Goal: Information Seeking & Learning: Learn about a topic

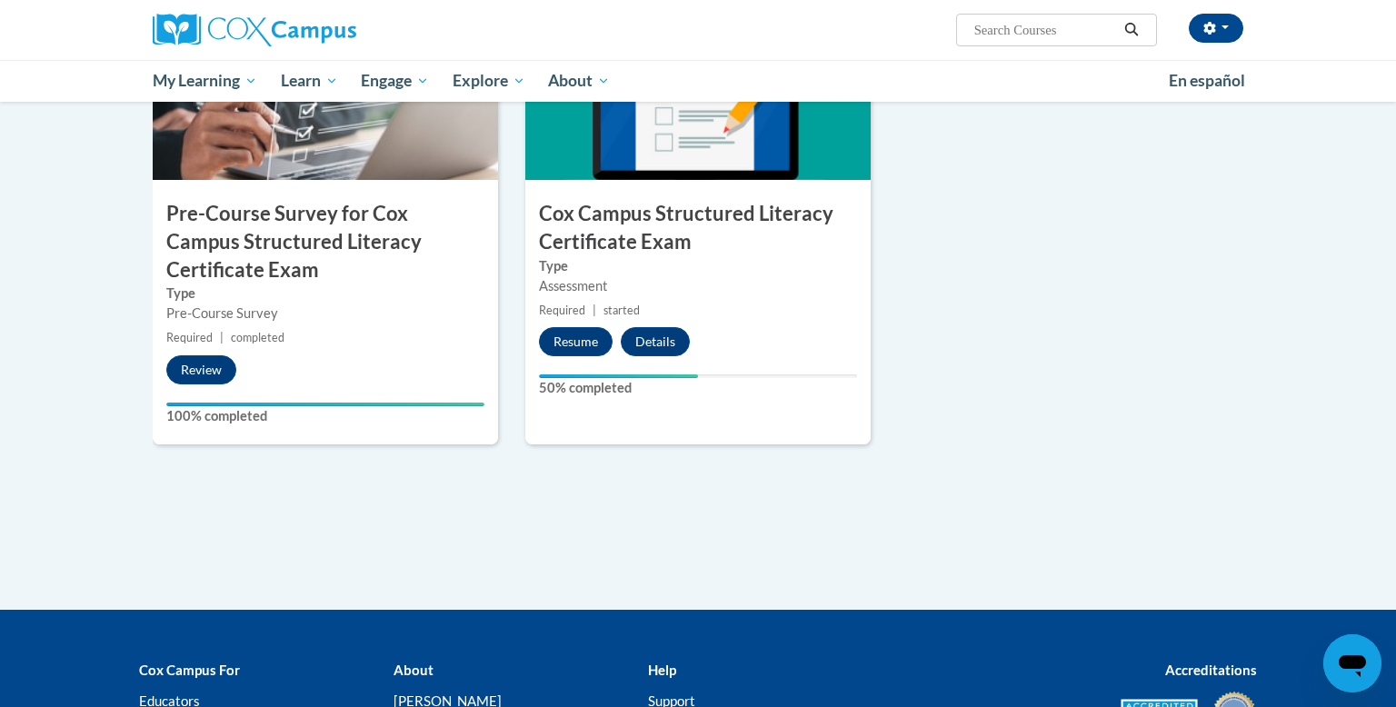
scroll to position [334, 0]
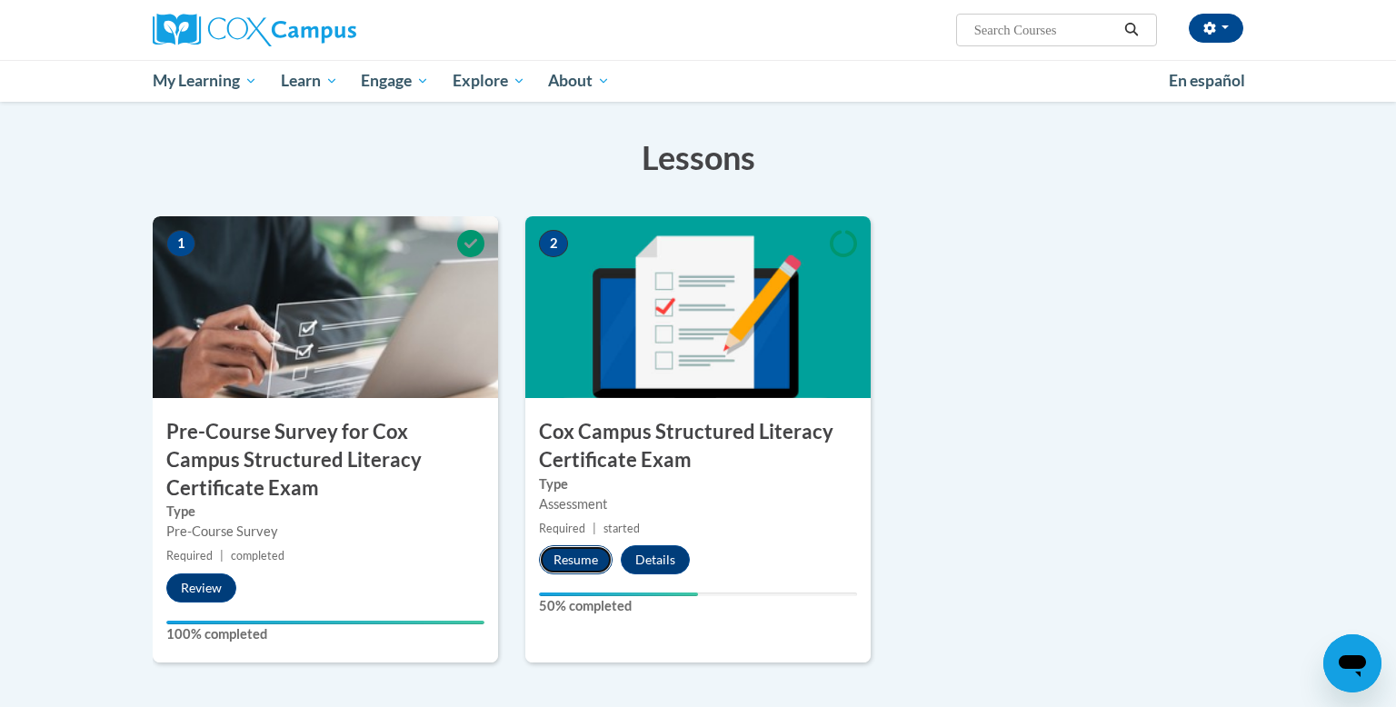
click at [582, 554] on button "Resume" at bounding box center [576, 559] width 74 height 29
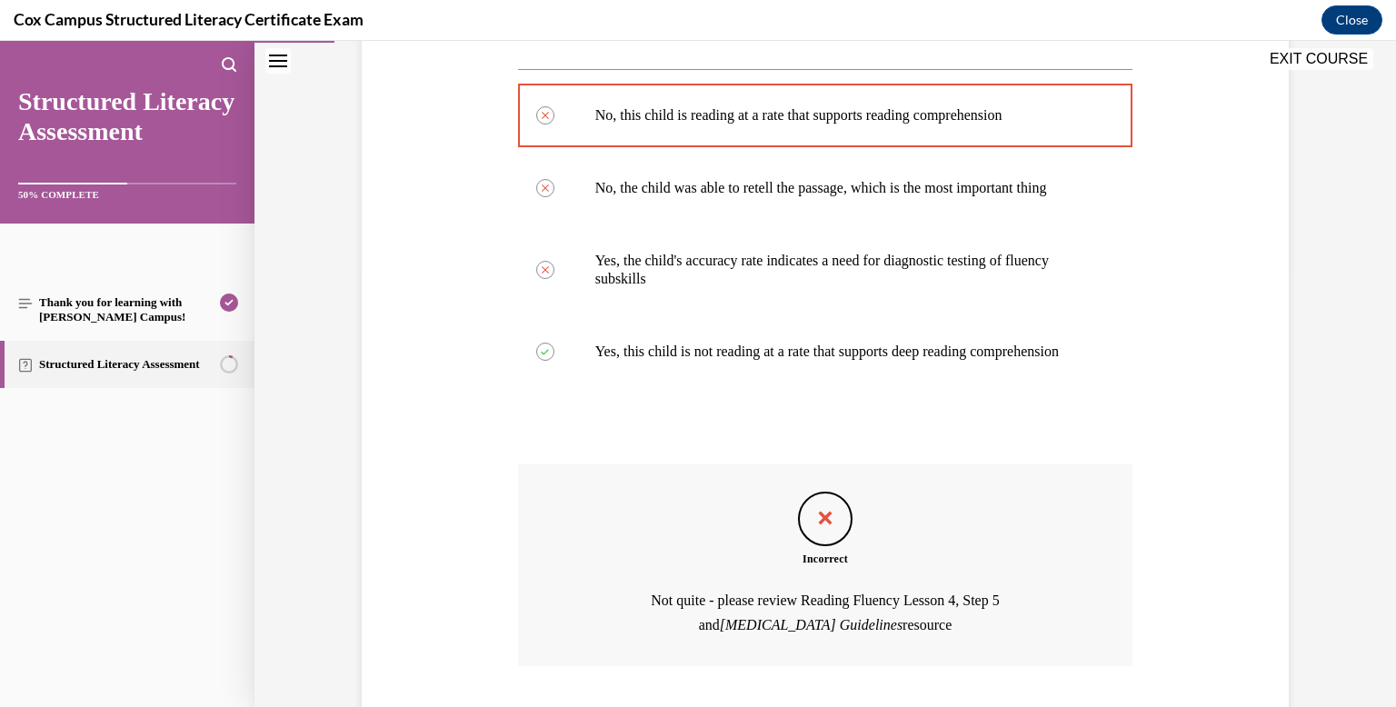
scroll to position [594, 0]
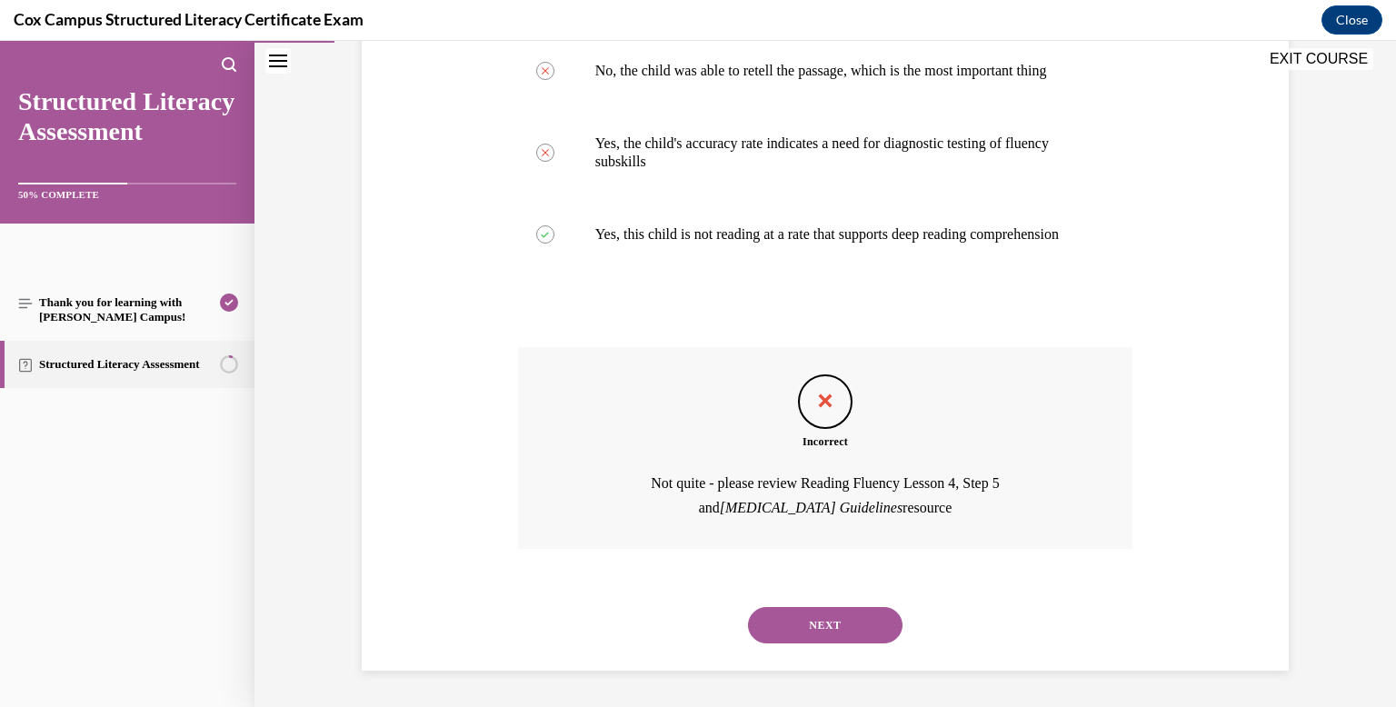
click at [790, 639] on button "NEXT" at bounding box center [825, 625] width 154 height 36
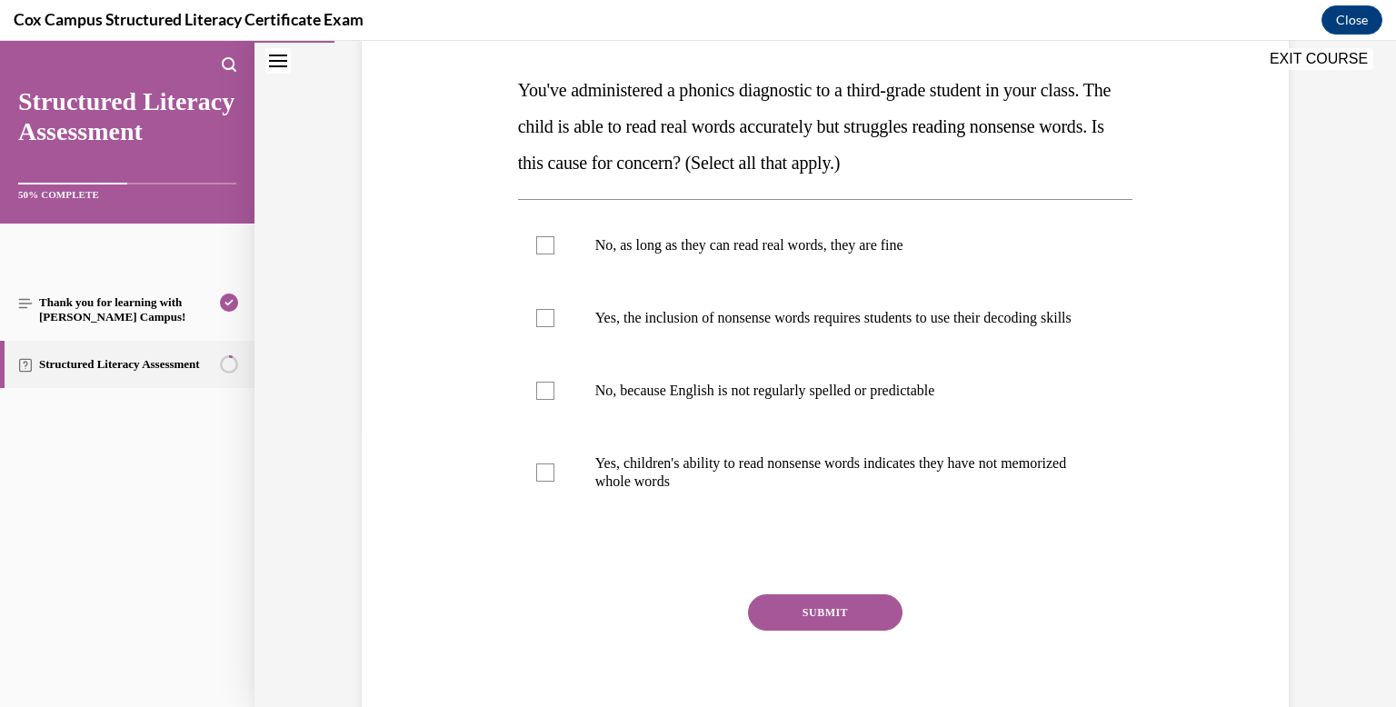
scroll to position [274, 0]
click at [812, 303] on label "Yes, the inclusion of nonsense words requires students to use their decoding sk…" at bounding box center [825, 319] width 615 height 73
click at [554, 310] on input "Yes, the inclusion of nonsense words requires students to use their decoding sk…" at bounding box center [545, 319] width 18 height 18
checkbox input "true"
click at [832, 632] on button "SUBMIT" at bounding box center [825, 613] width 154 height 36
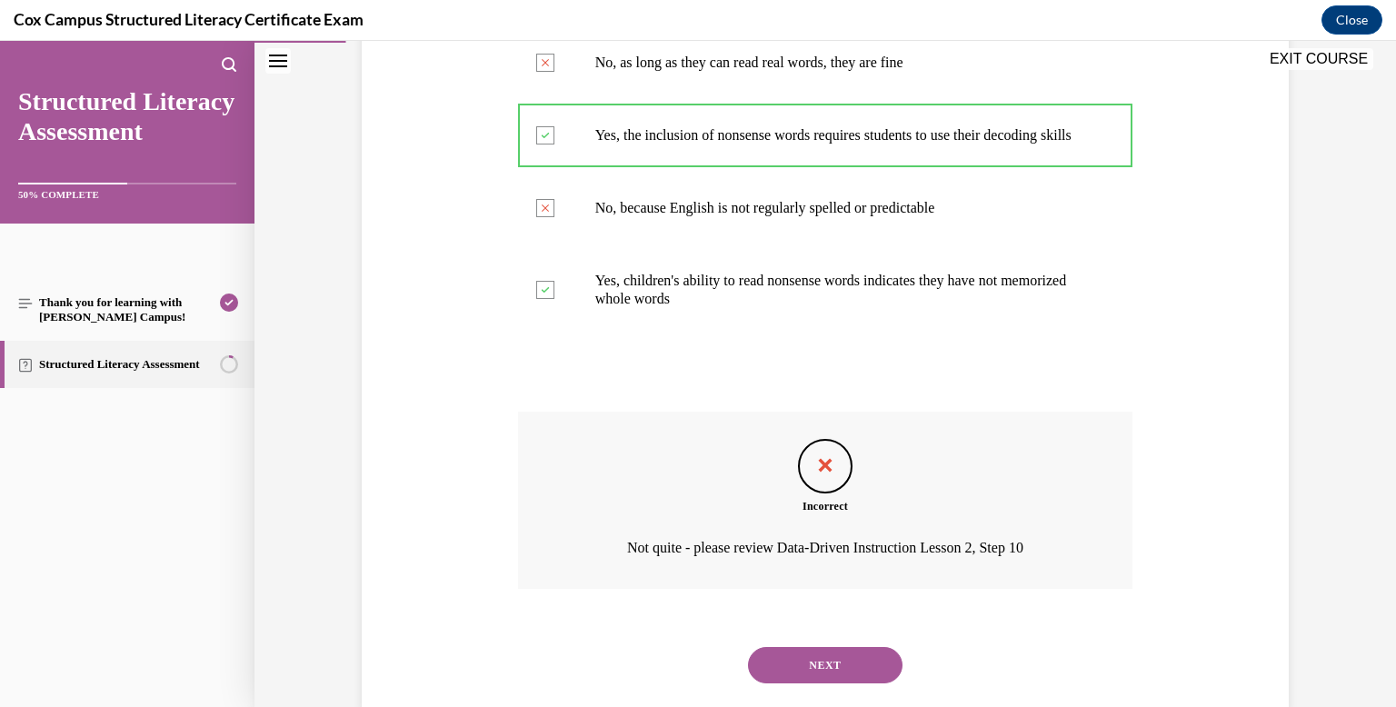
scroll to position [515, 0]
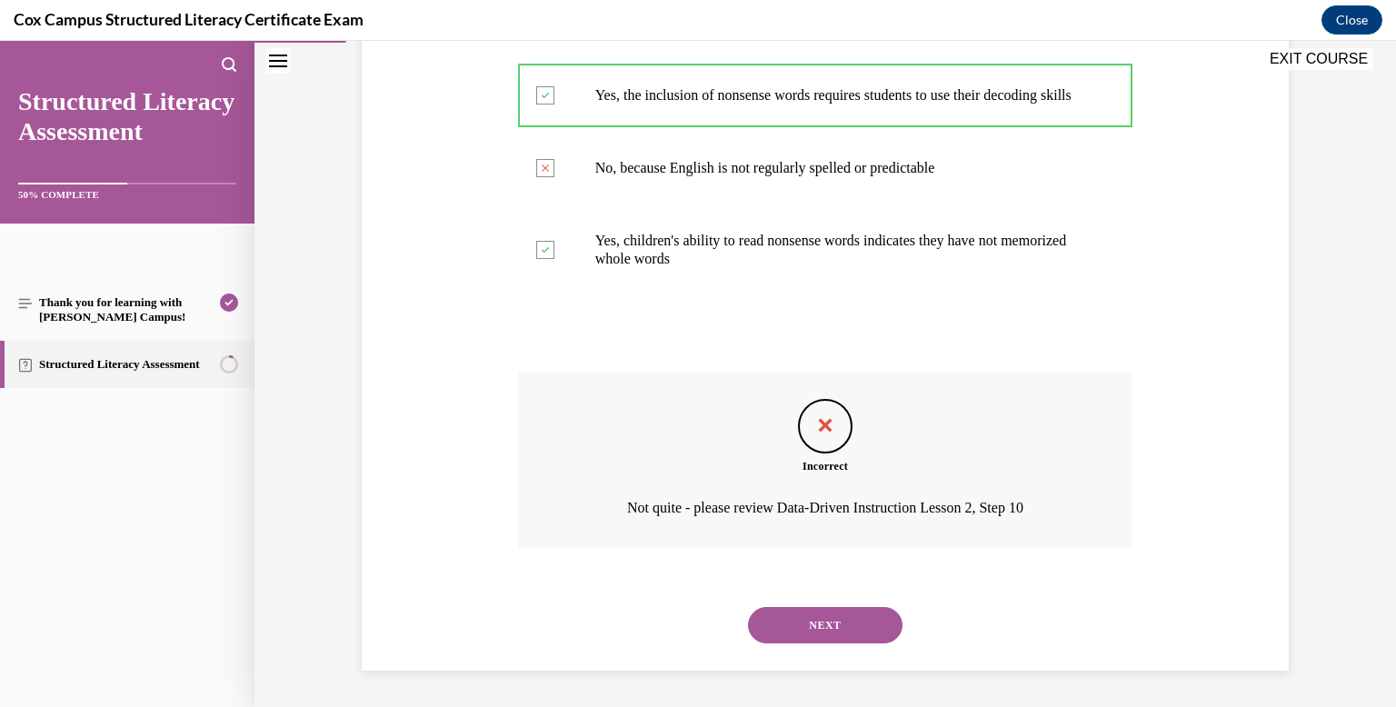
click at [840, 630] on button "NEXT" at bounding box center [825, 625] width 154 height 36
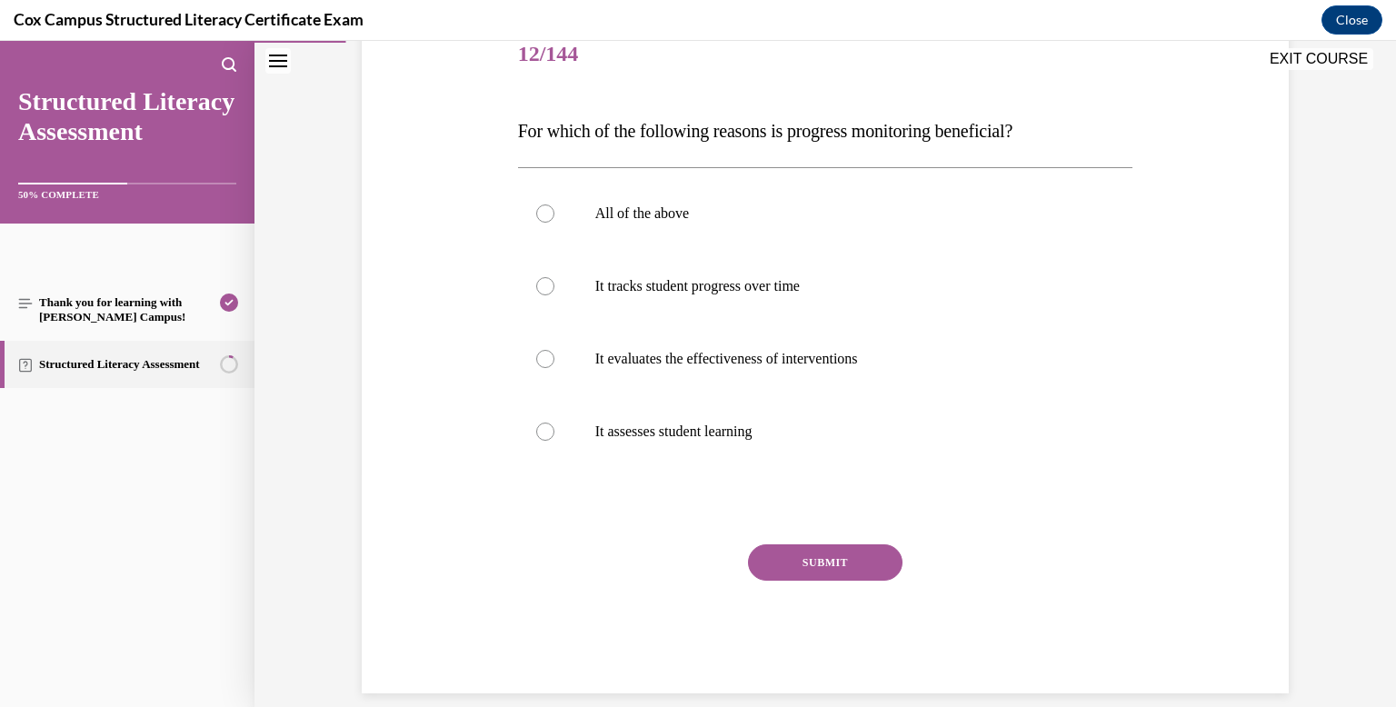
scroll to position [229, 0]
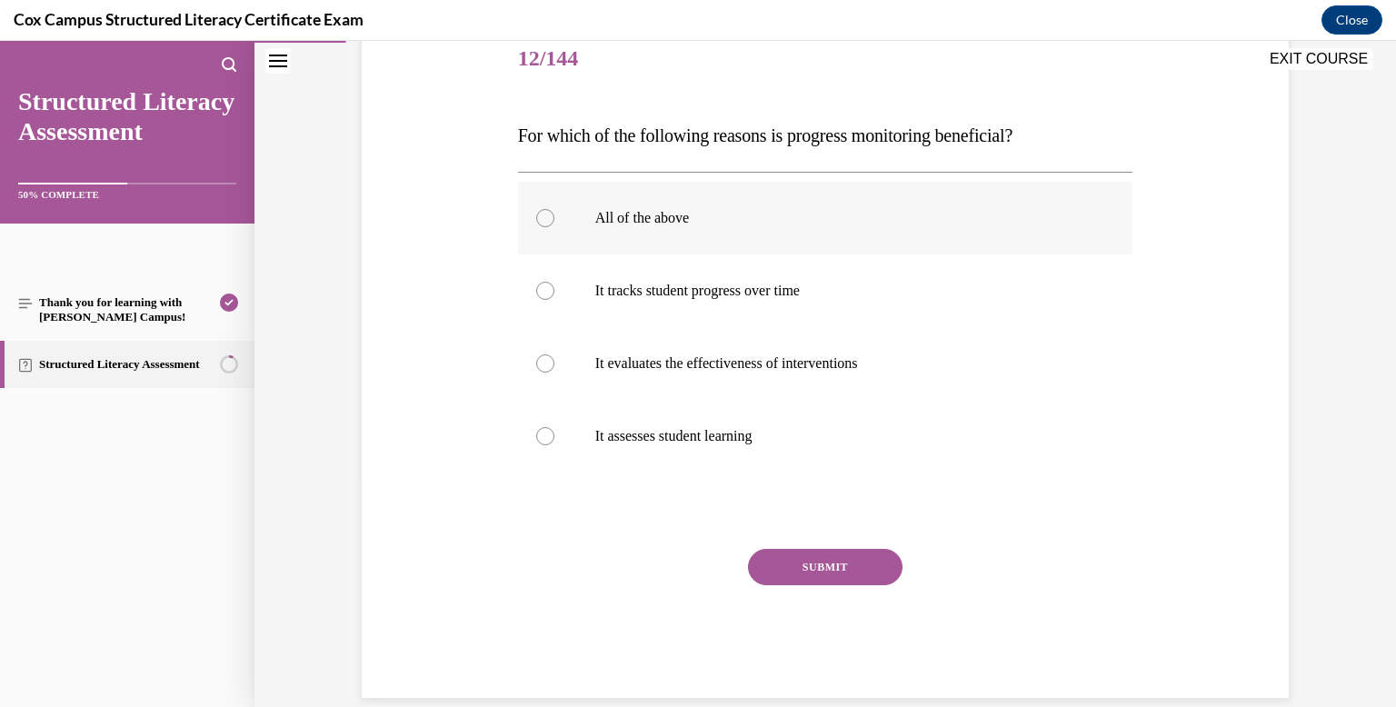
click at [761, 249] on label "All of the above" at bounding box center [825, 218] width 615 height 73
click at [554, 227] on input "All of the above" at bounding box center [545, 218] width 18 height 18
radio input "true"
click at [799, 554] on button "SUBMIT" at bounding box center [825, 567] width 154 height 36
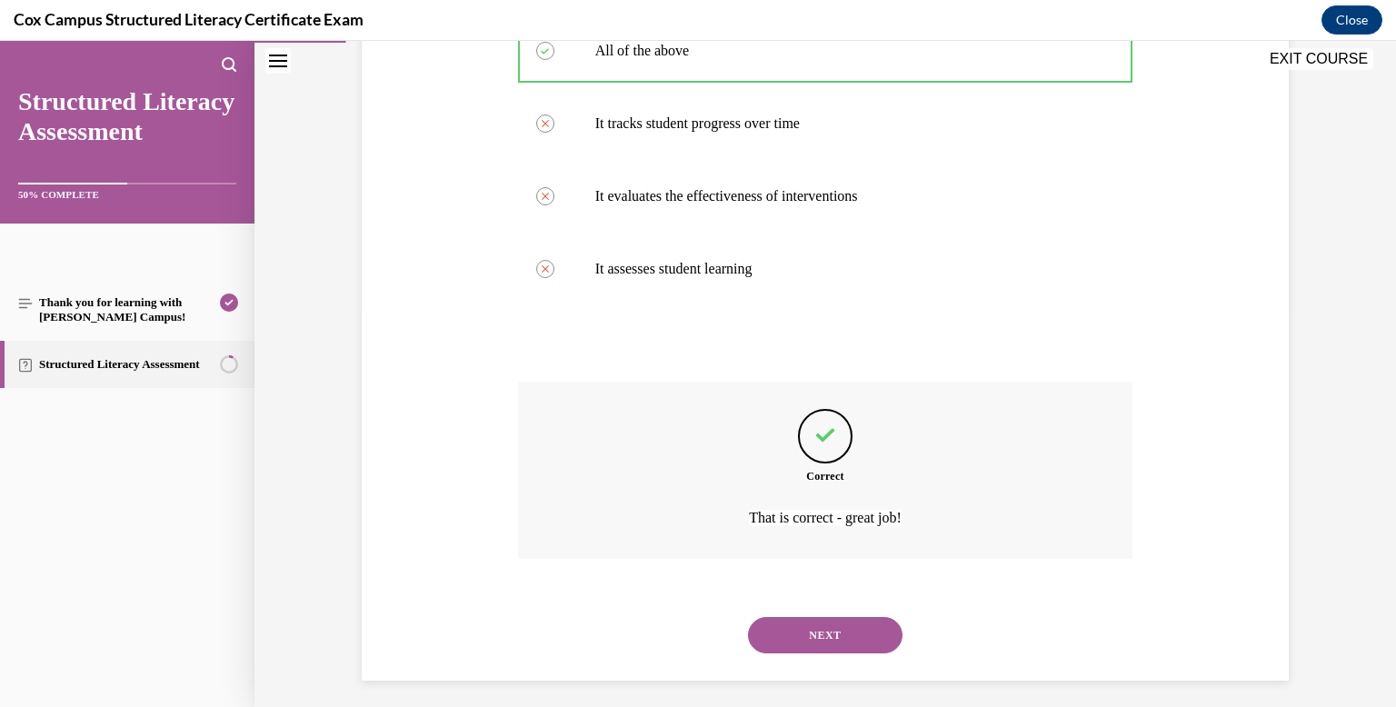
scroll to position [406, 0]
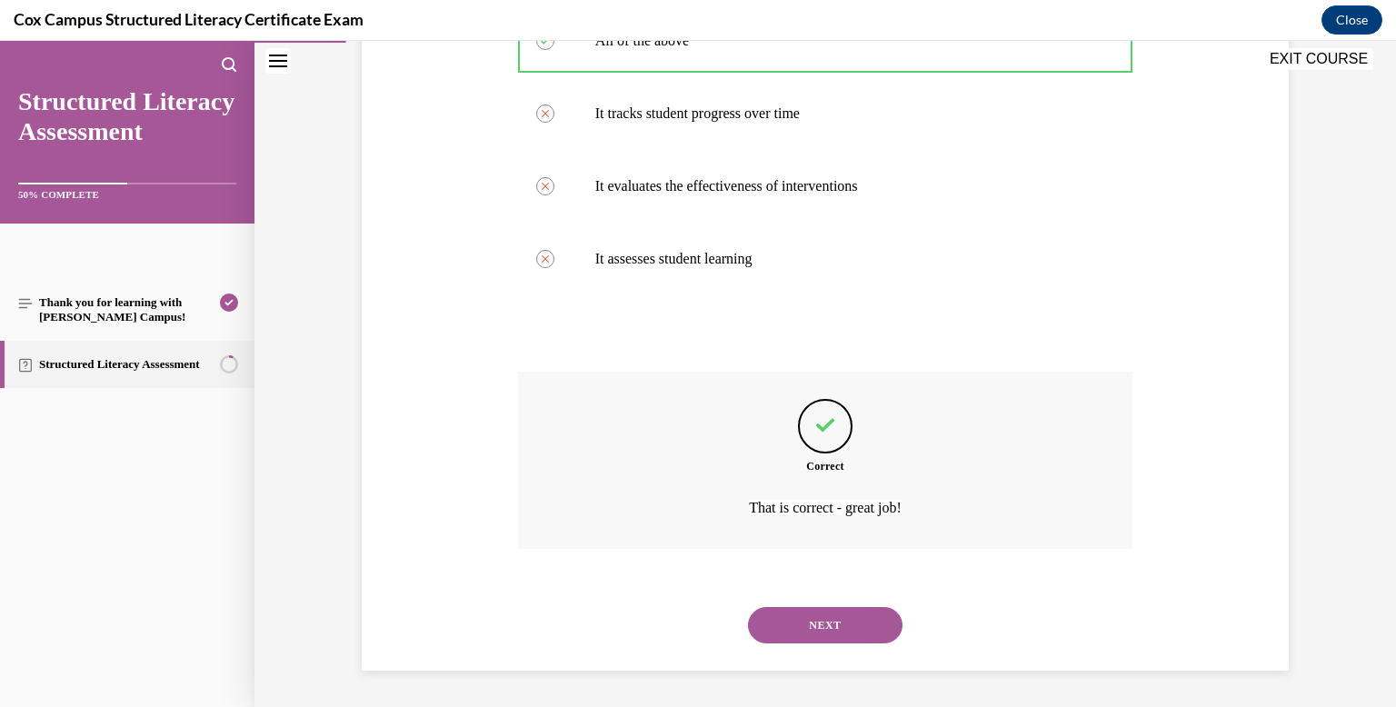
click at [812, 632] on button "NEXT" at bounding box center [825, 625] width 154 height 36
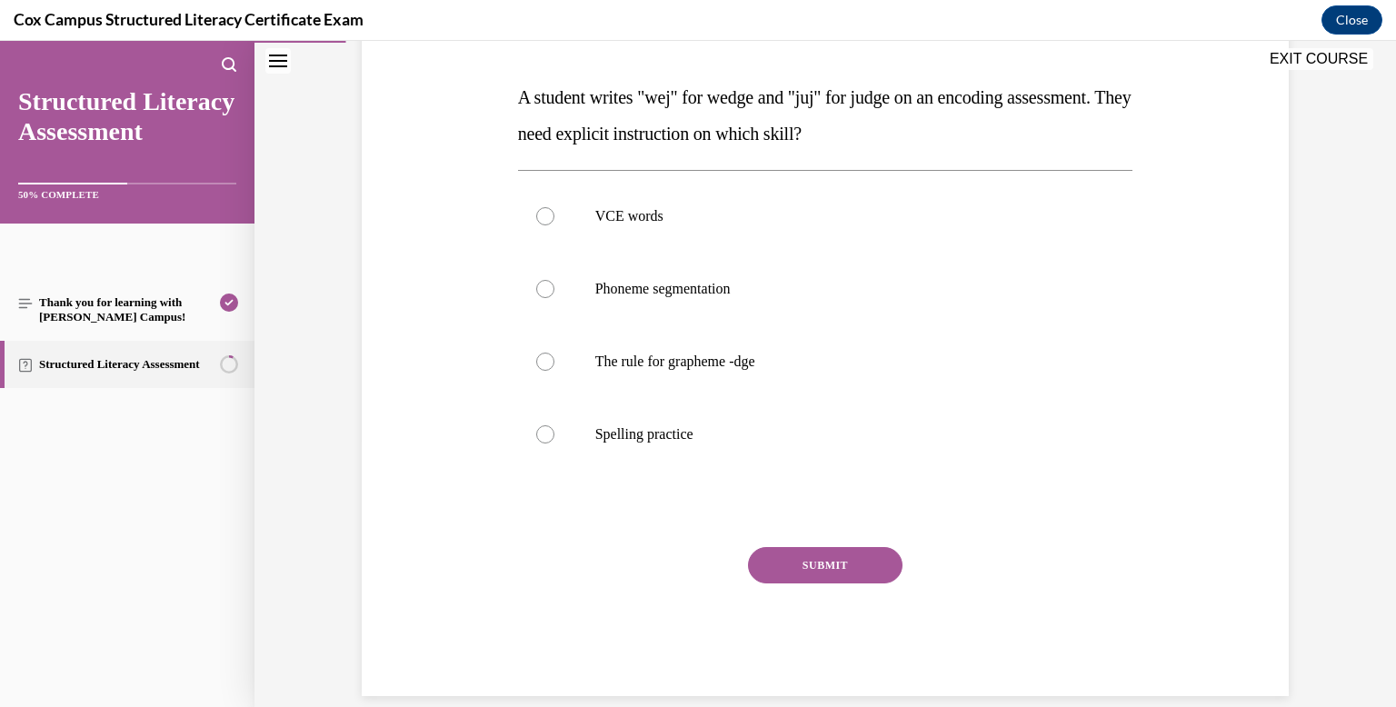
scroll to position [218, 0]
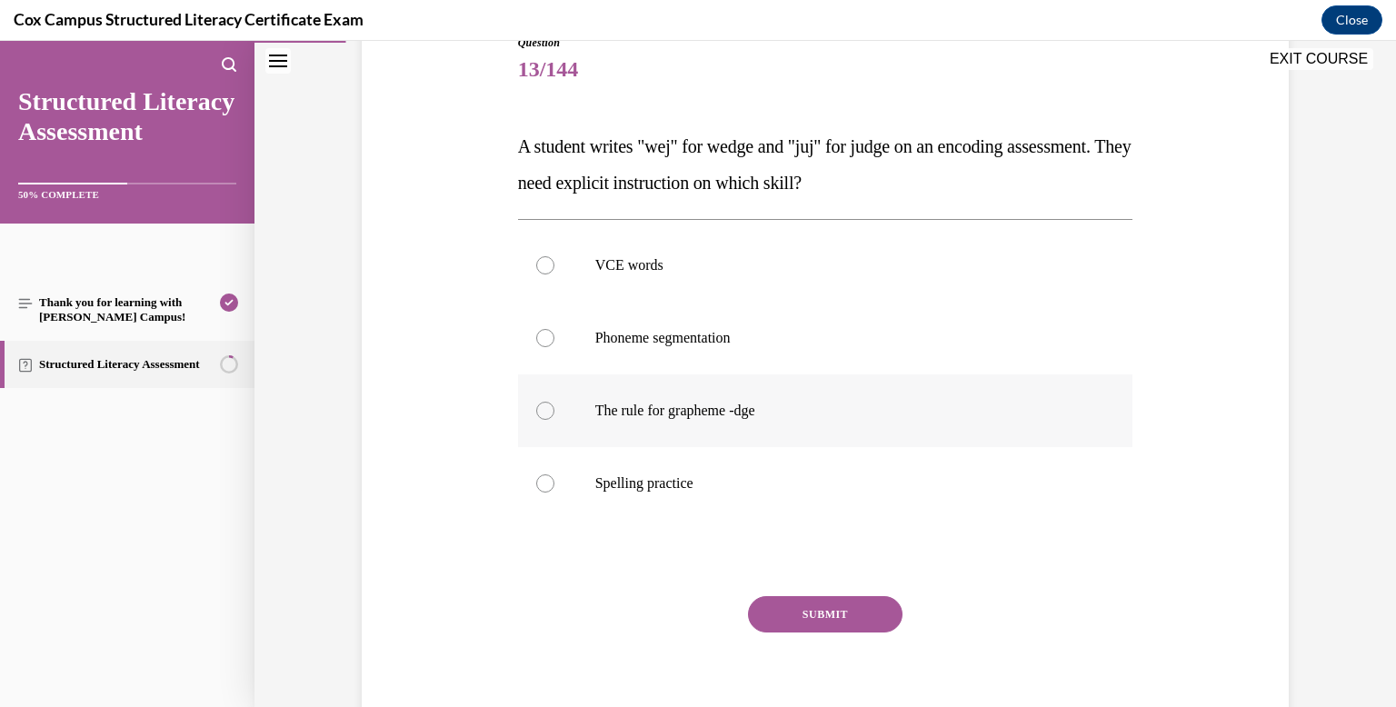
click at [698, 445] on label "The rule for grapheme -dge" at bounding box center [825, 410] width 615 height 73
click at [554, 420] on input "The rule for grapheme -dge" at bounding box center [545, 411] width 18 height 18
radio input "true"
click at [797, 615] on button "SUBMIT" at bounding box center [825, 614] width 154 height 36
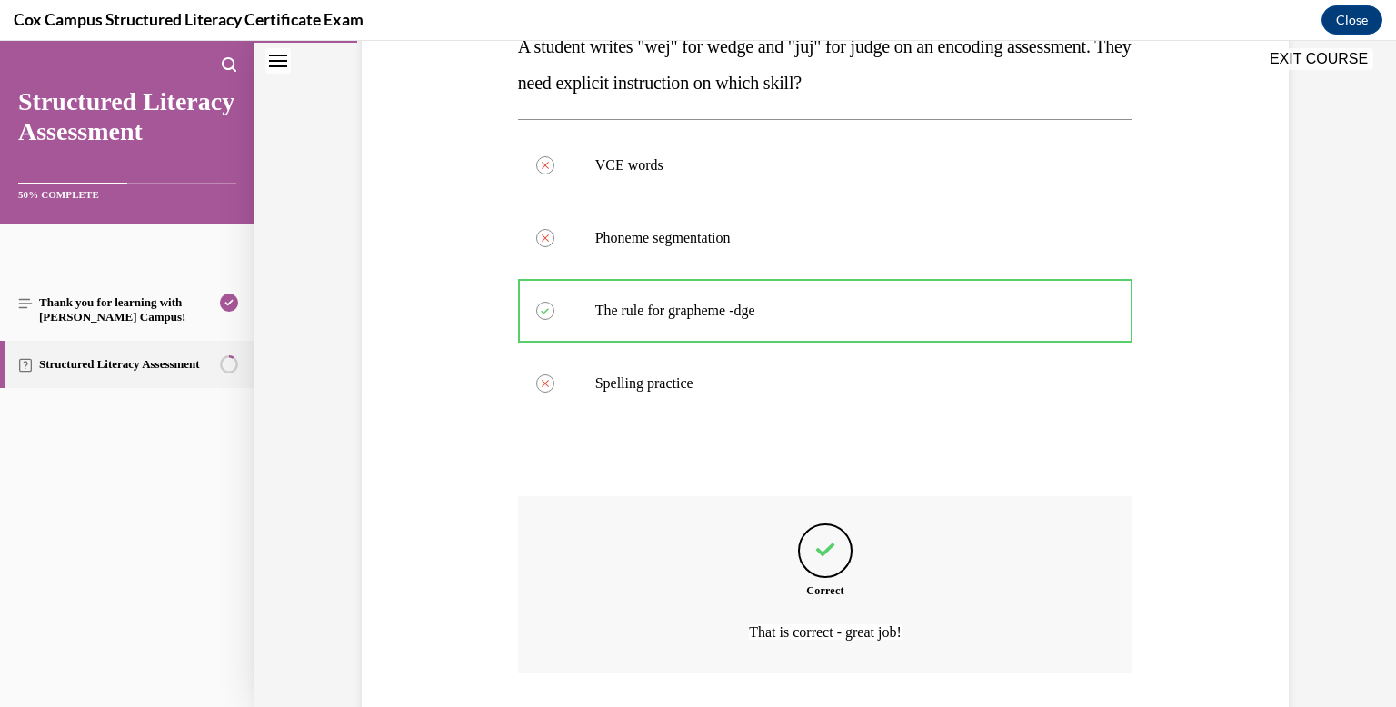
scroll to position [443, 0]
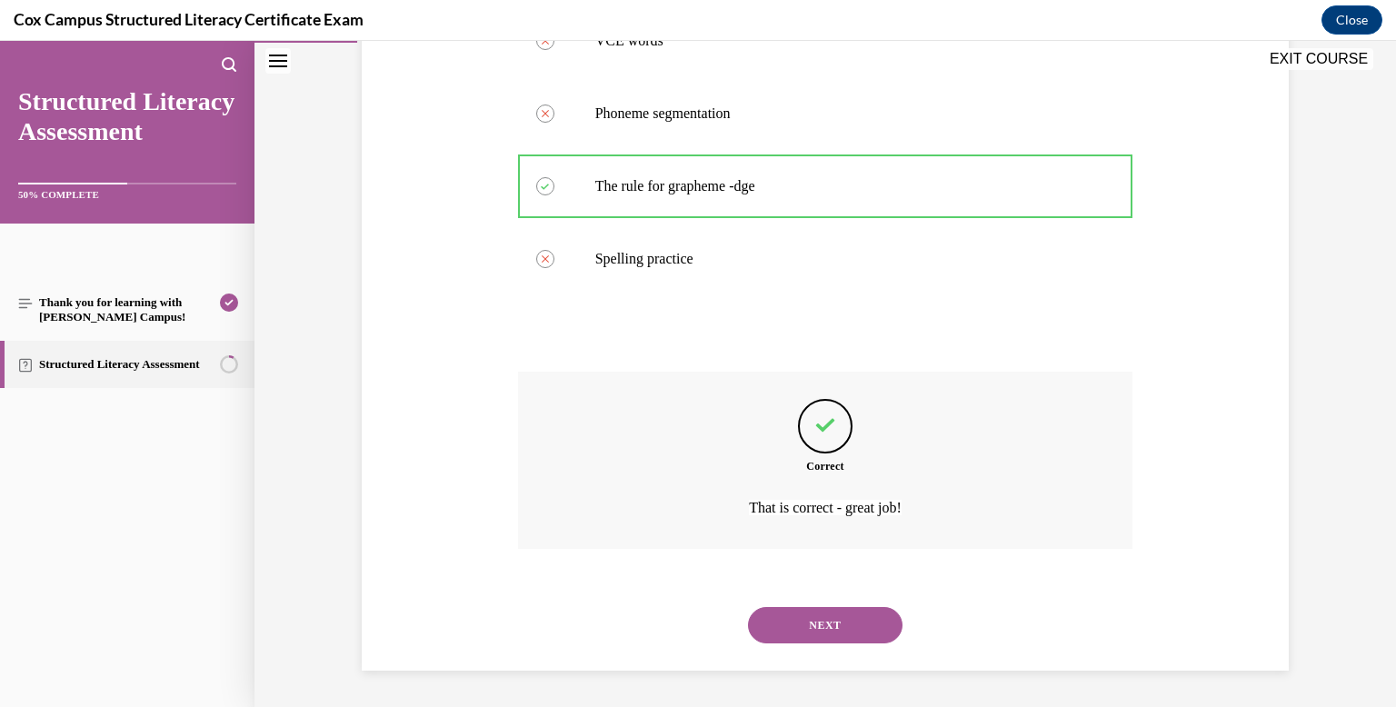
click at [797, 615] on button "NEXT" at bounding box center [825, 625] width 154 height 36
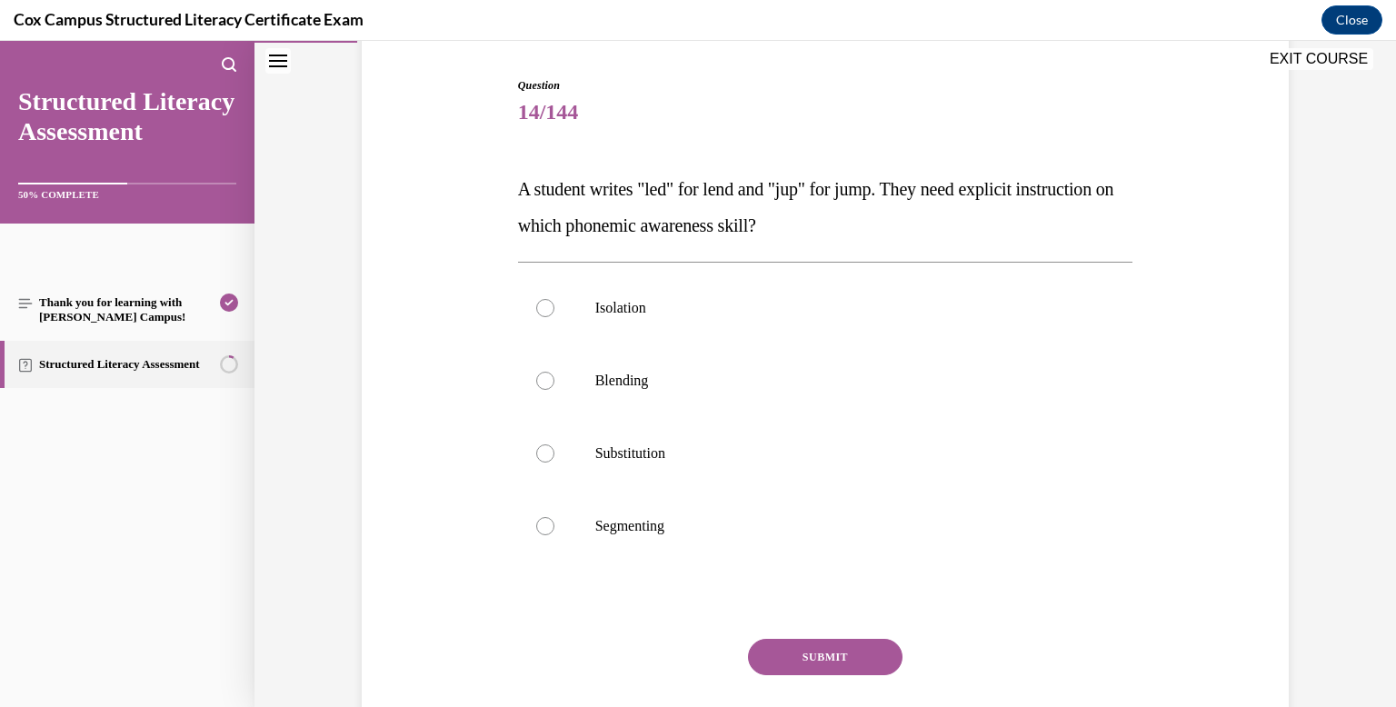
scroll to position [176, 0]
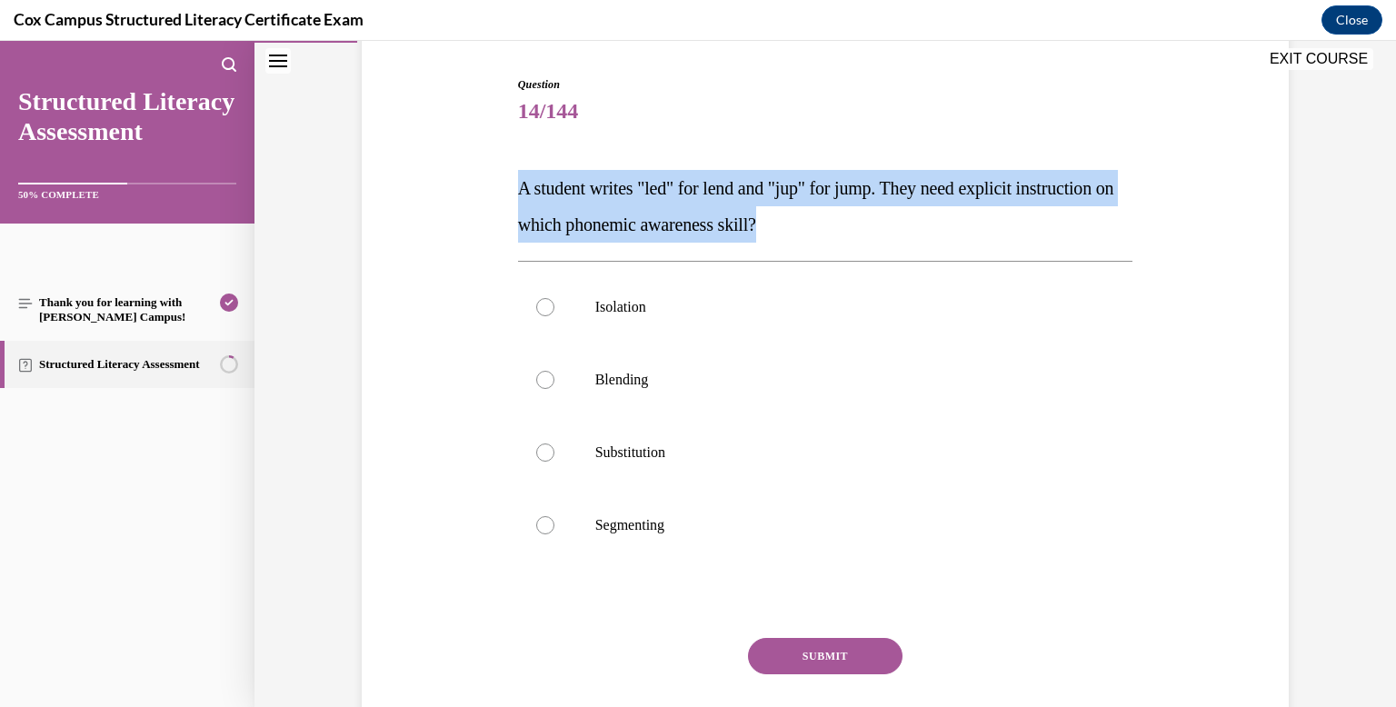
drag, startPoint x: 517, startPoint y: 184, endPoint x: 969, endPoint y: 213, distance: 452.5
click at [969, 213] on p "A student writes "led" for lend and "jup" for jump. They need explicit instruct…" at bounding box center [825, 206] width 615 height 73
copy span "A student writes "led" for lend and "jup" for jump. They need explicit instruct…"
click at [719, 306] on p "Isolation" at bounding box center [841, 307] width 492 height 18
click at [554, 306] on input "Isolation" at bounding box center [545, 307] width 18 height 18
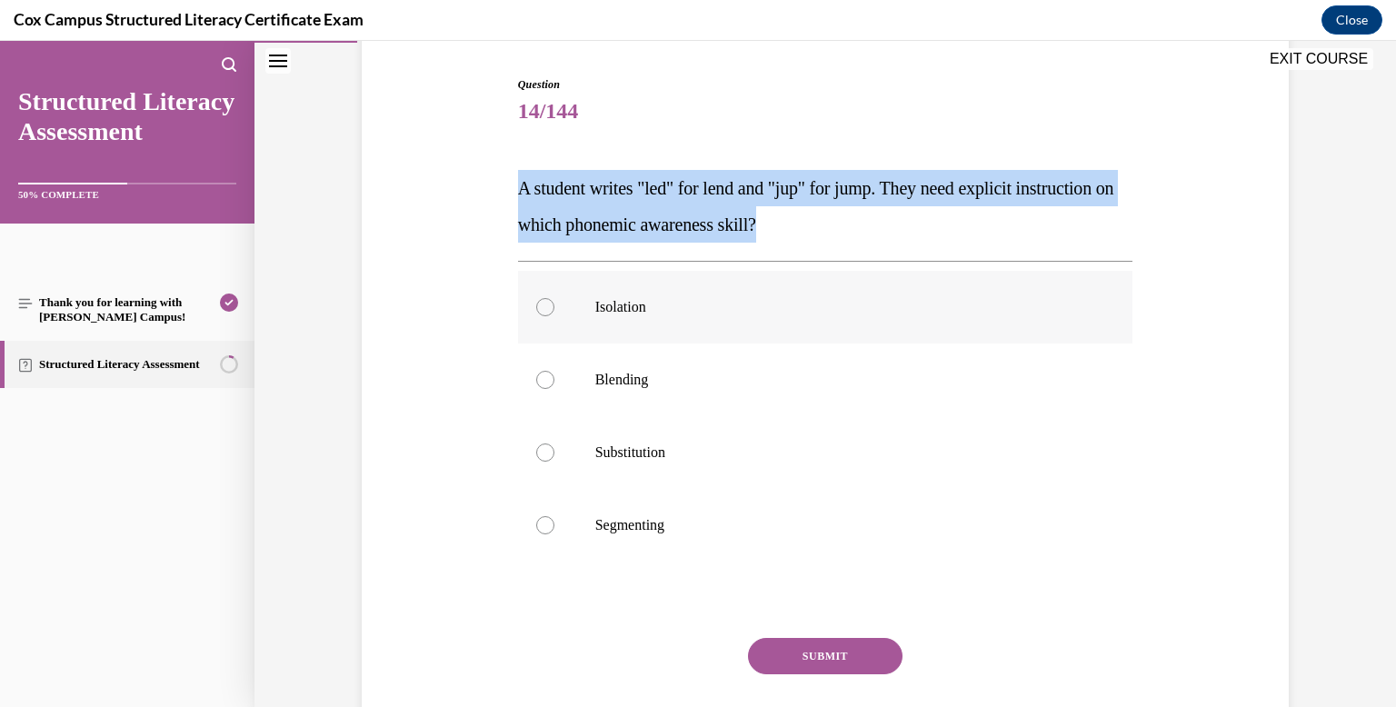
radio input "true"
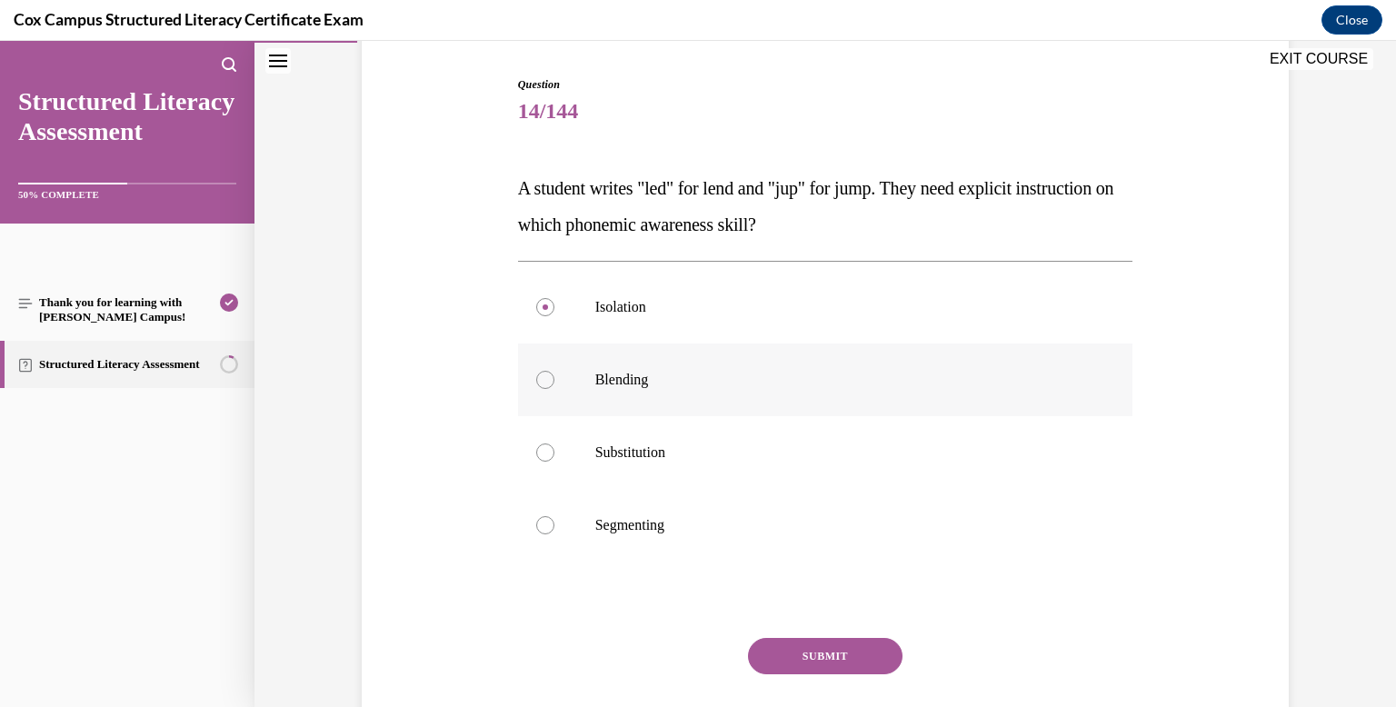
click at [706, 344] on label "Blending" at bounding box center [825, 379] width 615 height 73
click at [554, 371] on input "Blending" at bounding box center [545, 380] width 18 height 18
radio input "true"
click at [805, 654] on button "SUBMIT" at bounding box center [825, 656] width 154 height 36
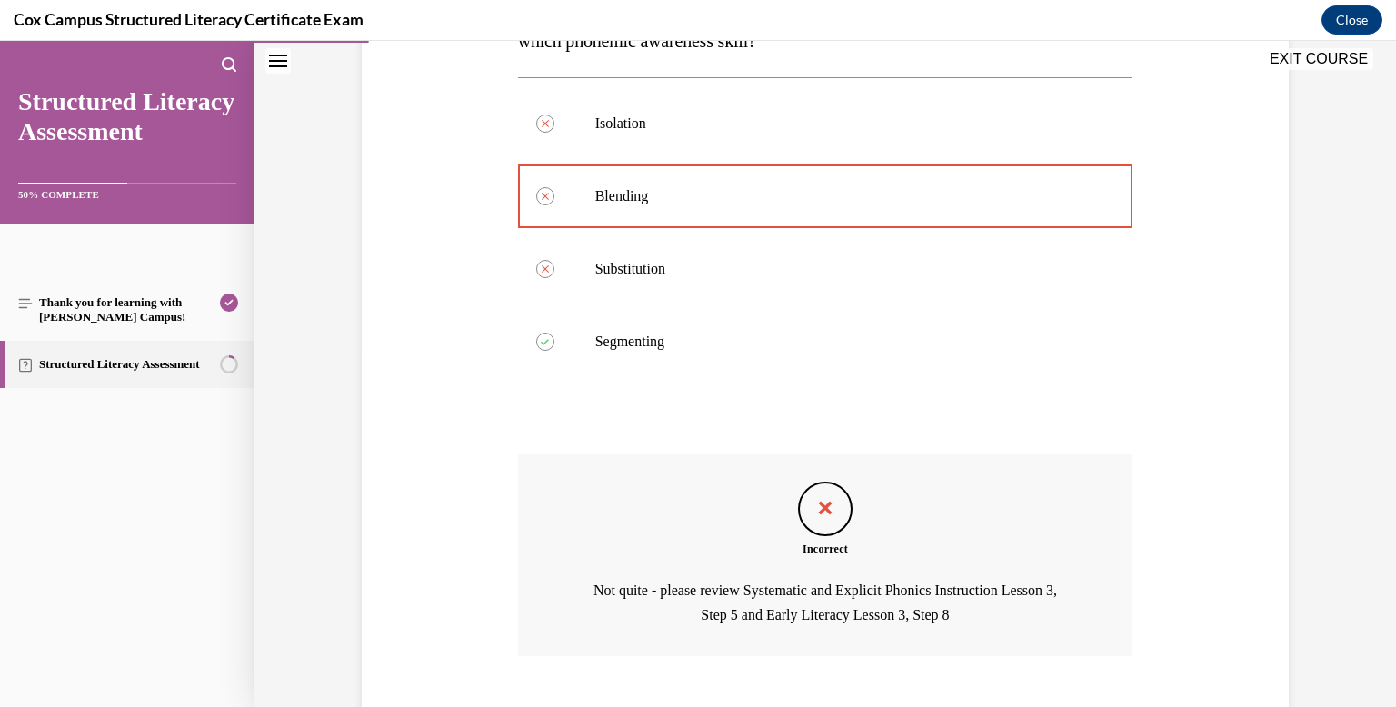
scroll to position [467, 0]
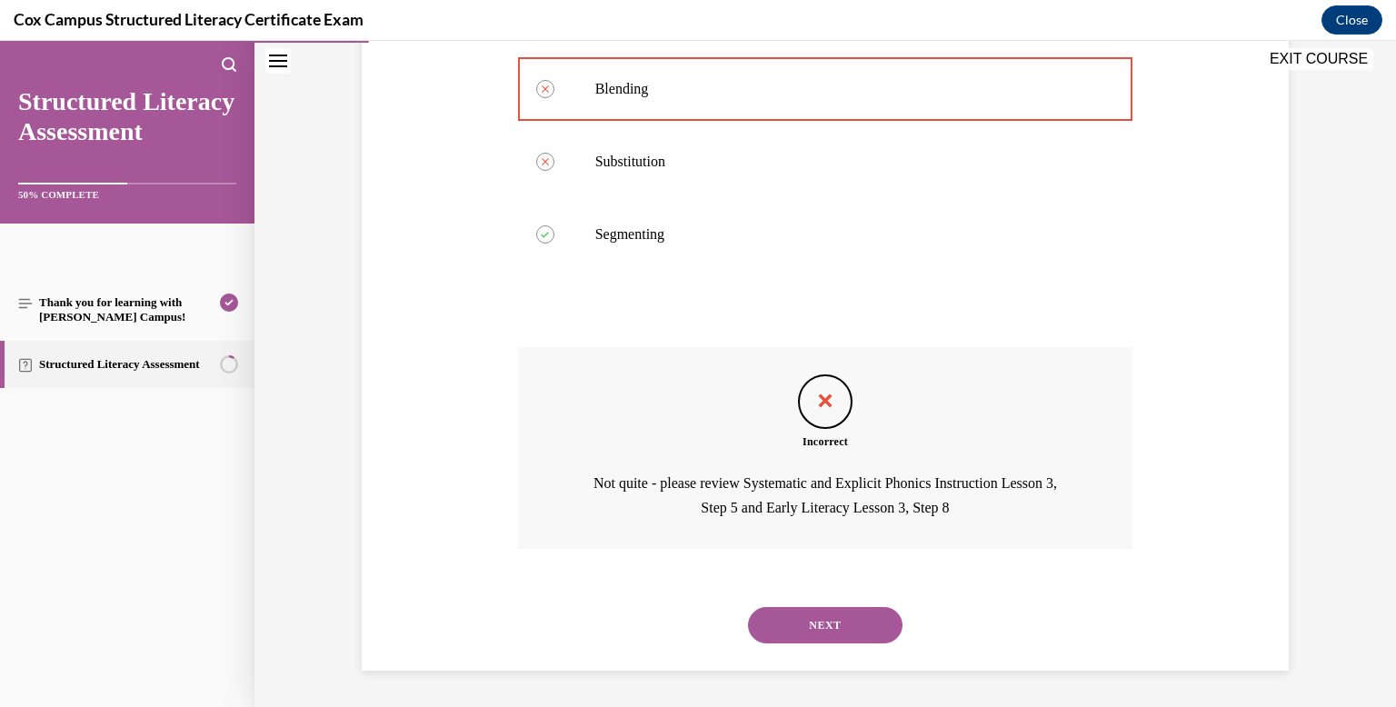
click at [807, 627] on button "NEXT" at bounding box center [825, 625] width 154 height 36
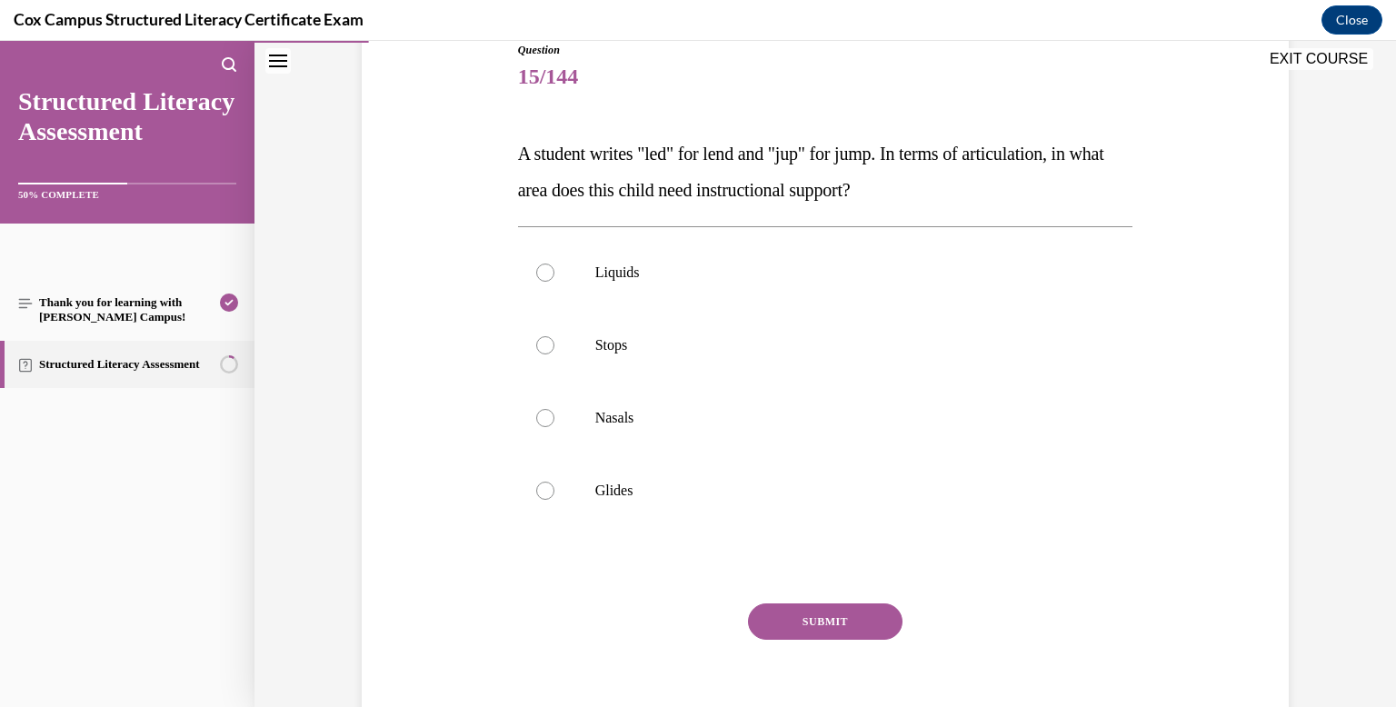
scroll to position [213, 0]
click at [624, 495] on p "Glides" at bounding box center [841, 489] width 492 height 18
click at [554, 495] on input "Glides" at bounding box center [545, 489] width 18 height 18
radio input "true"
click at [792, 287] on label "Liquids" at bounding box center [825, 270] width 615 height 73
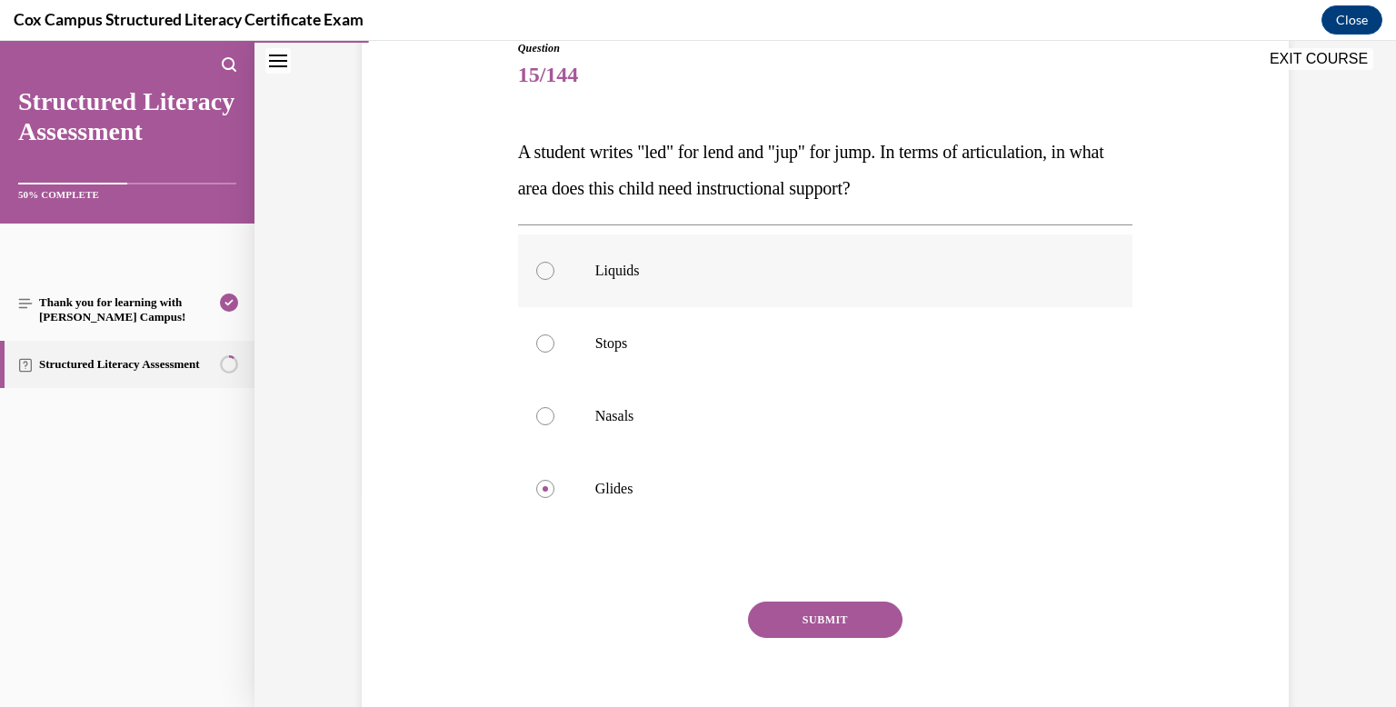
click at [554, 280] on input "Liquids" at bounding box center [545, 271] width 18 height 18
radio input "true"
click at [801, 625] on button "SUBMIT" at bounding box center [825, 620] width 154 height 36
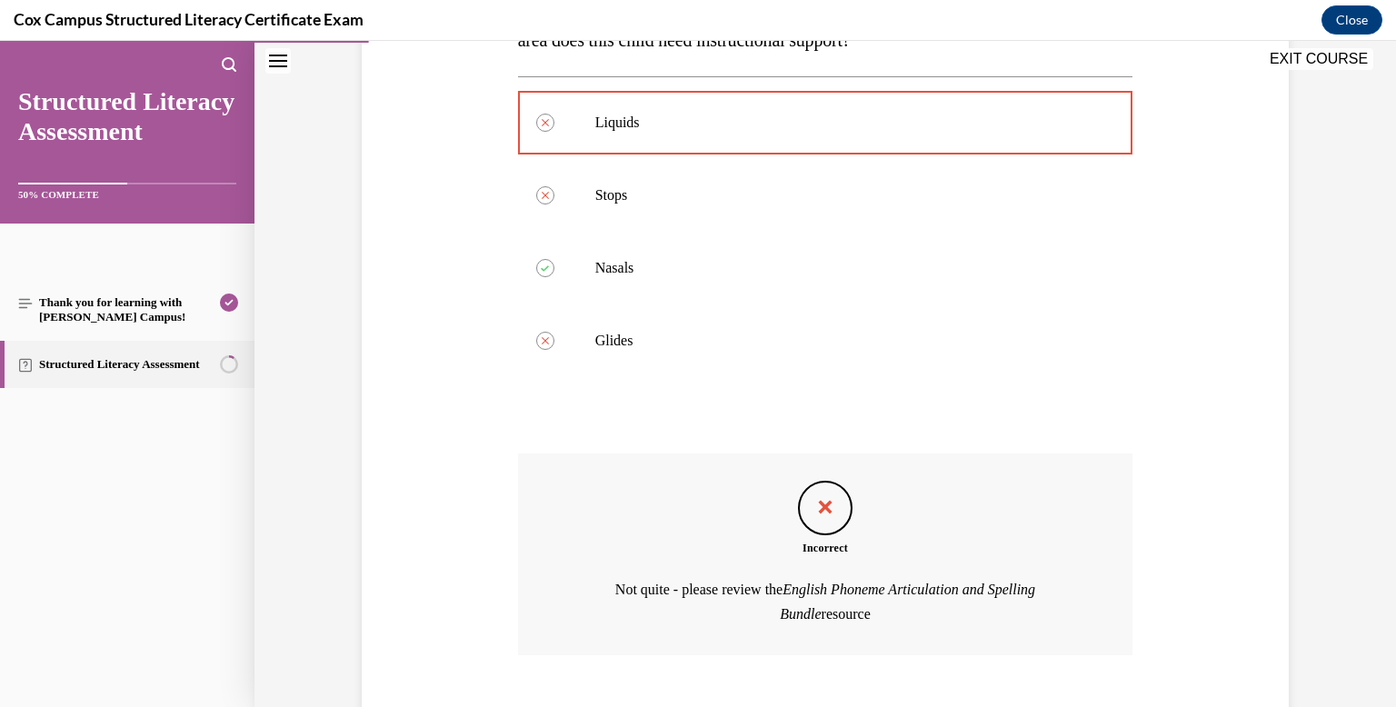
scroll to position [467, 0]
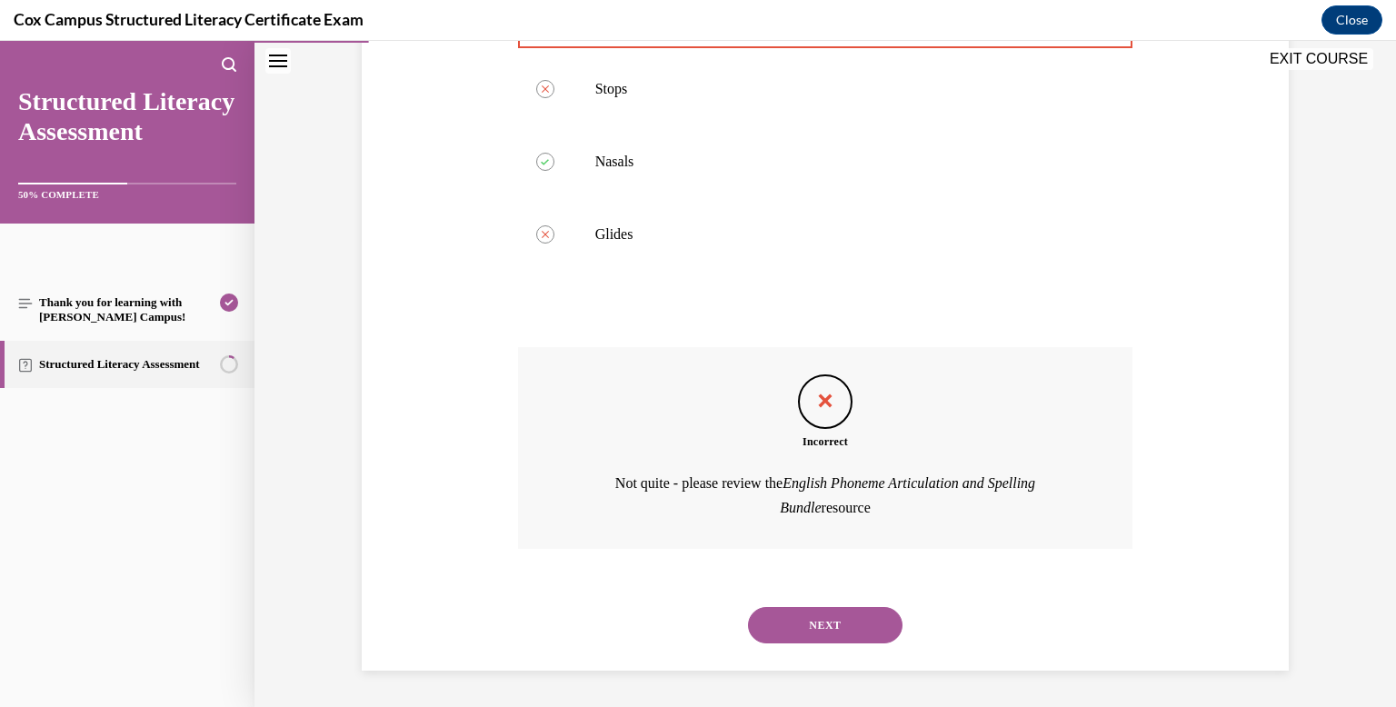
click at [815, 611] on button "NEXT" at bounding box center [825, 625] width 154 height 36
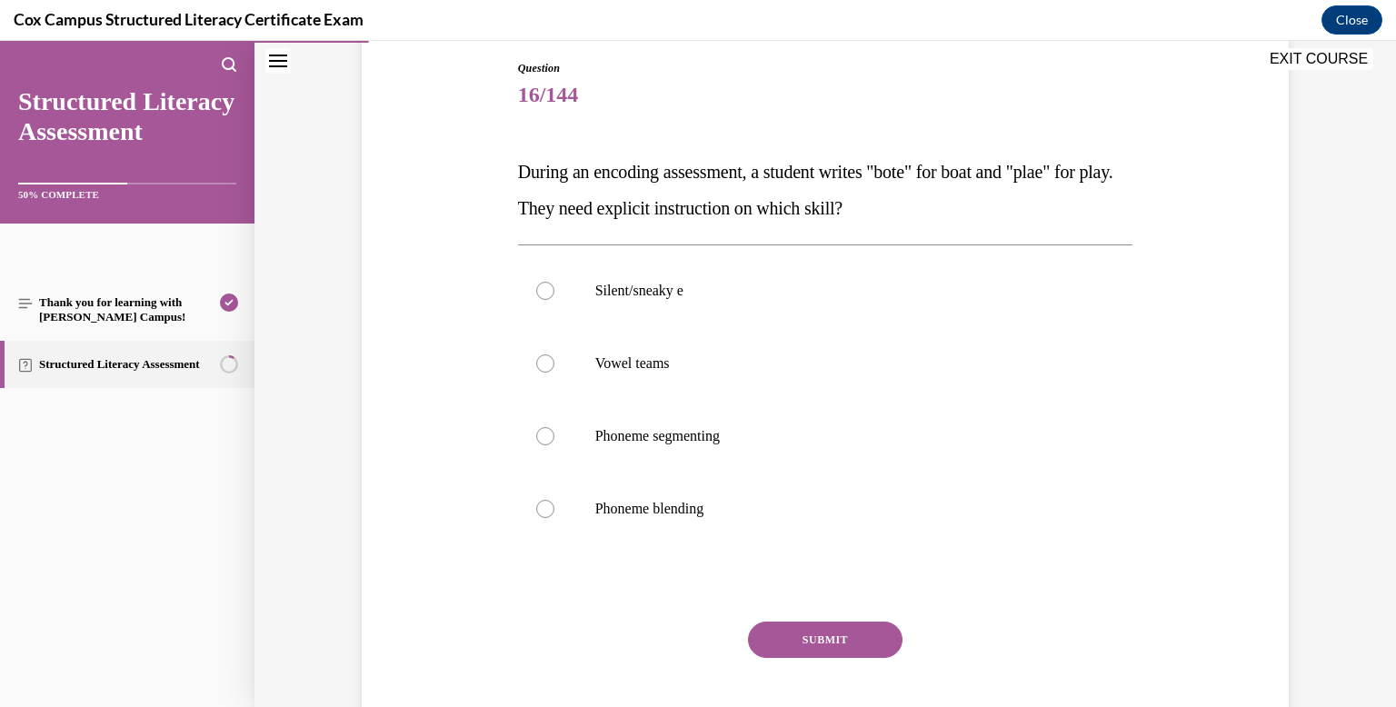
scroll to position [194, 0]
click at [681, 388] on label "Vowel teams" at bounding box center [825, 362] width 615 height 73
click at [554, 372] on input "Vowel teams" at bounding box center [545, 362] width 18 height 18
radio input "true"
click at [796, 641] on button "SUBMIT" at bounding box center [825, 639] width 154 height 36
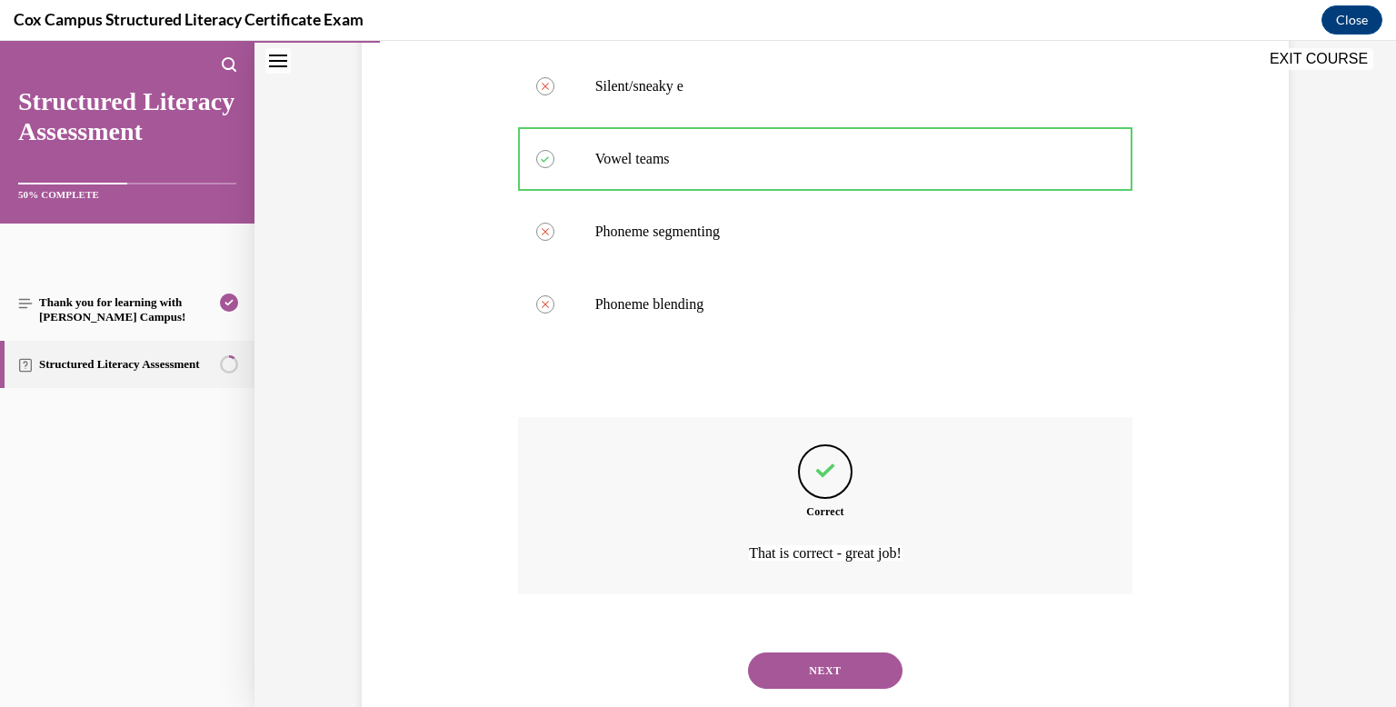
scroll to position [443, 0]
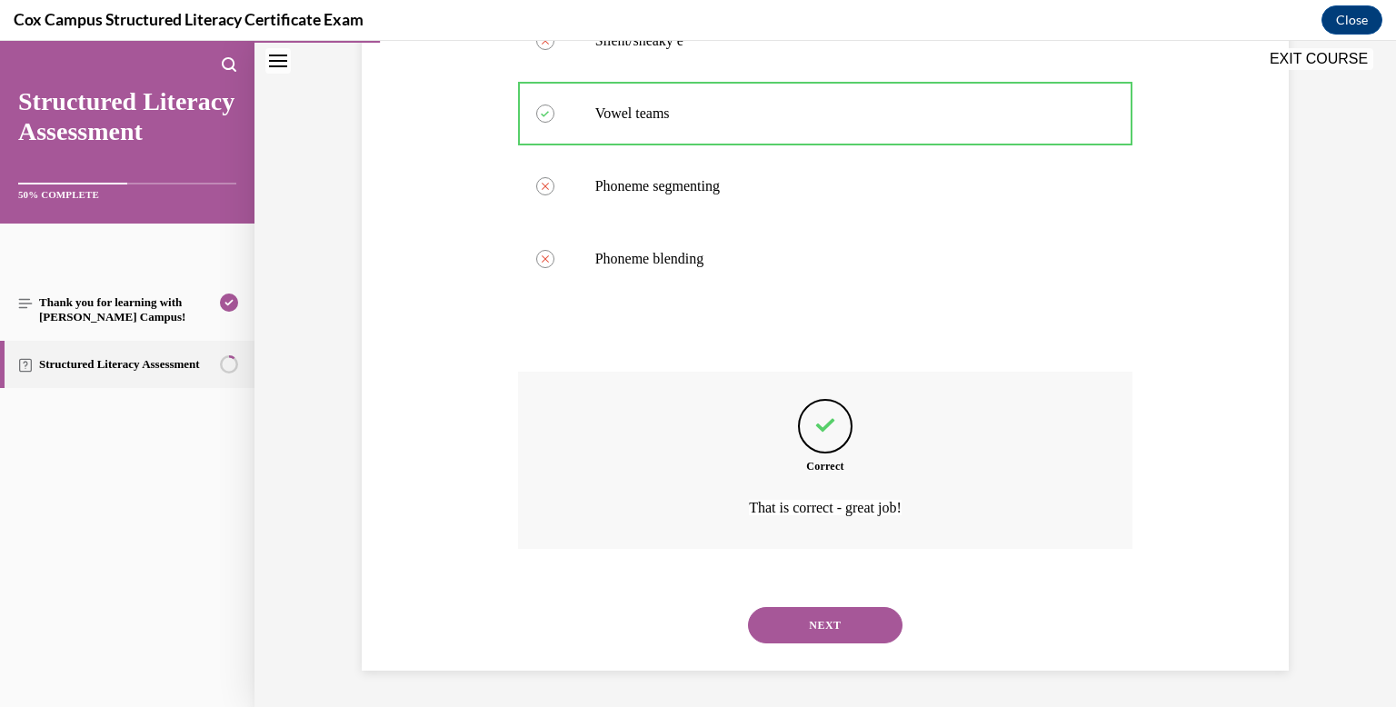
click at [796, 641] on button "NEXT" at bounding box center [825, 625] width 154 height 36
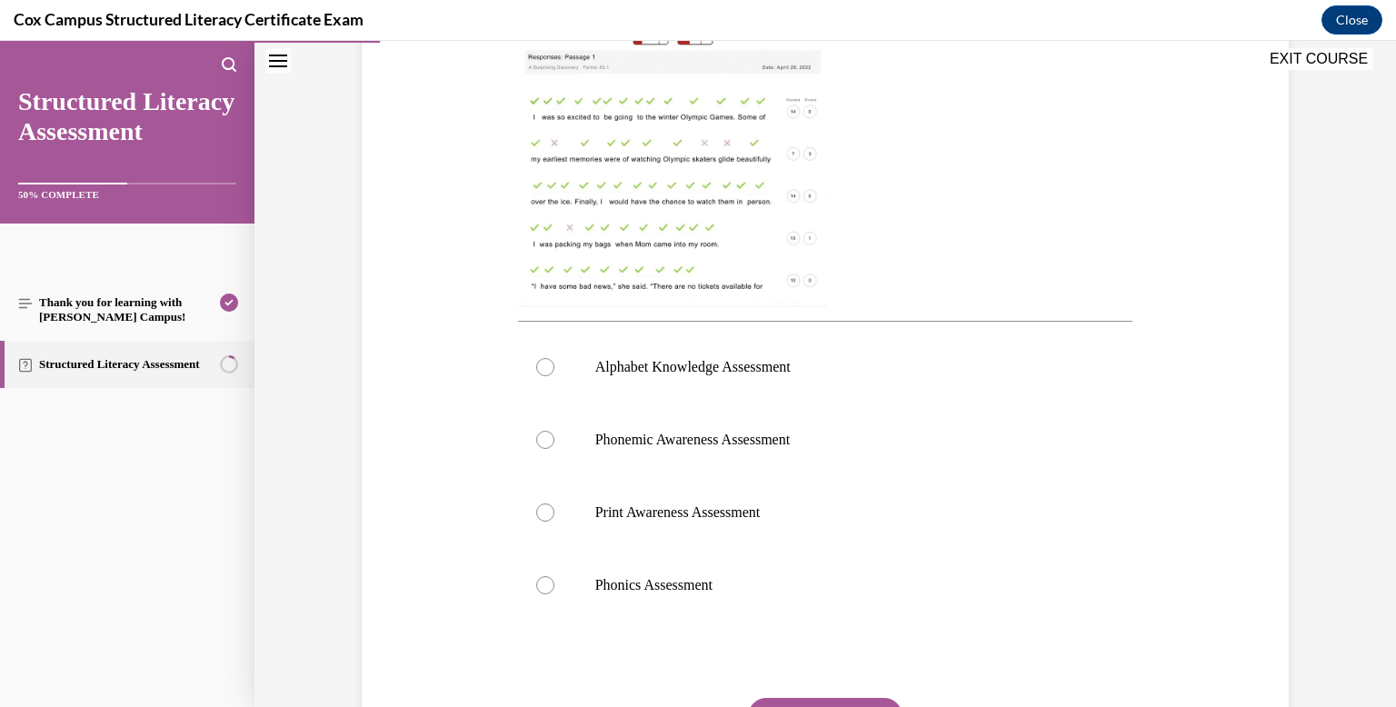
scroll to position [515, 0]
click at [811, 550] on label "Phonics Assessment" at bounding box center [825, 581] width 615 height 73
click at [554, 572] on input "Phonics Assessment" at bounding box center [545, 581] width 18 height 18
radio input "true"
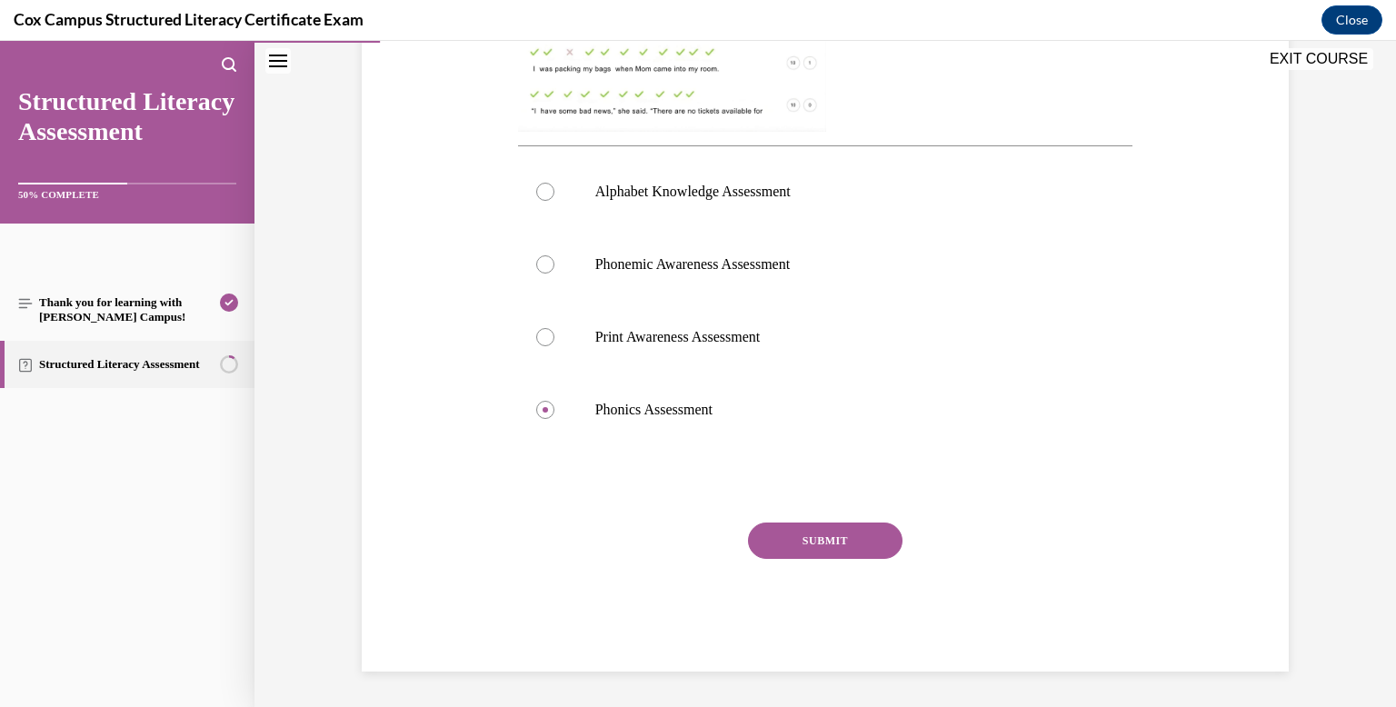
click at [850, 522] on button "SUBMIT" at bounding box center [825, 540] width 154 height 36
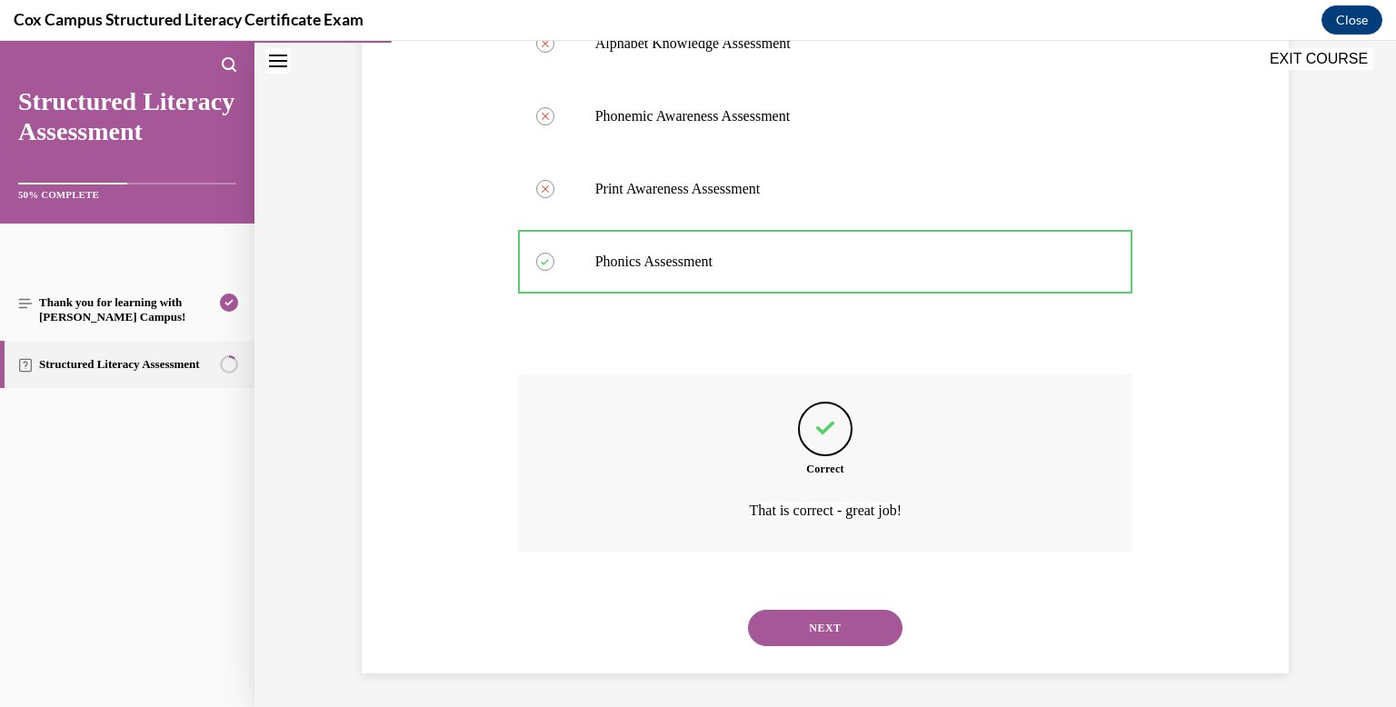
scroll to position [838, 0]
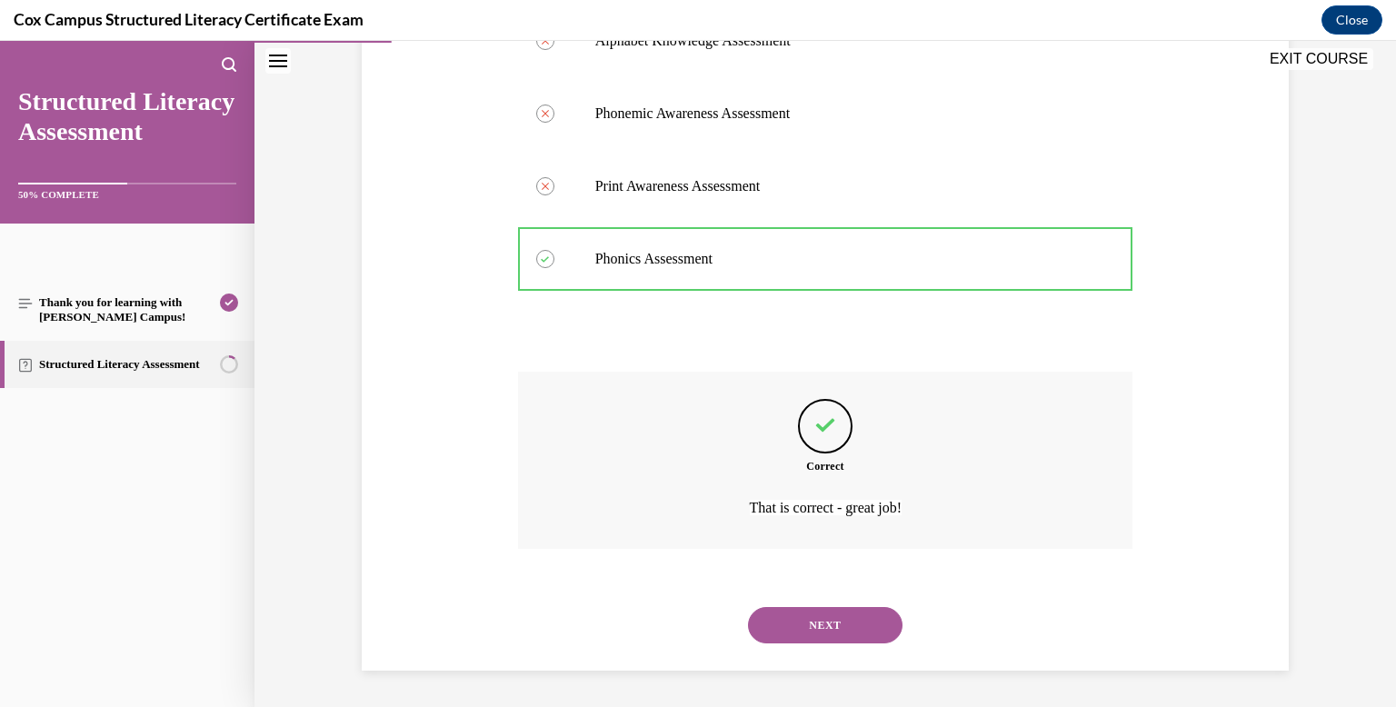
click at [829, 622] on button "NEXT" at bounding box center [825, 625] width 154 height 36
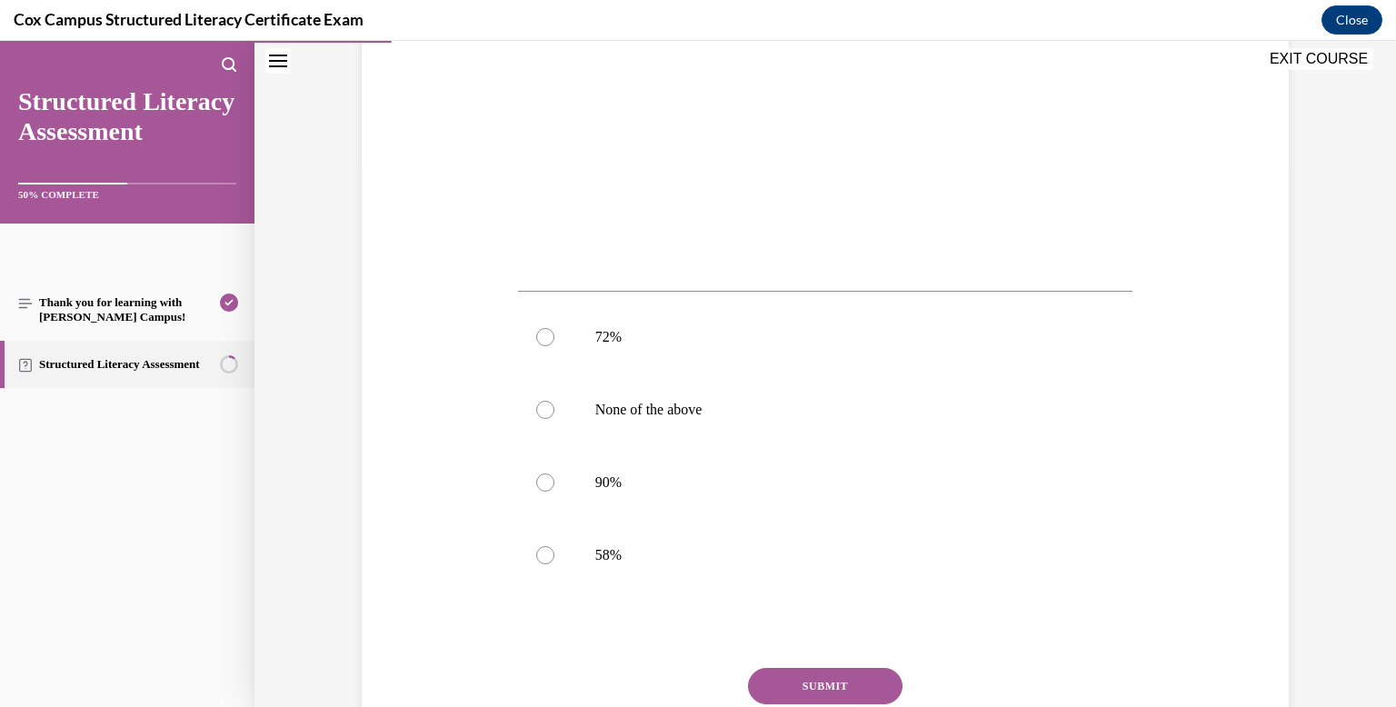
scroll to position [542, 0]
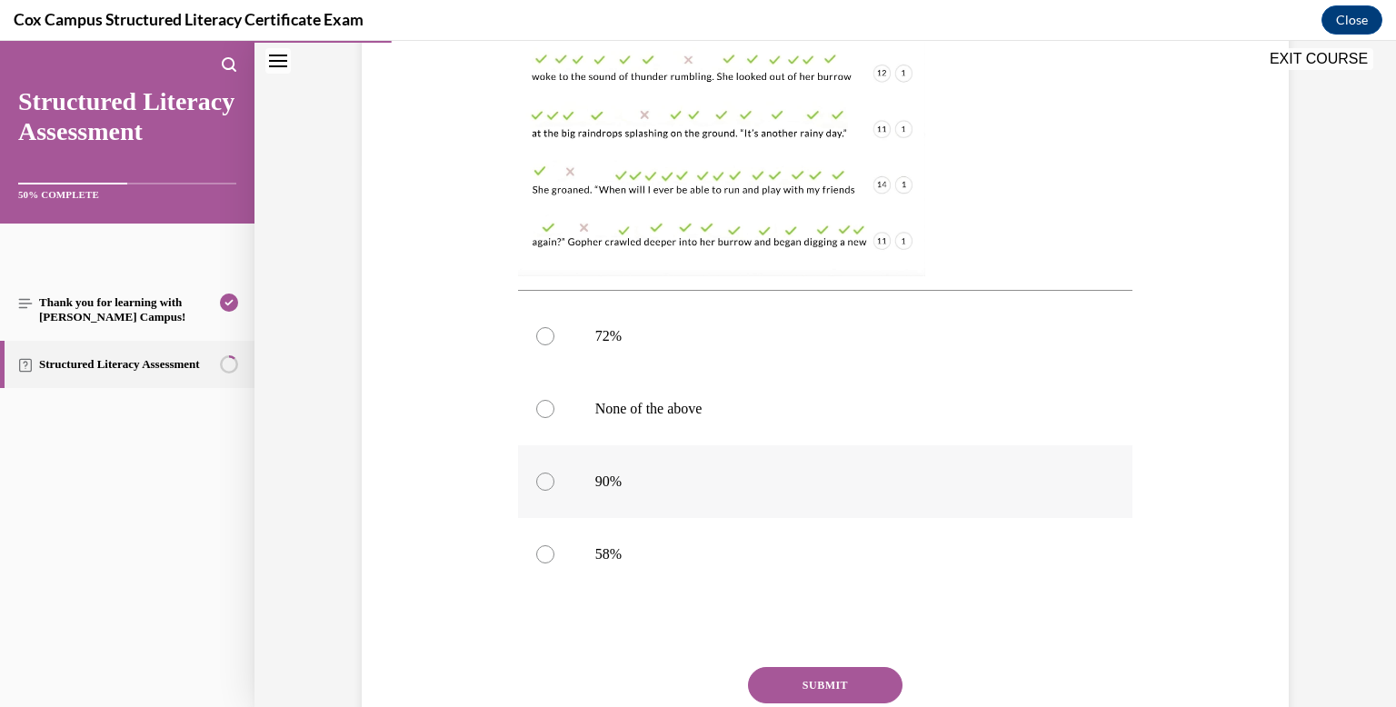
click at [706, 472] on p "90%" at bounding box center [841, 481] width 492 height 18
click at [554, 472] on input "90%" at bounding box center [545, 481] width 18 height 18
radio input "true"
click at [873, 683] on button "SUBMIT" at bounding box center [825, 685] width 154 height 36
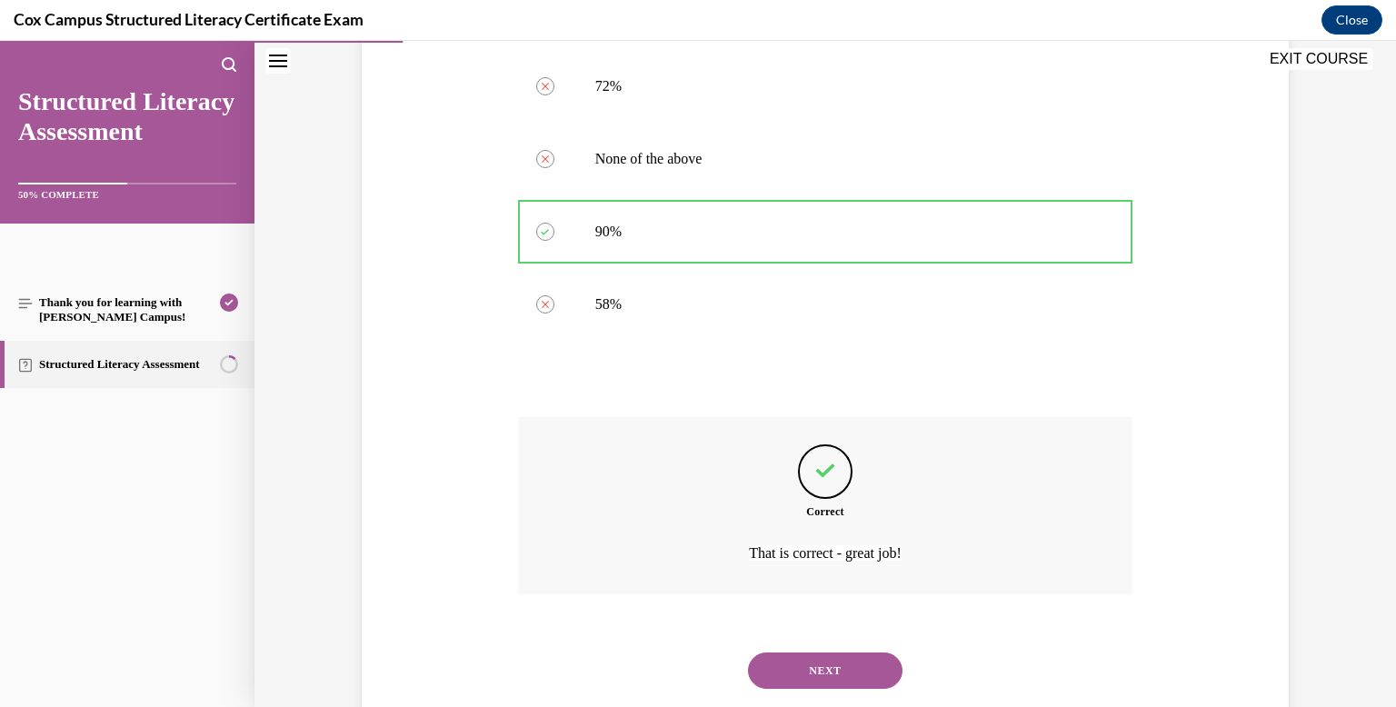
scroll to position [838, 0]
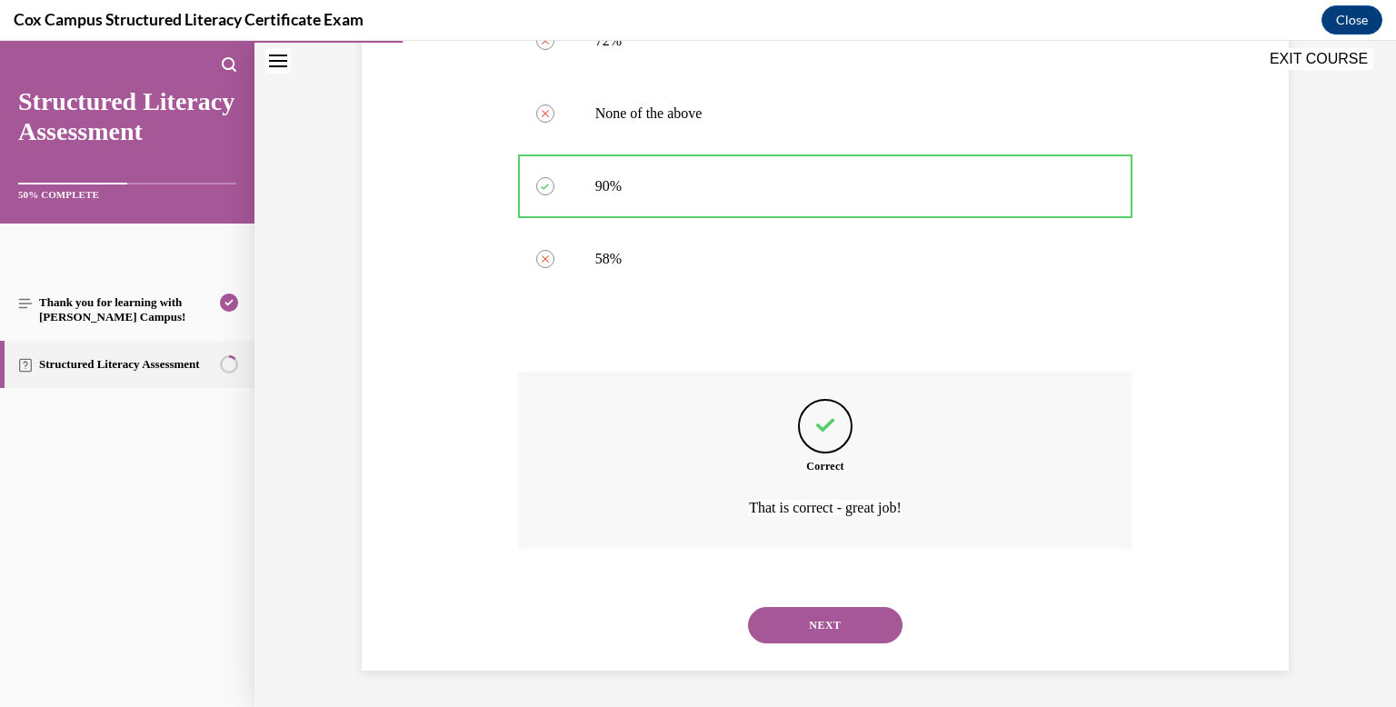
click at [878, 623] on button "NEXT" at bounding box center [825, 625] width 154 height 36
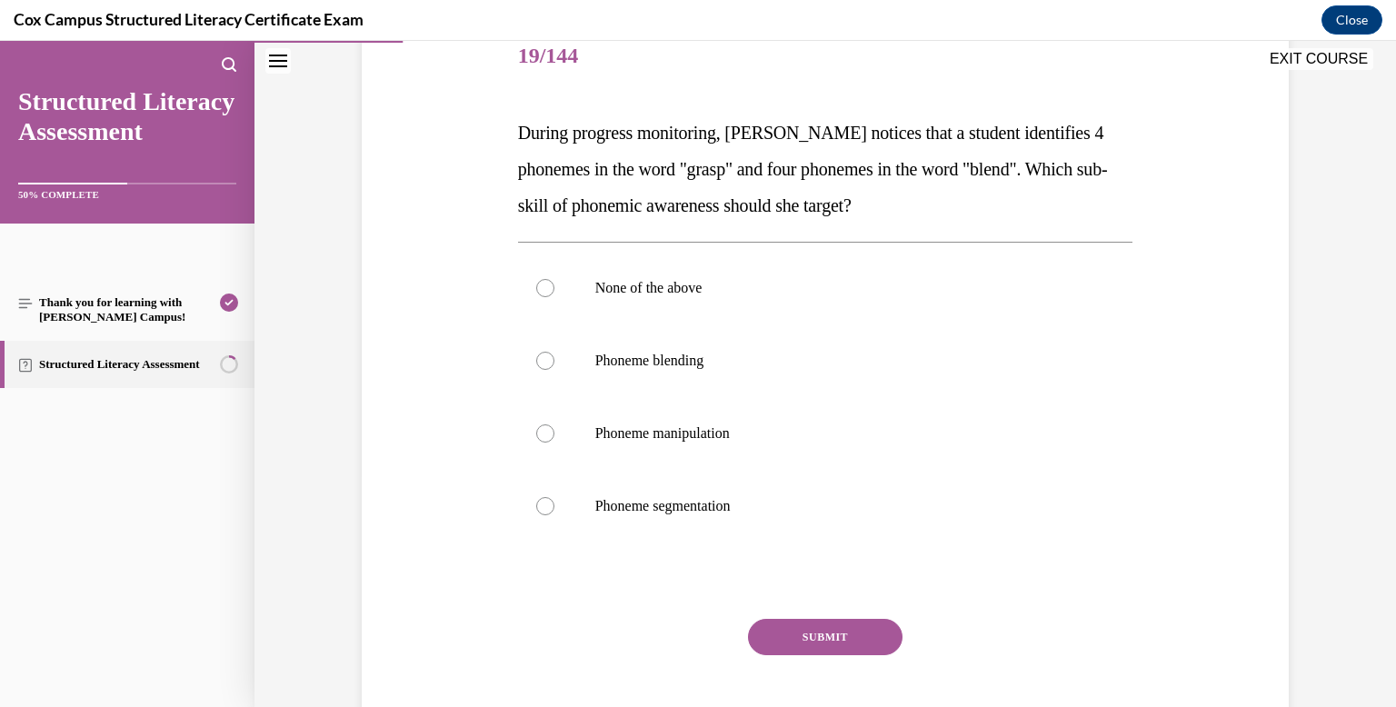
scroll to position [233, 0]
click at [876, 539] on label "Phoneme segmentation" at bounding box center [825, 505] width 615 height 73
click at [554, 514] on input "Phoneme segmentation" at bounding box center [545, 505] width 18 height 18
radio input "true"
click at [831, 622] on button "SUBMIT" at bounding box center [825, 636] width 154 height 36
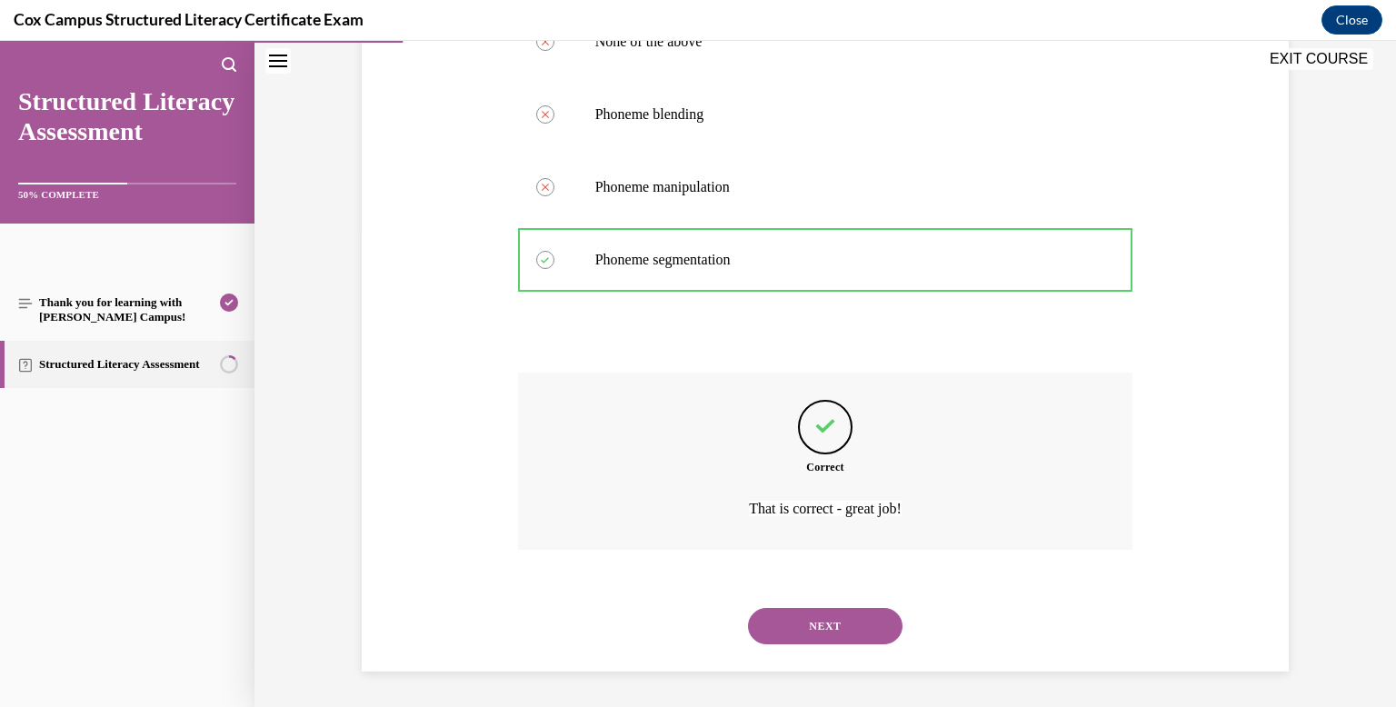
scroll to position [479, 0]
click at [831, 622] on button "NEXT" at bounding box center [825, 625] width 154 height 36
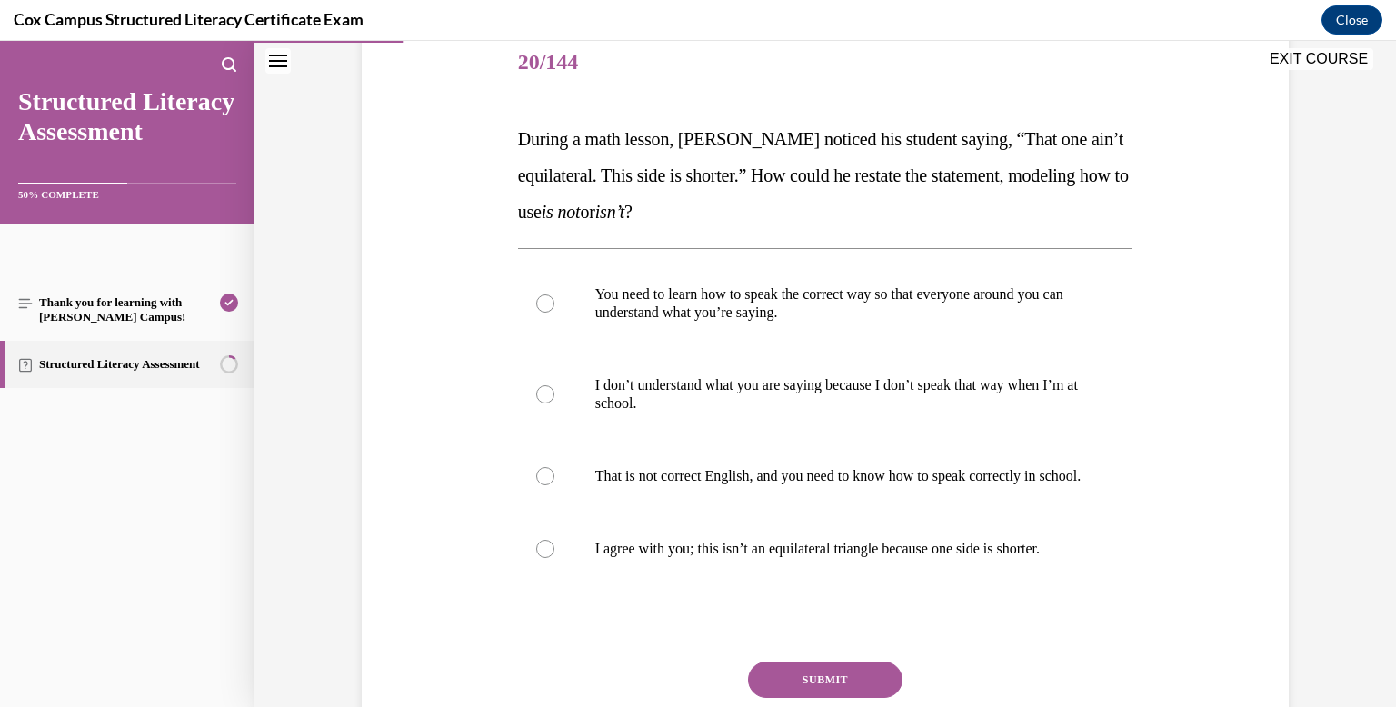
scroll to position [229, 0]
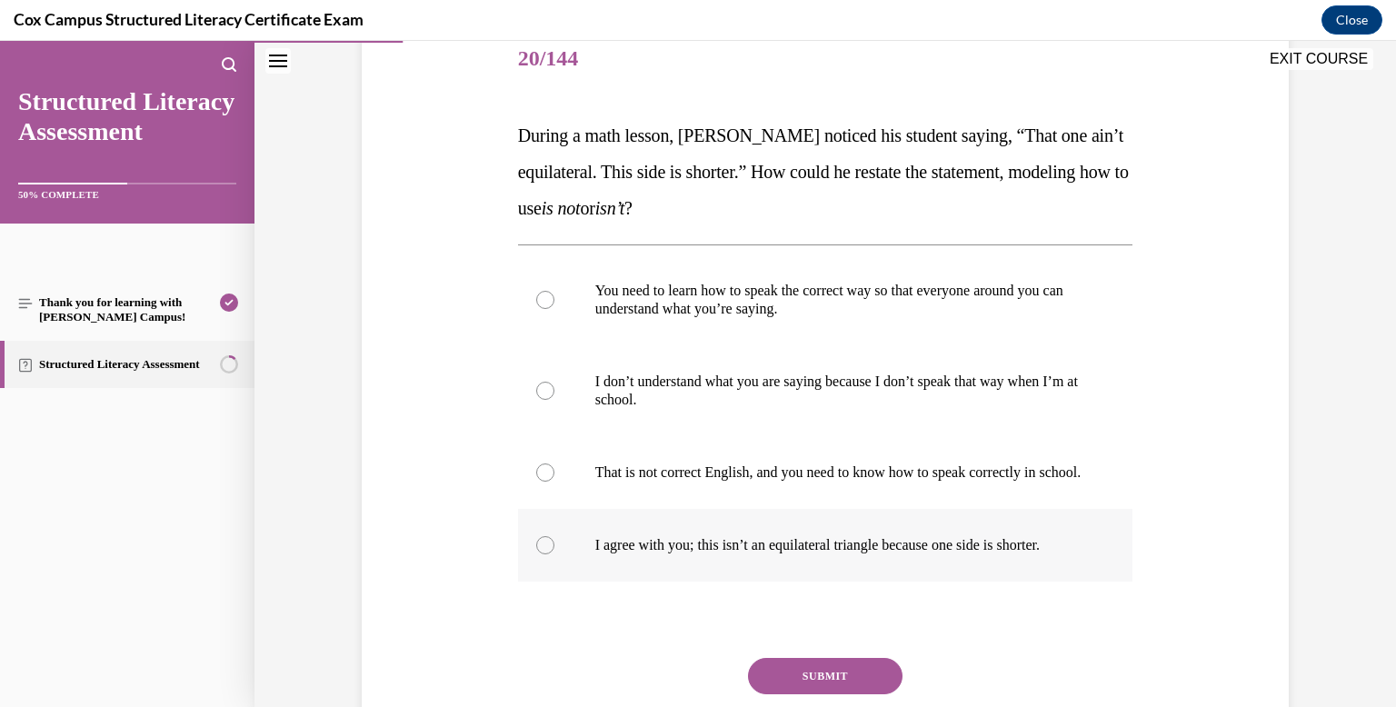
click at [845, 572] on label "I agree with you; this isn’t an equilateral triangle because one side is shorte…" at bounding box center [825, 545] width 615 height 73
click at [554, 554] on input "I agree with you; this isn’t an equilateral triangle because one side is shorte…" at bounding box center [545, 545] width 18 height 18
radio input "true"
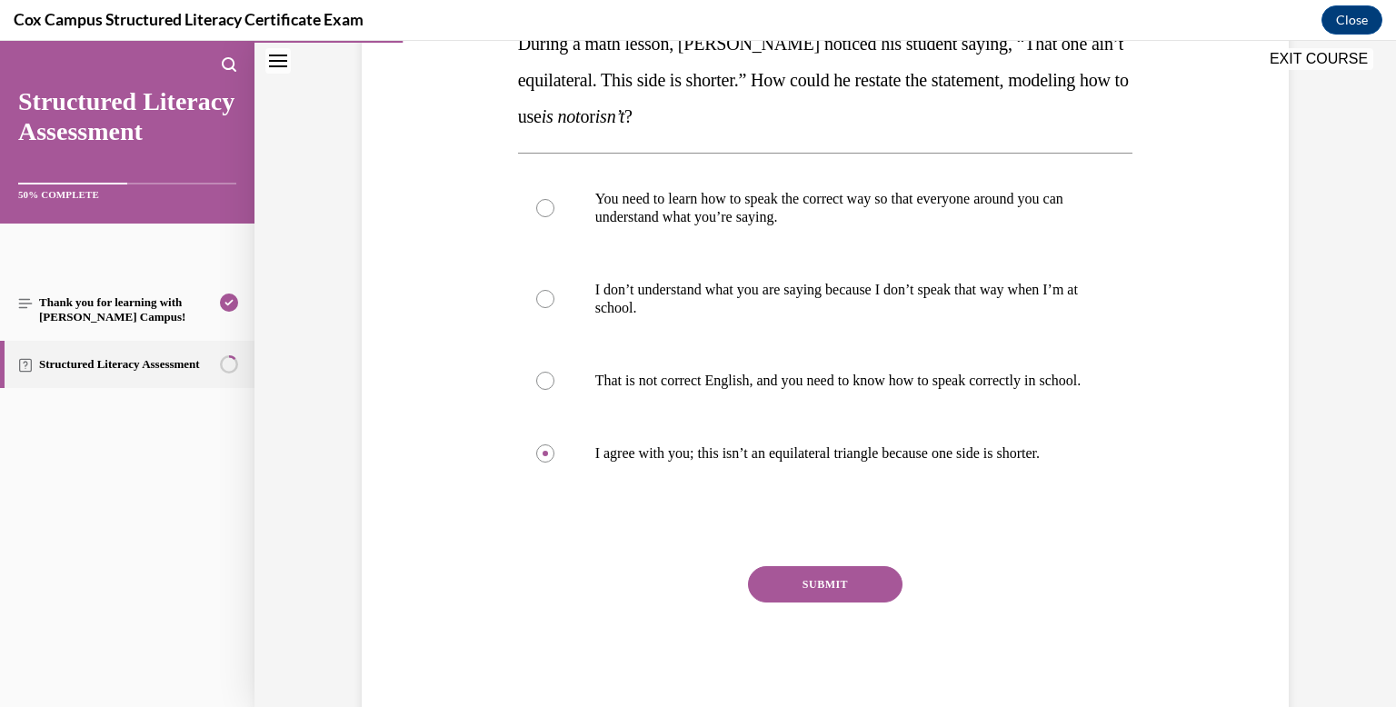
click at [835, 602] on button "SUBMIT" at bounding box center [825, 584] width 154 height 36
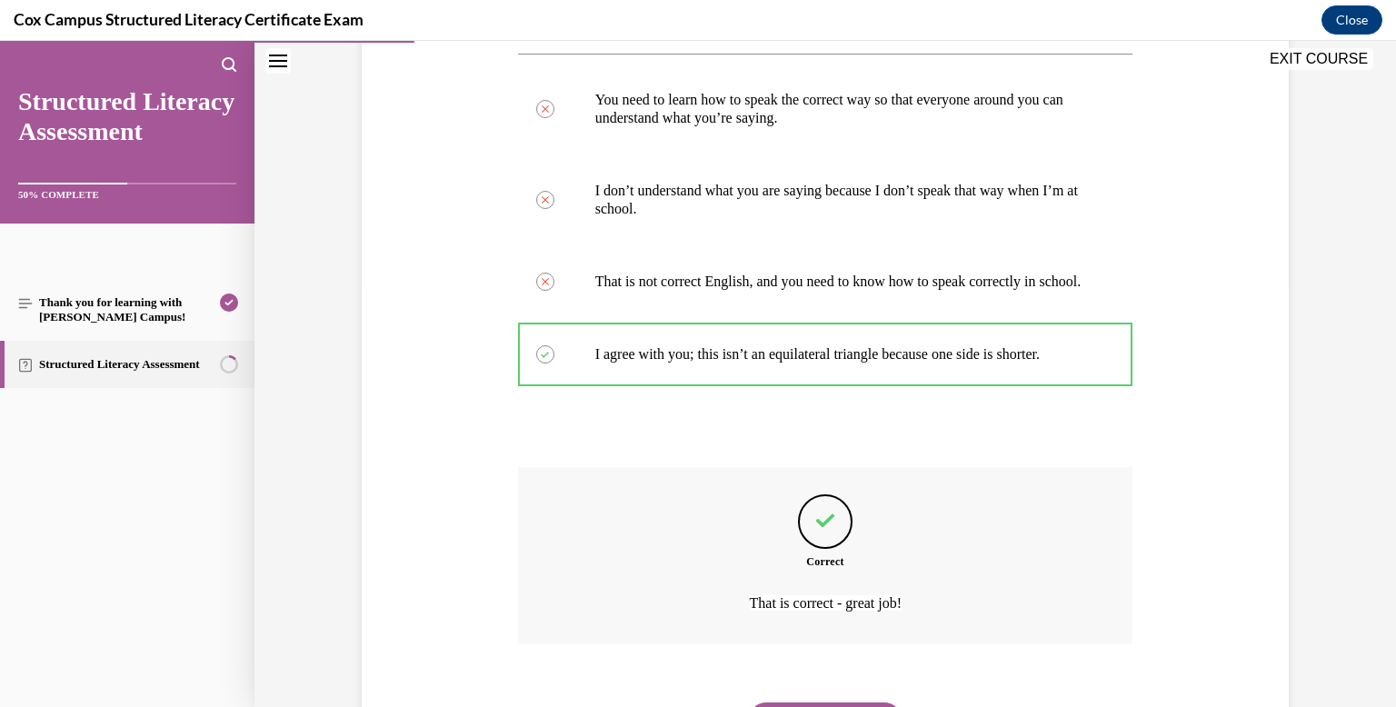
scroll to position [533, 0]
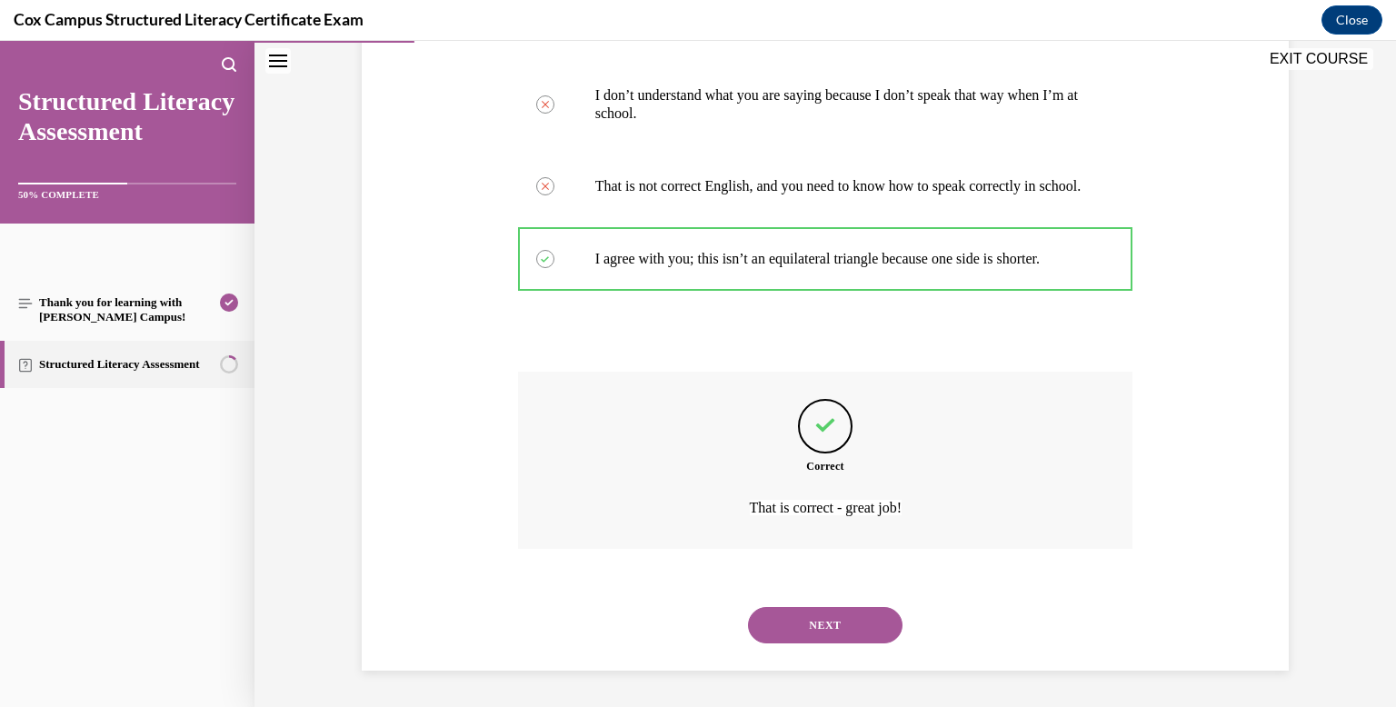
click at [826, 633] on button "NEXT" at bounding box center [825, 625] width 154 height 36
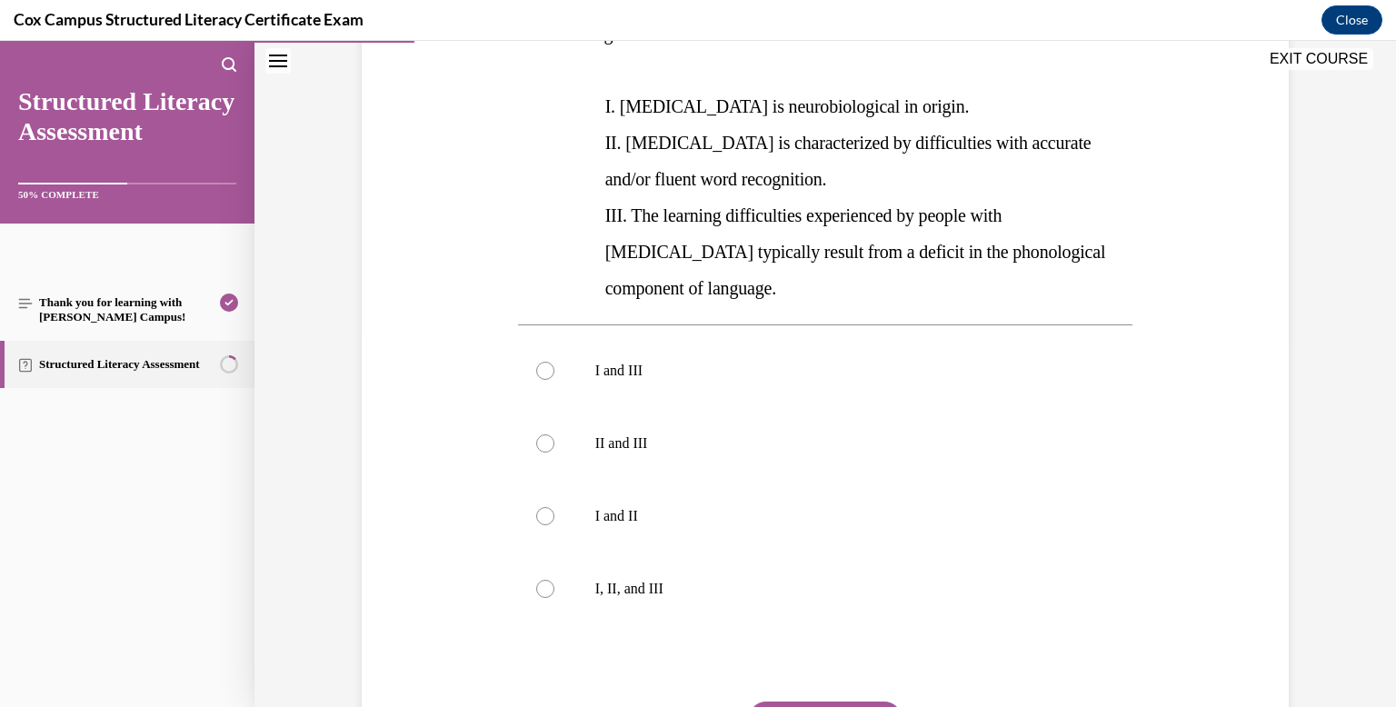
scroll to position [368, 0]
click at [678, 552] on label "I, II, and III" at bounding box center [825, 588] width 615 height 73
click at [554, 579] on input "I, II, and III" at bounding box center [545, 588] width 18 height 18
radio input "true"
click at [770, 701] on button "SUBMIT" at bounding box center [825, 719] width 154 height 36
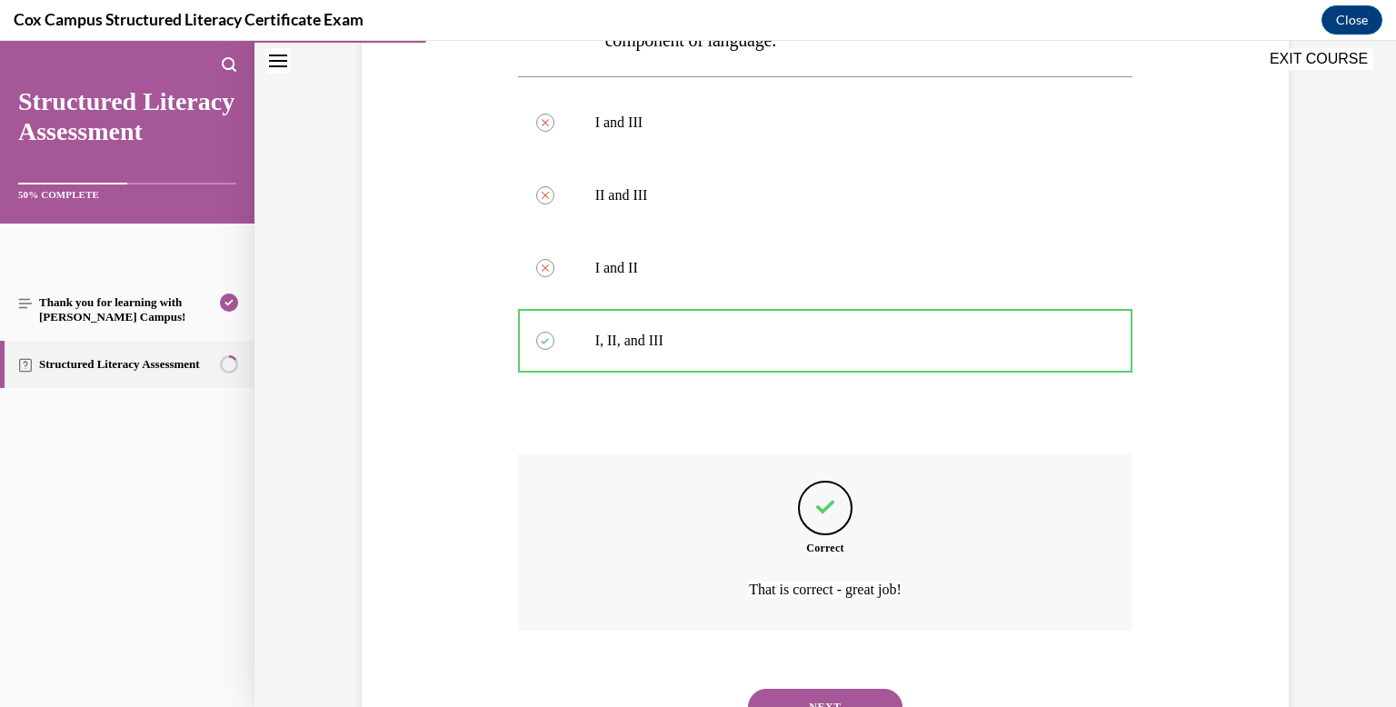
scroll to position [661, 0]
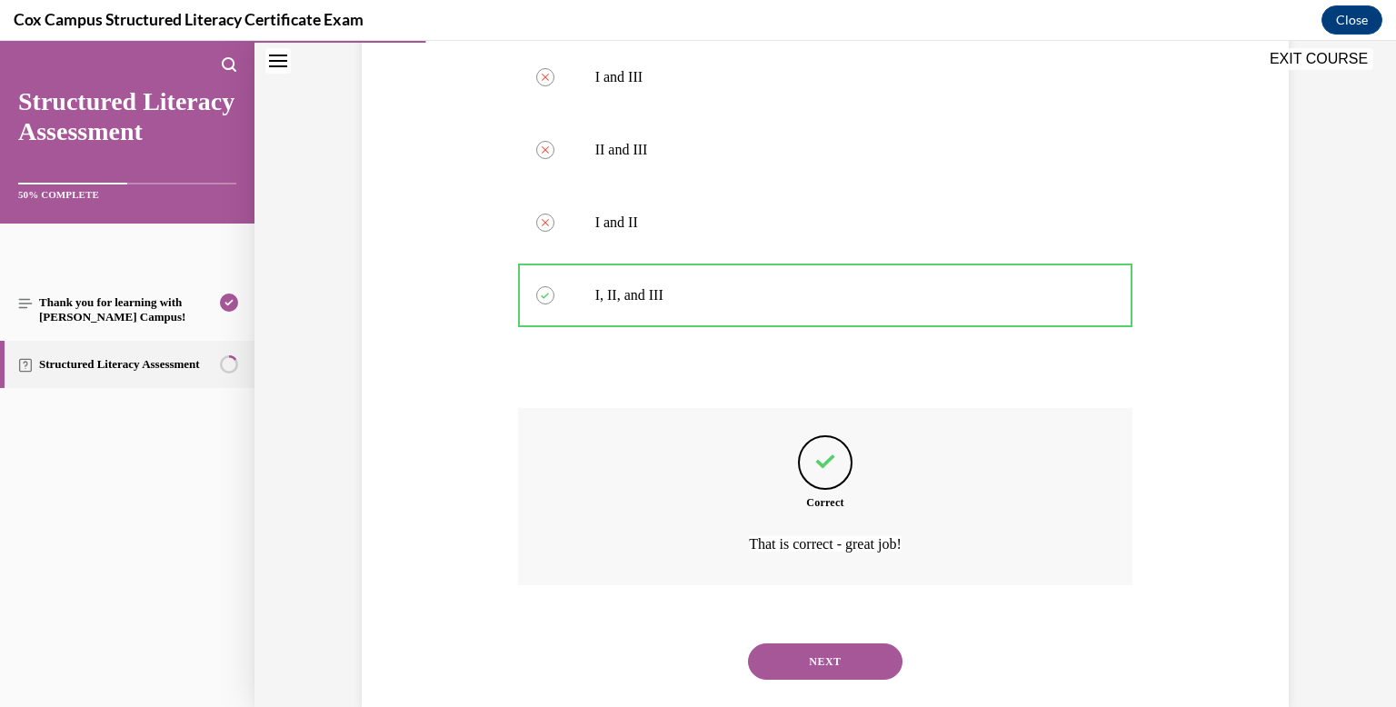
click at [801, 643] on button "NEXT" at bounding box center [825, 661] width 154 height 36
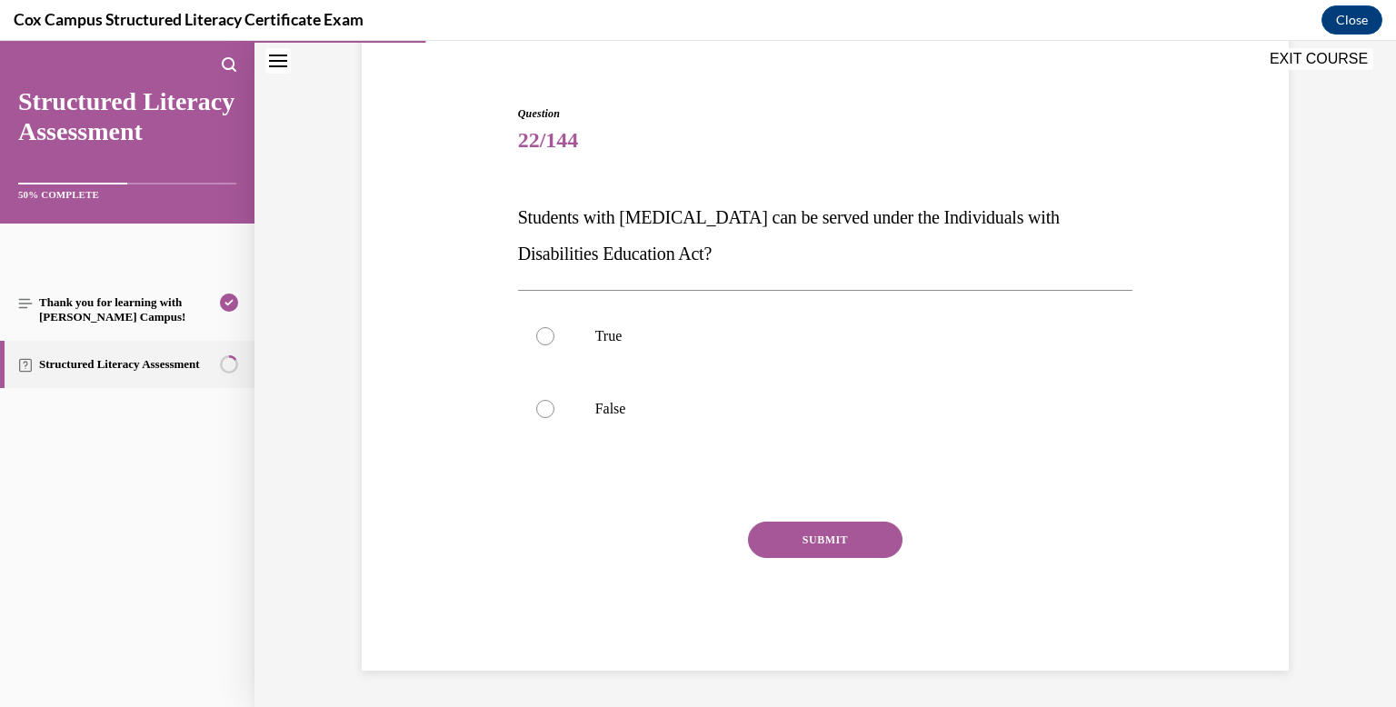
scroll to position [147, 0]
click at [699, 342] on p "True" at bounding box center [841, 336] width 492 height 18
click at [554, 342] on input "True" at bounding box center [545, 336] width 18 height 18
radio input "true"
click at [778, 515] on div "Question 22/144 Students with [MEDICAL_DATA] can be served under the Individual…" at bounding box center [825, 387] width 615 height 565
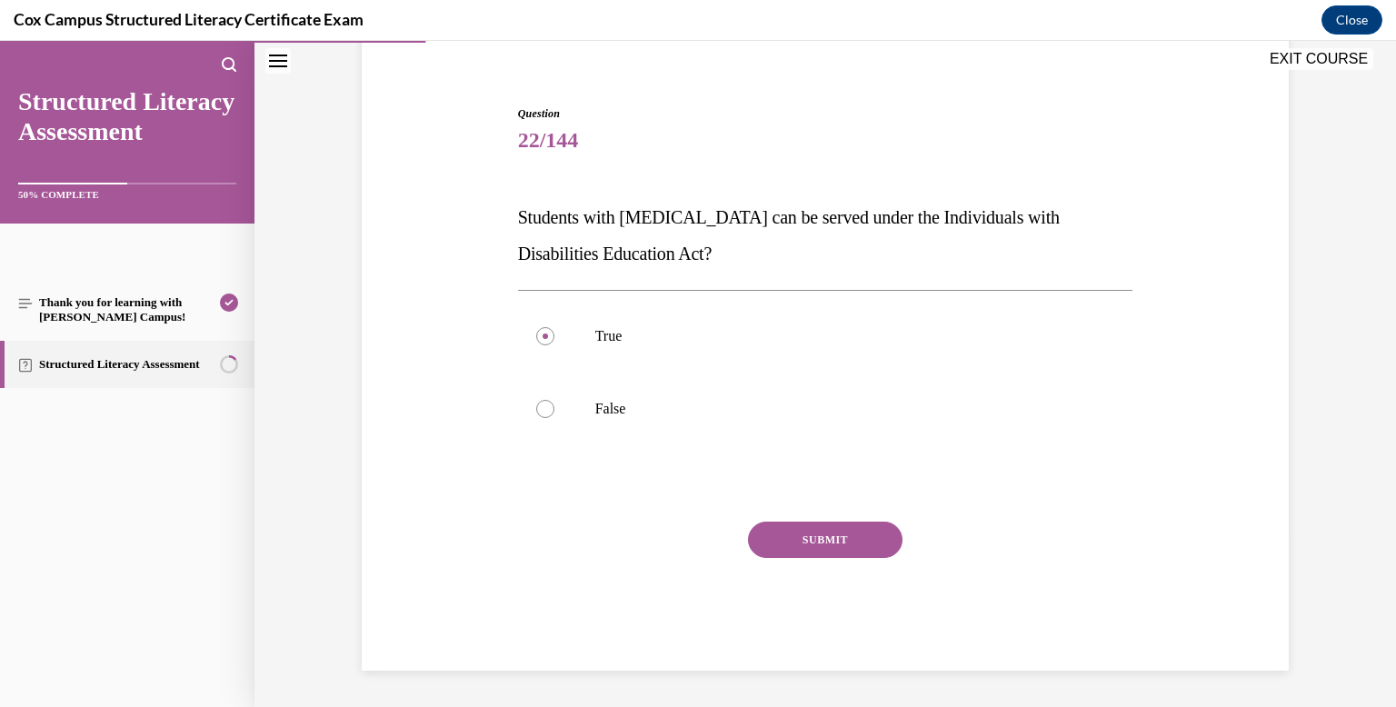
click at [778, 528] on button "SUBMIT" at bounding box center [825, 540] width 154 height 36
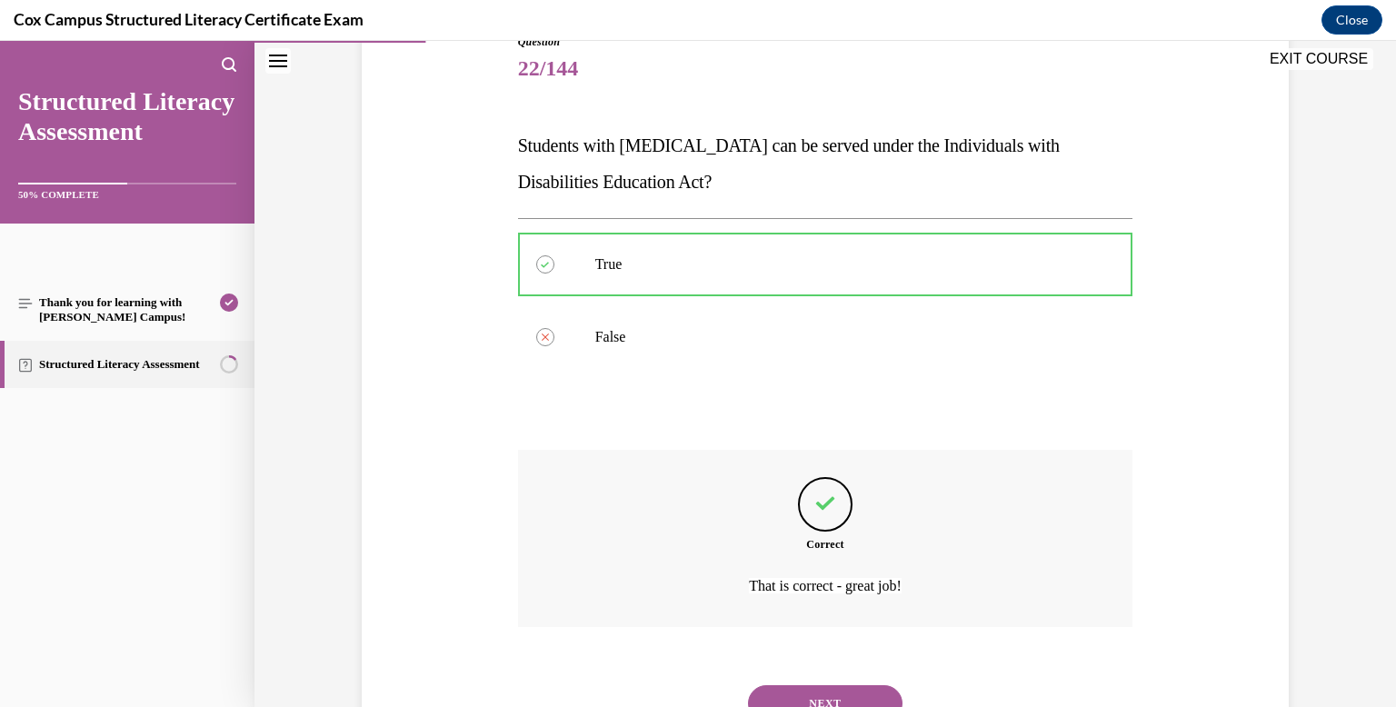
scroll to position [297, 0]
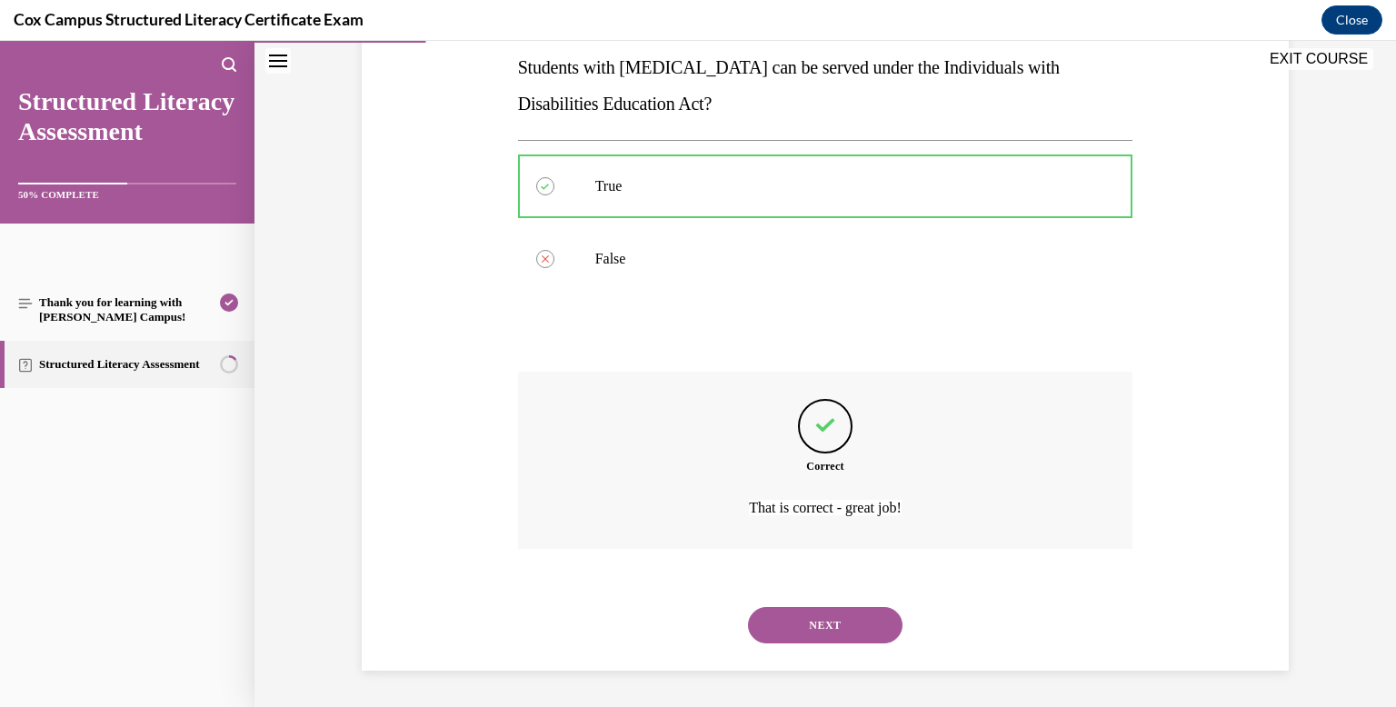
click at [799, 612] on button "NEXT" at bounding box center [825, 625] width 154 height 36
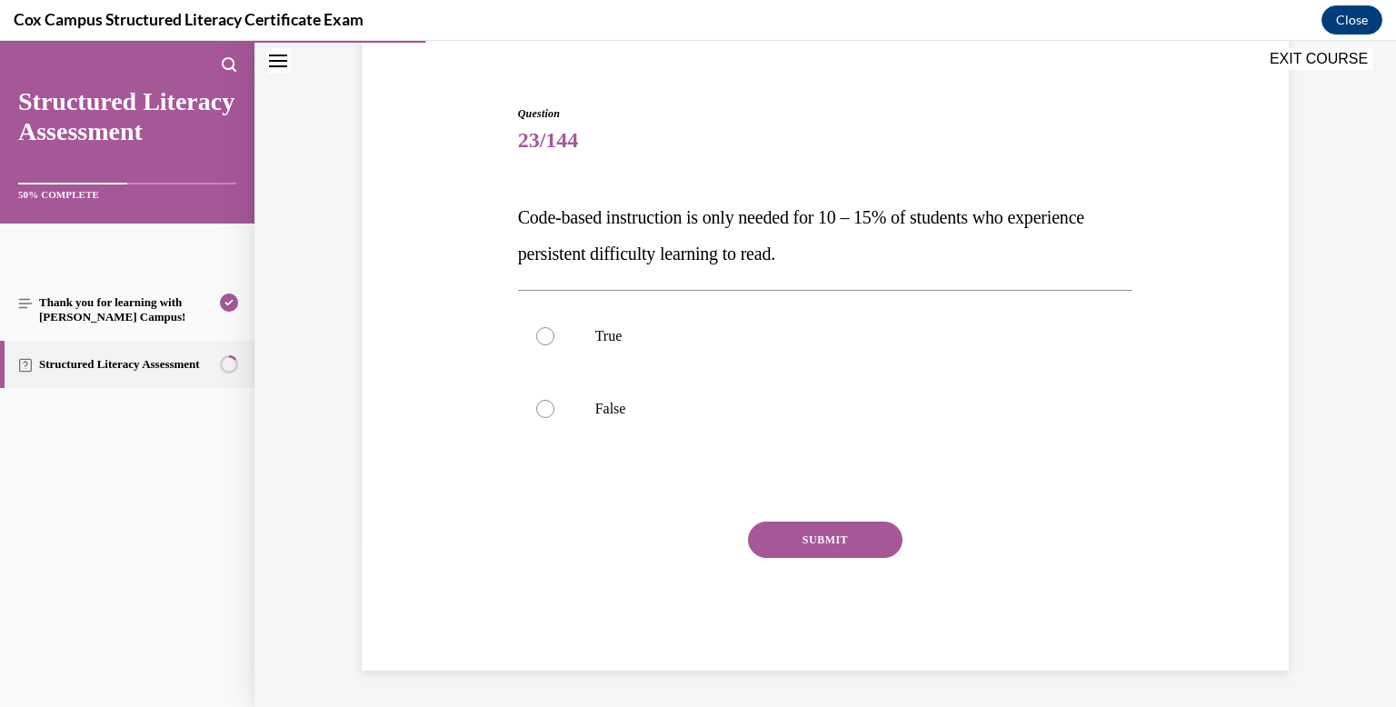
scroll to position [147, 0]
drag, startPoint x: 512, startPoint y: 216, endPoint x: 961, endPoint y: 250, distance: 451.0
click at [961, 250] on div "Question 23/144 Code-based instruction is only needed for 10 – 15% of students …" at bounding box center [825, 361] width 936 height 620
copy span "Code-based instruction is only needed for 10 – 15% of students who experience p…"
click at [604, 415] on p "False" at bounding box center [841, 409] width 492 height 18
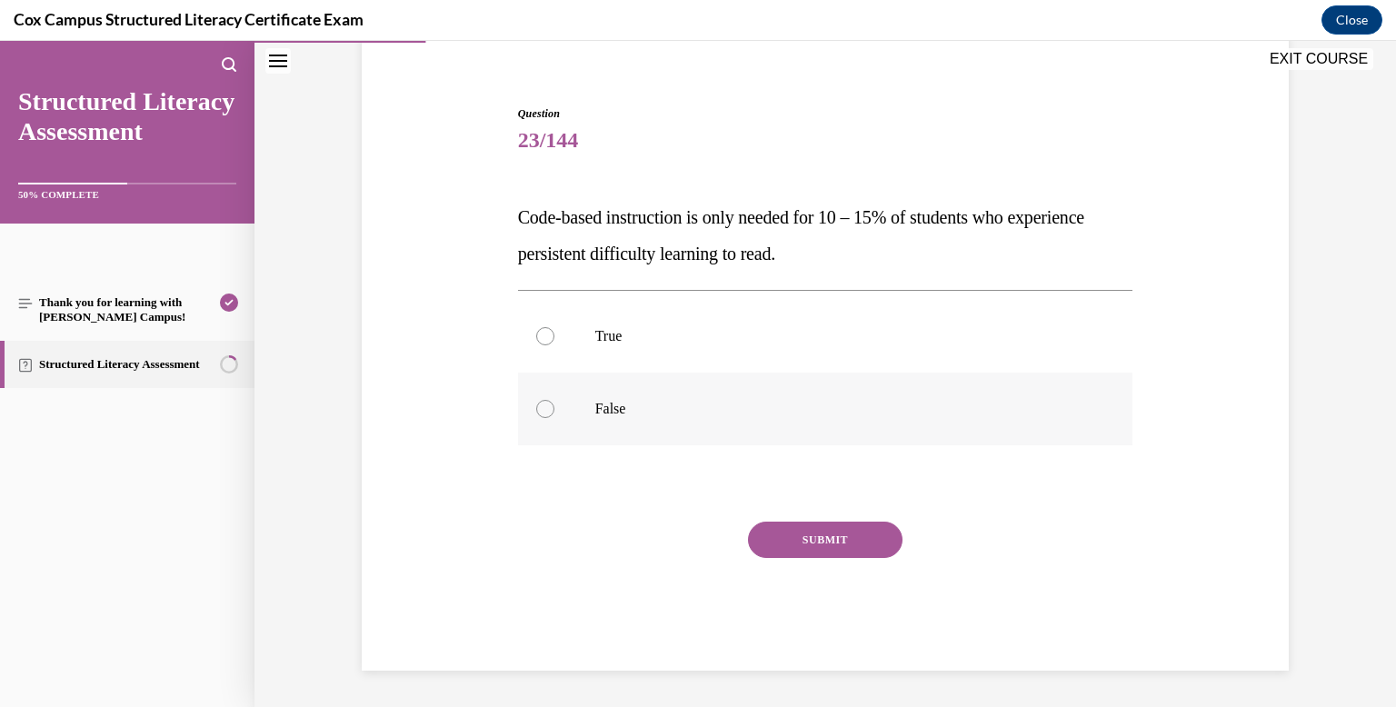
click at [554, 415] on input "False" at bounding box center [545, 409] width 18 height 18
radio input "true"
click at [839, 552] on button "SUBMIT" at bounding box center [825, 540] width 154 height 36
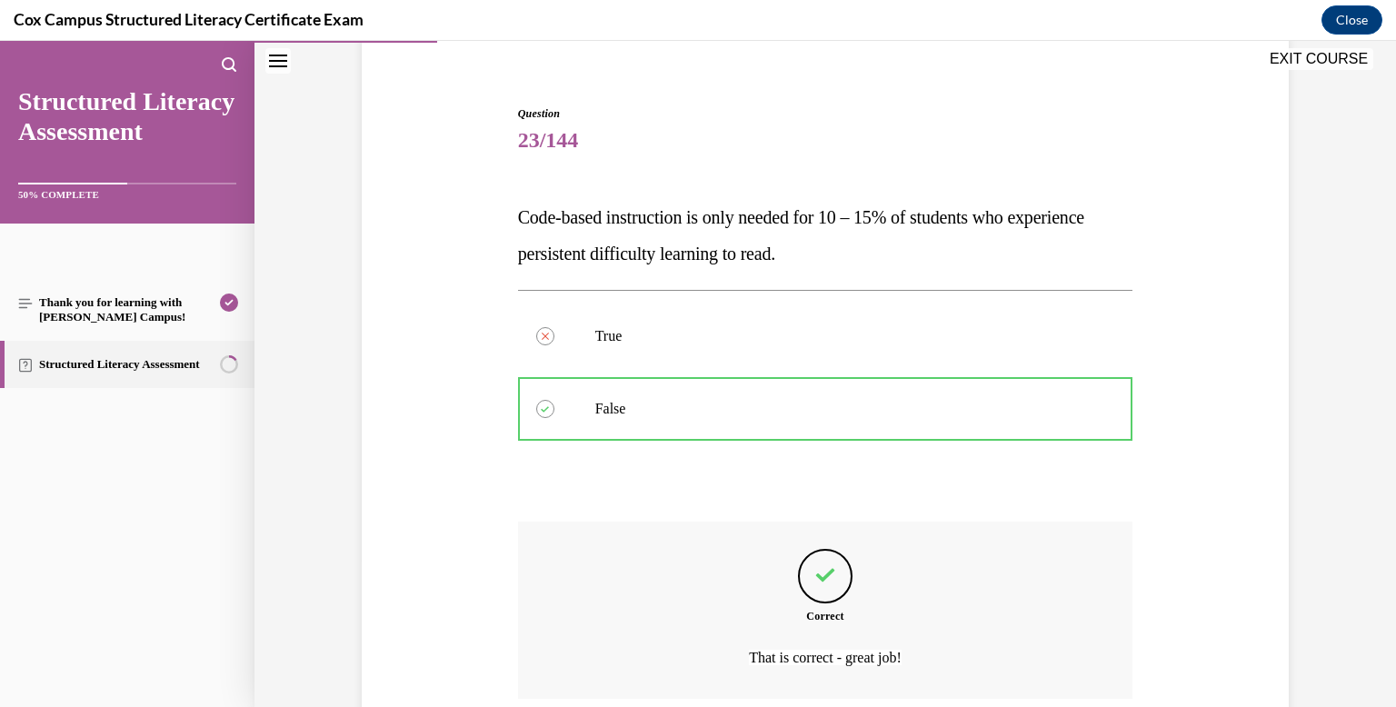
scroll to position [297, 0]
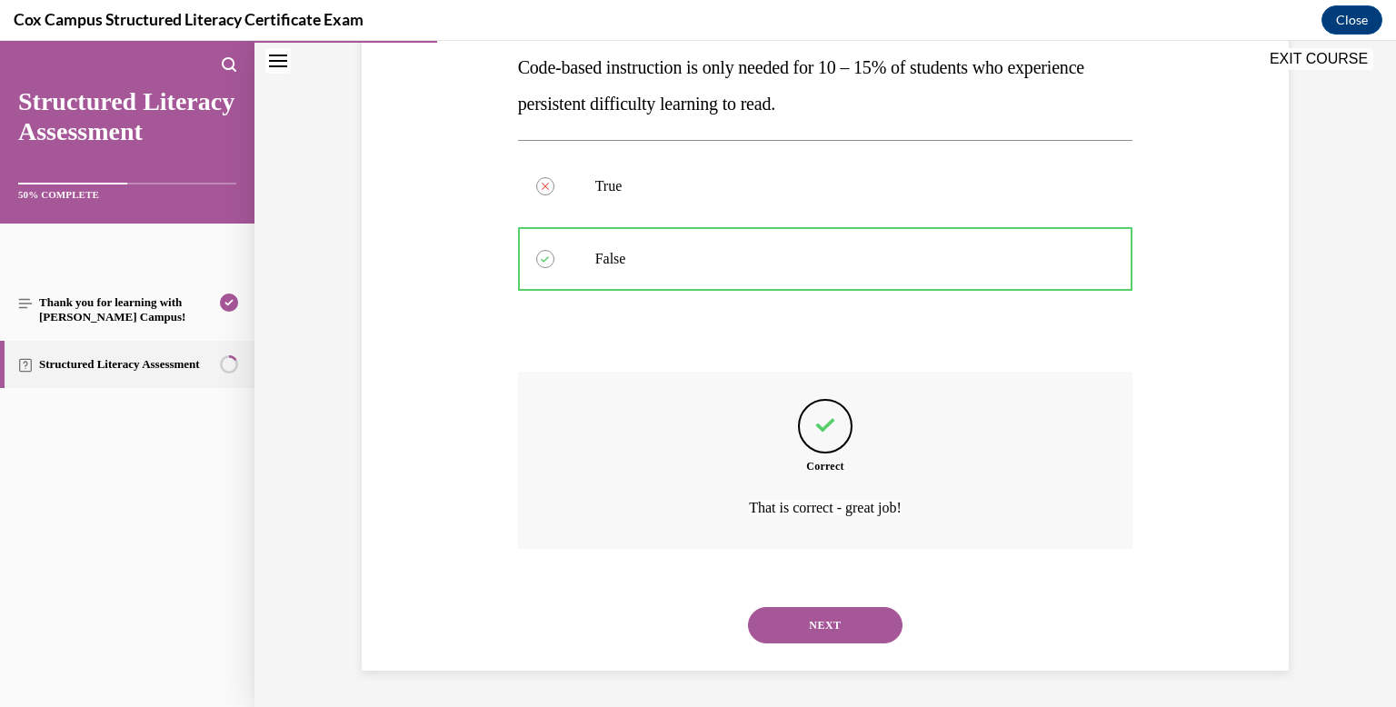
click at [831, 617] on button "NEXT" at bounding box center [825, 625] width 154 height 36
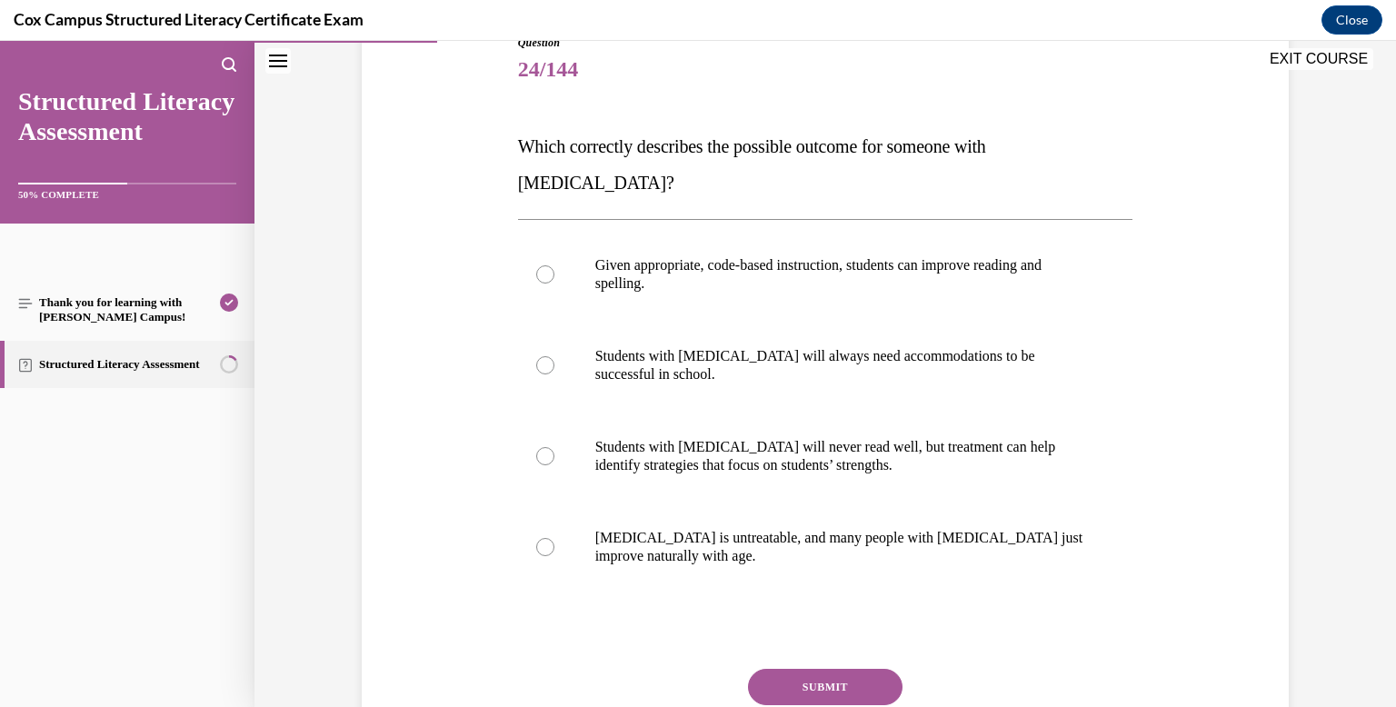
scroll to position [225, 0]
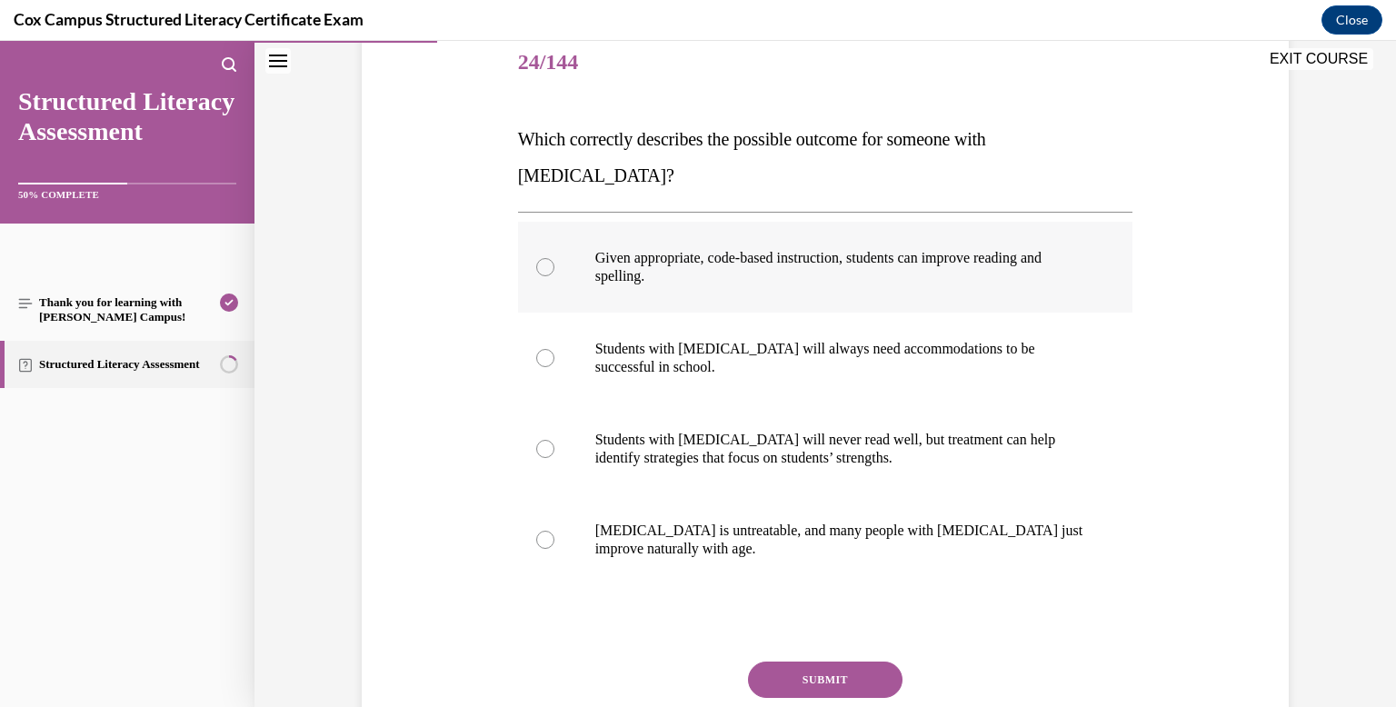
click at [780, 222] on label "Given appropriate, code-based instruction, students can improve reading and spe…" at bounding box center [825, 267] width 615 height 91
click at [554, 258] on input "Given appropriate, code-based instruction, students can improve reading and spe…" at bounding box center [545, 267] width 18 height 18
radio input "true"
click at [801, 661] on button "SUBMIT" at bounding box center [825, 679] width 154 height 36
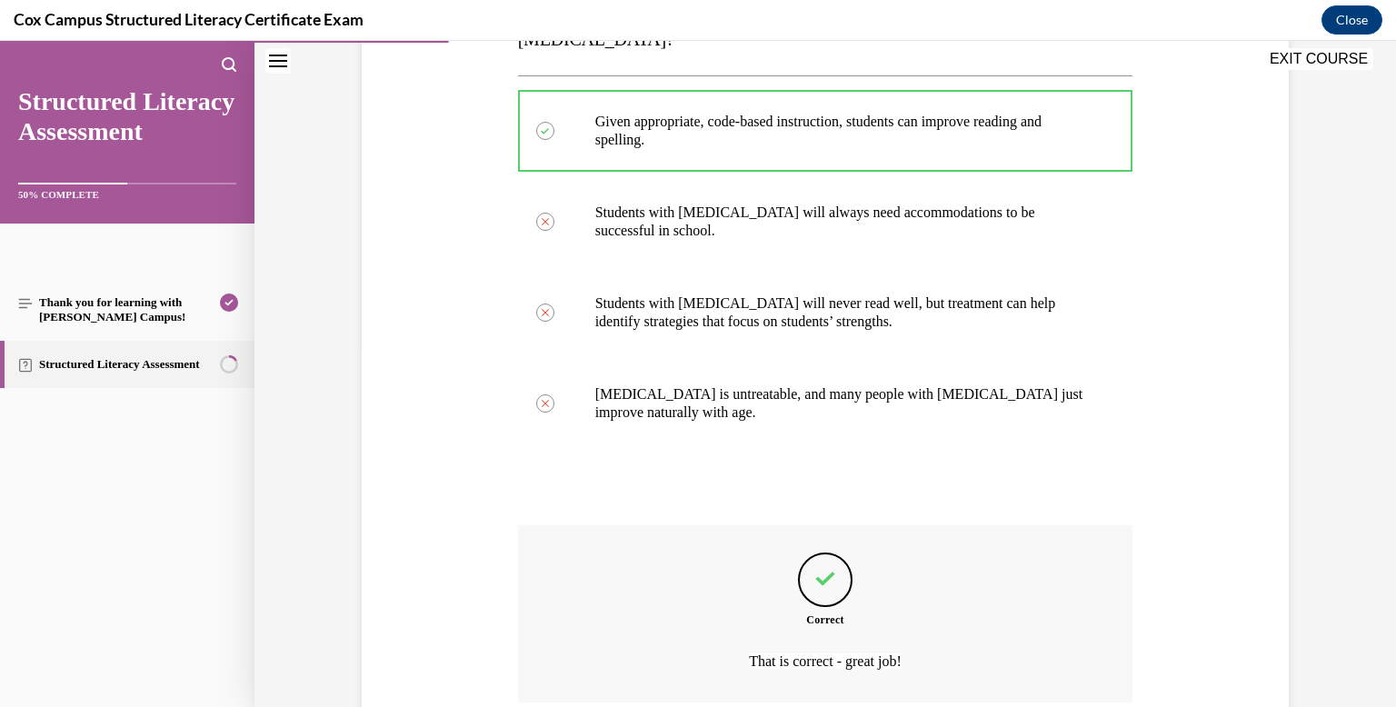
scroll to position [479, 0]
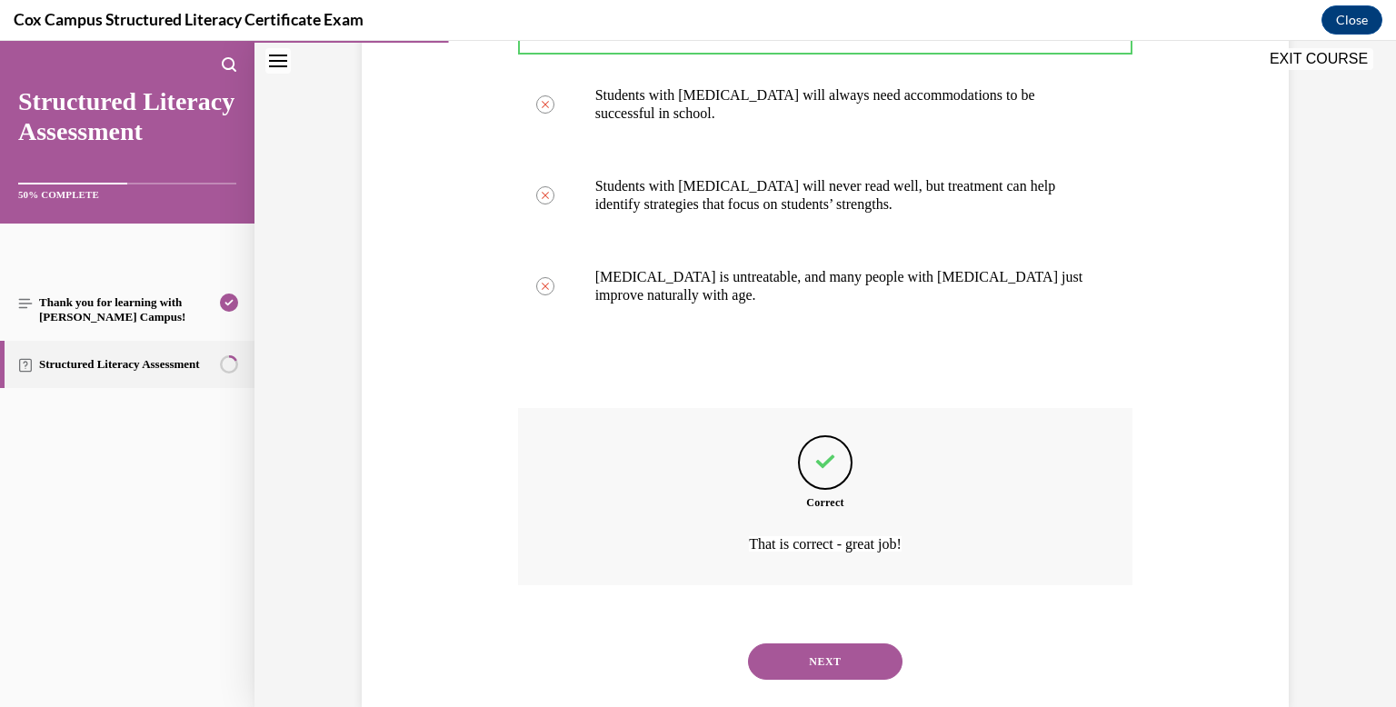
click at [801, 649] on div "NEXT" at bounding box center [825, 661] width 615 height 73
click at [803, 643] on button "NEXT" at bounding box center [825, 661] width 154 height 36
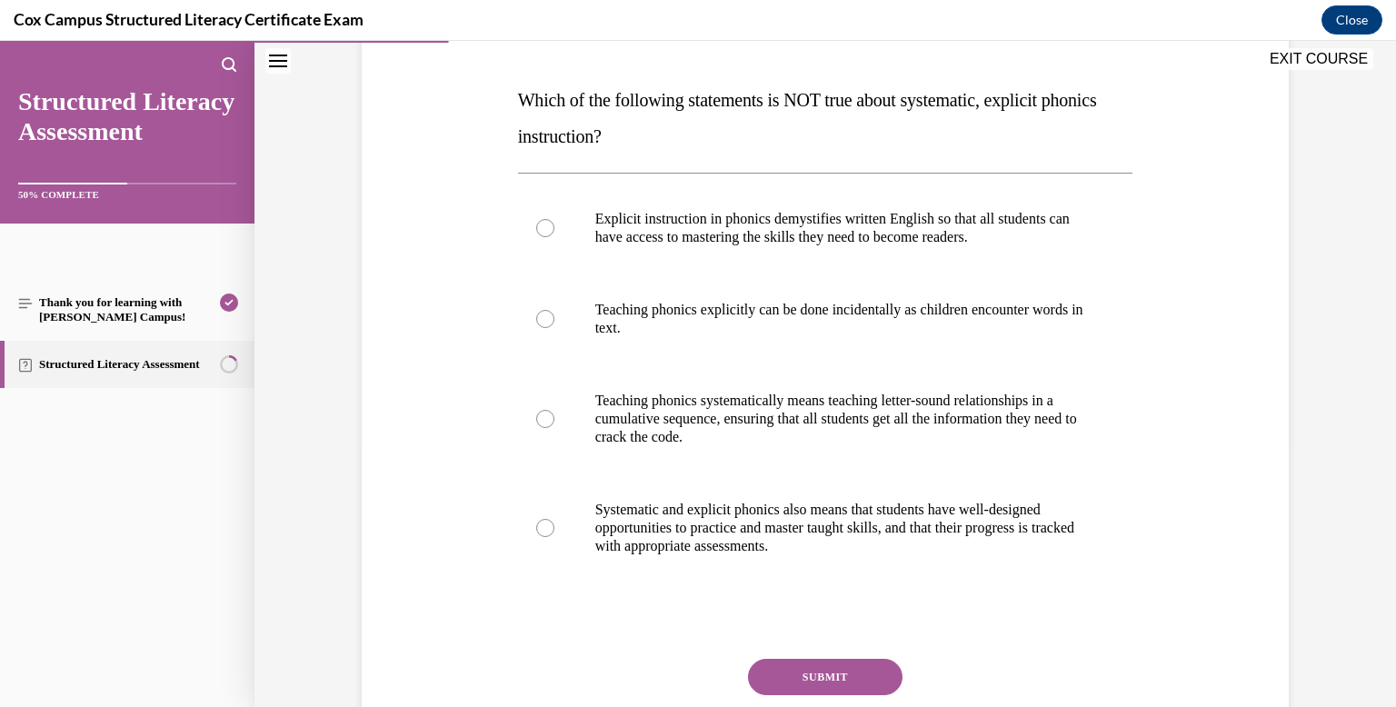
scroll to position [272, 0]
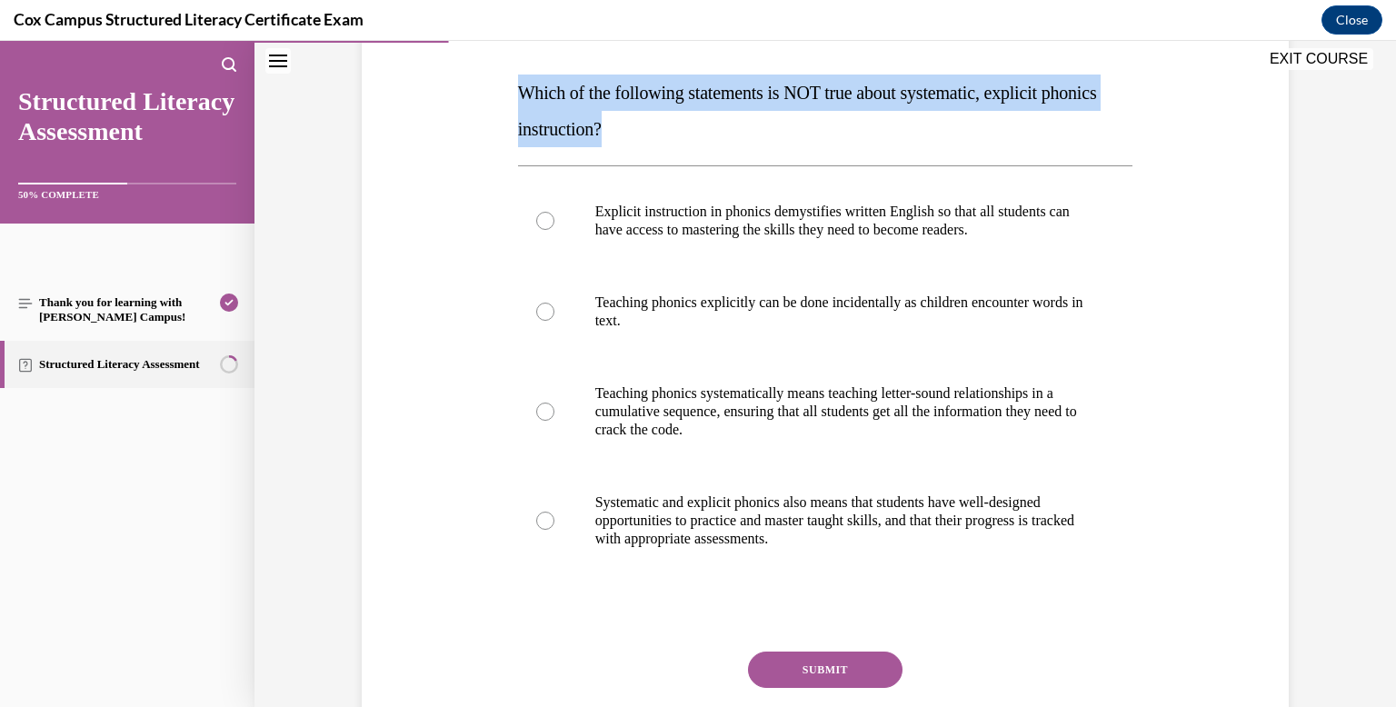
drag, startPoint x: 686, startPoint y: 124, endPoint x: 520, endPoint y: 85, distance: 171.0
click at [520, 85] on p "Which of the following statements is NOT true about systematic, explicit phonic…" at bounding box center [825, 111] width 615 height 73
copy span "Which of the following statements is NOT true about systematic, explicit phonic…"
click at [783, 125] on p "Which of the following statements is NOT true about systematic, explicit phonic…" at bounding box center [825, 111] width 615 height 73
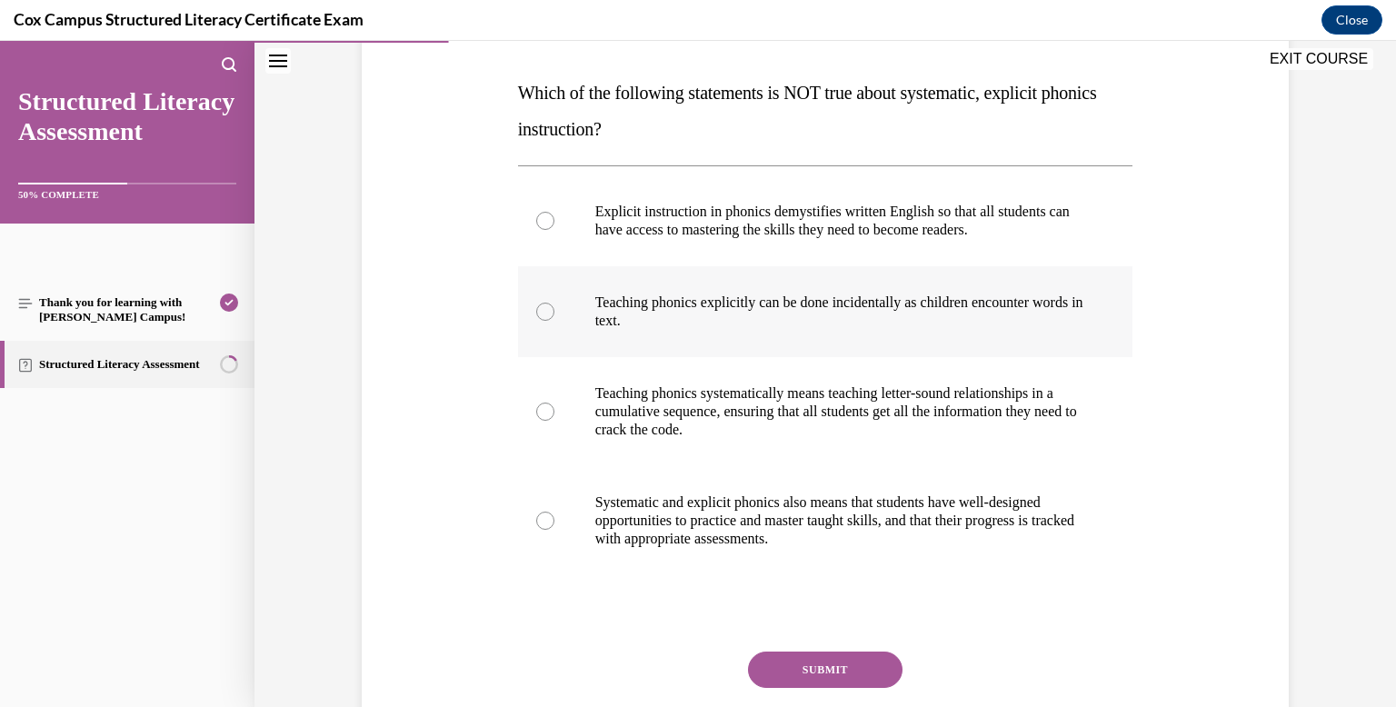
click at [781, 291] on label "Teaching phonics explicitly can be done incidentally as children encounter word…" at bounding box center [825, 311] width 615 height 91
click at [554, 303] on input "Teaching phonics explicitly can be done incidentally as children encounter word…" at bounding box center [545, 312] width 18 height 18
radio input "true"
click at [824, 679] on button "SUBMIT" at bounding box center [825, 669] width 154 height 36
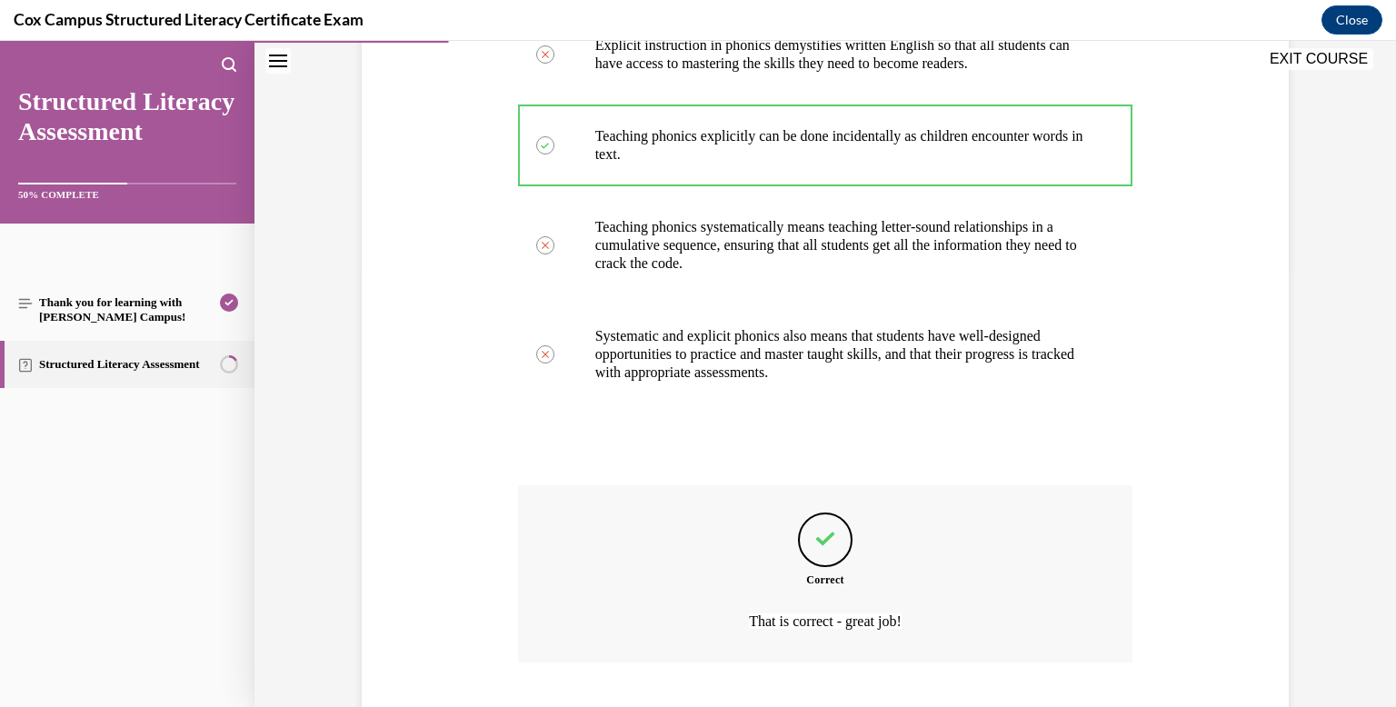
scroll to position [552, 0]
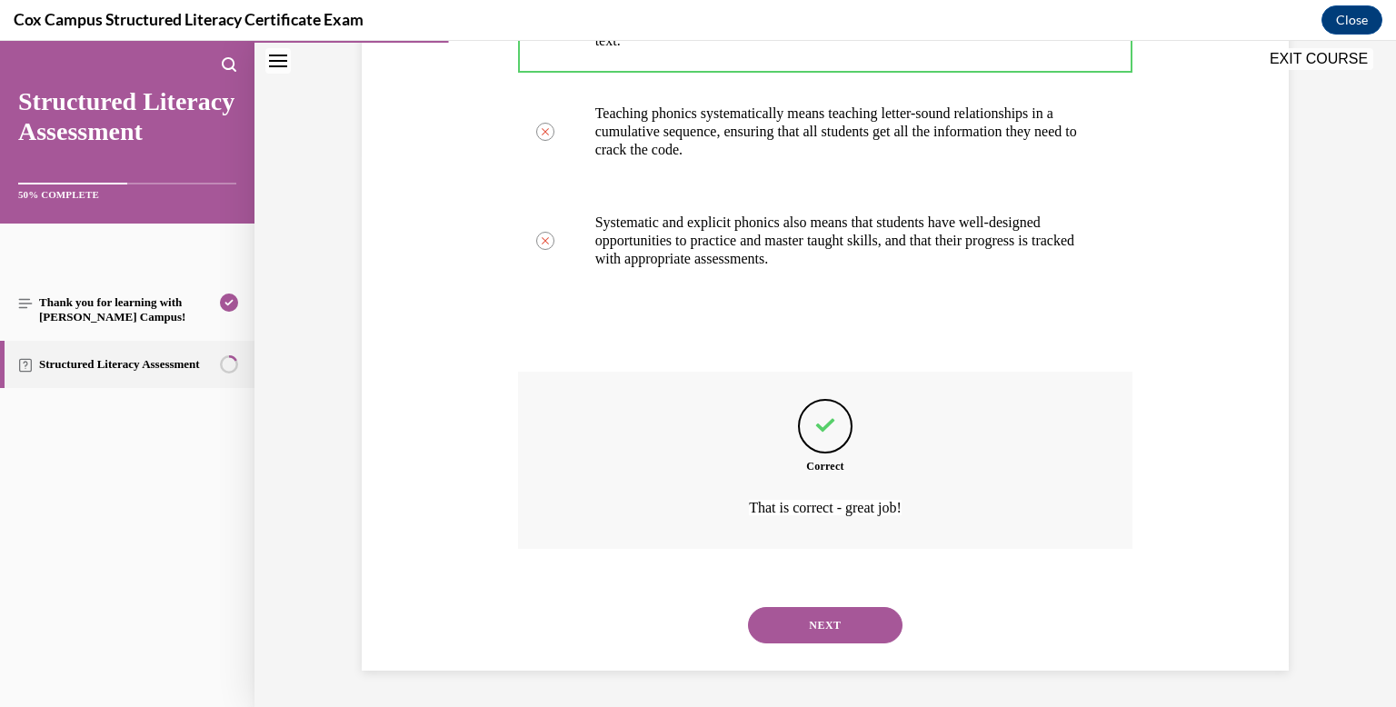
click at [821, 630] on button "NEXT" at bounding box center [825, 625] width 154 height 36
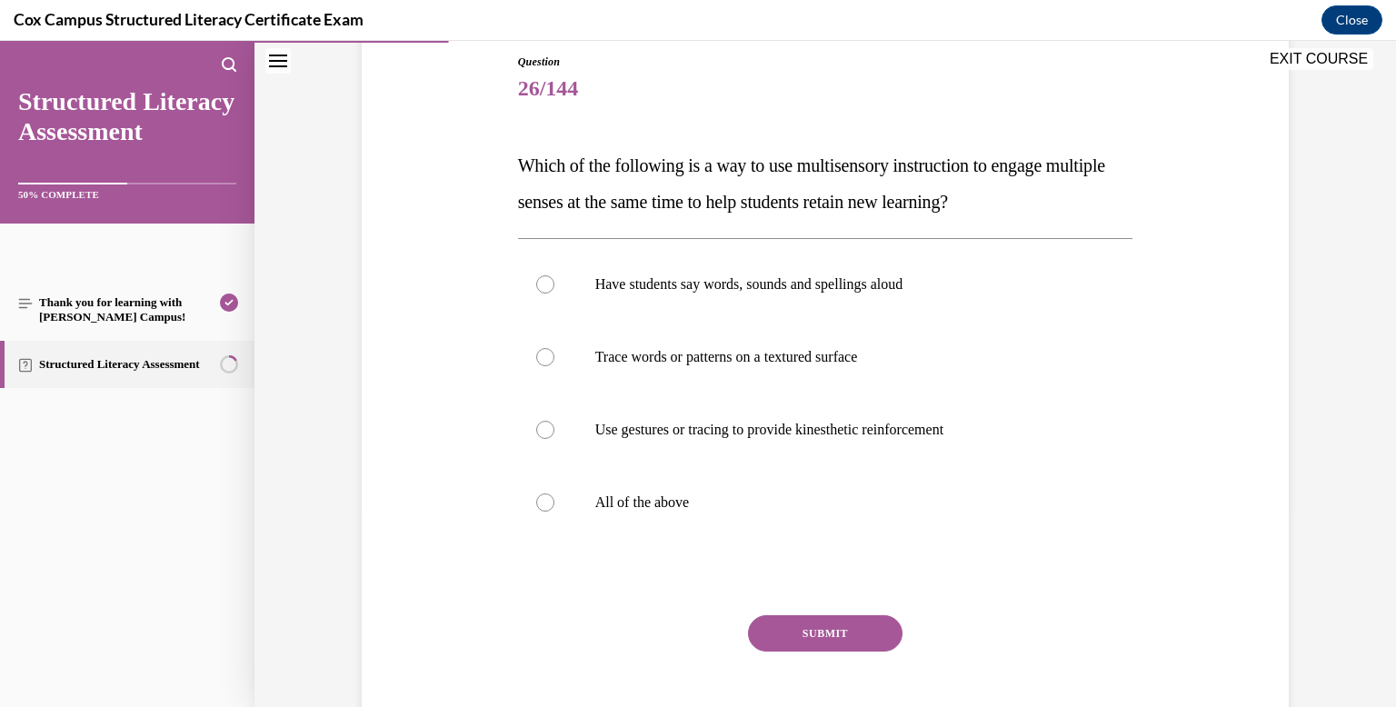
scroll to position [200, 0]
click at [713, 507] on p "All of the above" at bounding box center [841, 501] width 492 height 18
click at [554, 507] on input "All of the above" at bounding box center [545, 501] width 18 height 18
radio input "true"
click at [851, 632] on button "SUBMIT" at bounding box center [825, 632] width 154 height 36
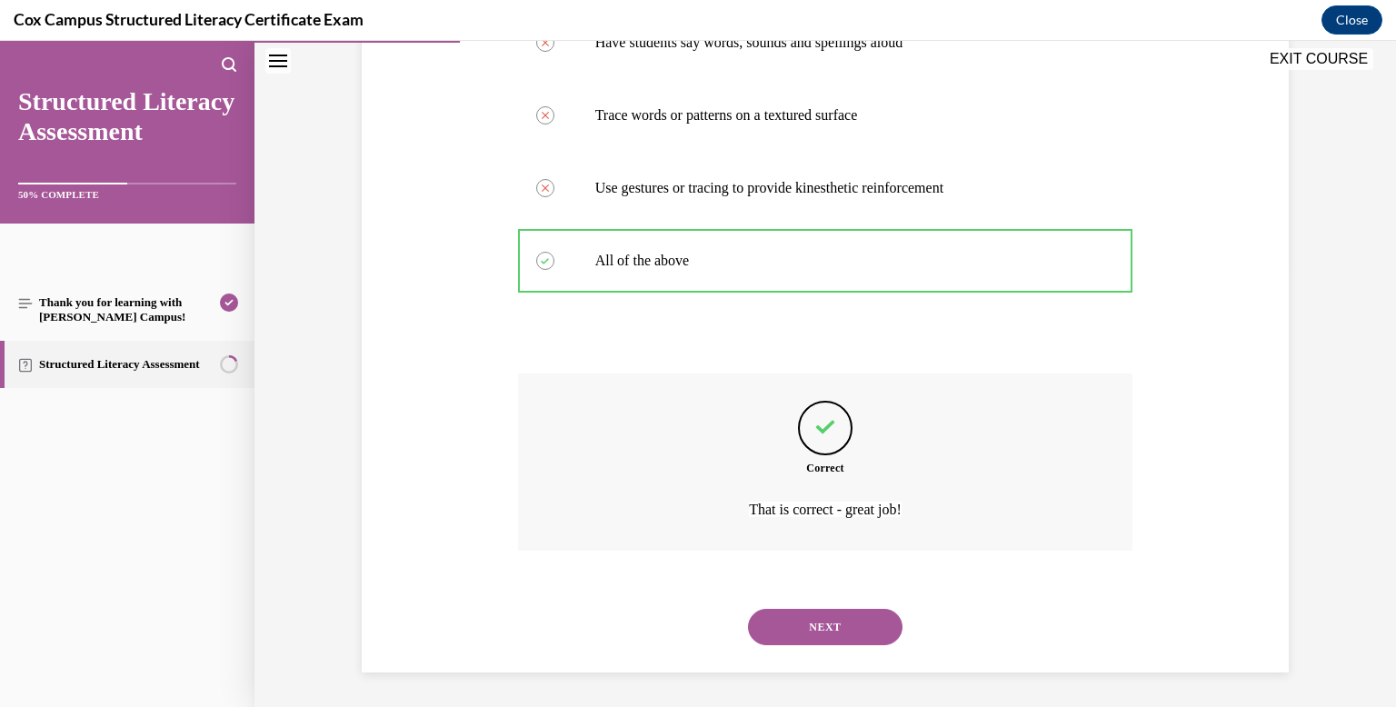
scroll to position [443, 0]
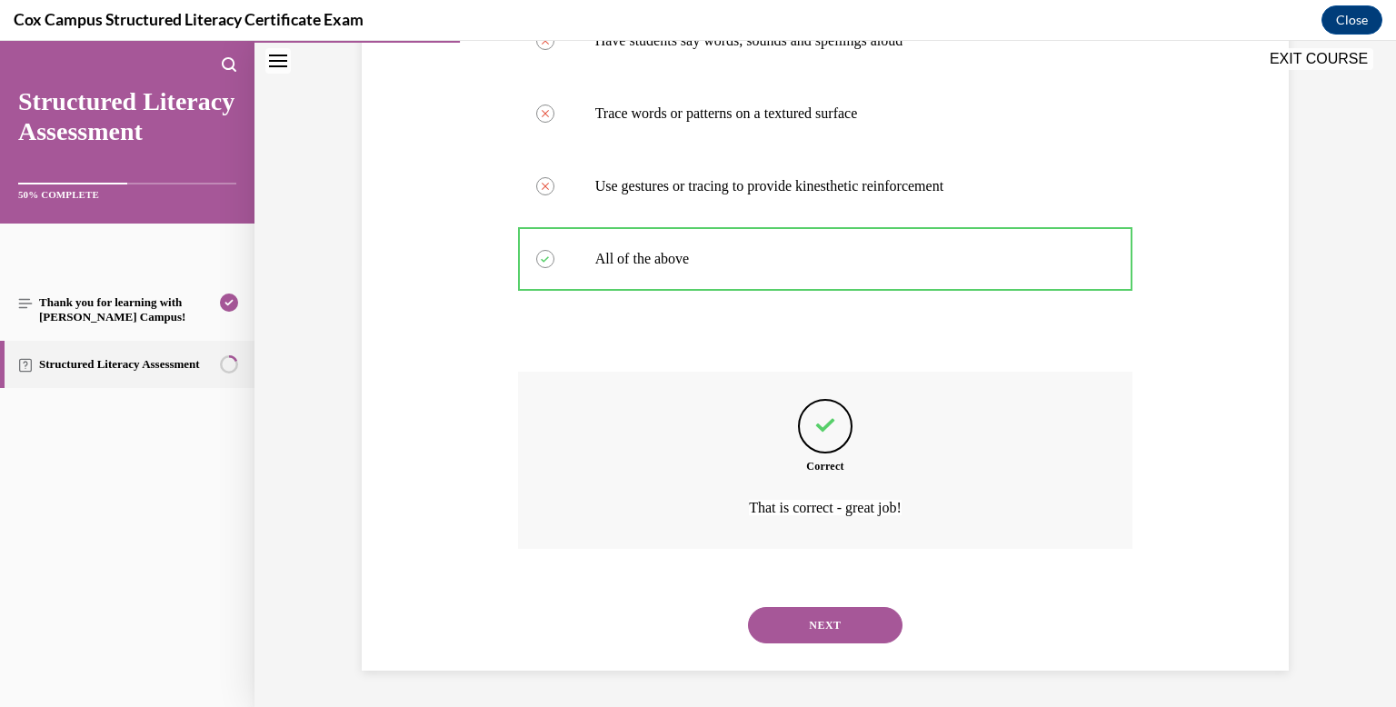
click at [840, 624] on button "NEXT" at bounding box center [825, 625] width 154 height 36
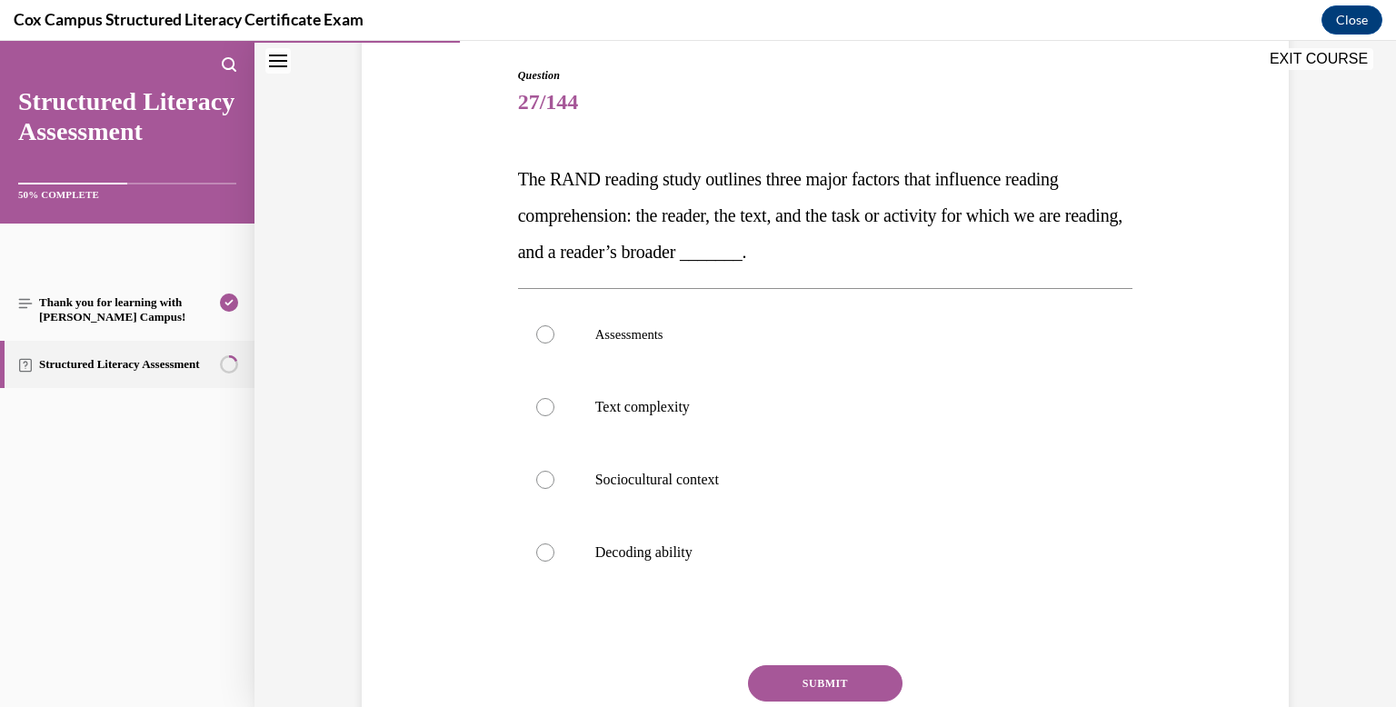
scroll to position [185, 0]
click at [719, 479] on p "Sociocultural context" at bounding box center [841, 480] width 492 height 18
click at [554, 479] on input "Sociocultural context" at bounding box center [545, 480] width 18 height 18
radio input "true"
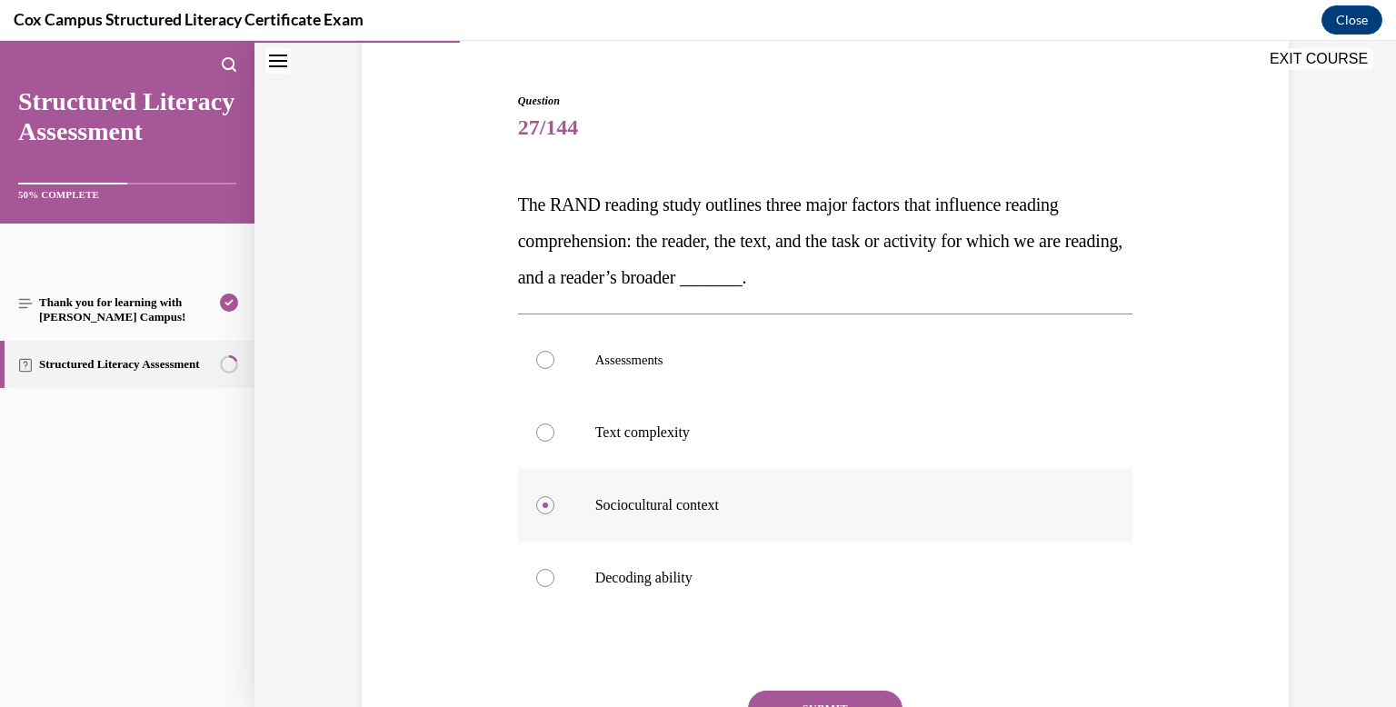
scroll to position [162, 0]
click at [825, 696] on button "SUBMIT" at bounding box center [825, 707] width 154 height 36
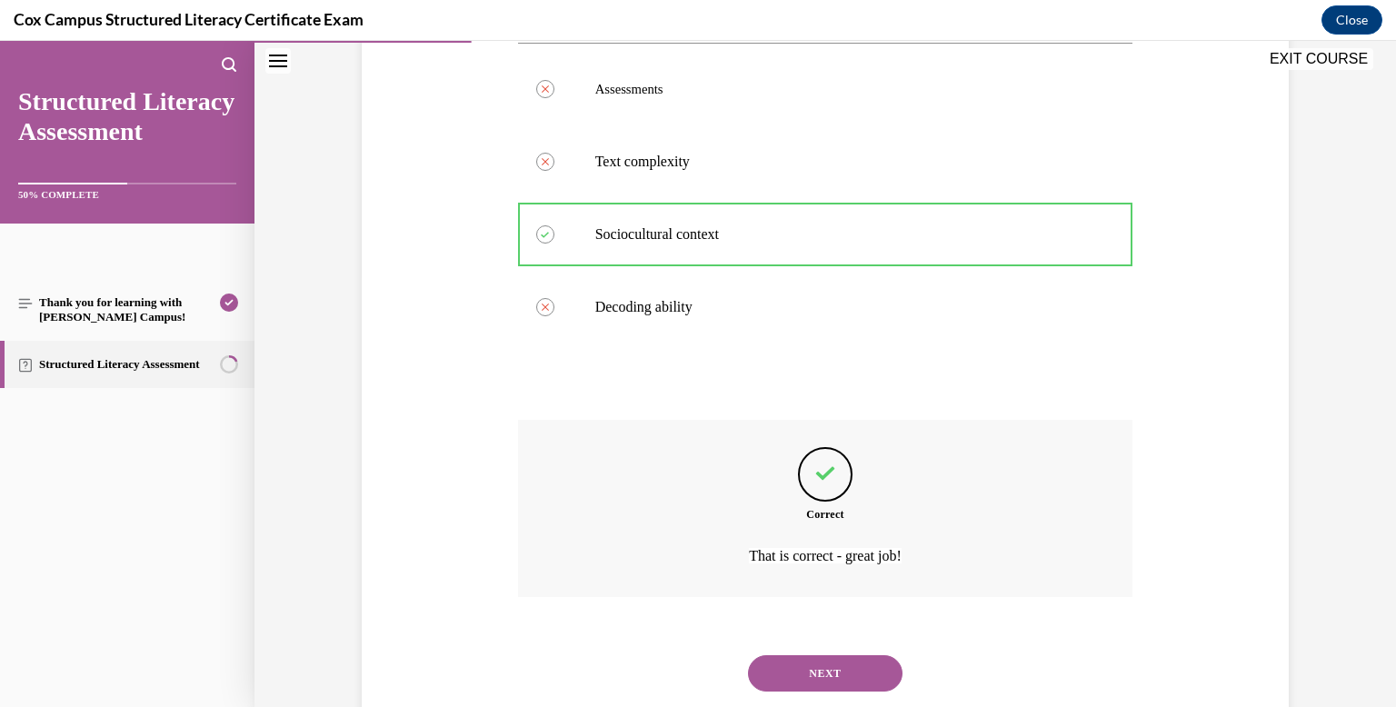
scroll to position [479, 0]
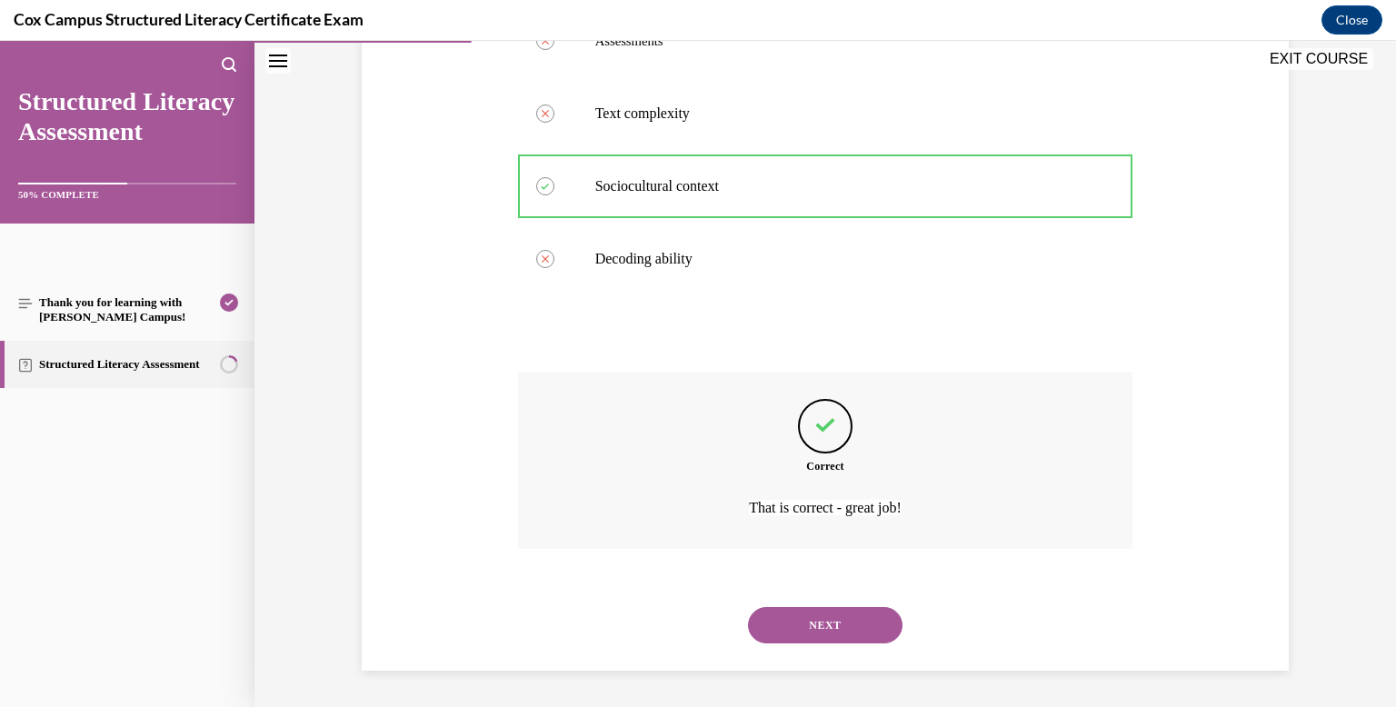
click at [788, 620] on button "NEXT" at bounding box center [825, 625] width 154 height 36
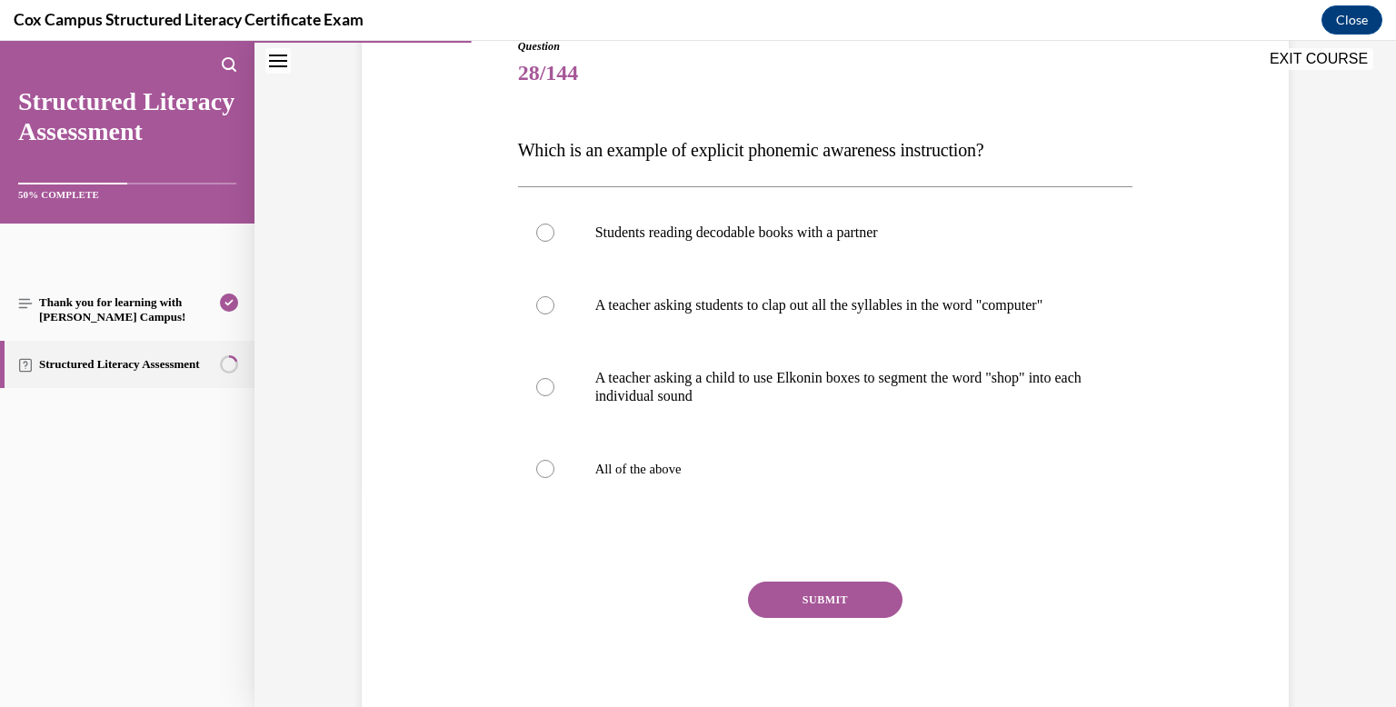
scroll to position [220, 0]
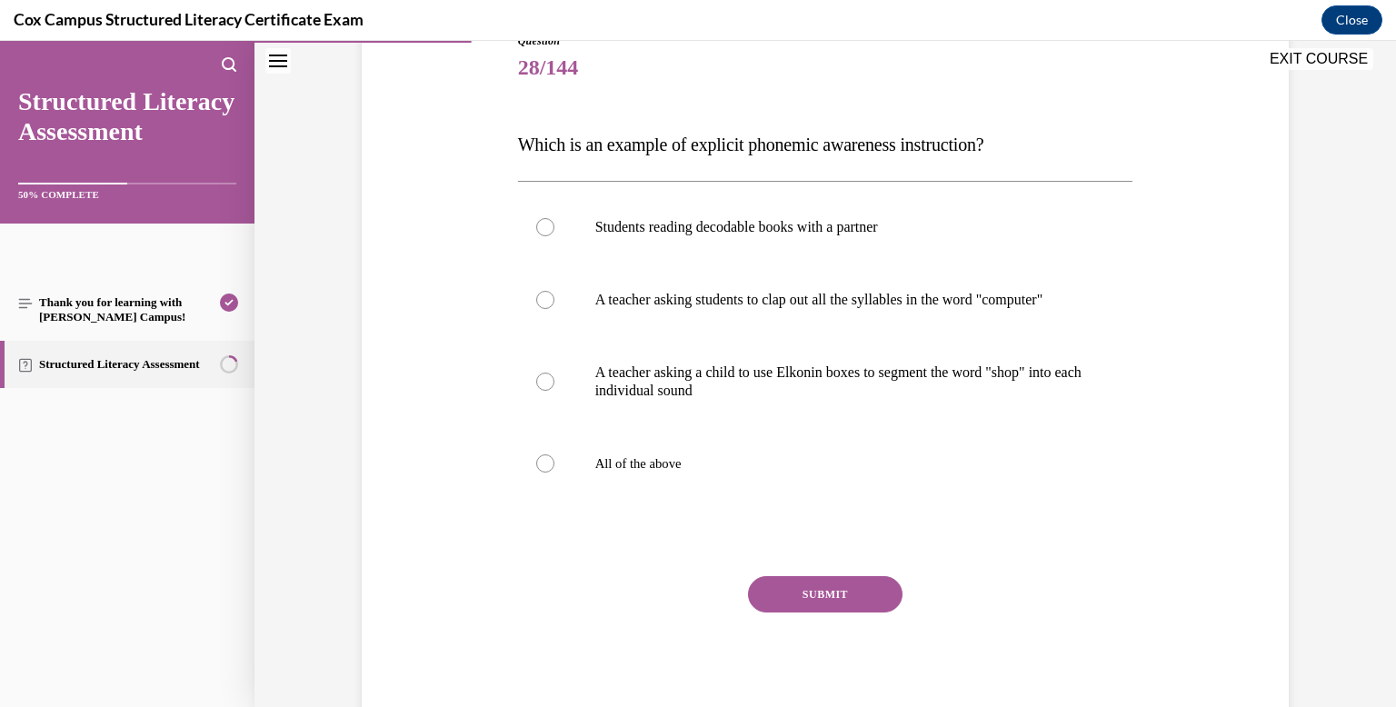
drag, startPoint x: 520, startPoint y: 139, endPoint x: 1032, endPoint y: 141, distance: 512.5
click at [1032, 141] on p "Which is an example of explicit phonemic awareness instruction?" at bounding box center [825, 144] width 615 height 36
copy span "Which is an example of explicit phonemic awareness instruction?"
click at [549, 121] on div "Question 28/144 Which is an example of explicit phonemic awareness instruction?…" at bounding box center [825, 379] width 615 height 692
click at [642, 490] on label "All of the above" at bounding box center [825, 463] width 615 height 73
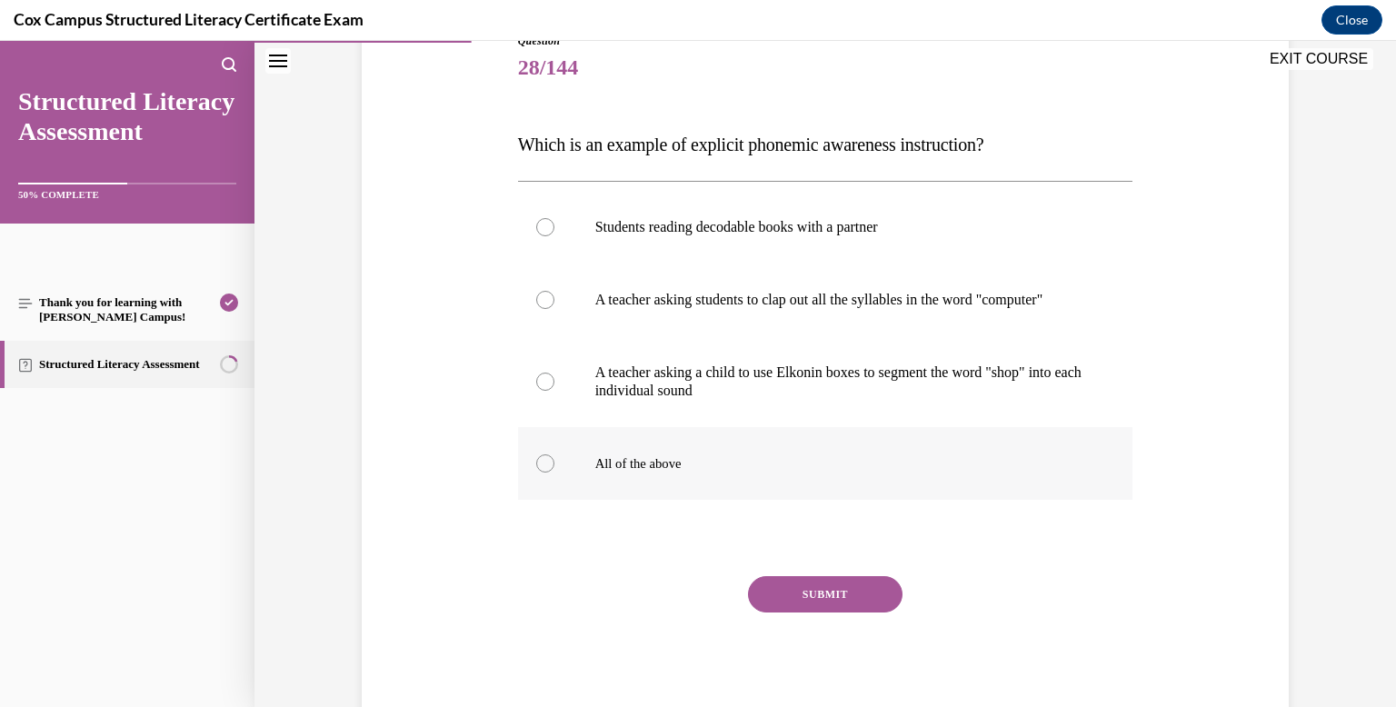
click at [554, 472] on input "All of the above" at bounding box center [545, 463] width 18 height 18
radio input "true"
click at [777, 612] on button "SUBMIT" at bounding box center [825, 594] width 154 height 36
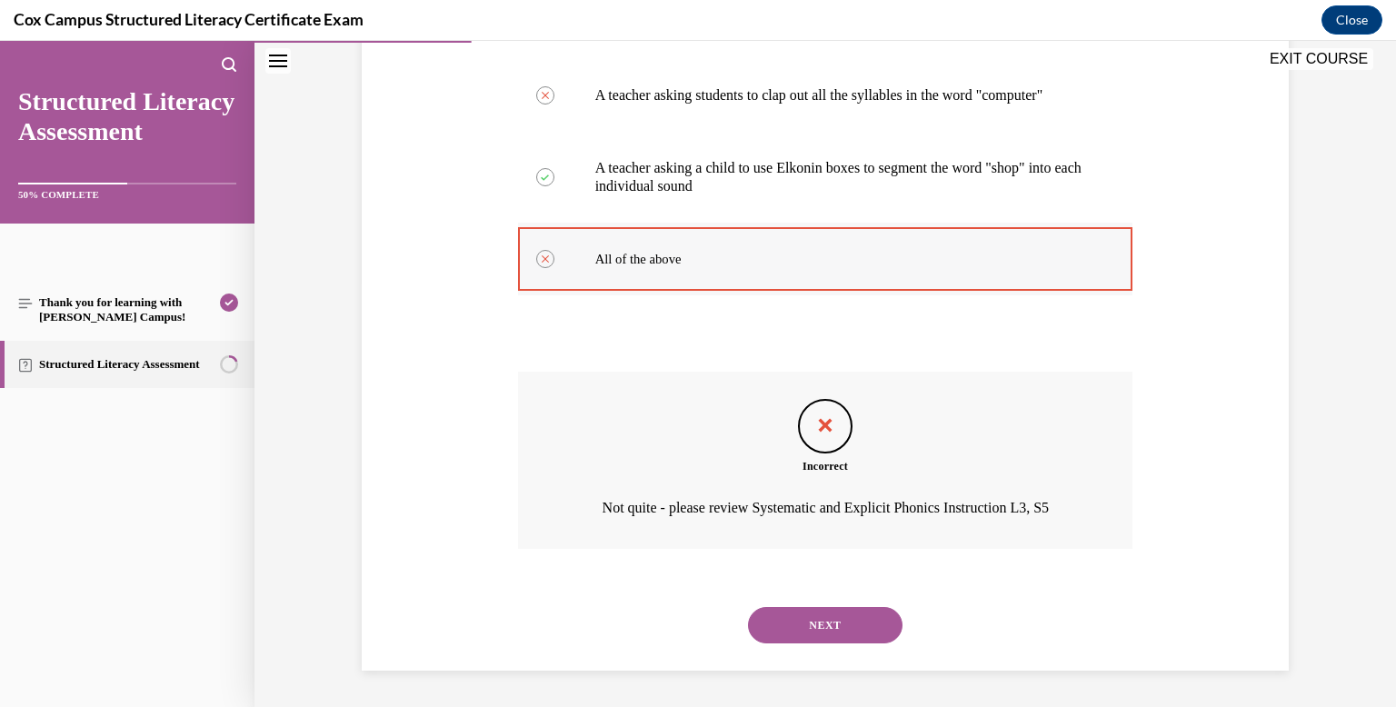
scroll to position [443, 0]
click at [773, 626] on button "NEXT" at bounding box center [825, 625] width 154 height 36
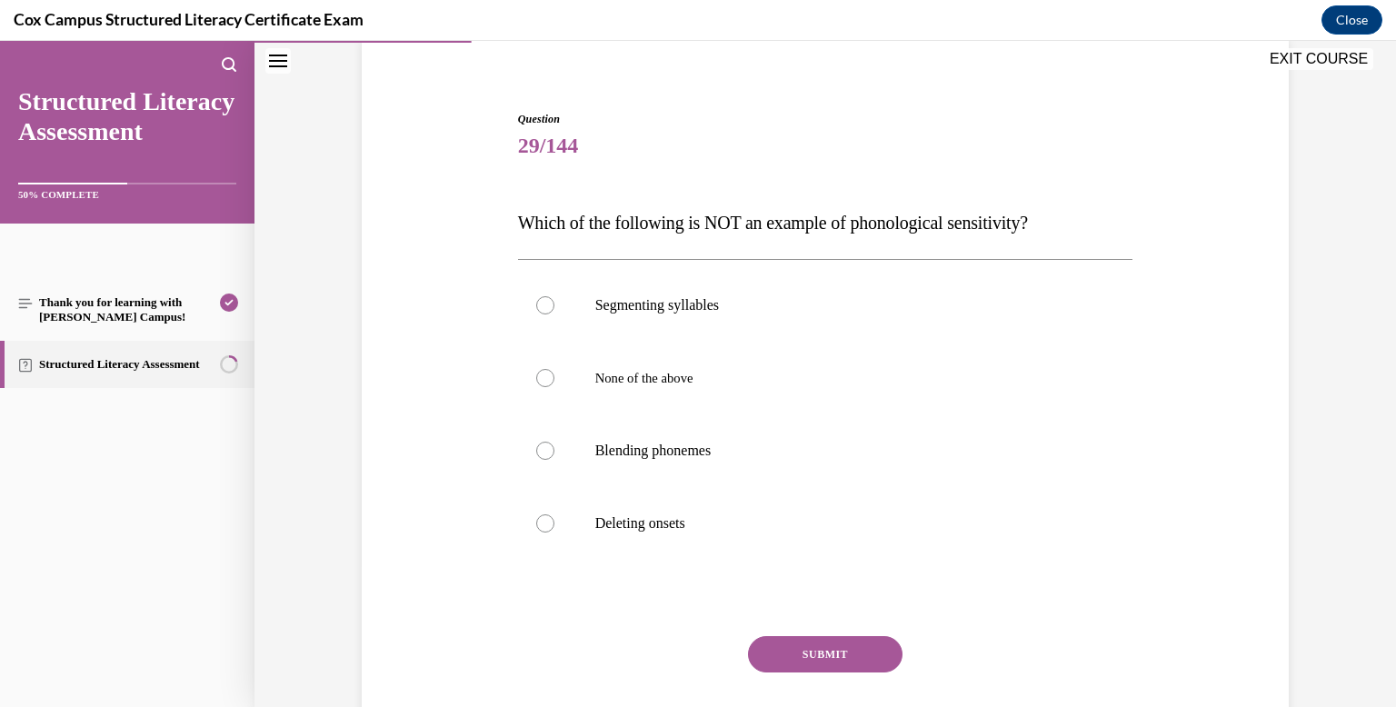
scroll to position [145, 0]
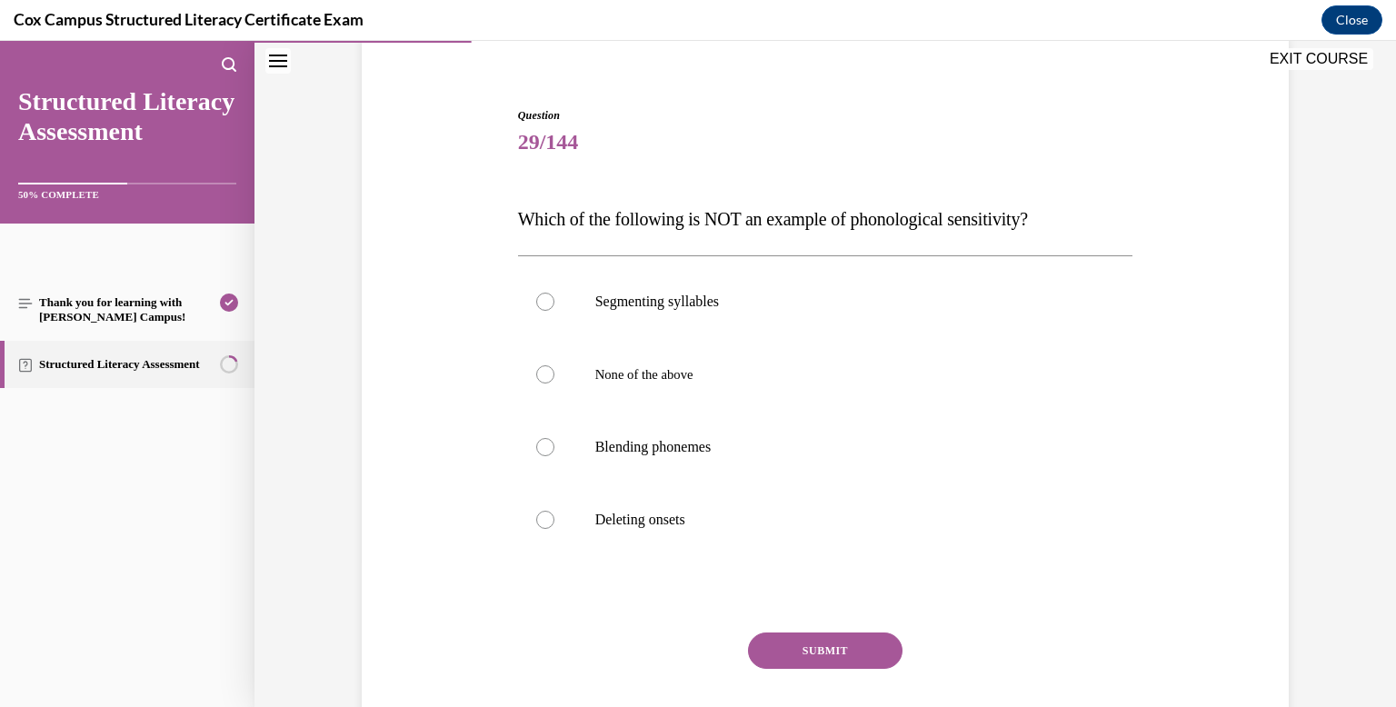
drag, startPoint x: 514, startPoint y: 216, endPoint x: 1098, endPoint y: 208, distance: 583.4
click at [1098, 208] on div "Question 29/144 Which of the following is NOT an example of phonological sensit…" at bounding box center [825, 430] width 624 height 701
copy span "Which of the following is NOT an example of phonological sensitivity?"
click at [721, 195] on div "Question 29/144 Which of the following is NOT an example of phonological sensit…" at bounding box center [825, 444] width 615 height 674
click at [685, 368] on span "None of the above" at bounding box center [644, 374] width 98 height 15
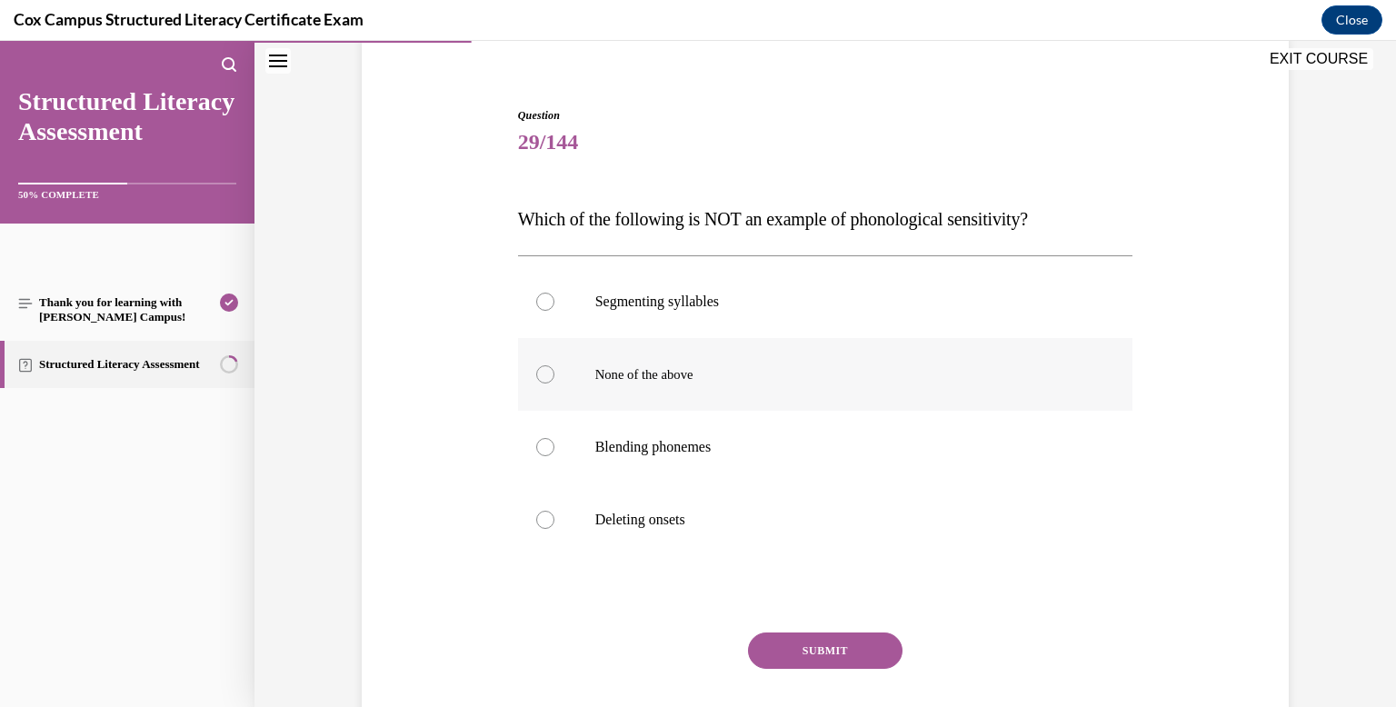
click at [554, 368] on input "None of the above" at bounding box center [545, 374] width 18 height 18
radio input "true"
click at [784, 636] on button "SUBMIT" at bounding box center [825, 650] width 154 height 36
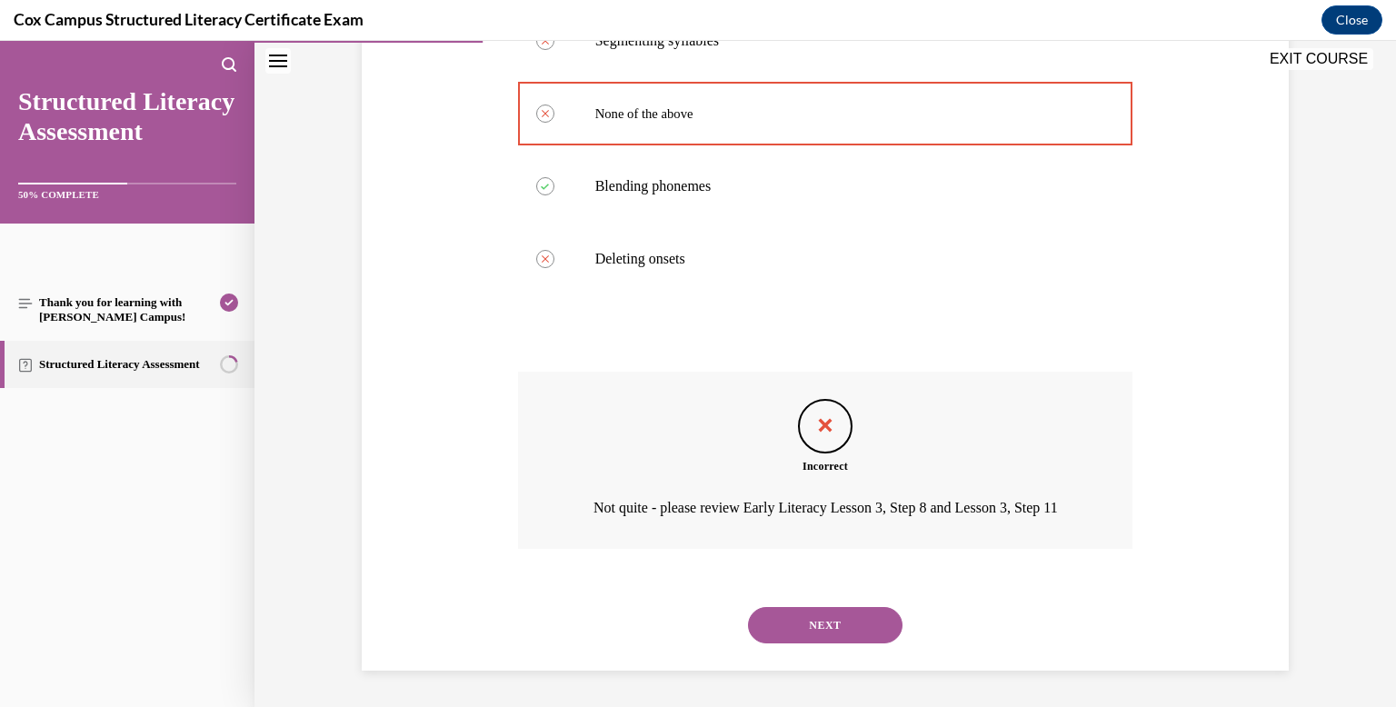
scroll to position [431, 0]
click at [784, 636] on button "NEXT" at bounding box center [825, 625] width 154 height 36
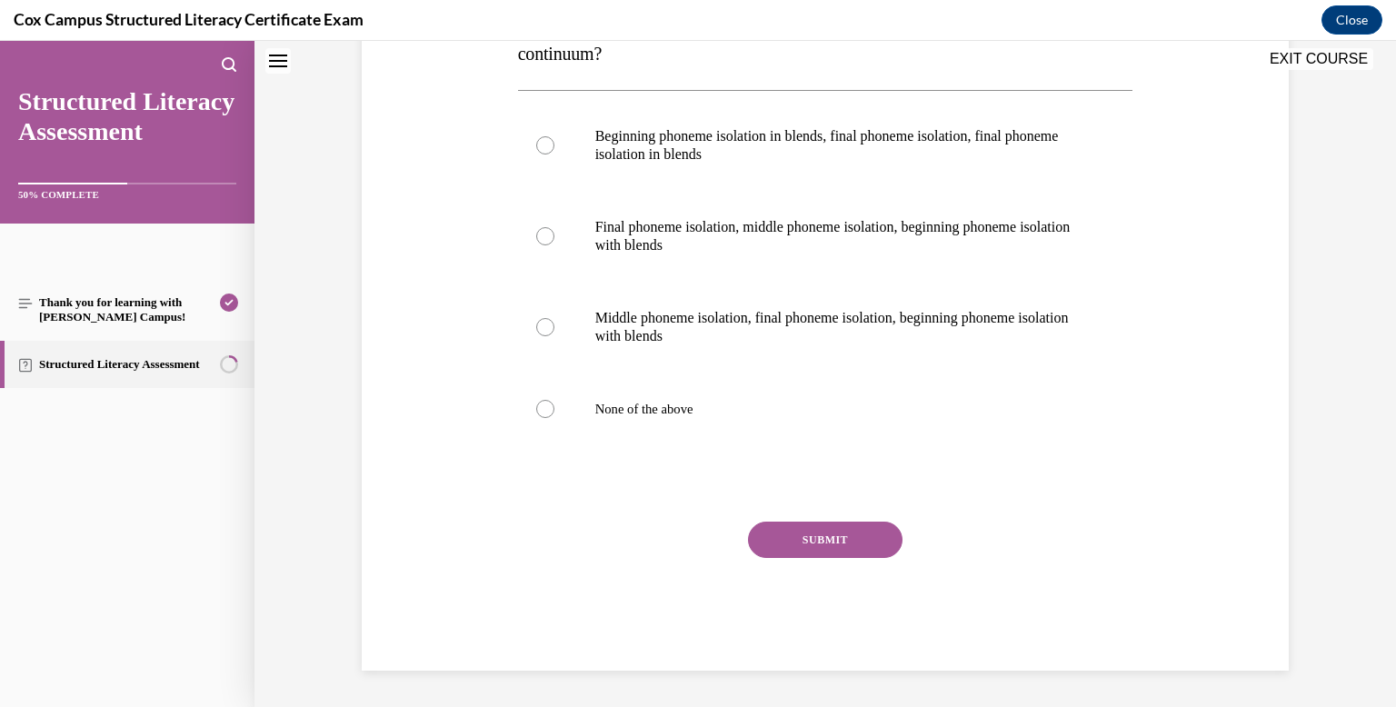
scroll to position [0, 0]
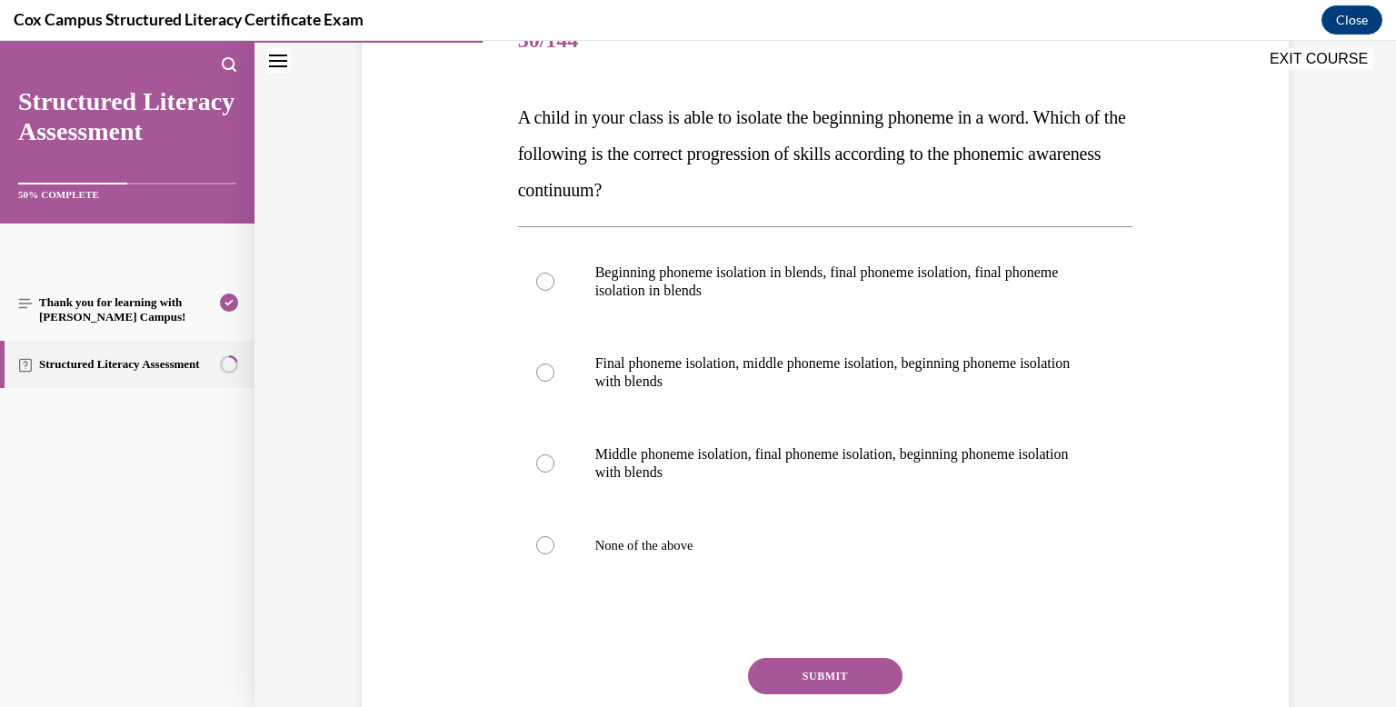
click at [869, 392] on label "Final phoneme isolation, middle phoneme isolation, beginning phoneme isolation …" at bounding box center [825, 372] width 615 height 91
click at [554, 382] on input "Final phoneme isolation, middle phoneme isolation, beginning phoneme isolation …" at bounding box center [545, 372] width 18 height 18
radio input "true"
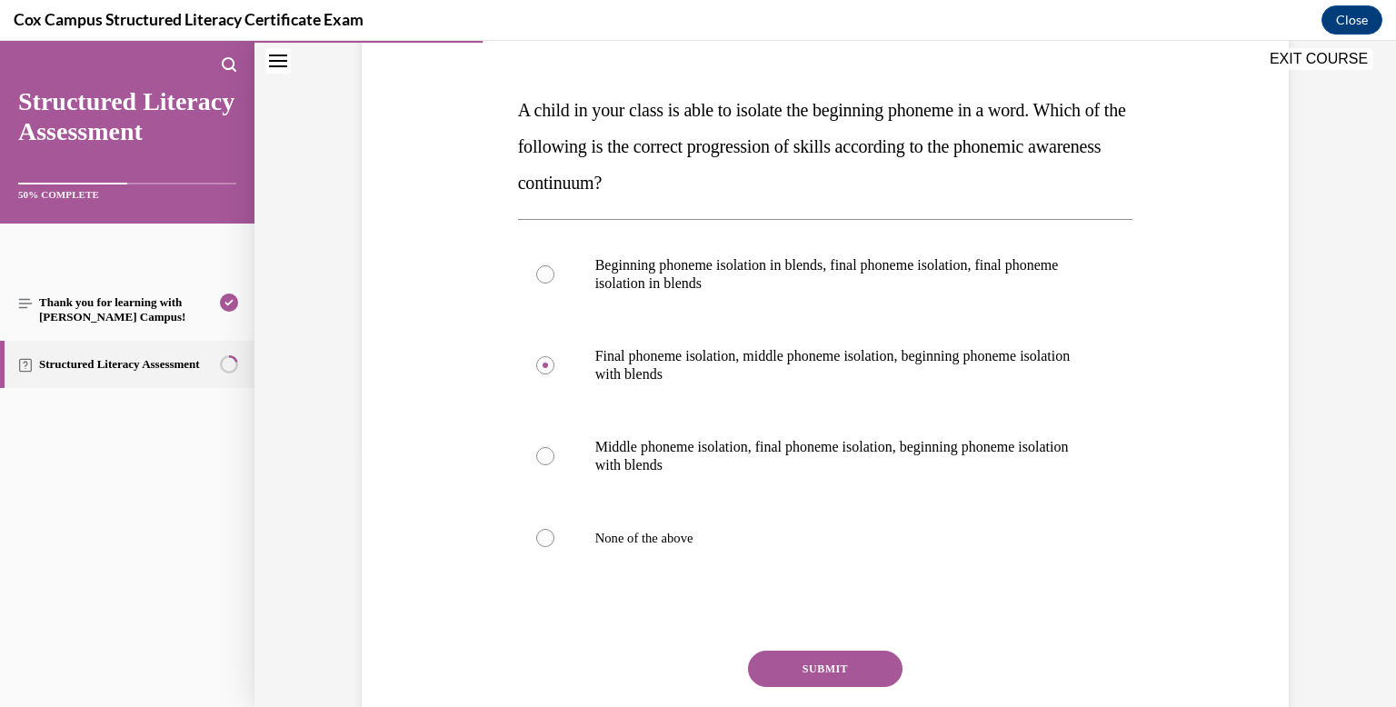
click at [808, 681] on button "SUBMIT" at bounding box center [825, 669] width 154 height 36
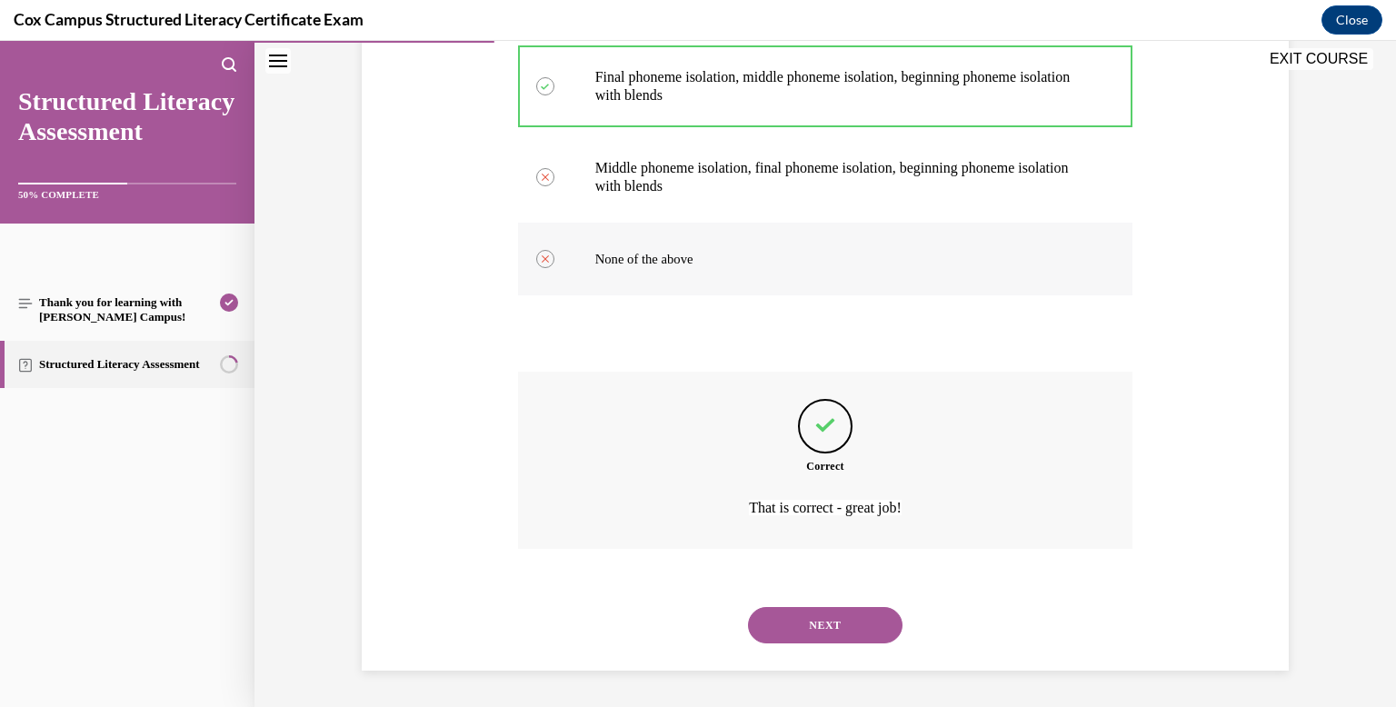
click at [831, 351] on div "Question 30/144 A child in your class is able to isolate the beginning phoneme …" at bounding box center [825, 194] width 615 height 951
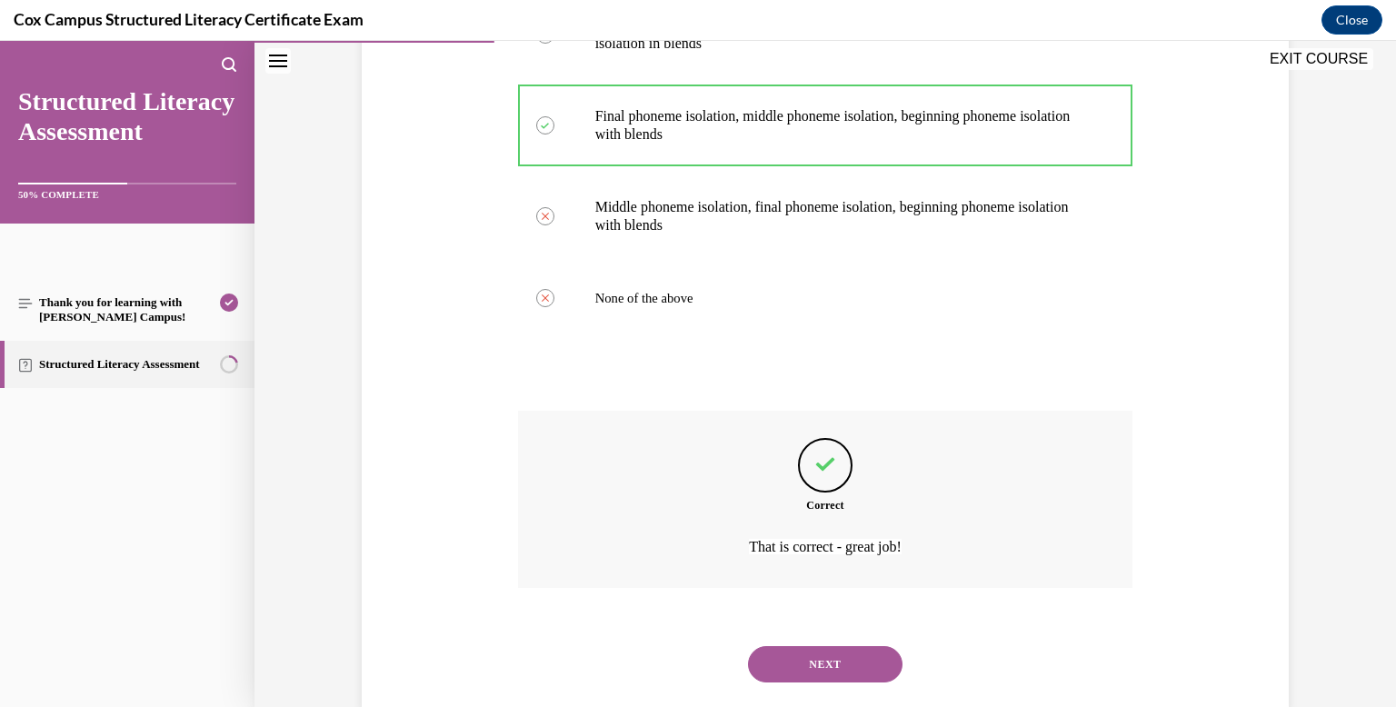
scroll to position [498, 0]
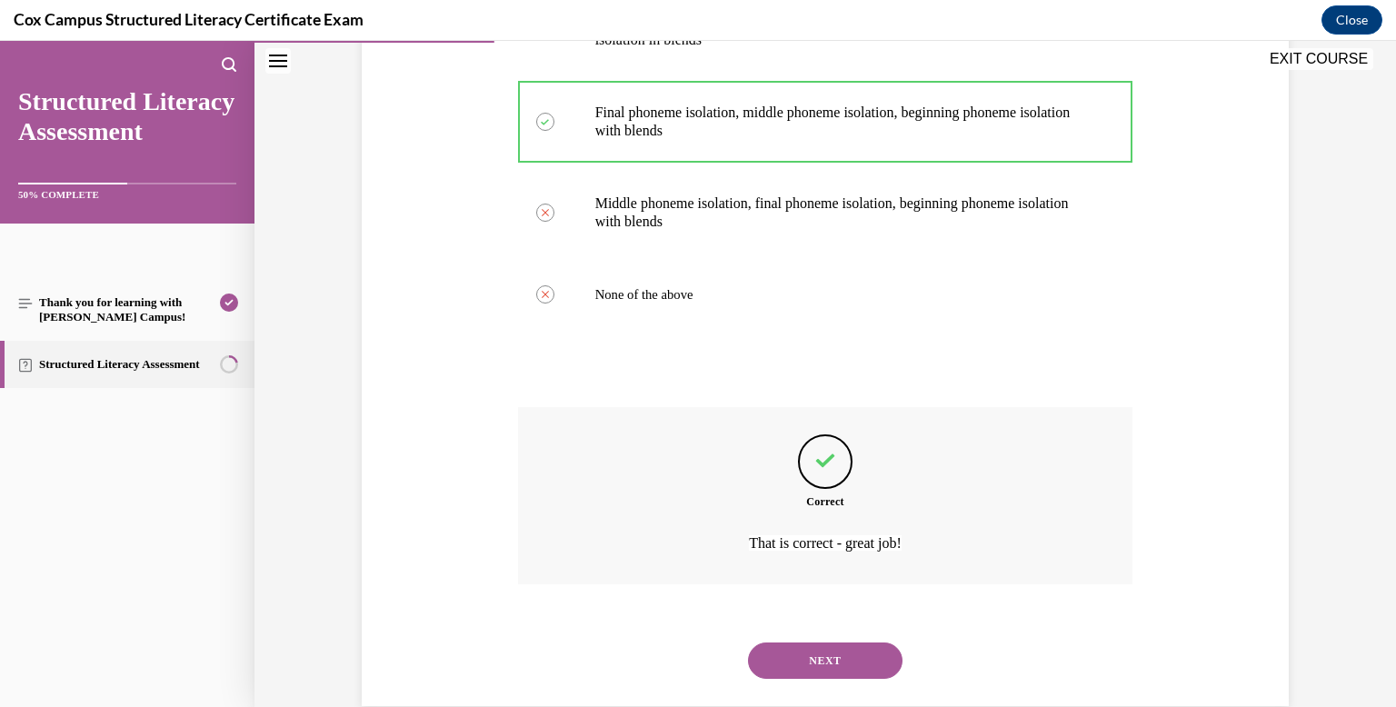
click at [780, 642] on button "NEXT" at bounding box center [825, 660] width 154 height 36
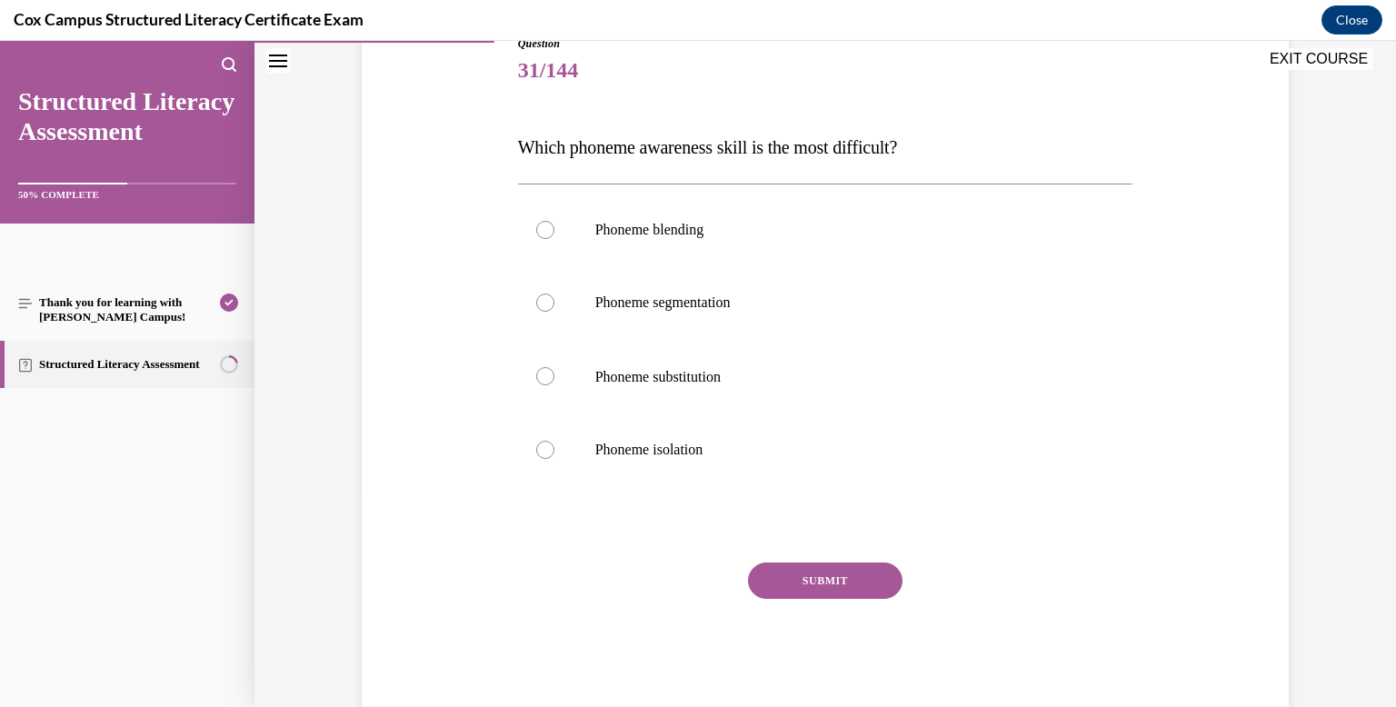
scroll to position [224, 0]
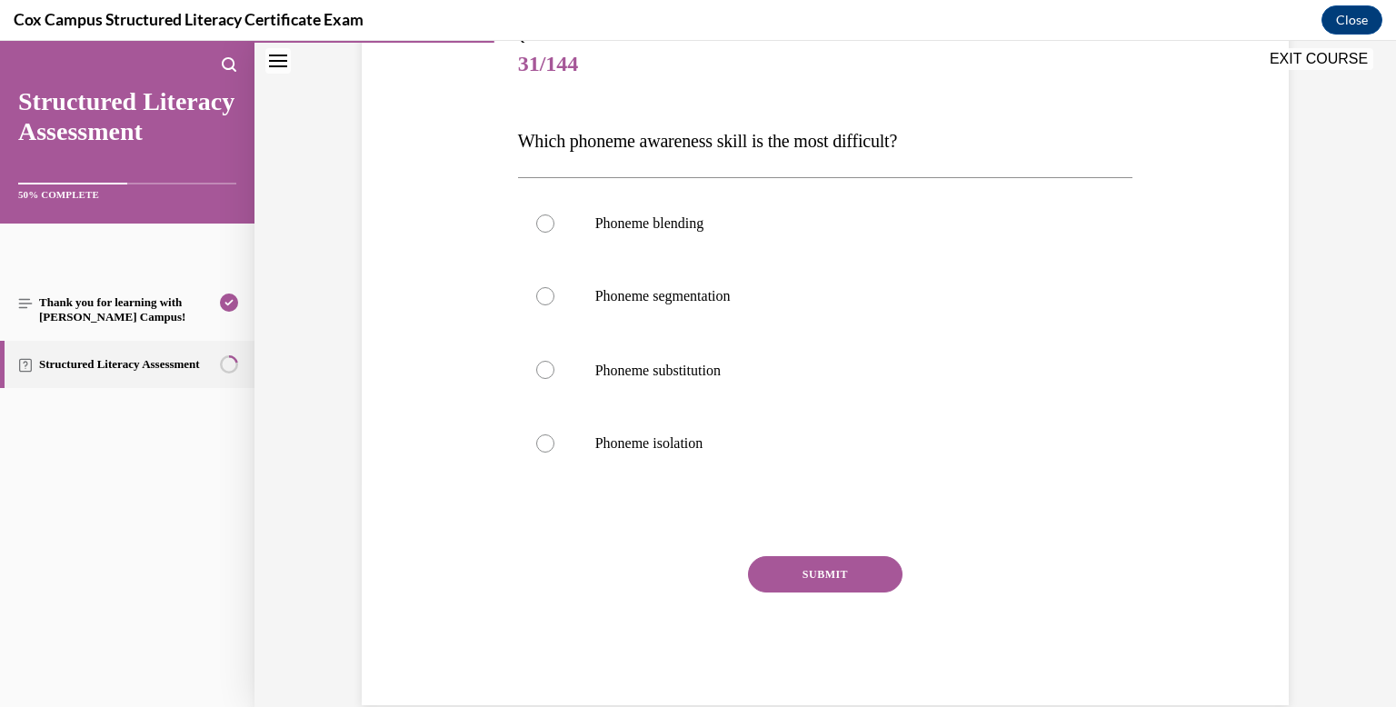
click at [777, 338] on label "Phoneme substitution" at bounding box center [825, 370] width 615 height 75
click at [554, 361] on input "Phoneme substitution" at bounding box center [545, 370] width 18 height 18
radio input "true"
click at [773, 567] on button "SUBMIT" at bounding box center [825, 574] width 154 height 36
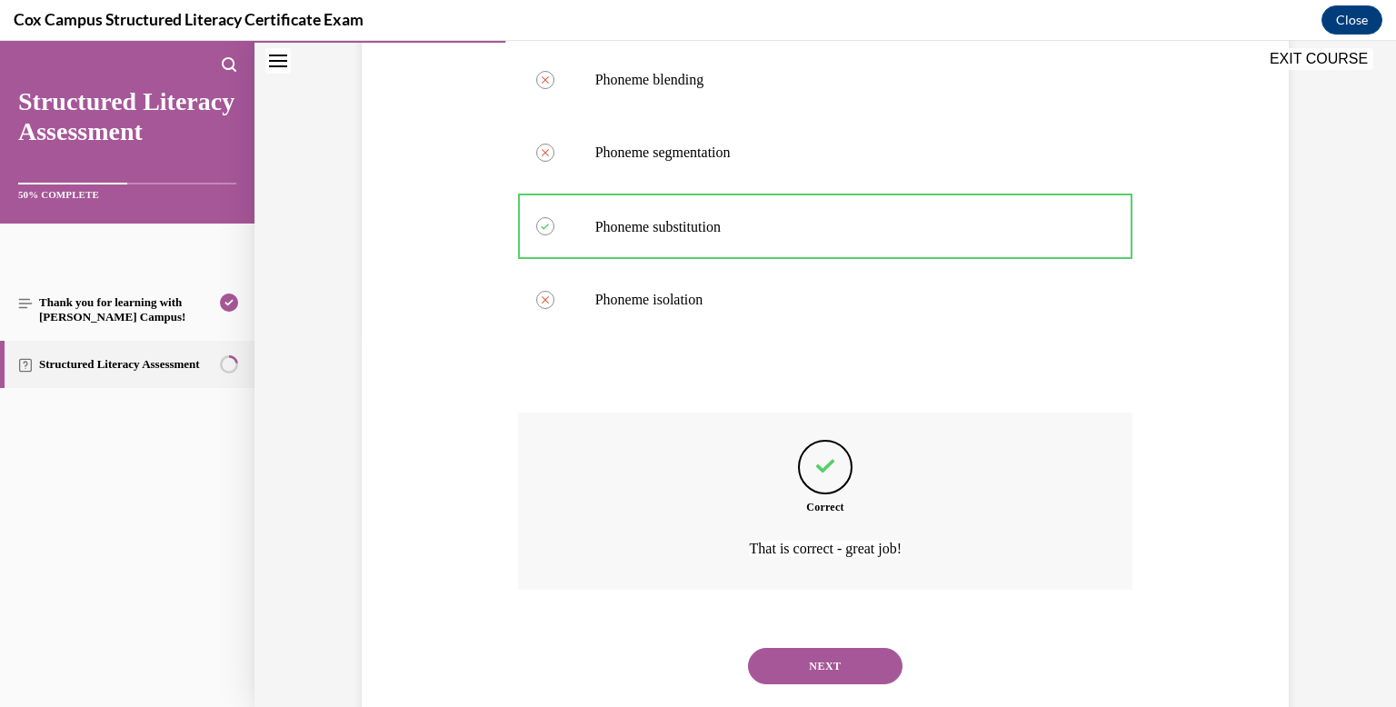
scroll to position [368, 0]
click at [783, 671] on button "NEXT" at bounding box center [825, 665] width 154 height 36
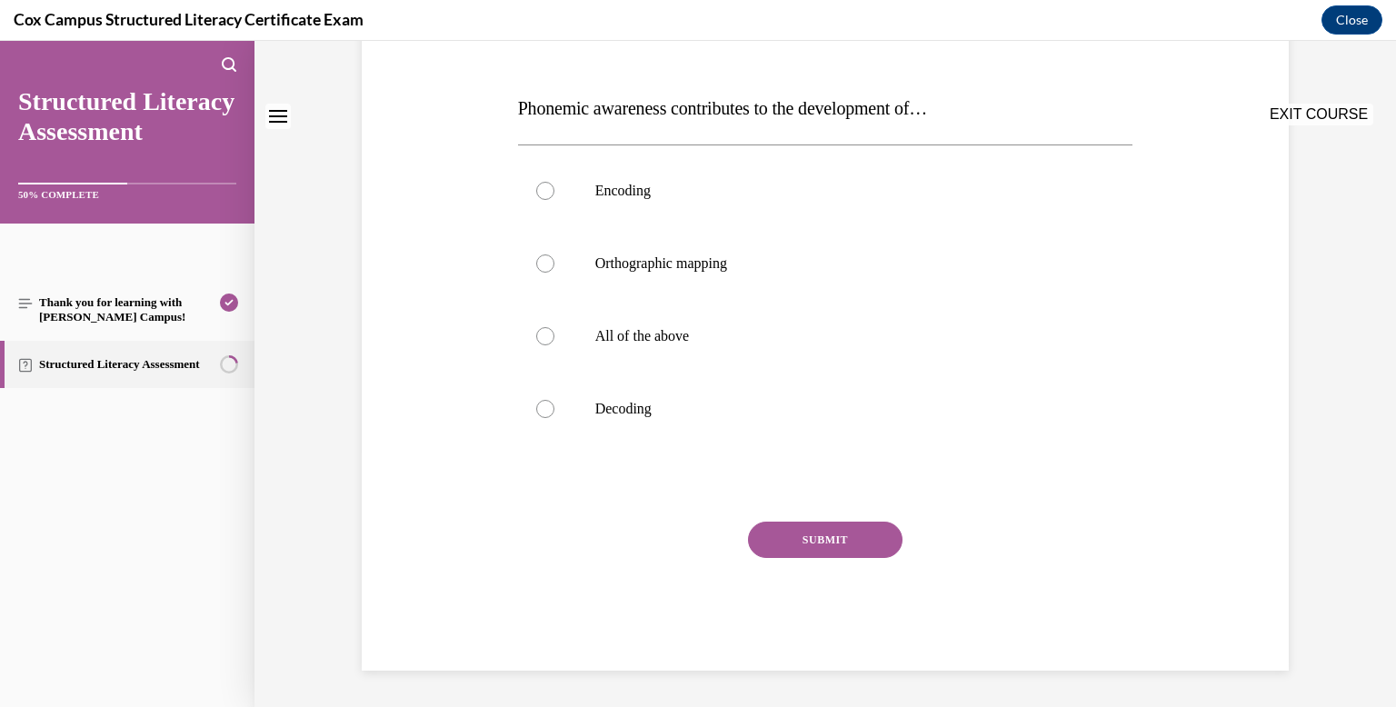
scroll to position [0, 0]
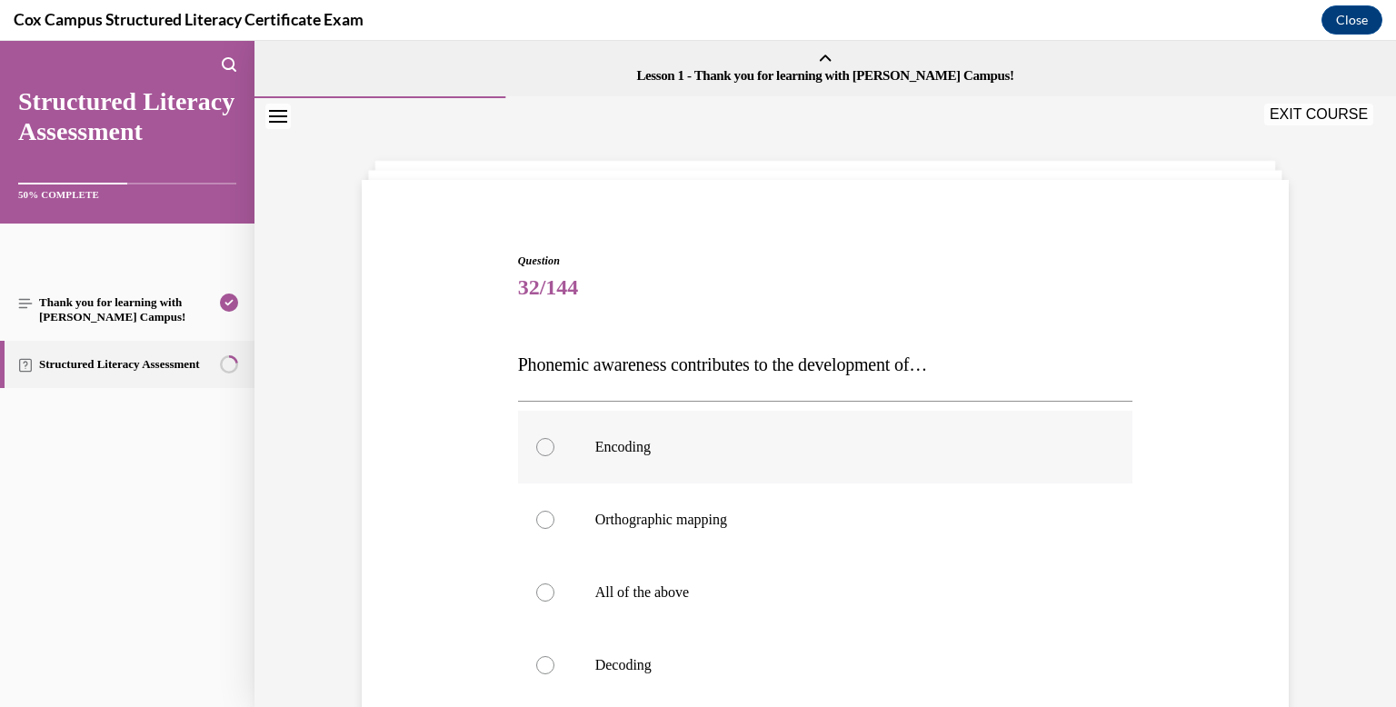
click at [777, 462] on label "Encoding" at bounding box center [825, 447] width 615 height 73
click at [554, 456] on input "Encoding" at bounding box center [545, 447] width 18 height 18
radio input "true"
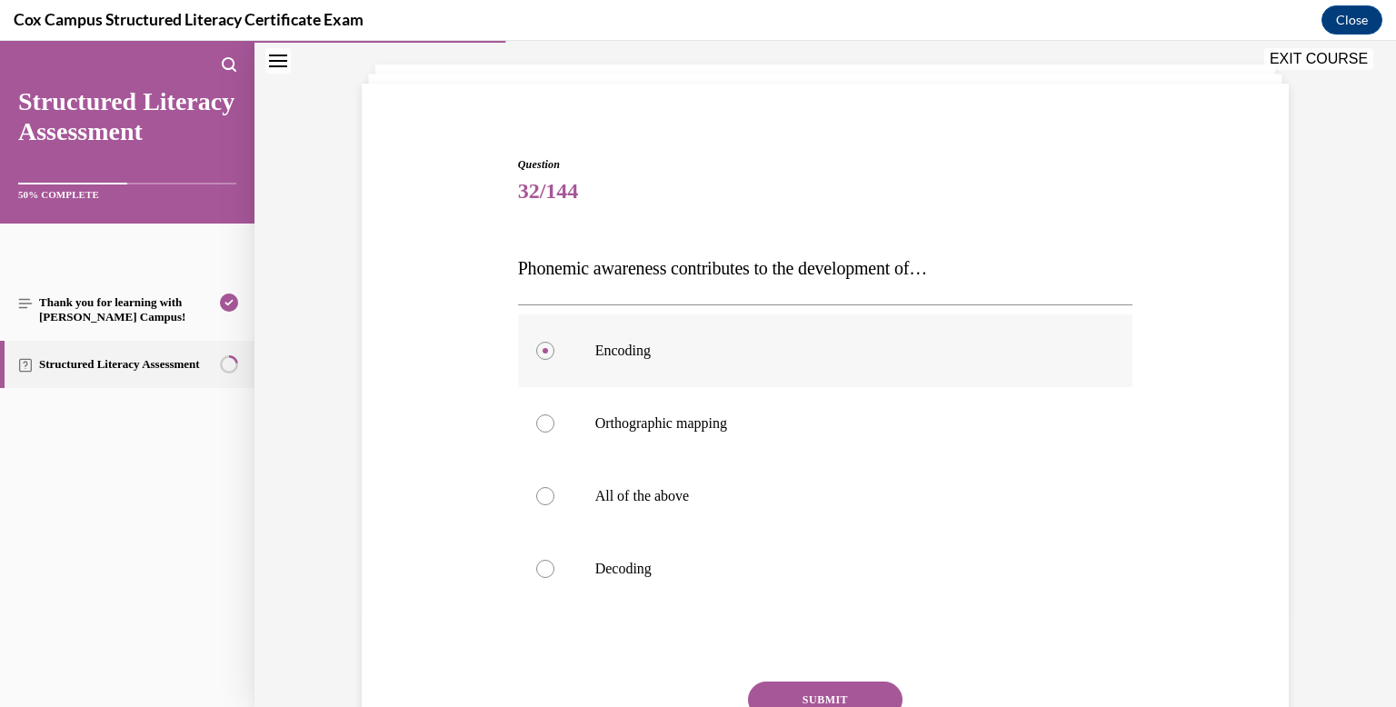
scroll to position [103, 0]
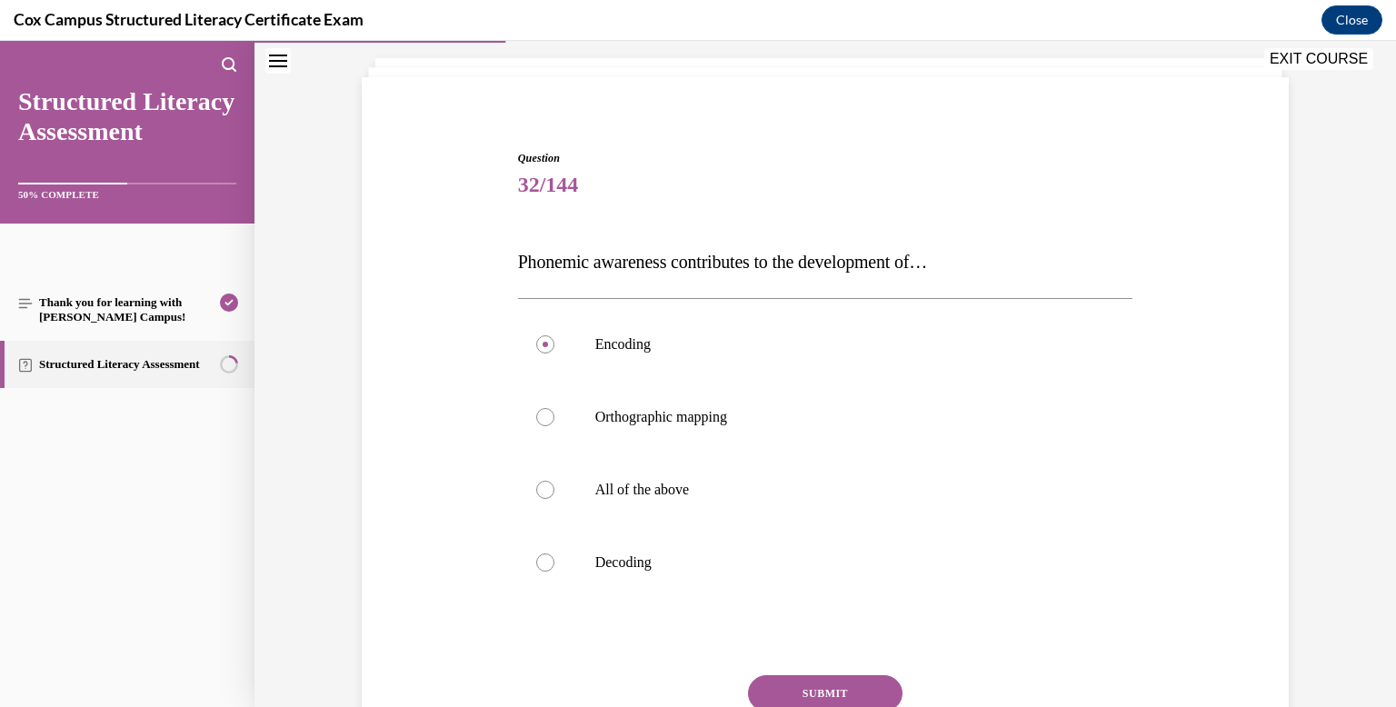
click at [787, 679] on button "SUBMIT" at bounding box center [825, 693] width 154 height 36
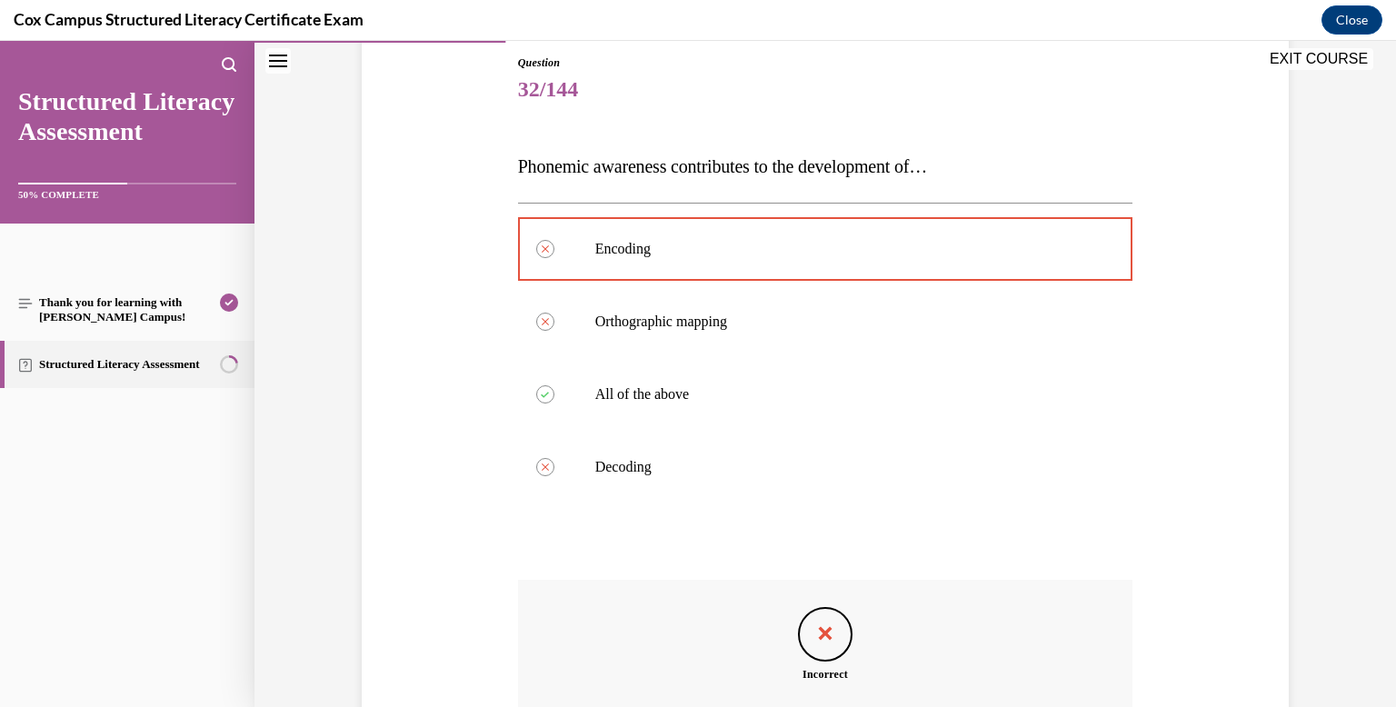
scroll to position [431, 0]
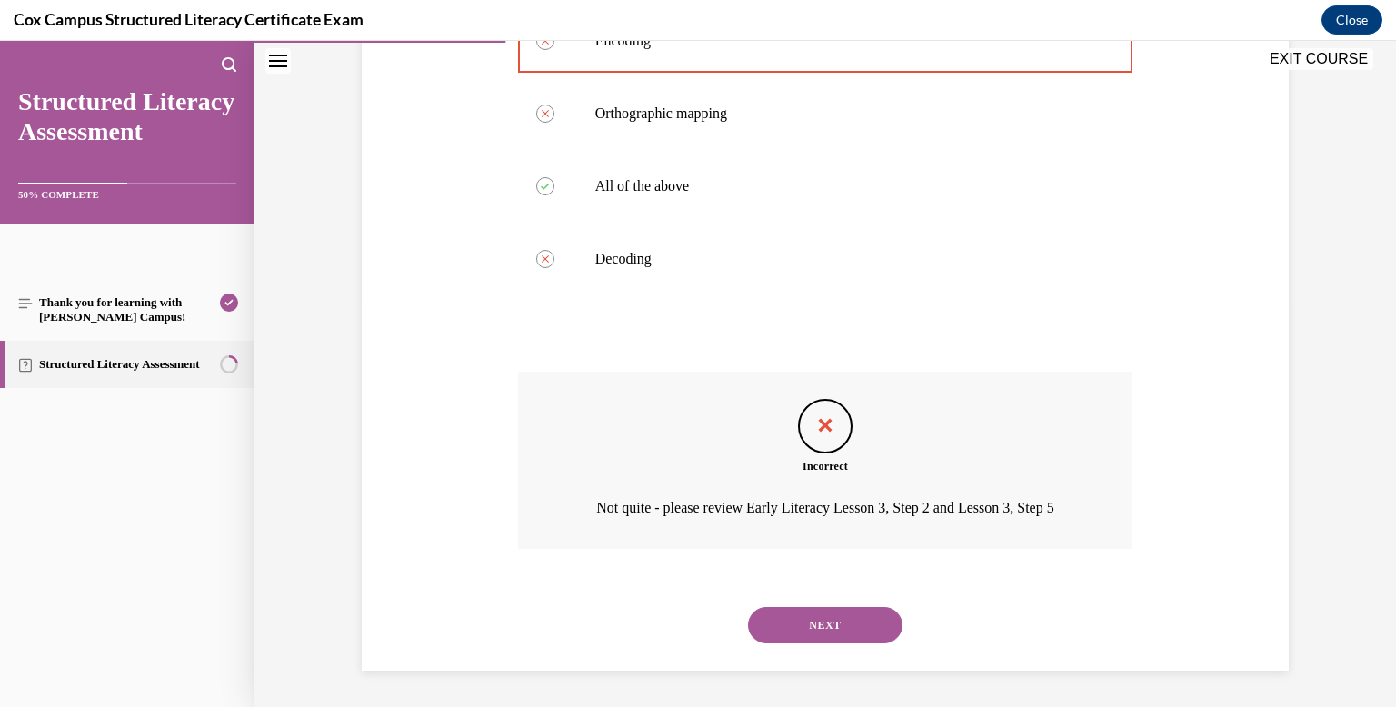
click at [811, 633] on button "NEXT" at bounding box center [825, 625] width 154 height 36
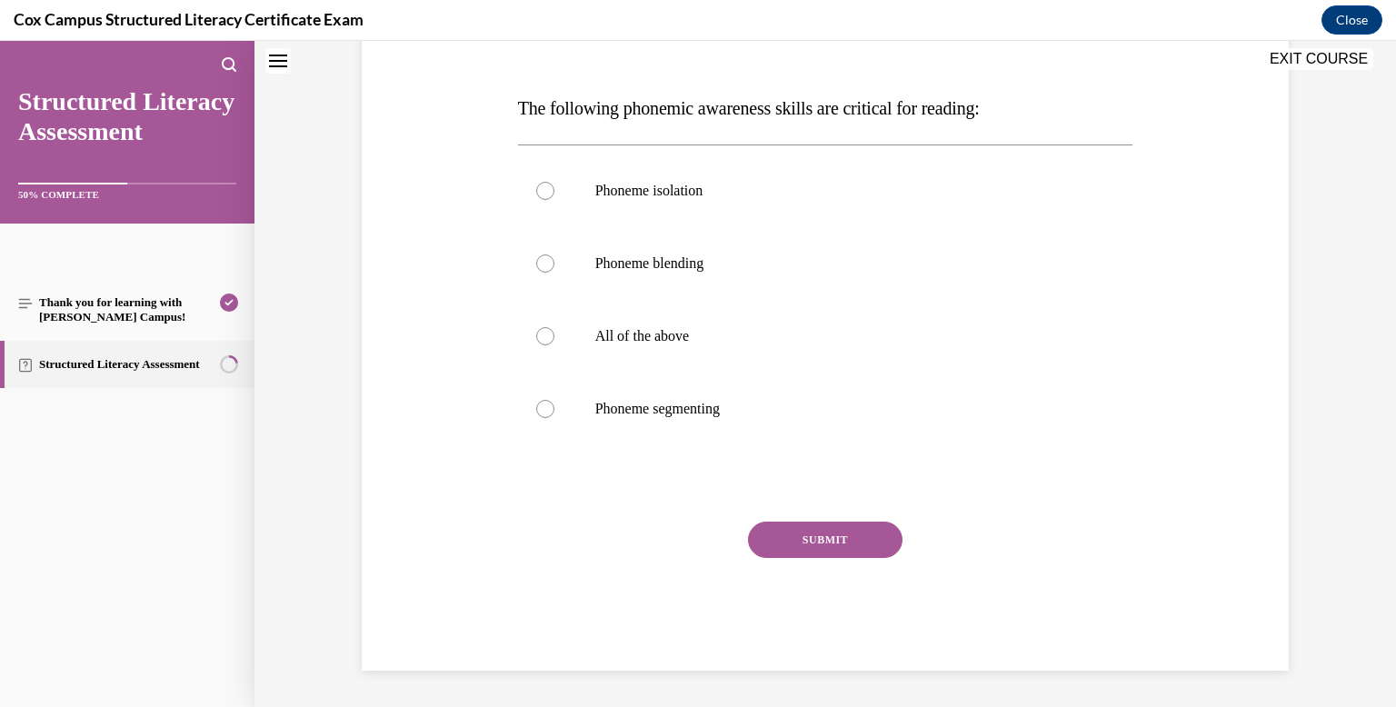
scroll to position [0, 0]
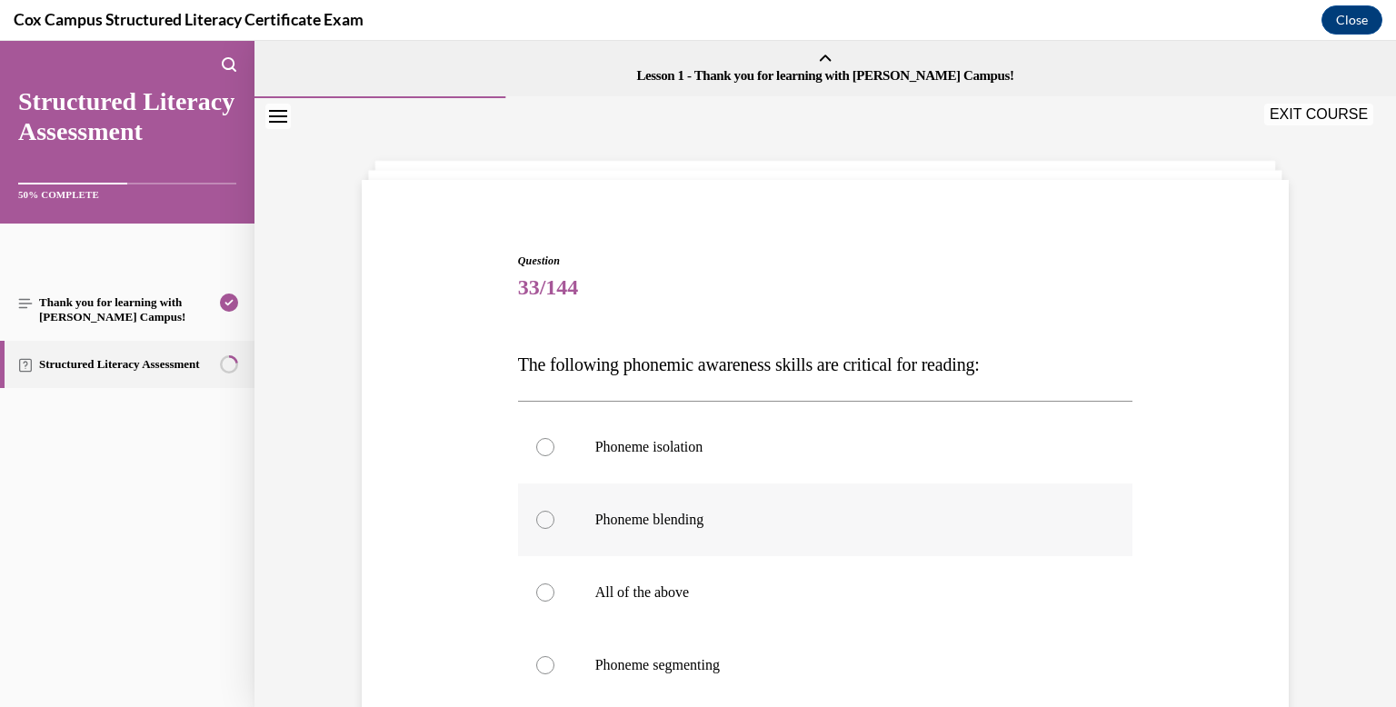
click at [747, 528] on label "Phoneme blending" at bounding box center [825, 519] width 615 height 73
click at [554, 528] on input "Phoneme blending" at bounding box center [545, 520] width 18 height 18
radio input "true"
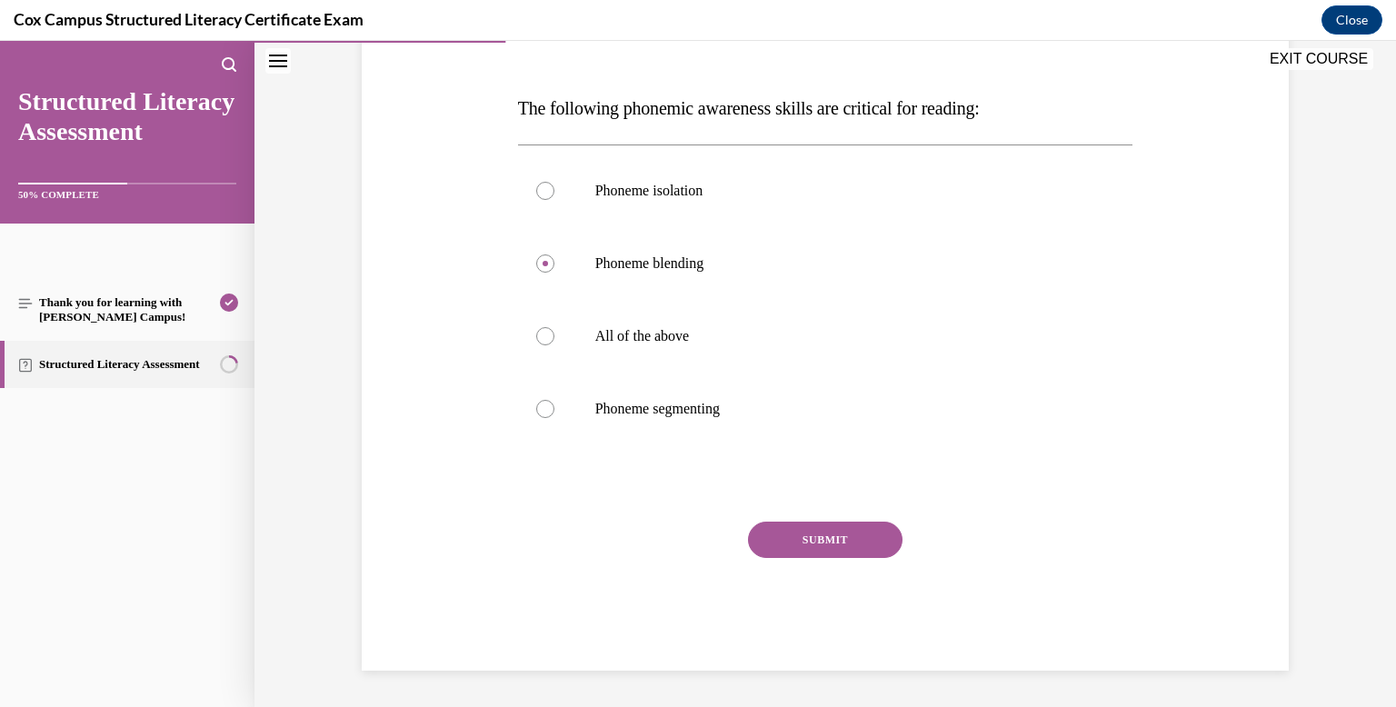
click at [805, 522] on button "SUBMIT" at bounding box center [825, 540] width 154 height 36
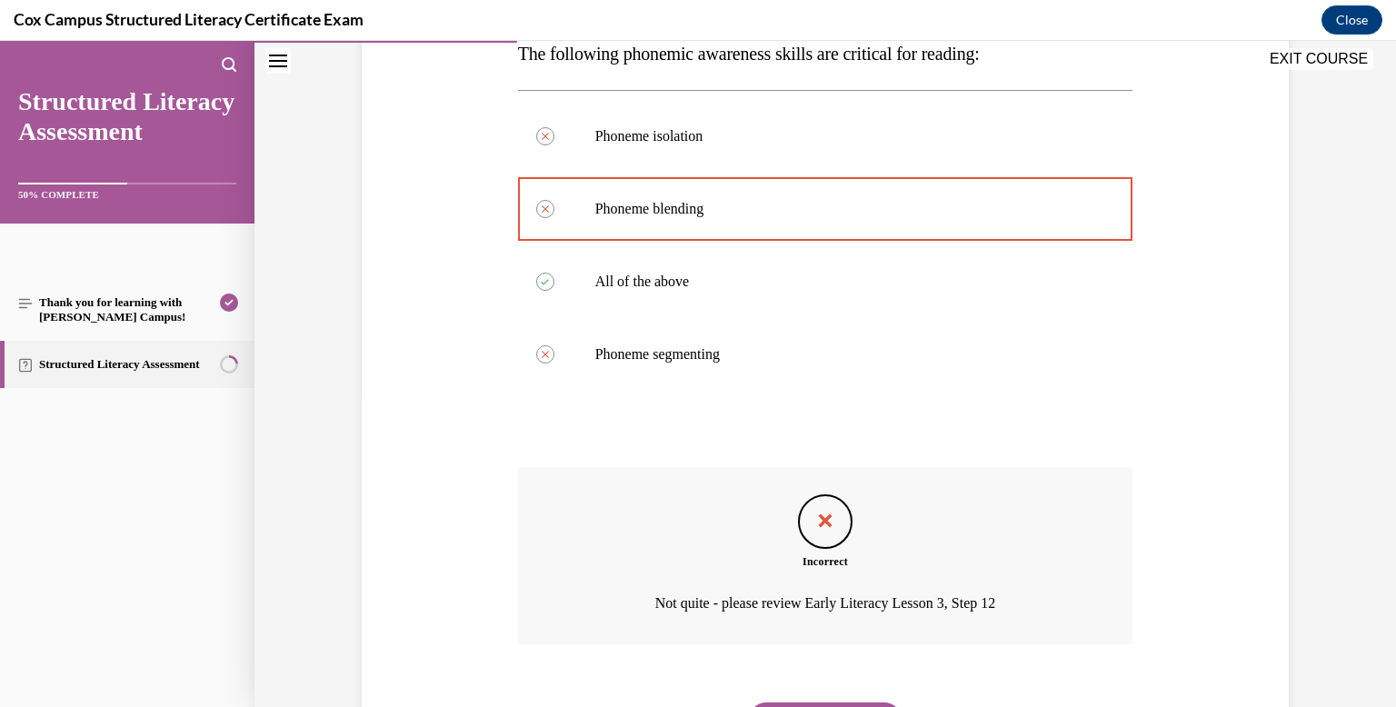
scroll to position [353, 0]
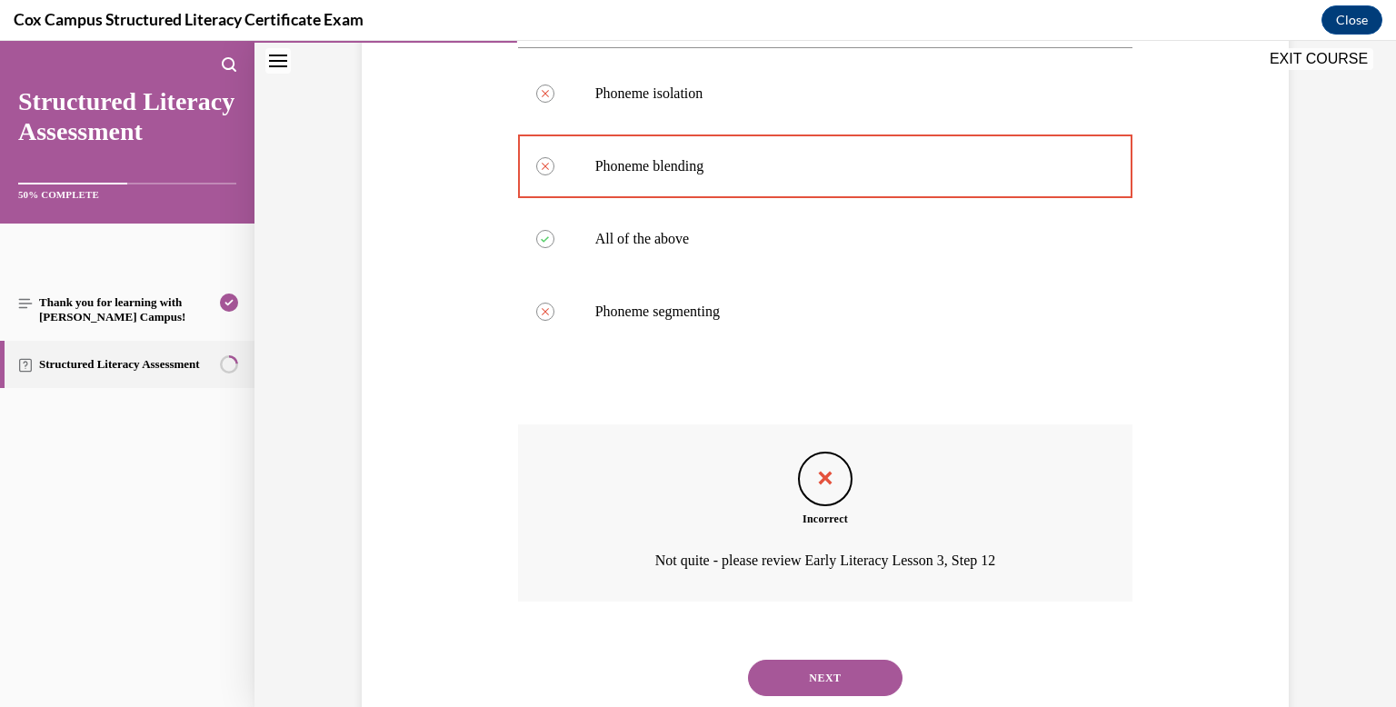
click at [800, 674] on button "NEXT" at bounding box center [825, 678] width 154 height 36
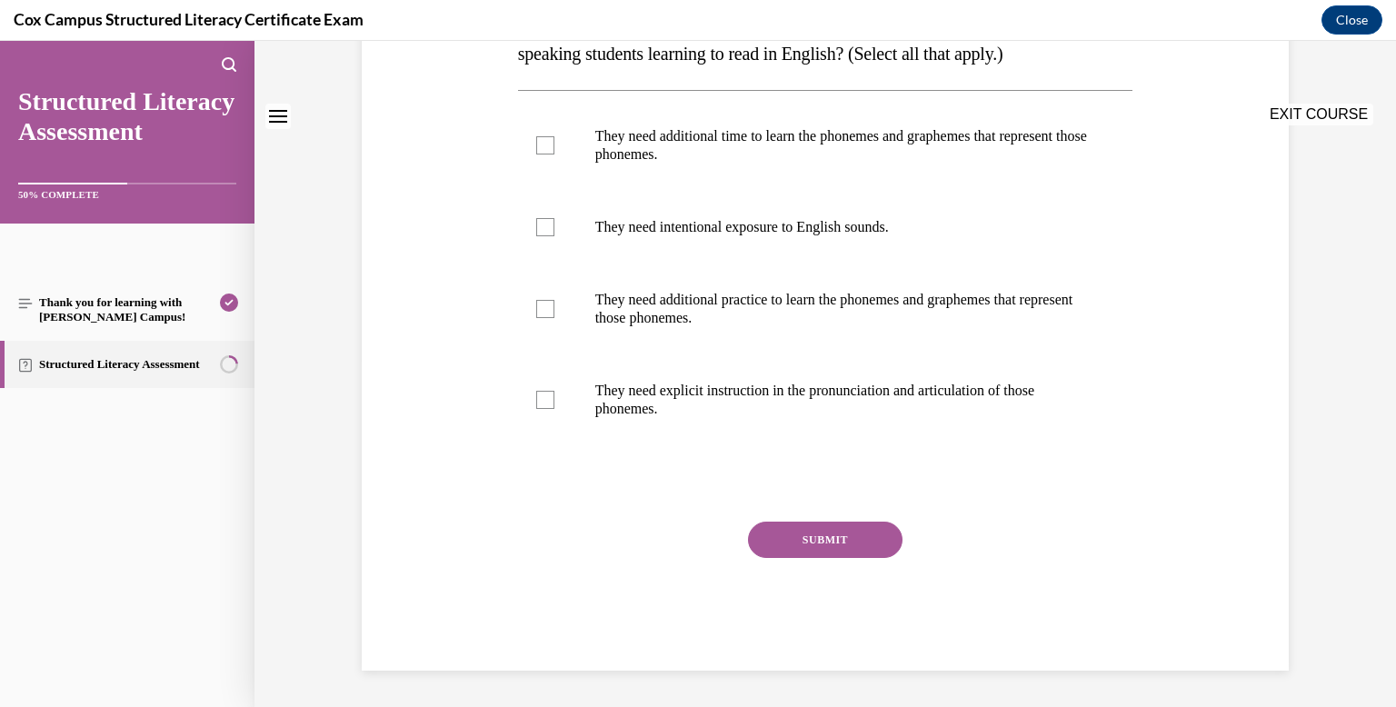
scroll to position [0, 0]
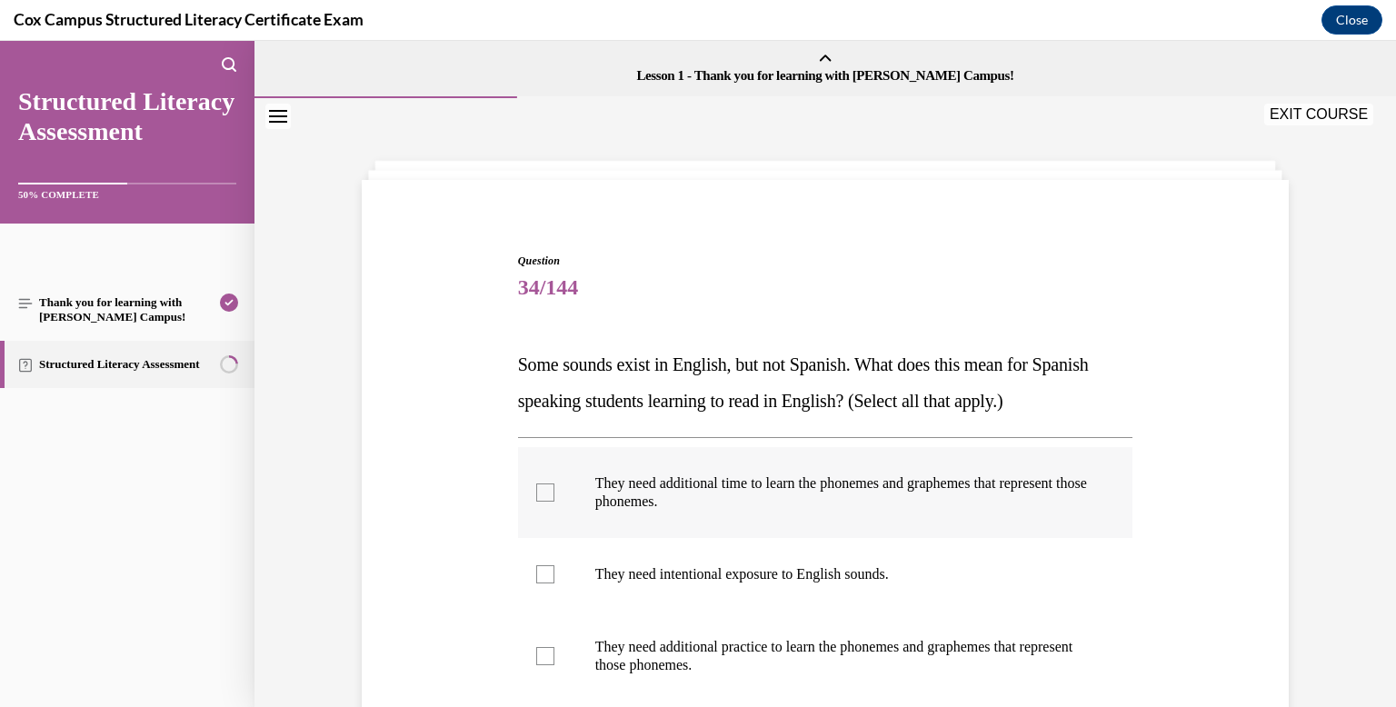
click at [660, 524] on label "They need additional time to learn the phonemes and graphemes that represent th…" at bounding box center [825, 492] width 615 height 91
click at [554, 502] on input "They need additional time to learn the phonemes and graphemes that represent th…" at bounding box center [545, 492] width 18 height 18
checkbox input "true"
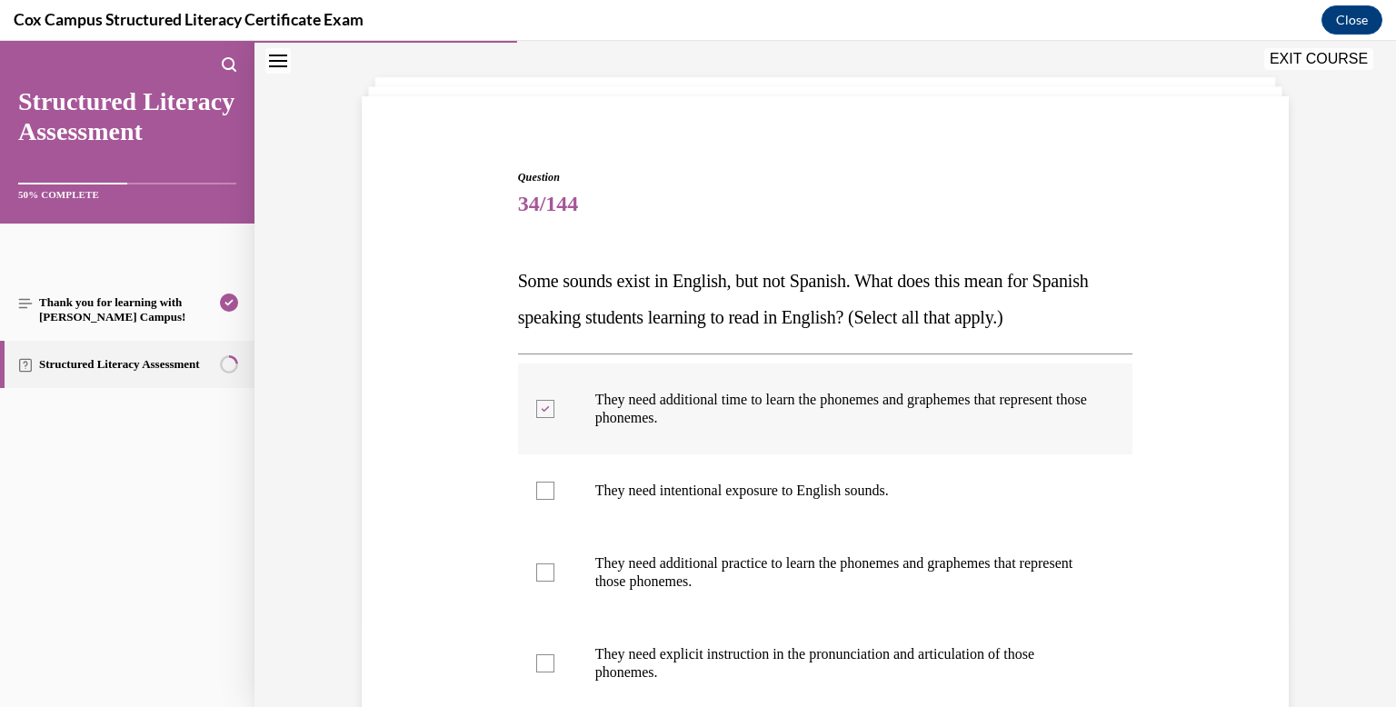
click at [660, 524] on label "They need intentional exposure to English sounds." at bounding box center [825, 490] width 615 height 73
click at [554, 500] on input "They need intentional exposure to English sounds." at bounding box center [545, 491] width 18 height 18
checkbox input "true"
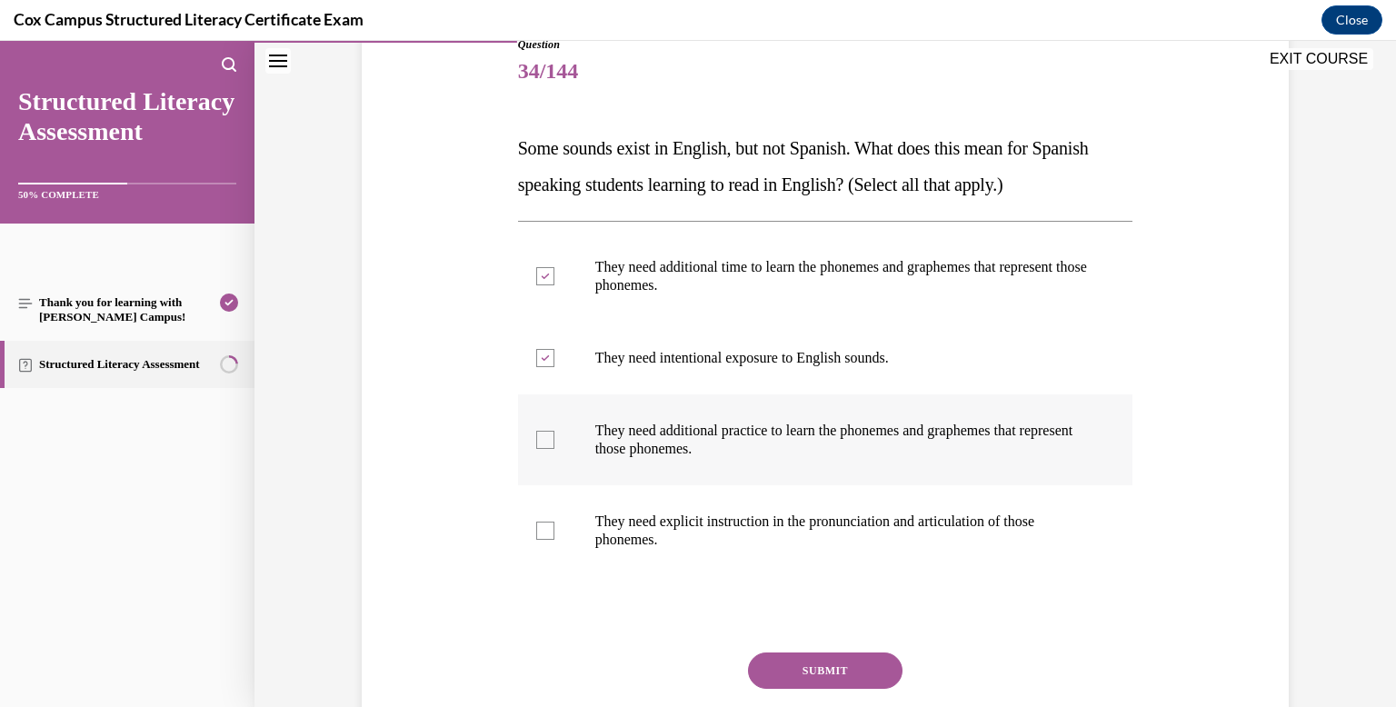
scroll to position [222, 0]
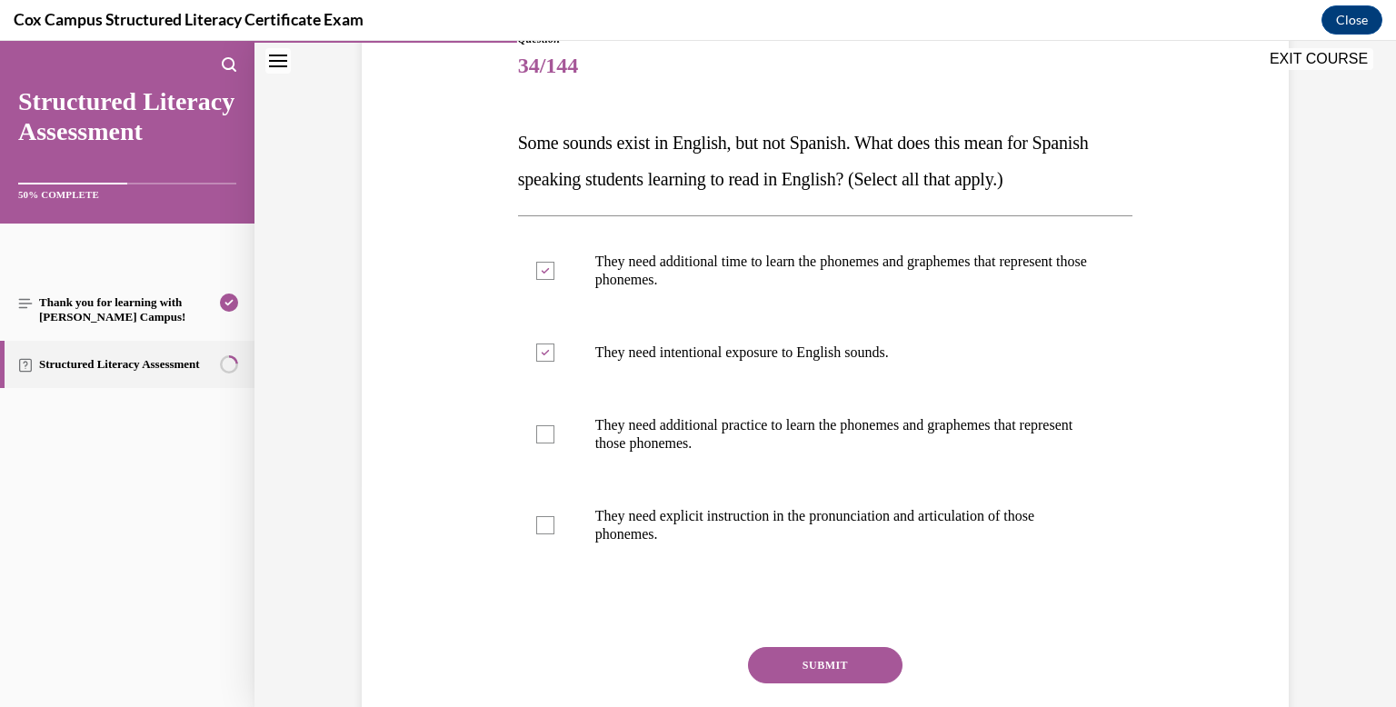
click at [769, 651] on button "SUBMIT" at bounding box center [825, 665] width 154 height 36
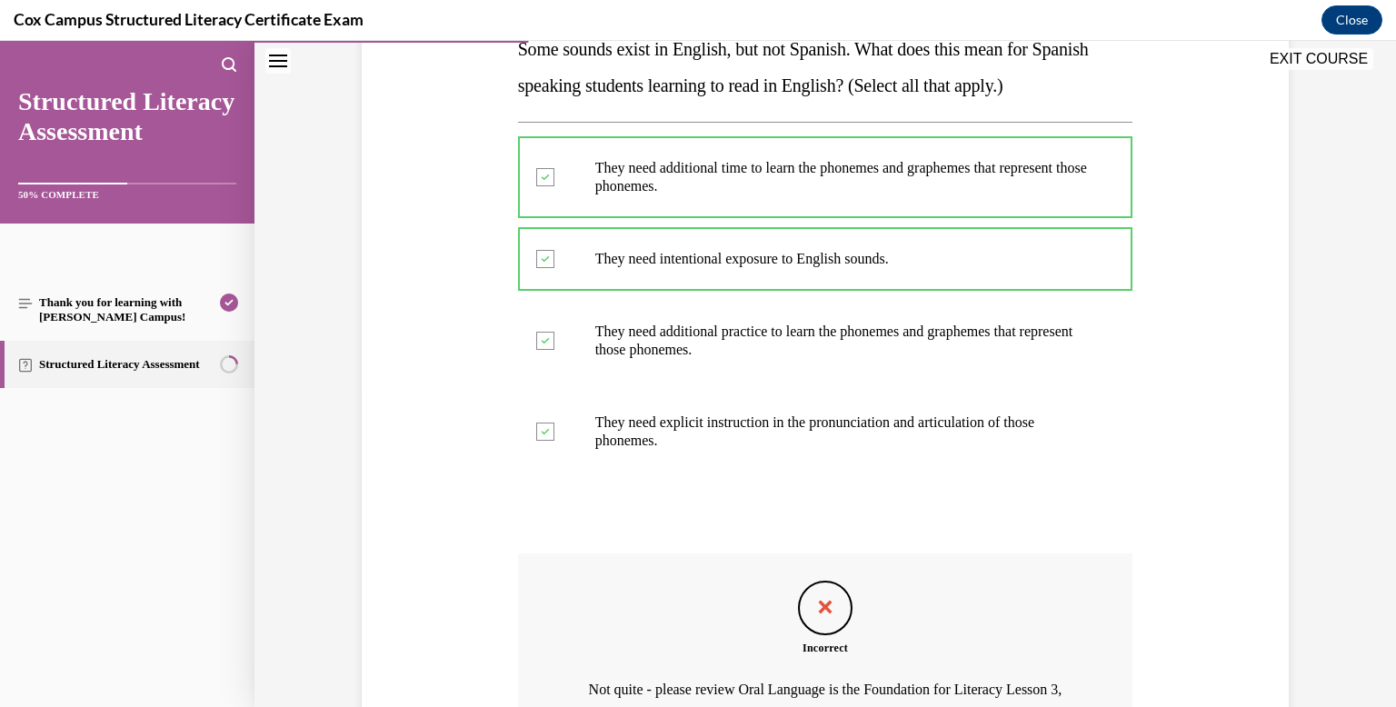
scroll to position [522, 0]
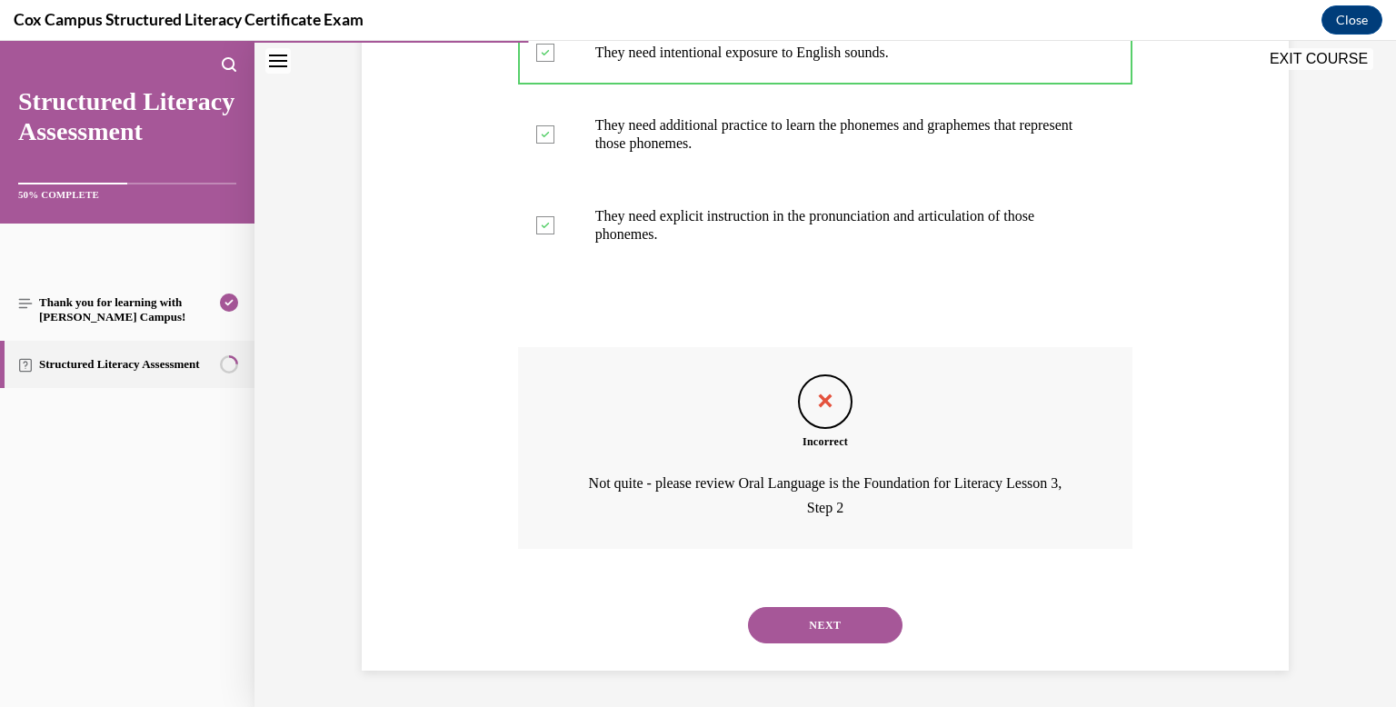
click at [811, 622] on button "NEXT" at bounding box center [825, 625] width 154 height 36
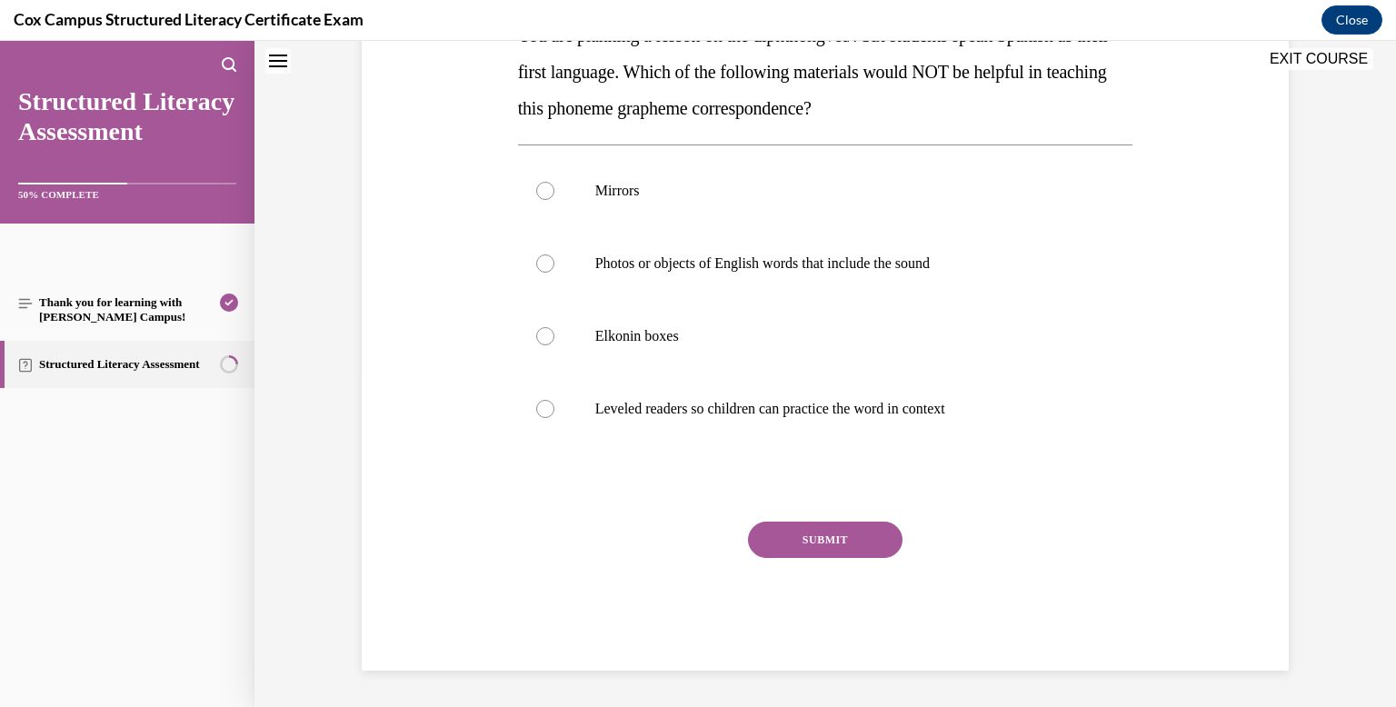
scroll to position [0, 0]
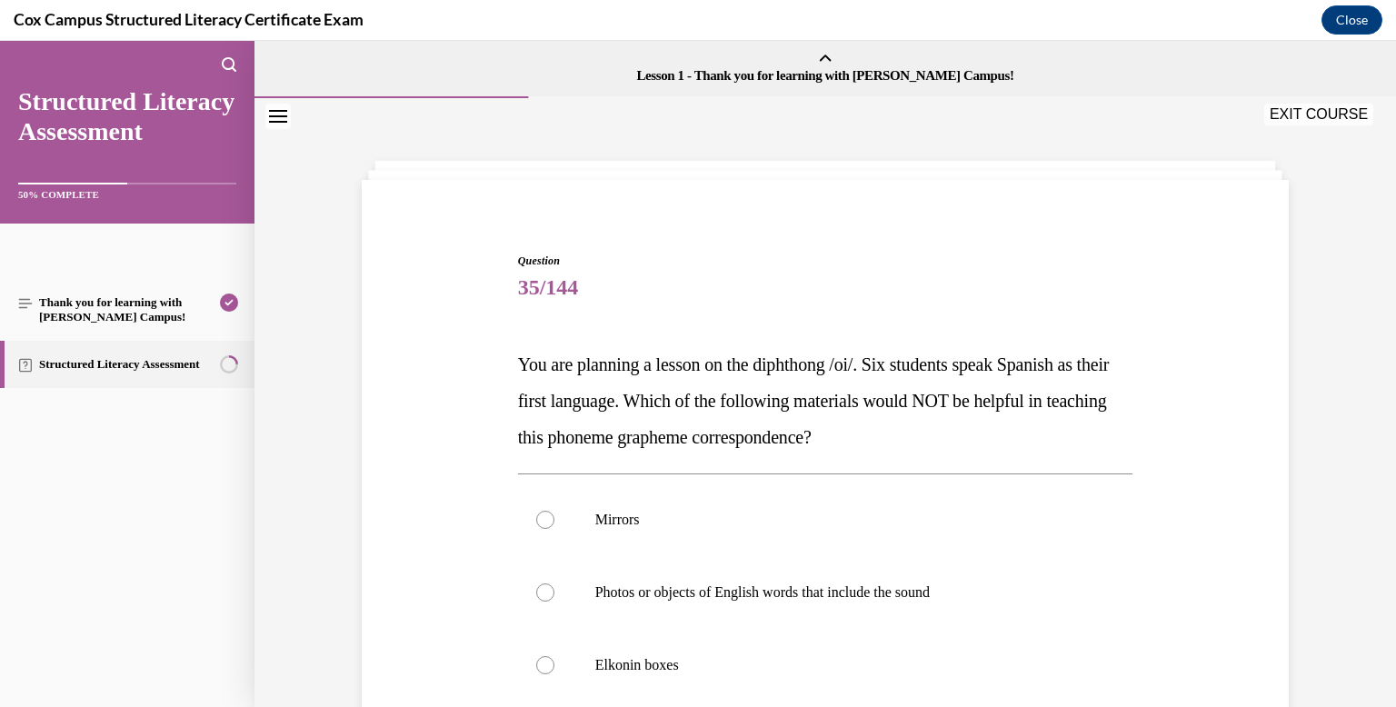
click at [811, 622] on label "Photos or objects of English words that include the sound" at bounding box center [825, 592] width 615 height 73
click at [554, 602] on input "Photos or objects of English words that include the sound" at bounding box center [545, 592] width 18 height 18
radio input "true"
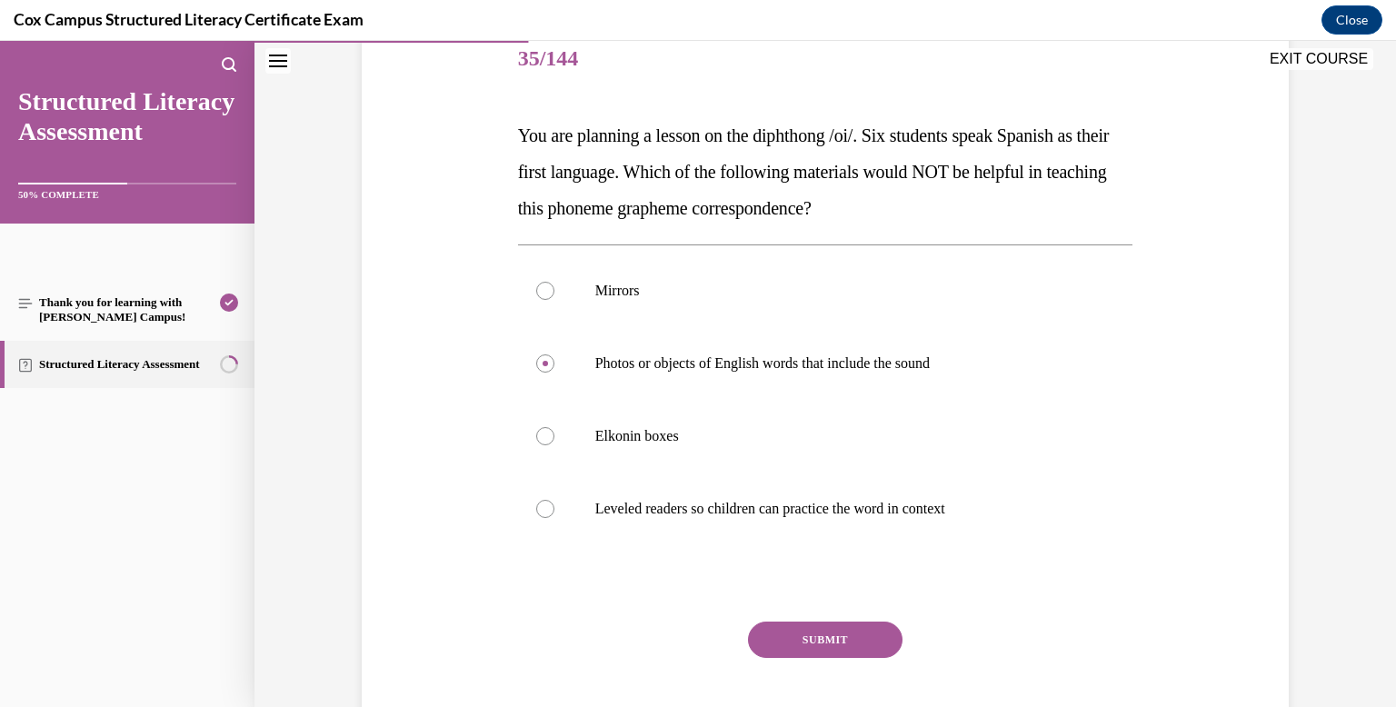
click at [811, 656] on button "SUBMIT" at bounding box center [825, 640] width 154 height 36
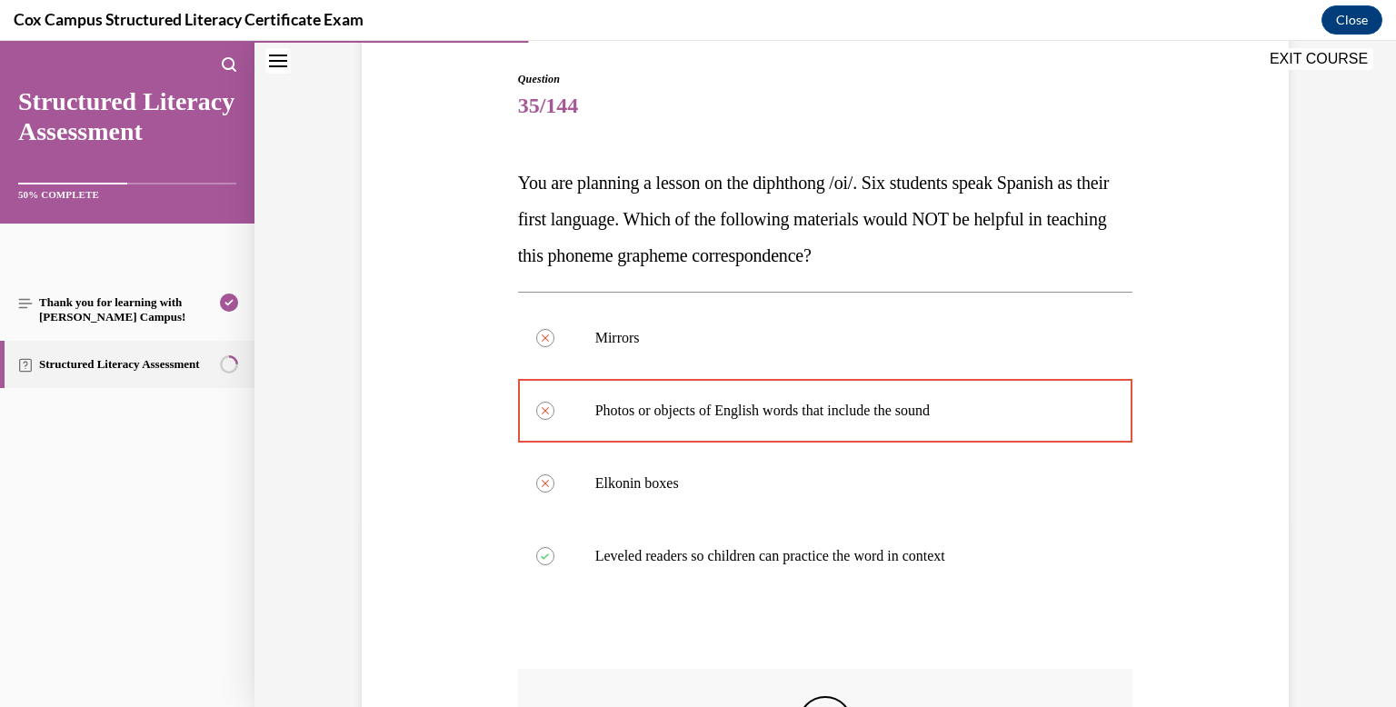
scroll to position [503, 0]
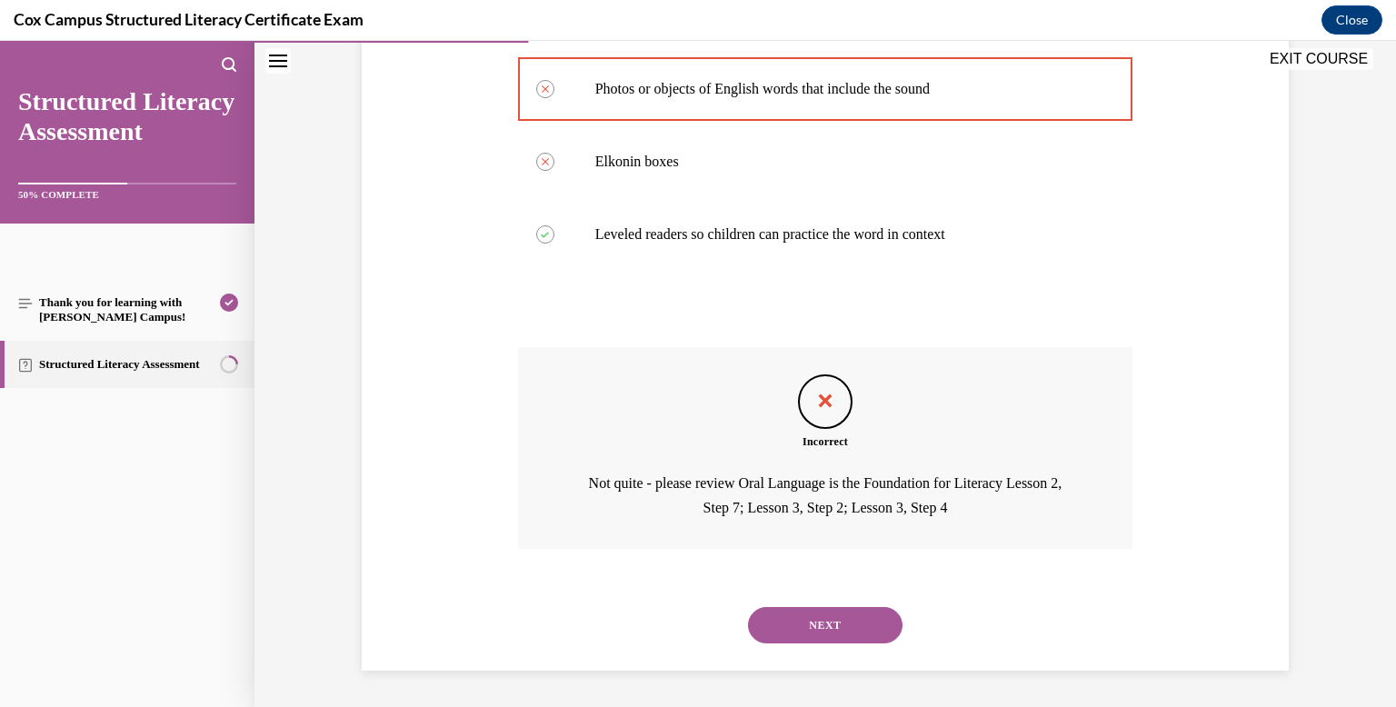
click at [816, 627] on button "NEXT" at bounding box center [825, 625] width 154 height 36
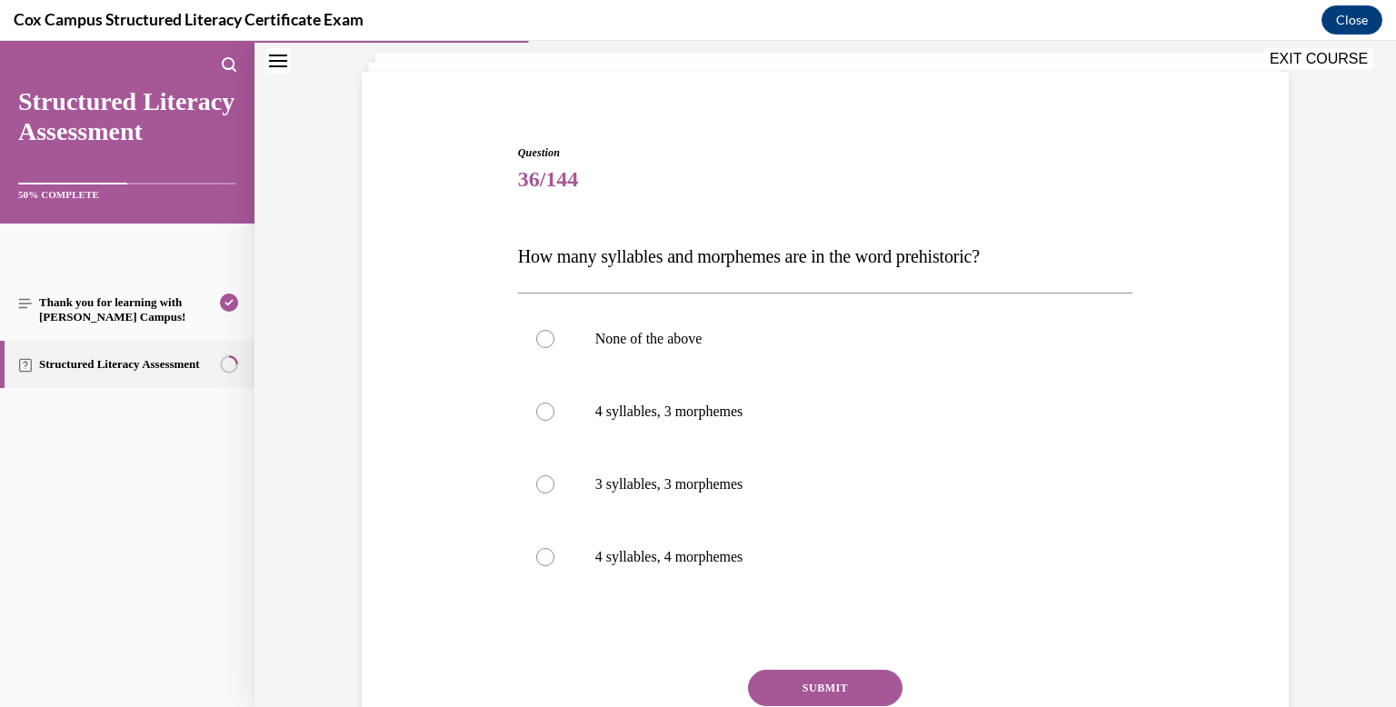
scroll to position [109, 0]
click at [752, 385] on label "4 syllables, 3 morphemes" at bounding box center [825, 410] width 615 height 73
click at [554, 402] on input "4 syllables, 3 morphemes" at bounding box center [545, 411] width 18 height 18
radio input "true"
click at [775, 681] on button "SUBMIT" at bounding box center [825, 687] width 154 height 36
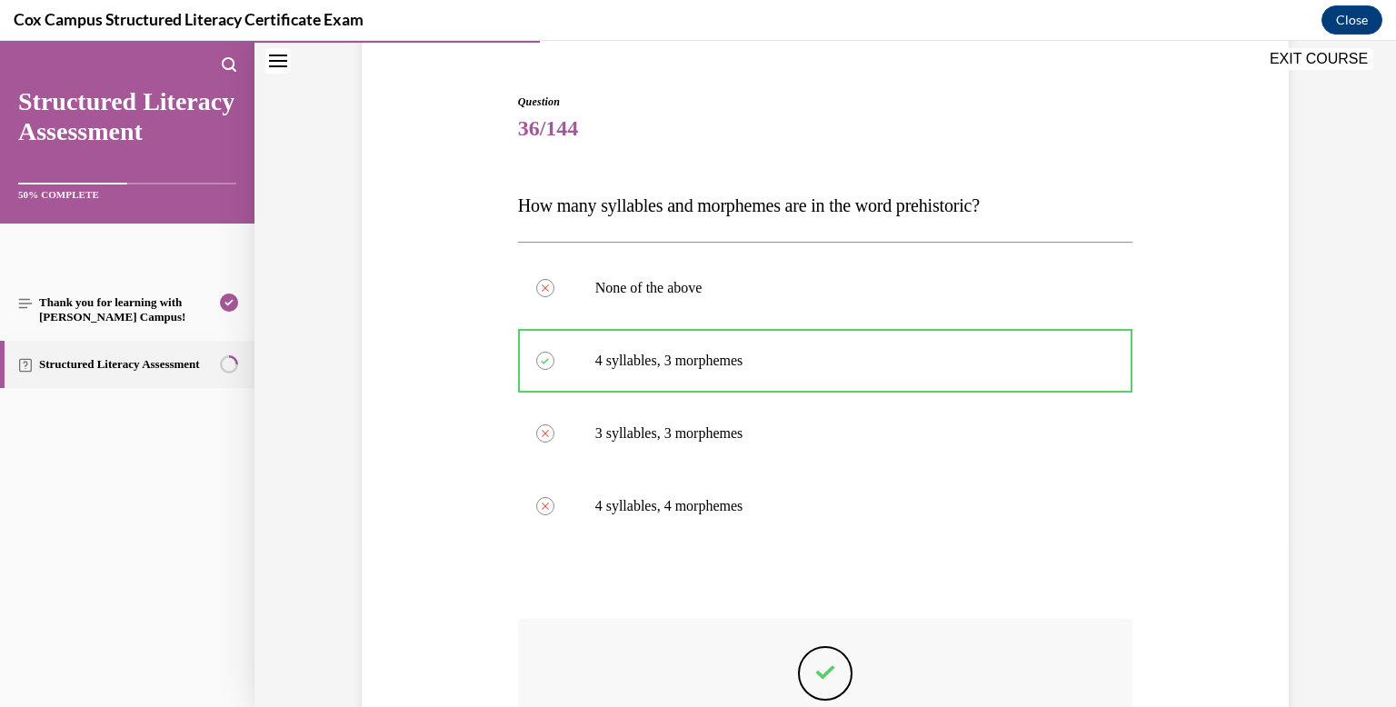
scroll to position [406, 0]
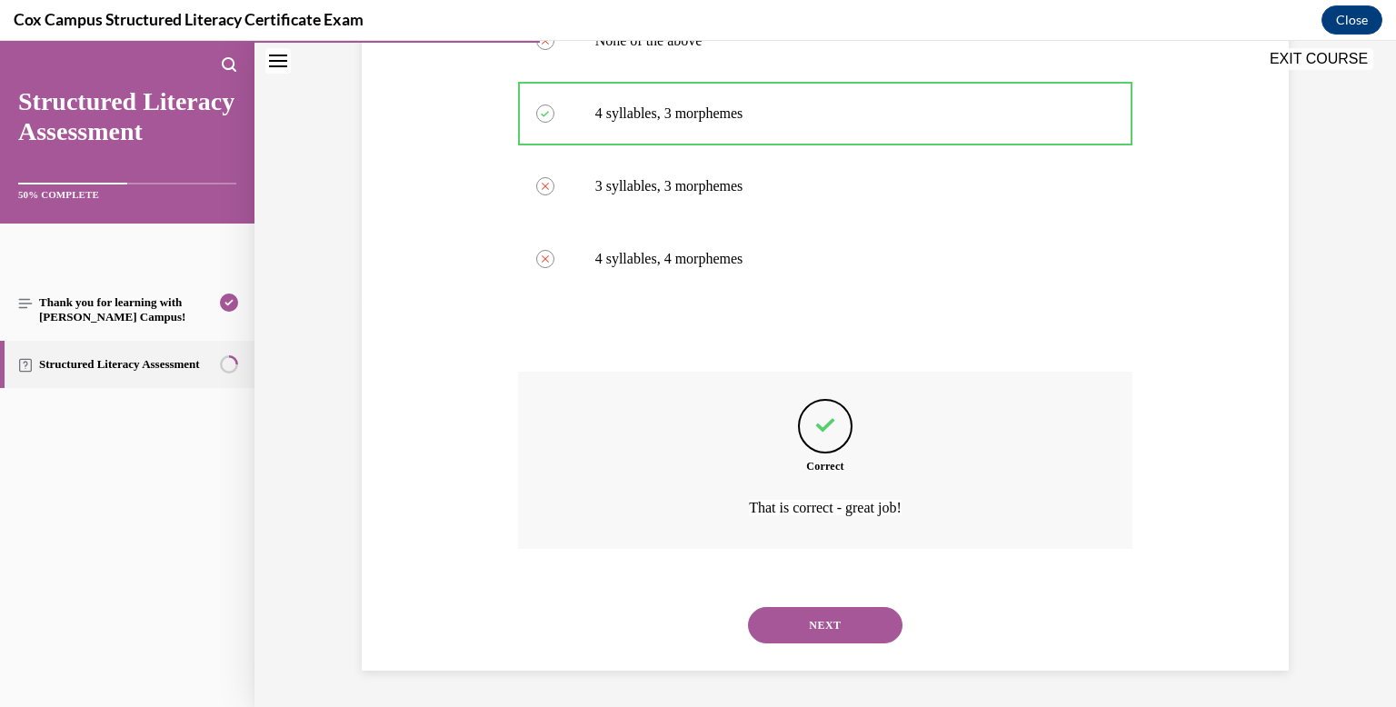
click at [787, 612] on button "NEXT" at bounding box center [825, 625] width 154 height 36
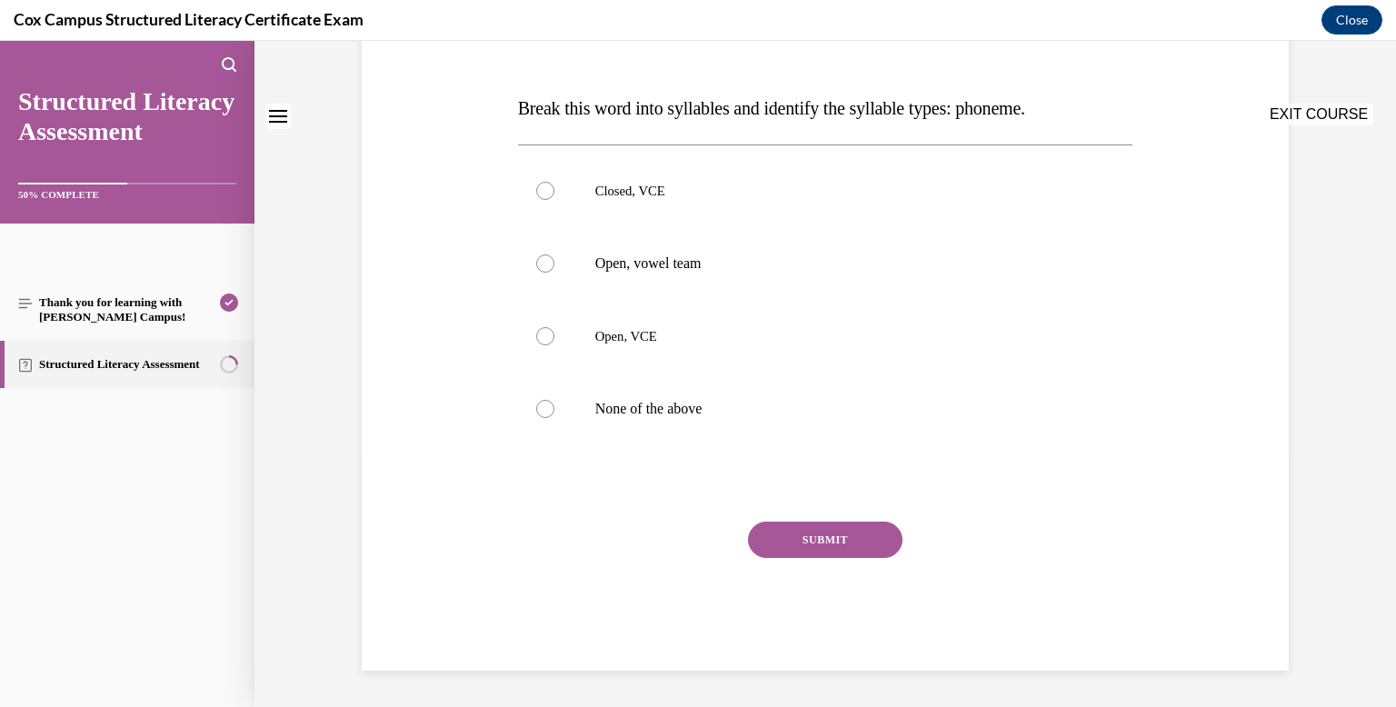
scroll to position [0, 0]
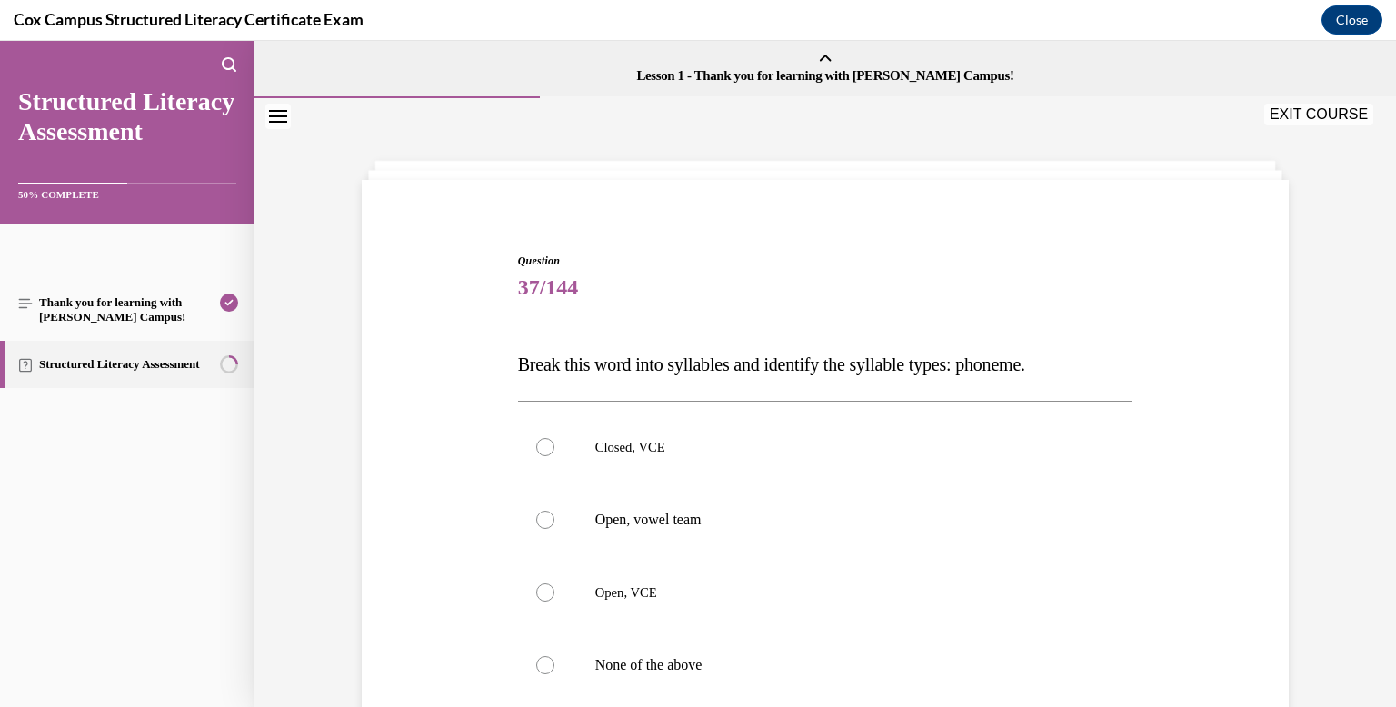
click at [787, 612] on label "Open, VCE" at bounding box center [825, 592] width 615 height 73
click at [554, 602] on input "Open, VCE" at bounding box center [545, 592] width 18 height 18
radio input "true"
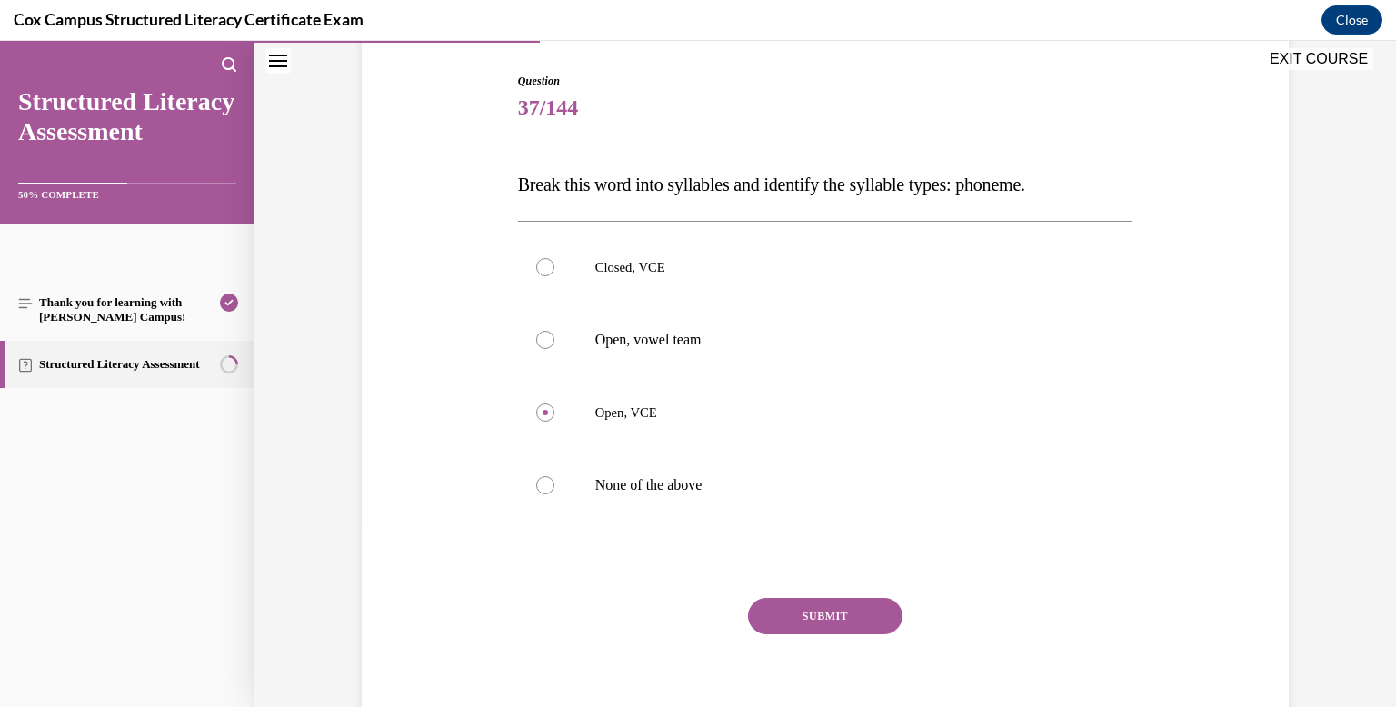
click at [787, 612] on button "SUBMIT" at bounding box center [825, 616] width 154 height 36
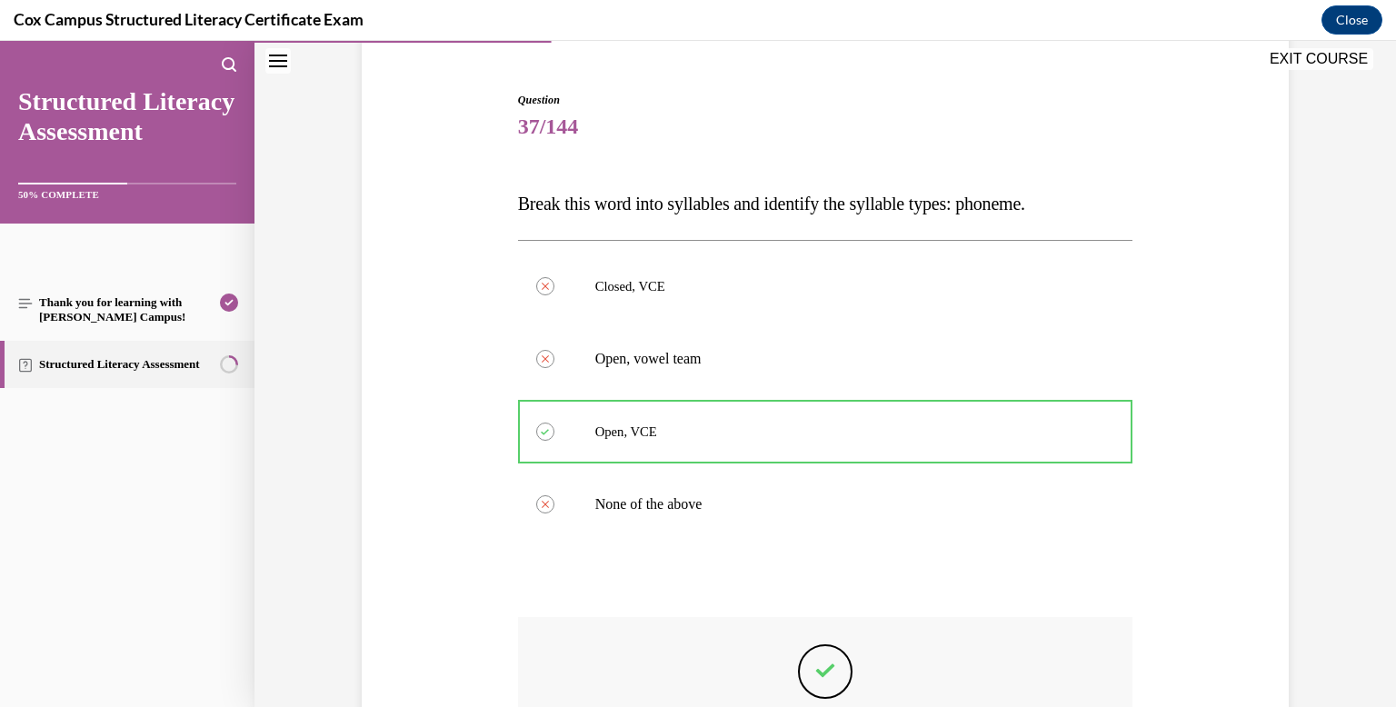
scroll to position [406, 0]
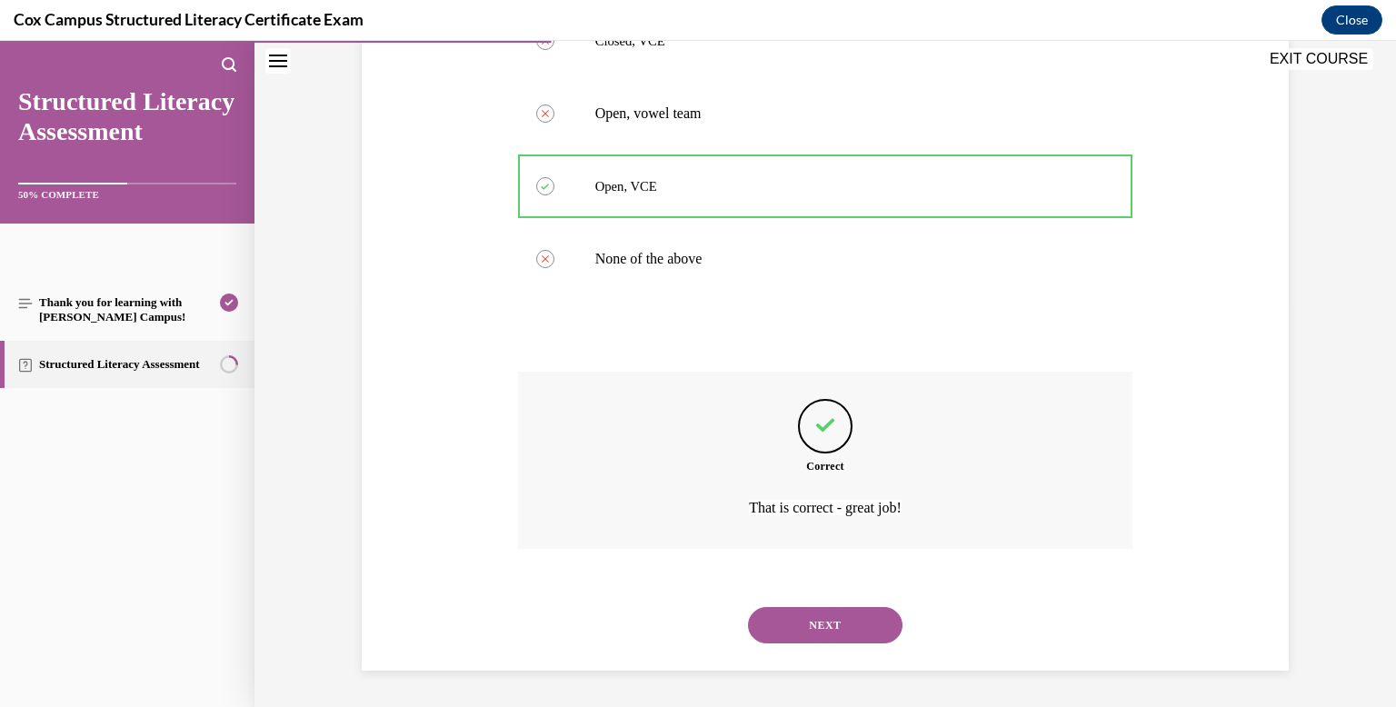
click at [787, 612] on button "NEXT" at bounding box center [825, 625] width 154 height 36
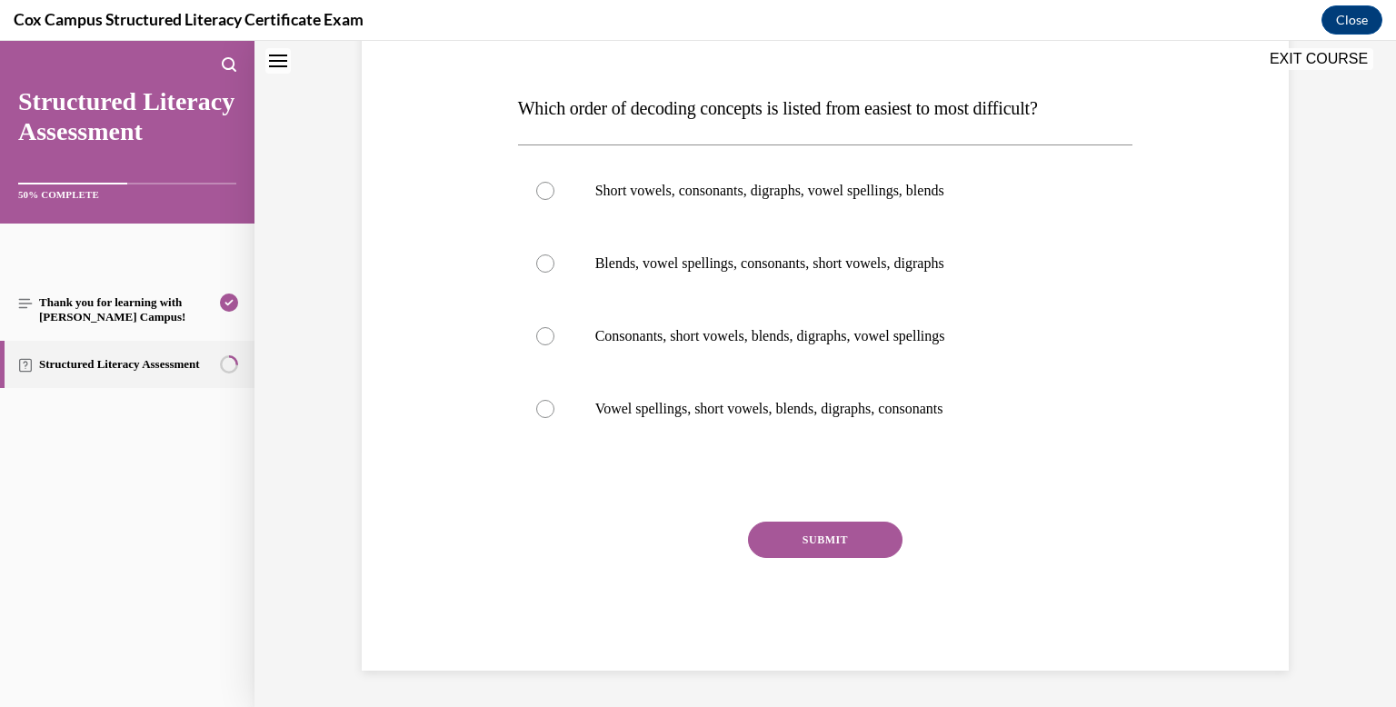
scroll to position [0, 0]
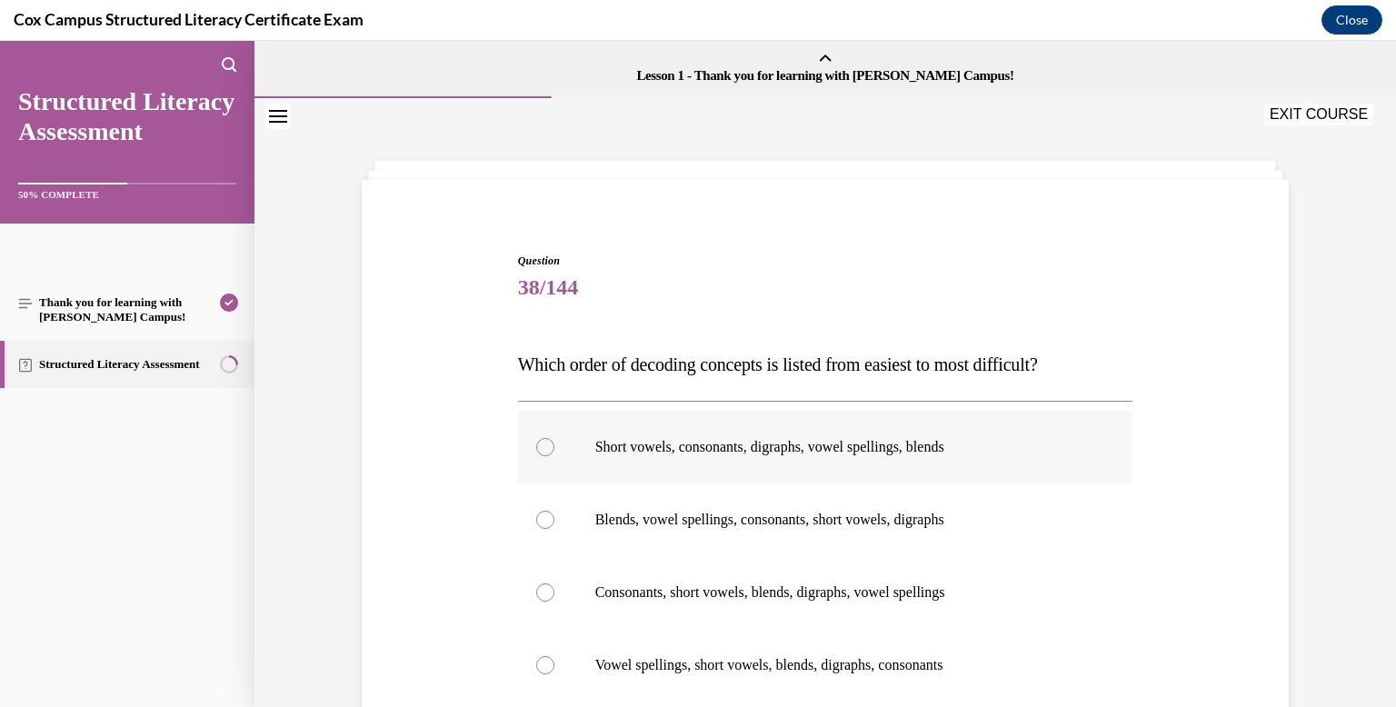
click at [649, 481] on label "Short vowels, consonants, digraphs, vowel spellings, blends" at bounding box center [825, 447] width 615 height 73
click at [554, 456] on input "Short vowels, consonants, digraphs, vowel spellings, blends" at bounding box center [545, 447] width 18 height 18
radio input "true"
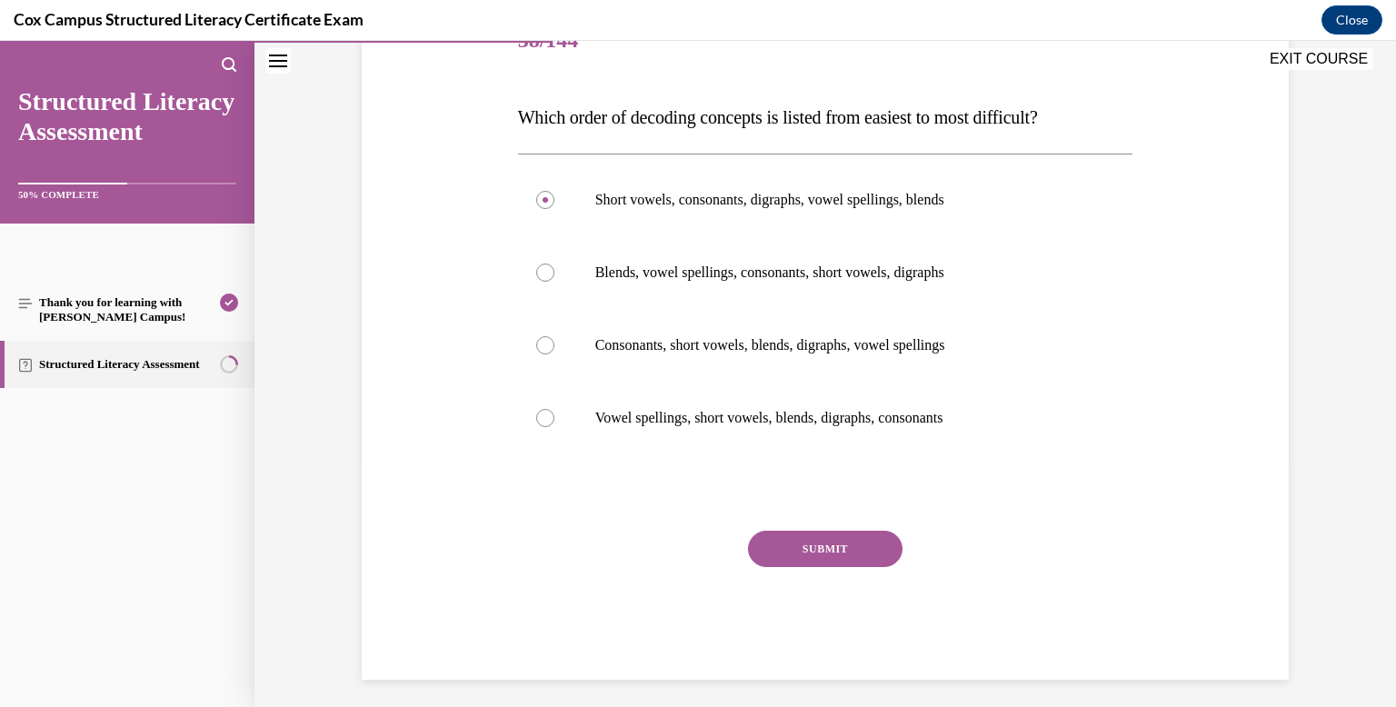
click at [756, 537] on button "SUBMIT" at bounding box center [825, 549] width 154 height 36
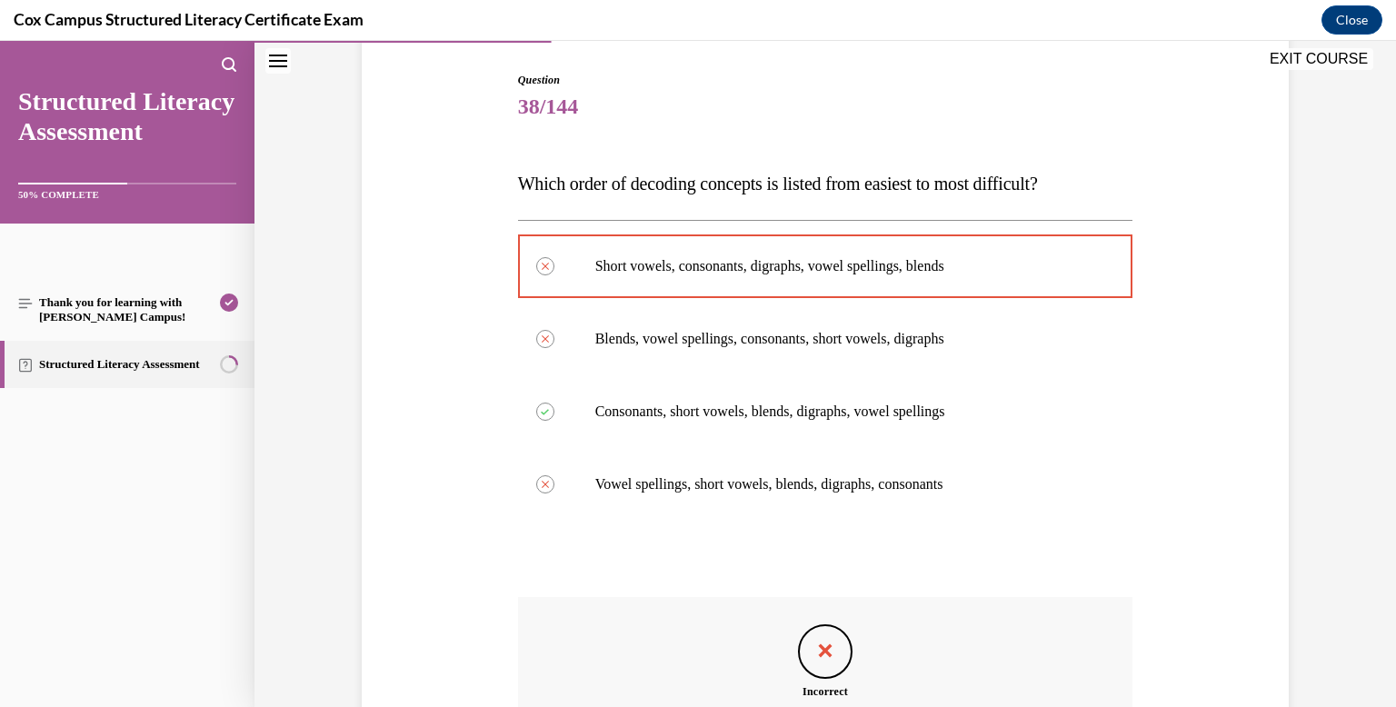
scroll to position [431, 0]
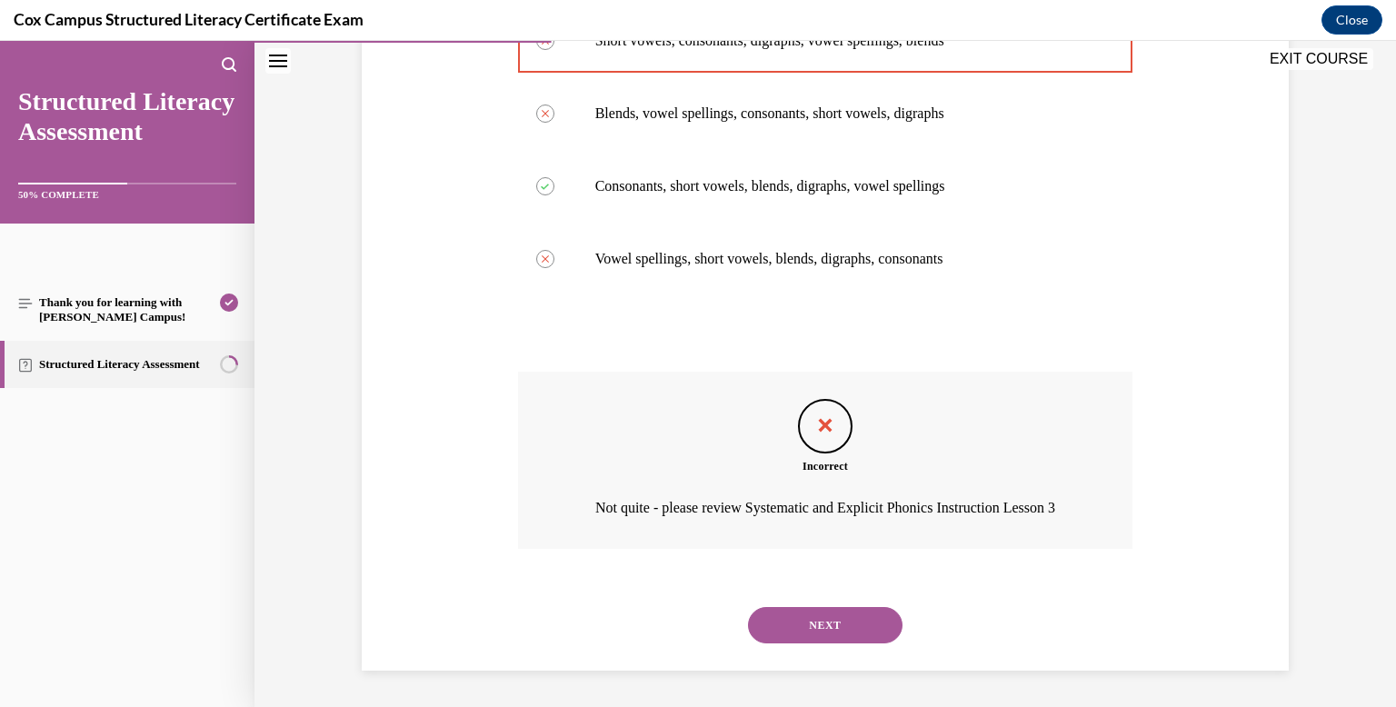
click at [801, 651] on div "NEXT" at bounding box center [825, 625] width 615 height 73
click at [800, 640] on button "NEXT" at bounding box center [825, 625] width 154 height 36
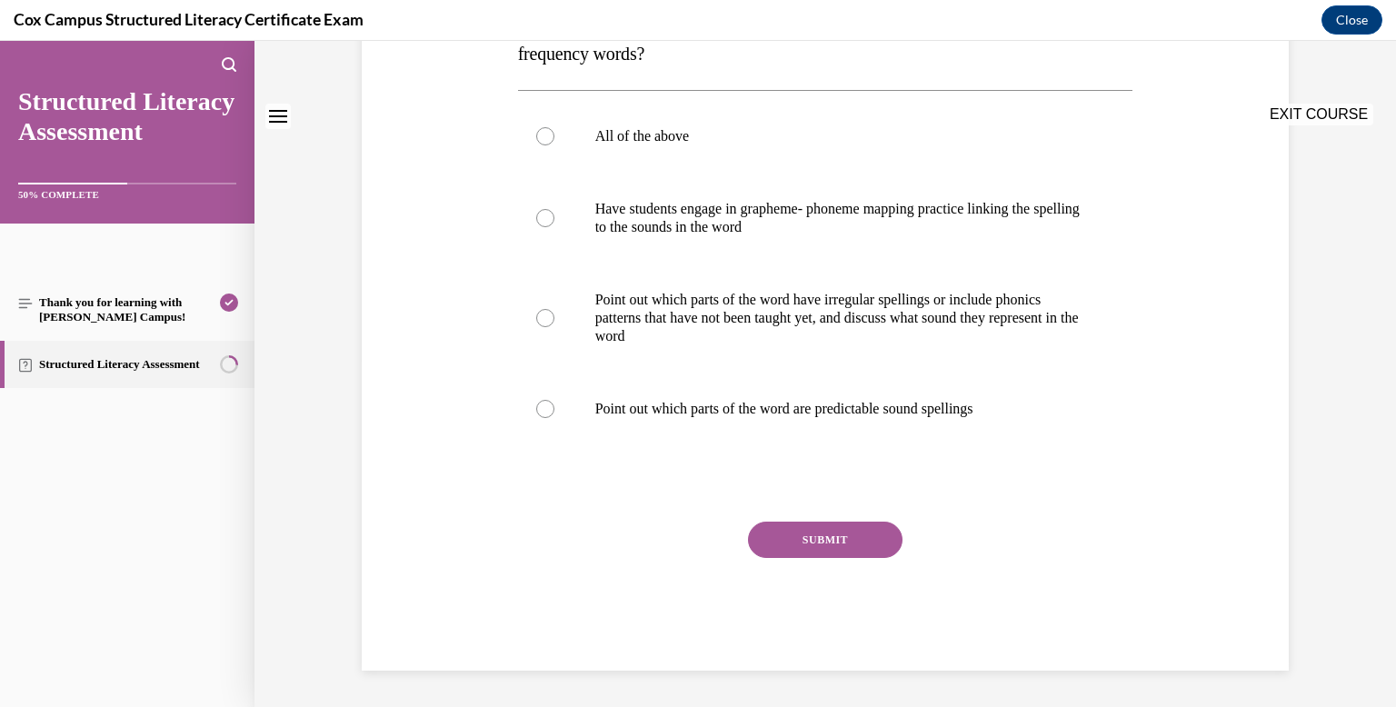
scroll to position [0, 0]
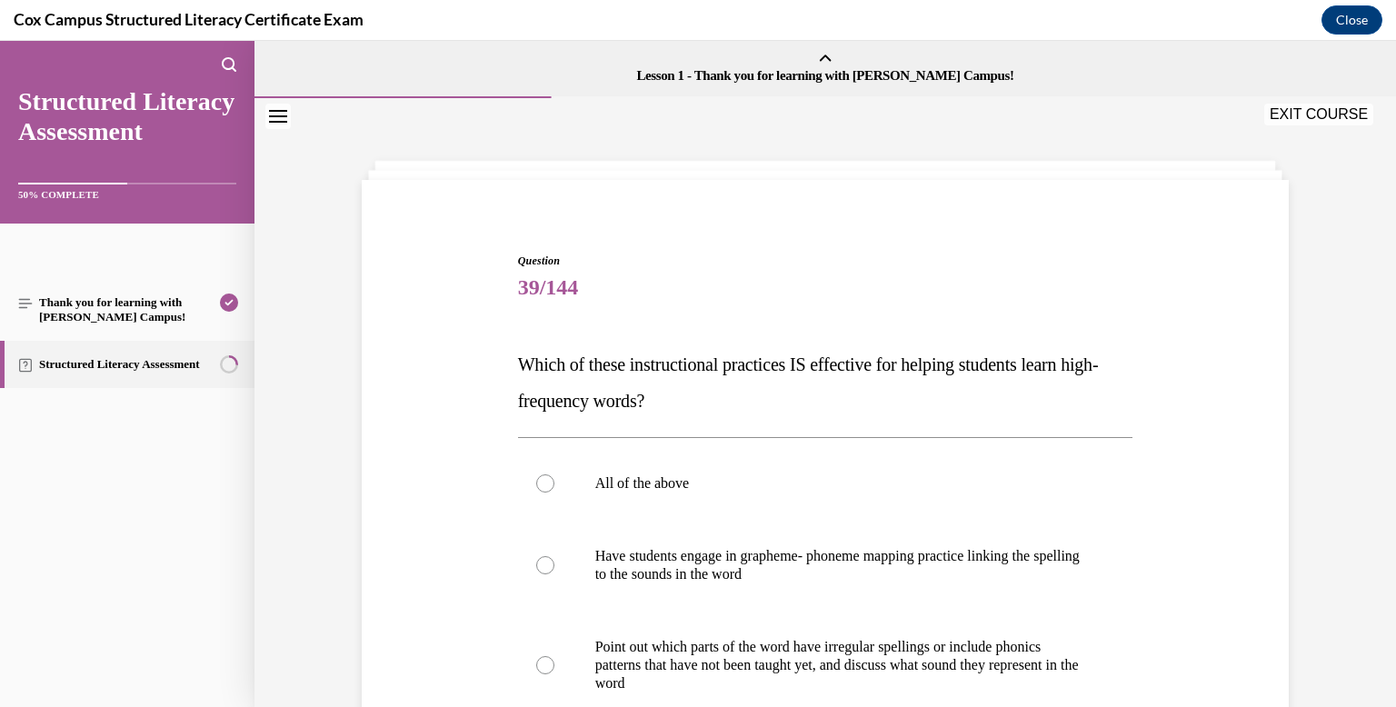
click at [665, 422] on div "Question 39/144 Which of these instructional practices IS effective for helping…" at bounding box center [825, 635] width 615 height 765
click at [664, 469] on label "All of the above" at bounding box center [825, 483] width 615 height 73
click at [554, 474] on input "All of the above" at bounding box center [545, 483] width 18 height 18
radio input "true"
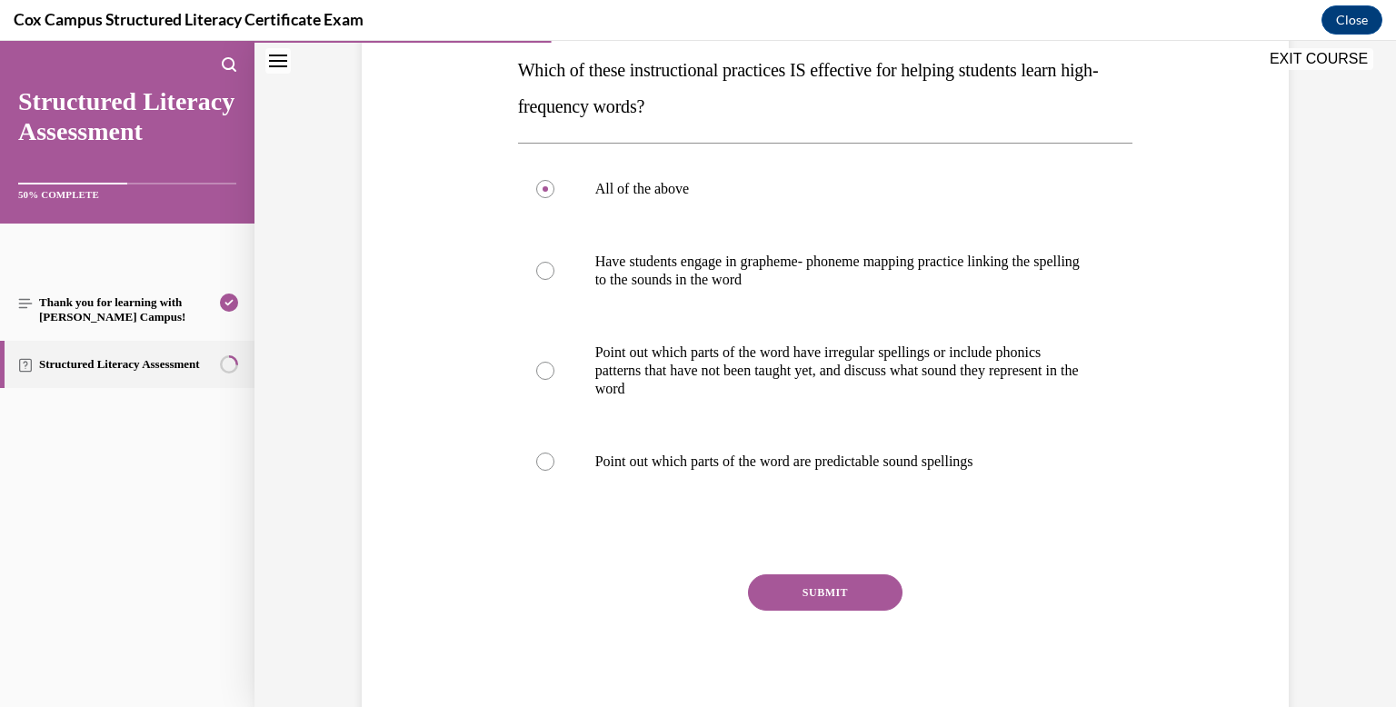
click at [781, 584] on button "SUBMIT" at bounding box center [825, 592] width 154 height 36
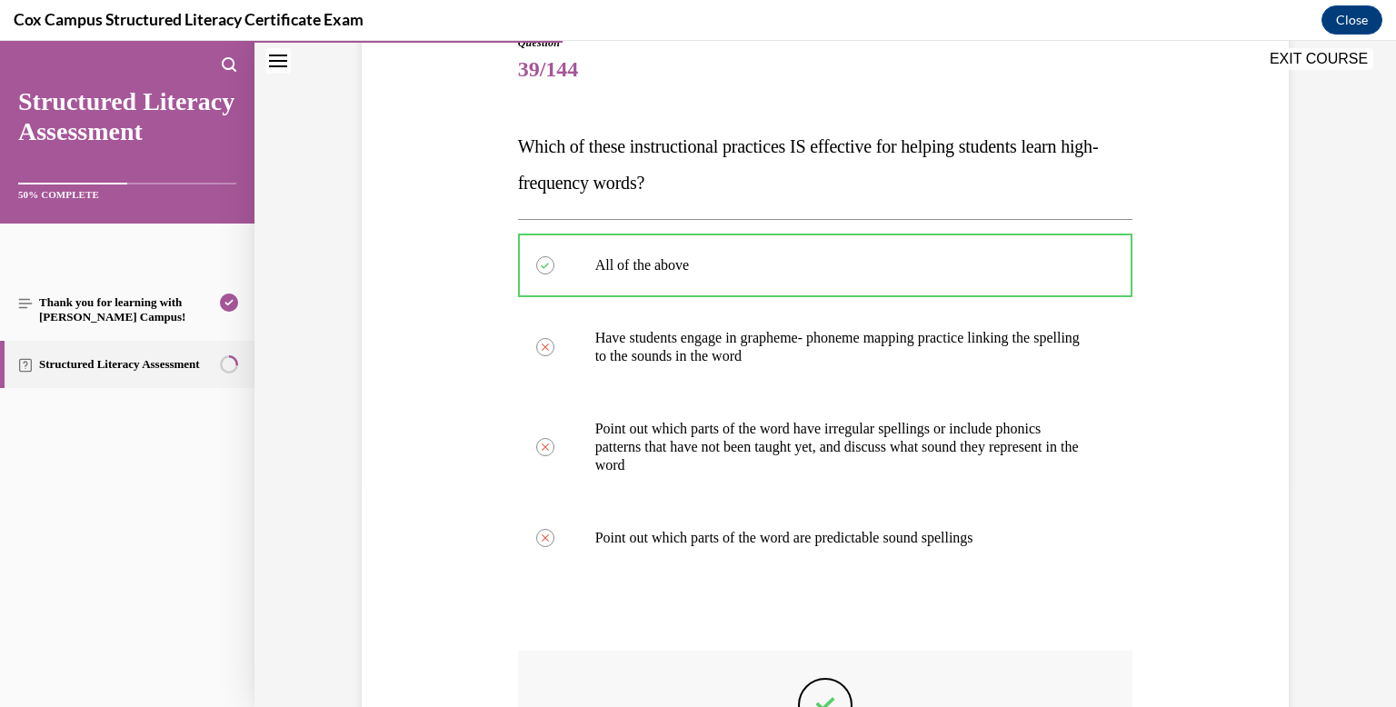
scroll to position [497, 0]
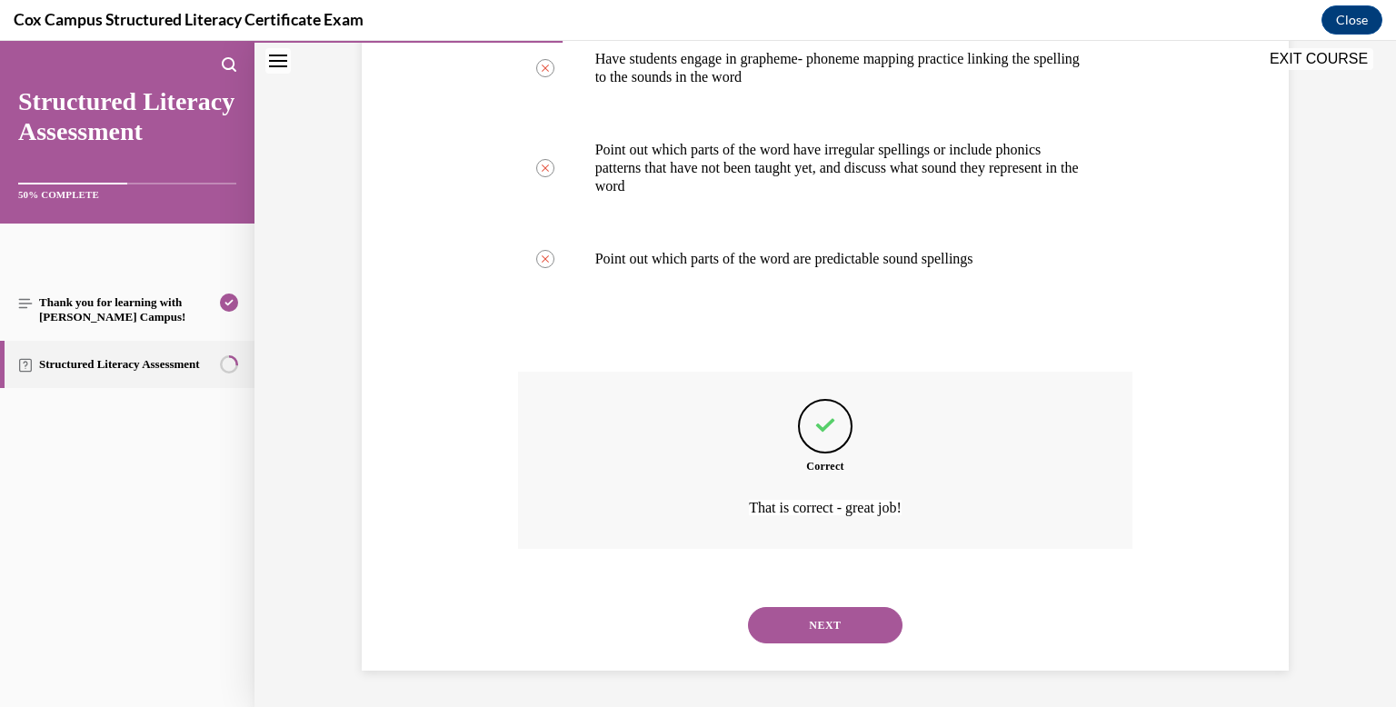
click at [819, 634] on button "NEXT" at bounding box center [825, 625] width 154 height 36
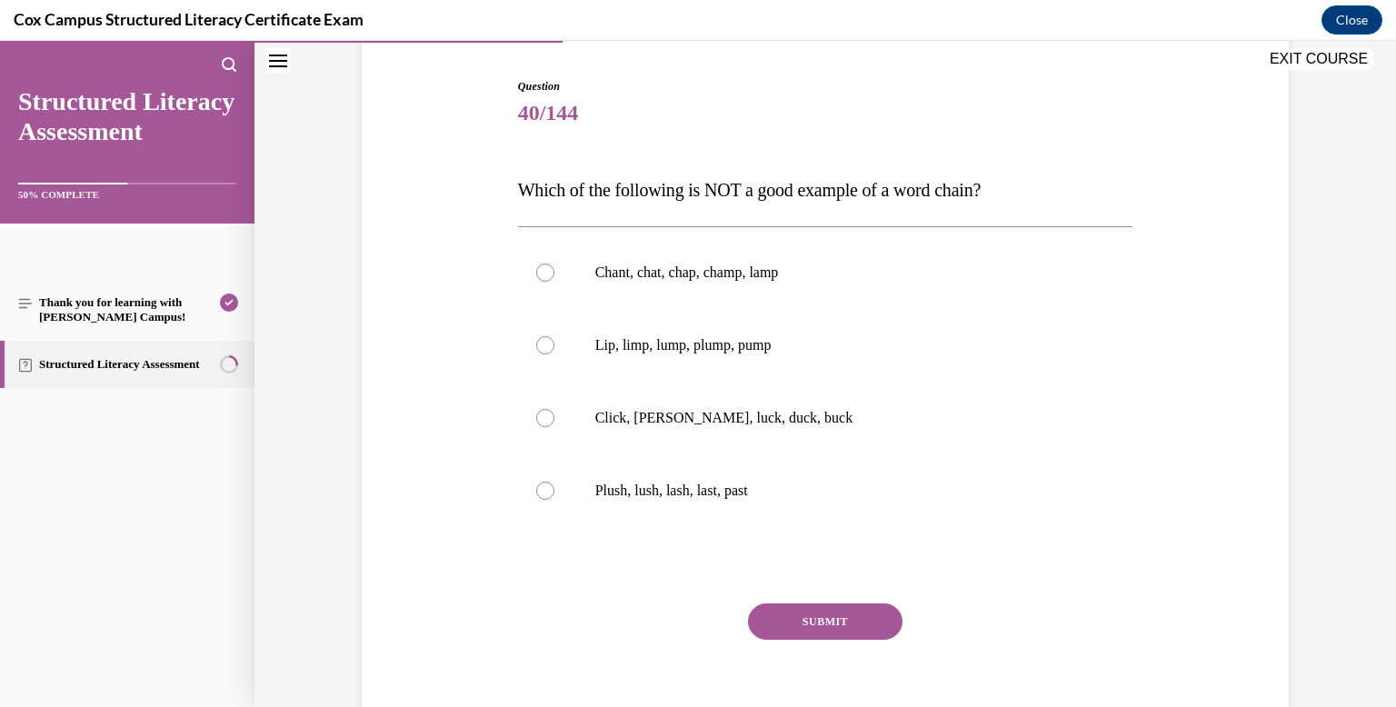
scroll to position [176, 0]
click at [784, 378] on label "Lip, limp, lump, plump, pump" at bounding box center [825, 343] width 615 height 73
click at [554, 353] on input "Lip, limp, lump, plump, pump" at bounding box center [545, 343] width 18 height 18
radio input "true"
click at [791, 628] on button "SUBMIT" at bounding box center [825, 620] width 154 height 36
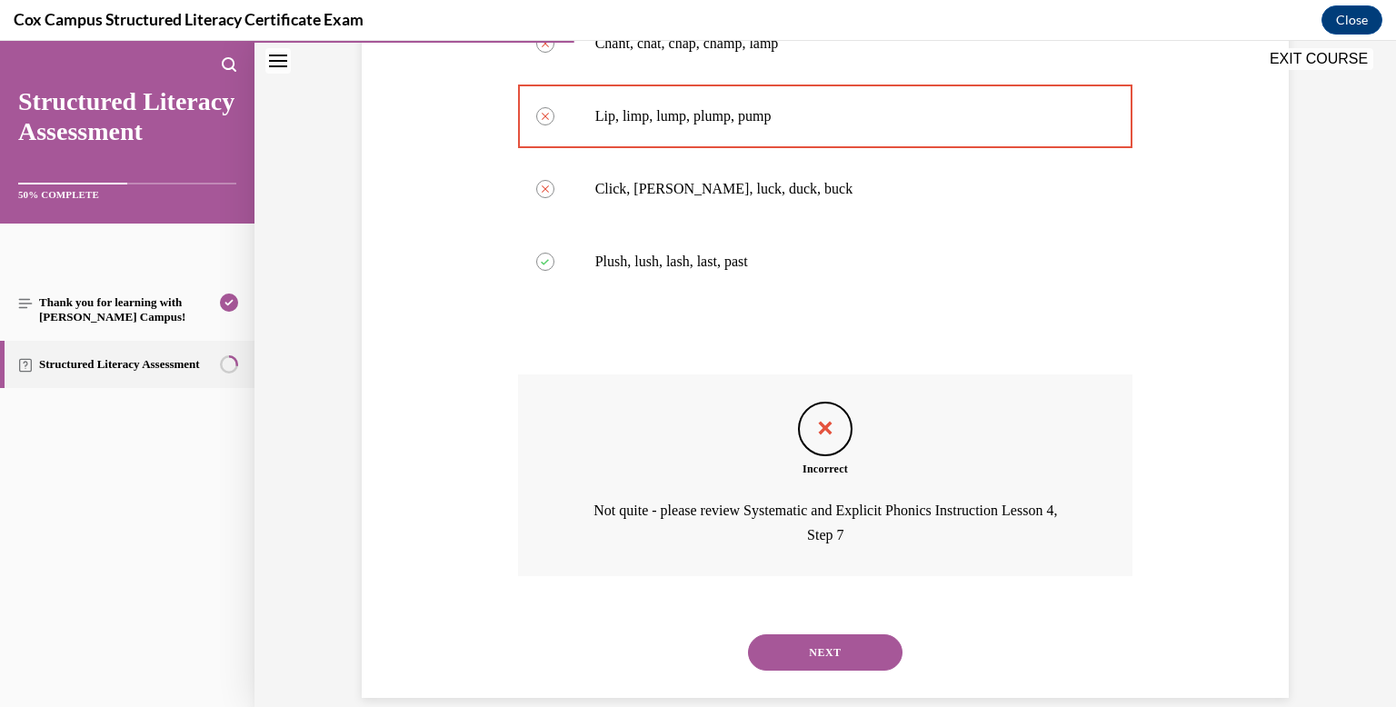
scroll to position [431, 0]
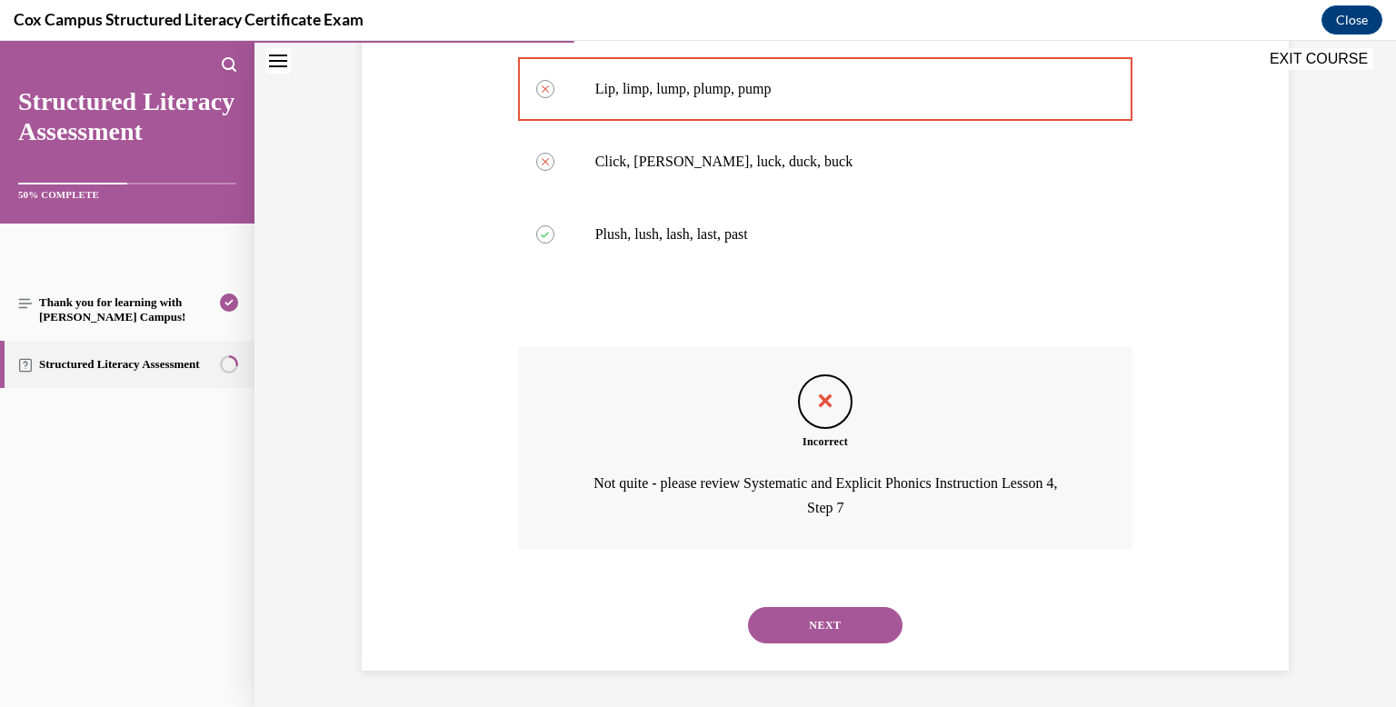
click at [805, 634] on button "NEXT" at bounding box center [825, 625] width 154 height 36
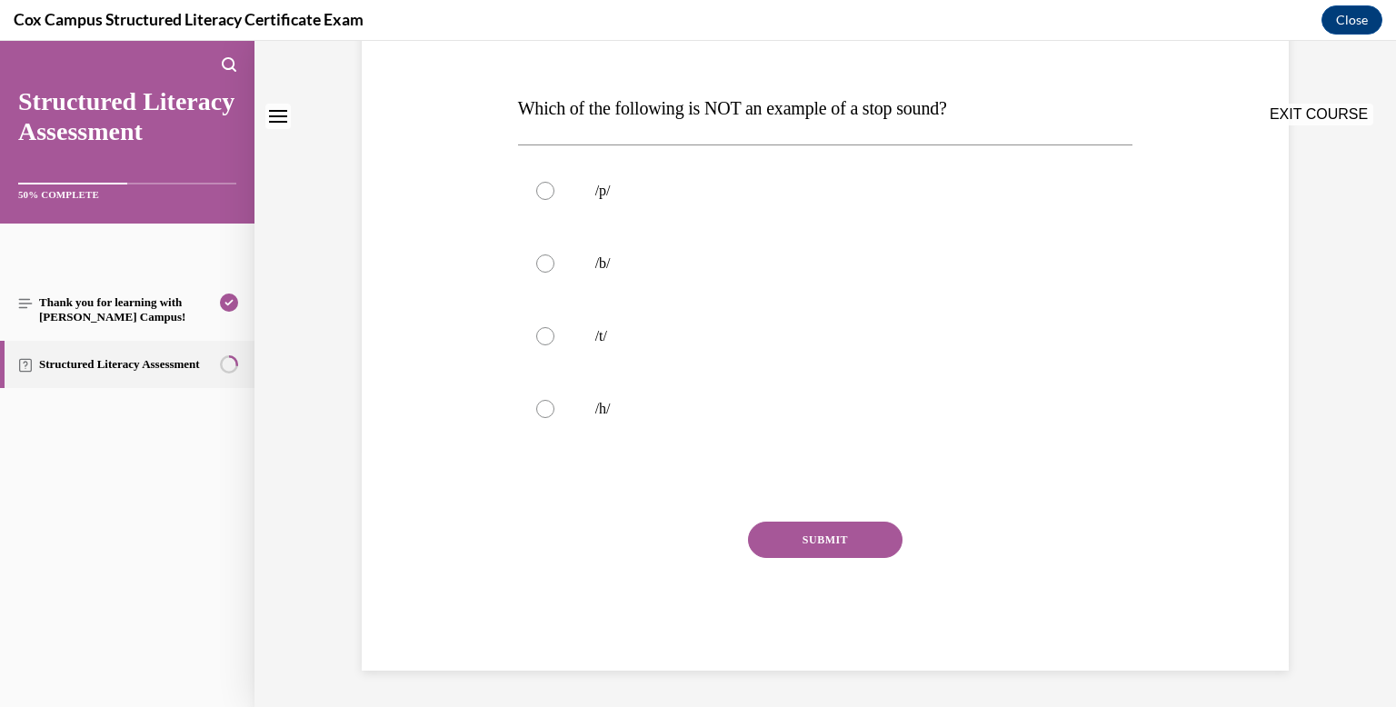
scroll to position [0, 0]
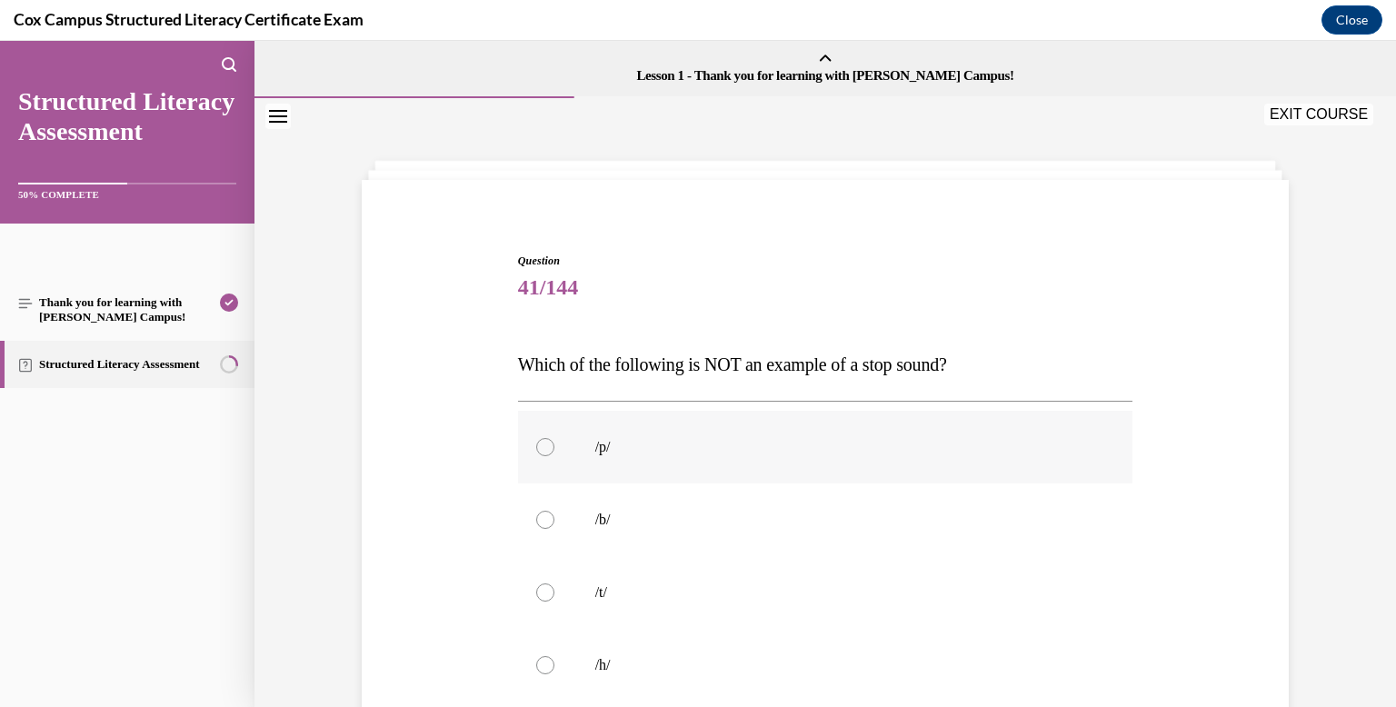
click at [745, 471] on label "/p/" at bounding box center [825, 447] width 615 height 73
click at [554, 456] on input "/p/" at bounding box center [545, 447] width 18 height 18
radio input "true"
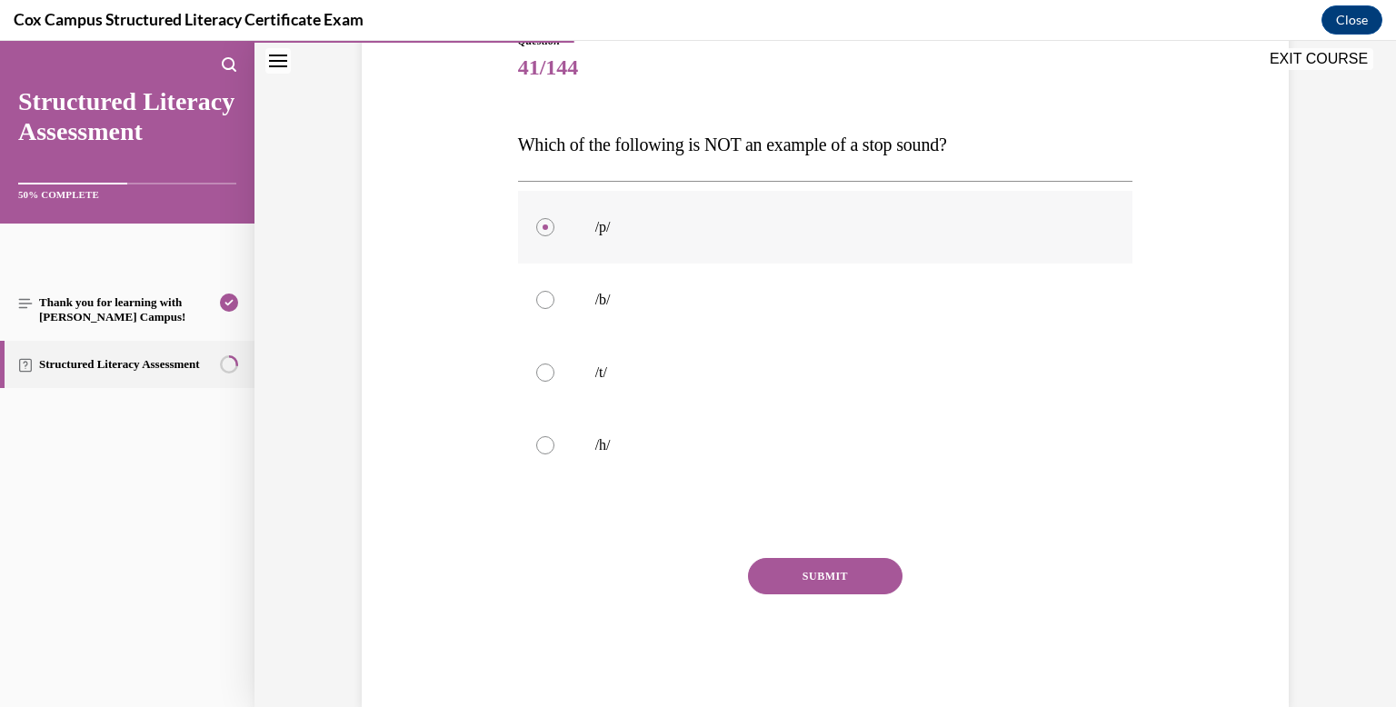
scroll to position [256, 0]
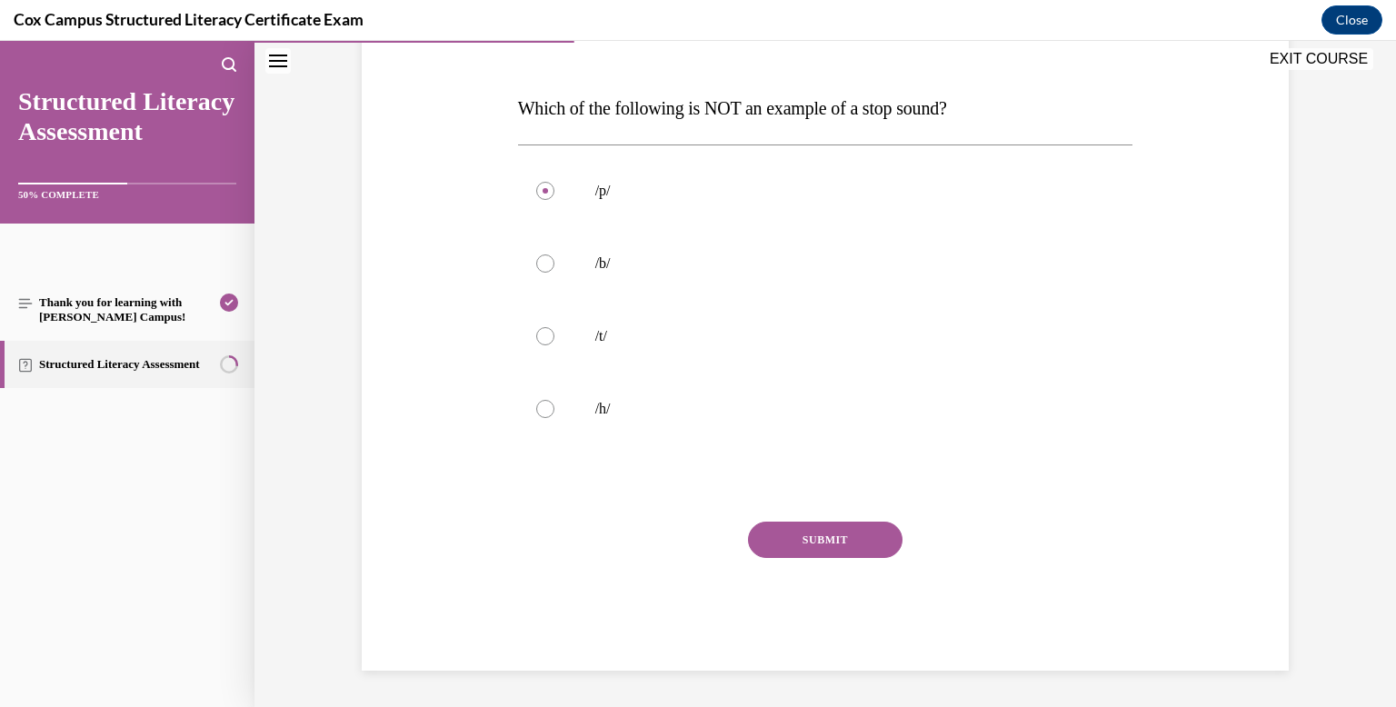
click at [764, 532] on button "SUBMIT" at bounding box center [825, 540] width 154 height 36
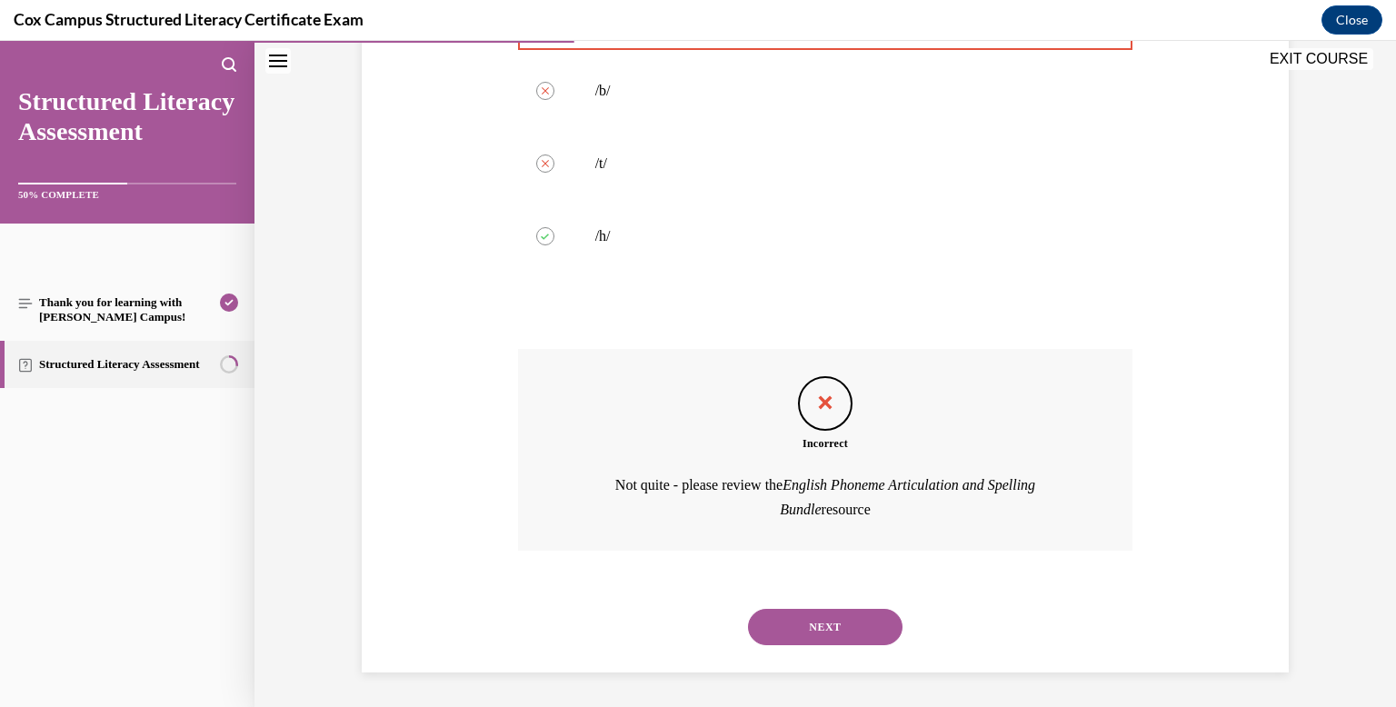
scroll to position [431, 0]
click at [798, 652] on div "NEXT" at bounding box center [825, 625] width 615 height 73
click at [799, 617] on button "NEXT" at bounding box center [825, 625] width 154 height 36
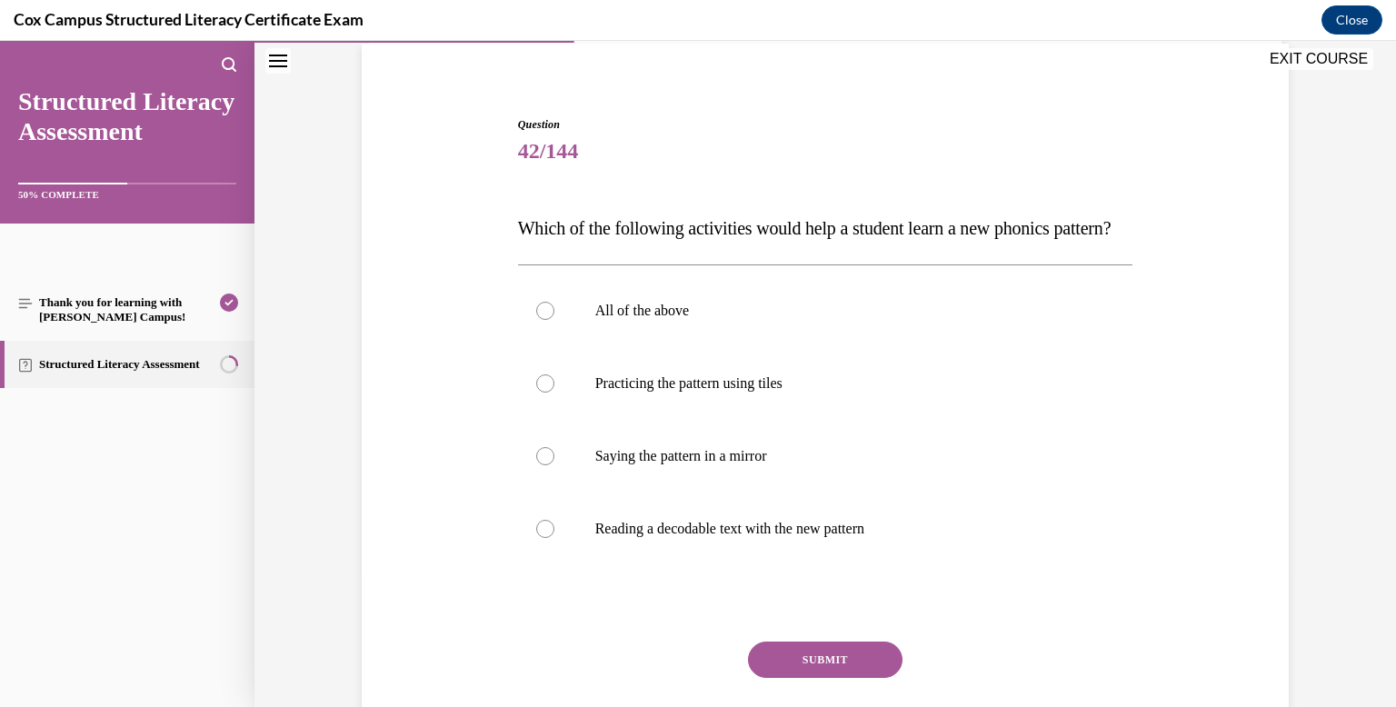
scroll to position [139, 0]
click at [751, 344] on label "All of the above" at bounding box center [825, 308] width 615 height 73
click at [554, 317] on input "All of the above" at bounding box center [545, 308] width 18 height 18
radio input "true"
click at [794, 675] on button "SUBMIT" at bounding box center [825, 657] width 154 height 36
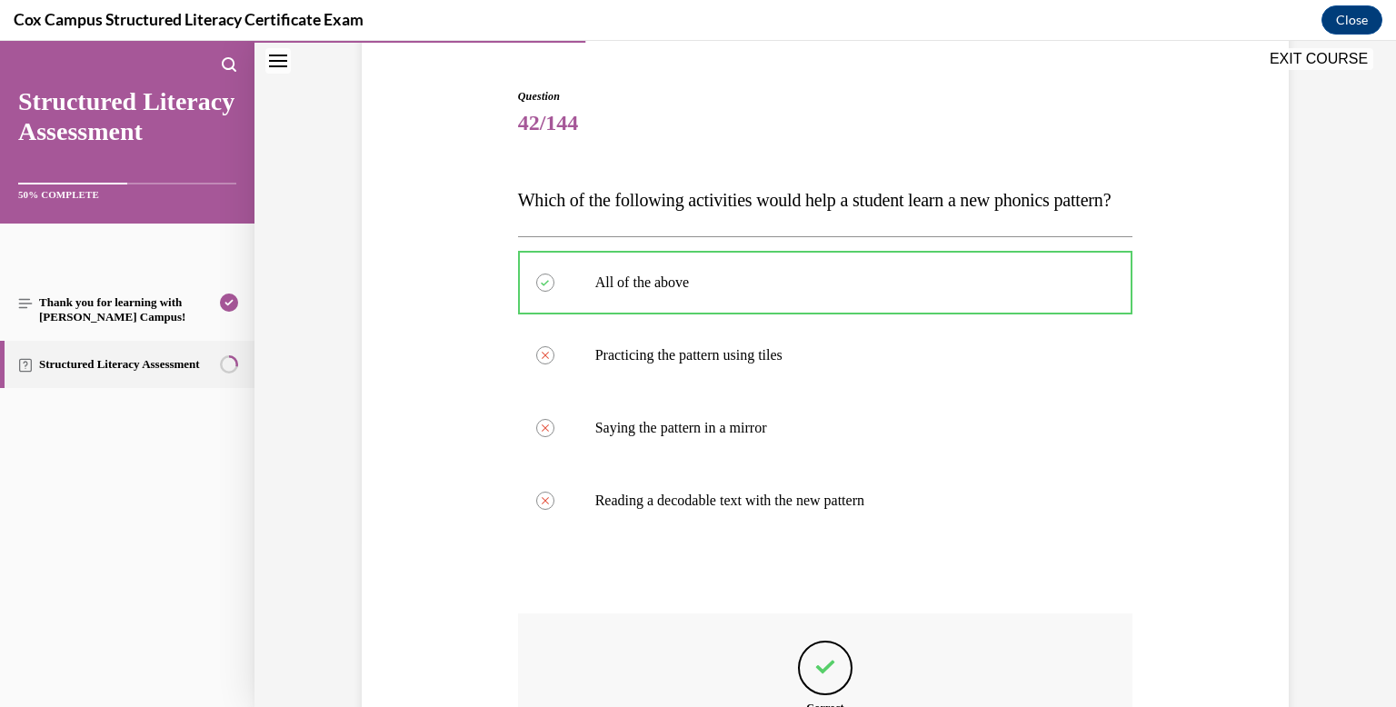
scroll to position [443, 0]
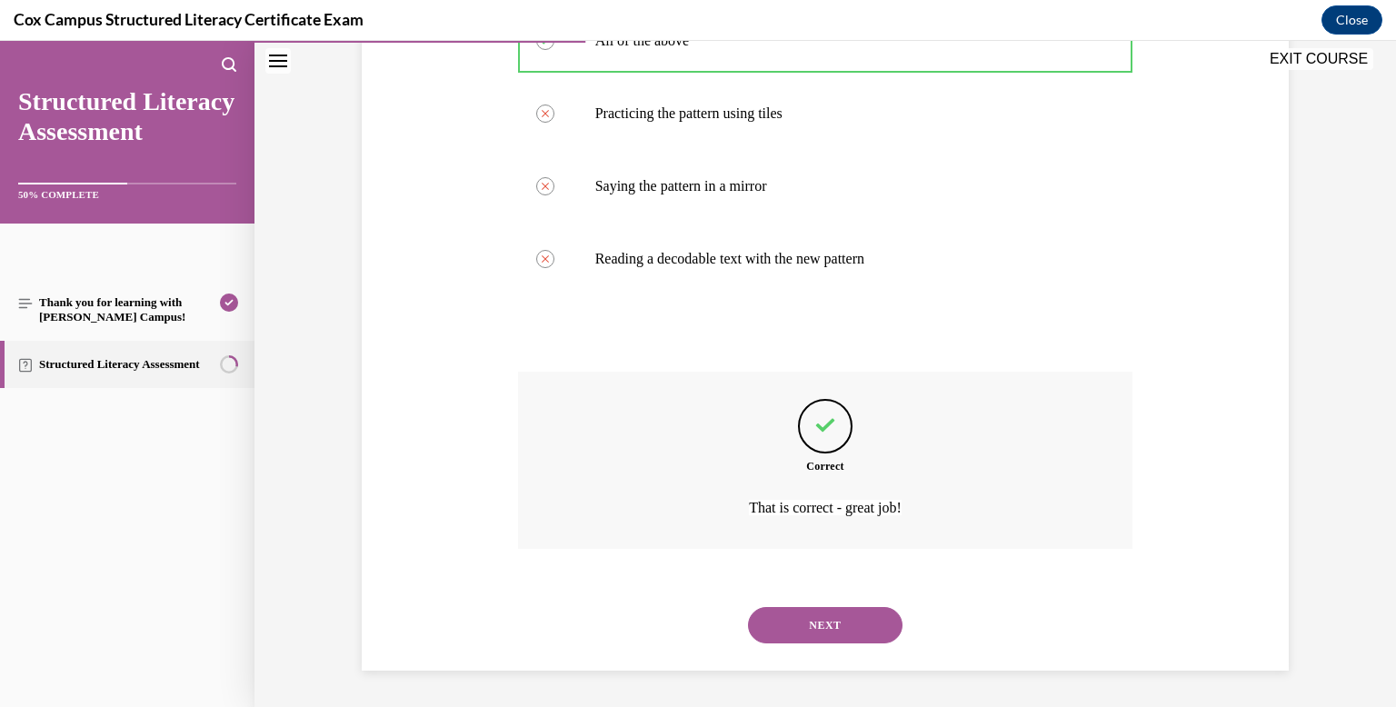
click at [835, 611] on button "NEXT" at bounding box center [825, 625] width 154 height 36
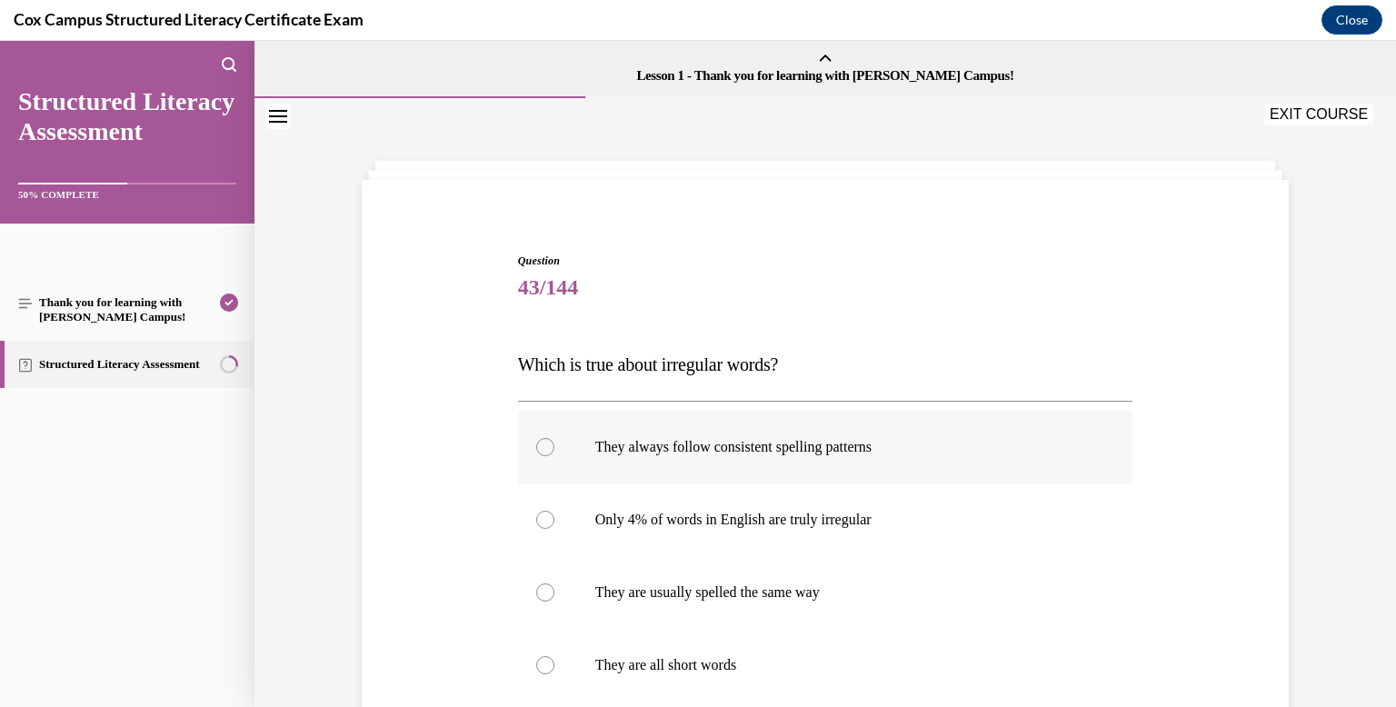
click at [736, 465] on label "They always follow consistent spelling patterns" at bounding box center [825, 447] width 615 height 73
click at [554, 456] on input "They always follow consistent spelling patterns" at bounding box center [545, 447] width 18 height 18
radio input "true"
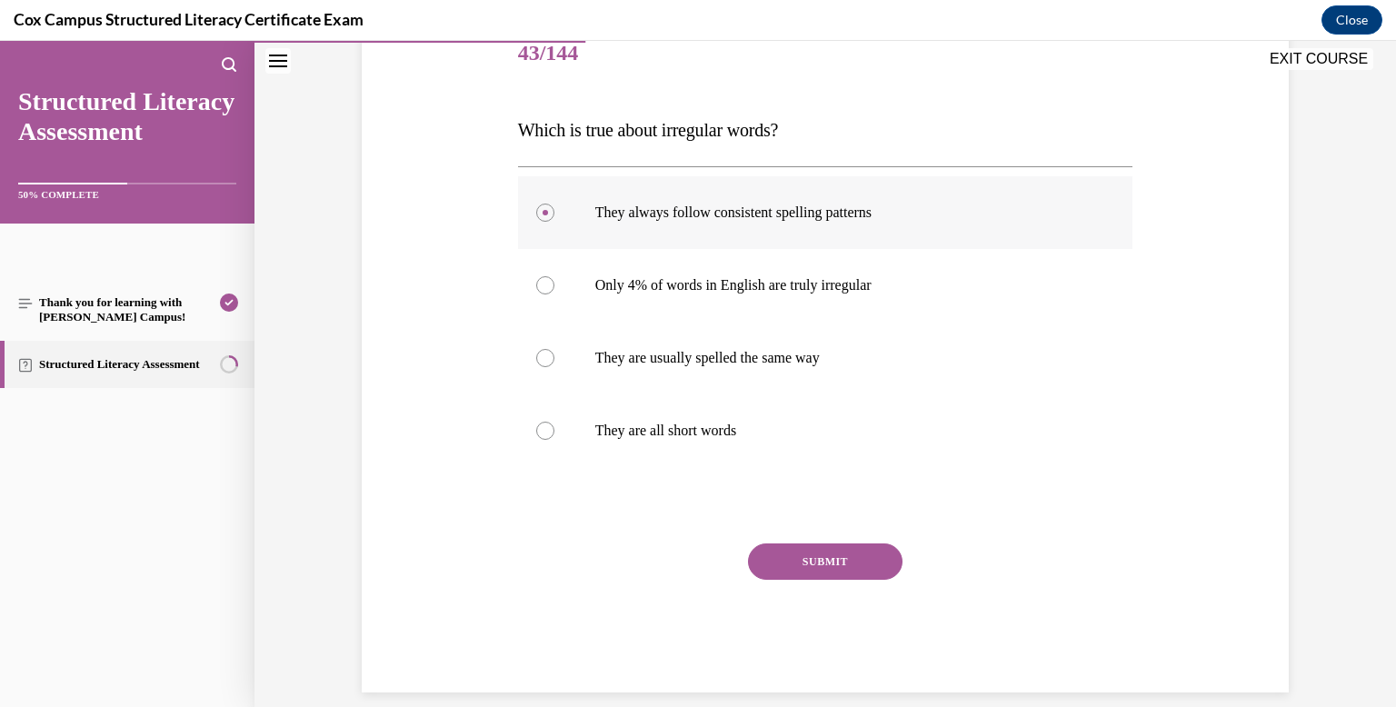
scroll to position [256, 0]
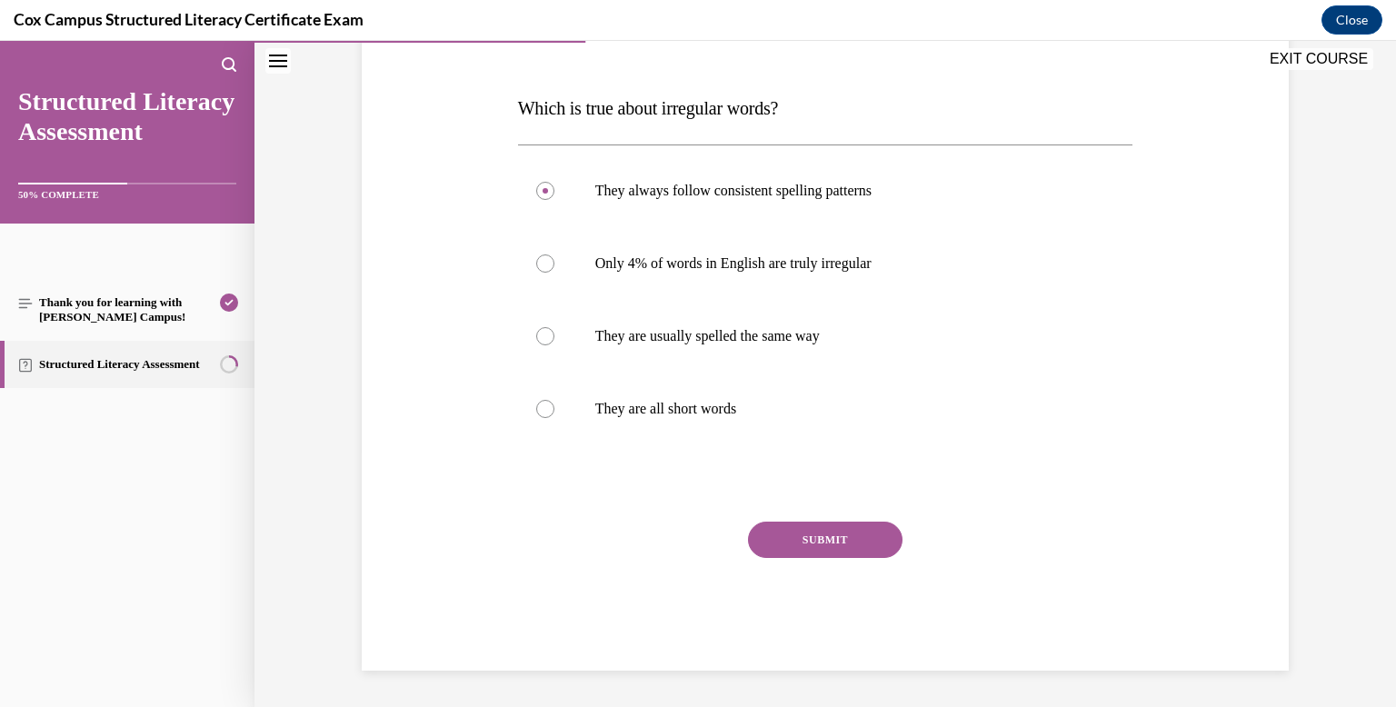
click at [776, 525] on button "SUBMIT" at bounding box center [825, 540] width 154 height 36
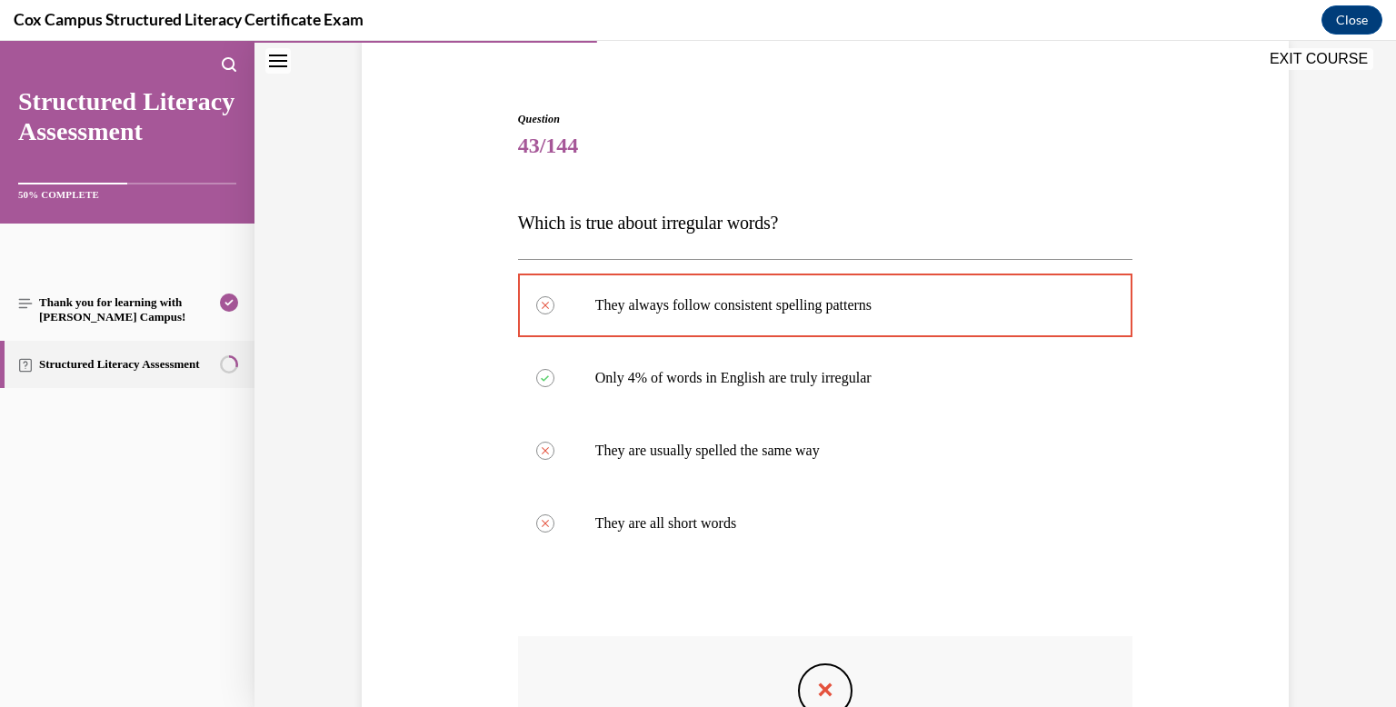
scroll to position [431, 0]
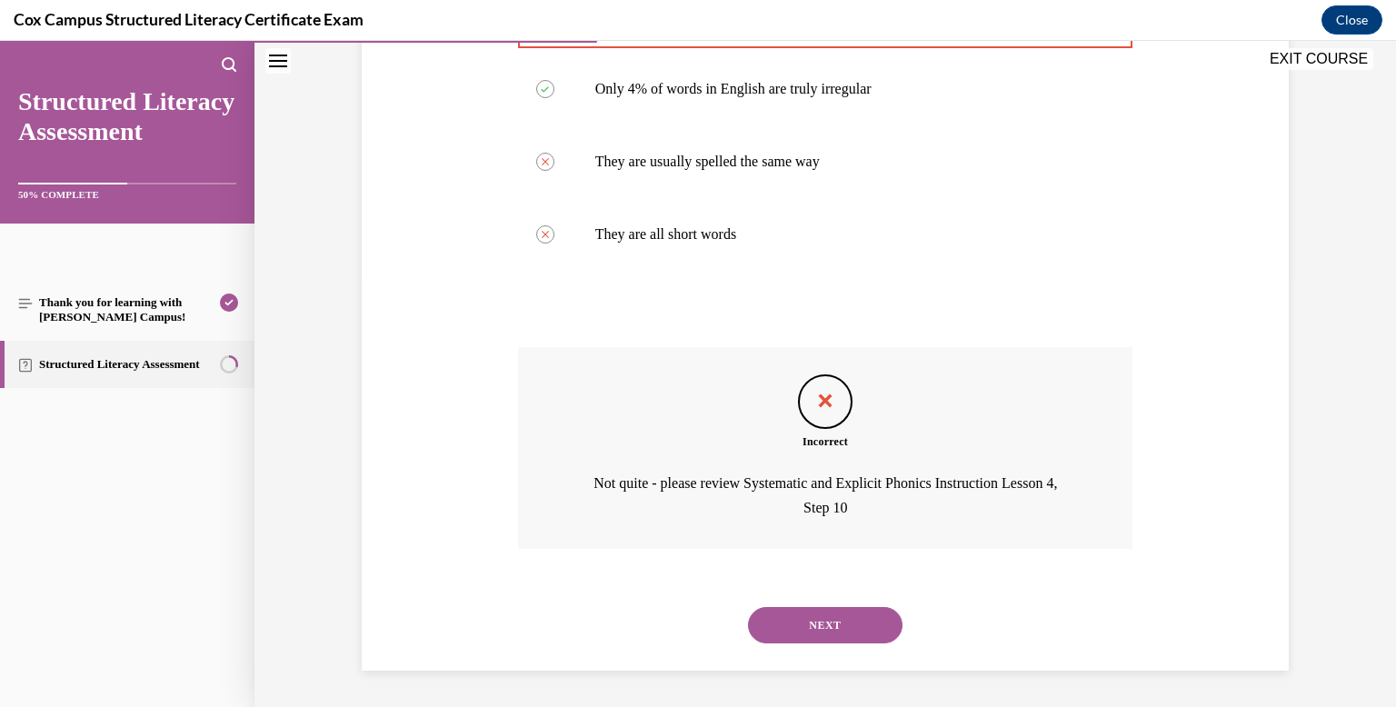
click at [804, 629] on button "NEXT" at bounding box center [825, 625] width 154 height 36
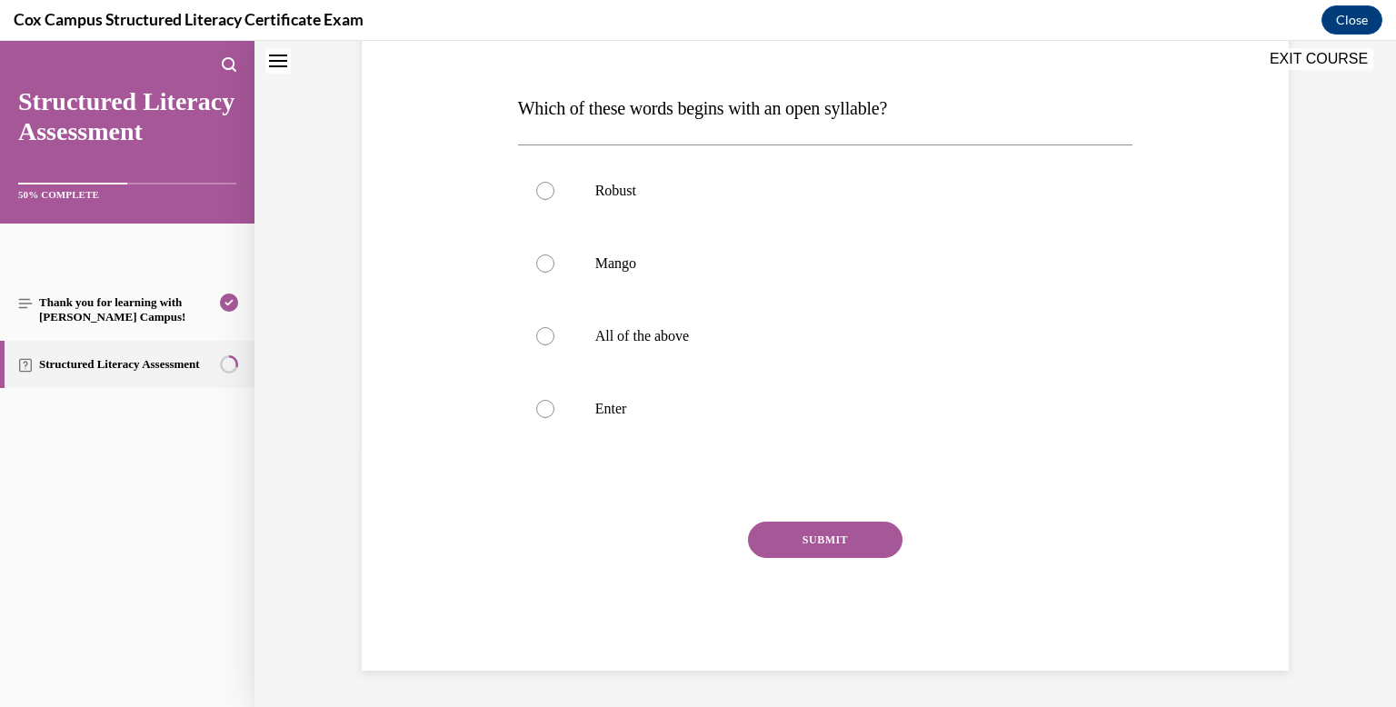
scroll to position [0, 0]
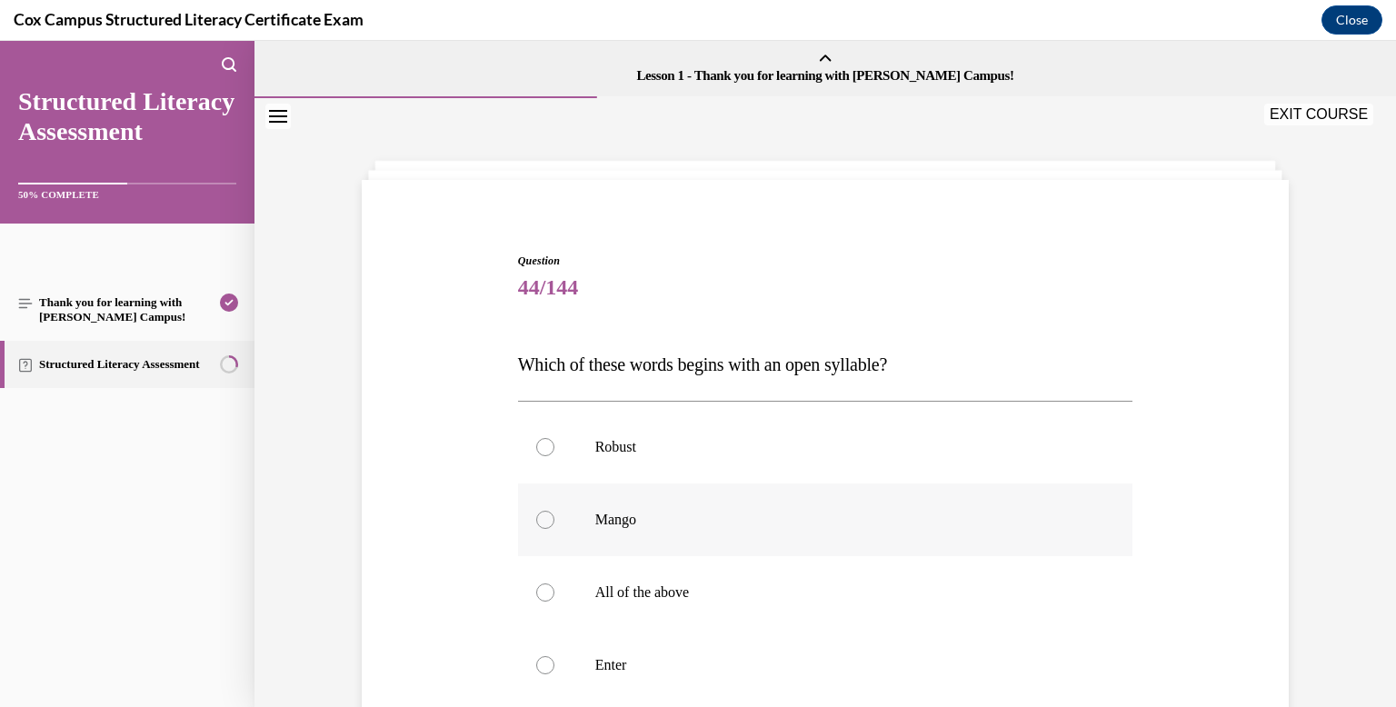
click at [661, 531] on label "Mango" at bounding box center [825, 519] width 615 height 73
click at [554, 529] on input "Mango" at bounding box center [545, 520] width 18 height 18
radio input "true"
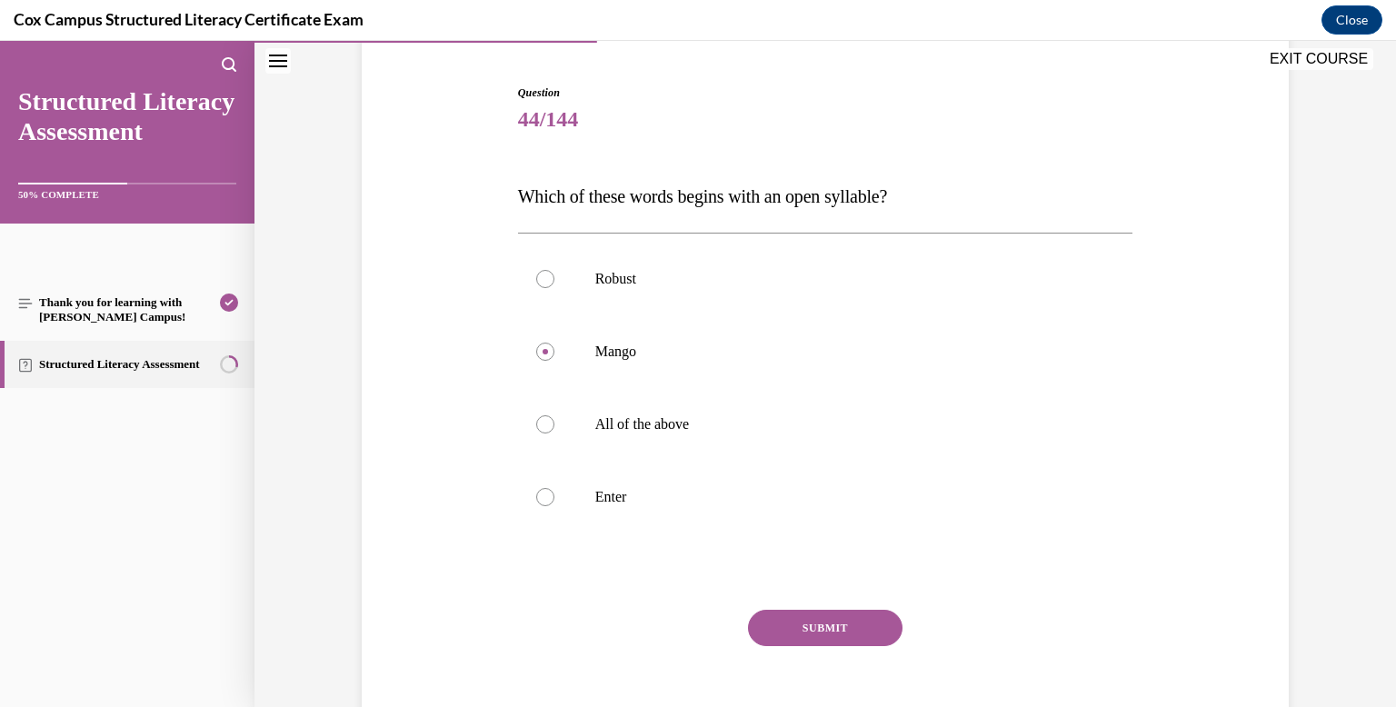
click at [808, 632] on button "SUBMIT" at bounding box center [825, 628] width 154 height 36
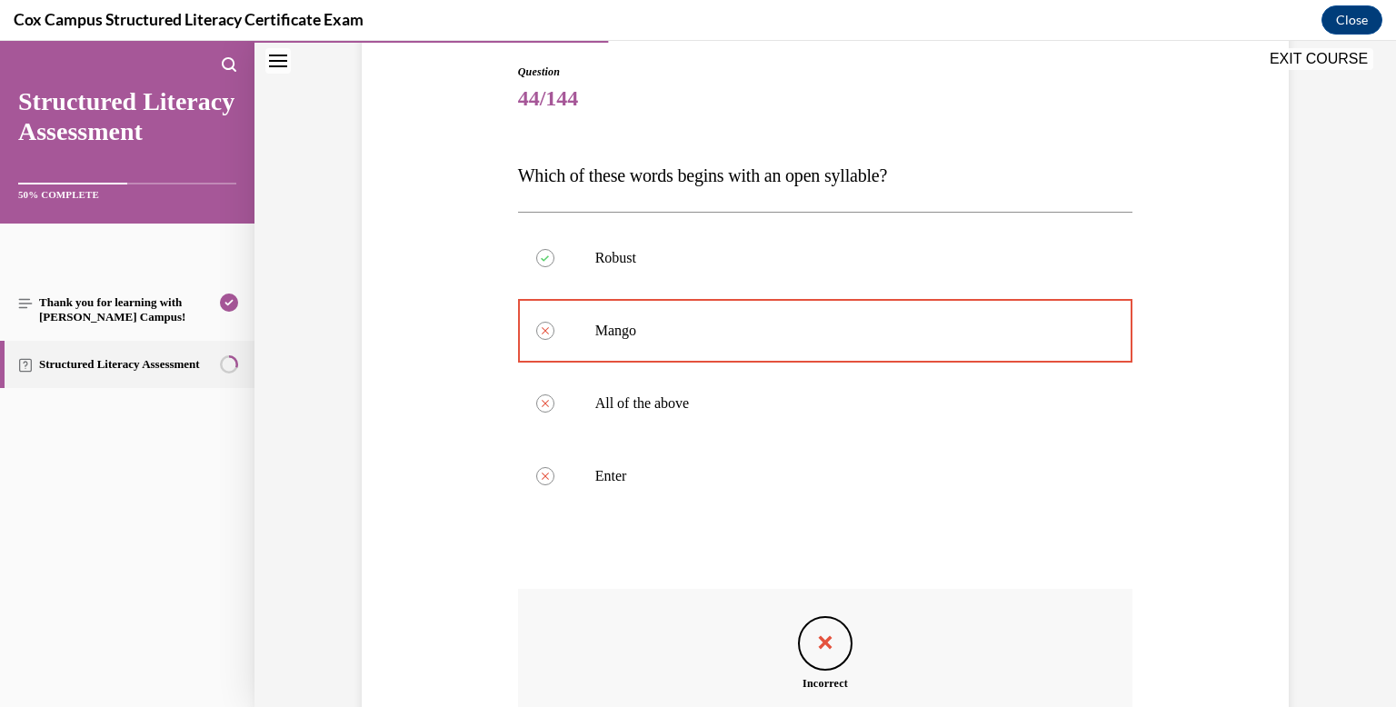
scroll to position [431, 0]
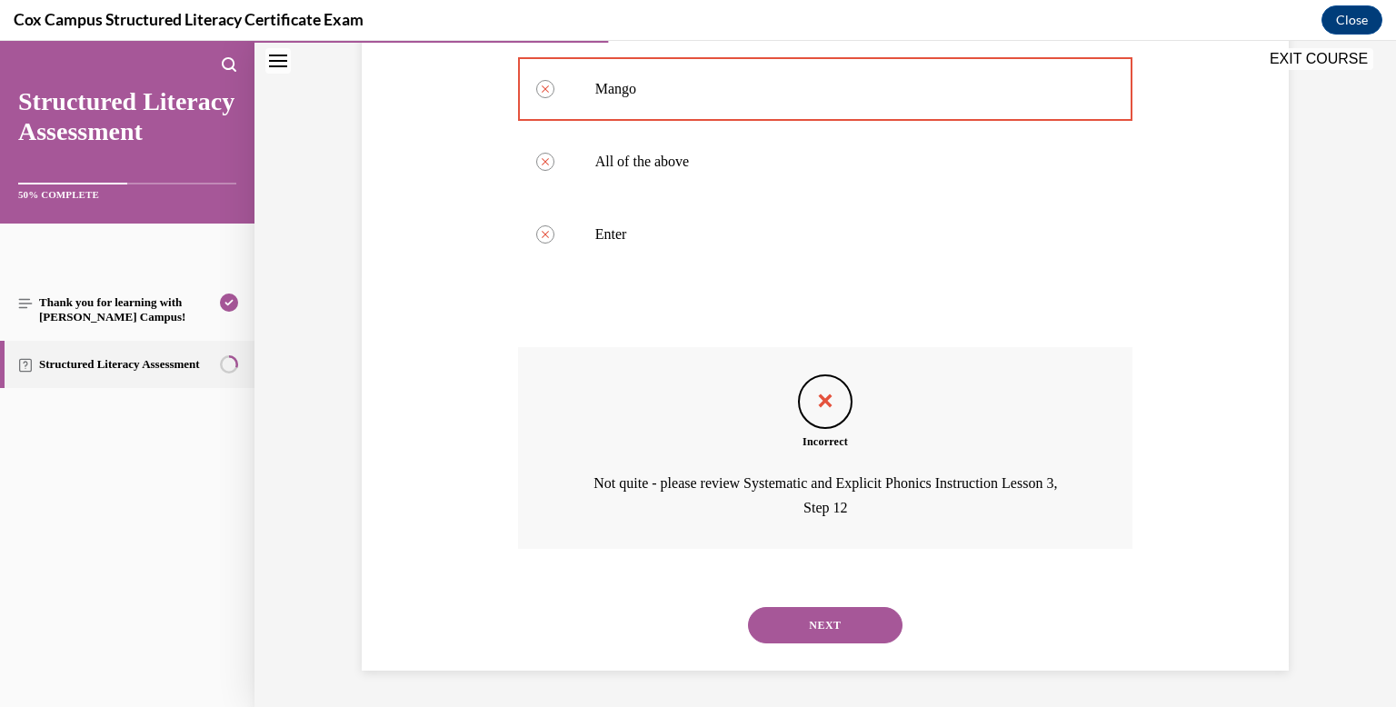
click at [831, 636] on button "NEXT" at bounding box center [825, 625] width 154 height 36
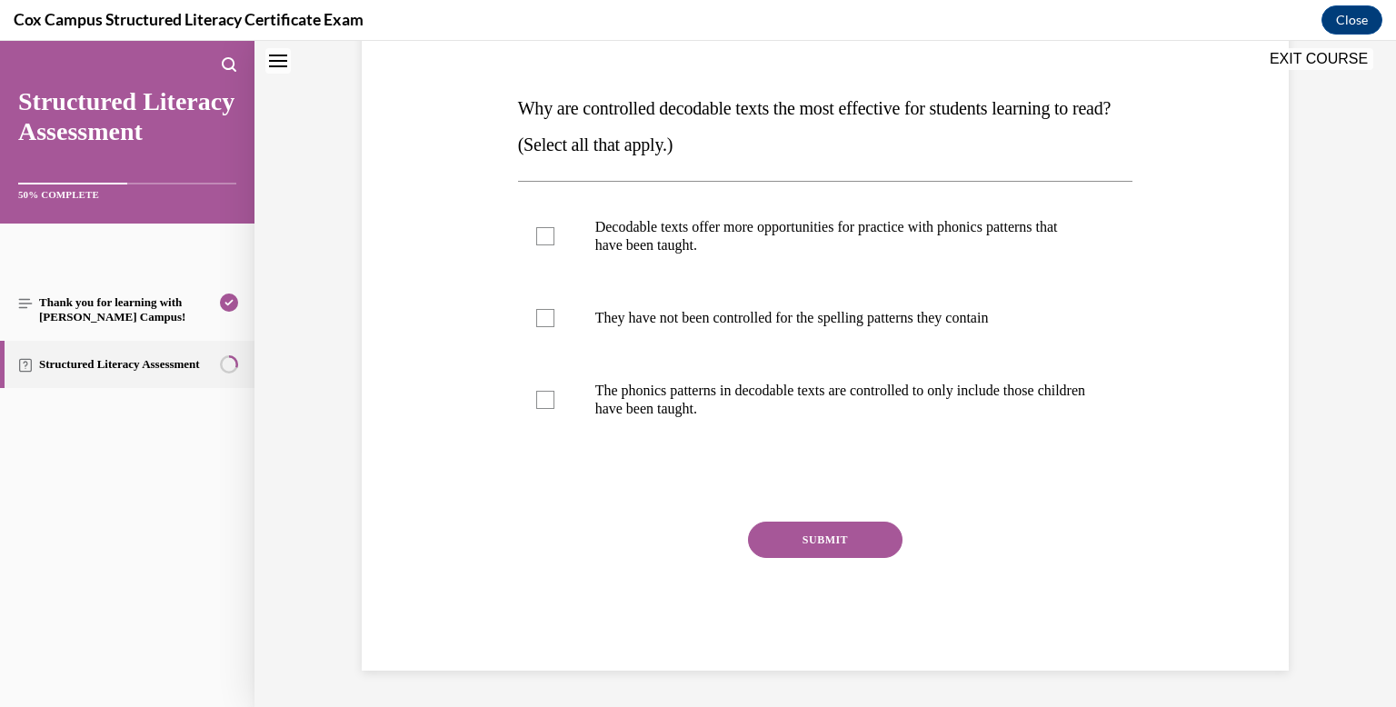
scroll to position [0, 0]
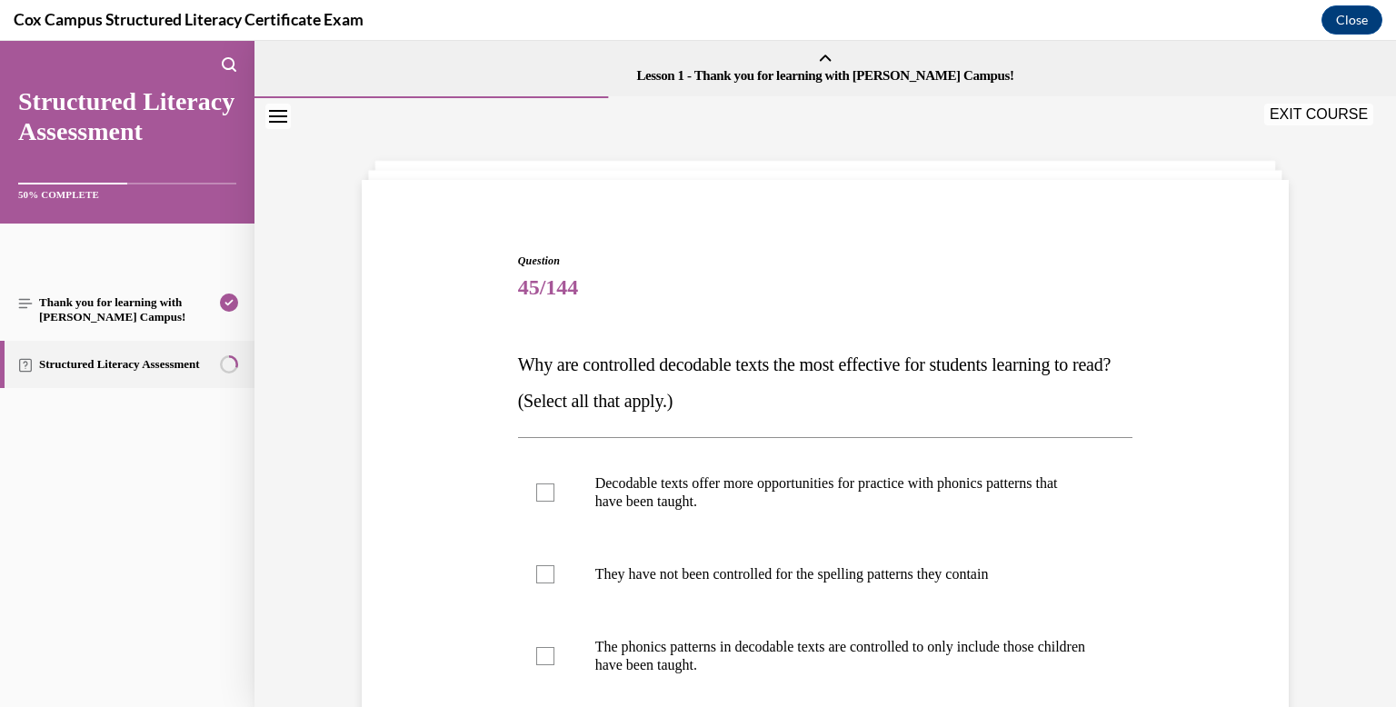
click at [770, 422] on div "Question 45/144 Why are controlled decodable texts the most effective for stude…" at bounding box center [825, 590] width 615 height 674
click at [762, 529] on label "Decodable texts offer more opportunities for practice with phonics patterns tha…" at bounding box center [825, 492] width 615 height 91
click at [554, 502] on input "Decodable texts offer more opportunities for practice with phonics patterns tha…" at bounding box center [545, 492] width 18 height 18
click at [761, 536] on label "Decodable texts offer more opportunities for practice with phonics patterns tha…" at bounding box center [825, 492] width 615 height 91
click at [554, 502] on input "Decodable texts offer more opportunities for practice with phonics patterns tha…" at bounding box center [545, 492] width 18 height 18
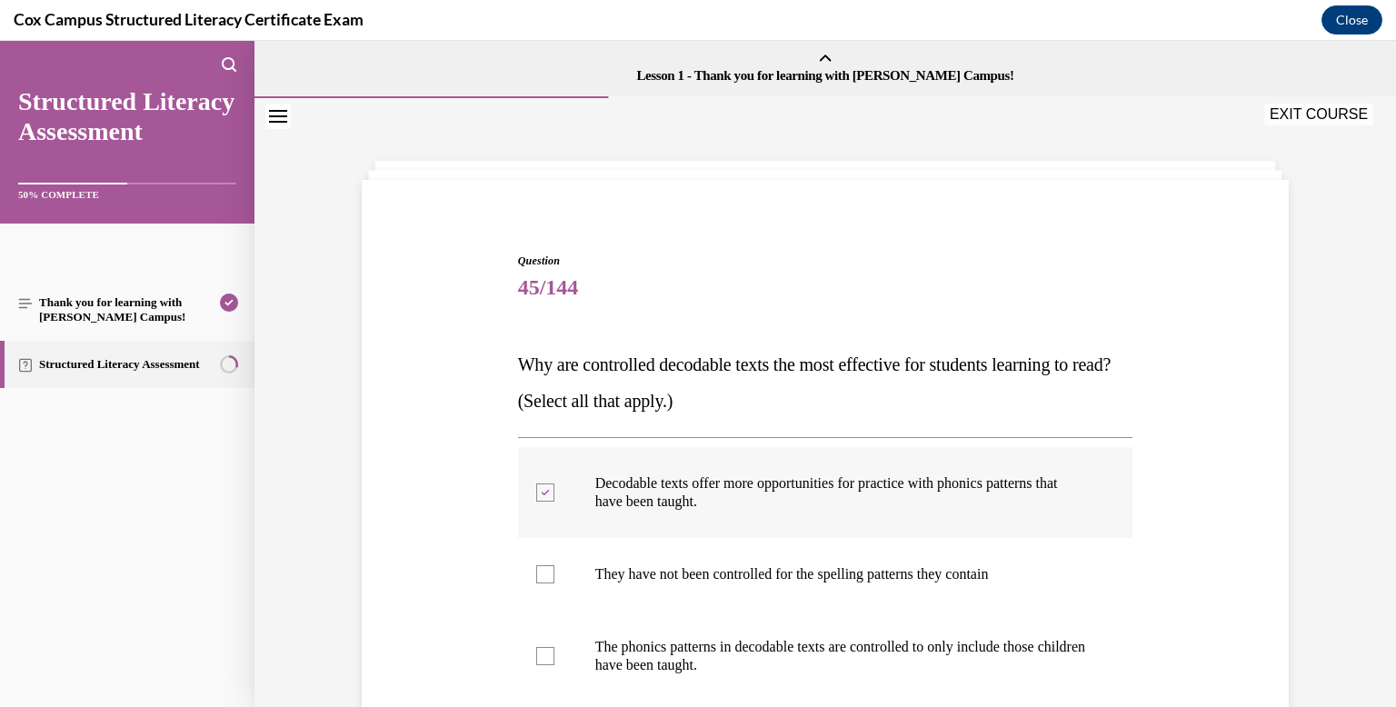
checkbox input "false"
click at [753, 585] on label "They have not been controlled for the spelling patterns they contain" at bounding box center [825, 574] width 615 height 73
click at [554, 583] on input "They have not been controlled for the spelling patterns they contain" at bounding box center [545, 574] width 18 height 18
checkbox input "true"
click at [789, 376] on p "Why are controlled decodable texts the most effective for students learning to …" at bounding box center [825, 382] width 615 height 73
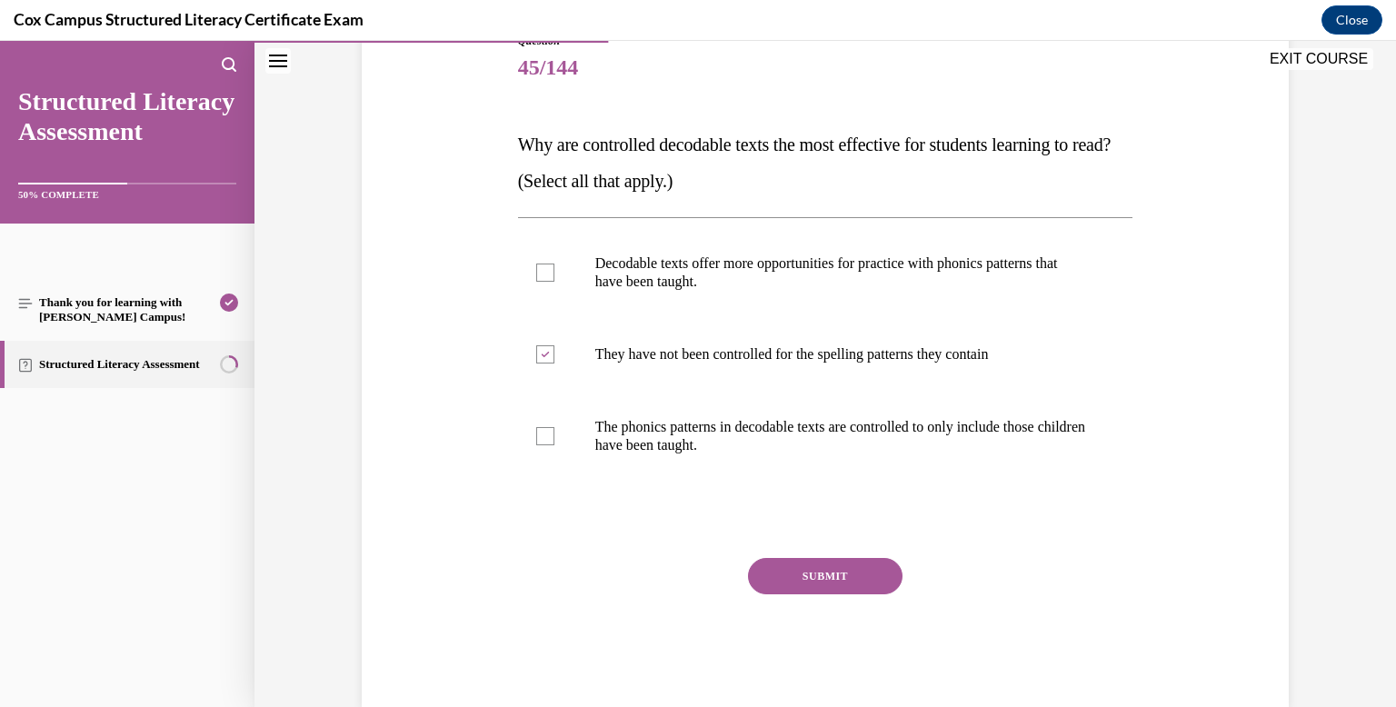
scroll to position [230, 0]
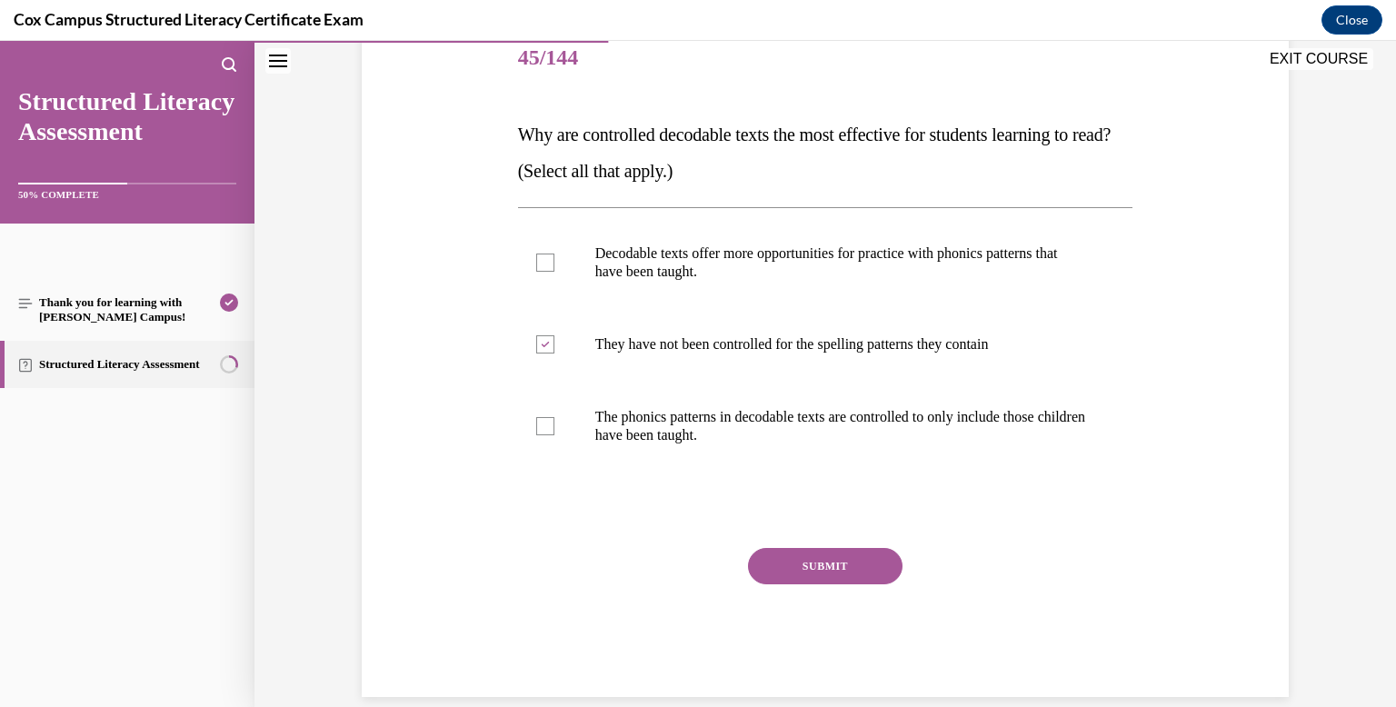
click at [787, 552] on button "SUBMIT" at bounding box center [825, 566] width 154 height 36
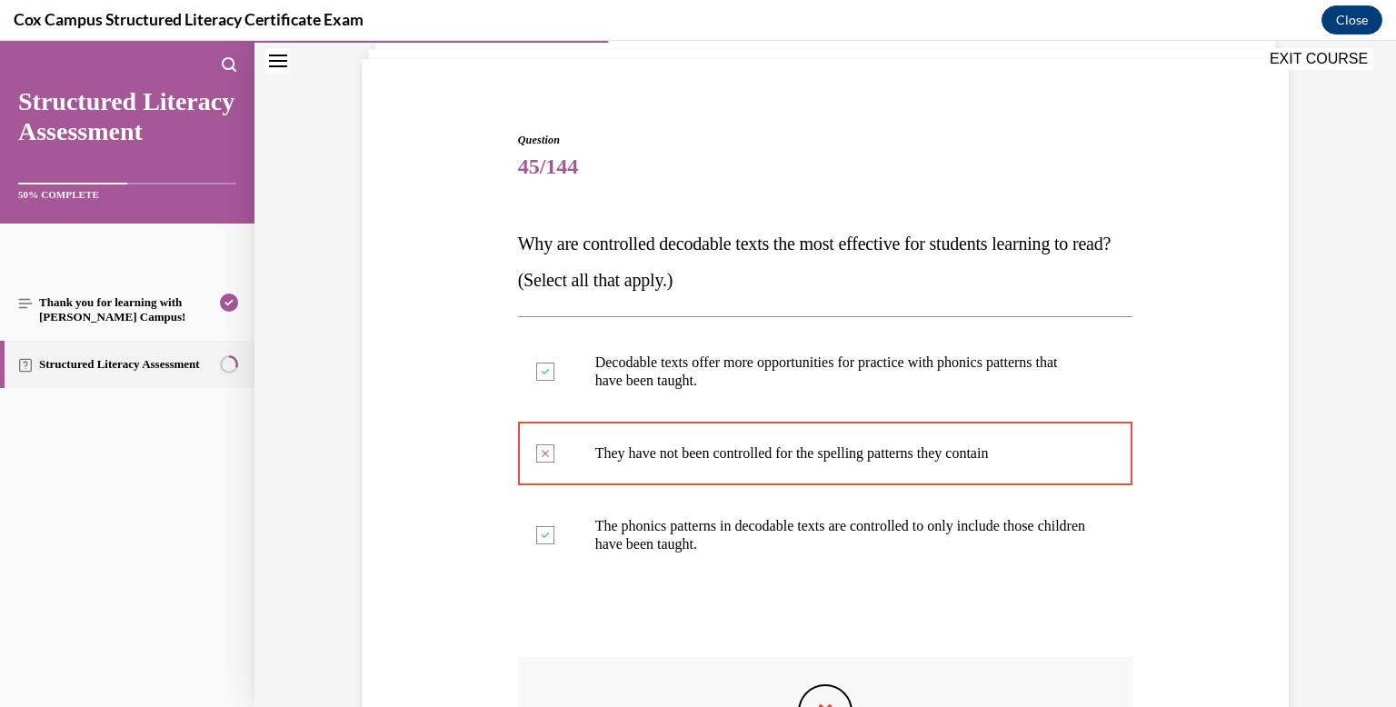
scroll to position [431, 0]
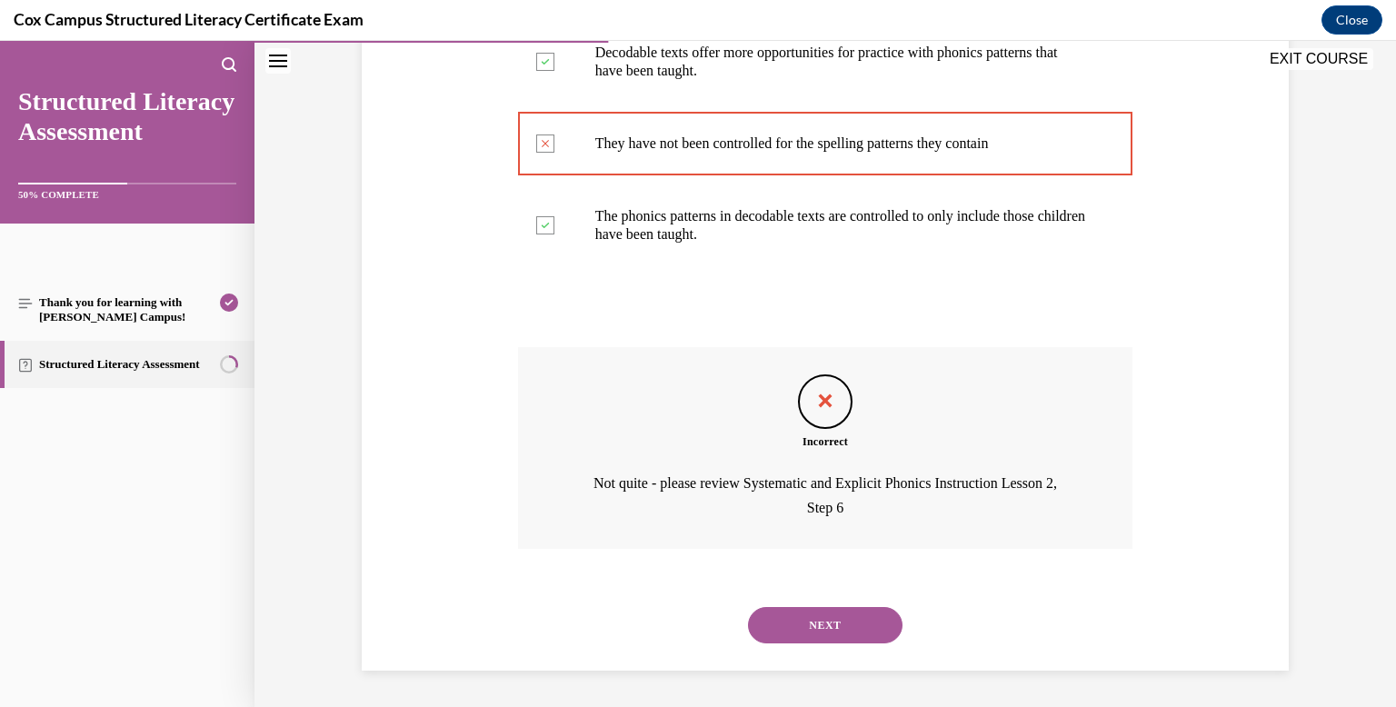
click at [805, 612] on button "NEXT" at bounding box center [825, 625] width 154 height 36
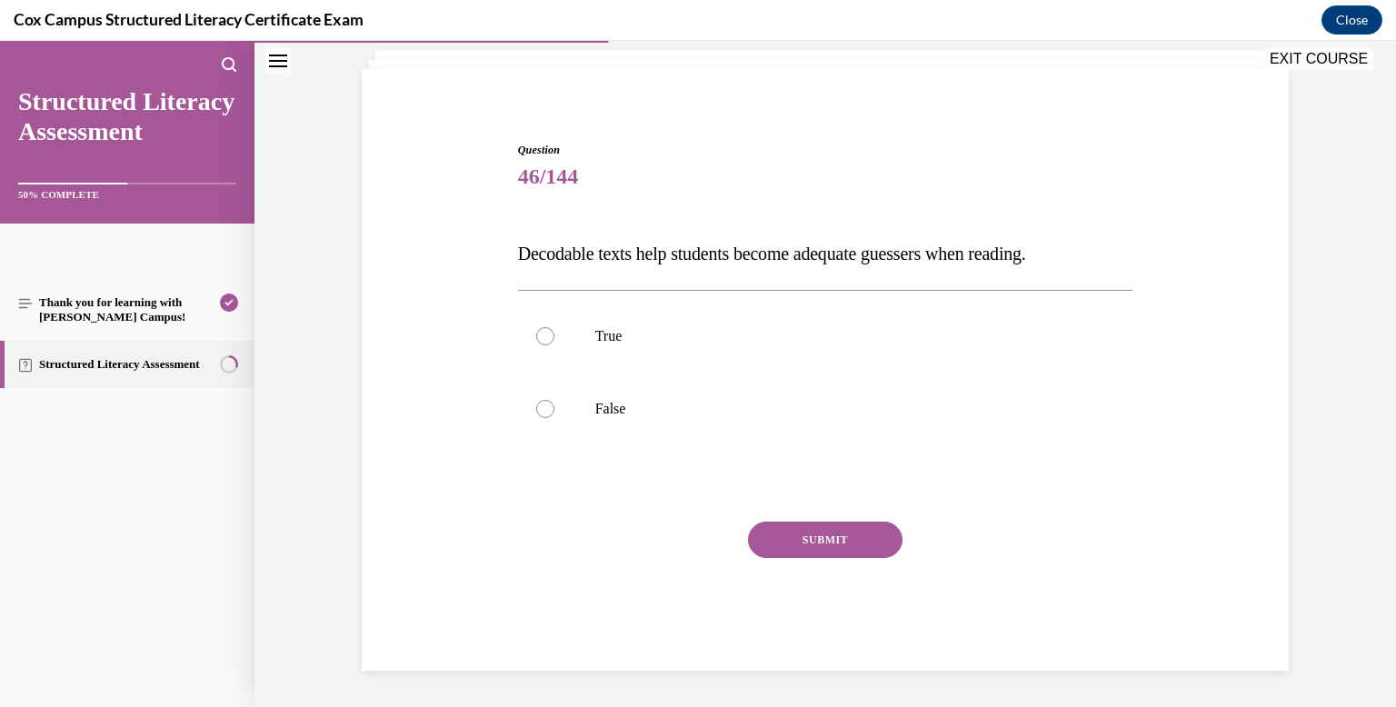
scroll to position [111, 0]
click at [739, 370] on label "True" at bounding box center [825, 336] width 615 height 73
click at [554, 345] on input "True" at bounding box center [545, 336] width 18 height 18
radio input "true"
click at [787, 529] on button "SUBMIT" at bounding box center [825, 540] width 154 height 36
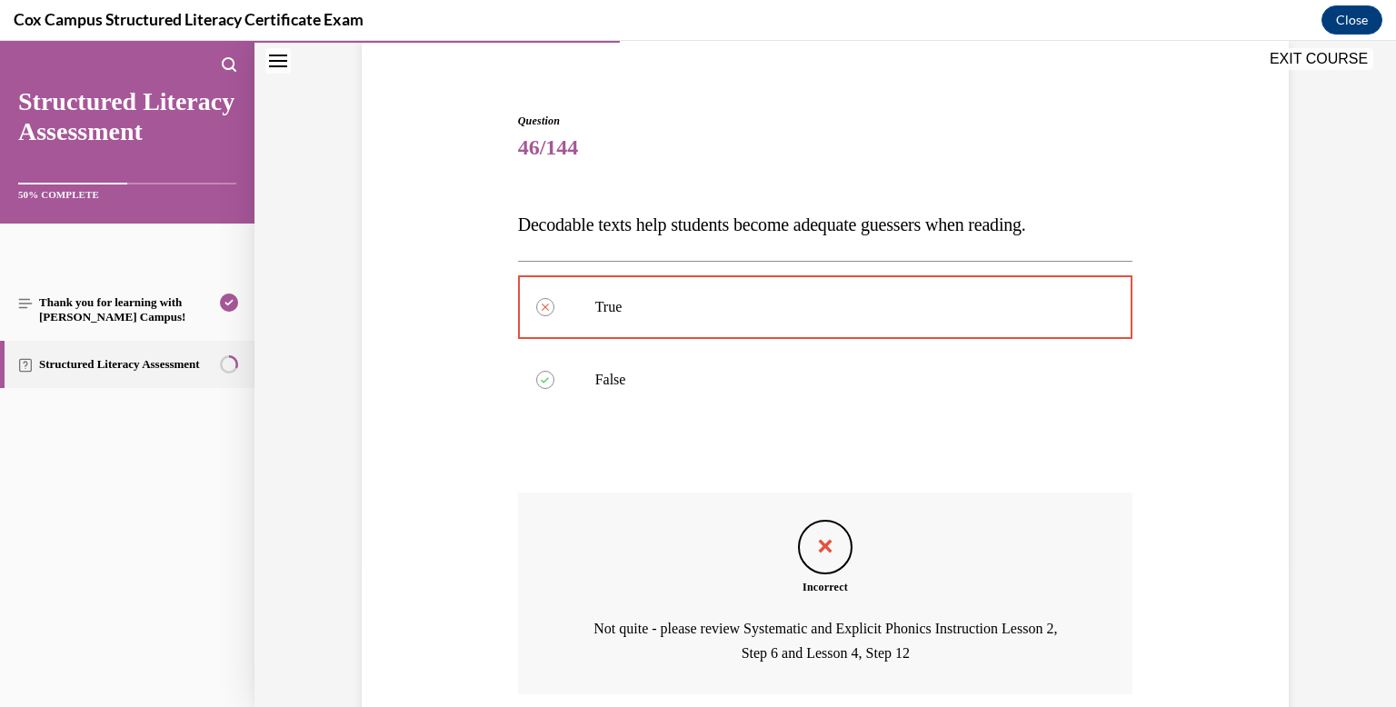
scroll to position [285, 0]
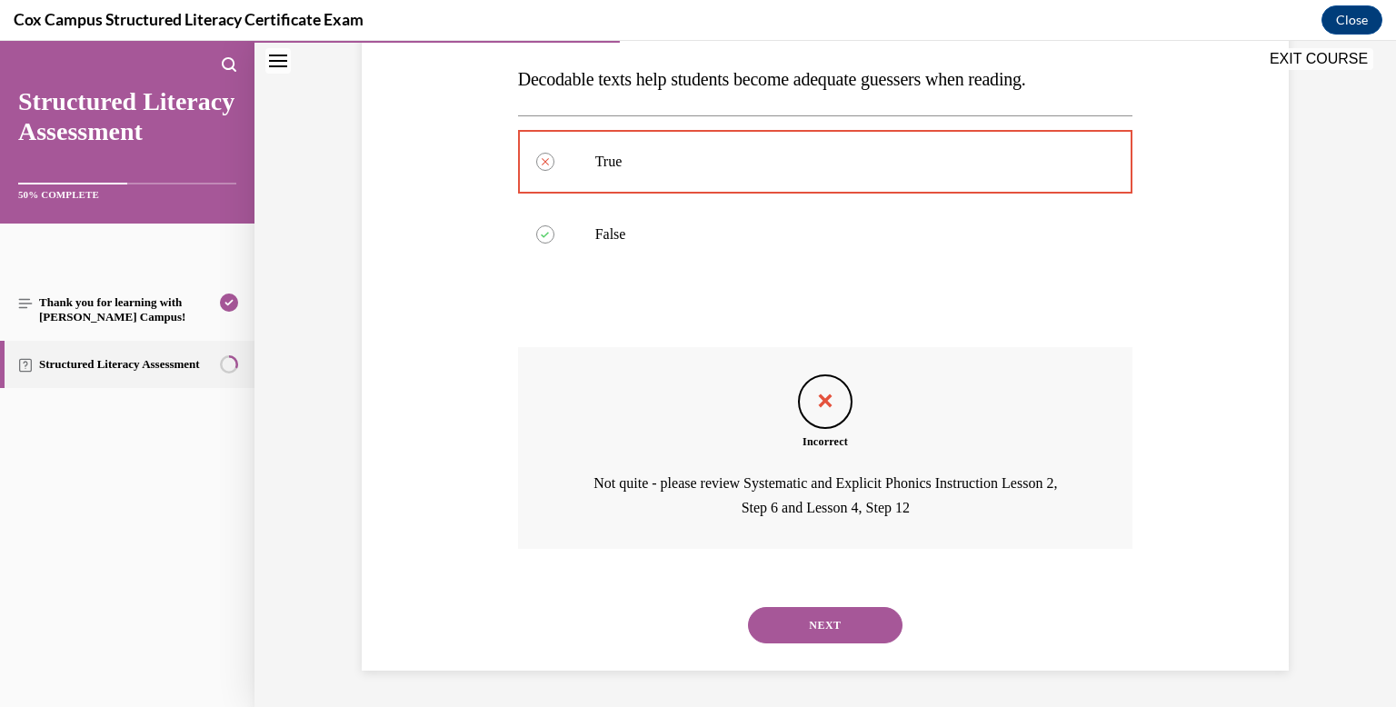
click at [805, 627] on button "NEXT" at bounding box center [825, 625] width 154 height 36
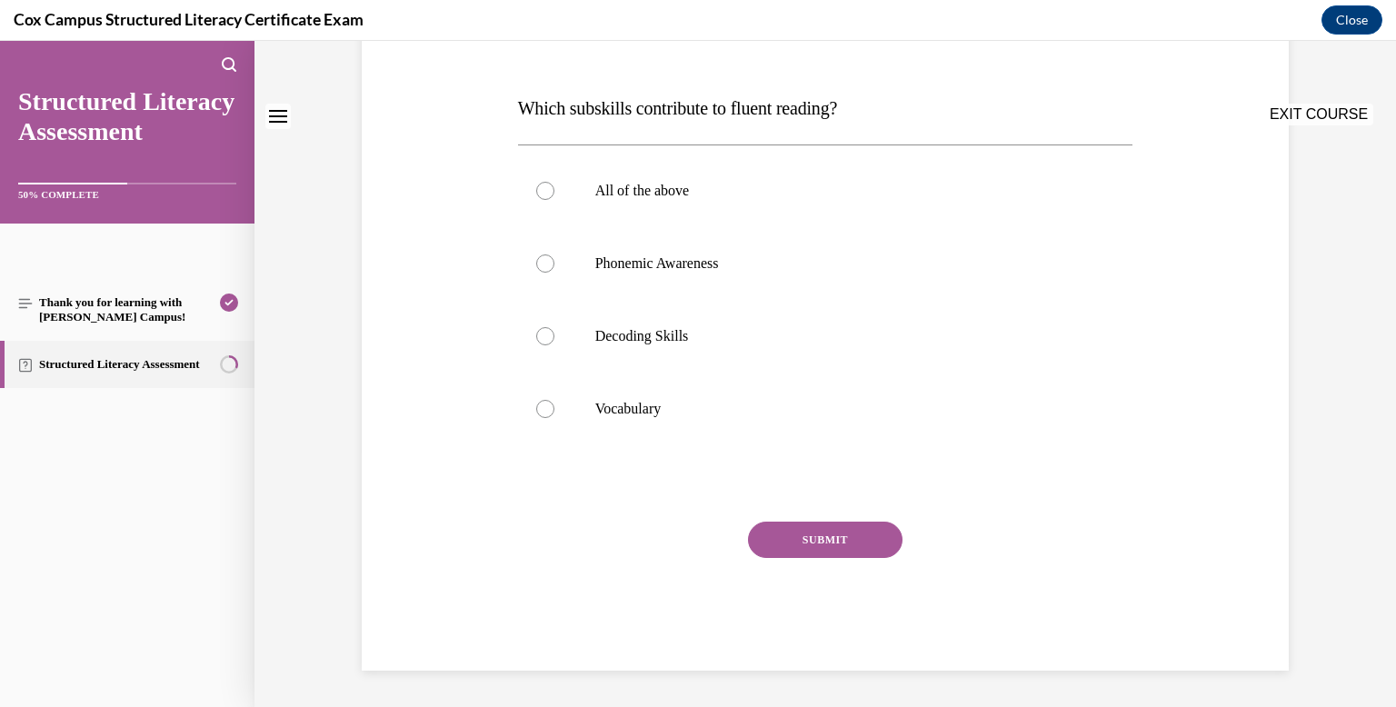
scroll to position [0, 0]
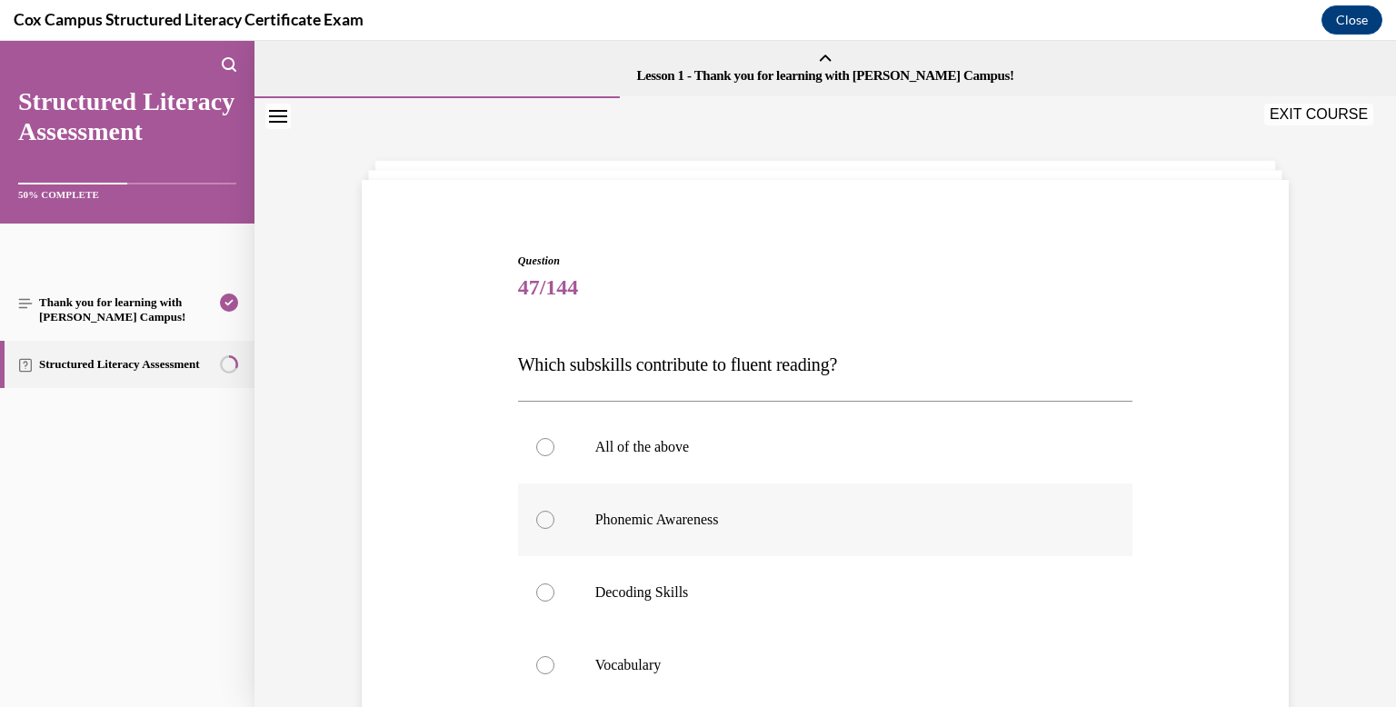
click at [729, 520] on p "Phonemic Awareness" at bounding box center [841, 520] width 492 height 18
click at [554, 520] on input "Phonemic Awareness" at bounding box center [545, 520] width 18 height 18
radio input "true"
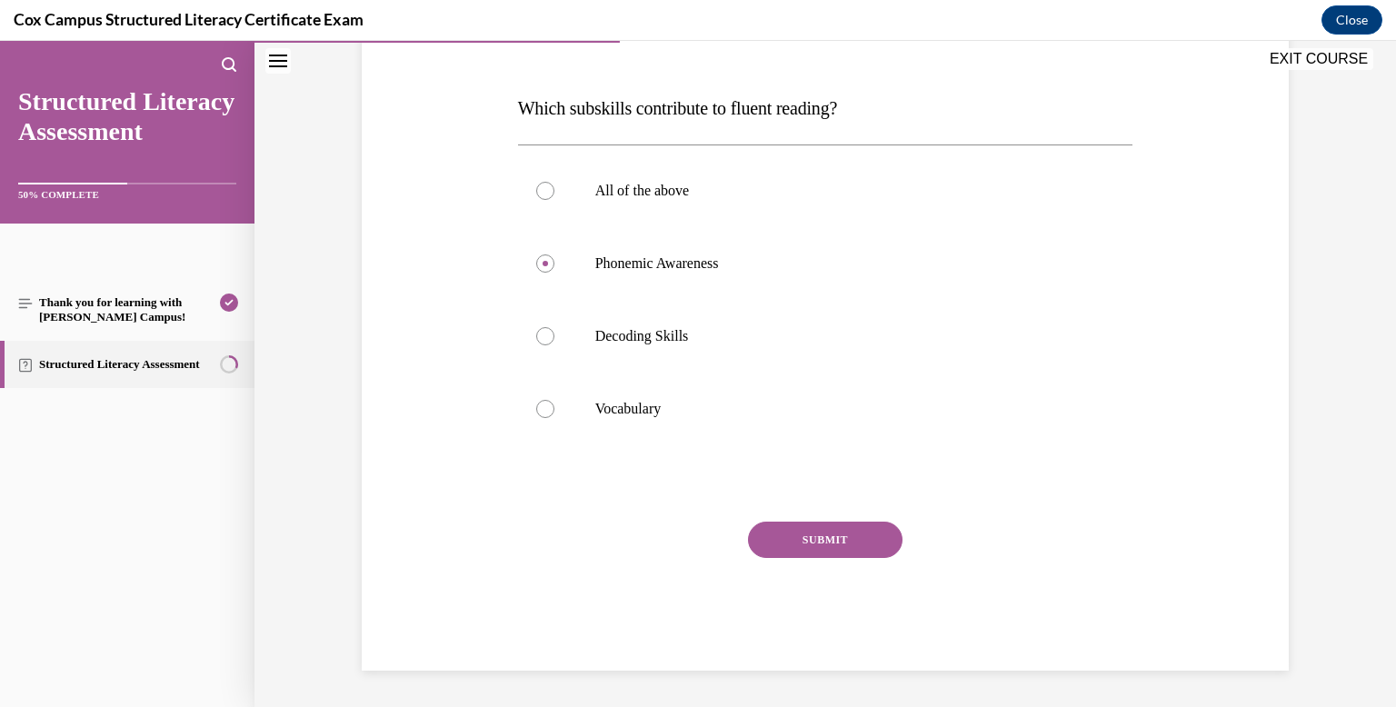
click at [796, 531] on button "SUBMIT" at bounding box center [825, 540] width 154 height 36
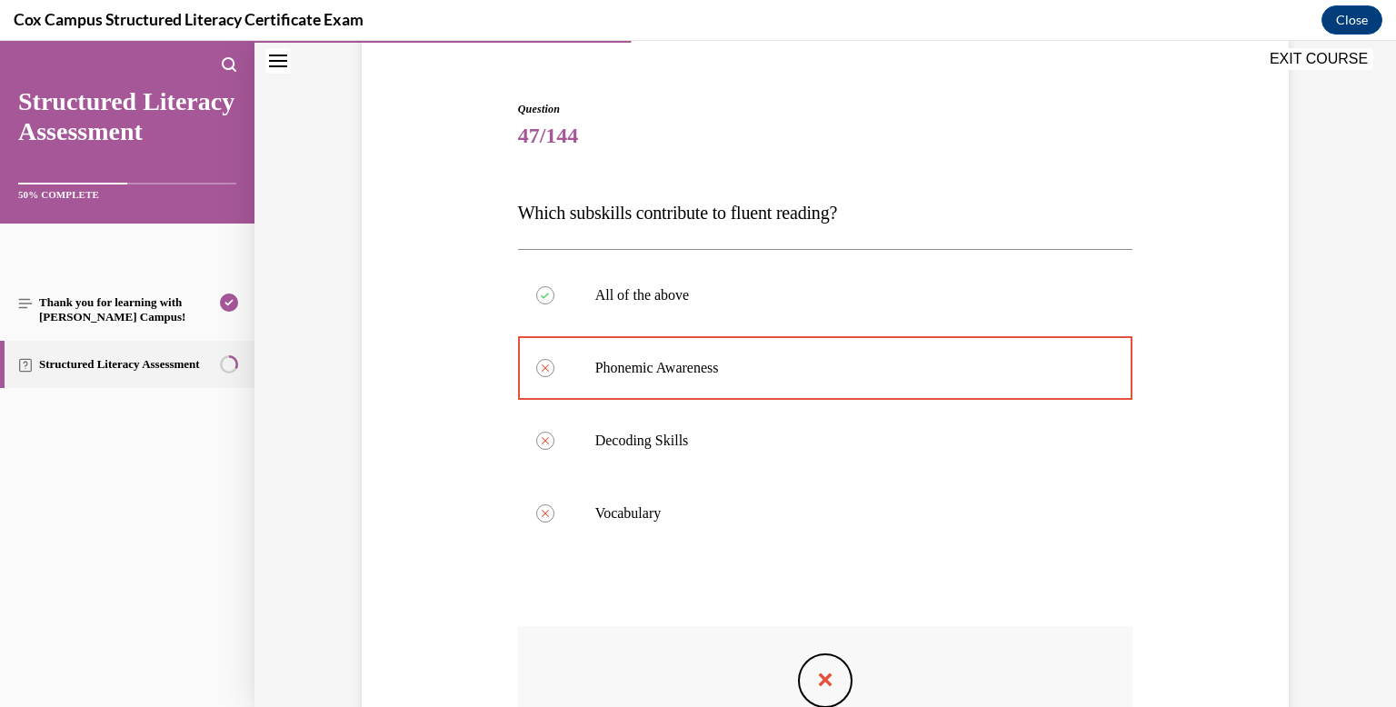
scroll to position [406, 0]
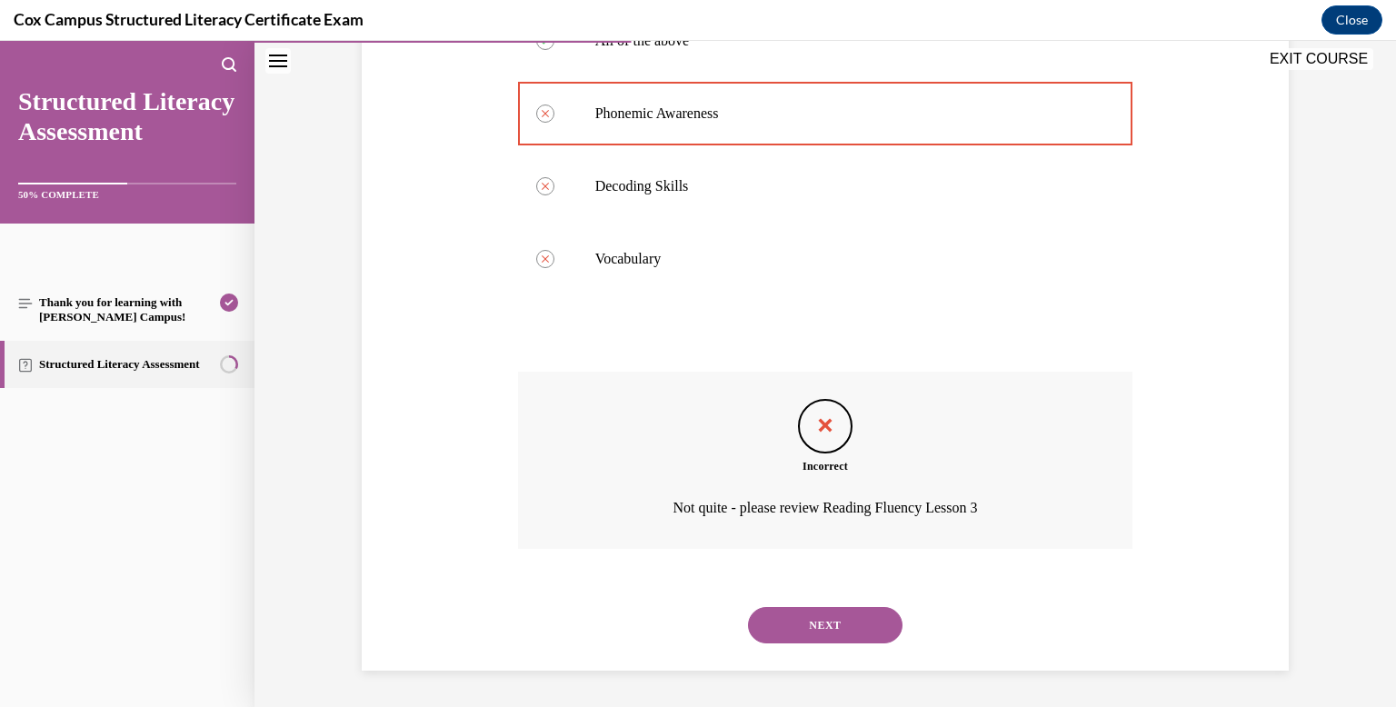
click at [823, 620] on button "NEXT" at bounding box center [825, 625] width 154 height 36
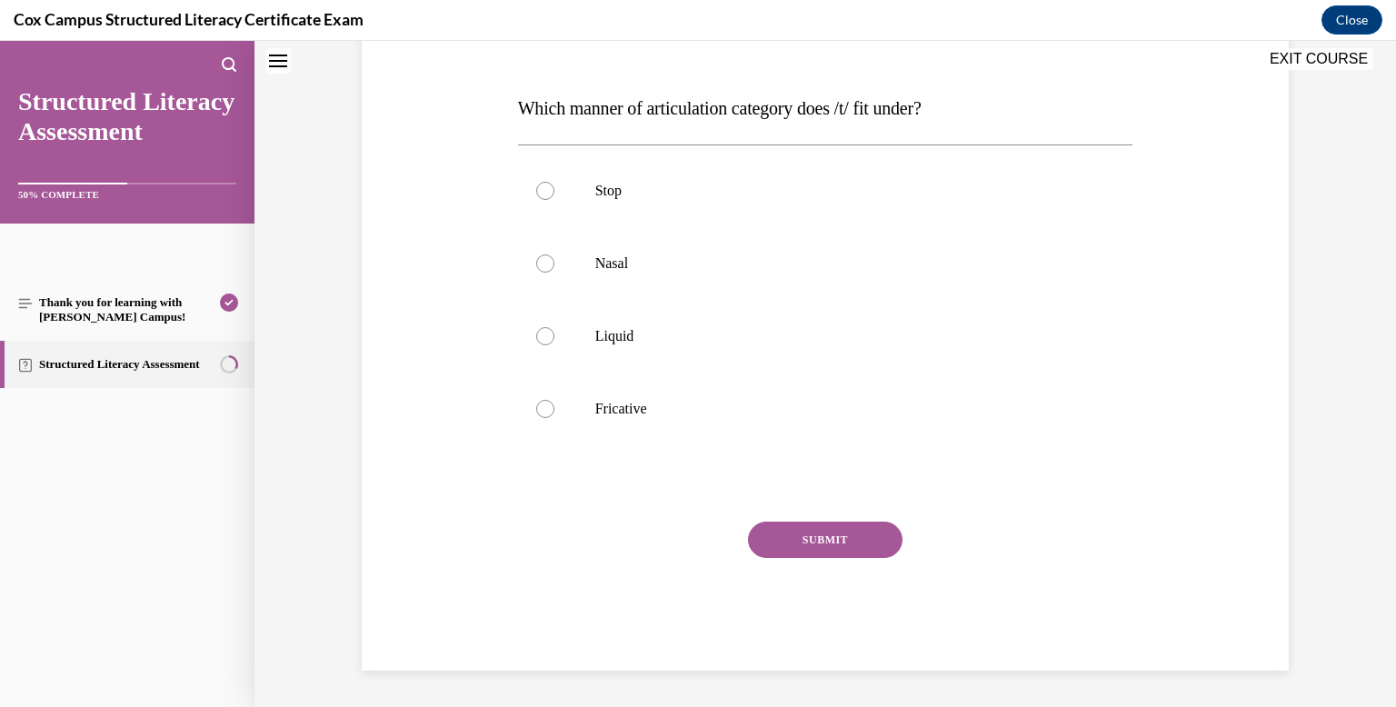
scroll to position [0, 0]
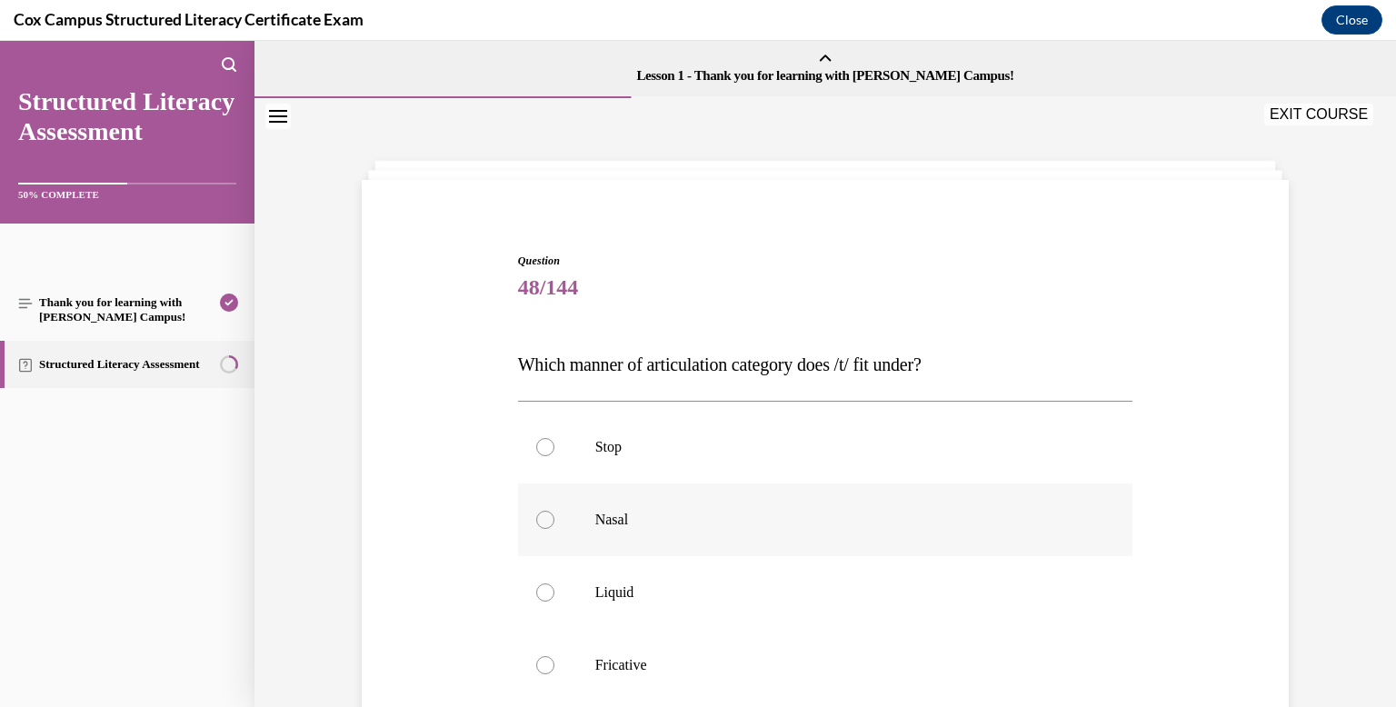
click at [749, 523] on p "Nasal" at bounding box center [841, 520] width 492 height 18
click at [554, 523] on input "Nasal" at bounding box center [545, 520] width 18 height 18
radio input "true"
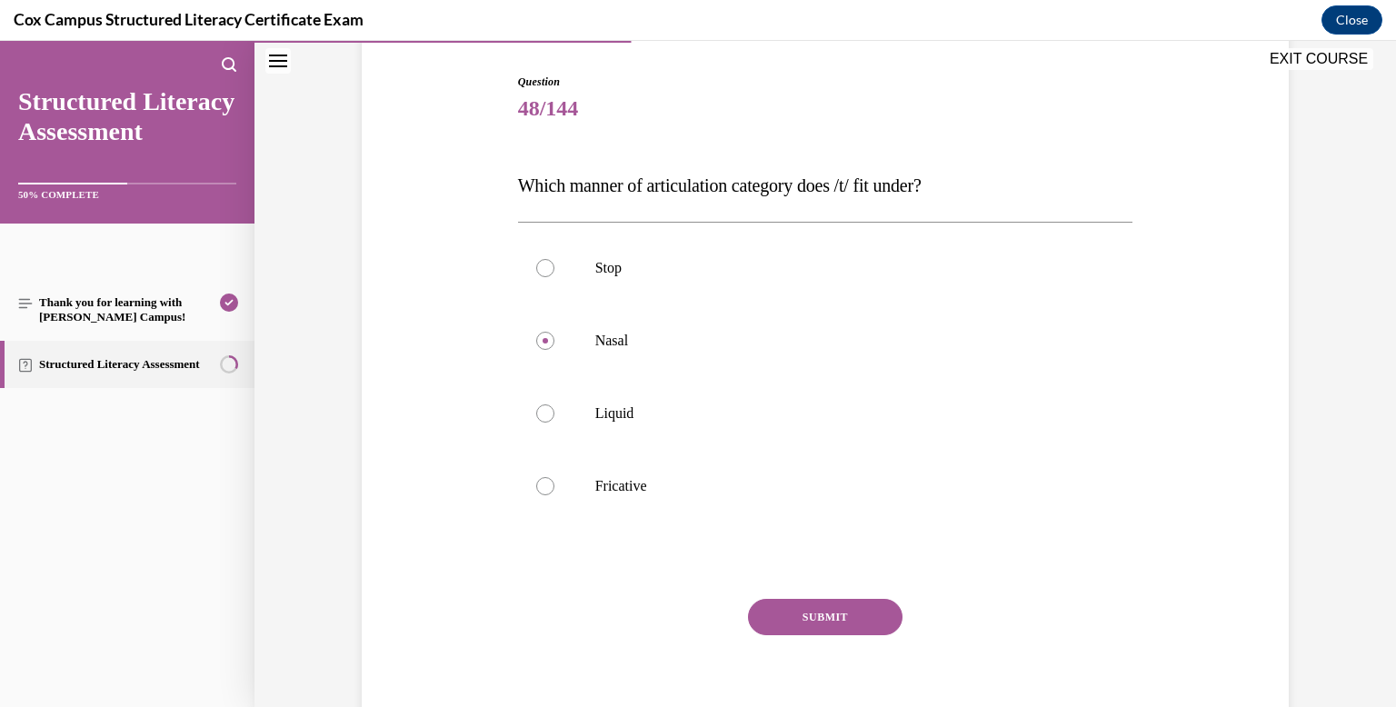
click at [787, 614] on button "SUBMIT" at bounding box center [825, 617] width 154 height 36
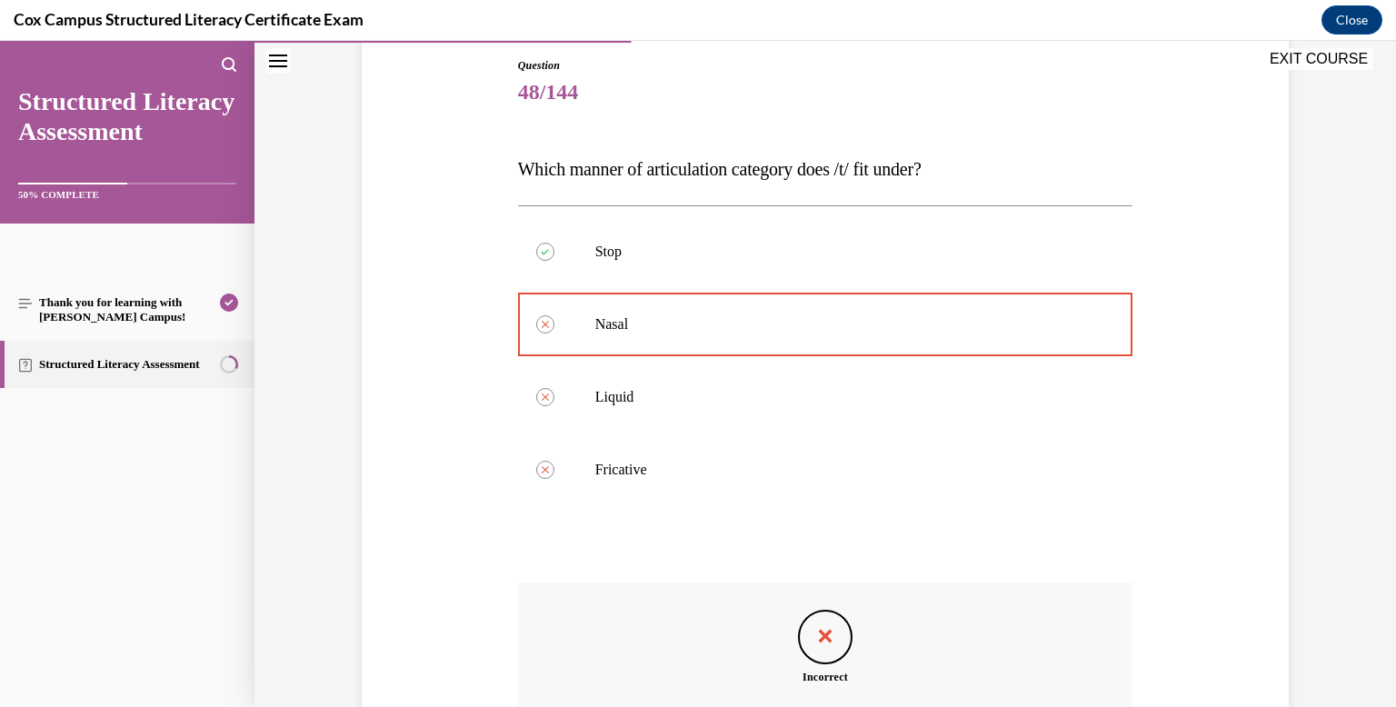
scroll to position [431, 0]
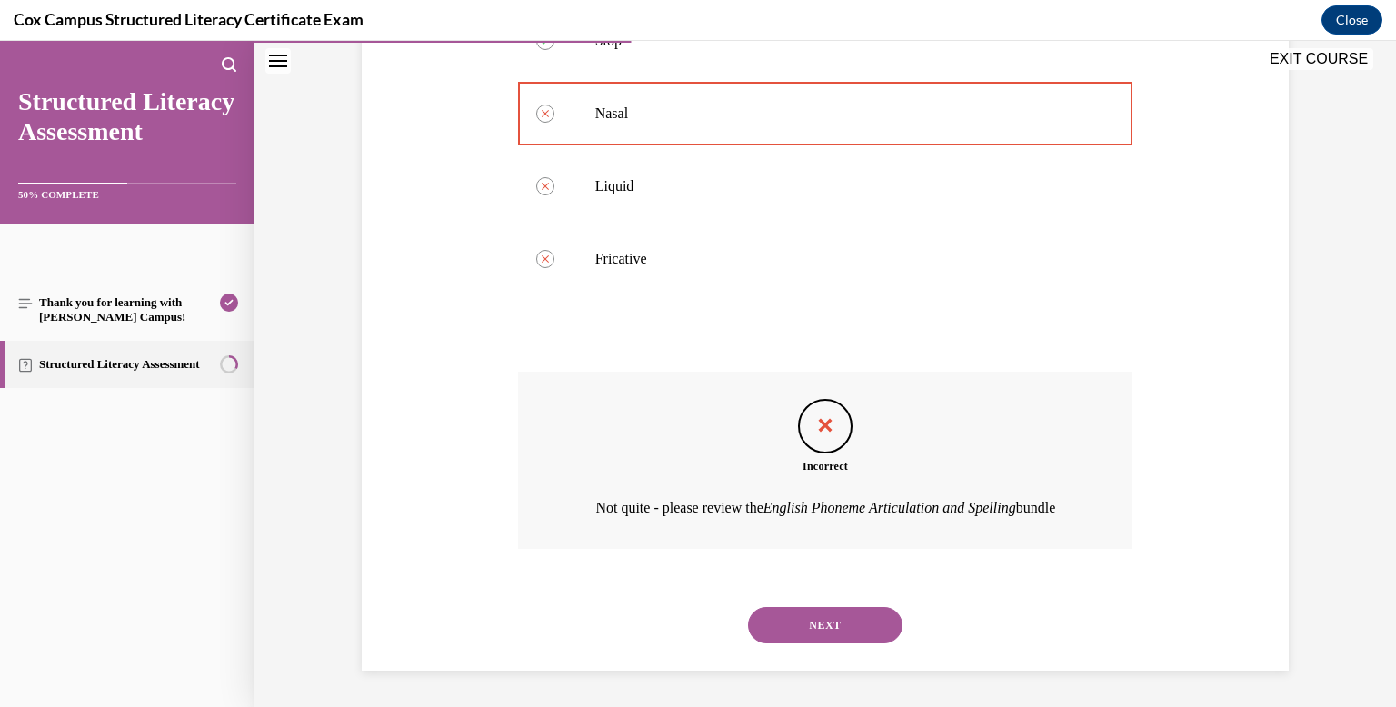
click at [800, 641] on button "NEXT" at bounding box center [825, 625] width 154 height 36
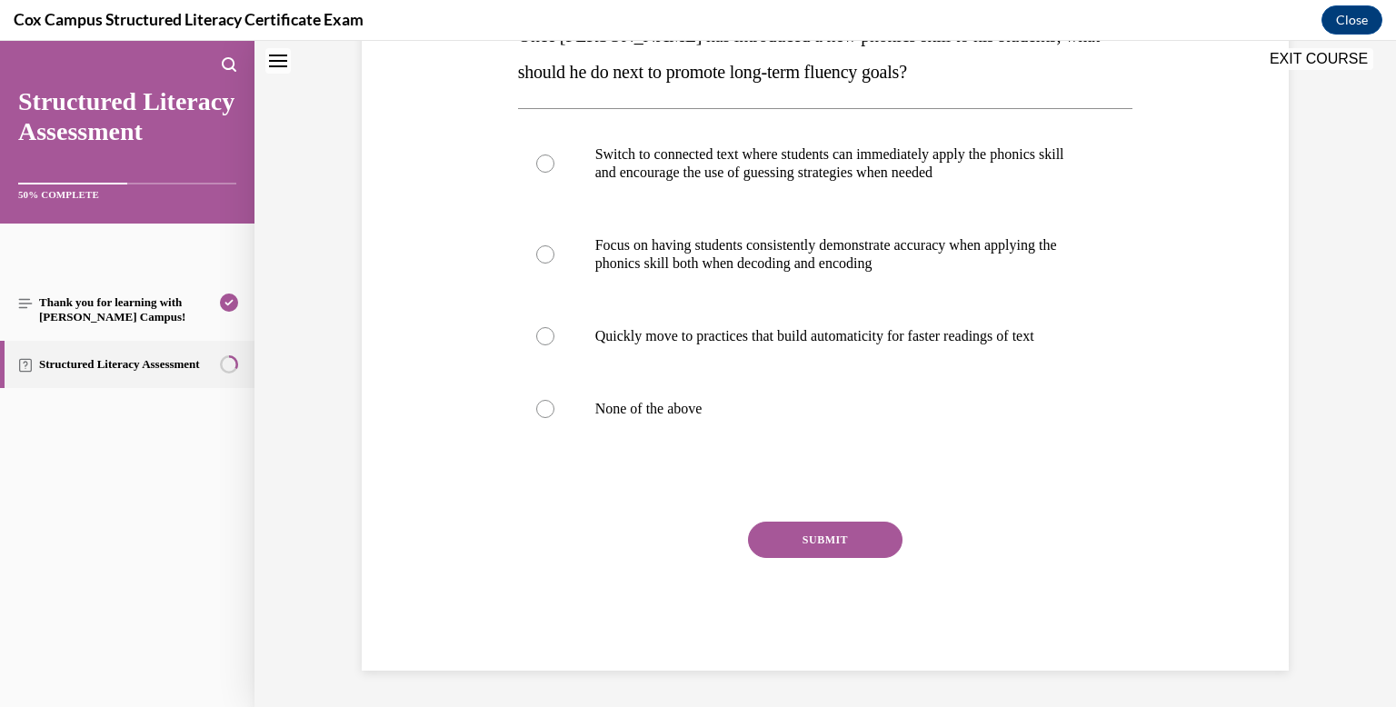
scroll to position [0, 0]
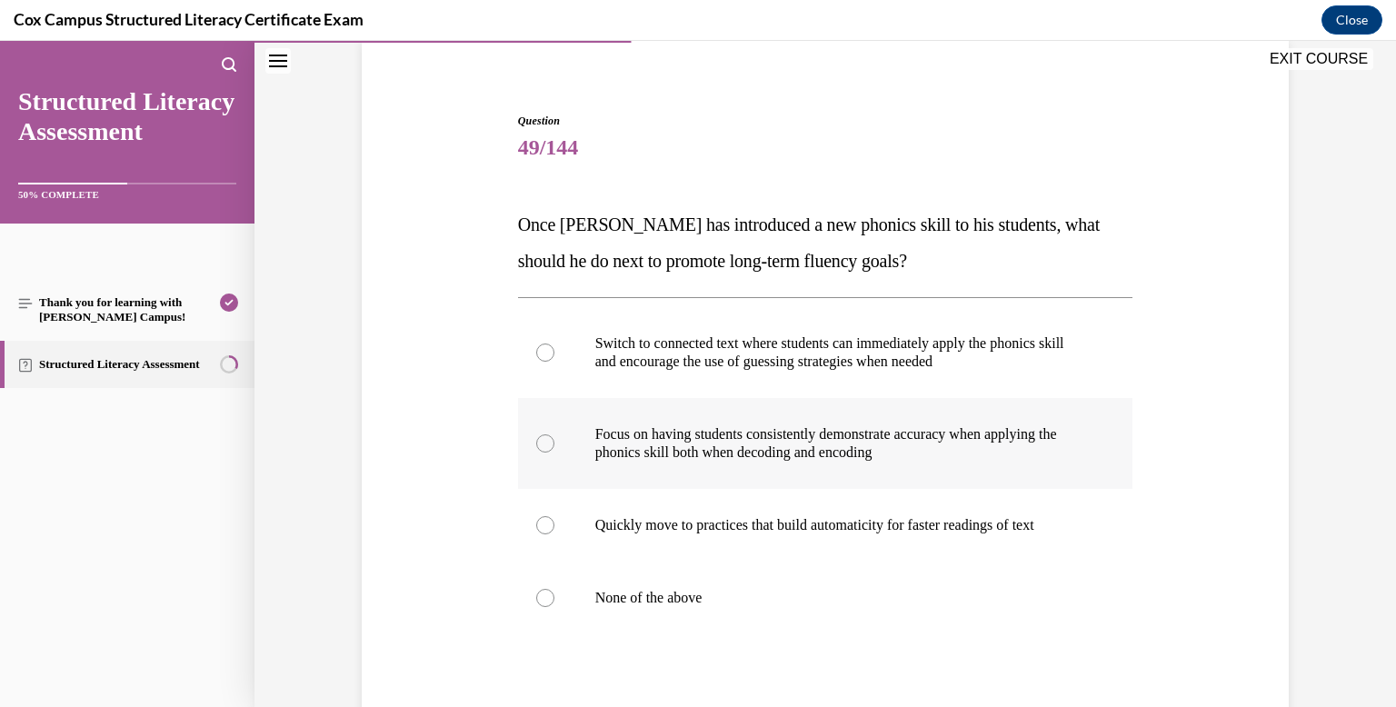
click at [732, 439] on p "Focus on having students consistently demonstrate accuracy when applying the ph…" at bounding box center [841, 443] width 492 height 36
click at [554, 439] on input "Focus on having students consistently demonstrate accuracy when applying the ph…" at bounding box center [545, 443] width 18 height 18
radio input "true"
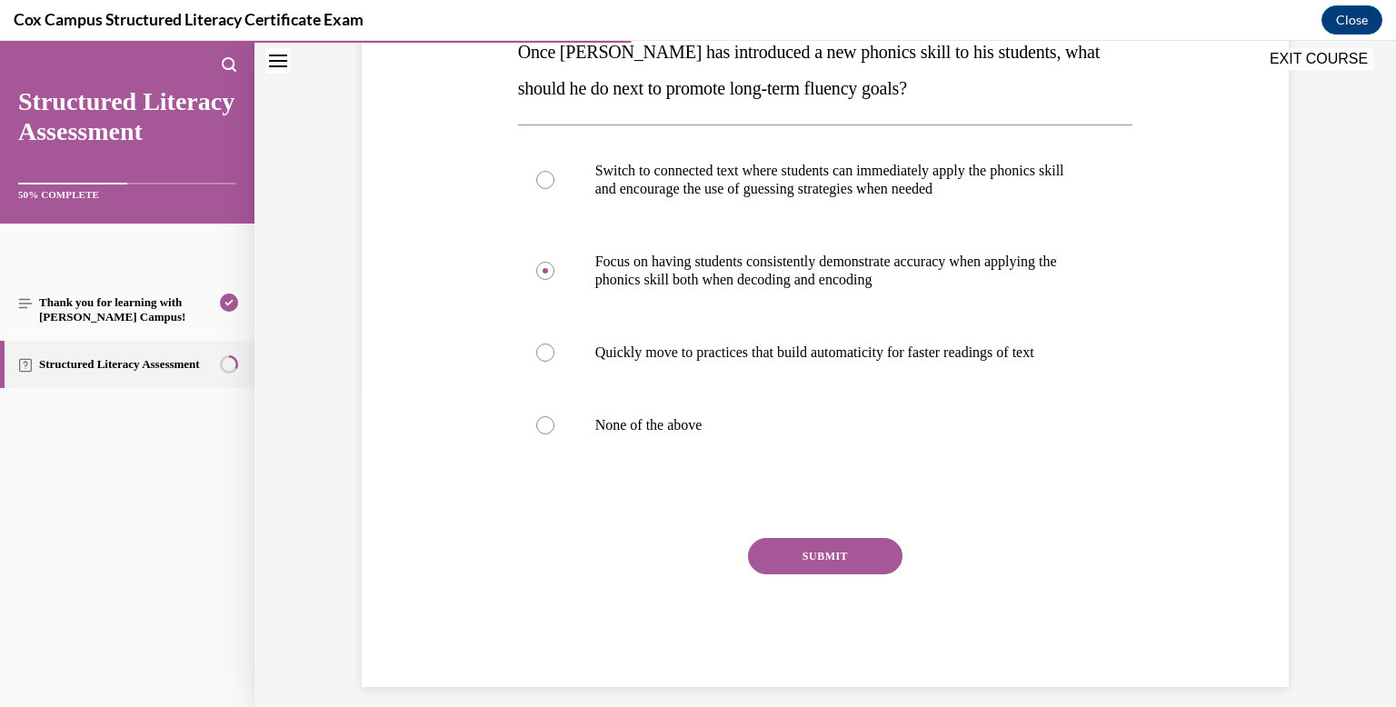
click at [772, 563] on button "SUBMIT" at bounding box center [825, 556] width 154 height 36
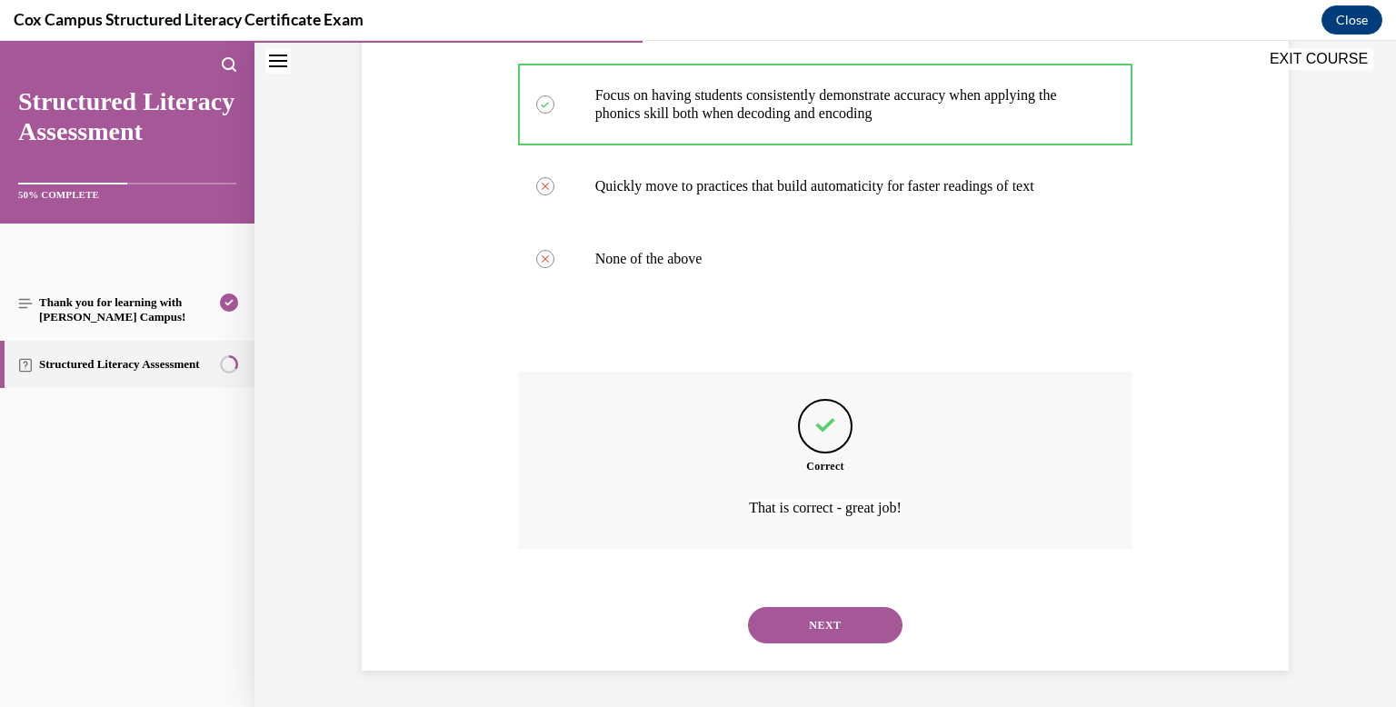
click at [809, 632] on button "NEXT" at bounding box center [825, 625] width 154 height 36
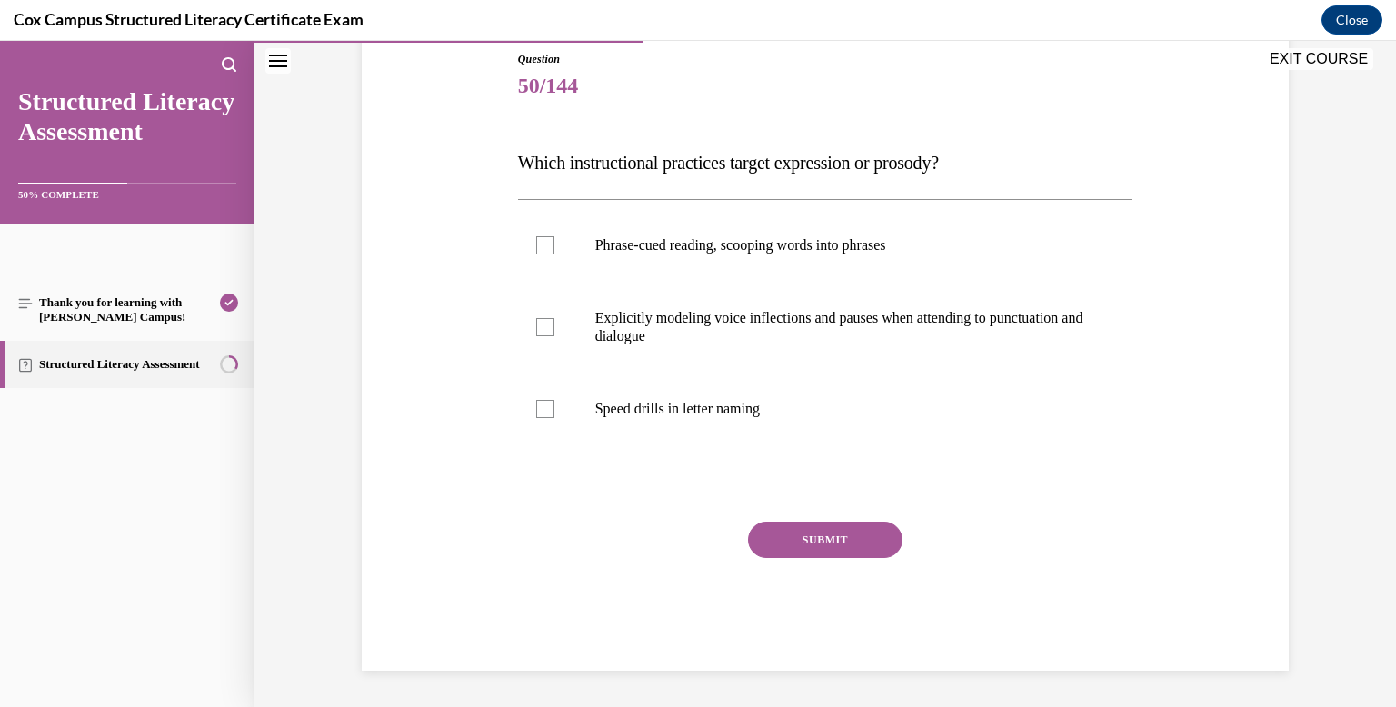
scroll to position [202, 0]
click at [781, 510] on div "Question 50/144 Which instructional practices target expression or prosody?   P…" at bounding box center [825, 361] width 615 height 620
click at [765, 249] on p "Phrase-cued reading, scooping words into phrases" at bounding box center [841, 245] width 492 height 18
click at [554, 249] on input "Phrase-cued reading, scooping words into phrases" at bounding box center [545, 245] width 18 height 18
checkbox input "true"
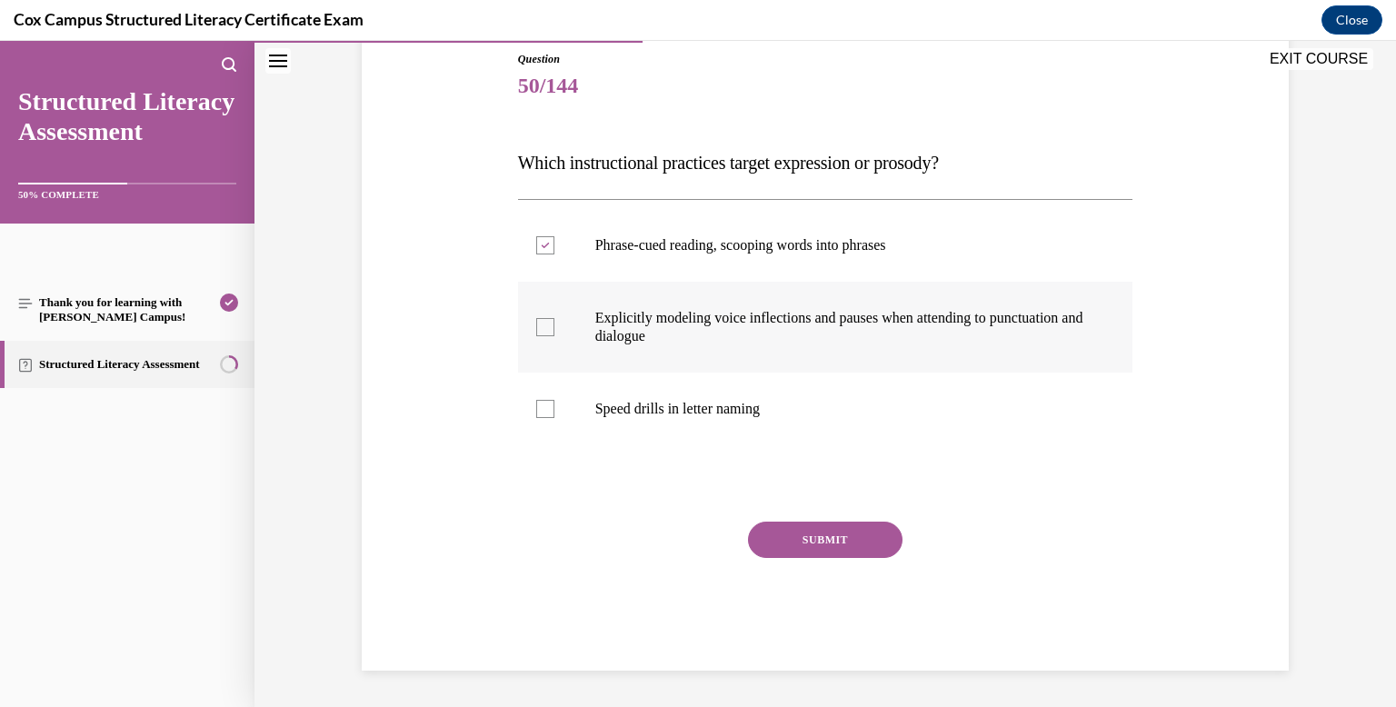
click at [743, 365] on label "Explicitly modeling voice inflections and pauses when attending to punctuation …" at bounding box center [825, 327] width 615 height 91
click at [554, 336] on input "Explicitly modeling voice inflections and pauses when attending to punctuation …" at bounding box center [545, 327] width 18 height 18
checkbox input "true"
click at [778, 531] on button "SUBMIT" at bounding box center [825, 540] width 154 height 36
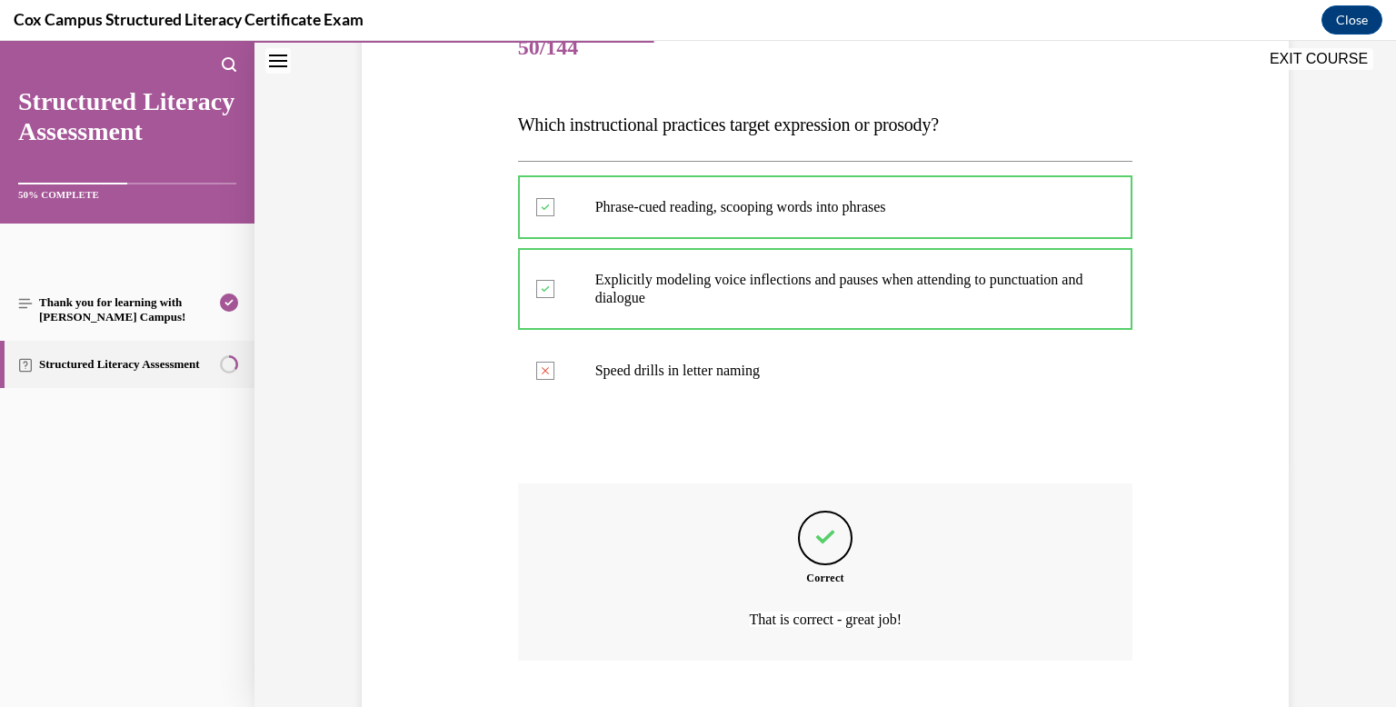
scroll to position [352, 0]
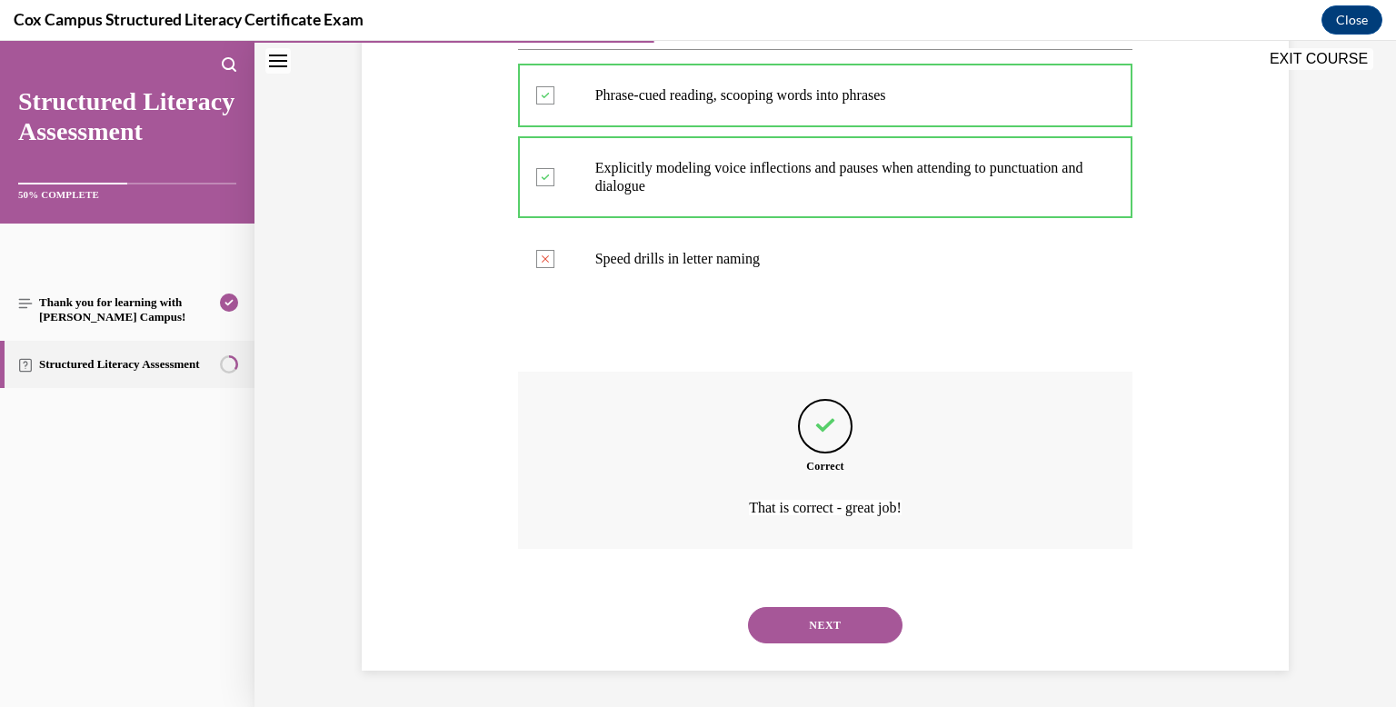
click at [789, 618] on button "NEXT" at bounding box center [825, 625] width 154 height 36
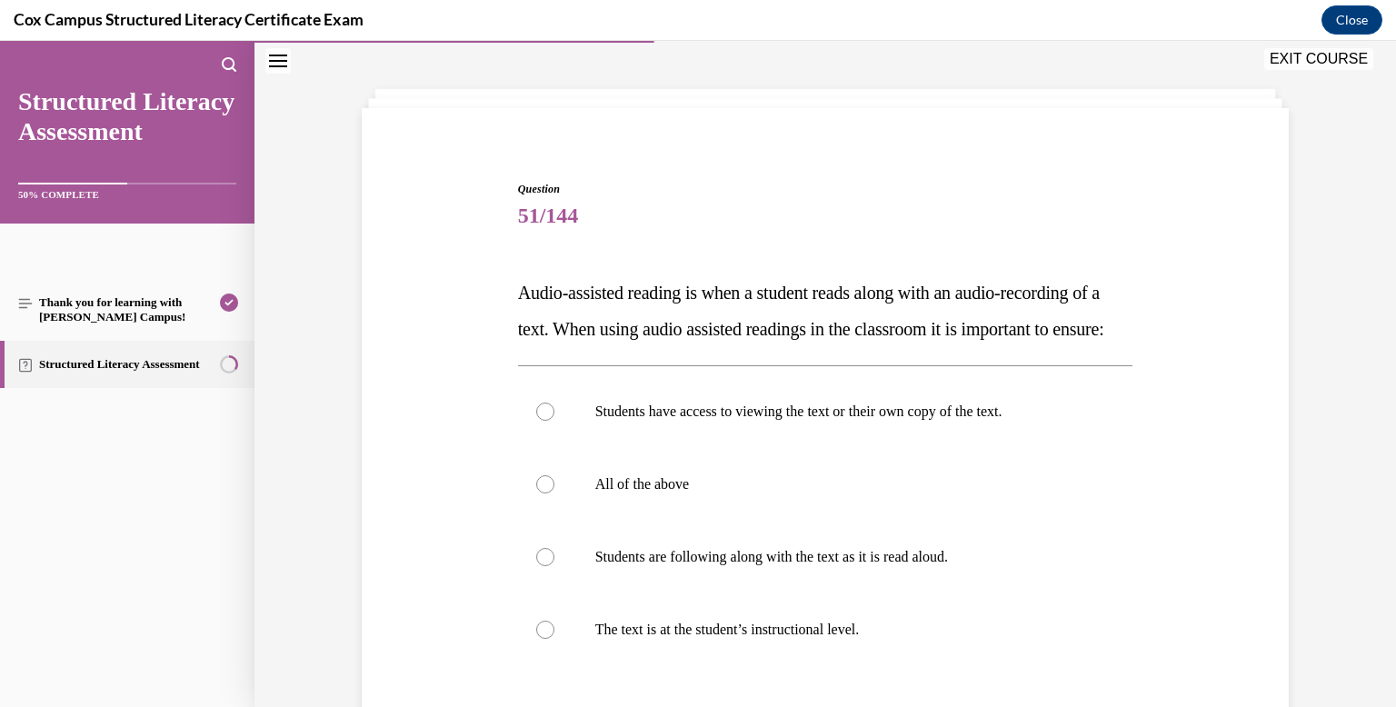
click at [789, 593] on label "Students are following along with the text as it is read aloud." at bounding box center [825, 557] width 615 height 73
click at [554, 566] on input "Students are following along with the text as it is read aloud." at bounding box center [545, 557] width 18 height 18
radio input "true"
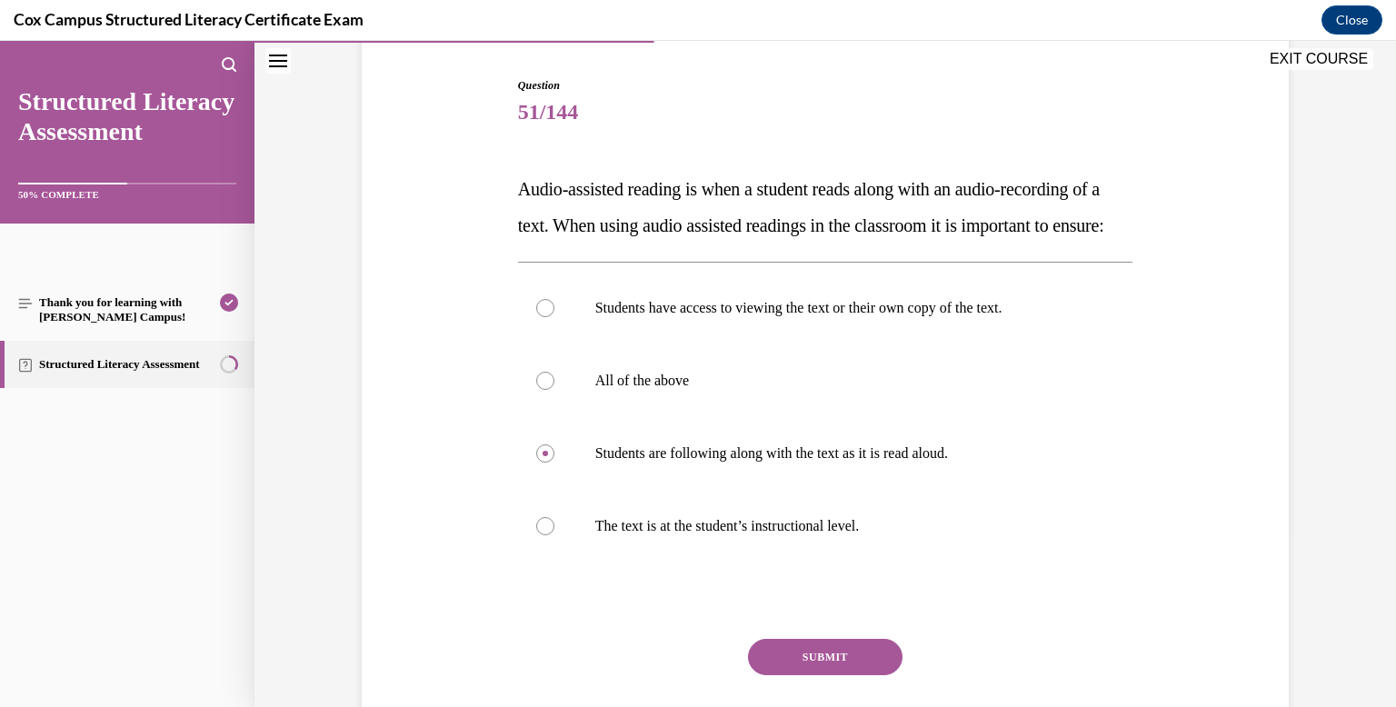
scroll to position [178, 0]
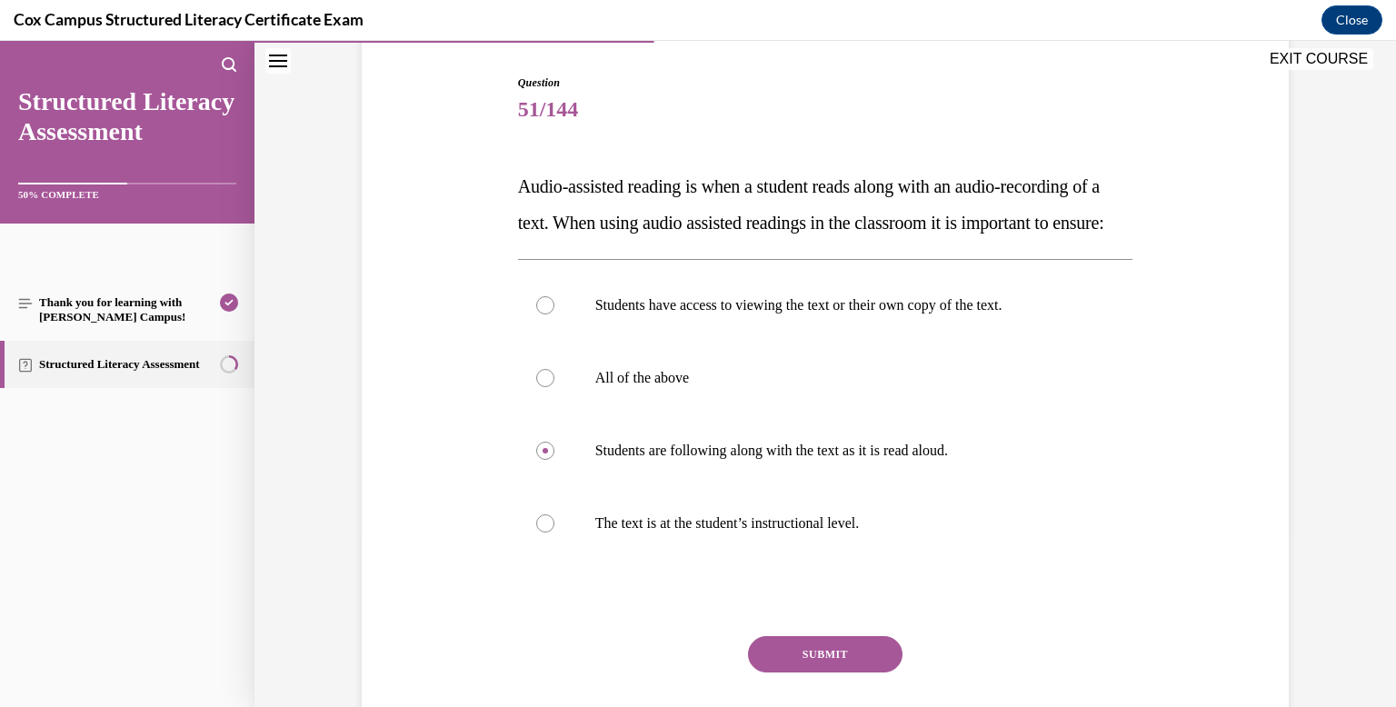
click at [832, 672] on button "SUBMIT" at bounding box center [825, 654] width 154 height 36
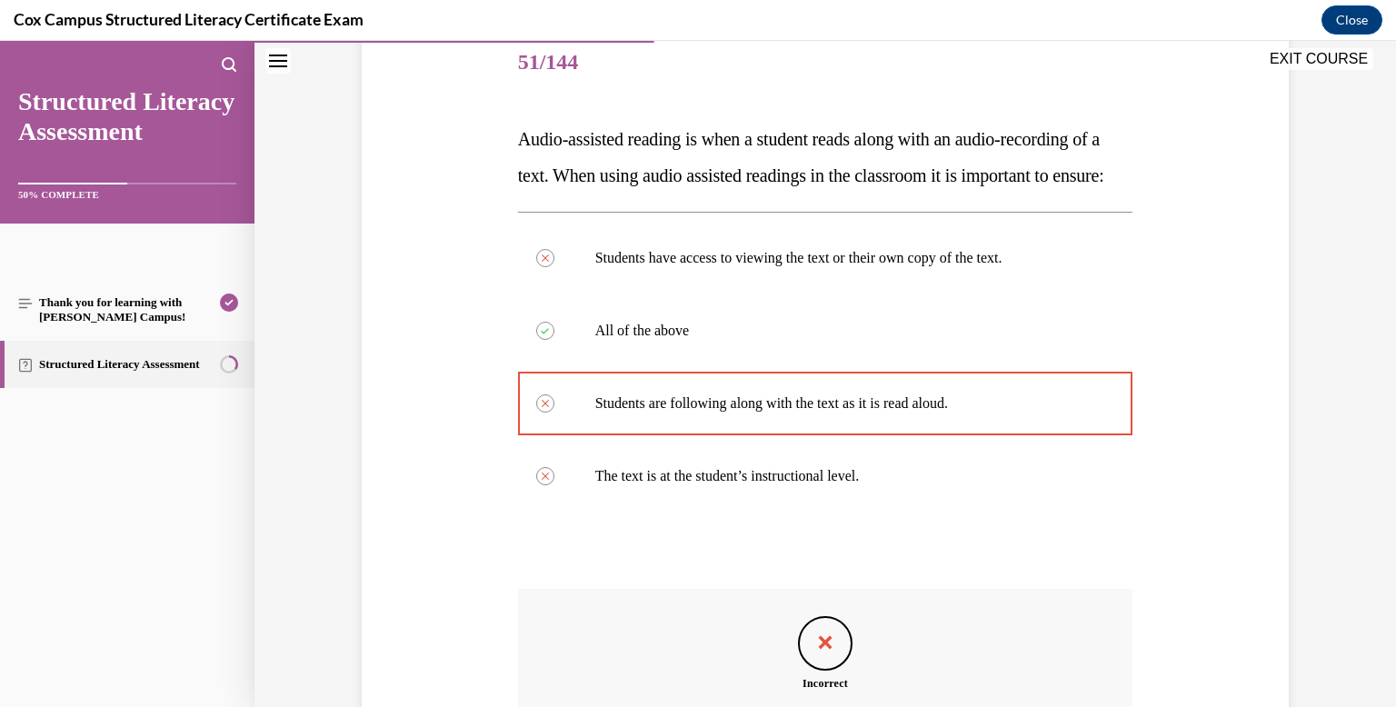
scroll to position [479, 0]
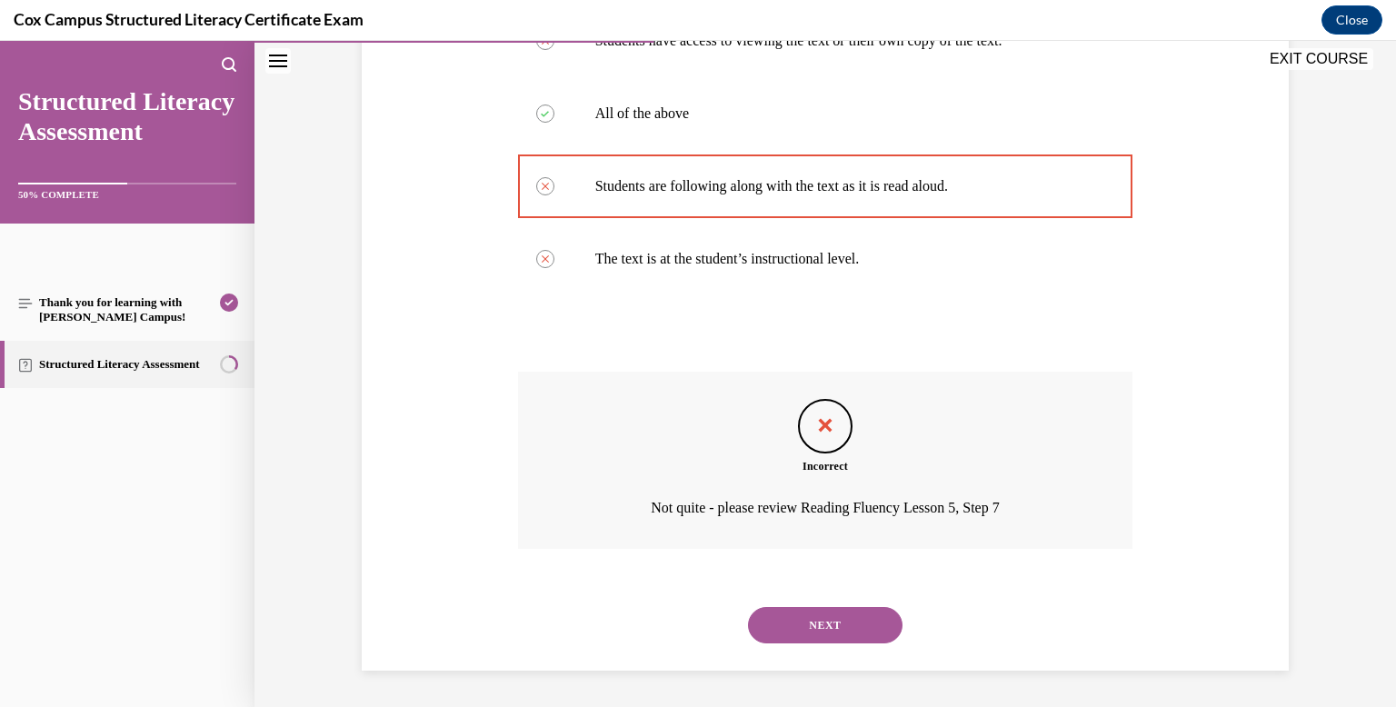
click at [861, 614] on button "NEXT" at bounding box center [825, 625] width 154 height 36
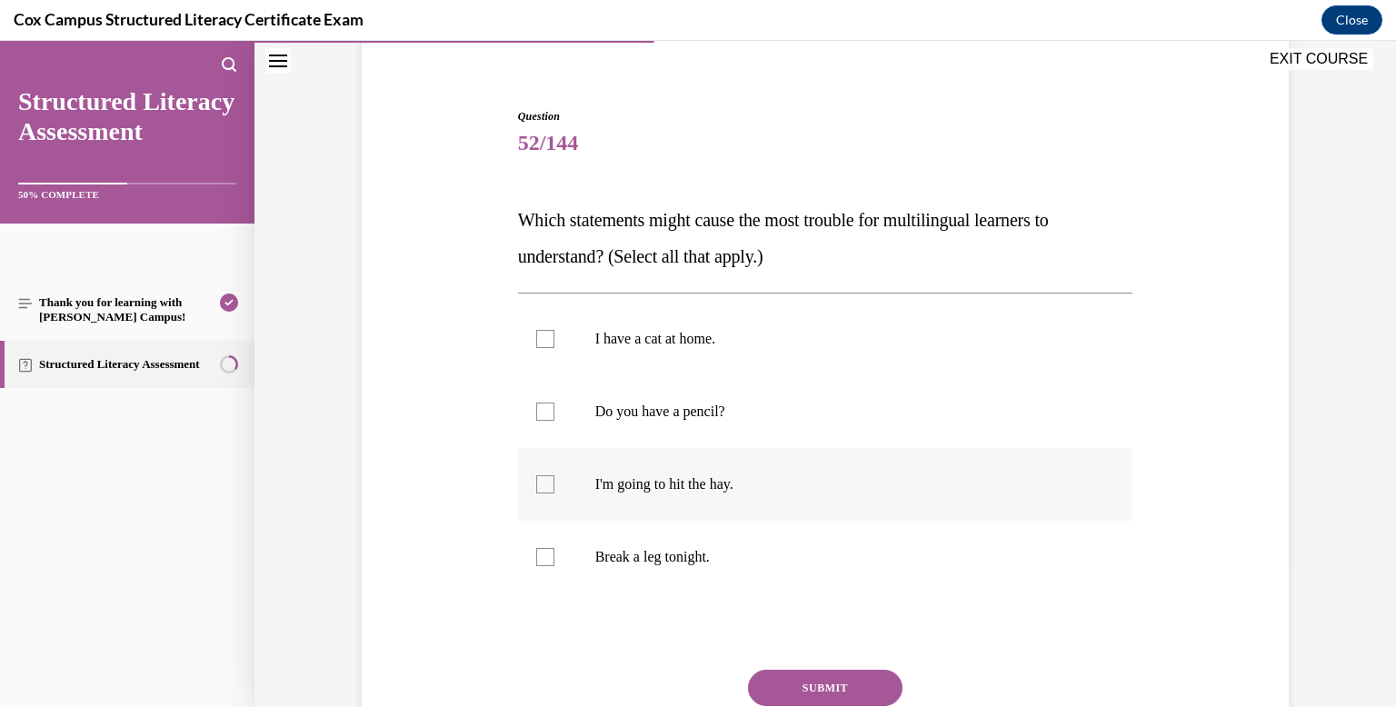
scroll to position [145, 0]
click at [814, 504] on label "I'm going to hit the hay." at bounding box center [825, 483] width 615 height 73
click at [554, 492] on input "I'm going to hit the hay." at bounding box center [545, 483] width 18 height 18
checkbox input "true"
click at [800, 577] on label "Break a leg tonight." at bounding box center [825, 556] width 615 height 73
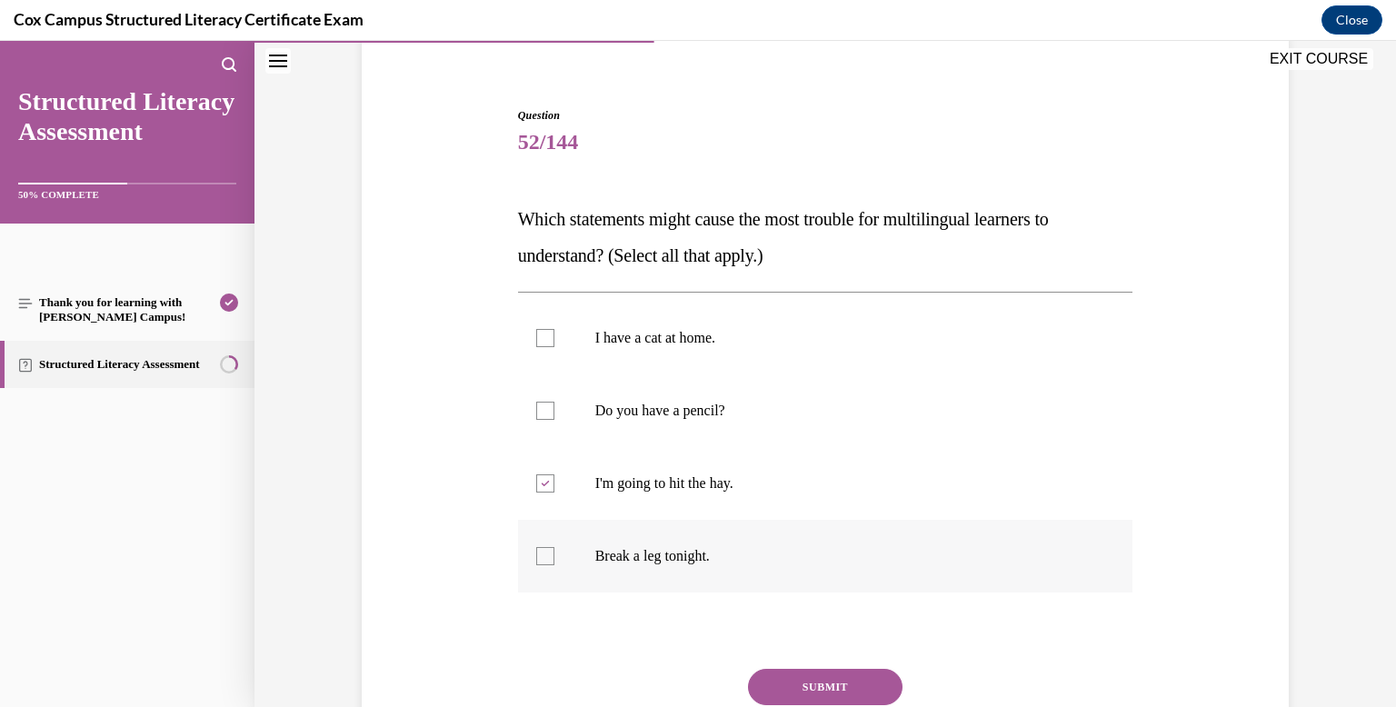
click at [554, 565] on input "Break a leg tonight." at bounding box center [545, 556] width 18 height 18
checkbox input "true"
click at [811, 701] on button "SUBMIT" at bounding box center [825, 687] width 154 height 36
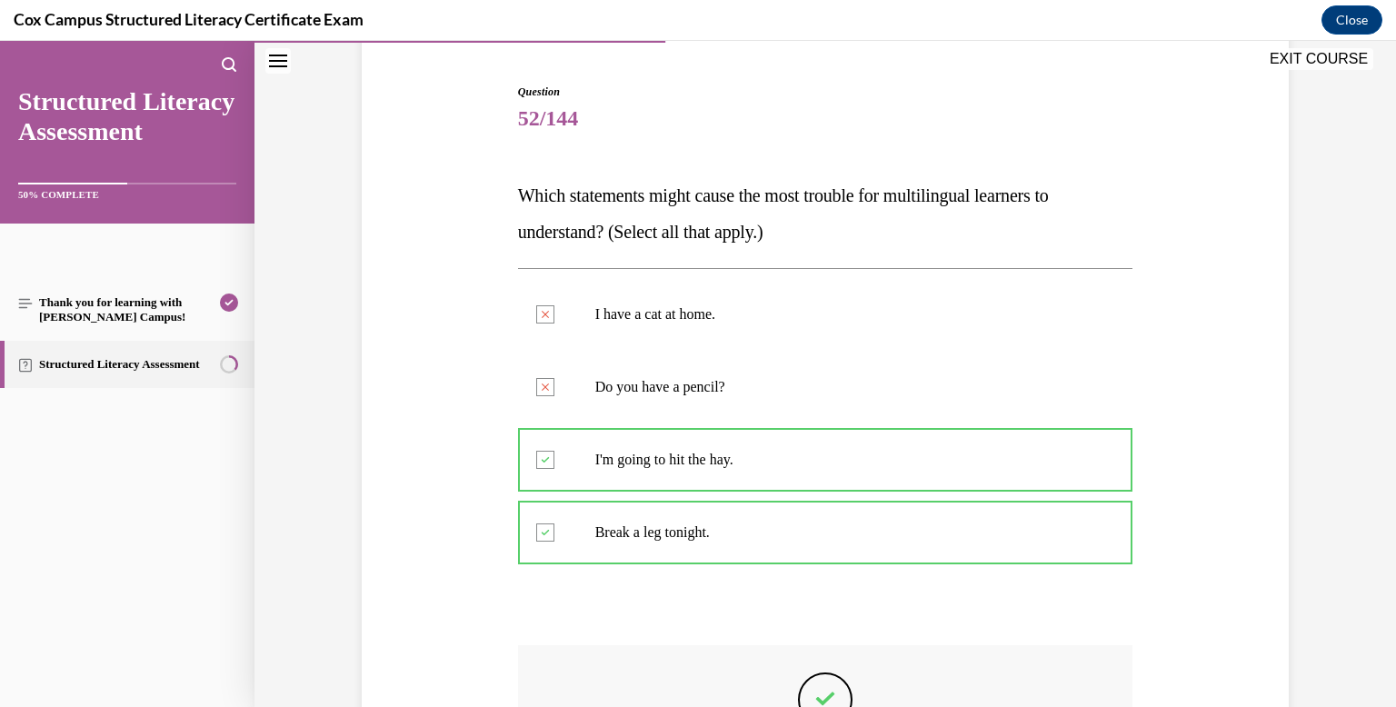
scroll to position [204, 0]
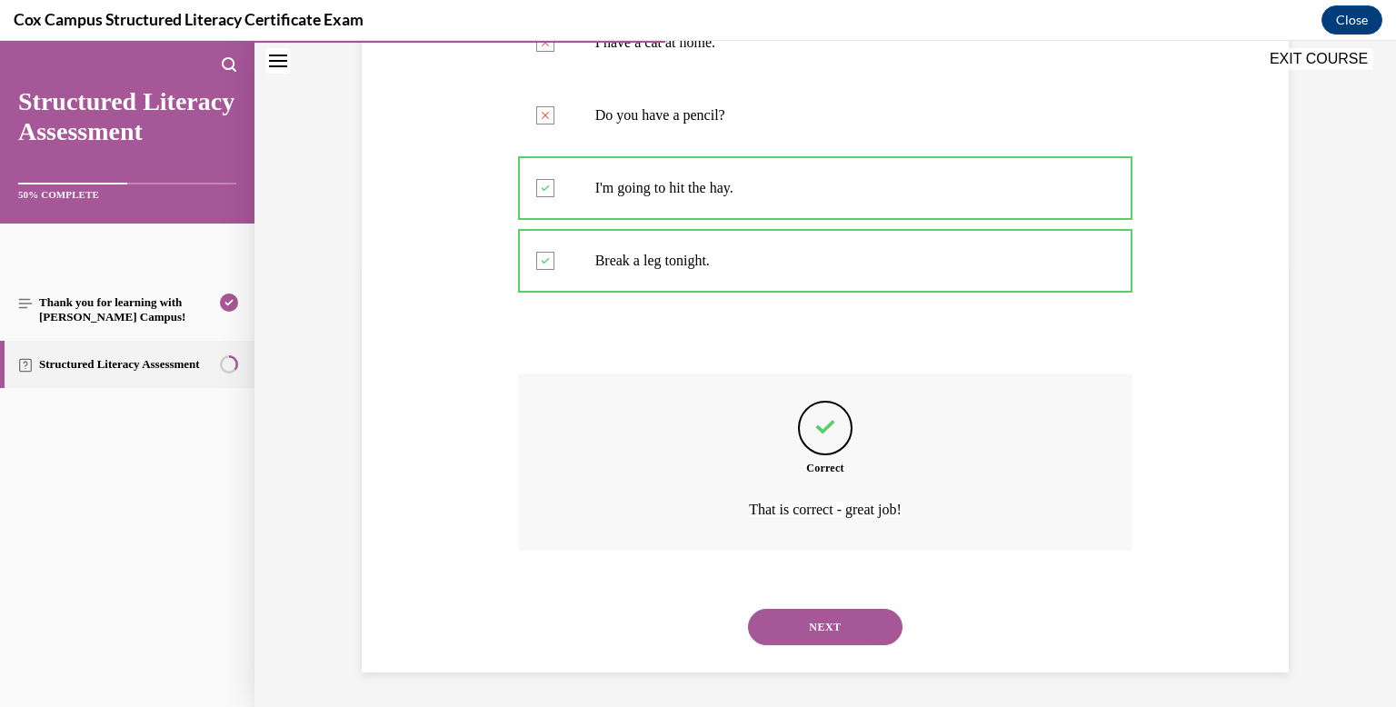
click at [803, 628] on button "NEXT" at bounding box center [825, 627] width 154 height 36
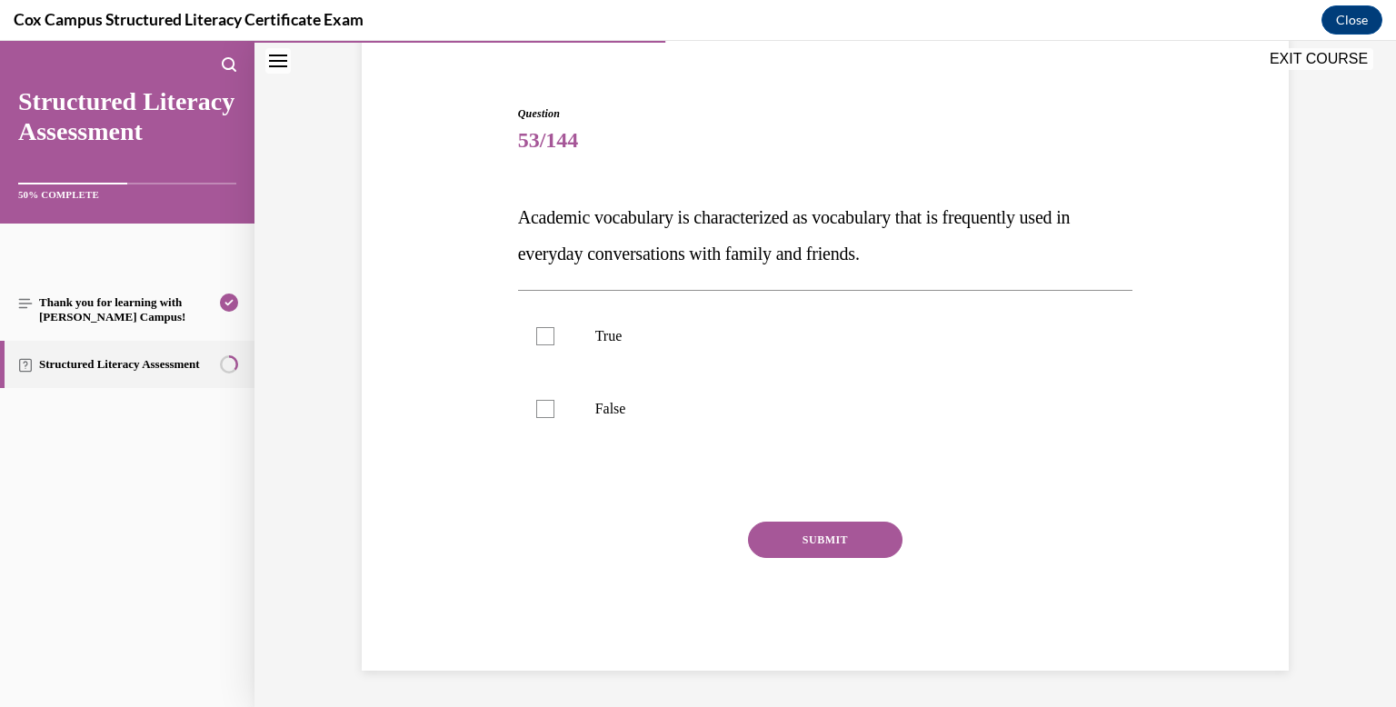
scroll to position [147, 0]
click at [794, 404] on p "False" at bounding box center [841, 409] width 492 height 18
click at [554, 404] on input "False" at bounding box center [545, 409] width 18 height 18
checkbox input "true"
click at [795, 523] on button "SUBMIT" at bounding box center [825, 540] width 154 height 36
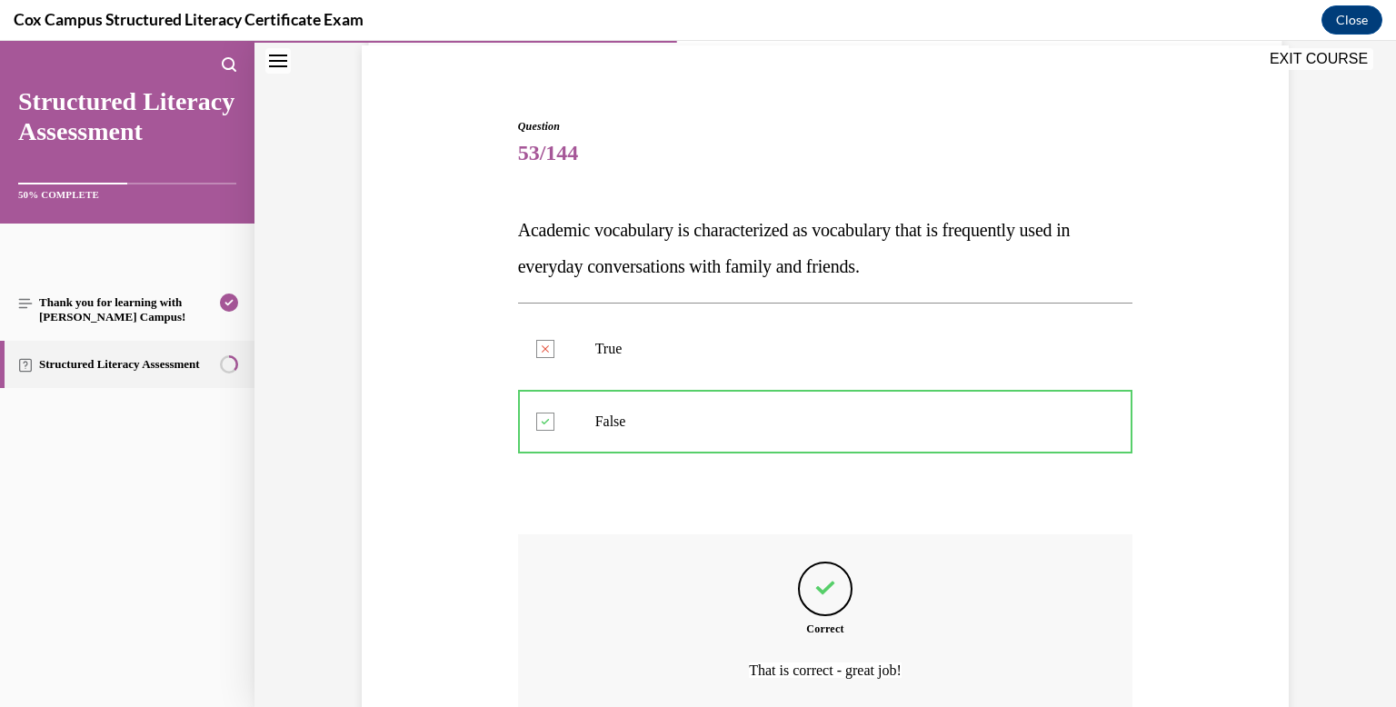
scroll to position [297, 0]
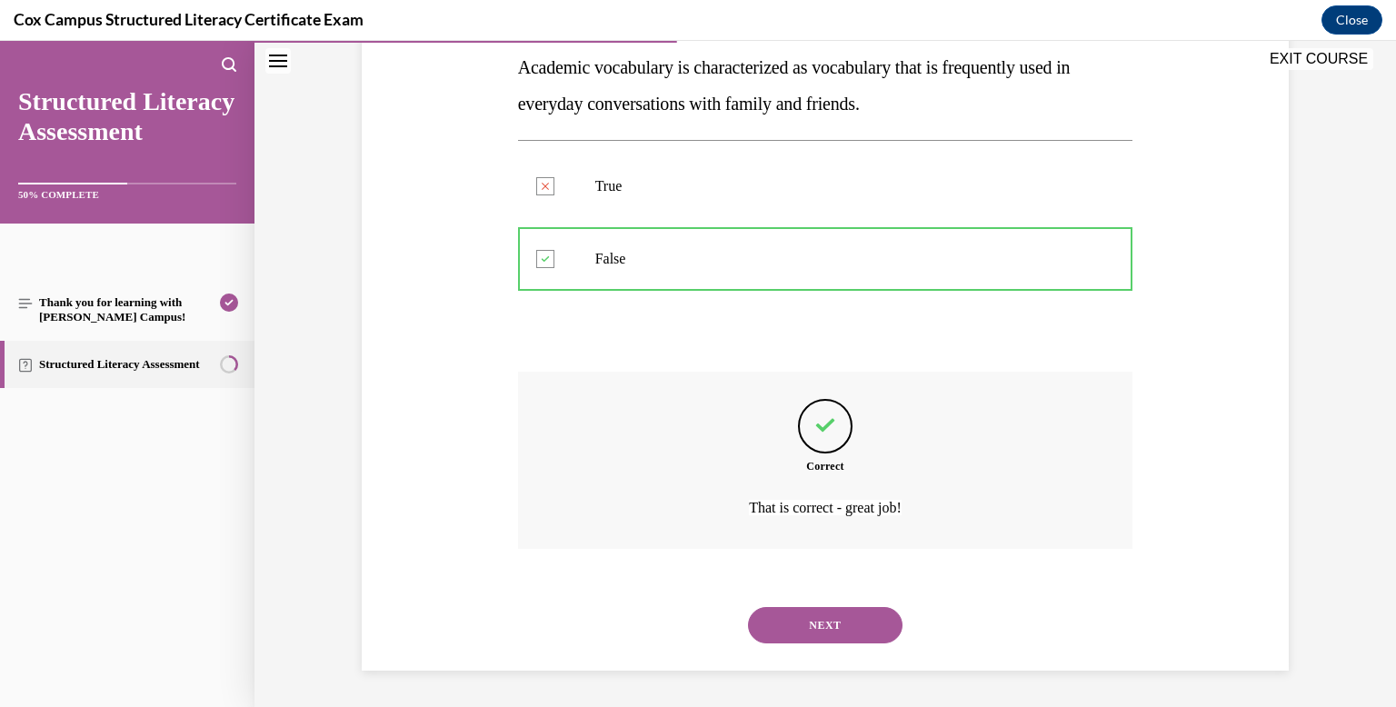
click at [803, 616] on button "NEXT" at bounding box center [825, 625] width 154 height 36
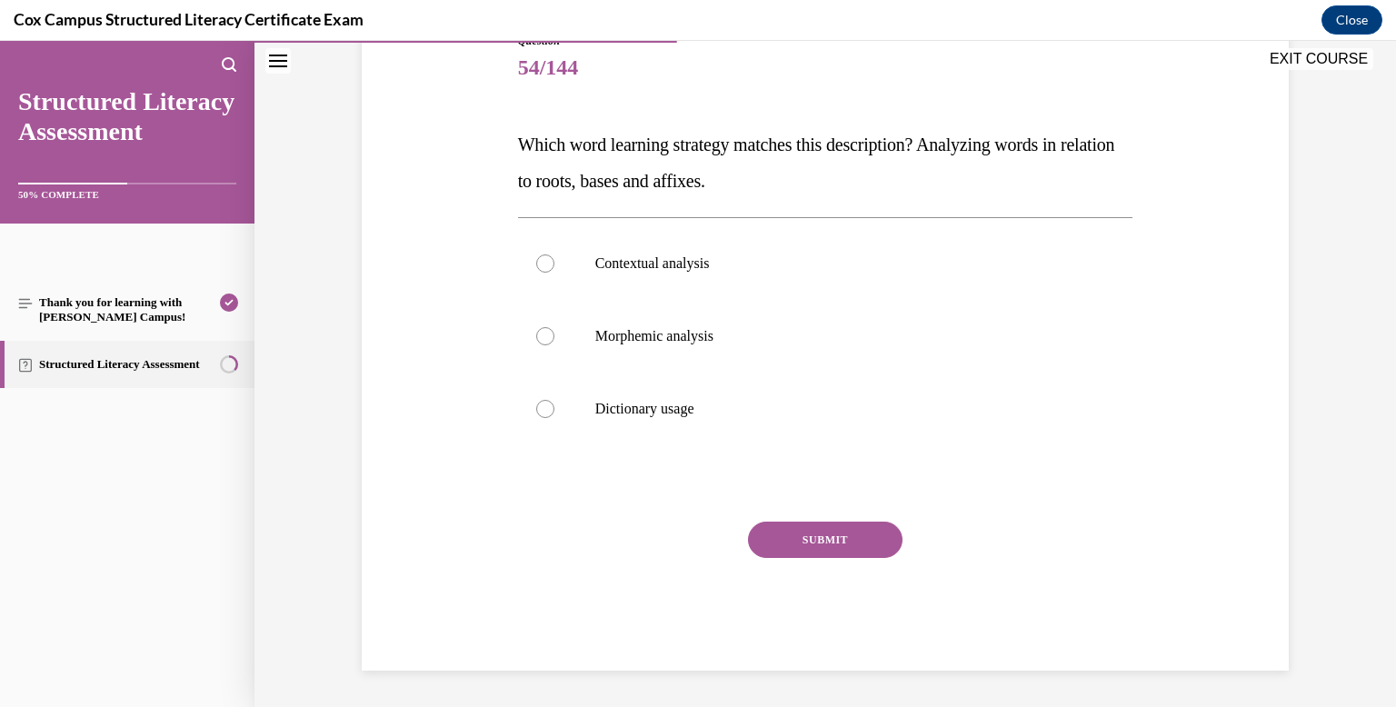
scroll to position [202, 0]
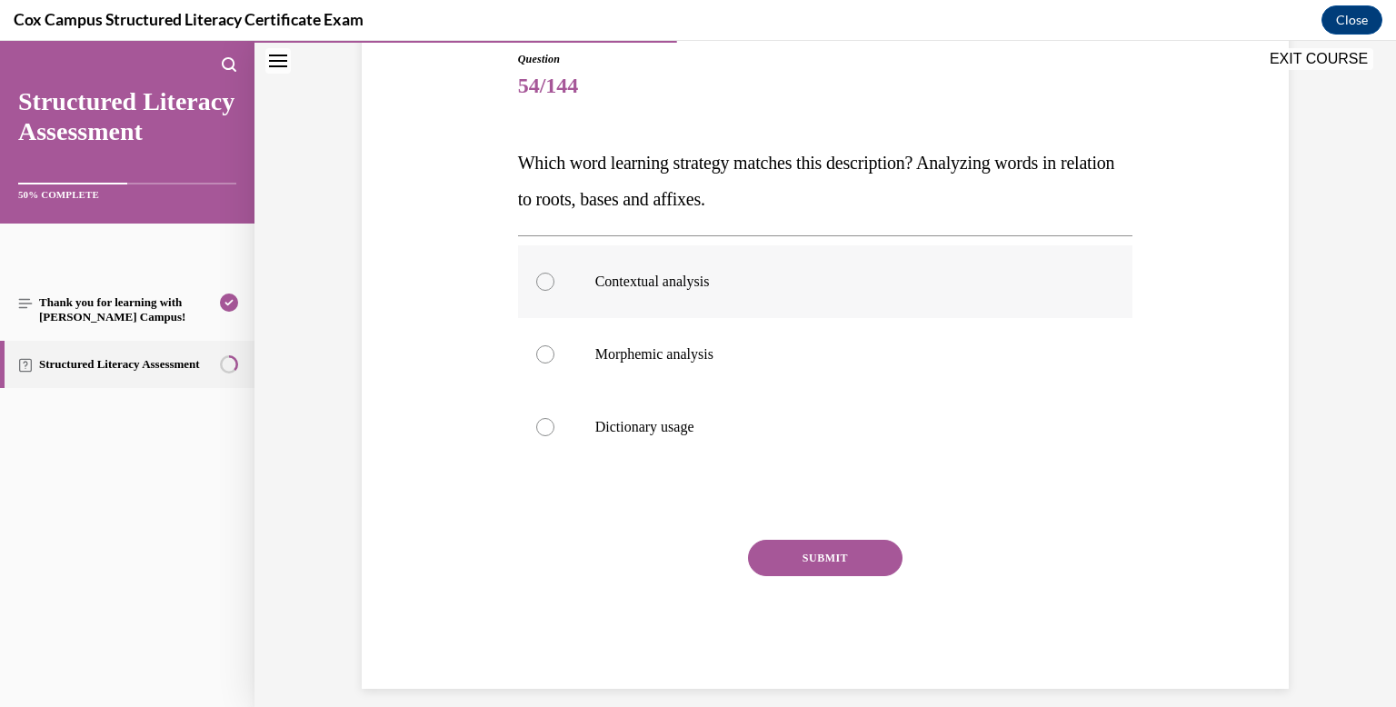
click at [731, 314] on label "Contextual analysis" at bounding box center [825, 281] width 615 height 73
click at [554, 291] on input "Contextual analysis" at bounding box center [545, 282] width 18 height 18
radio input "true"
click at [813, 553] on button "SUBMIT" at bounding box center [825, 556] width 154 height 36
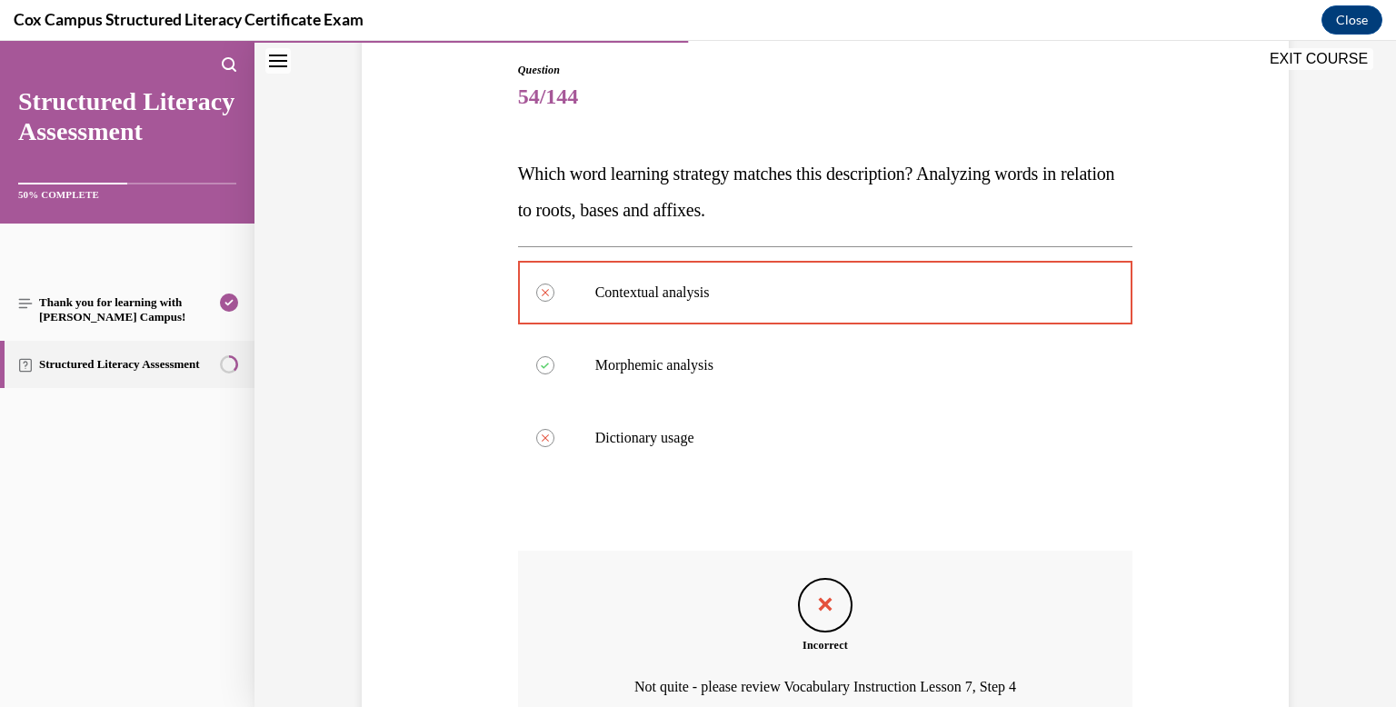
scroll to position [370, 0]
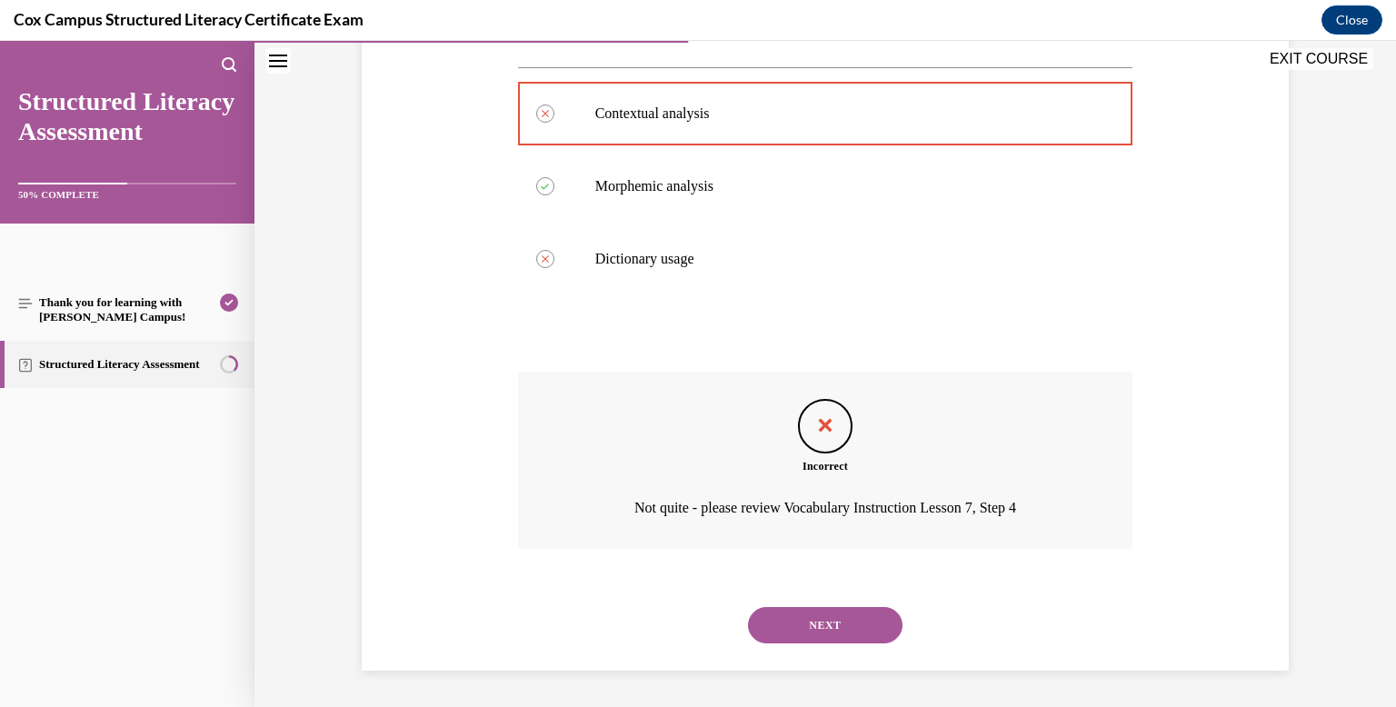
click at [814, 610] on button "NEXT" at bounding box center [825, 625] width 154 height 36
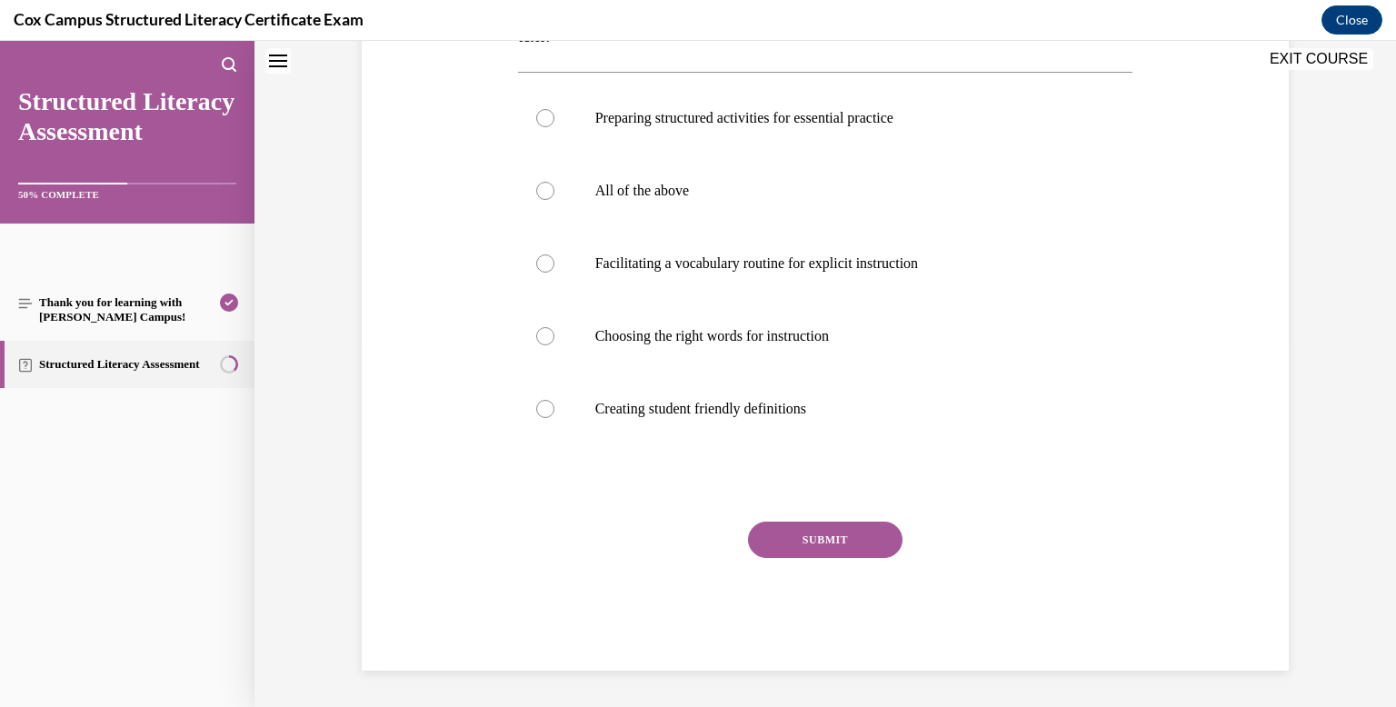
scroll to position [0, 0]
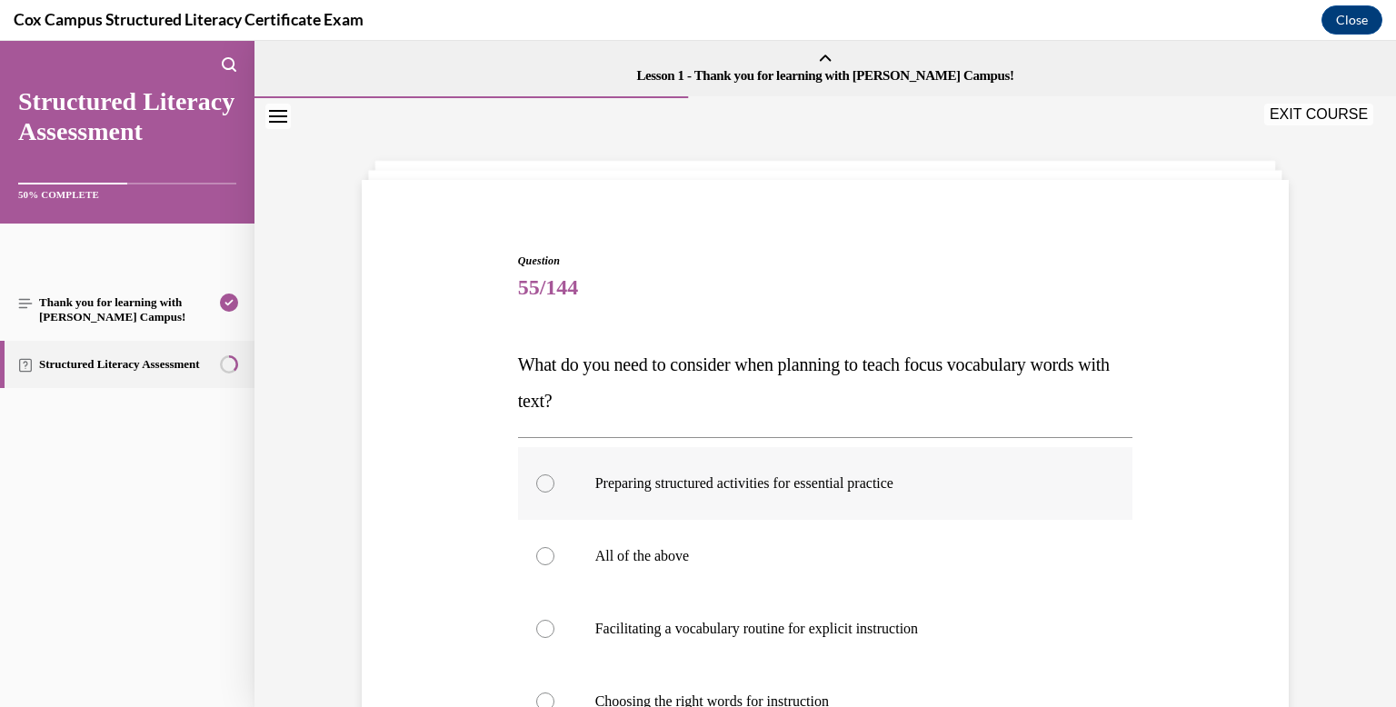
click at [782, 498] on label "Preparing structured activities for essential practice" at bounding box center [825, 483] width 615 height 73
click at [554, 492] on input "Preparing structured activities for essential practice" at bounding box center [545, 483] width 18 height 18
radio input "true"
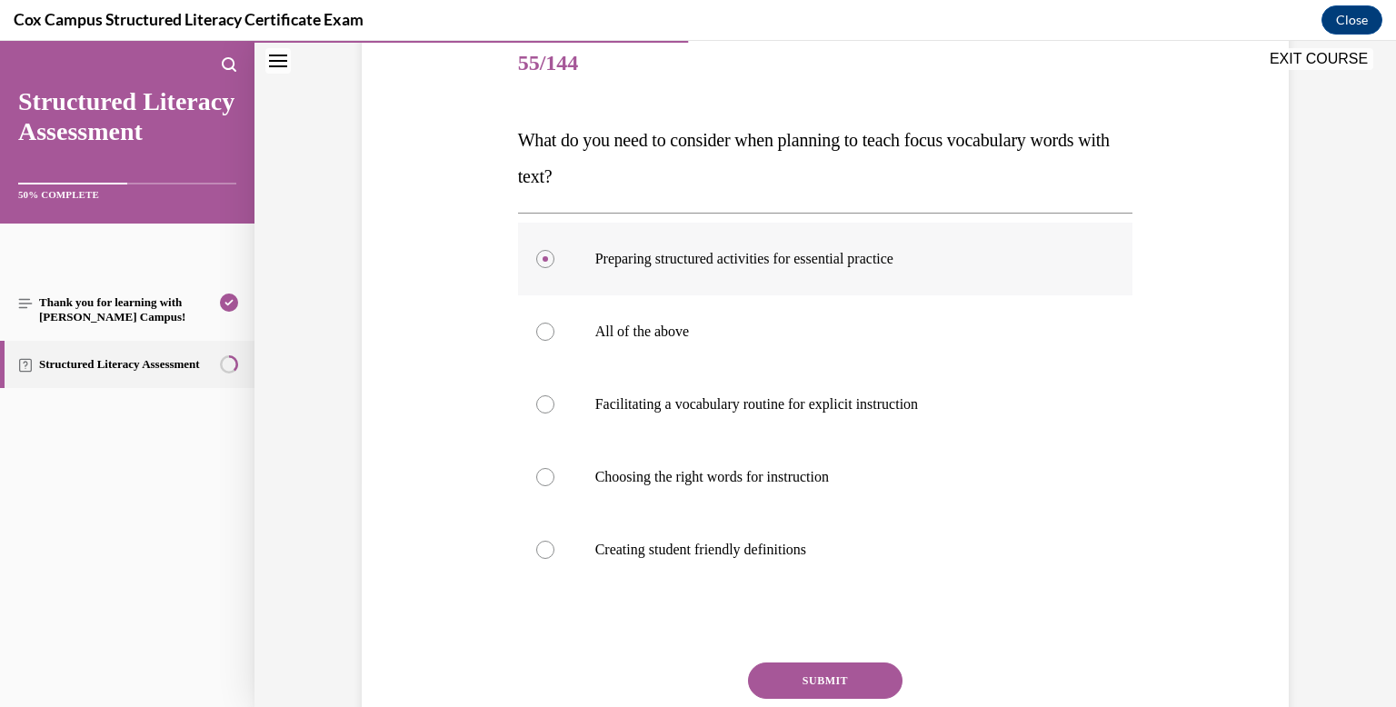
scroll to position [227, 0]
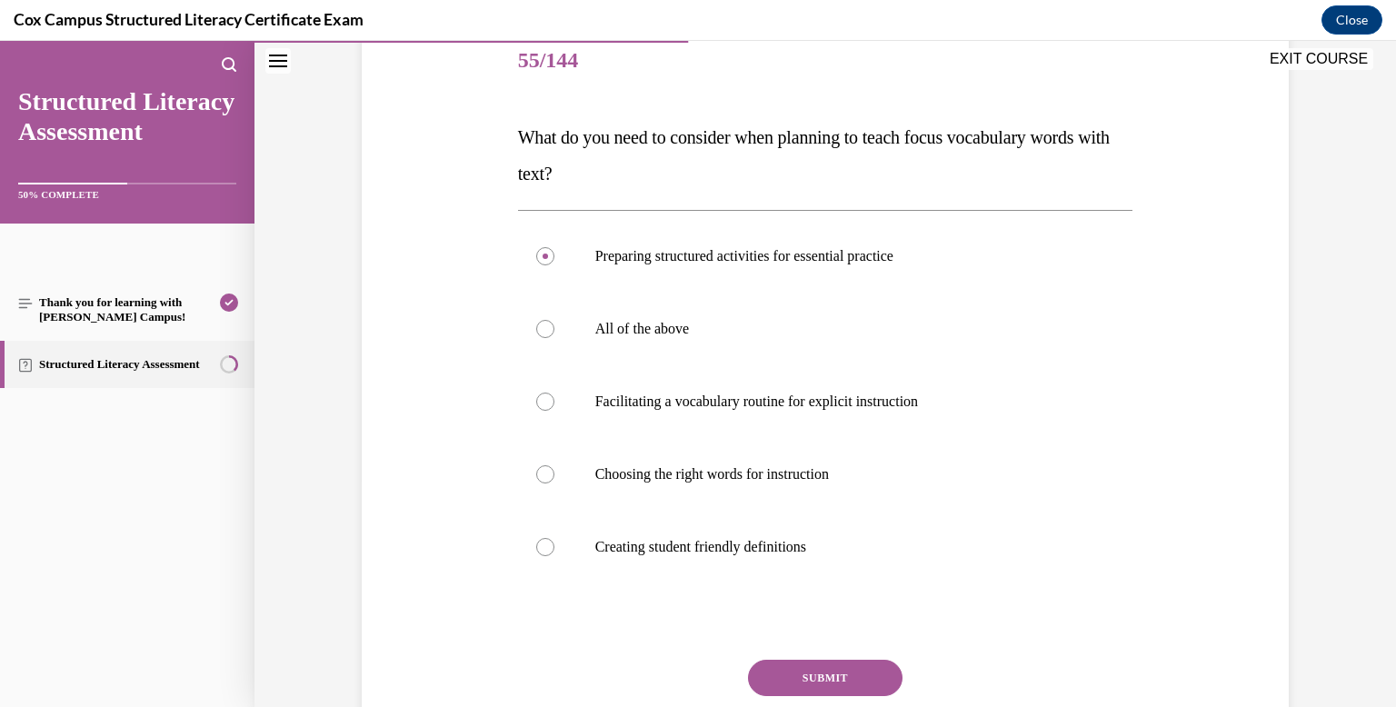
click at [807, 670] on button "SUBMIT" at bounding box center [825, 678] width 154 height 36
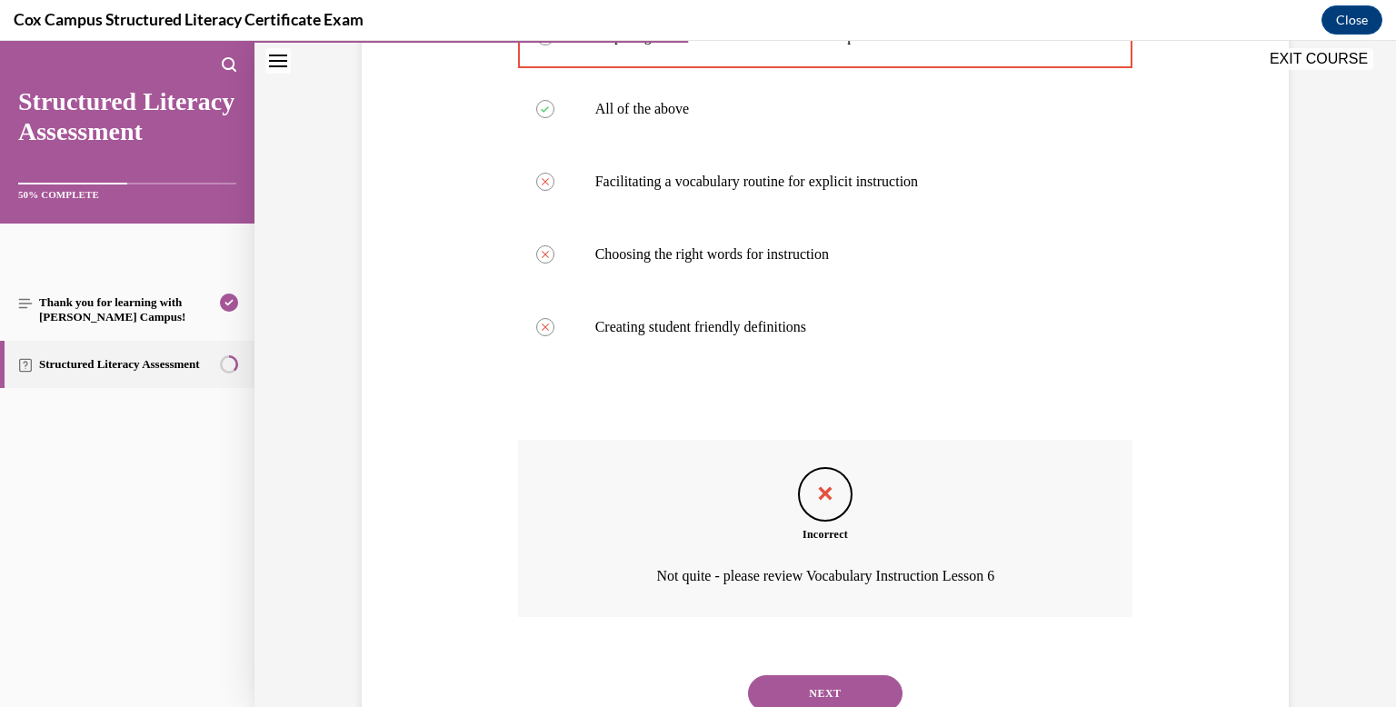
scroll to position [515, 0]
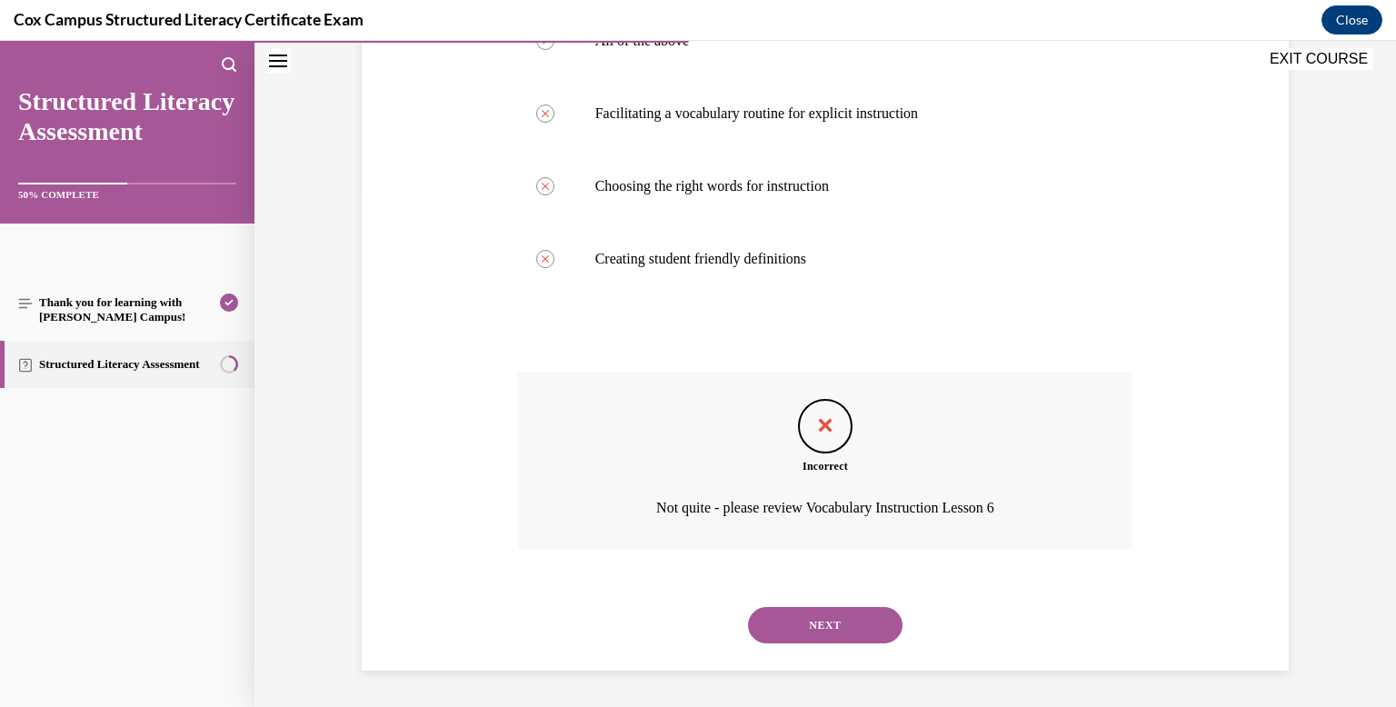
click at [803, 630] on button "NEXT" at bounding box center [825, 625] width 154 height 36
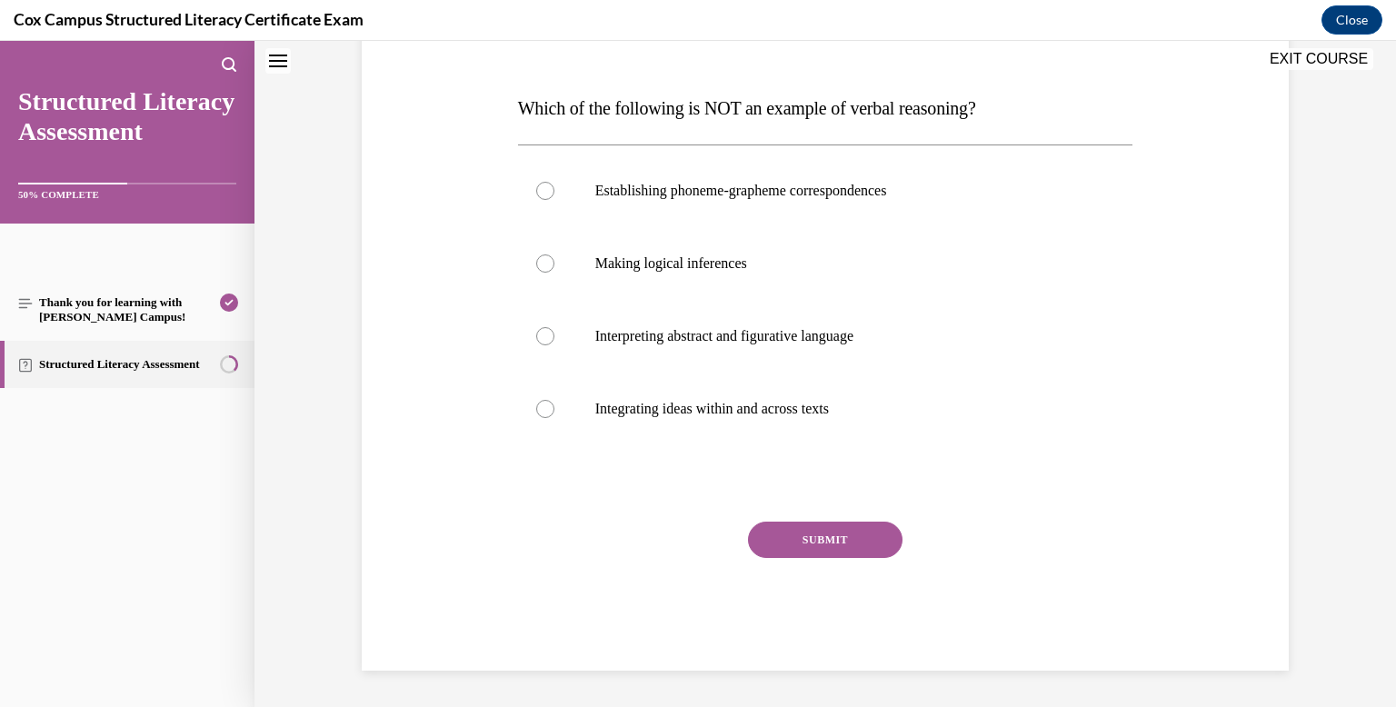
scroll to position [0, 0]
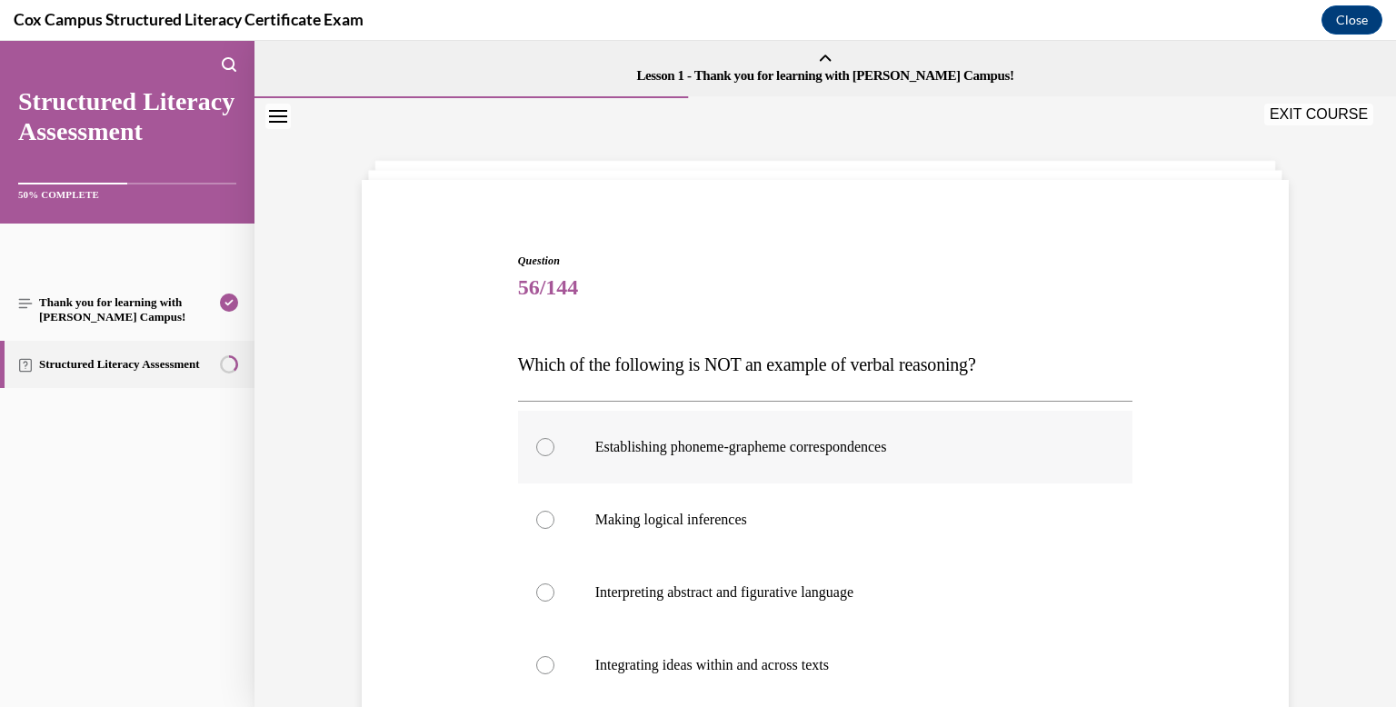
click at [781, 457] on label "Establishing phoneme-grapheme correspondences" at bounding box center [825, 447] width 615 height 73
click at [554, 456] on input "Establishing phoneme-grapheme correspondences" at bounding box center [545, 447] width 18 height 18
radio input "true"
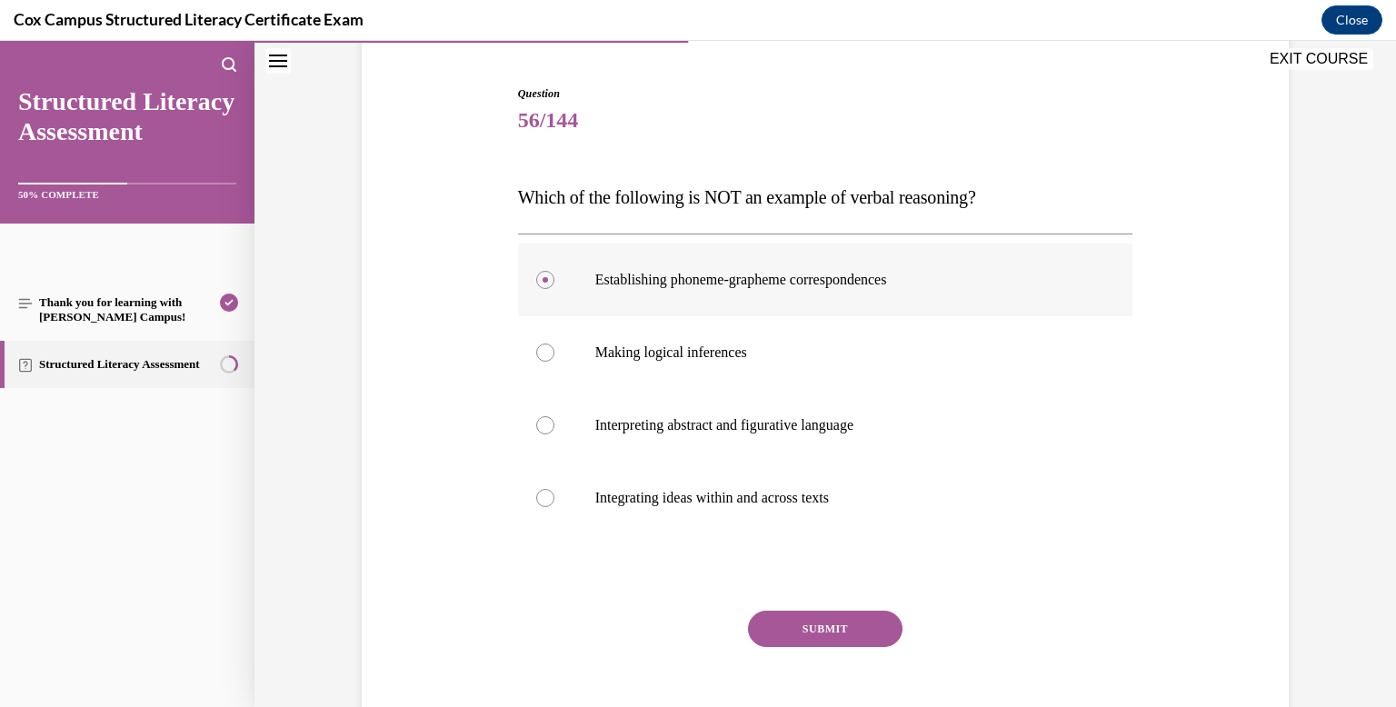
scroll to position [174, 0]
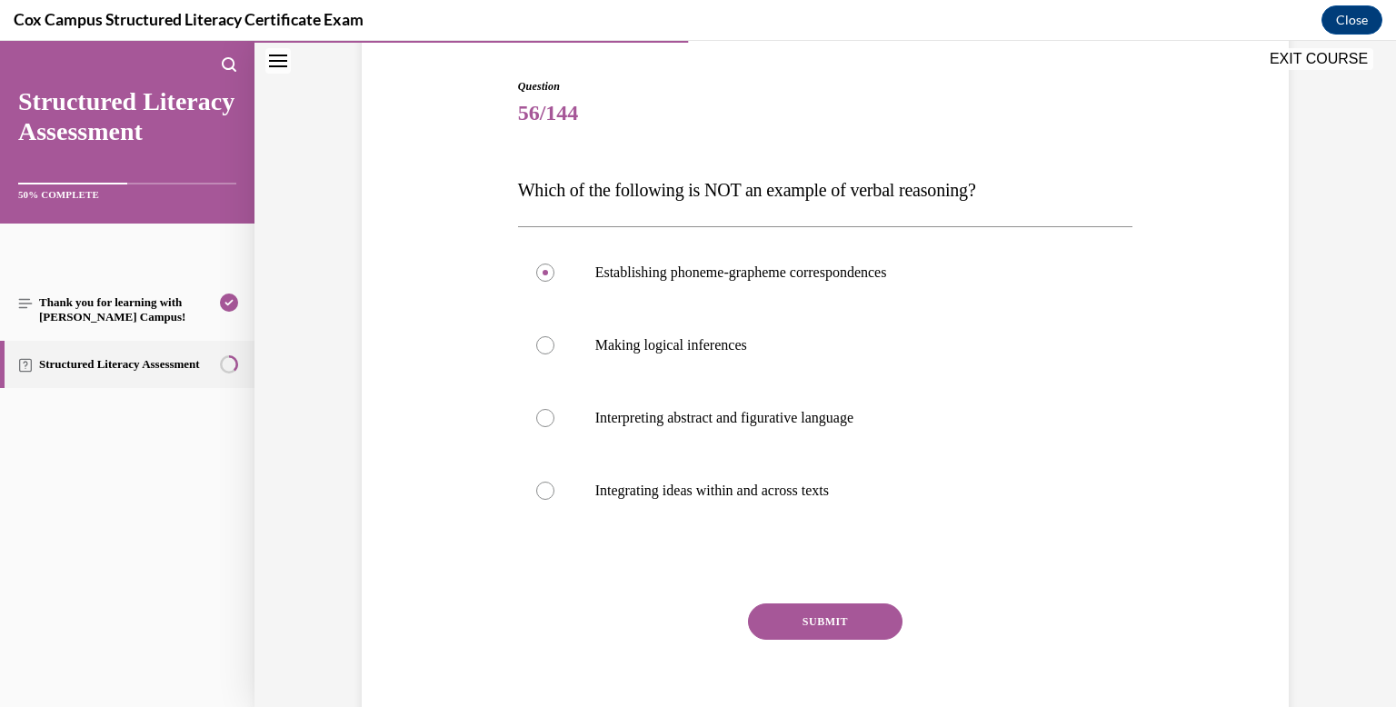
click at [791, 607] on button "SUBMIT" at bounding box center [825, 621] width 154 height 36
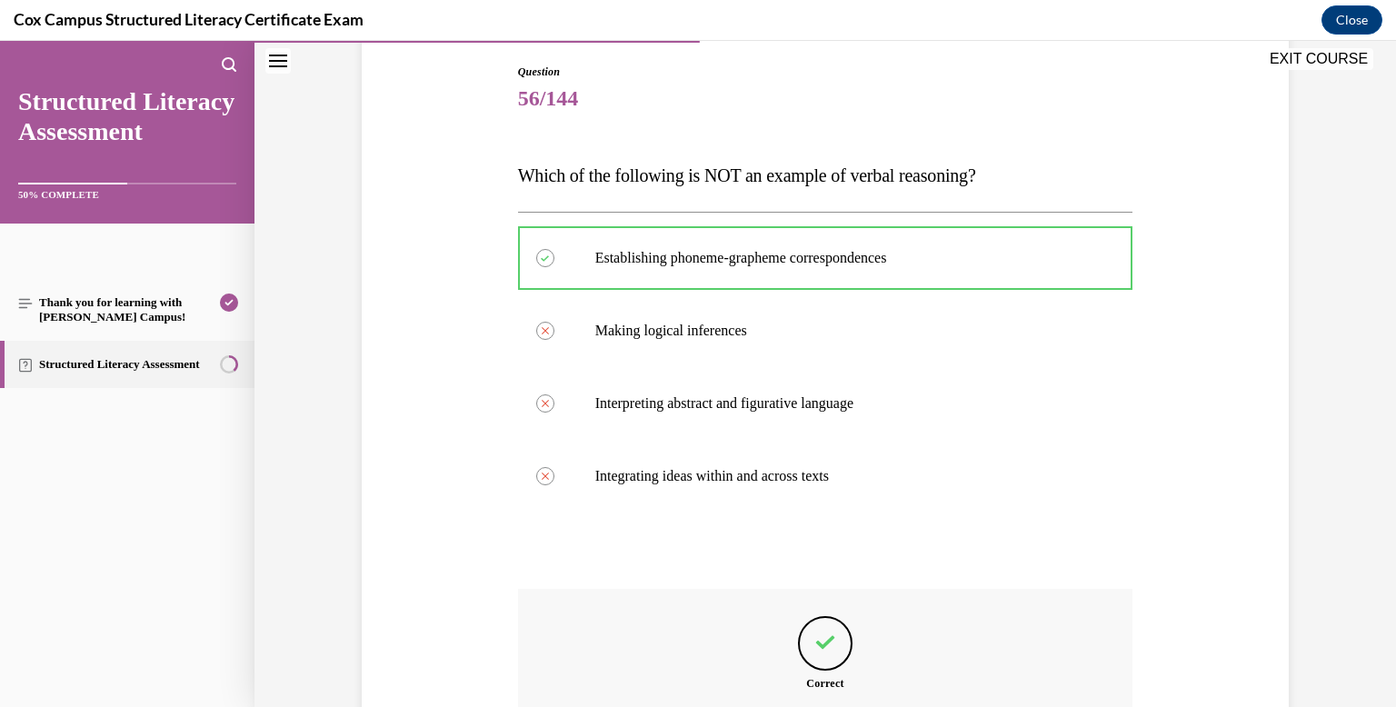
scroll to position [406, 0]
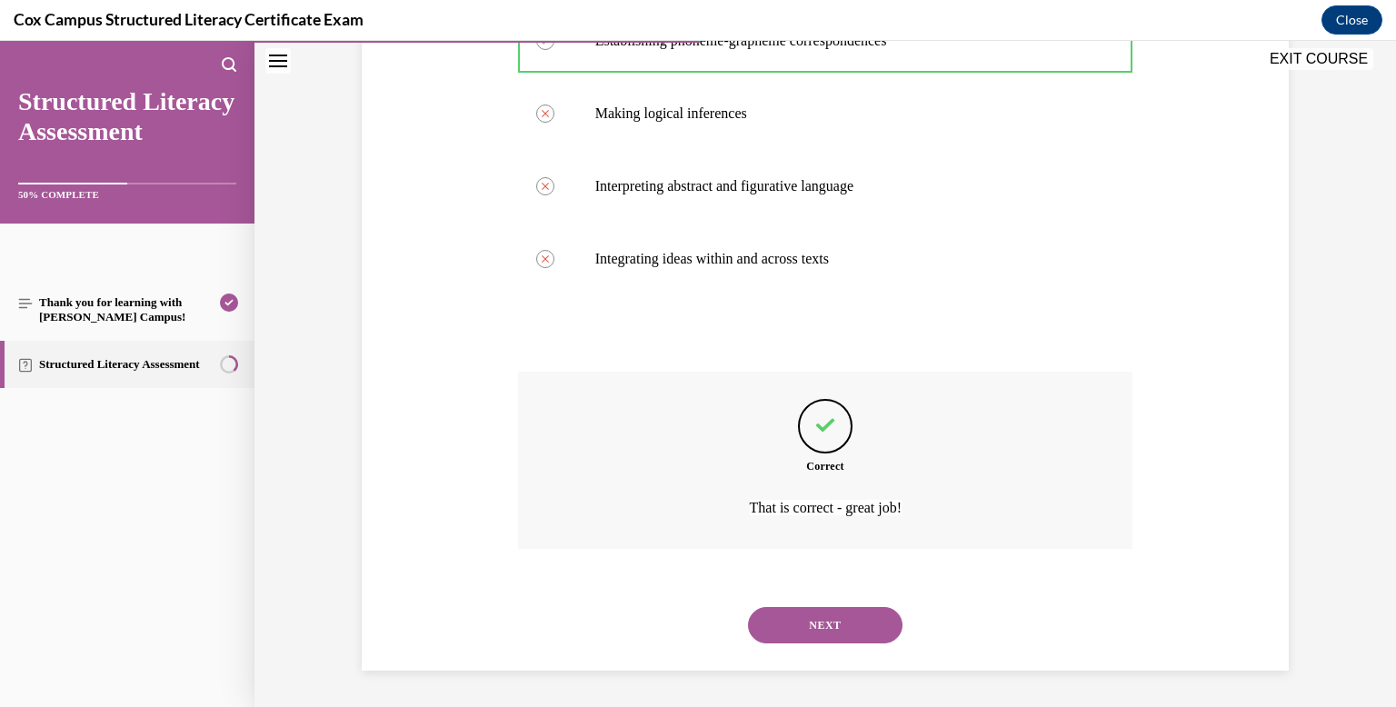
click at [808, 630] on button "NEXT" at bounding box center [825, 625] width 154 height 36
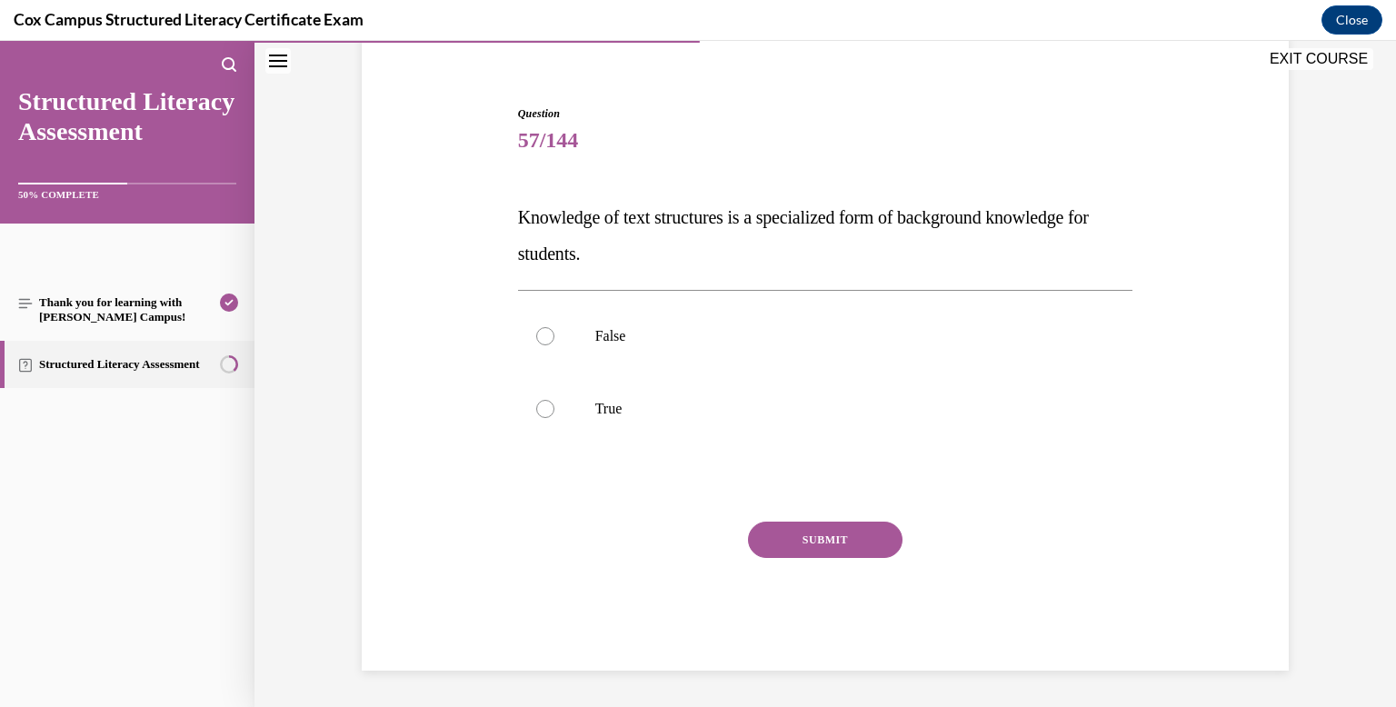
scroll to position [147, 0]
click at [741, 371] on label "False" at bounding box center [825, 336] width 615 height 73
click at [554, 345] on input "False" at bounding box center [545, 336] width 18 height 18
radio input "true"
click at [802, 532] on button "SUBMIT" at bounding box center [825, 540] width 154 height 36
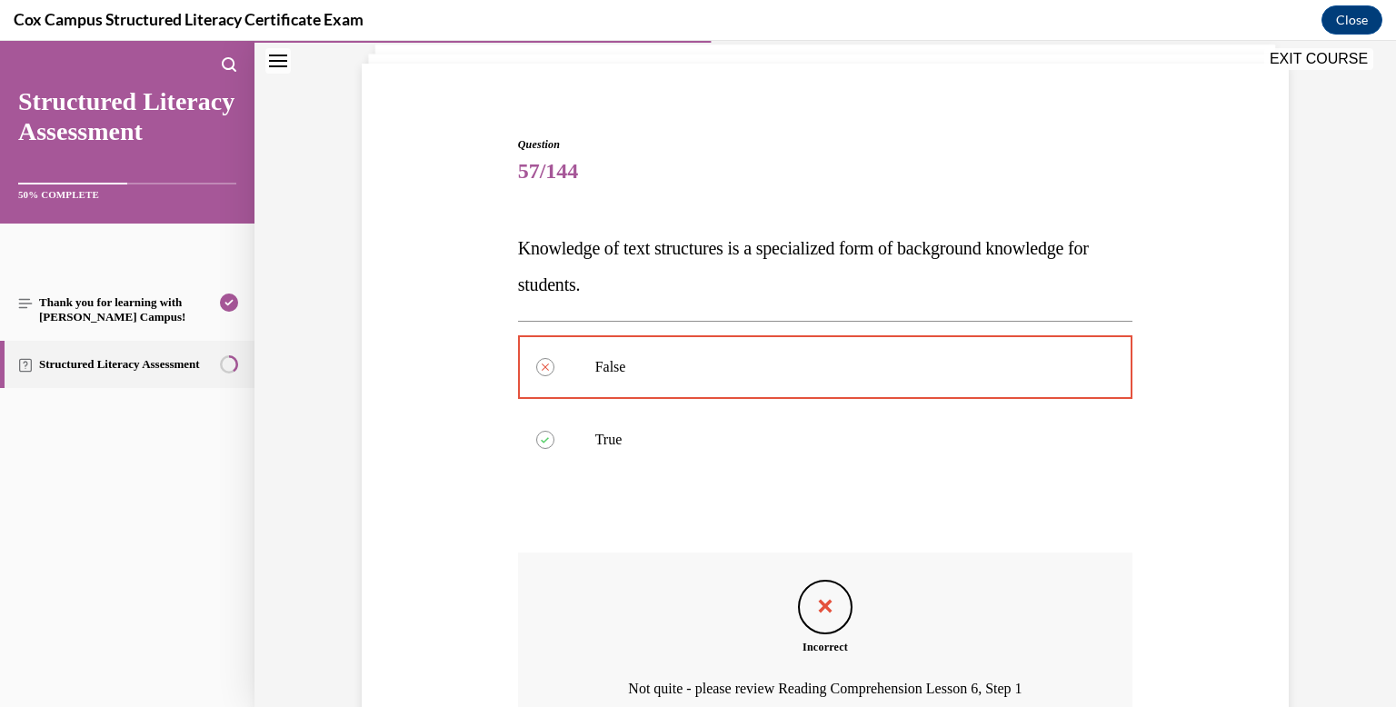
scroll to position [297, 0]
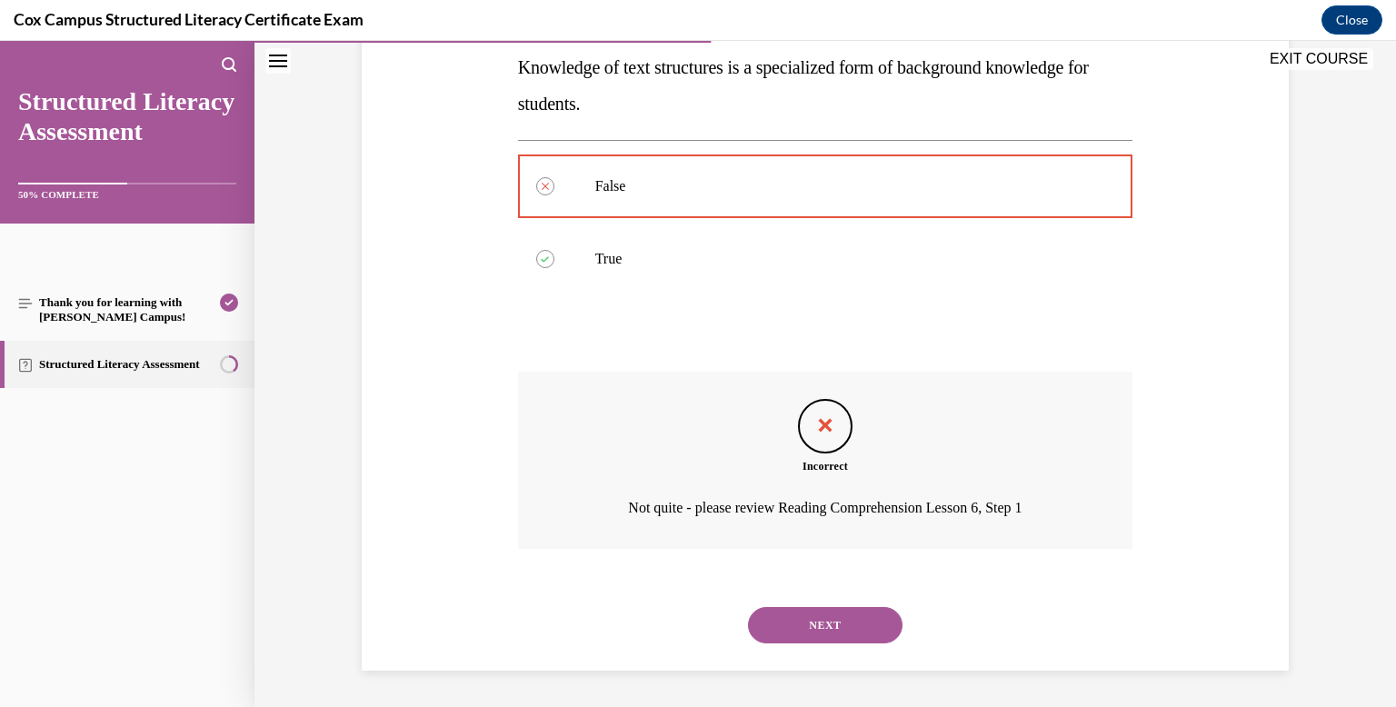
click at [805, 607] on button "NEXT" at bounding box center [825, 625] width 154 height 36
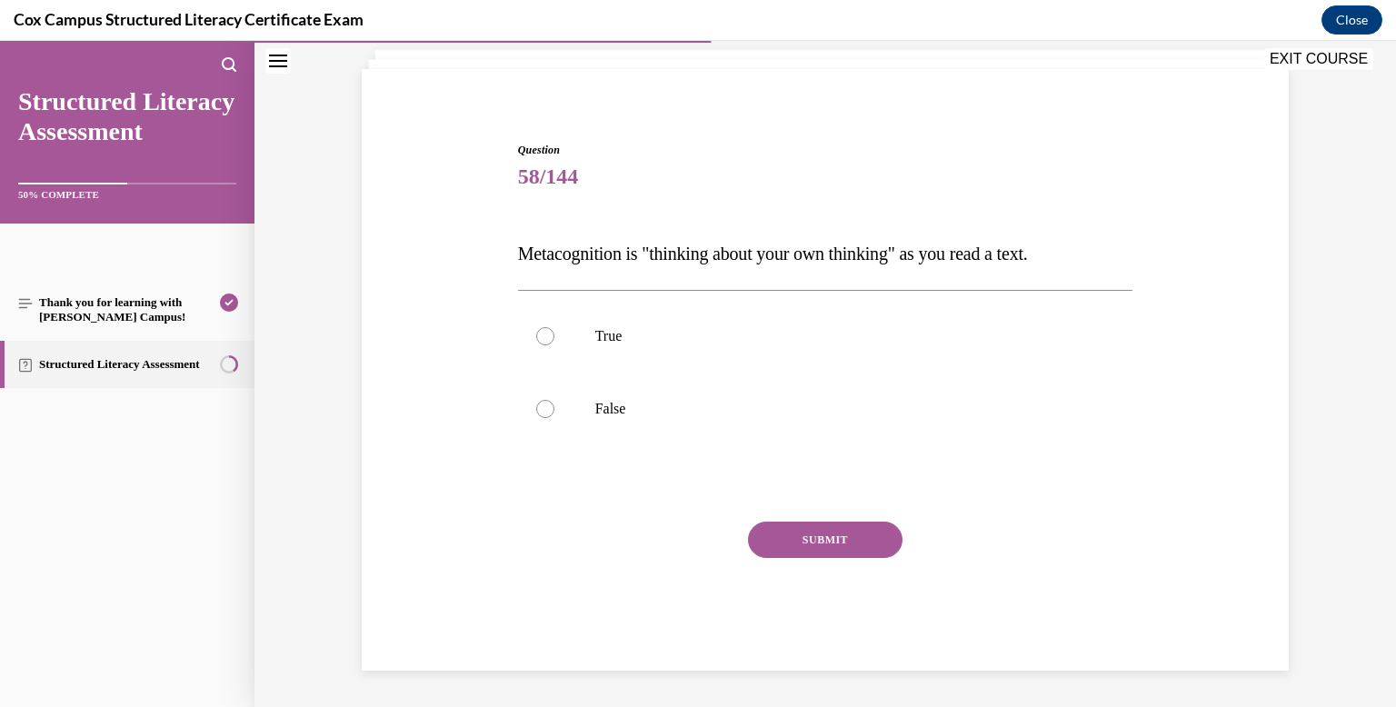
scroll to position [111, 0]
click at [795, 433] on label "False" at bounding box center [825, 409] width 615 height 73
click at [554, 418] on input "False" at bounding box center [545, 409] width 18 height 18
radio input "true"
click at [753, 330] on p "True" at bounding box center [841, 336] width 492 height 18
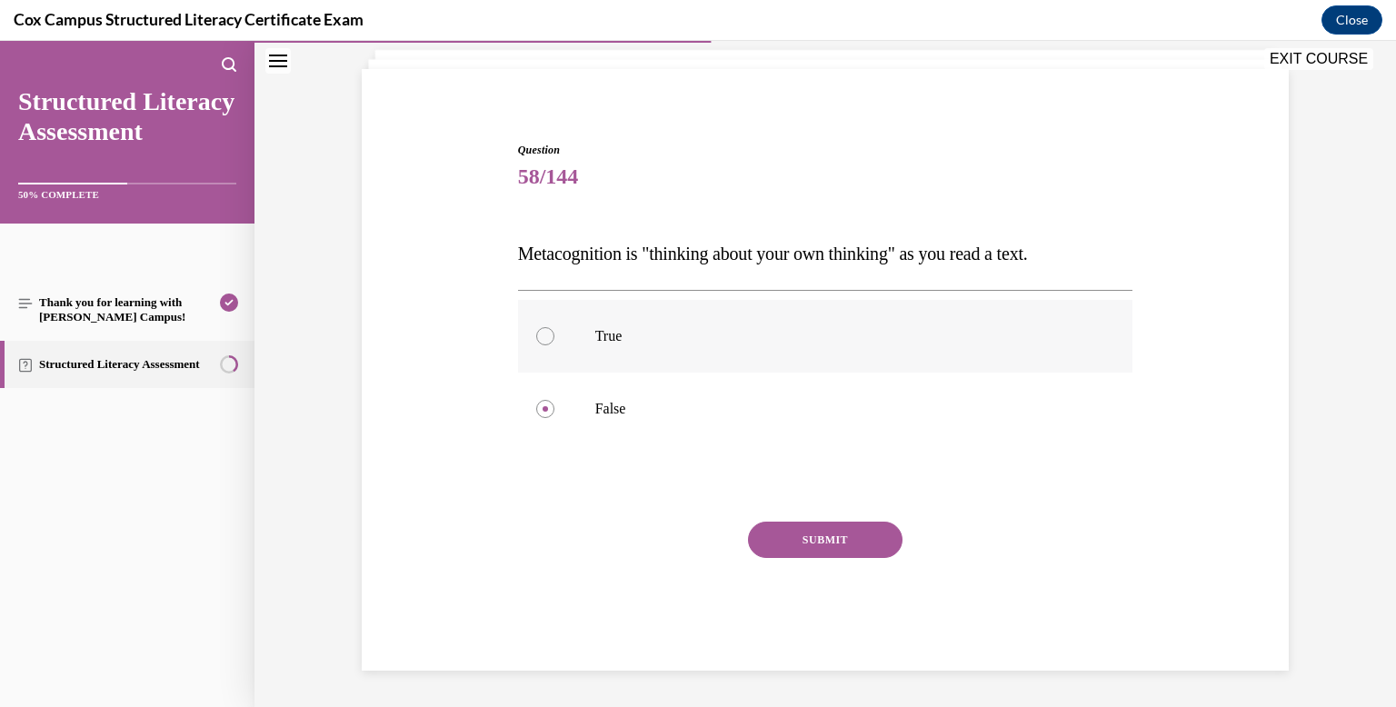
click at [554, 330] on input "True" at bounding box center [545, 336] width 18 height 18
radio input "true"
click at [815, 528] on button "SUBMIT" at bounding box center [825, 540] width 154 height 36
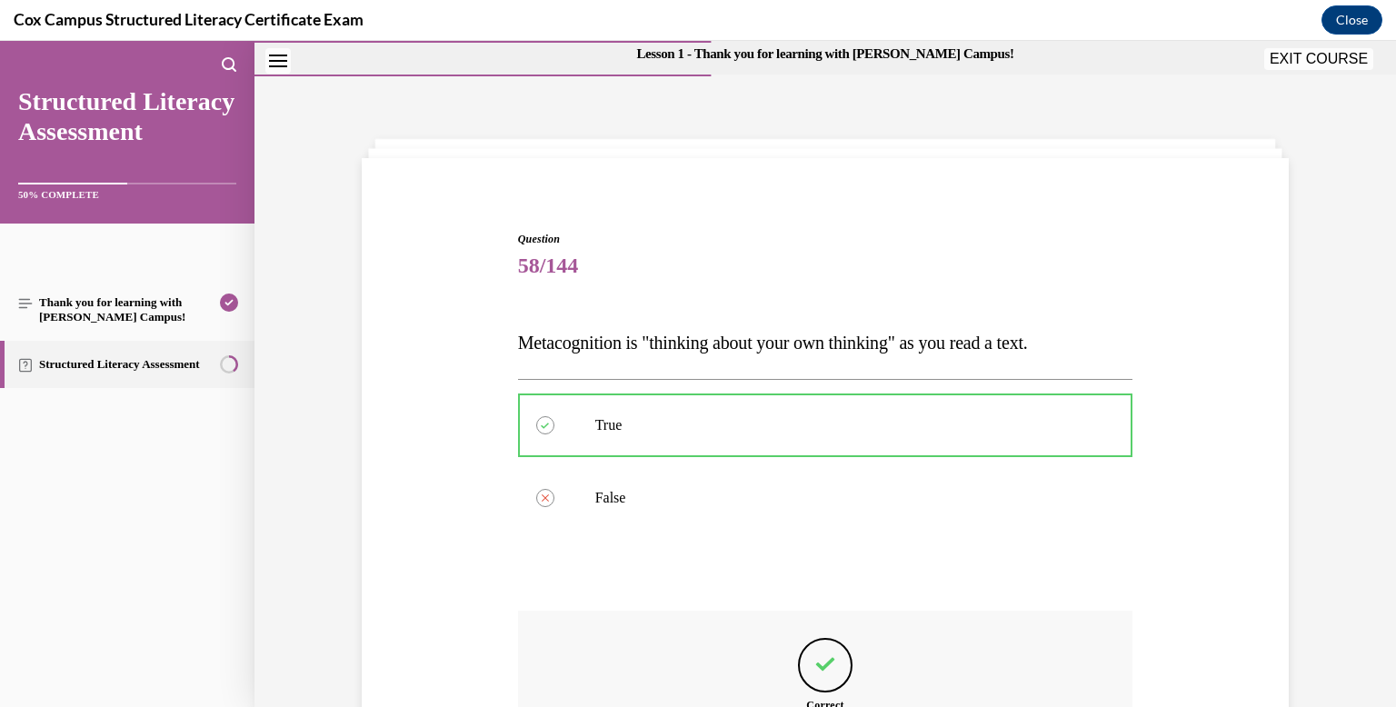
scroll to position [261, 0]
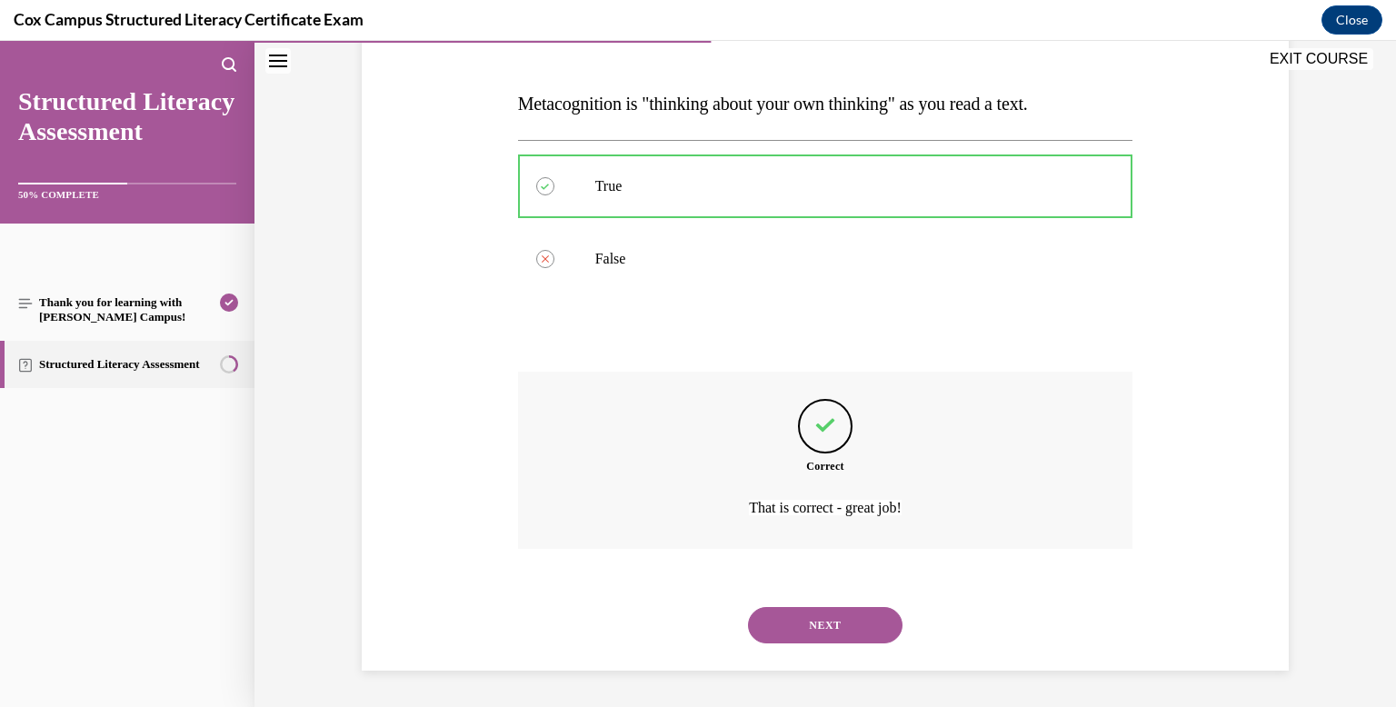
click at [809, 609] on button "NEXT" at bounding box center [825, 625] width 154 height 36
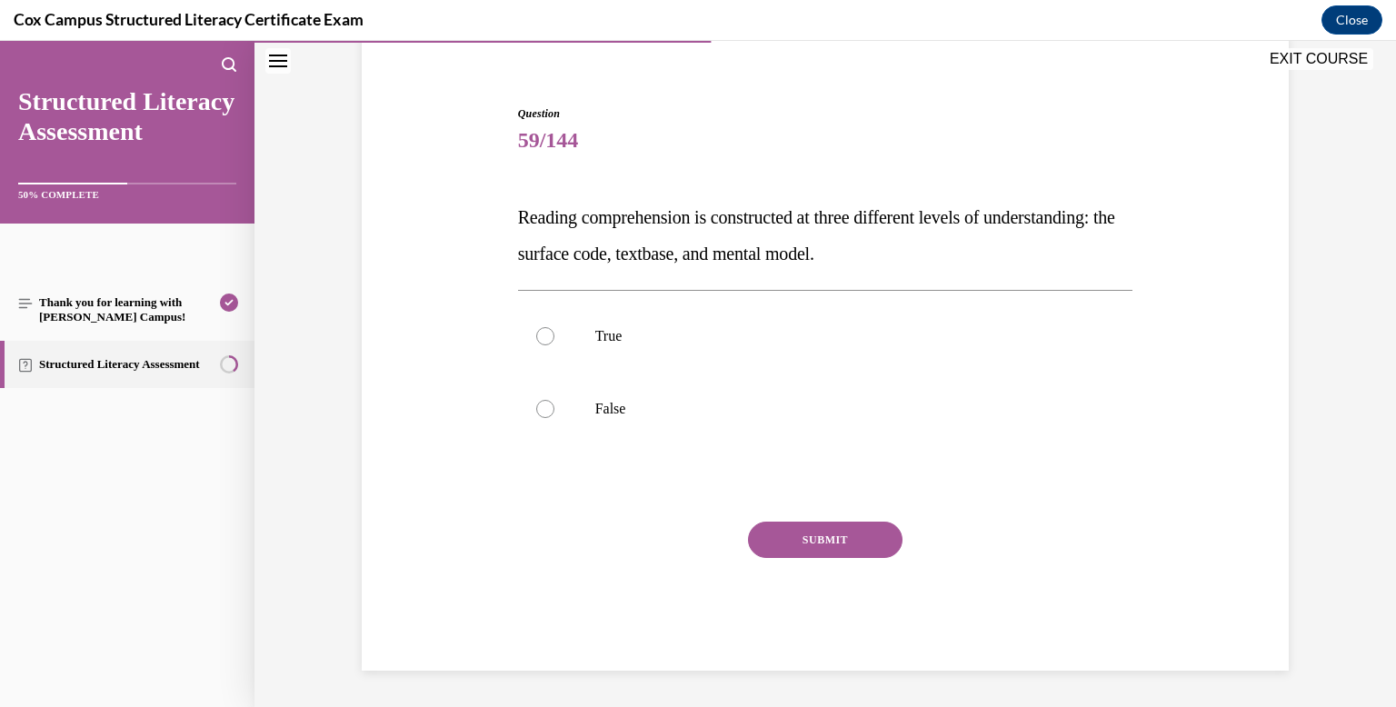
scroll to position [147, 0]
click at [740, 351] on label "True" at bounding box center [825, 336] width 615 height 73
click at [554, 345] on input "True" at bounding box center [545, 336] width 18 height 18
radio input "true"
click at [812, 552] on button "SUBMIT" at bounding box center [825, 540] width 154 height 36
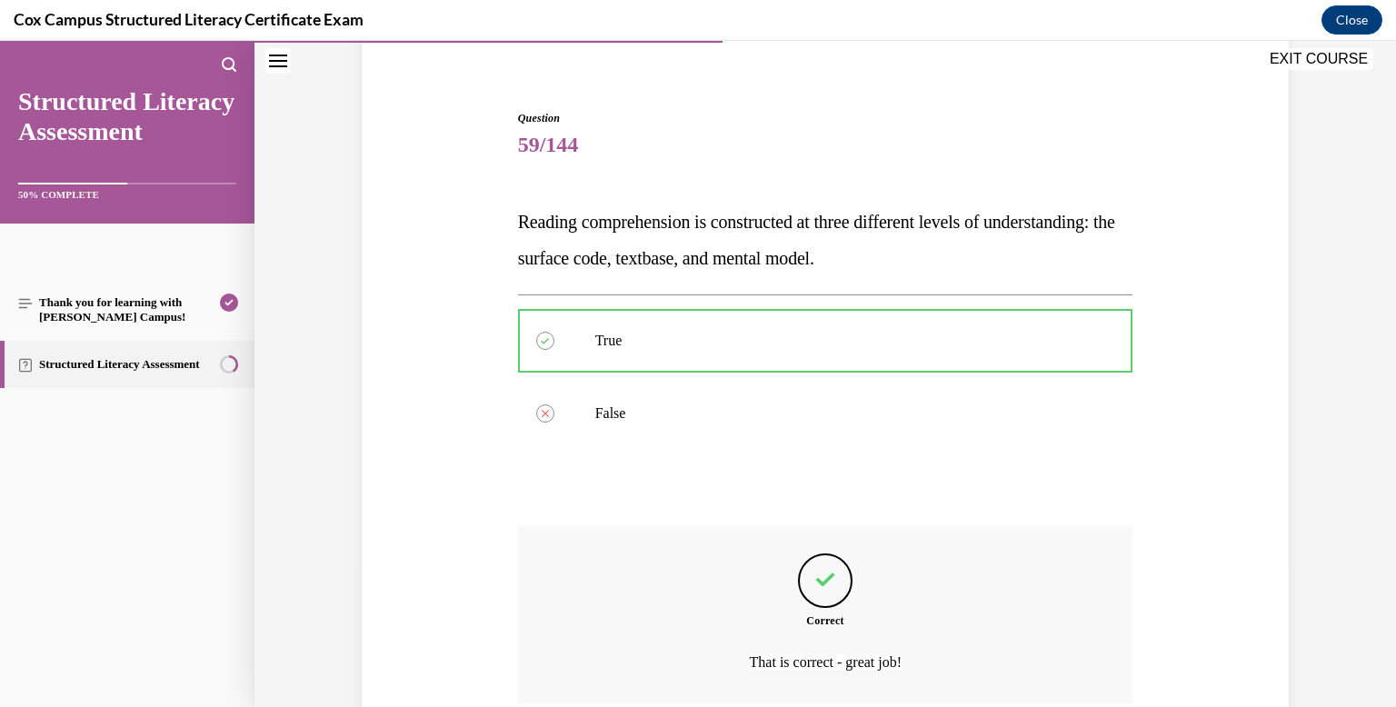
scroll to position [297, 0]
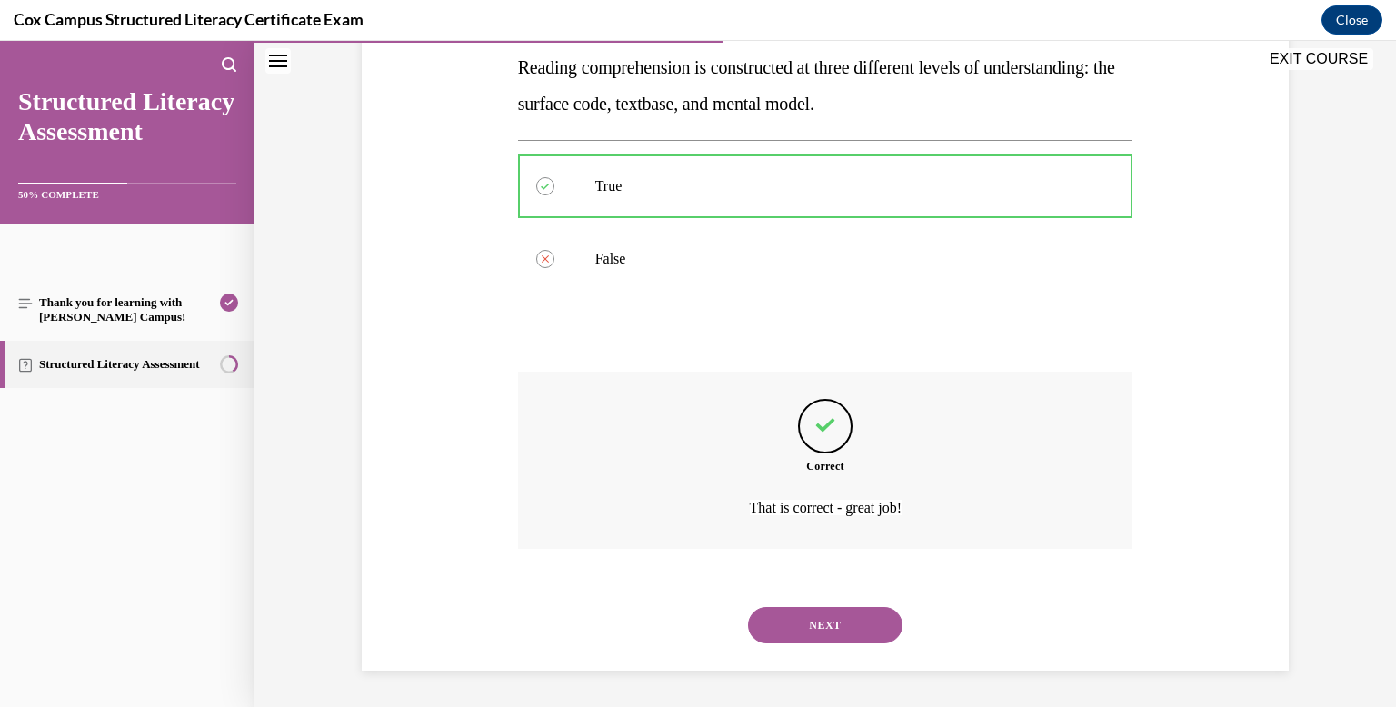
click at [808, 637] on button "NEXT" at bounding box center [825, 625] width 154 height 36
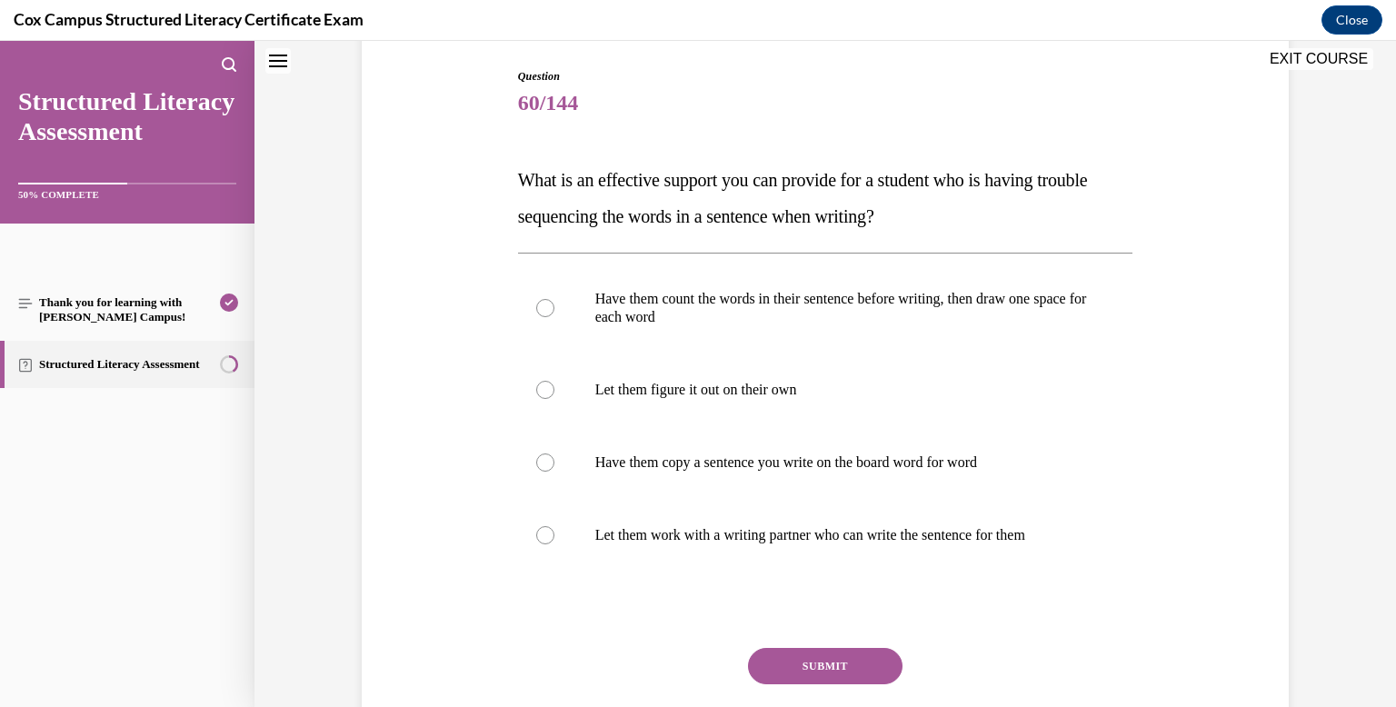
scroll to position [0, 0]
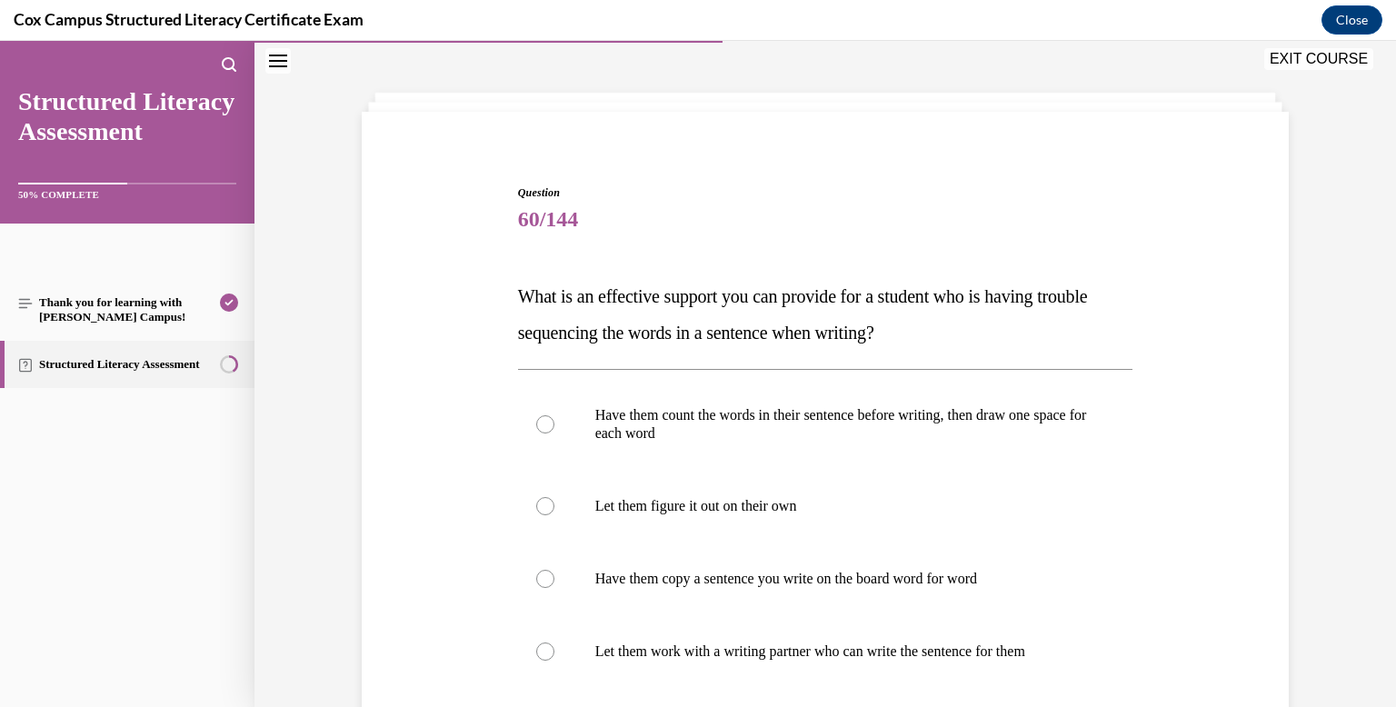
click at [719, 392] on label "Have them count the words in their sentence before writing, then draw one space…" at bounding box center [825, 424] width 615 height 91
click at [554, 415] on input "Have them count the words in their sentence before writing, then draw one space…" at bounding box center [545, 424] width 18 height 18
radio input "true"
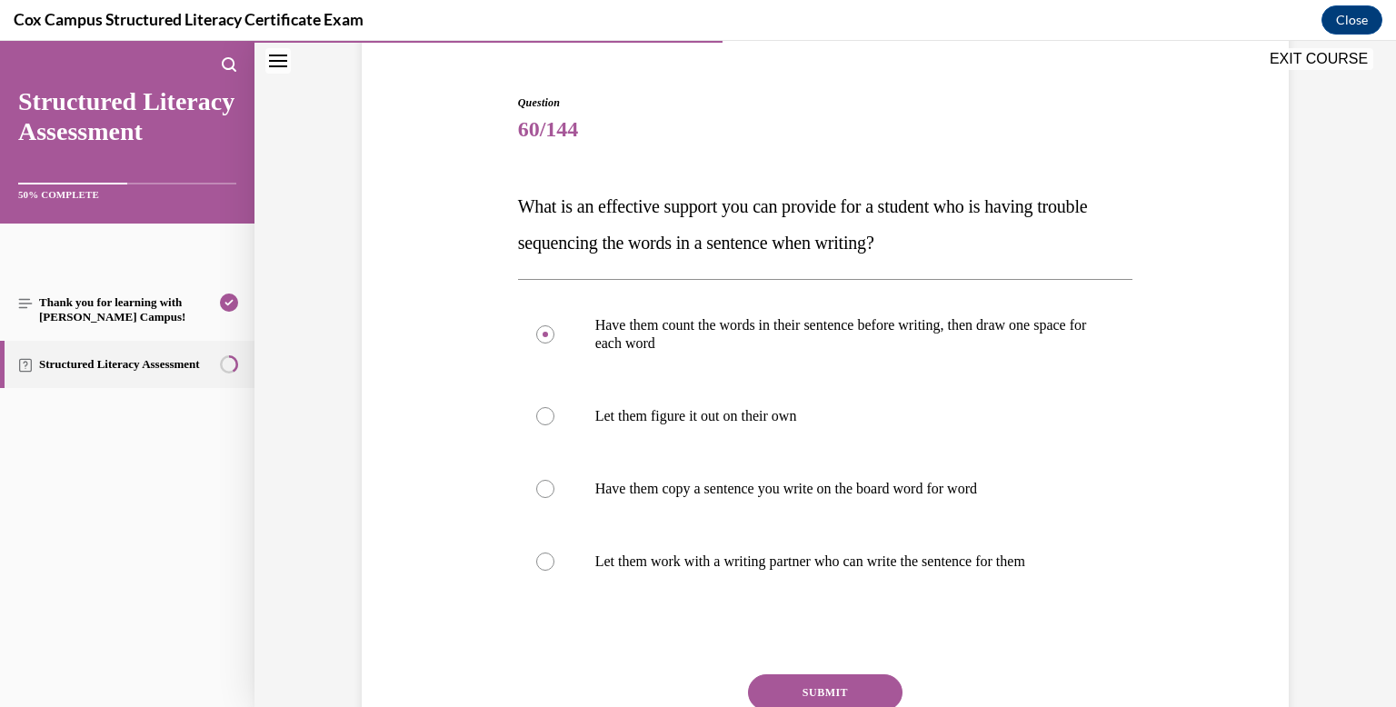
scroll to position [311, 0]
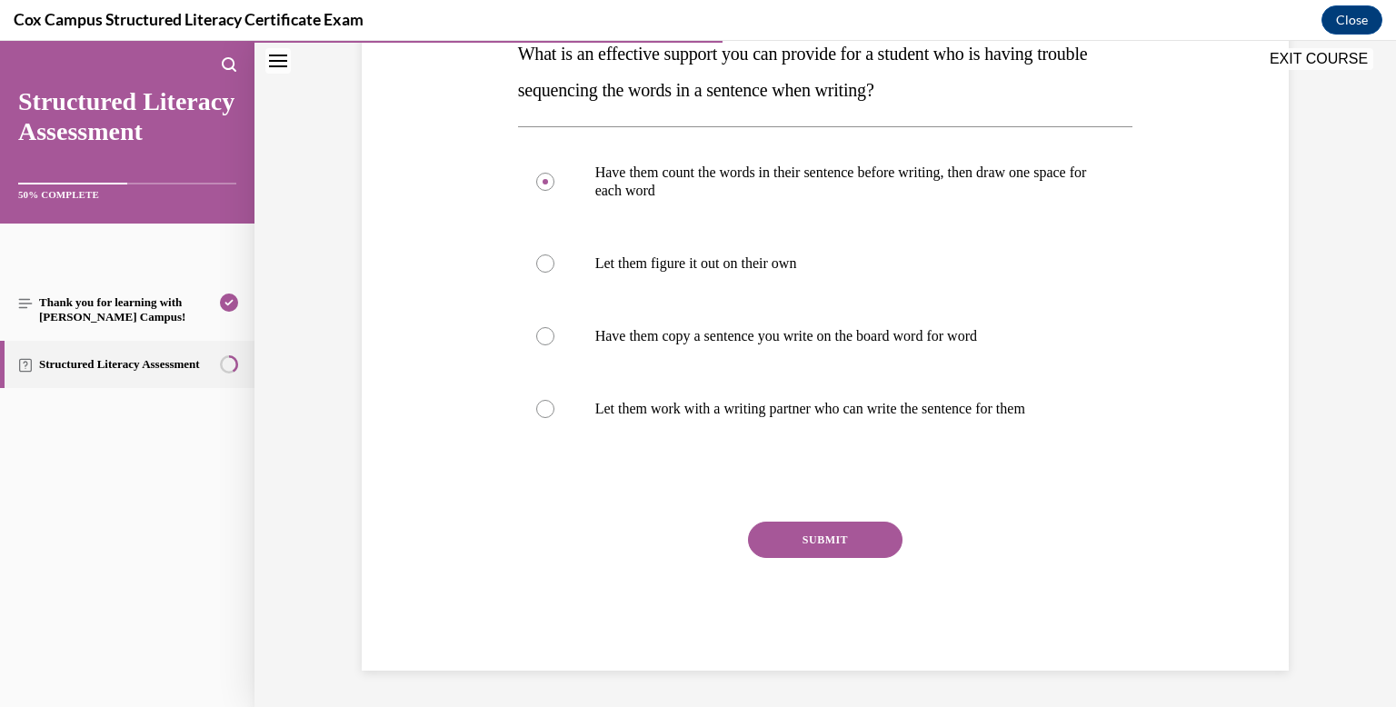
click at [776, 542] on button "SUBMIT" at bounding box center [825, 540] width 154 height 36
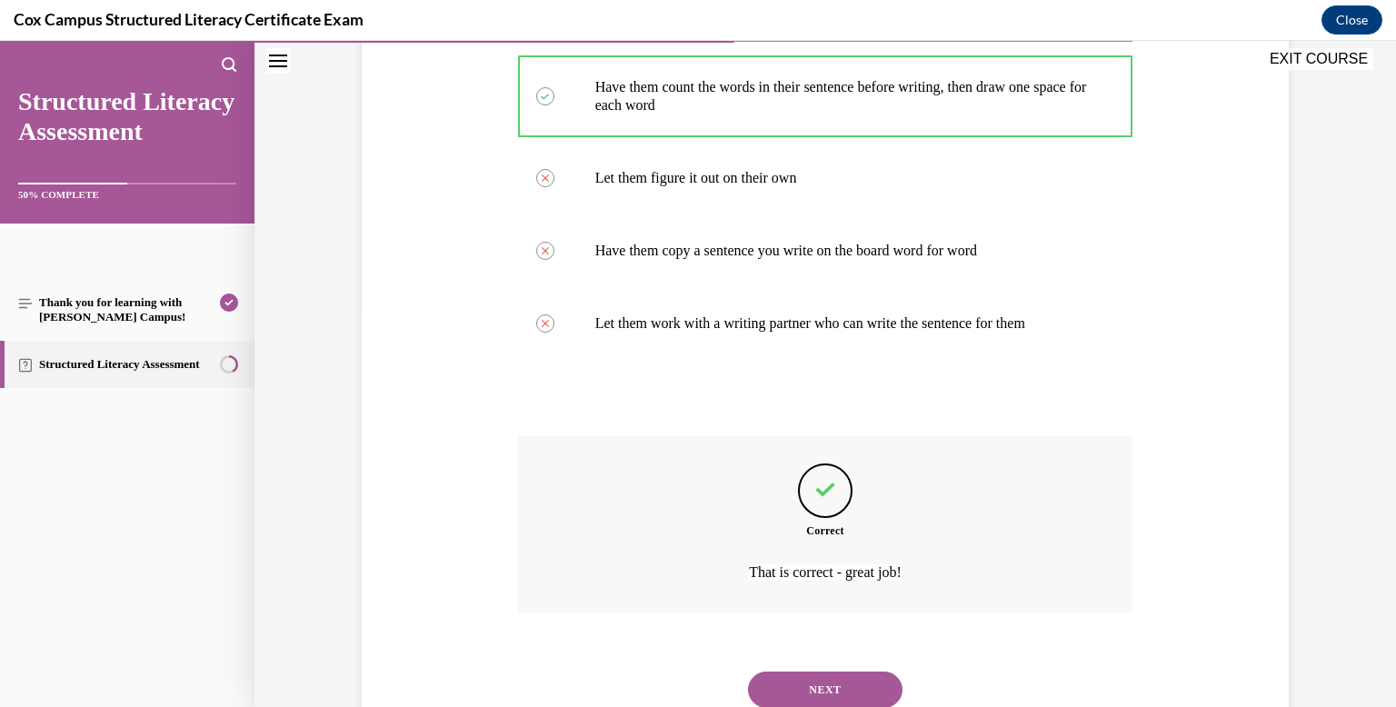
scroll to position [403, 0]
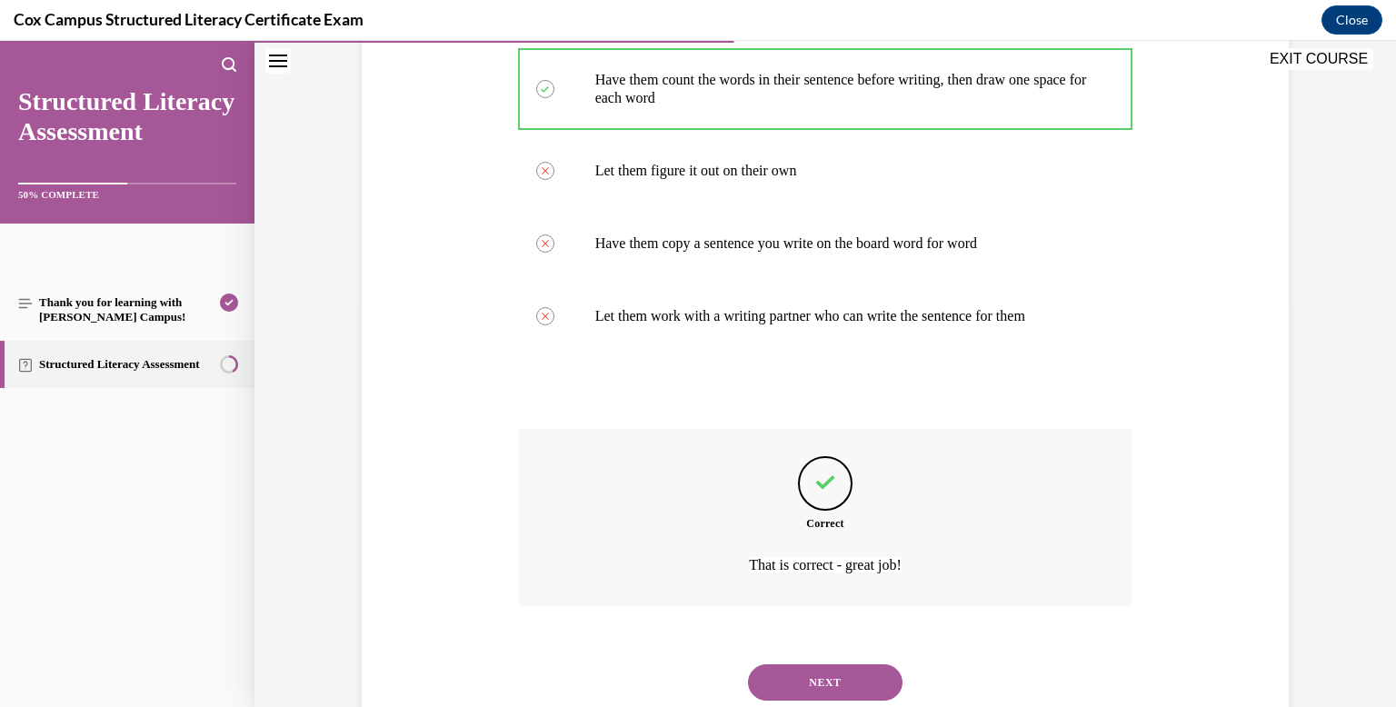
click at [814, 674] on button "NEXT" at bounding box center [825, 682] width 154 height 36
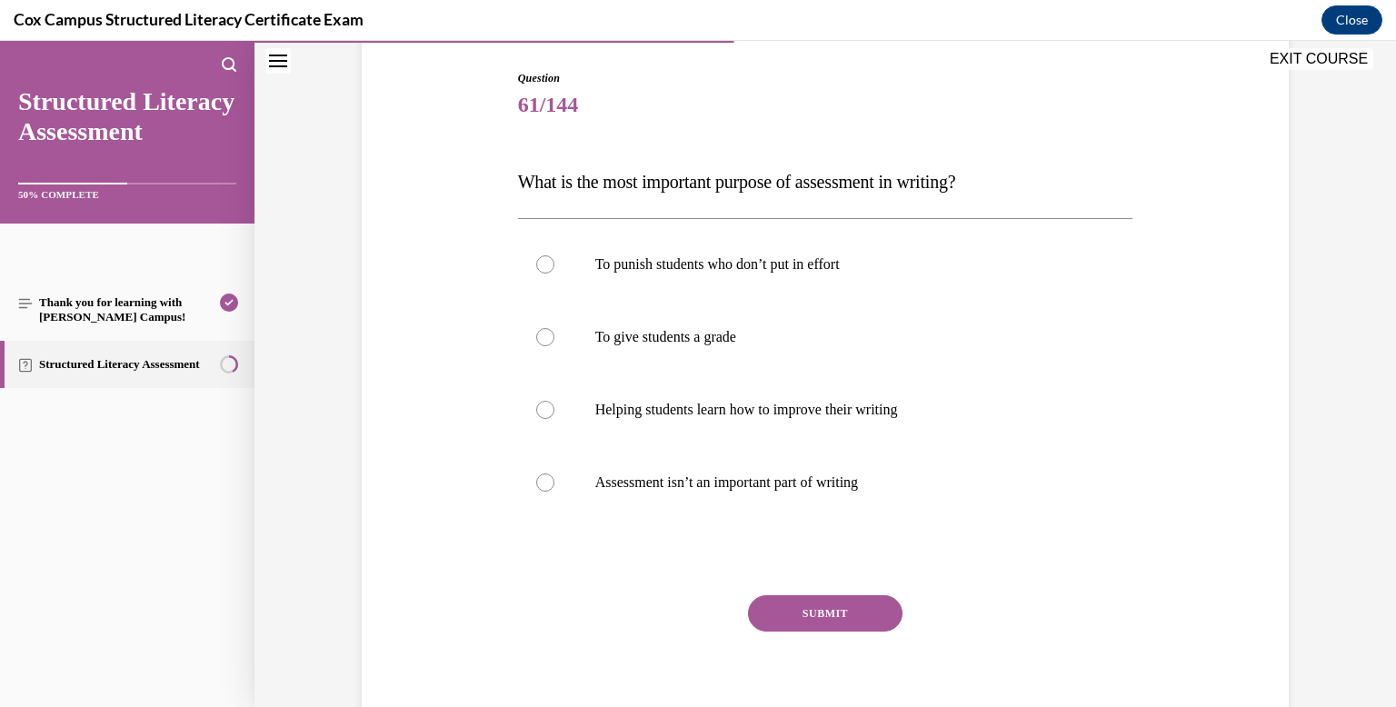
scroll to position [191, 0]
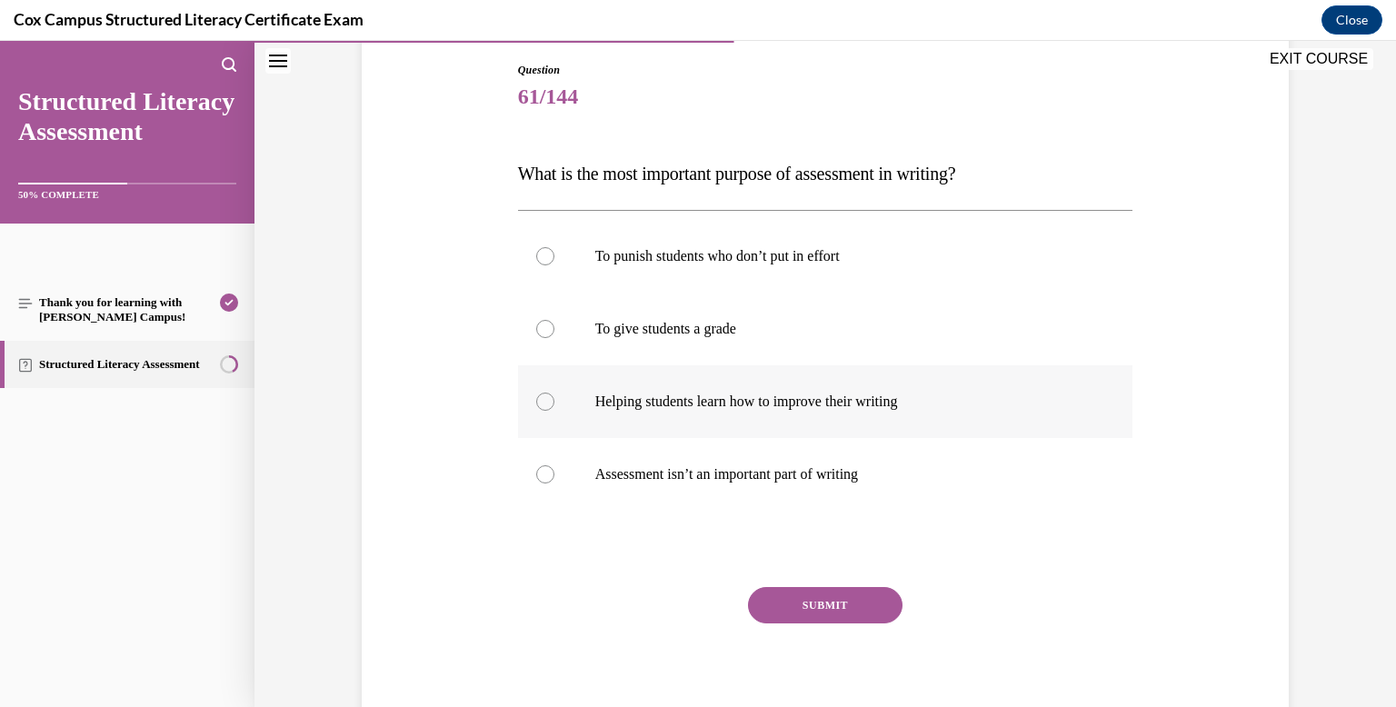
click at [733, 435] on label "Helping students learn how to improve their writing" at bounding box center [825, 401] width 615 height 73
click at [554, 411] on input "Helping students learn how to improve their writing" at bounding box center [545, 402] width 18 height 18
radio input "true"
click at [766, 590] on button "SUBMIT" at bounding box center [825, 605] width 154 height 36
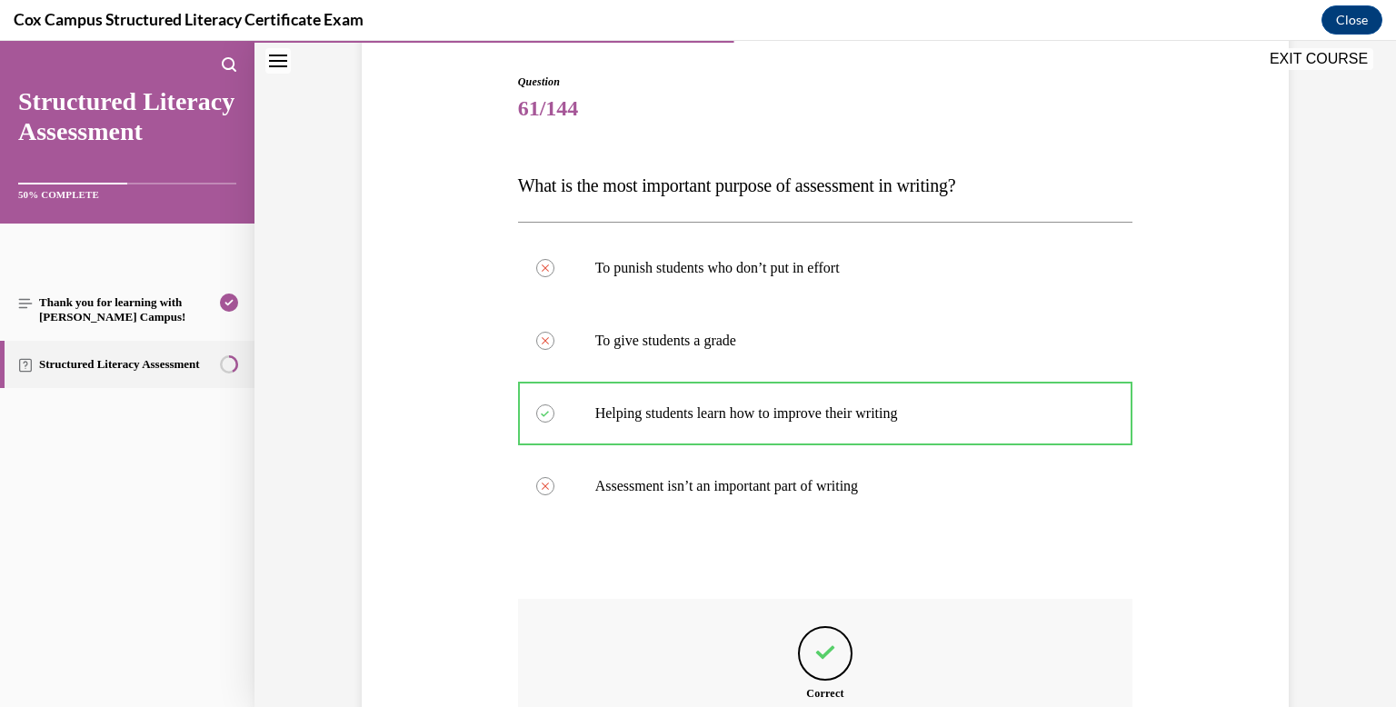
scroll to position [406, 0]
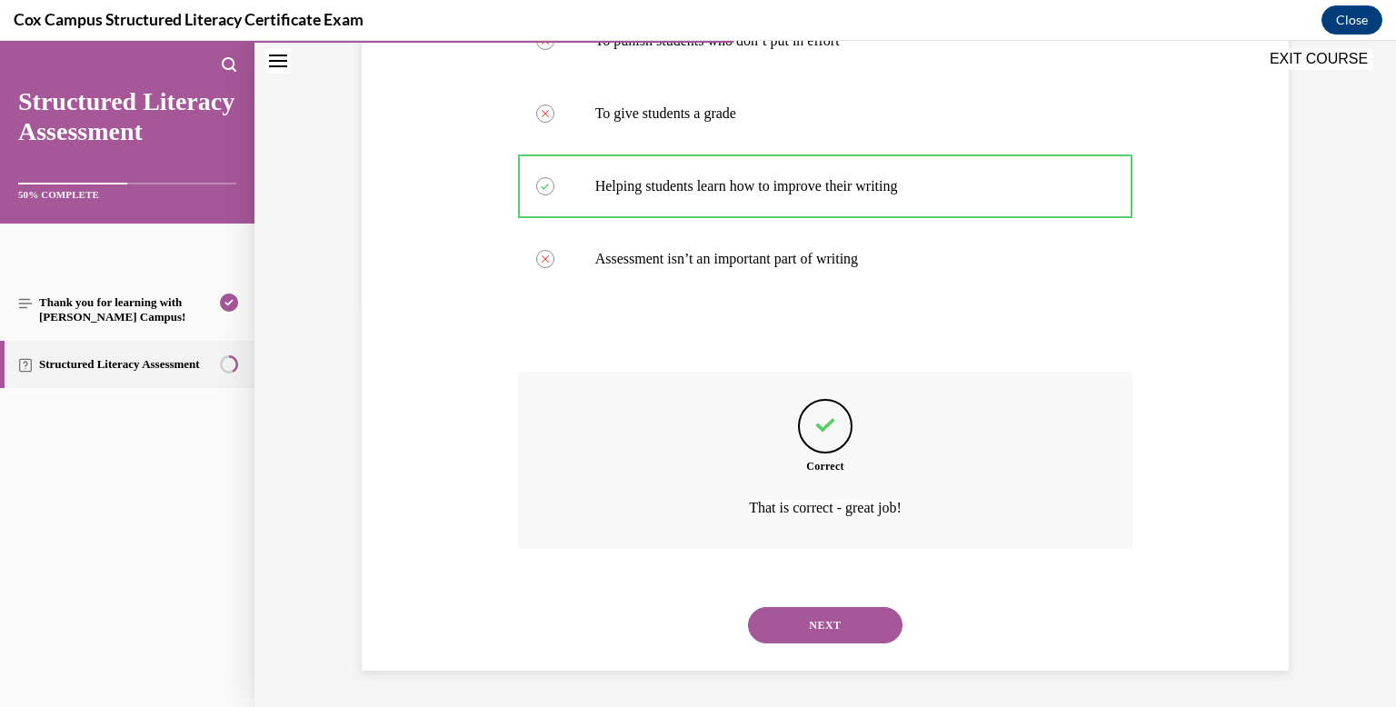
click at [766, 685] on div "Question 61/144 What is the most important purpose of assessment in writing?   …" at bounding box center [824, 199] width 1141 height 1015
click at [770, 628] on button "NEXT" at bounding box center [825, 625] width 154 height 36
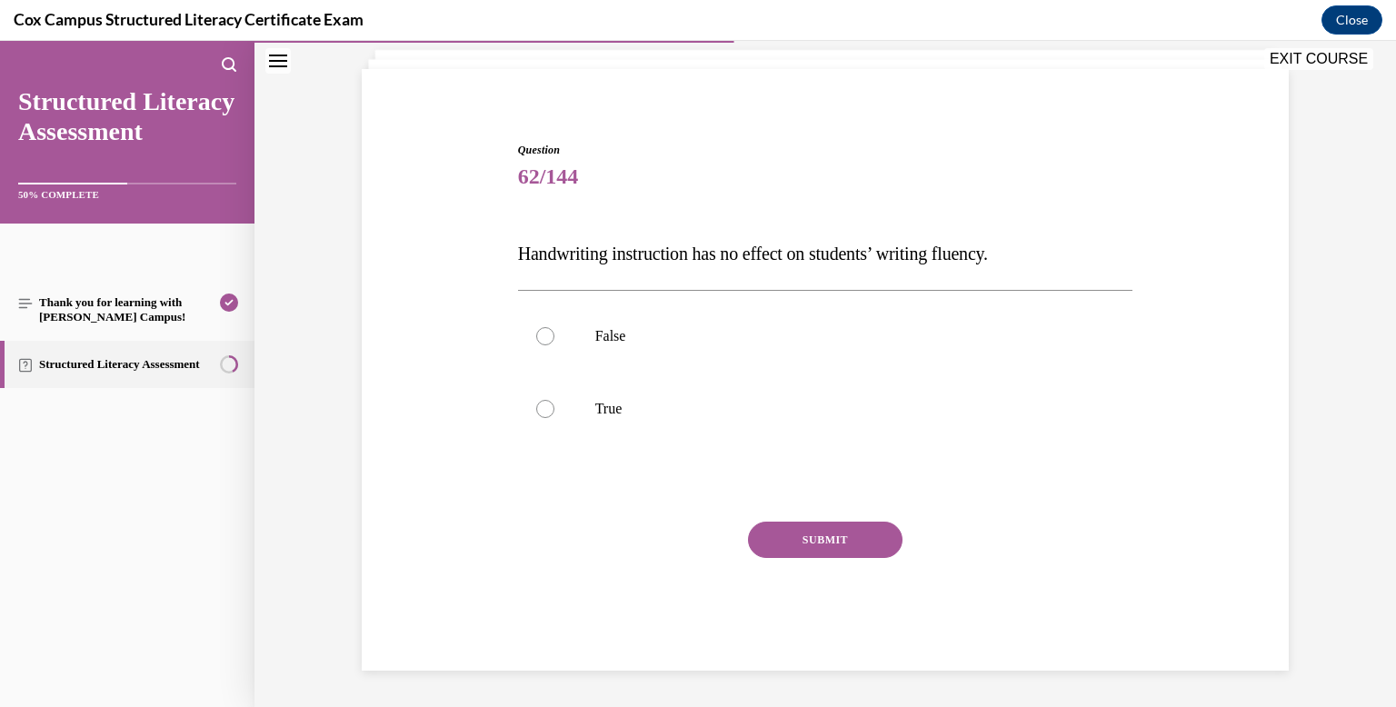
scroll to position [111, 0]
click at [771, 403] on p "True" at bounding box center [841, 409] width 492 height 18
click at [554, 403] on input "True" at bounding box center [545, 409] width 18 height 18
radio input "true"
click at [790, 308] on label "False" at bounding box center [825, 336] width 615 height 73
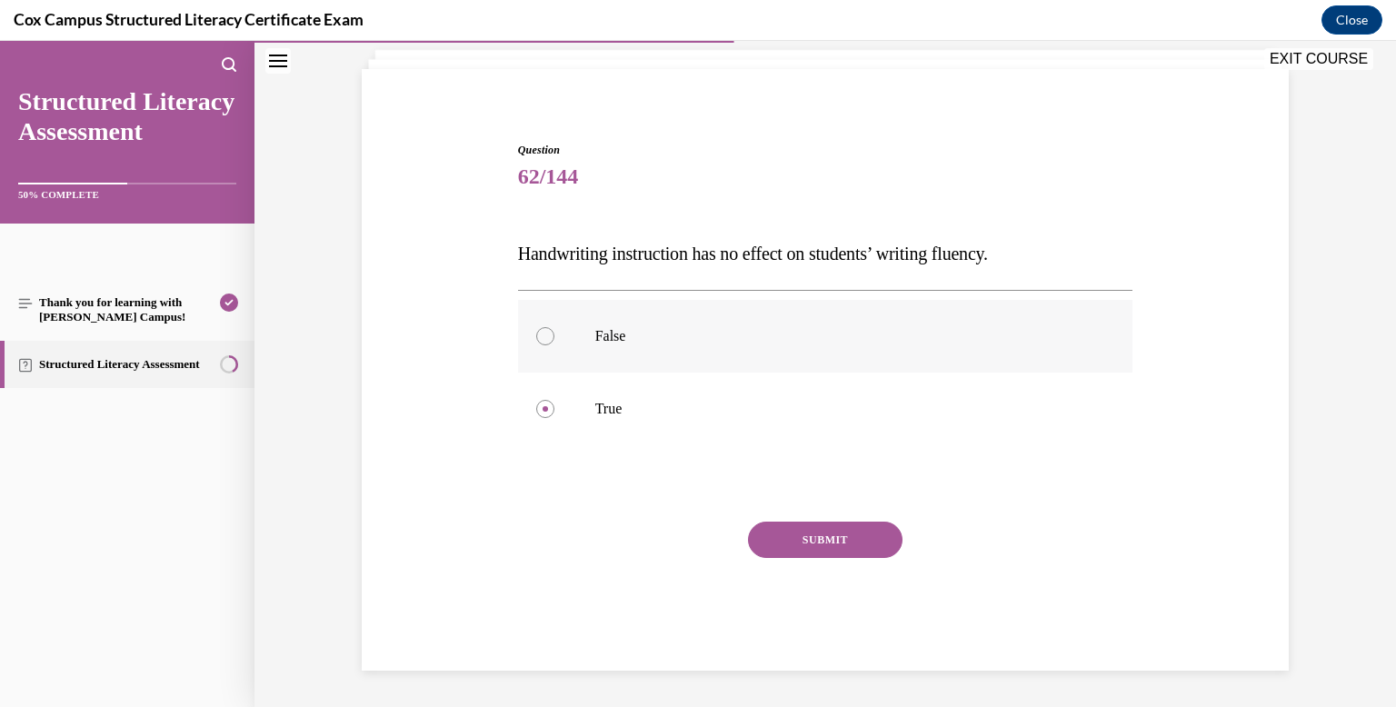
click at [554, 327] on input "False" at bounding box center [545, 336] width 18 height 18
radio input "true"
click at [806, 533] on button "SUBMIT" at bounding box center [825, 540] width 154 height 36
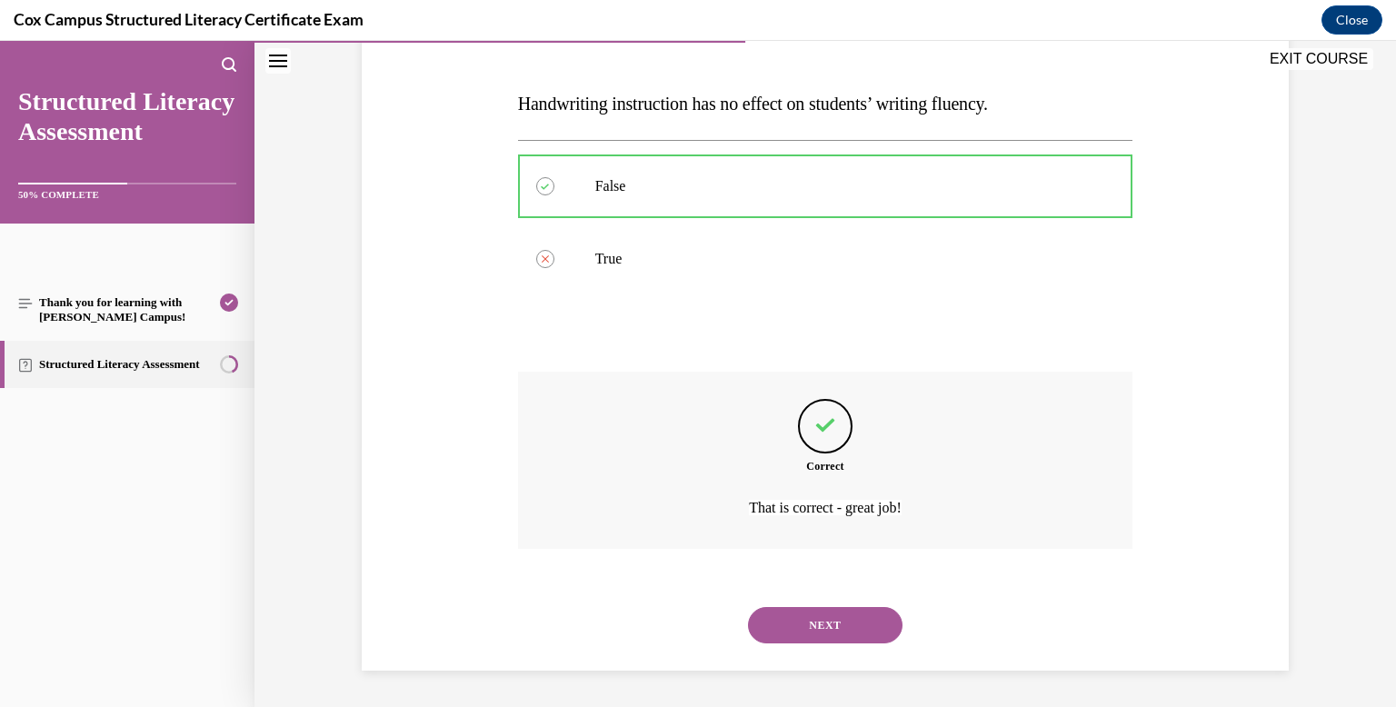
click at [811, 638] on button "NEXT" at bounding box center [825, 625] width 154 height 36
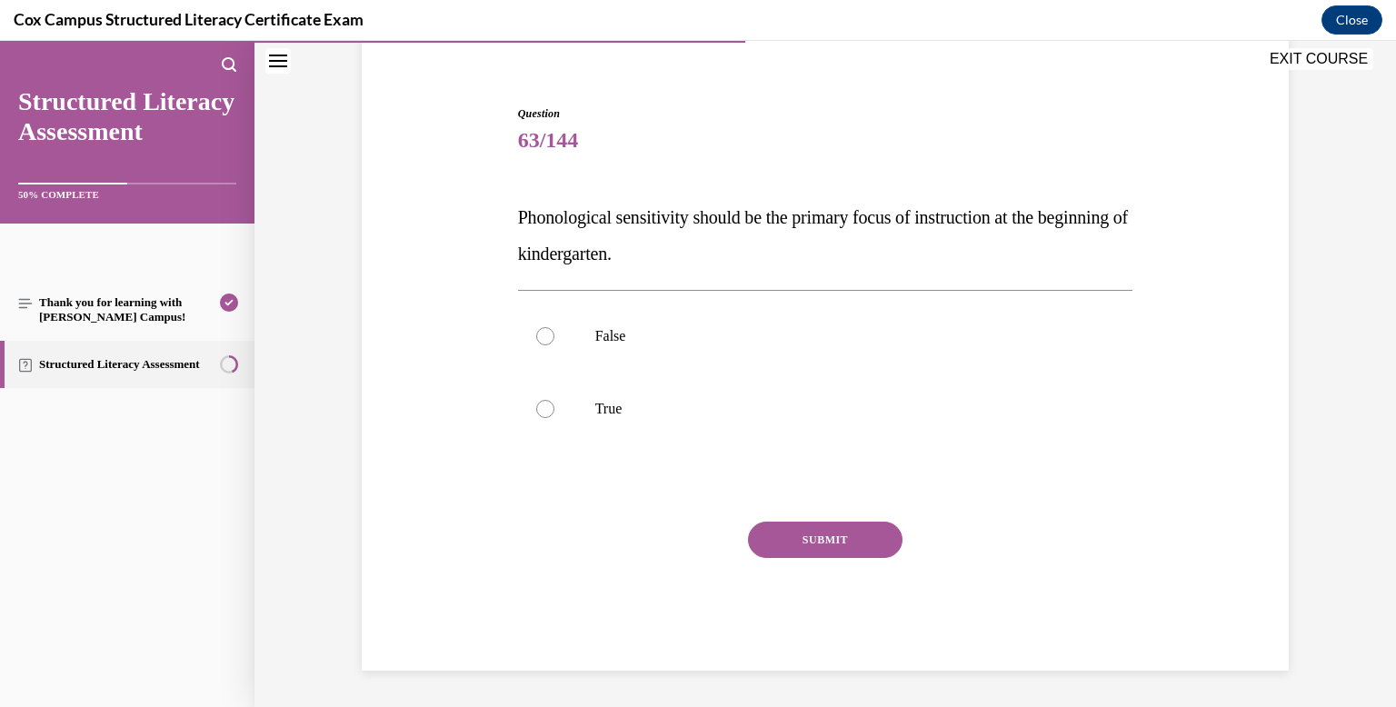
scroll to position [147, 0]
click at [704, 336] on p "False" at bounding box center [841, 336] width 492 height 18
click at [554, 336] on input "False" at bounding box center [545, 336] width 18 height 18
radio input "true"
click at [819, 537] on button "SUBMIT" at bounding box center [825, 540] width 154 height 36
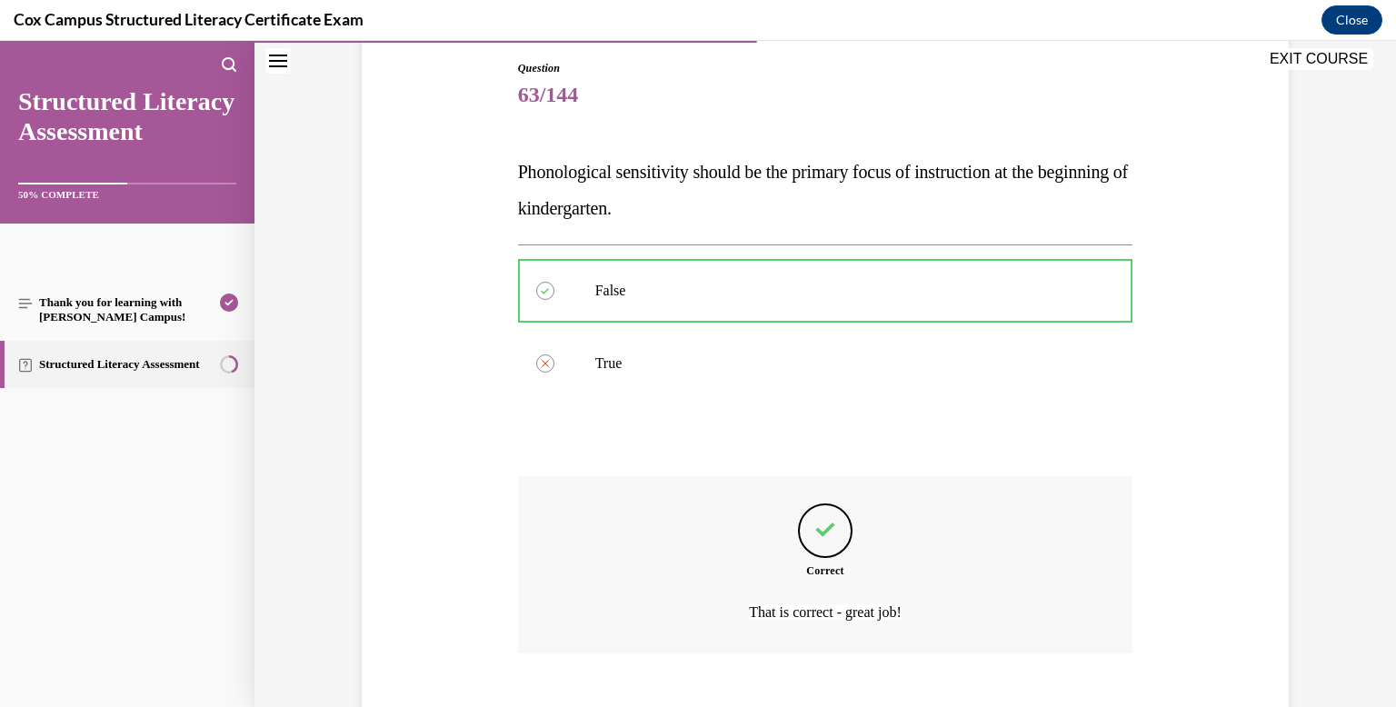
scroll to position [297, 0]
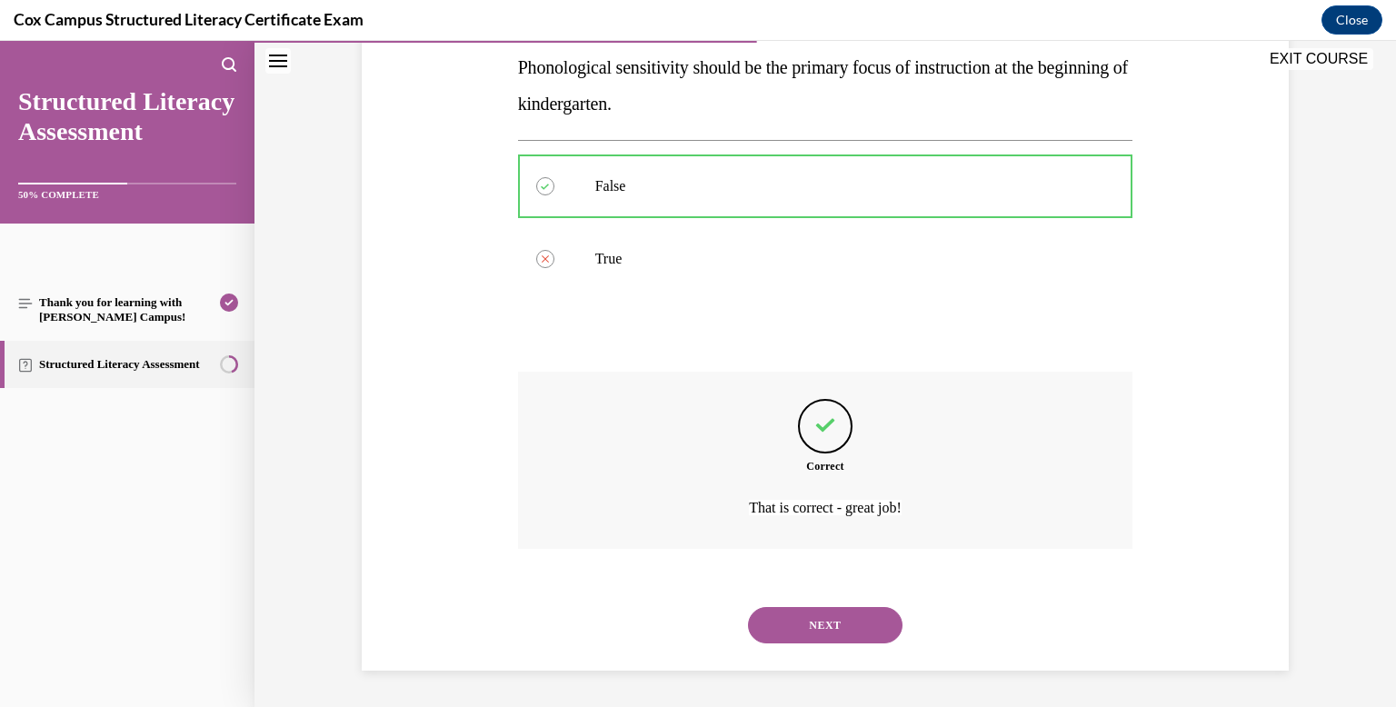
click at [823, 646] on div "NEXT" at bounding box center [825, 625] width 615 height 73
click at [821, 607] on button "NEXT" at bounding box center [825, 625] width 154 height 36
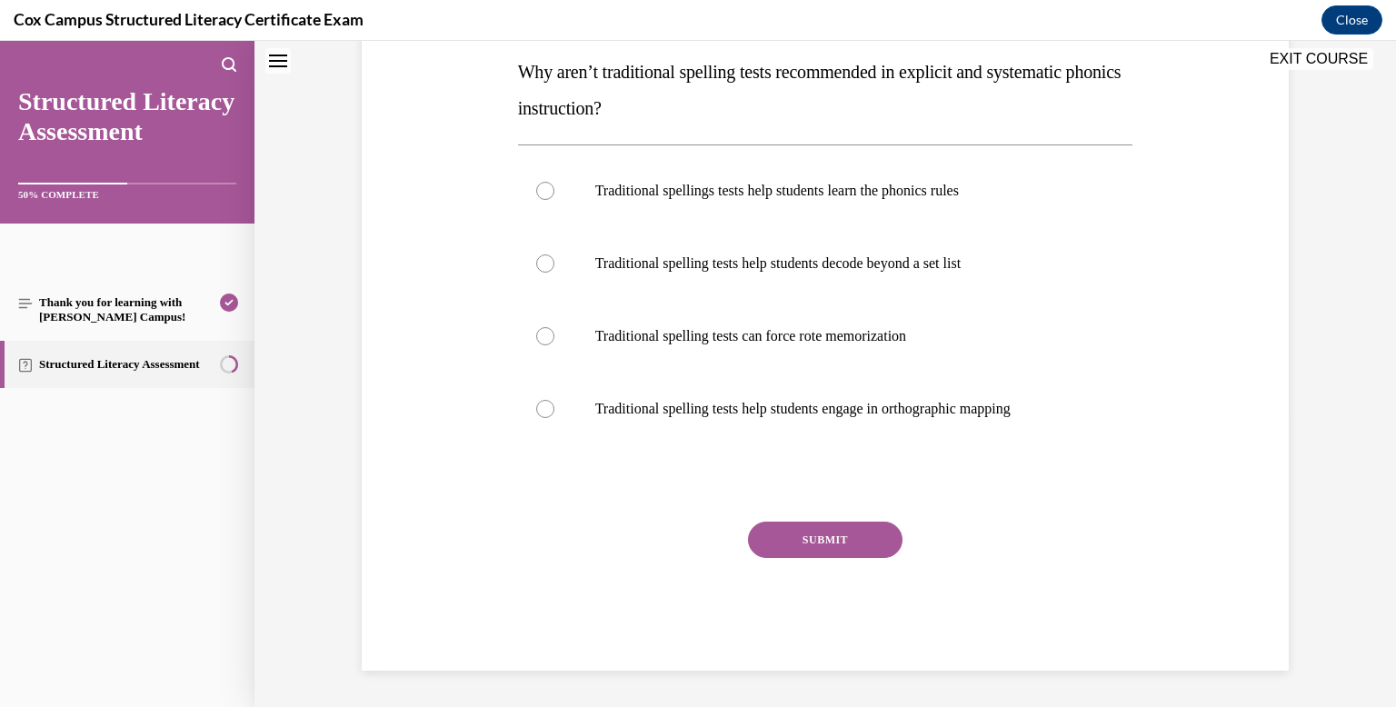
scroll to position [0, 0]
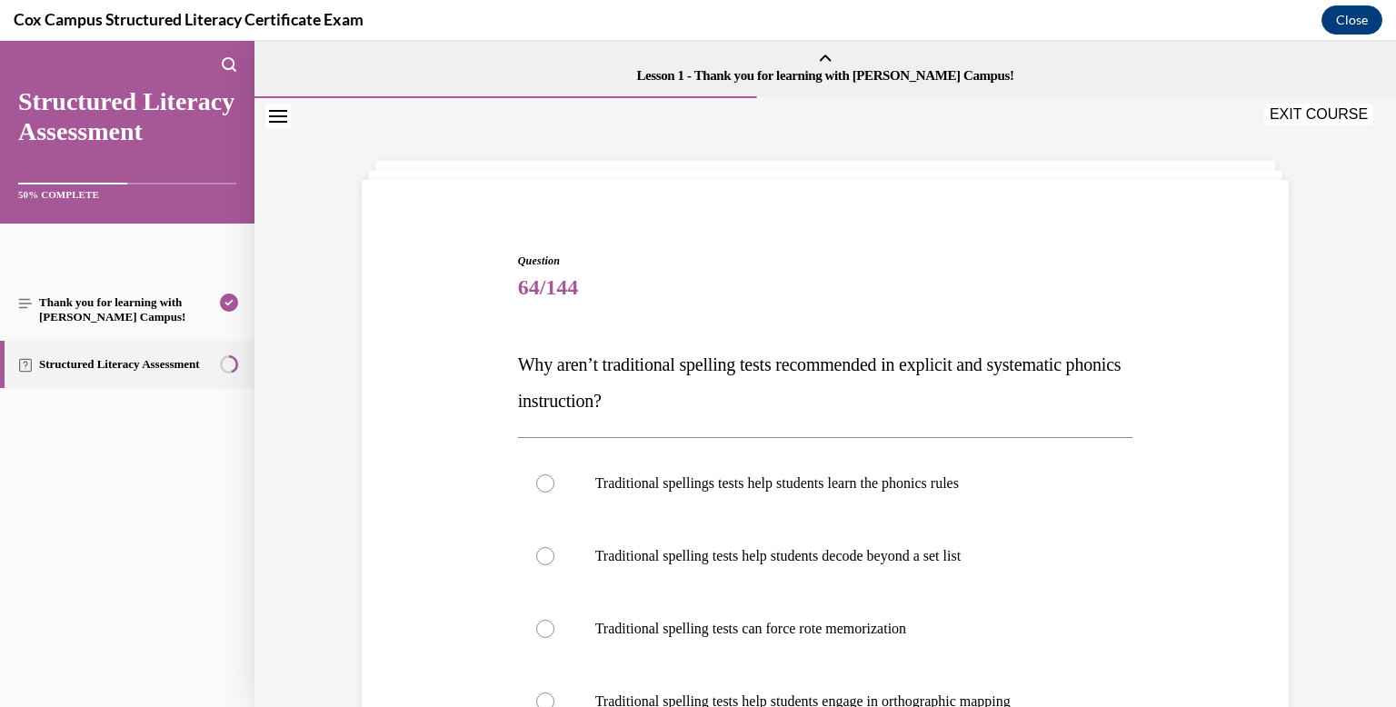
click at [821, 606] on label "Traditional spelling tests can force rote memorization" at bounding box center [825, 628] width 615 height 73
click at [554, 620] on input "Traditional spelling tests can force rote memorization" at bounding box center [545, 629] width 18 height 18
radio input "true"
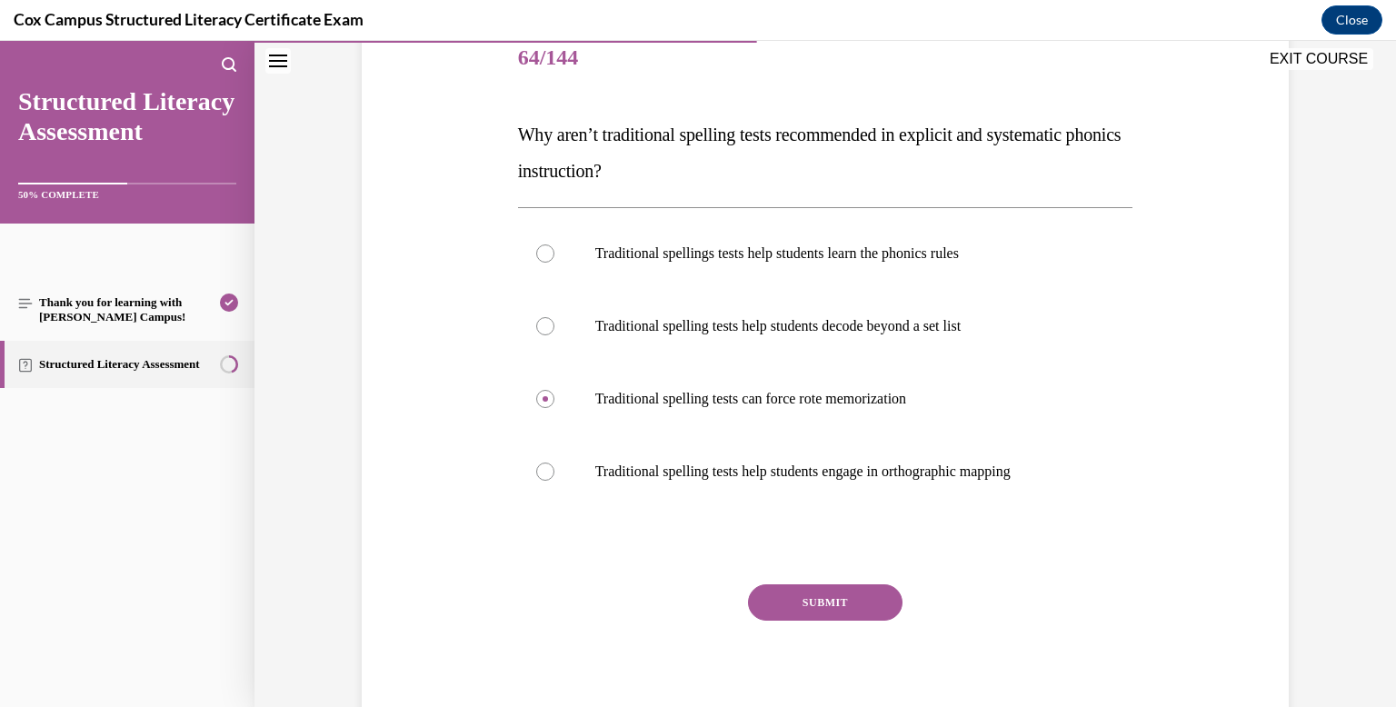
scroll to position [232, 0]
click at [788, 351] on label "Traditional spelling tests help students decode beyond a set list" at bounding box center [825, 324] width 615 height 73
click at [554, 333] on input "Traditional spelling tests help students decode beyond a set list" at bounding box center [545, 324] width 18 height 18
radio input "true"
click at [822, 615] on button "SUBMIT" at bounding box center [825, 600] width 154 height 36
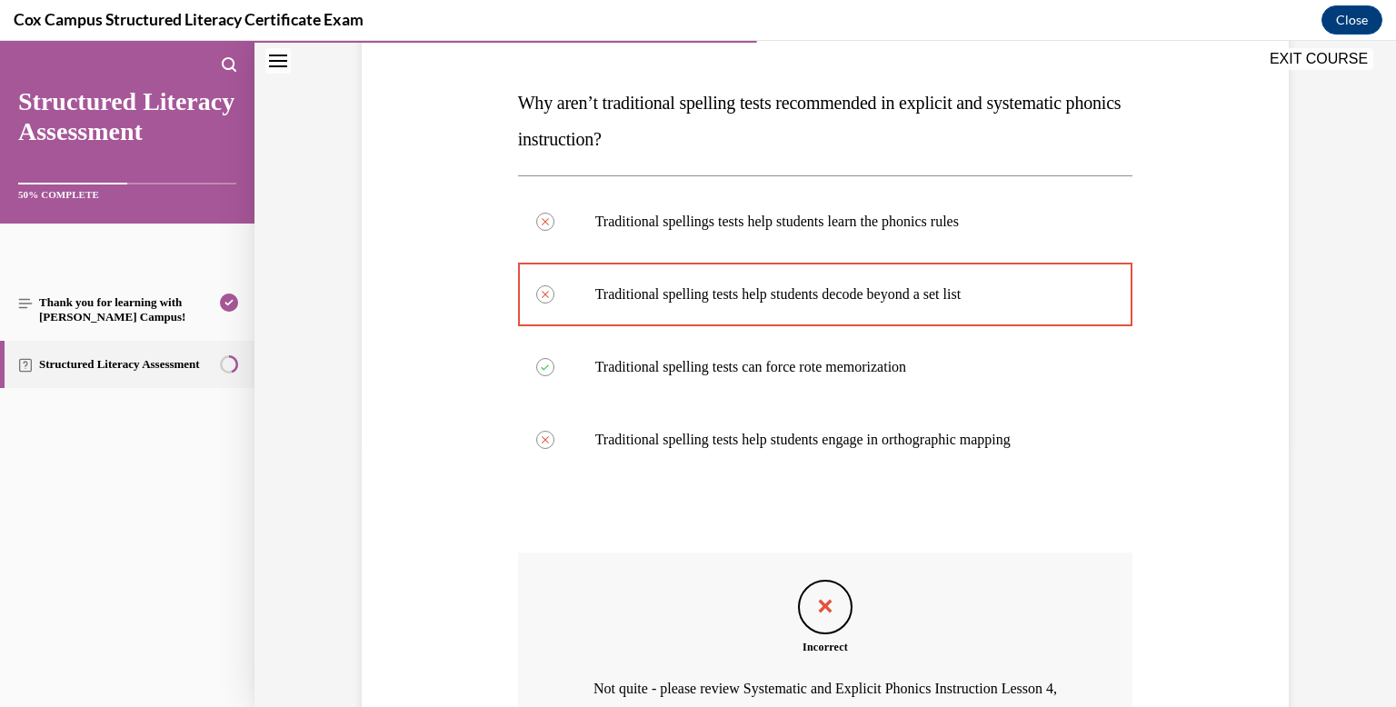
scroll to position [260, 0]
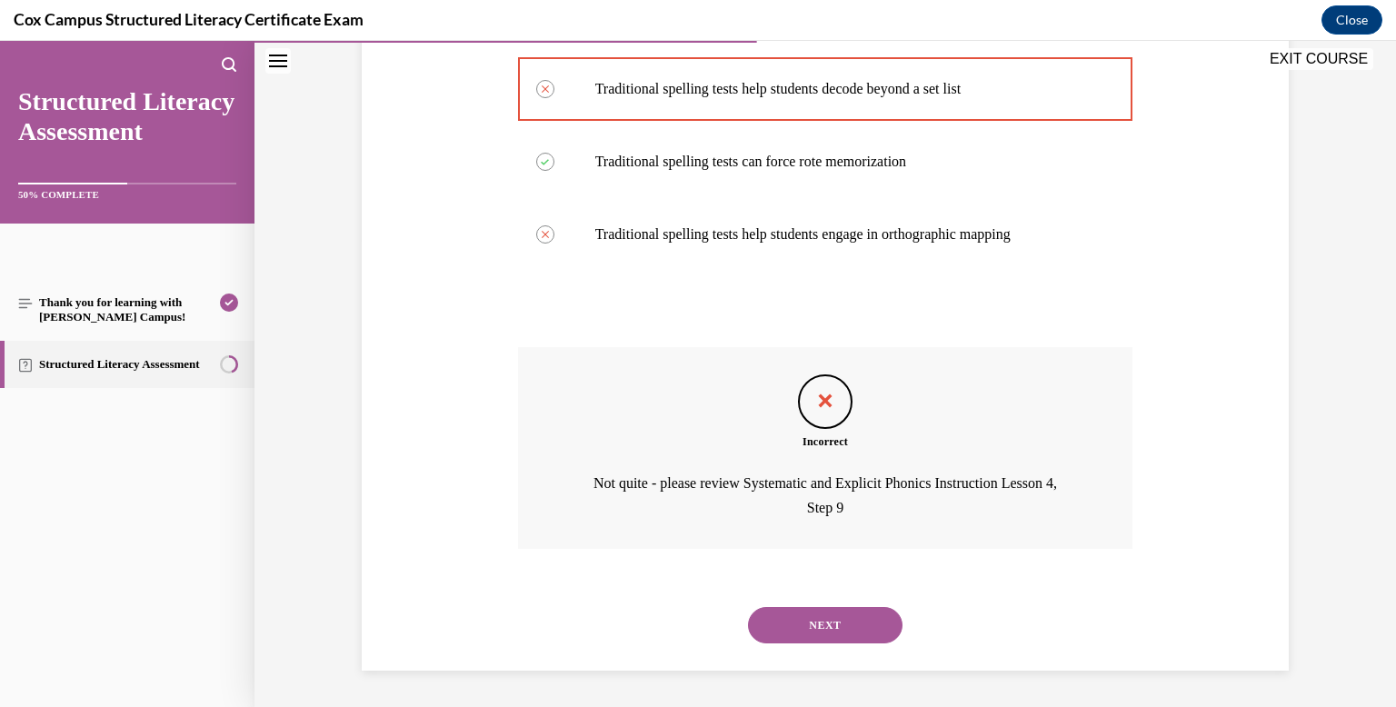
click at [821, 624] on button "NEXT" at bounding box center [825, 625] width 154 height 36
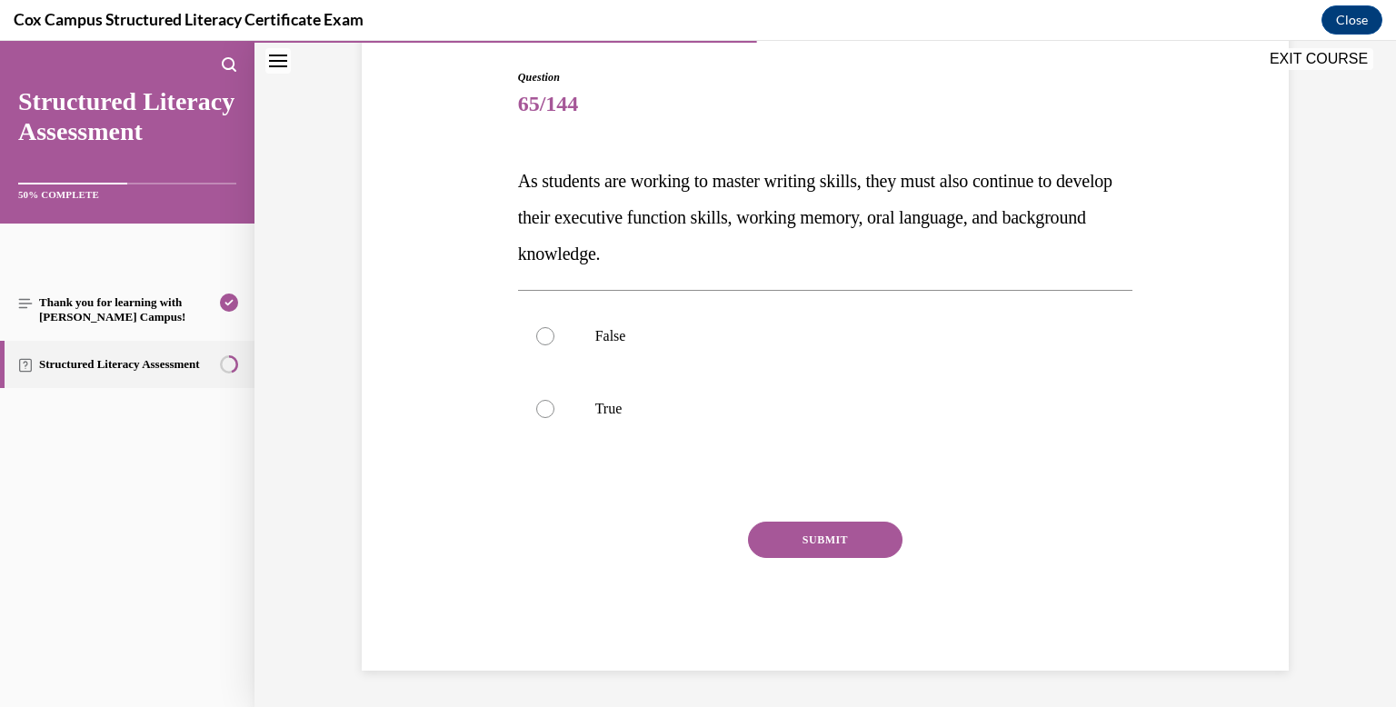
scroll to position [184, 0]
click at [771, 332] on p "False" at bounding box center [841, 336] width 492 height 18
click at [554, 332] on input "False" at bounding box center [545, 336] width 18 height 18
radio input "true"
click at [814, 522] on button "SUBMIT" at bounding box center [825, 540] width 154 height 36
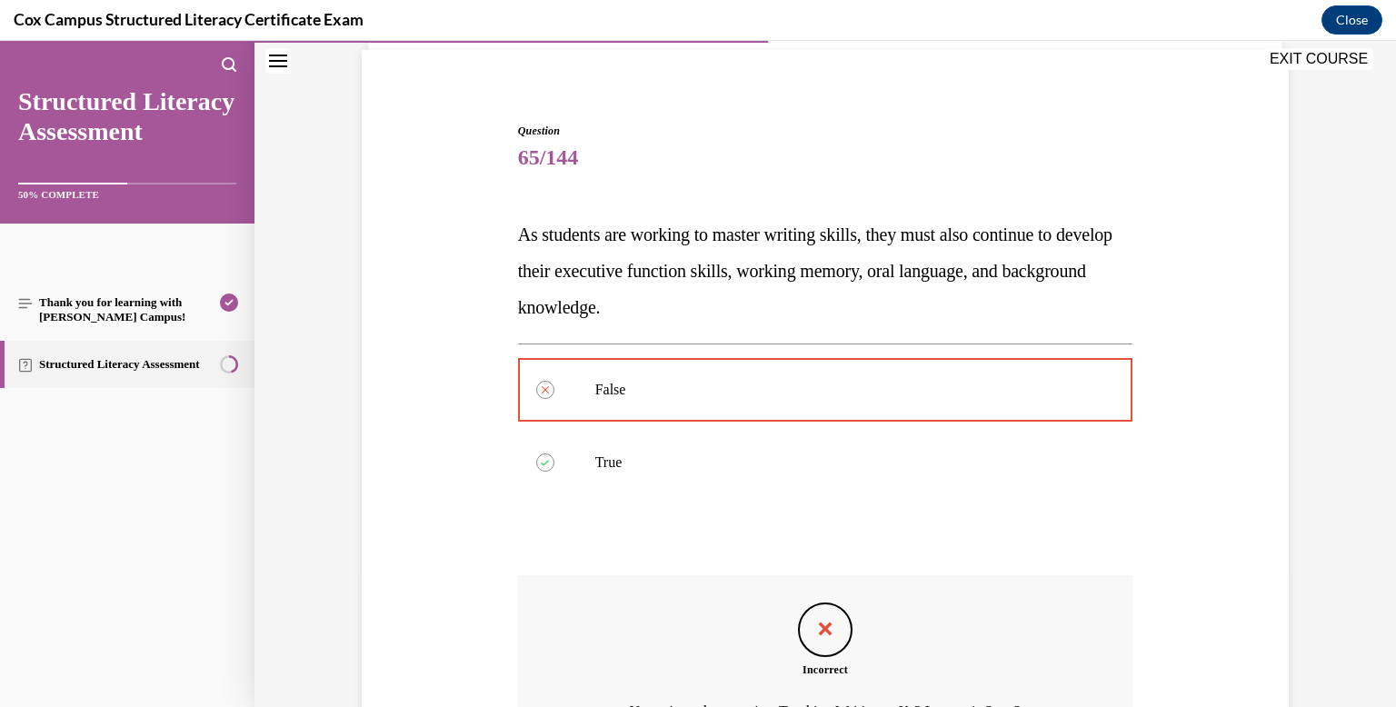
scroll to position [333, 0]
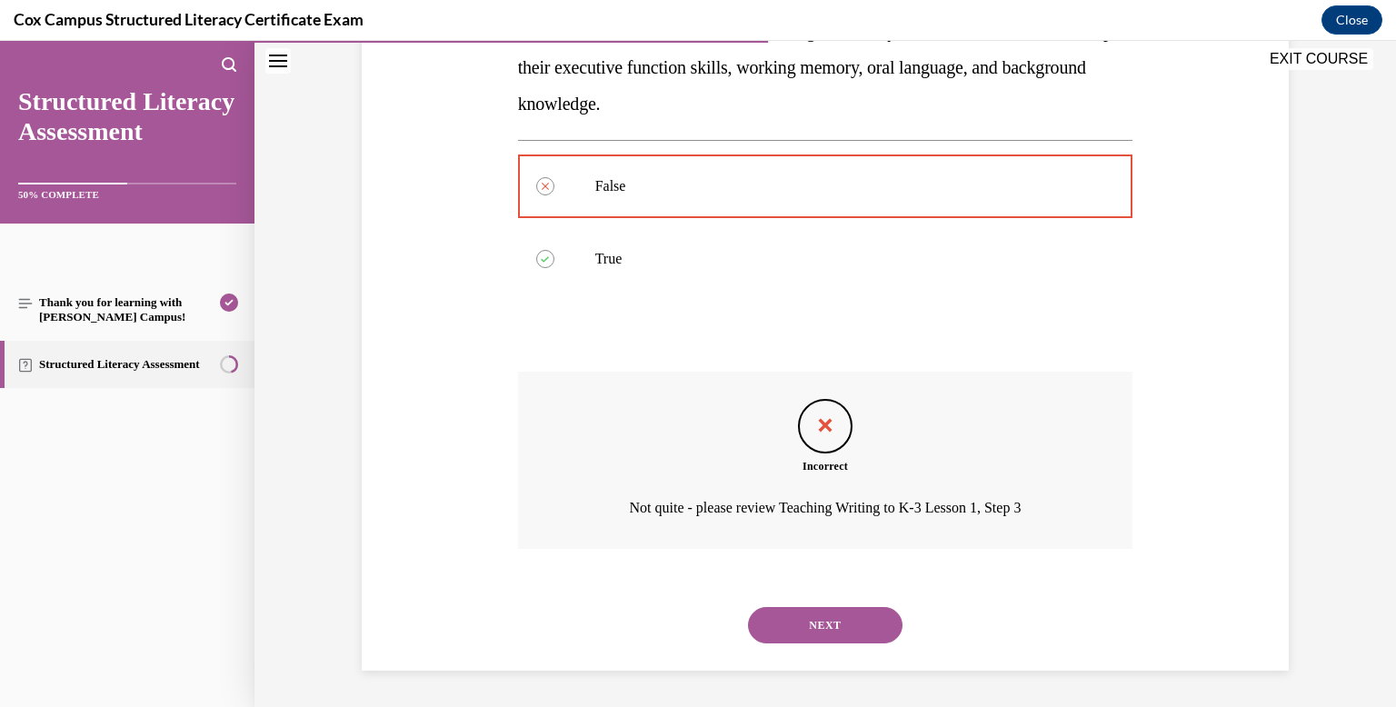
click at [811, 614] on button "NEXT" at bounding box center [825, 625] width 154 height 36
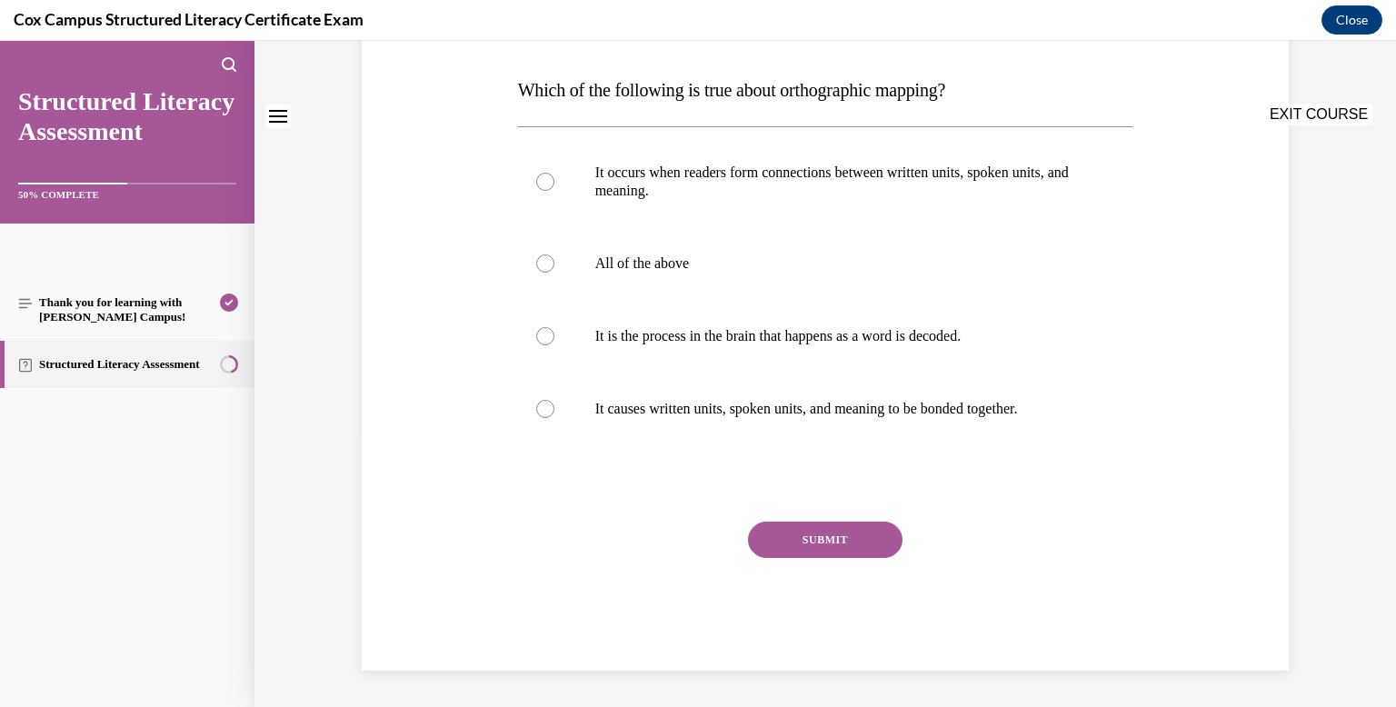
scroll to position [0, 0]
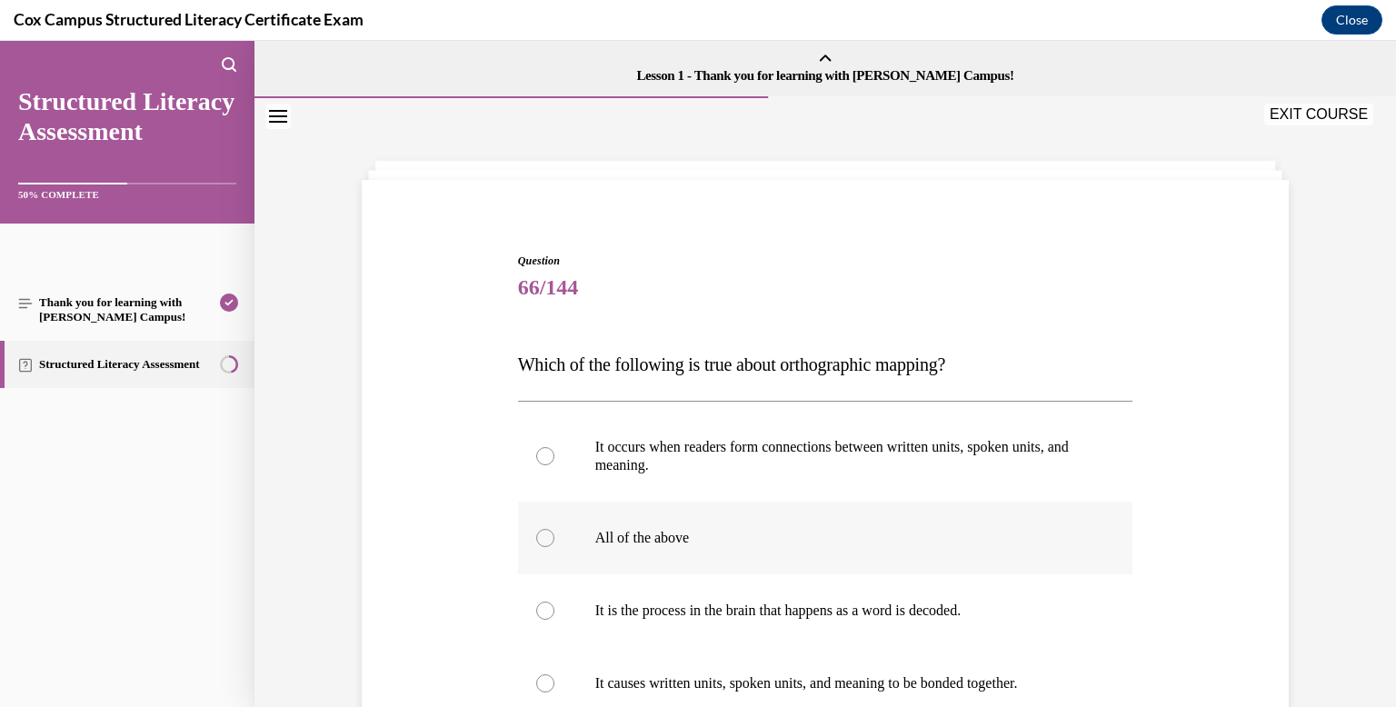
click at [704, 519] on label "All of the above" at bounding box center [825, 538] width 615 height 73
click at [554, 529] on input "All of the above" at bounding box center [545, 538] width 18 height 18
radio input "true"
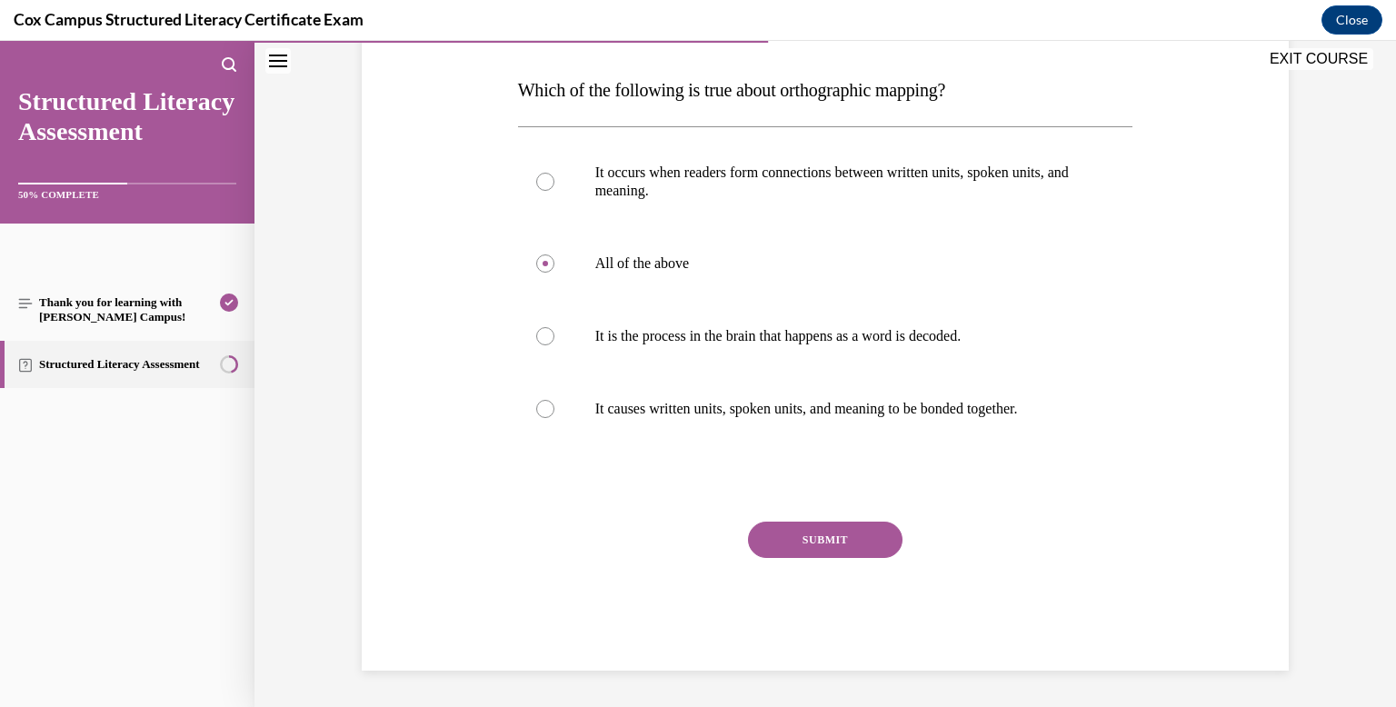
click at [780, 531] on button "SUBMIT" at bounding box center [825, 540] width 154 height 36
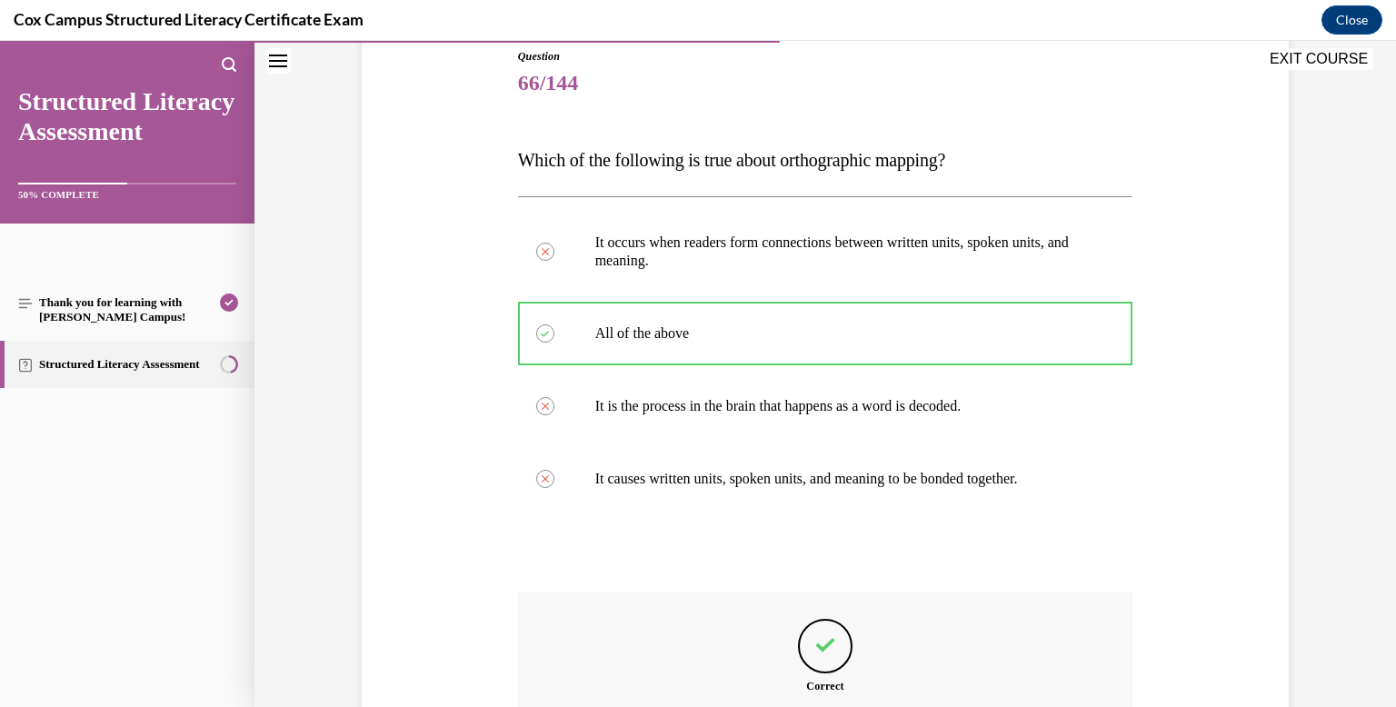
scroll to position [424, 0]
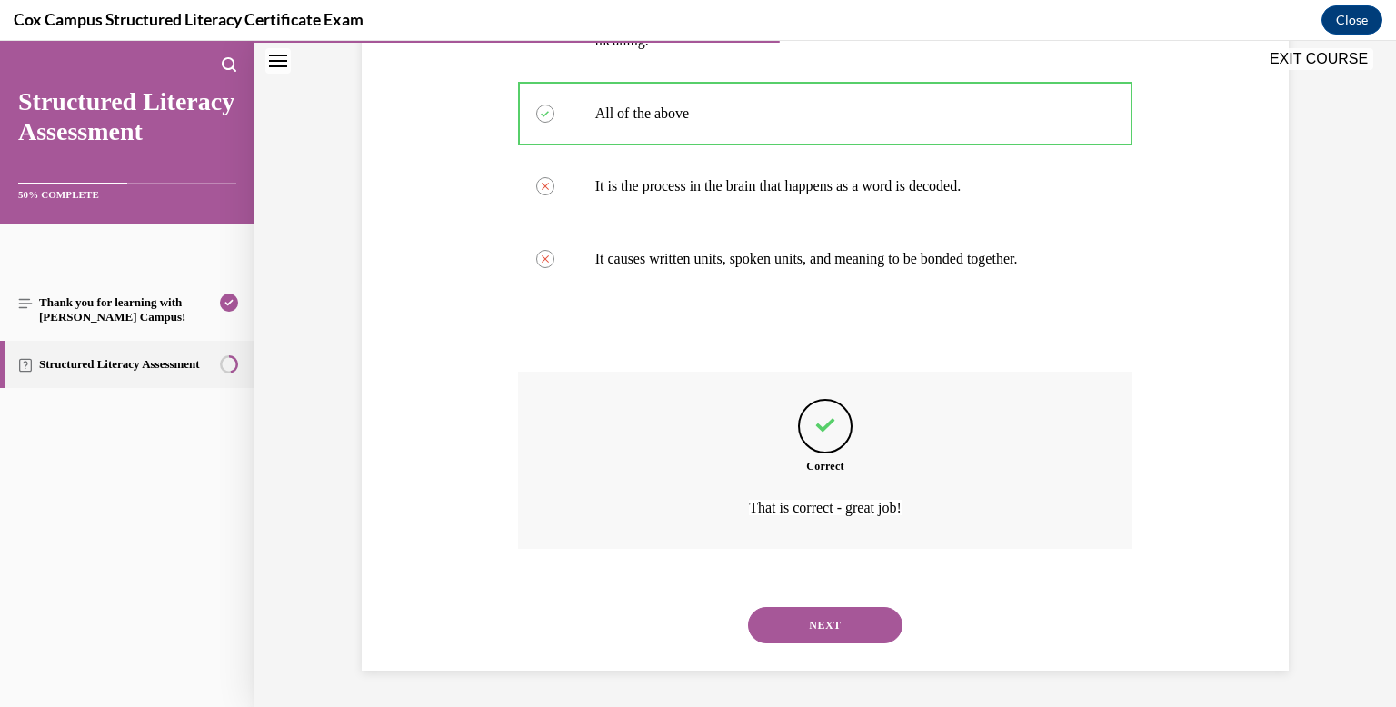
click at [814, 631] on button "NEXT" at bounding box center [825, 625] width 154 height 36
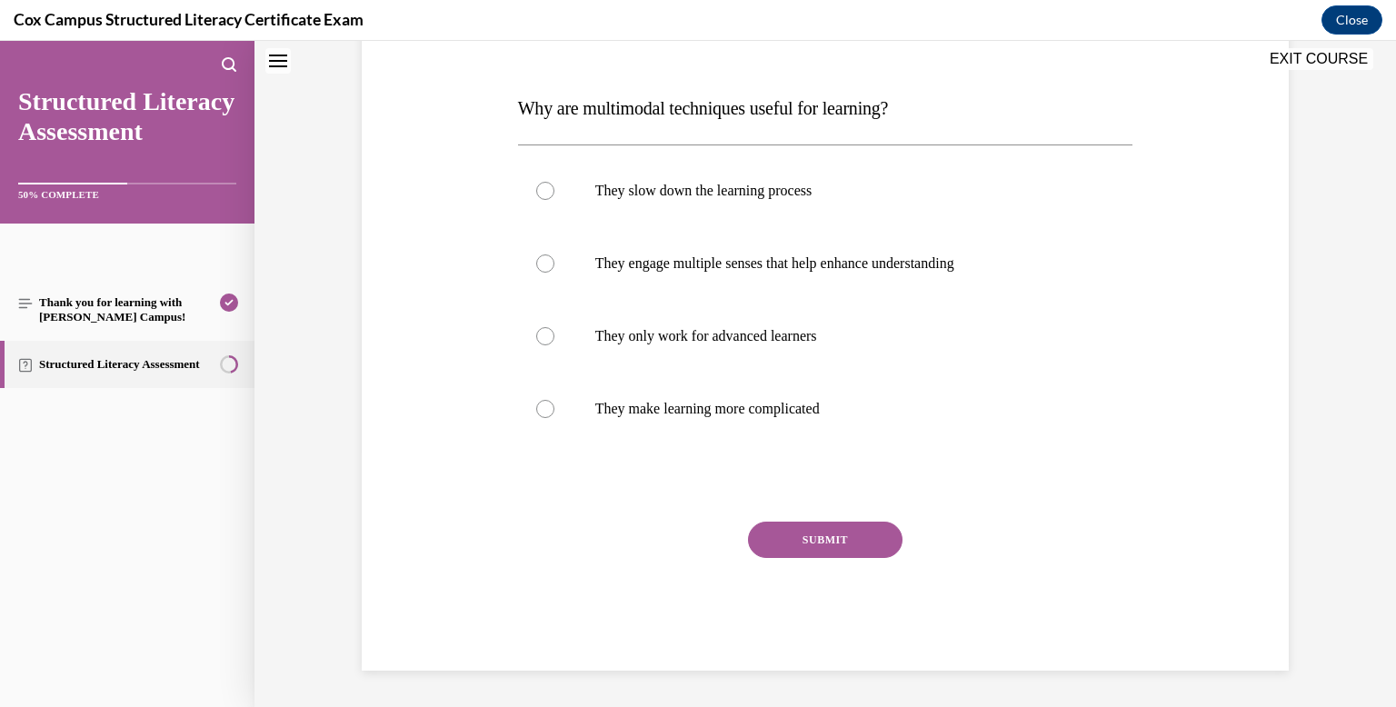
scroll to position [0, 0]
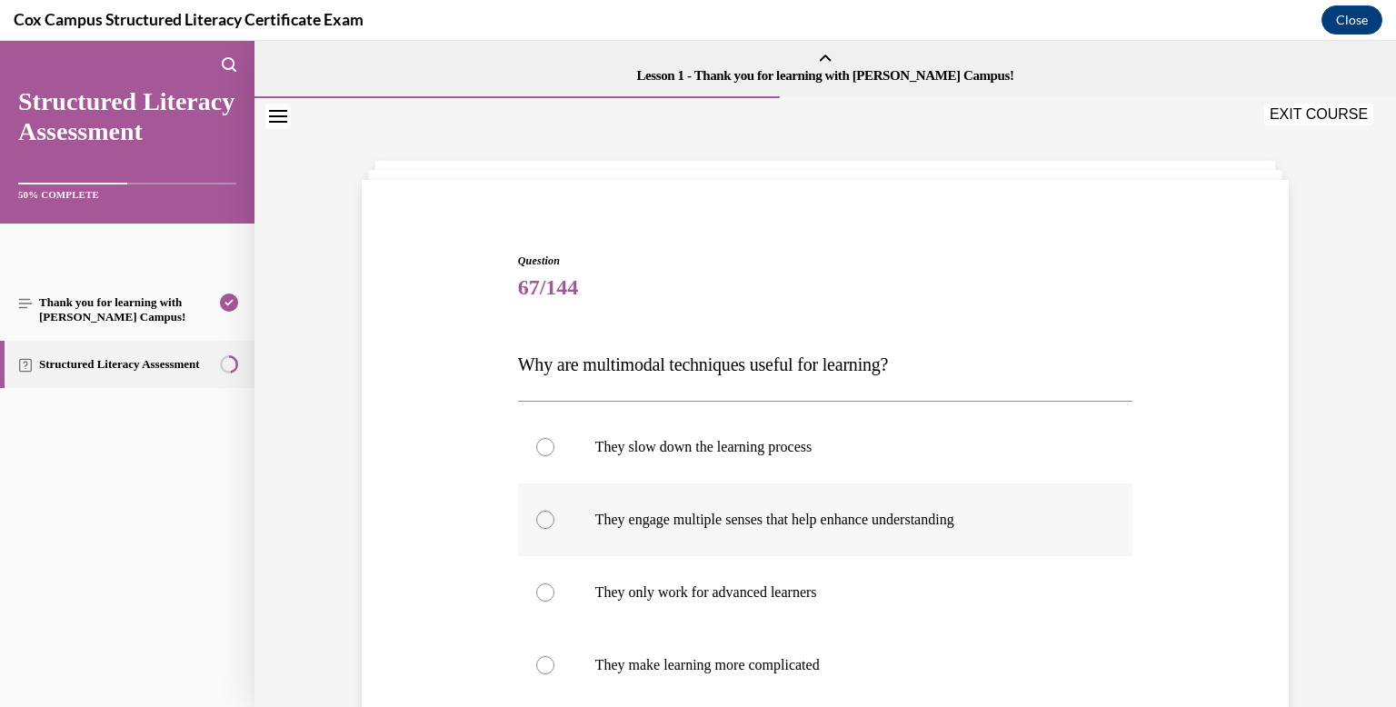
click at [764, 553] on label "They engage multiple senses that help enhance understanding" at bounding box center [825, 519] width 615 height 73
click at [554, 529] on input "They engage multiple senses that help enhance understanding" at bounding box center [545, 520] width 18 height 18
radio input "true"
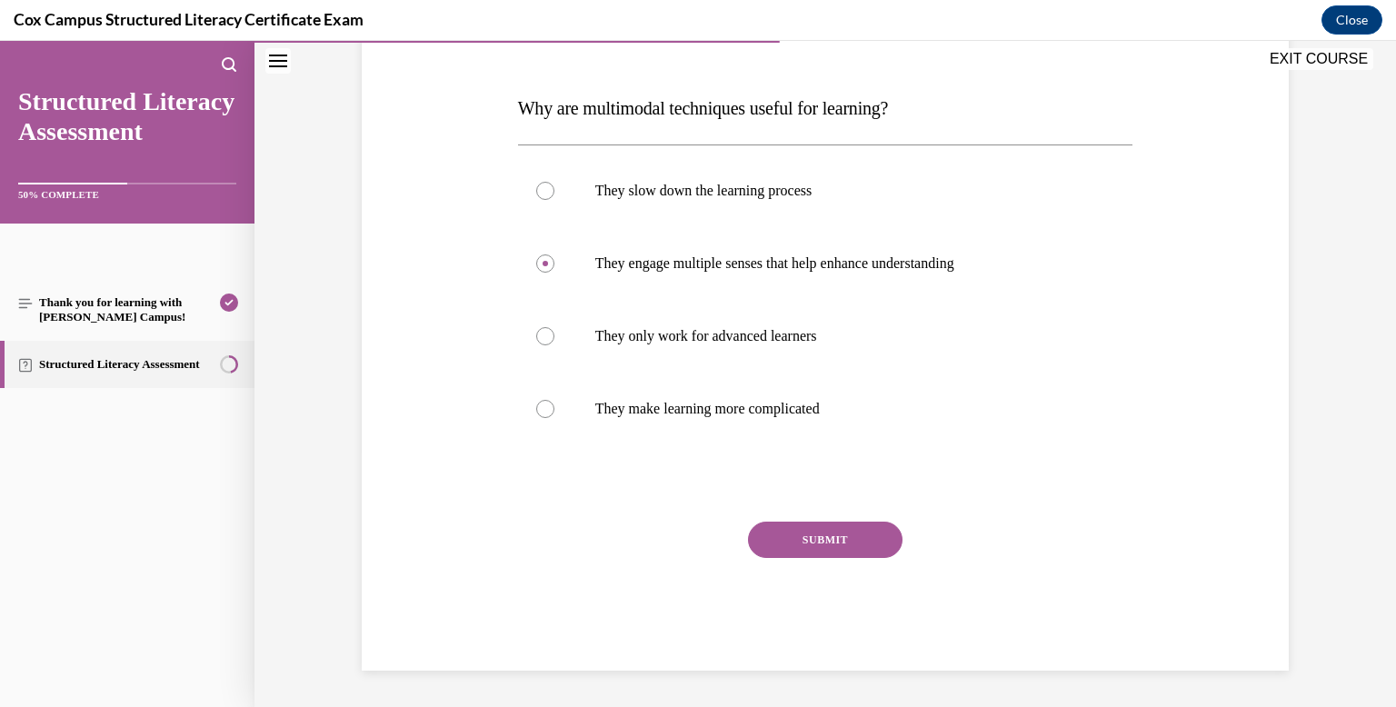
click at [765, 552] on button "SUBMIT" at bounding box center [825, 540] width 154 height 36
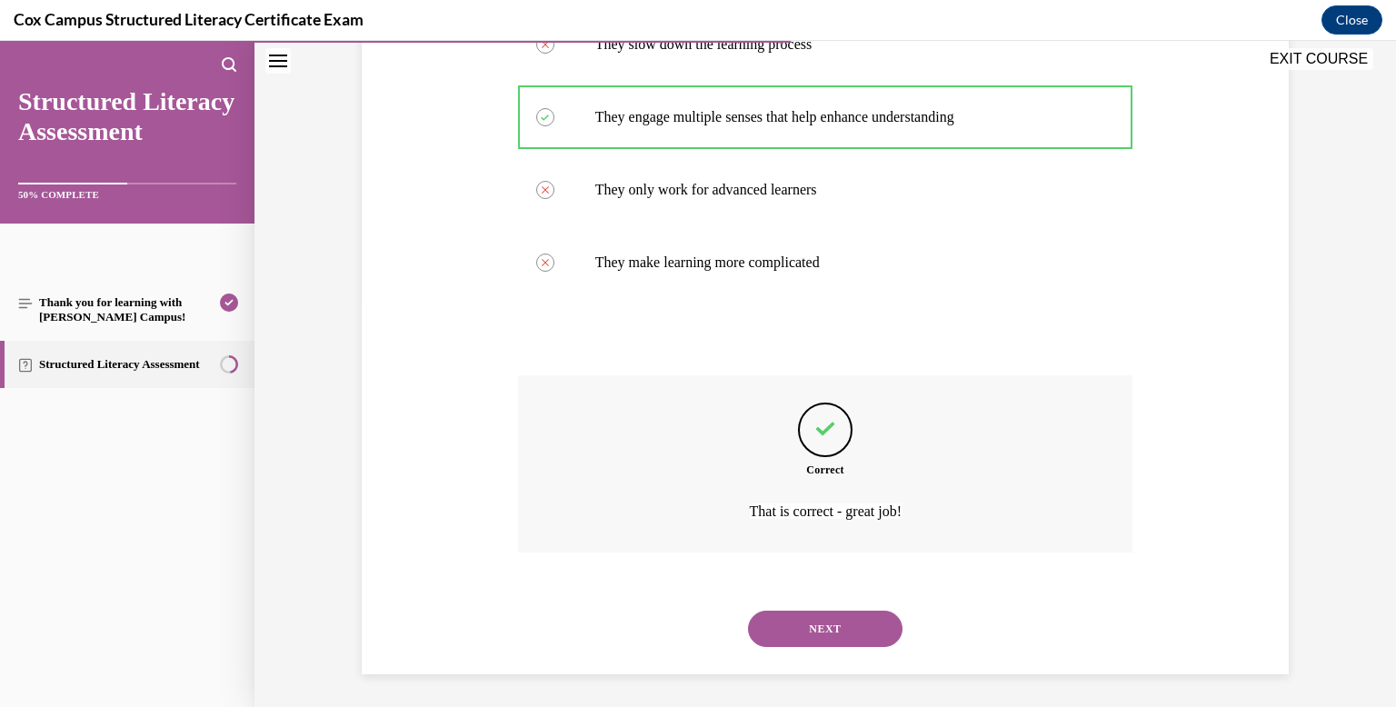
scroll to position [406, 0]
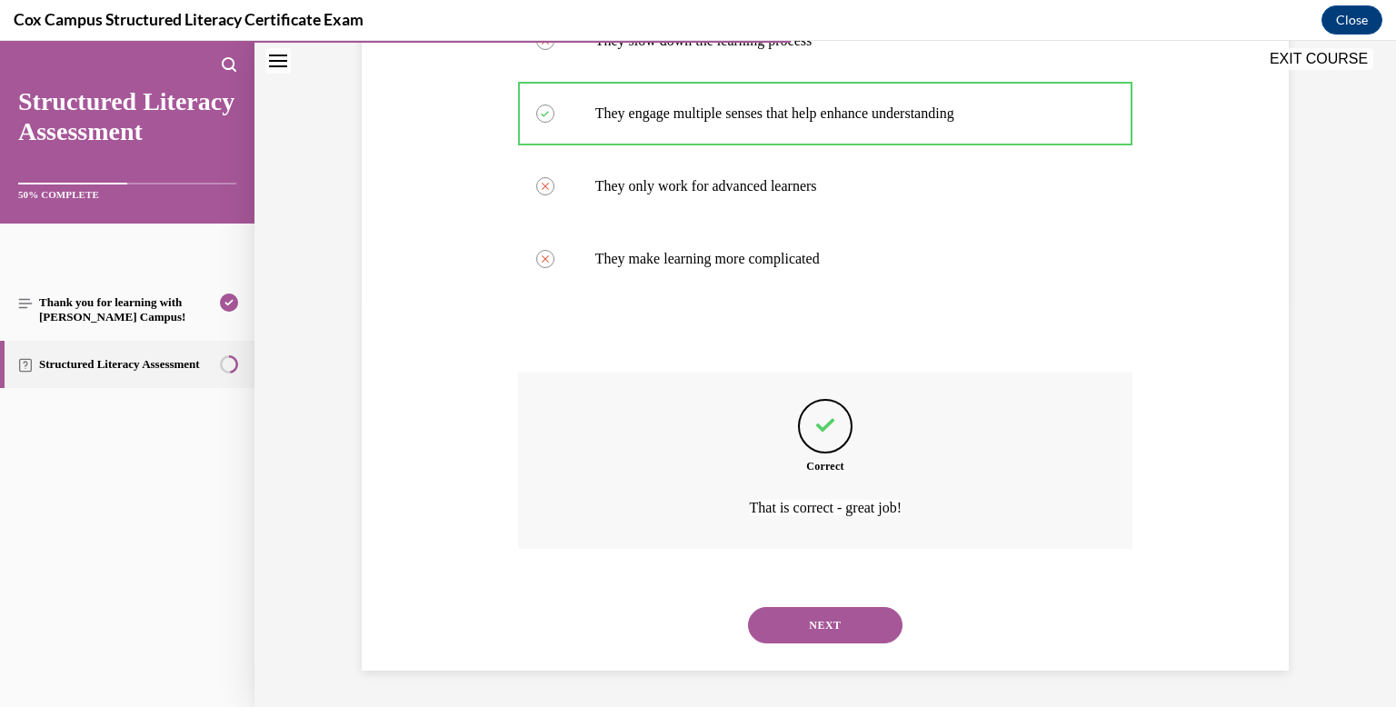
click at [798, 641] on button "NEXT" at bounding box center [825, 625] width 154 height 36
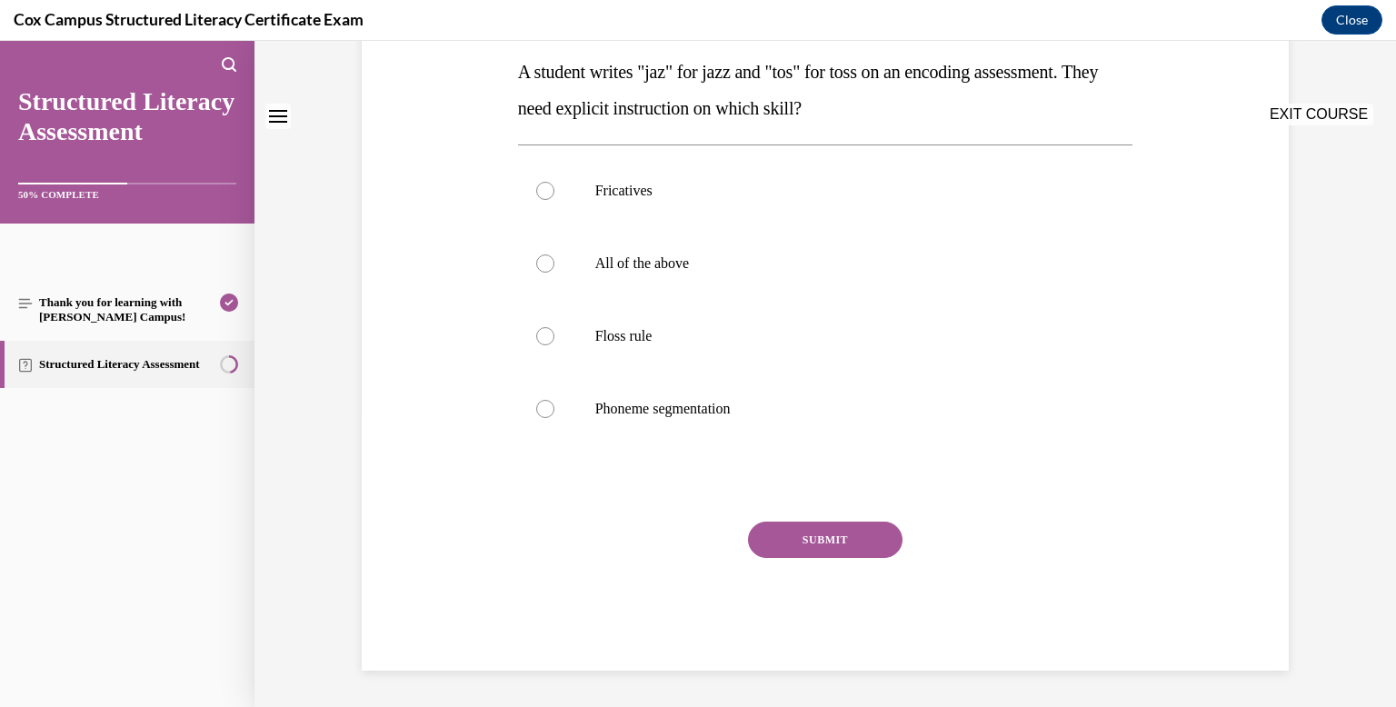
scroll to position [0, 0]
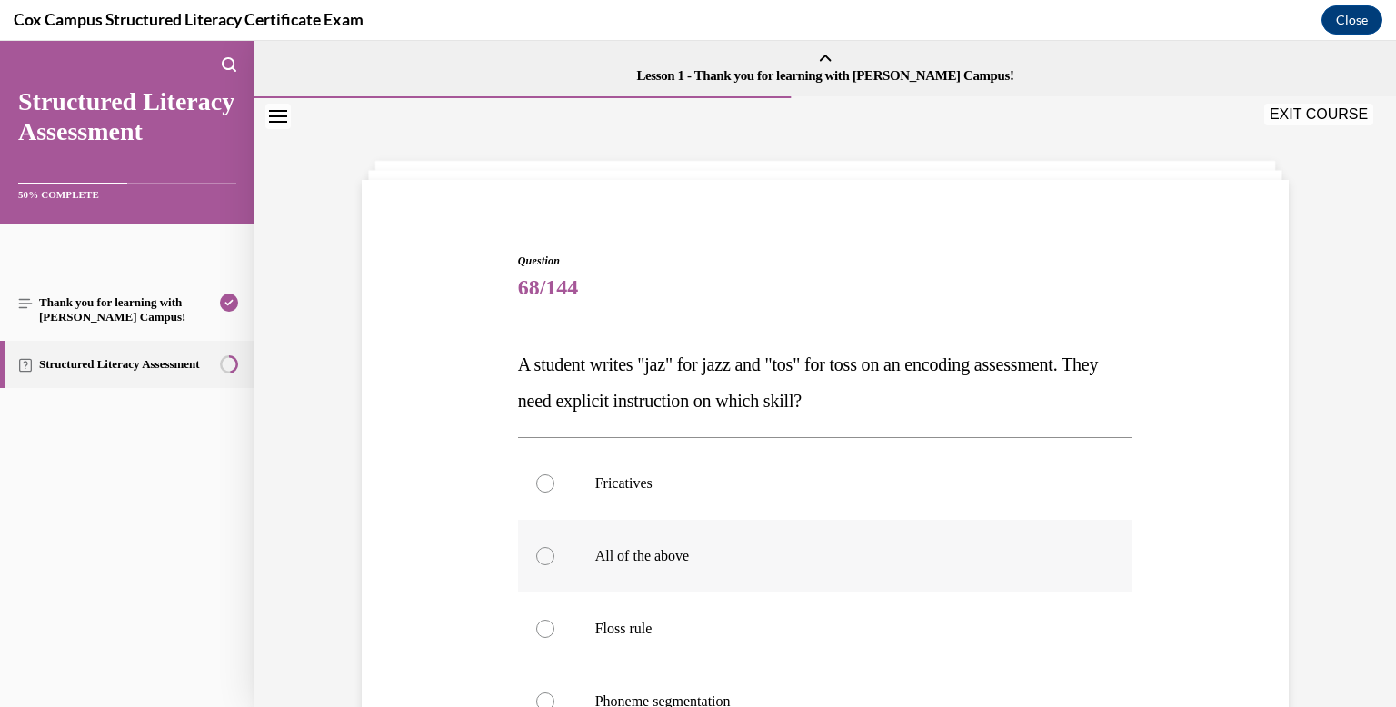
click at [685, 537] on label "All of the above" at bounding box center [825, 556] width 615 height 73
click at [554, 547] on input "All of the above" at bounding box center [545, 556] width 18 height 18
radio input "true"
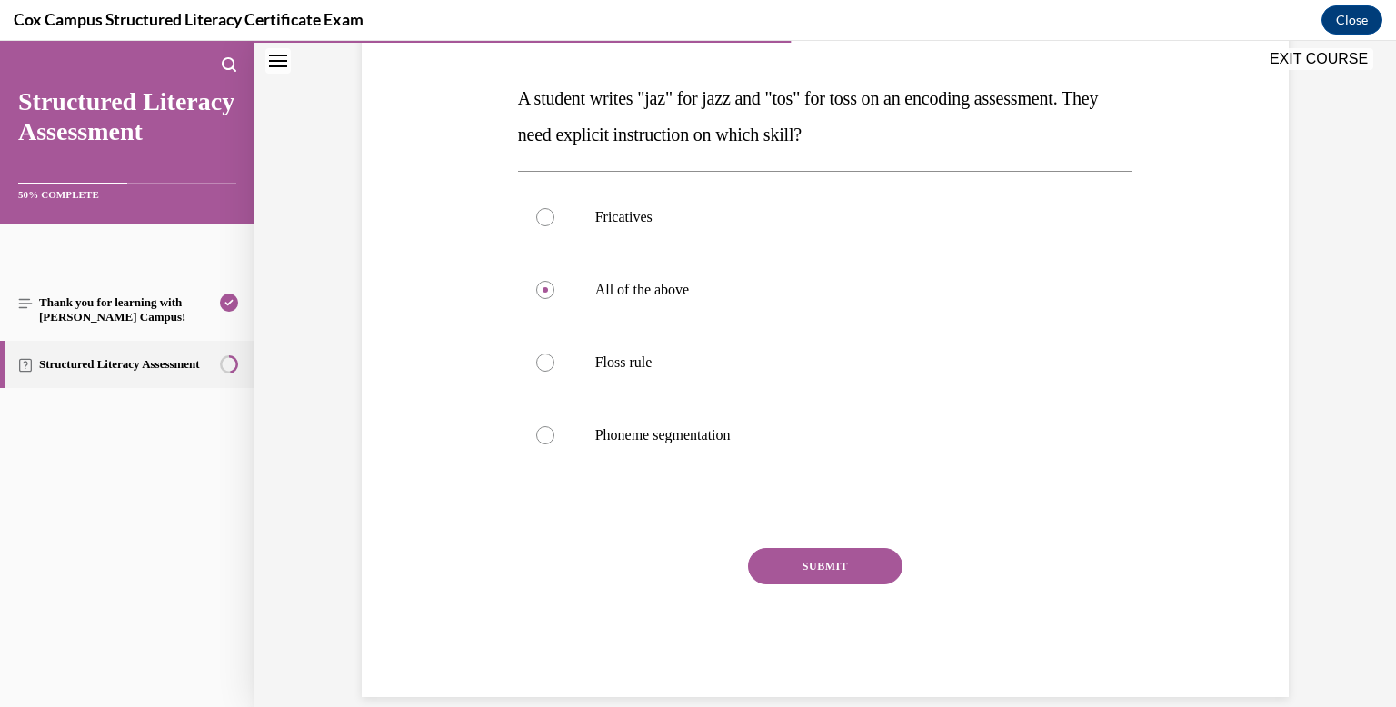
click at [771, 559] on button "SUBMIT" at bounding box center [825, 566] width 154 height 36
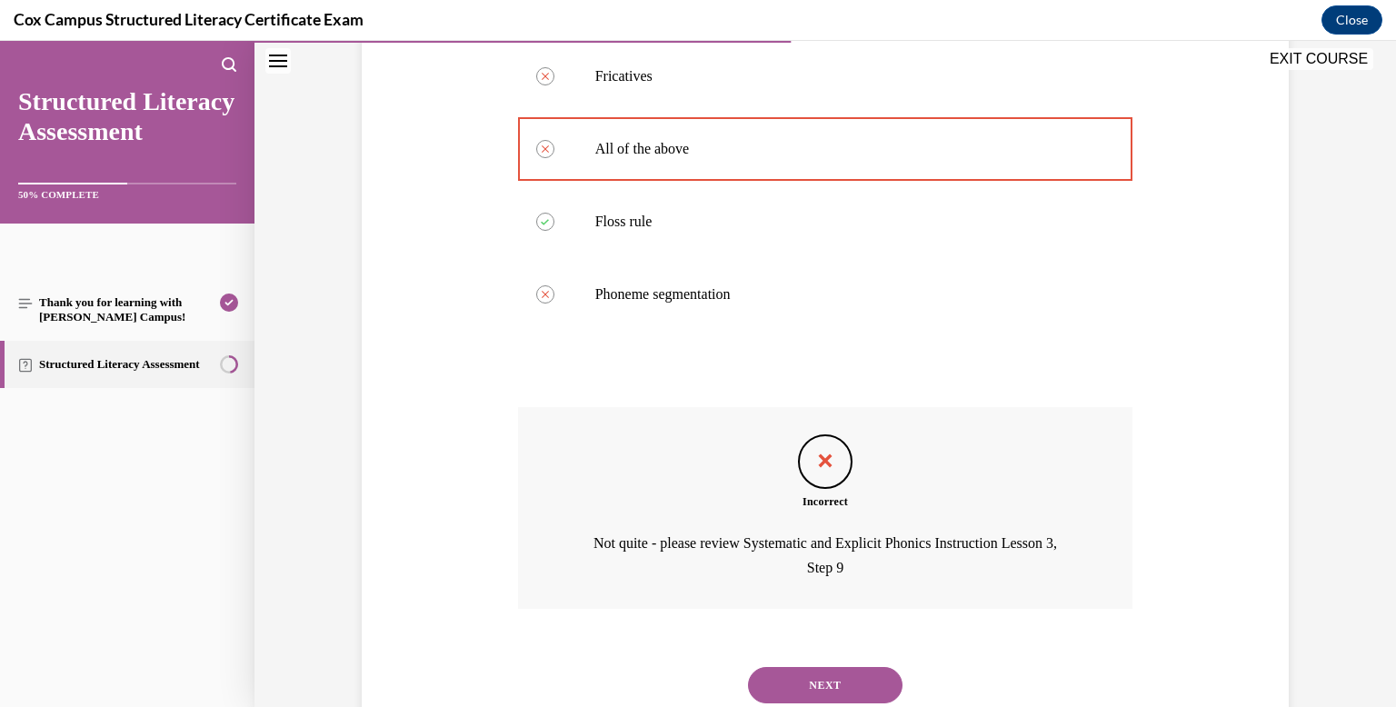
scroll to position [444, 0]
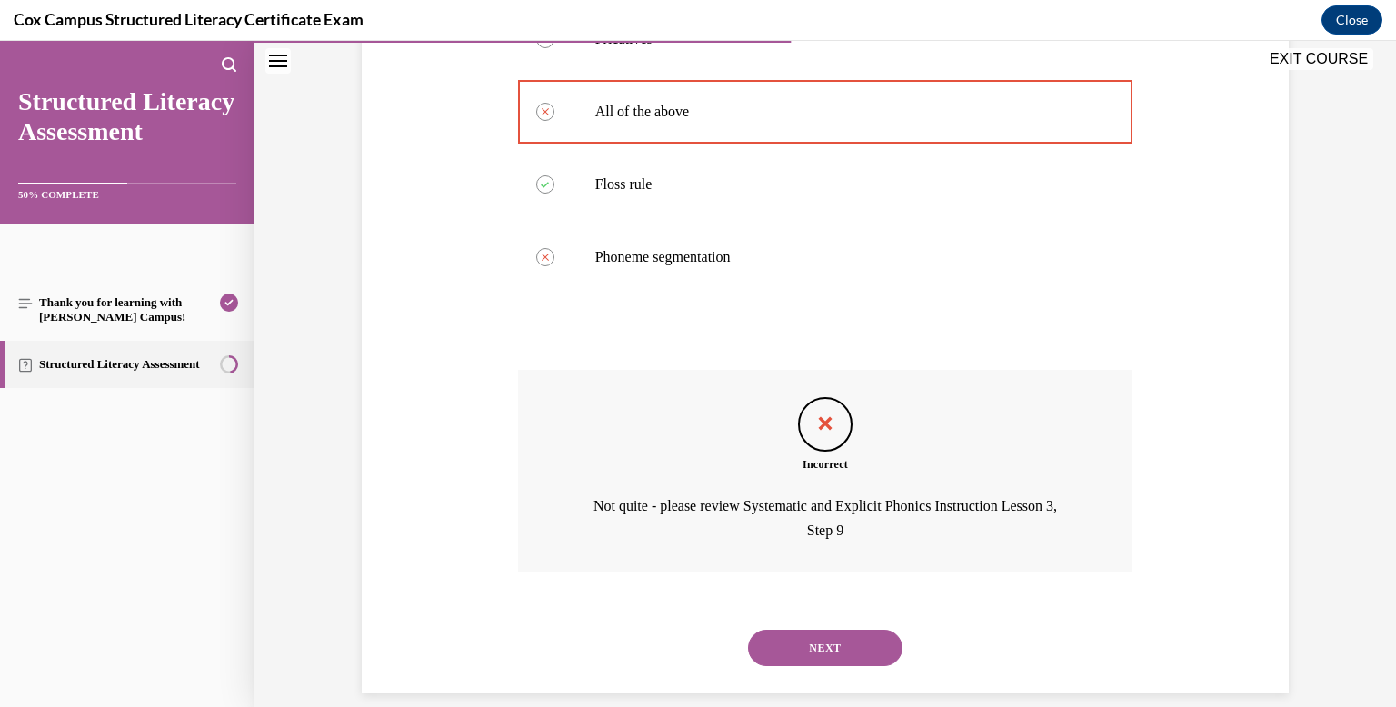
click at [812, 641] on button "NEXT" at bounding box center [825, 648] width 154 height 36
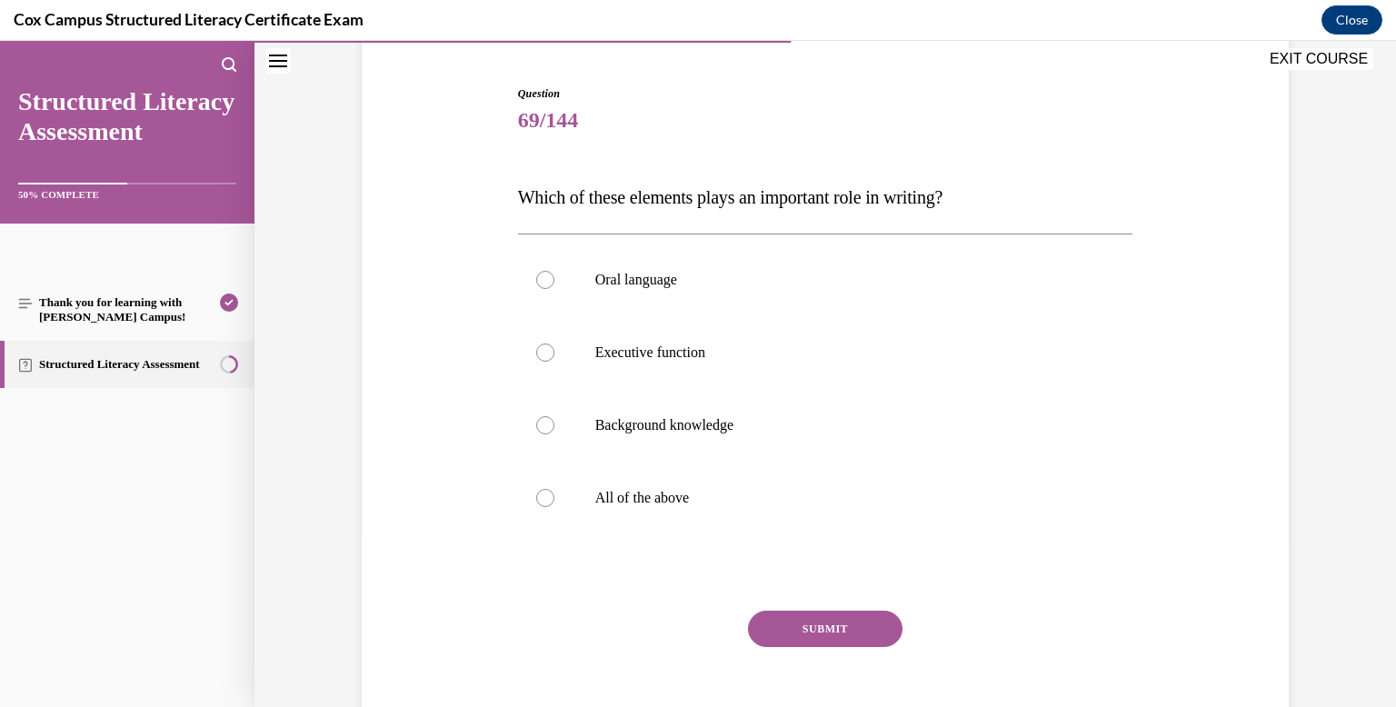
scroll to position [168, 0]
click at [791, 507] on label "All of the above" at bounding box center [825, 497] width 615 height 73
click at [554, 506] on input "All of the above" at bounding box center [545, 497] width 18 height 18
radio input "true"
click at [809, 612] on button "SUBMIT" at bounding box center [825, 628] width 154 height 36
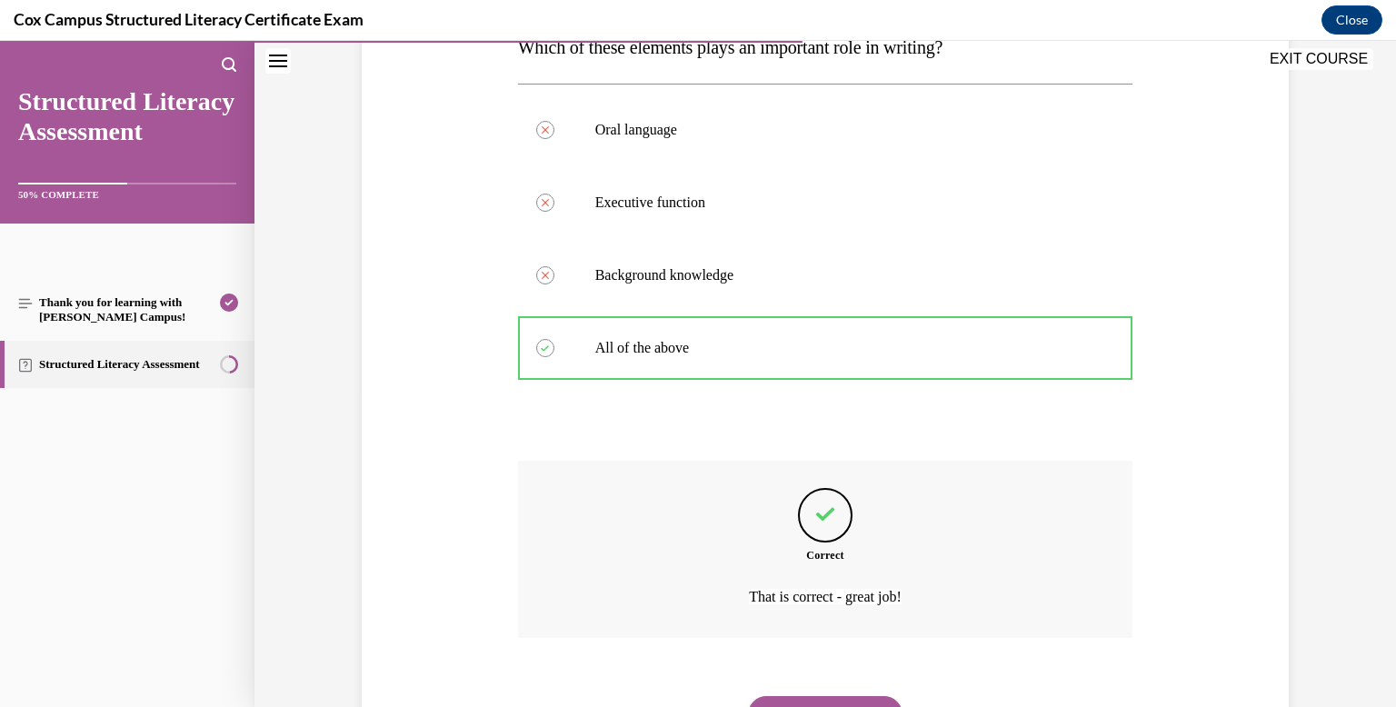
scroll to position [406, 0]
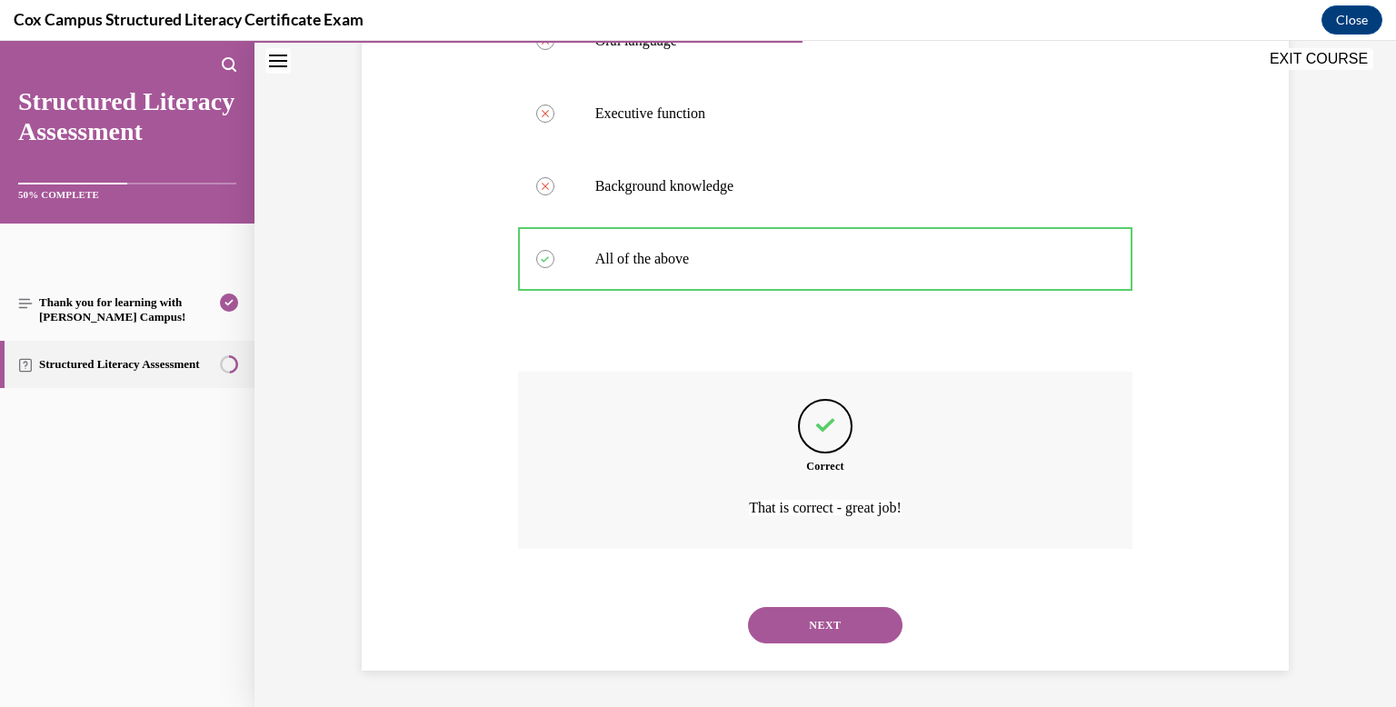
click at [809, 612] on button "NEXT" at bounding box center [825, 625] width 154 height 36
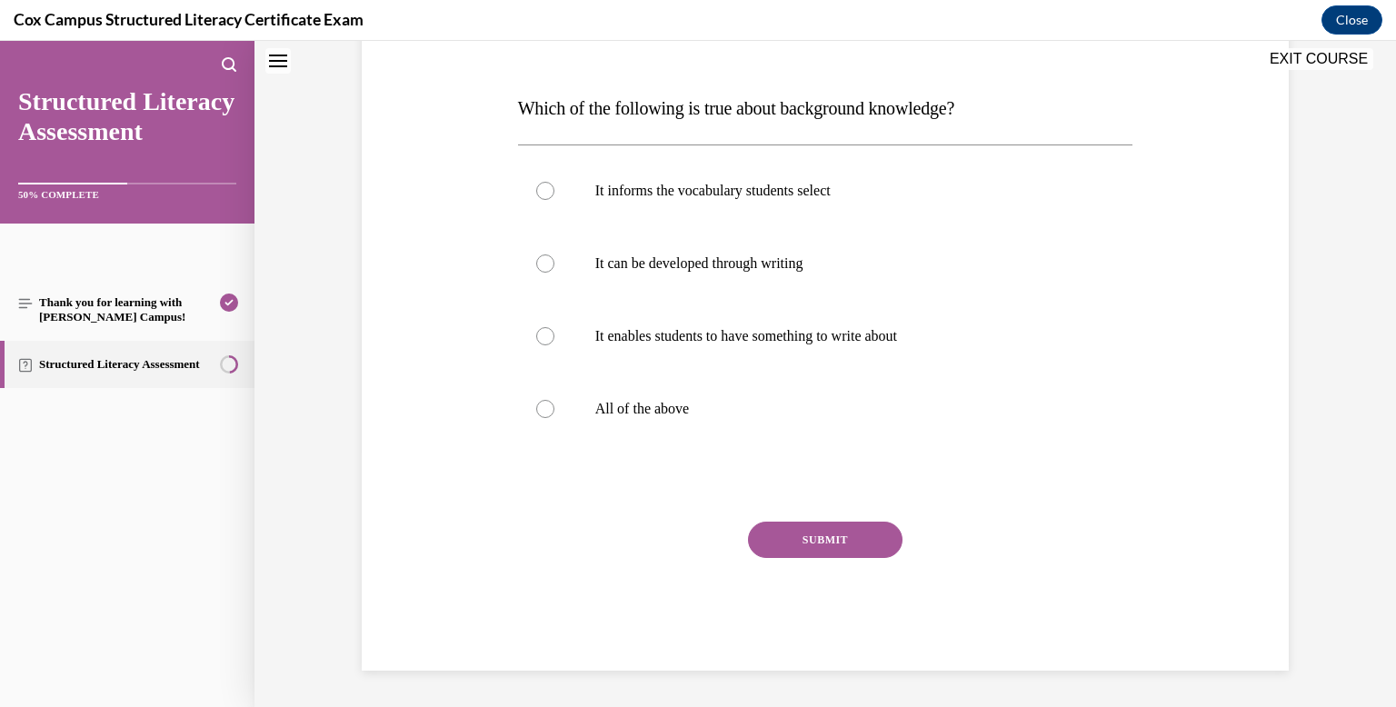
scroll to position [0, 0]
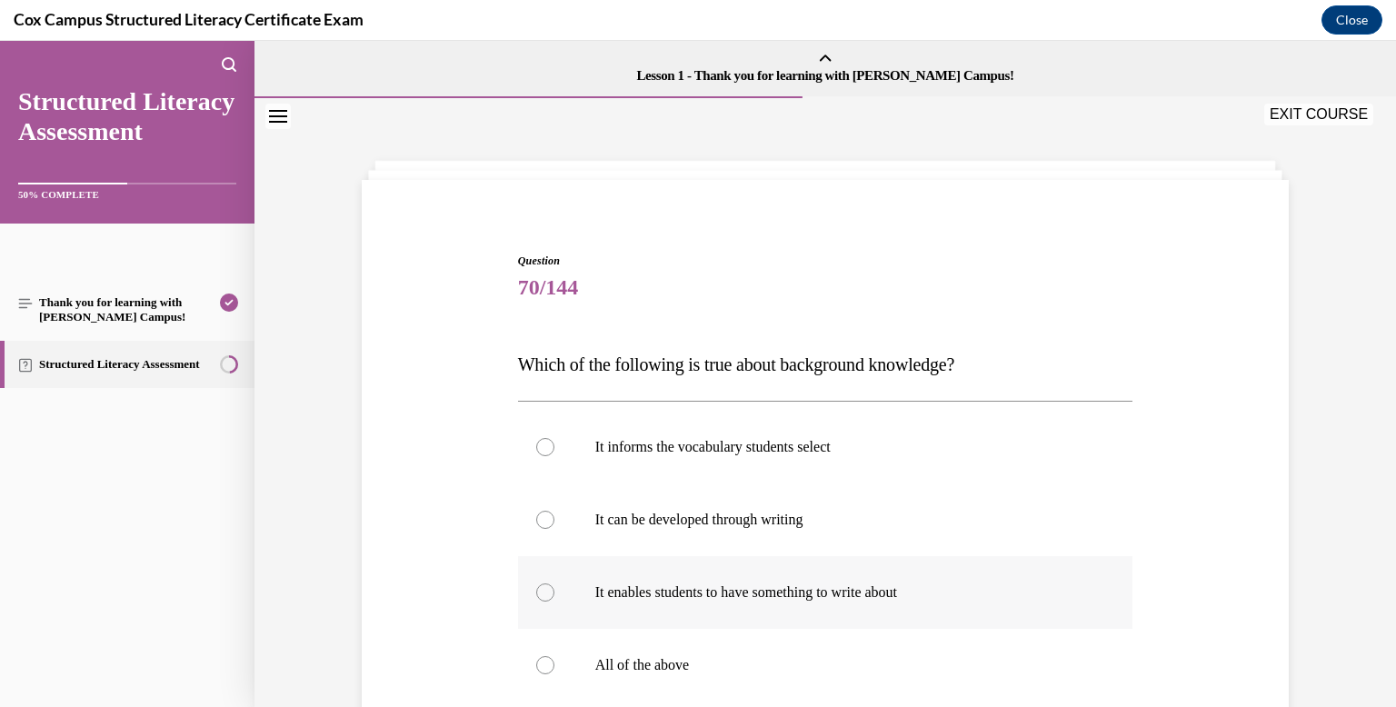
click at [807, 609] on label "It enables students to have something to write about" at bounding box center [825, 592] width 615 height 73
click at [554, 602] on input "It enables students to have something to write about" at bounding box center [545, 592] width 18 height 18
radio input "true"
click at [801, 623] on label "It enables students to have something to write about" at bounding box center [825, 592] width 615 height 73
click at [554, 602] on input "It enables students to have something to write about" at bounding box center [545, 592] width 18 height 18
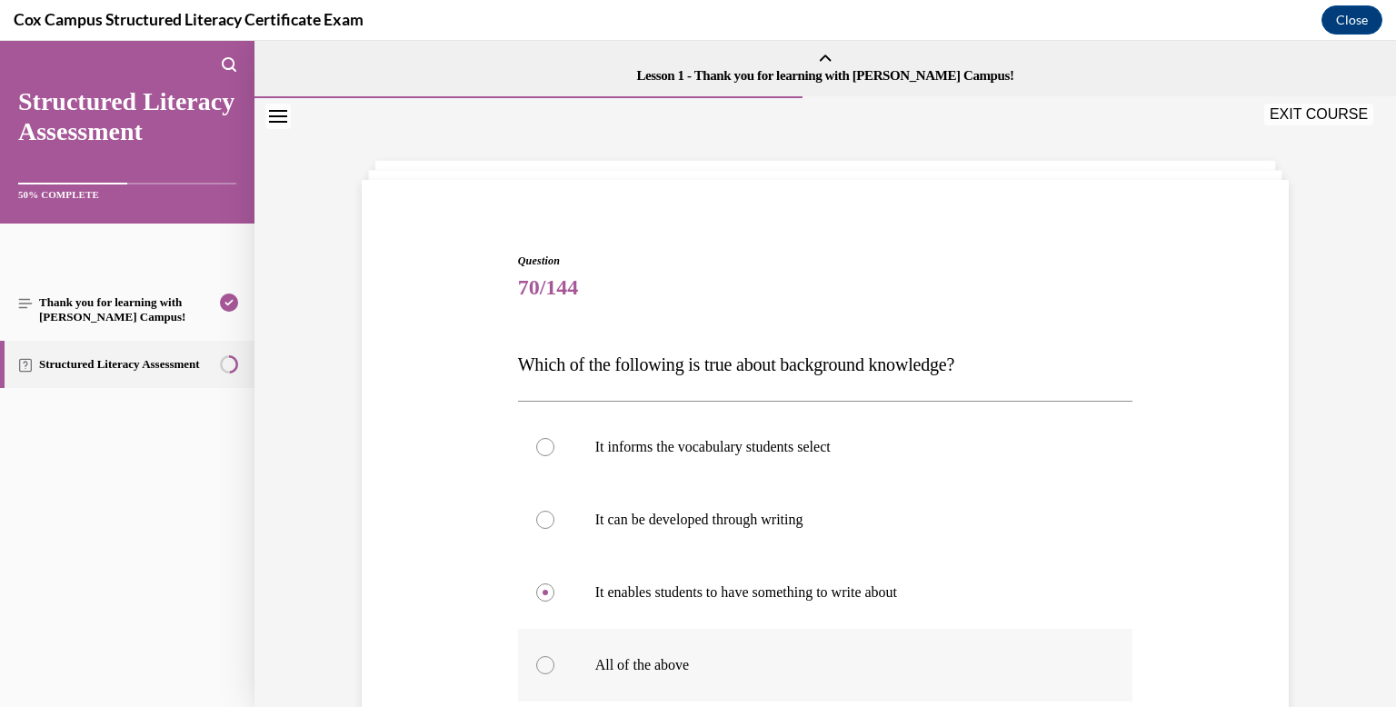
click at [792, 643] on label "All of the above" at bounding box center [825, 665] width 615 height 73
click at [554, 656] on input "All of the above" at bounding box center [545, 665] width 18 height 18
radio input "true"
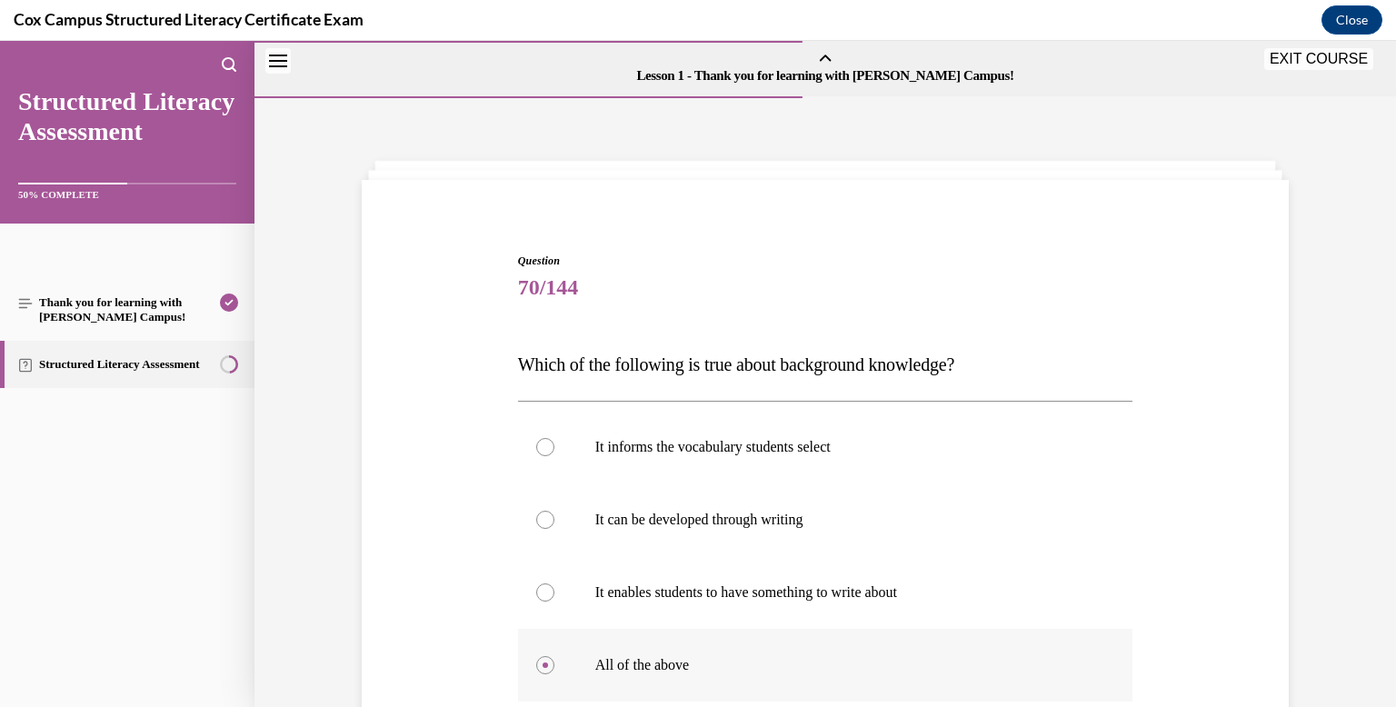
scroll to position [256, 0]
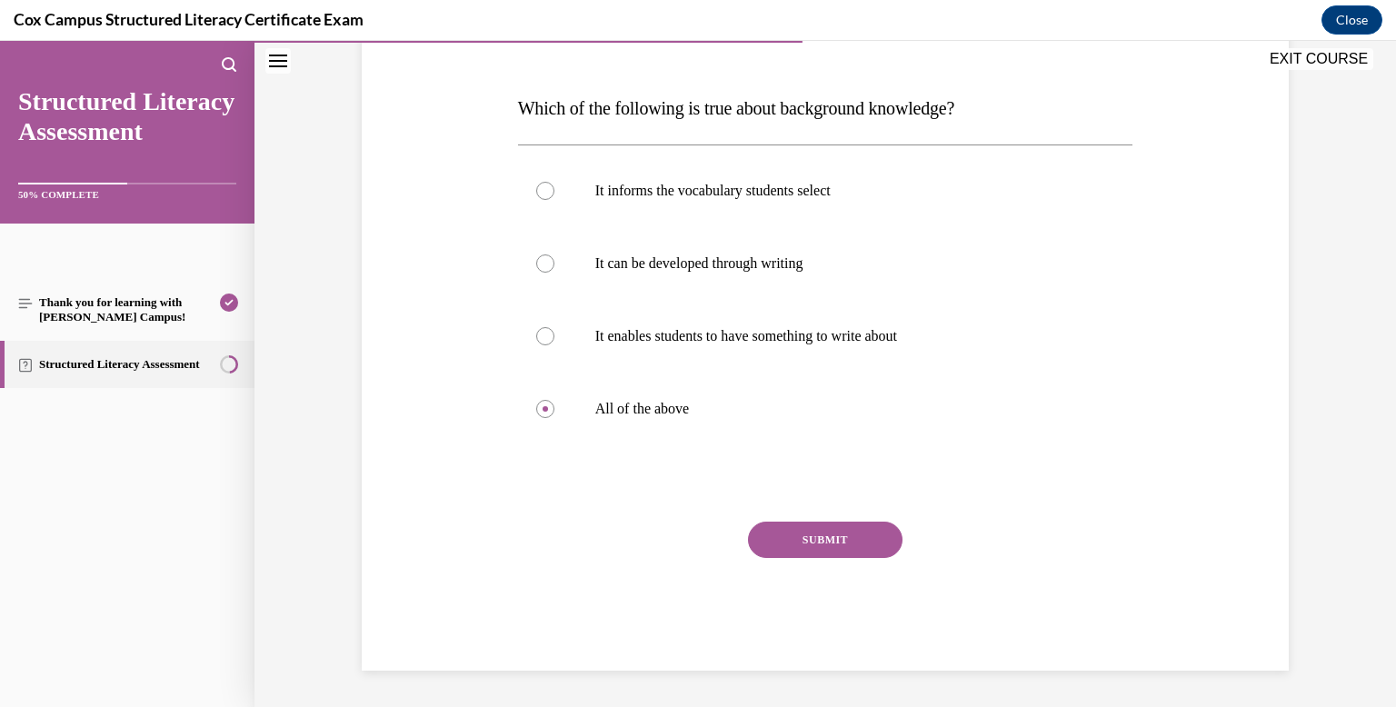
click at [816, 545] on button "SUBMIT" at bounding box center [825, 540] width 154 height 36
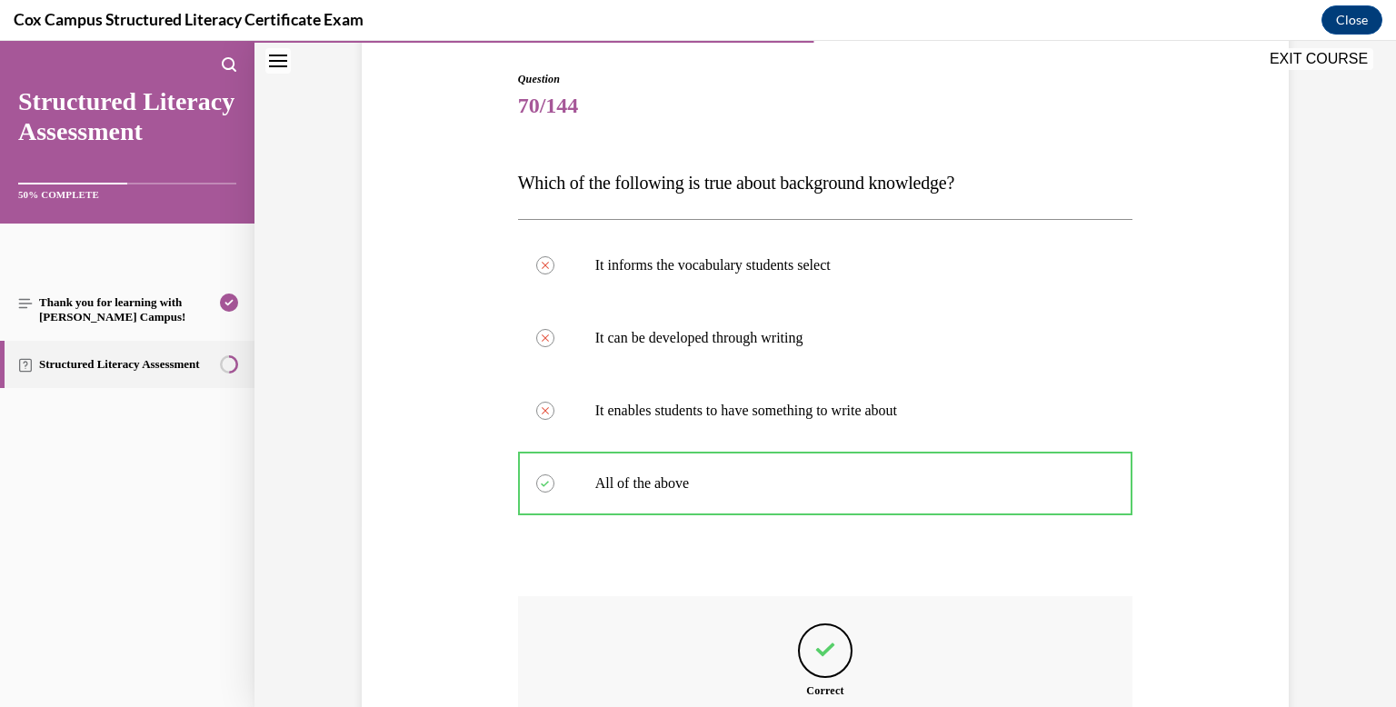
scroll to position [406, 0]
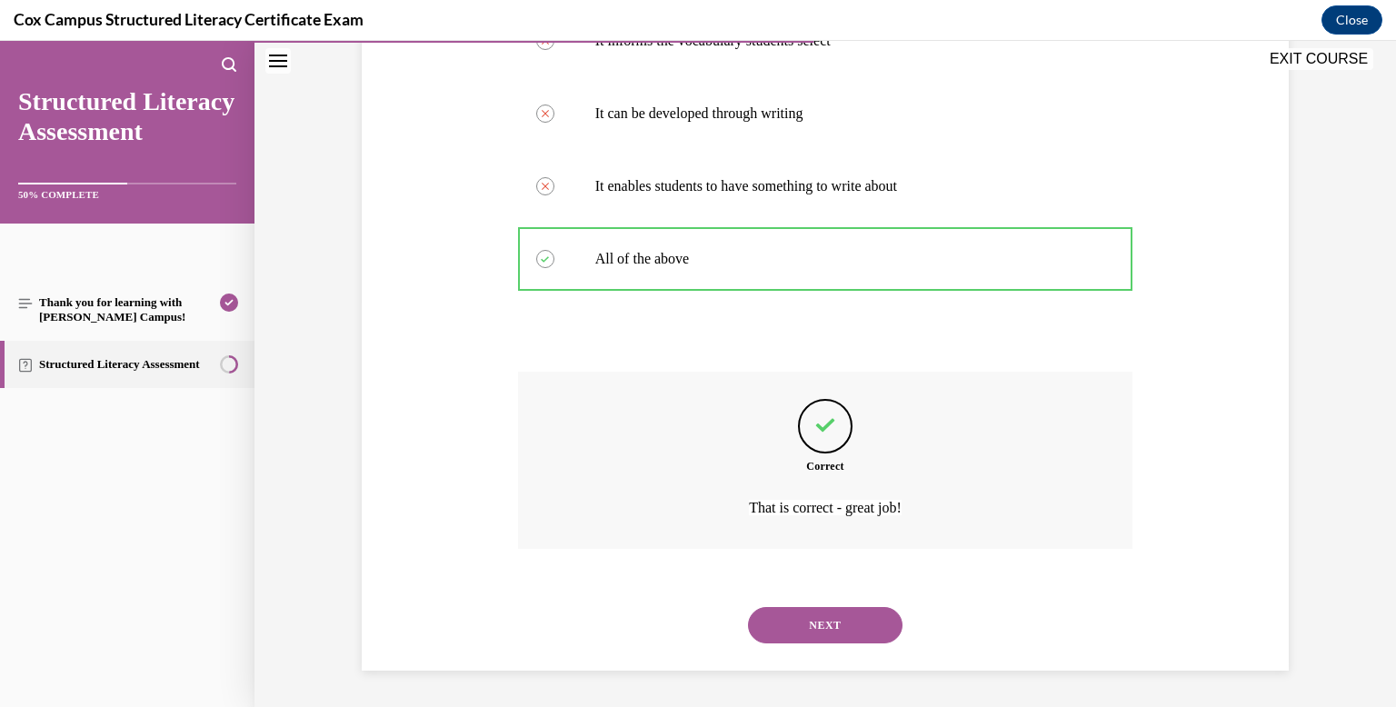
click at [824, 637] on button "NEXT" at bounding box center [825, 625] width 154 height 36
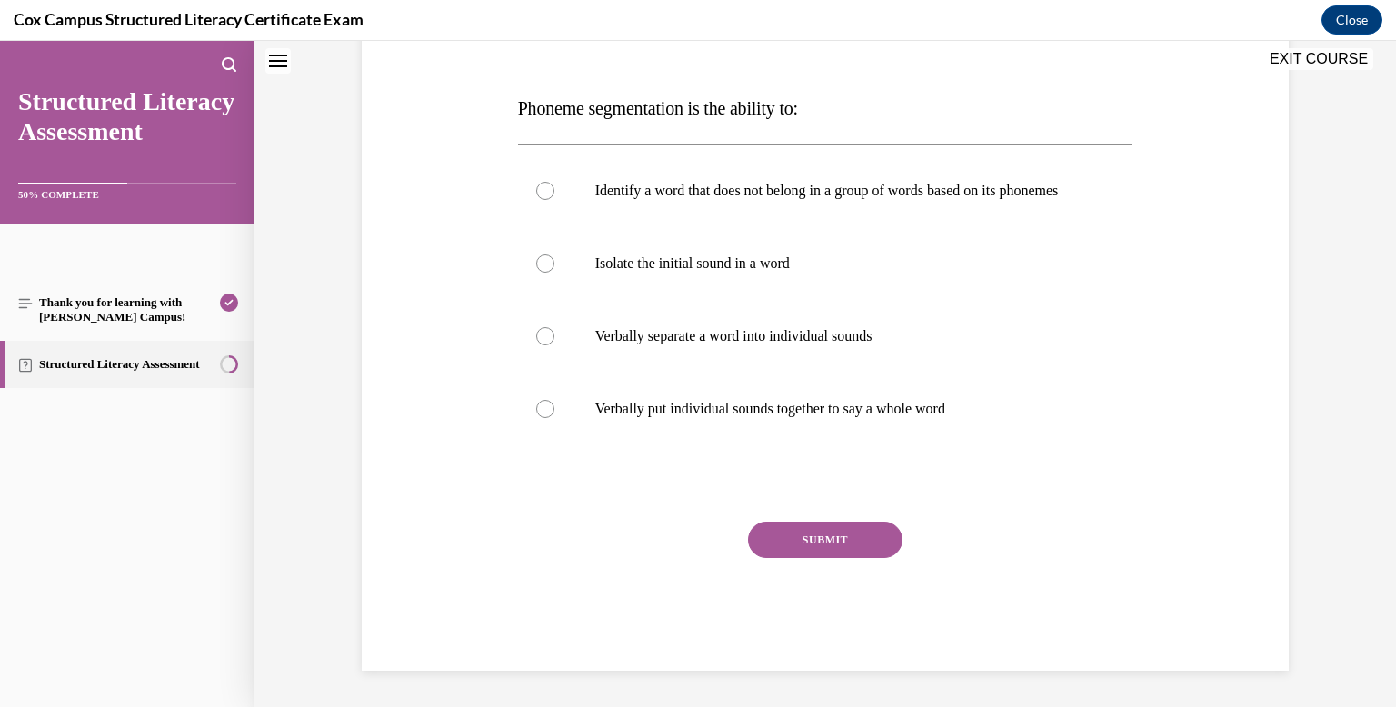
scroll to position [0, 0]
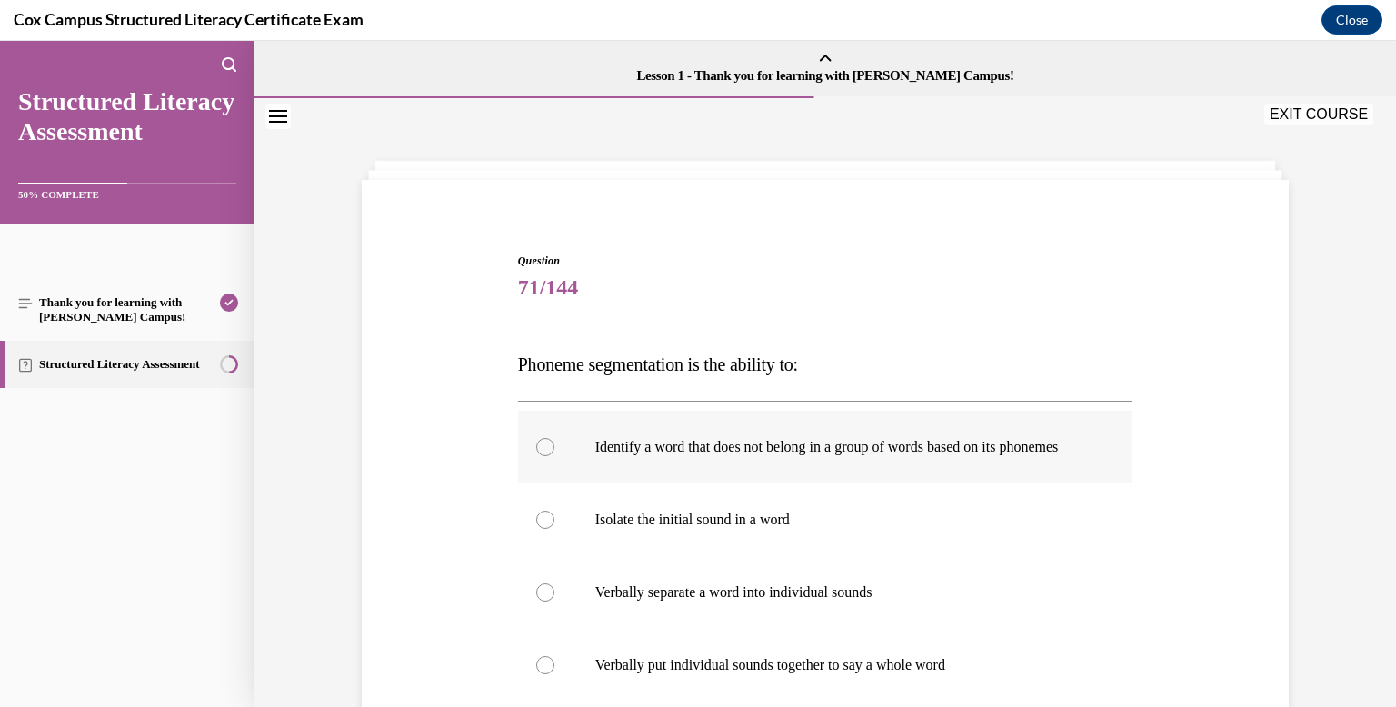
click at [765, 456] on p "Identify a word that does not belong in a group of words based on its phonemes" at bounding box center [841, 447] width 492 height 18
click at [554, 456] on input "Identify a word that does not belong in a group of words based on its phonemes" at bounding box center [545, 447] width 18 height 18
radio input "true"
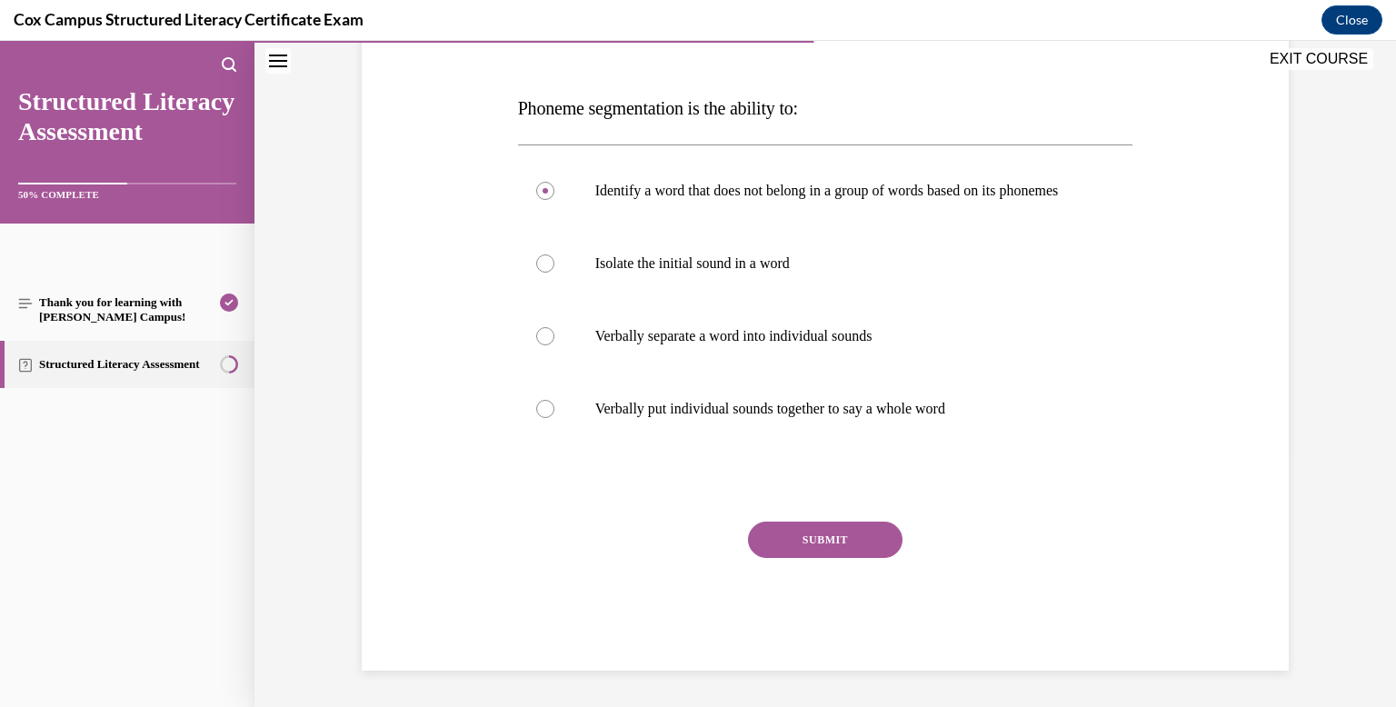
click at [791, 529] on button "SUBMIT" at bounding box center [825, 540] width 154 height 36
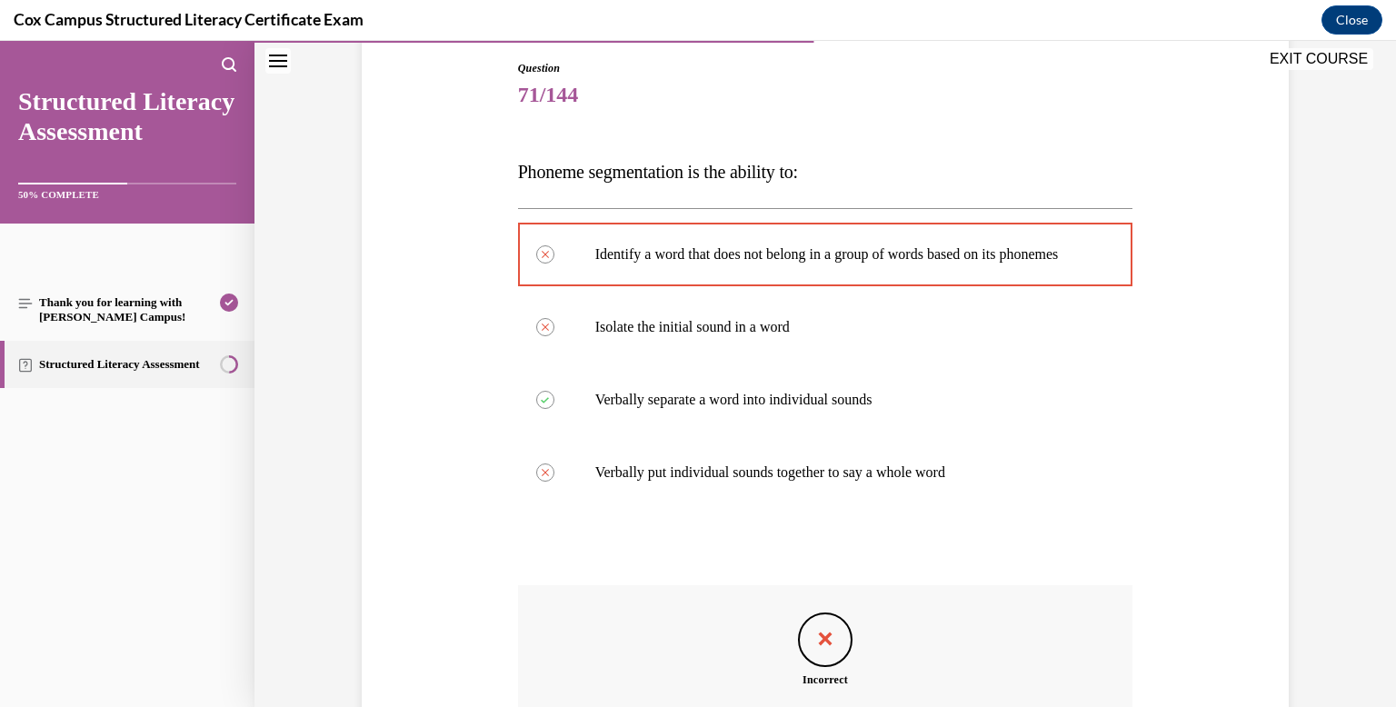
scroll to position [424, 0]
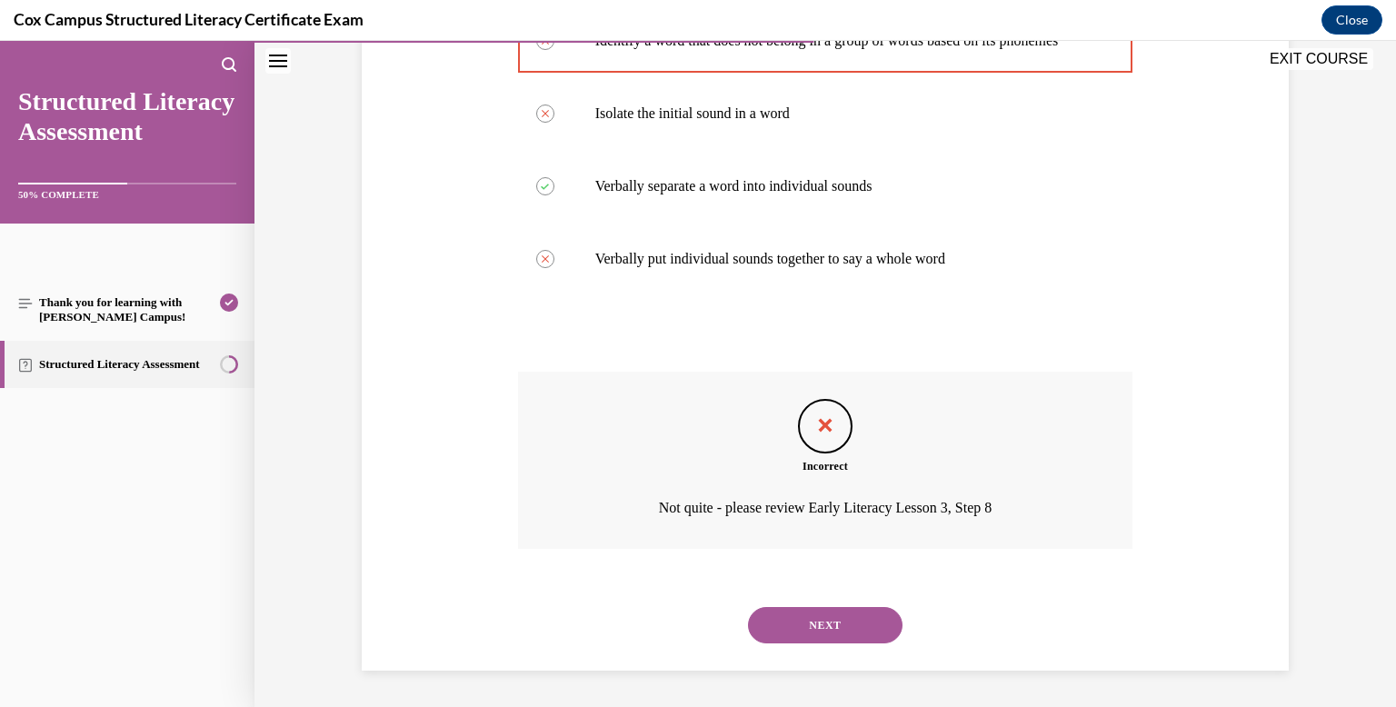
click at [811, 613] on button "NEXT" at bounding box center [825, 625] width 154 height 36
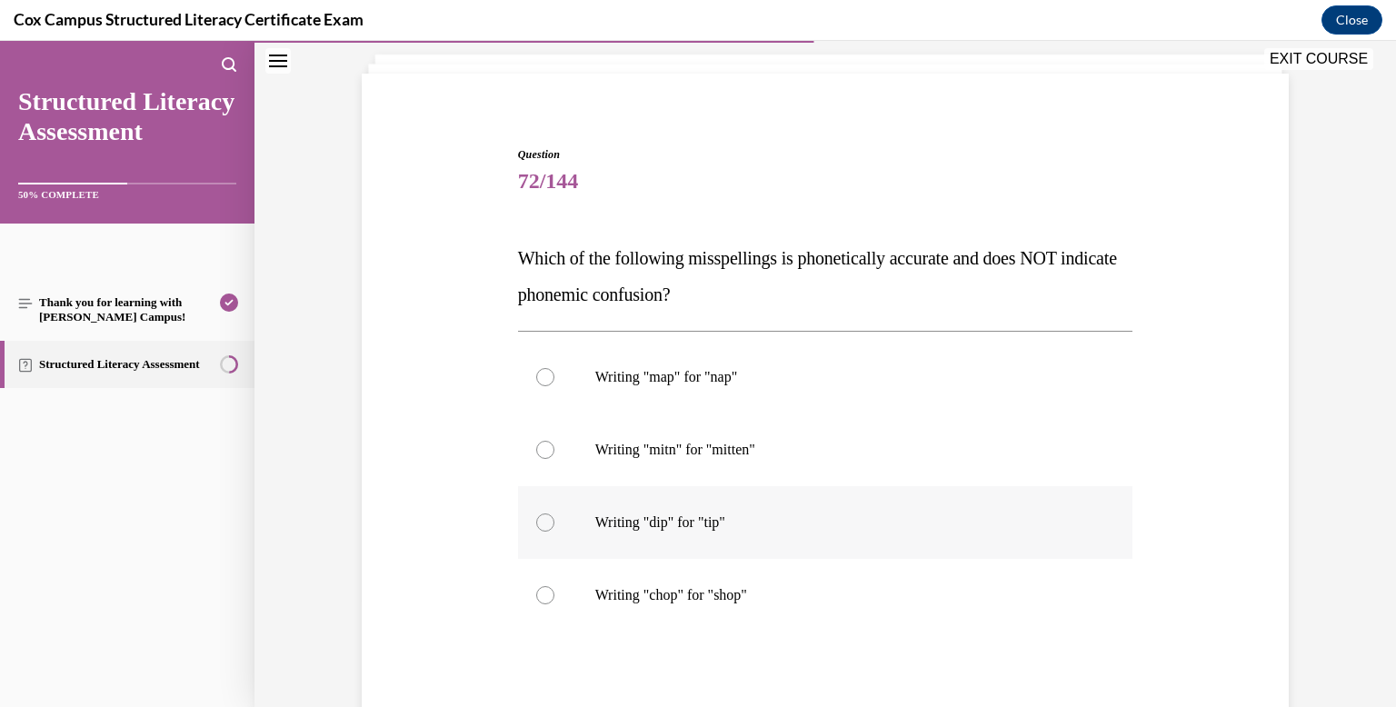
scroll to position [115, 0]
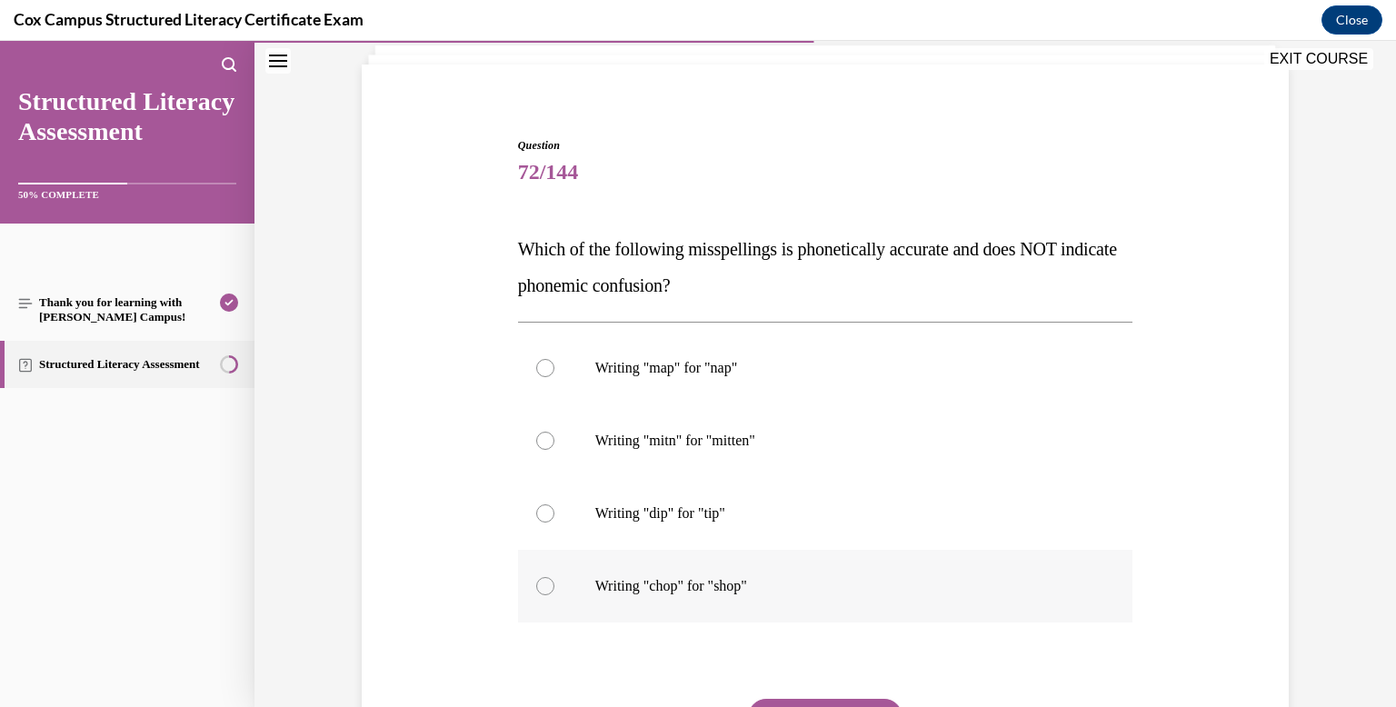
click at [722, 556] on label "Writing "chop" for "shop"" at bounding box center [825, 586] width 615 height 73
click at [554, 577] on input "Writing "chop" for "shop"" at bounding box center [545, 586] width 18 height 18
radio input "true"
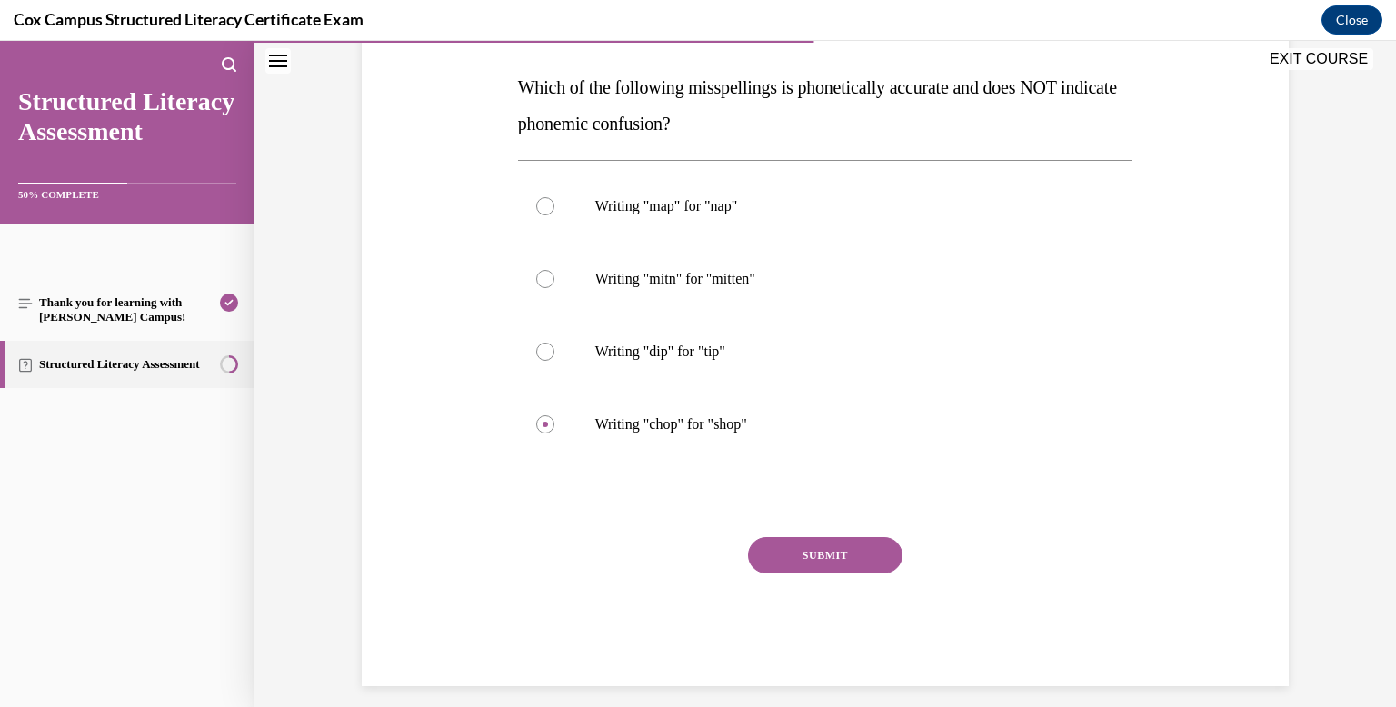
click at [751, 555] on button "SUBMIT" at bounding box center [825, 555] width 154 height 36
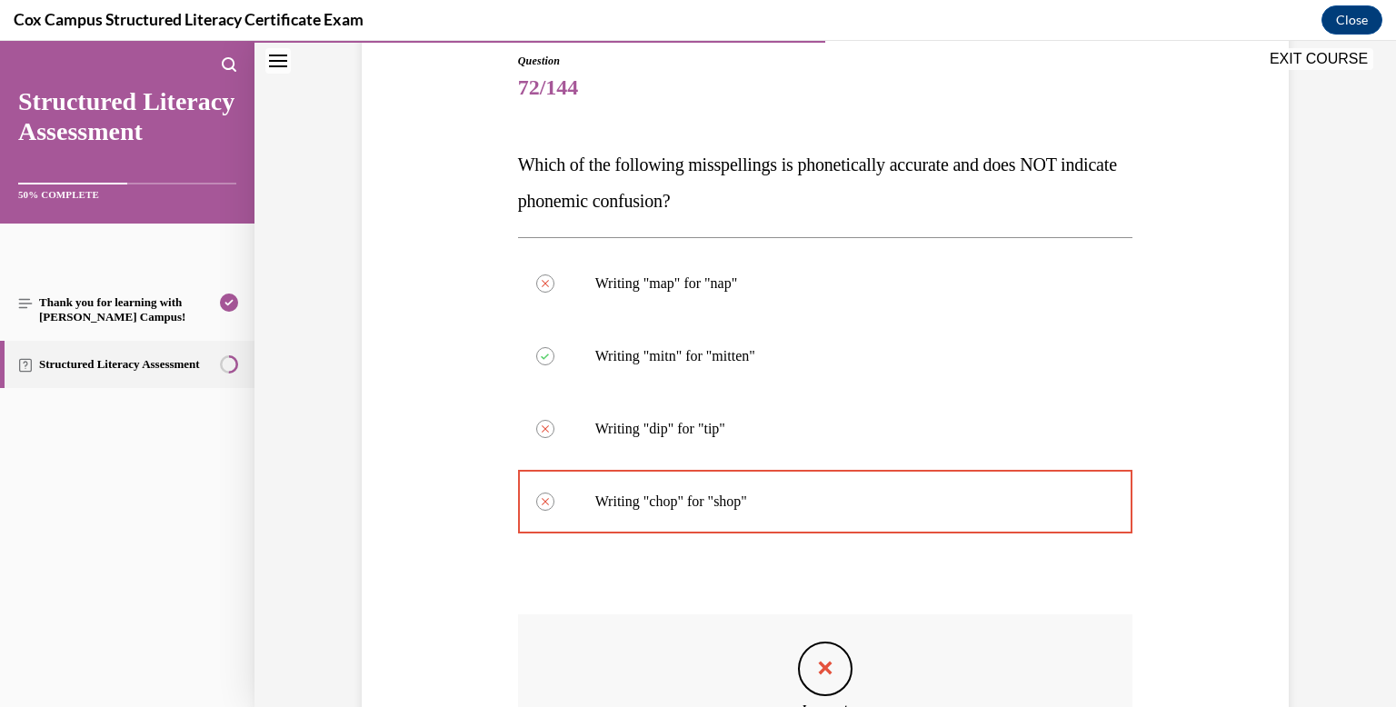
scroll to position [443, 0]
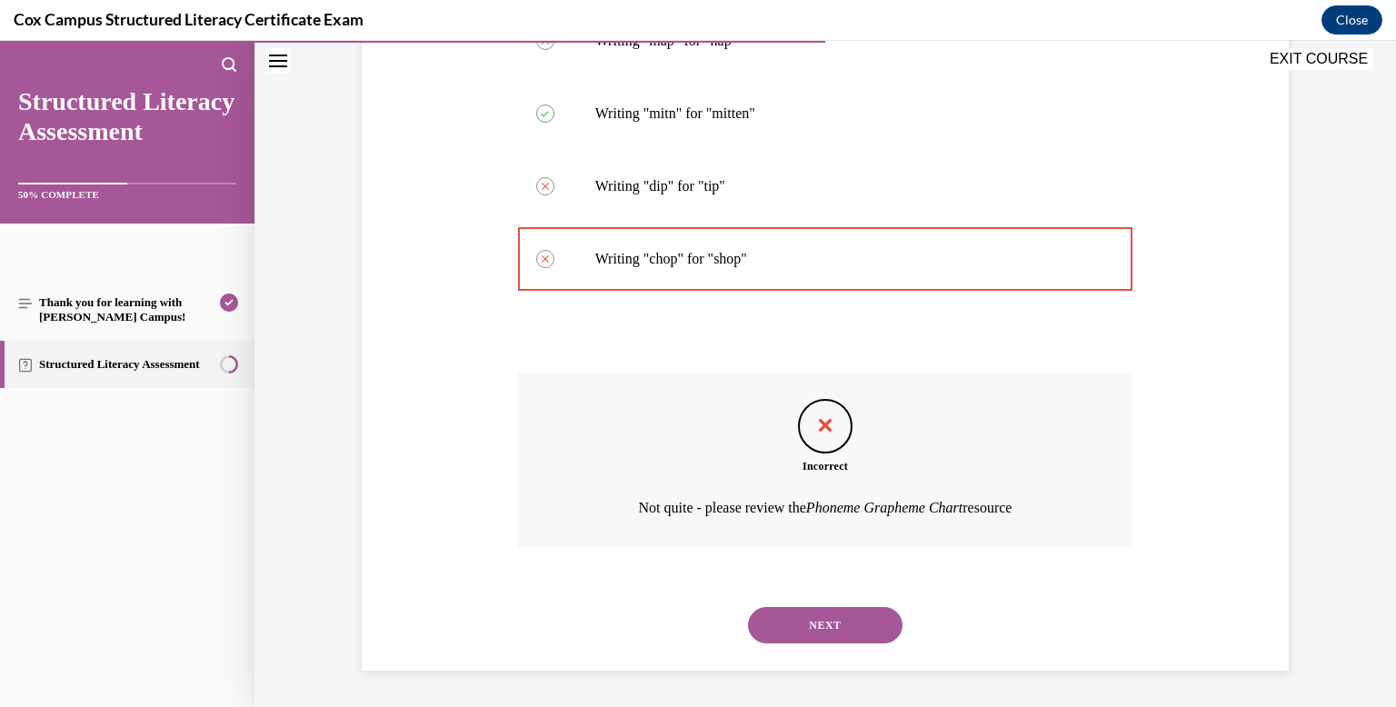
click at [840, 610] on button "NEXT" at bounding box center [825, 625] width 154 height 36
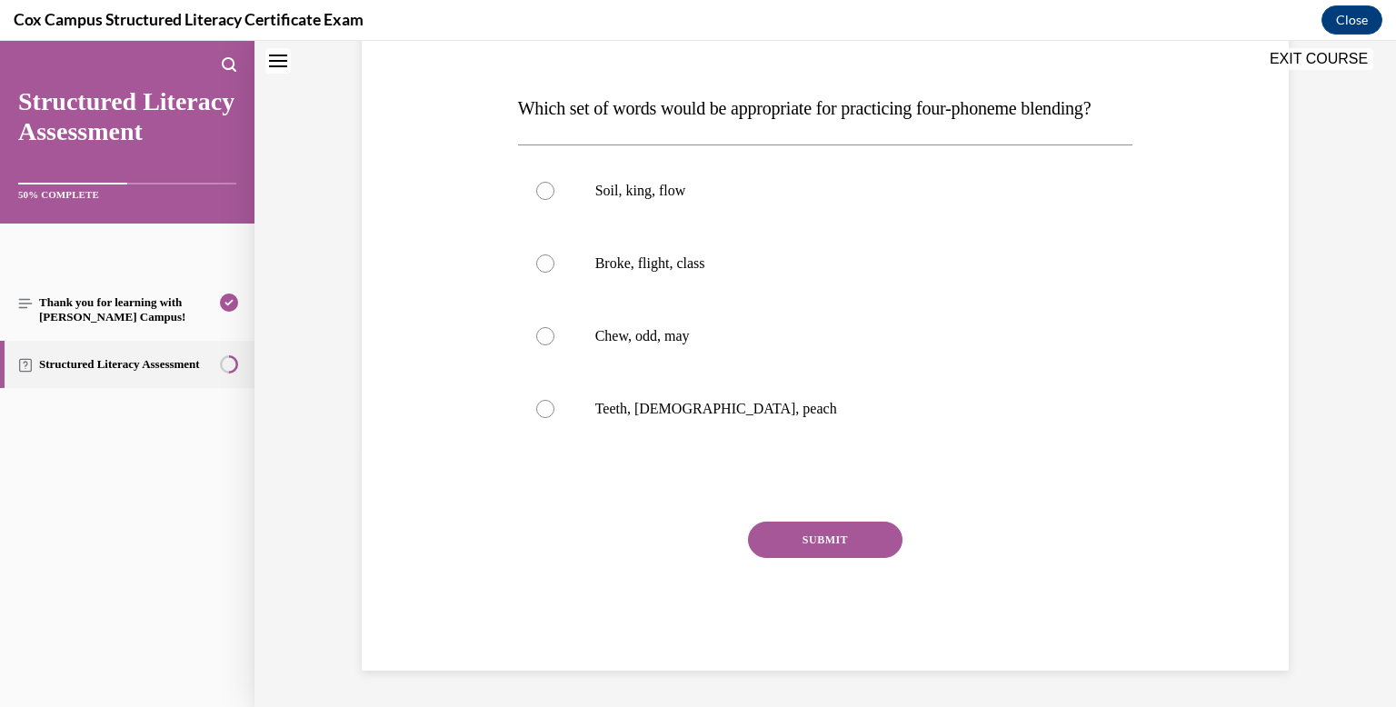
scroll to position [0, 0]
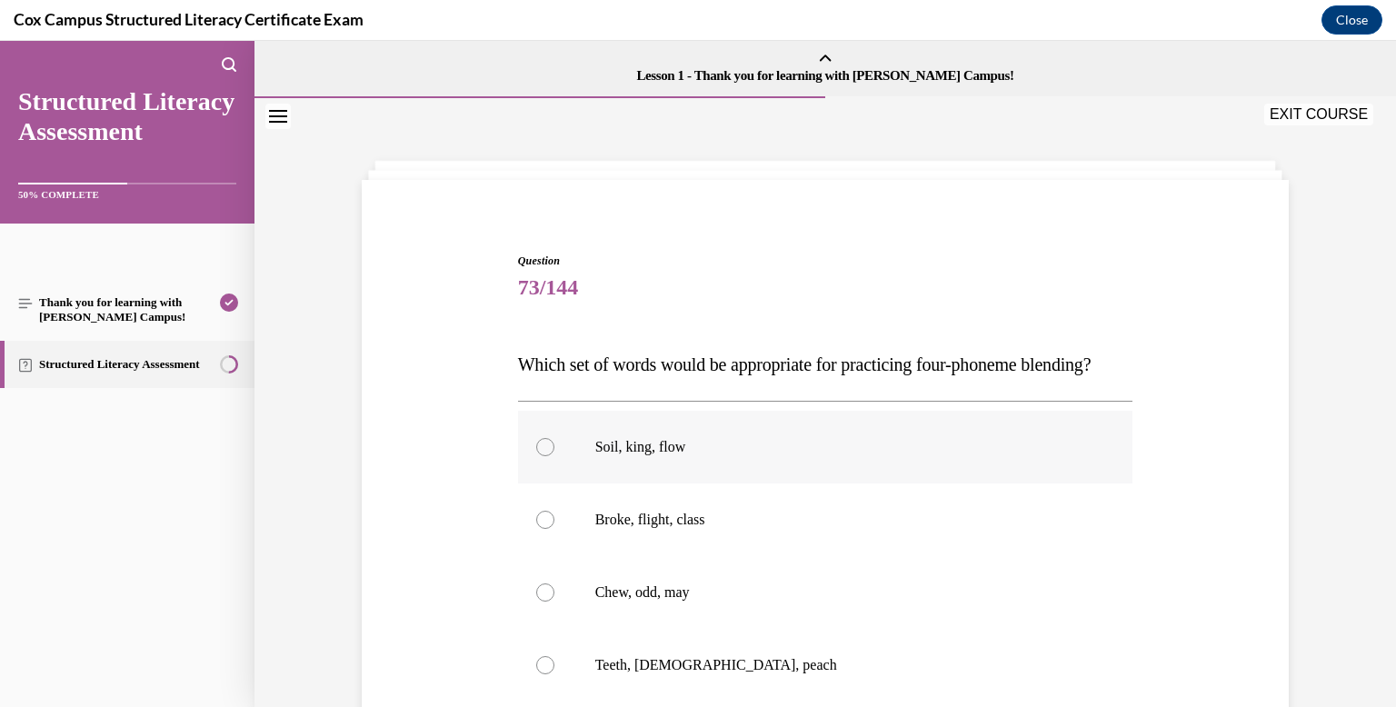
click at [734, 483] on label "Soil, king, flow" at bounding box center [825, 447] width 615 height 73
click at [554, 456] on input "Soil, king, flow" at bounding box center [545, 447] width 18 height 18
radio input "true"
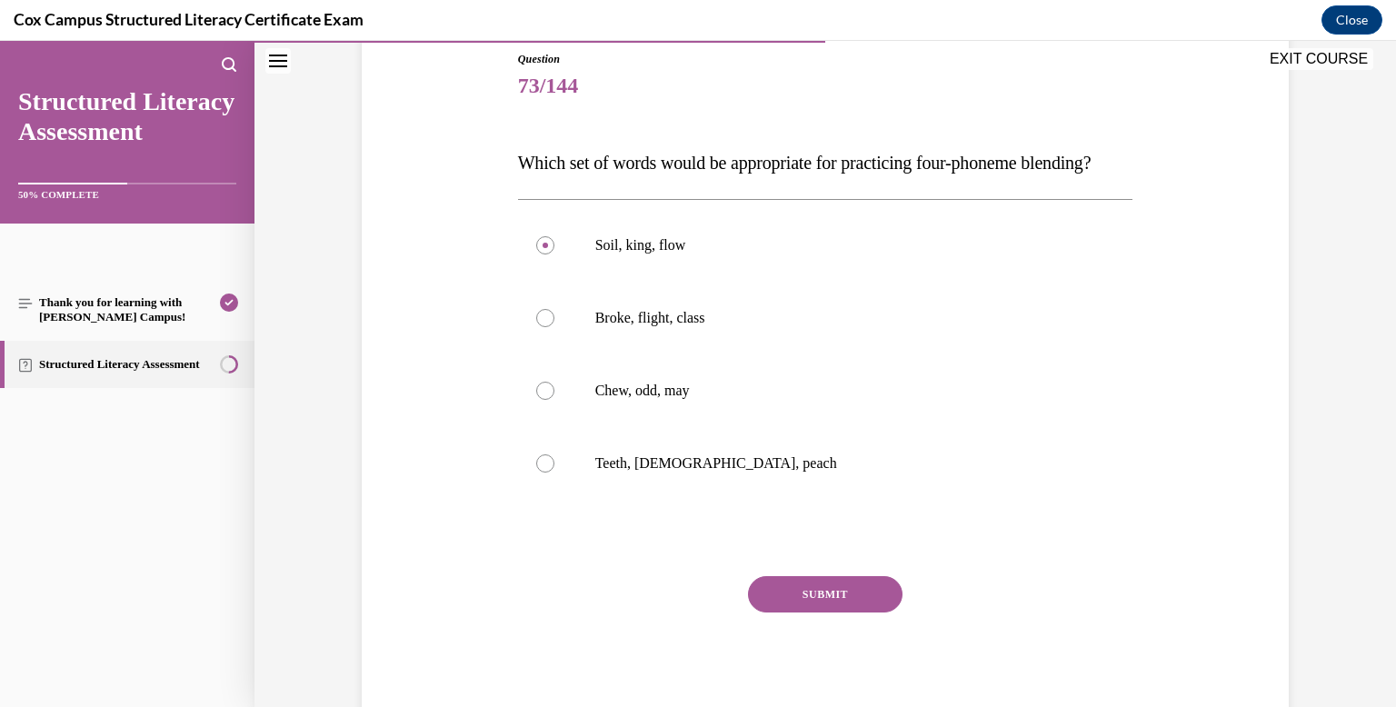
click at [775, 612] on button "SUBMIT" at bounding box center [825, 594] width 154 height 36
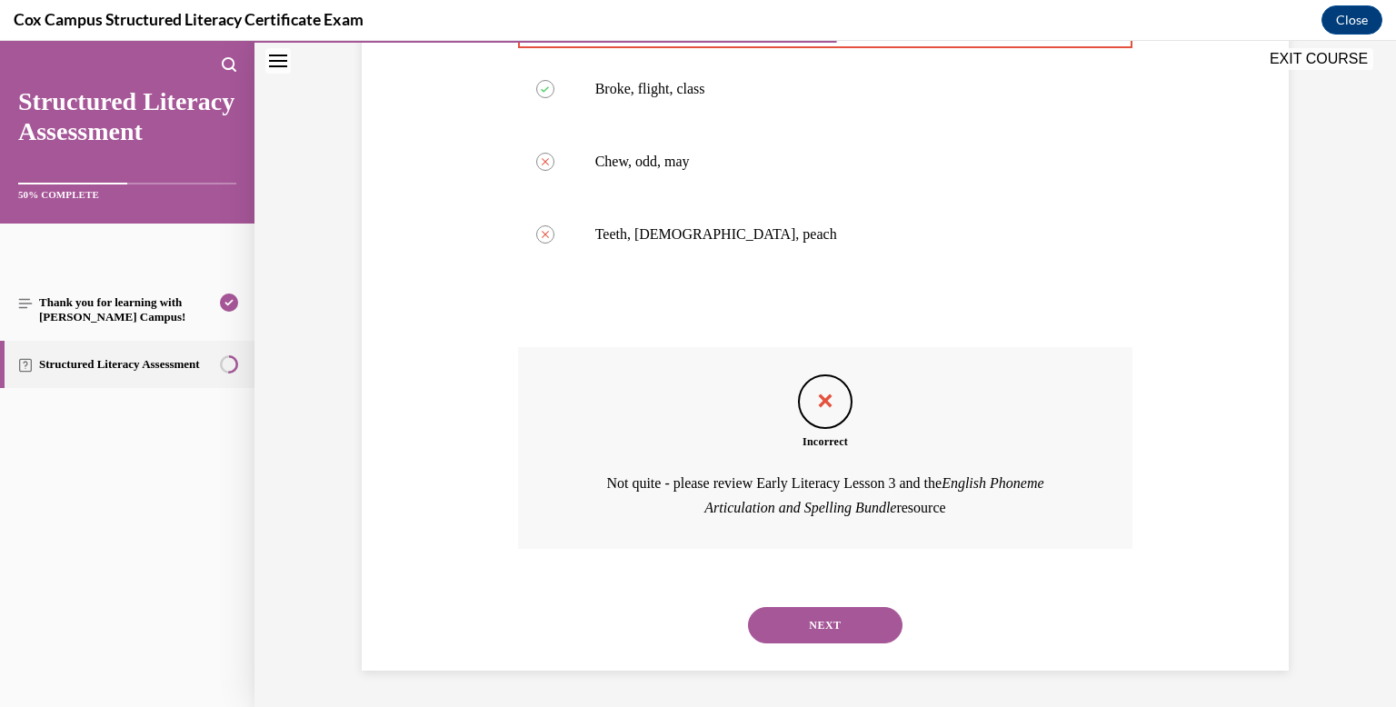
scroll to position [467, 0]
click at [783, 632] on button "NEXT" at bounding box center [825, 625] width 154 height 36
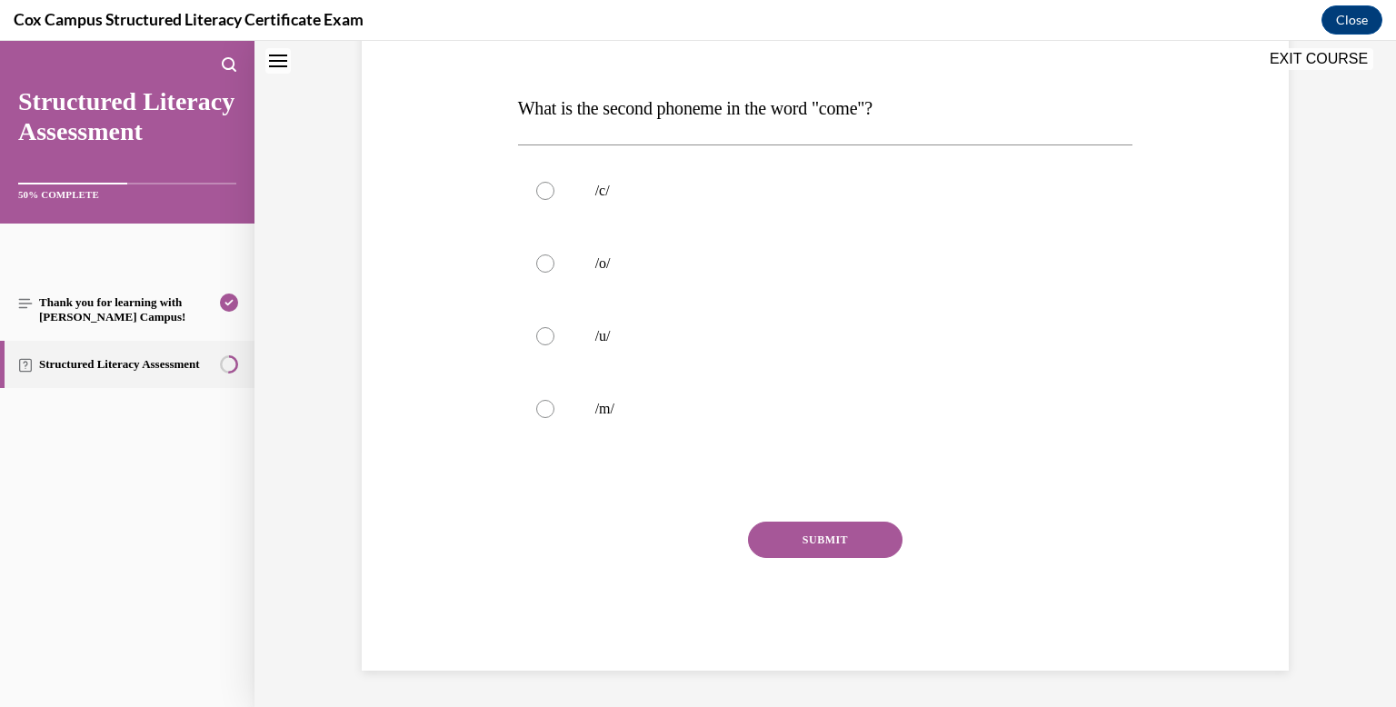
scroll to position [0, 0]
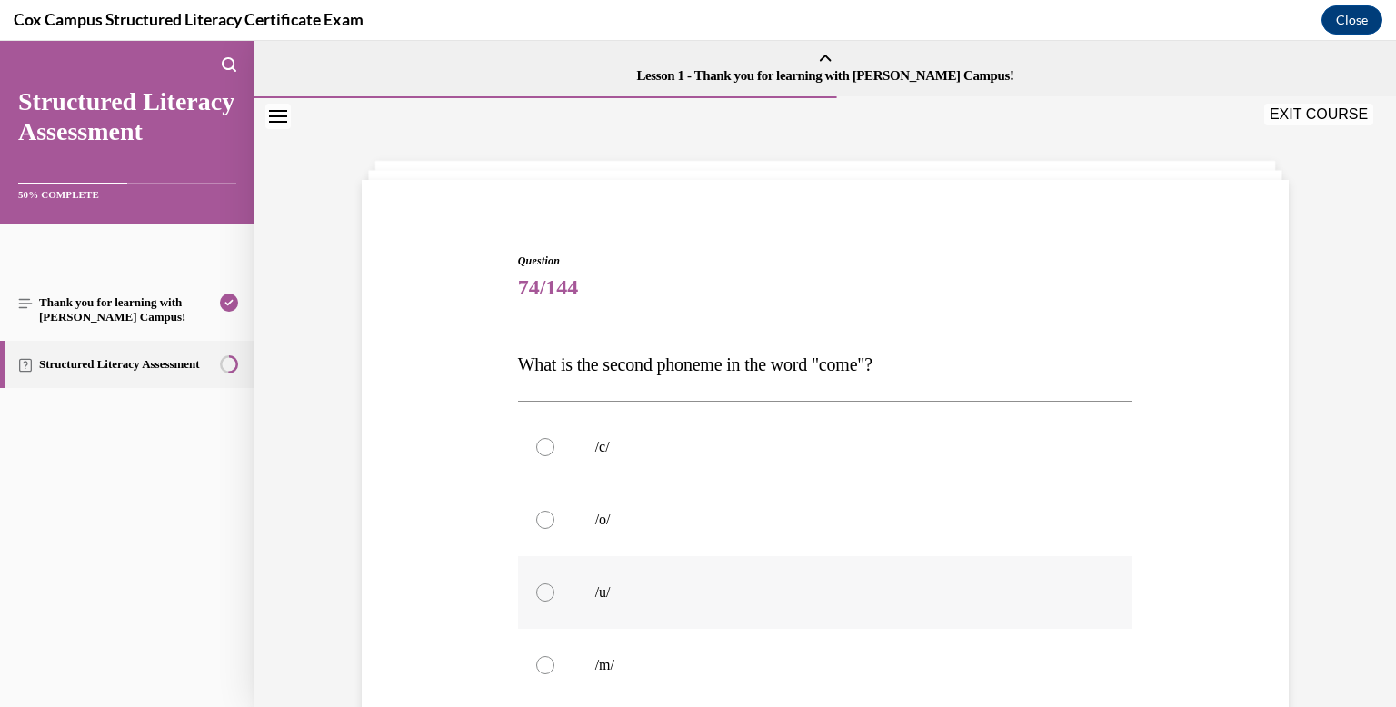
click at [751, 563] on label "/u/" at bounding box center [825, 592] width 615 height 73
click at [554, 583] on input "/u/" at bounding box center [545, 592] width 18 height 18
radio input "true"
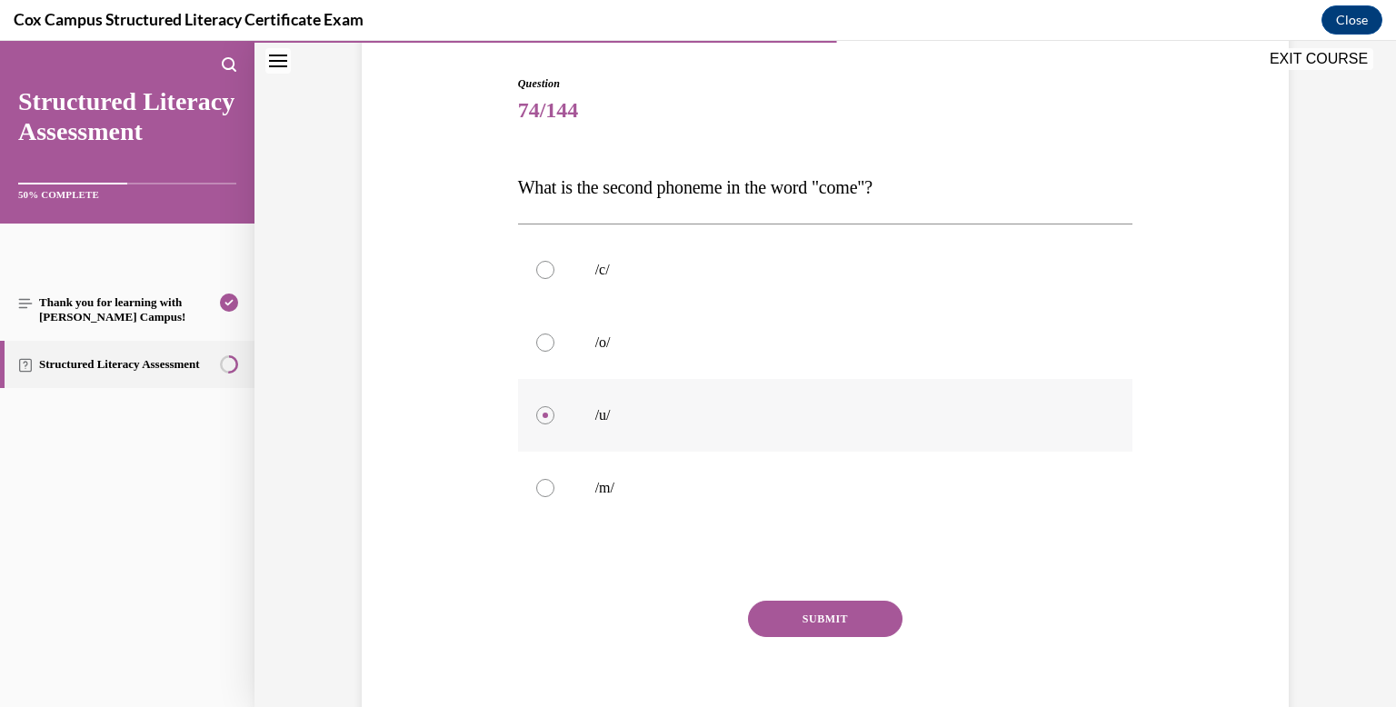
scroll to position [183, 0]
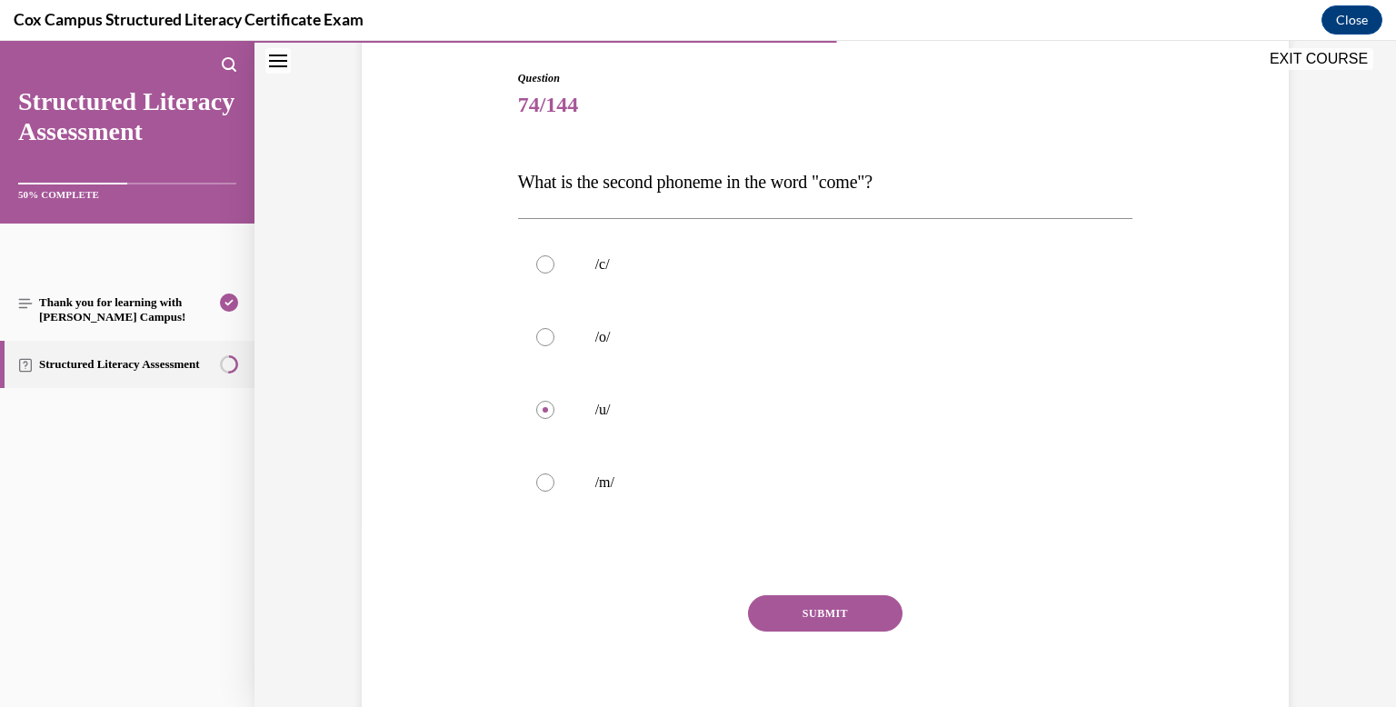
click at [786, 622] on button "SUBMIT" at bounding box center [825, 613] width 154 height 36
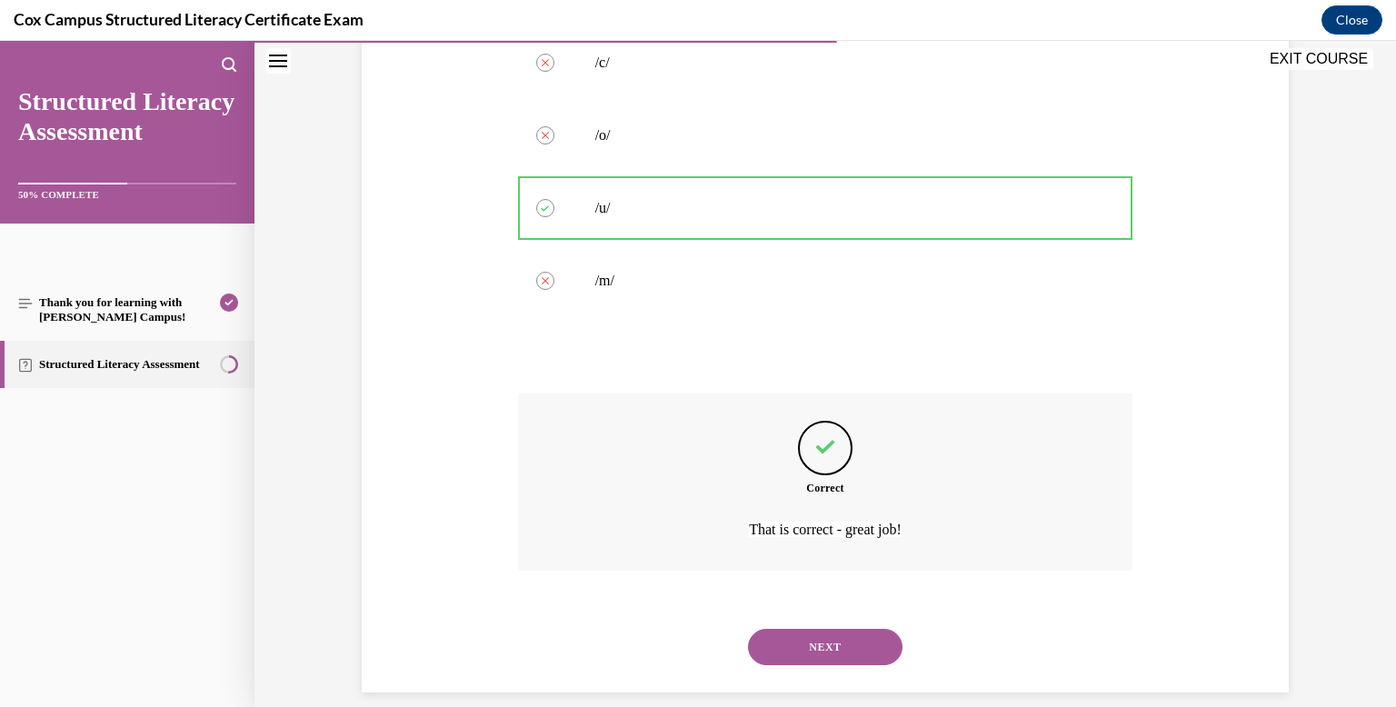
scroll to position [406, 0]
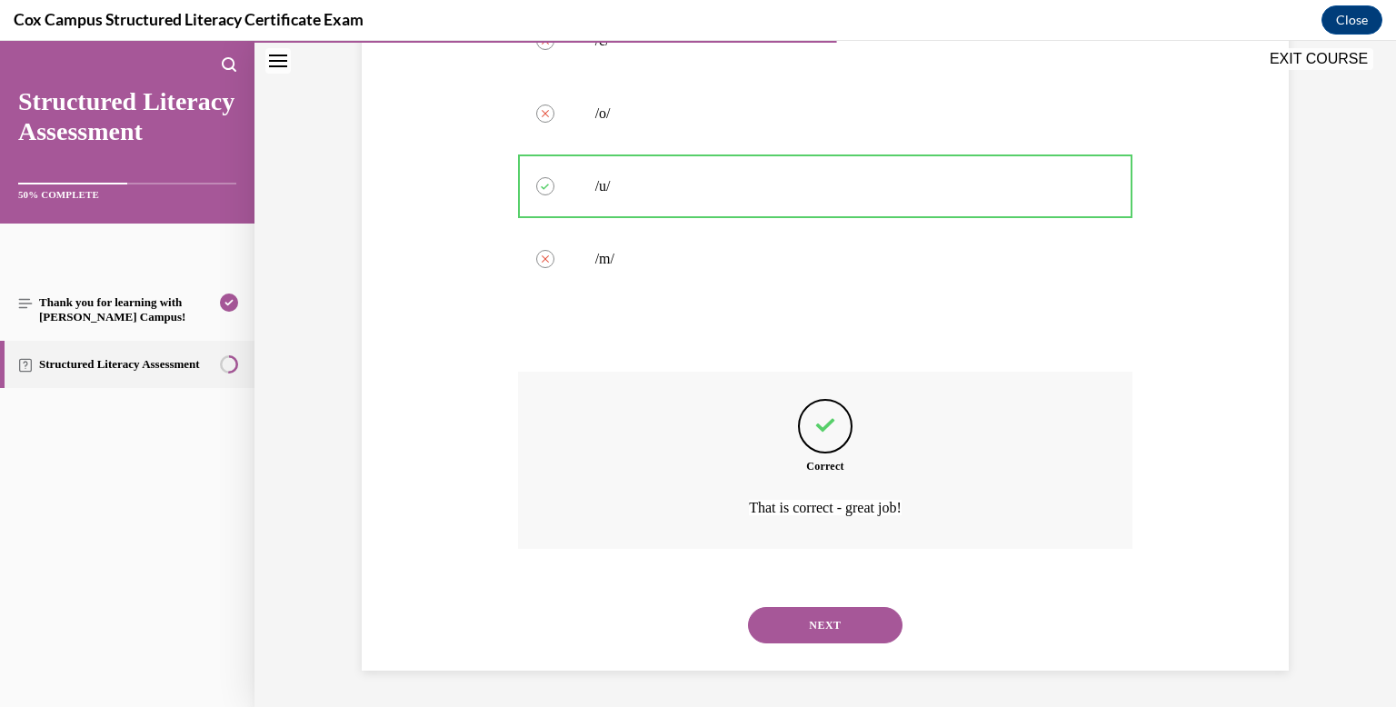
click at [819, 621] on button "NEXT" at bounding box center [825, 625] width 154 height 36
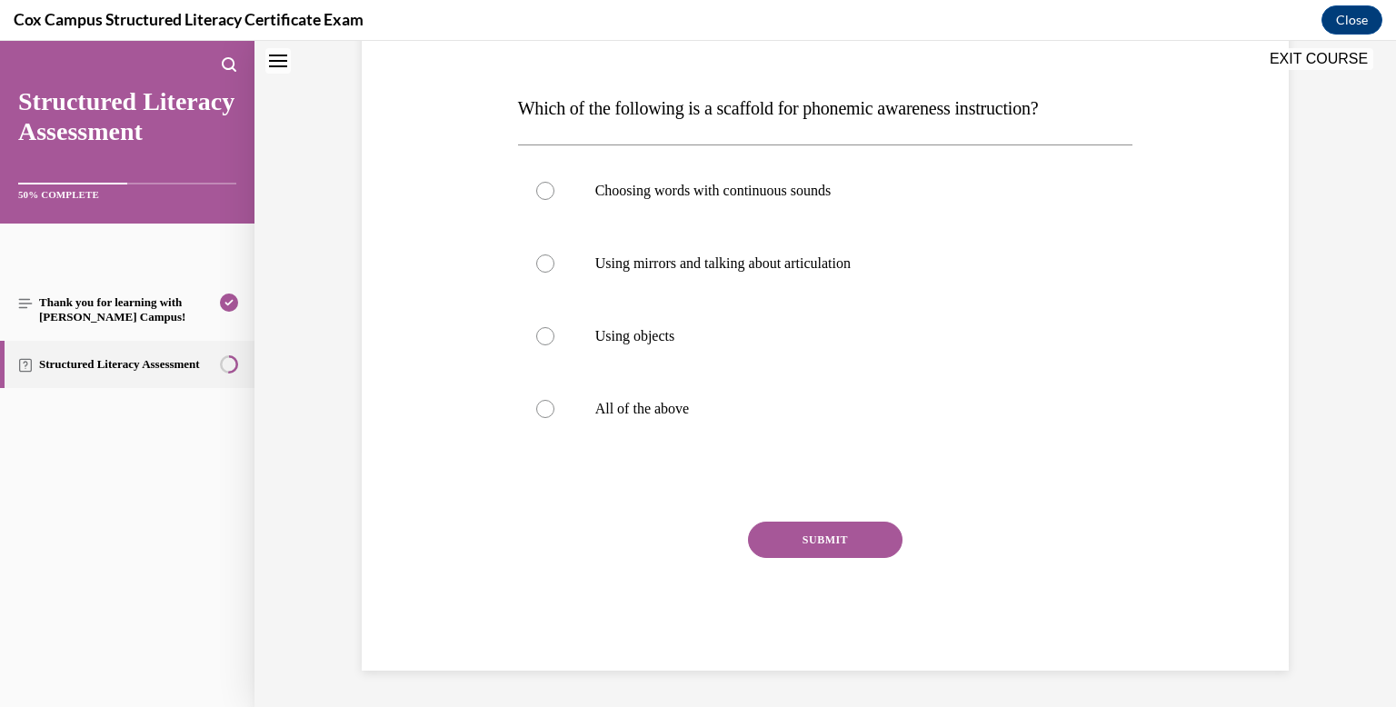
scroll to position [0, 0]
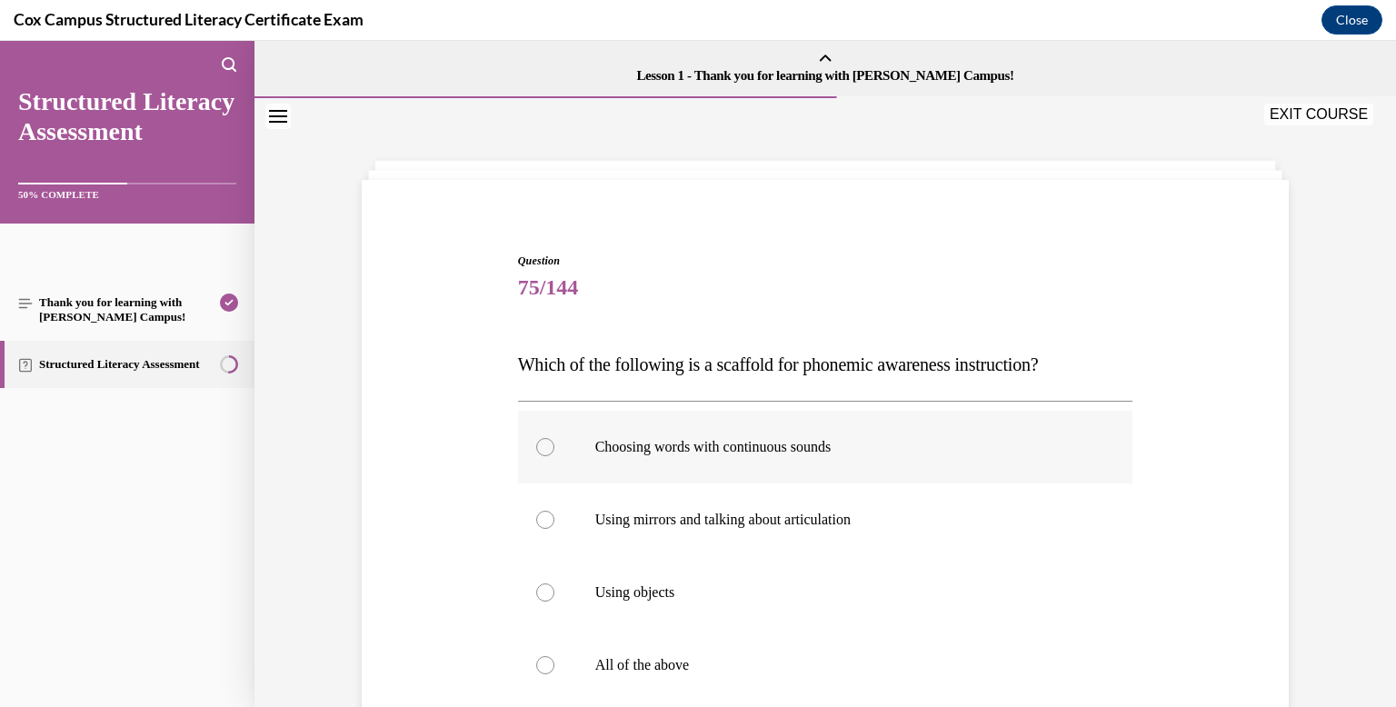
click at [746, 448] on p "Choosing words with continuous sounds" at bounding box center [841, 447] width 492 height 18
click at [554, 448] on input "Choosing words with continuous sounds" at bounding box center [545, 447] width 18 height 18
radio input "true"
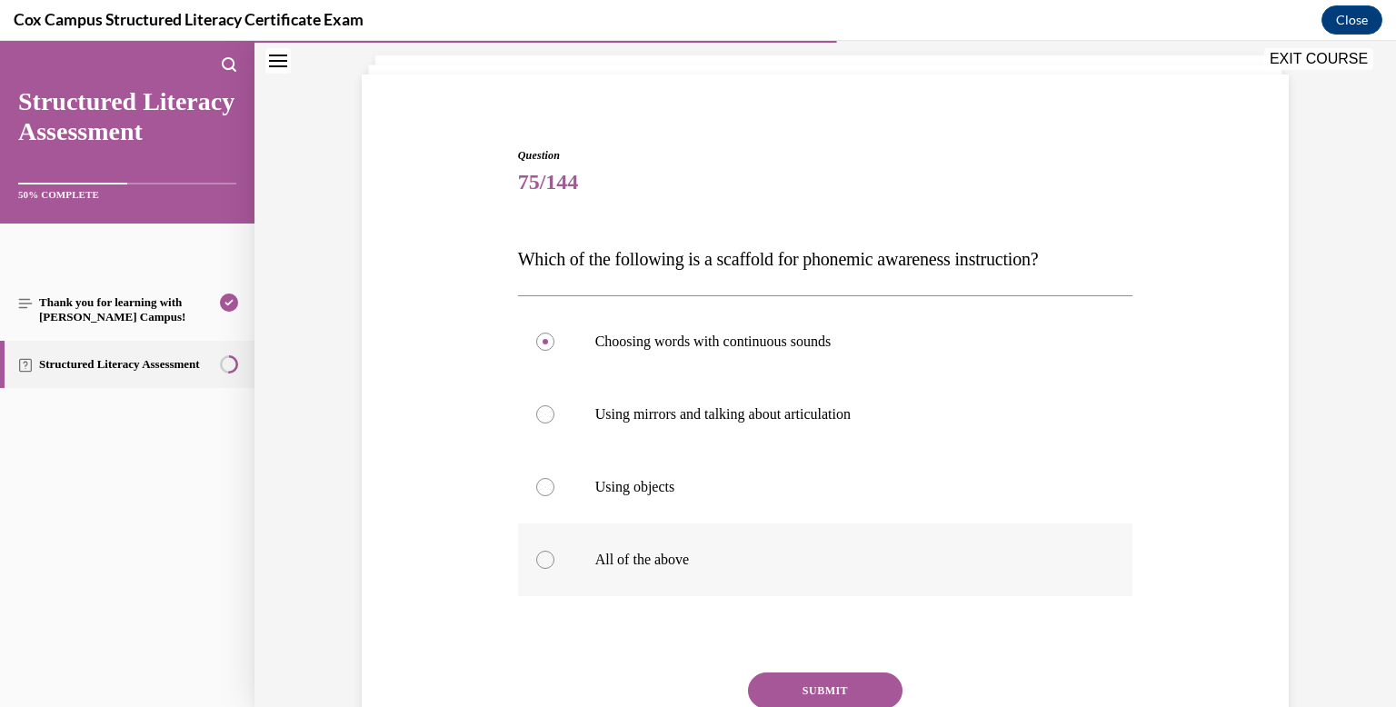
click at [827, 562] on p "All of the above" at bounding box center [841, 560] width 492 height 18
click at [554, 562] on input "All of the above" at bounding box center [545, 560] width 18 height 18
radio input "true"
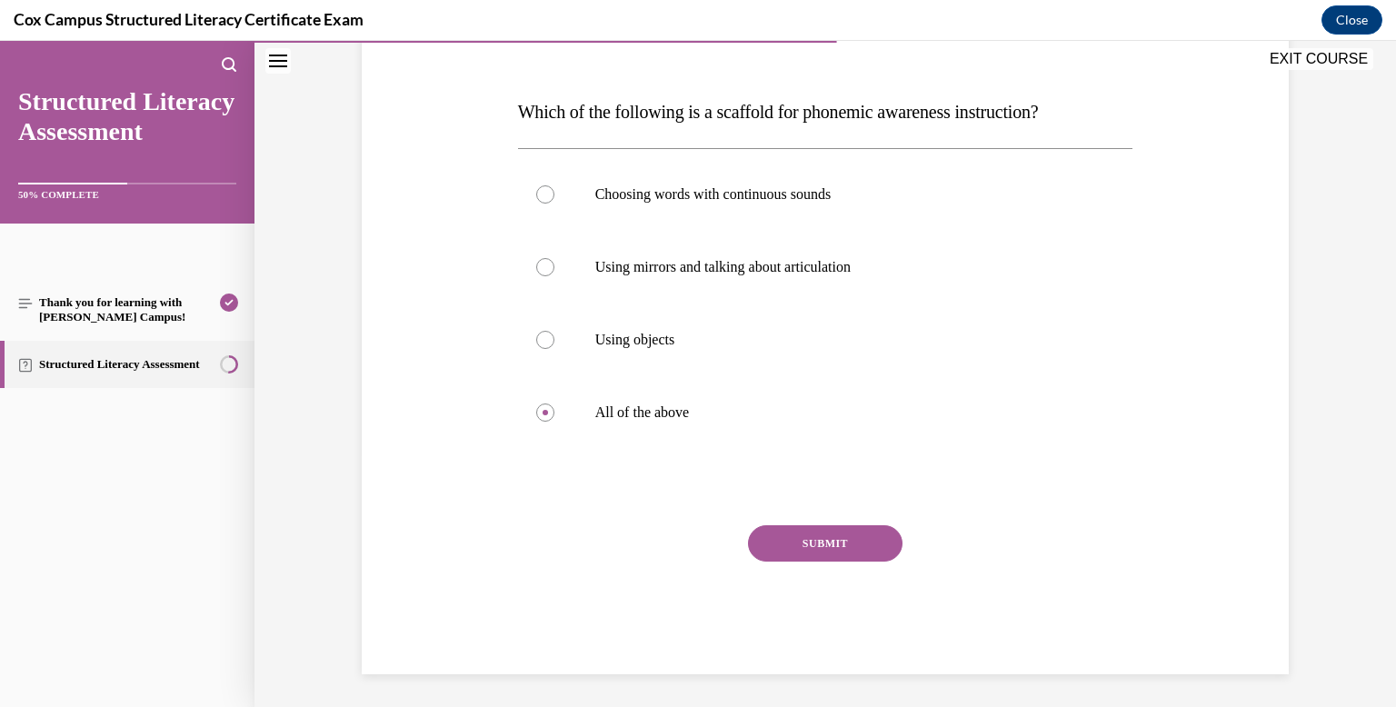
click at [825, 553] on button "SUBMIT" at bounding box center [825, 543] width 154 height 36
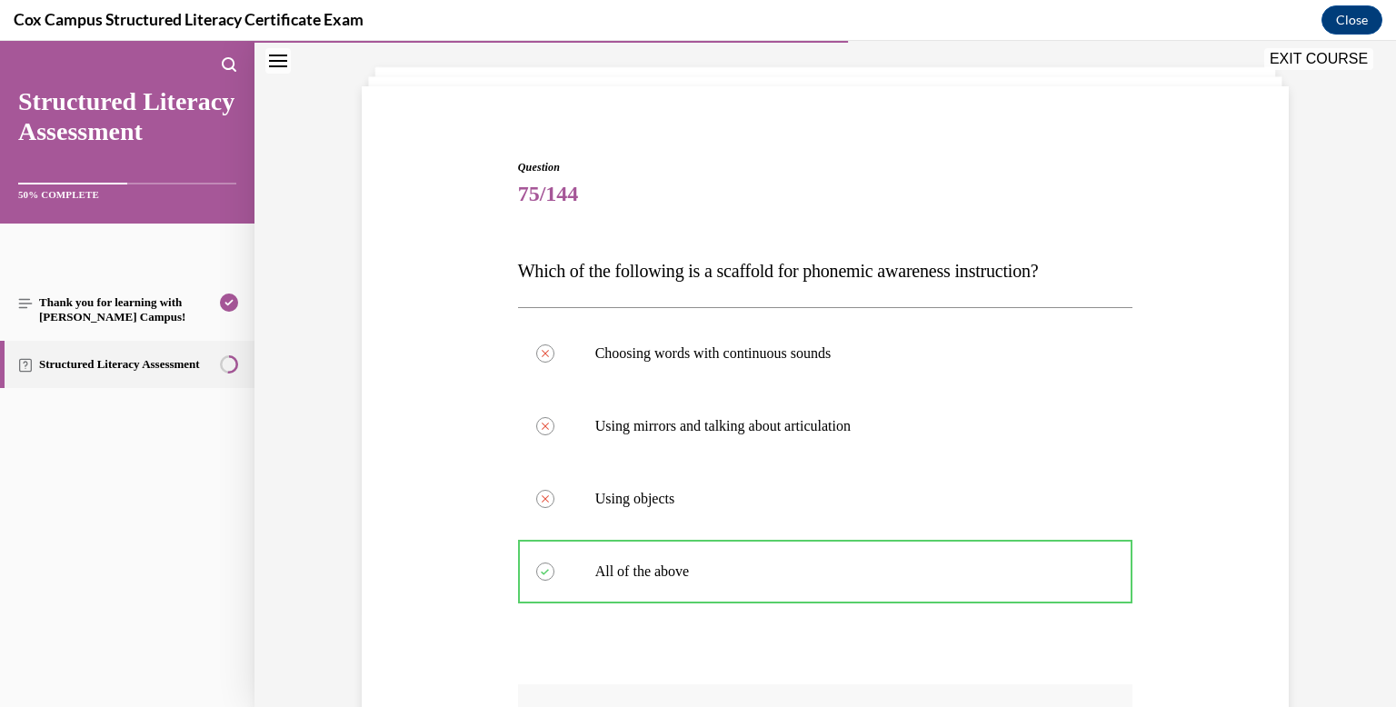
scroll to position [406, 0]
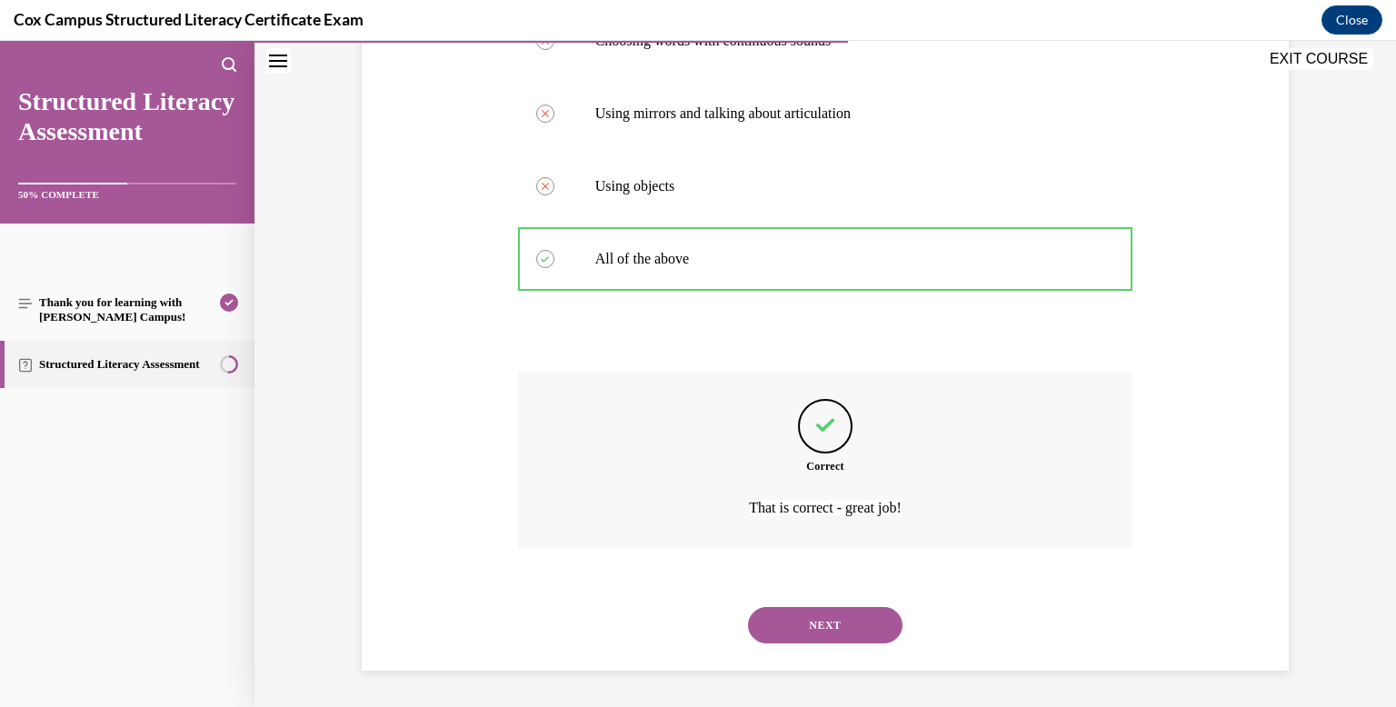
click at [823, 648] on div "NEXT" at bounding box center [825, 625] width 615 height 73
click at [827, 626] on button "NEXT" at bounding box center [825, 625] width 154 height 36
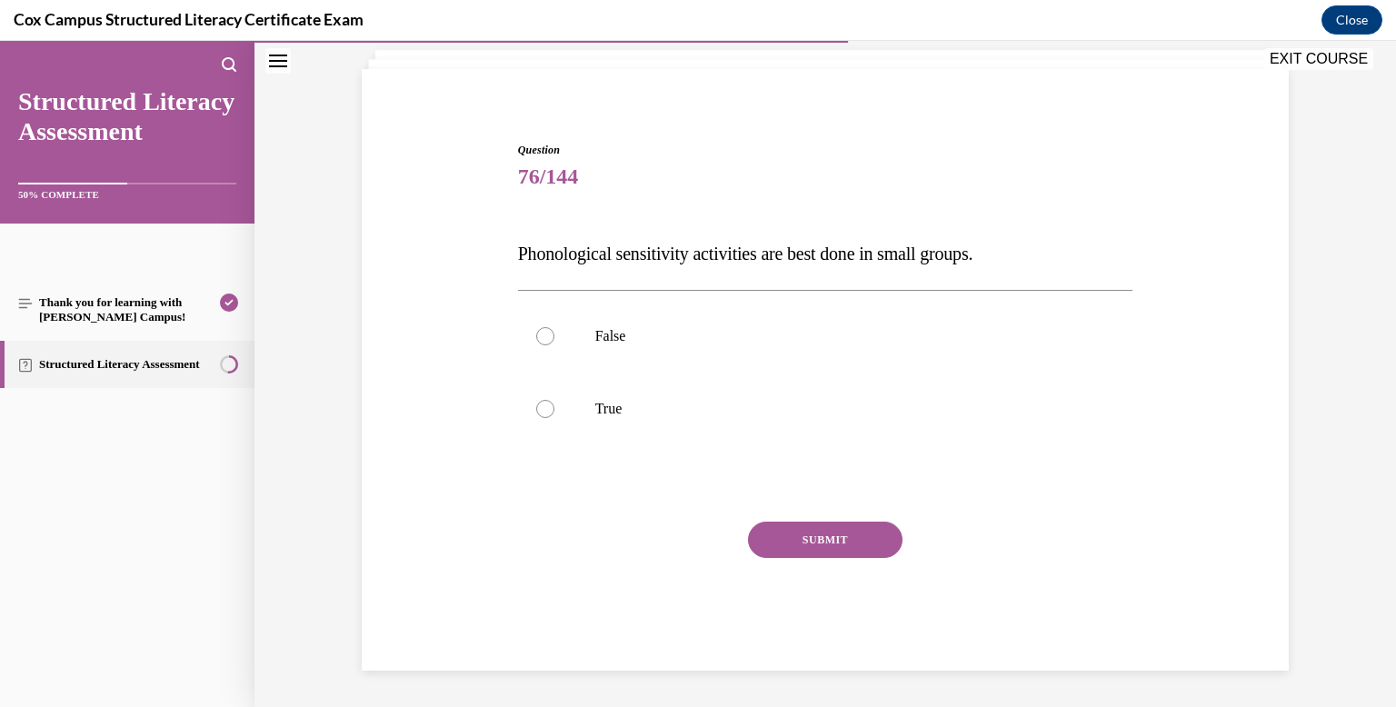
scroll to position [111, 0]
click at [726, 353] on label "False" at bounding box center [825, 336] width 615 height 73
click at [554, 345] on input "False" at bounding box center [545, 336] width 18 height 18
radio input "true"
click at [803, 536] on button "SUBMIT" at bounding box center [825, 540] width 154 height 36
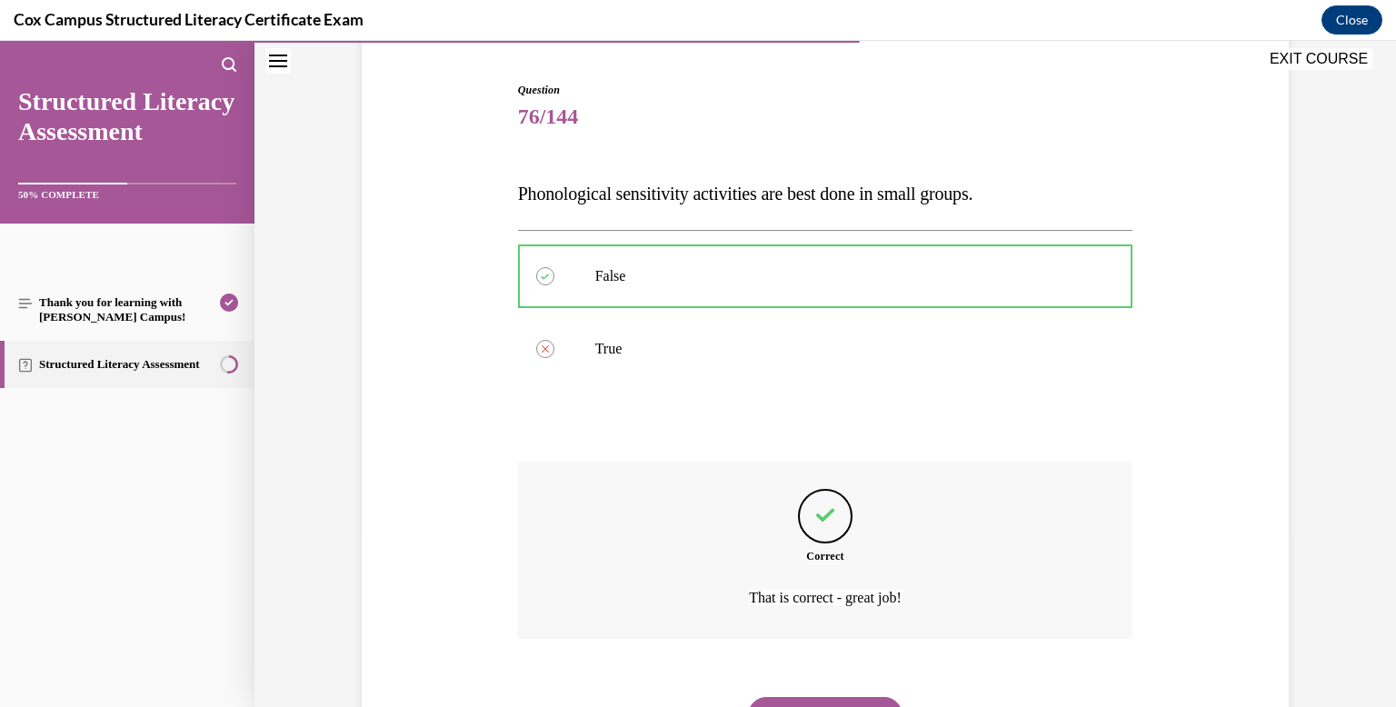
scroll to position [261, 0]
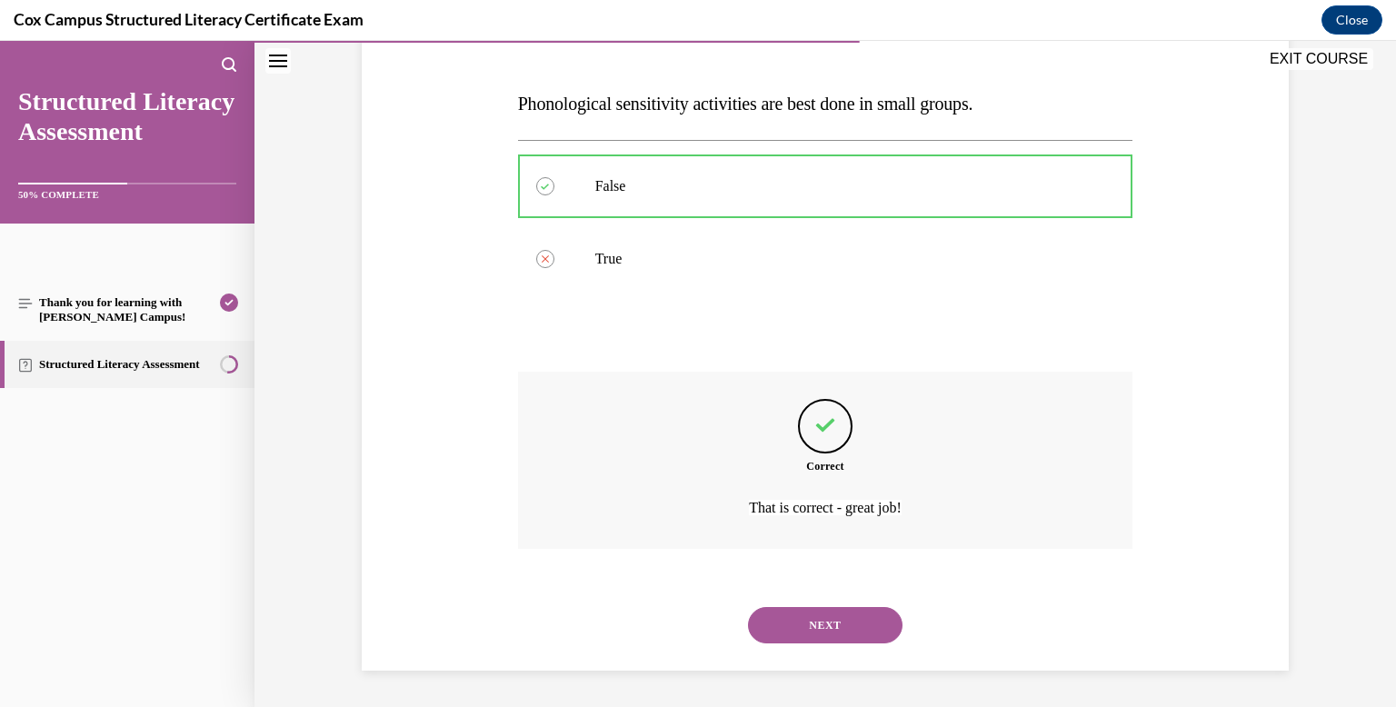
click at [822, 611] on button "NEXT" at bounding box center [825, 625] width 154 height 36
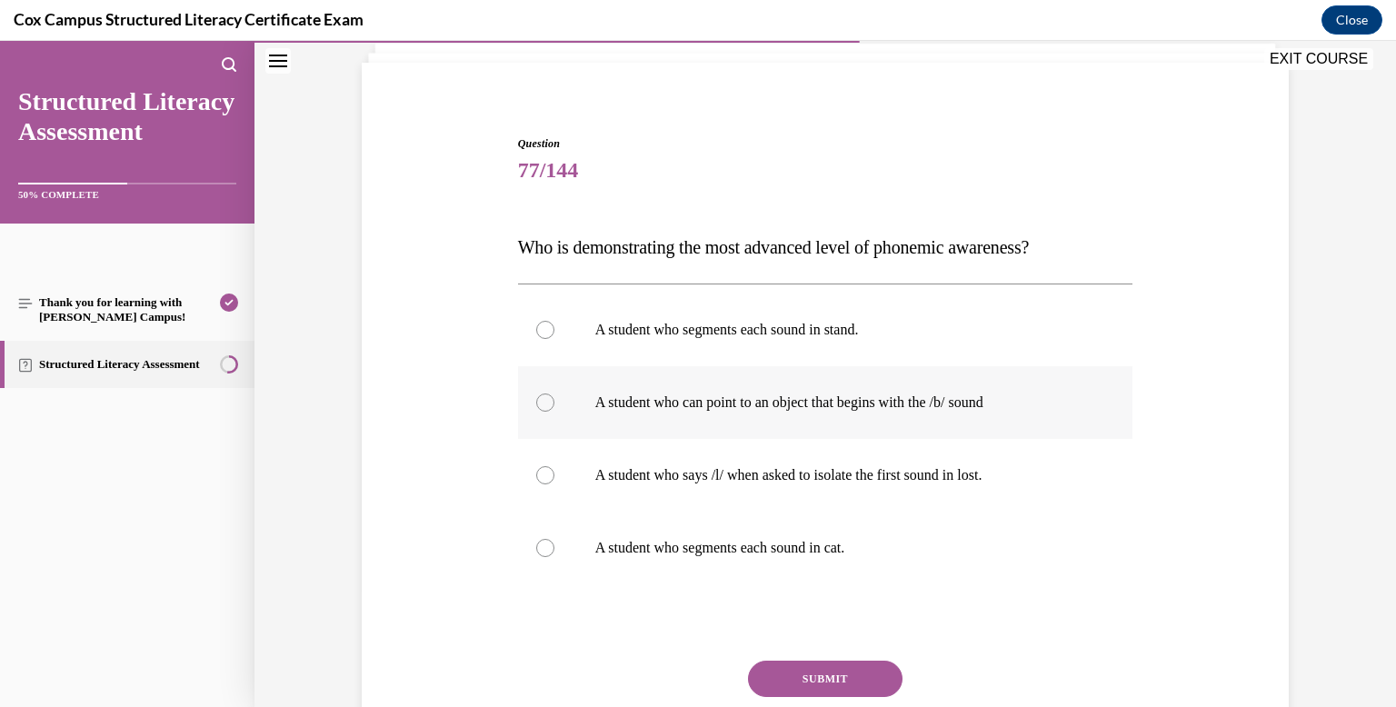
scroll to position [127, 0]
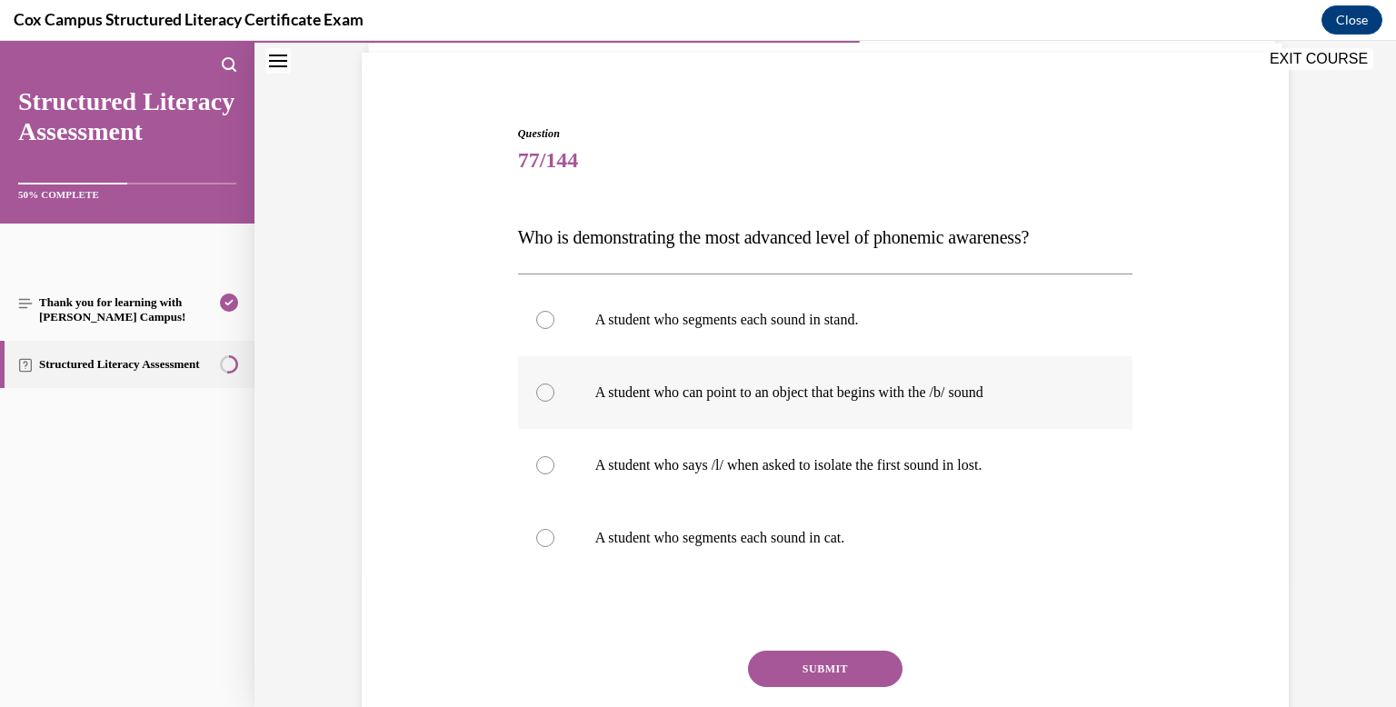
click at [774, 424] on label "A student who can point to an object that begins with the /b/ sound" at bounding box center [825, 392] width 615 height 73
click at [554, 402] on input "A student who can point to an object that begins with the /b/ sound" at bounding box center [545, 392] width 18 height 18
radio input "true"
click at [837, 679] on button "SUBMIT" at bounding box center [825, 669] width 154 height 36
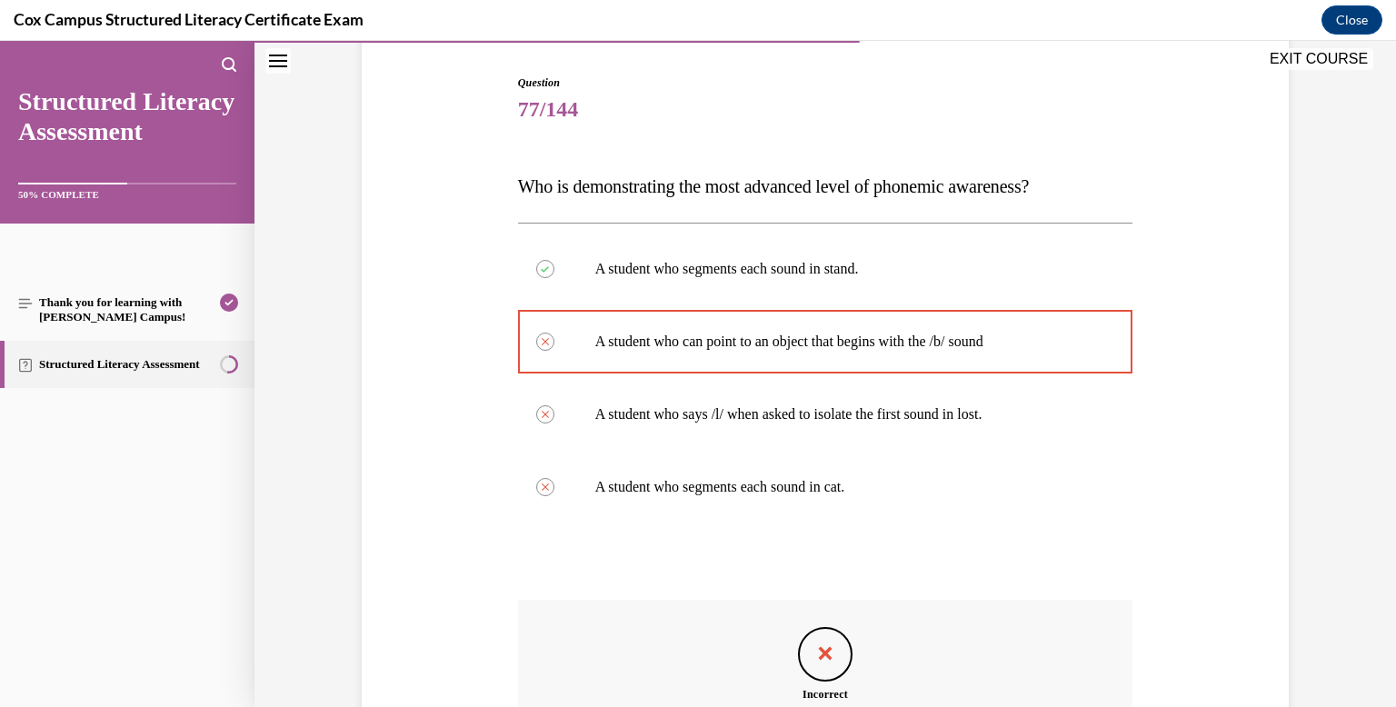
scroll to position [406, 0]
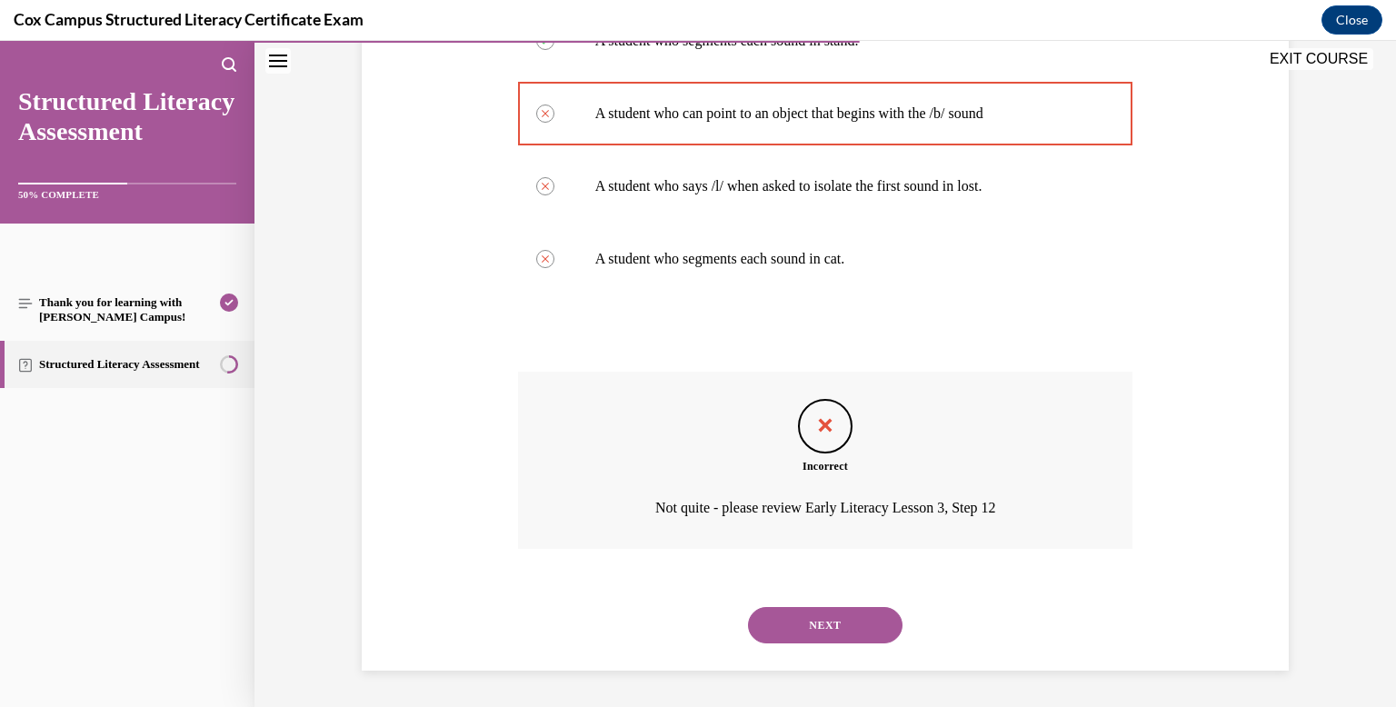
click at [827, 616] on button "NEXT" at bounding box center [825, 625] width 154 height 36
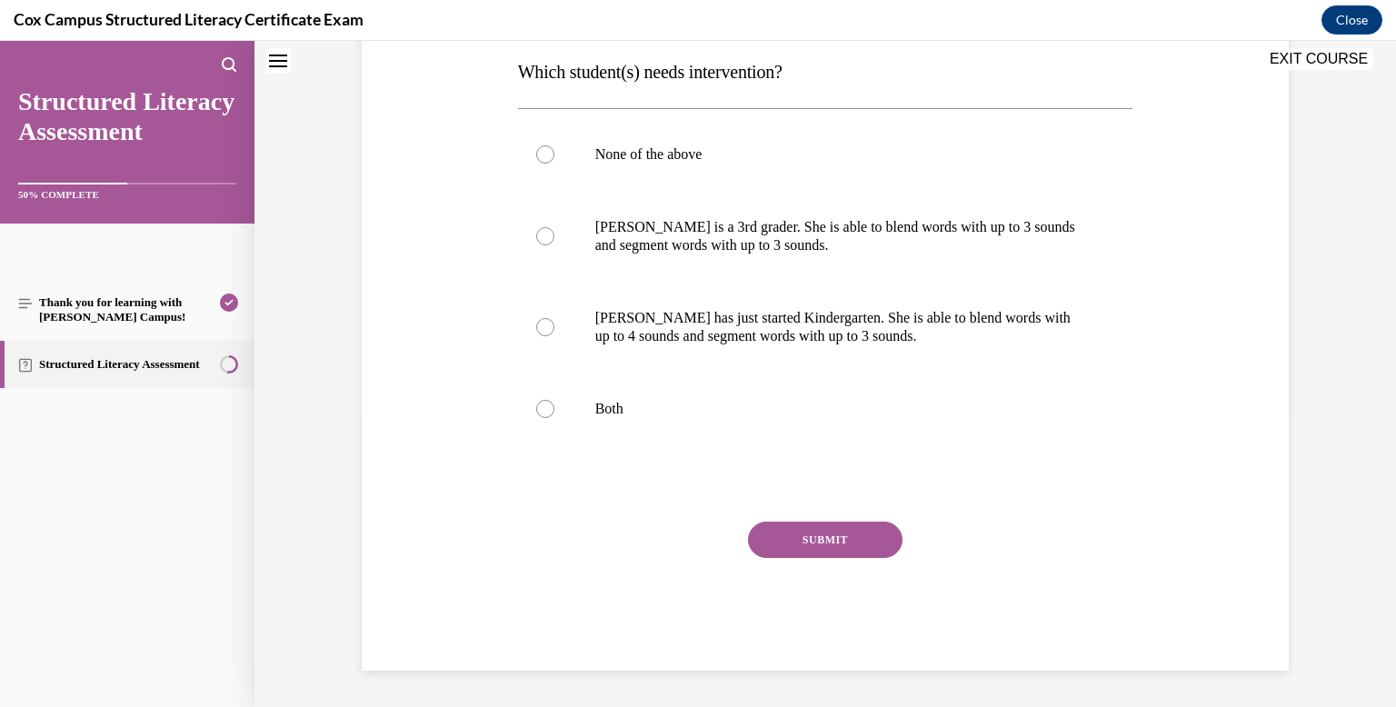
scroll to position [0, 0]
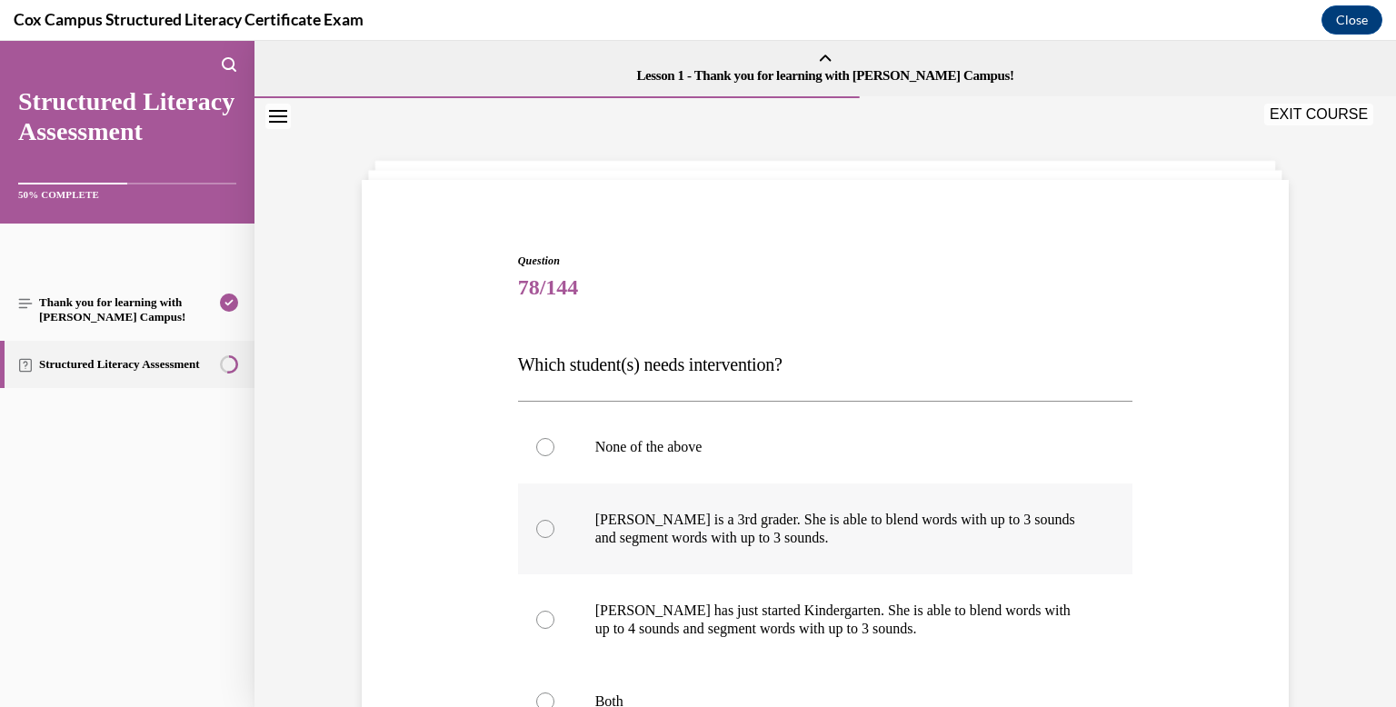
click at [746, 492] on label "[PERSON_NAME] is a 3rd grader. She is able to blend words with up to 3 sounds a…" at bounding box center [825, 528] width 615 height 91
click at [554, 520] on input "[PERSON_NAME] is a 3rd grader. She is able to blend words with up to 3 sounds a…" at bounding box center [545, 529] width 18 height 18
radio input "true"
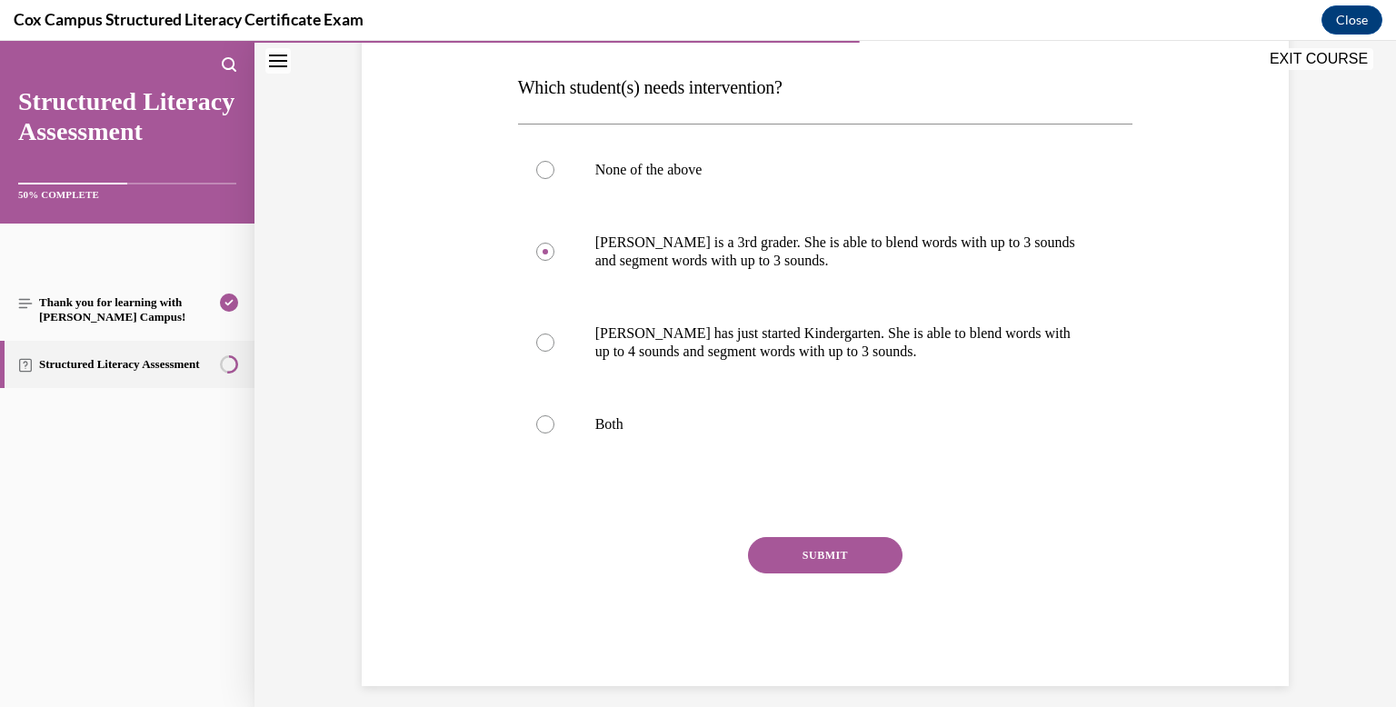
click at [787, 542] on button "SUBMIT" at bounding box center [825, 555] width 154 height 36
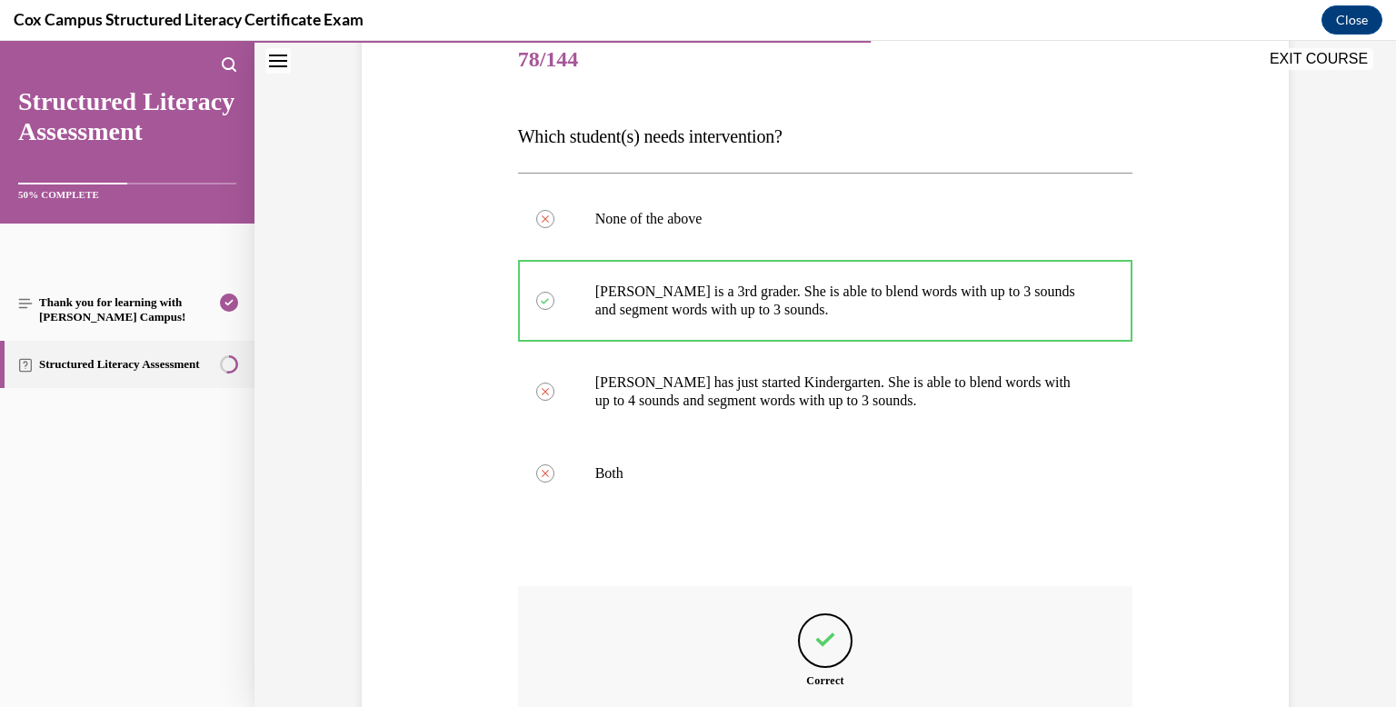
scroll to position [443, 0]
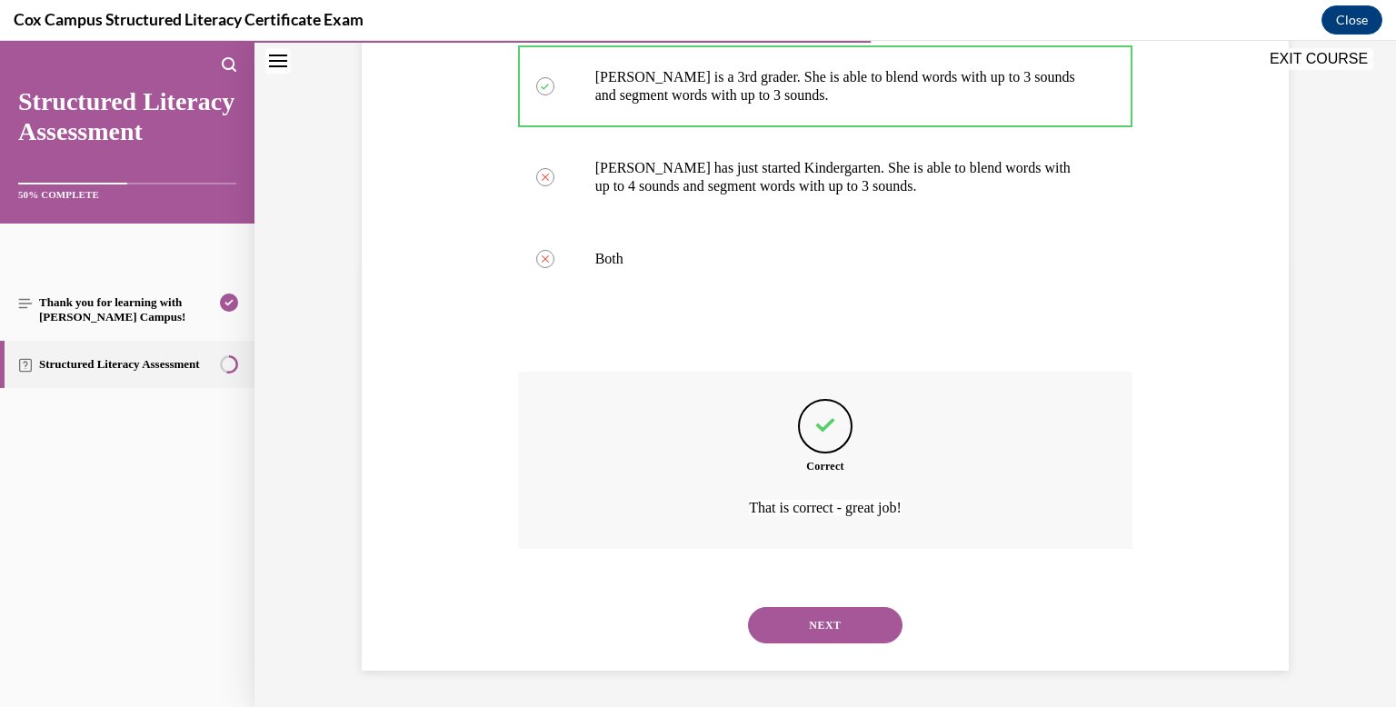
click at [866, 641] on button "NEXT" at bounding box center [825, 625] width 154 height 36
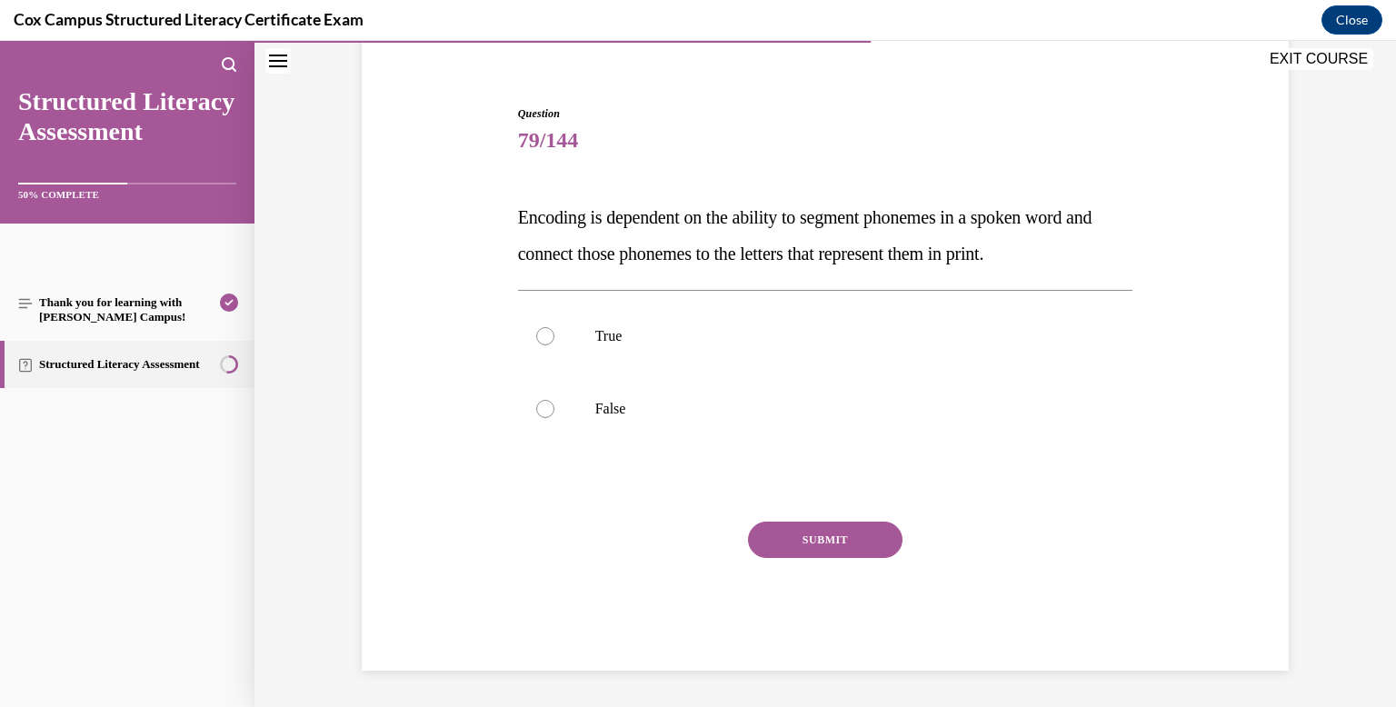
scroll to position [147, 0]
click at [866, 630] on div "SUBMIT NEXT" at bounding box center [825, 596] width 615 height 149
click at [784, 329] on p "True" at bounding box center [841, 336] width 492 height 18
click at [554, 329] on input "True" at bounding box center [545, 336] width 18 height 18
radio input "true"
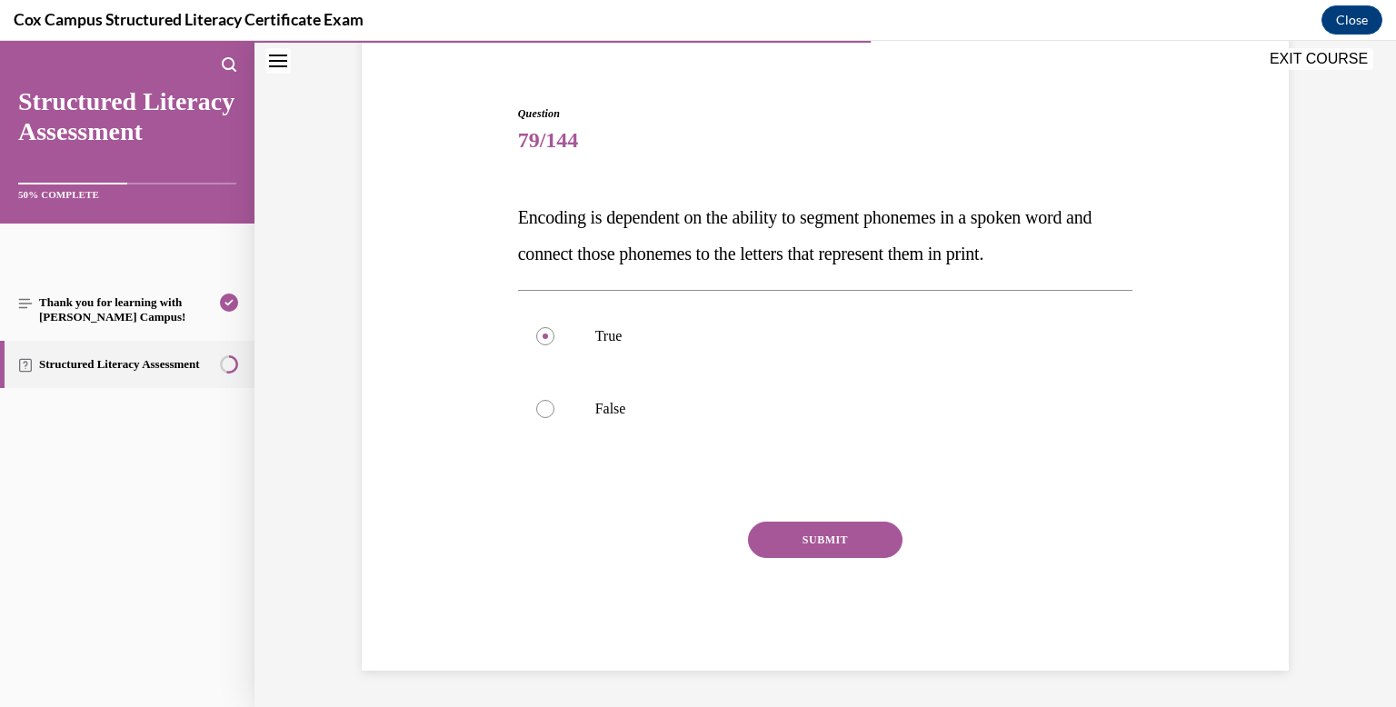
click at [852, 524] on button "SUBMIT" at bounding box center [825, 540] width 154 height 36
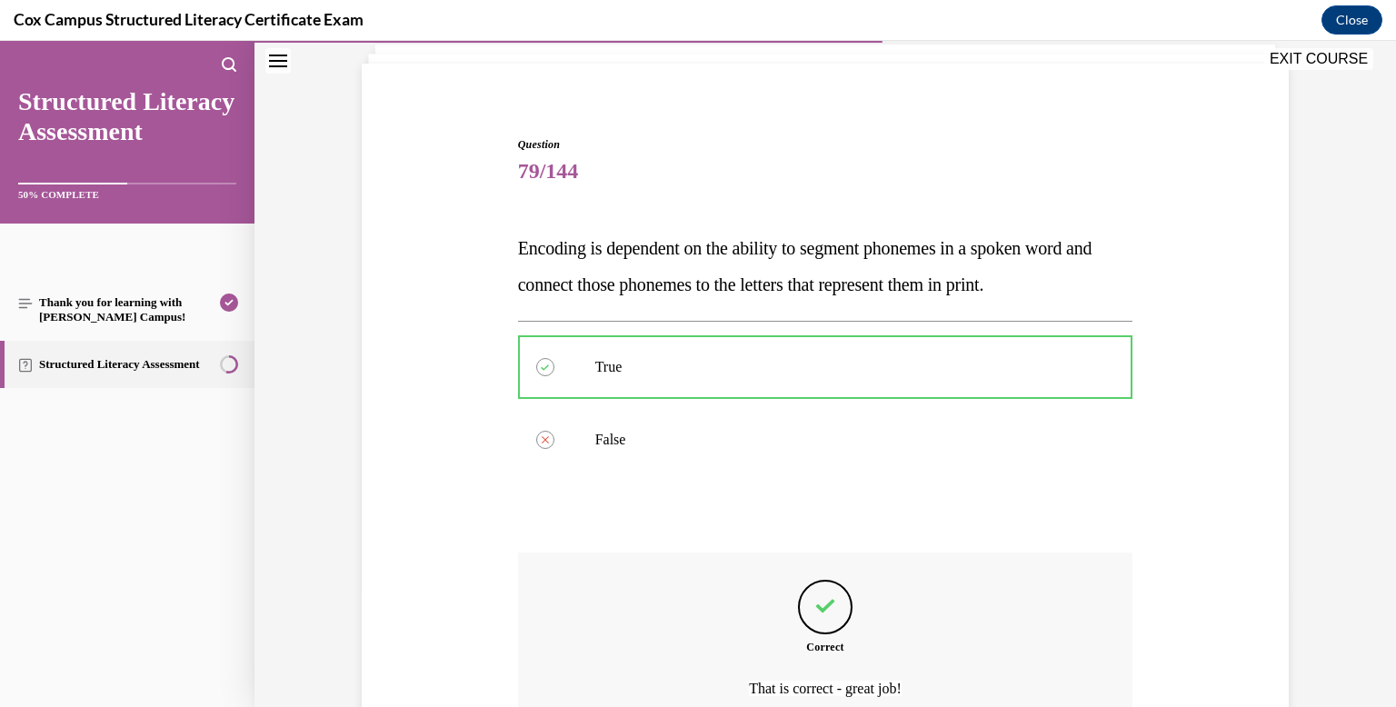
scroll to position [297, 0]
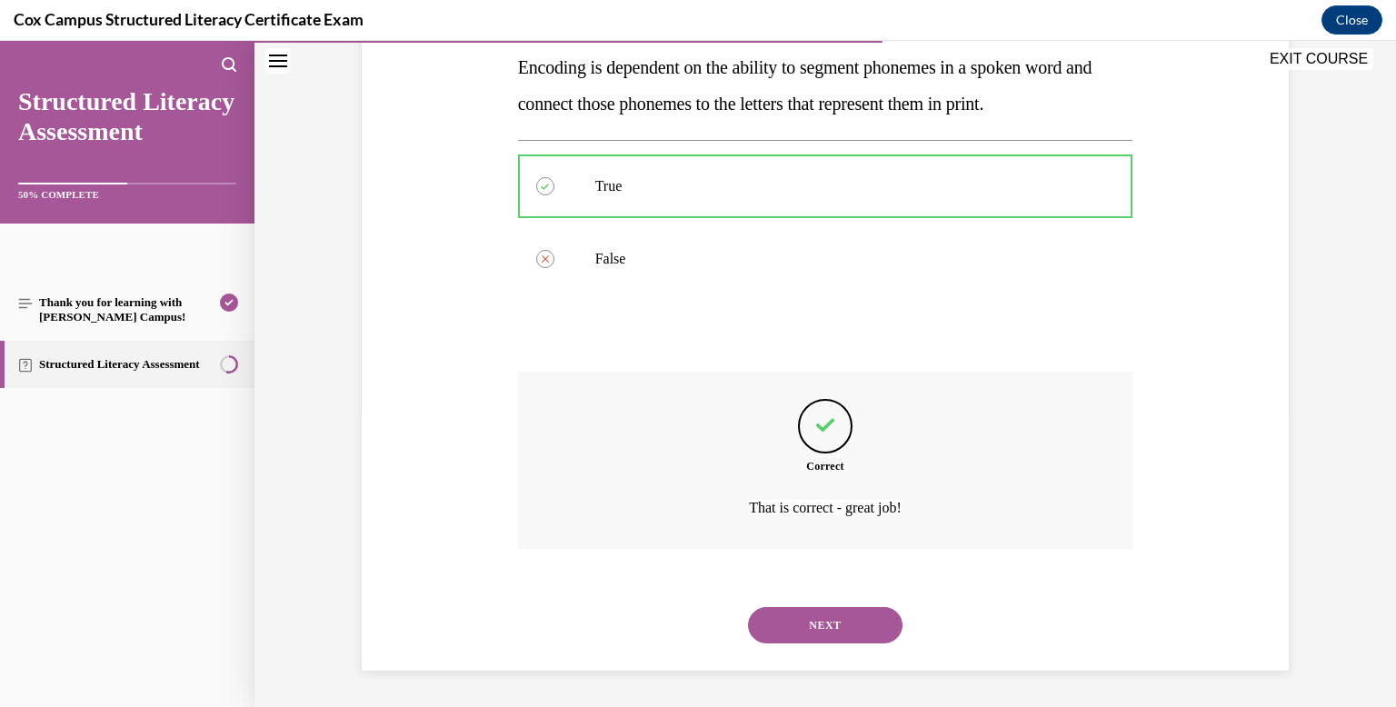
click at [866, 615] on button "NEXT" at bounding box center [825, 625] width 154 height 36
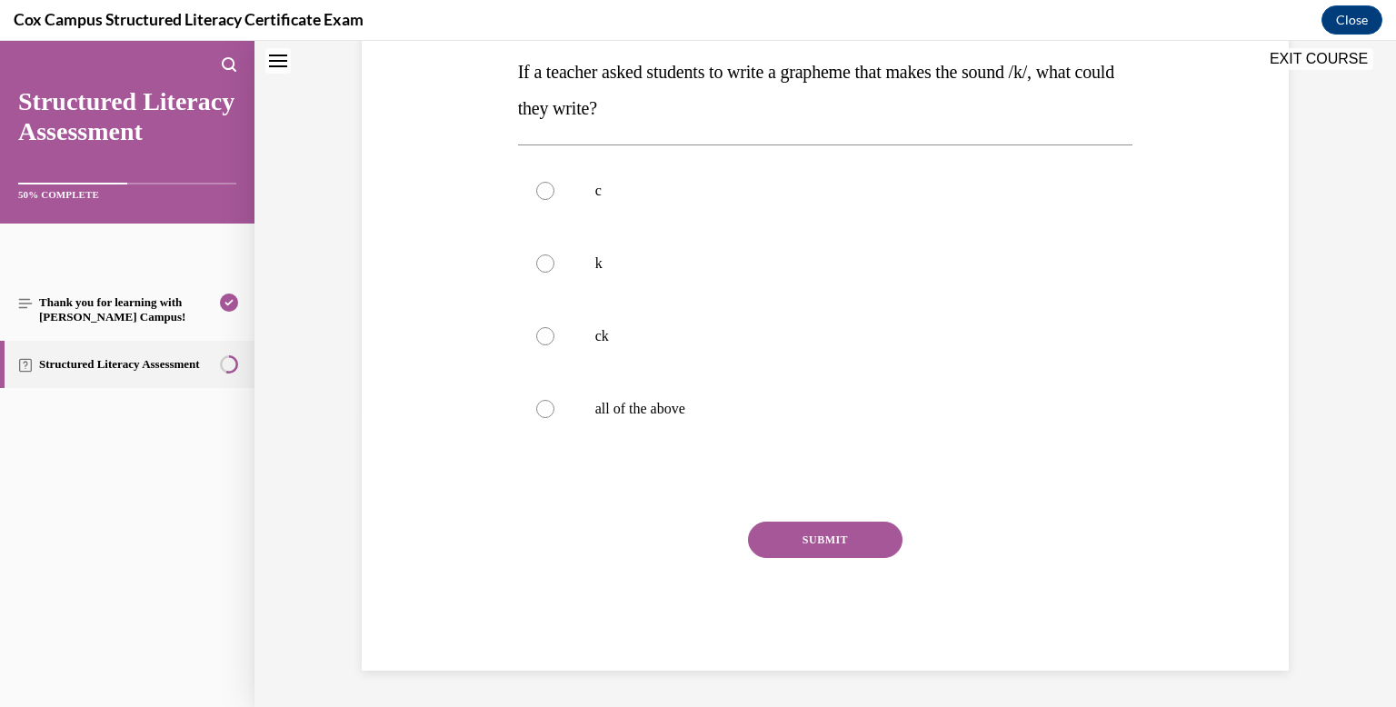
scroll to position [0, 0]
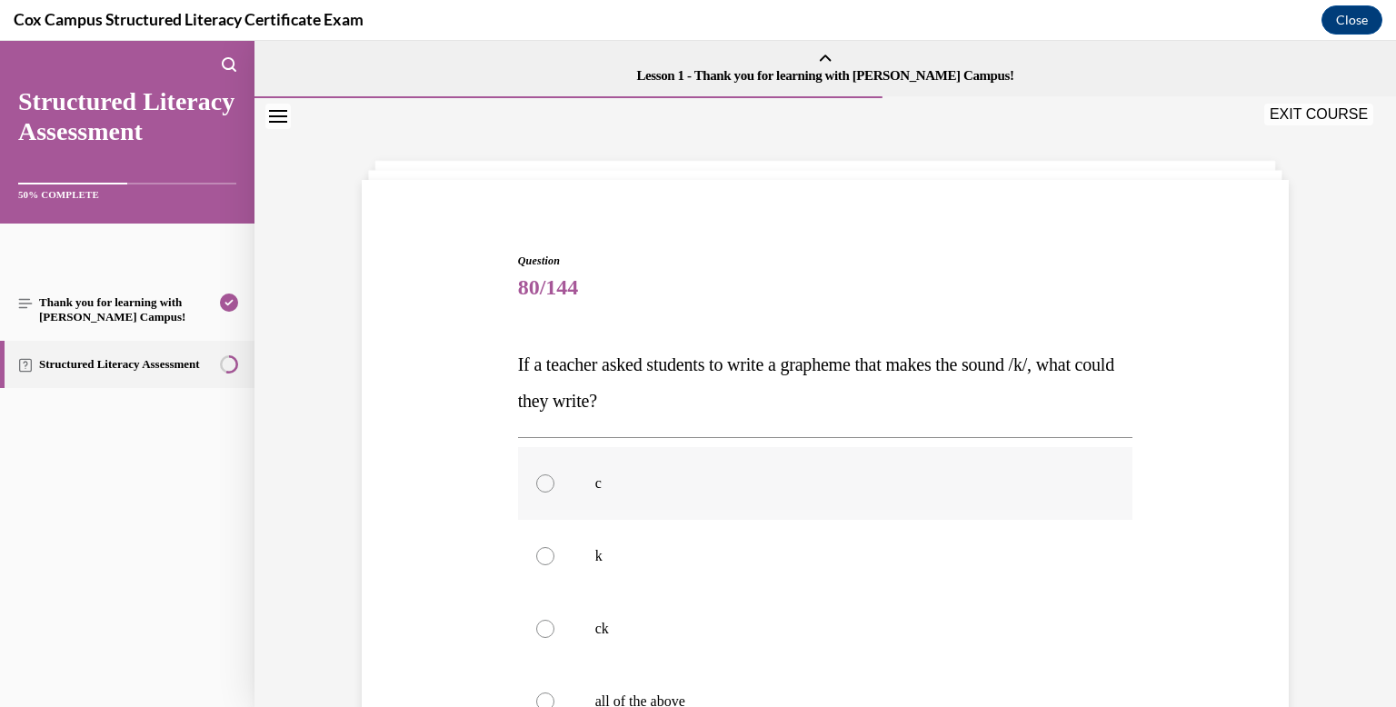
click at [718, 479] on p "c" at bounding box center [841, 483] width 492 height 18
click at [554, 479] on input "c" at bounding box center [545, 483] width 18 height 18
radio input "true"
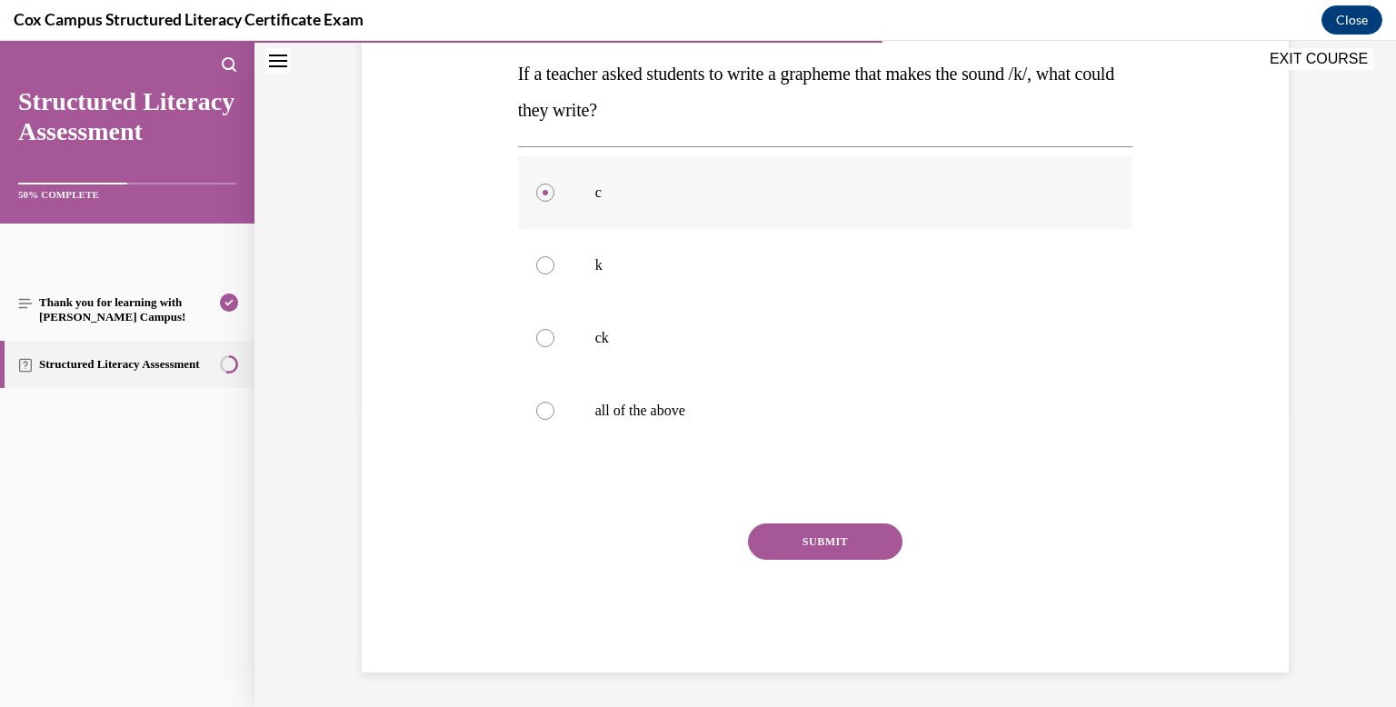
scroll to position [293, 0]
click at [812, 413] on p "all of the above" at bounding box center [841, 409] width 492 height 18
click at [554, 413] on input "all of the above" at bounding box center [545, 409] width 18 height 18
radio input "true"
click at [840, 559] on div "SUBMIT" at bounding box center [825, 567] width 615 height 91
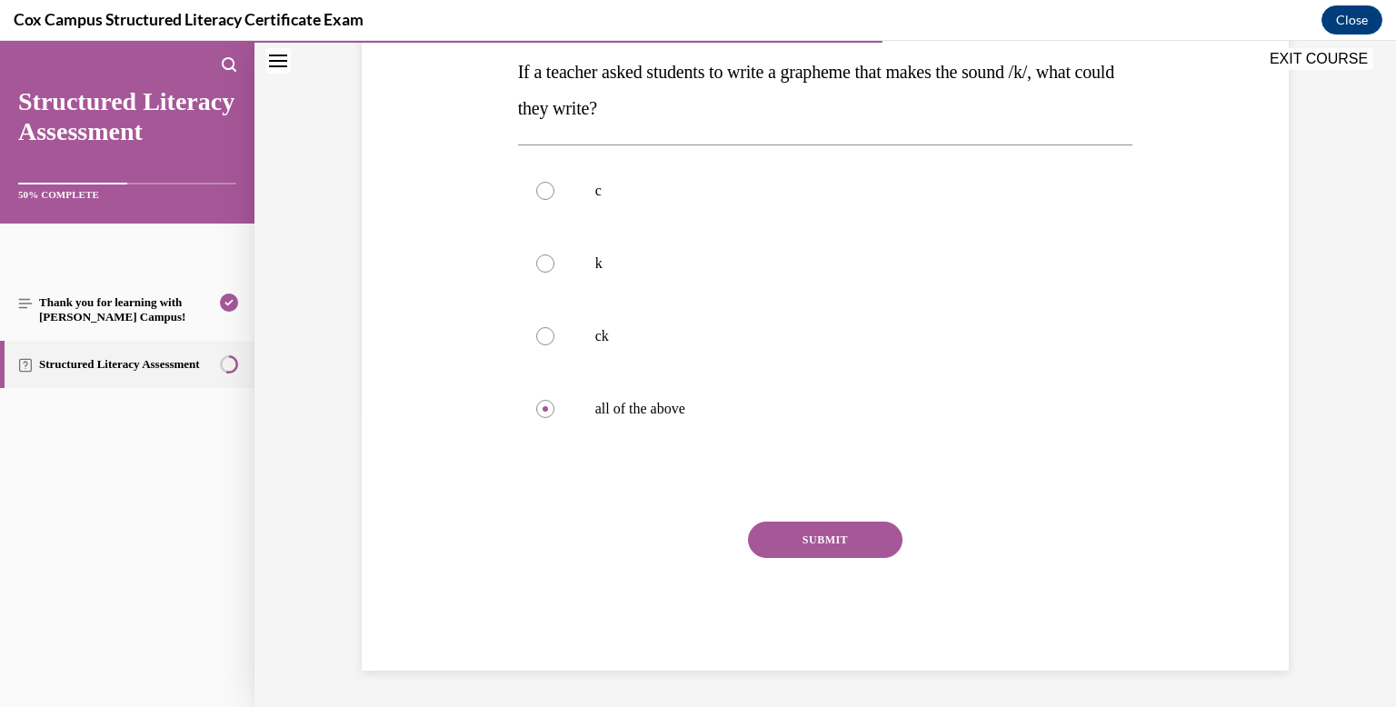
click at [838, 551] on button "SUBMIT" at bounding box center [825, 540] width 154 height 36
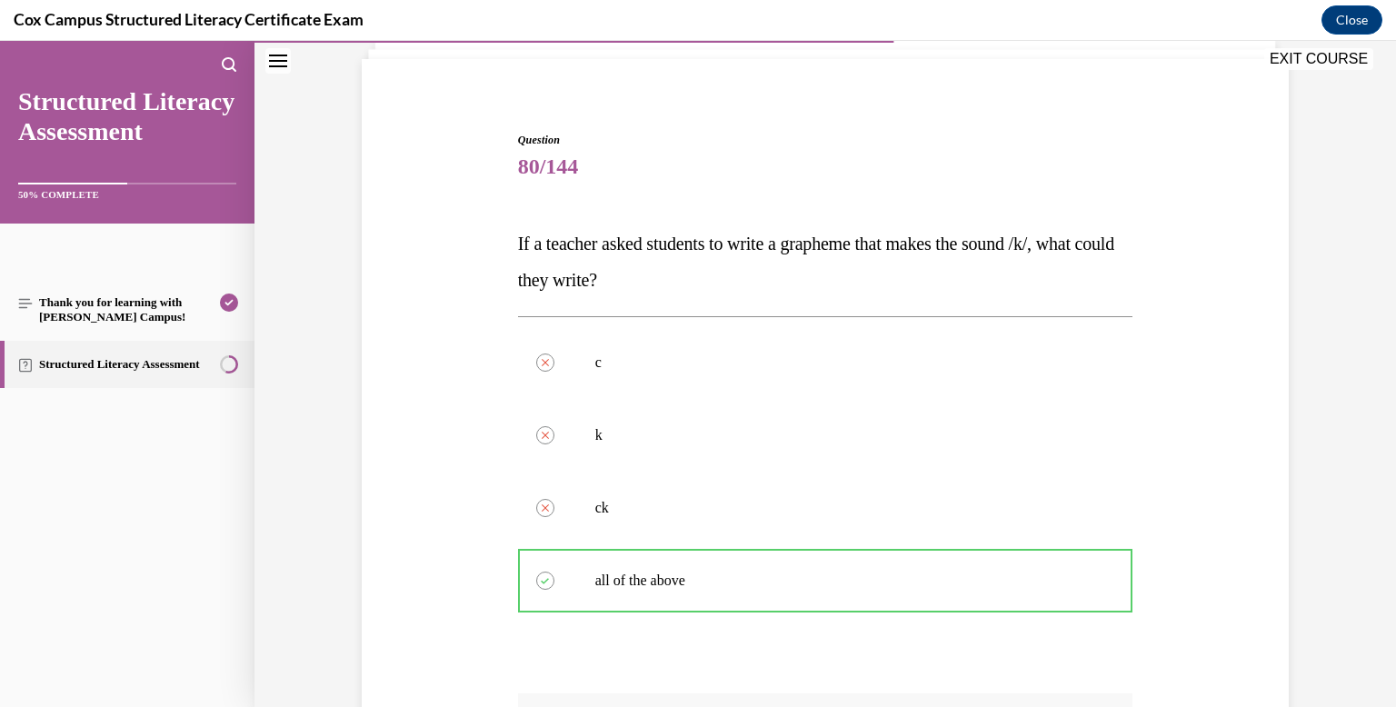
scroll to position [443, 0]
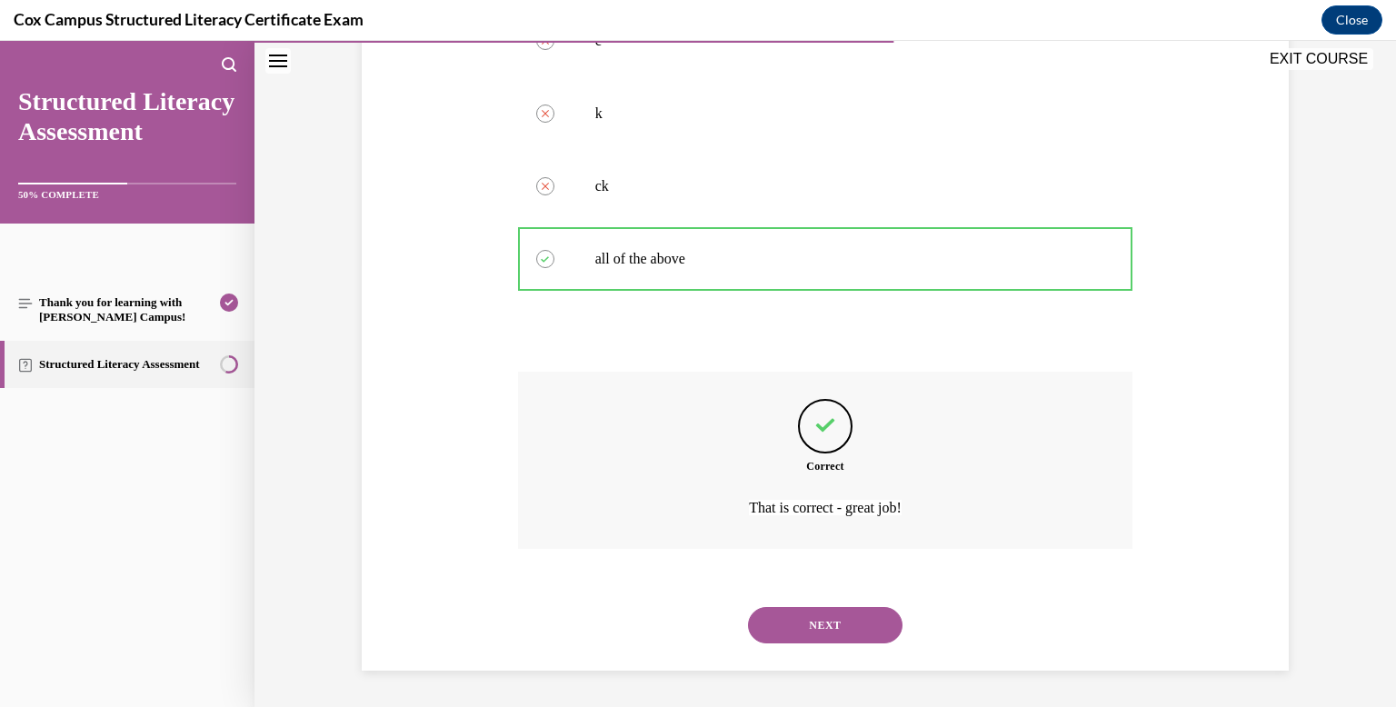
click at [840, 626] on button "NEXT" at bounding box center [825, 625] width 154 height 36
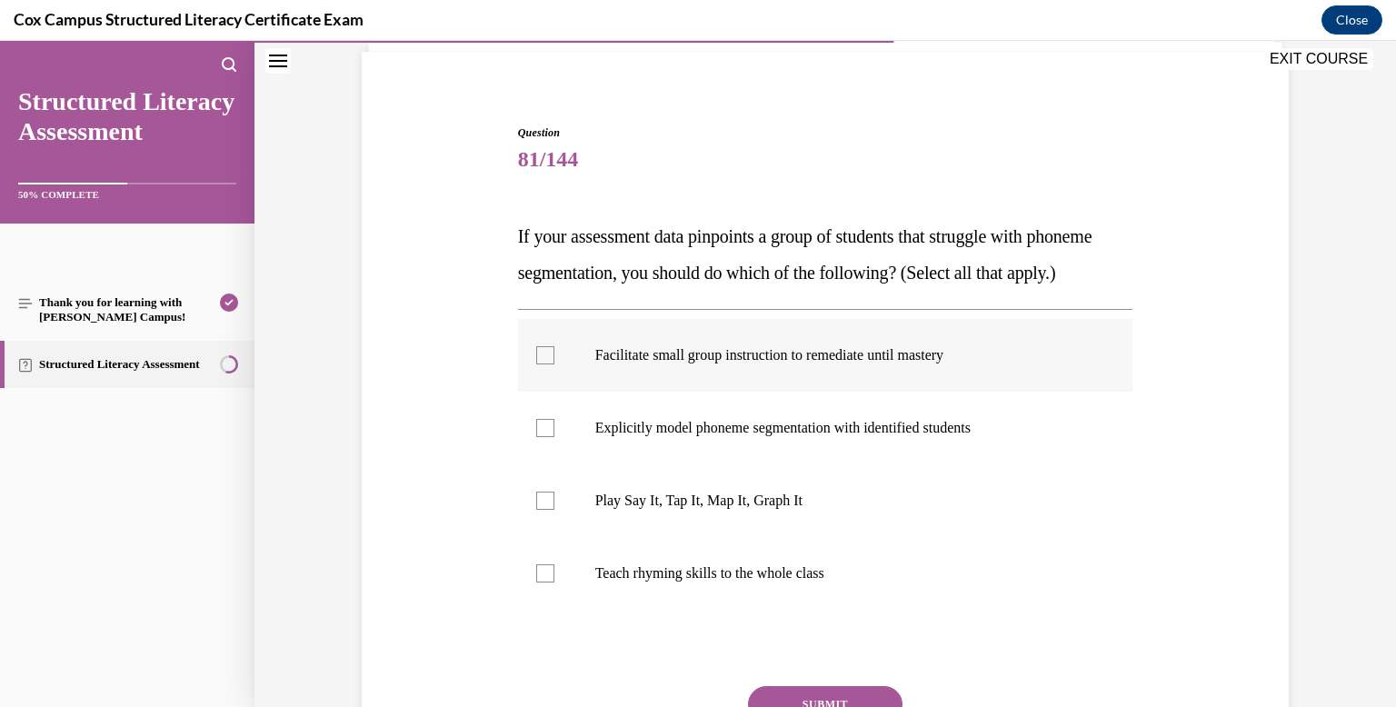
scroll to position [155, 0]
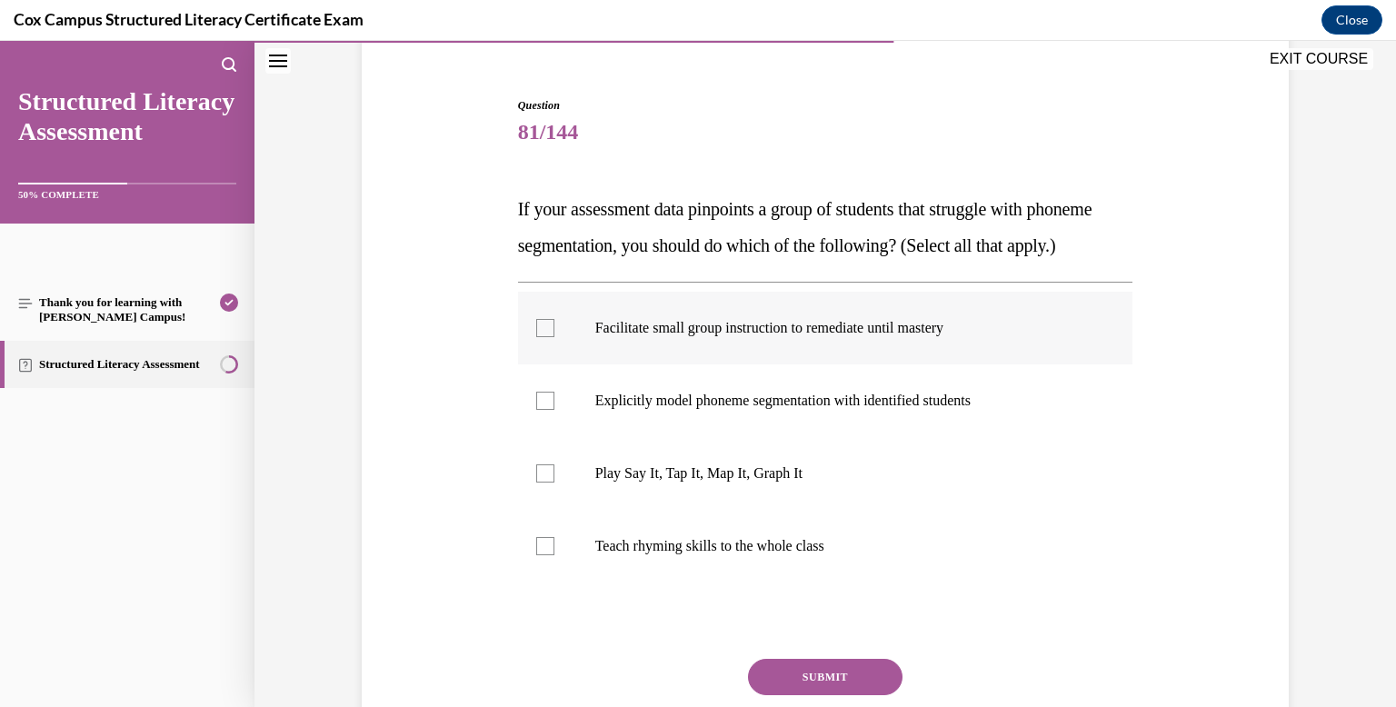
click at [758, 482] on p "Play Say It, Tap It, Map It, Graph It" at bounding box center [841, 473] width 492 height 18
click at [554, 482] on input "Play Say It, Tap It, Map It, Graph It" at bounding box center [545, 473] width 18 height 18
checkbox input "true"
click at [752, 410] on p "Explicitly model phoneme segmentation with identified students" at bounding box center [841, 401] width 492 height 18
click at [554, 410] on input "Explicitly model phoneme segmentation with identified students" at bounding box center [545, 401] width 18 height 18
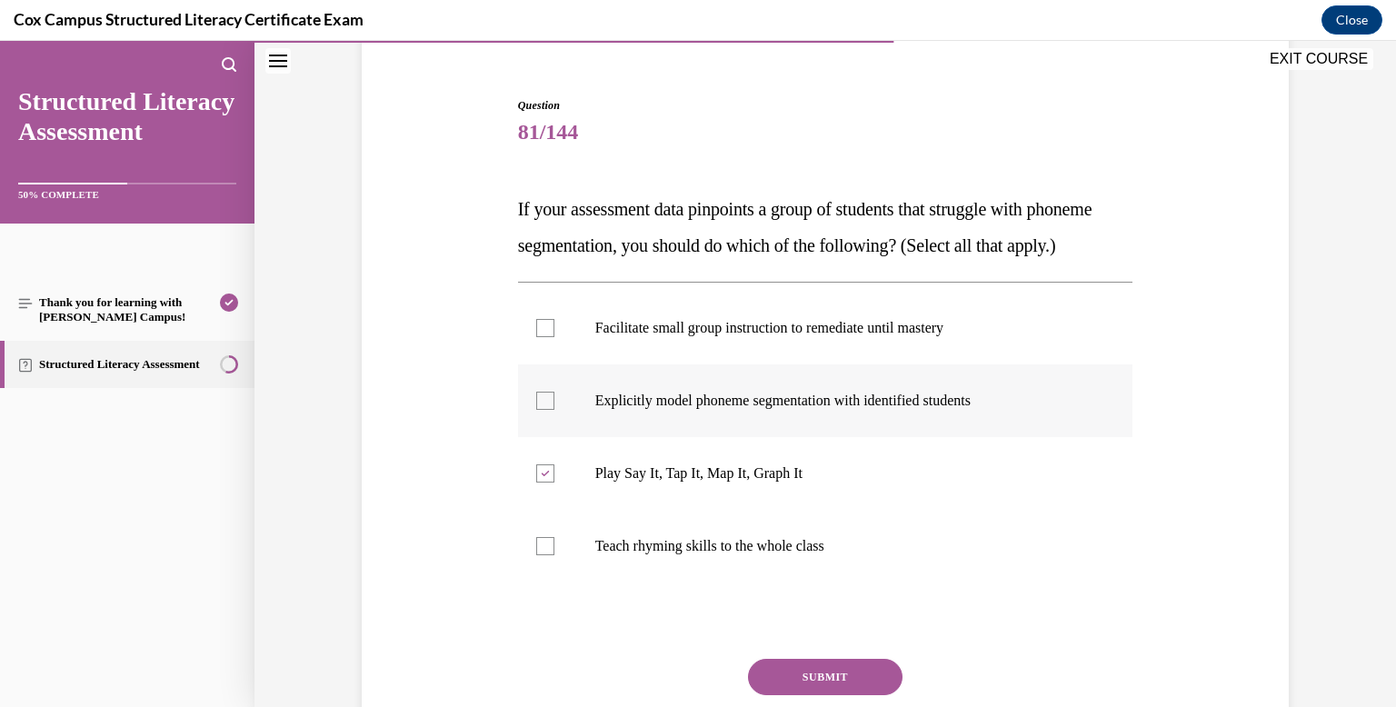
checkbox input "true"
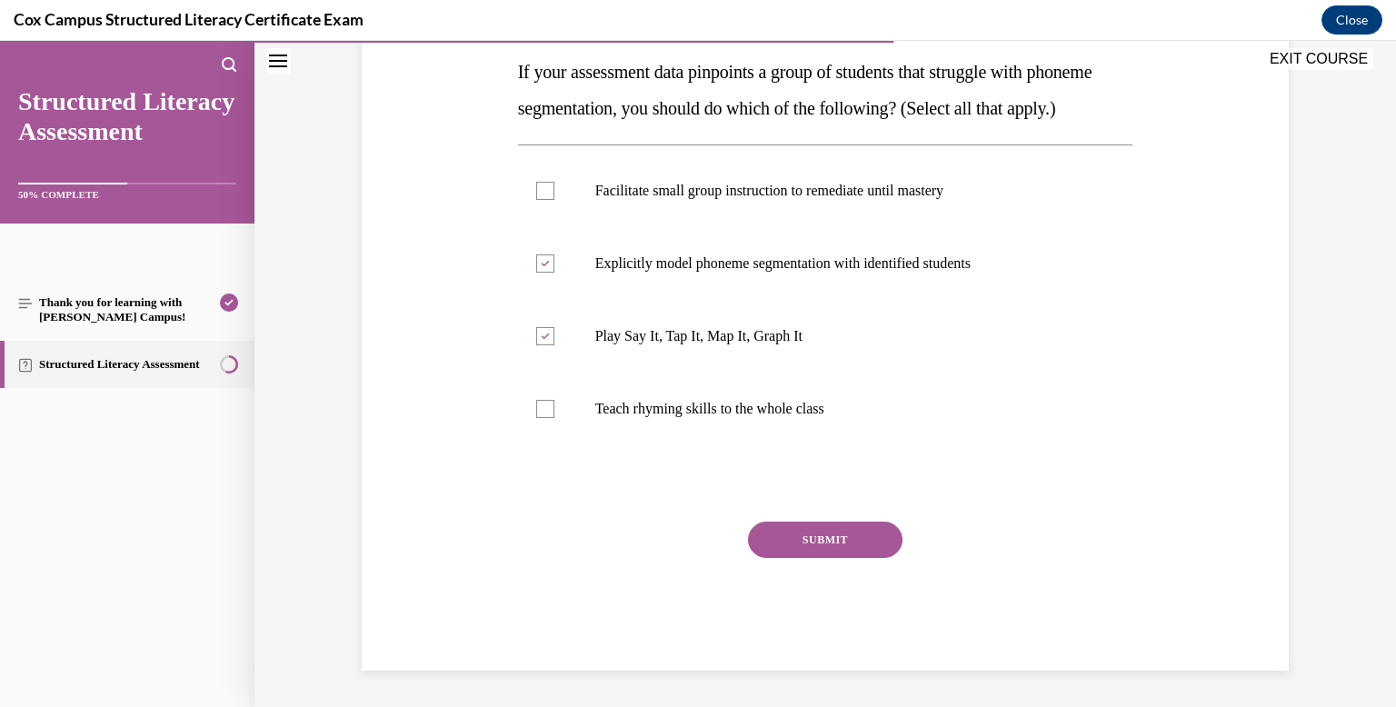
click at [771, 447] on div "Facilitate small group instruction to remediate until mastery   Explicitly mode…" at bounding box center [825, 299] width 615 height 310
click at [768, 380] on label "Teach rhyming skills to the whole class" at bounding box center [825, 409] width 615 height 73
click at [554, 400] on input "Teach rhyming skills to the whole class" at bounding box center [545, 409] width 18 height 18
checkbox input "true"
click at [765, 204] on label "Facilitate small group instruction to remediate until mastery" at bounding box center [825, 190] width 615 height 73
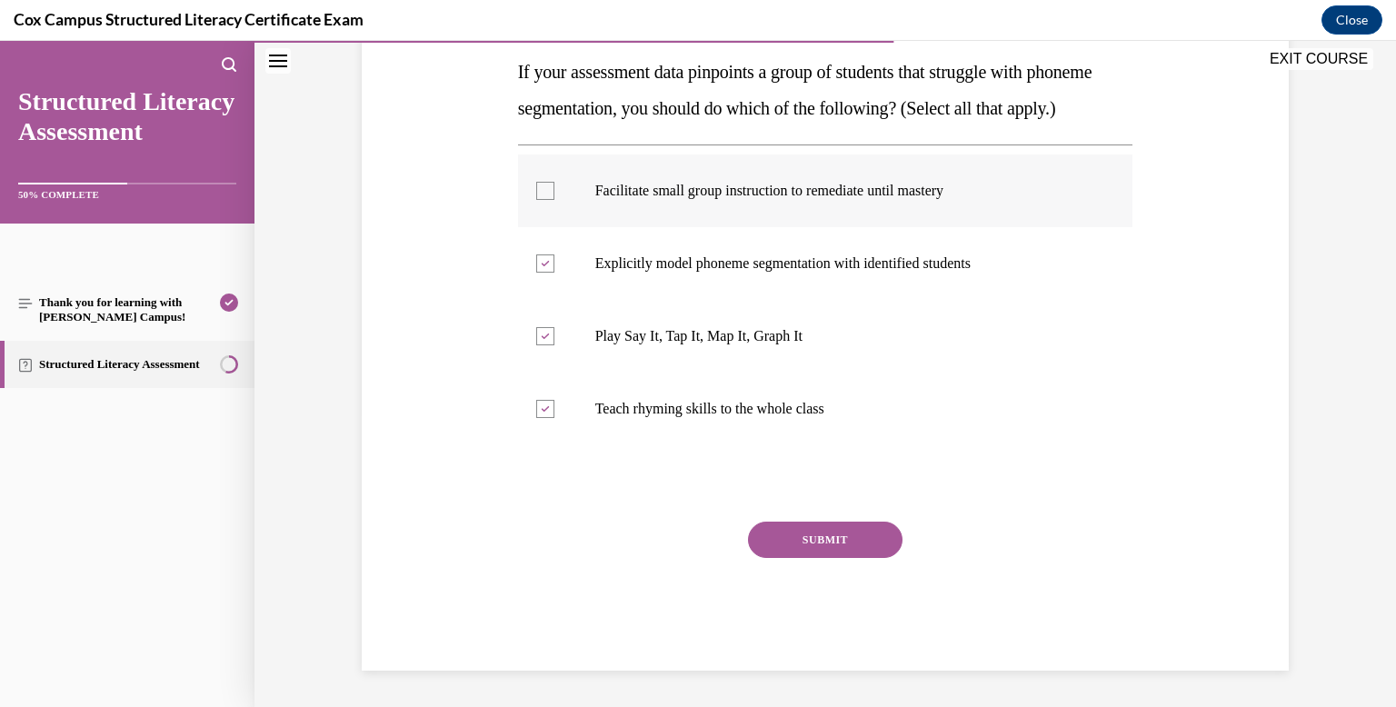
click at [554, 200] on input "Facilitate small group instruction to remediate until mastery" at bounding box center [545, 191] width 18 height 18
checkbox input "true"
click at [821, 548] on button "SUBMIT" at bounding box center [825, 540] width 154 height 36
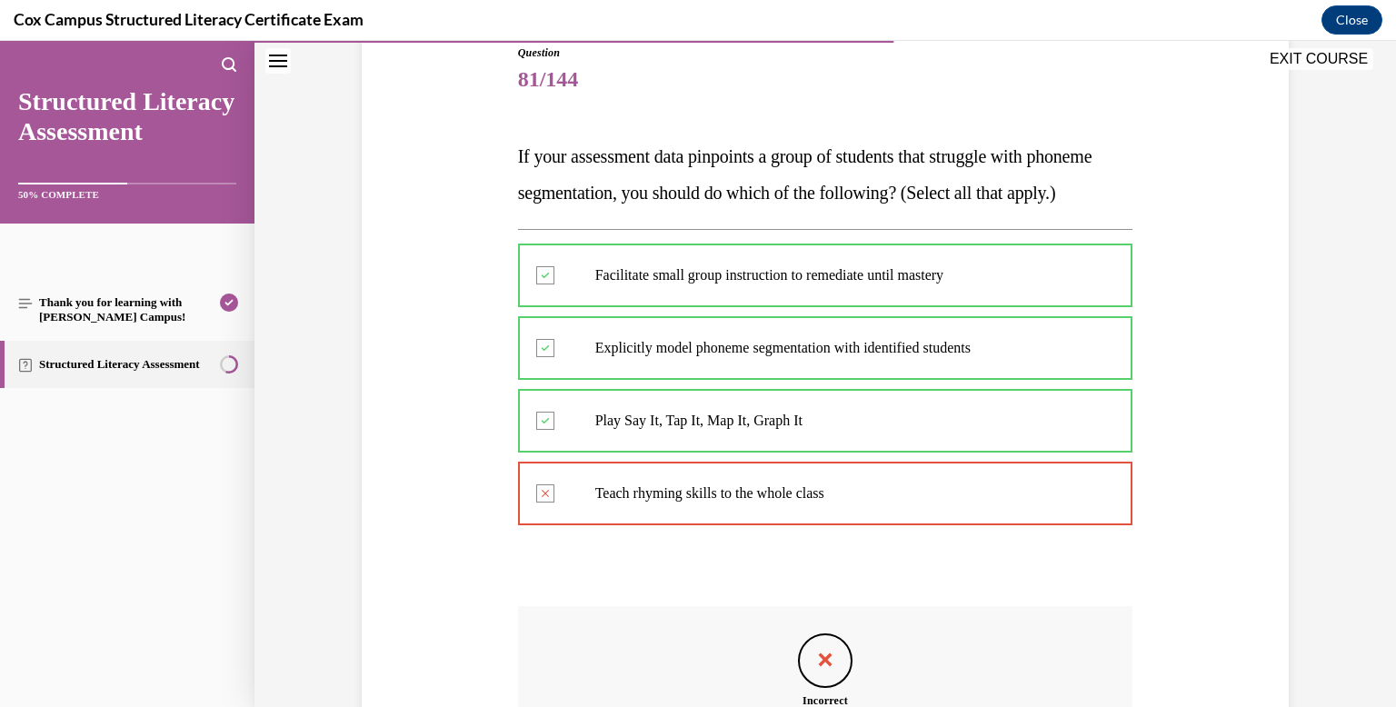
scroll to position [479, 0]
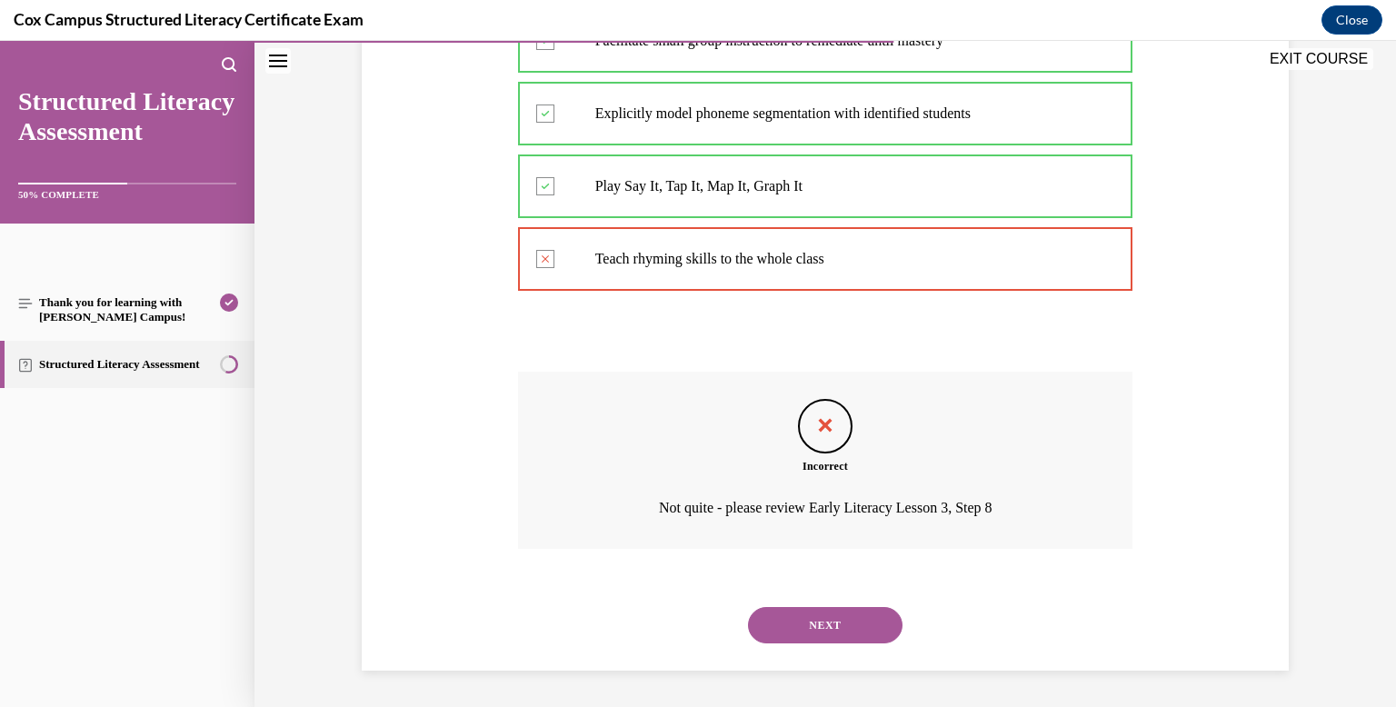
click at [830, 618] on button "NEXT" at bounding box center [825, 625] width 154 height 36
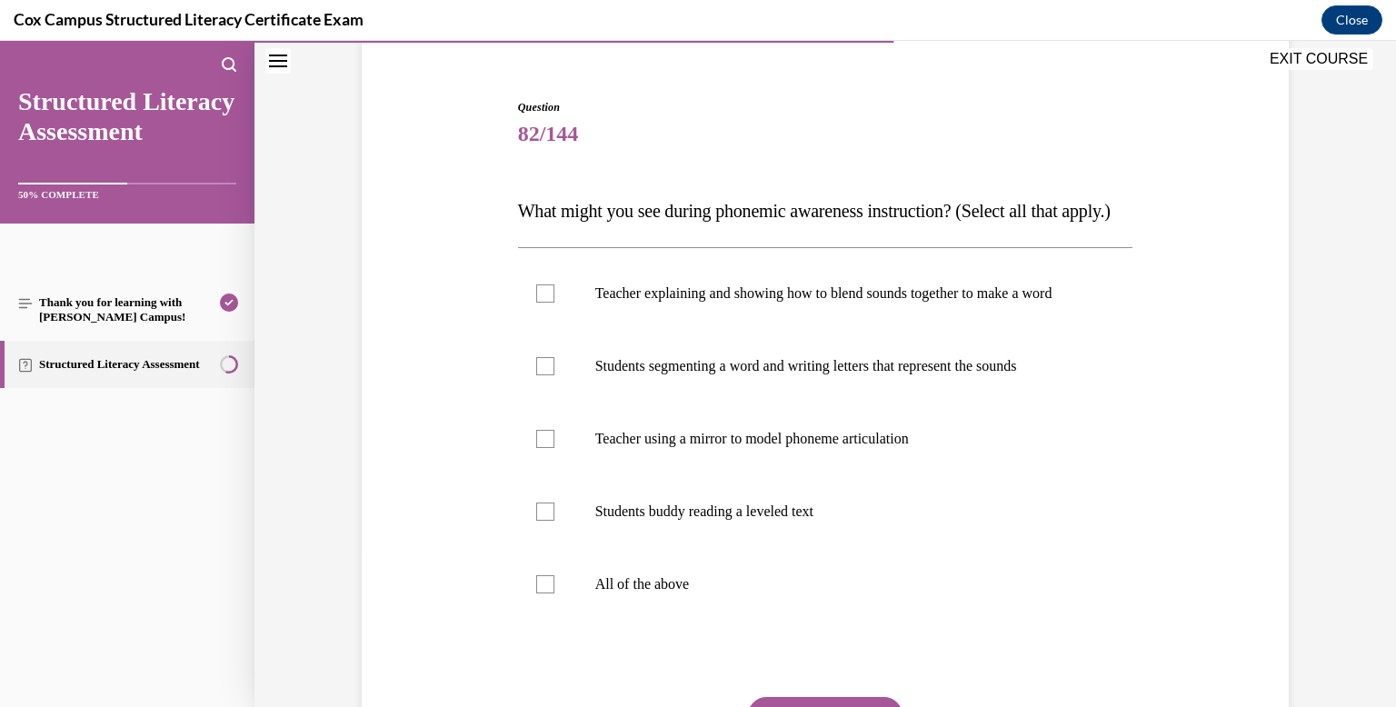
scroll to position [159, 0]
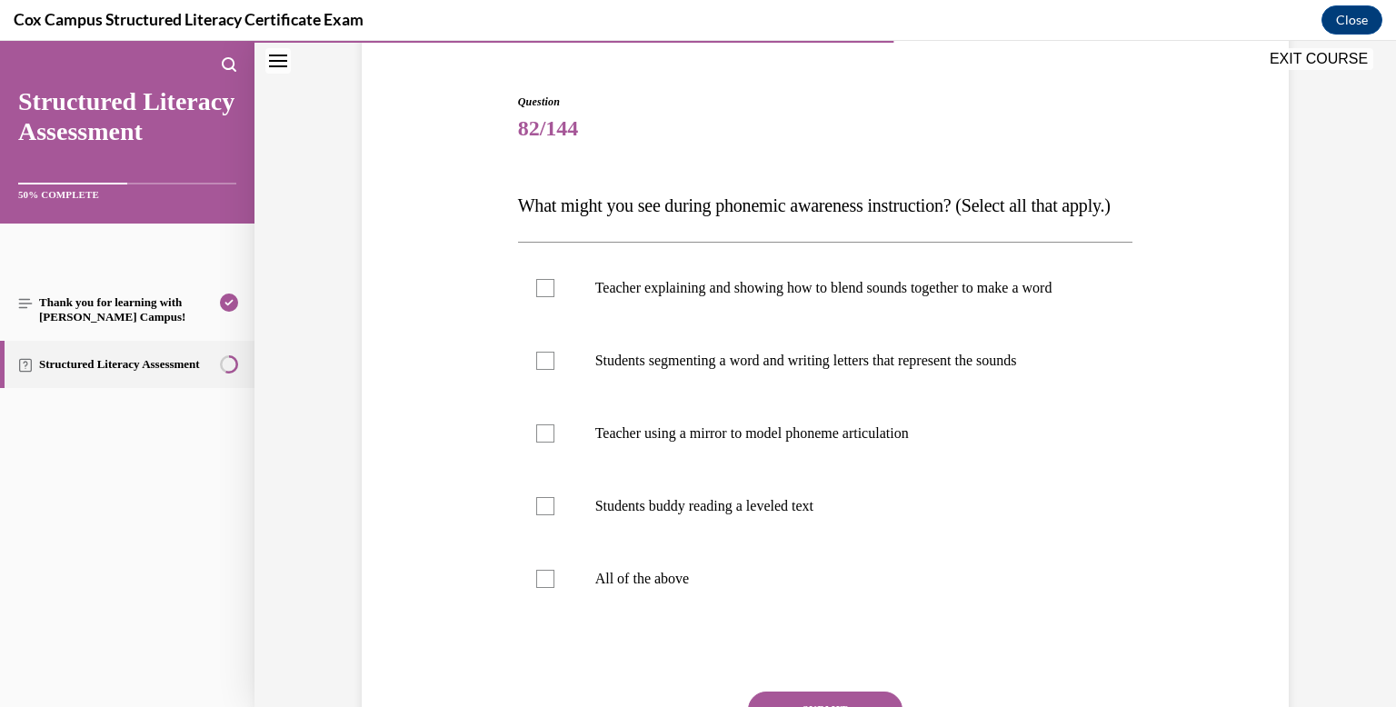
click at [745, 387] on label "Students segmenting a word and writing letters that represent the sounds" at bounding box center [825, 360] width 615 height 73
click at [554, 370] on input "Students segmenting a word and writing letters that represent the sounds" at bounding box center [545, 361] width 18 height 18
checkbox input "true"
click at [762, 515] on p "Students buddy reading a leveled text" at bounding box center [841, 506] width 492 height 18
click at [554, 515] on input "Students buddy reading a leveled text" at bounding box center [545, 506] width 18 height 18
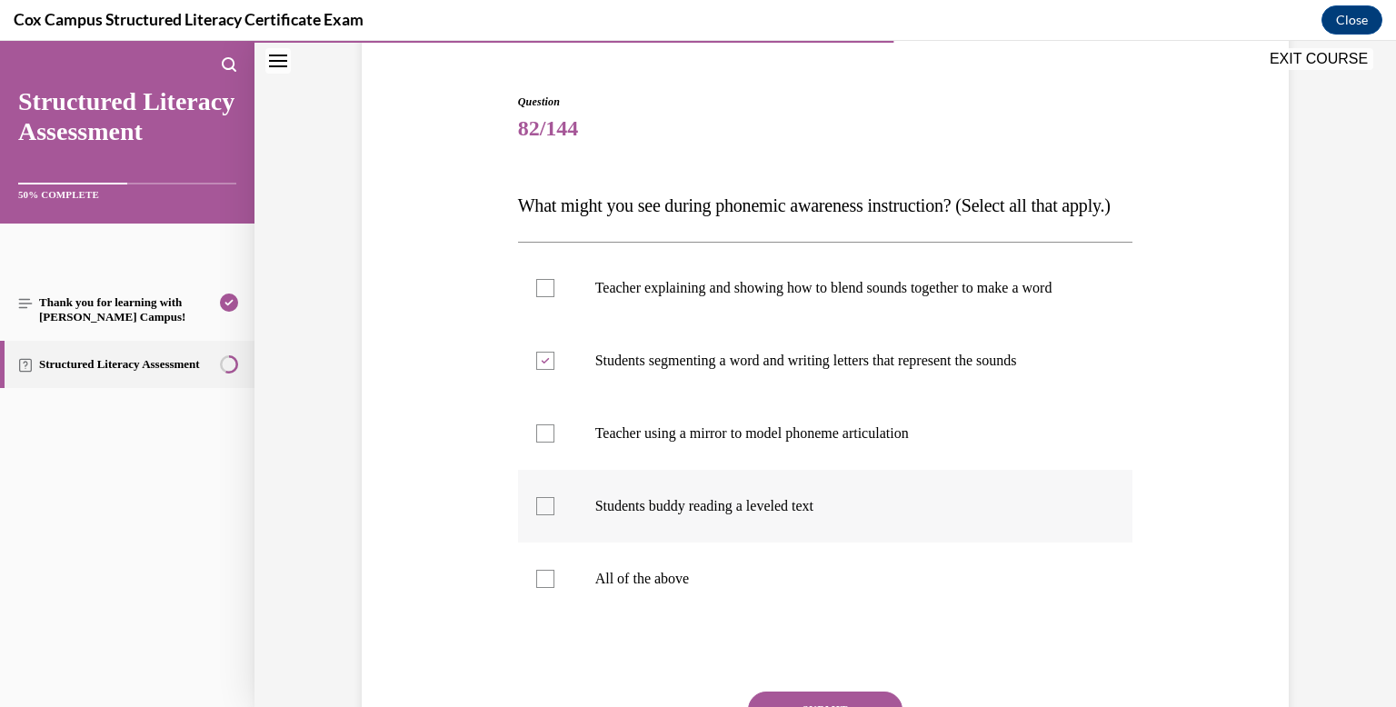
checkbox input "true"
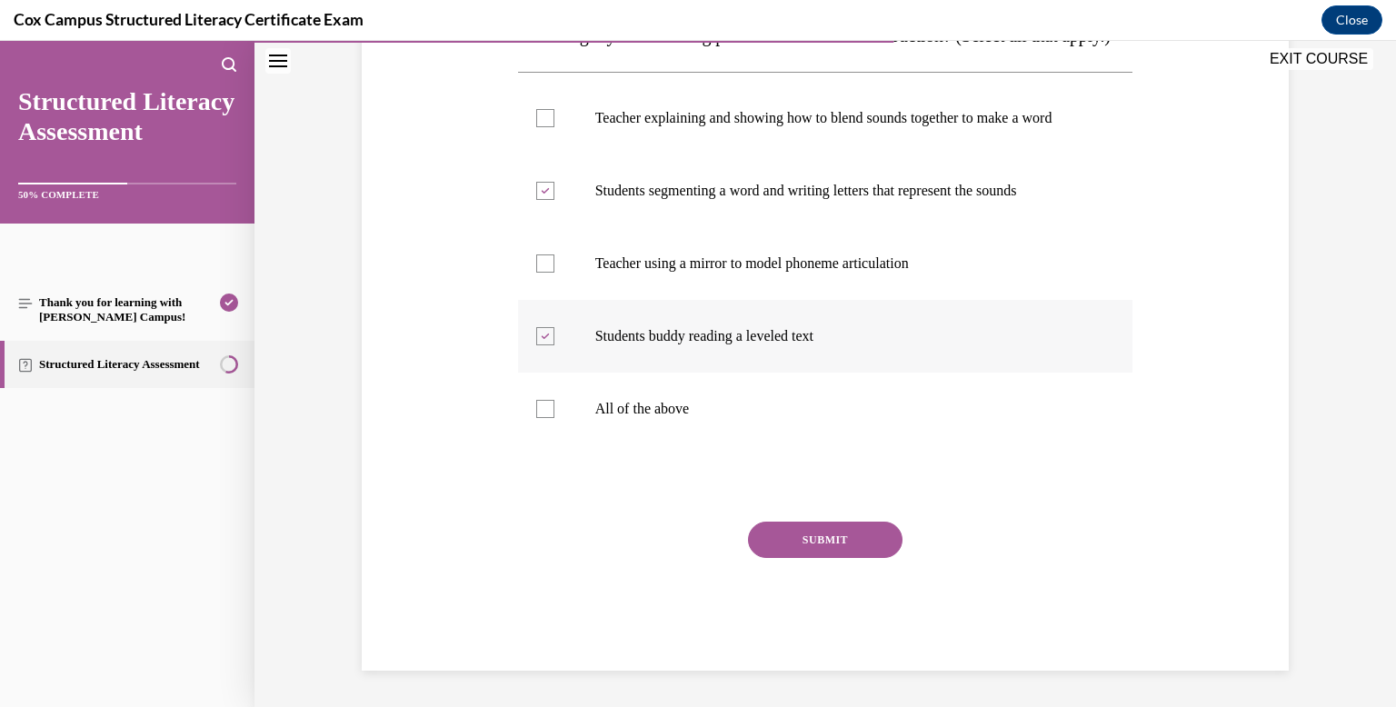
scroll to position [383, 0]
click at [771, 438] on label "All of the above" at bounding box center [825, 409] width 615 height 73
click at [554, 418] on input "All of the above" at bounding box center [545, 409] width 18 height 18
checkbox input "true"
click at [791, 532] on button "SUBMIT" at bounding box center [825, 540] width 154 height 36
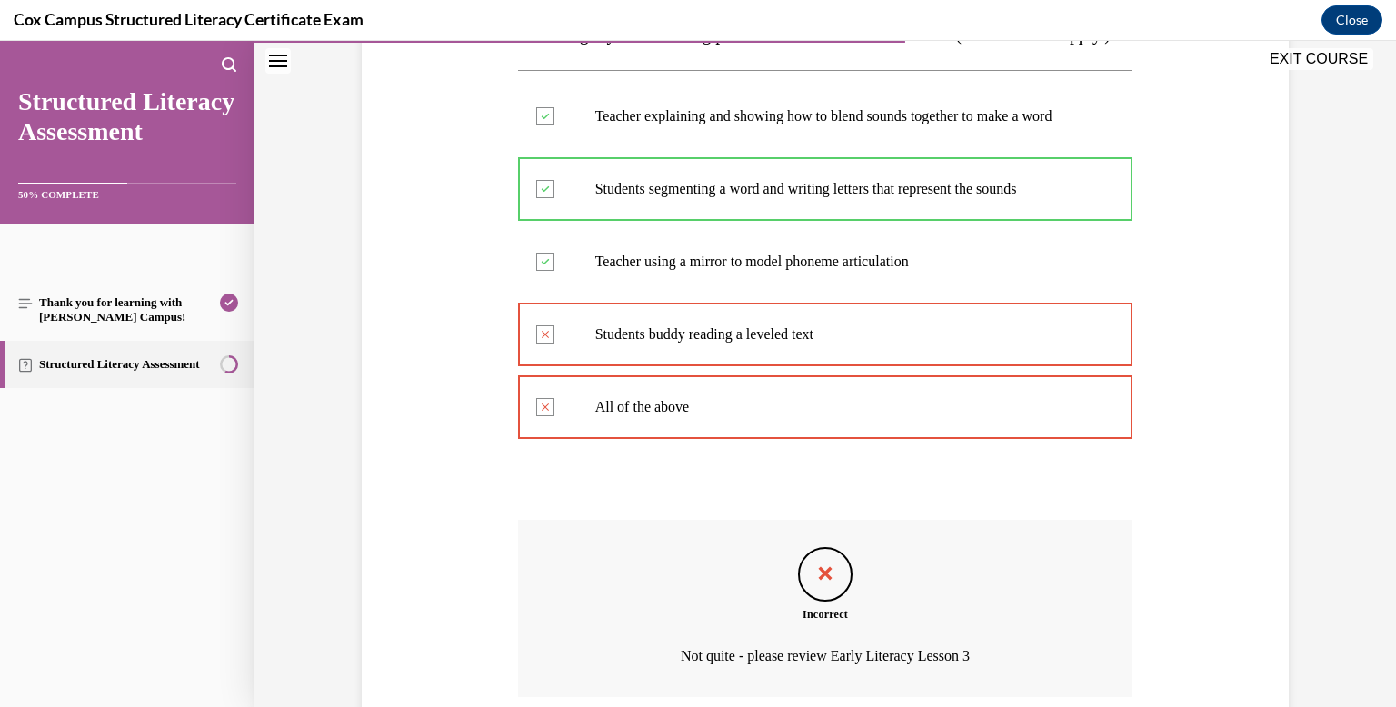
scroll to position [533, 0]
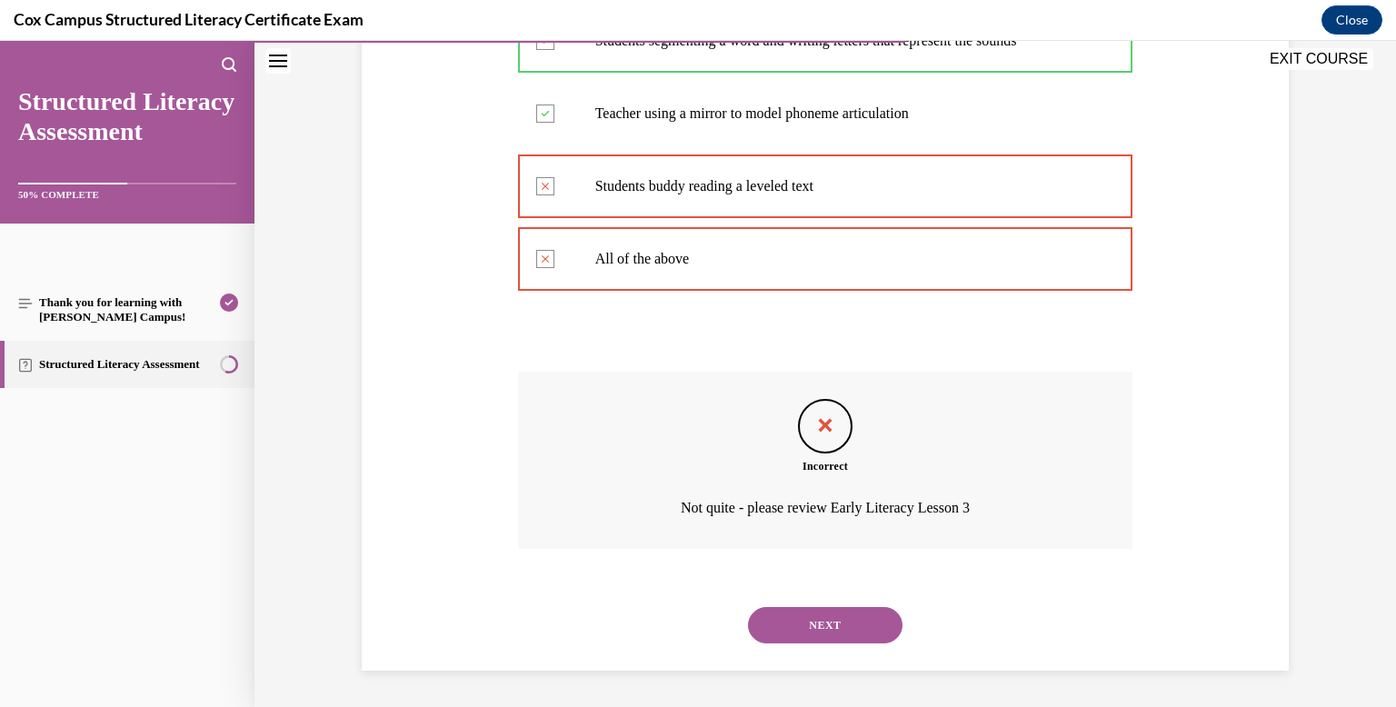
click at [812, 632] on button "NEXT" at bounding box center [825, 625] width 154 height 36
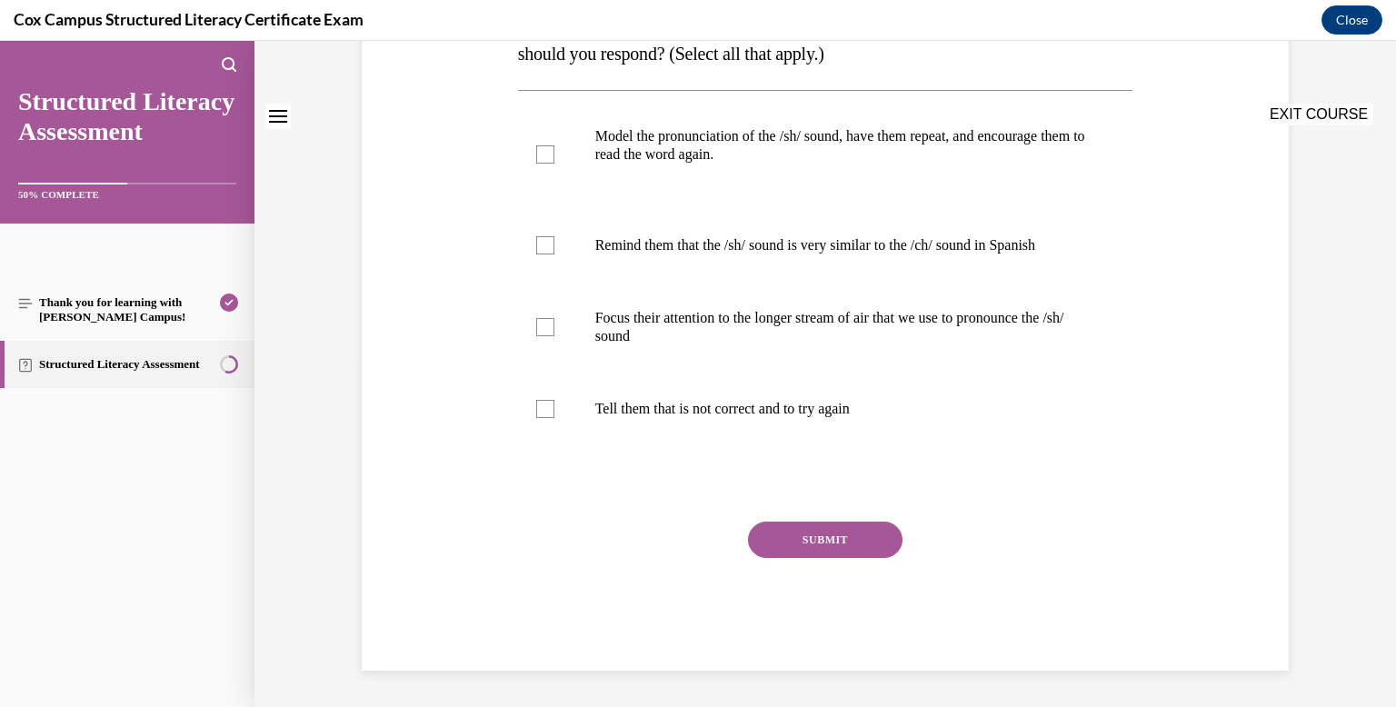
scroll to position [0, 0]
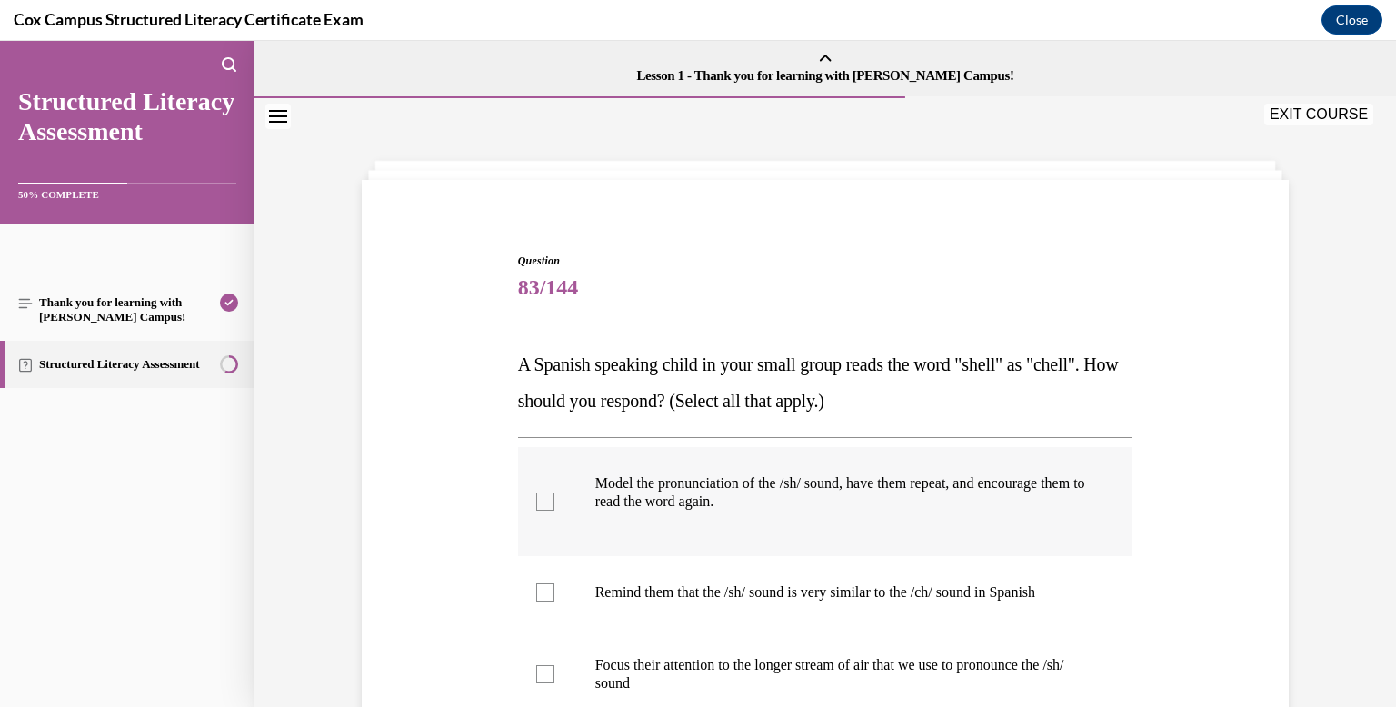
click at [767, 504] on p "Model the pronunciation of the /sh/ sound, have them repeat, and encourage them…" at bounding box center [841, 492] width 492 height 36
click at [554, 504] on input "Model the pronunciation of the /sh/ sound, have them repeat, and encourage them…" at bounding box center [545, 501] width 18 height 18
checkbox input "true"
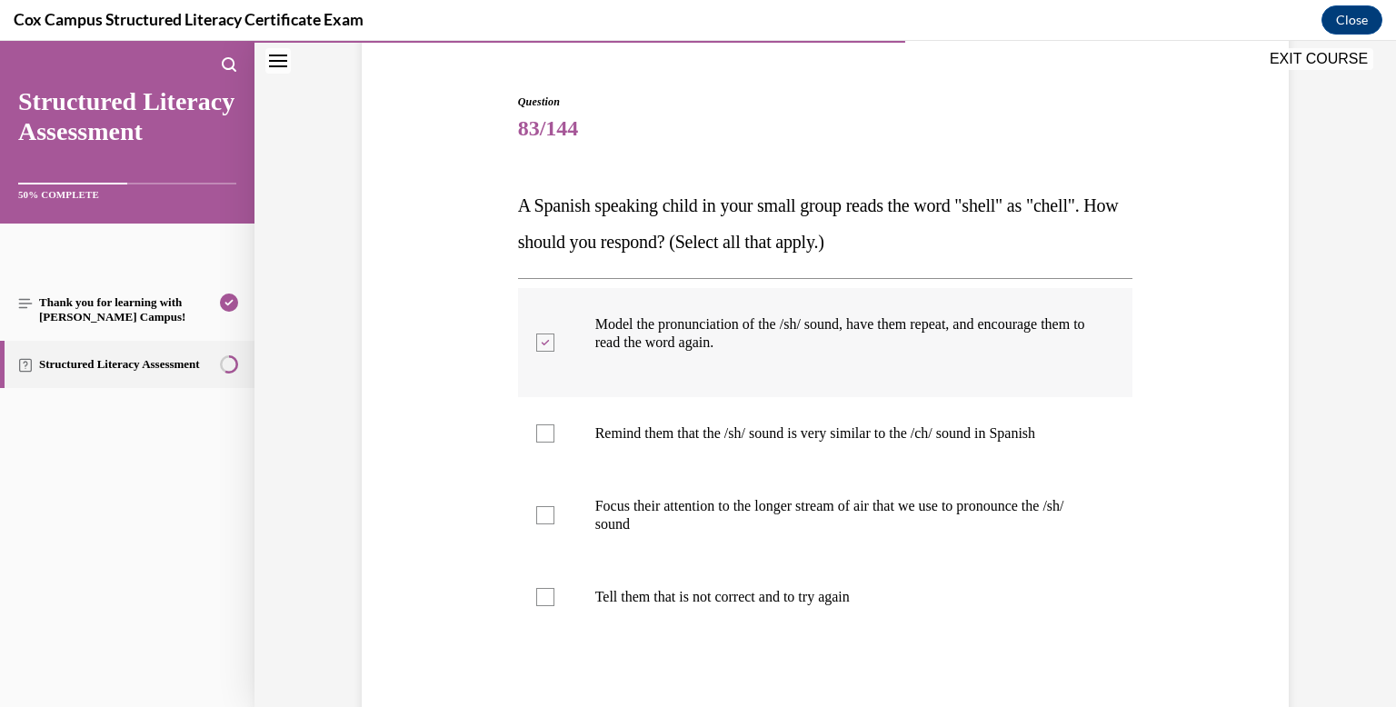
click at [767, 504] on p "Focus their attention to the longer stream of air that we use to pronounce the …" at bounding box center [841, 515] width 492 height 36
click at [554, 506] on input "Focus their attention to the longer stream of air that we use to pronounce the …" at bounding box center [545, 515] width 18 height 18
checkbox input "true"
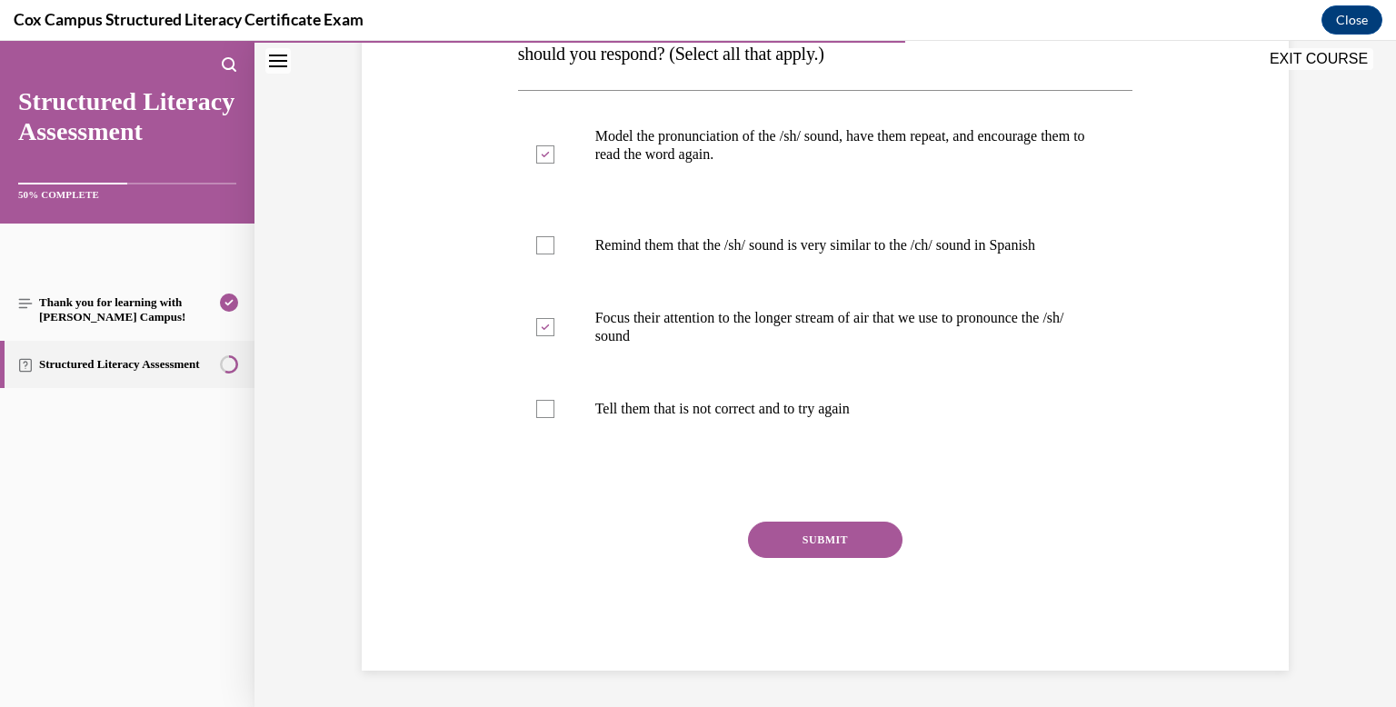
click at [790, 553] on button "SUBMIT" at bounding box center [825, 540] width 154 height 36
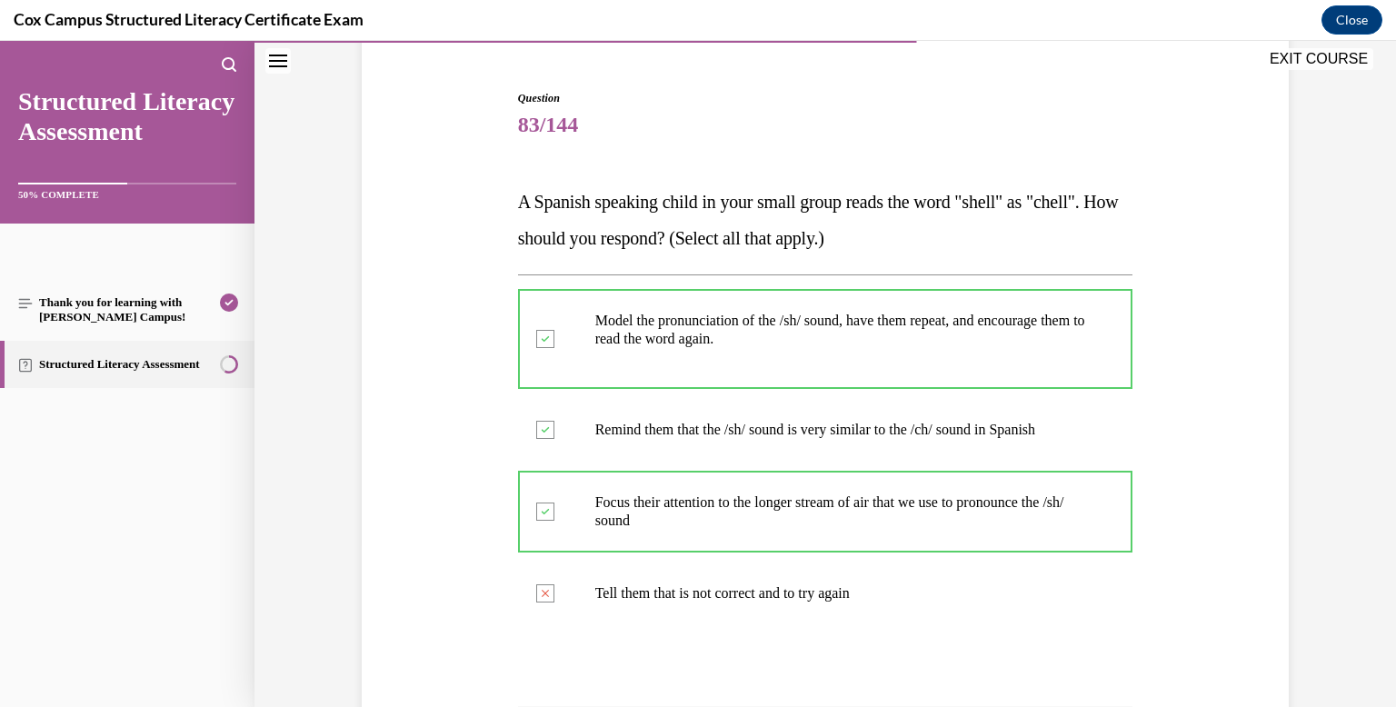
scroll to position [522, 0]
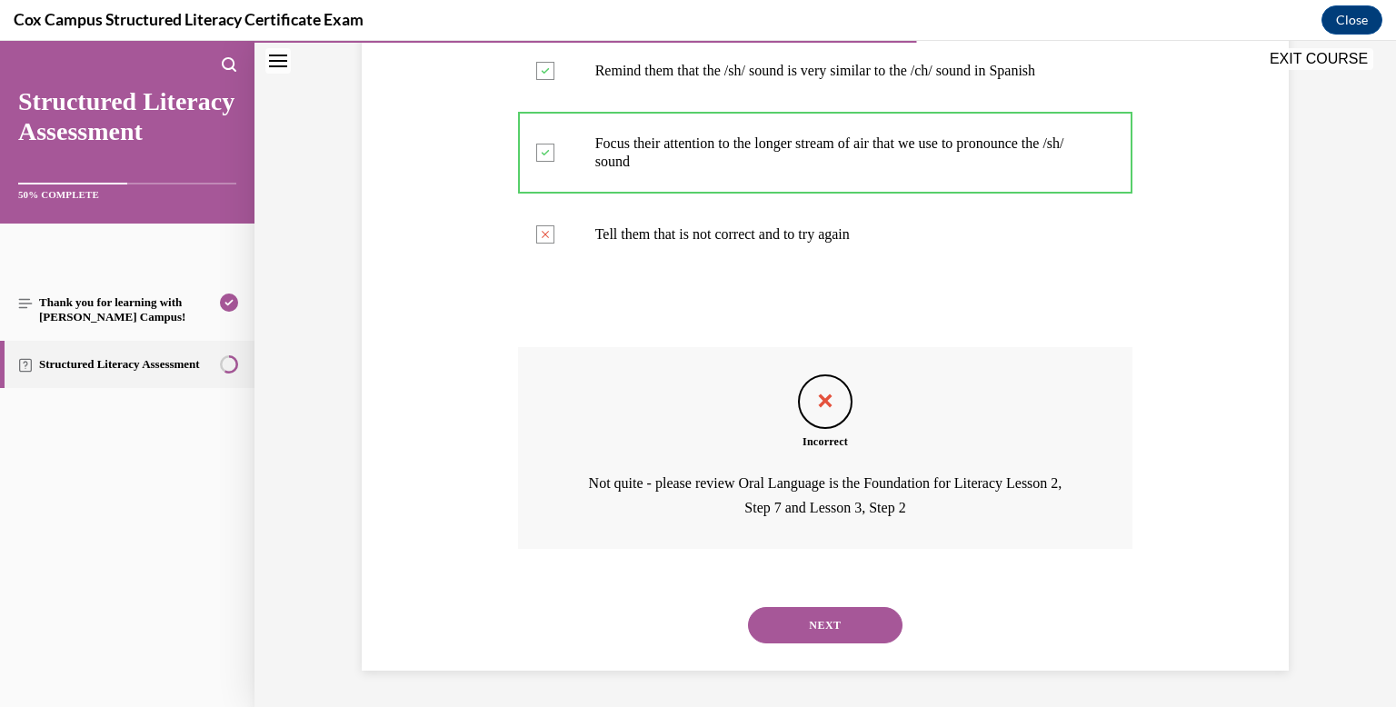
click at [811, 632] on button "NEXT" at bounding box center [825, 625] width 154 height 36
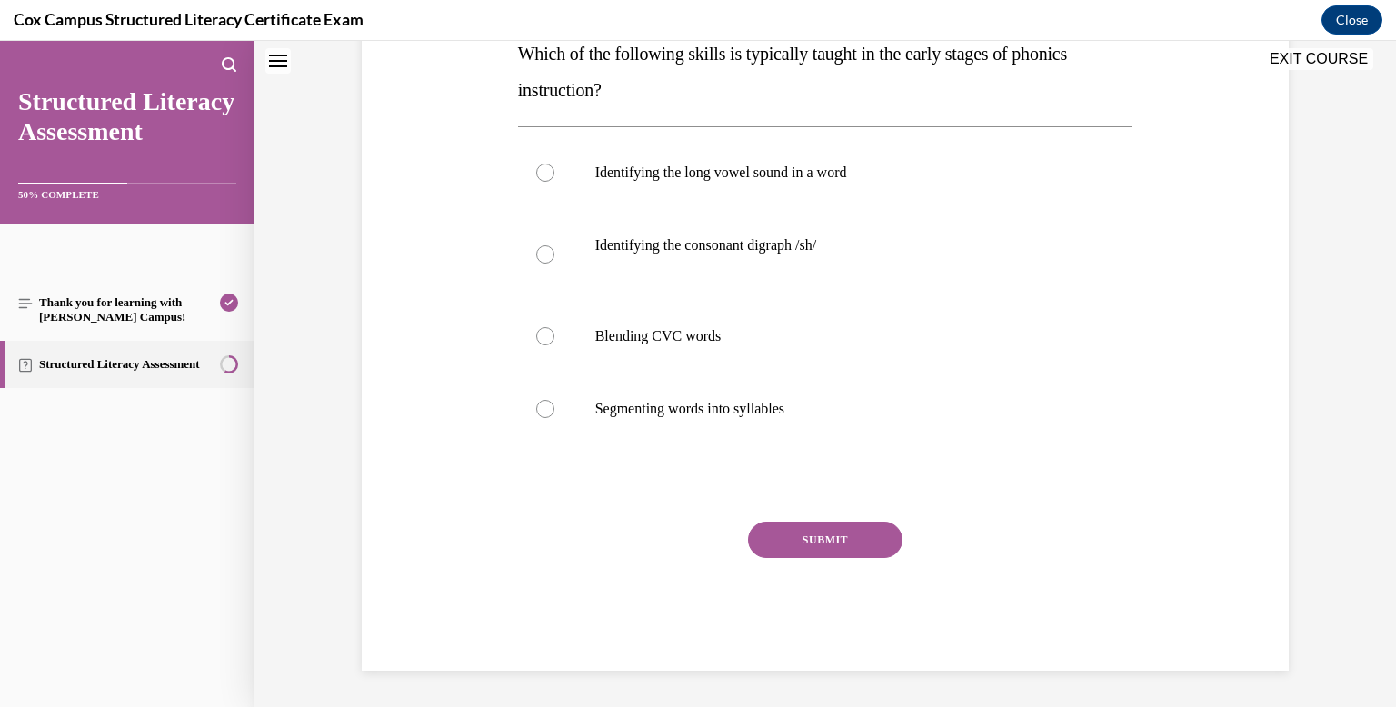
scroll to position [0, 0]
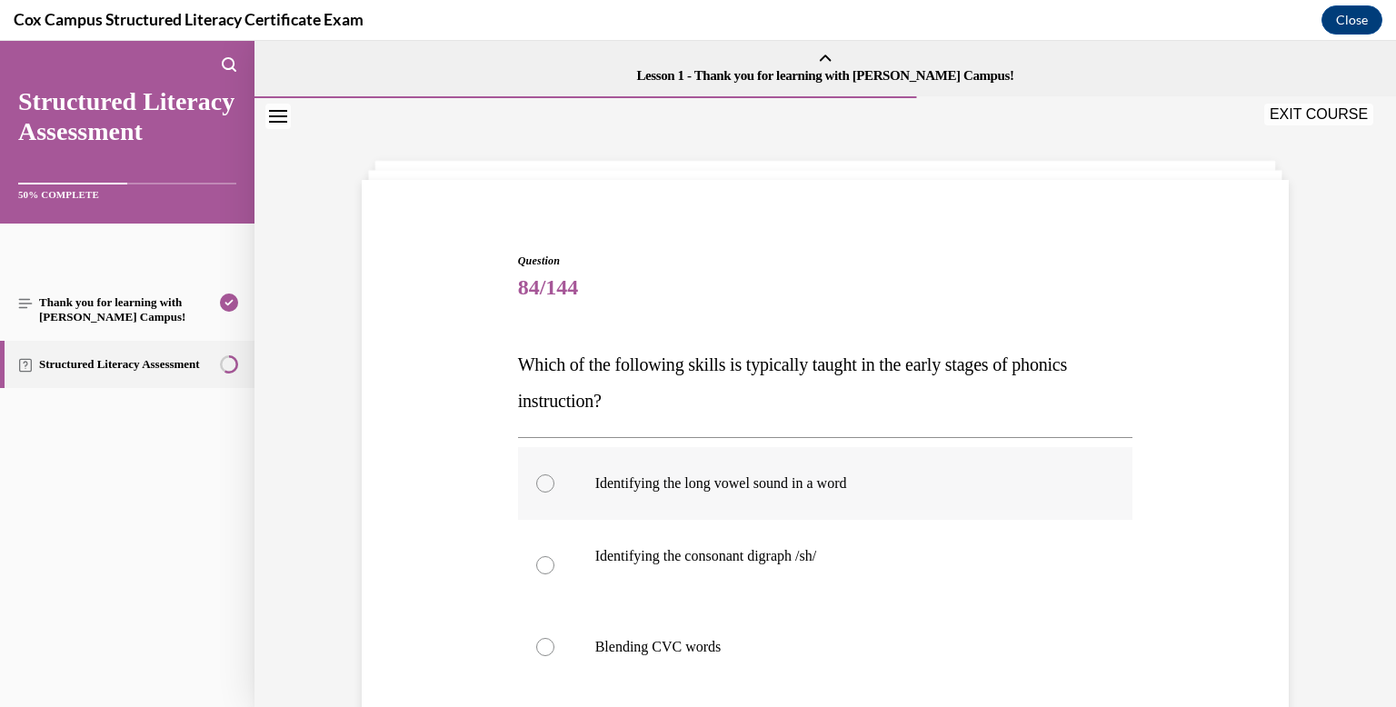
click at [750, 463] on label "Identifying the long vowel sound in a word" at bounding box center [825, 483] width 615 height 73
click at [554, 474] on input "Identifying the long vowel sound in a word" at bounding box center [545, 483] width 18 height 18
radio input "true"
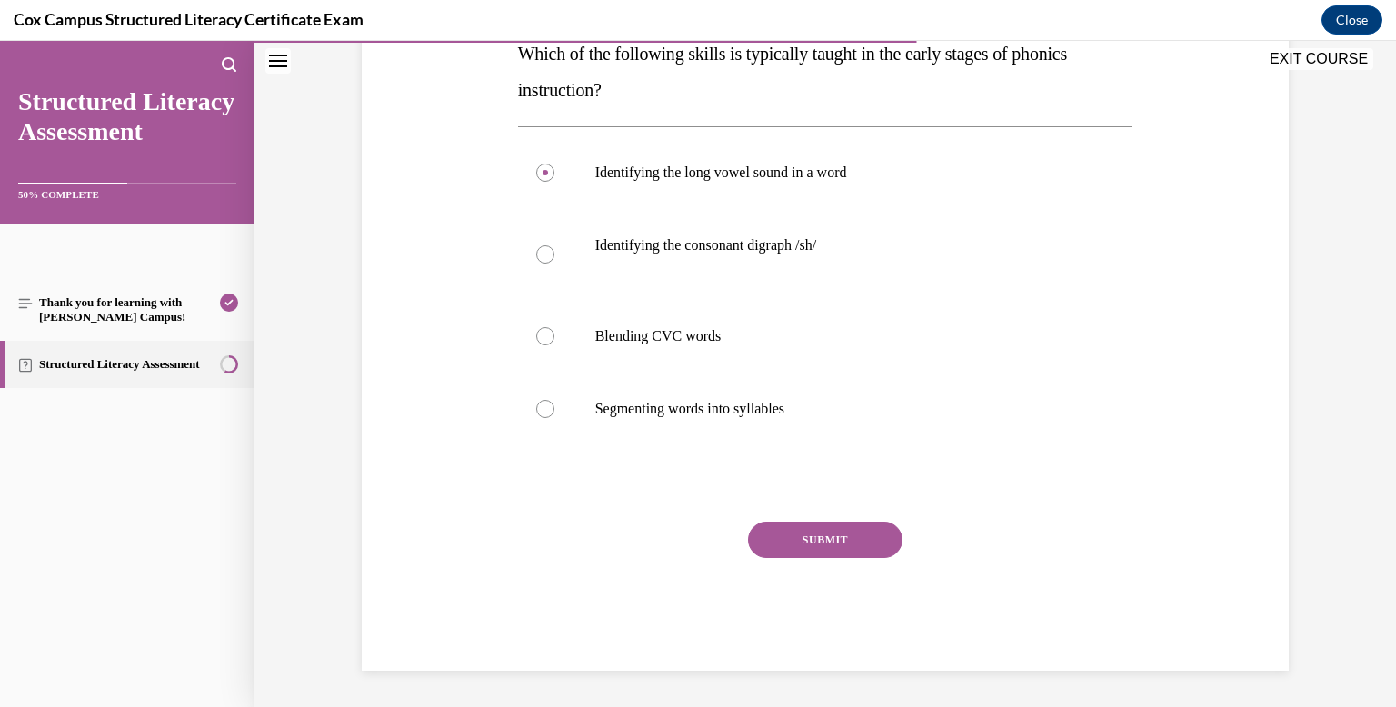
click at [801, 538] on button "SUBMIT" at bounding box center [825, 540] width 154 height 36
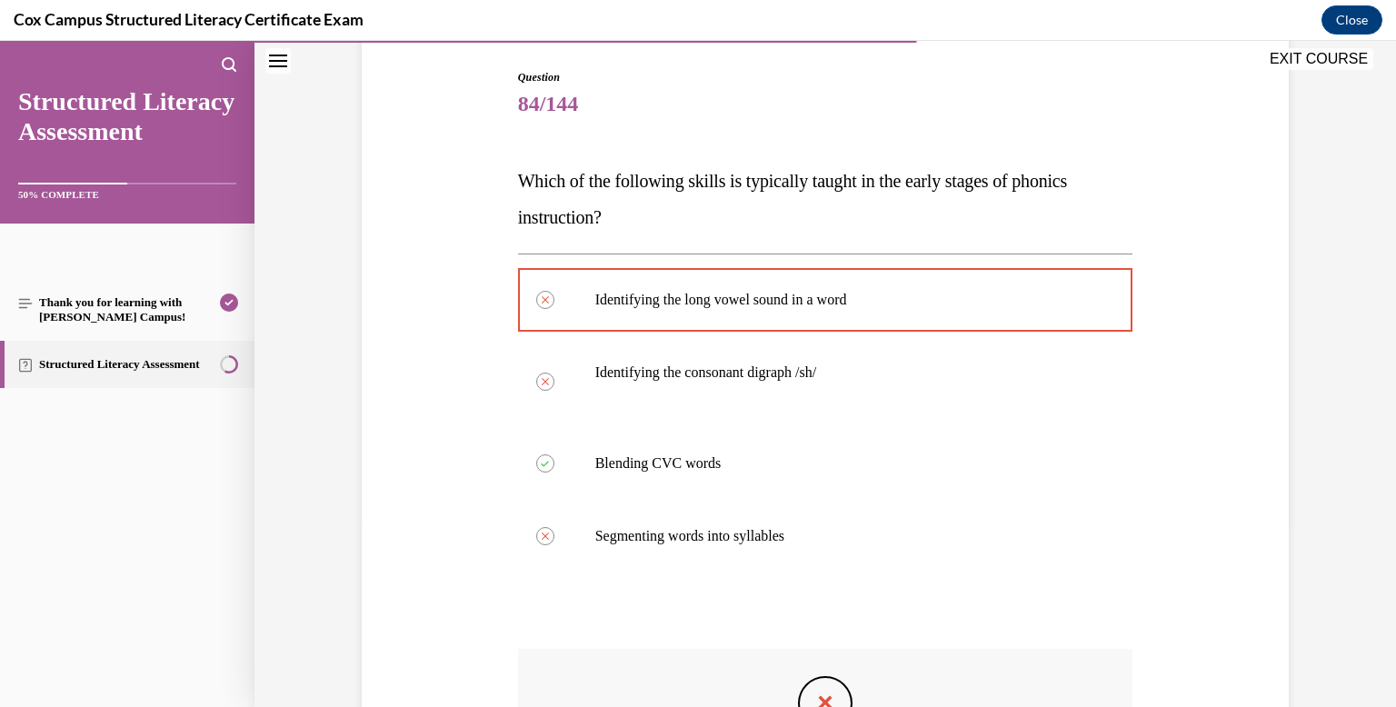
scroll to position [485, 0]
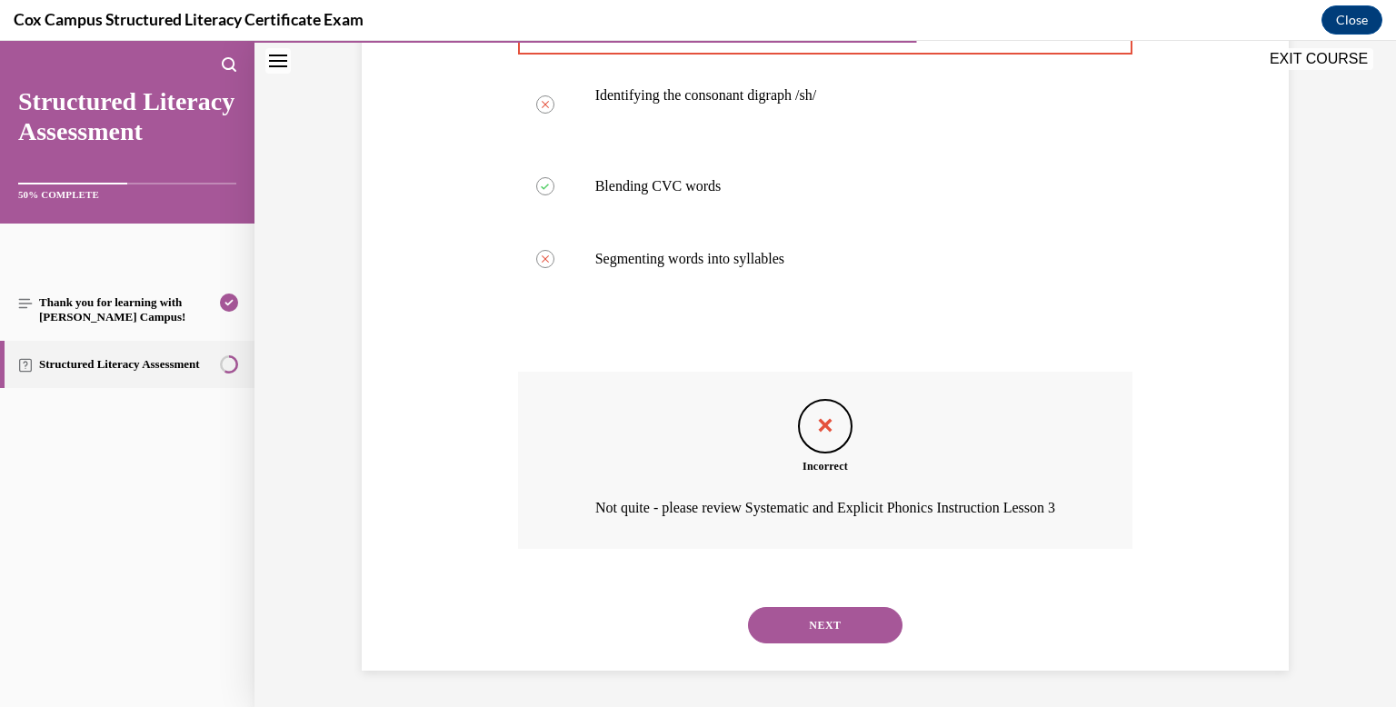
click at [840, 633] on button "NEXT" at bounding box center [825, 625] width 154 height 36
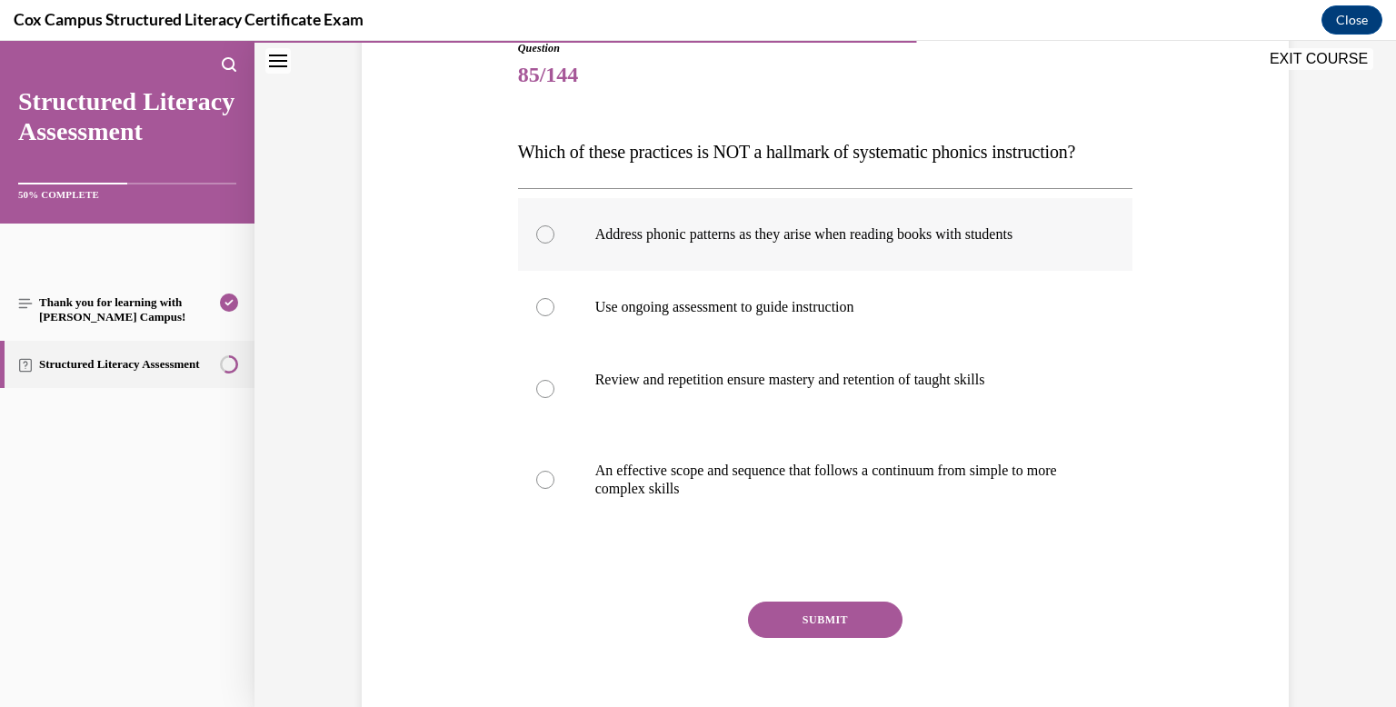
scroll to position [214, 0]
click at [813, 486] on label "An effective scope and sequence that follows a continuum from simple to more co…" at bounding box center [825, 478] width 615 height 91
click at [554, 486] on input "An effective scope and sequence that follows a continuum from simple to more co…" at bounding box center [545, 478] width 18 height 18
radio input "true"
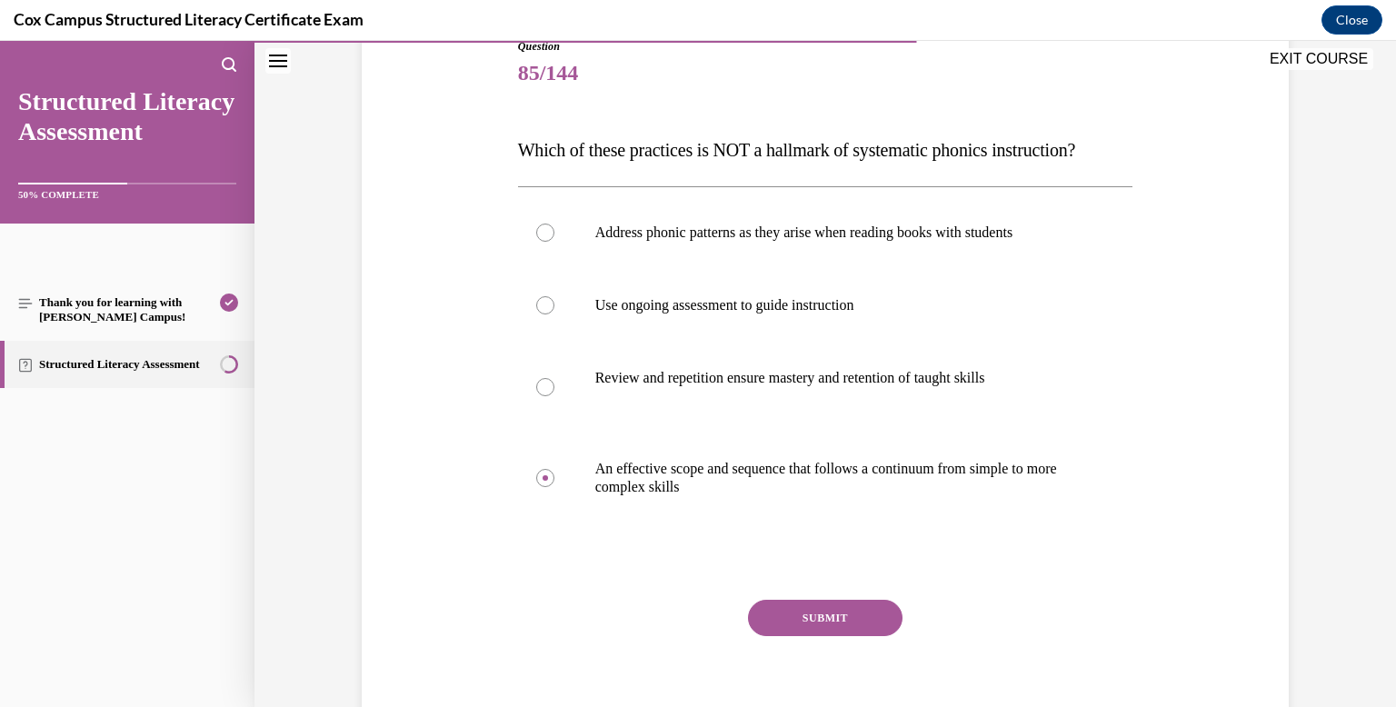
click at [840, 636] on button "SUBMIT" at bounding box center [825, 618] width 154 height 36
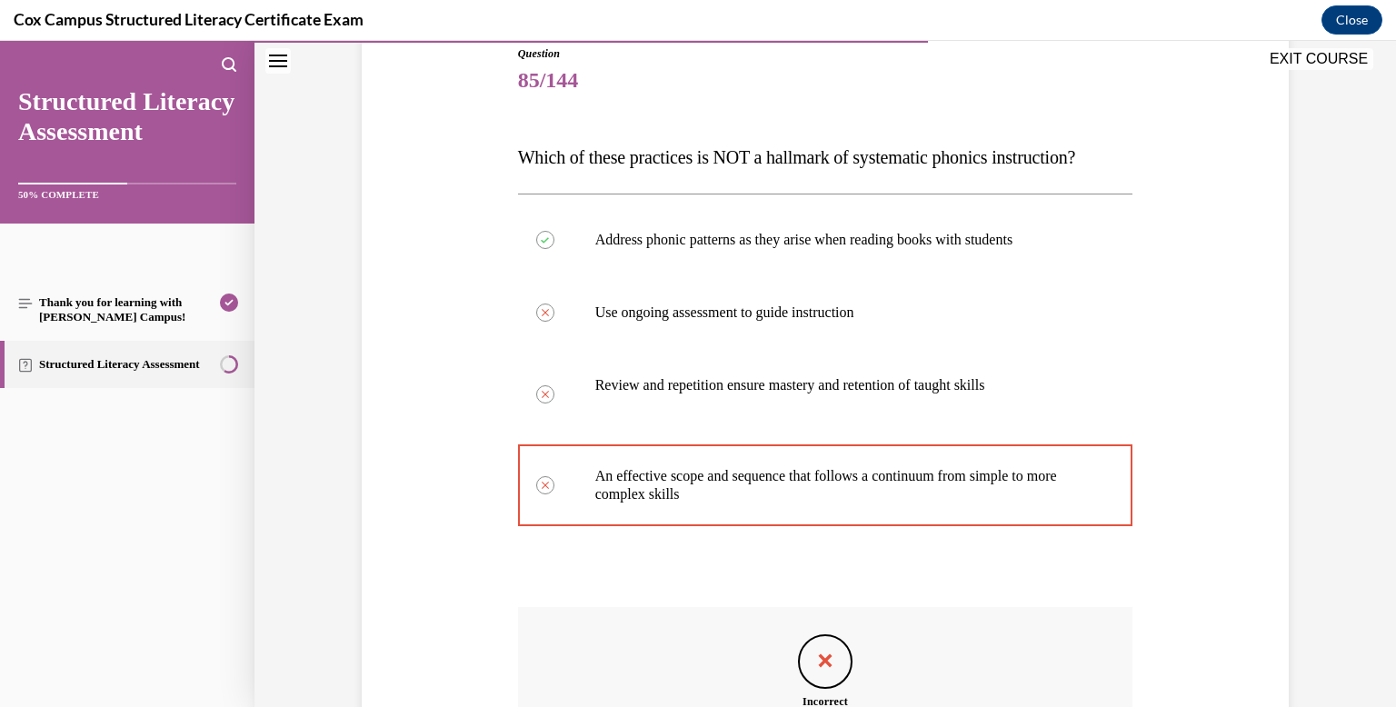
scroll to position [503, 0]
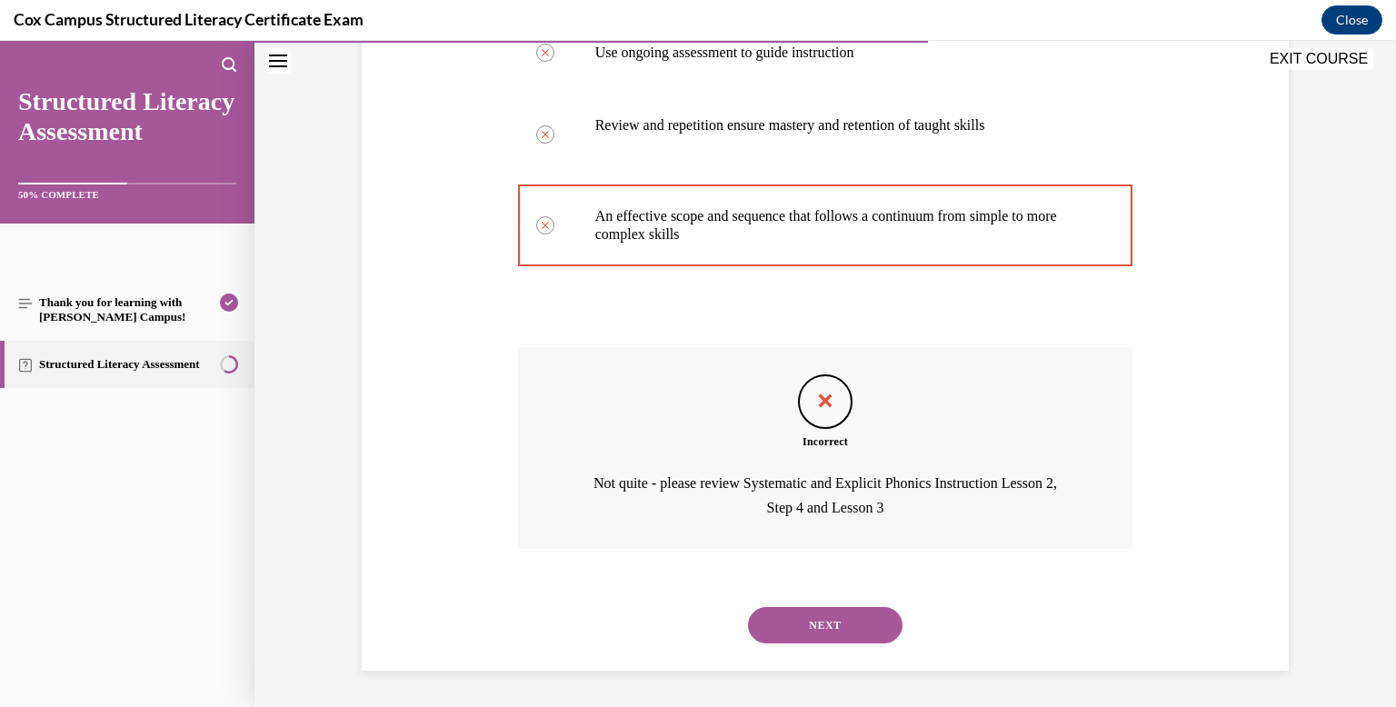
click at [840, 616] on button "NEXT" at bounding box center [825, 625] width 154 height 36
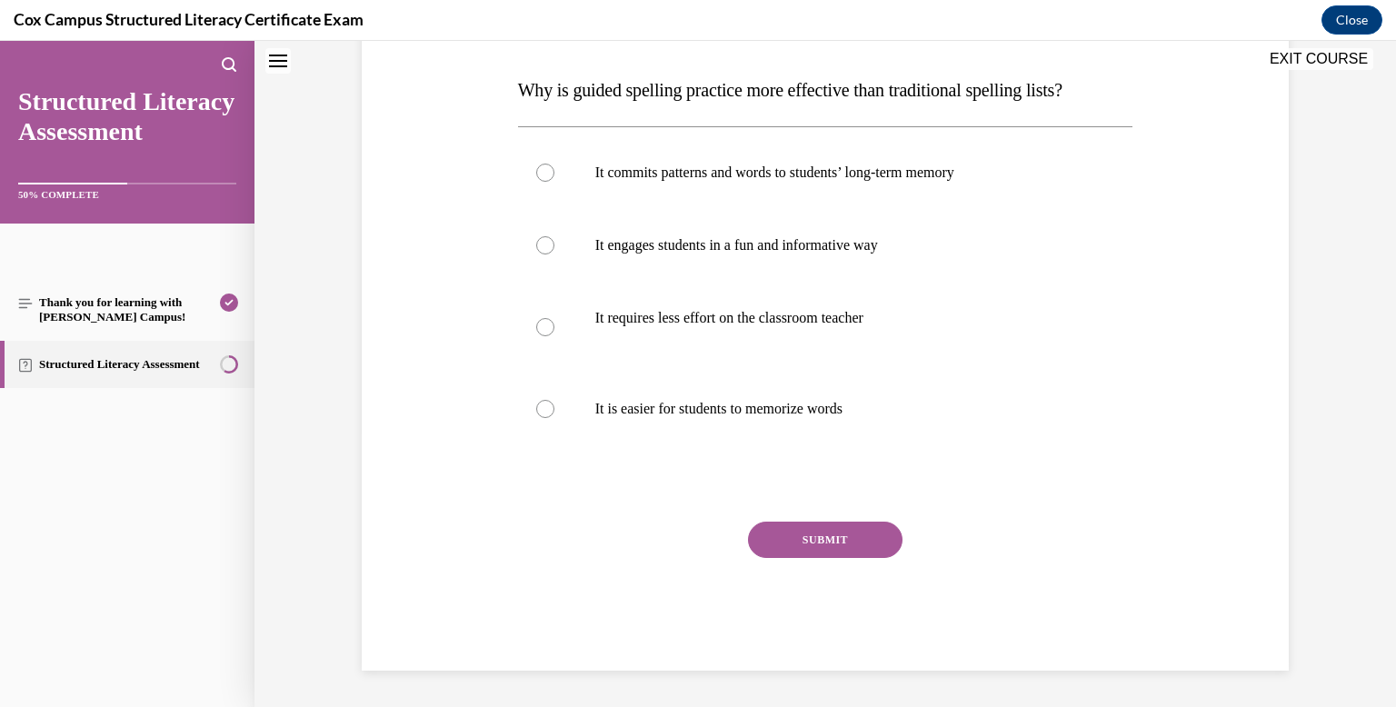
scroll to position [0, 0]
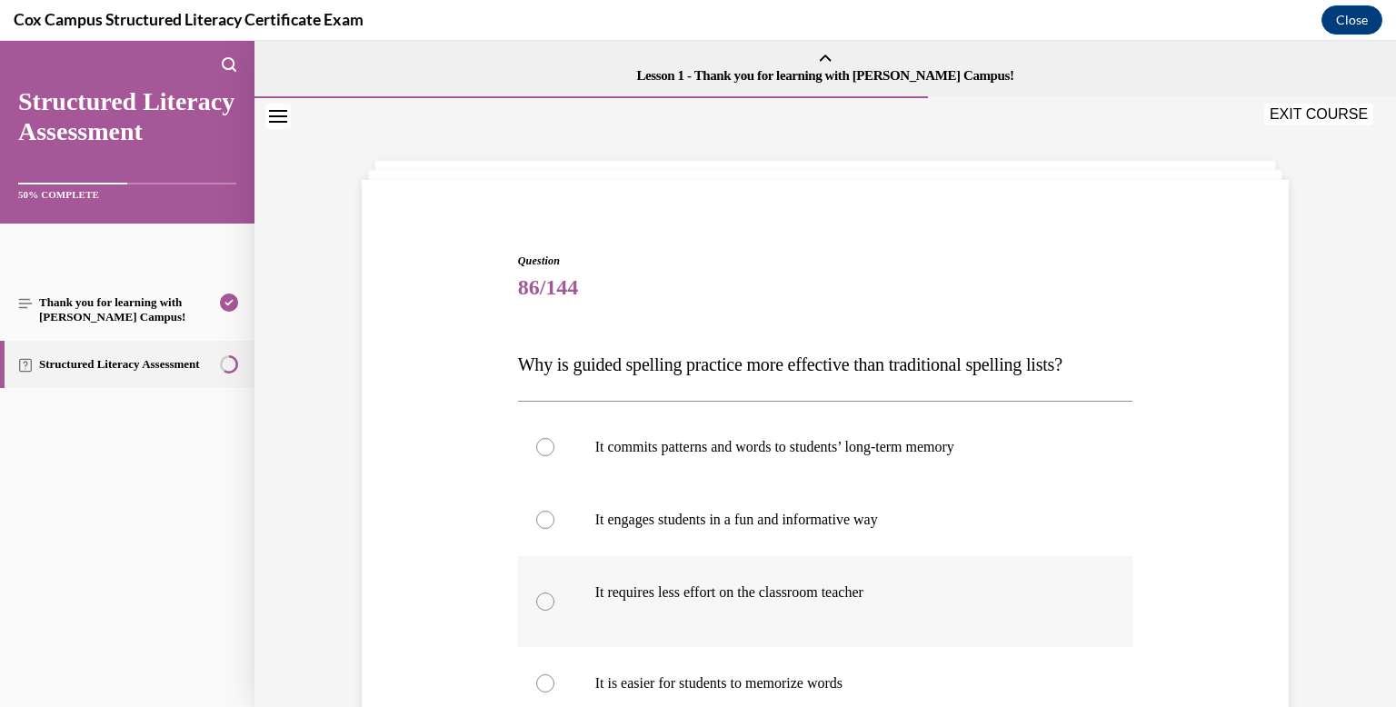
click at [836, 604] on p at bounding box center [884, 611] width 405 height 18
click at [554, 604] on input "It requires less effort on the classroom teacher" at bounding box center [545, 601] width 18 height 18
radio input "true"
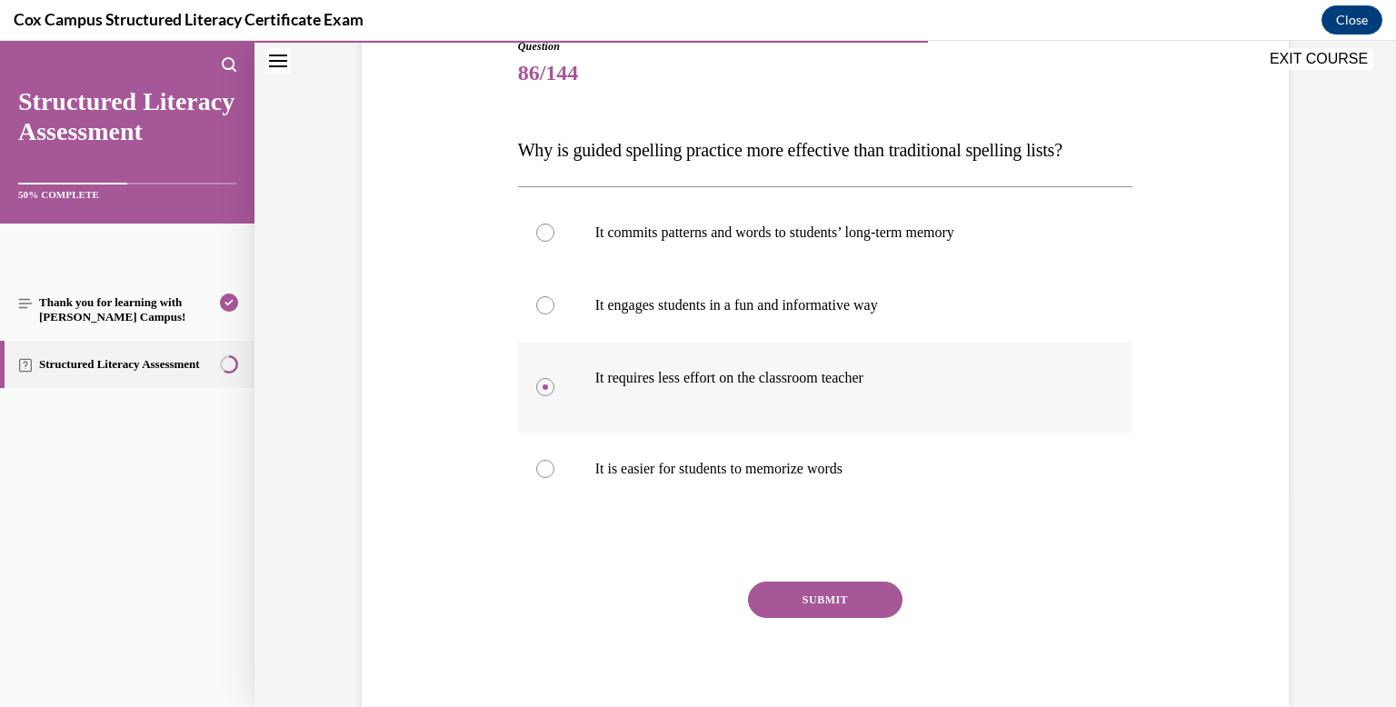
click at [836, 604] on button "SUBMIT" at bounding box center [825, 600] width 154 height 36
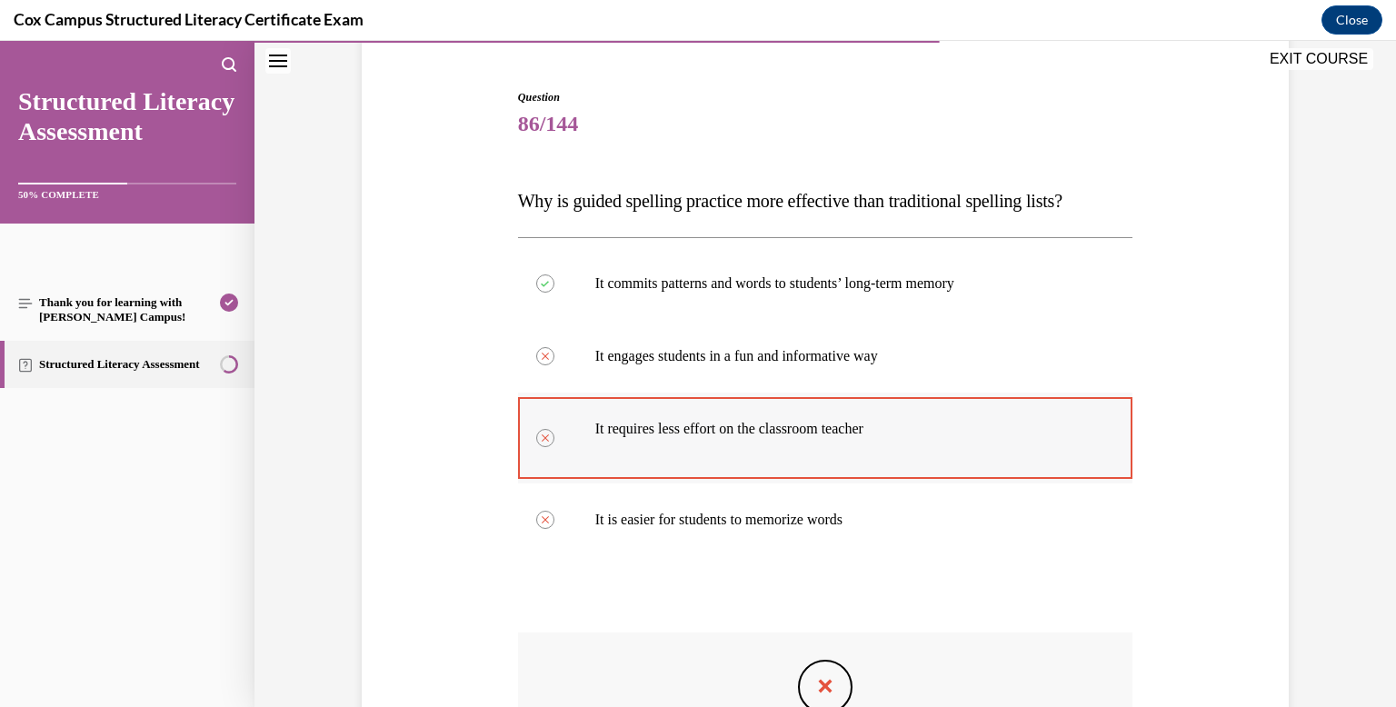
scroll to position [449, 0]
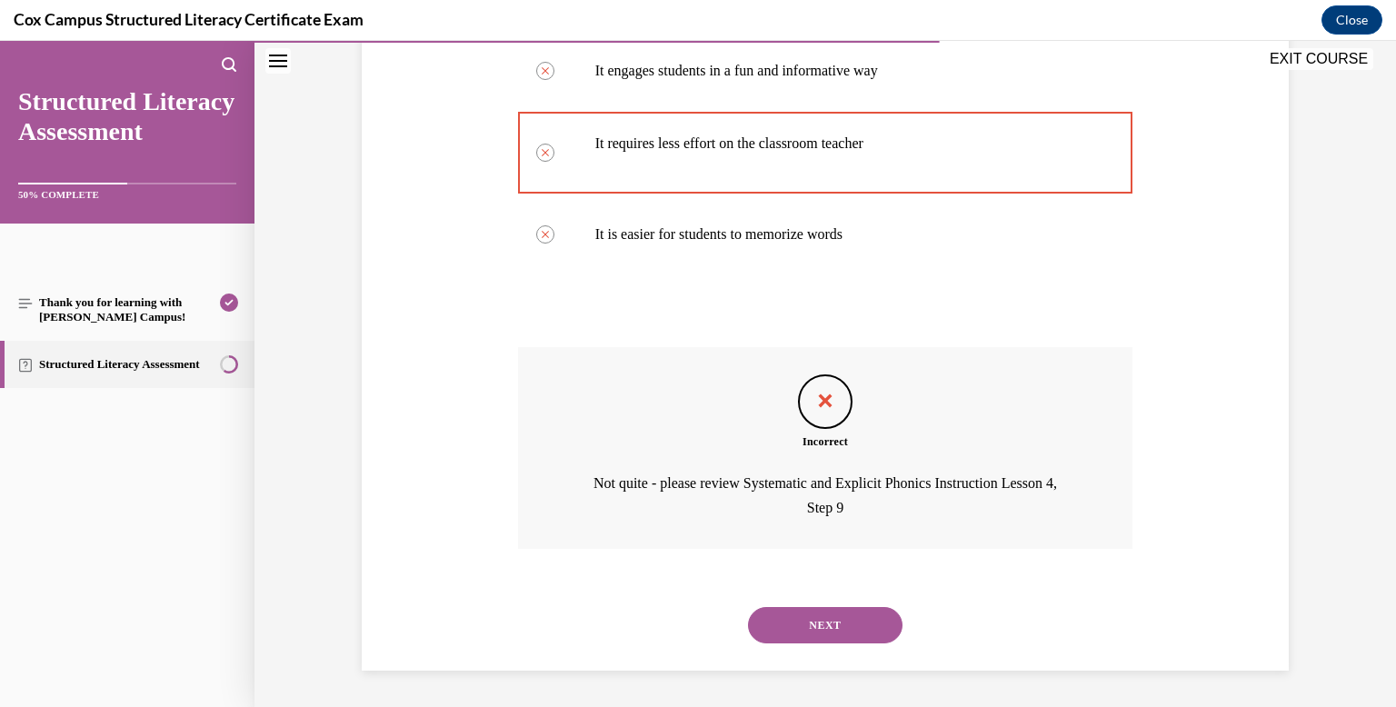
click at [834, 634] on button "NEXT" at bounding box center [825, 625] width 154 height 36
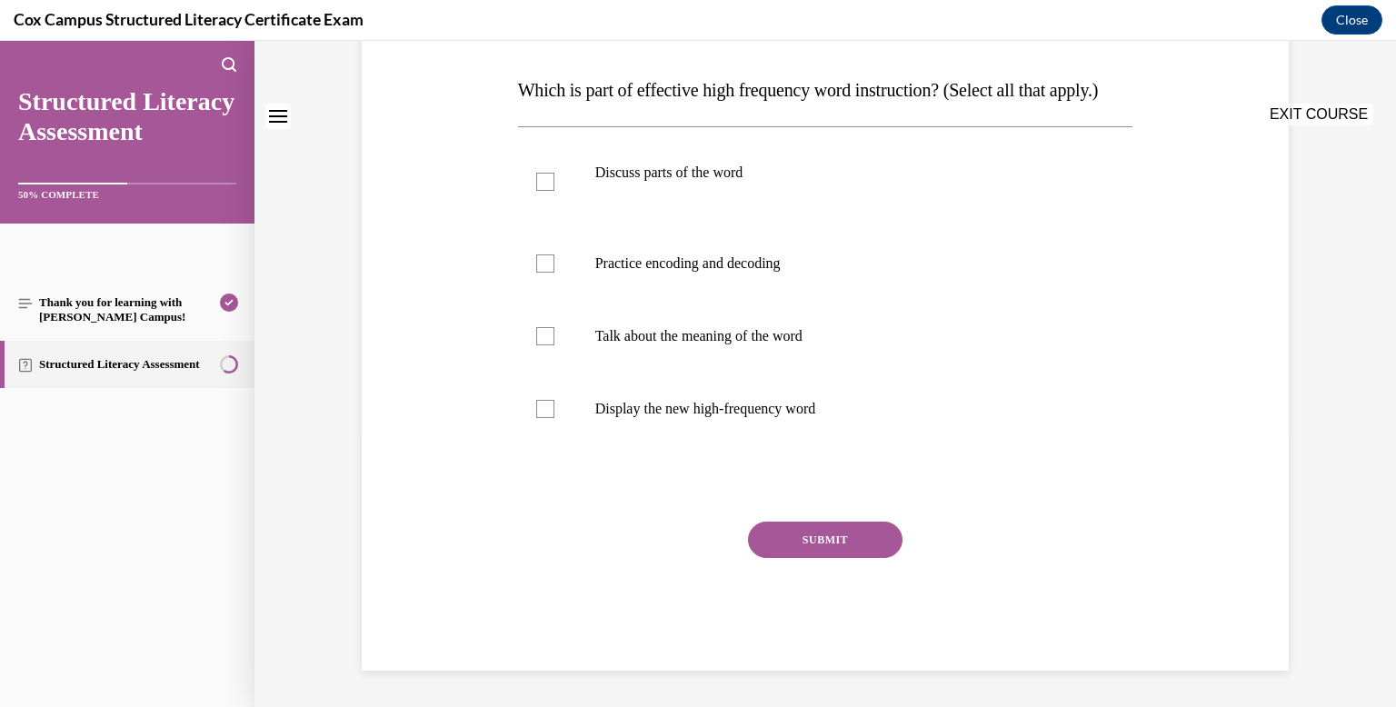
scroll to position [0, 0]
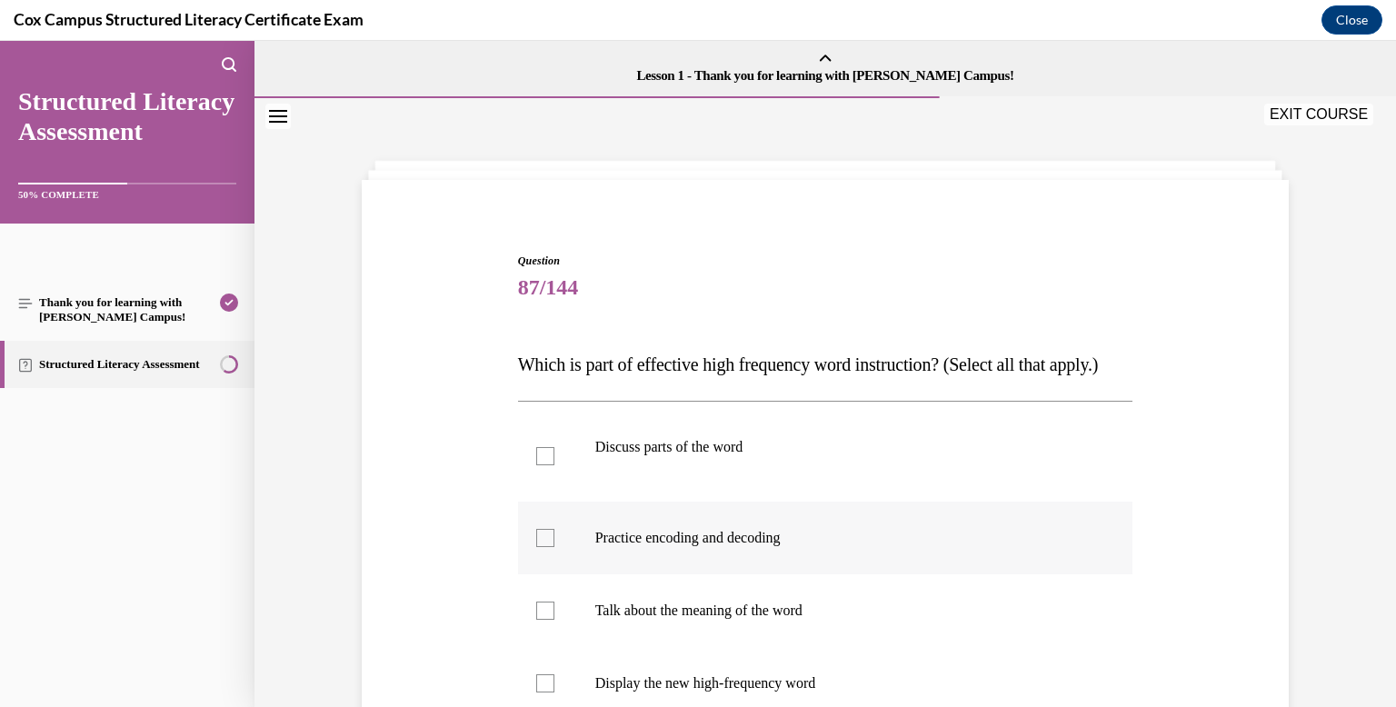
click at [791, 560] on label "Practice encoding and decoding" at bounding box center [825, 538] width 615 height 73
click at [554, 547] on input "Practice encoding and decoding" at bounding box center [545, 538] width 18 height 18
checkbox input "true"
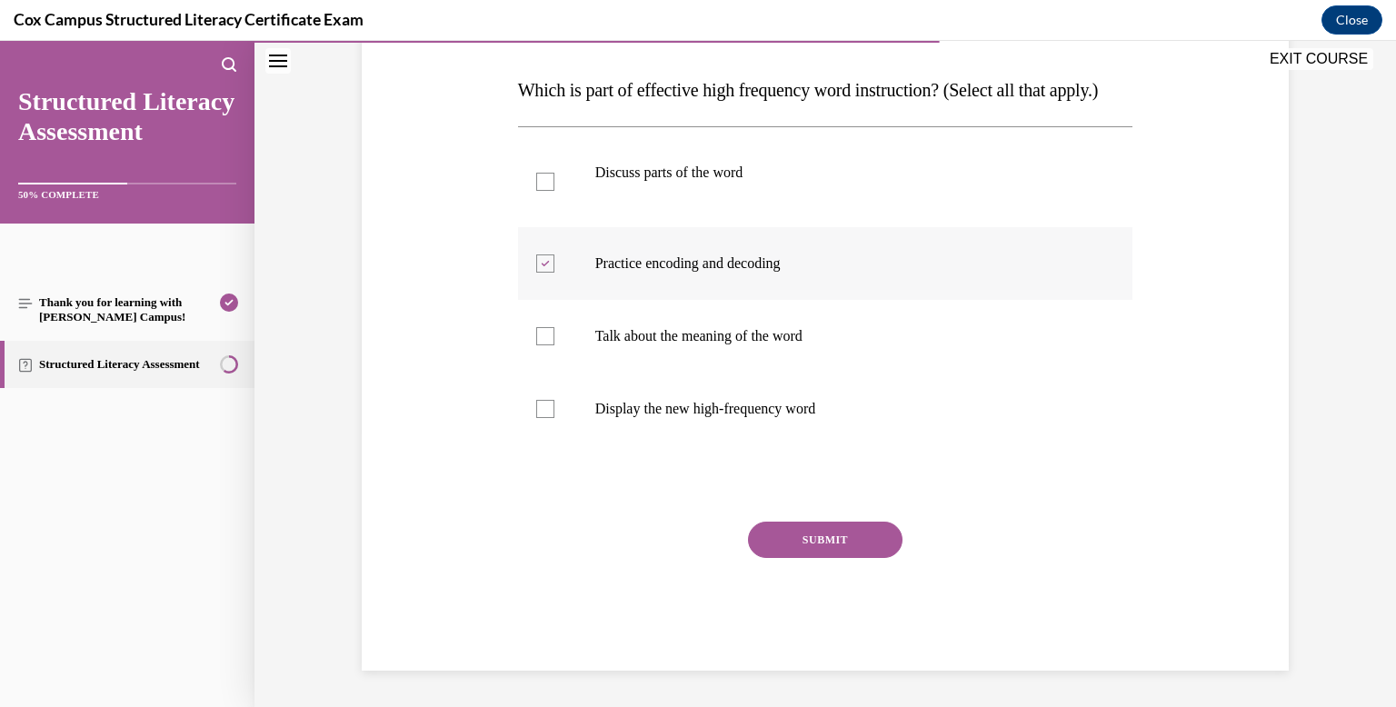
click at [791, 558] on button "SUBMIT" at bounding box center [825, 540] width 154 height 36
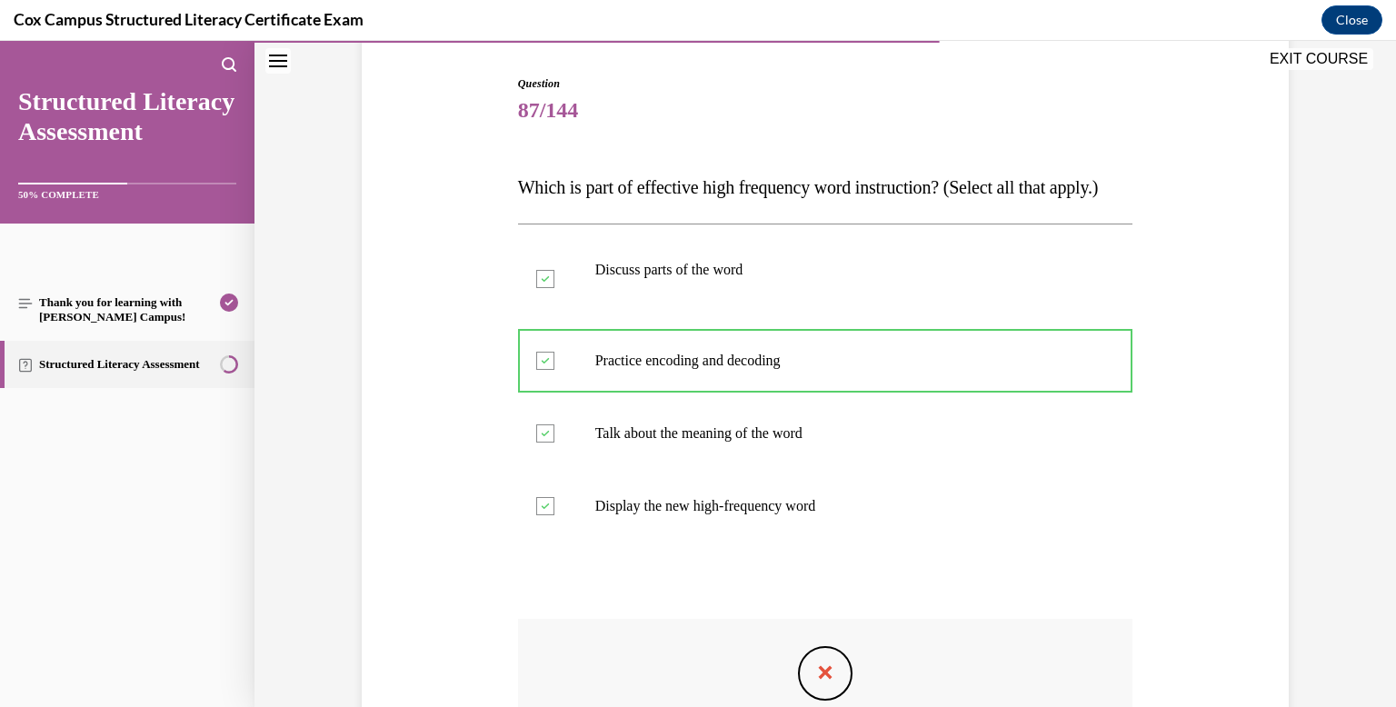
scroll to position [485, 0]
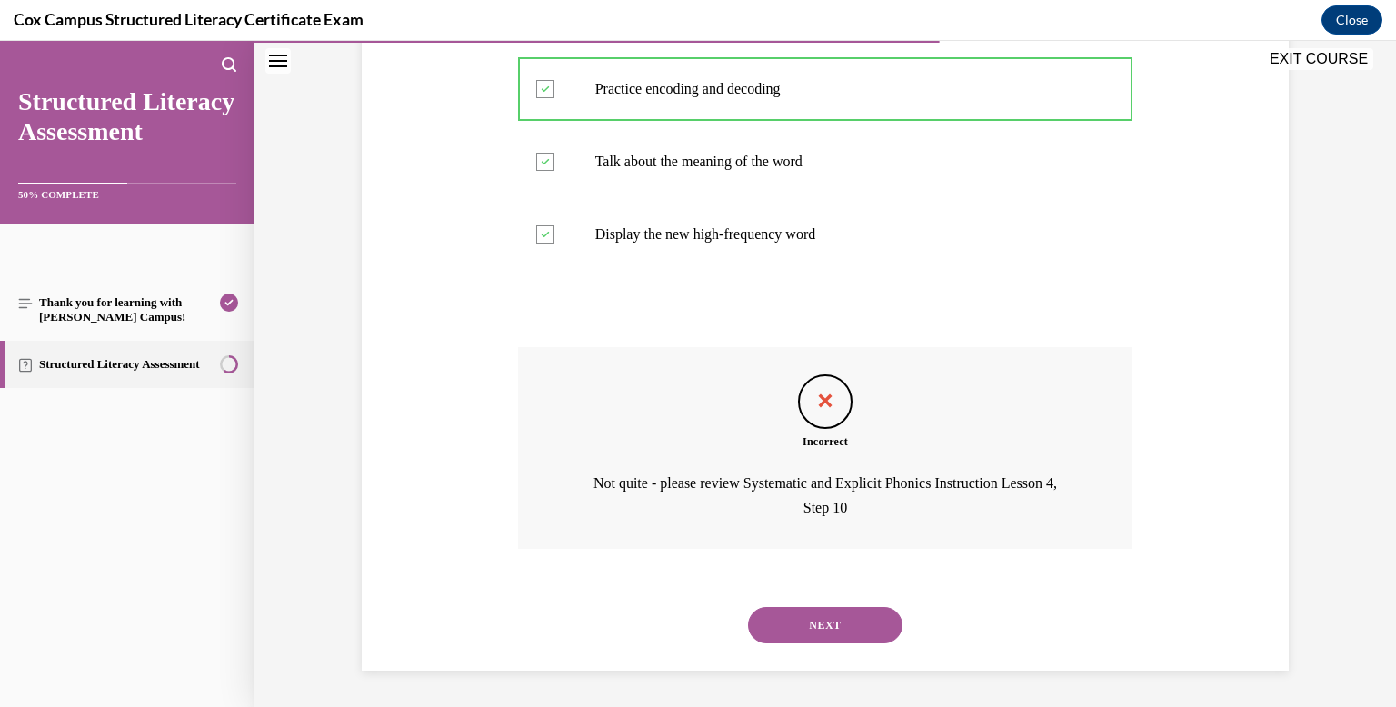
click at [784, 610] on button "NEXT" at bounding box center [825, 625] width 154 height 36
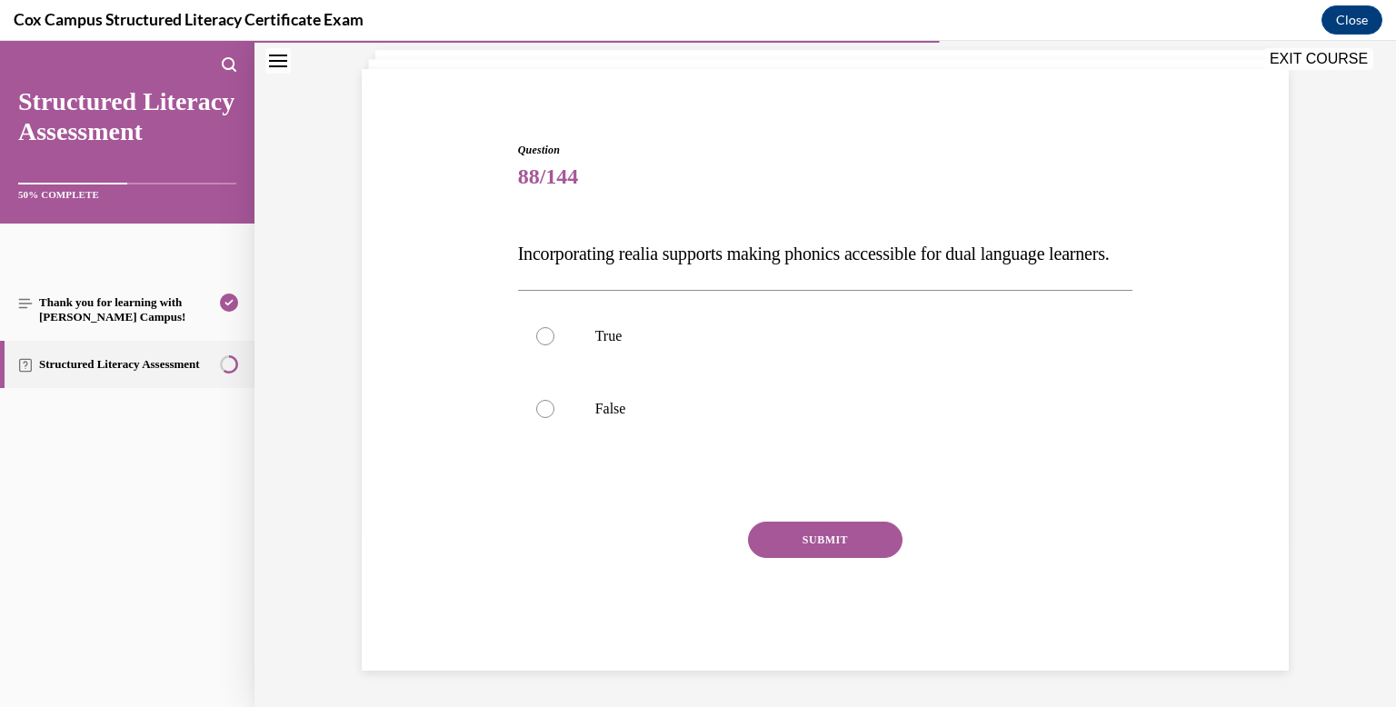
scroll to position [147, 0]
click at [667, 409] on p "False" at bounding box center [841, 409] width 492 height 18
click at [554, 409] on input "False" at bounding box center [545, 409] width 18 height 18
radio input "true"
click at [780, 530] on button "SUBMIT" at bounding box center [825, 540] width 154 height 36
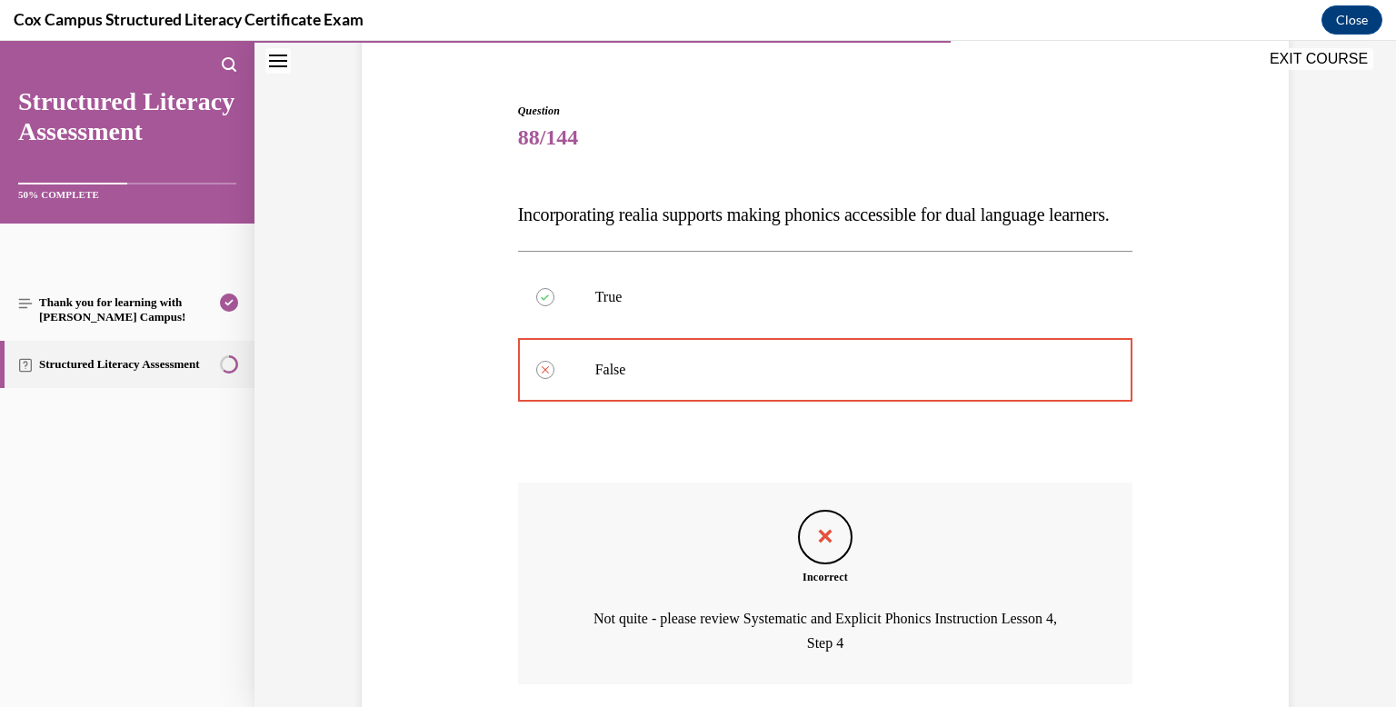
scroll to position [322, 0]
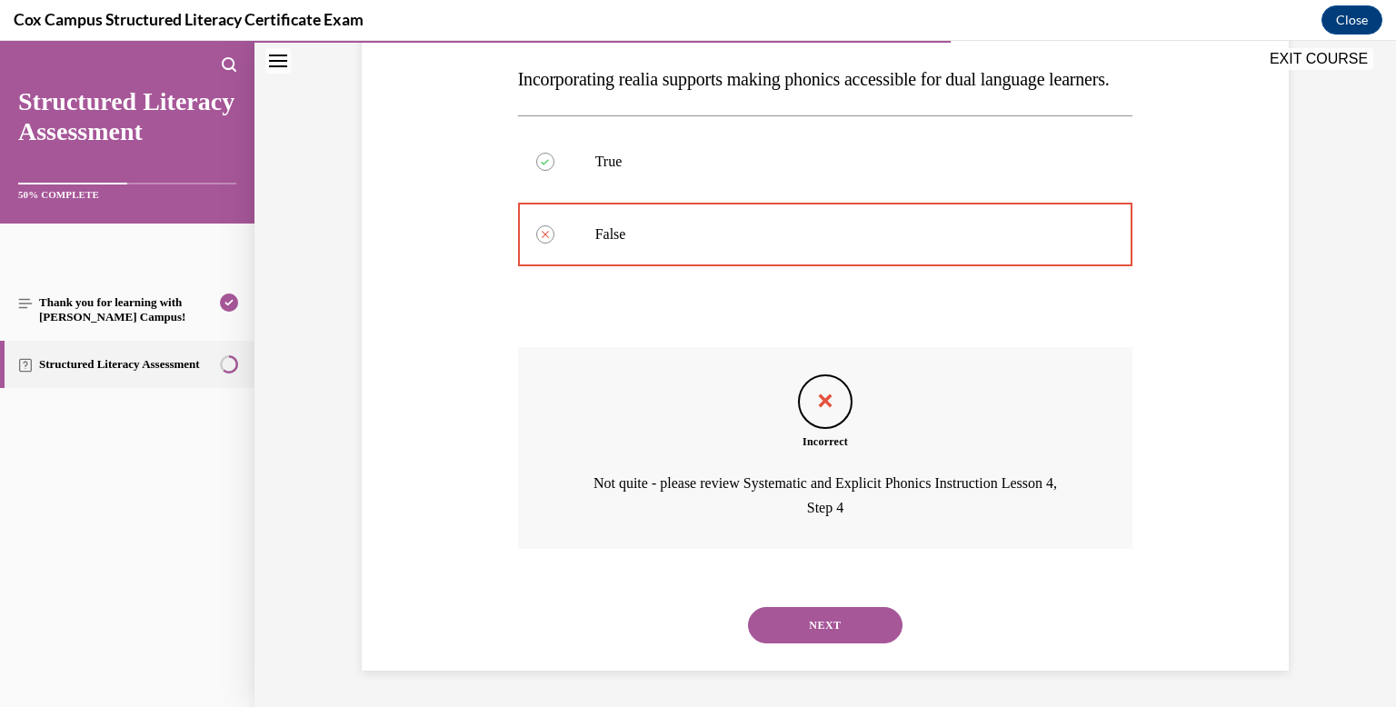
click at [797, 616] on button "NEXT" at bounding box center [825, 625] width 154 height 36
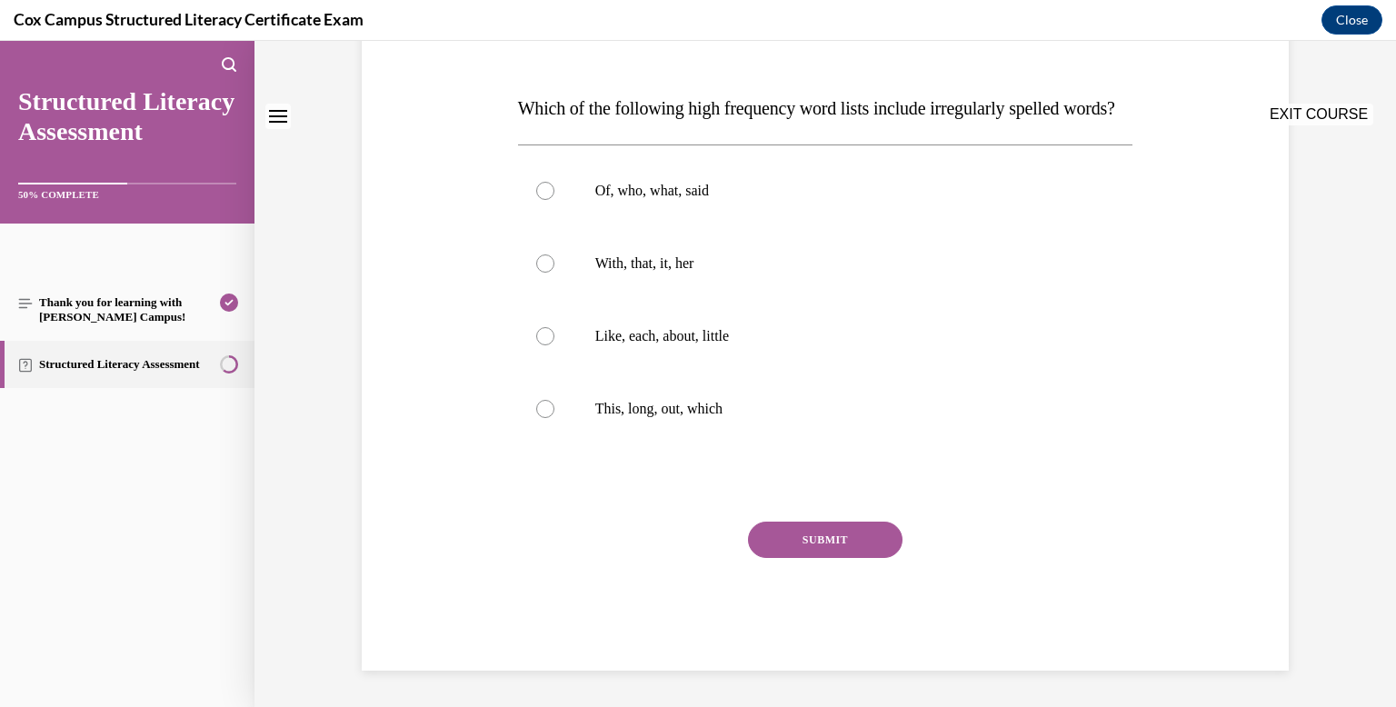
scroll to position [0, 0]
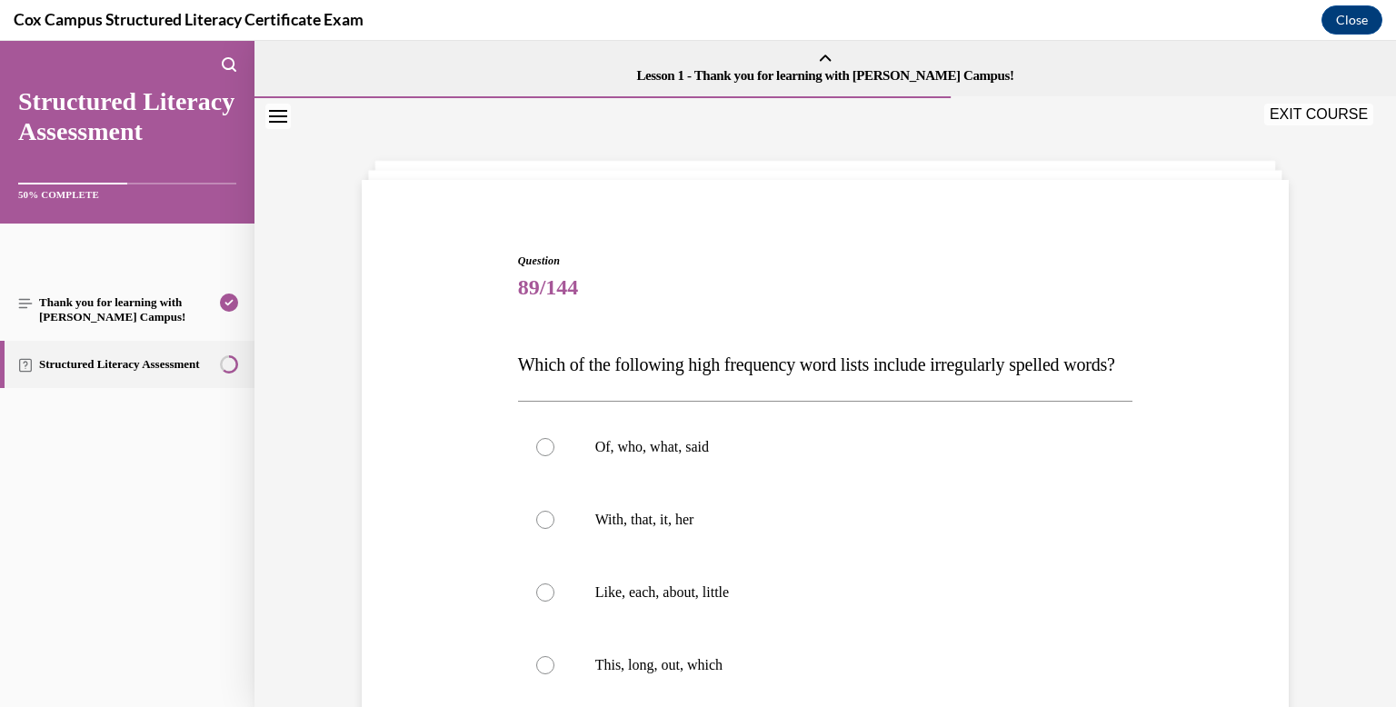
click at [797, 616] on label "Like, each, about, little" at bounding box center [825, 592] width 615 height 73
click at [554, 602] on input "Like, each, about, little" at bounding box center [545, 592] width 18 height 18
radio input "true"
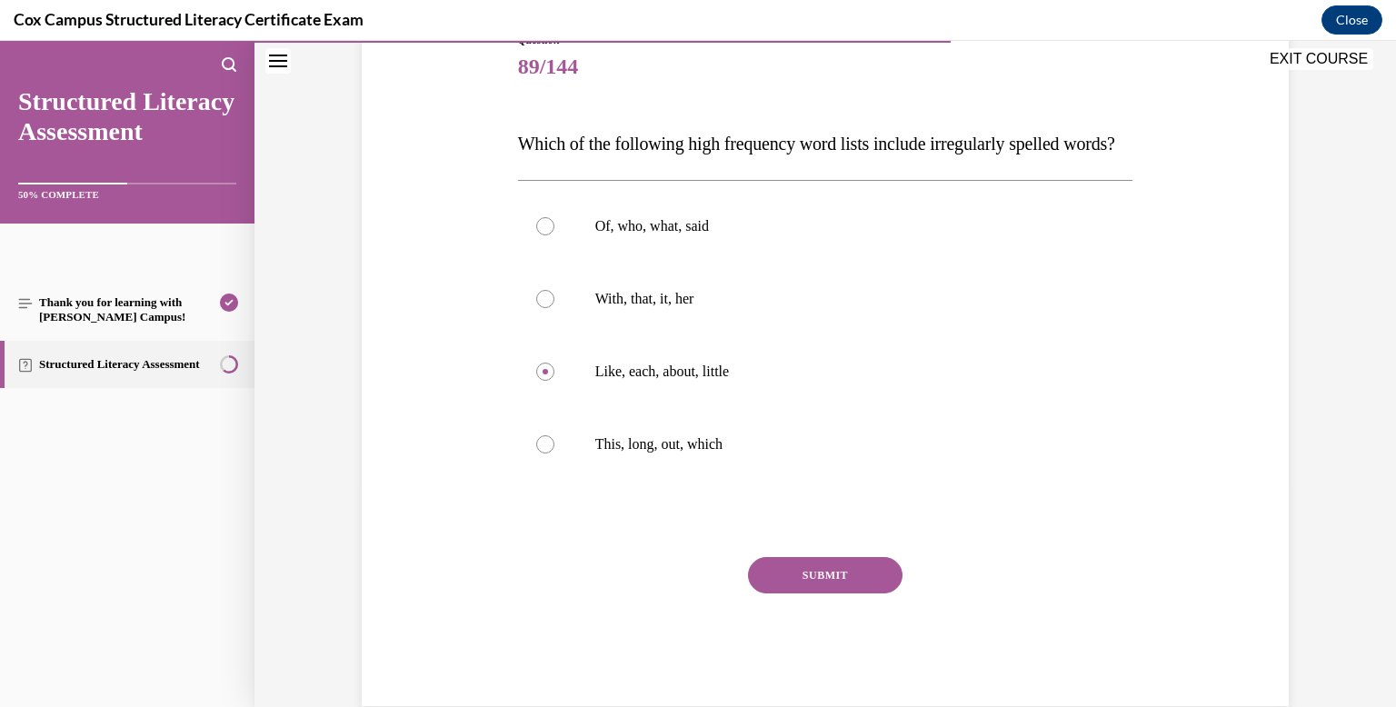
click at [797, 593] on button "SUBMIT" at bounding box center [825, 575] width 154 height 36
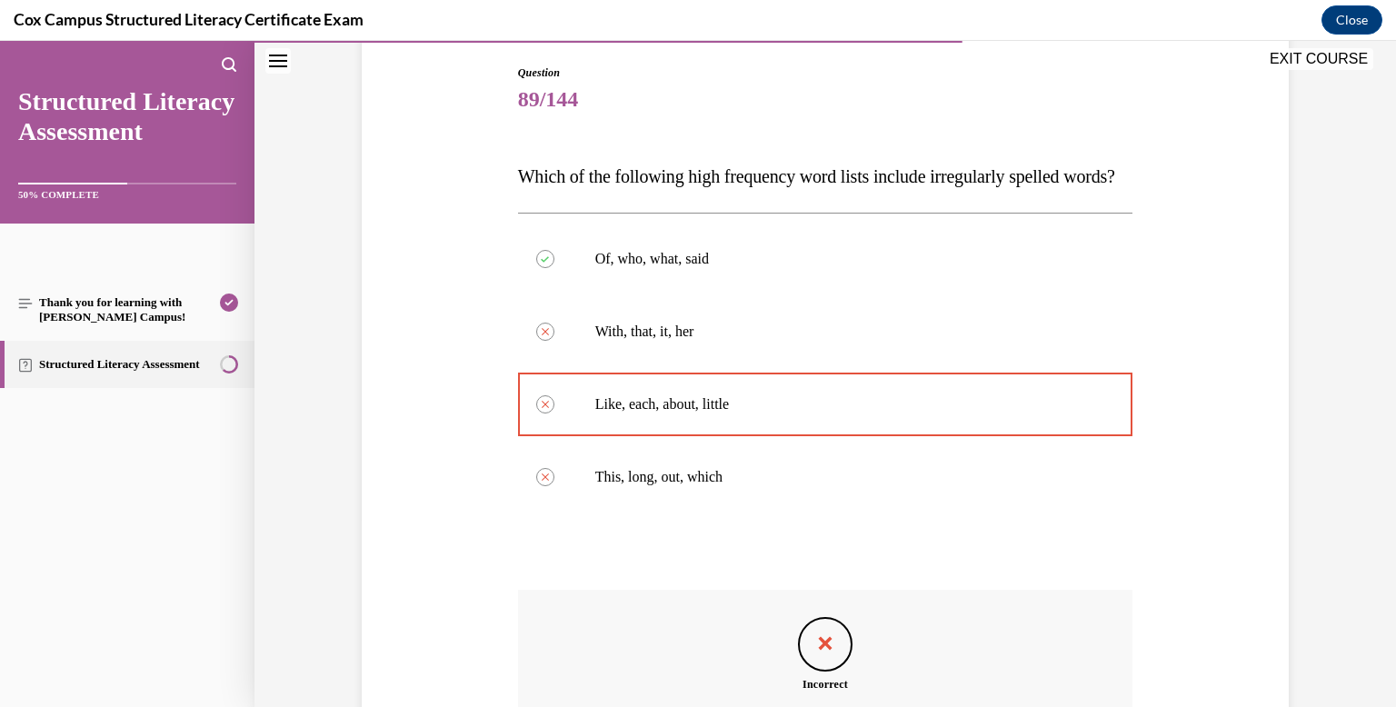
scroll to position [467, 0]
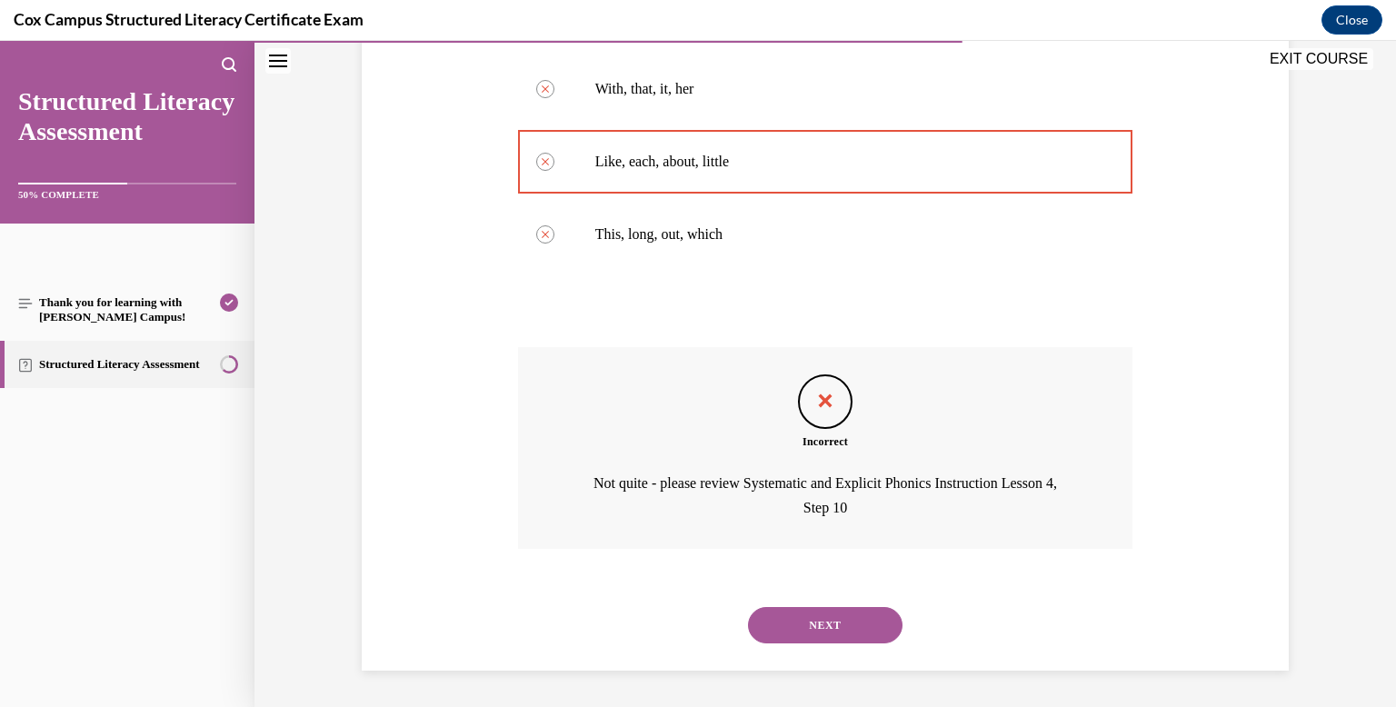
click at [802, 628] on button "NEXT" at bounding box center [825, 625] width 154 height 36
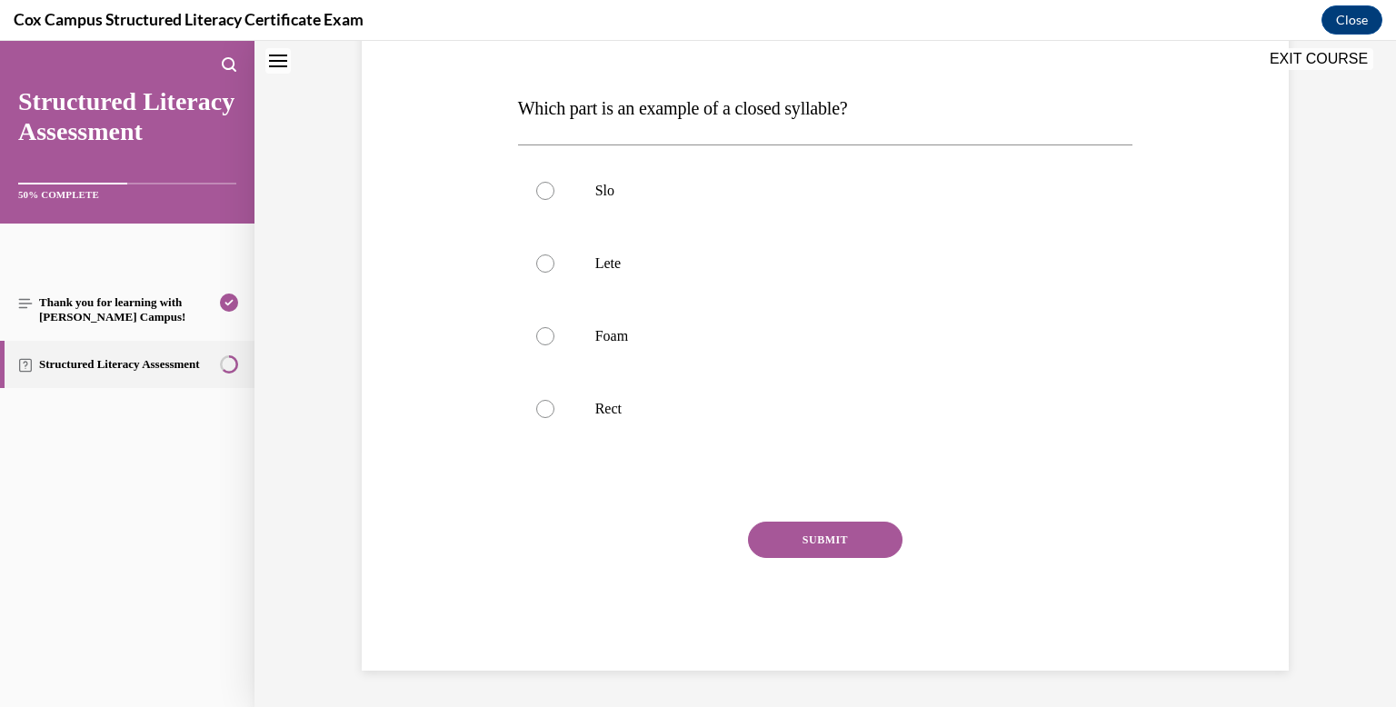
scroll to position [0, 0]
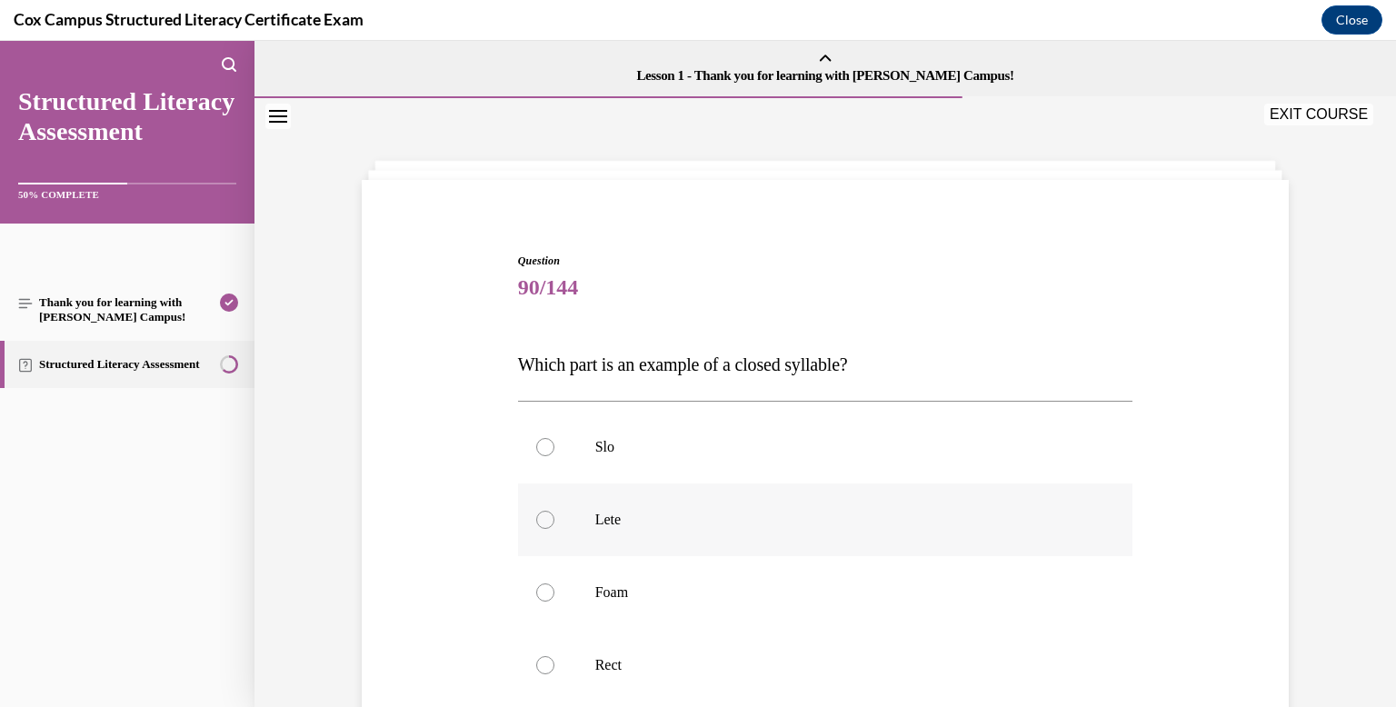
click at [791, 506] on label "Lete" at bounding box center [825, 519] width 615 height 73
click at [554, 511] on input "Lete" at bounding box center [545, 520] width 18 height 18
radio input "true"
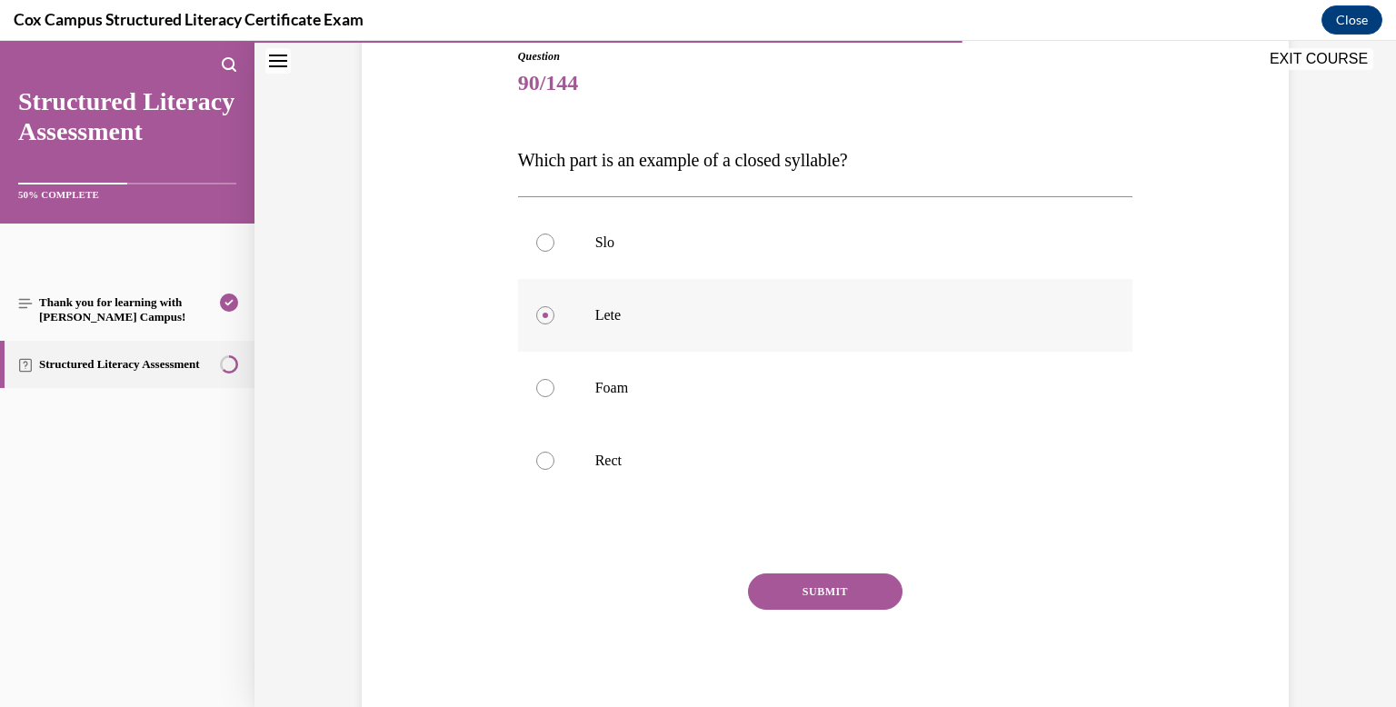
scroll to position [219, 0]
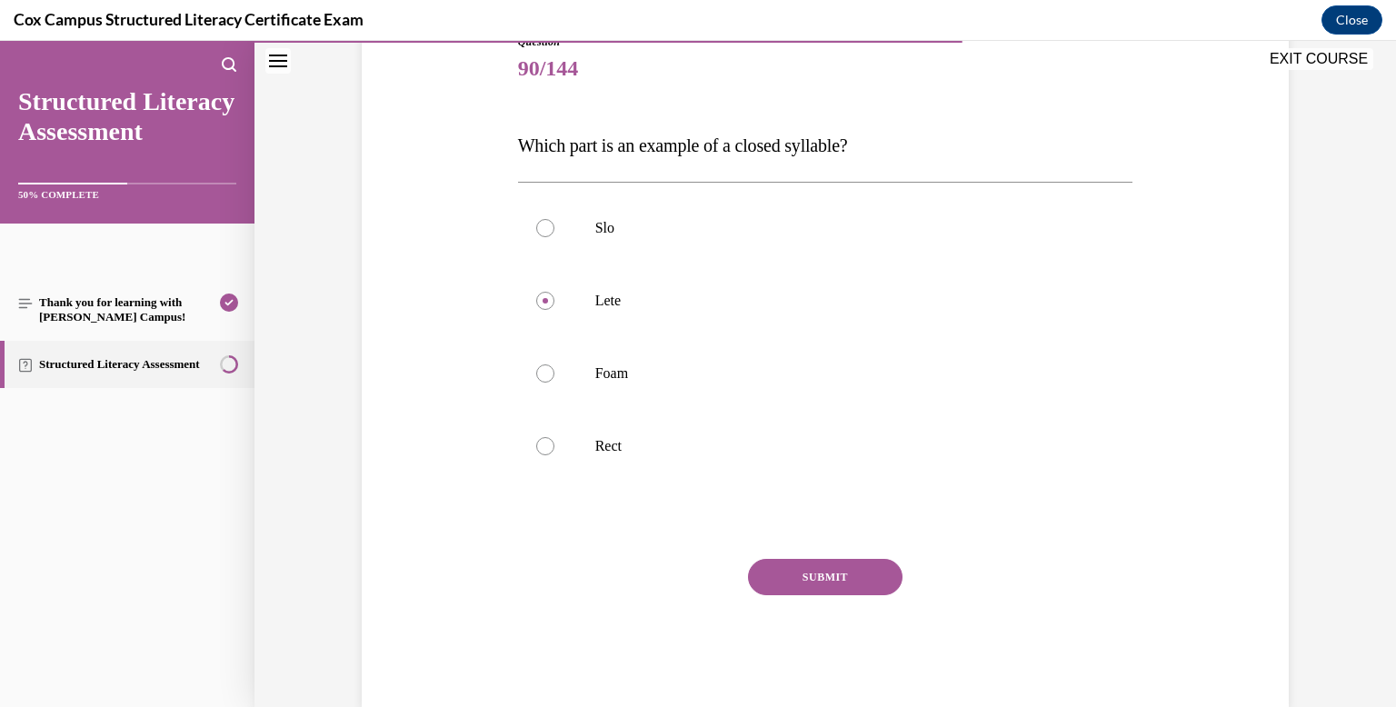
click at [821, 592] on button "SUBMIT" at bounding box center [825, 577] width 154 height 36
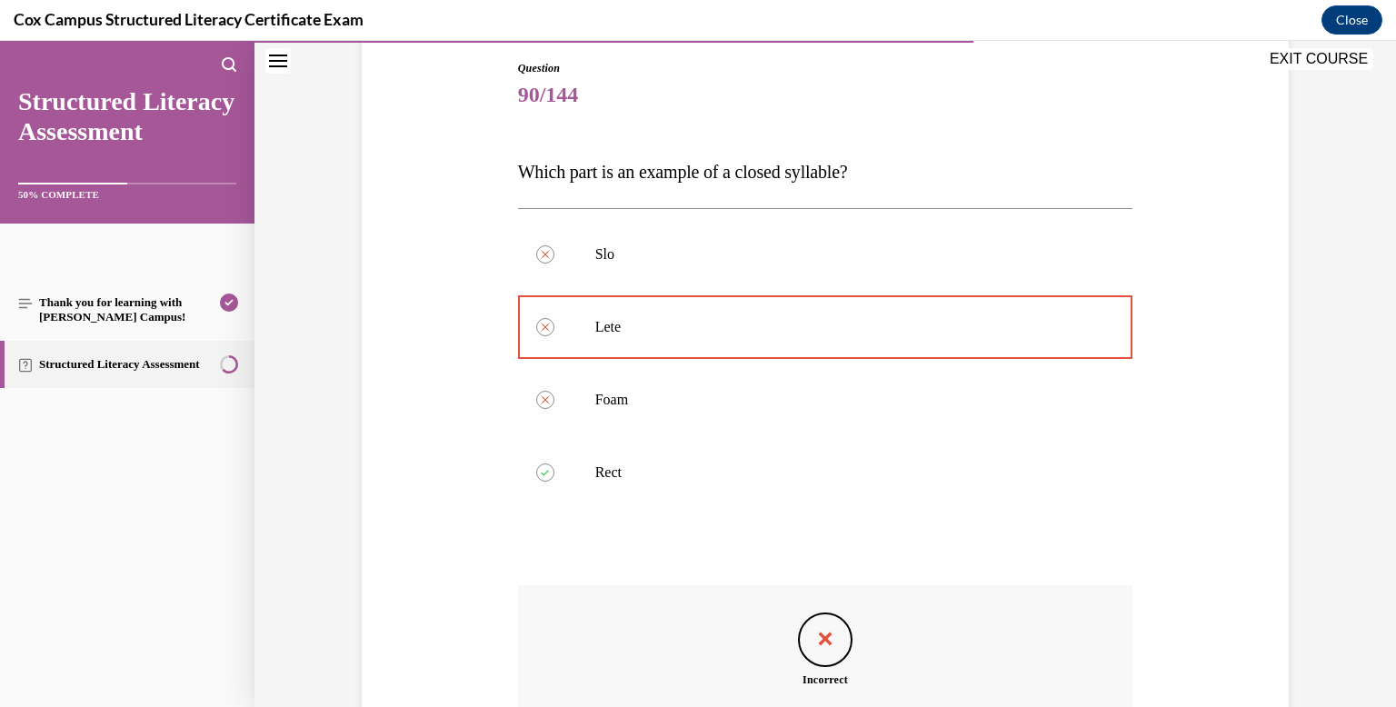
scroll to position [431, 0]
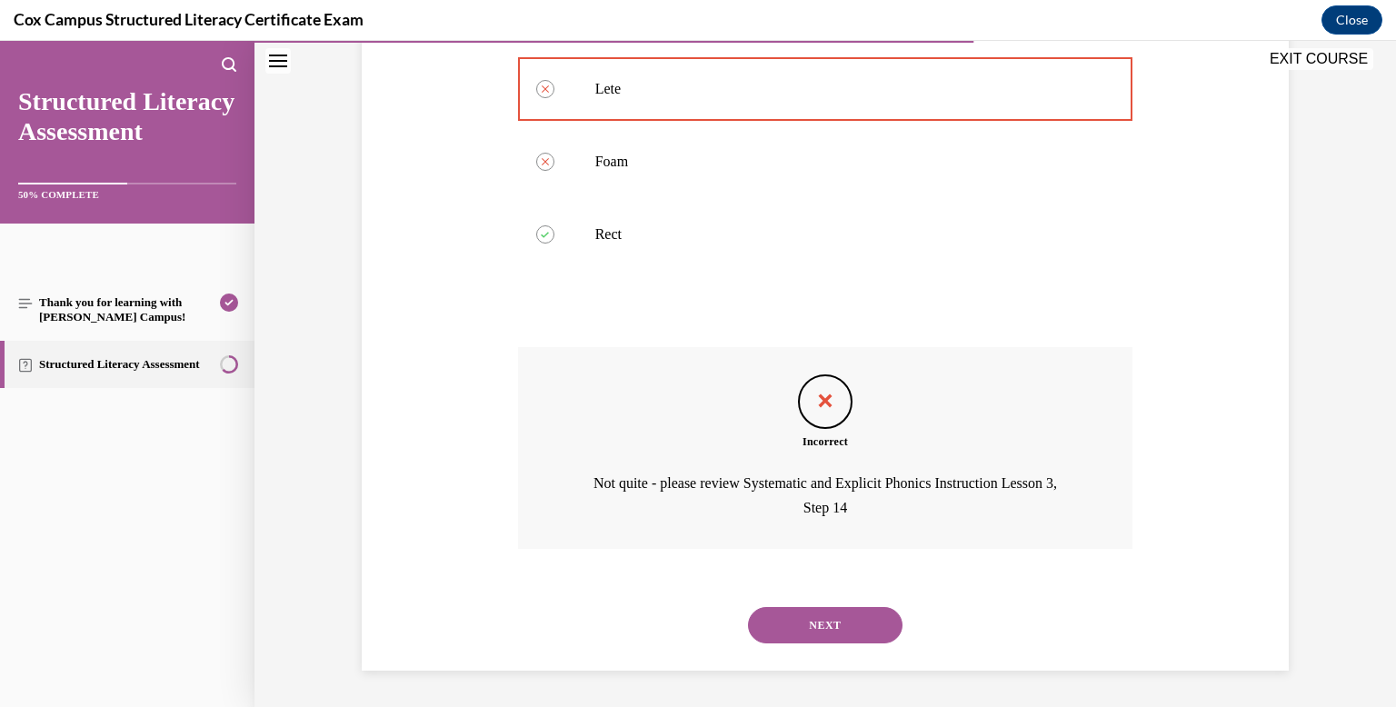
click at [824, 627] on button "NEXT" at bounding box center [825, 625] width 154 height 36
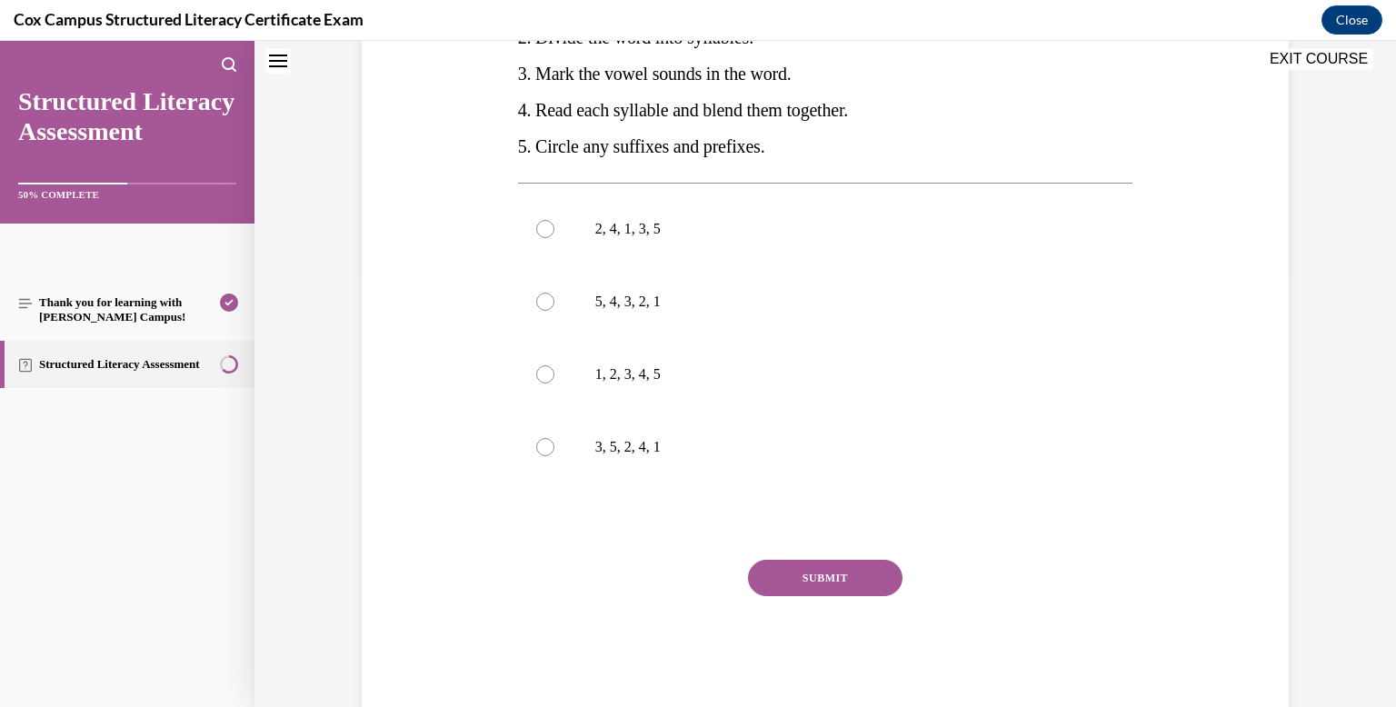
scroll to position [0, 0]
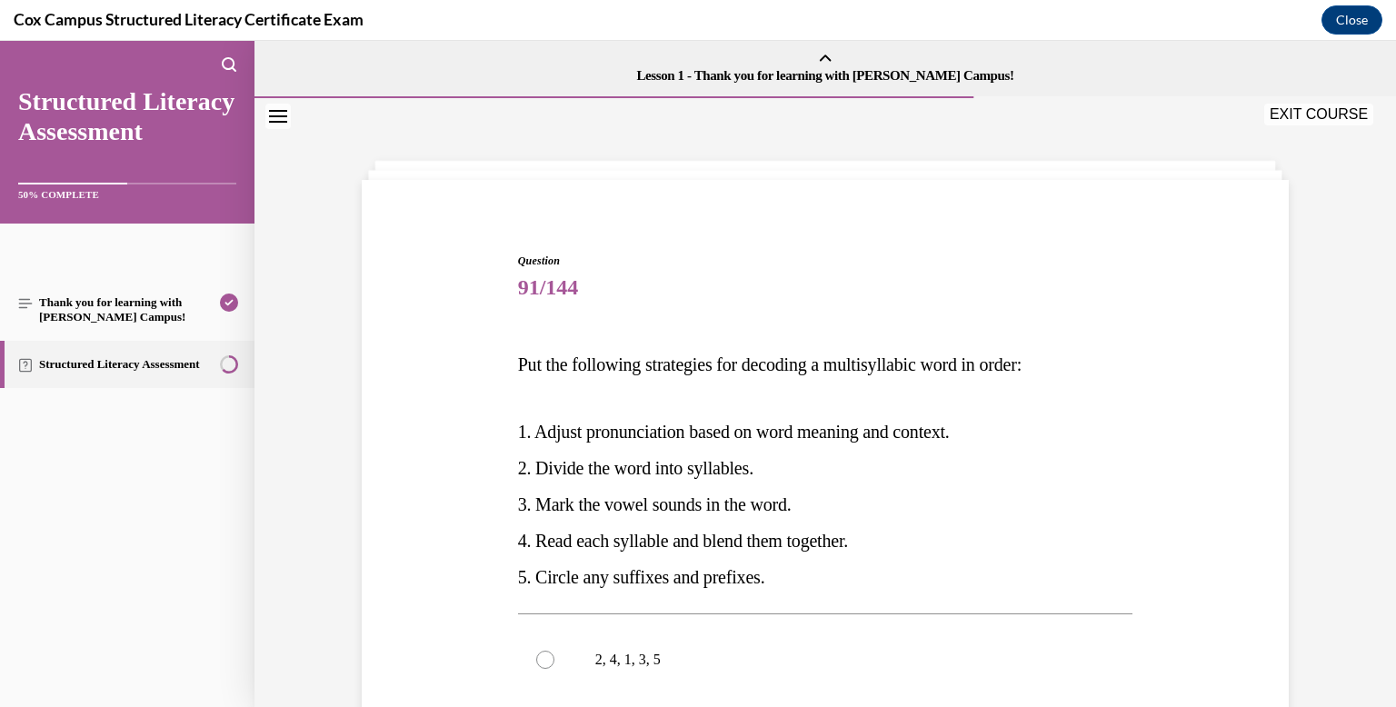
click at [779, 476] on p "2. Divide the word into syllables." at bounding box center [825, 468] width 615 height 36
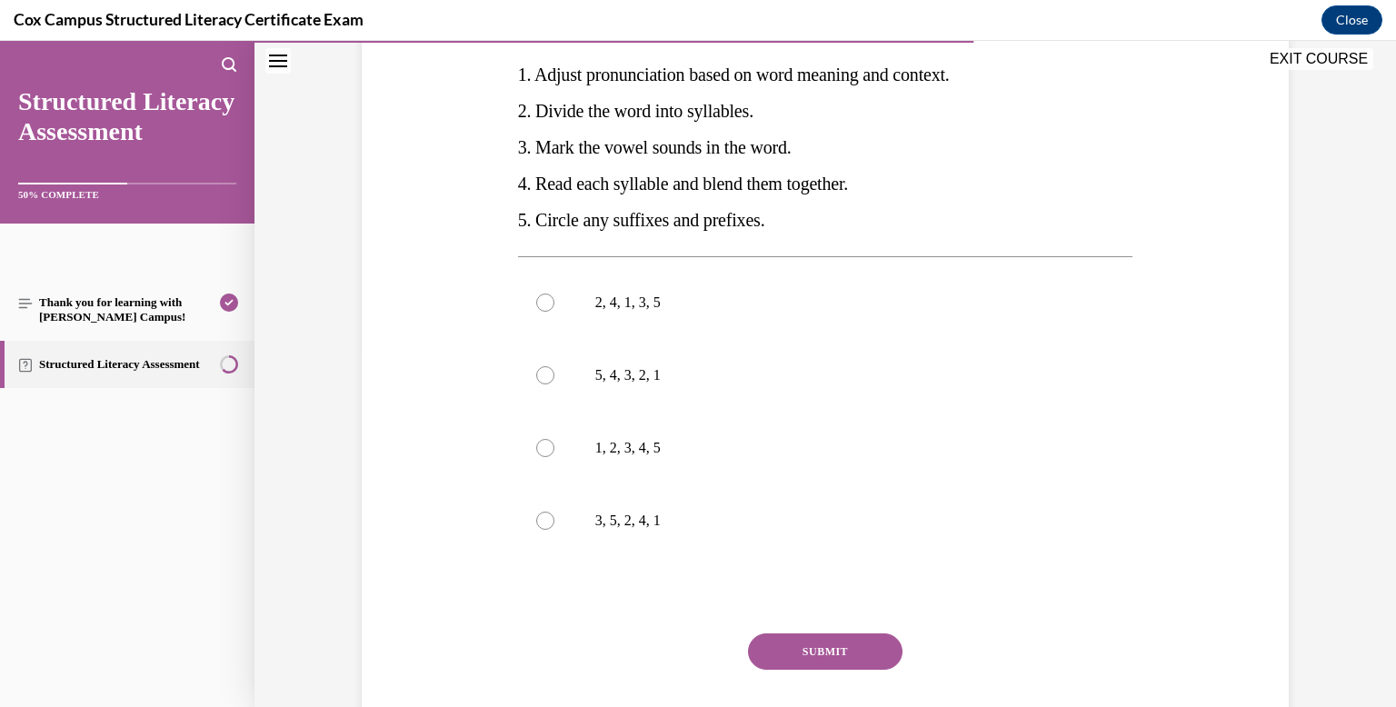
click at [779, 476] on label "1, 2, 3, 4, 5" at bounding box center [825, 448] width 615 height 73
click at [554, 457] on input "1, 2, 3, 4, 5" at bounding box center [545, 448] width 18 height 18
radio input "true"
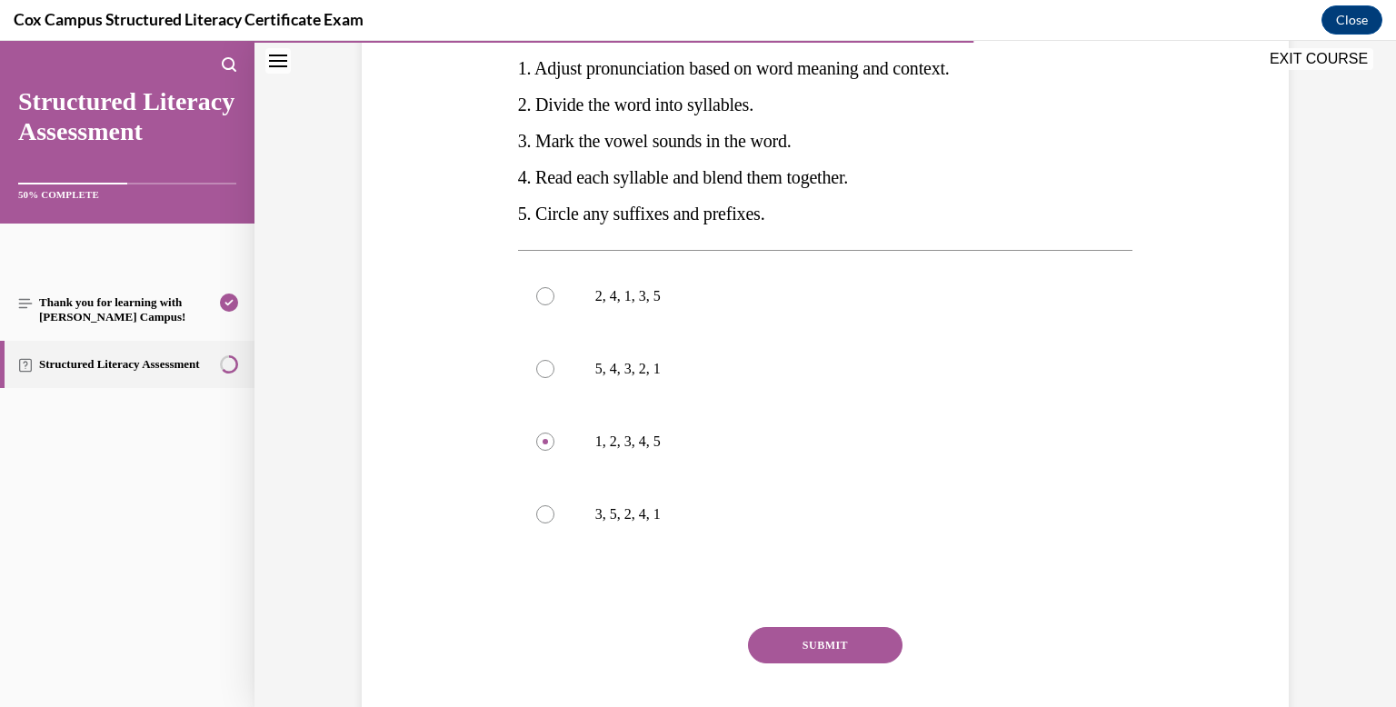
click at [788, 640] on button "SUBMIT" at bounding box center [825, 645] width 154 height 36
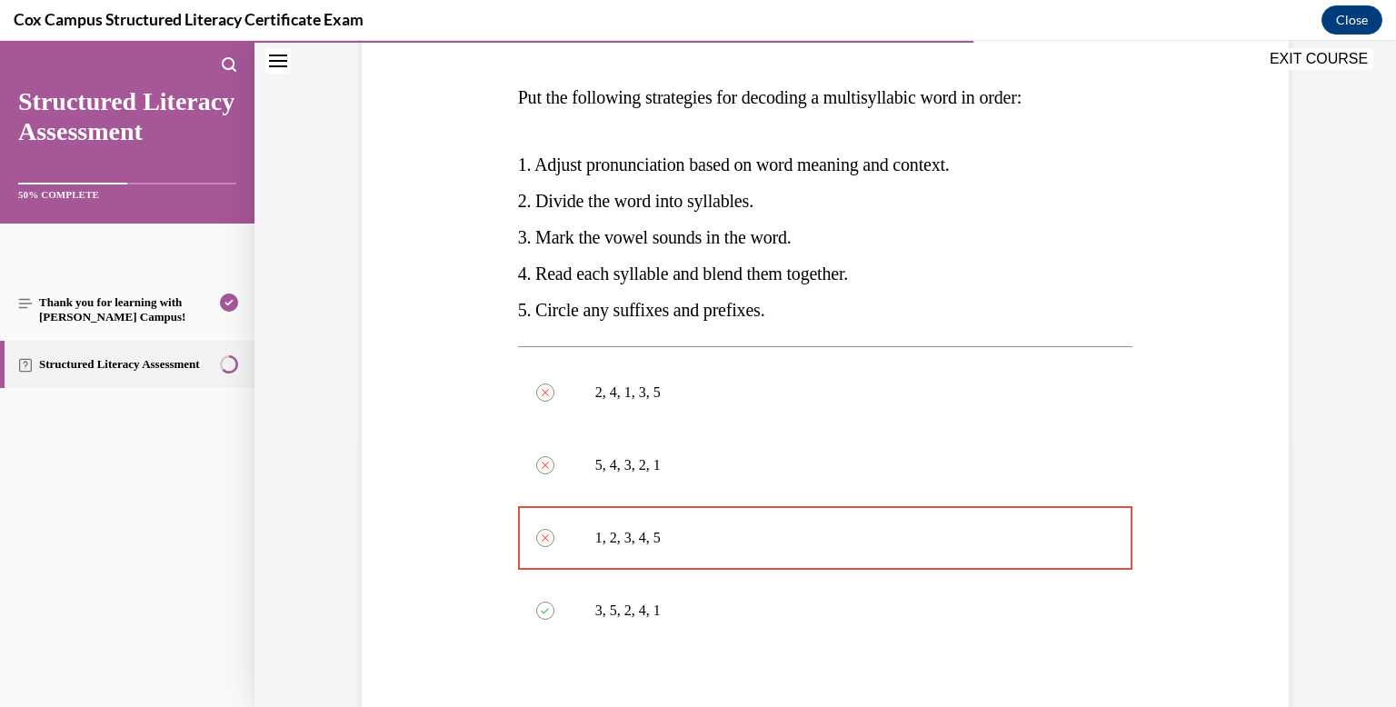
scroll to position [643, 0]
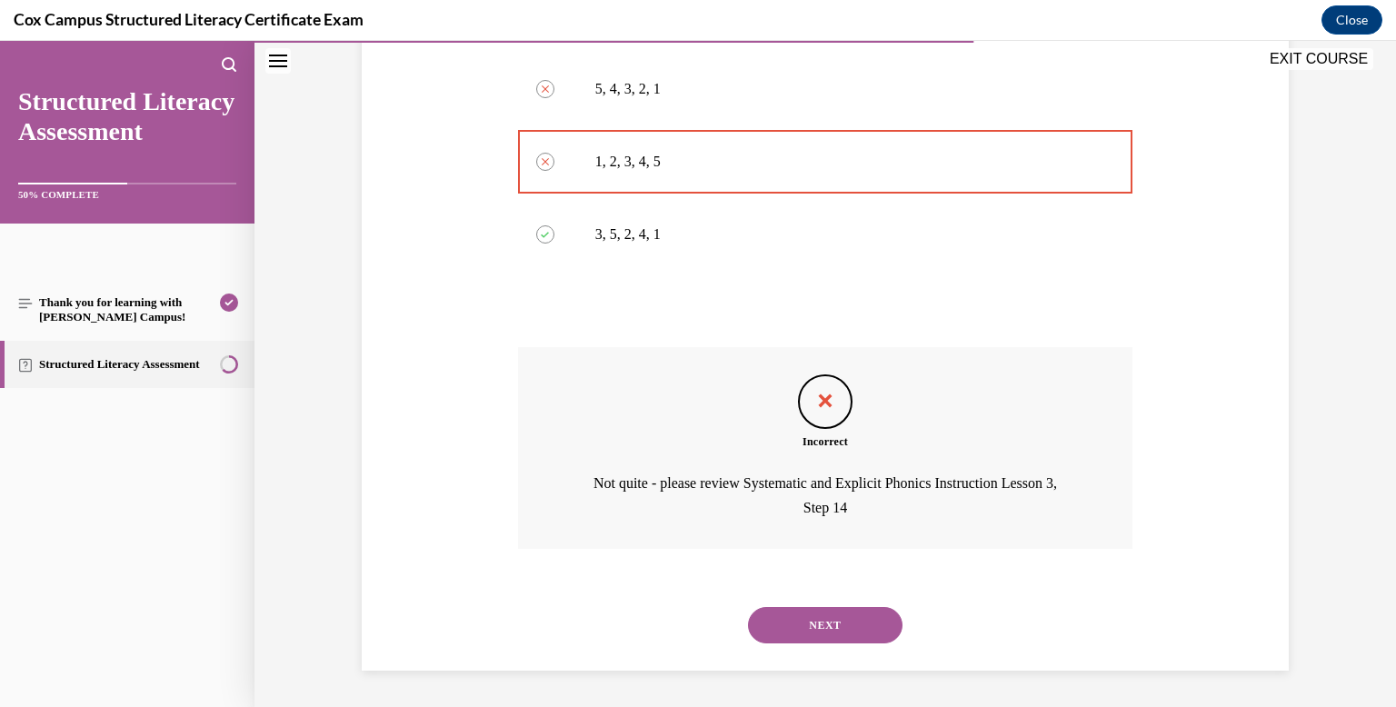
click at [824, 632] on button "NEXT" at bounding box center [825, 625] width 154 height 36
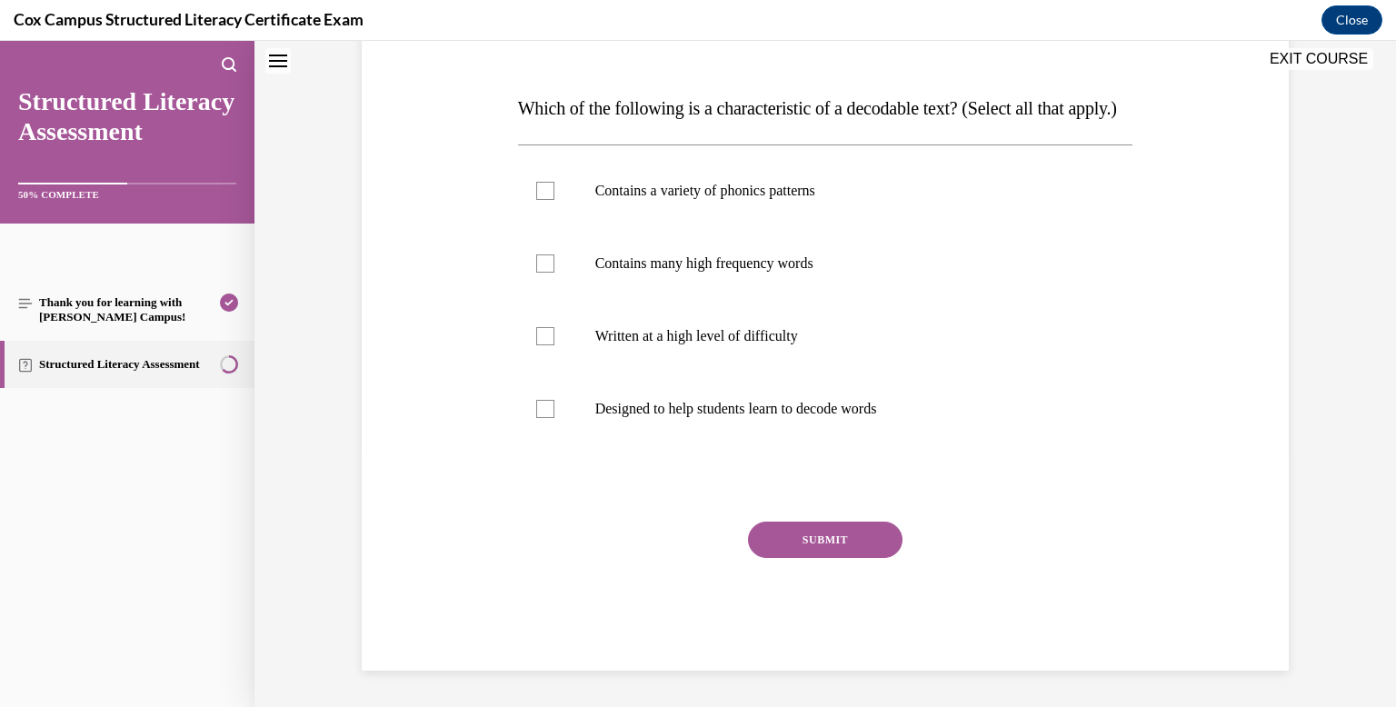
scroll to position [0, 0]
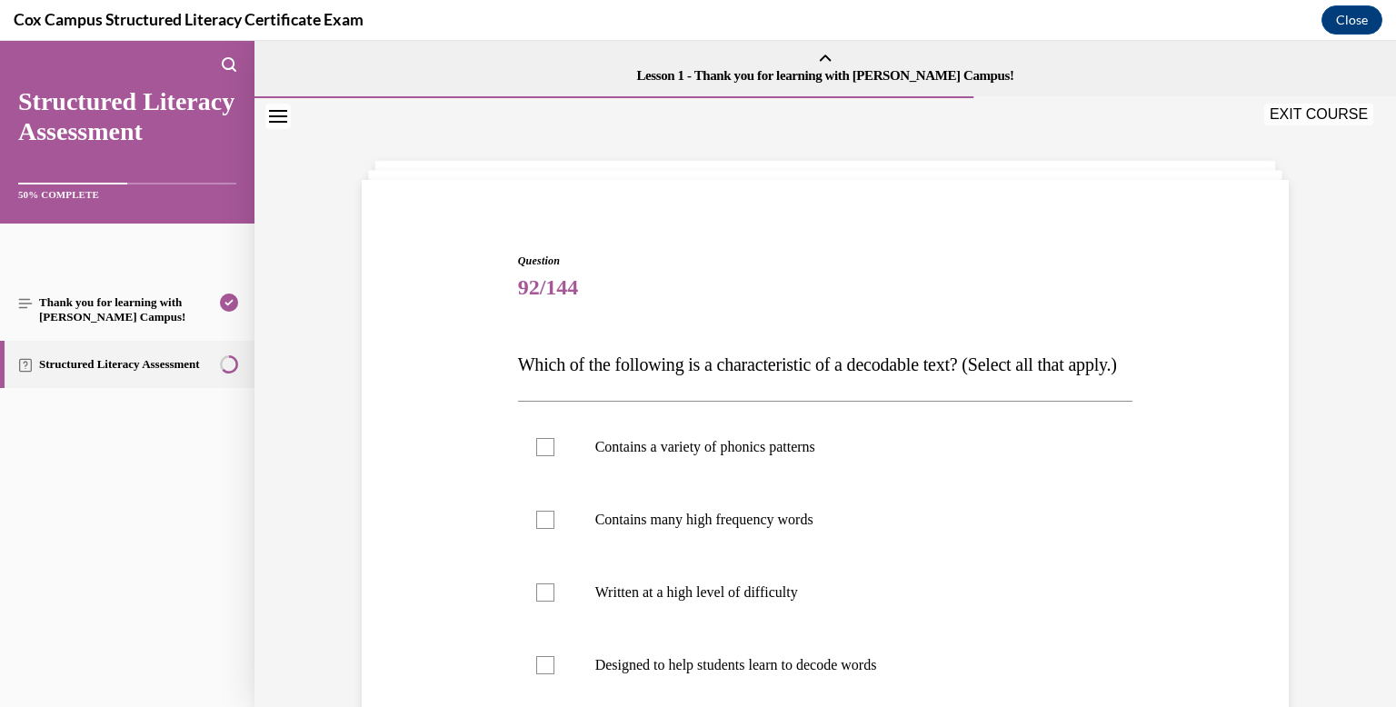
click at [766, 441] on div "Contains a variety of phonics patterns  Contains many high frequency words   Wr…" at bounding box center [825, 556] width 615 height 310
click at [766, 470] on label "Contains a variety of phonics patterns" at bounding box center [825, 447] width 615 height 73
click at [554, 456] on input "Contains a variety of phonics patterns" at bounding box center [545, 447] width 18 height 18
checkbox input "true"
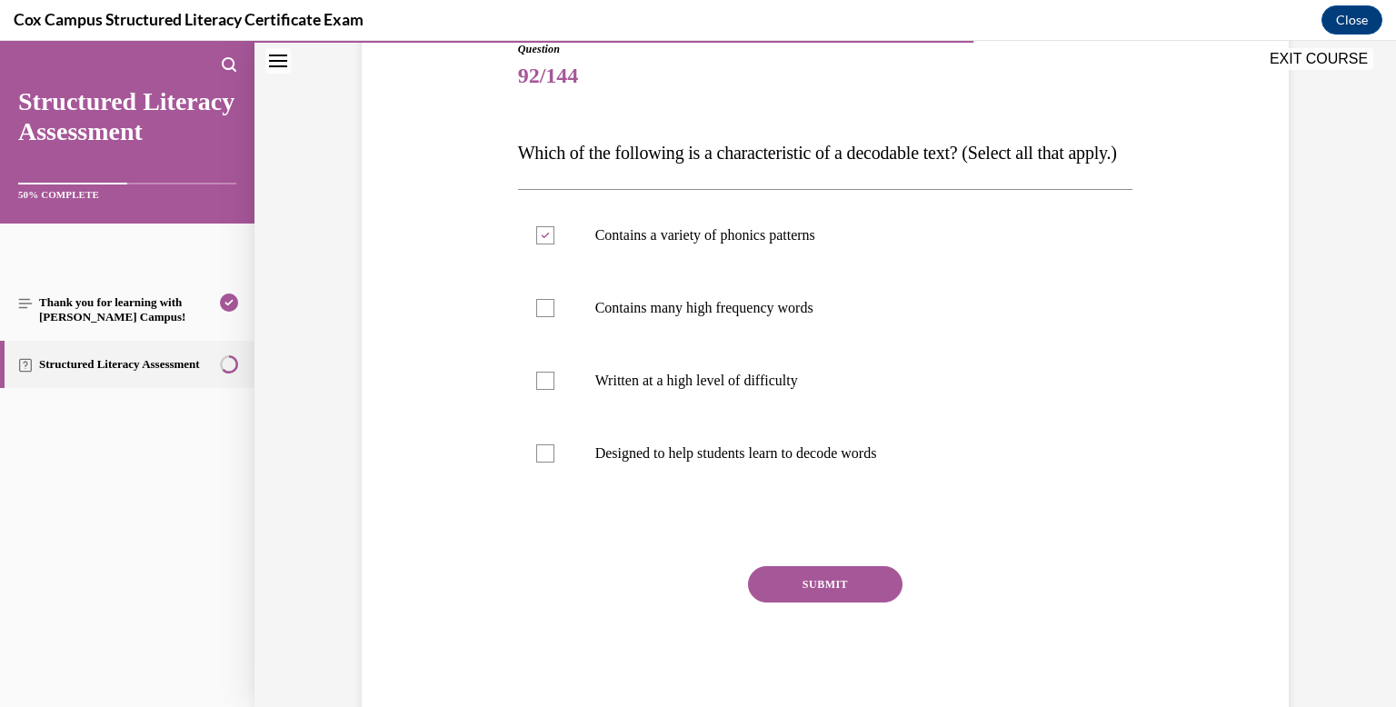
click at [808, 602] on button "SUBMIT" at bounding box center [825, 584] width 154 height 36
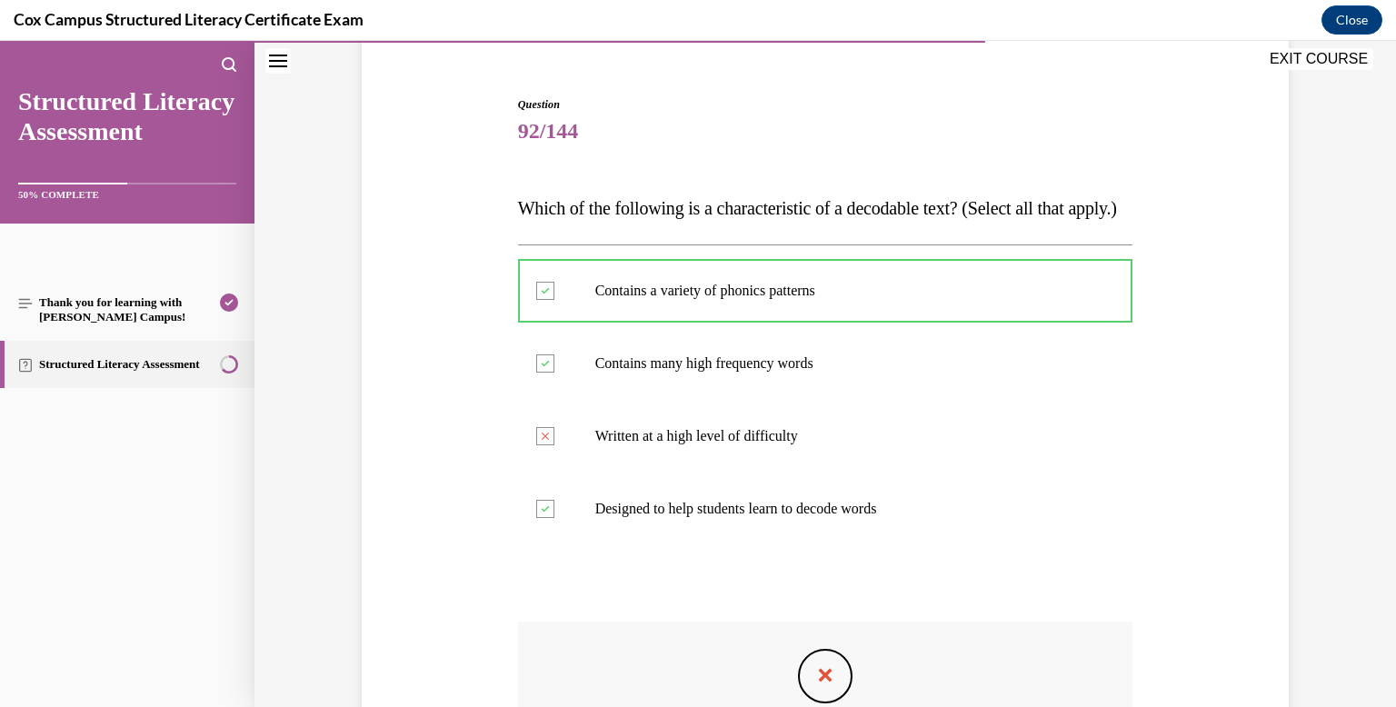
scroll to position [467, 0]
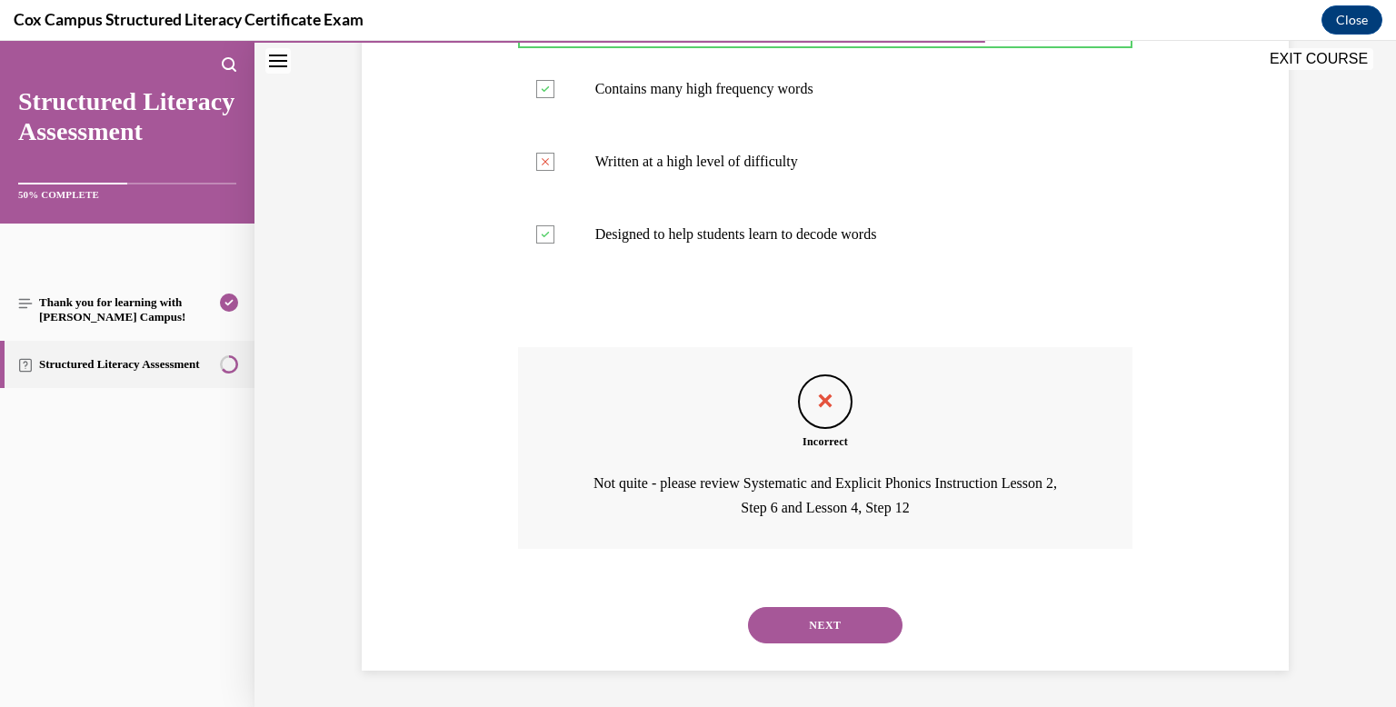
click at [808, 612] on button "NEXT" at bounding box center [825, 625] width 154 height 36
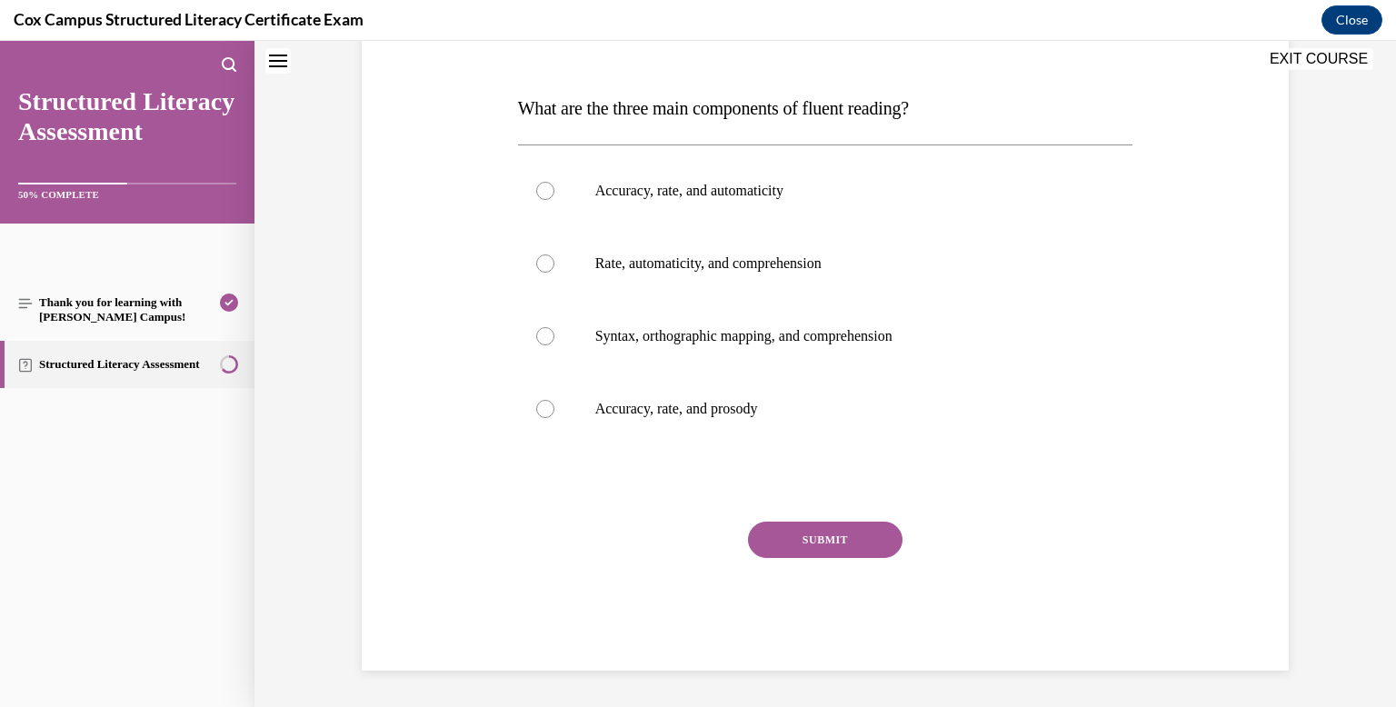
scroll to position [0, 0]
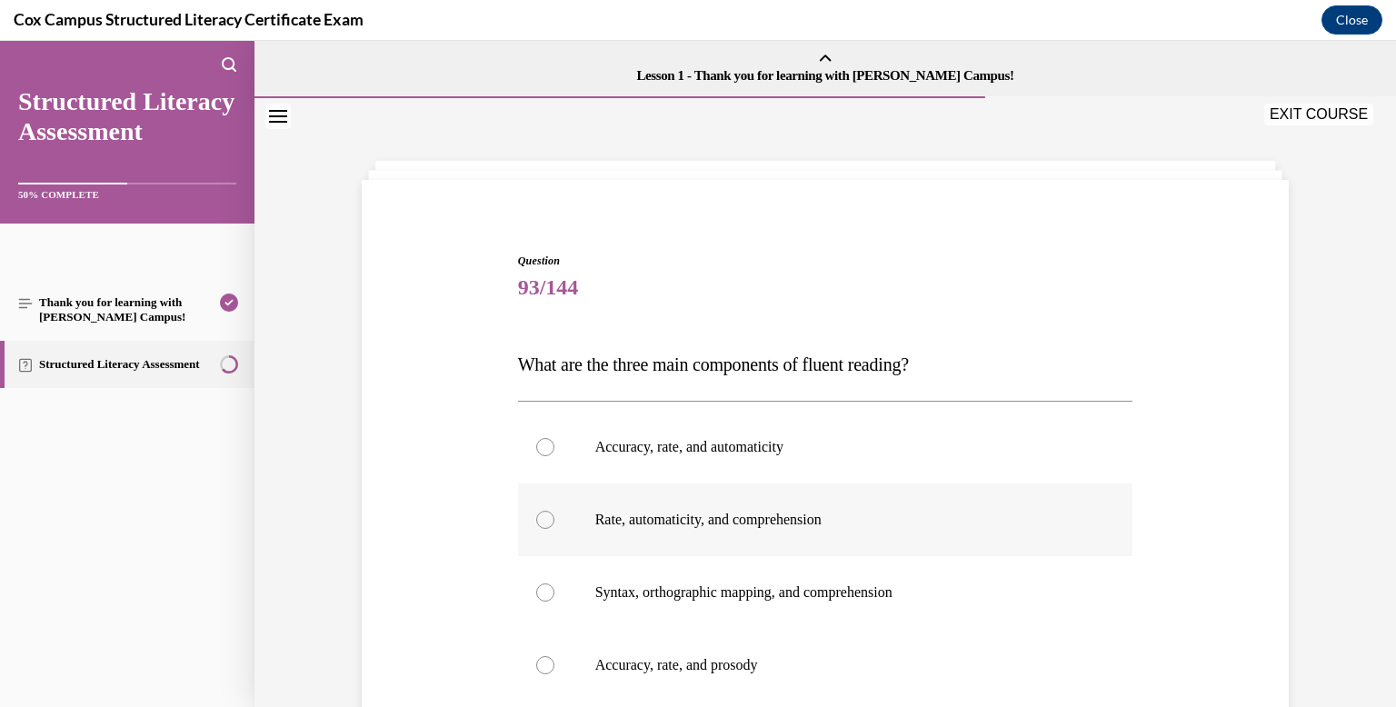
click at [762, 485] on label "Rate, automaticity, and comprehension" at bounding box center [825, 519] width 615 height 73
click at [554, 511] on input "Rate, automaticity, and comprehension" at bounding box center [545, 520] width 18 height 18
radio input "true"
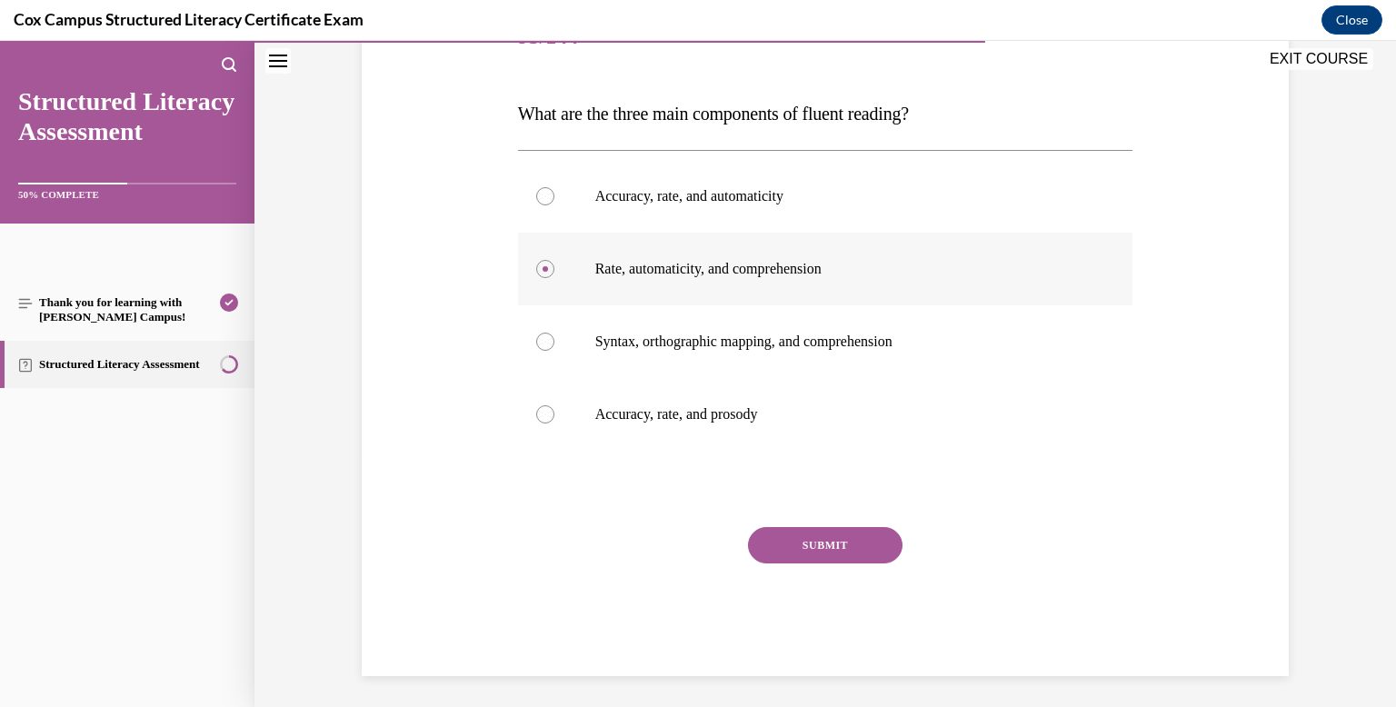
scroll to position [256, 0]
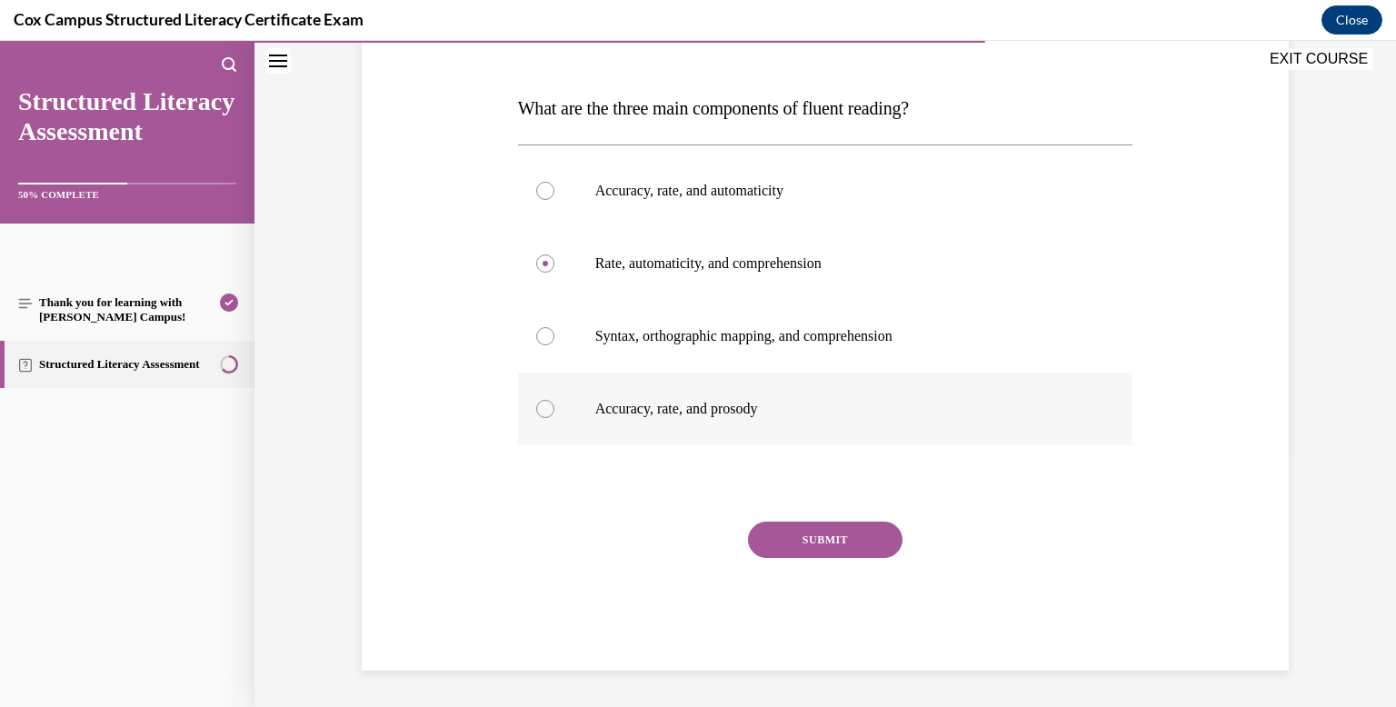
click at [783, 428] on label "Accuracy, rate, and prosody" at bounding box center [825, 409] width 615 height 73
click at [554, 418] on input "Accuracy, rate, and prosody" at bounding box center [545, 409] width 18 height 18
radio input "true"
click at [807, 518] on div "Question 93/144 What are the three main components of fluent reading?   Accurac…" at bounding box center [825, 333] width 615 height 674
click at [808, 544] on button "SUBMIT" at bounding box center [825, 540] width 154 height 36
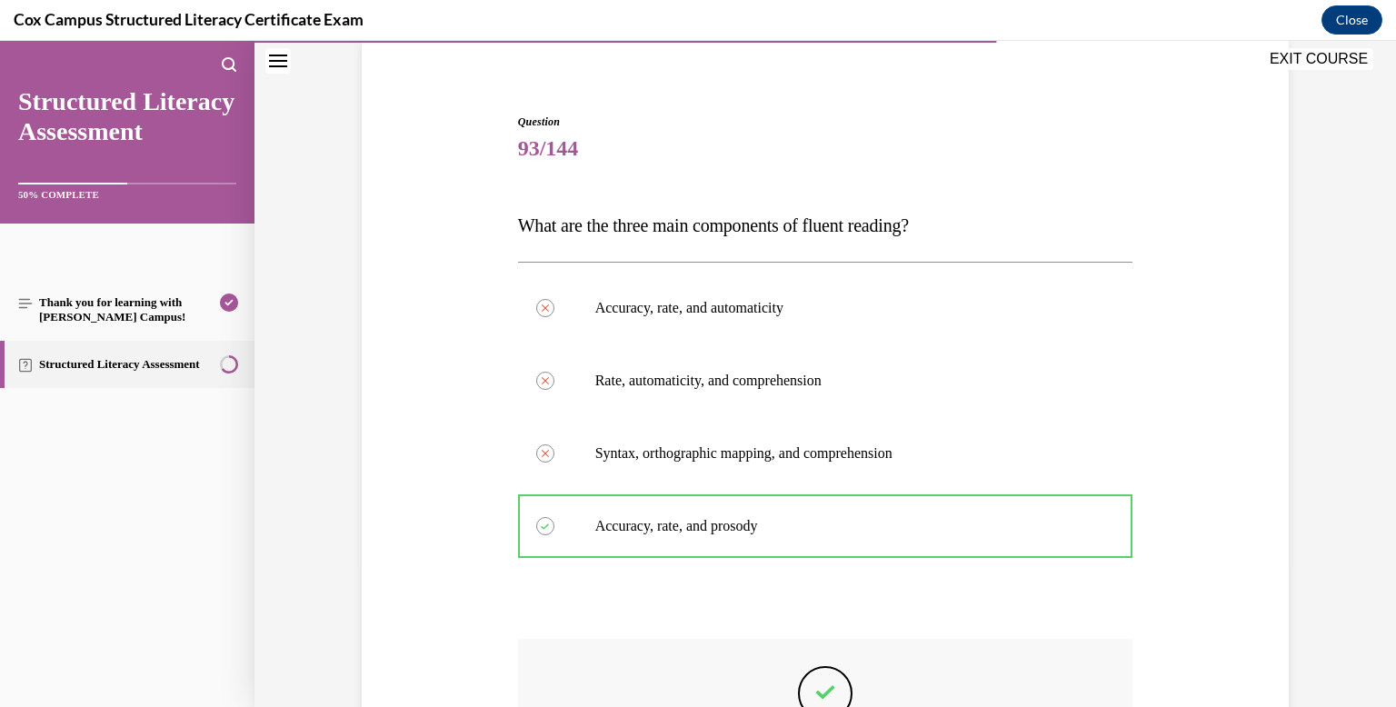
scroll to position [406, 0]
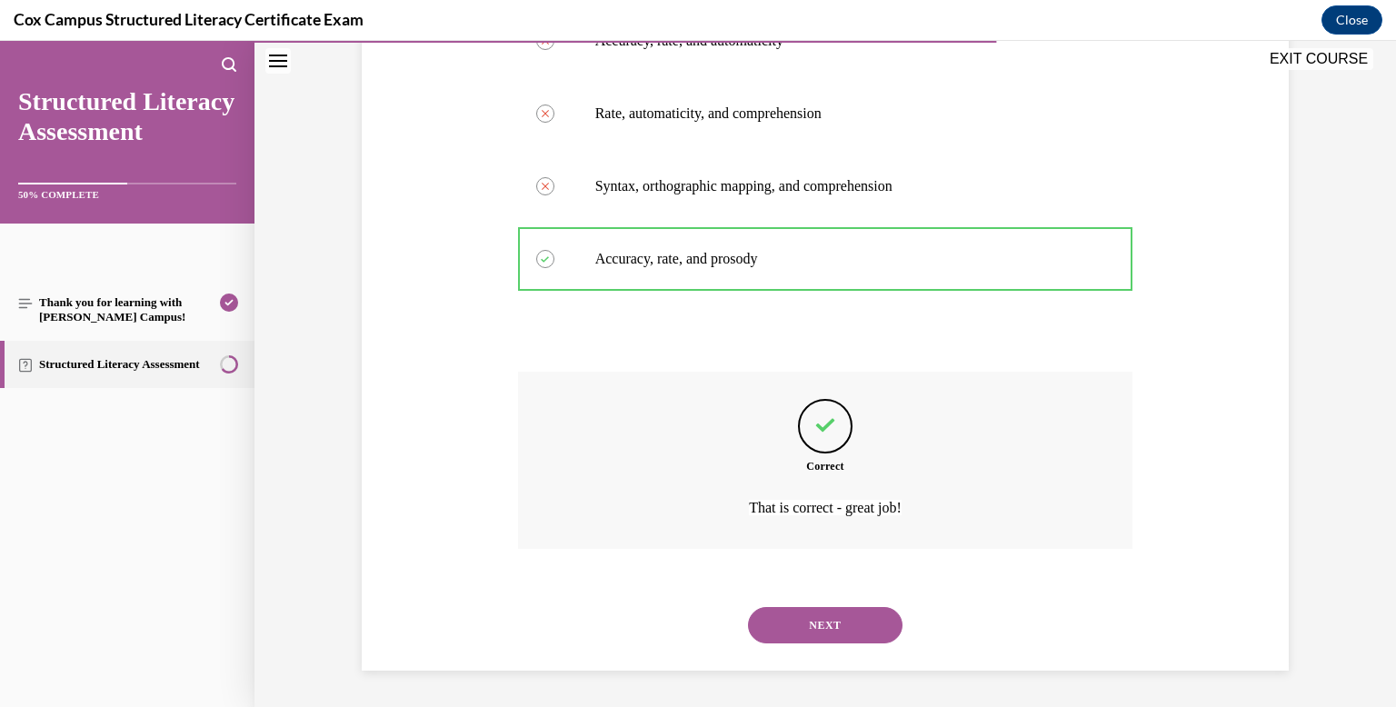
click at [817, 621] on button "NEXT" at bounding box center [825, 625] width 154 height 36
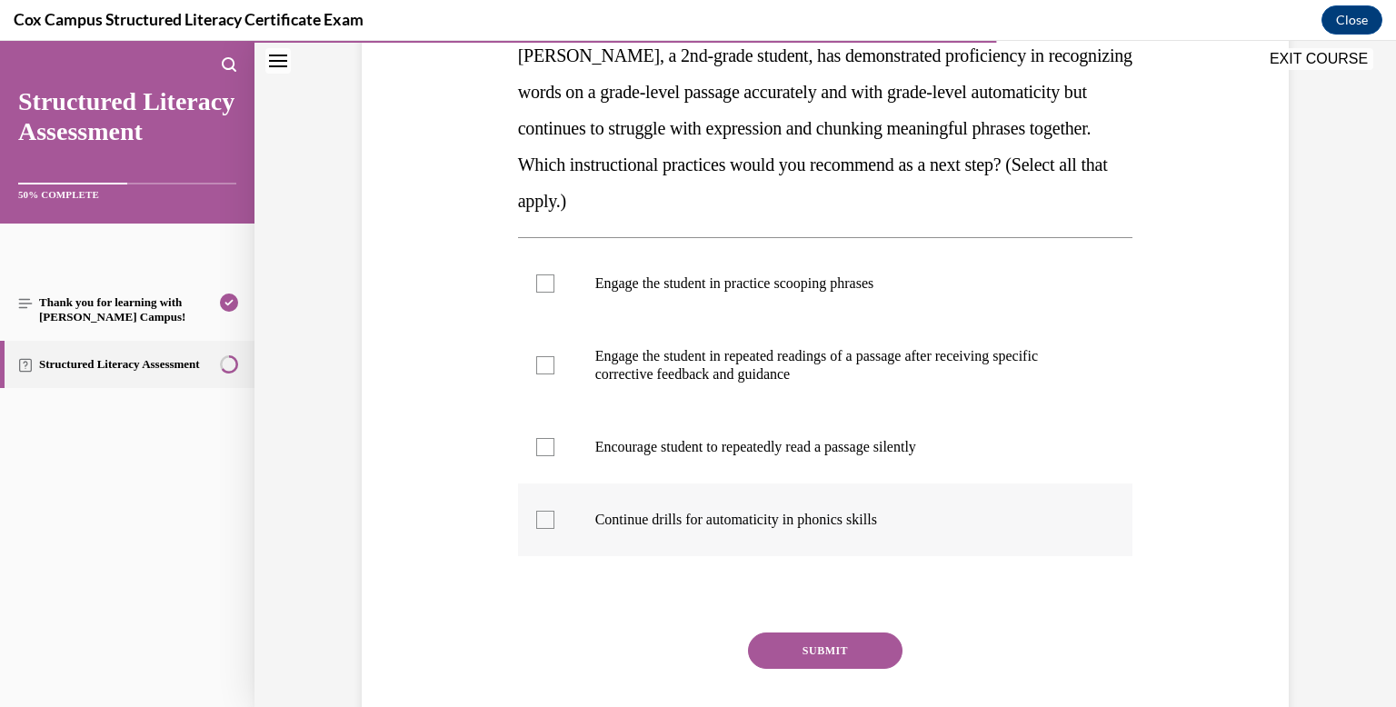
scroll to position [316, 0]
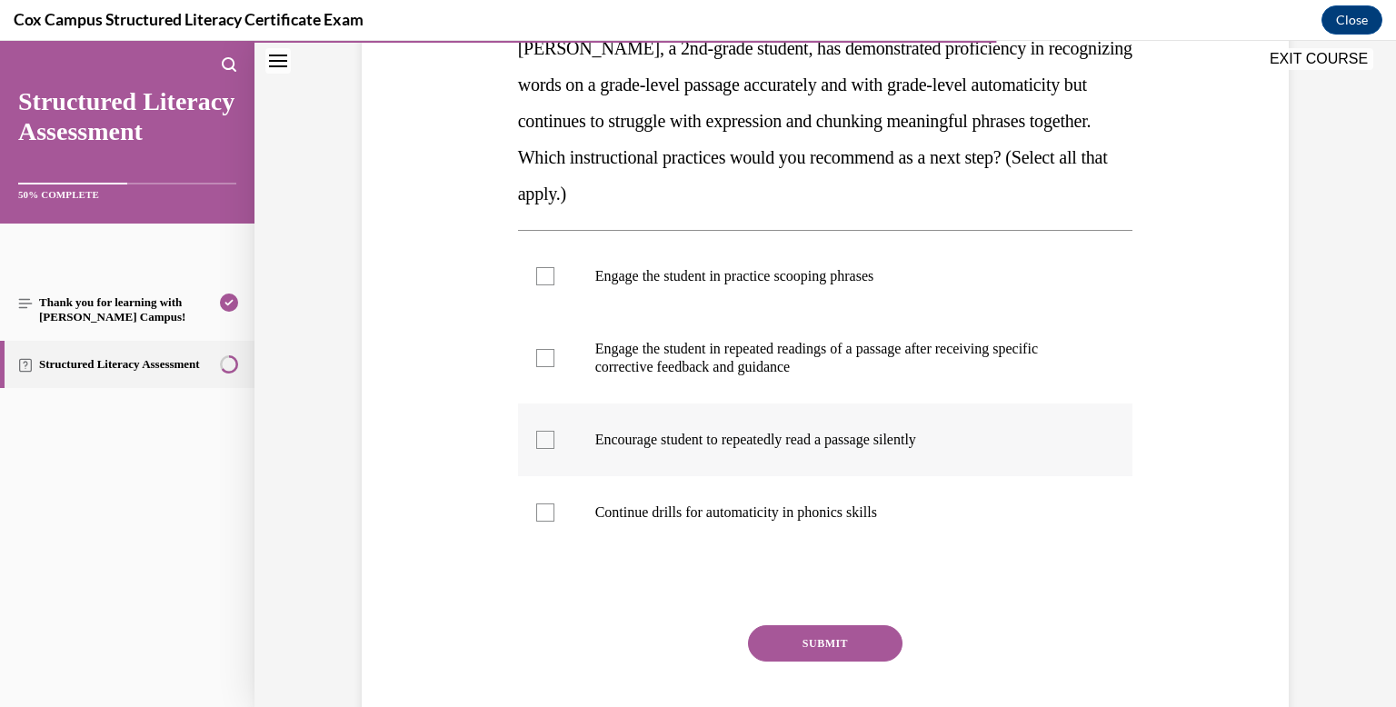
click at [790, 469] on label "Encourage student to repeatedly read a passage silently" at bounding box center [825, 439] width 615 height 73
click at [554, 449] on input "Encourage student to repeatedly read a passage silently" at bounding box center [545, 440] width 18 height 18
checkbox input "true"
click at [796, 627] on button "SUBMIT" at bounding box center [825, 643] width 154 height 36
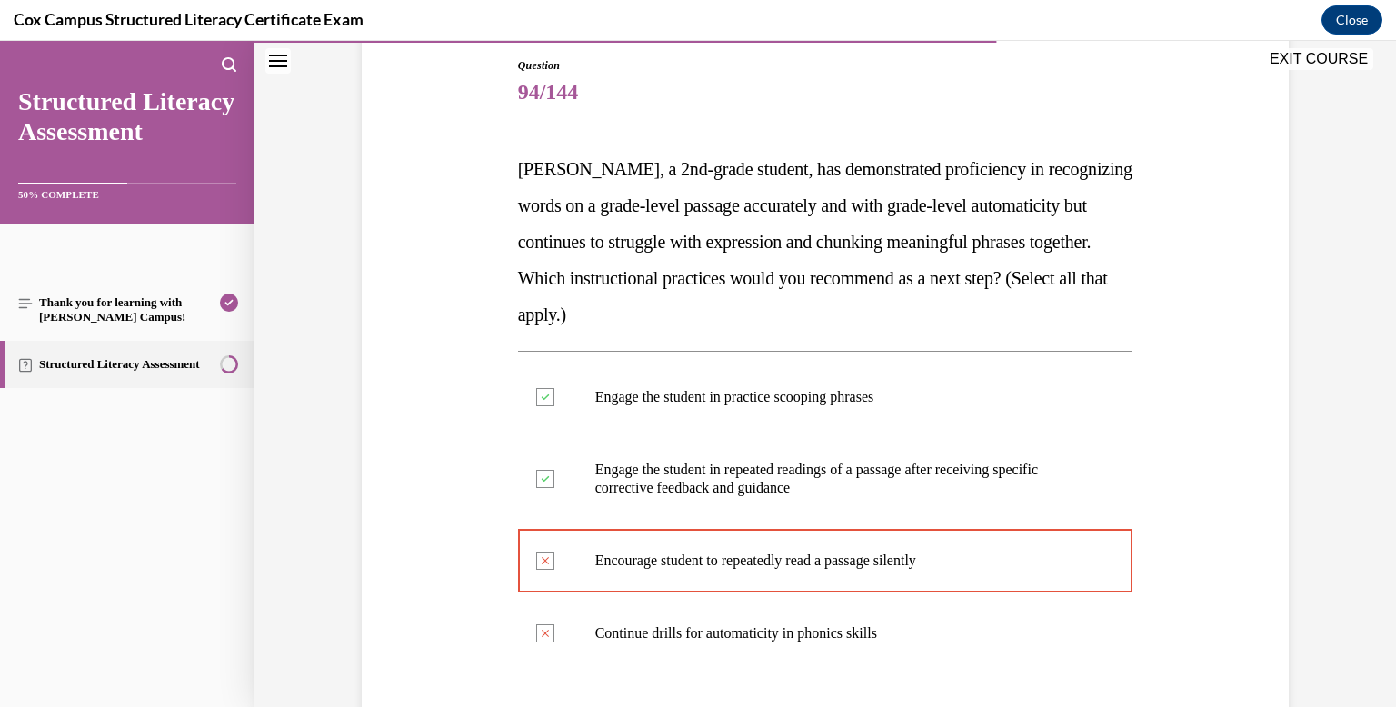
scroll to position [570, 0]
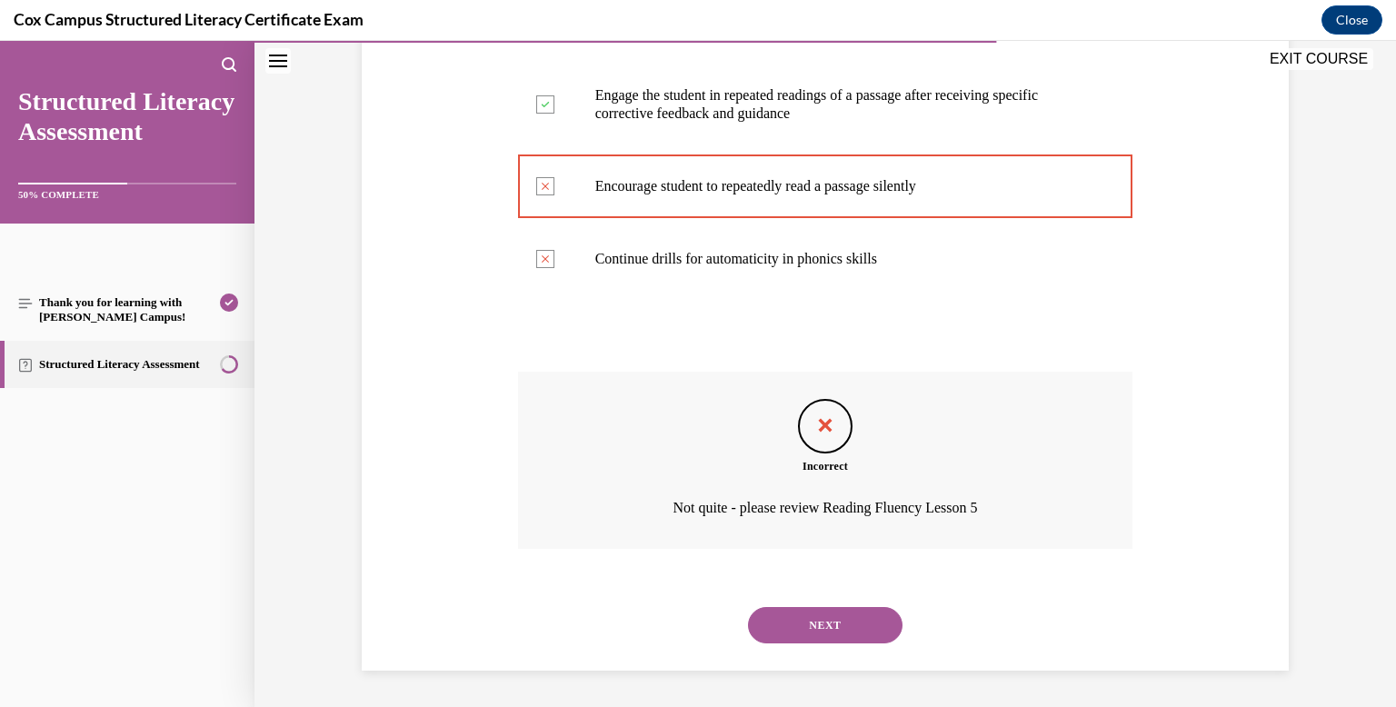
click at [801, 600] on div "NEXT" at bounding box center [825, 625] width 615 height 73
click at [801, 611] on button "NEXT" at bounding box center [825, 625] width 154 height 36
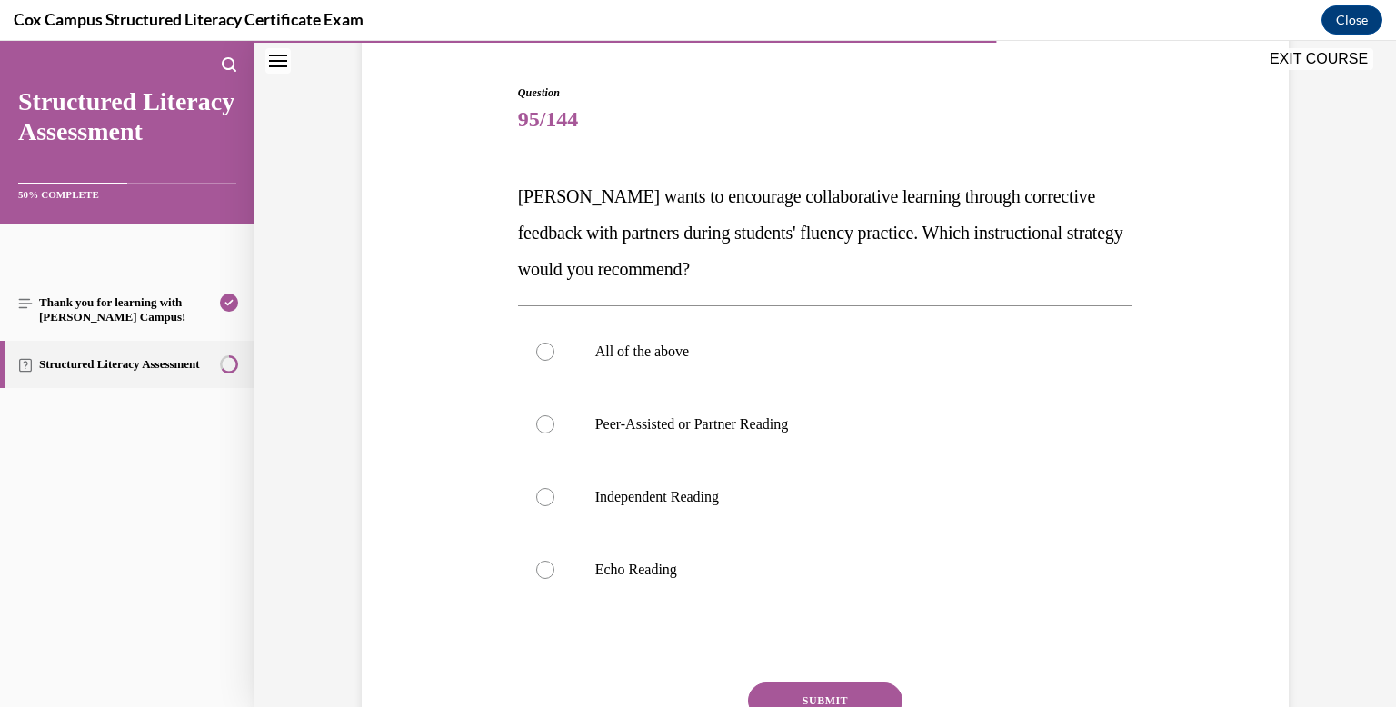
scroll to position [183, 0]
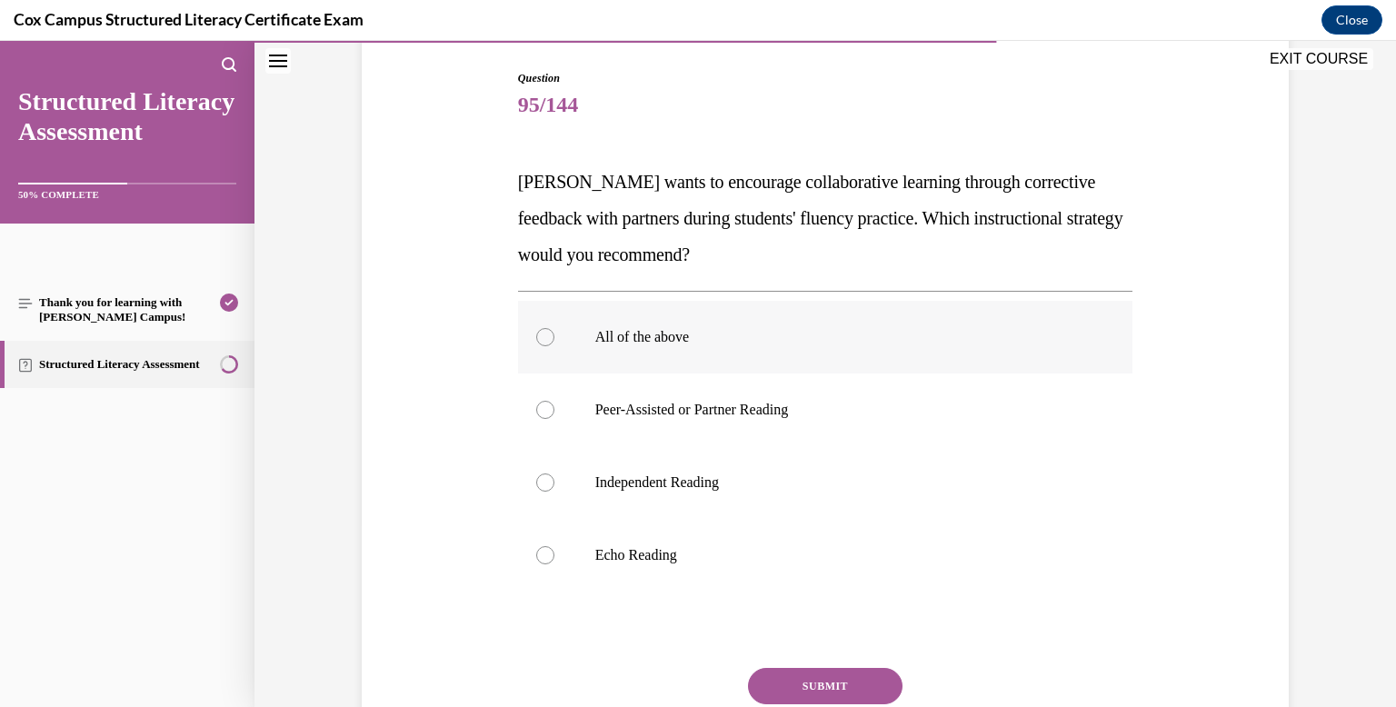
click at [771, 353] on label "All of the above" at bounding box center [825, 337] width 615 height 73
click at [554, 346] on input "All of the above" at bounding box center [545, 337] width 18 height 18
radio input "true"
click at [808, 669] on button "SUBMIT" at bounding box center [825, 686] width 154 height 36
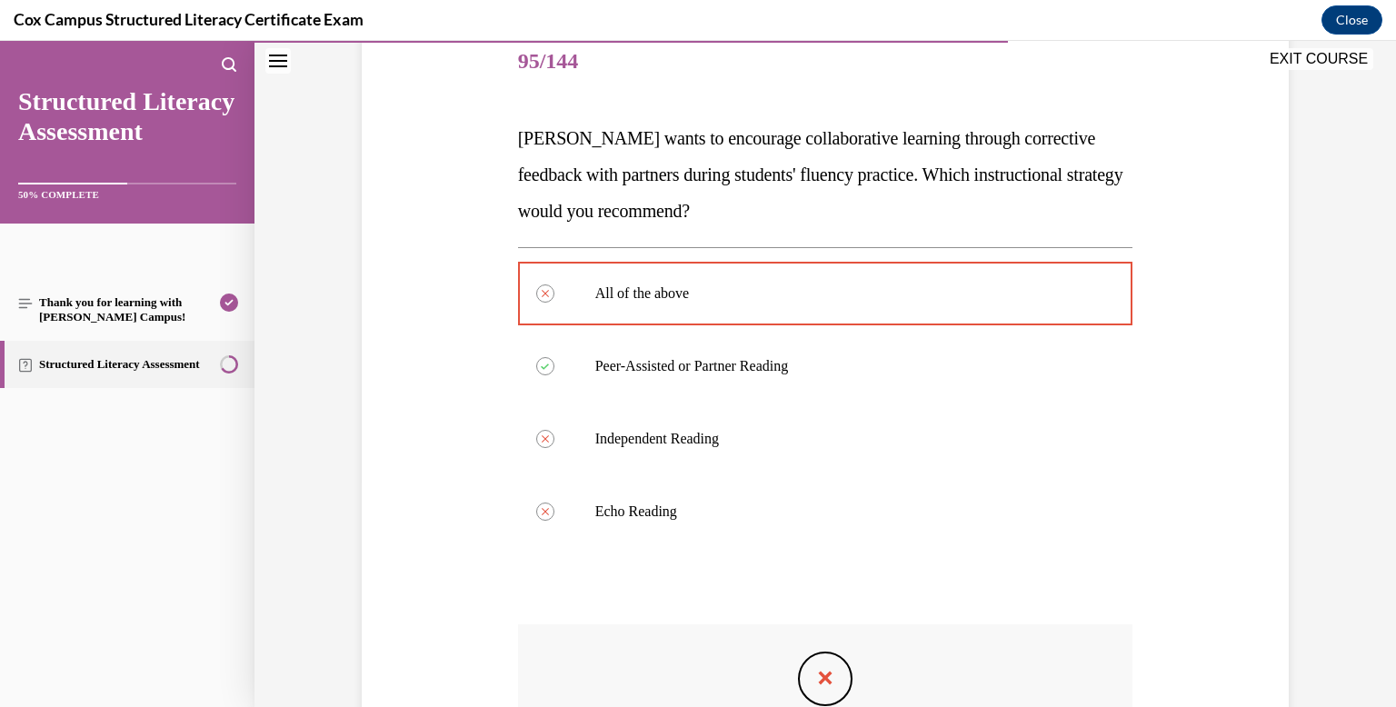
scroll to position [479, 0]
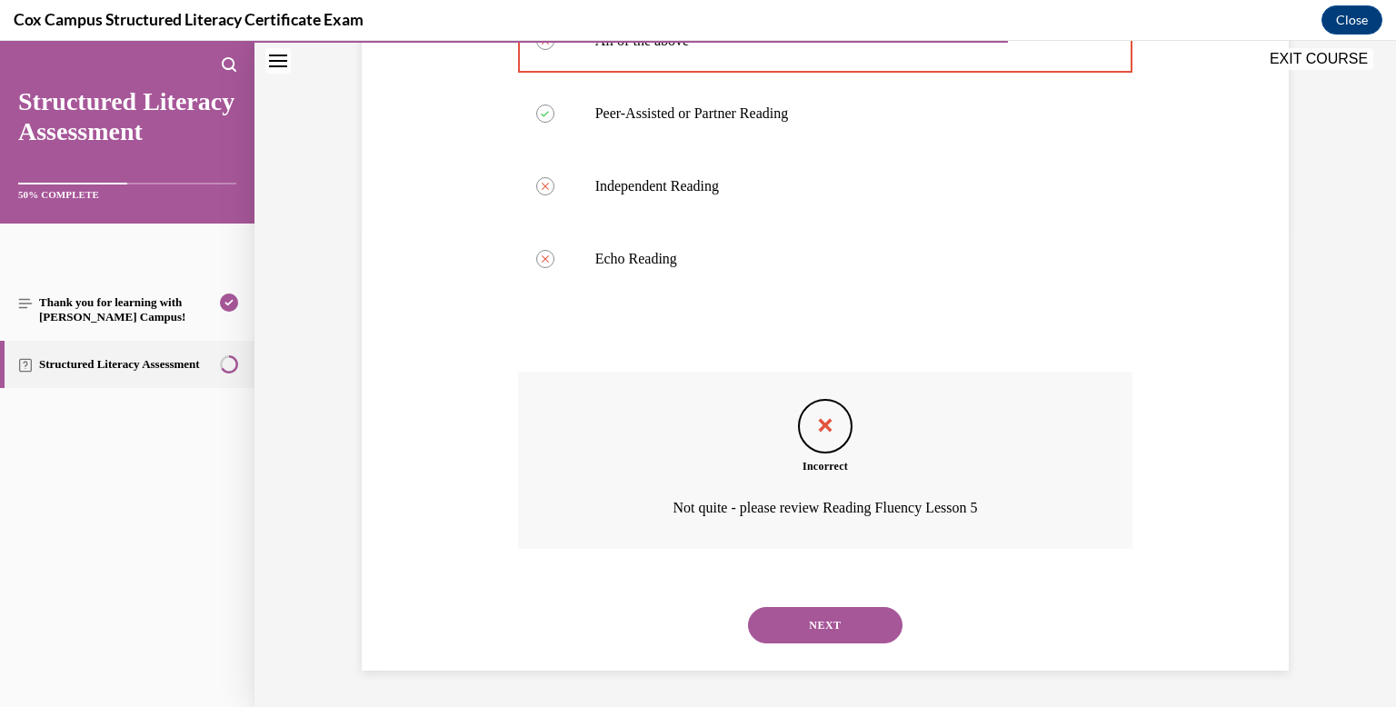
click at [814, 617] on button "NEXT" at bounding box center [825, 625] width 154 height 36
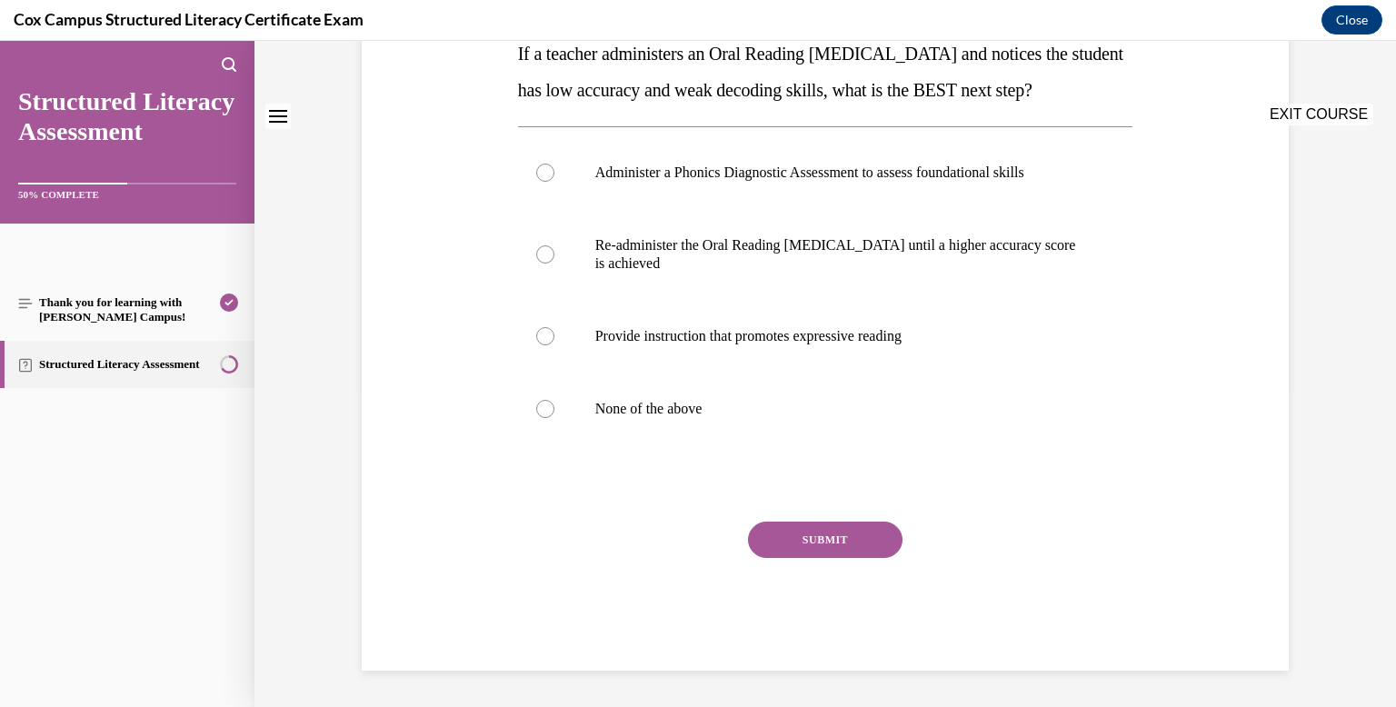
scroll to position [0, 0]
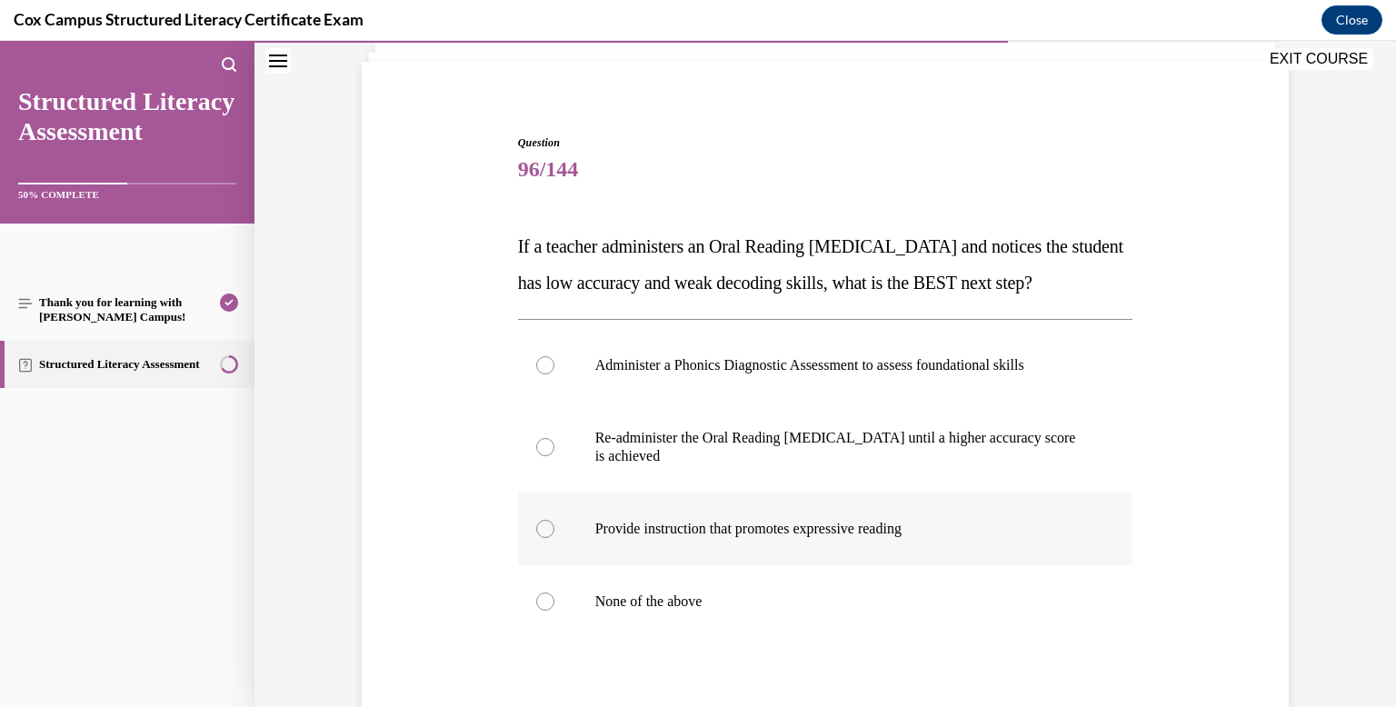
click at [811, 547] on label "Provide instruction that promotes expressive reading" at bounding box center [825, 528] width 615 height 73
click at [554, 538] on input "Provide instruction that promotes expressive reading" at bounding box center [545, 529] width 18 height 18
radio input "true"
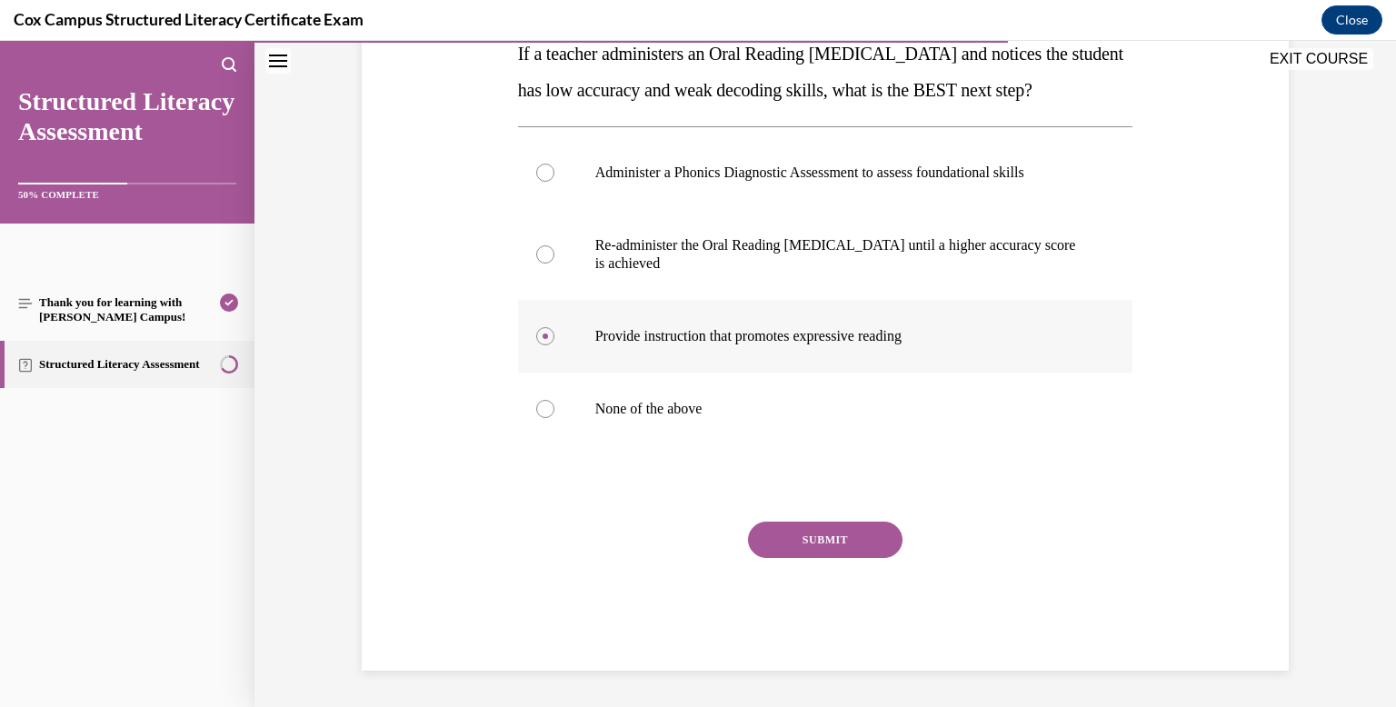
click at [811, 547] on button "SUBMIT" at bounding box center [825, 540] width 154 height 36
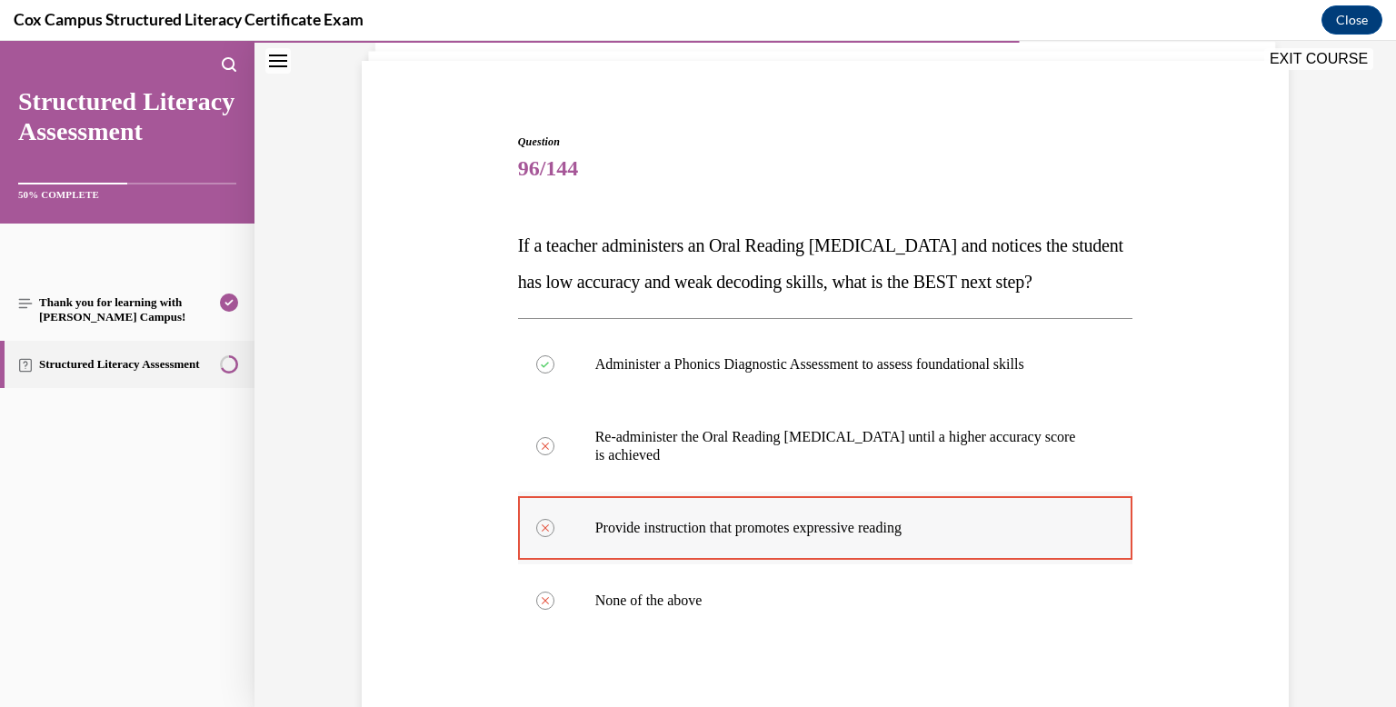
scroll to position [497, 0]
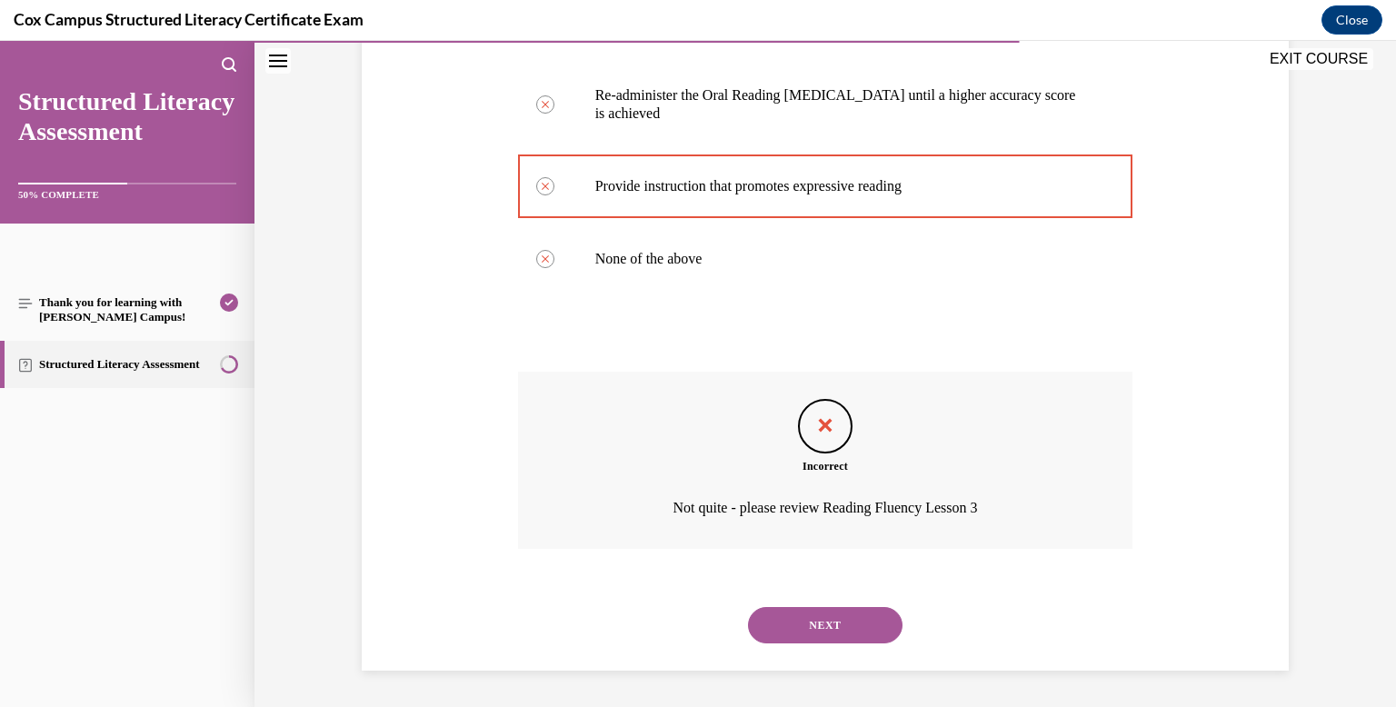
click at [811, 612] on button "NEXT" at bounding box center [825, 625] width 154 height 36
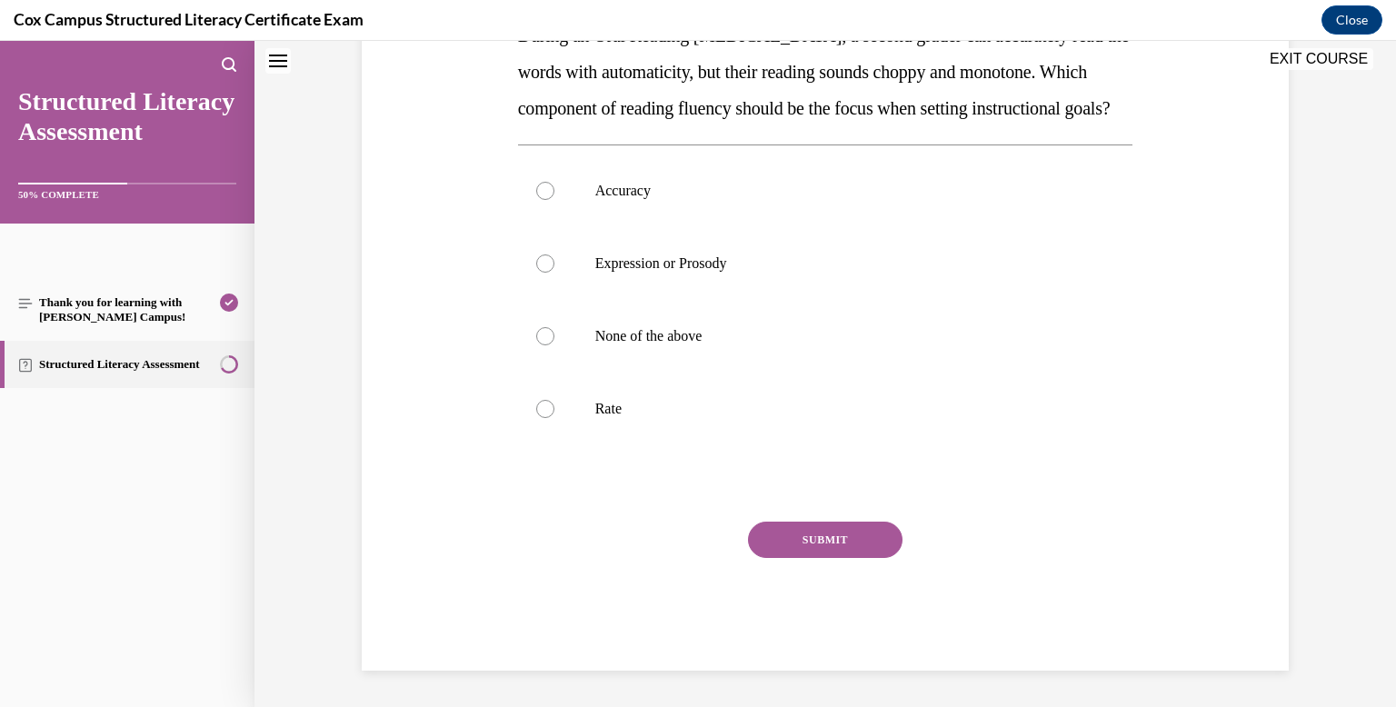
scroll to position [0, 0]
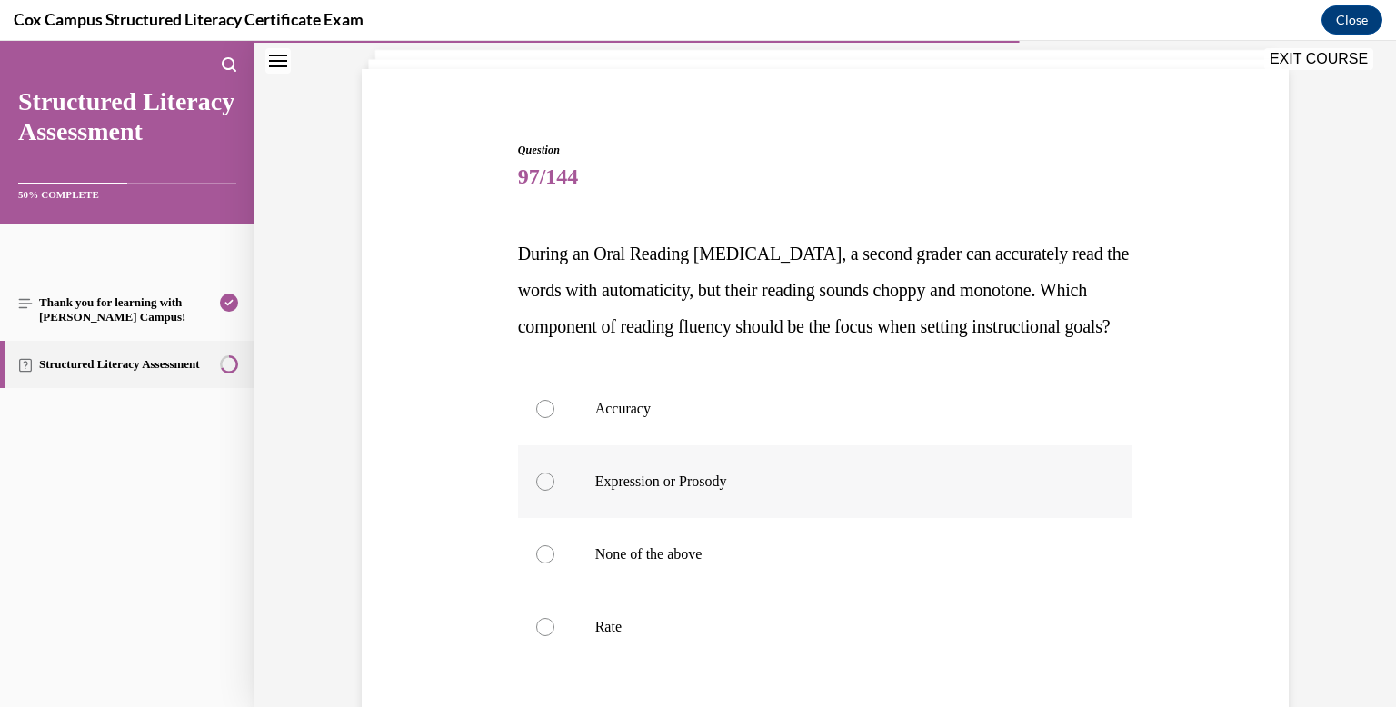
click at [788, 498] on label "Expression or Prosody" at bounding box center [825, 481] width 615 height 73
click at [554, 491] on input "Expression or Prosody" at bounding box center [545, 481] width 18 height 18
radio input "true"
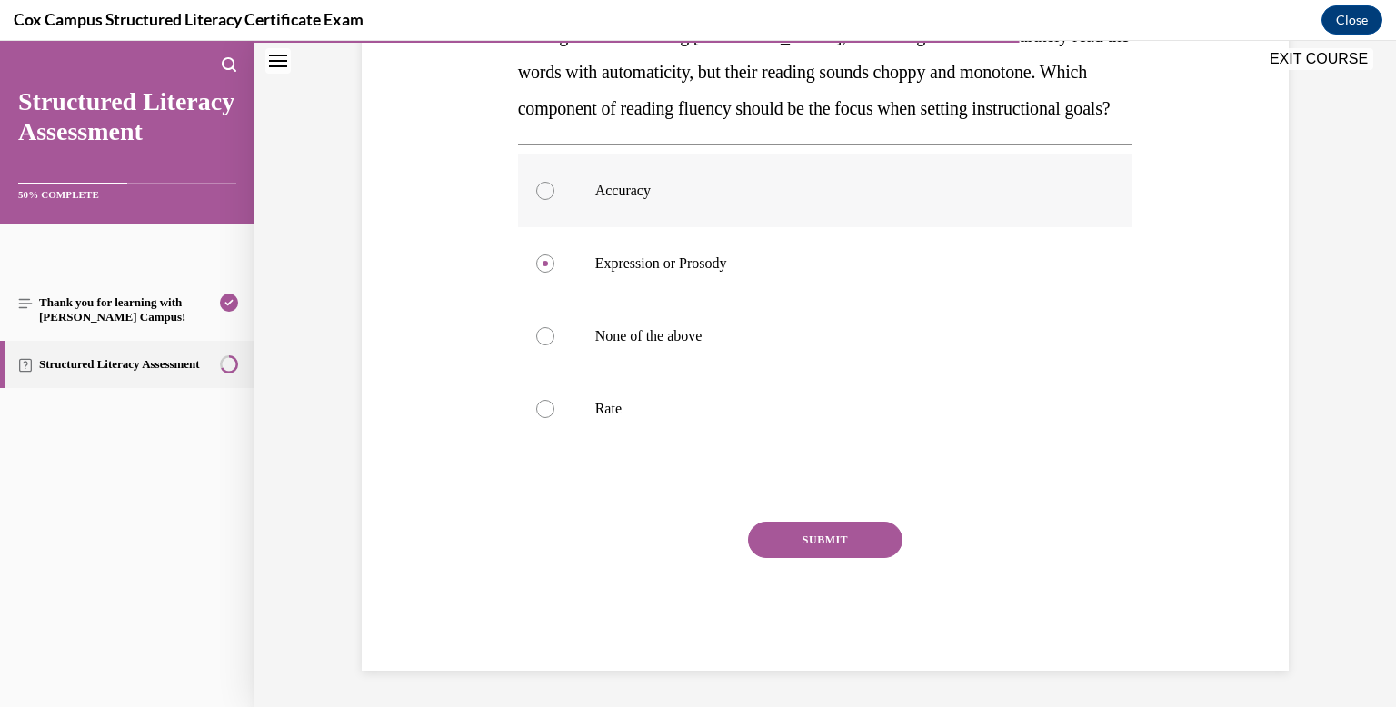
click at [765, 191] on p "Accuracy" at bounding box center [841, 191] width 492 height 18
click at [554, 191] on input "Accuracy" at bounding box center [545, 191] width 18 height 18
radio input "true"
click at [858, 528] on button "SUBMIT" at bounding box center [825, 540] width 154 height 36
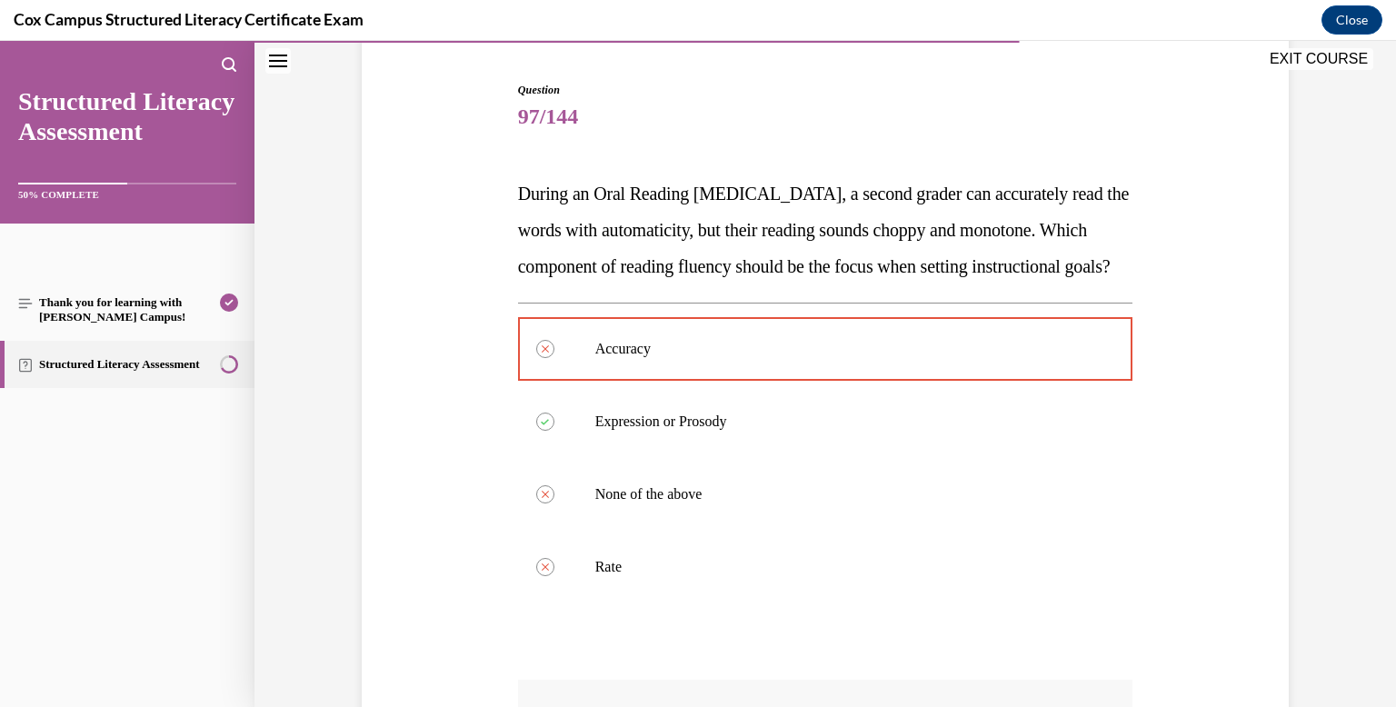
scroll to position [540, 0]
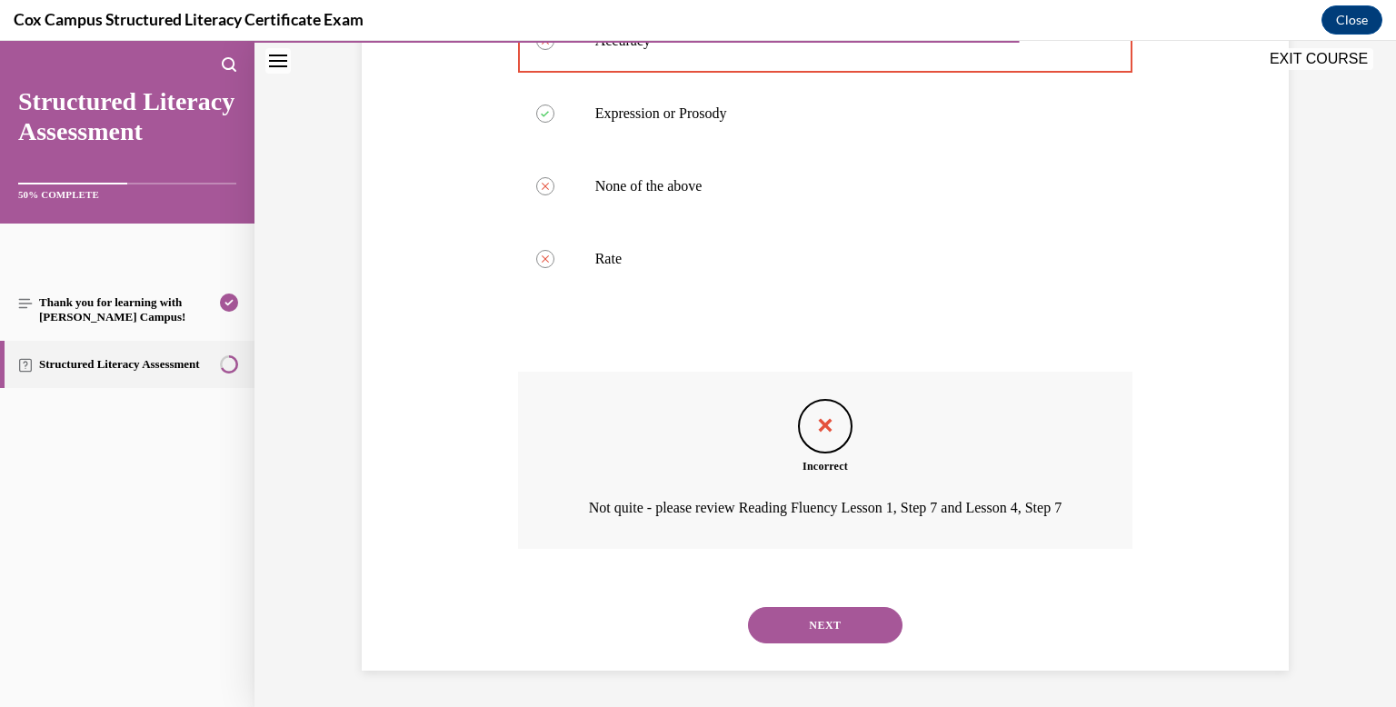
click at [851, 610] on button "NEXT" at bounding box center [825, 625] width 154 height 36
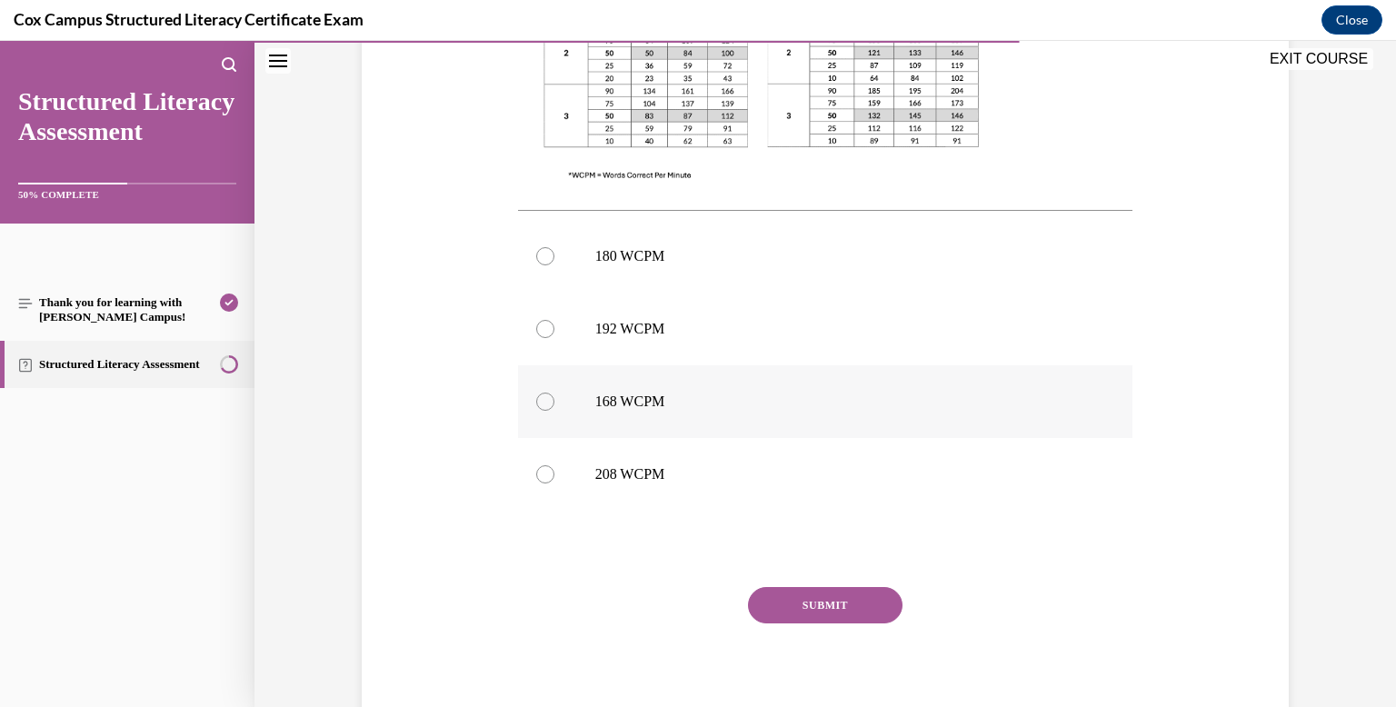
scroll to position [709, 0]
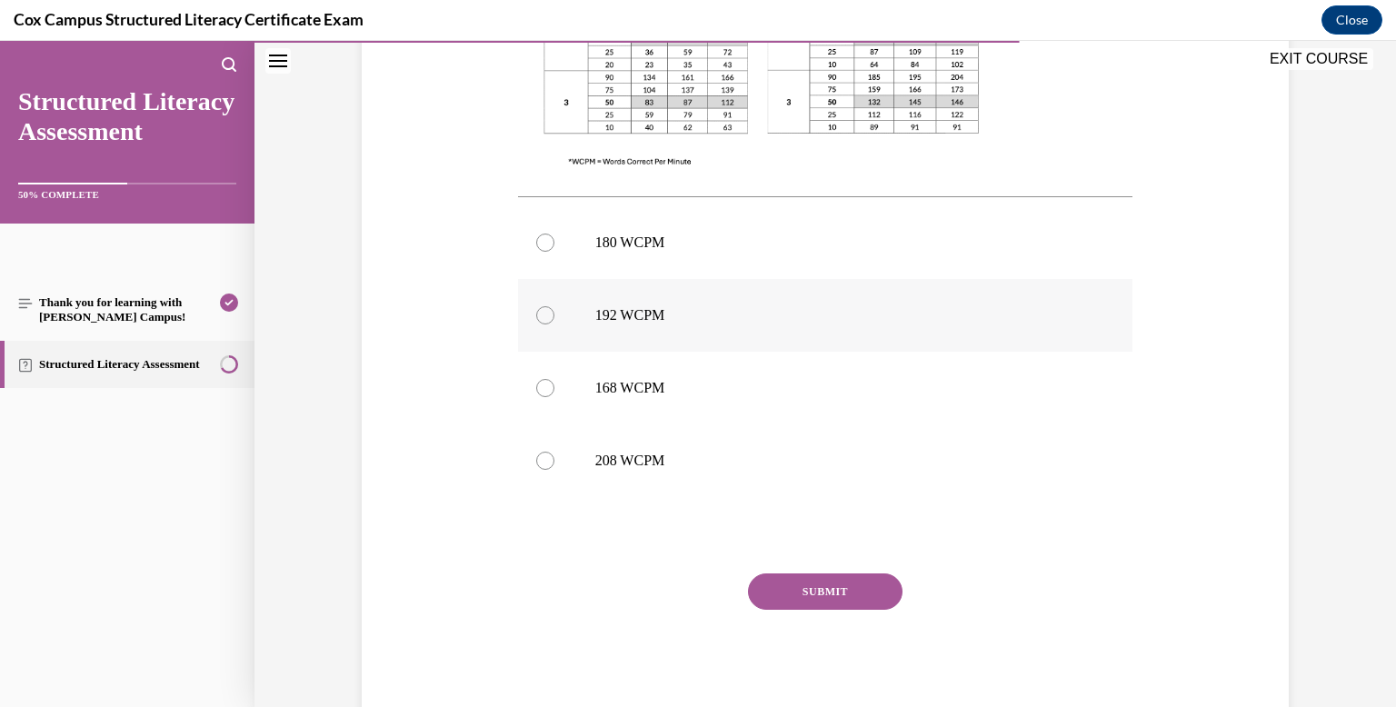
click at [758, 299] on label "192 WCPM" at bounding box center [825, 315] width 615 height 73
click at [554, 306] on input "192 WCPM" at bounding box center [545, 315] width 18 height 18
radio input "true"
click at [819, 582] on button "SUBMIT" at bounding box center [825, 591] width 154 height 36
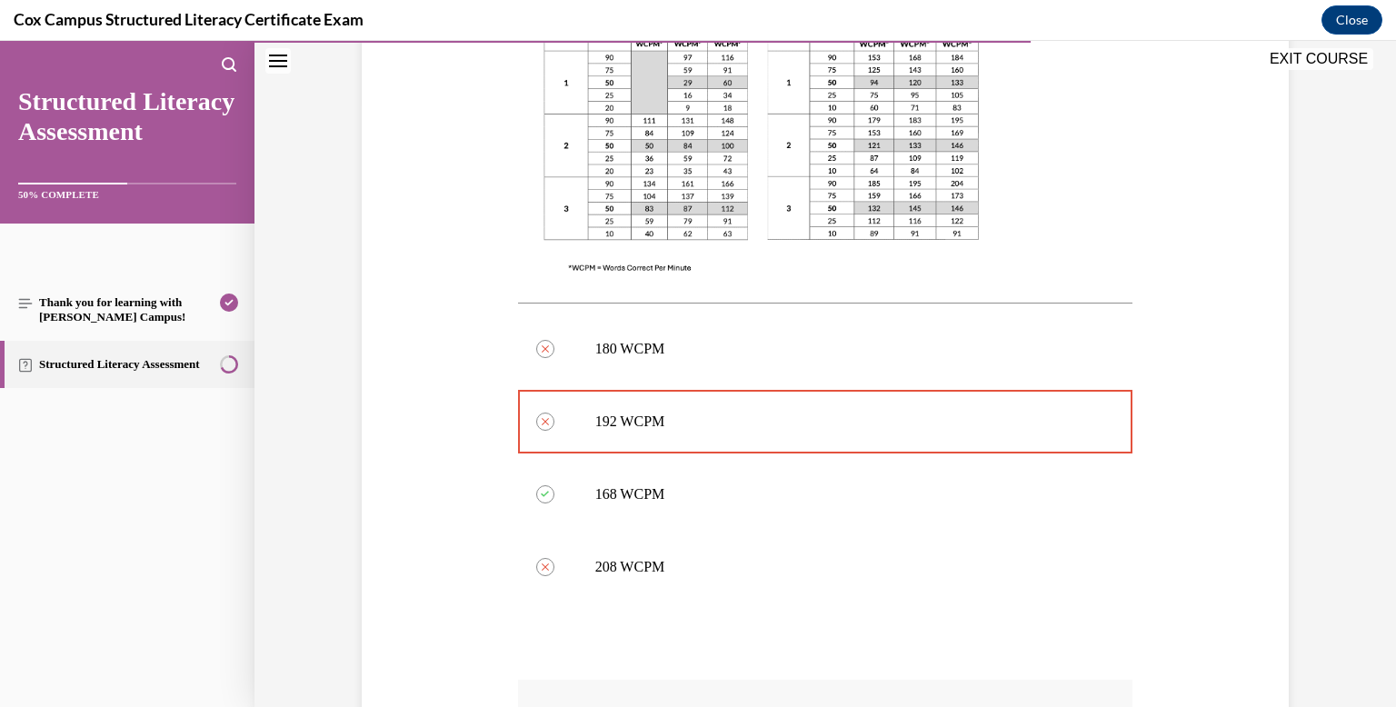
scroll to position [910, 0]
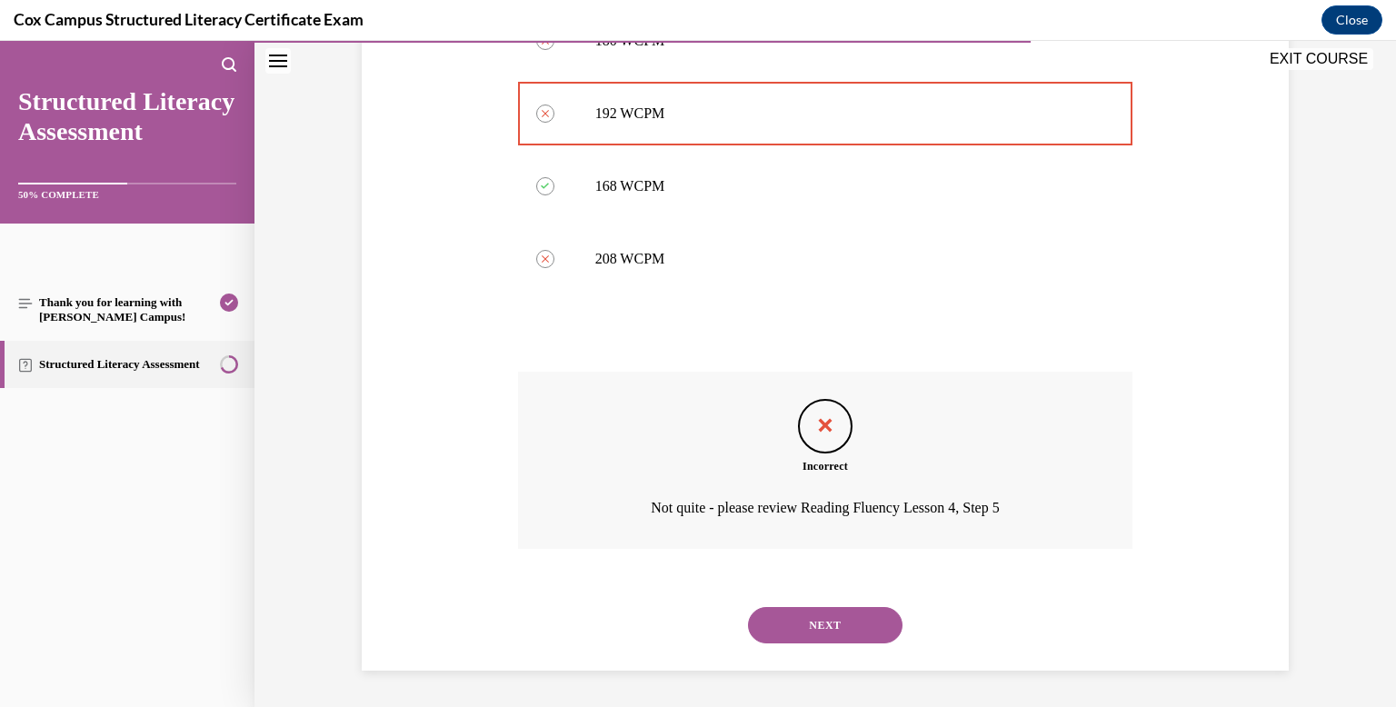
click at [825, 640] on button "NEXT" at bounding box center [825, 625] width 154 height 36
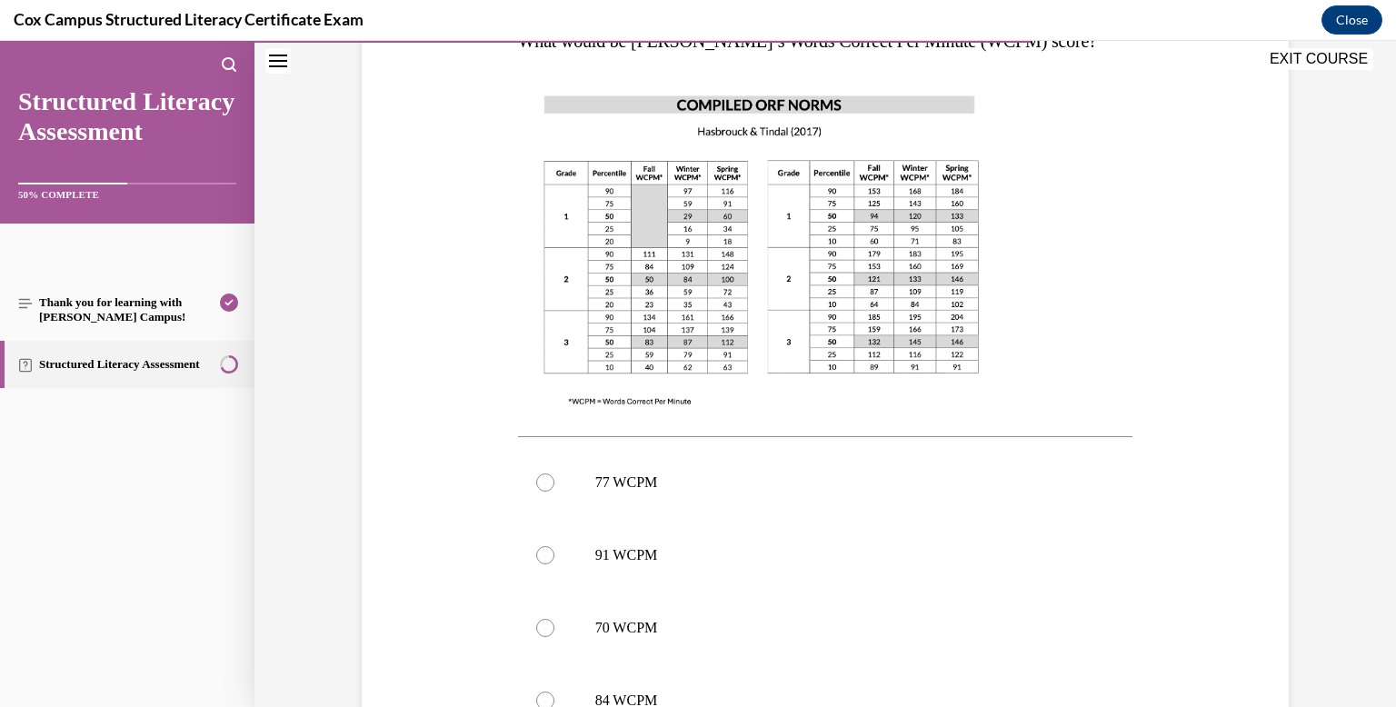
scroll to position [723, 0]
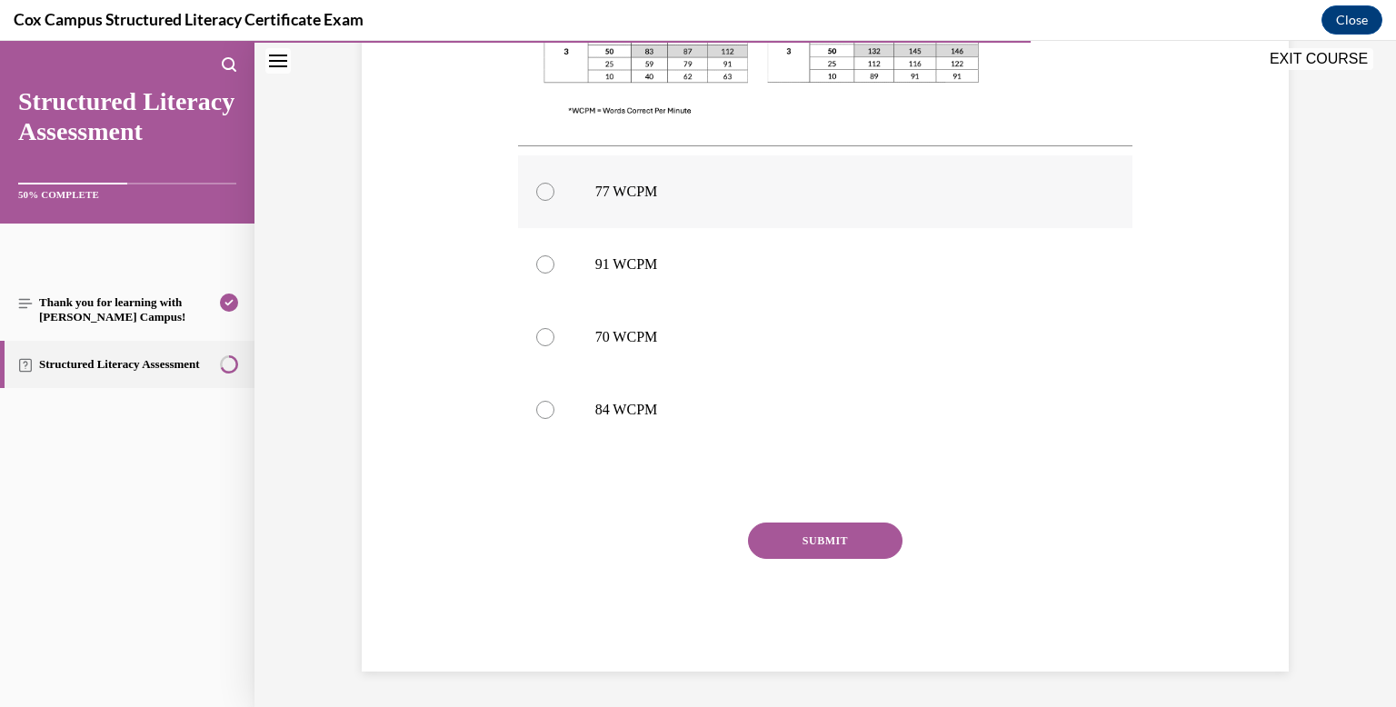
click at [724, 169] on label "77 WCPM" at bounding box center [825, 191] width 615 height 73
click at [554, 183] on input "77 WCPM" at bounding box center [545, 192] width 18 height 18
radio input "true"
click at [823, 522] on button "SUBMIT" at bounding box center [825, 540] width 154 height 36
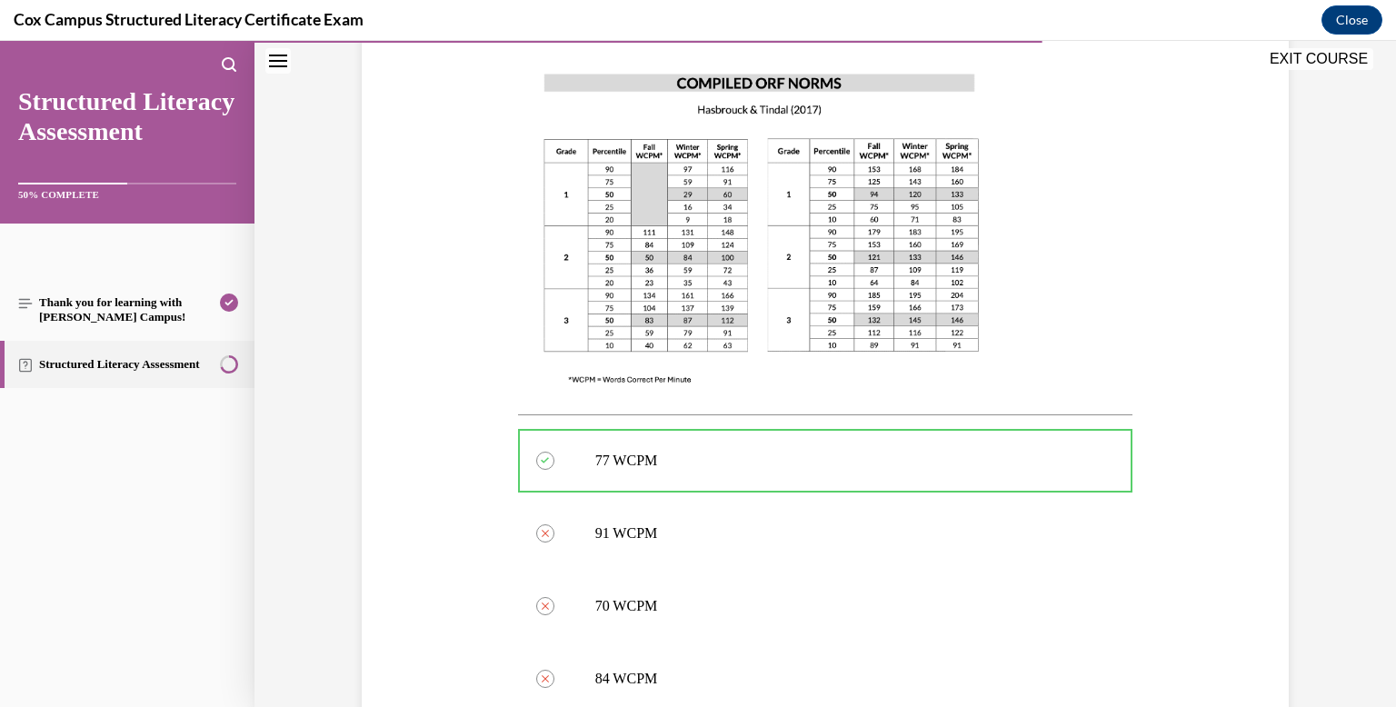
scroll to position [874, 0]
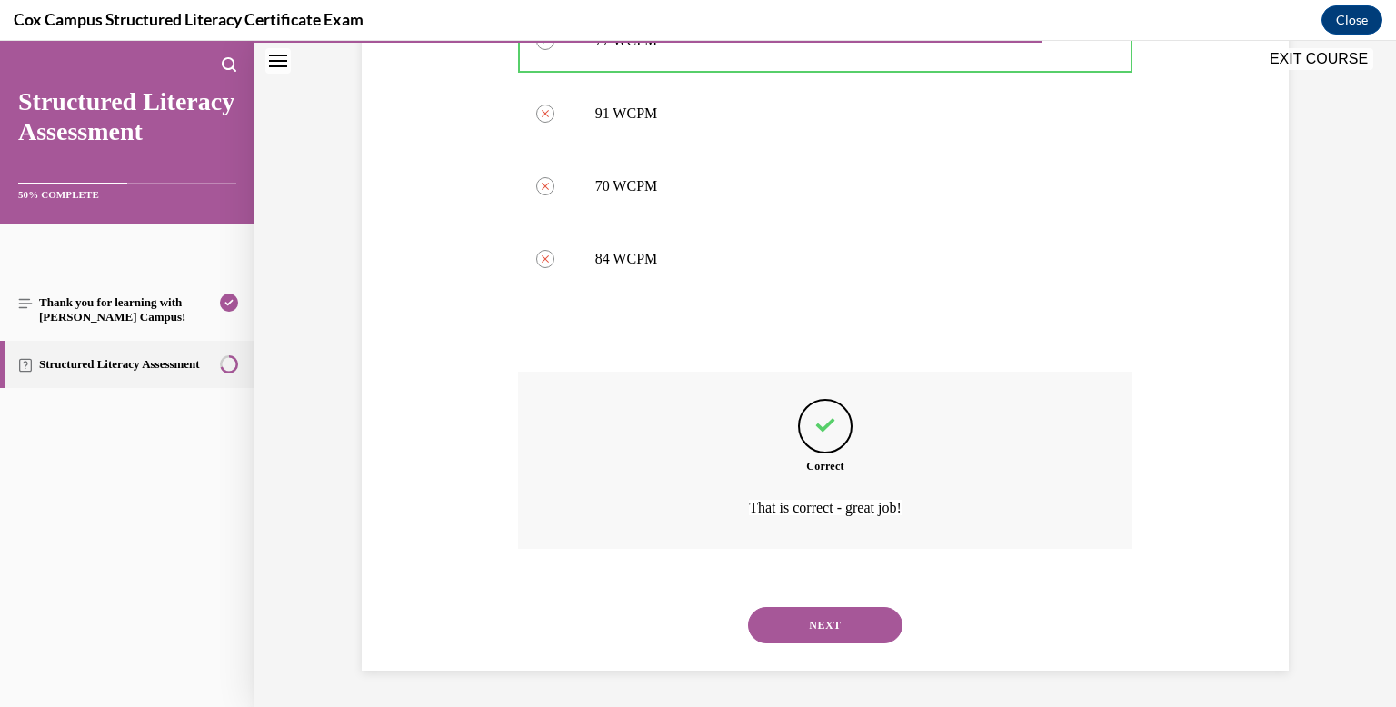
click at [828, 615] on button "NEXT" at bounding box center [825, 625] width 154 height 36
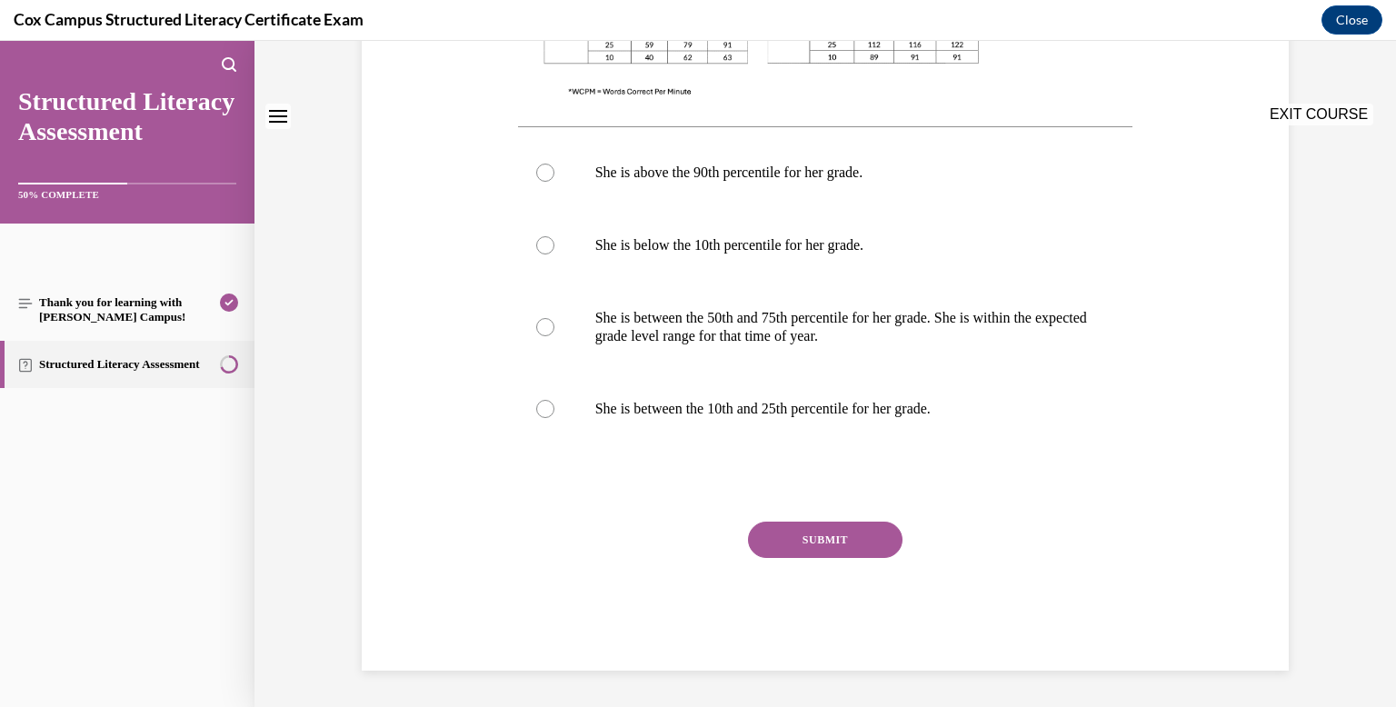
scroll to position [0, 0]
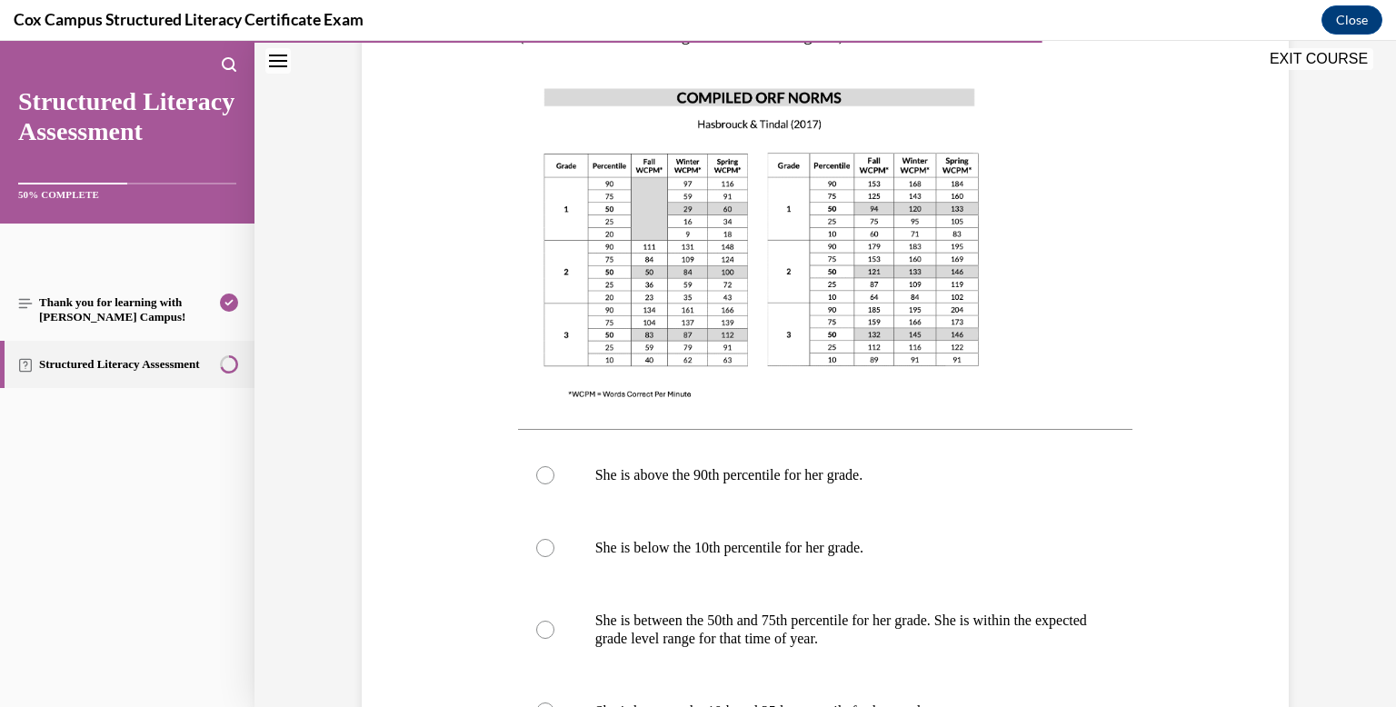
click at [828, 615] on p "She is between the 50th and 75th percentile for her grade. She is within the ex…" at bounding box center [841, 630] width 492 height 36
click at [554, 621] on input "She is between the 50th and 75th percentile for her grade. She is within the ex…" at bounding box center [545, 630] width 18 height 18
radio input "true"
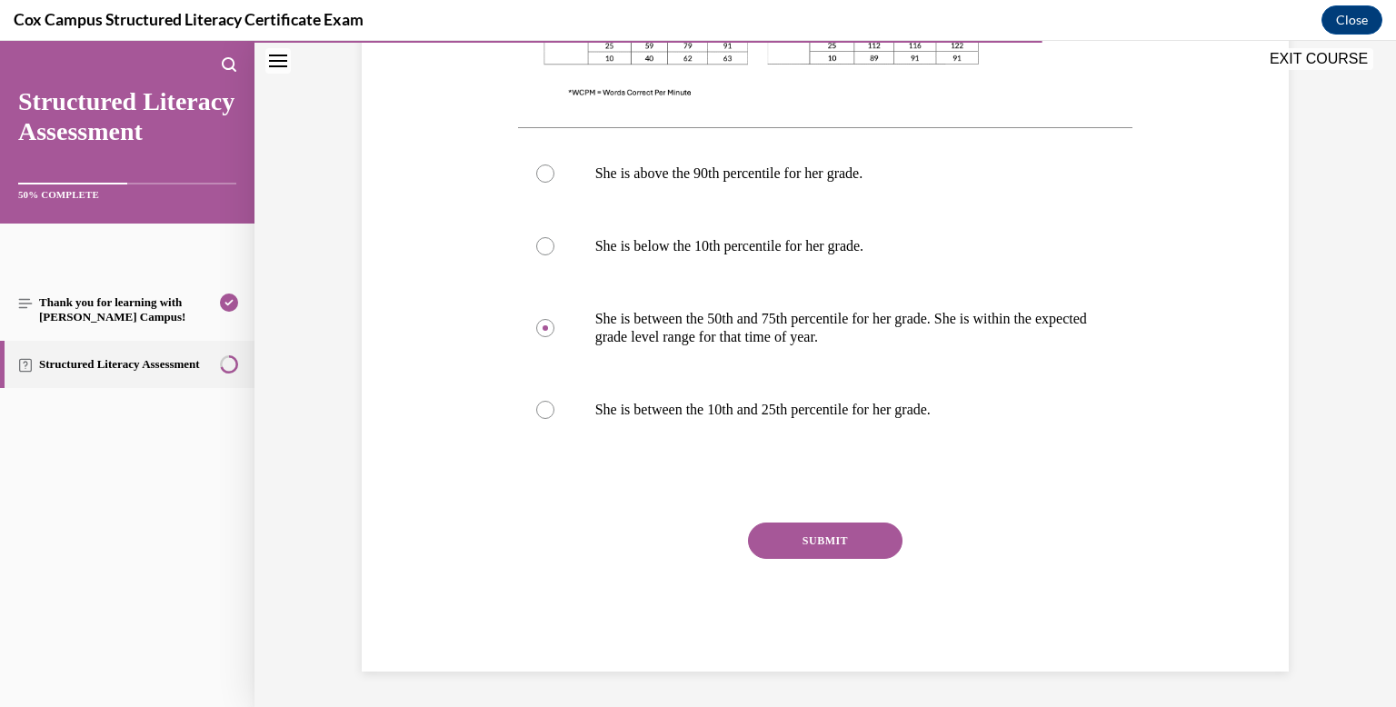
scroll to position [814, 0]
click at [828, 562] on div "SUBMIT" at bounding box center [825, 567] width 615 height 91
click at [824, 546] on button "SUBMIT" at bounding box center [825, 540] width 154 height 36
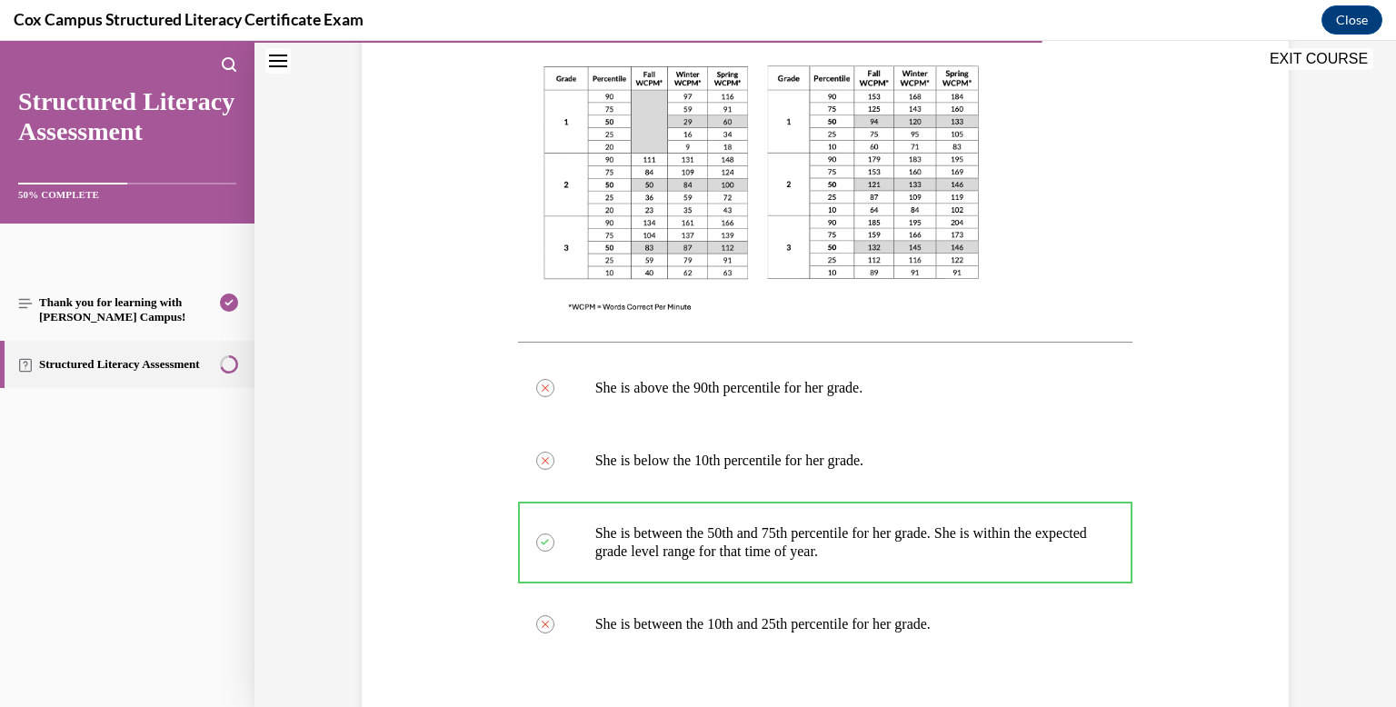
scroll to position [965, 0]
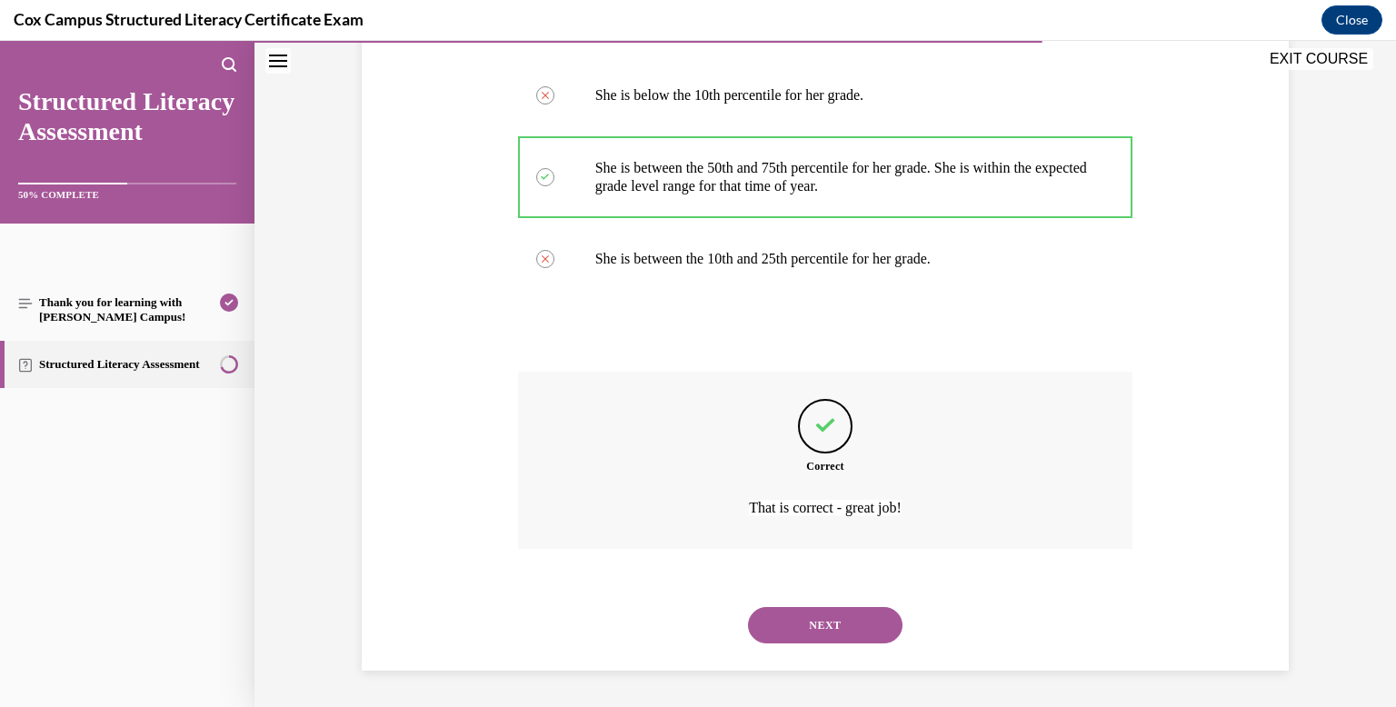
click at [823, 616] on button "NEXT" at bounding box center [825, 625] width 154 height 36
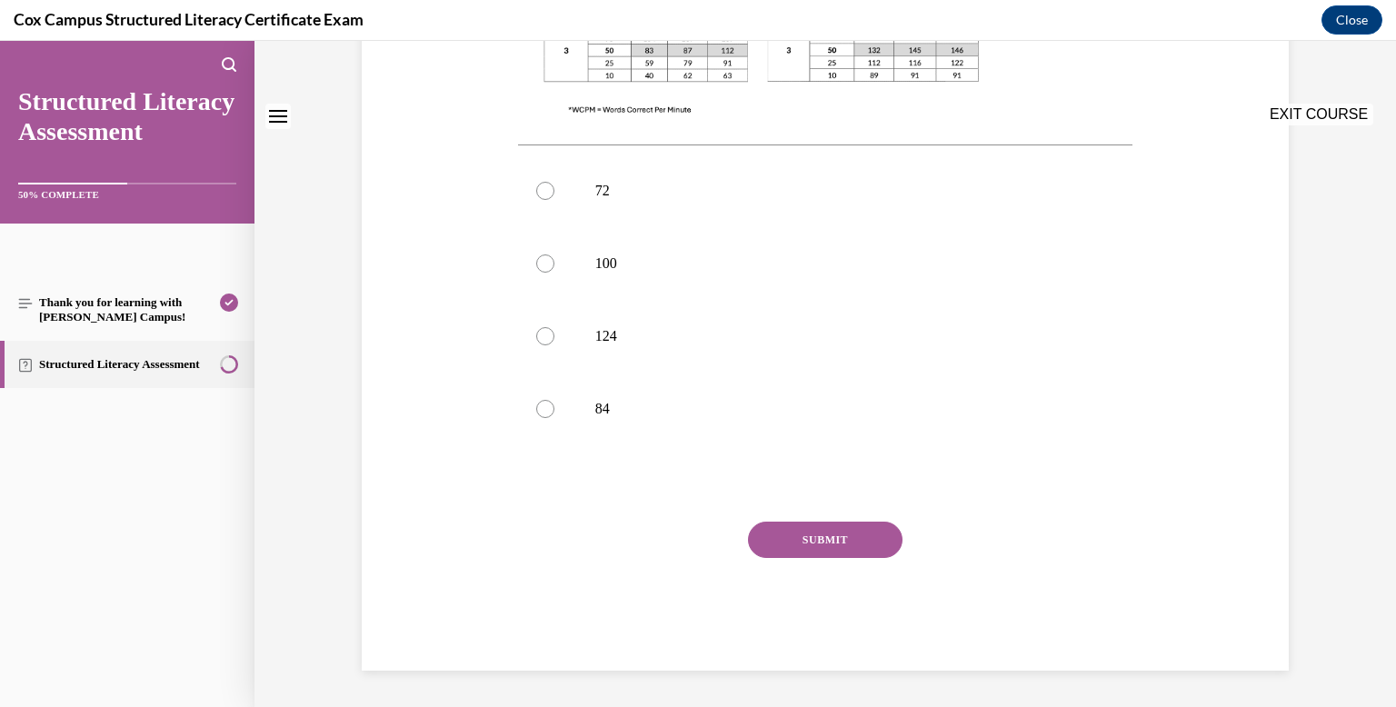
scroll to position [0, 0]
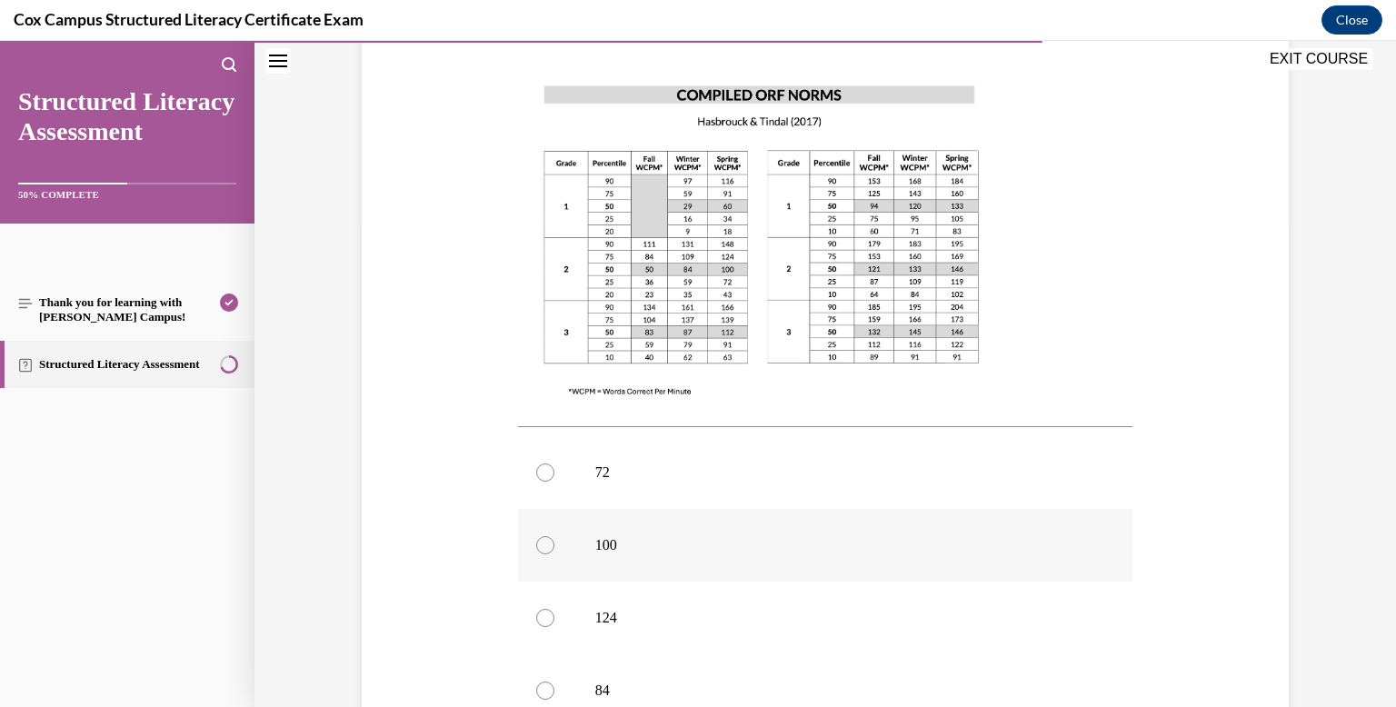
click at [820, 540] on label "100" at bounding box center [825, 545] width 615 height 73
click at [554, 540] on input "100" at bounding box center [545, 545] width 18 height 18
radio input "true"
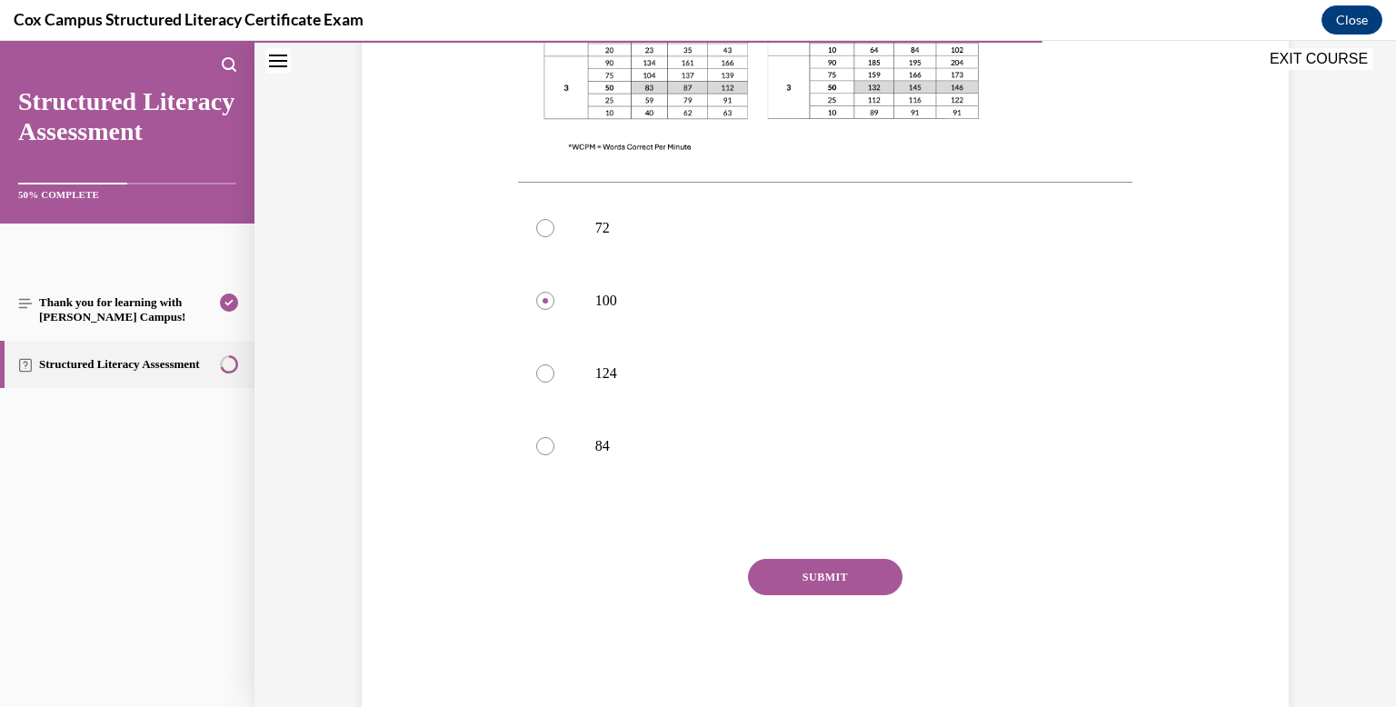
click at [821, 559] on button "SUBMIT" at bounding box center [825, 577] width 154 height 36
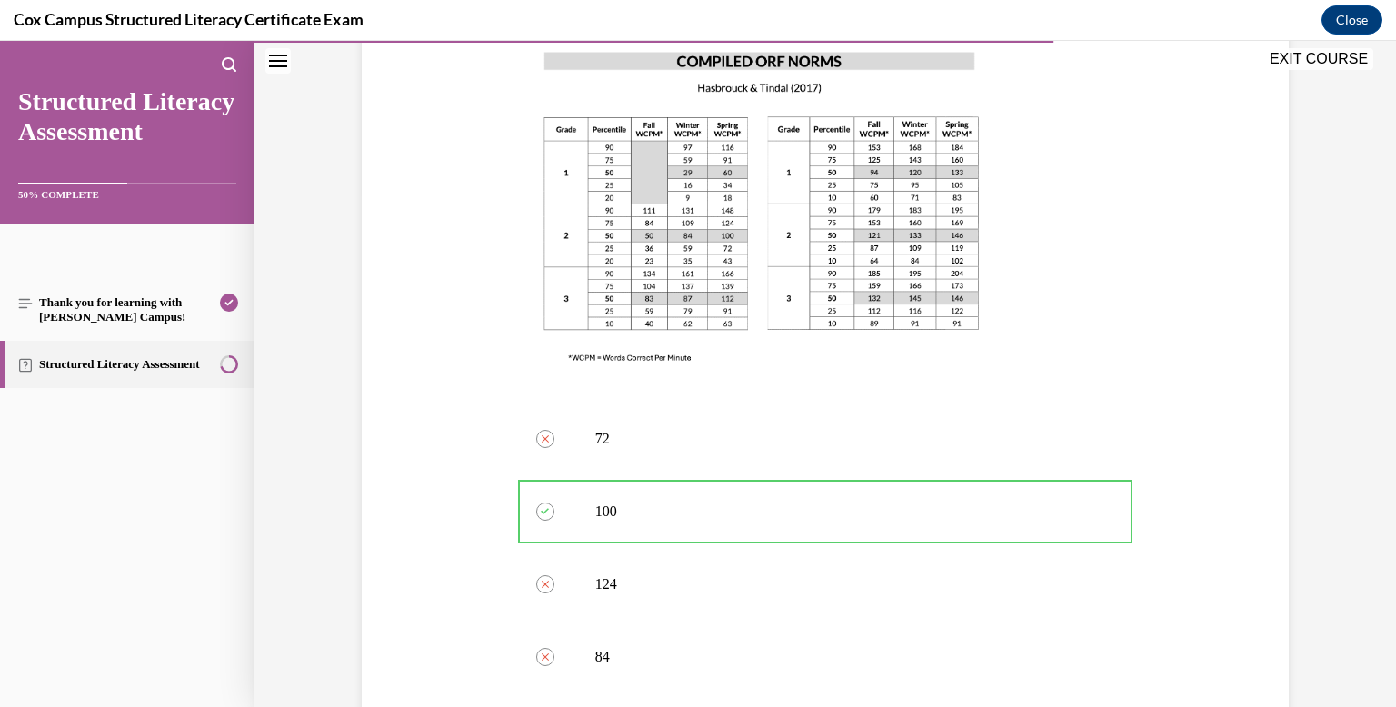
scroll to position [874, 0]
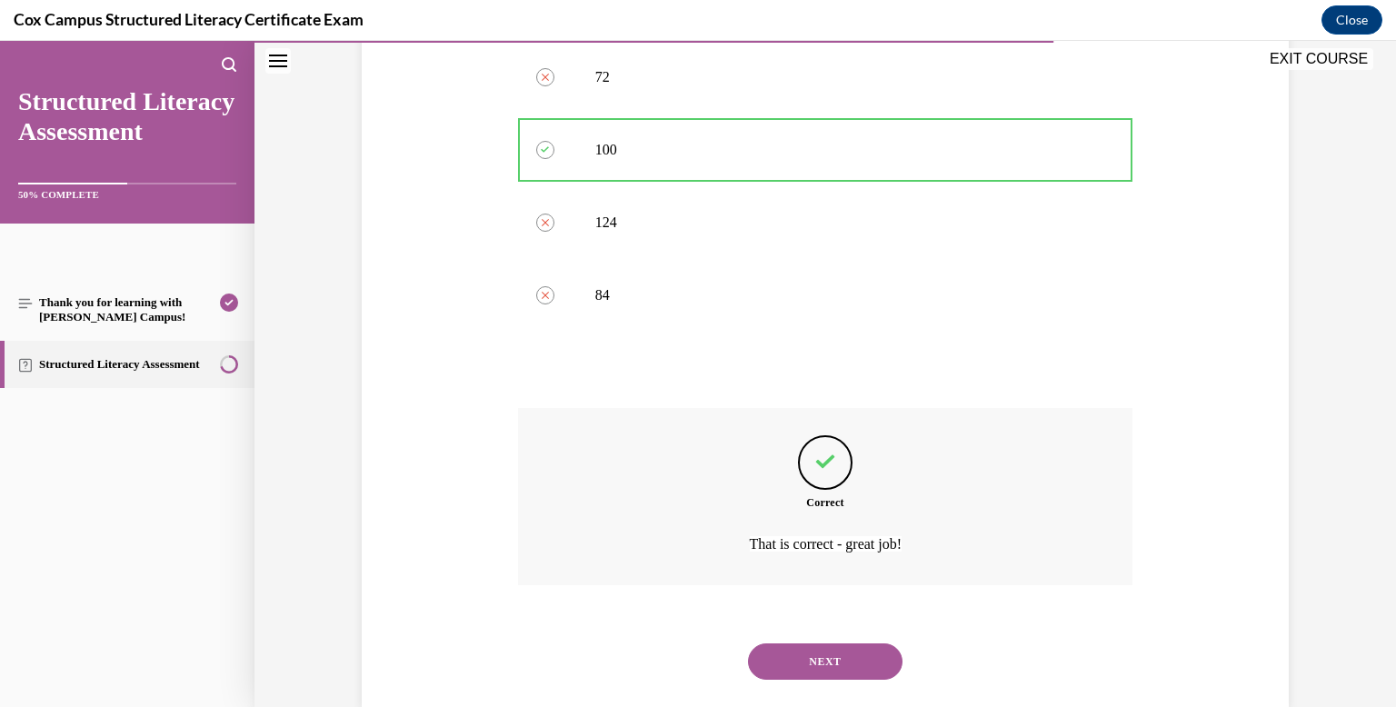
click at [827, 643] on button "NEXT" at bounding box center [825, 661] width 154 height 36
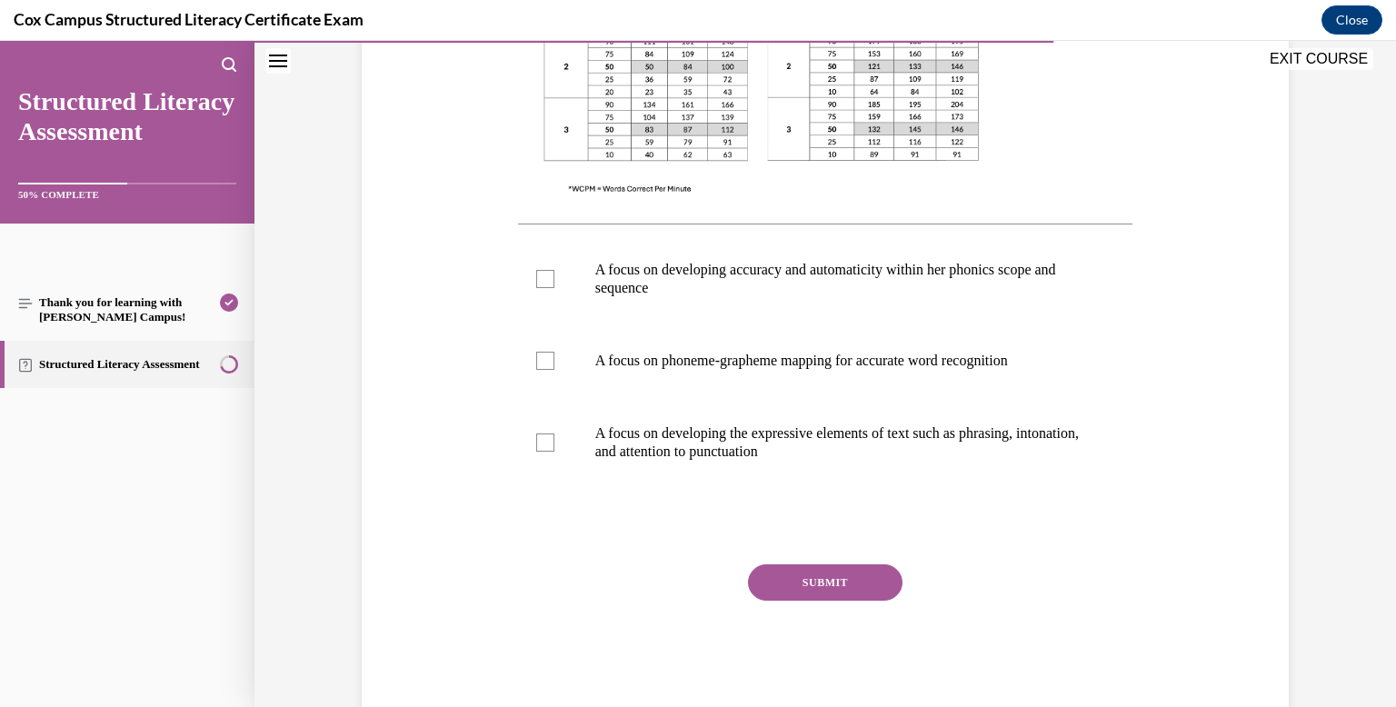
scroll to position [647, 0]
click at [804, 344] on label "A focus on phoneme-grapheme mapping for accurate word recognition" at bounding box center [825, 359] width 615 height 73
click at [554, 350] on input "A focus on phoneme-grapheme mapping for accurate word recognition" at bounding box center [545, 359] width 18 height 18
checkbox input "true"
click at [810, 570] on button "SUBMIT" at bounding box center [825, 580] width 154 height 36
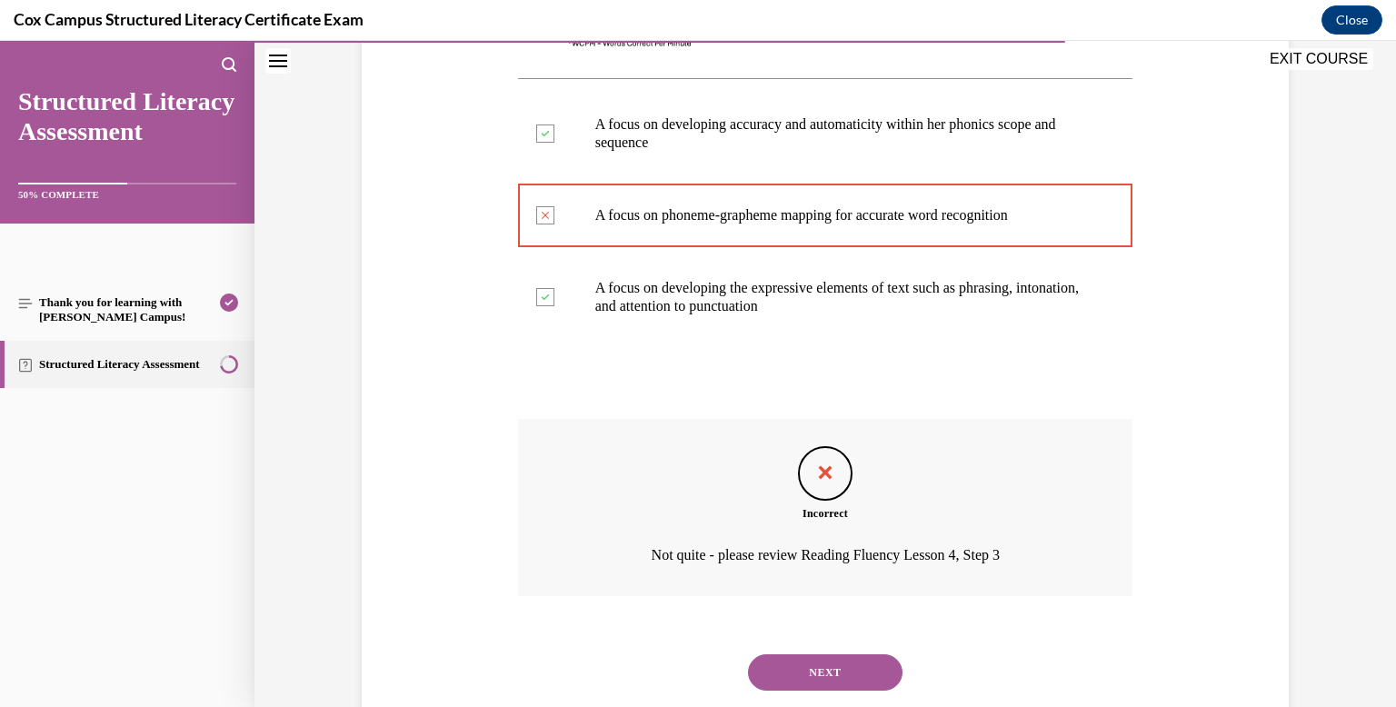
scroll to position [838, 0]
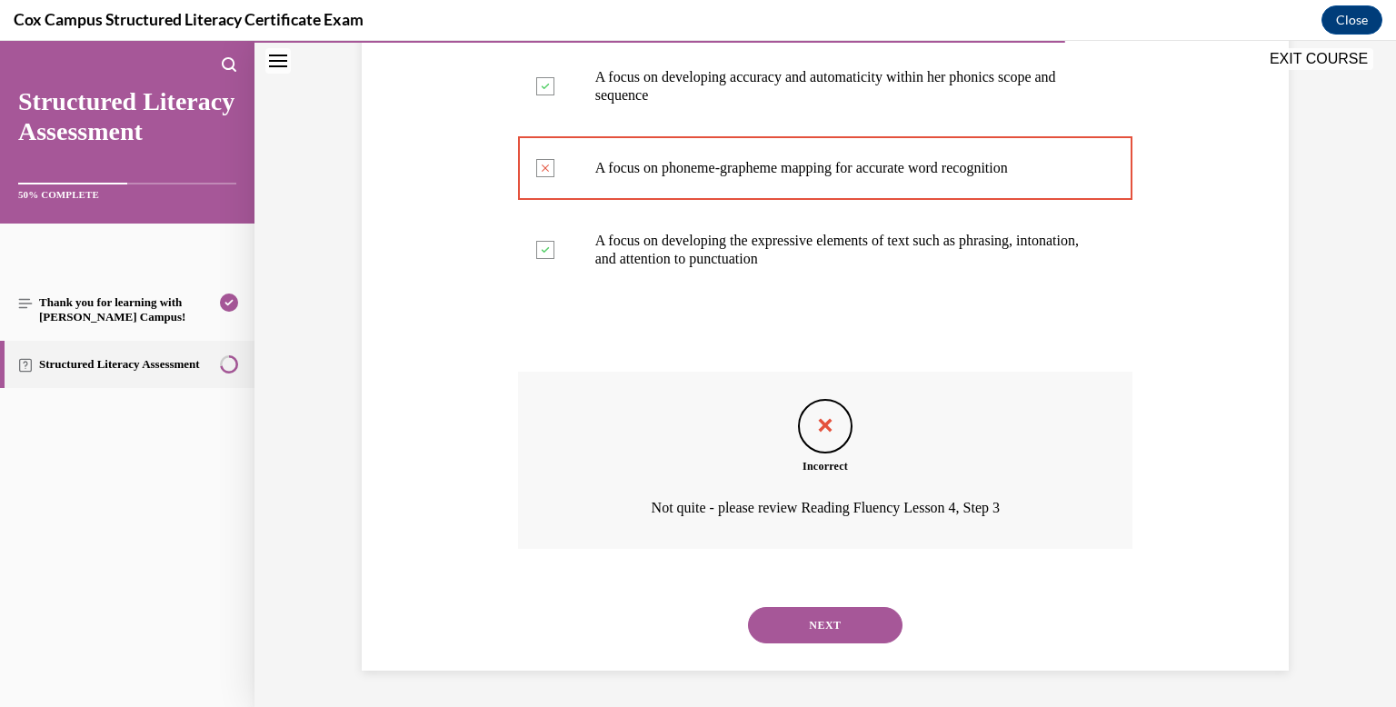
click at [806, 634] on button "NEXT" at bounding box center [825, 625] width 154 height 36
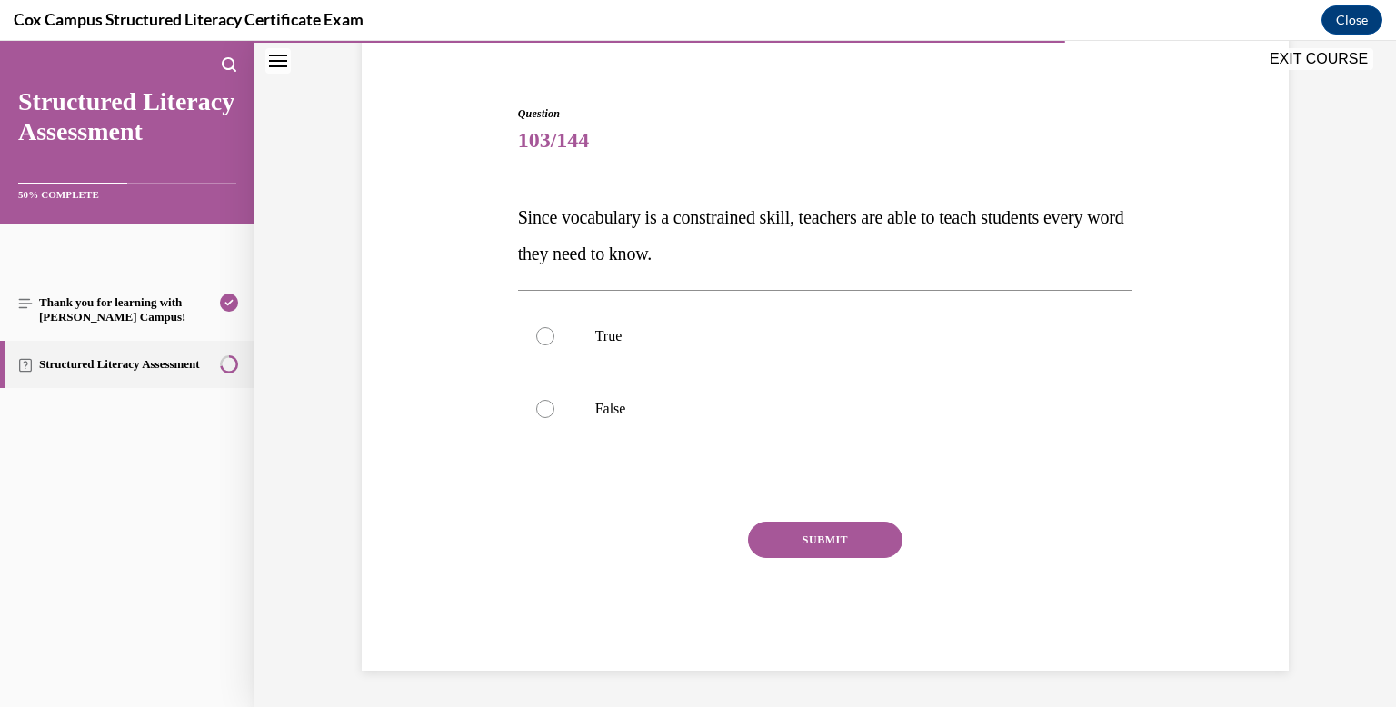
scroll to position [147, 0]
click at [719, 311] on label "True" at bounding box center [825, 336] width 615 height 73
click at [554, 327] on input "True" at bounding box center [545, 336] width 18 height 18
radio input "true"
click at [793, 520] on div "Question 103/144 Since vocabulary is a constrained skill, teachers are able to …" at bounding box center [825, 387] width 615 height 565
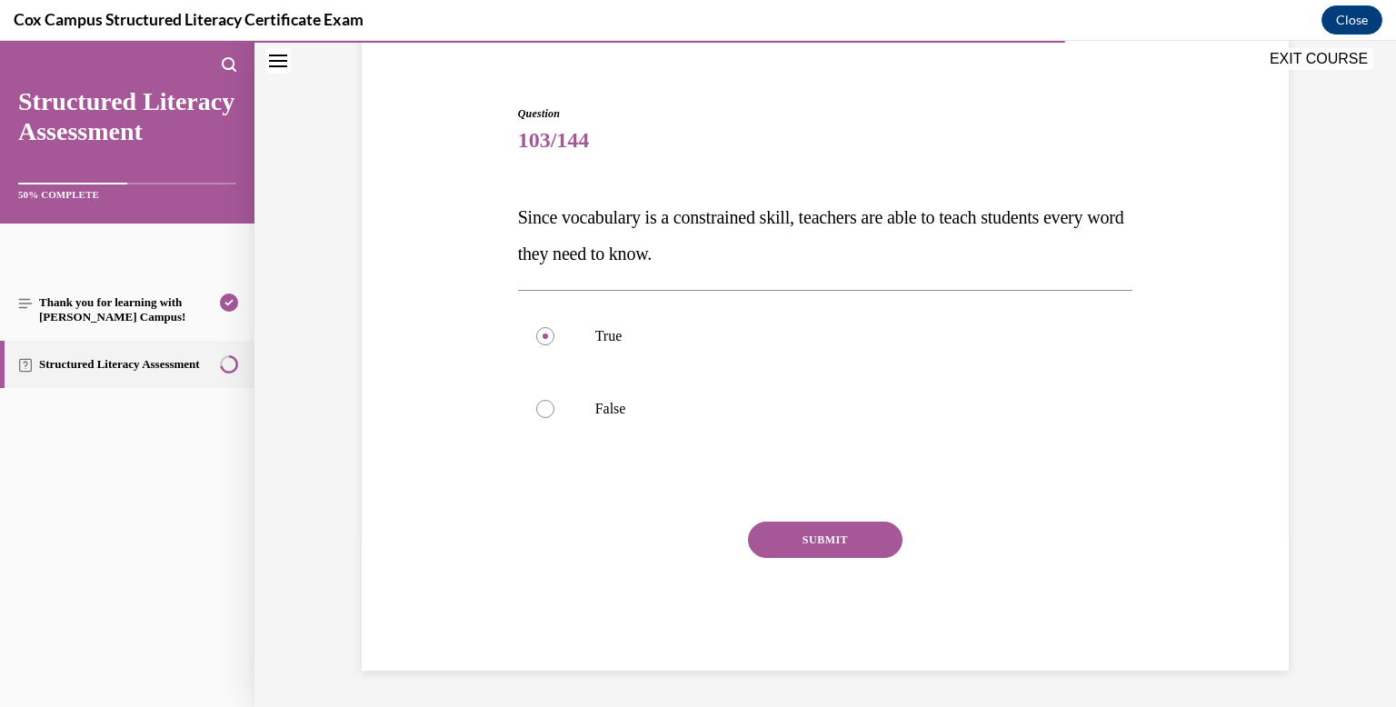
click at [793, 528] on button "SUBMIT" at bounding box center [825, 540] width 154 height 36
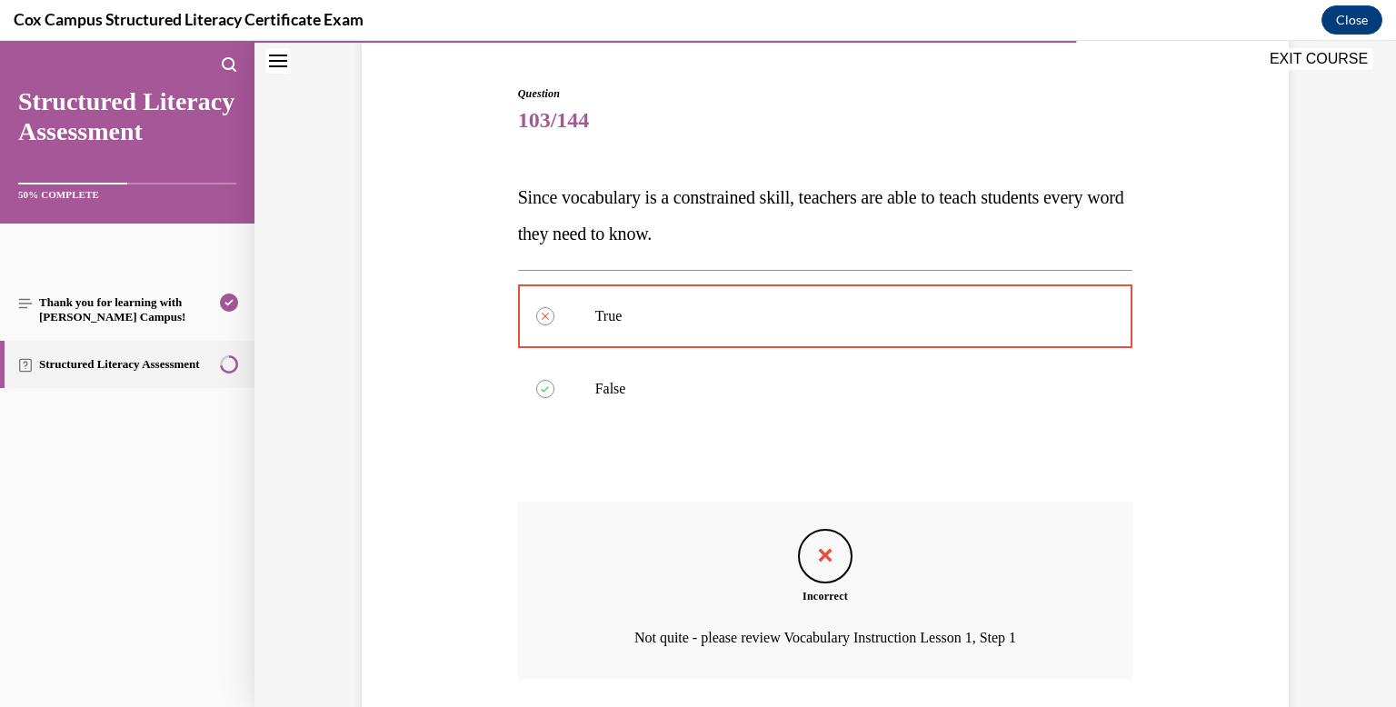
scroll to position [297, 0]
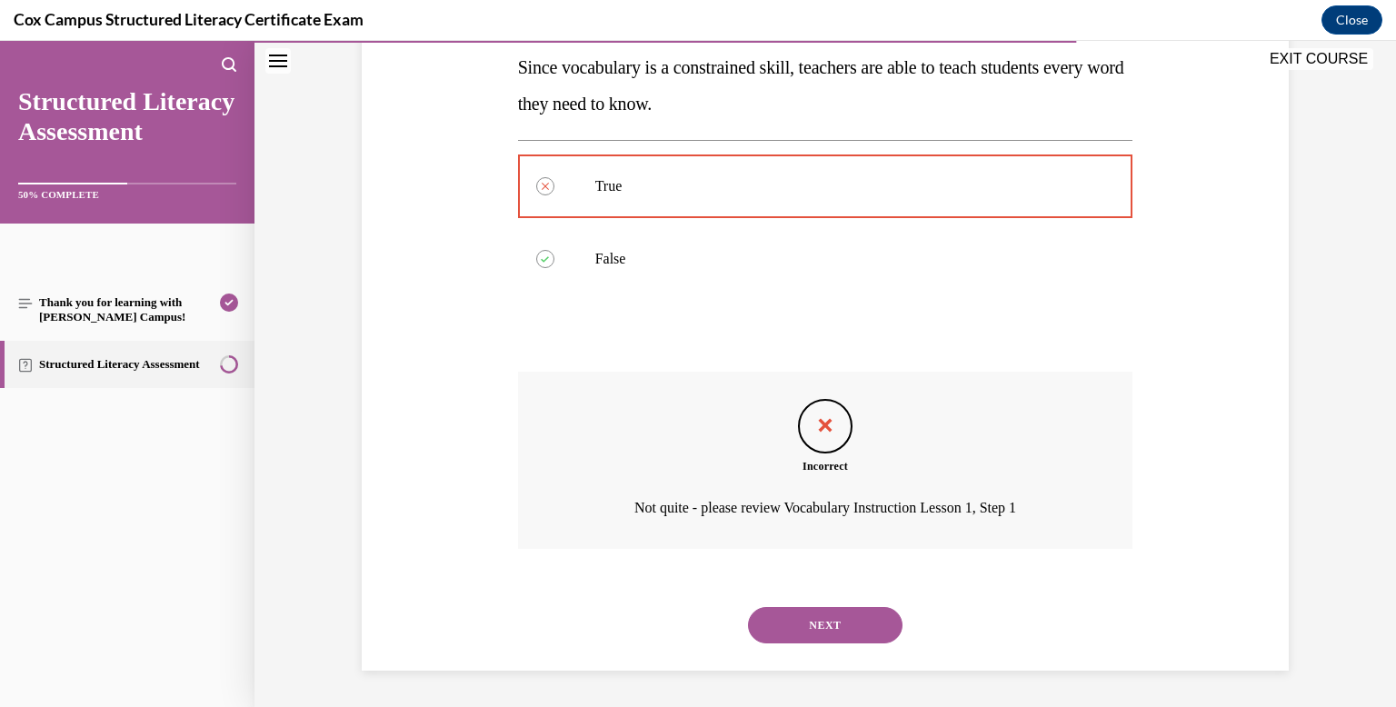
click at [796, 625] on button "NEXT" at bounding box center [825, 625] width 154 height 36
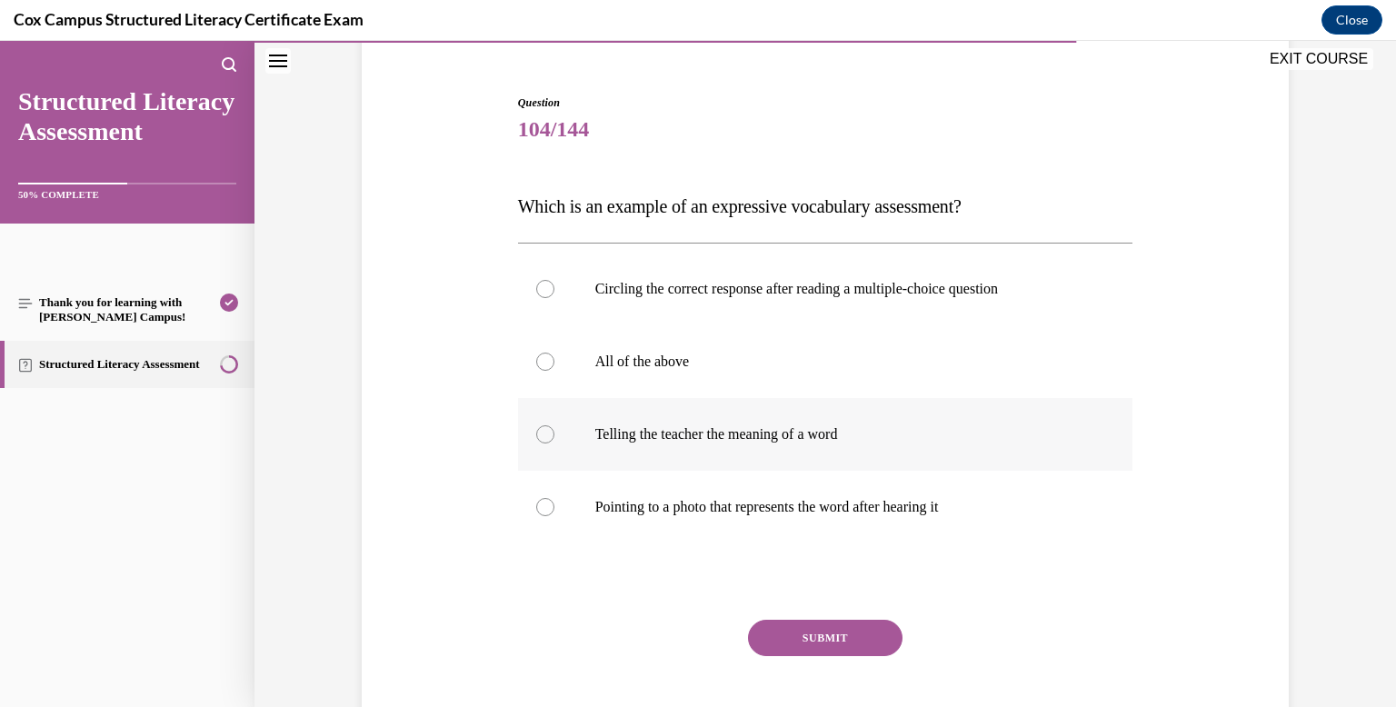
scroll to position [161, 0]
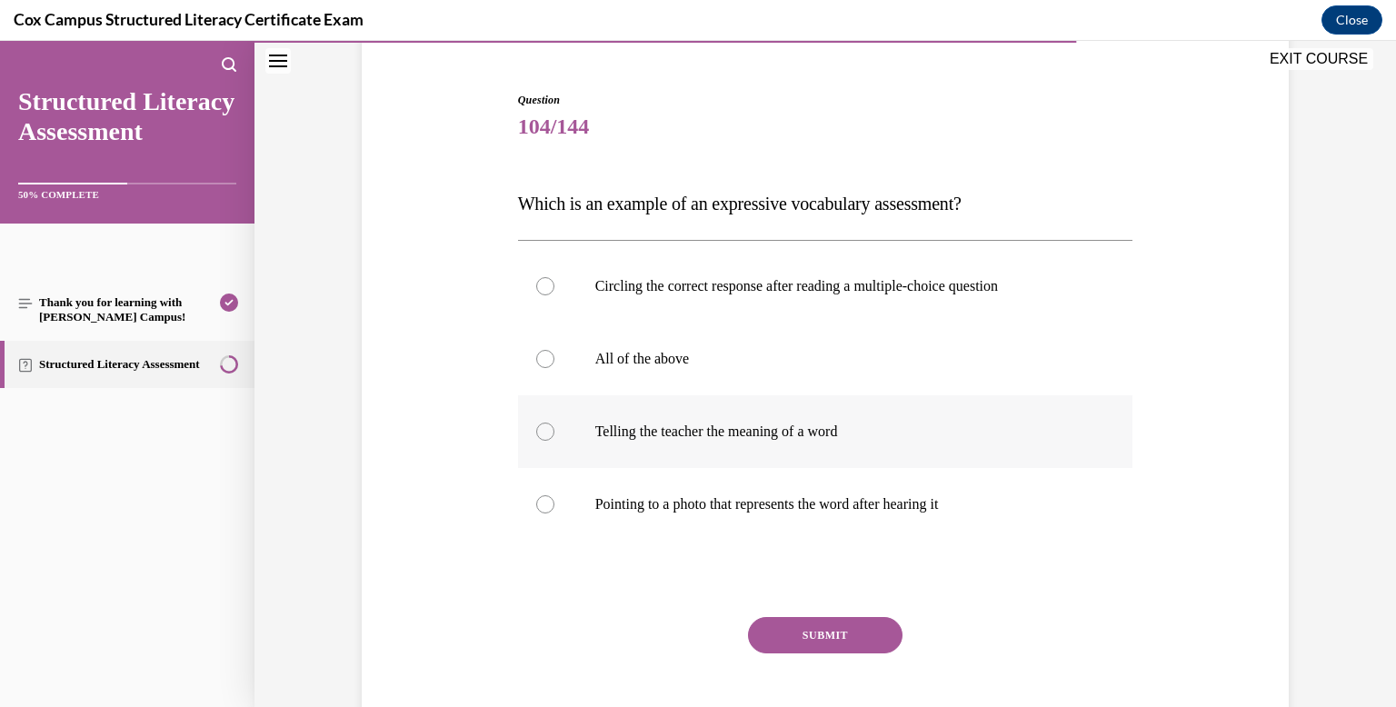
click at [764, 426] on p "Telling the teacher the meaning of a word" at bounding box center [841, 432] width 492 height 18
click at [554, 426] on input "Telling the teacher the meaning of a word" at bounding box center [545, 432] width 18 height 18
radio input "true"
click at [756, 357] on p "All of the above" at bounding box center [841, 359] width 492 height 18
click at [554, 357] on input "All of the above" at bounding box center [545, 359] width 18 height 18
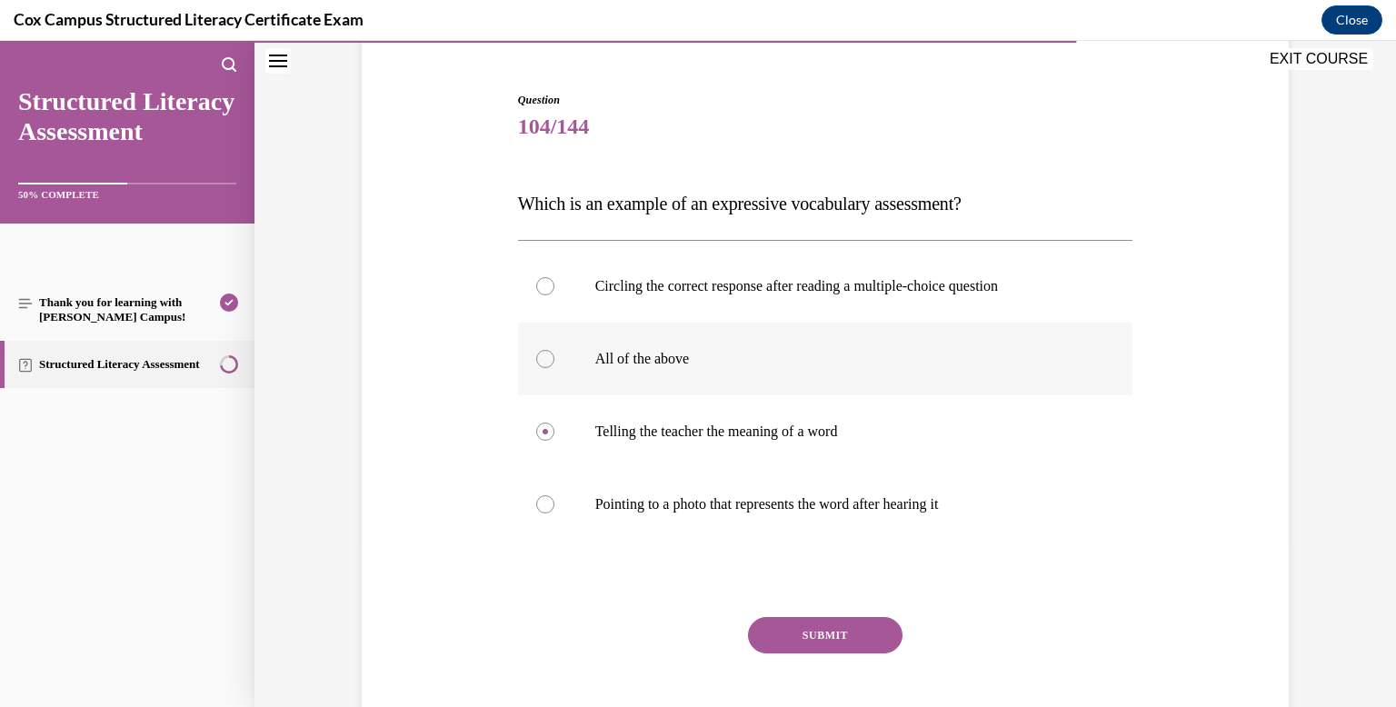
radio input "true"
click at [785, 618] on button "SUBMIT" at bounding box center [825, 635] width 154 height 36
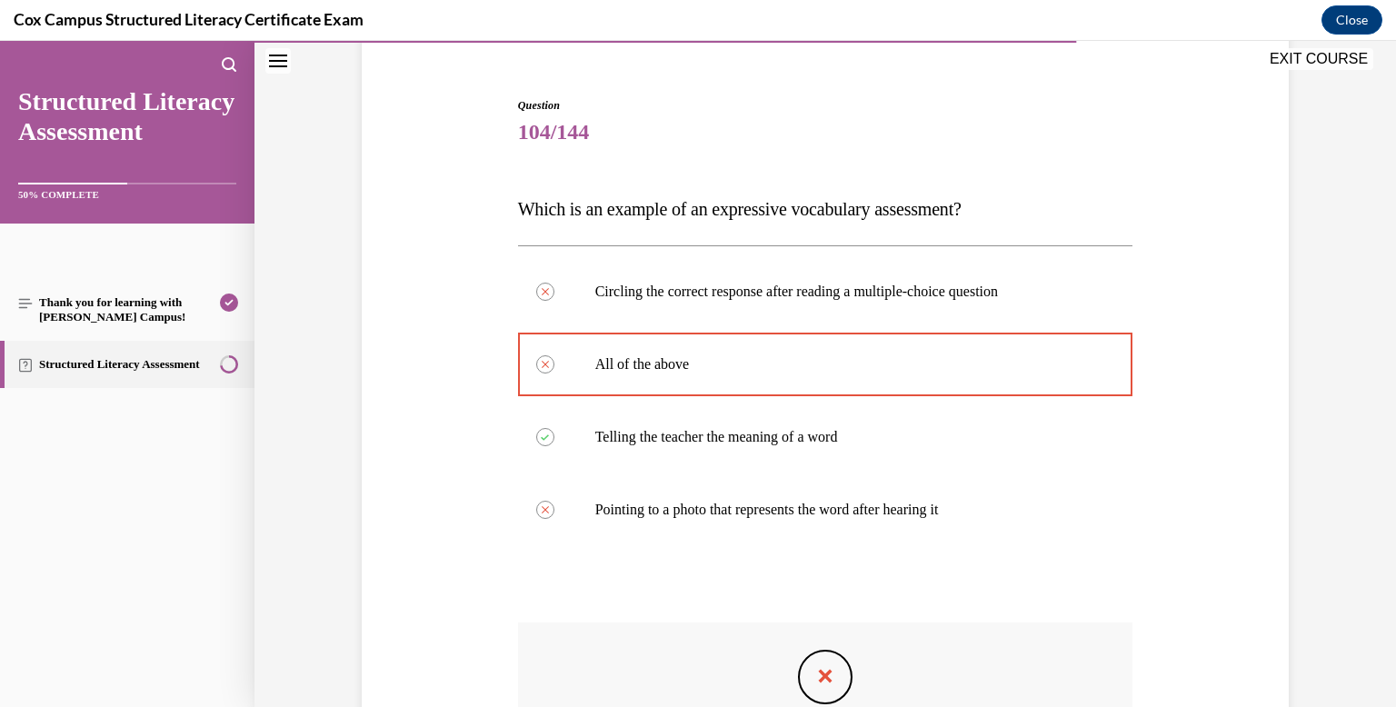
scroll to position [406, 0]
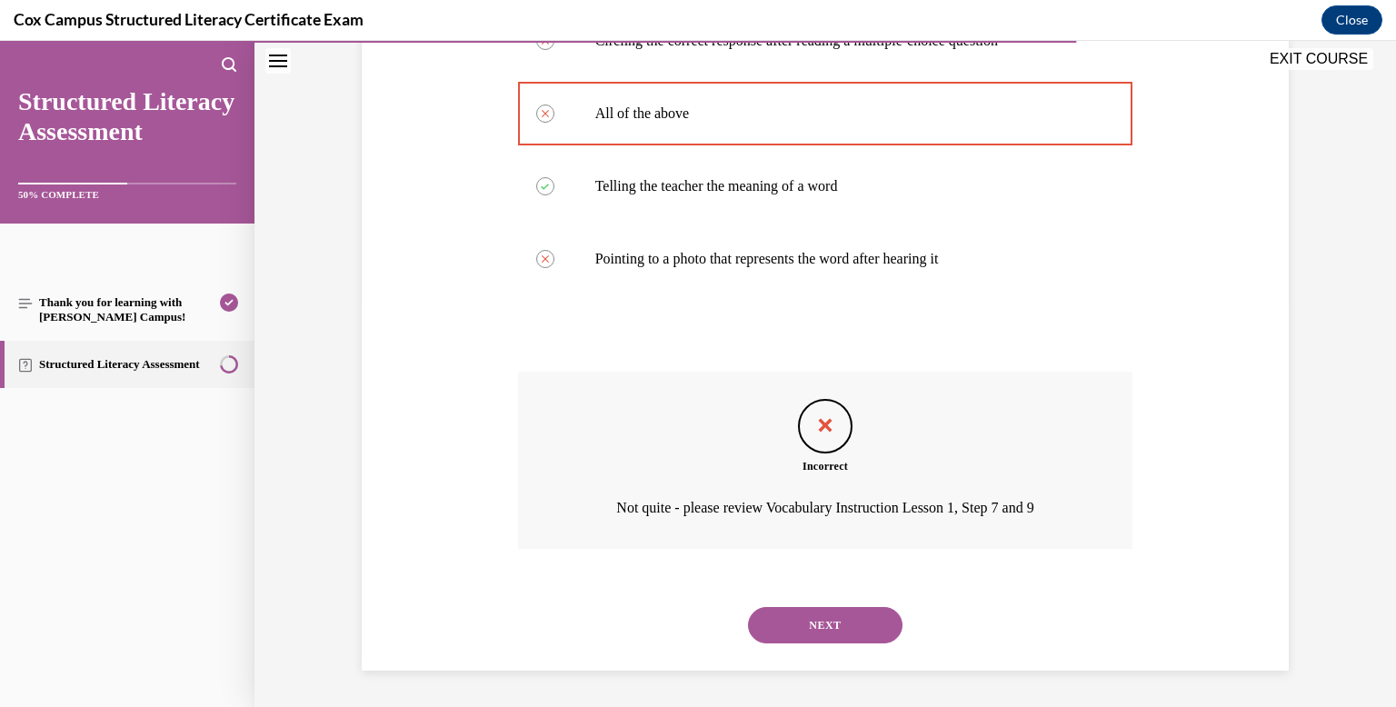
click at [795, 637] on button "NEXT" at bounding box center [825, 625] width 154 height 36
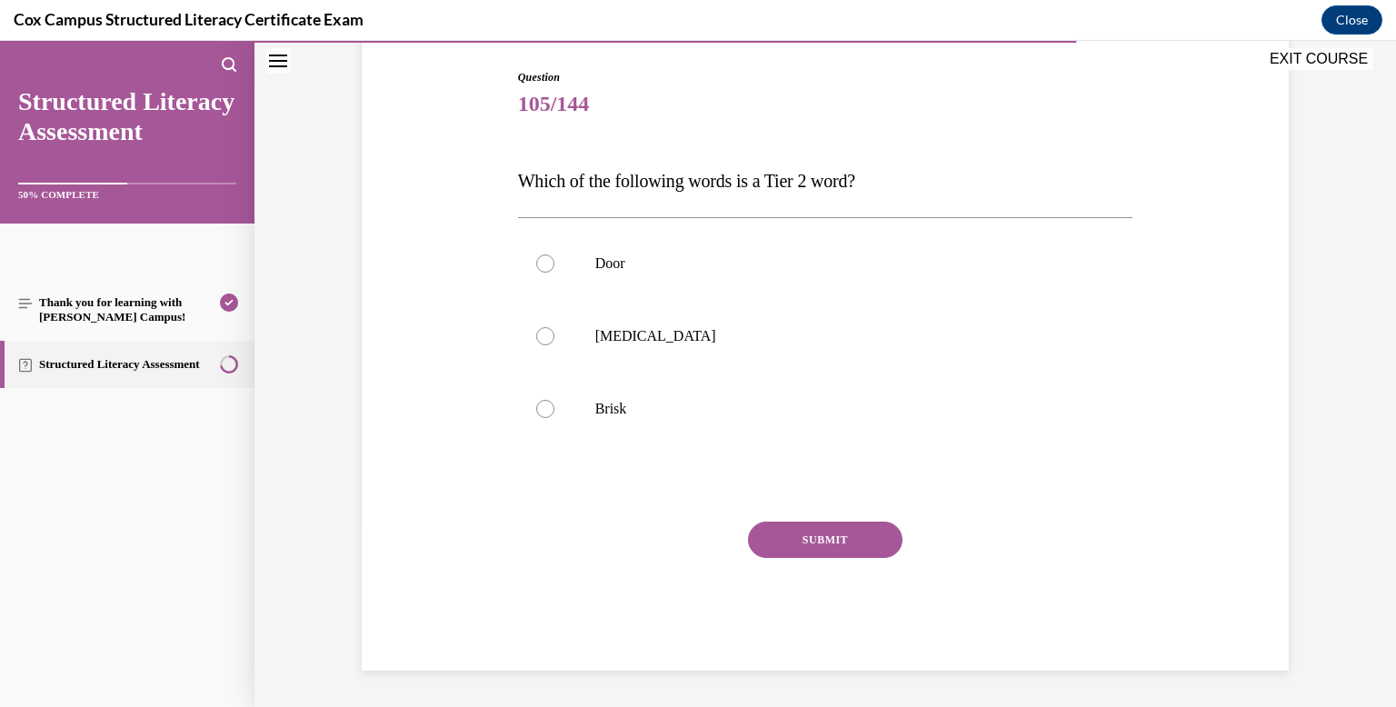
scroll to position [184, 0]
click at [723, 391] on label "Brisk" at bounding box center [825, 409] width 615 height 73
click at [554, 400] on input "Brisk" at bounding box center [545, 409] width 18 height 18
radio input "true"
click at [814, 526] on button "SUBMIT" at bounding box center [825, 540] width 154 height 36
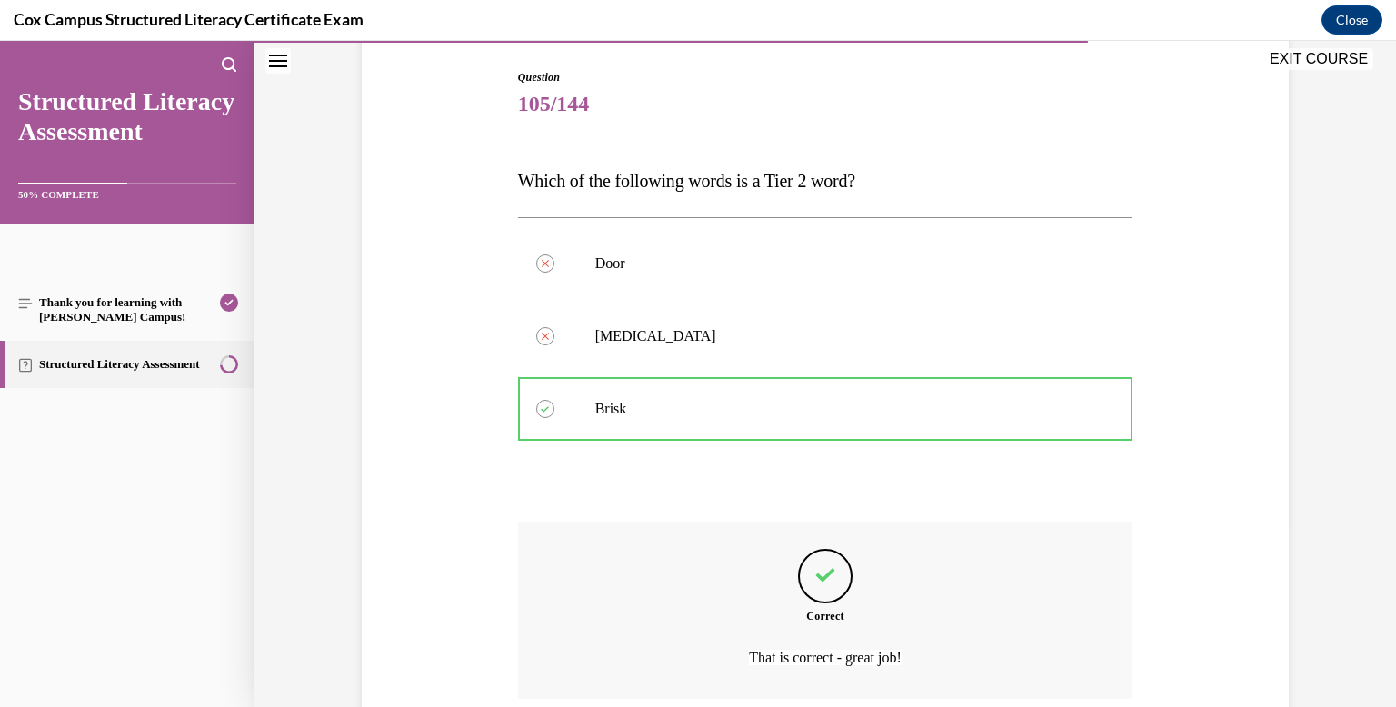
scroll to position [333, 0]
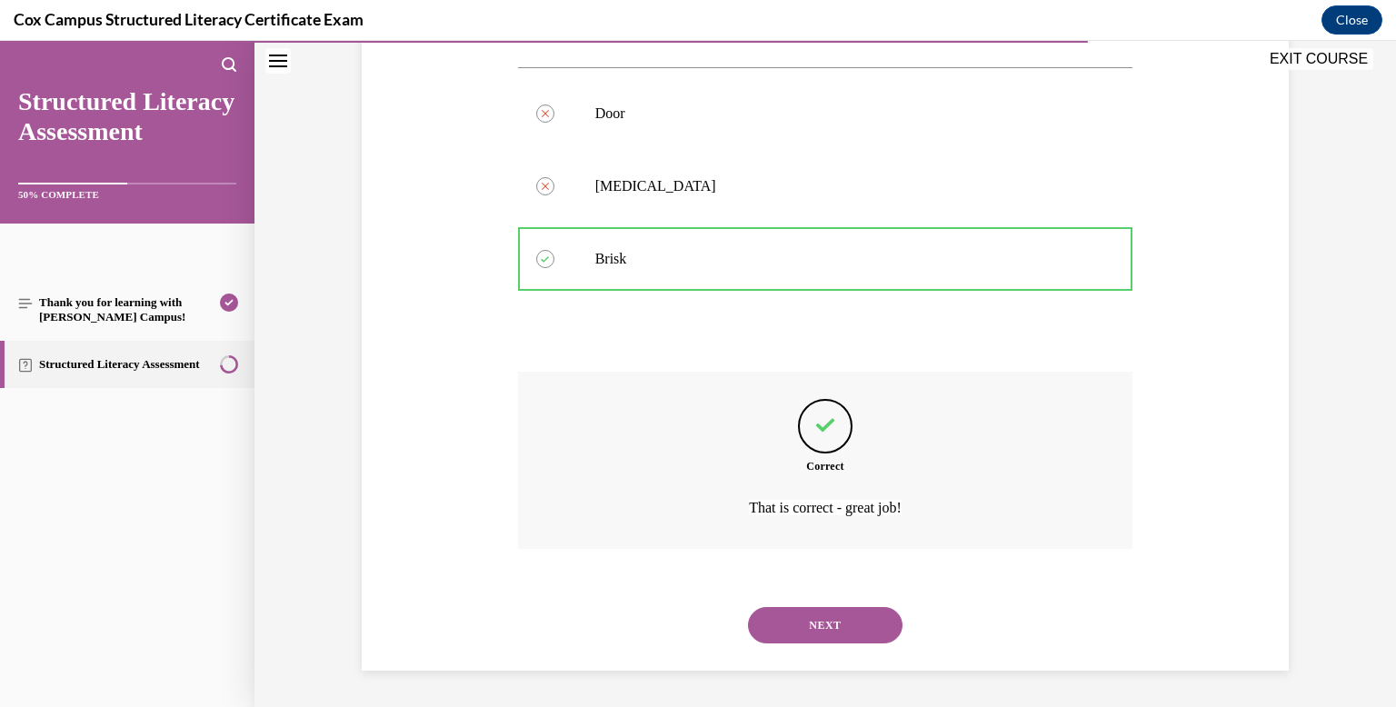
click at [809, 617] on button "NEXT" at bounding box center [825, 625] width 154 height 36
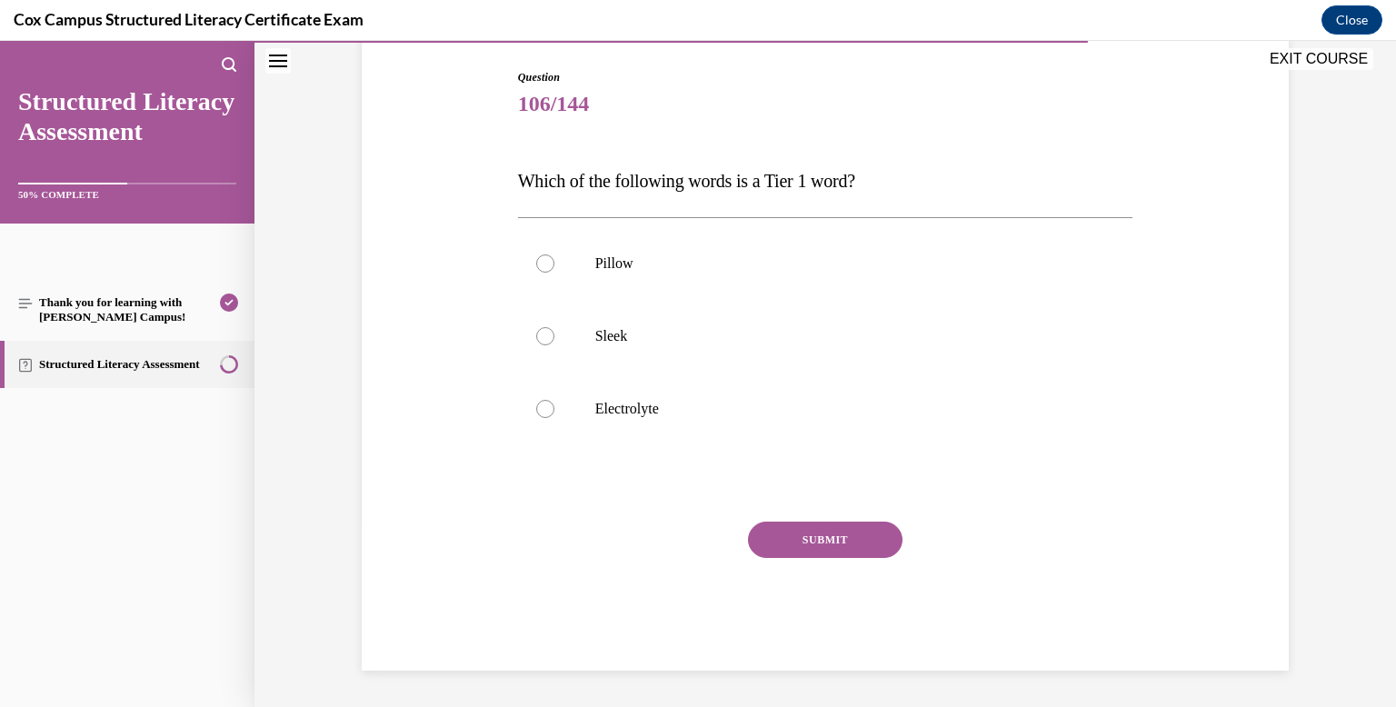
scroll to position [184, 0]
click at [741, 262] on p "Pillow" at bounding box center [841, 263] width 492 height 18
click at [554, 262] on input "Pillow" at bounding box center [545, 263] width 18 height 18
radio input "true"
click at [813, 542] on button "SUBMIT" at bounding box center [825, 540] width 154 height 36
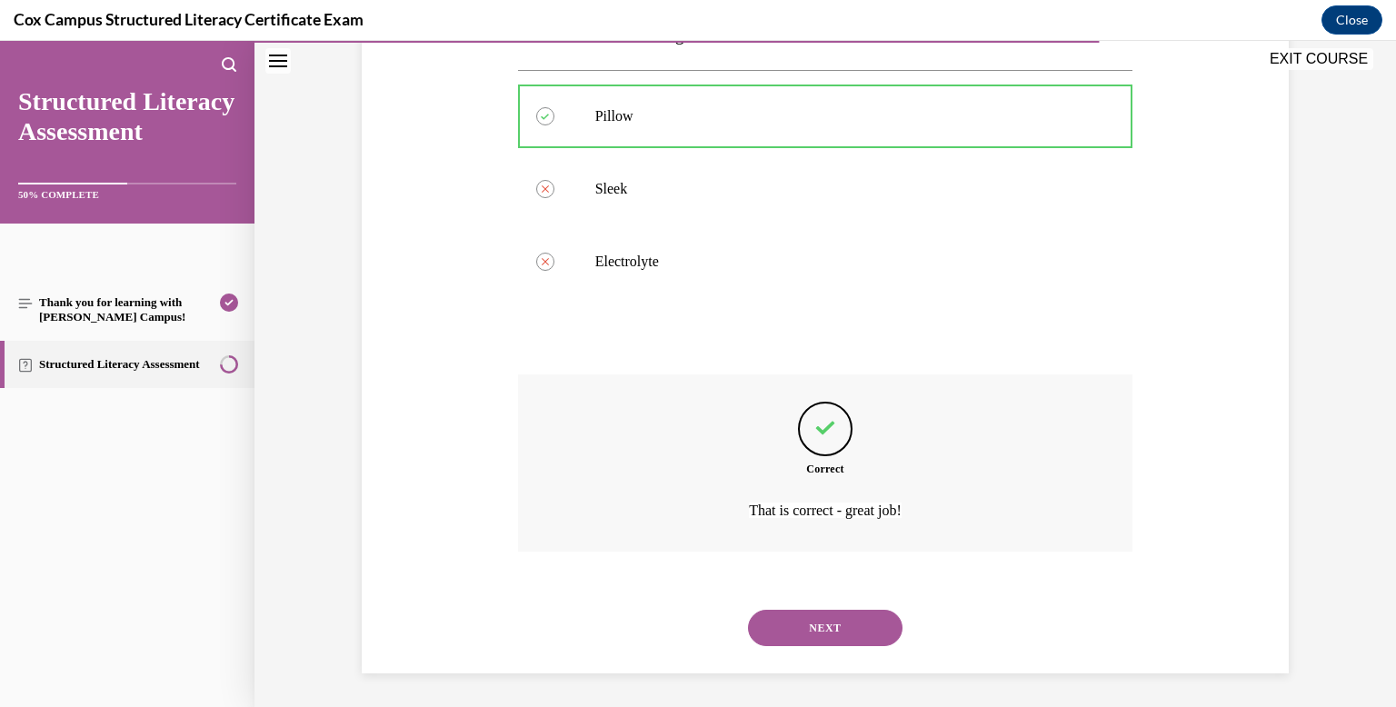
scroll to position [333, 0]
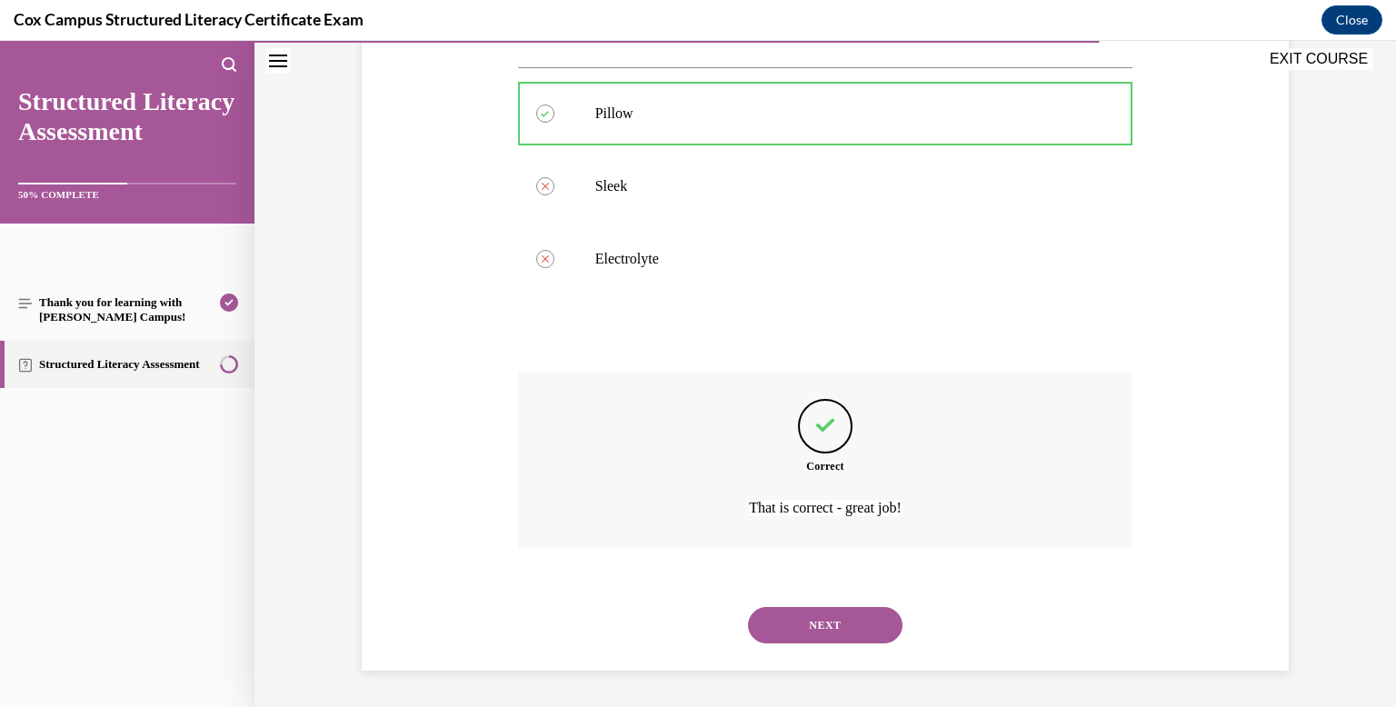
click at [817, 597] on div "NEXT" at bounding box center [825, 625] width 615 height 73
click at [822, 629] on button "NEXT" at bounding box center [825, 625] width 154 height 36
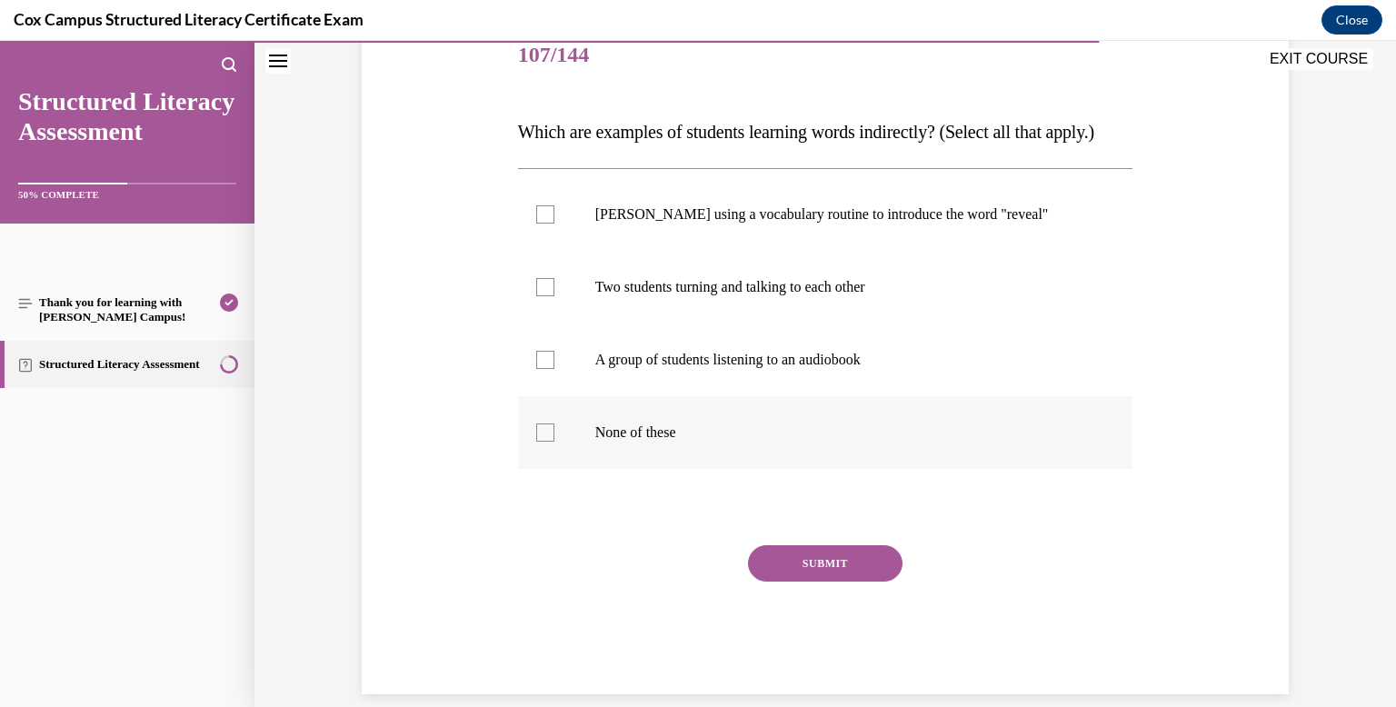
scroll to position [234, 0]
click at [769, 394] on label "A group of students listening to an audiobook" at bounding box center [825, 358] width 615 height 73
click at [554, 367] on input "A group of students listening to an audiobook" at bounding box center [545, 358] width 18 height 18
checkbox input "true"
click at [783, 580] on button "SUBMIT" at bounding box center [825, 561] width 154 height 36
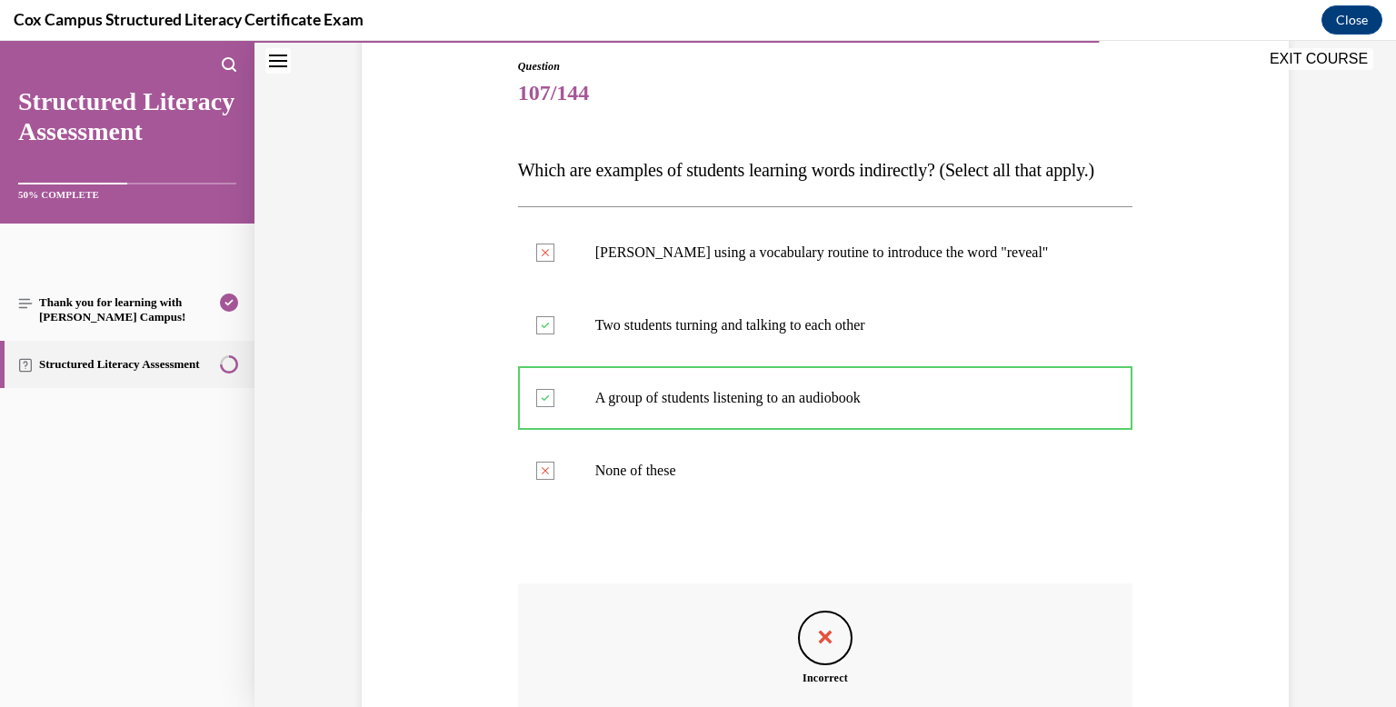
scroll to position [443, 0]
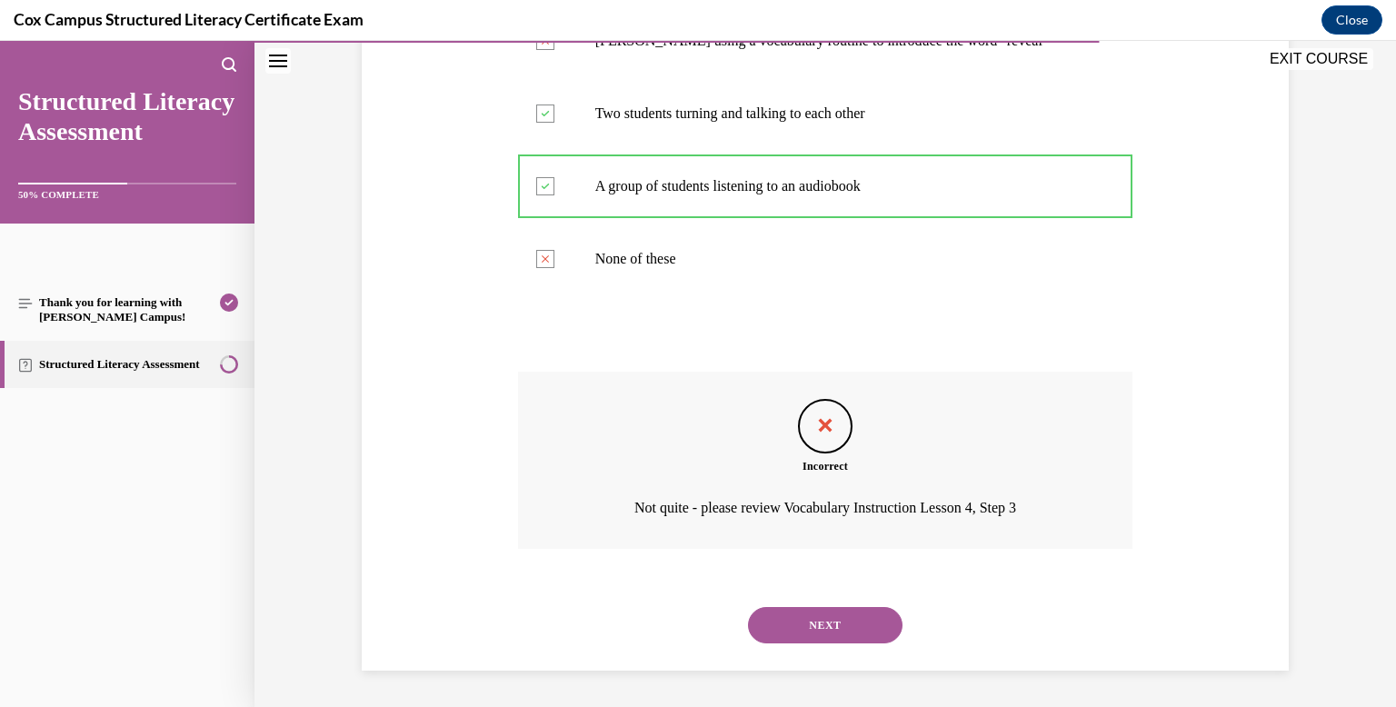
click at [789, 627] on button "NEXT" at bounding box center [825, 625] width 154 height 36
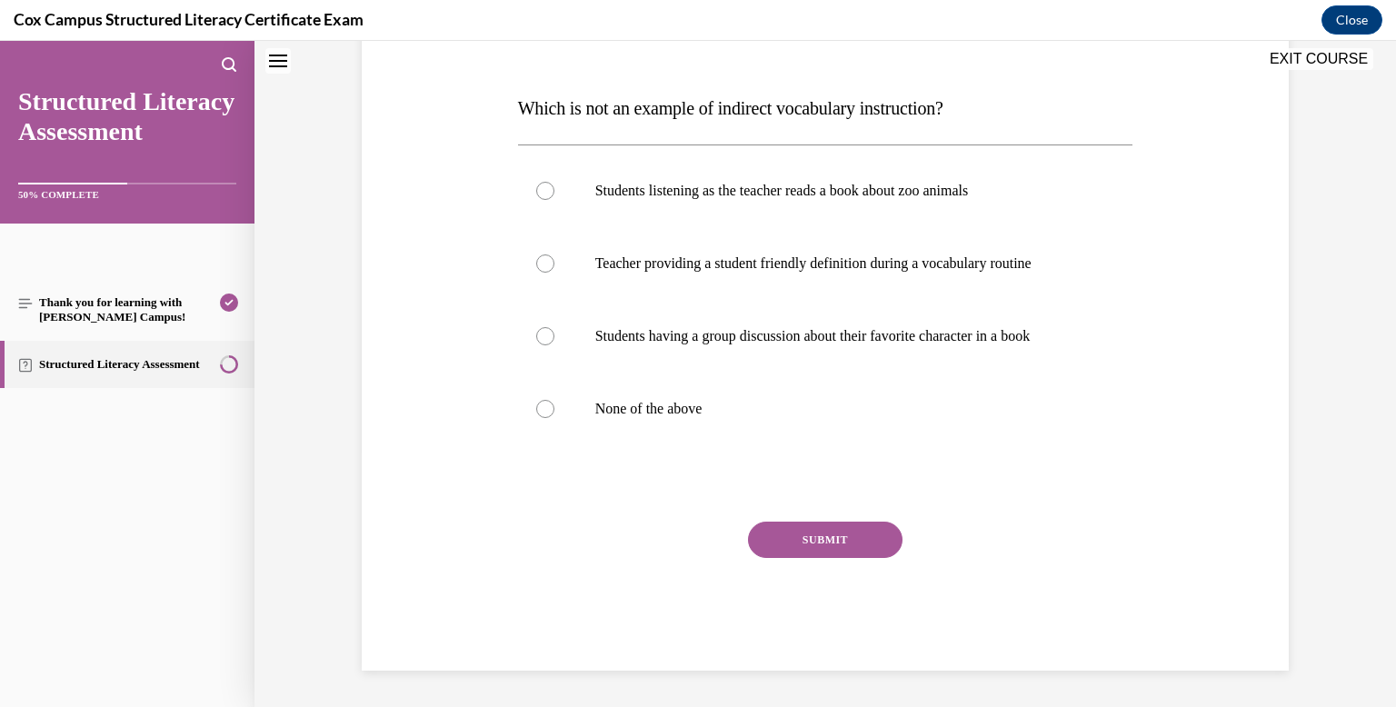
scroll to position [0, 0]
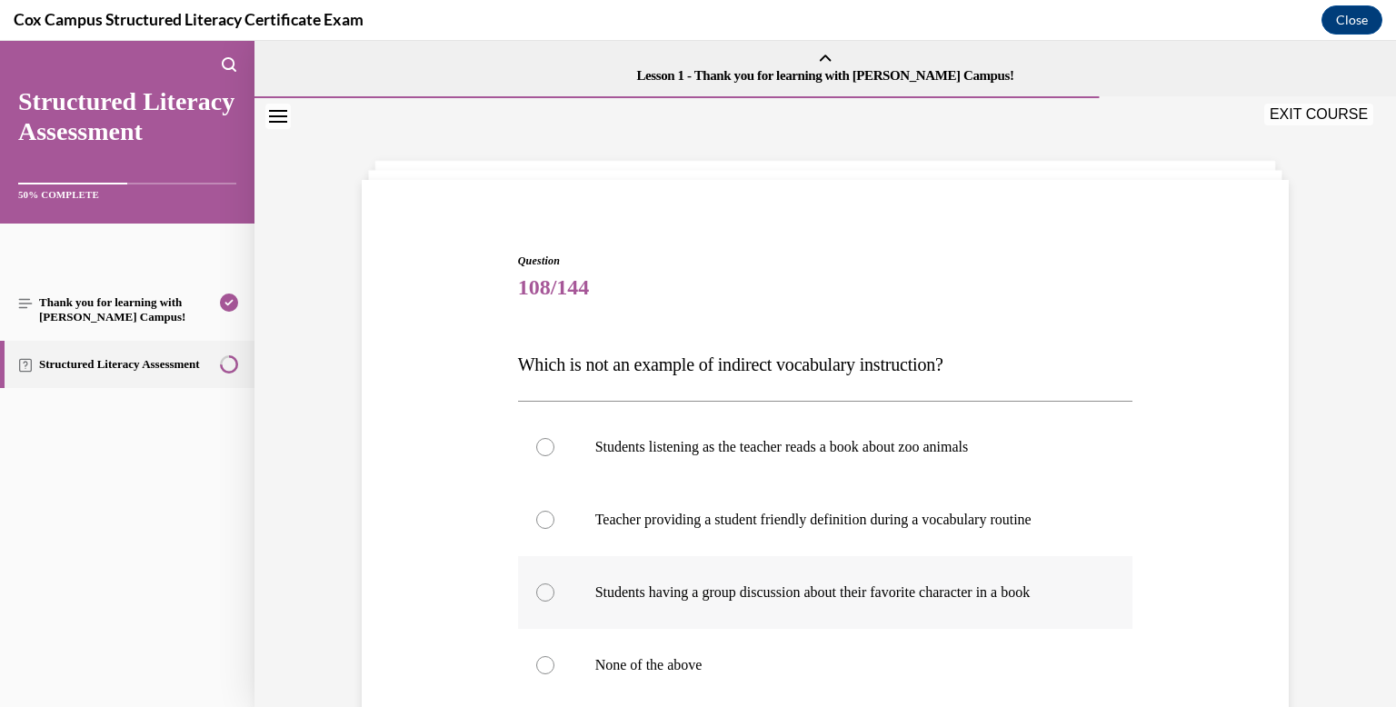
click at [785, 606] on label "Students having a group discussion about their favorite character in a book" at bounding box center [825, 592] width 615 height 73
click at [554, 602] on input "Students having a group discussion about their favorite character in a book" at bounding box center [545, 592] width 18 height 18
radio input "true"
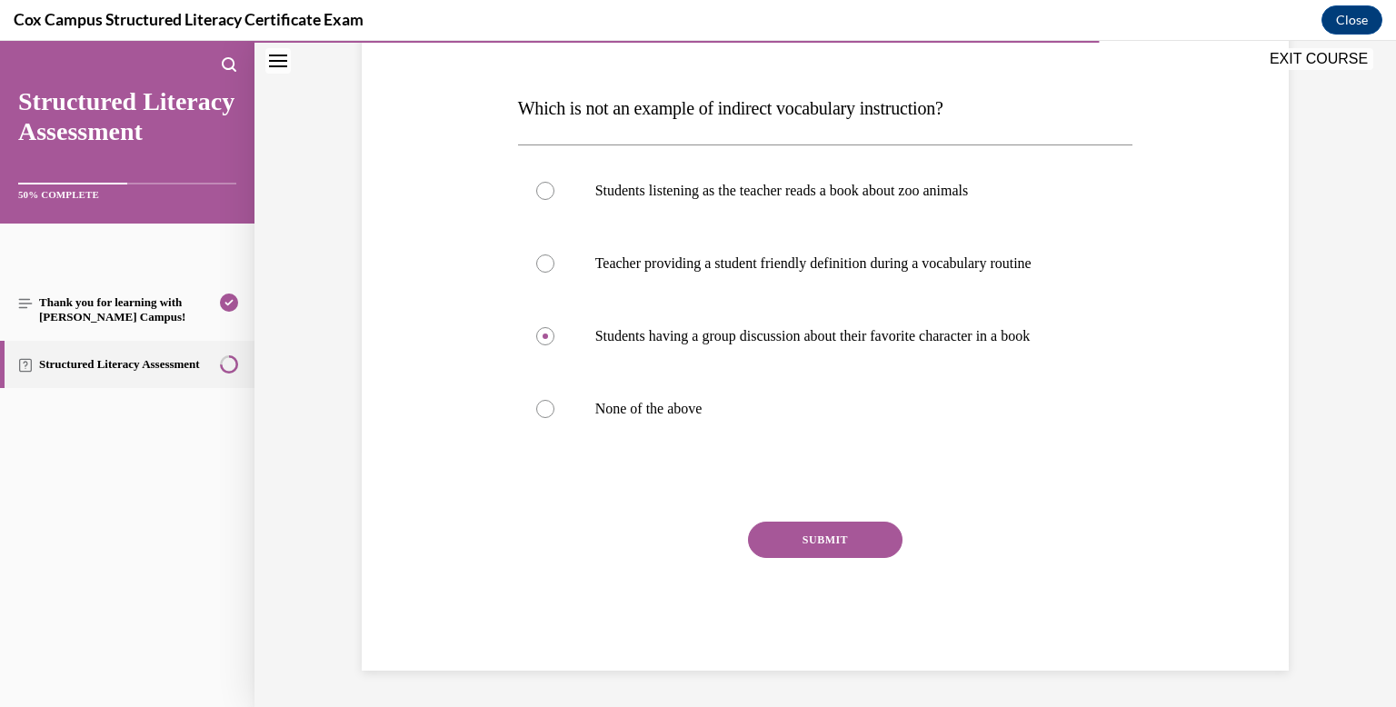
click at [791, 530] on button "SUBMIT" at bounding box center [825, 540] width 154 height 36
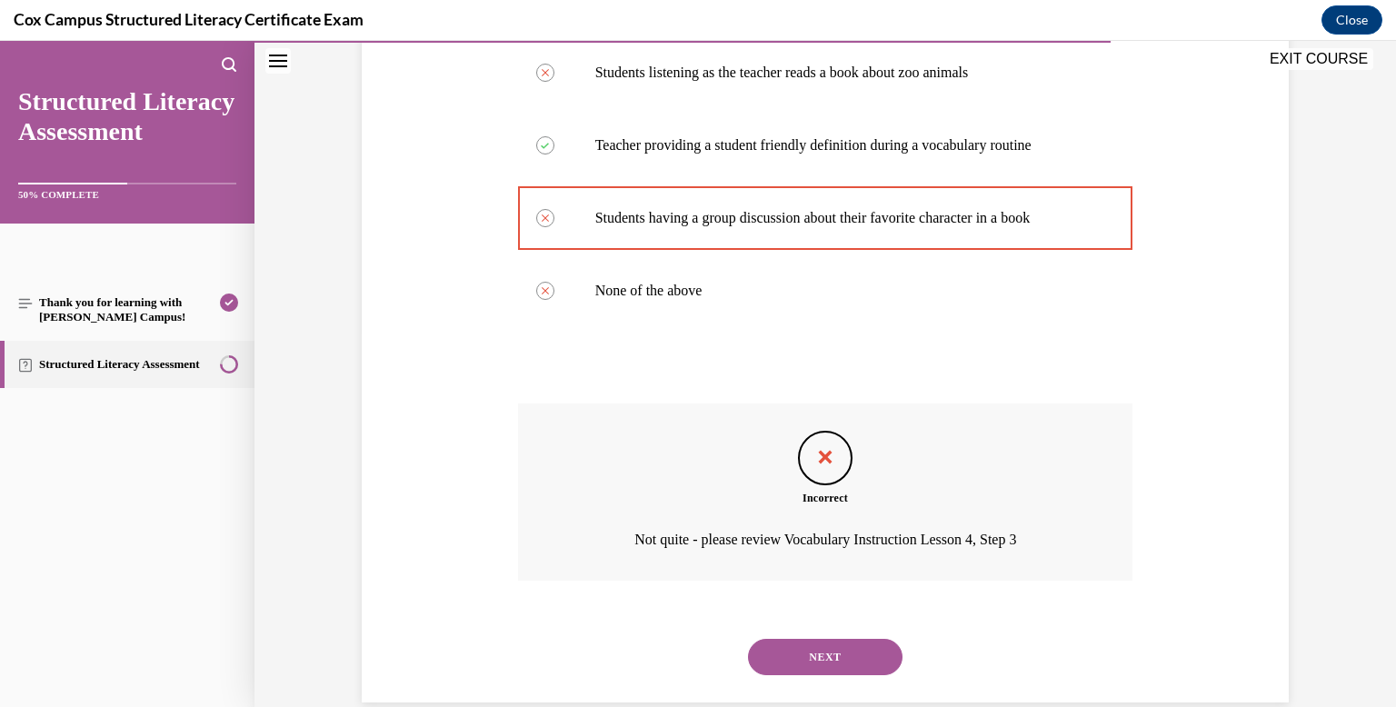
scroll to position [406, 0]
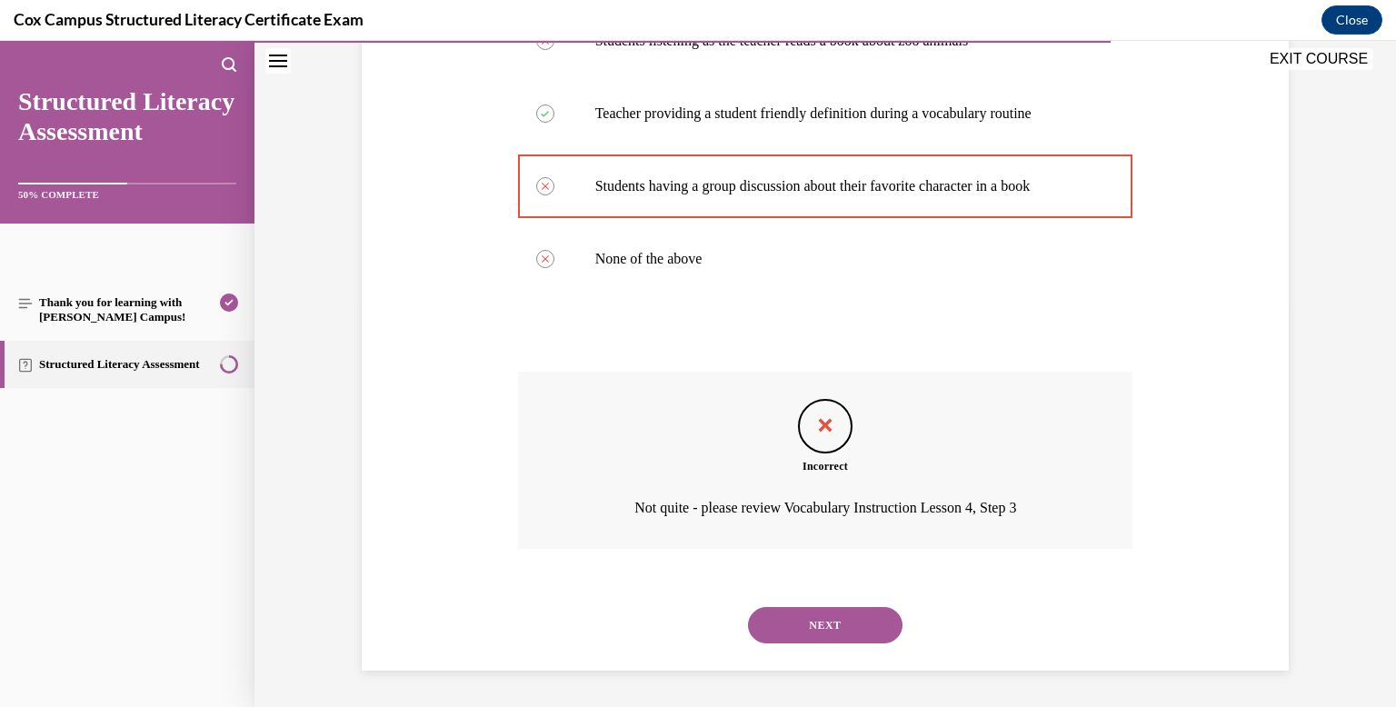
click at [811, 615] on button "NEXT" at bounding box center [825, 625] width 154 height 36
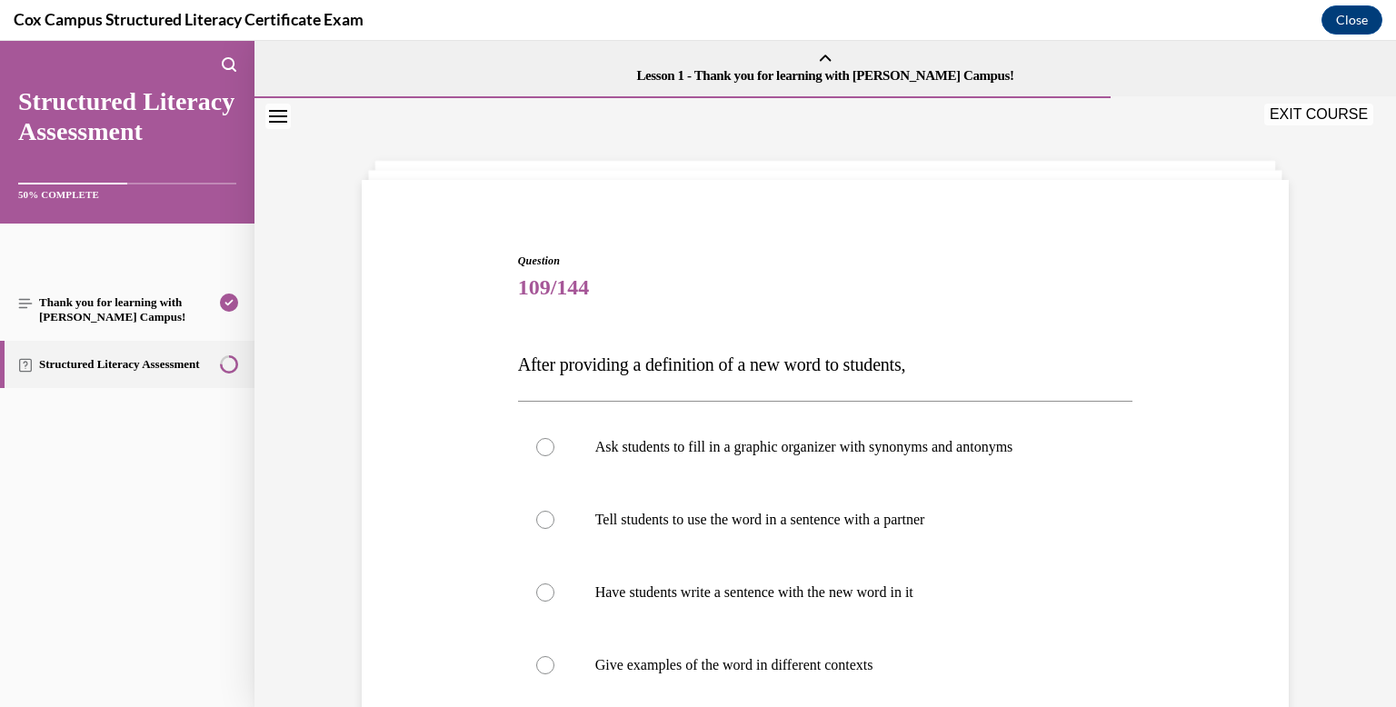
scroll to position [138, 0]
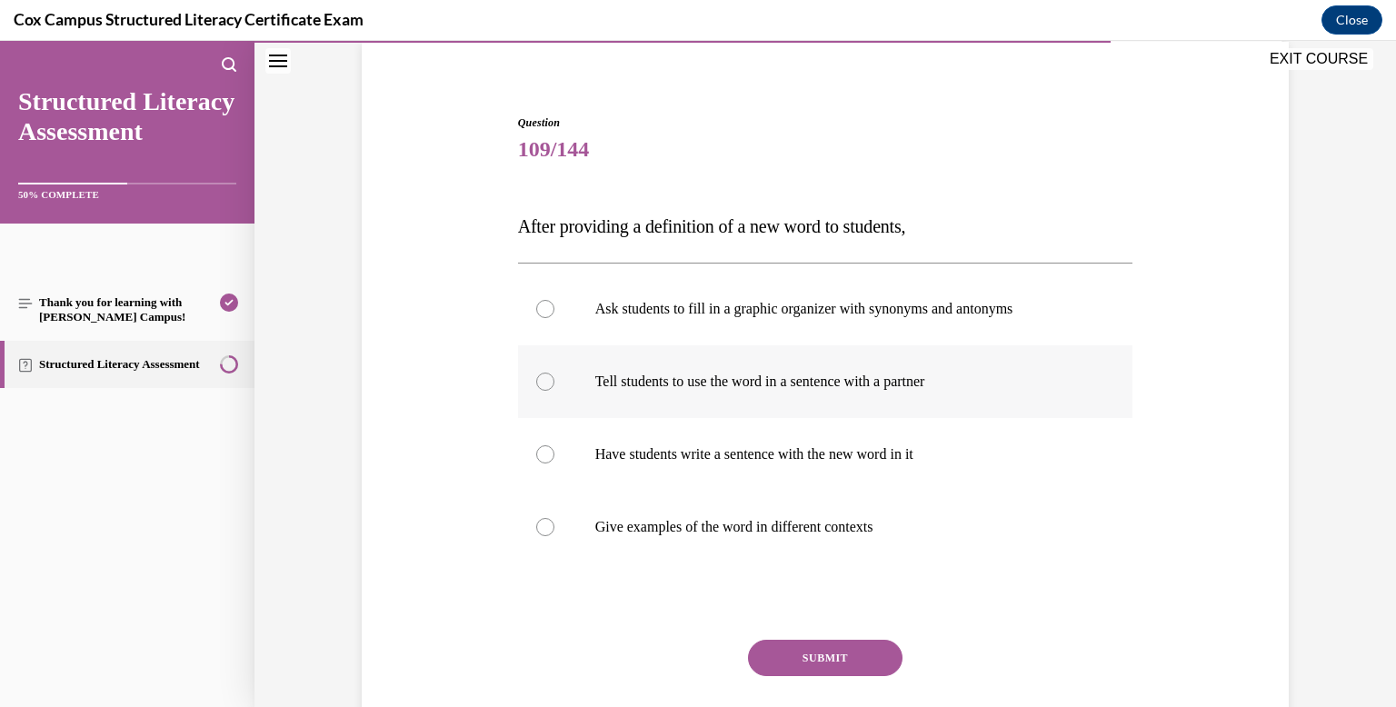
click at [788, 361] on label "Tell students to use the word in a sentence with a partner" at bounding box center [825, 381] width 615 height 73
click at [554, 373] on input "Tell students to use the word in a sentence with a partner" at bounding box center [545, 382] width 18 height 18
radio input "true"
click at [801, 656] on button "SUBMIT" at bounding box center [825, 658] width 154 height 36
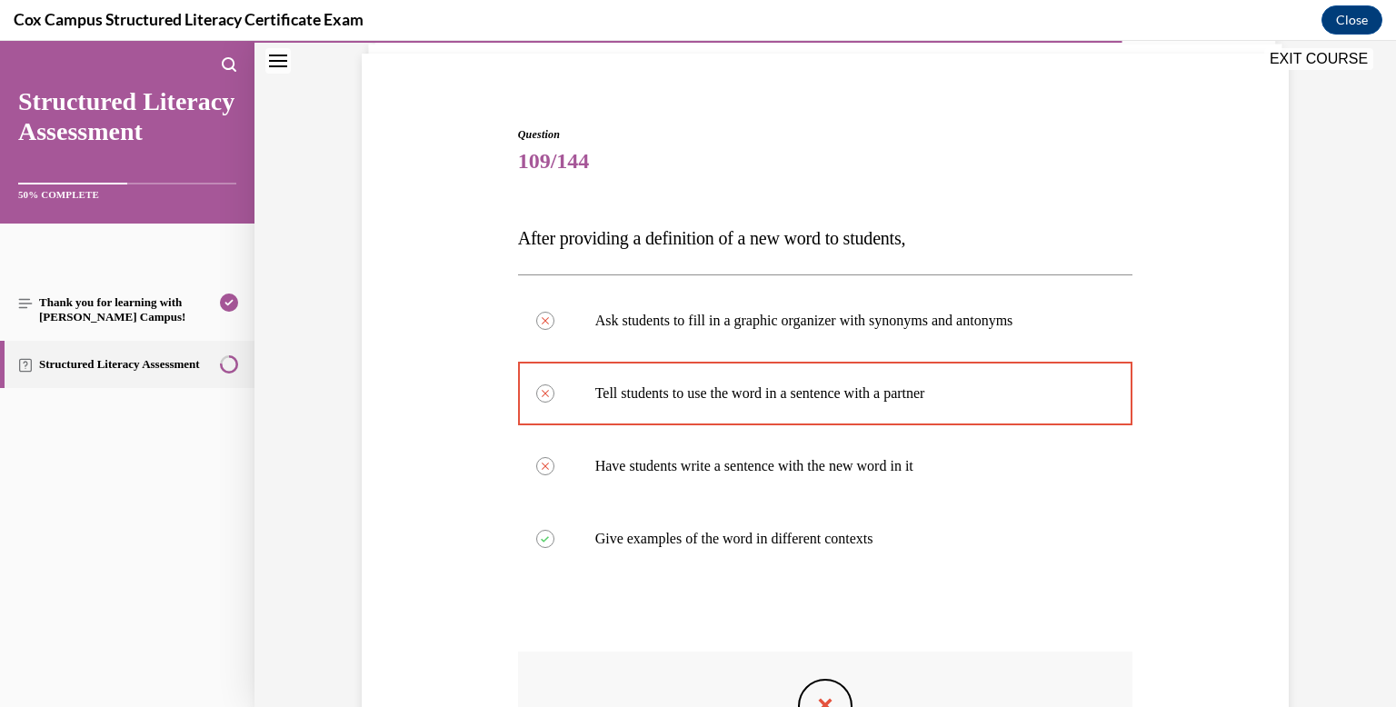
scroll to position [406, 0]
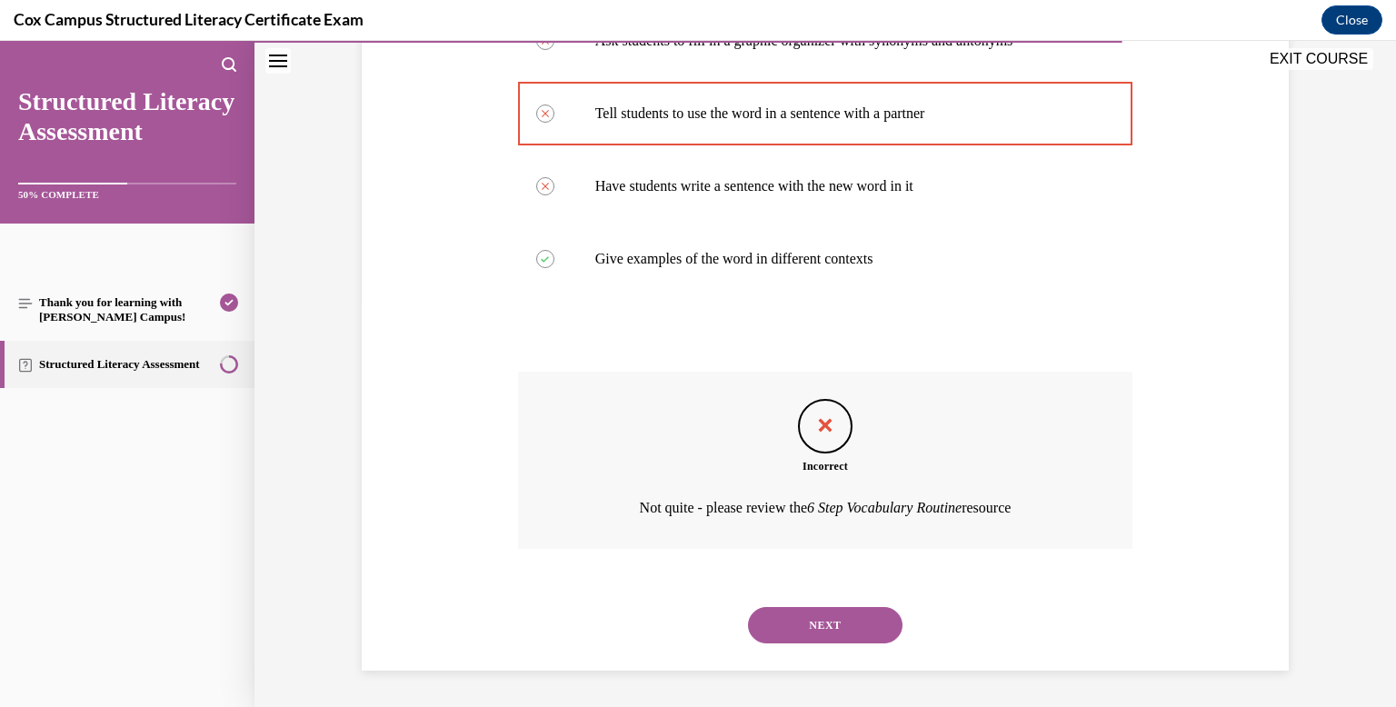
click at [805, 635] on button "NEXT" at bounding box center [825, 625] width 154 height 36
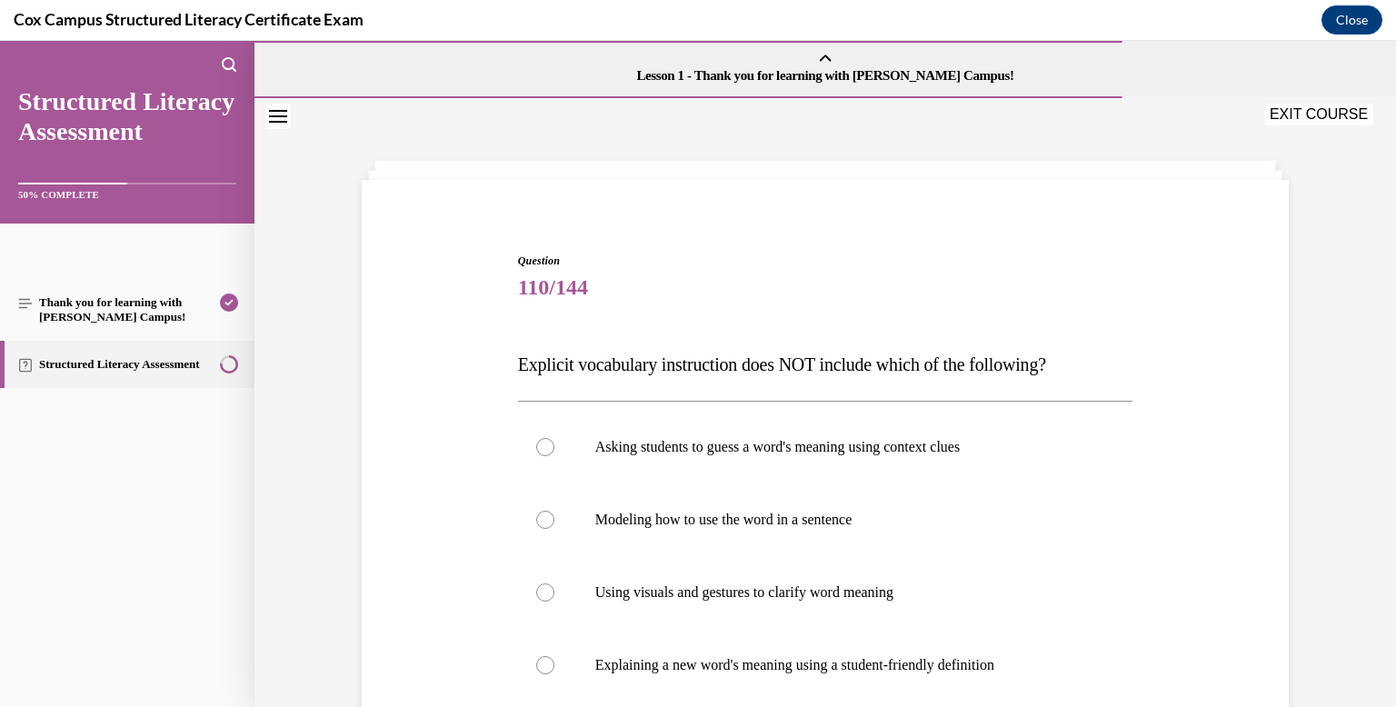
scroll to position [113, 0]
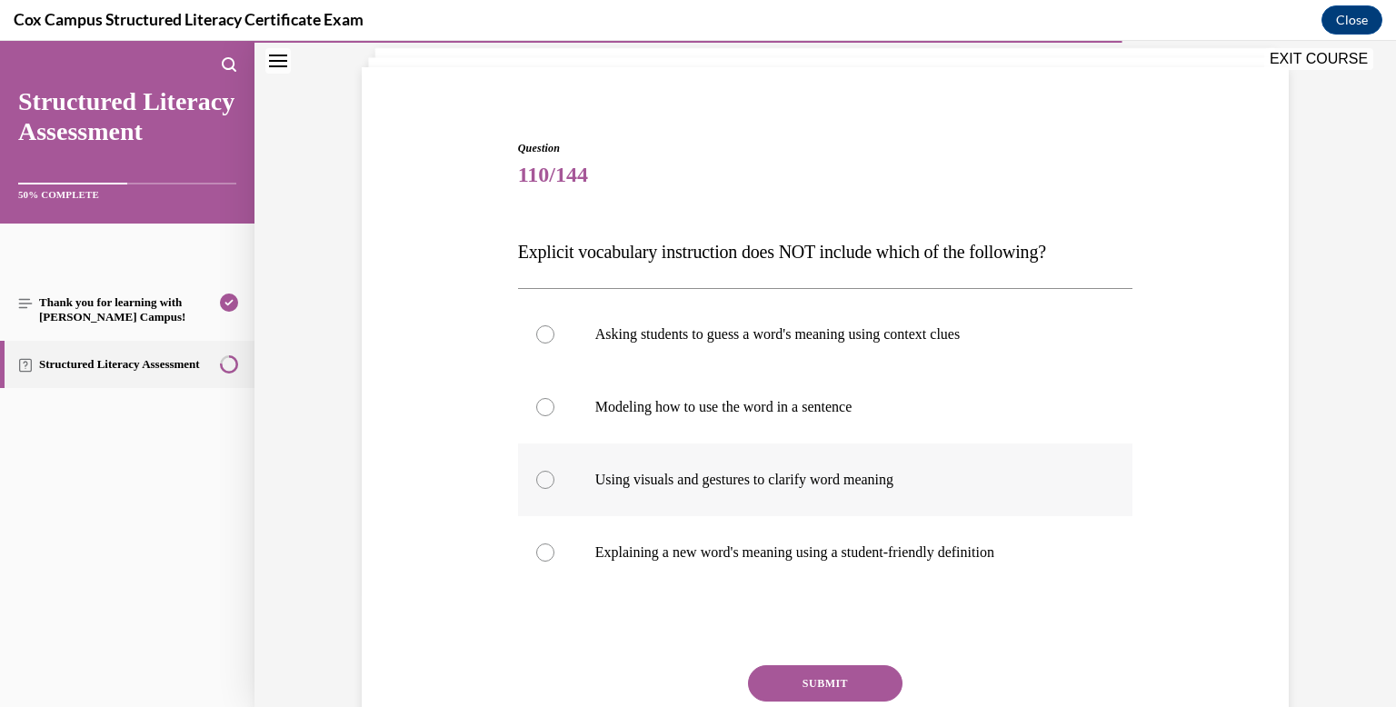
click at [781, 472] on p "Using visuals and gestures to clarify word meaning" at bounding box center [841, 480] width 492 height 18
click at [554, 472] on input "Using visuals and gestures to clarify word meaning" at bounding box center [545, 480] width 18 height 18
radio input "true"
click at [794, 668] on button "SUBMIT" at bounding box center [825, 683] width 154 height 36
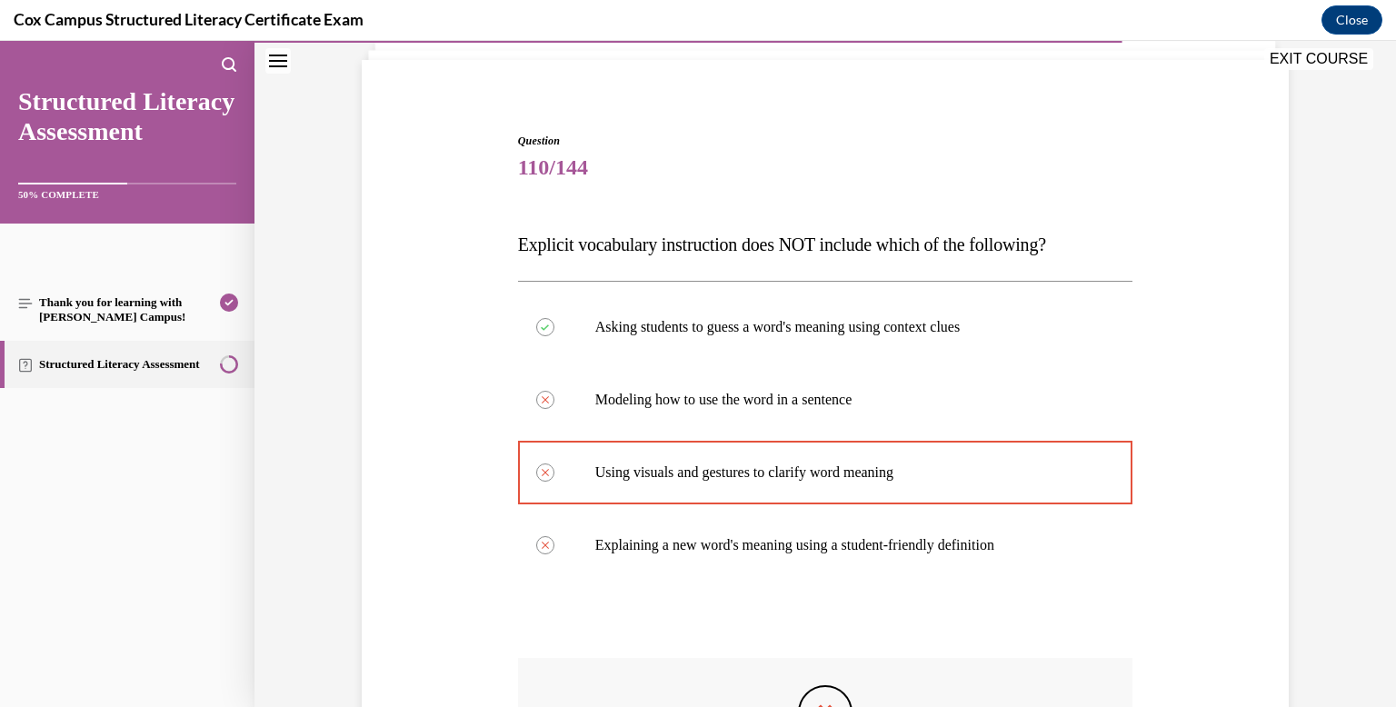
scroll to position [406, 0]
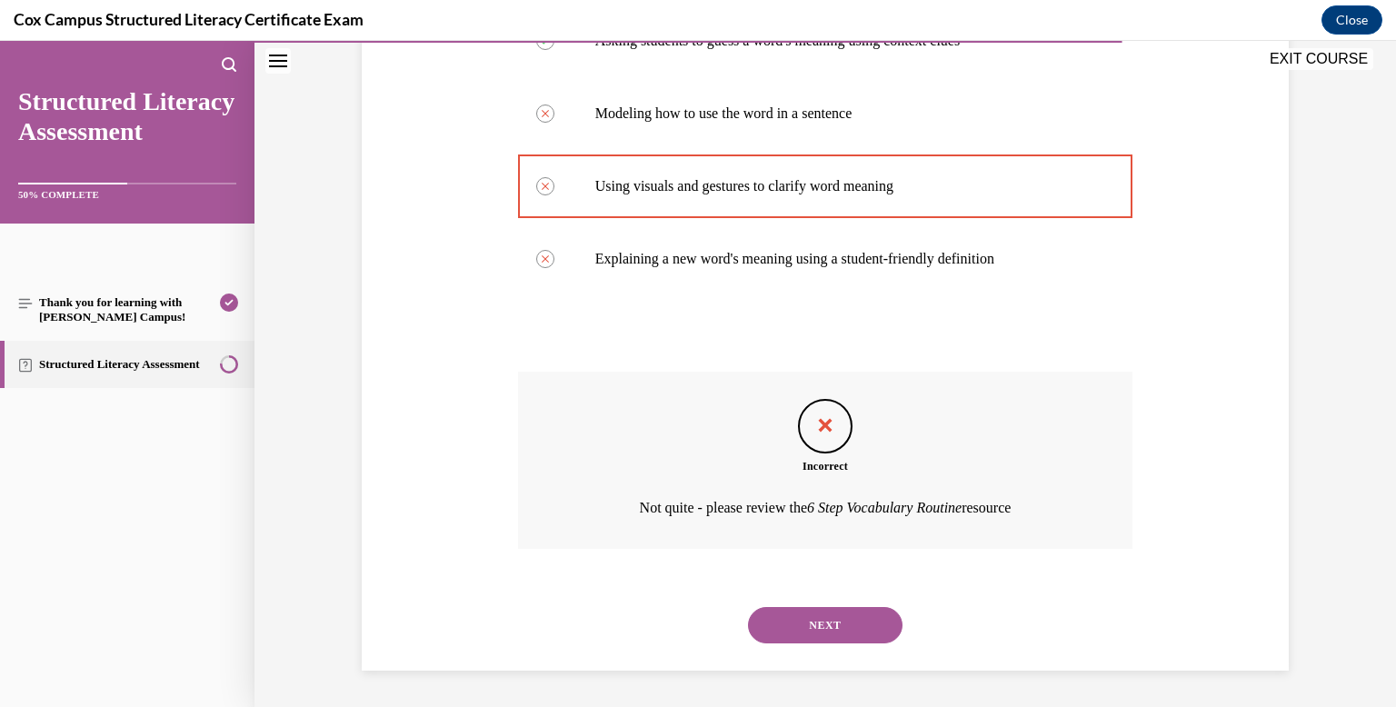
click at [802, 639] on button "NEXT" at bounding box center [825, 625] width 154 height 36
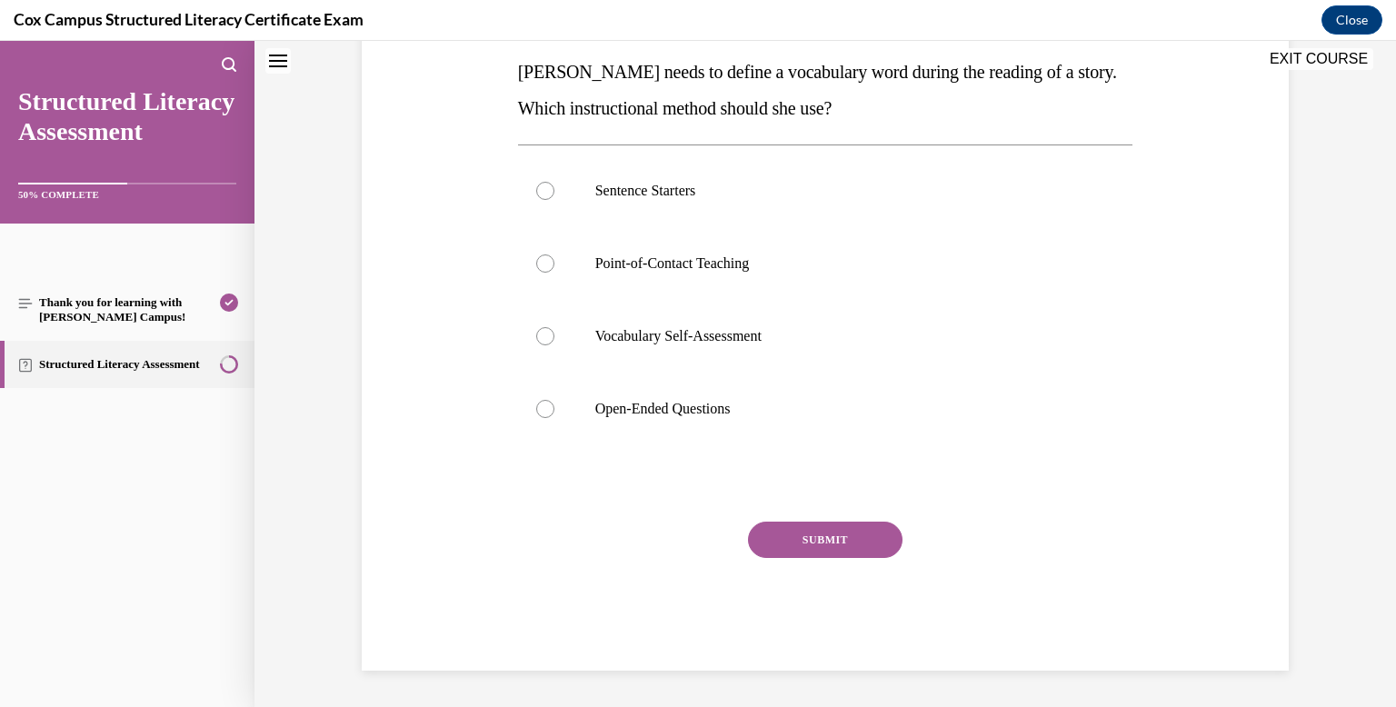
scroll to position [0, 0]
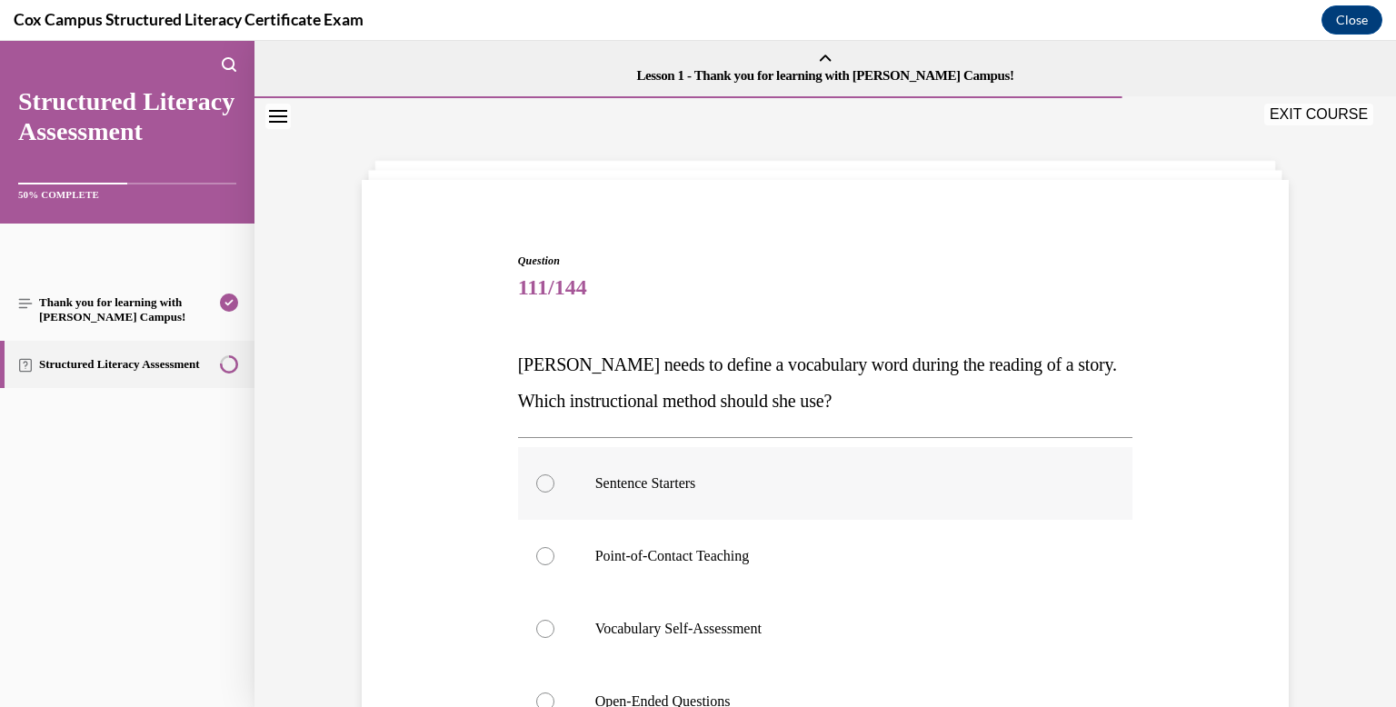
click at [798, 487] on p "Sentence Starters" at bounding box center [841, 483] width 492 height 18
click at [554, 487] on input "Sentence Starters" at bounding box center [545, 483] width 18 height 18
radio input "true"
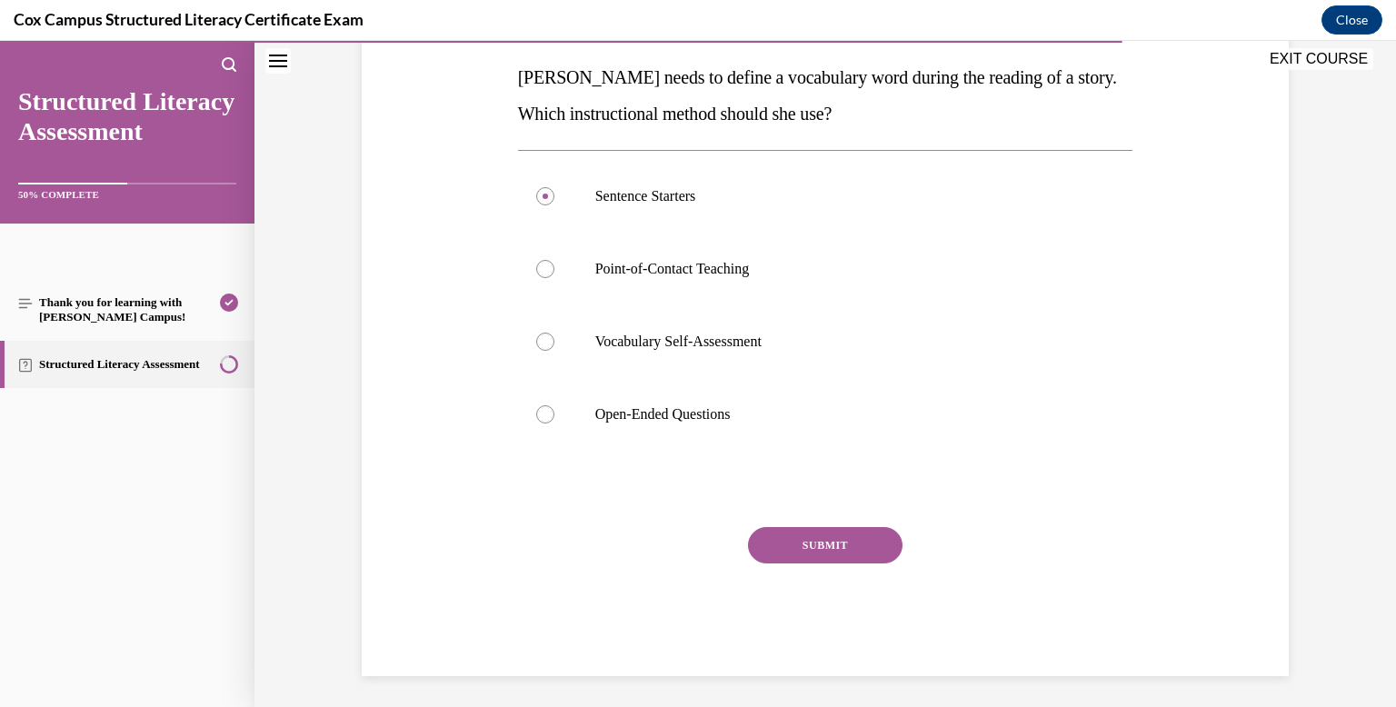
click at [804, 540] on button "SUBMIT" at bounding box center [825, 545] width 154 height 36
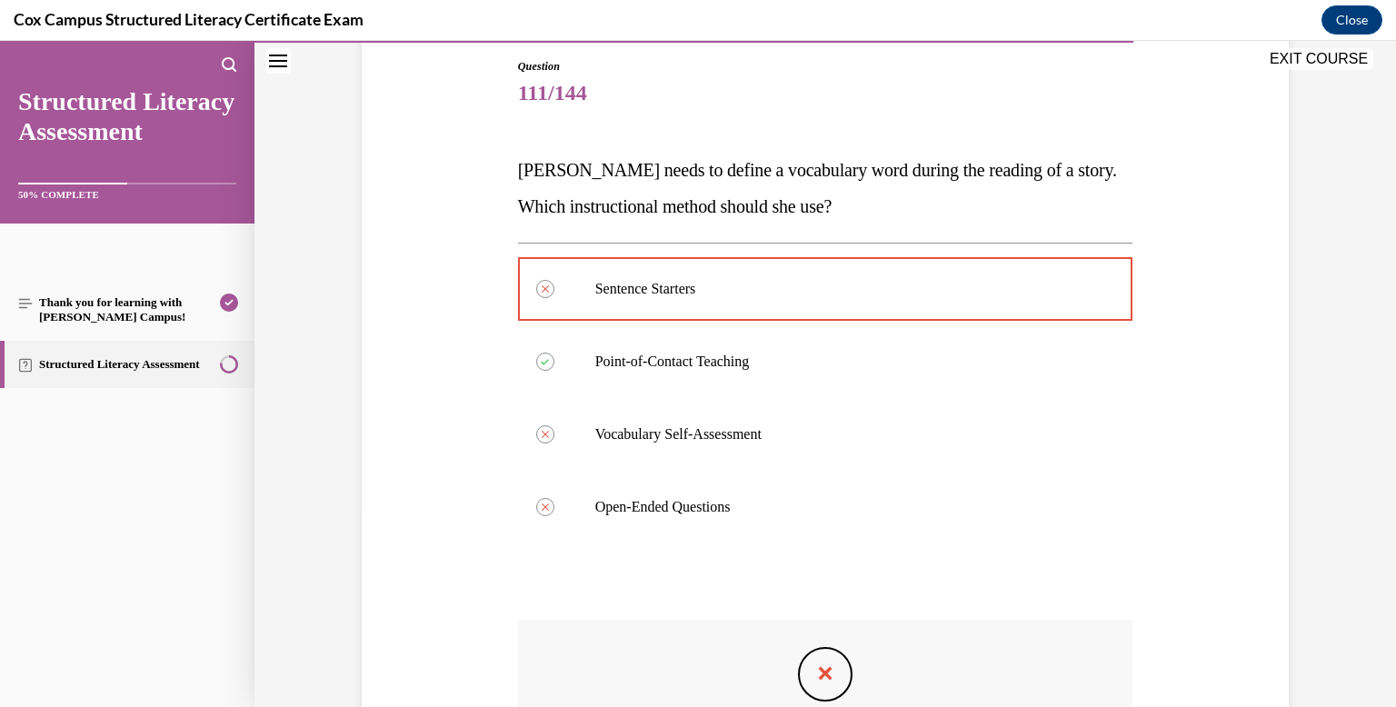
scroll to position [443, 0]
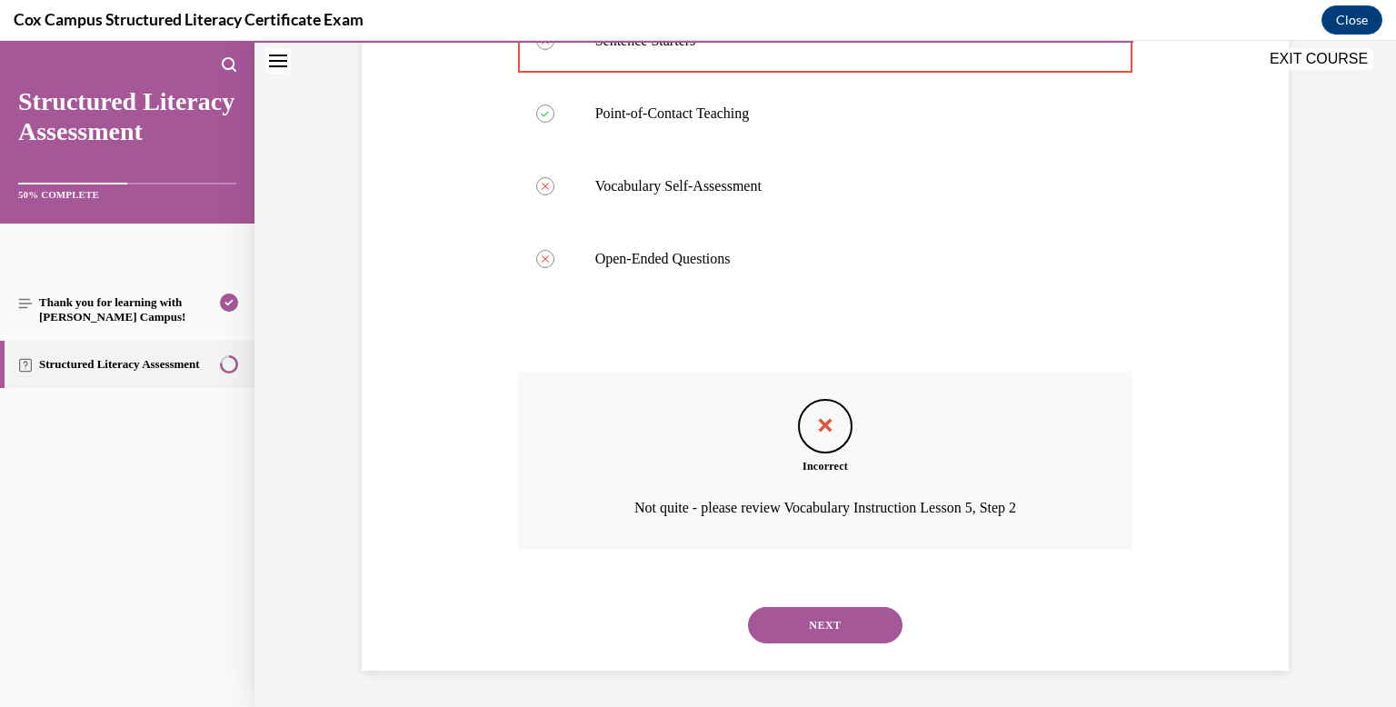
click at [812, 632] on button "NEXT" at bounding box center [825, 625] width 154 height 36
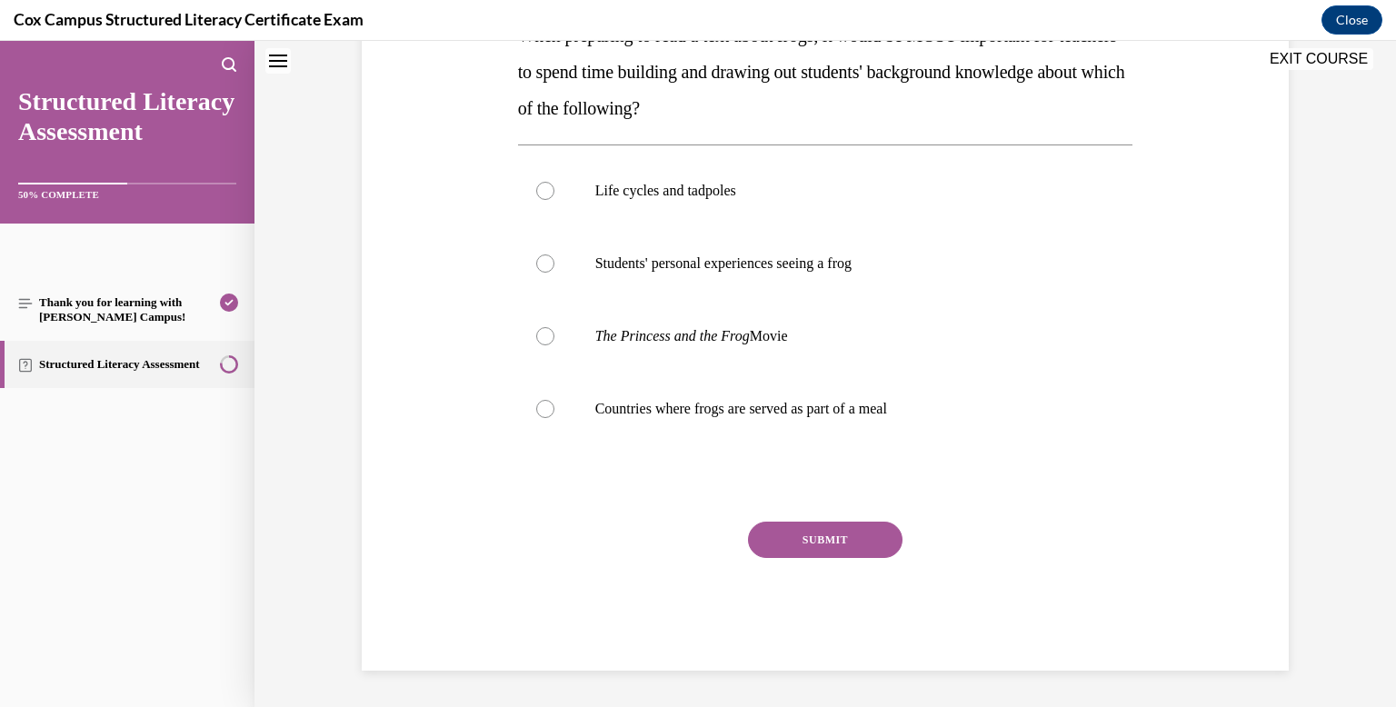
scroll to position [0, 0]
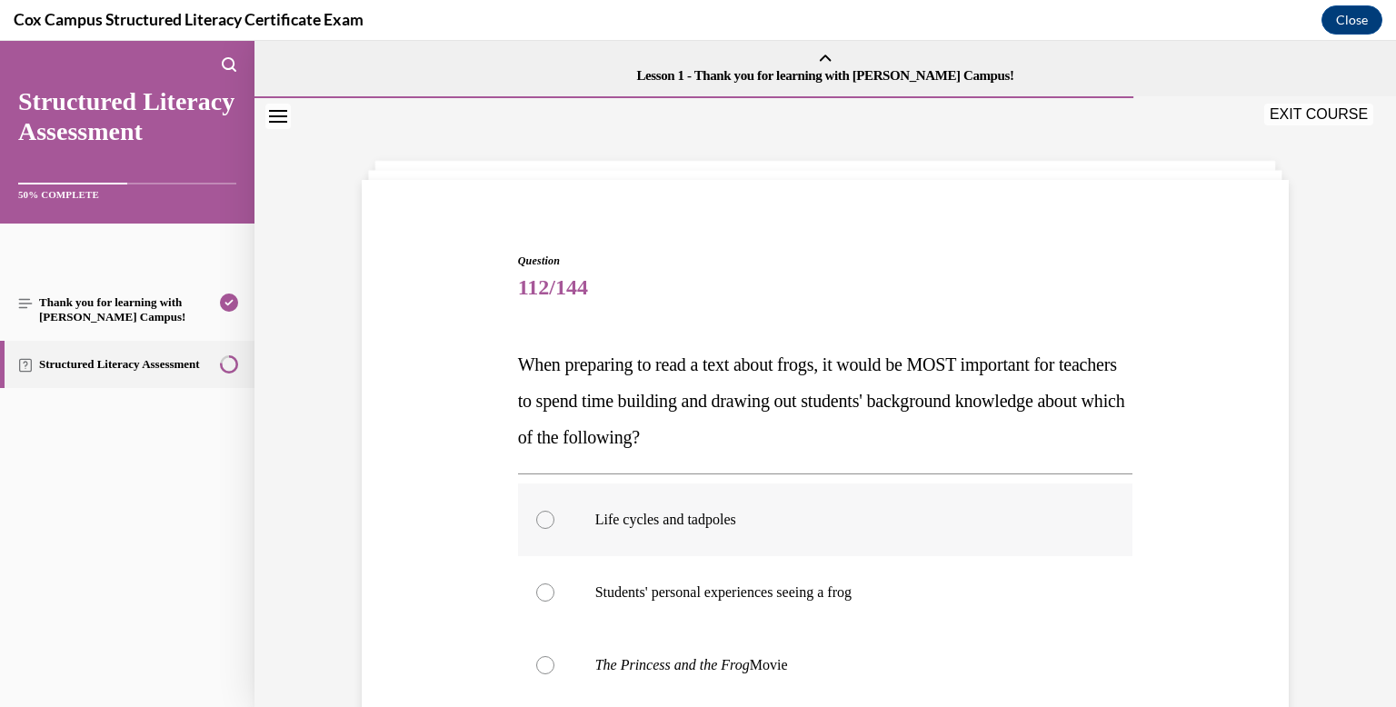
click at [791, 484] on label "Life cycles and tadpoles" at bounding box center [825, 519] width 615 height 73
click at [554, 511] on input "Life cycles and tadpoles" at bounding box center [545, 520] width 18 height 18
radio input "true"
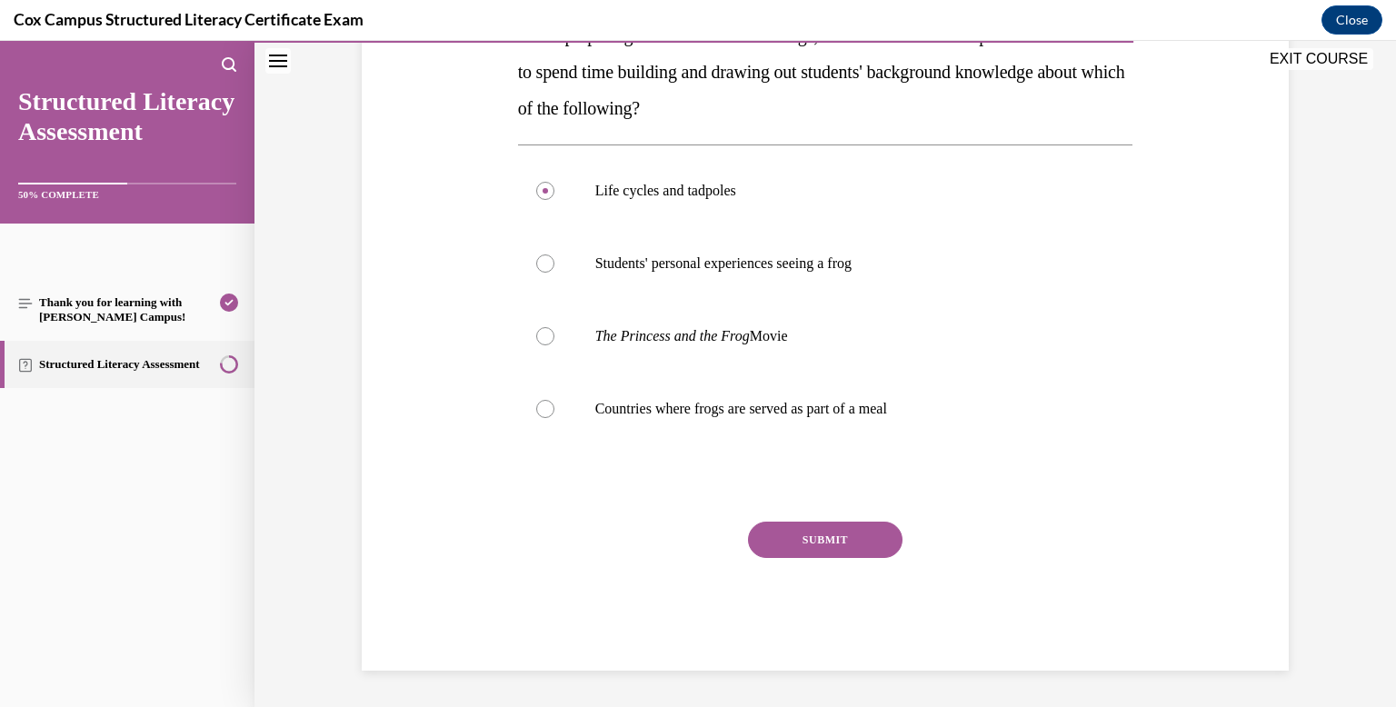
click at [792, 528] on button "SUBMIT" at bounding box center [825, 540] width 154 height 36
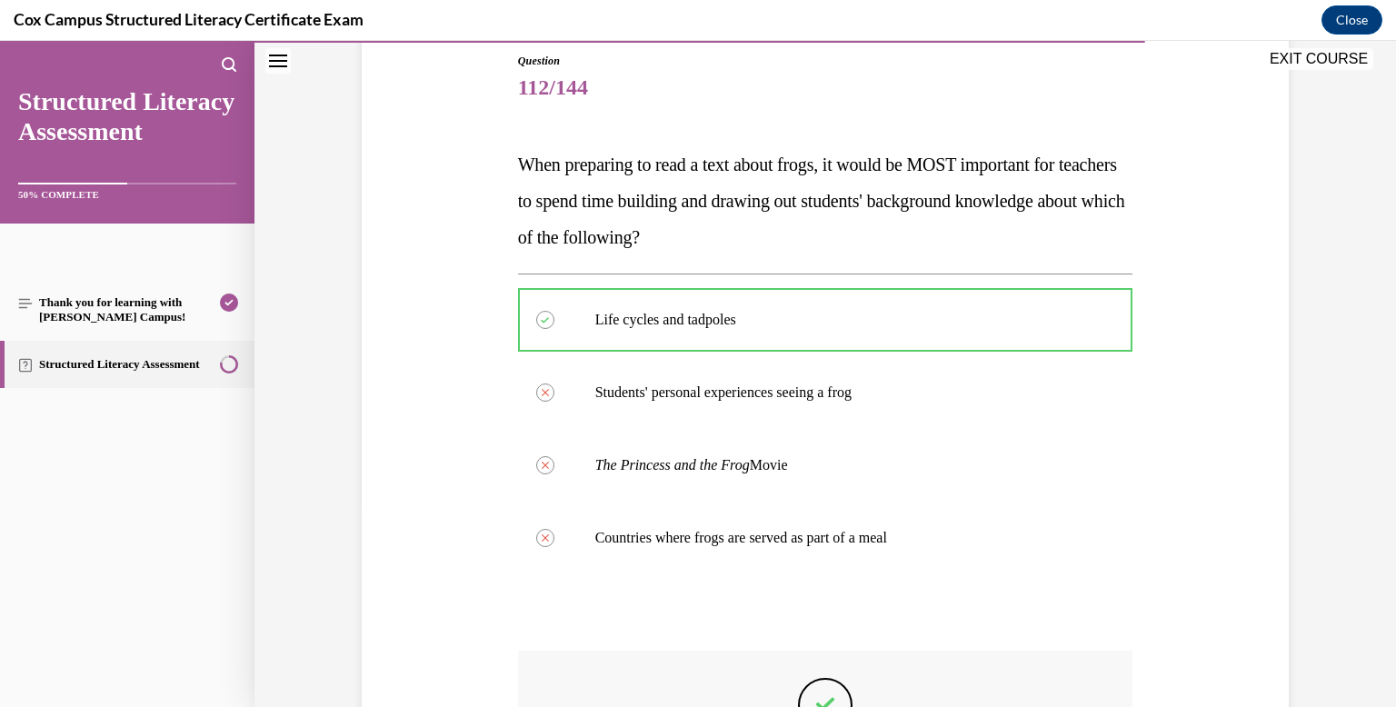
scroll to position [479, 0]
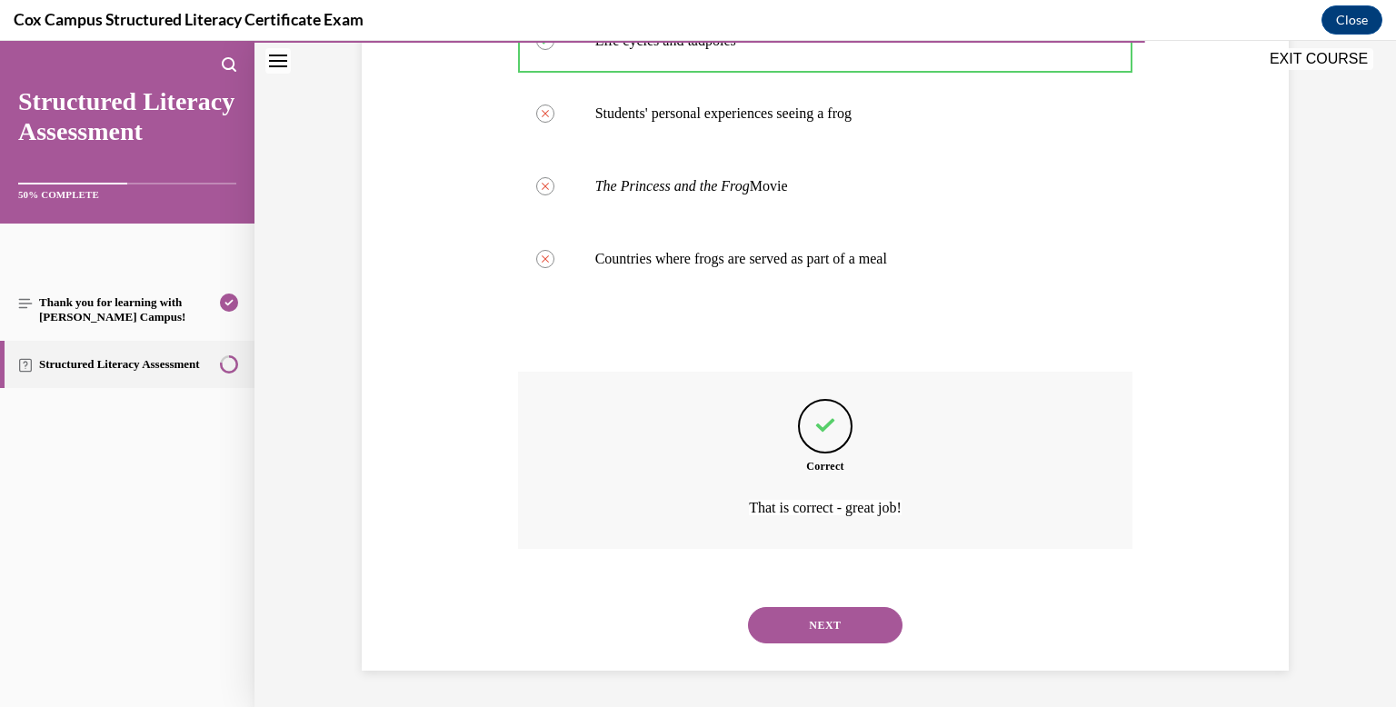
click at [799, 620] on button "NEXT" at bounding box center [825, 625] width 154 height 36
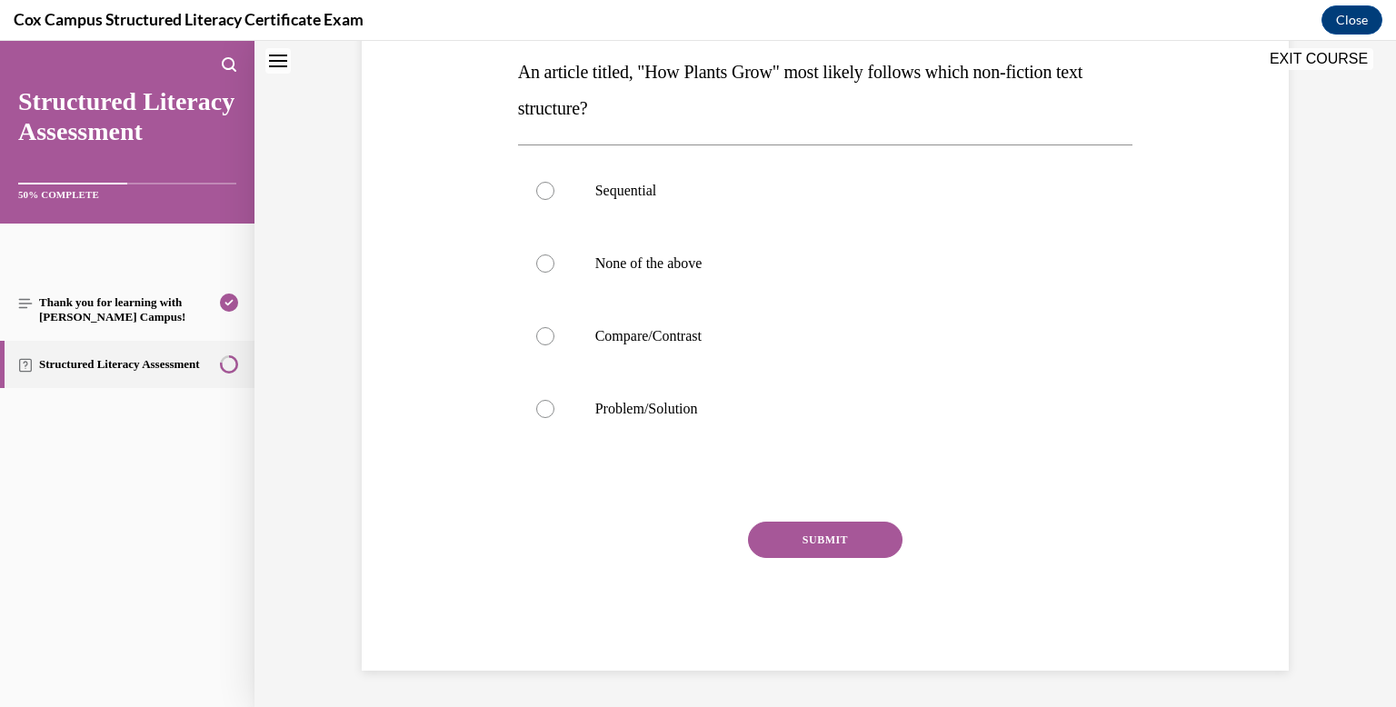
scroll to position [0, 0]
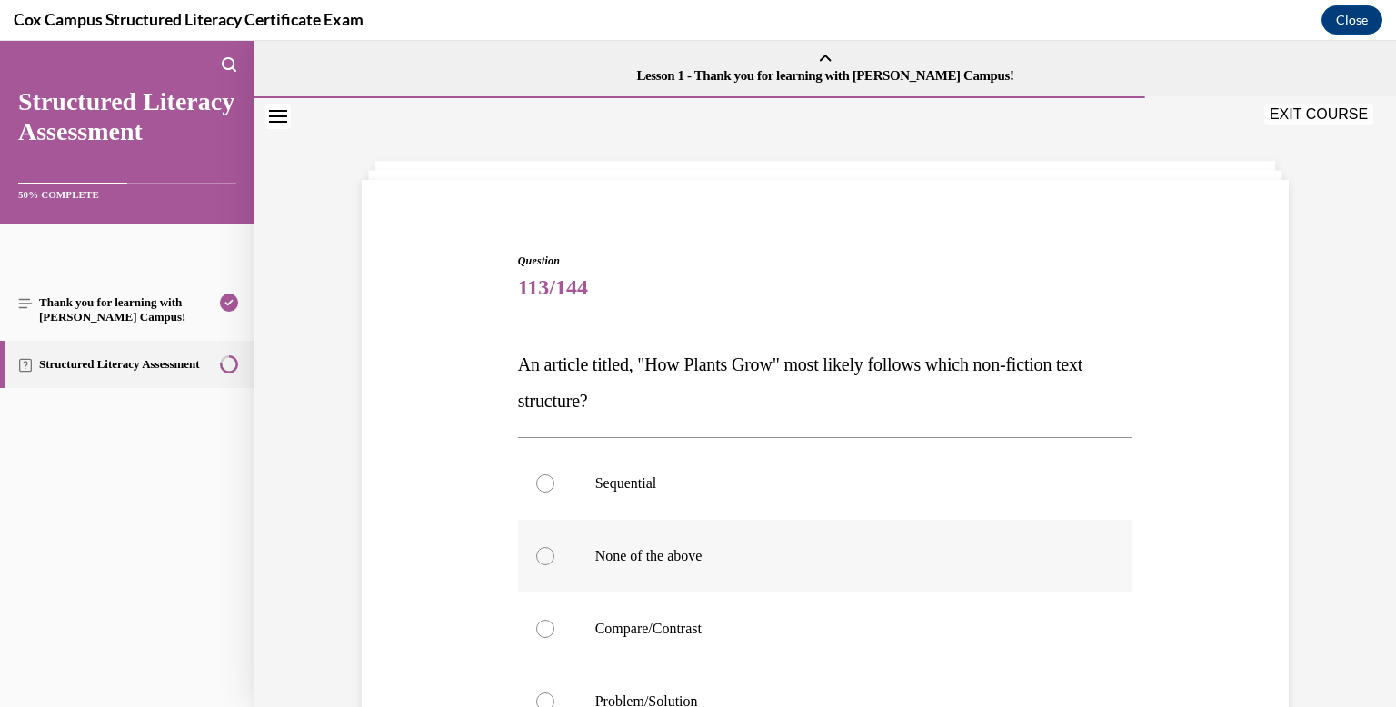
click at [777, 533] on label "None of the above" at bounding box center [825, 556] width 615 height 73
click at [554, 547] on input "None of the above" at bounding box center [545, 556] width 18 height 18
radio input "true"
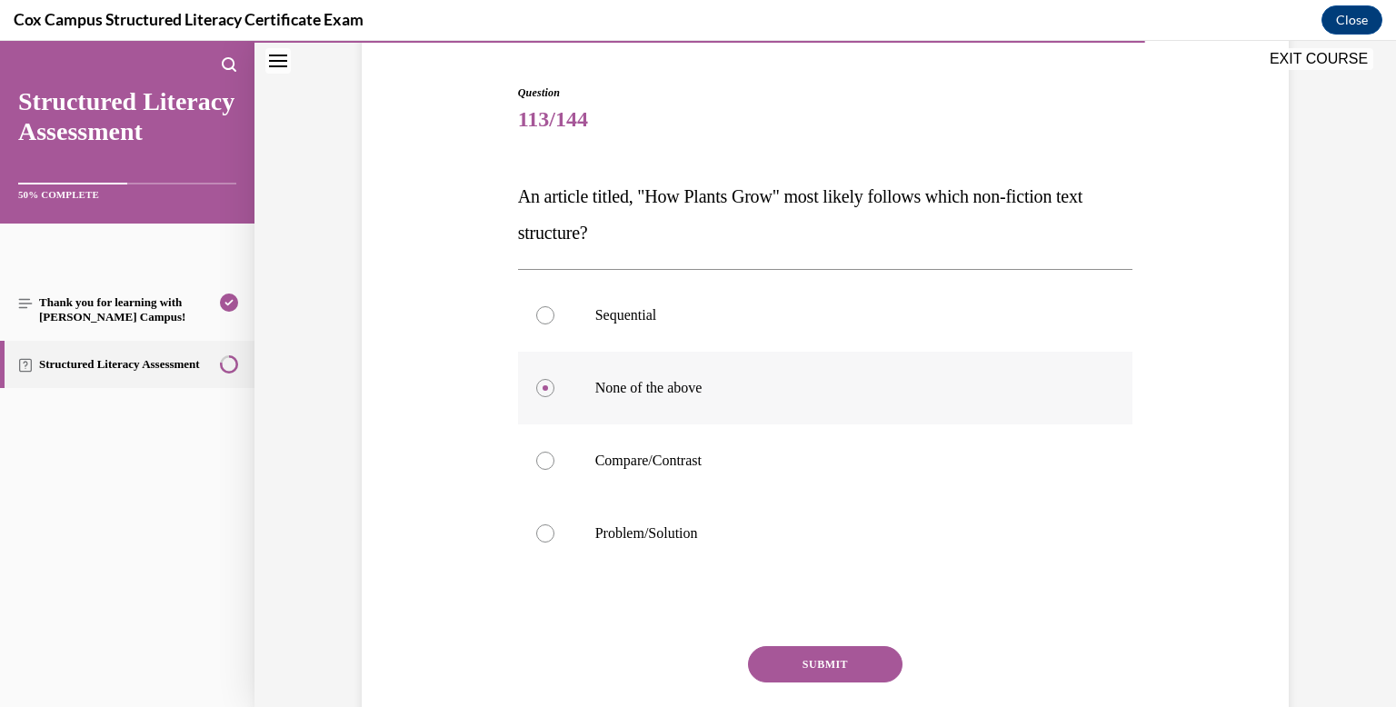
scroll to position [169, 0]
click at [757, 340] on label "Sequential" at bounding box center [825, 314] width 615 height 73
click at [554, 323] on input "Sequential" at bounding box center [545, 314] width 18 height 18
radio input "true"
click at [829, 662] on button "SUBMIT" at bounding box center [825, 663] width 154 height 36
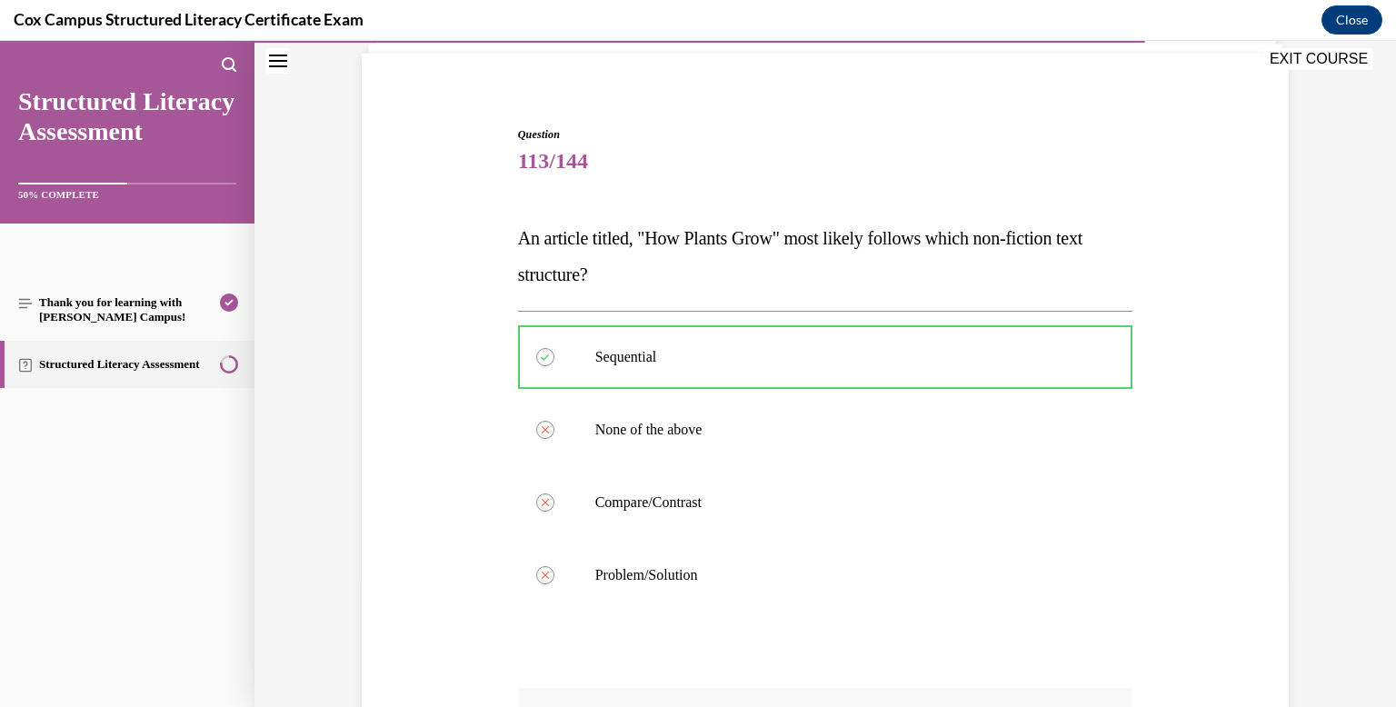
scroll to position [443, 0]
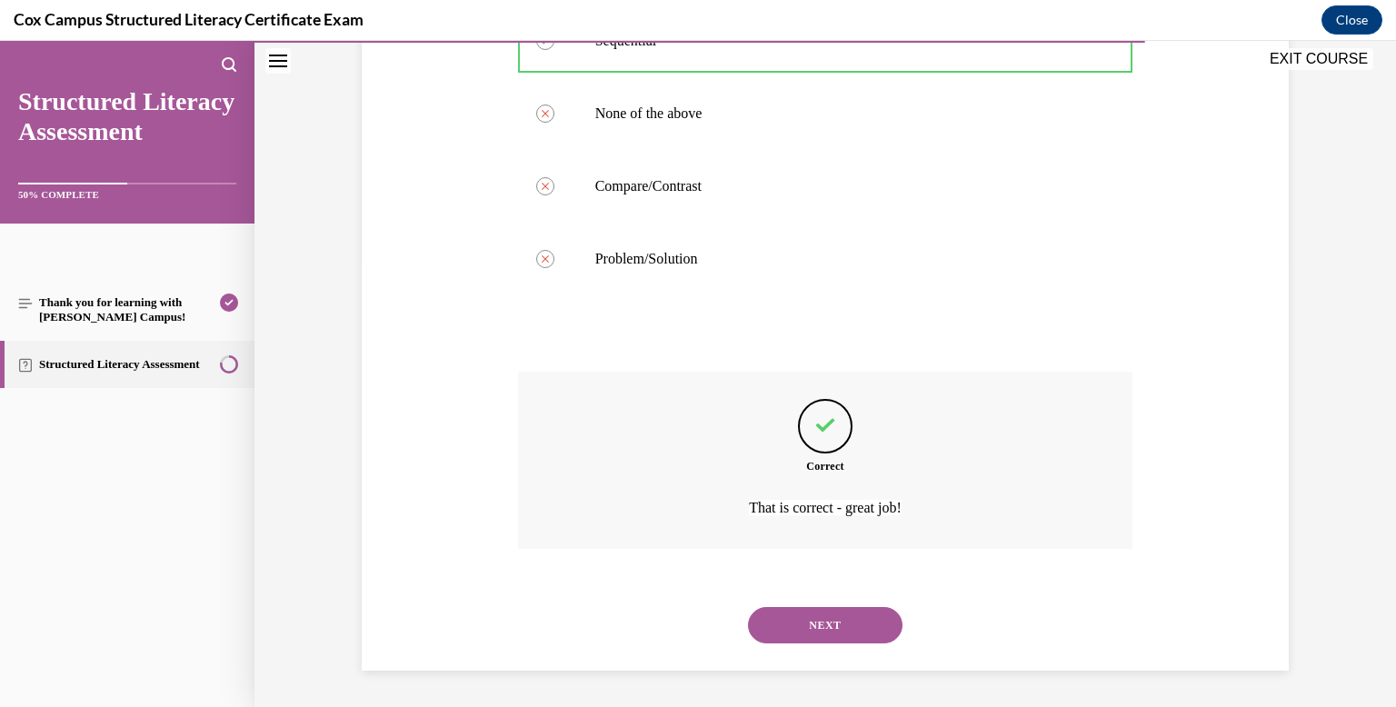
click at [830, 644] on div "NEXT" at bounding box center [825, 625] width 615 height 73
click at [830, 613] on button "NEXT" at bounding box center [825, 625] width 154 height 36
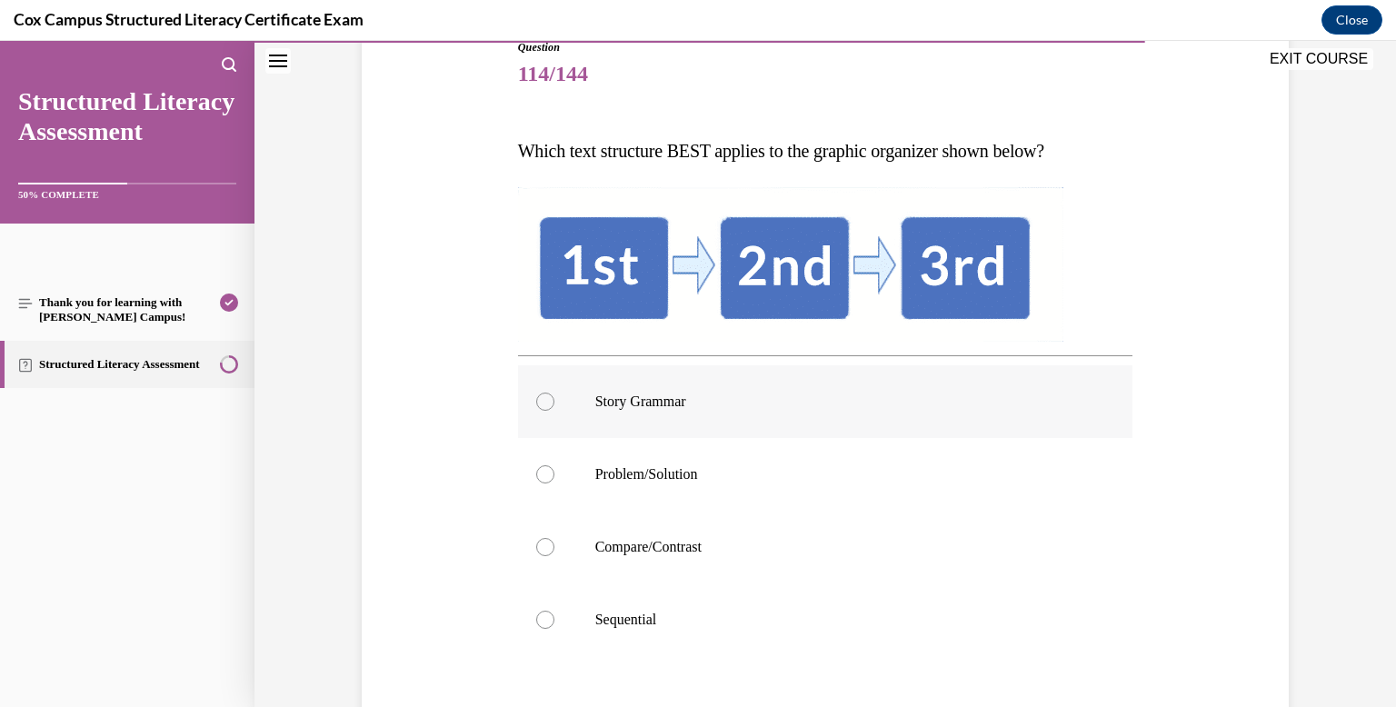
scroll to position [220, 0]
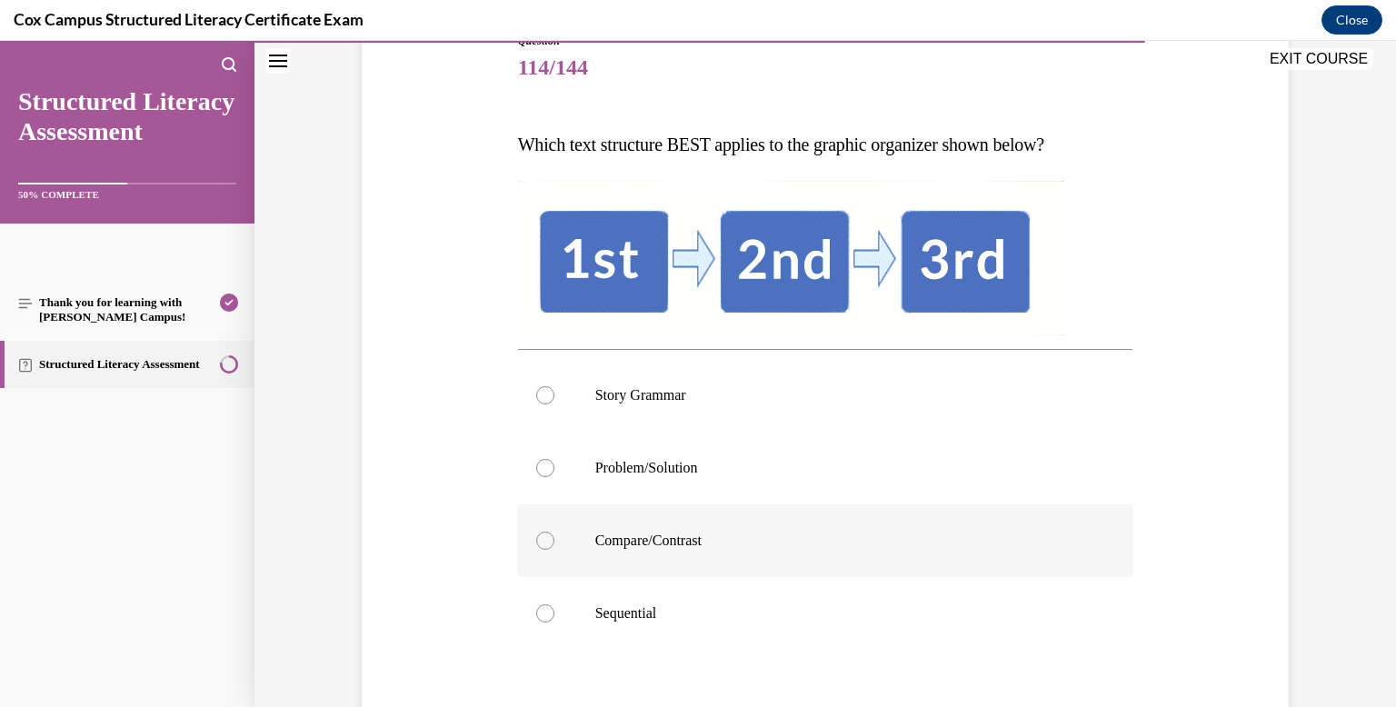
click at [745, 544] on p "Compare/Contrast" at bounding box center [841, 541] width 492 height 18
click at [554, 544] on input "Compare/Contrast" at bounding box center [545, 541] width 18 height 18
radio input "true"
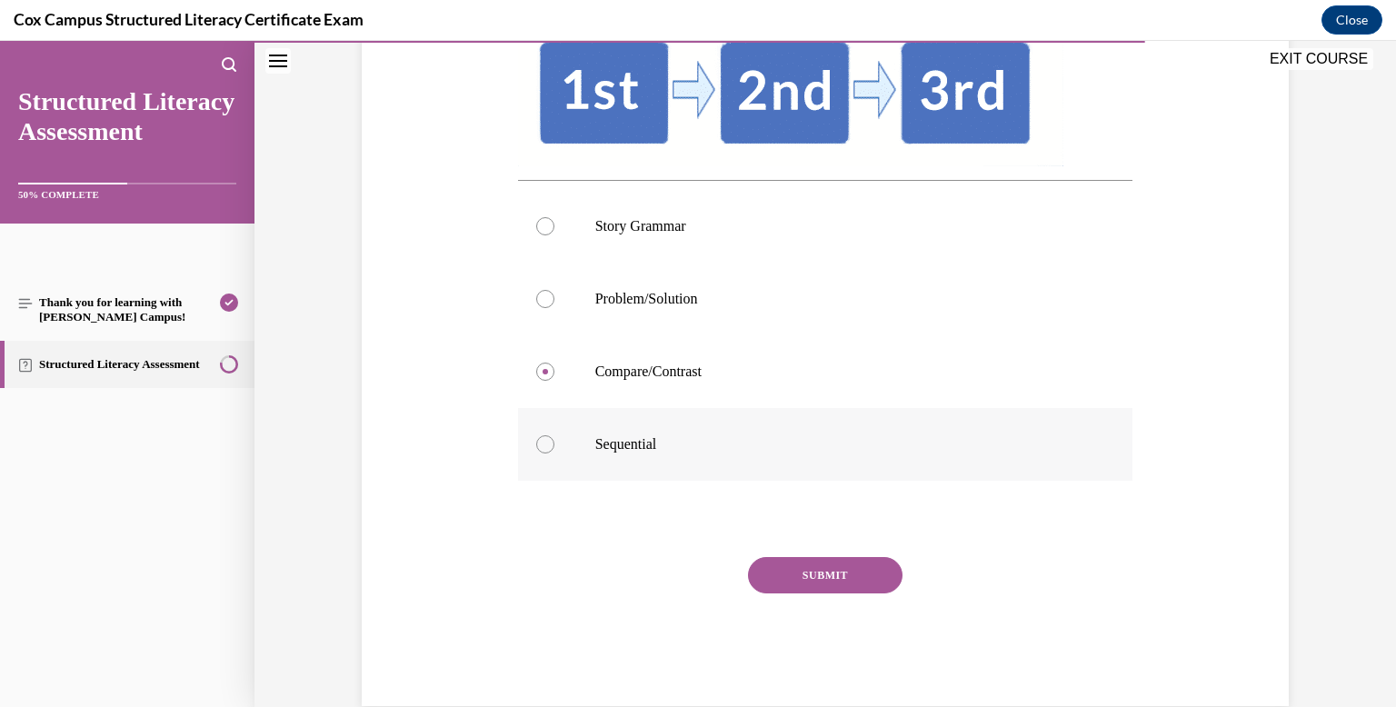
click at [730, 433] on label "Sequential" at bounding box center [825, 444] width 615 height 73
click at [554, 435] on input "Sequential" at bounding box center [545, 444] width 18 height 18
radio input "true"
click at [811, 581] on button "SUBMIT" at bounding box center [825, 575] width 154 height 36
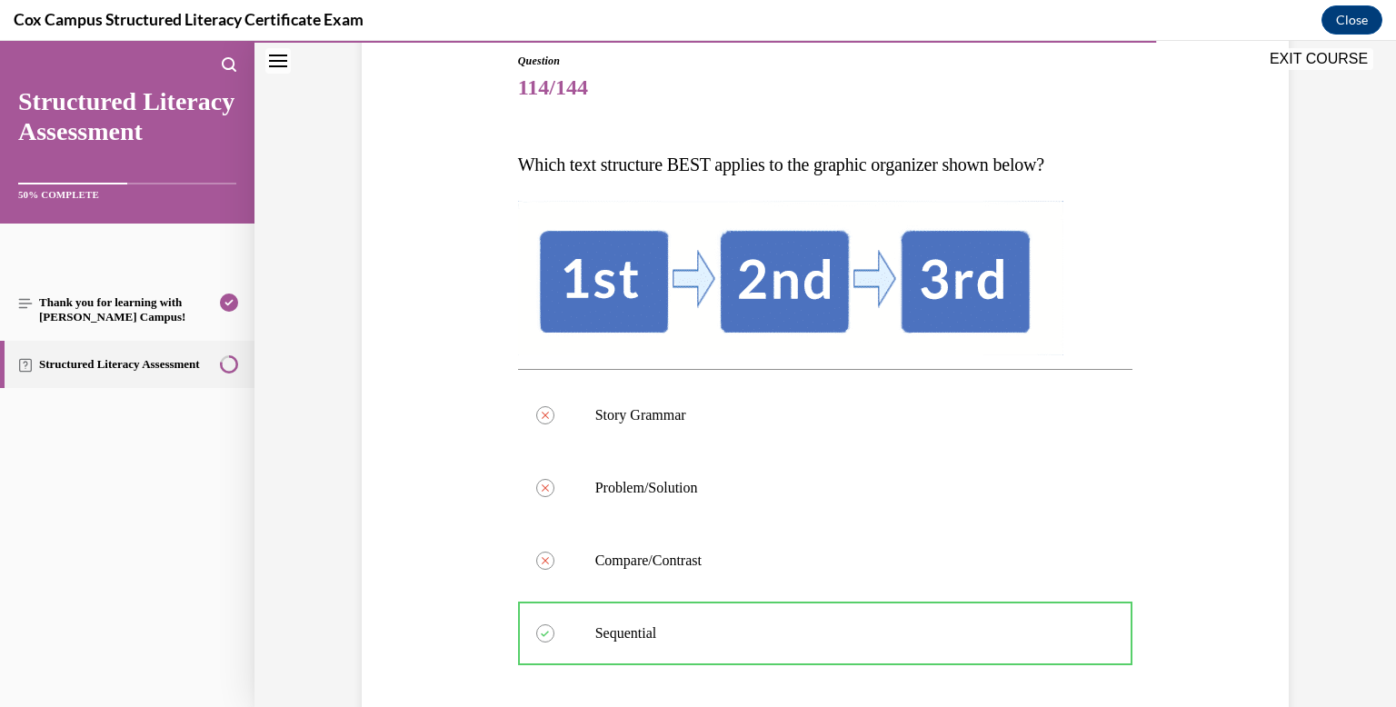
scroll to position [574, 0]
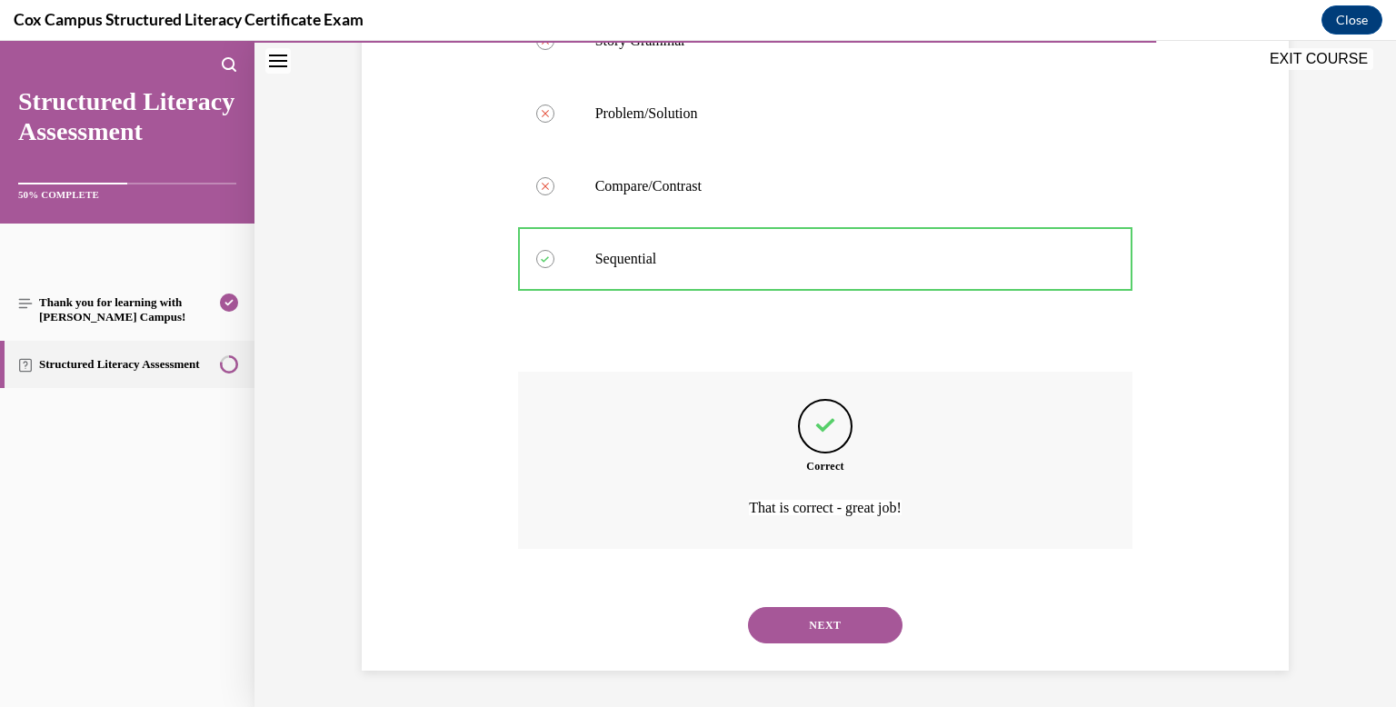
click at [798, 637] on button "NEXT" at bounding box center [825, 625] width 154 height 36
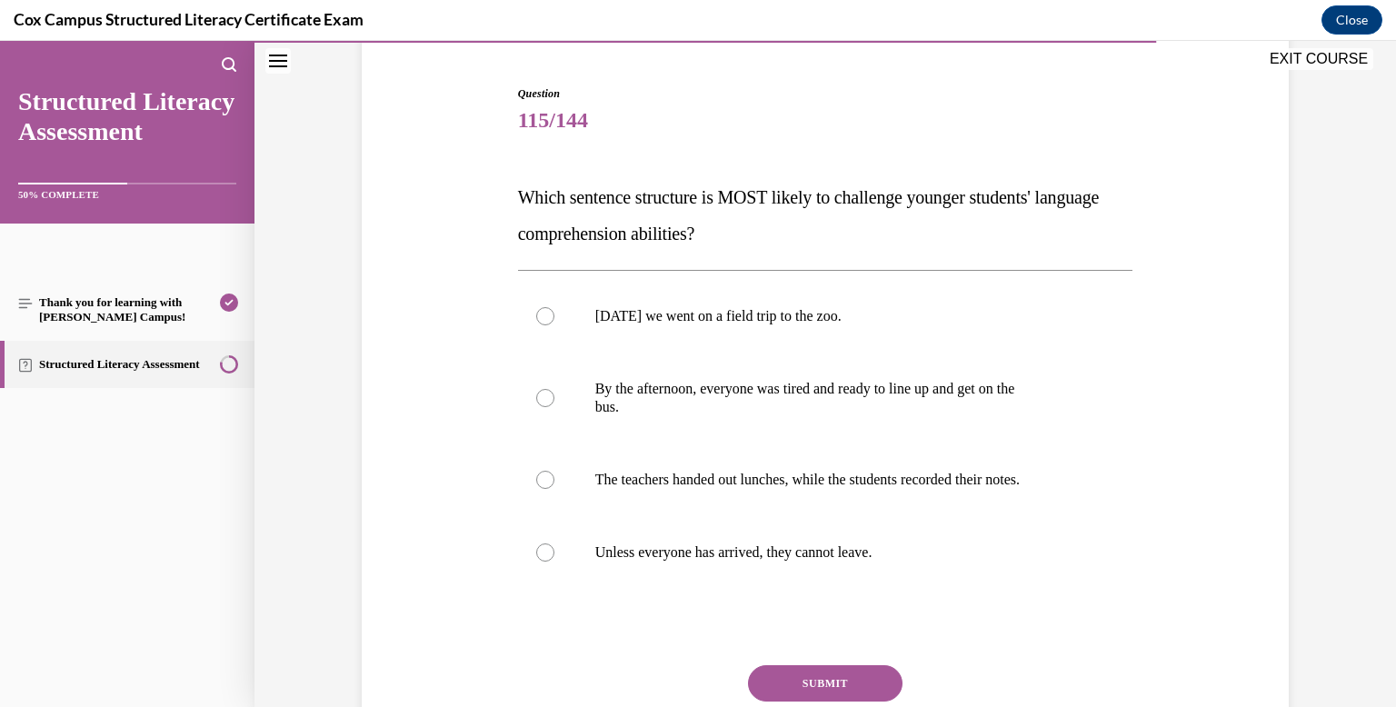
scroll to position [172, 0]
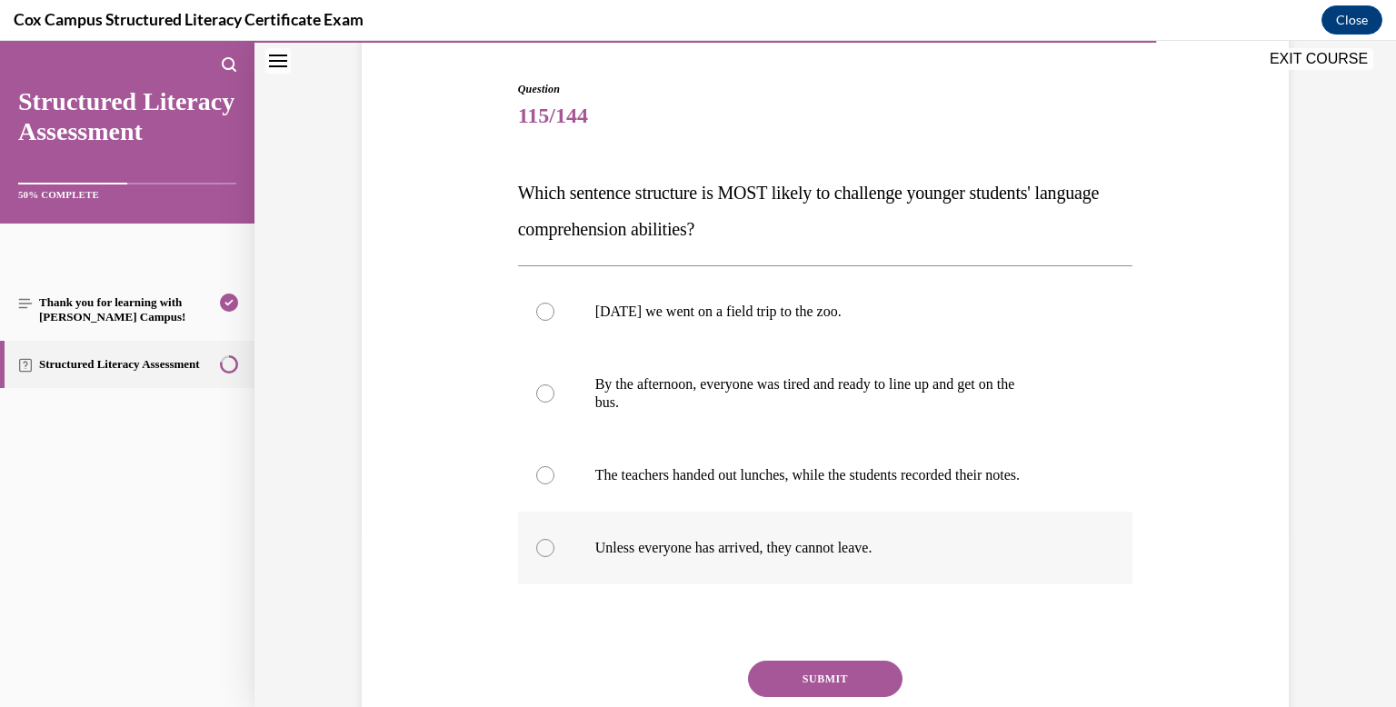
click at [791, 539] on p "Unless everyone has arrived, they cannot leave." at bounding box center [841, 548] width 492 height 18
click at [554, 539] on input "Unless everyone has arrived, they cannot leave." at bounding box center [545, 548] width 18 height 18
radio input "true"
click at [811, 677] on button "SUBMIT" at bounding box center [825, 679] width 154 height 36
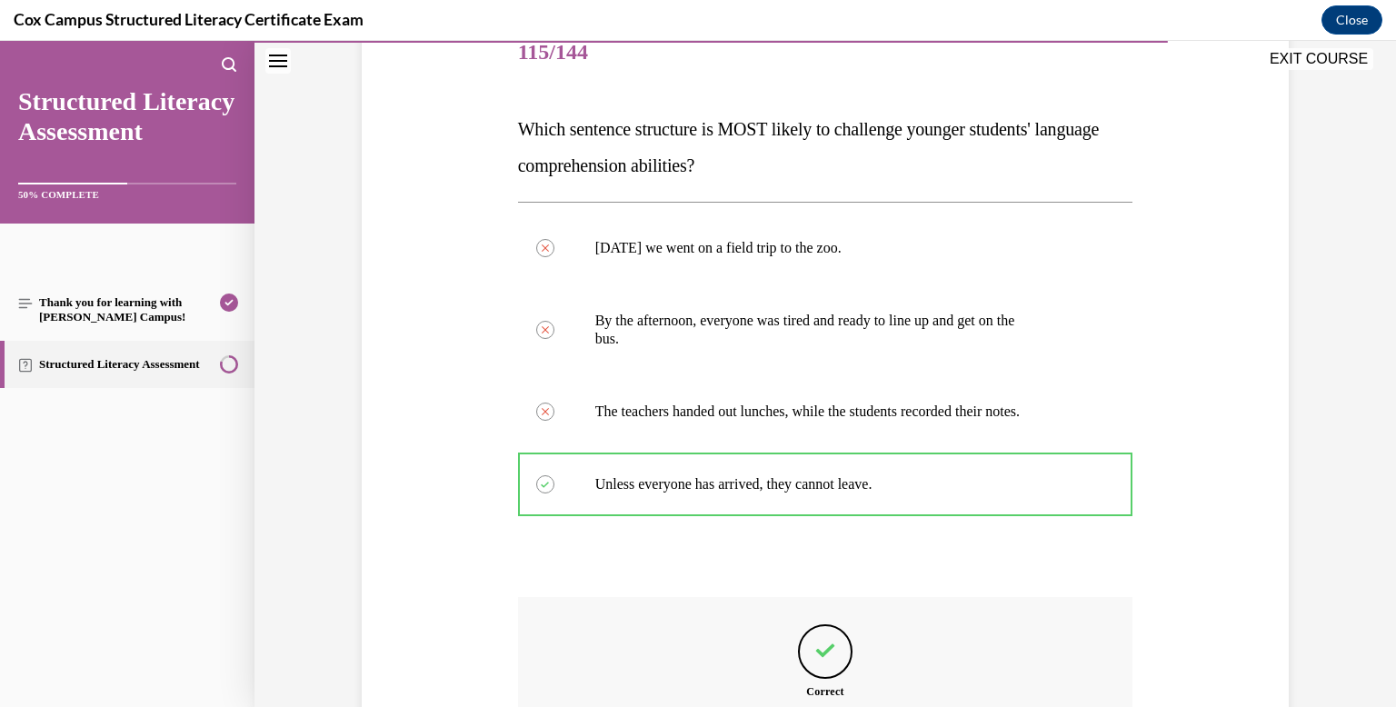
scroll to position [461, 0]
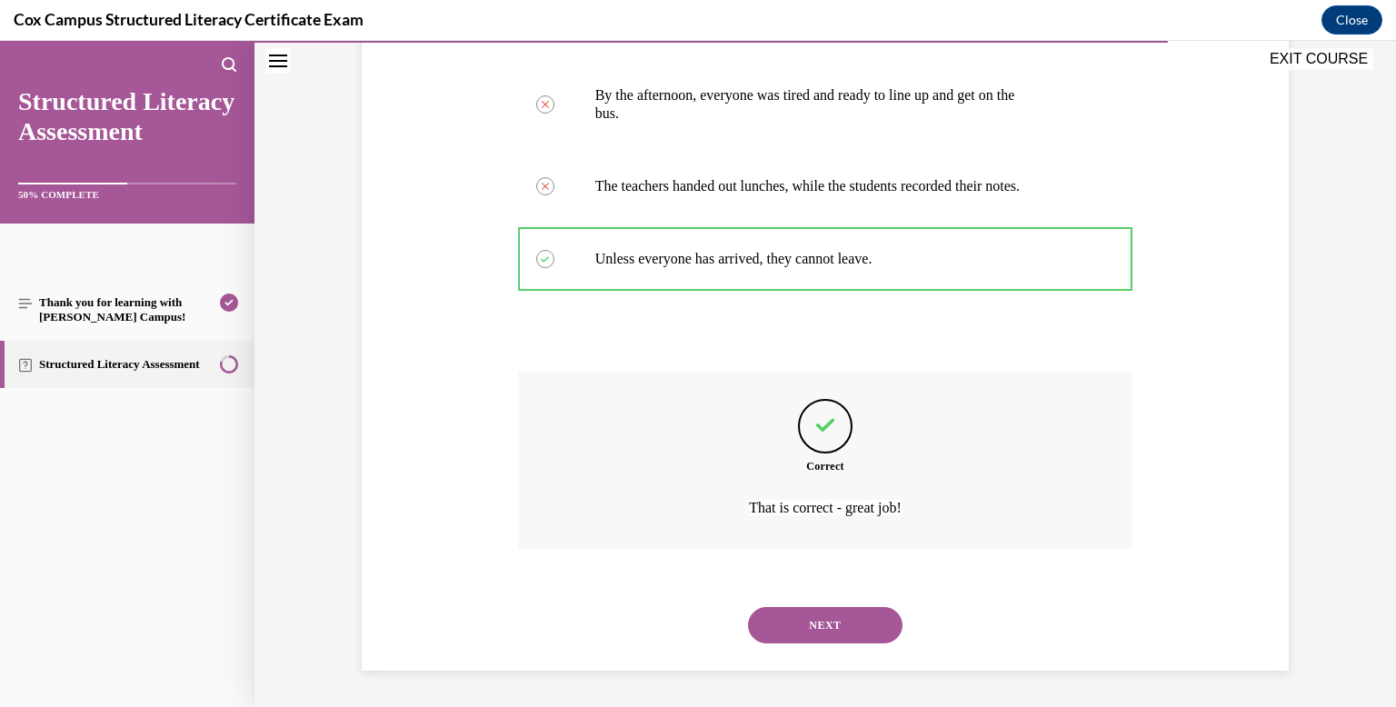
click at [801, 631] on button "NEXT" at bounding box center [825, 625] width 154 height 36
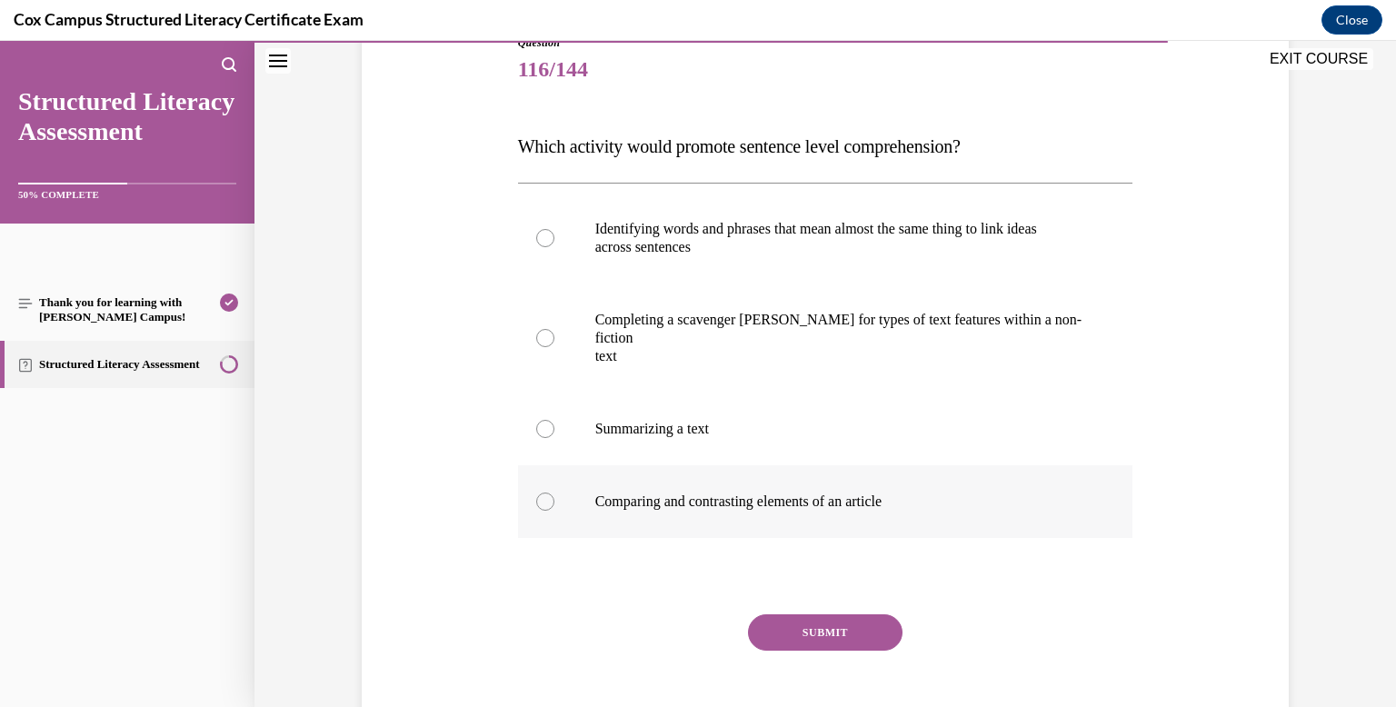
scroll to position [293, 0]
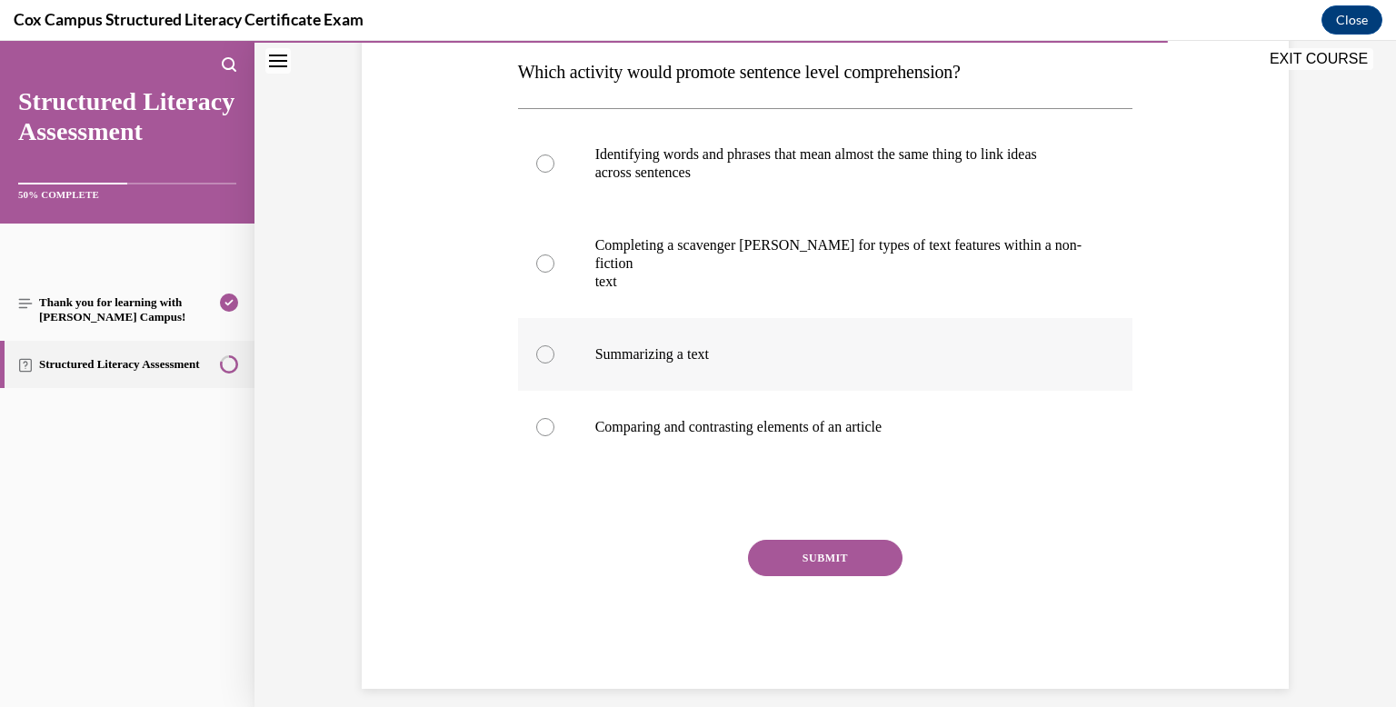
click at [779, 321] on label "Summarizing a text" at bounding box center [825, 354] width 615 height 73
click at [554, 345] on input "Summarizing a text" at bounding box center [545, 354] width 18 height 18
radio input "true"
click at [812, 550] on button "SUBMIT" at bounding box center [825, 558] width 154 height 36
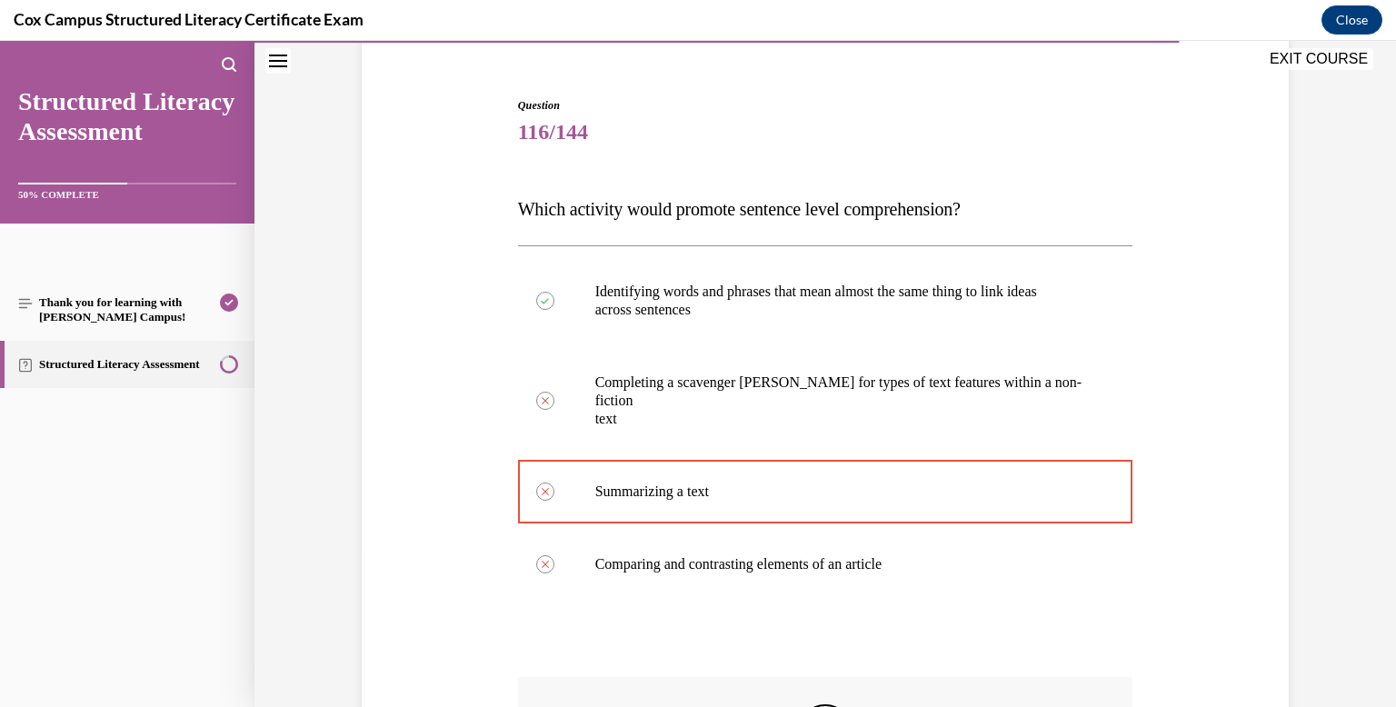
scroll to position [443, 0]
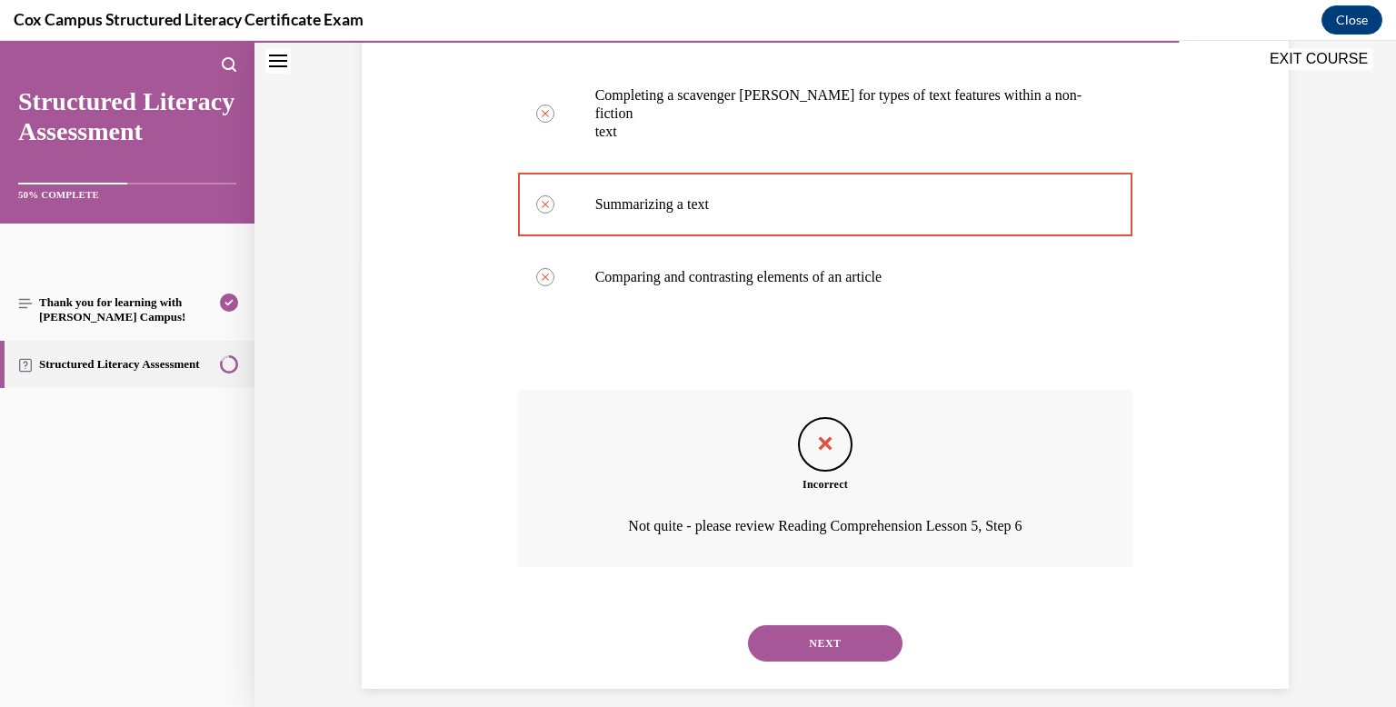
click at [834, 625] on button "NEXT" at bounding box center [825, 643] width 154 height 36
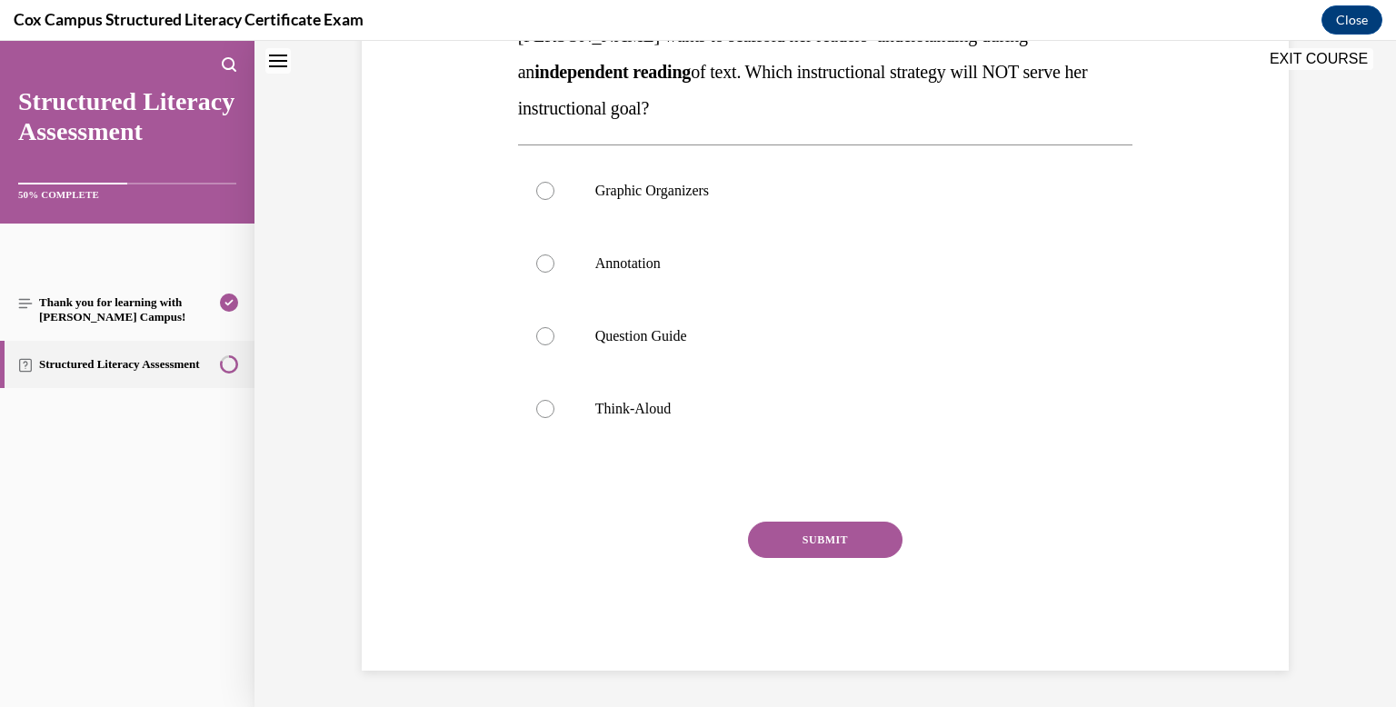
scroll to position [0, 0]
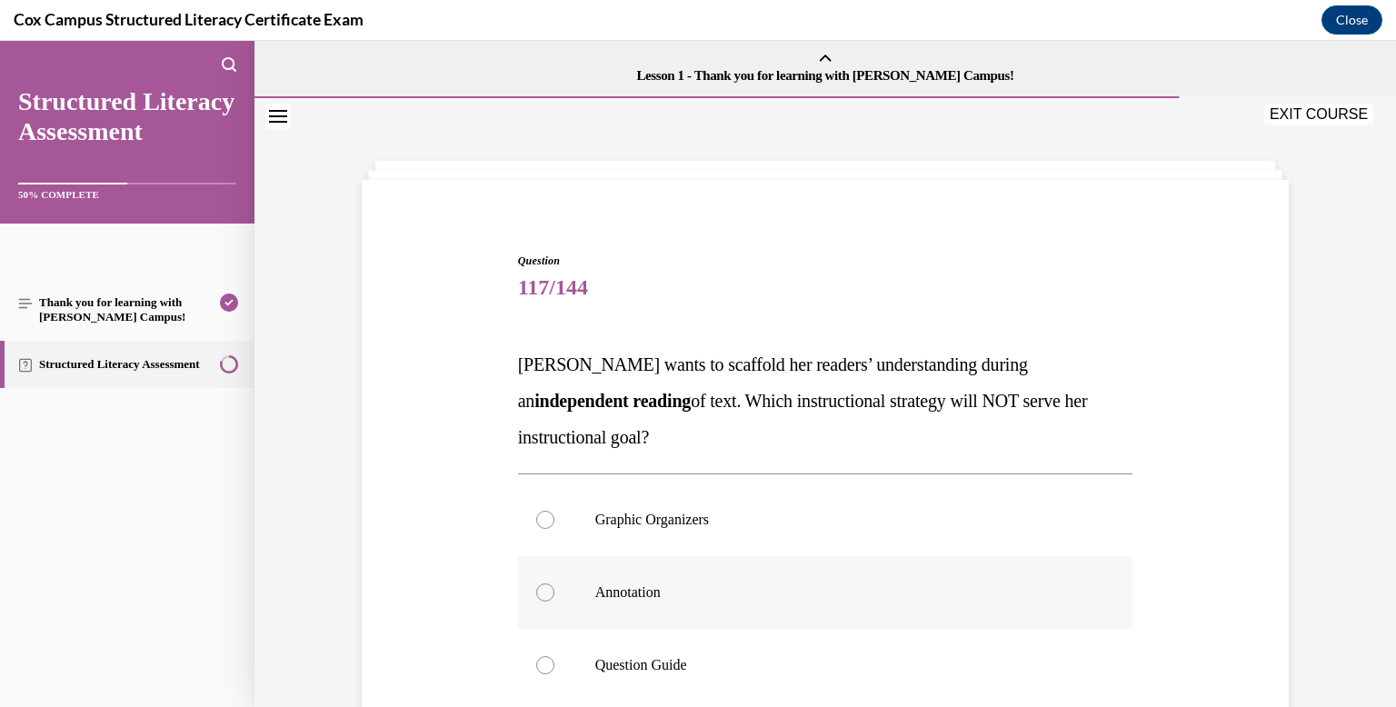
click at [824, 585] on p "Annotation" at bounding box center [841, 592] width 492 height 18
click at [554, 585] on input "Annotation" at bounding box center [545, 592] width 18 height 18
radio input "true"
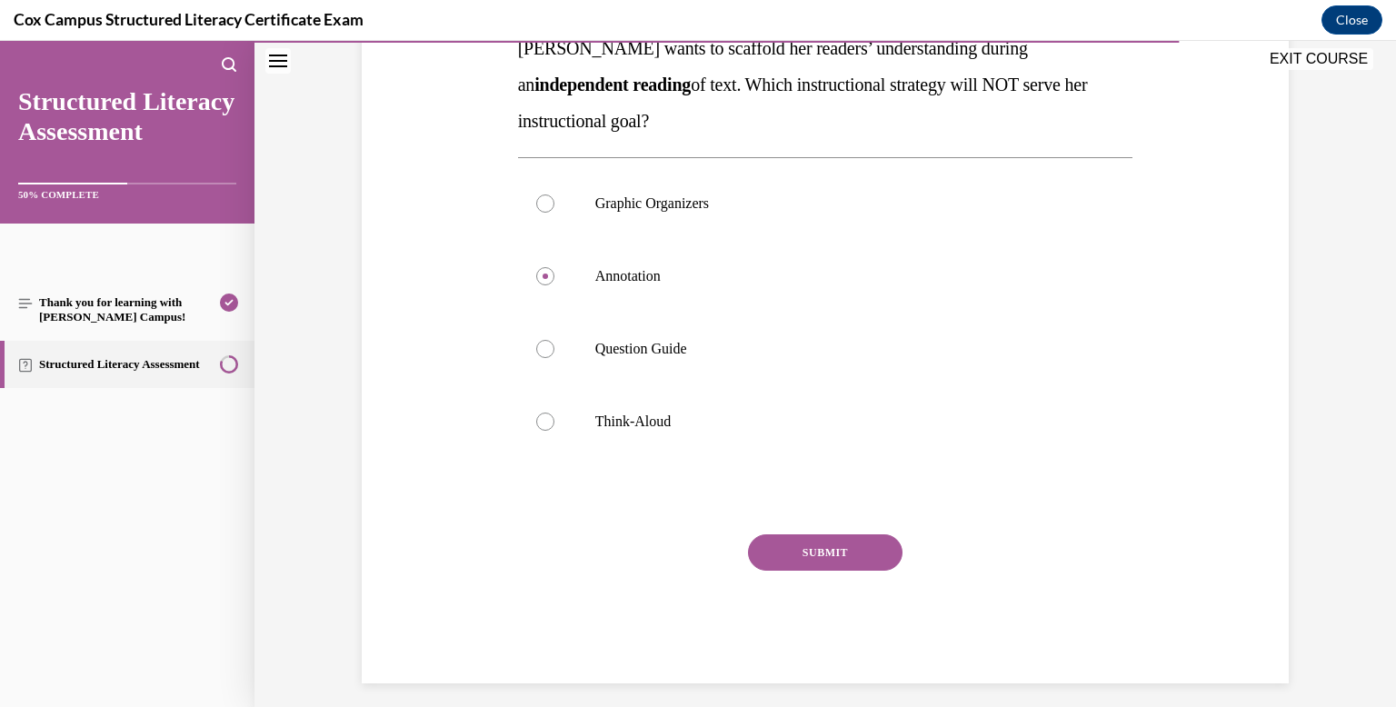
click at [819, 537] on button "SUBMIT" at bounding box center [825, 552] width 154 height 36
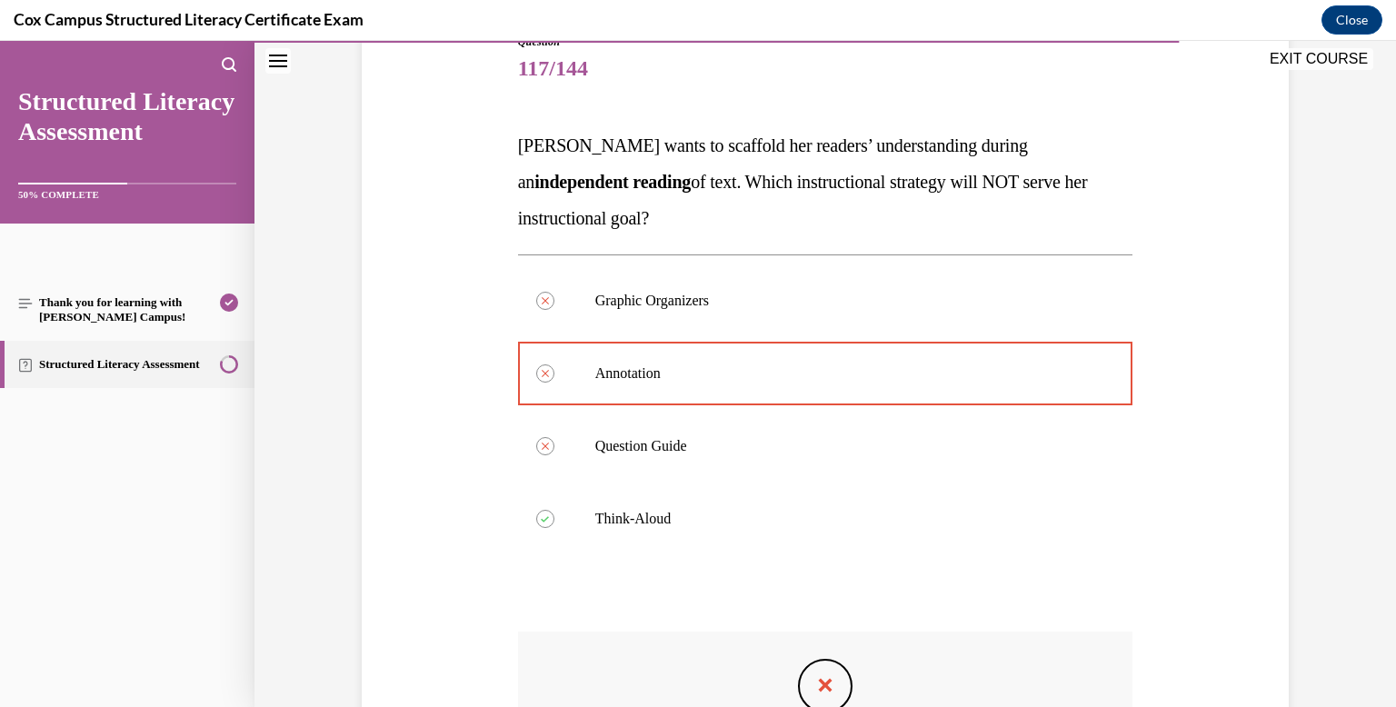
scroll to position [479, 0]
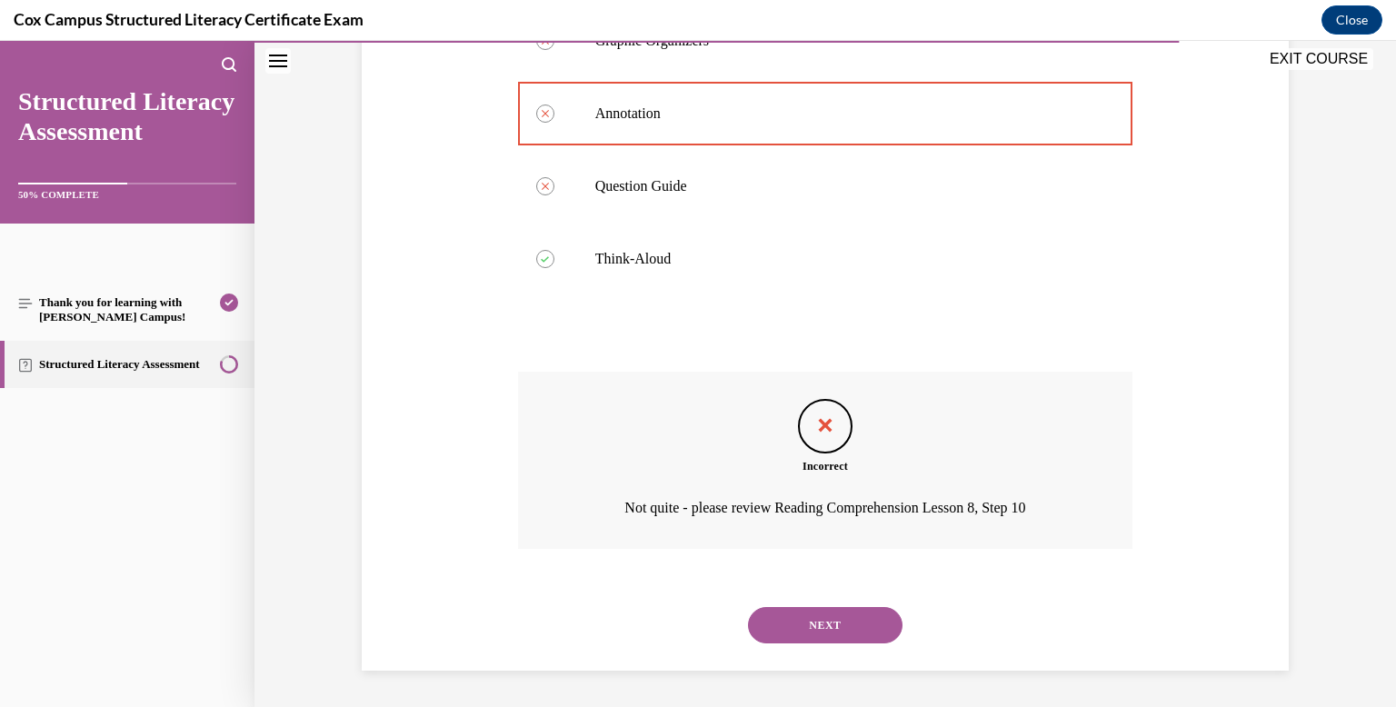
click at [841, 647] on div "NEXT" at bounding box center [825, 625] width 615 height 73
click at [842, 613] on button "NEXT" at bounding box center [825, 625] width 154 height 36
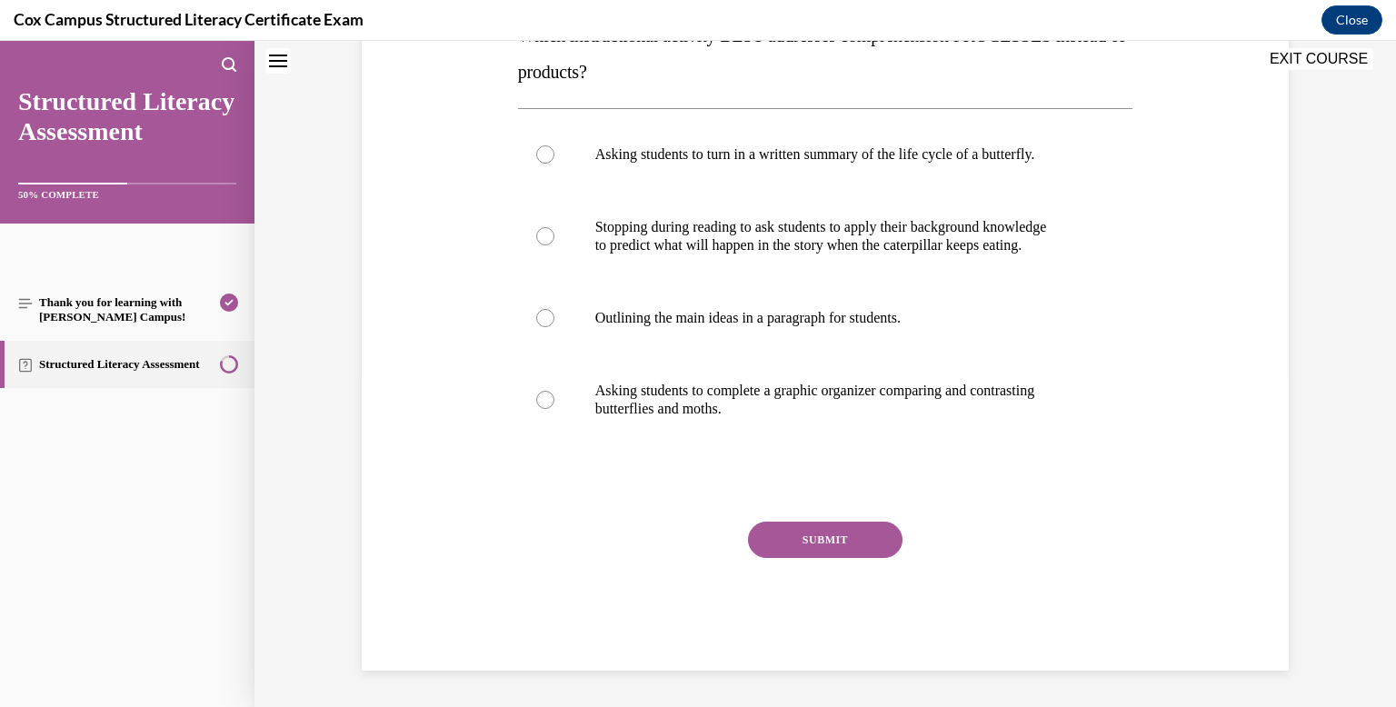
scroll to position [0, 0]
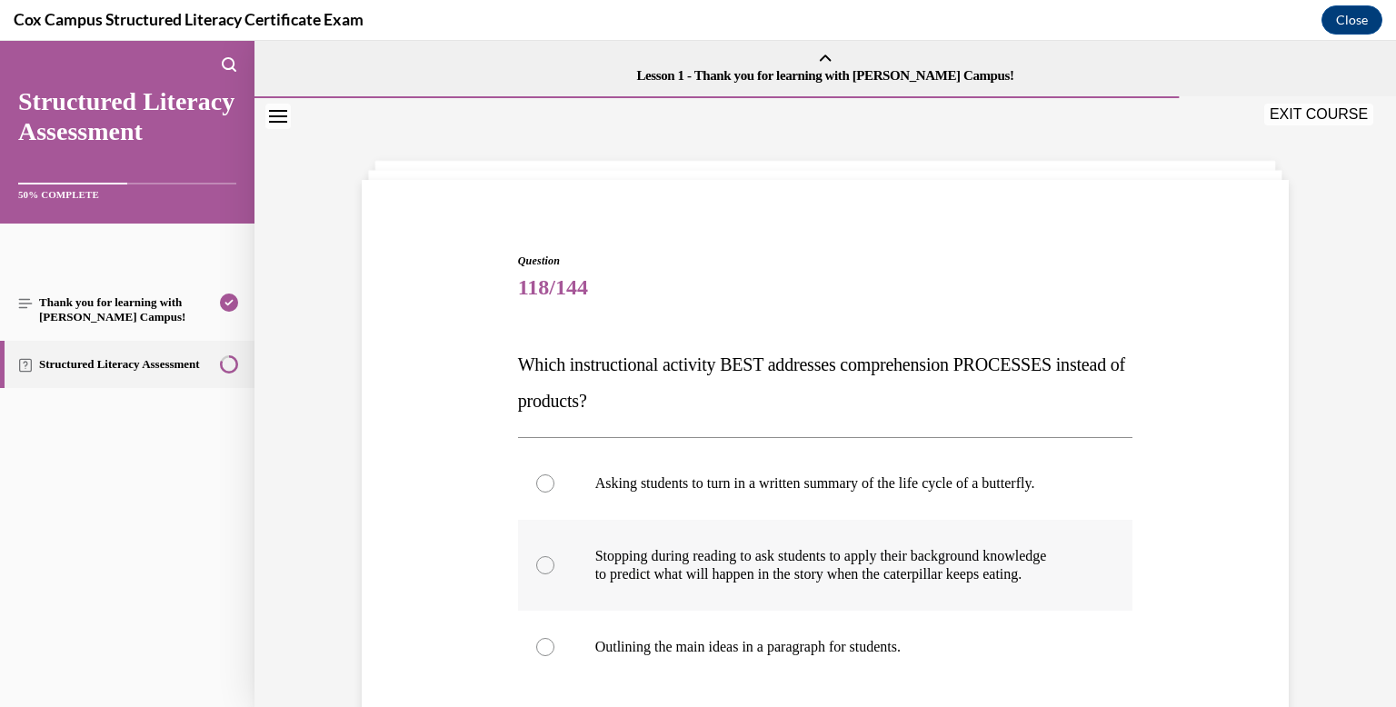
click at [827, 547] on p "Stopping during reading to ask students to apply their background knowledge" at bounding box center [841, 556] width 492 height 18
click at [554, 556] on input "Stopping during reading to ask students to apply their background knowledge to …" at bounding box center [545, 565] width 18 height 18
radio input "true"
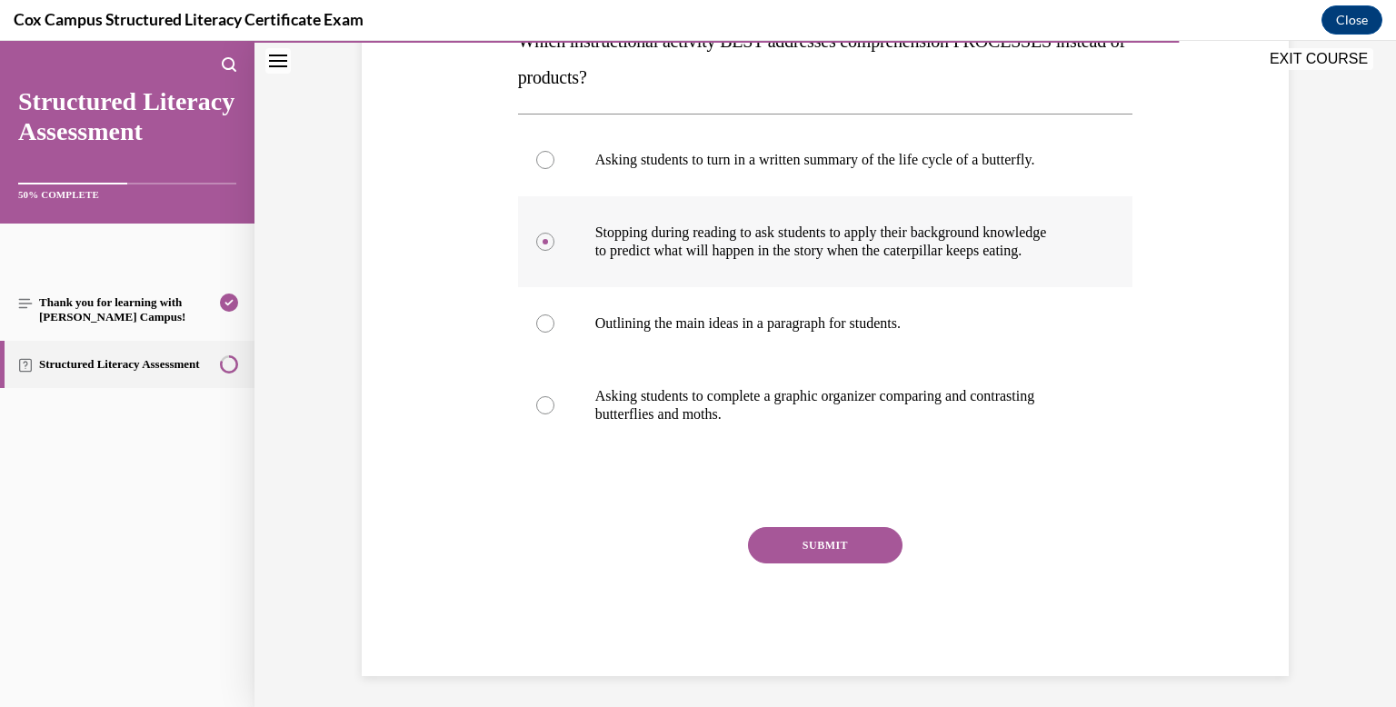
scroll to position [329, 0]
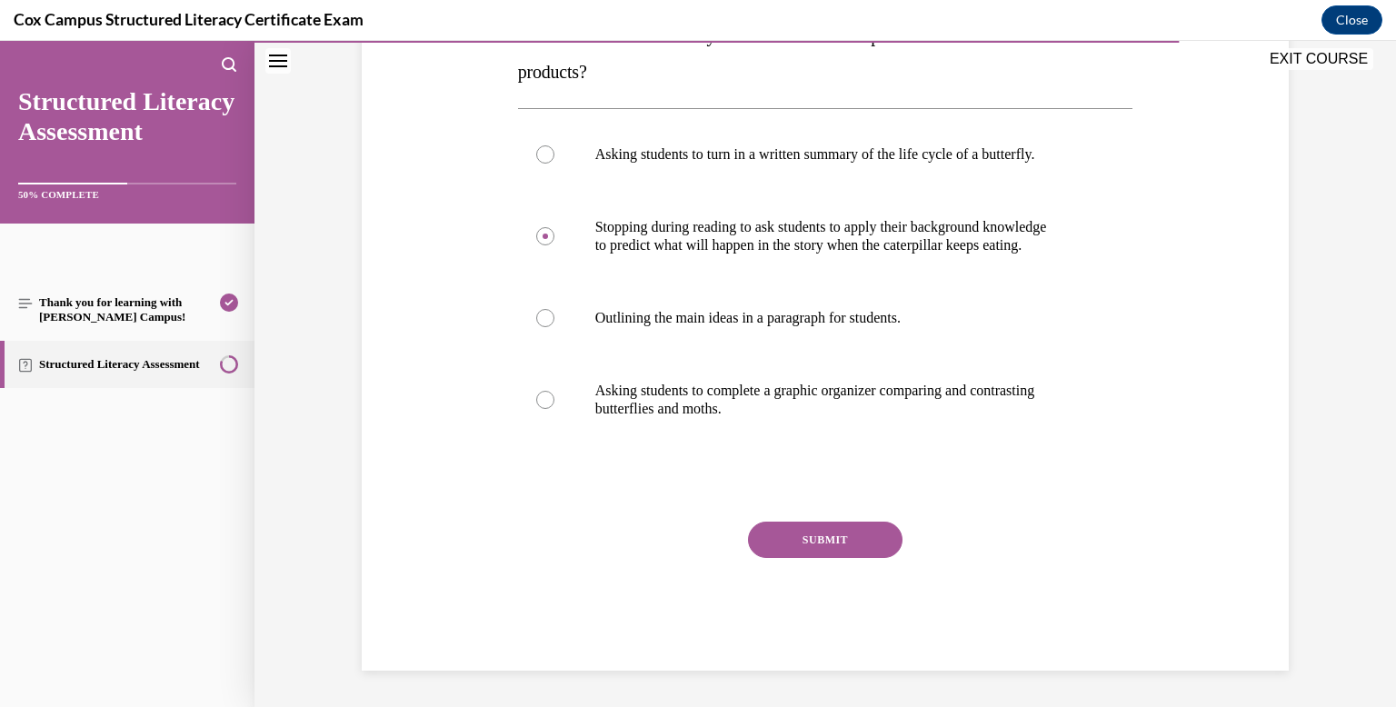
click at [825, 524] on button "SUBMIT" at bounding box center [825, 540] width 154 height 36
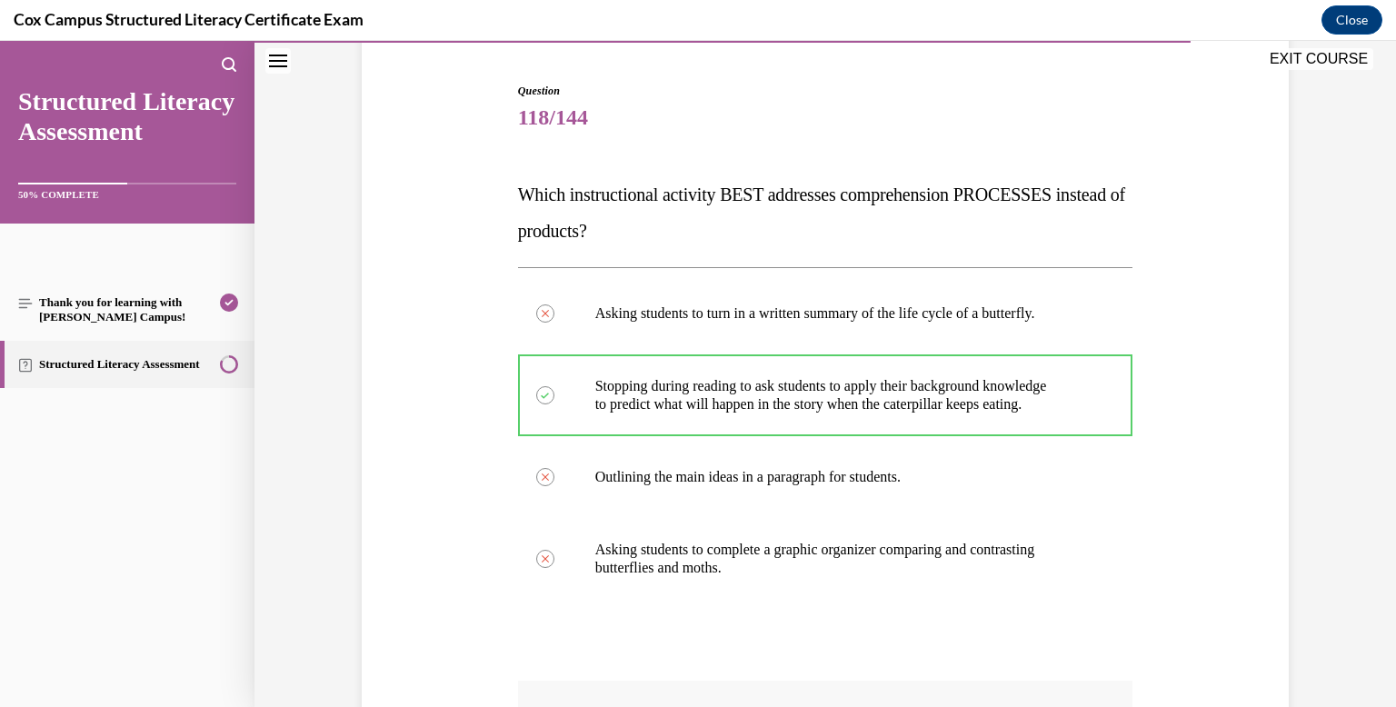
scroll to position [479, 0]
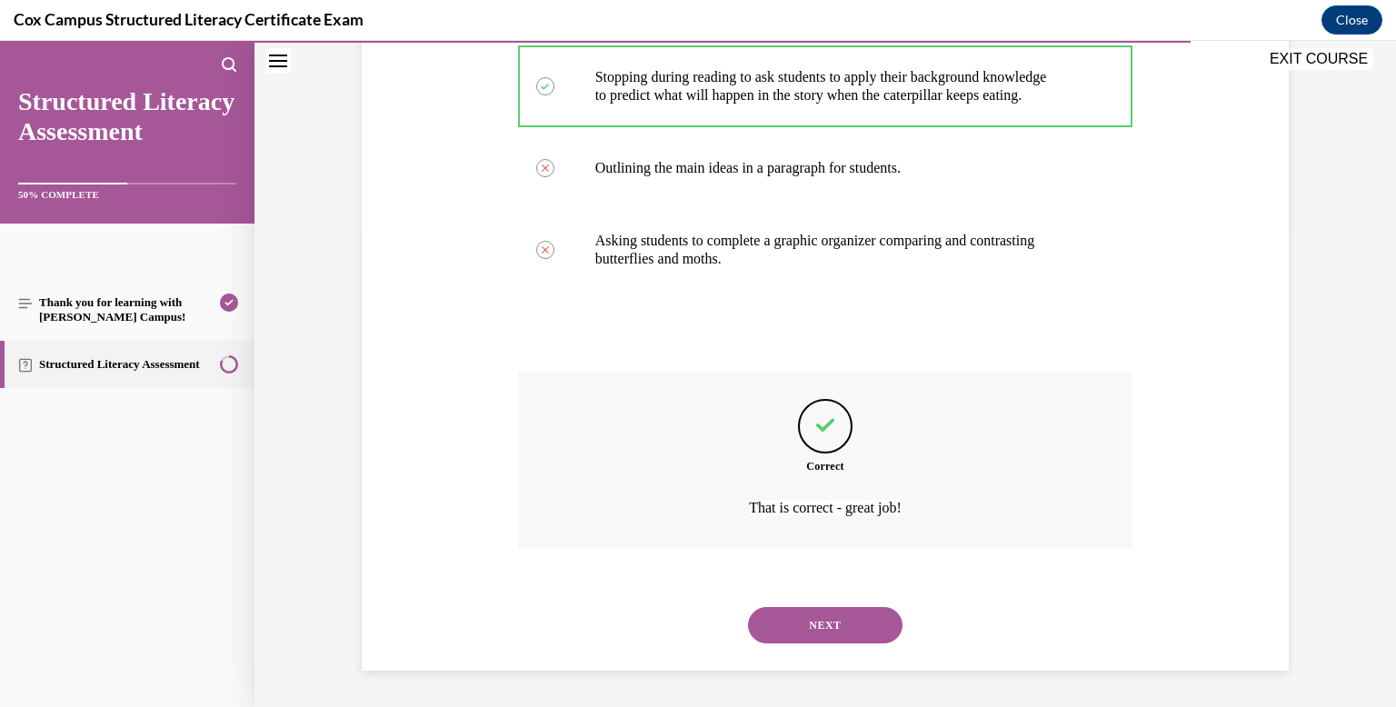
click at [840, 613] on button "NEXT" at bounding box center [825, 625] width 154 height 36
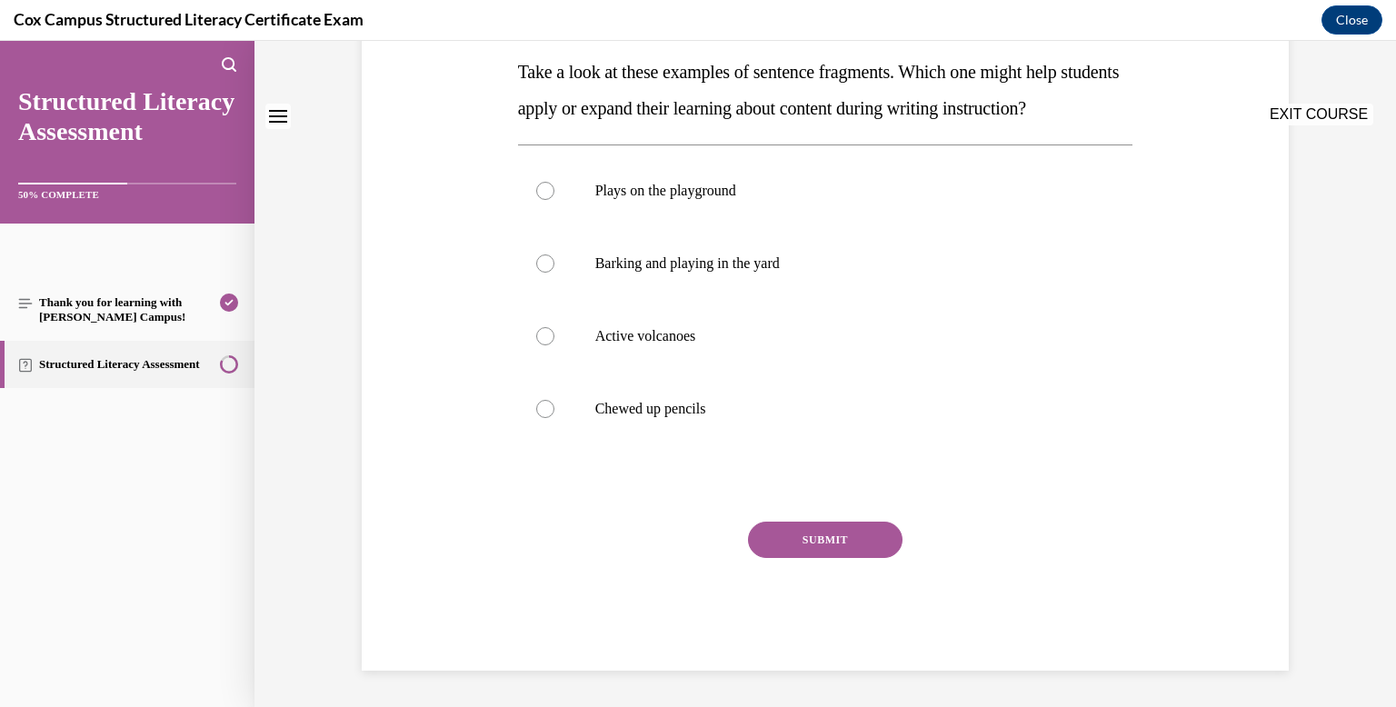
scroll to position [0, 0]
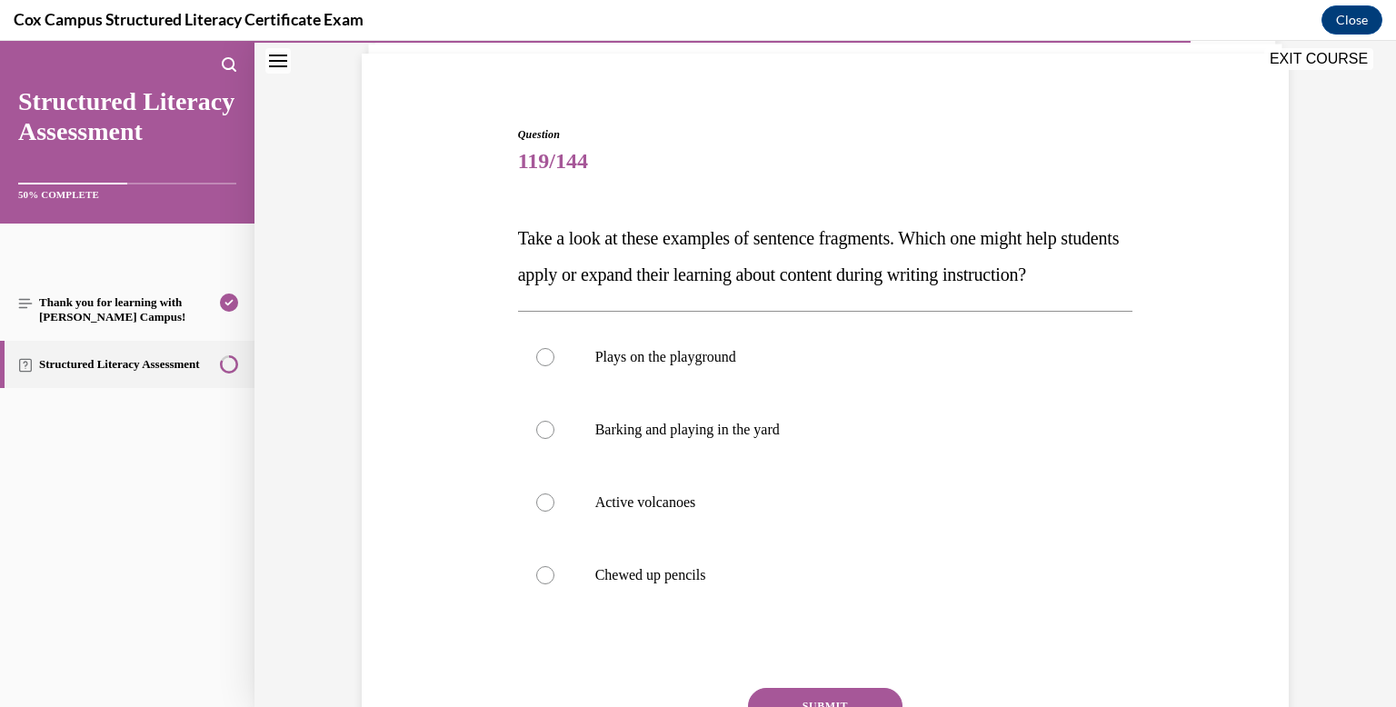
click at [840, 584] on p "Chewed up pencils" at bounding box center [841, 575] width 492 height 18
click at [554, 584] on input "Chewed up pencils" at bounding box center [545, 575] width 18 height 18
radio input "true"
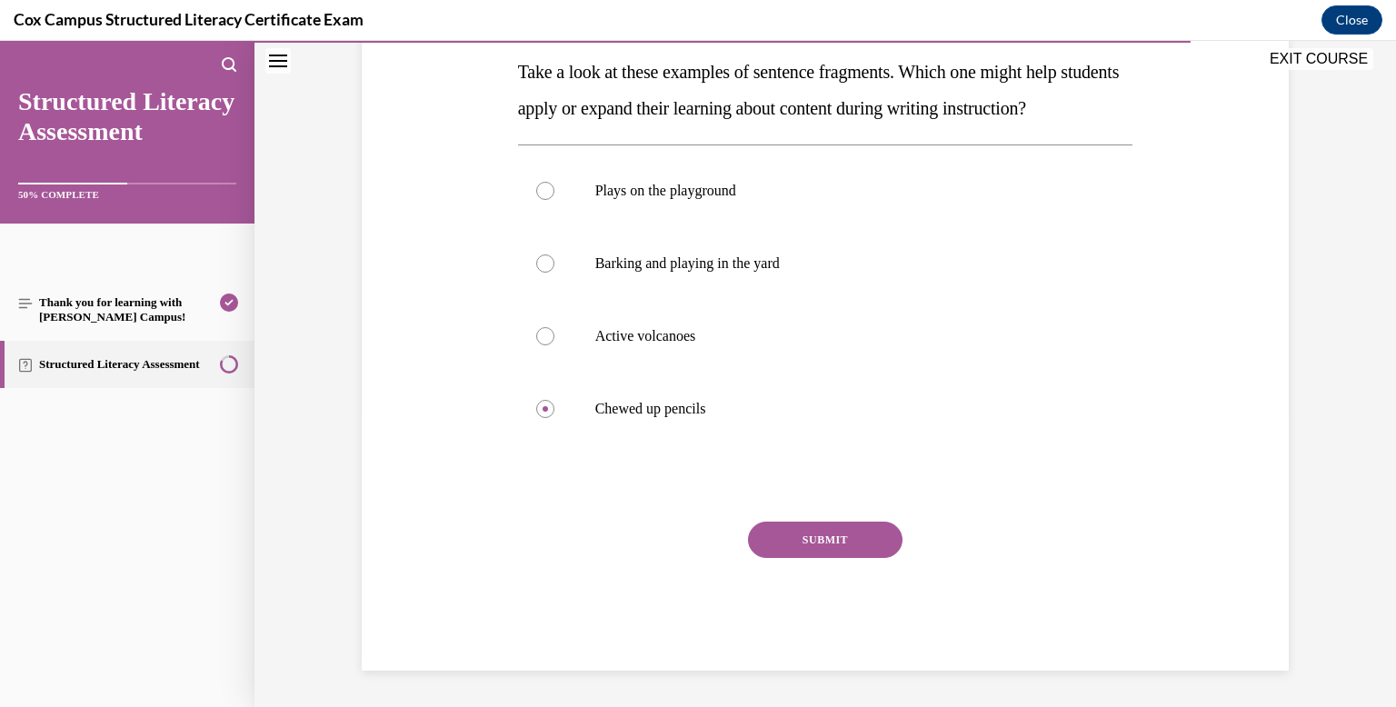
click at [843, 529] on button "SUBMIT" at bounding box center [825, 540] width 154 height 36
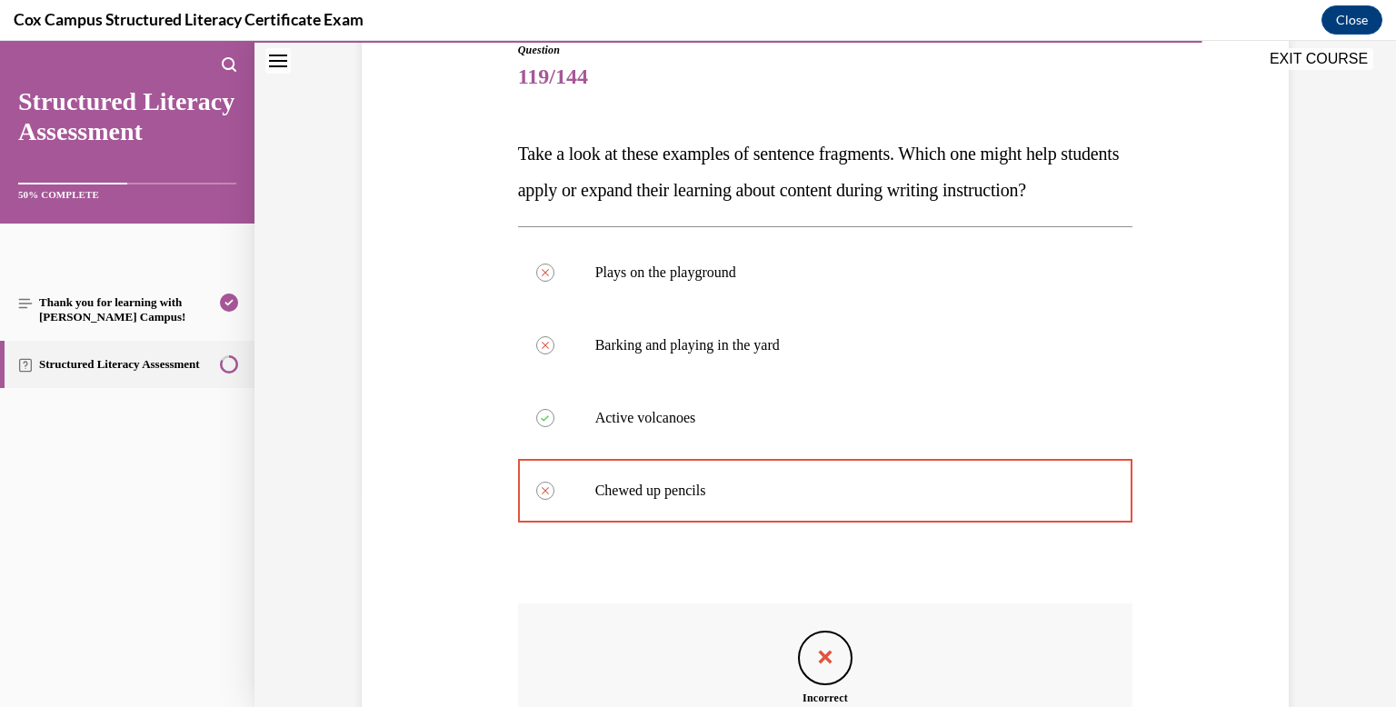
scroll to position [479, 0]
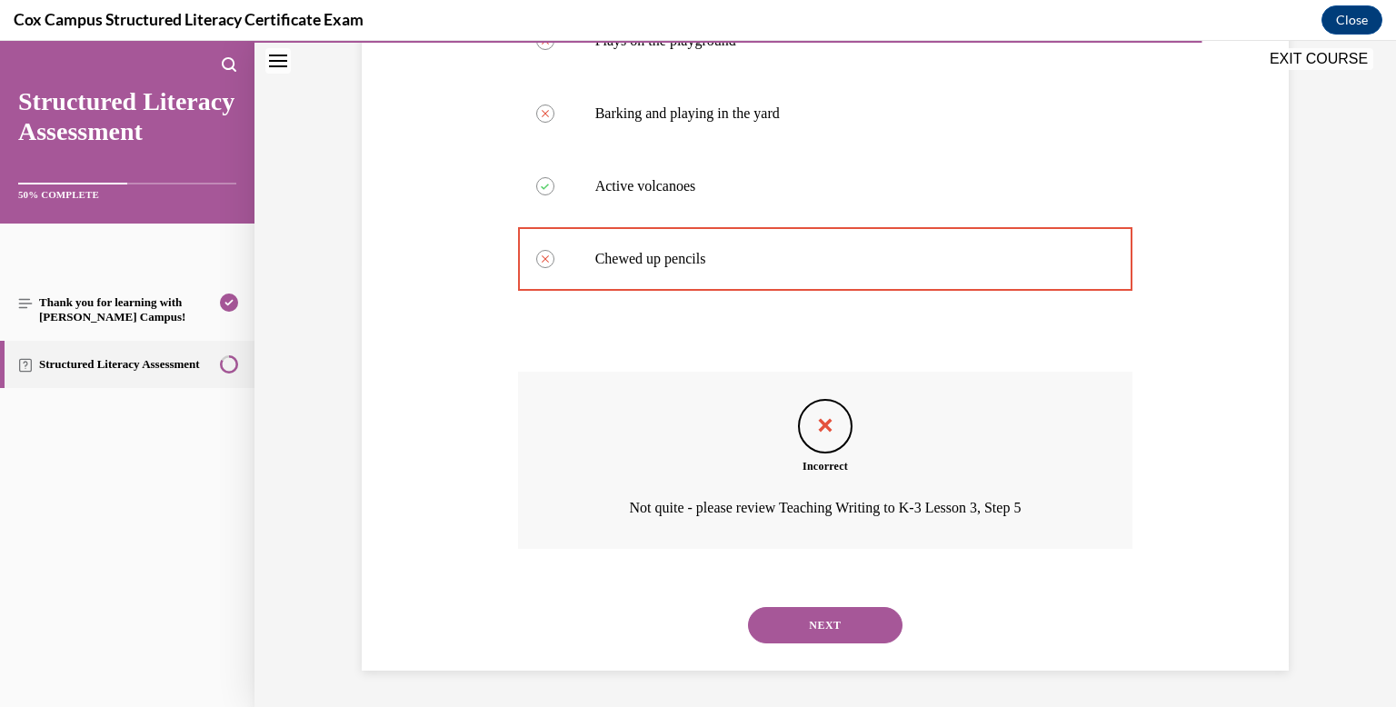
click at [840, 630] on button "NEXT" at bounding box center [825, 625] width 154 height 36
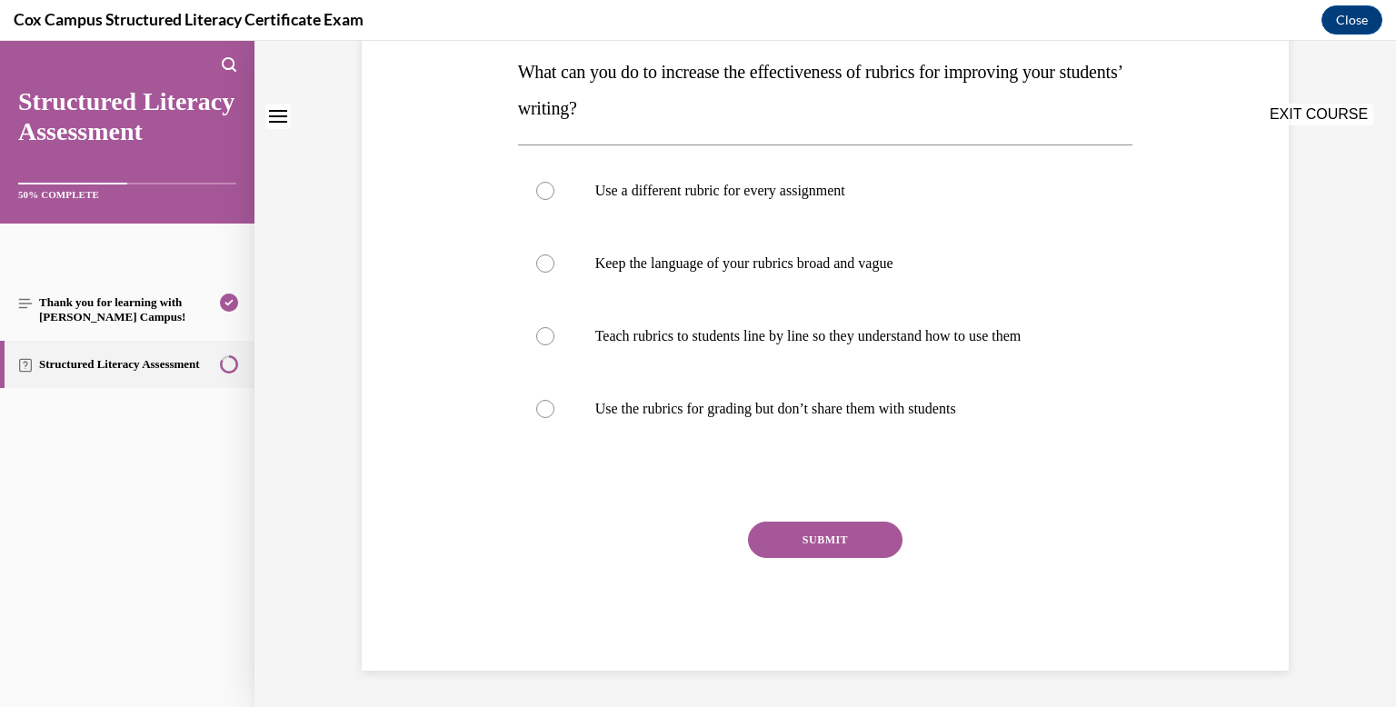
scroll to position [0, 0]
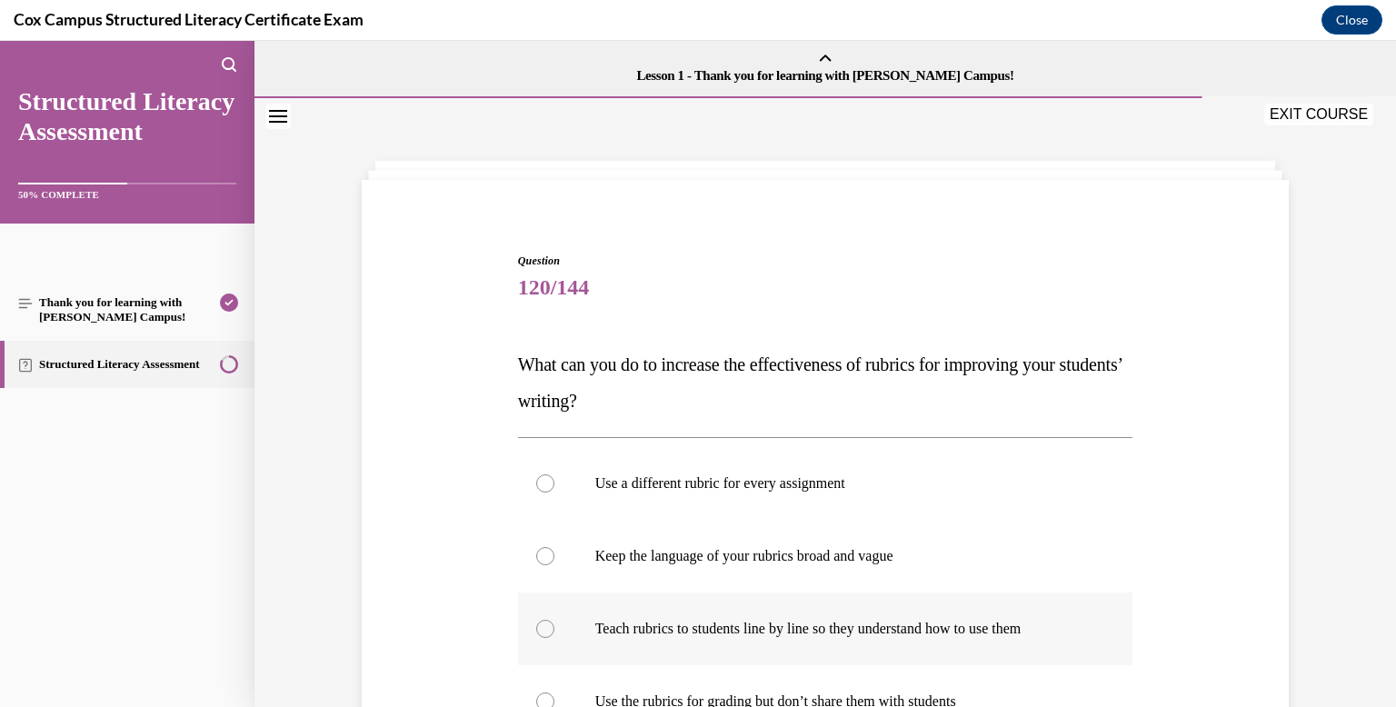
click at [838, 627] on p "Teach rubrics to students line by line so they understand how to use them" at bounding box center [841, 629] width 492 height 18
click at [554, 627] on input "Teach rubrics to students line by line so they understand how to use them" at bounding box center [545, 629] width 18 height 18
radio input "true"
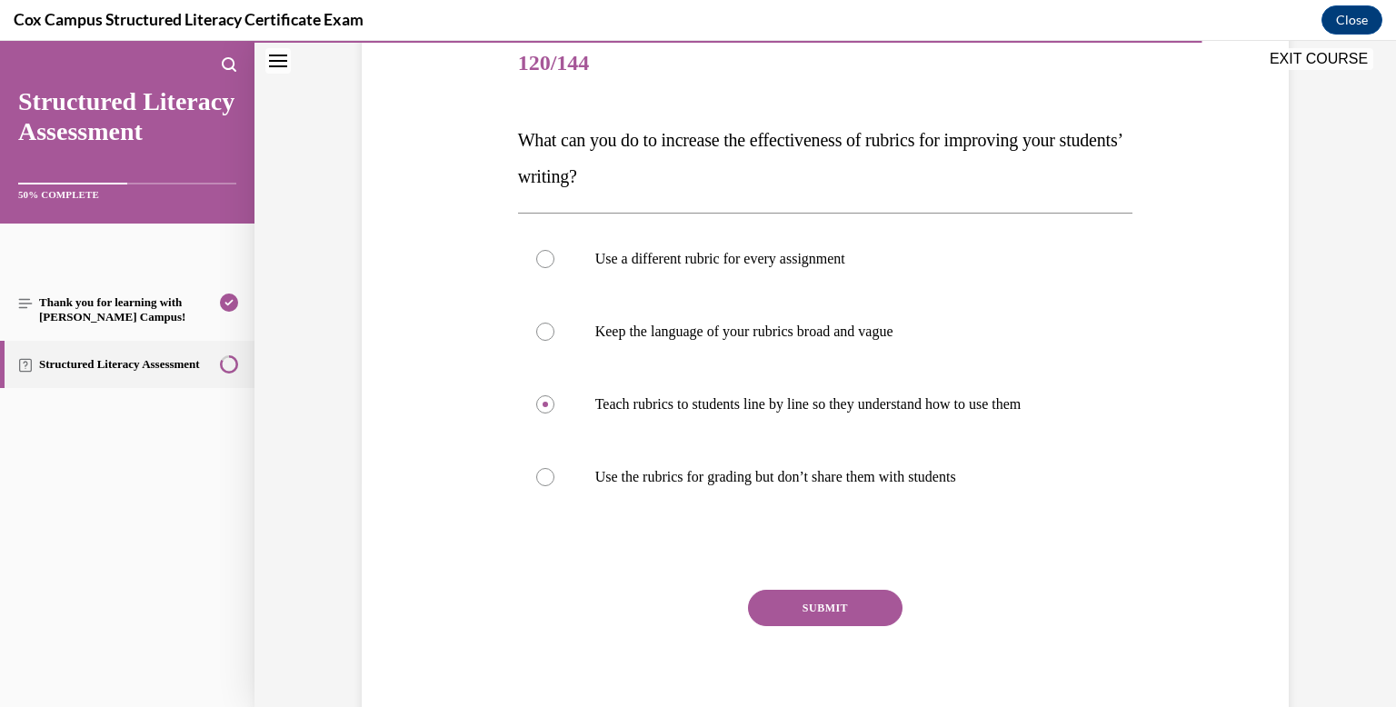
click at [835, 602] on button "SUBMIT" at bounding box center [825, 608] width 154 height 36
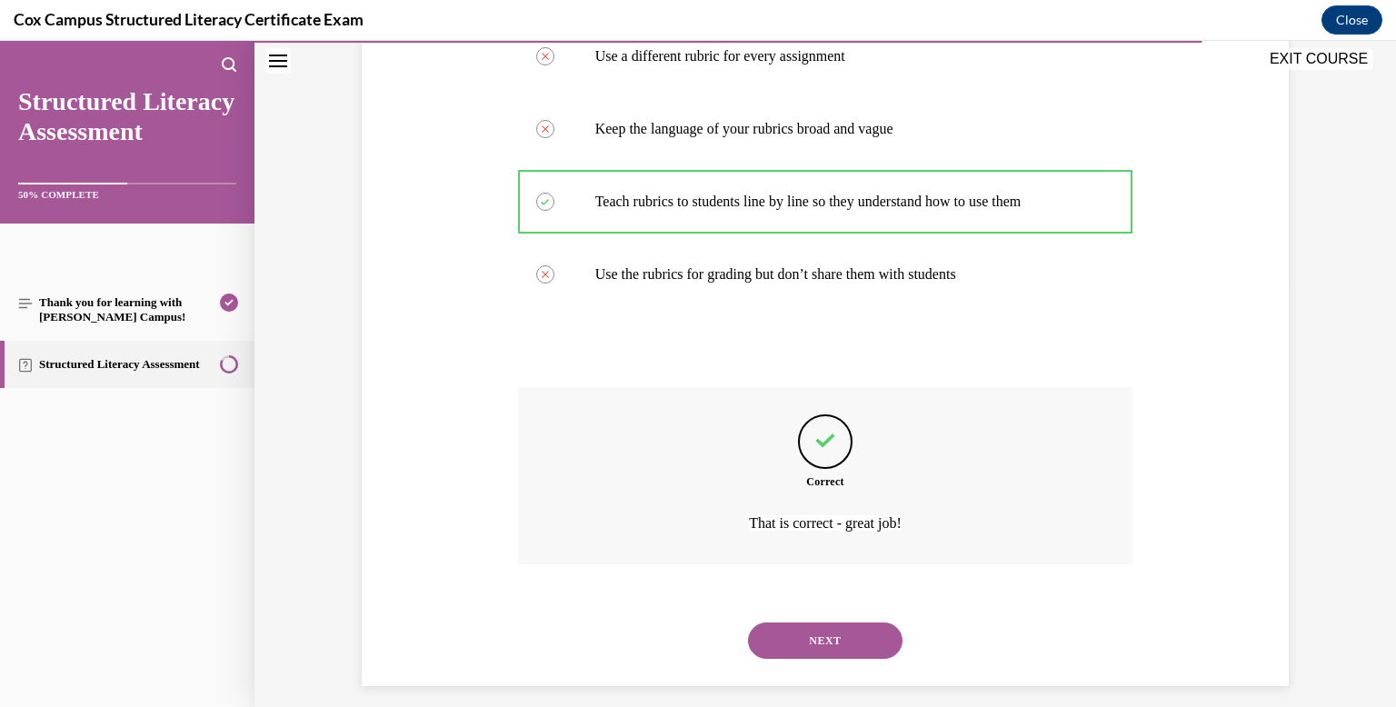
scroll to position [443, 0]
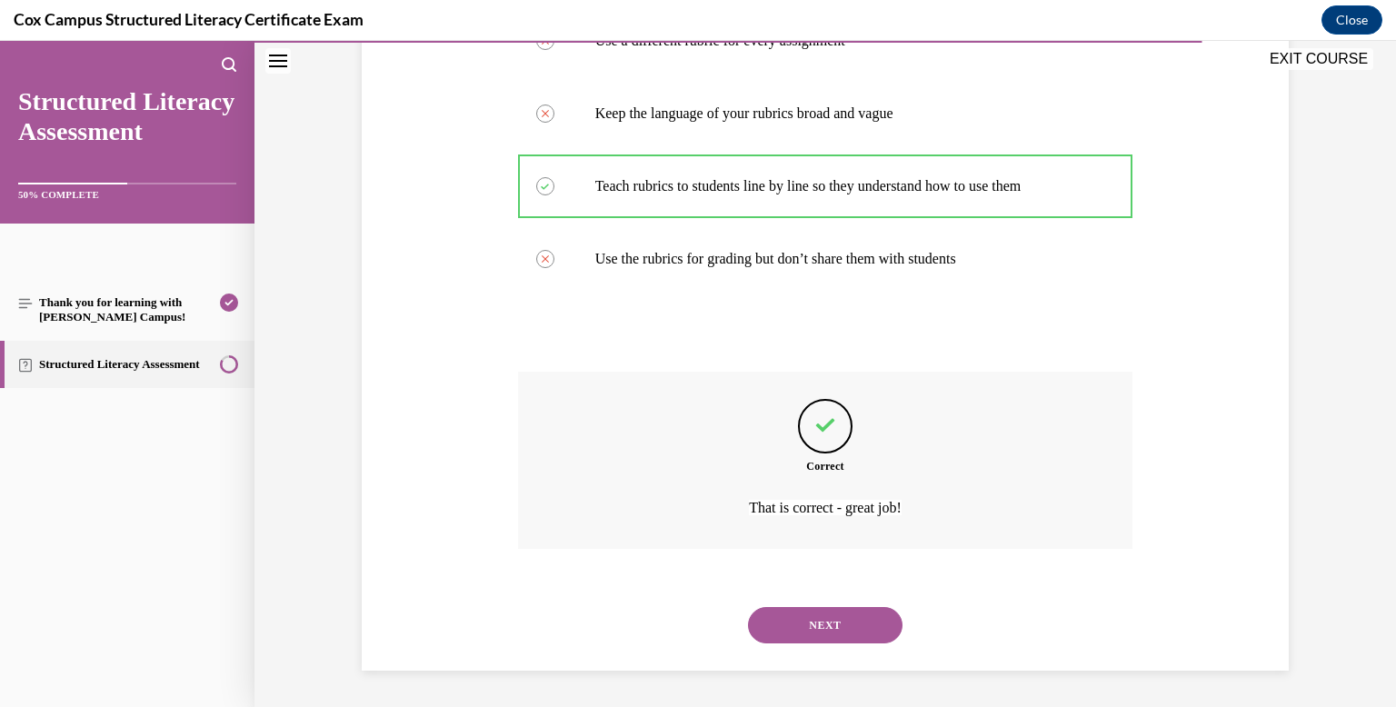
click at [831, 612] on button "NEXT" at bounding box center [825, 625] width 154 height 36
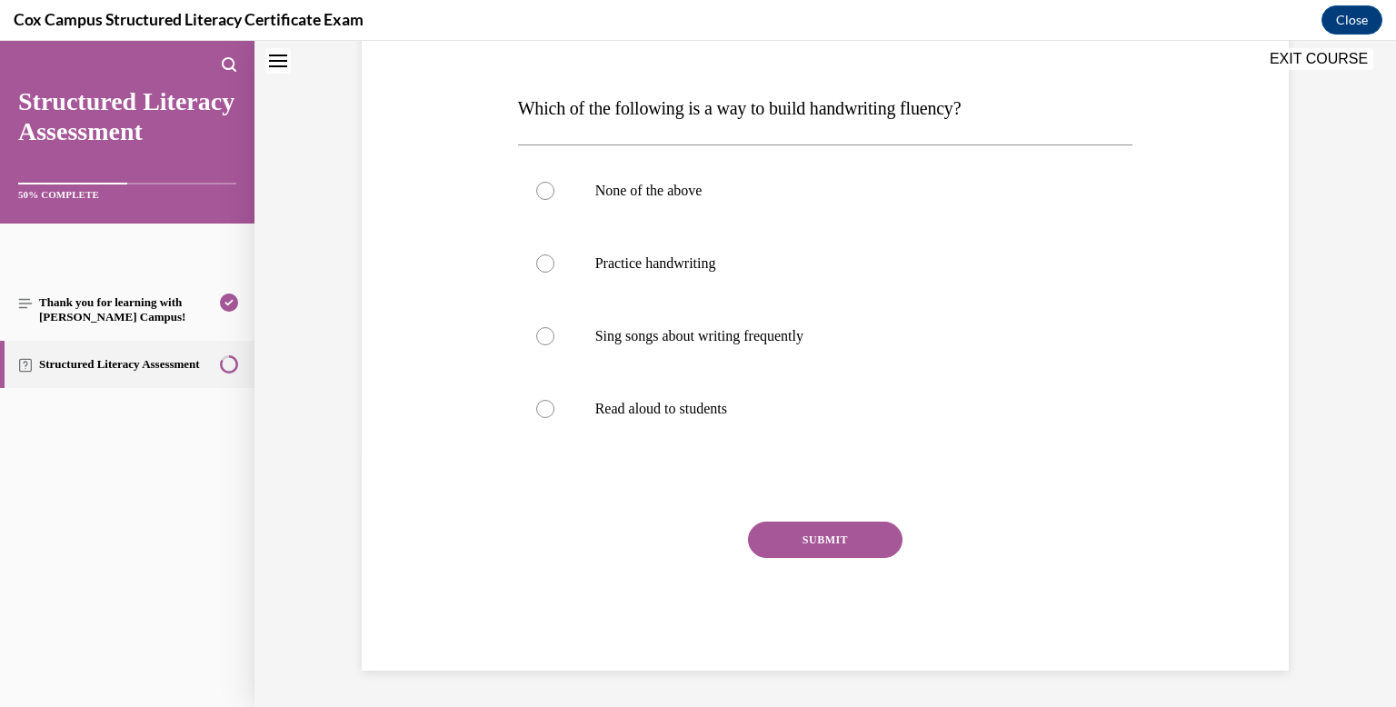
scroll to position [0, 0]
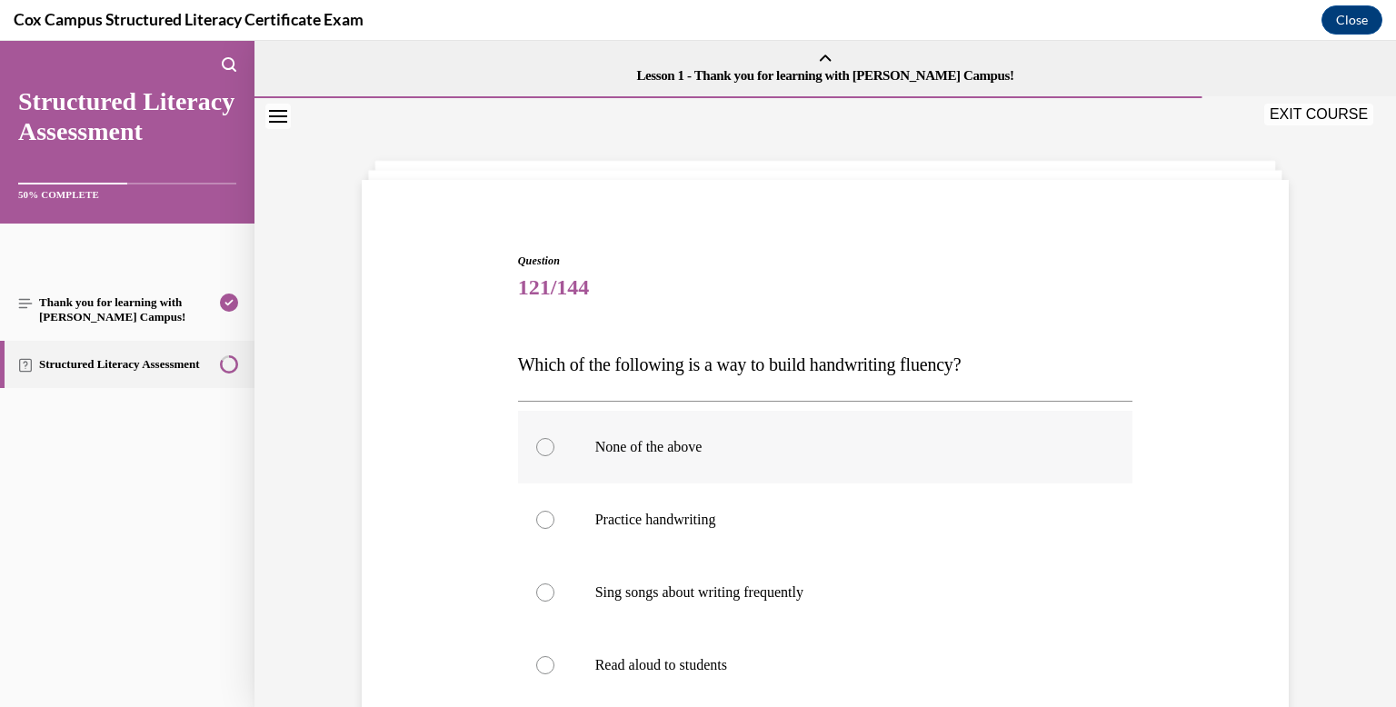
click at [783, 454] on p "None of the above" at bounding box center [841, 447] width 492 height 18
click at [554, 454] on input "None of the above" at bounding box center [545, 447] width 18 height 18
radio input "true"
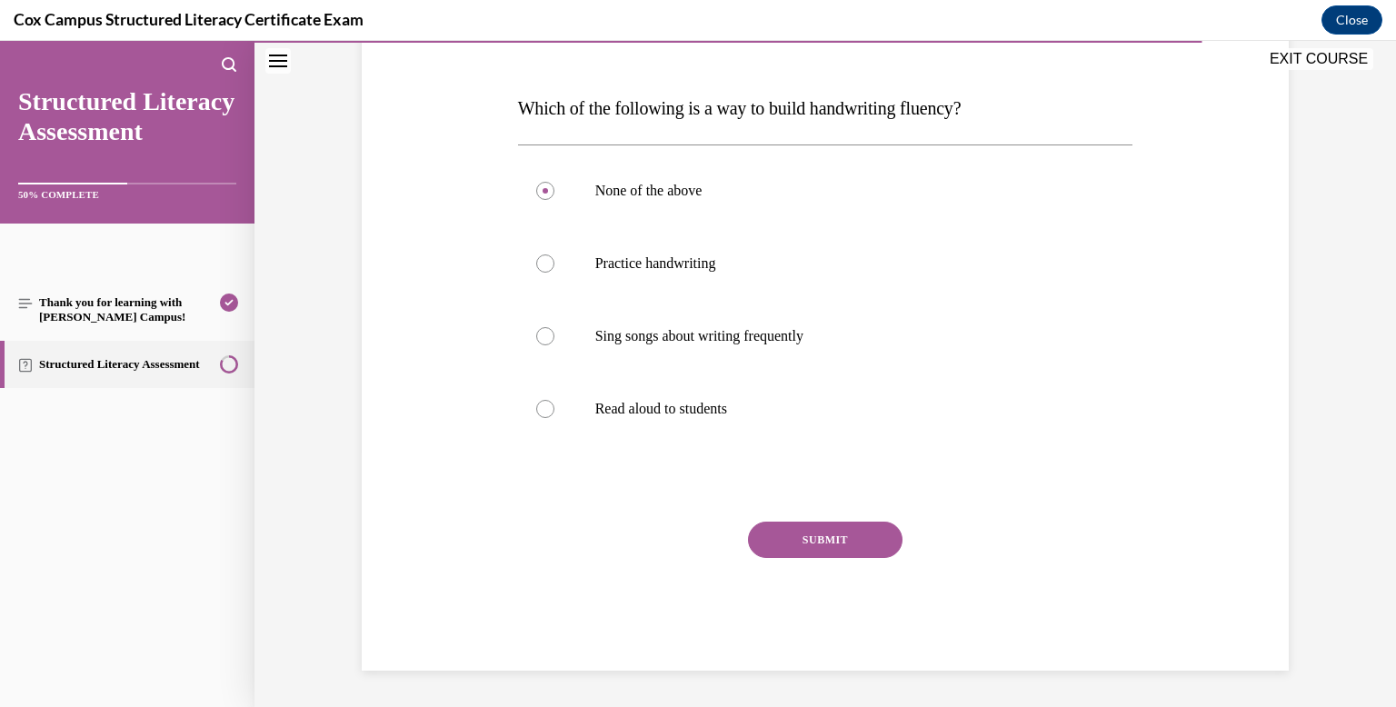
click at [793, 529] on button "SUBMIT" at bounding box center [825, 540] width 154 height 36
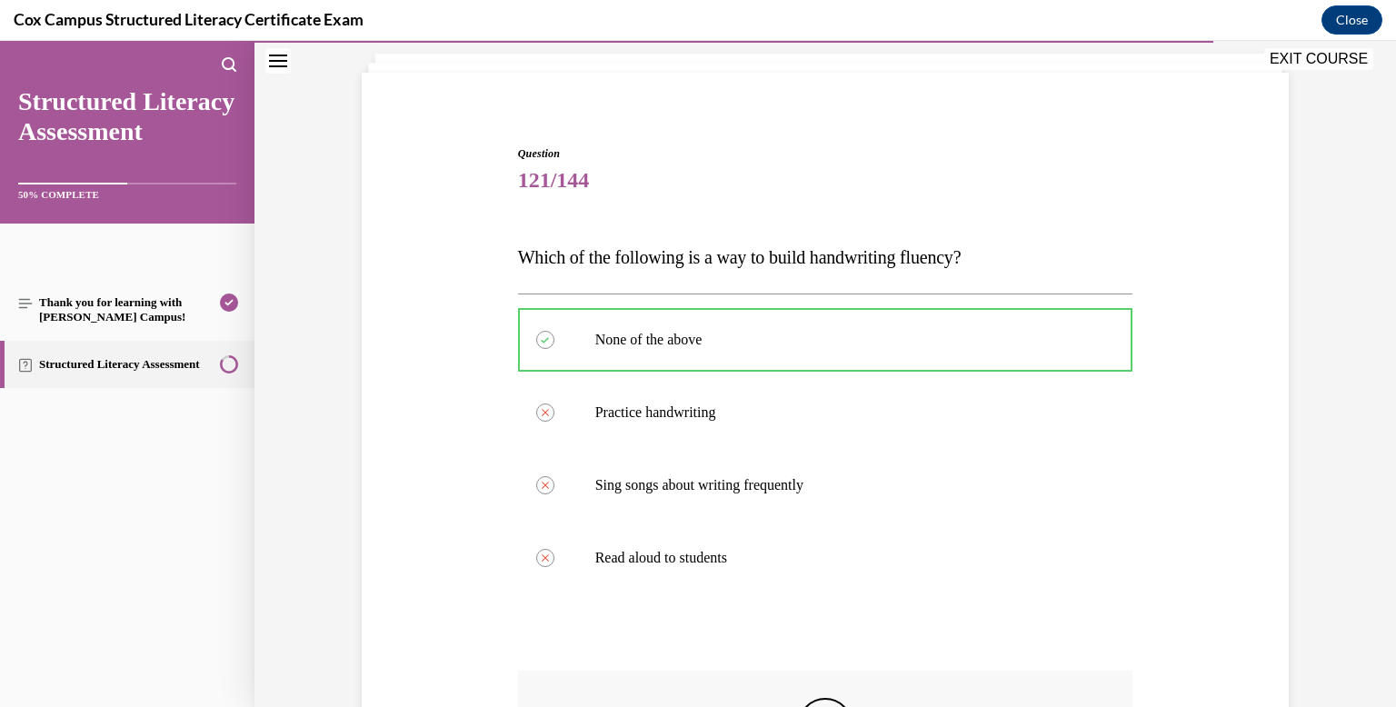
scroll to position [406, 0]
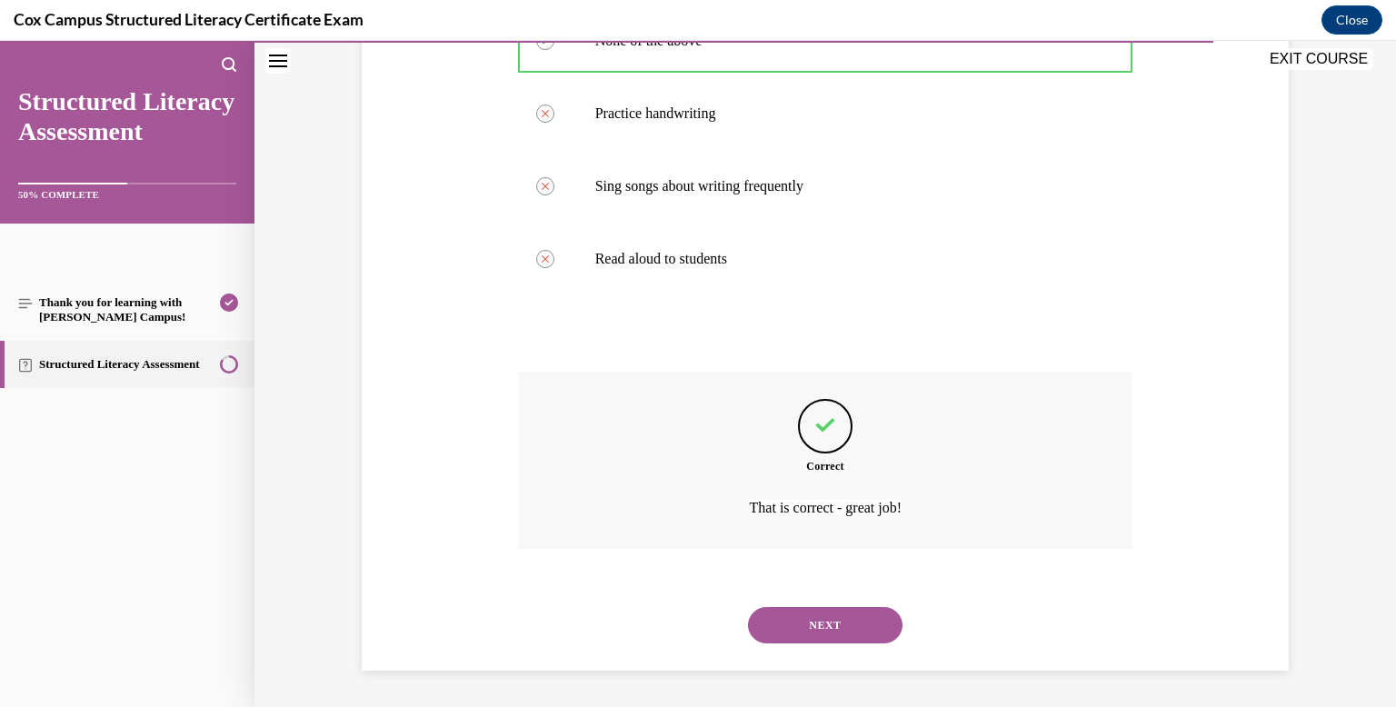
click at [806, 623] on button "NEXT" at bounding box center [825, 625] width 154 height 36
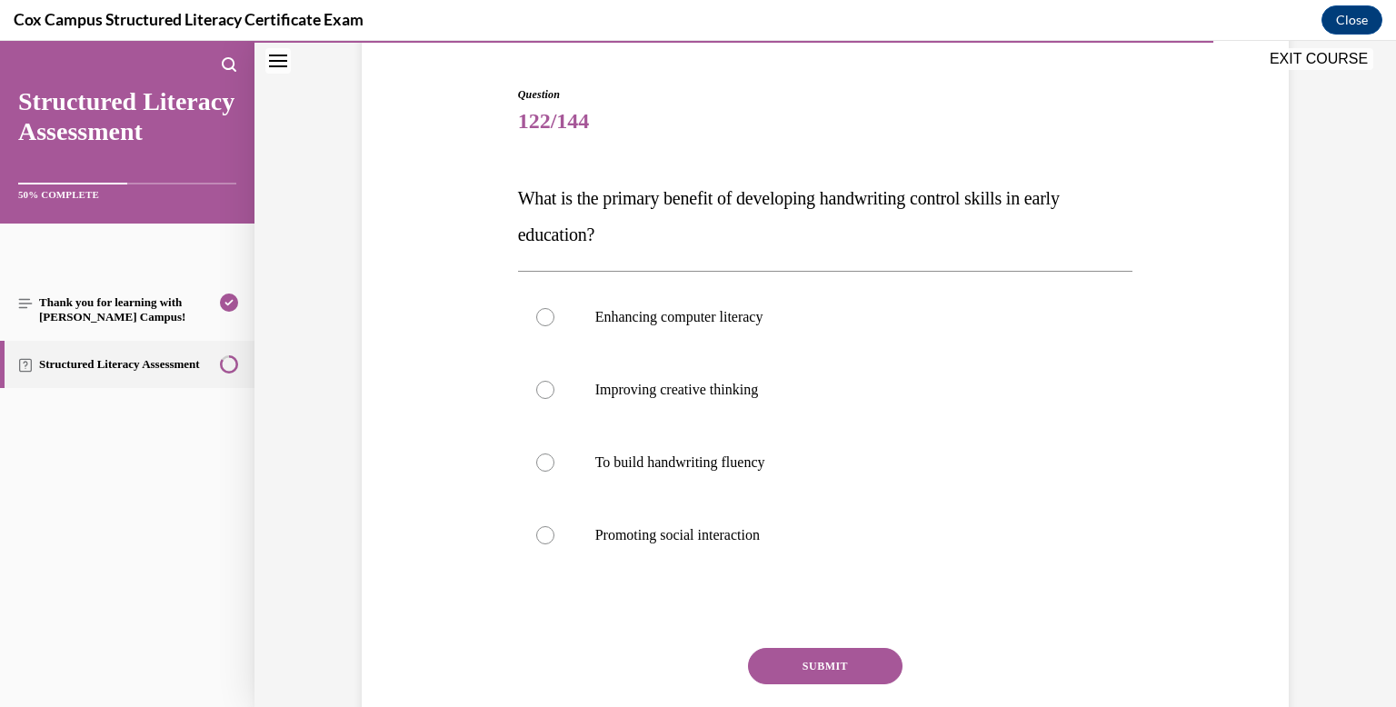
scroll to position [168, 0]
click at [780, 535] on p "Promoting social interaction" at bounding box center [841, 533] width 492 height 18
click at [554, 535] on input "Promoting social interaction" at bounding box center [545, 533] width 18 height 18
radio input "true"
click at [806, 660] on button "SUBMIT" at bounding box center [825, 664] width 154 height 36
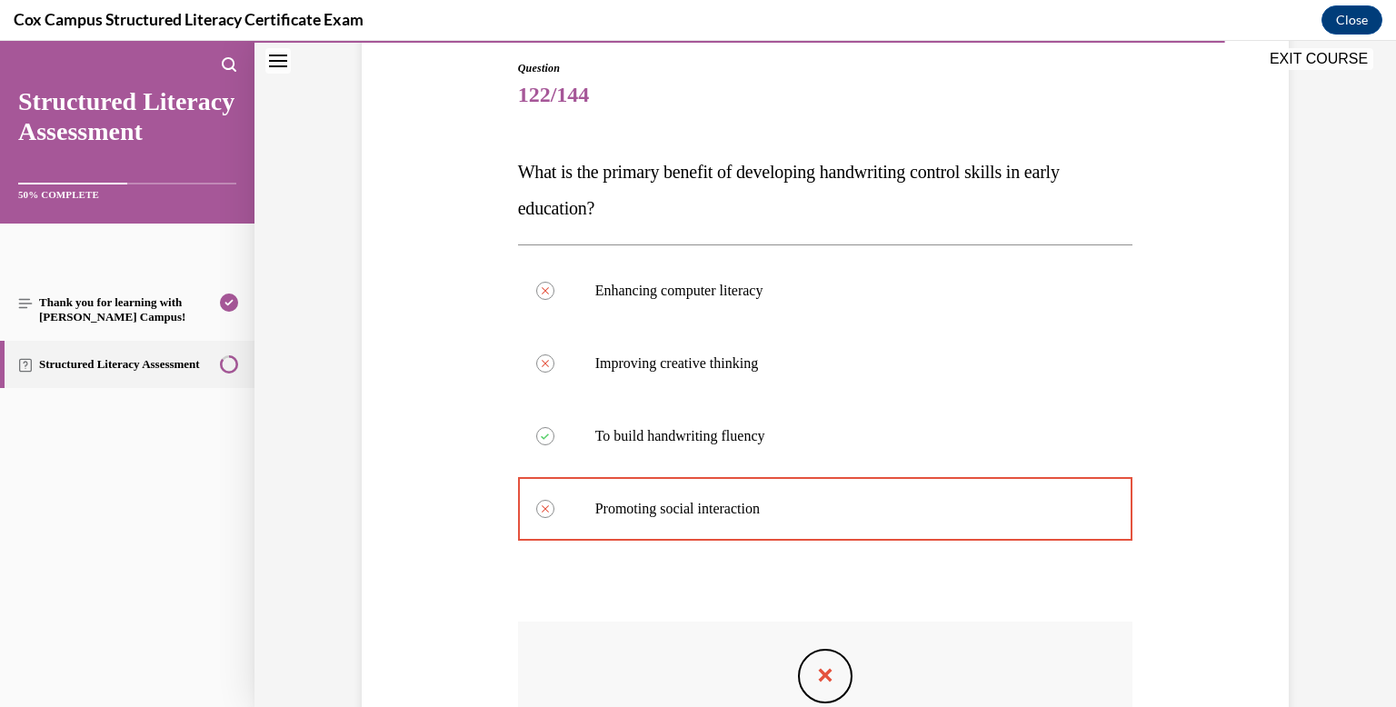
scroll to position [443, 0]
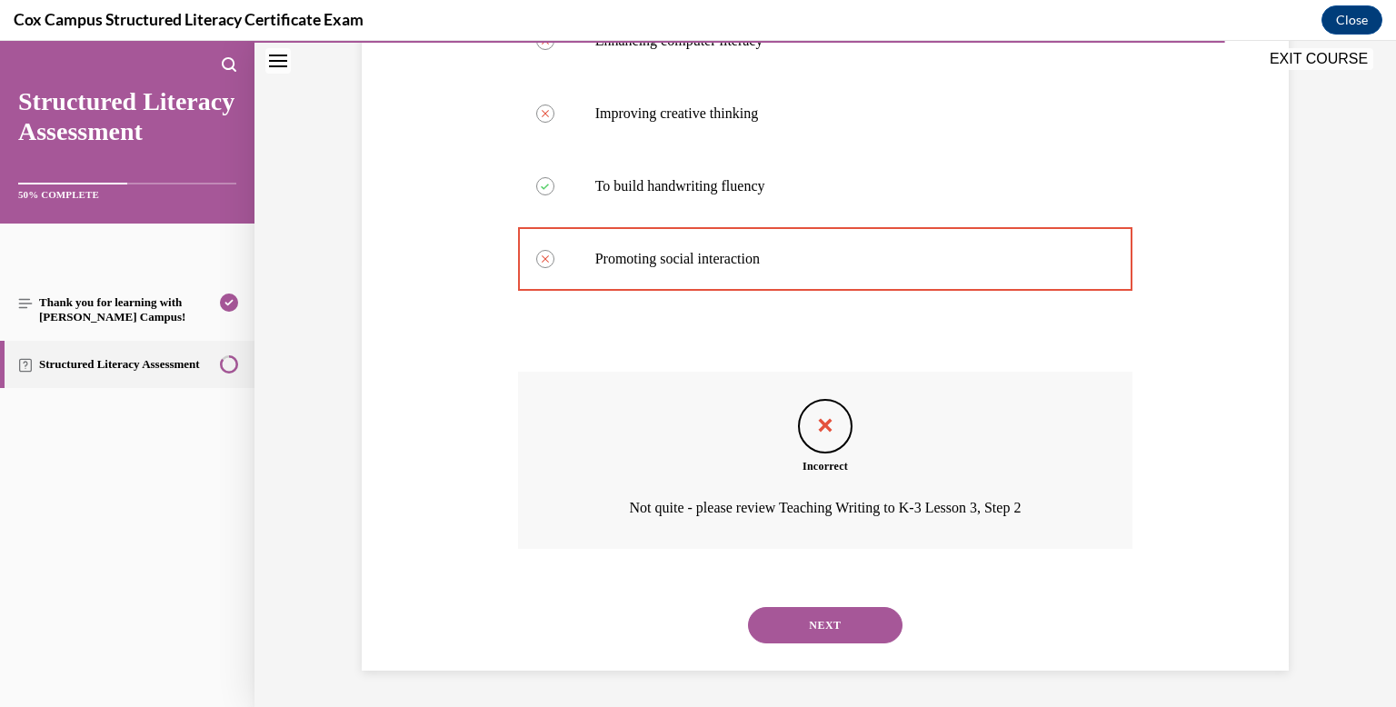
click at [852, 627] on button "NEXT" at bounding box center [825, 625] width 154 height 36
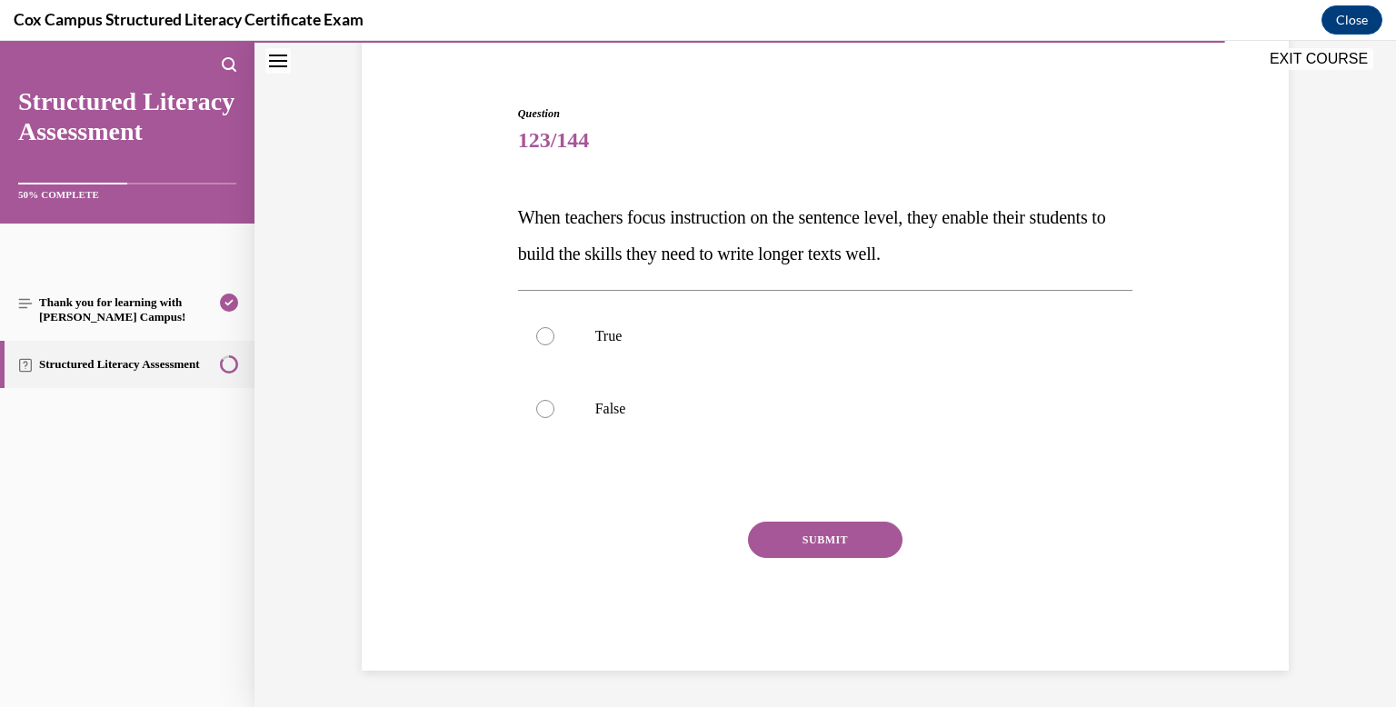
scroll to position [147, 0]
click at [781, 396] on label "False" at bounding box center [825, 409] width 615 height 73
click at [554, 400] on input "False" at bounding box center [545, 409] width 18 height 18
radio input "true"
click at [797, 528] on button "SUBMIT" at bounding box center [825, 540] width 154 height 36
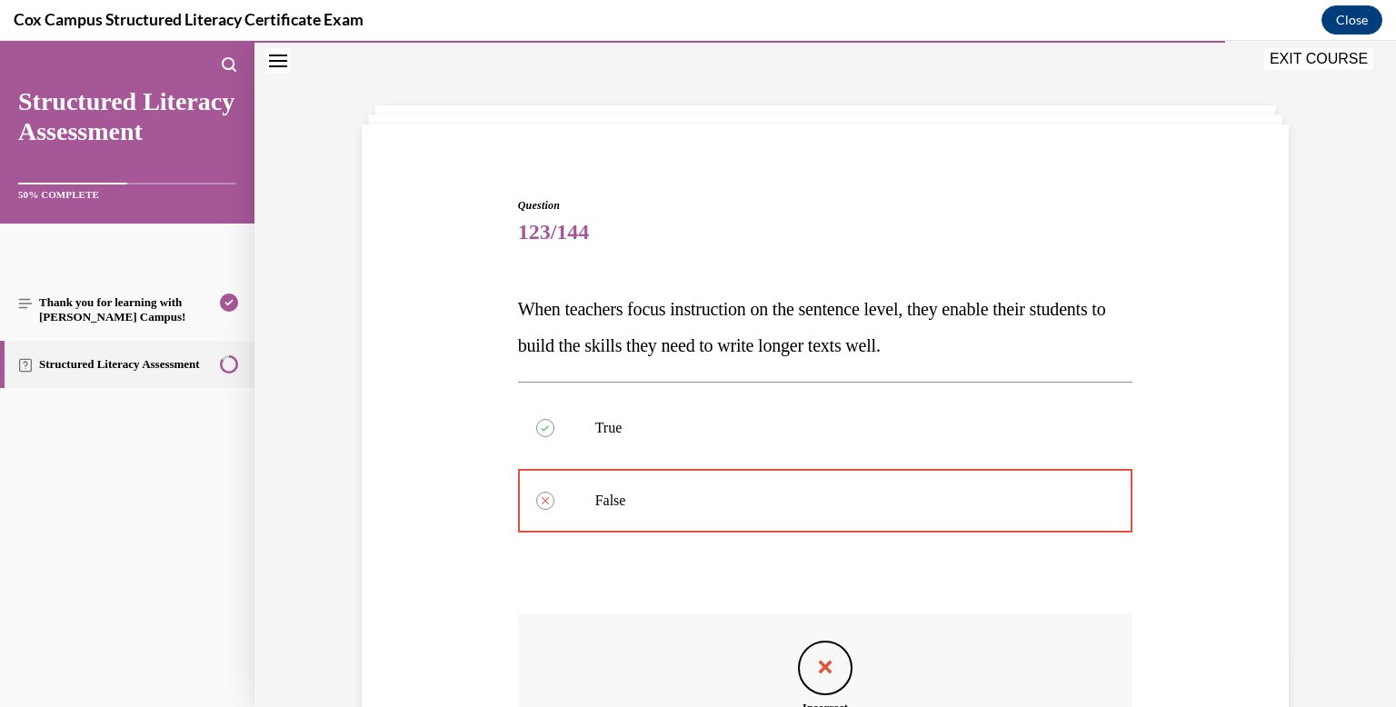
scroll to position [297, 0]
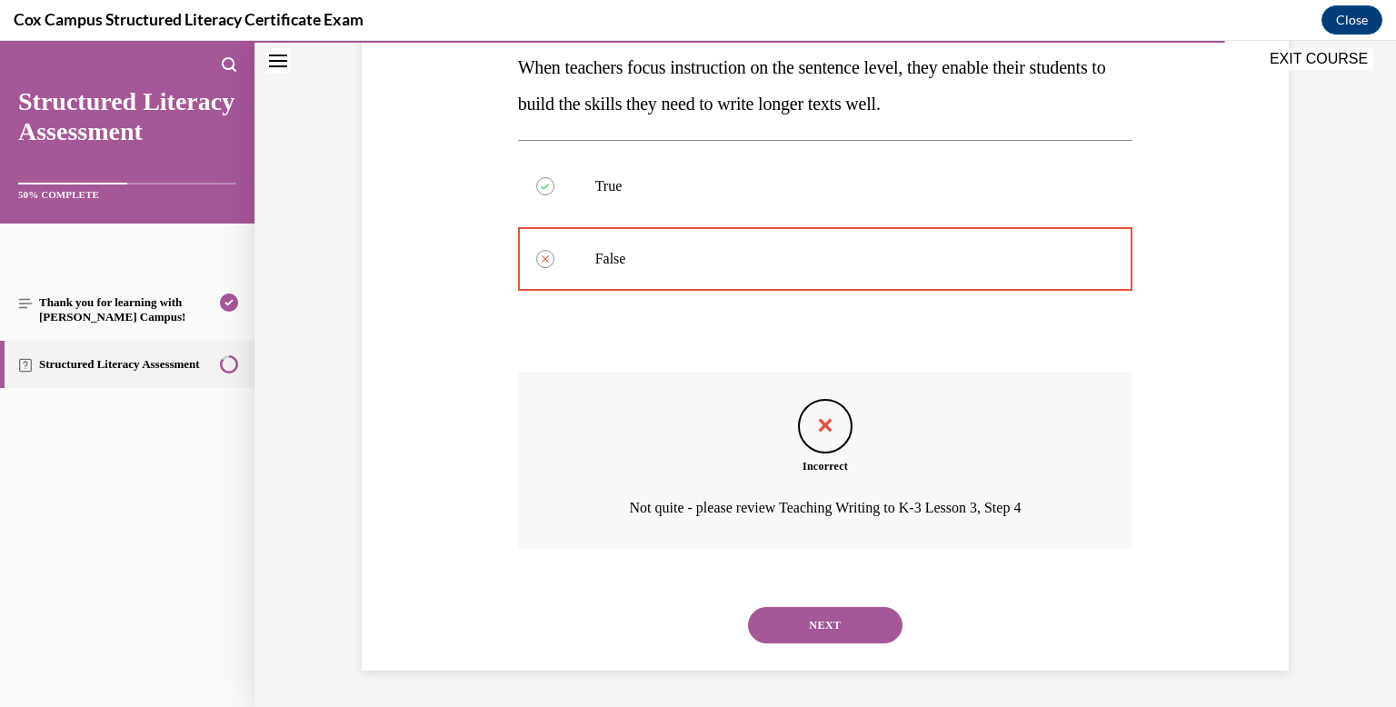
click at [822, 622] on button "NEXT" at bounding box center [825, 625] width 154 height 36
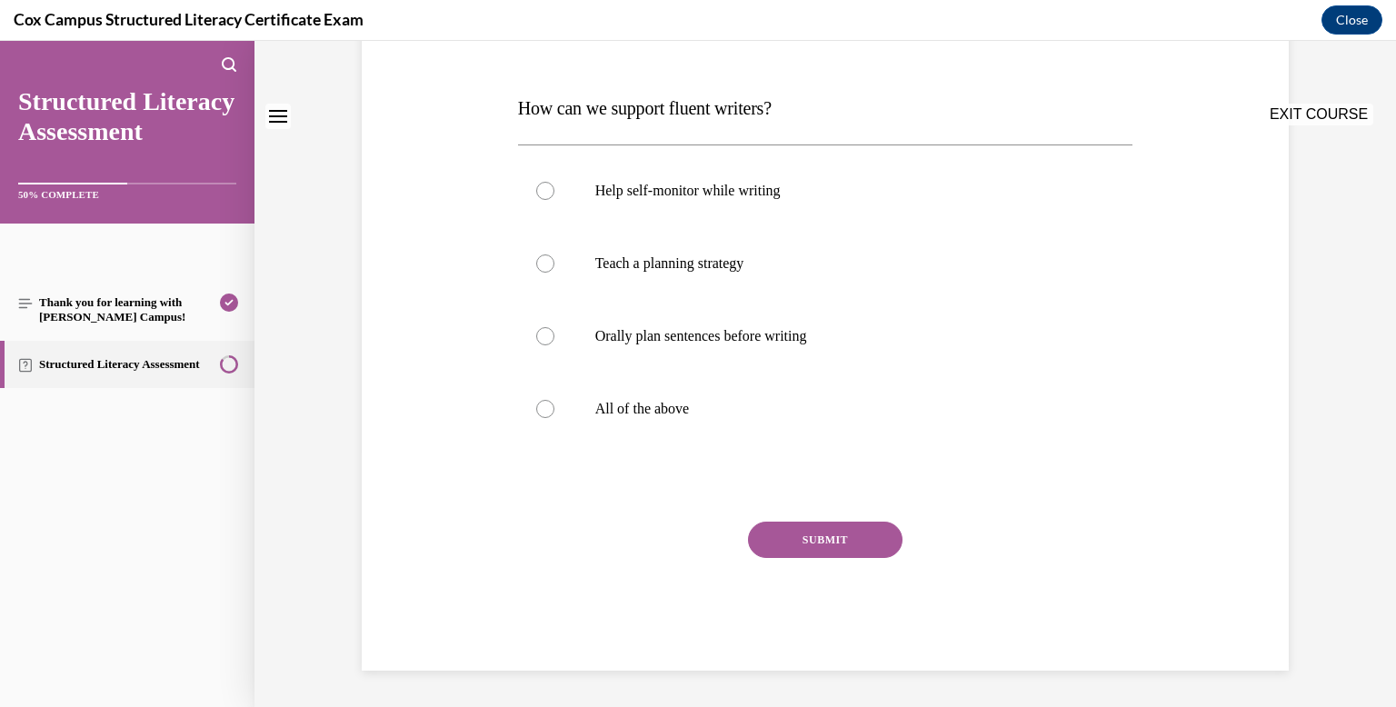
scroll to position [0, 0]
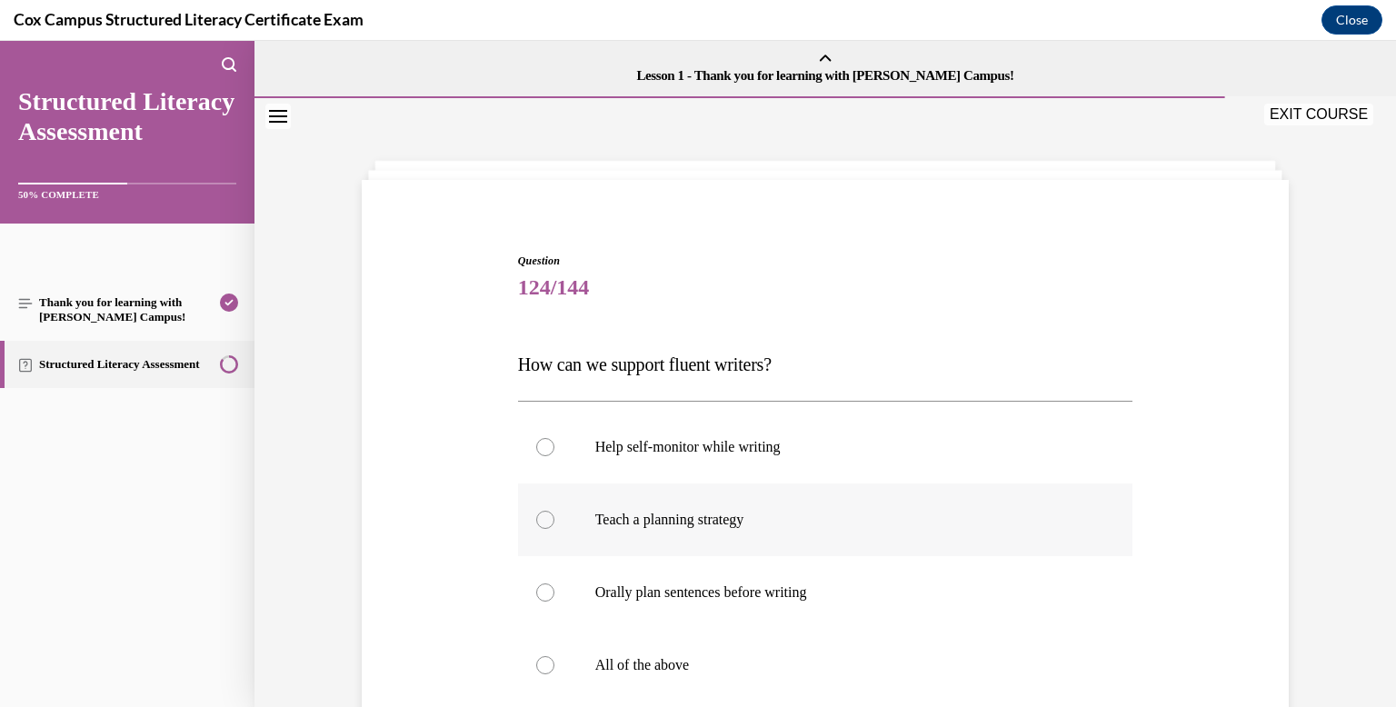
click at [797, 542] on label "Teach a planning strategy" at bounding box center [825, 519] width 615 height 73
click at [554, 529] on input "Teach a planning strategy" at bounding box center [545, 520] width 18 height 18
radio input "true"
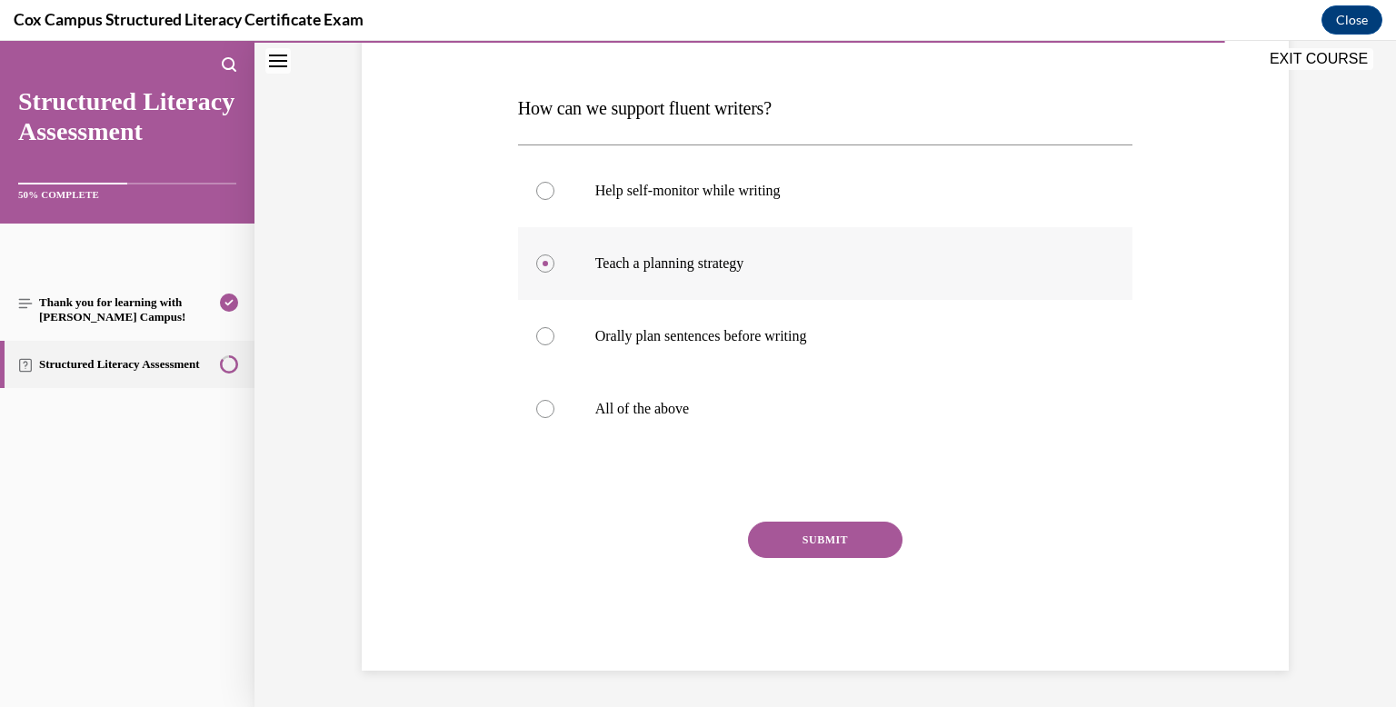
click at [797, 542] on button "SUBMIT" at bounding box center [825, 540] width 154 height 36
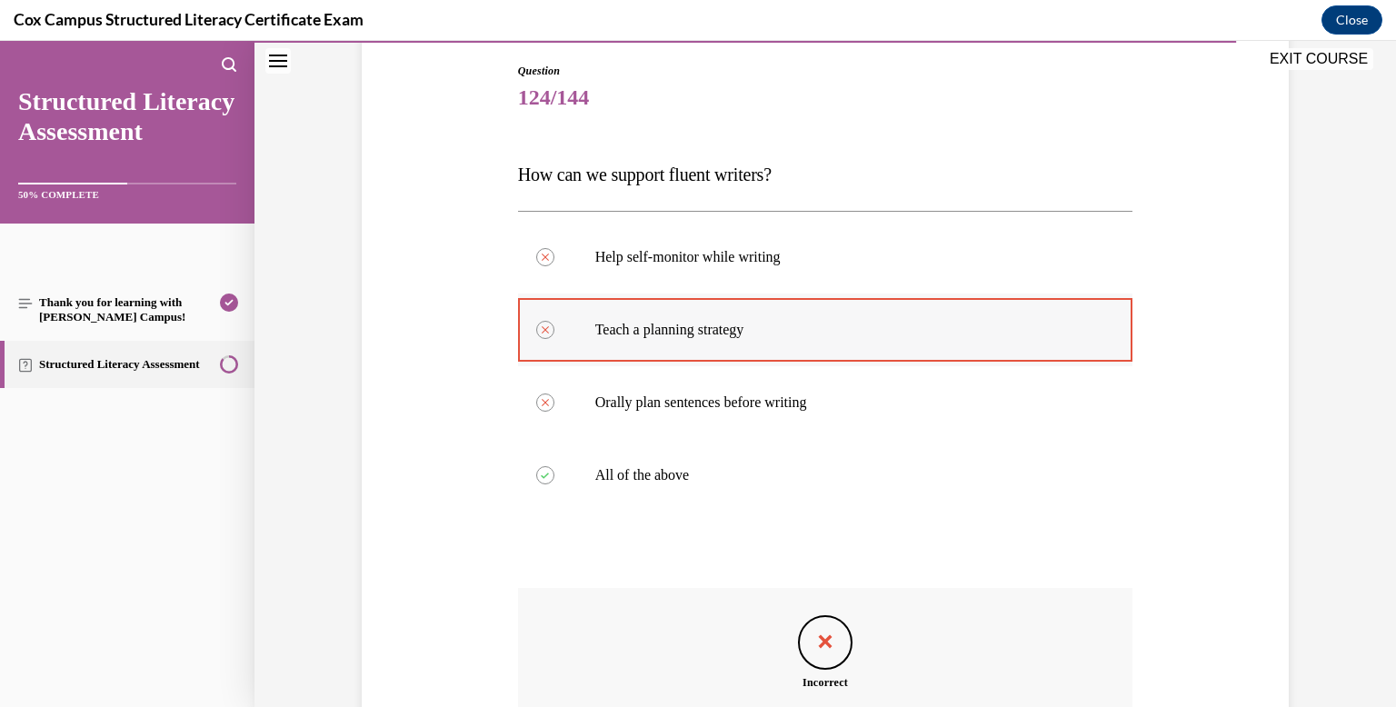
scroll to position [406, 0]
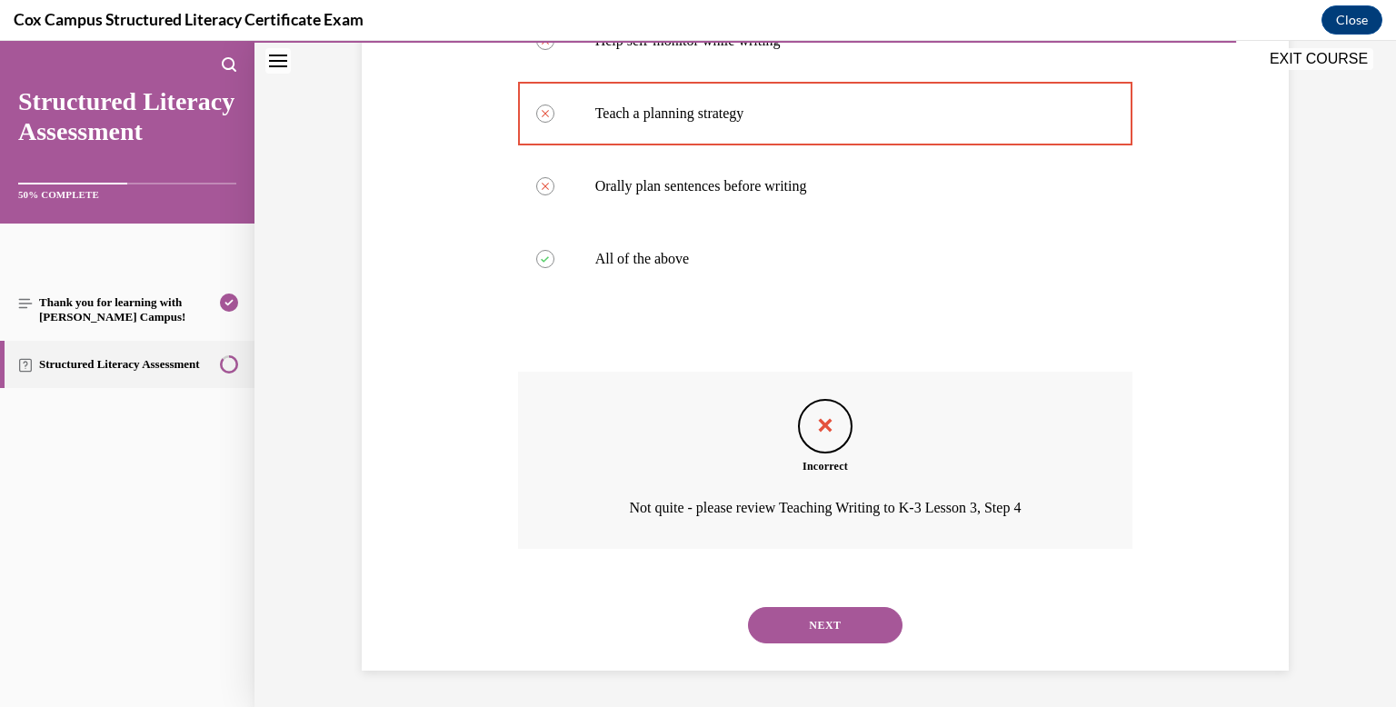
click at [830, 607] on button "NEXT" at bounding box center [825, 625] width 154 height 36
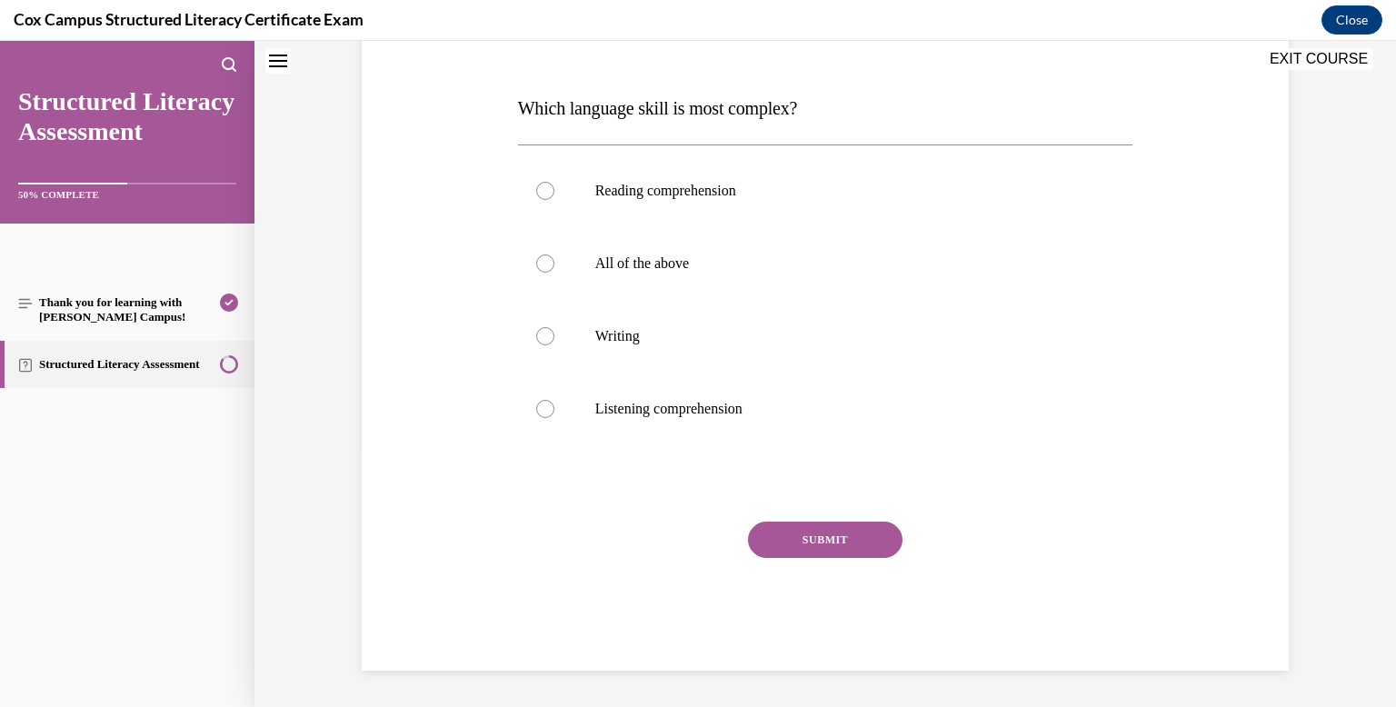
scroll to position [0, 0]
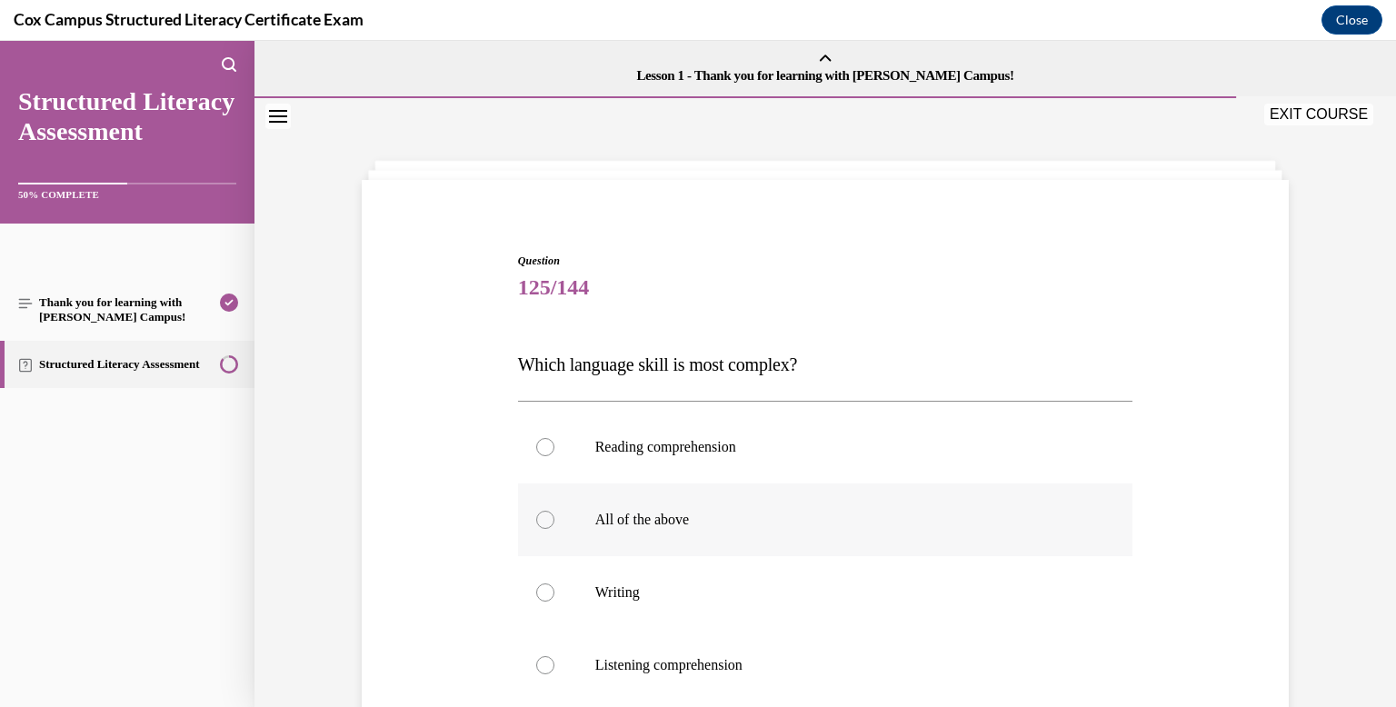
click at [805, 523] on p "All of the above" at bounding box center [841, 520] width 492 height 18
click at [554, 523] on input "All of the above" at bounding box center [545, 520] width 18 height 18
radio input "true"
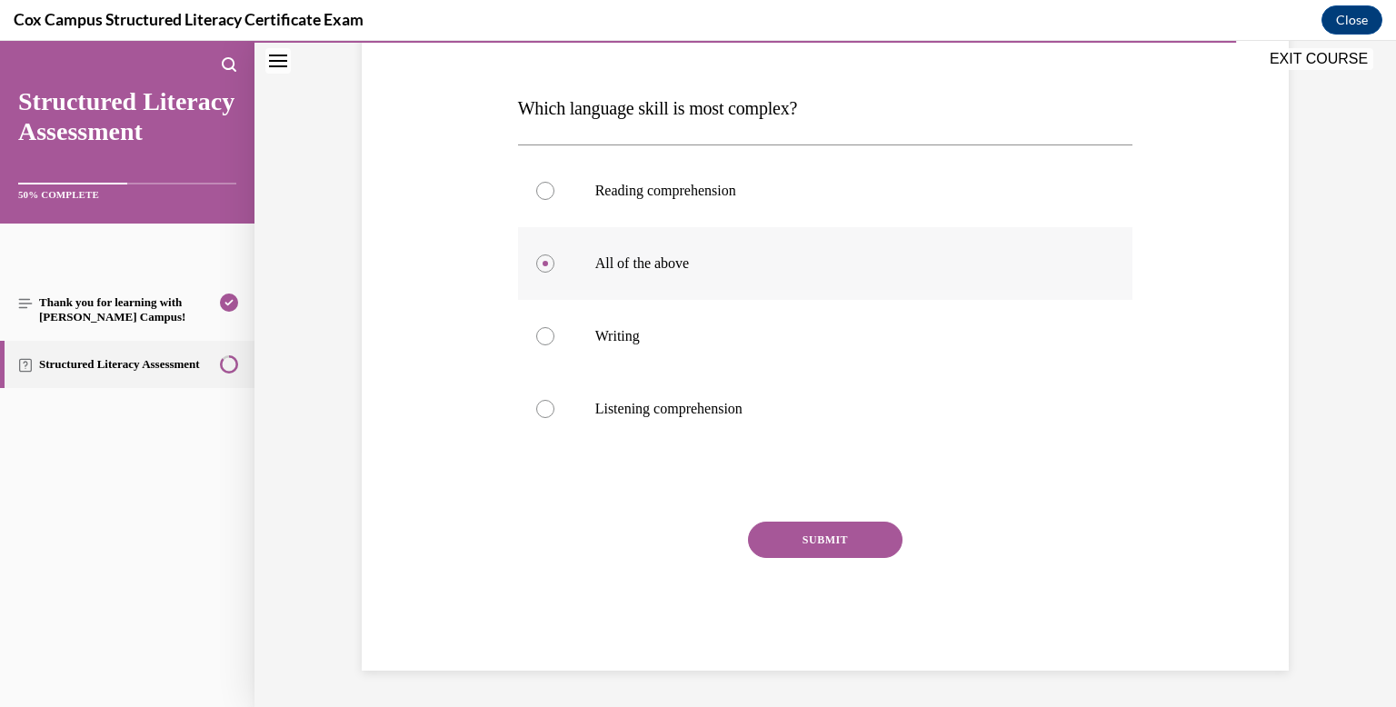
click at [805, 523] on button "SUBMIT" at bounding box center [825, 540] width 154 height 36
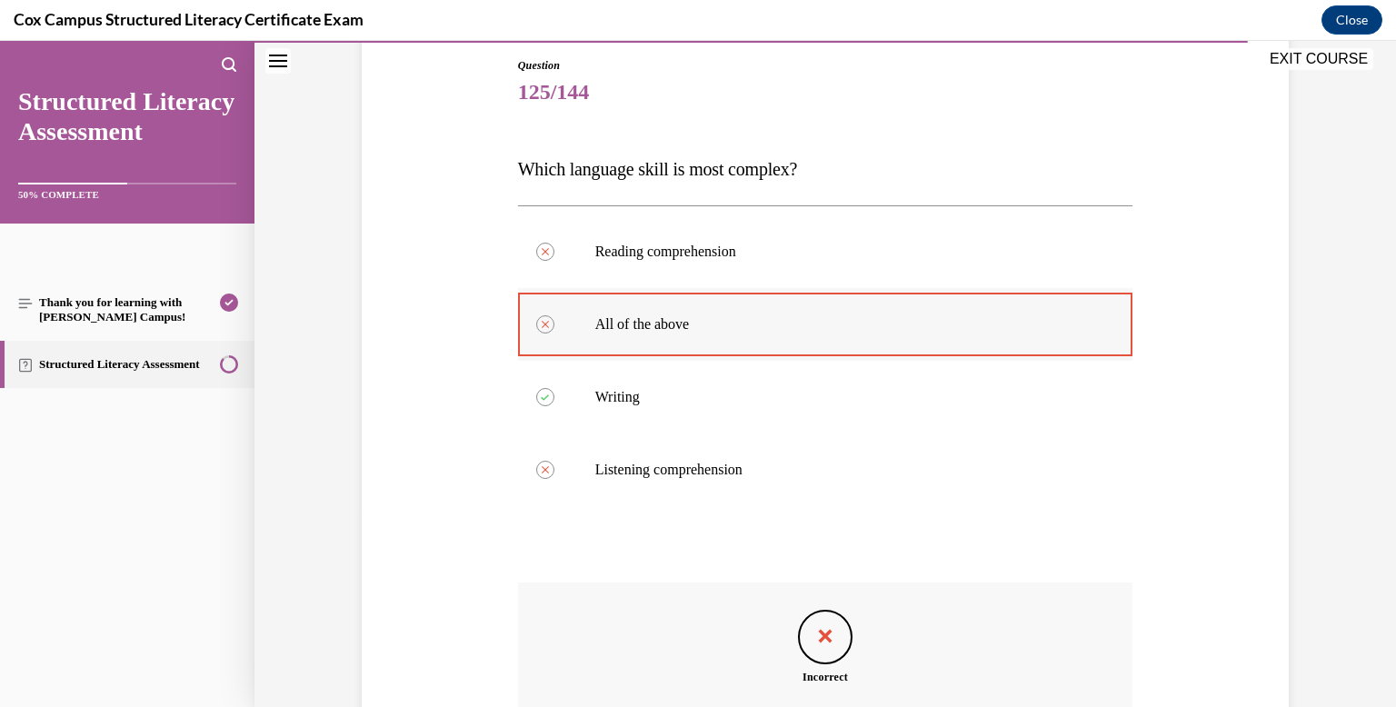
scroll to position [406, 0]
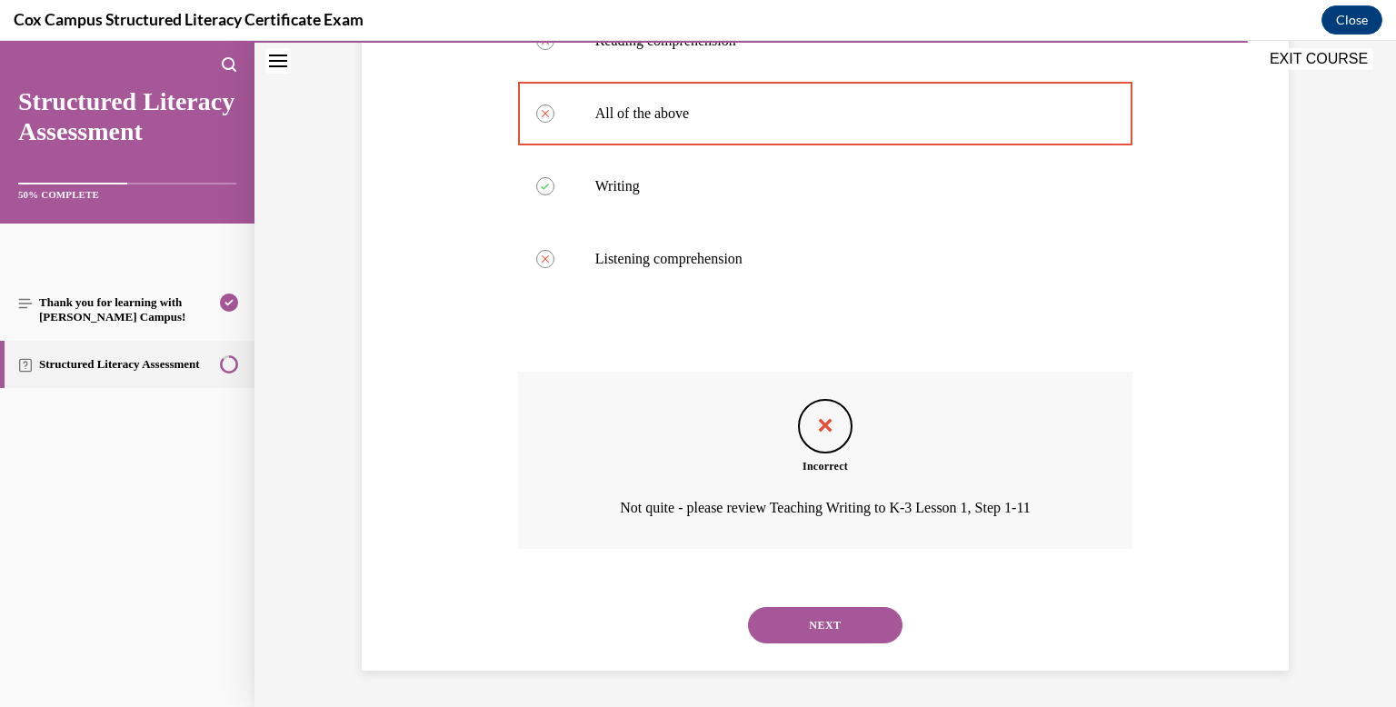
click at [831, 617] on button "NEXT" at bounding box center [825, 625] width 154 height 36
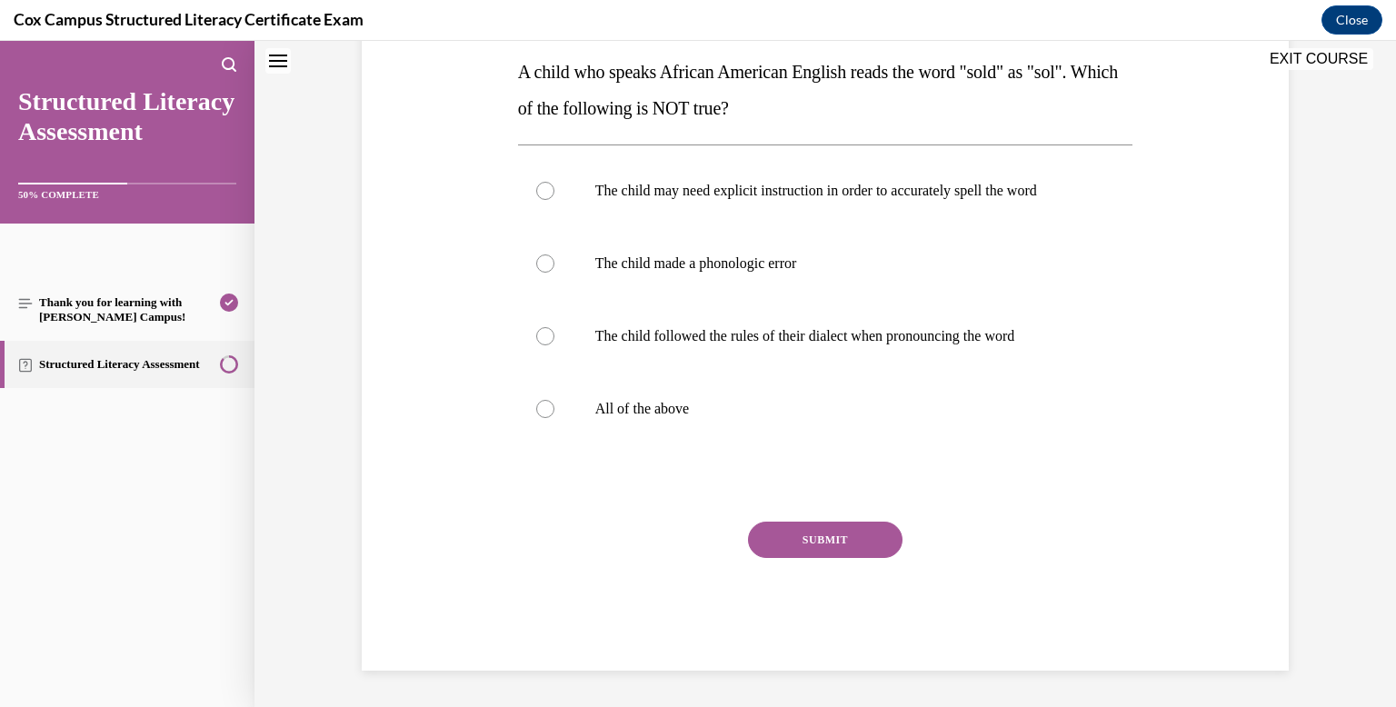
scroll to position [0, 0]
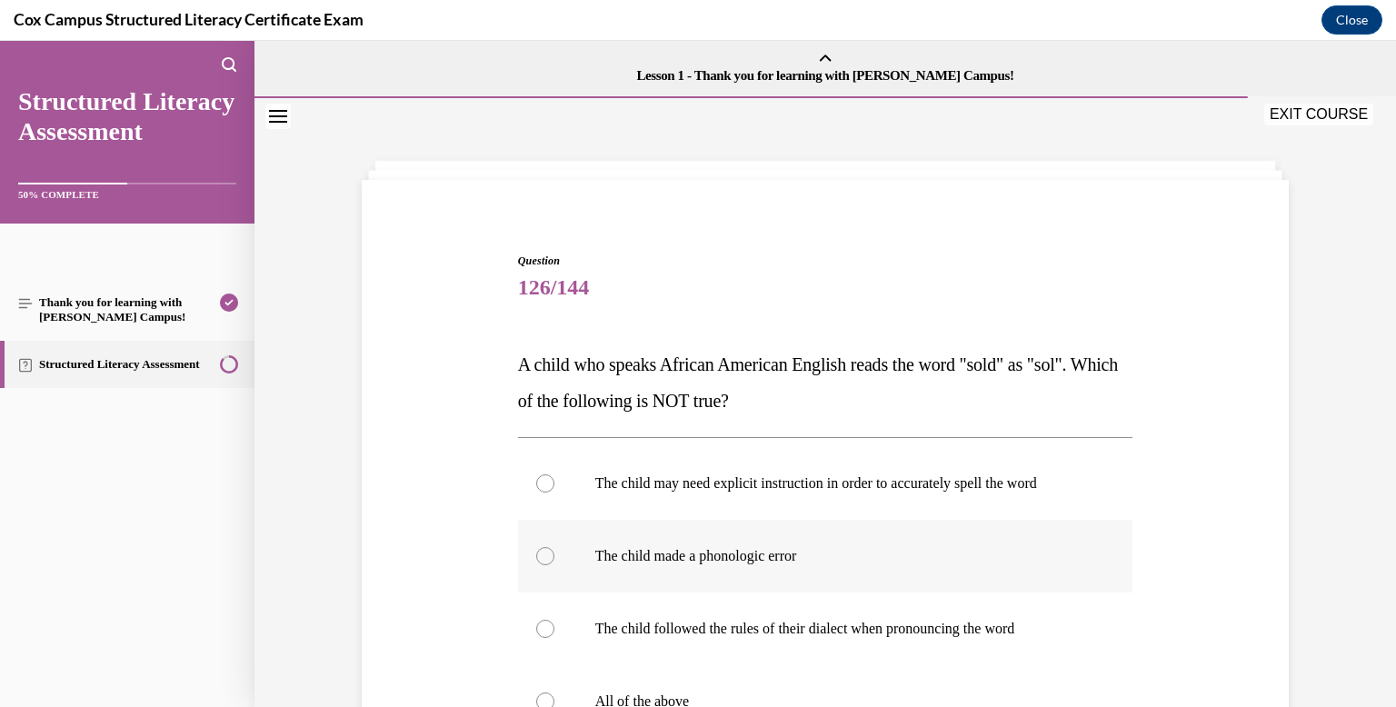
click at [814, 582] on label "The child made a phonologic error" at bounding box center [825, 556] width 615 height 73
click at [554, 565] on input "The child made a phonologic error" at bounding box center [545, 556] width 18 height 18
radio input "true"
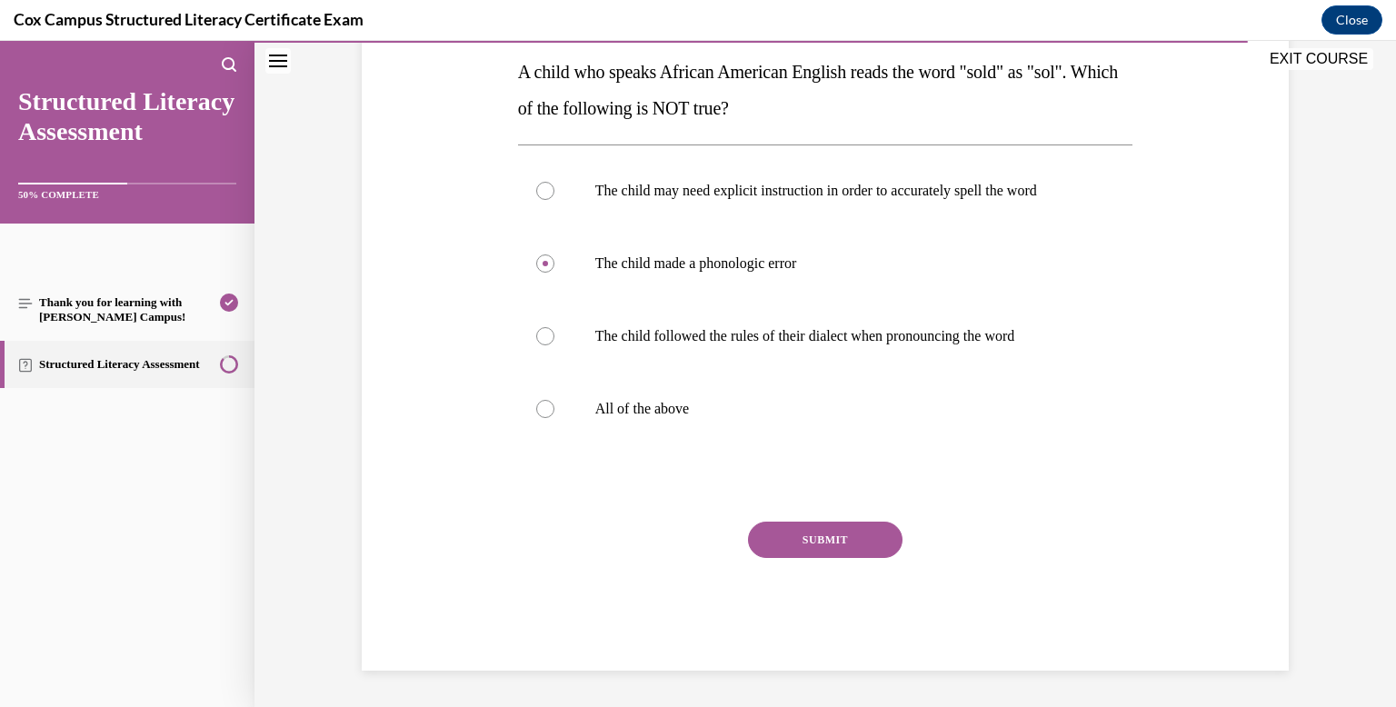
click at [817, 533] on button "SUBMIT" at bounding box center [825, 540] width 154 height 36
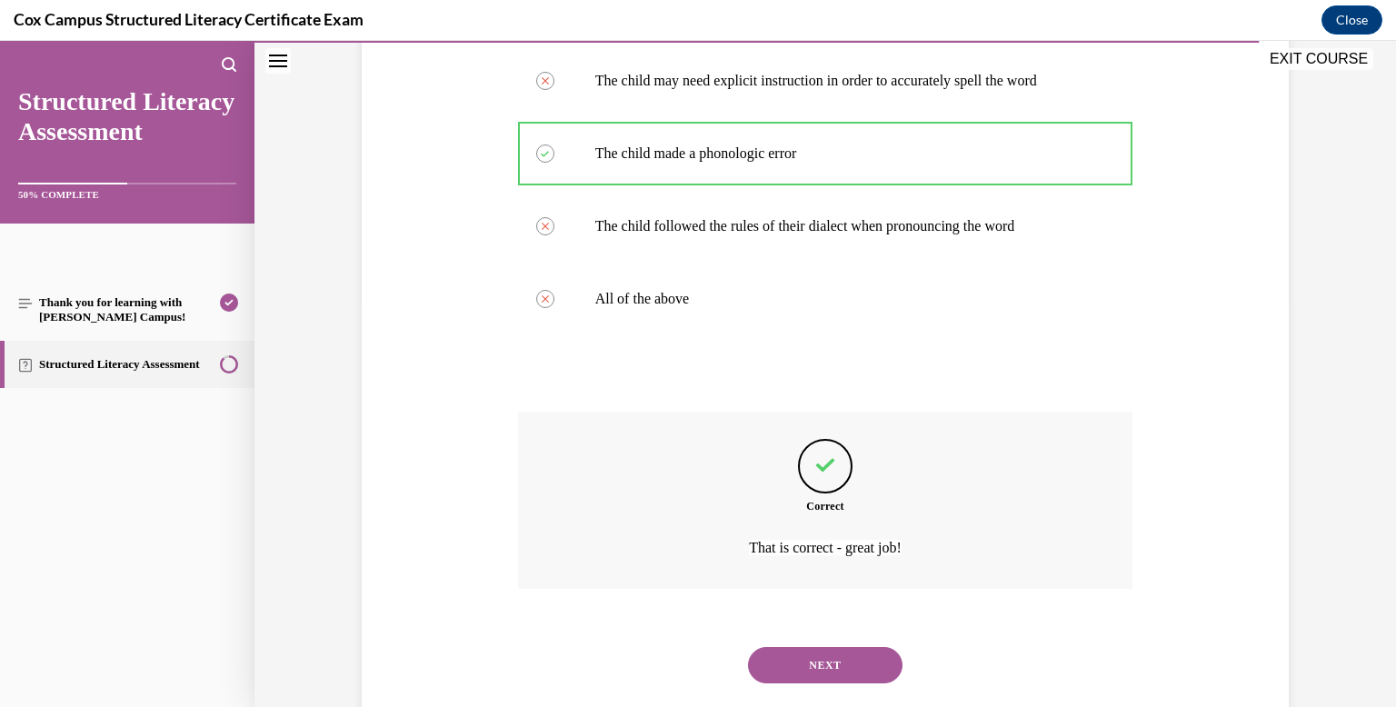
scroll to position [443, 0]
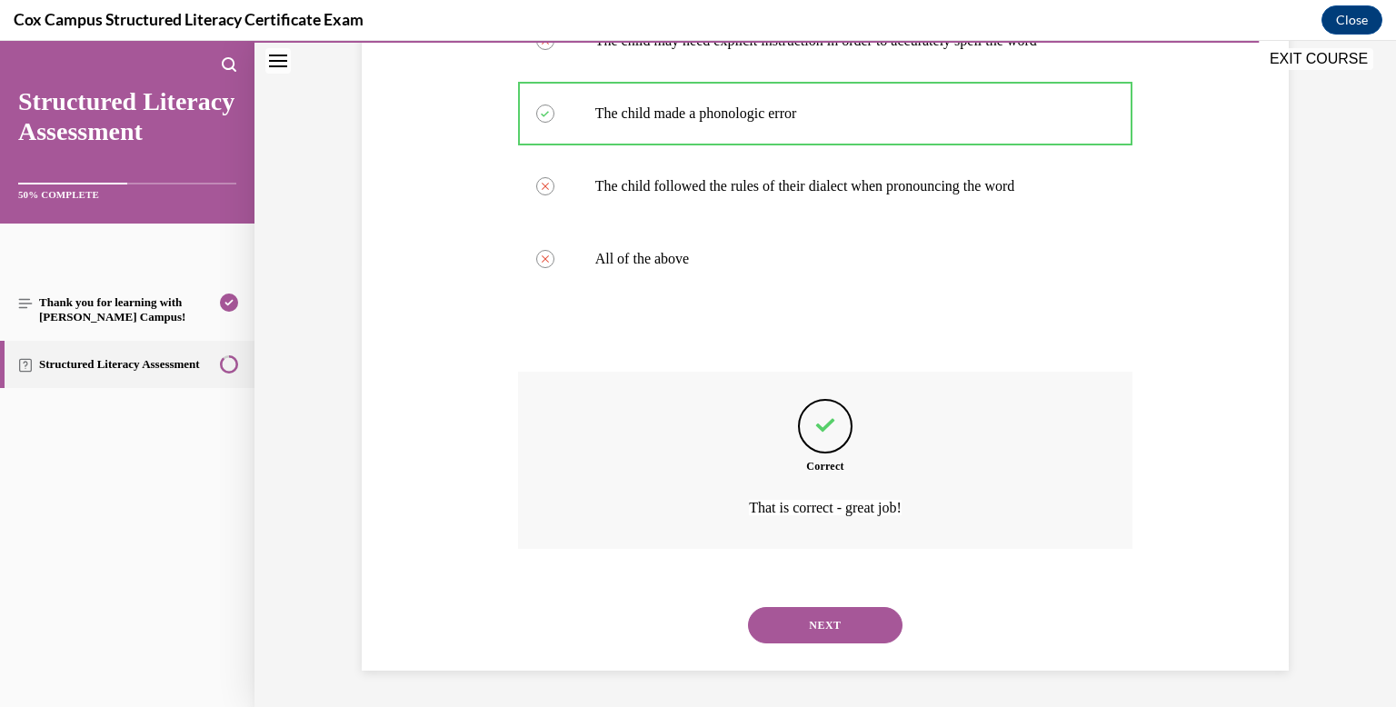
click at [821, 615] on button "NEXT" at bounding box center [825, 625] width 154 height 36
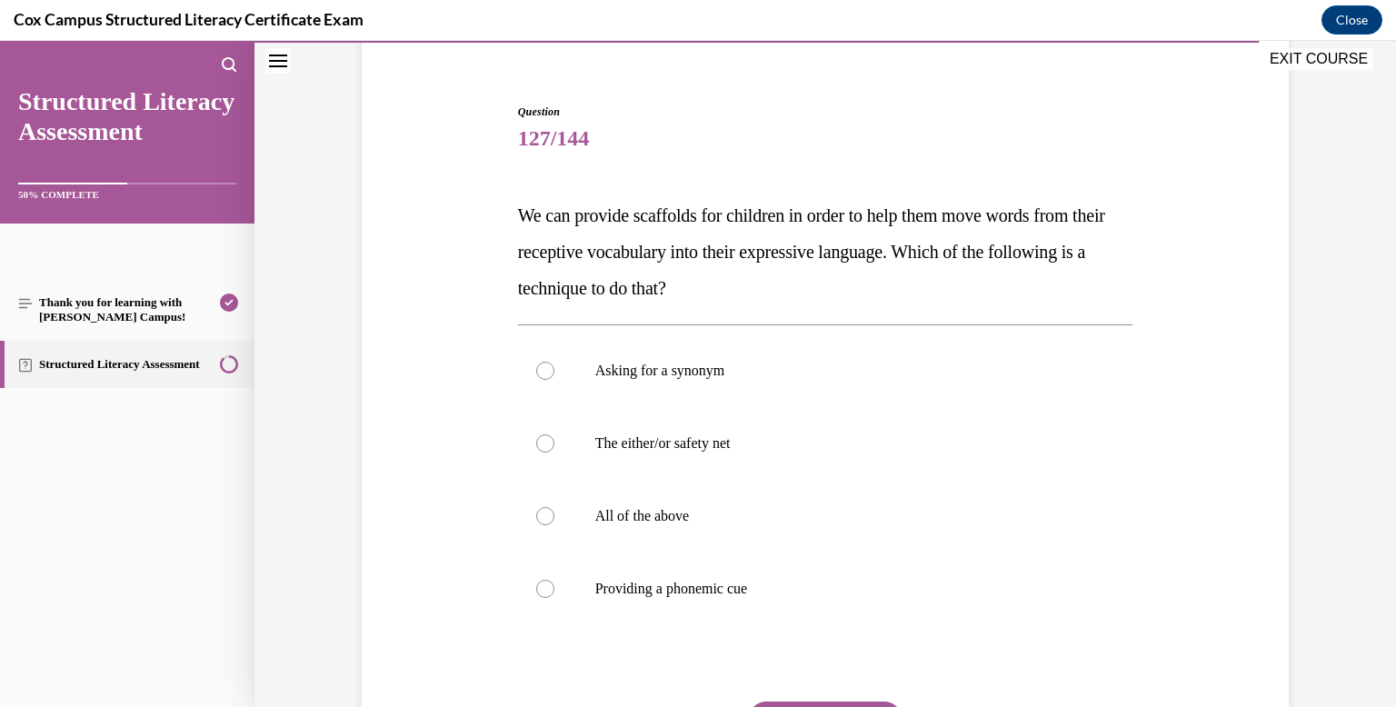
scroll to position [154, 0]
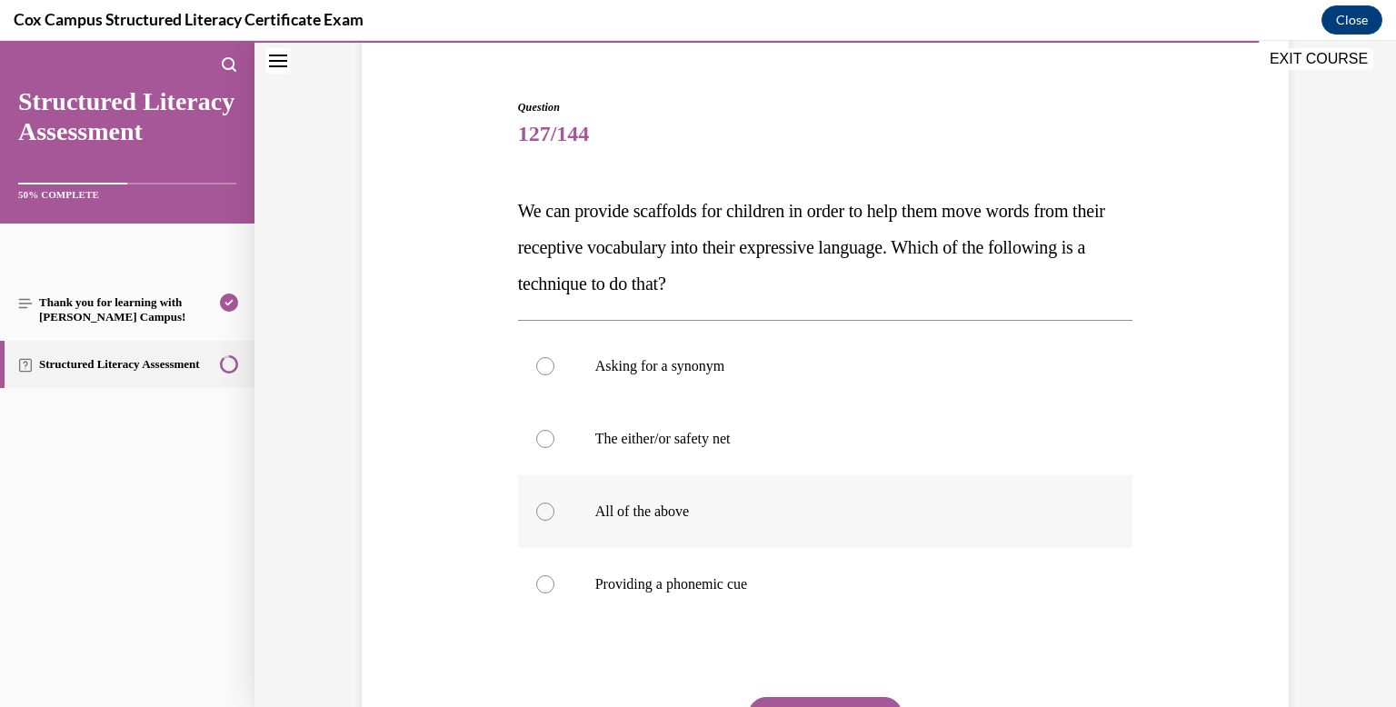
click at [799, 518] on p "All of the above" at bounding box center [841, 511] width 492 height 18
click at [554, 518] on input "All of the above" at bounding box center [545, 511] width 18 height 18
radio input "true"
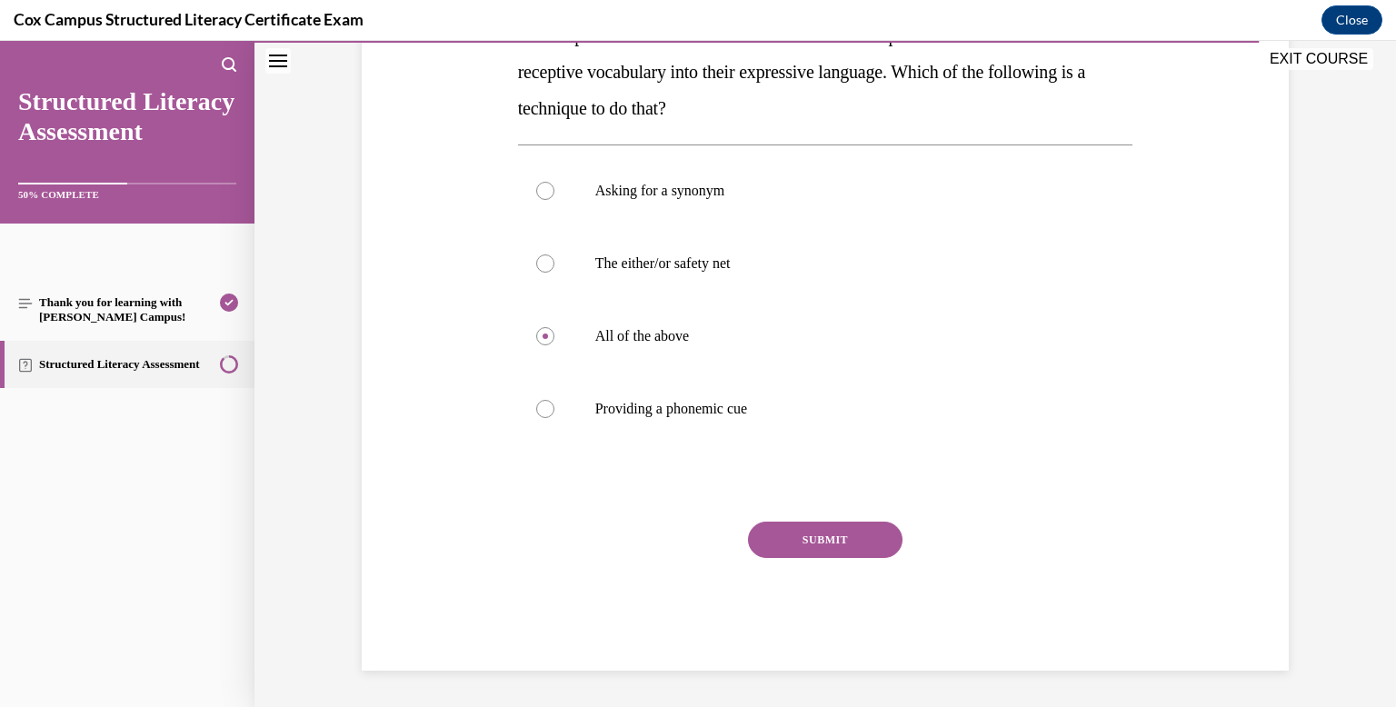
click at [796, 534] on button "SUBMIT" at bounding box center [825, 540] width 154 height 36
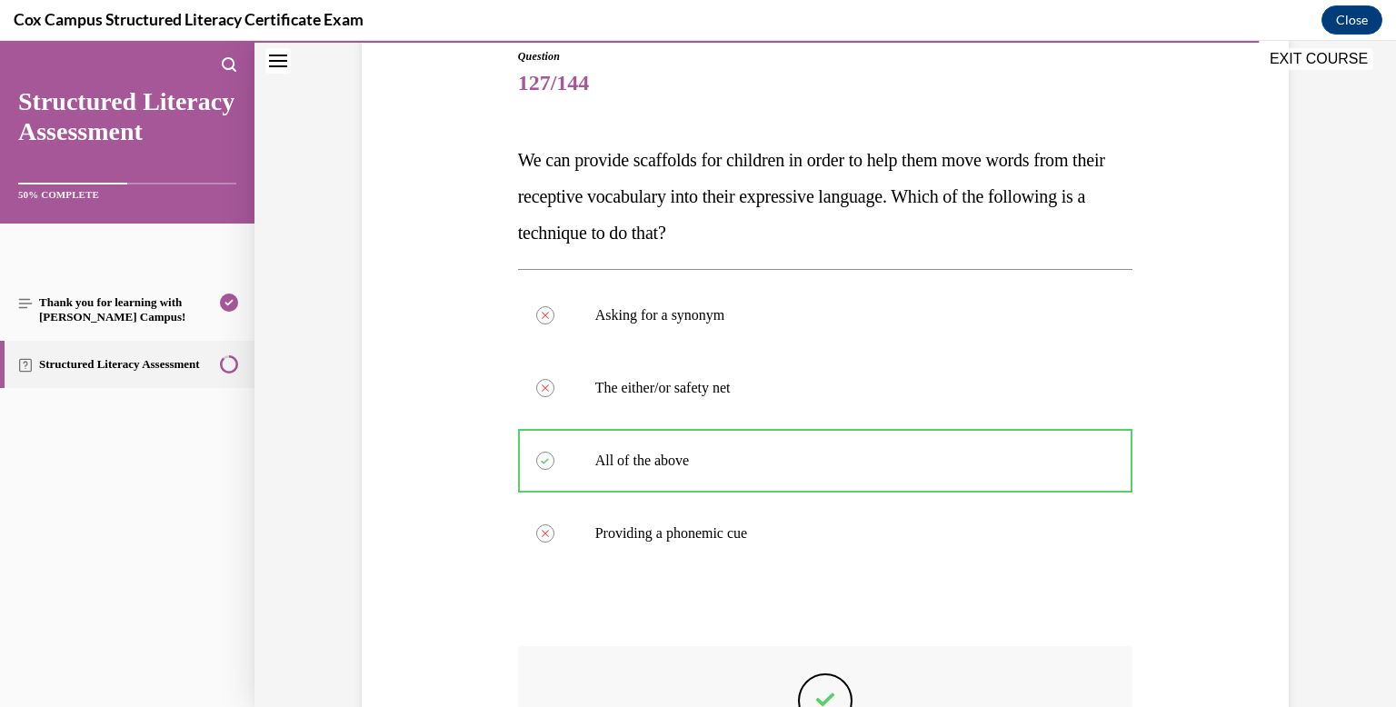
scroll to position [479, 0]
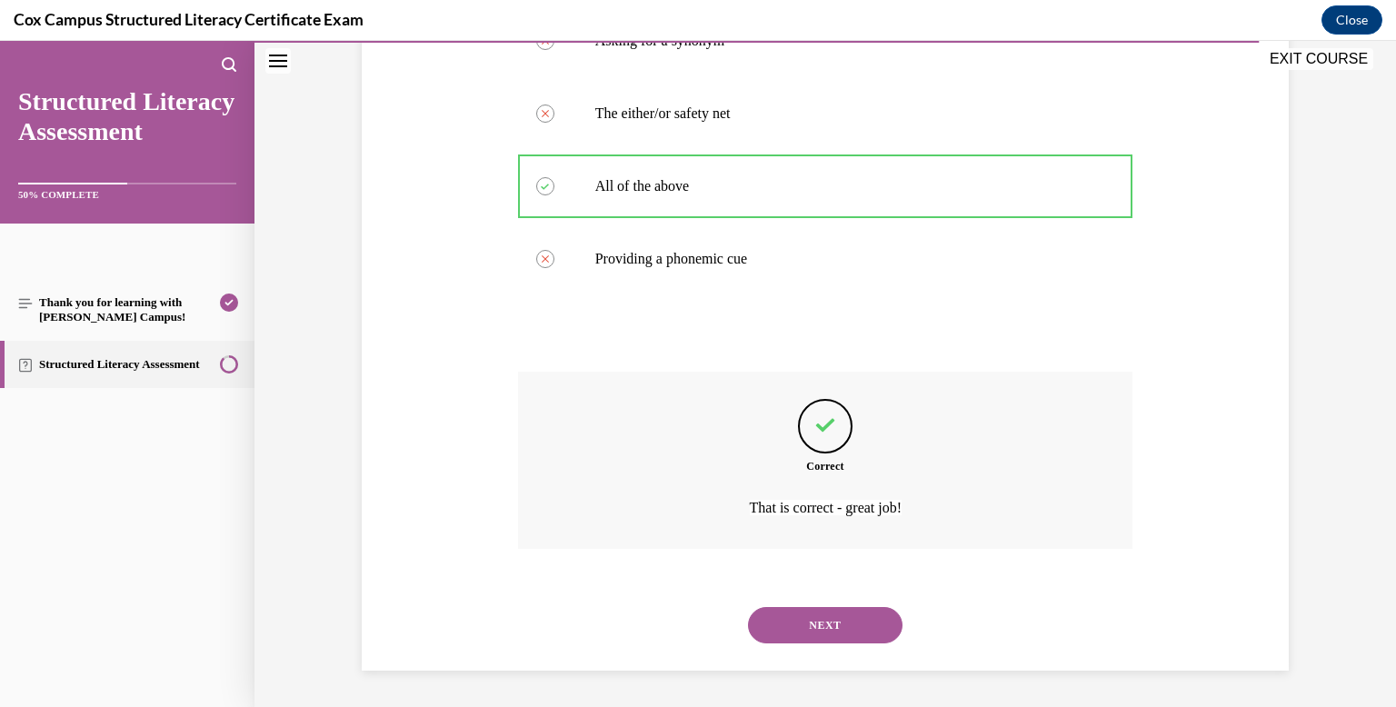
click at [807, 613] on button "NEXT" at bounding box center [825, 625] width 154 height 36
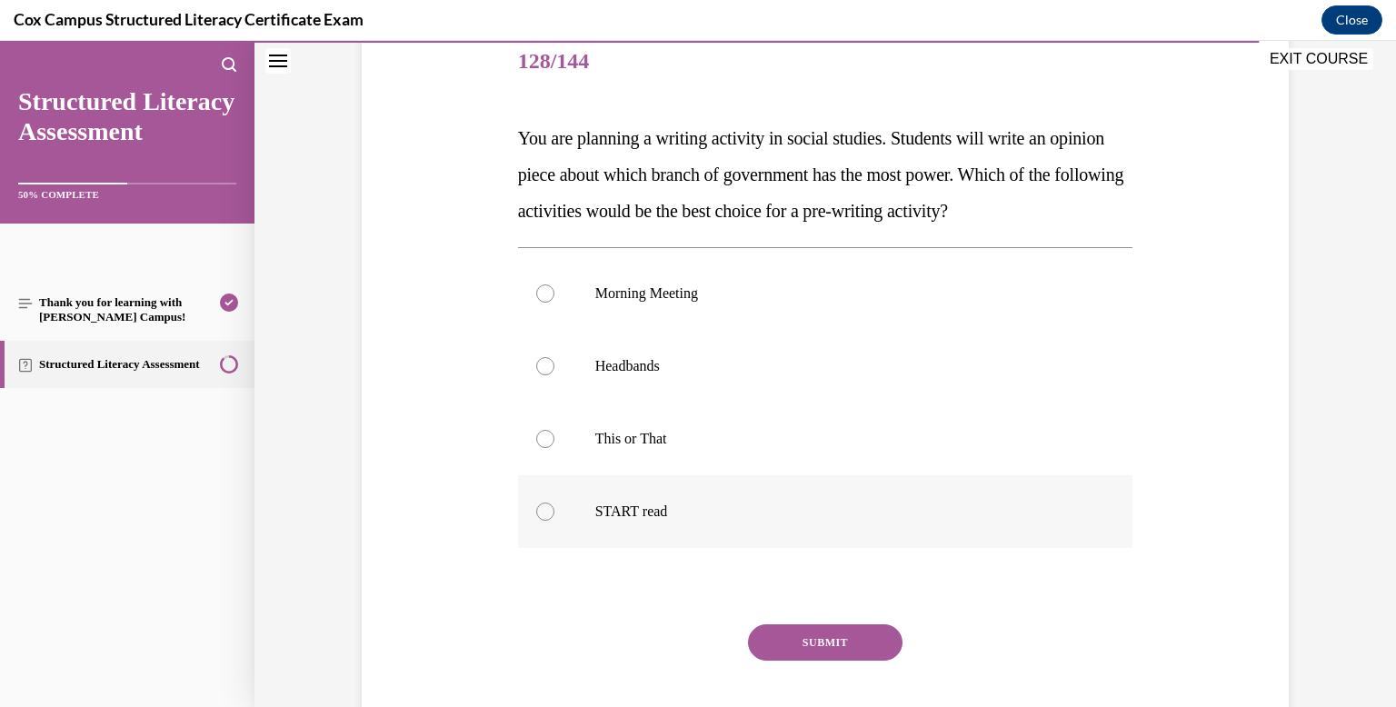
click at [787, 512] on p "START read" at bounding box center [841, 511] width 492 height 18
click at [554, 512] on input "START read" at bounding box center [545, 511] width 18 height 18
radio input "true"
click at [798, 629] on button "SUBMIT" at bounding box center [825, 642] width 154 height 36
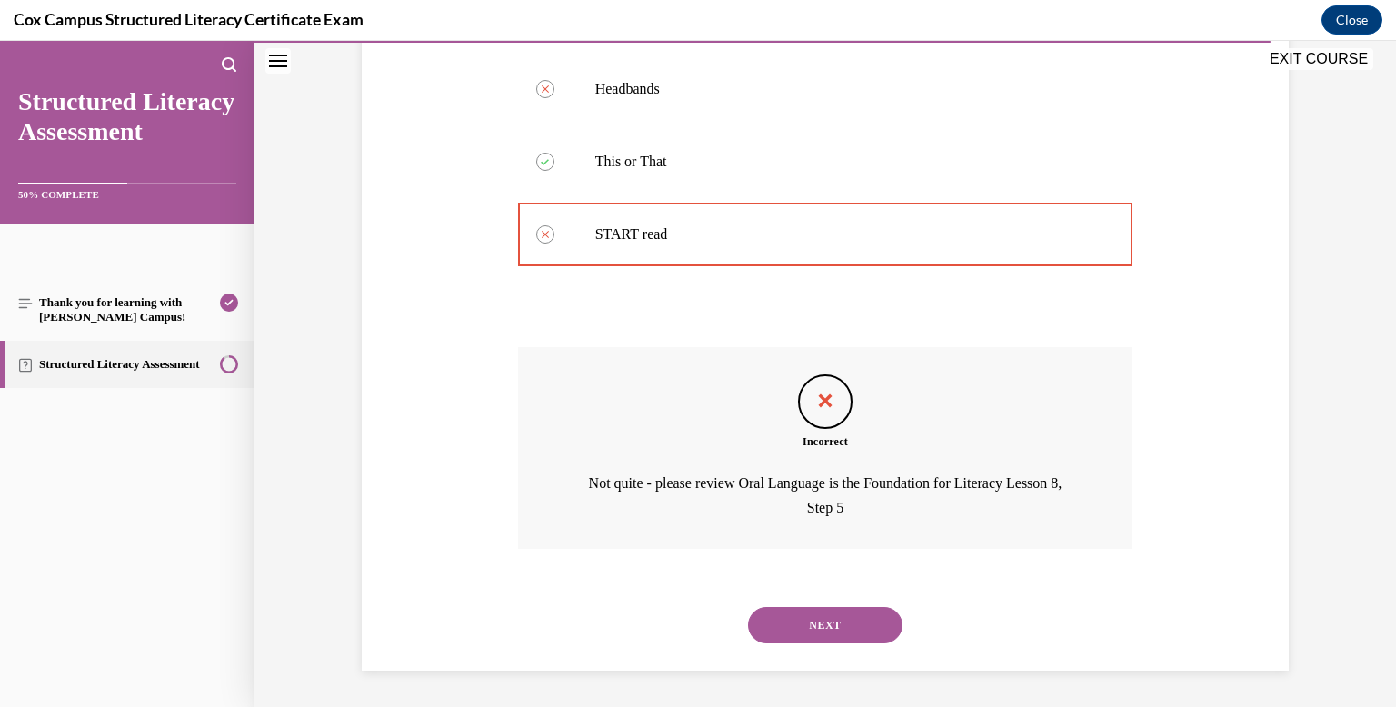
click at [798, 629] on button "NEXT" at bounding box center [825, 625] width 154 height 36
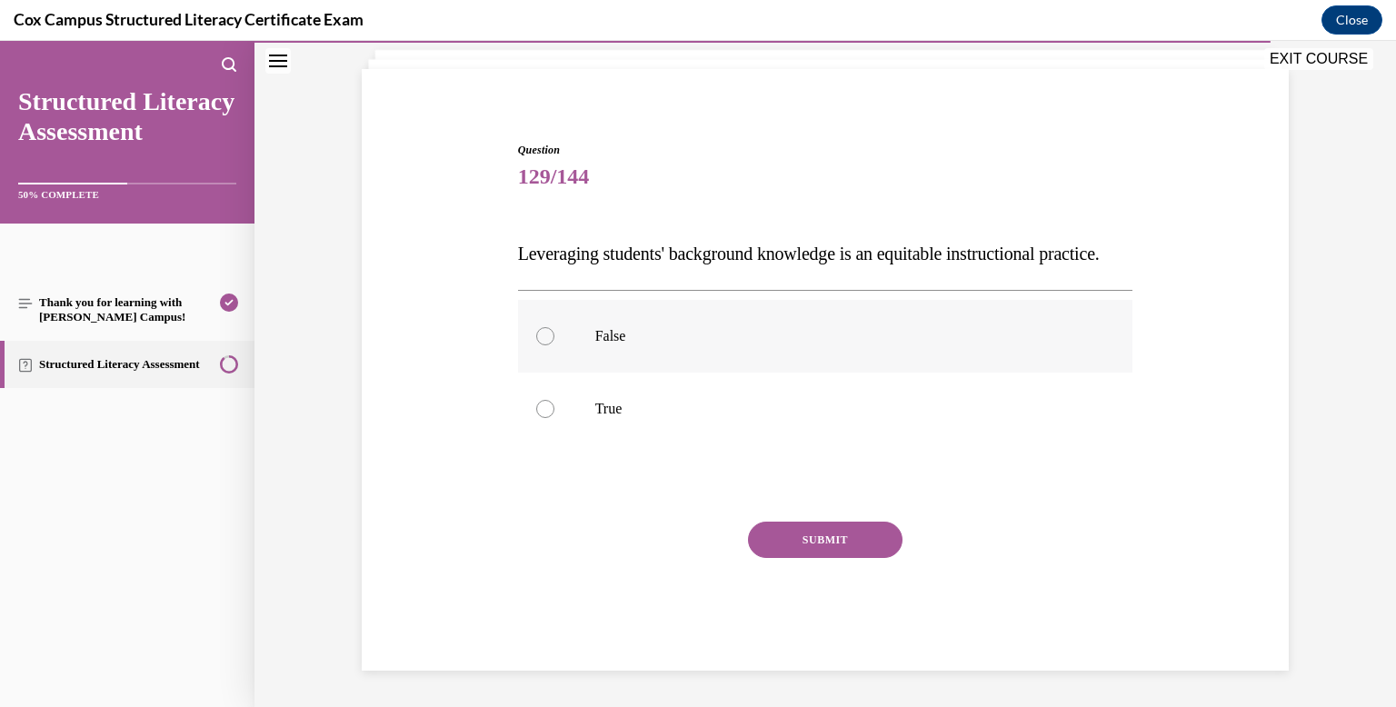
click at [727, 347] on label "False" at bounding box center [825, 336] width 615 height 73
click at [554, 345] on input "False" at bounding box center [545, 336] width 18 height 18
radio input "true"
click at [784, 522] on button "SUBMIT" at bounding box center [825, 540] width 154 height 36
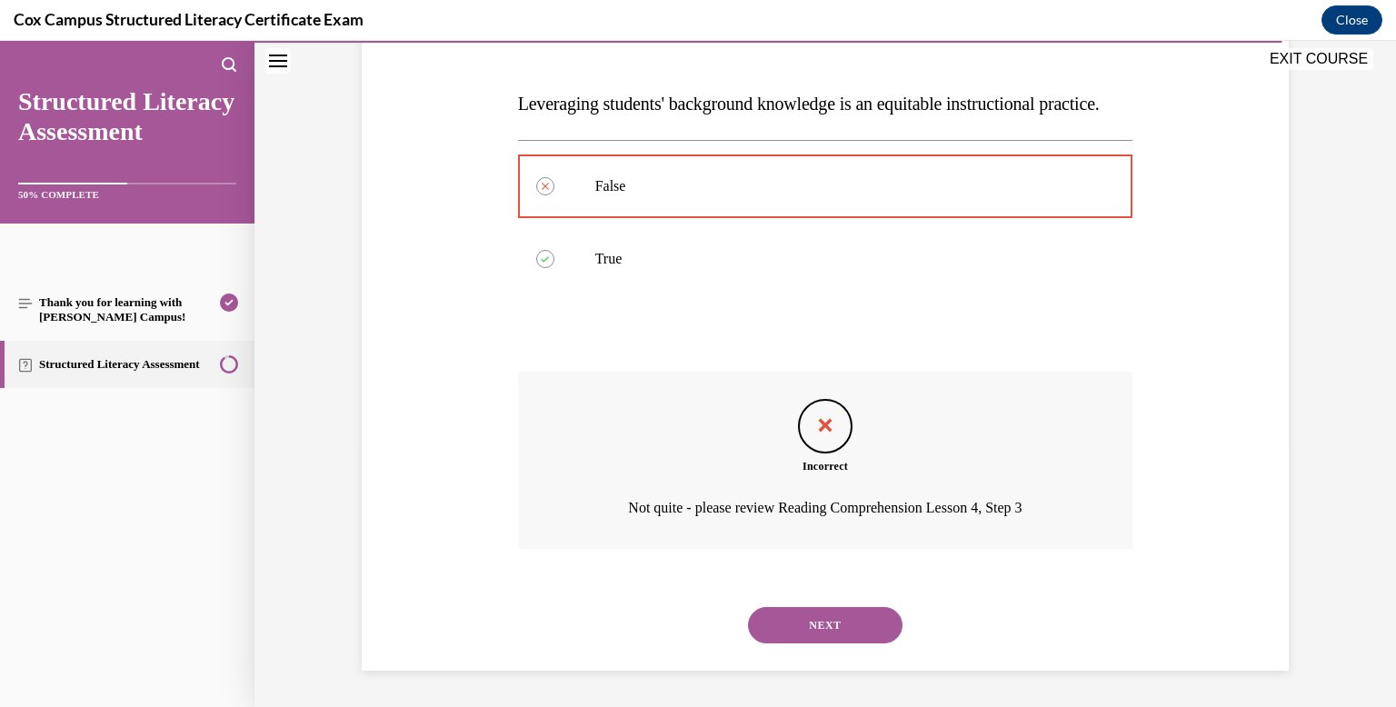
click at [798, 622] on button "NEXT" at bounding box center [825, 625] width 154 height 36
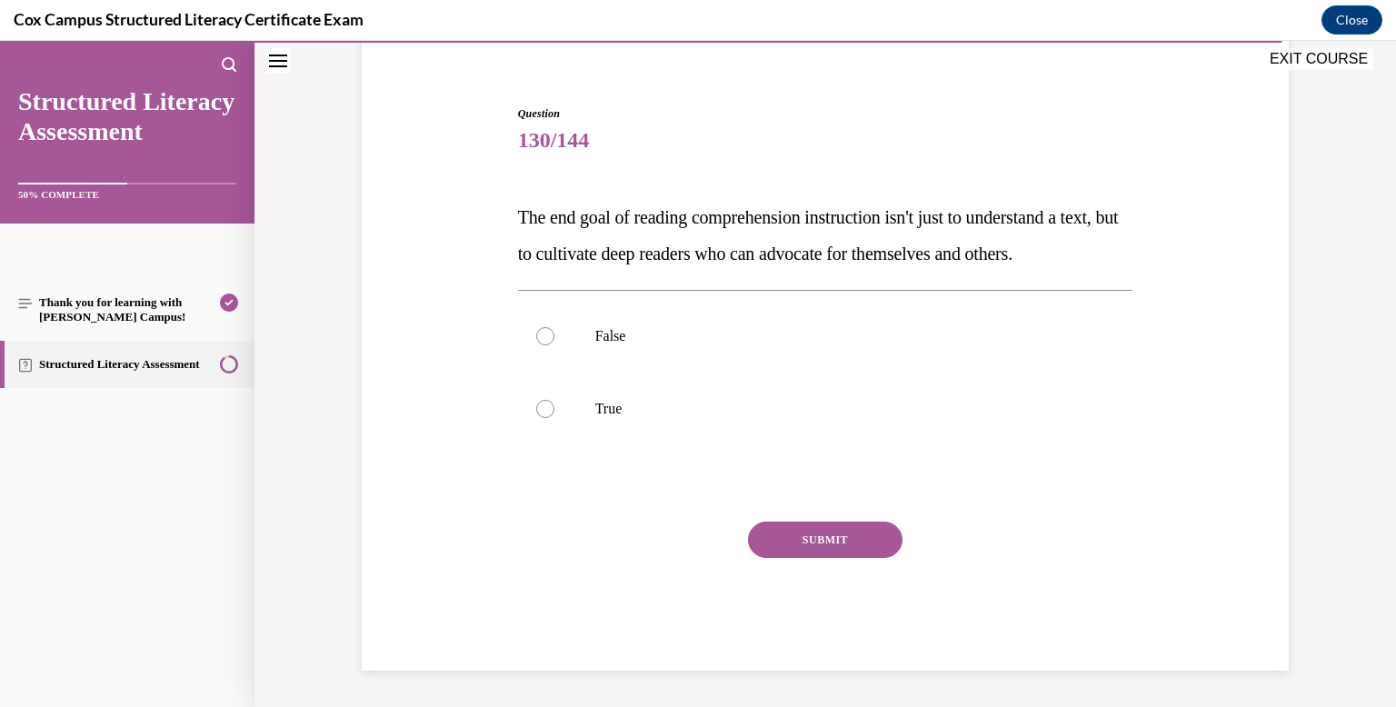
scroll to position [184, 0]
click at [742, 382] on label "True" at bounding box center [825, 409] width 615 height 73
click at [554, 400] on input "True" at bounding box center [545, 409] width 18 height 18
radio input "true"
click at [784, 525] on button "SUBMIT" at bounding box center [825, 540] width 154 height 36
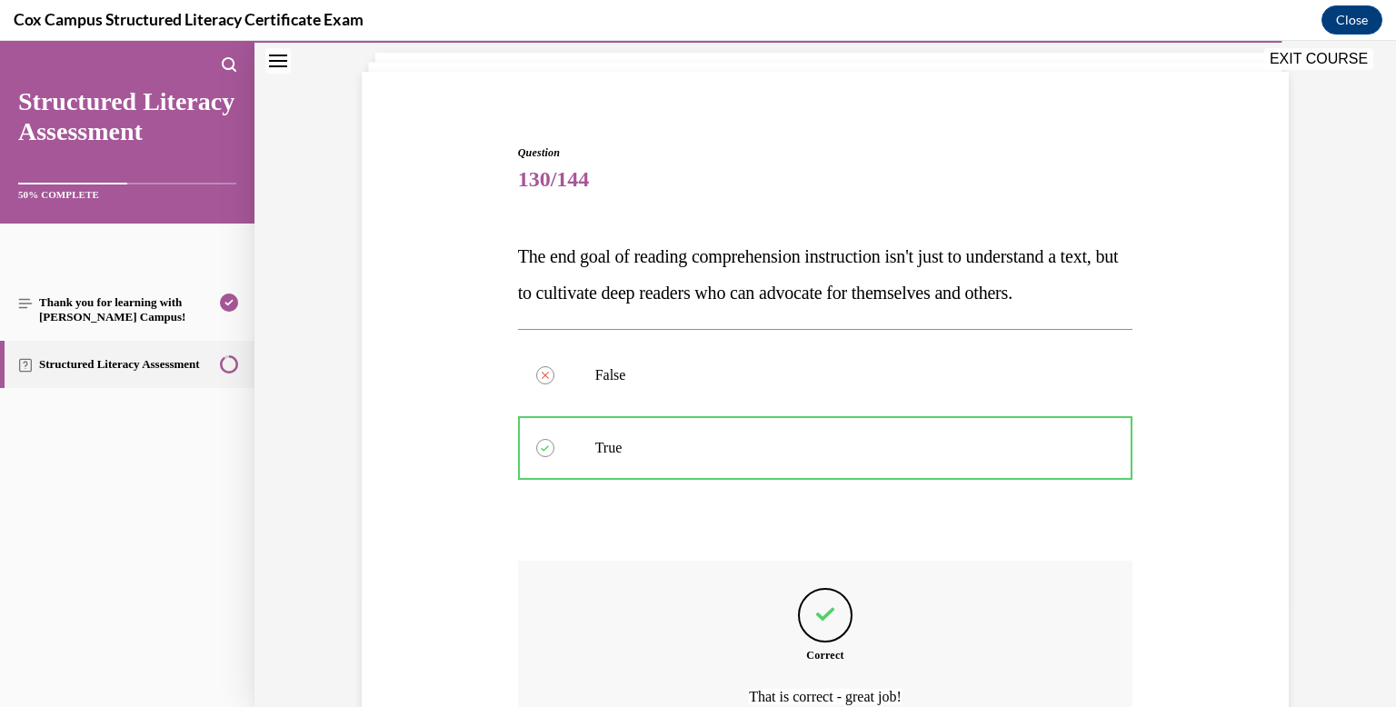
scroll to position [333, 0]
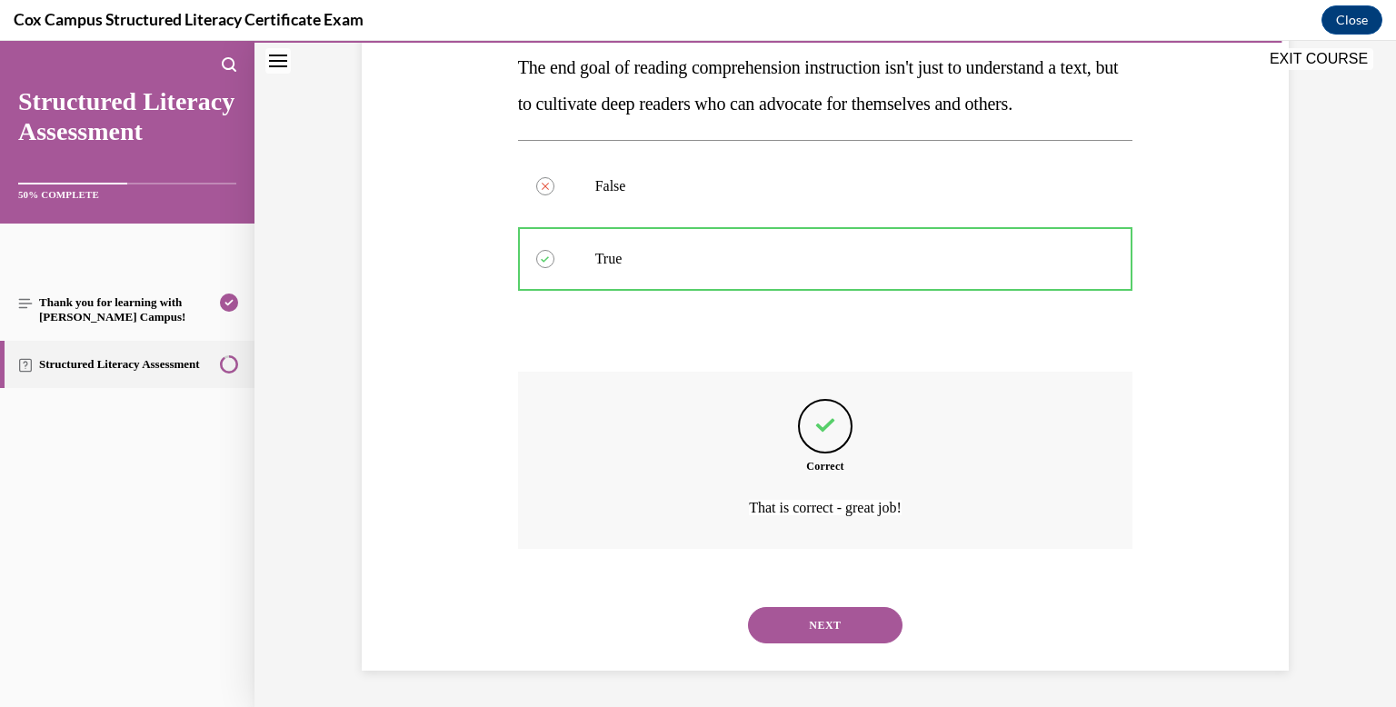
click at [797, 653] on div "NEXT" at bounding box center [825, 625] width 615 height 73
click at [795, 625] on button "NEXT" at bounding box center [825, 625] width 154 height 36
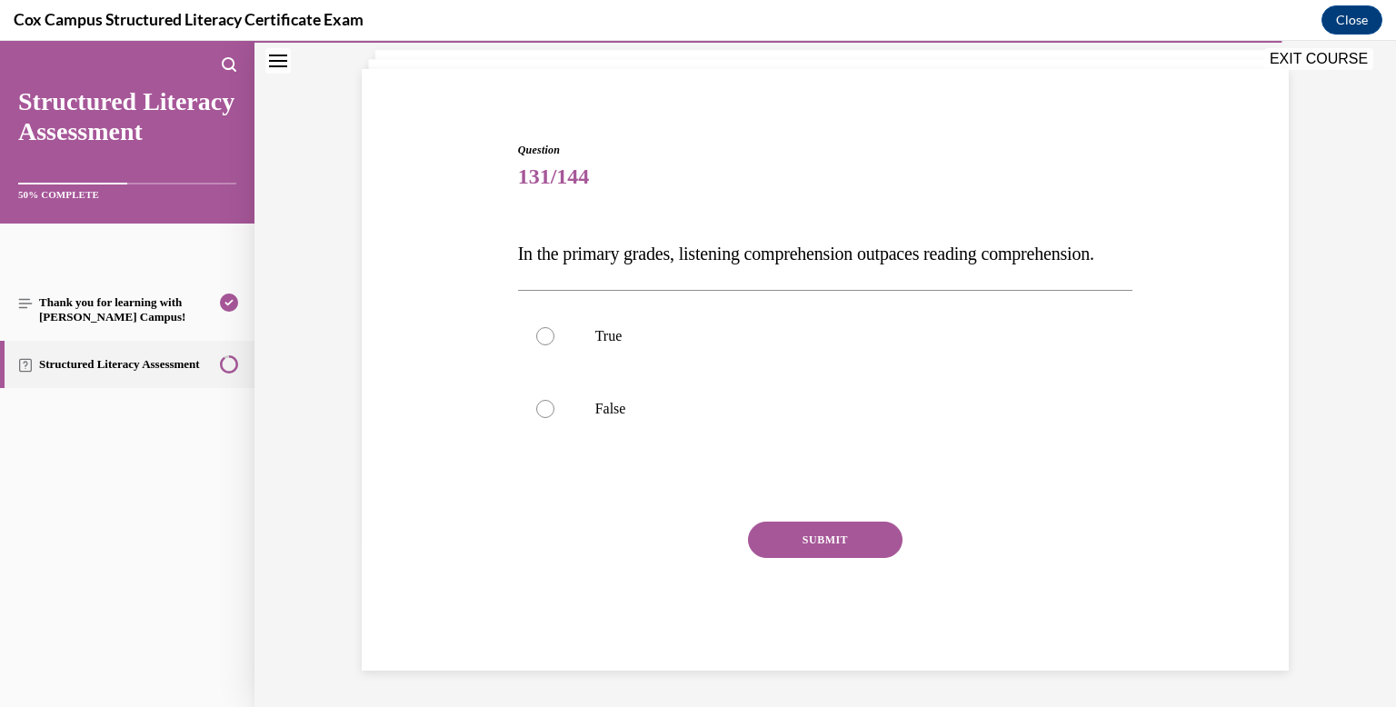
scroll to position [147, 0]
click at [735, 406] on p "False" at bounding box center [841, 409] width 492 height 18
click at [554, 406] on input "False" at bounding box center [545, 409] width 18 height 18
radio input "true"
click at [821, 552] on button "SUBMIT" at bounding box center [825, 540] width 154 height 36
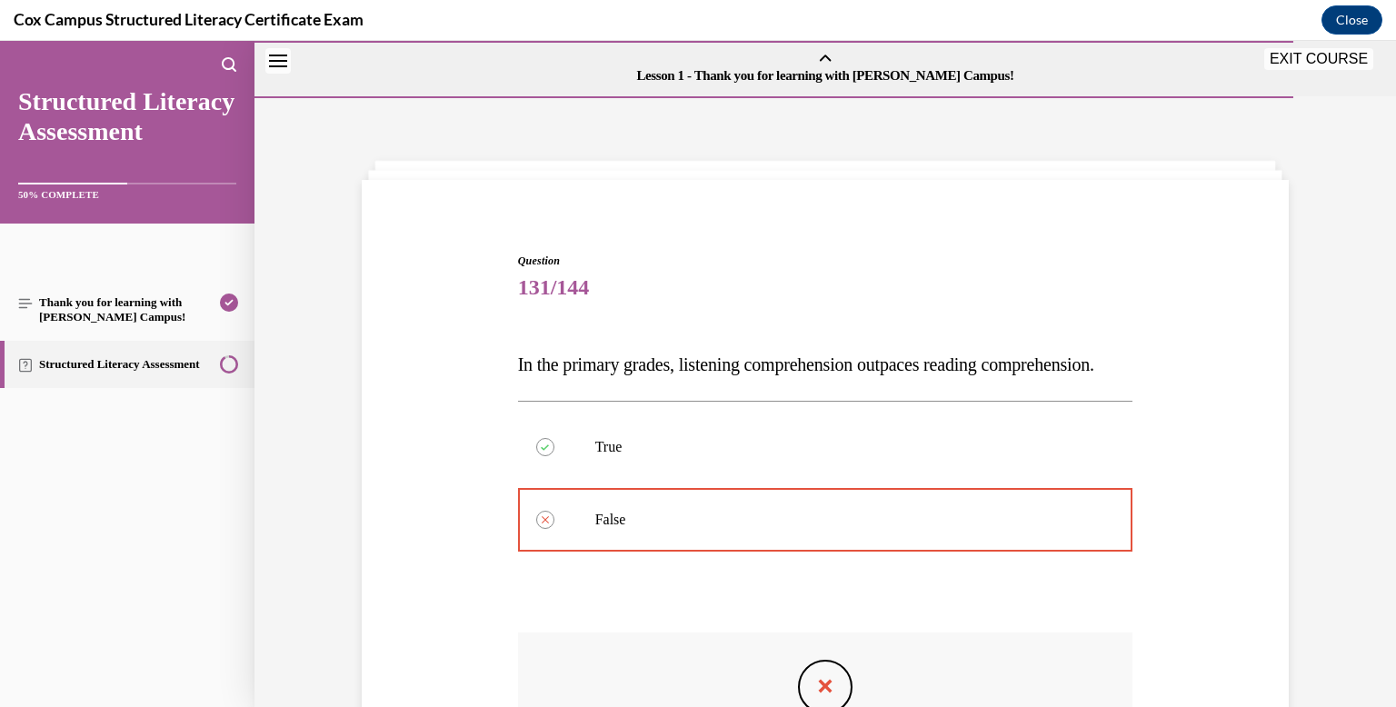
scroll to position [297, 0]
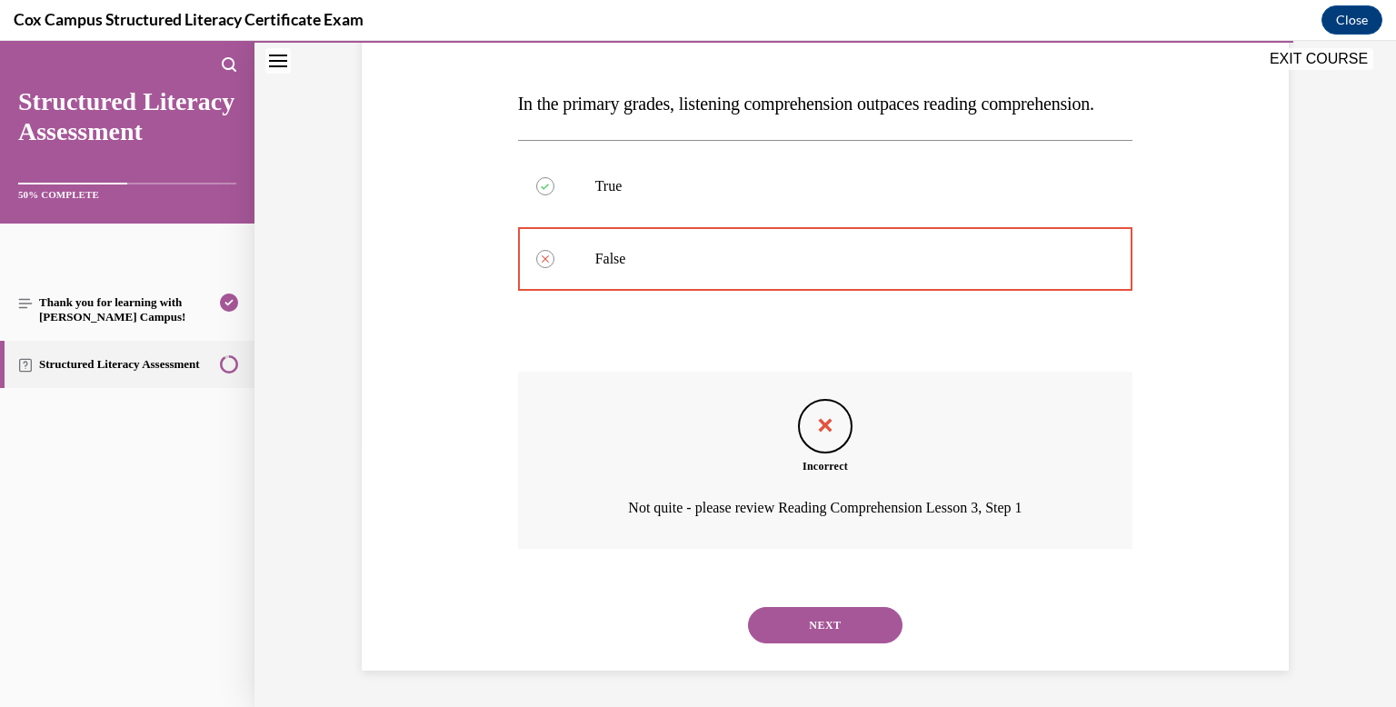
click at [826, 614] on button "NEXT" at bounding box center [825, 625] width 154 height 36
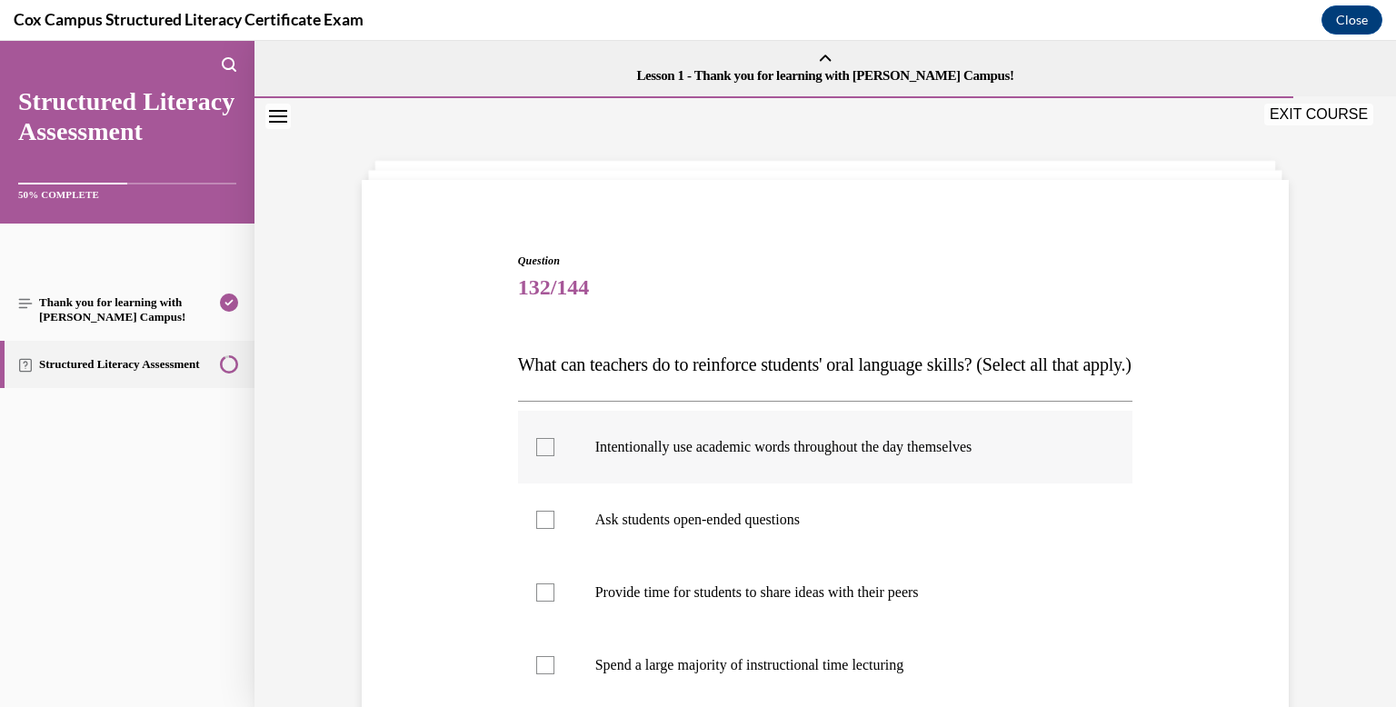
click at [754, 483] on label "Intentionally use academic words throughout the day themselves" at bounding box center [825, 447] width 615 height 73
click at [554, 456] on input "Intentionally use academic words throughout the day themselves" at bounding box center [545, 447] width 18 height 18
checkbox input "true"
click at [760, 539] on label "Ask students open-ended questions" at bounding box center [825, 519] width 615 height 73
click at [554, 529] on input "Ask students open-ended questions" at bounding box center [545, 520] width 18 height 18
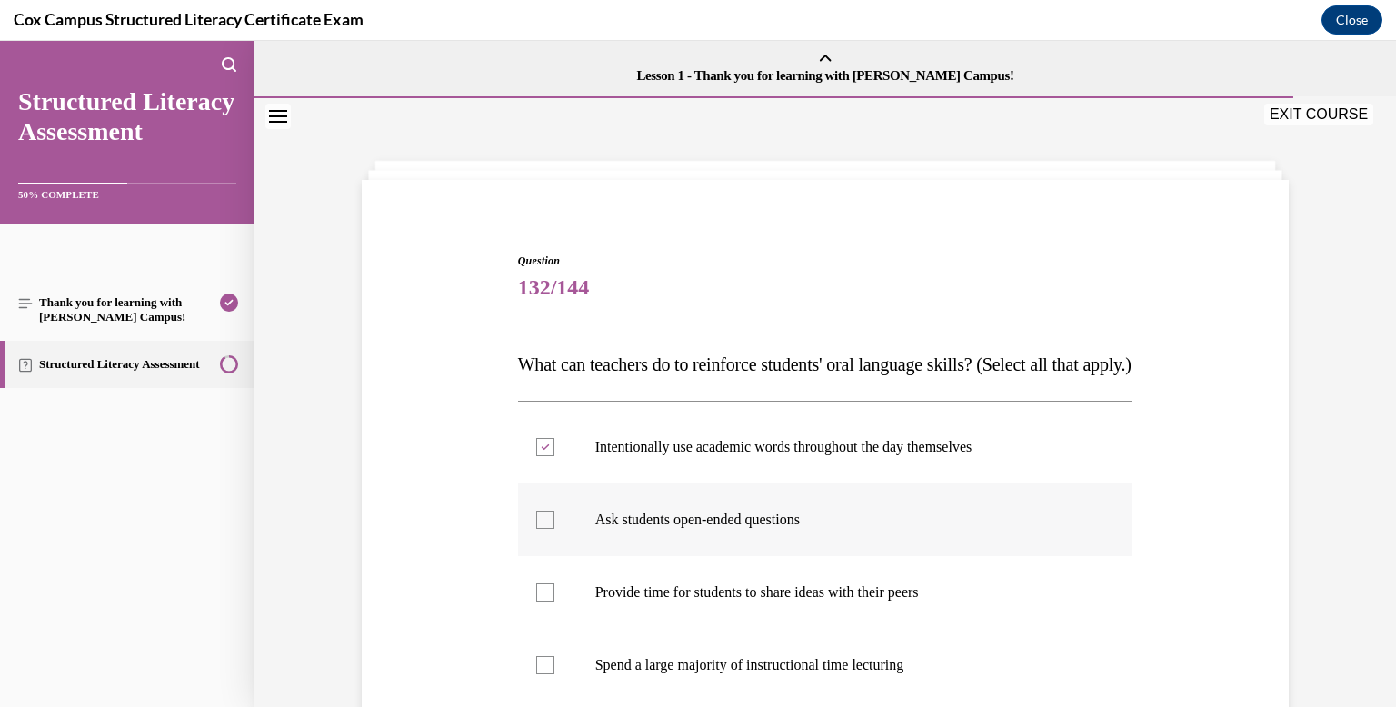
checkbox input "true"
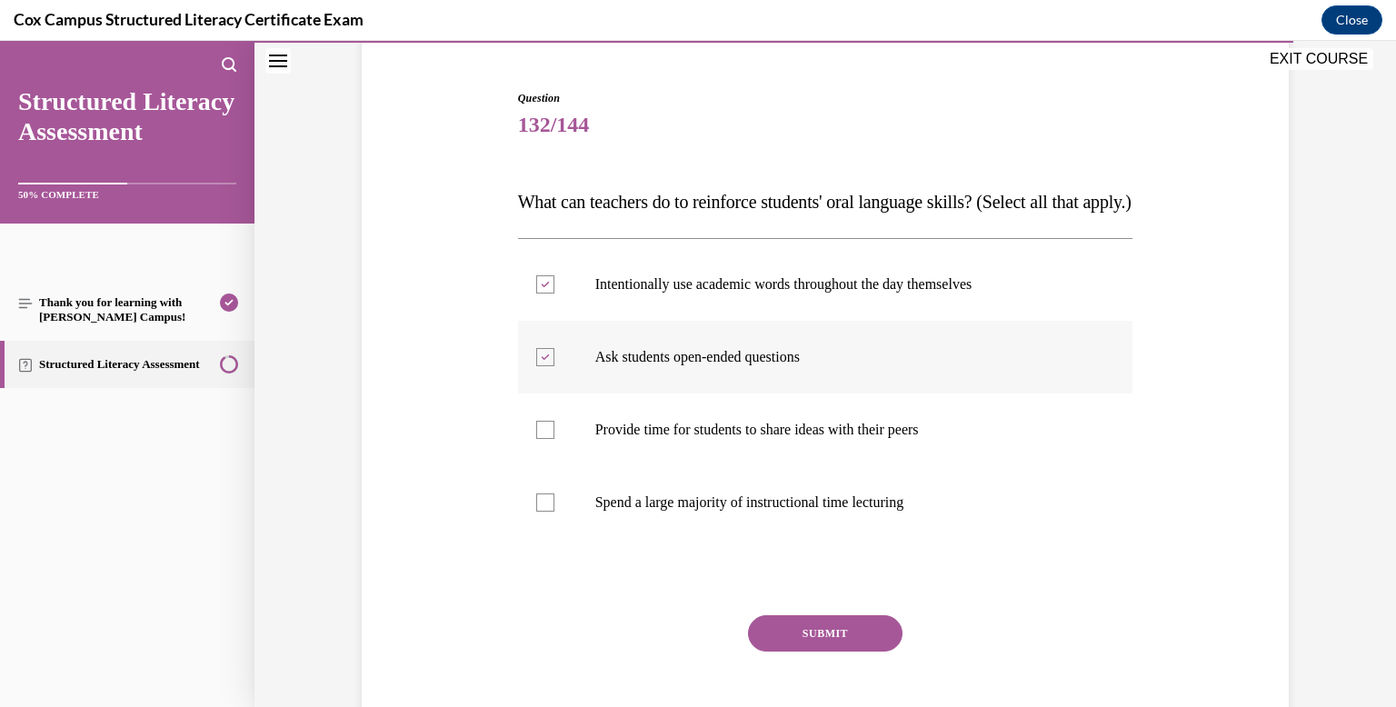
click at [760, 512] on p "Spend a large majority of instructional time lecturing" at bounding box center [841, 502] width 492 height 18
click at [554, 512] on input "Spend a large majority of instructional time lecturing" at bounding box center [545, 502] width 18 height 18
checkbox input "true"
click at [749, 439] on p "Provide time for students to share ideas with their peers" at bounding box center [841, 430] width 492 height 18
click at [554, 439] on input "Provide time for students to share ideas with their peers" at bounding box center [545, 430] width 18 height 18
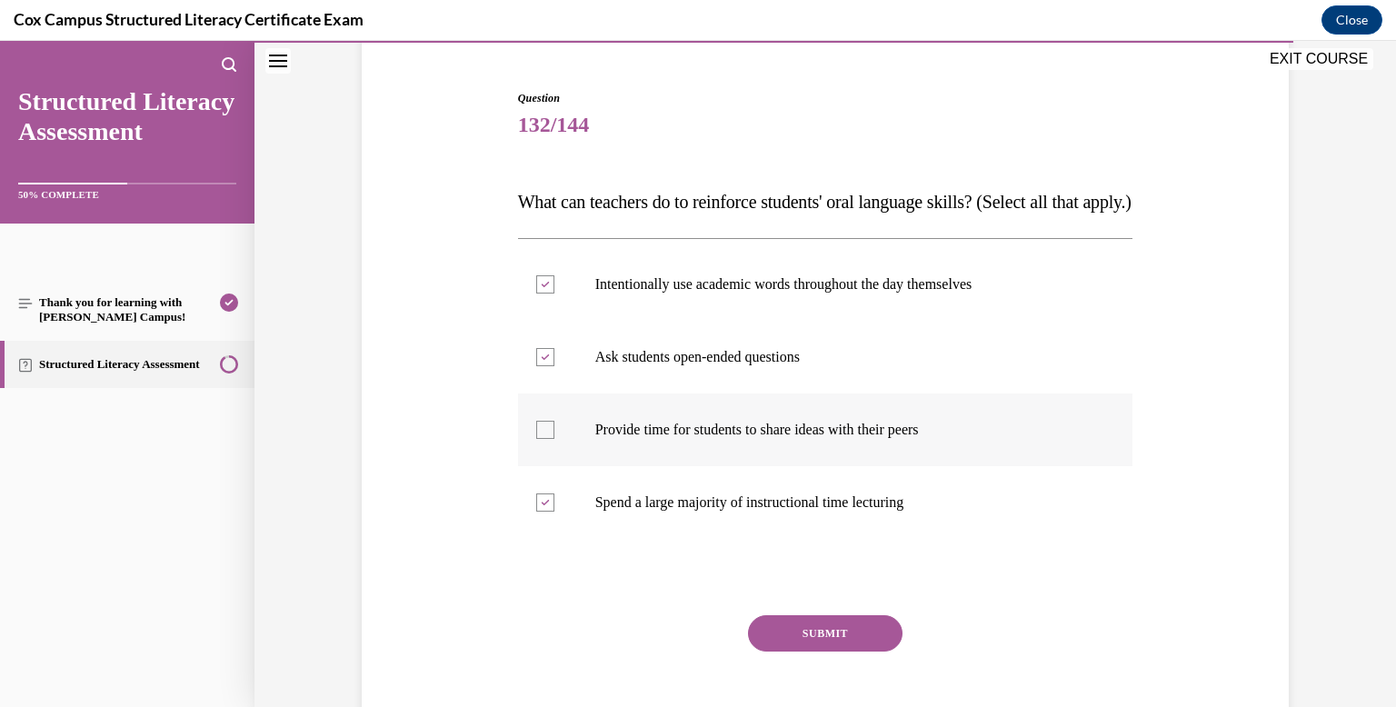
checkbox input "true"
click at [850, 651] on button "SUBMIT" at bounding box center [825, 633] width 154 height 36
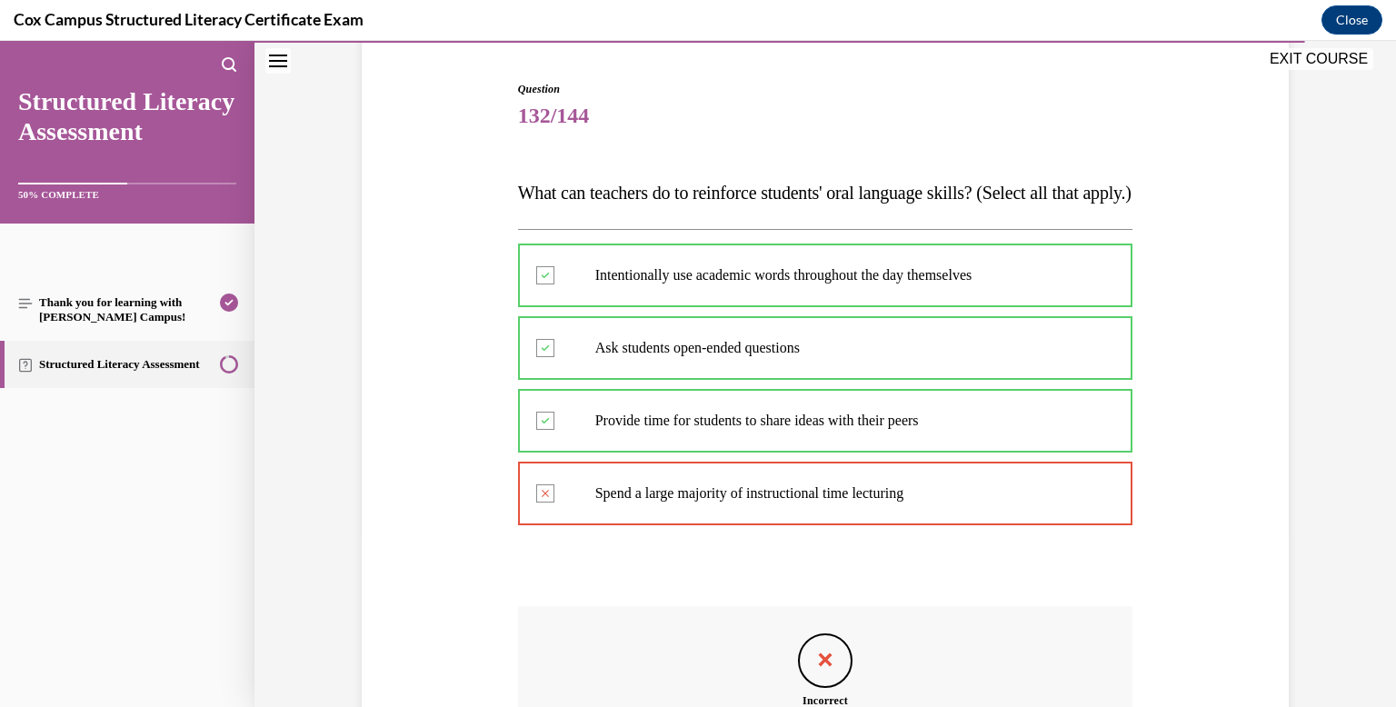
scroll to position [443, 0]
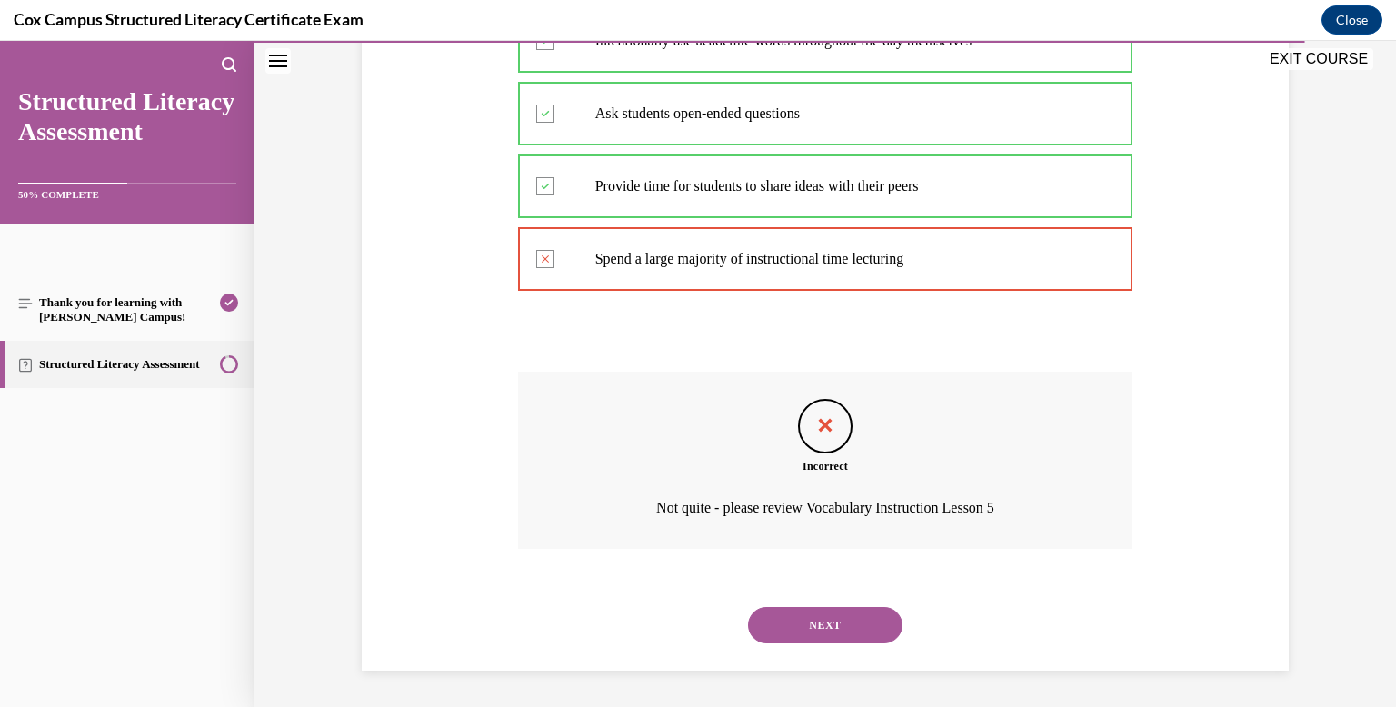
click at [832, 622] on button "NEXT" at bounding box center [825, 625] width 154 height 36
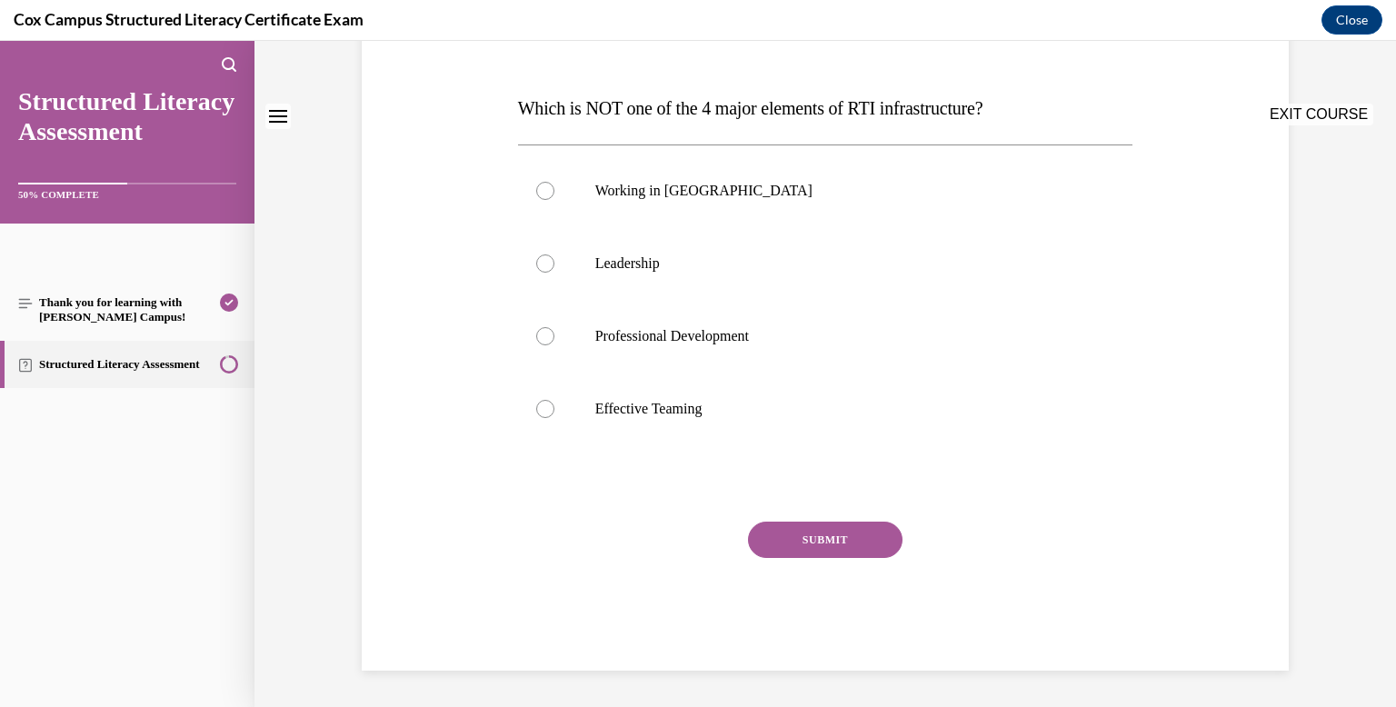
scroll to position [0, 0]
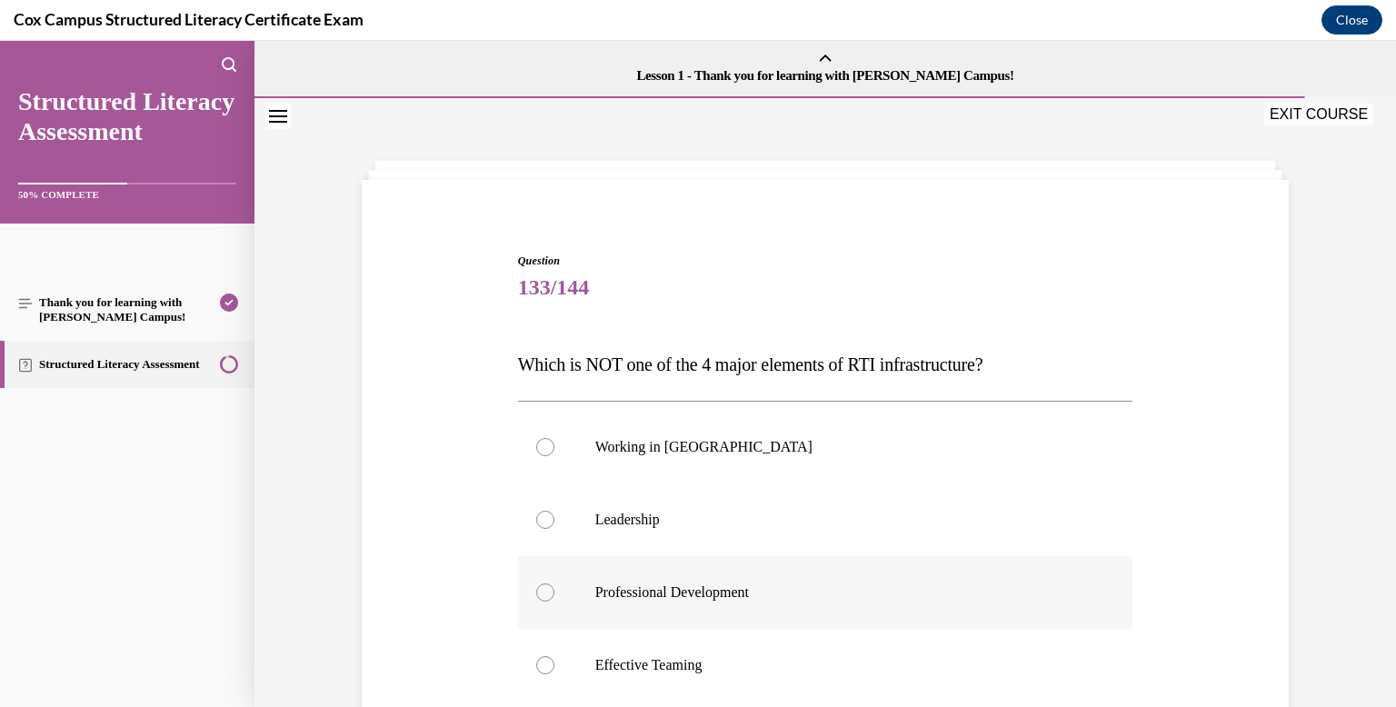
click at [821, 596] on p "Professional Development" at bounding box center [841, 592] width 492 height 18
click at [554, 596] on input "Professional Development" at bounding box center [545, 592] width 18 height 18
radio input "true"
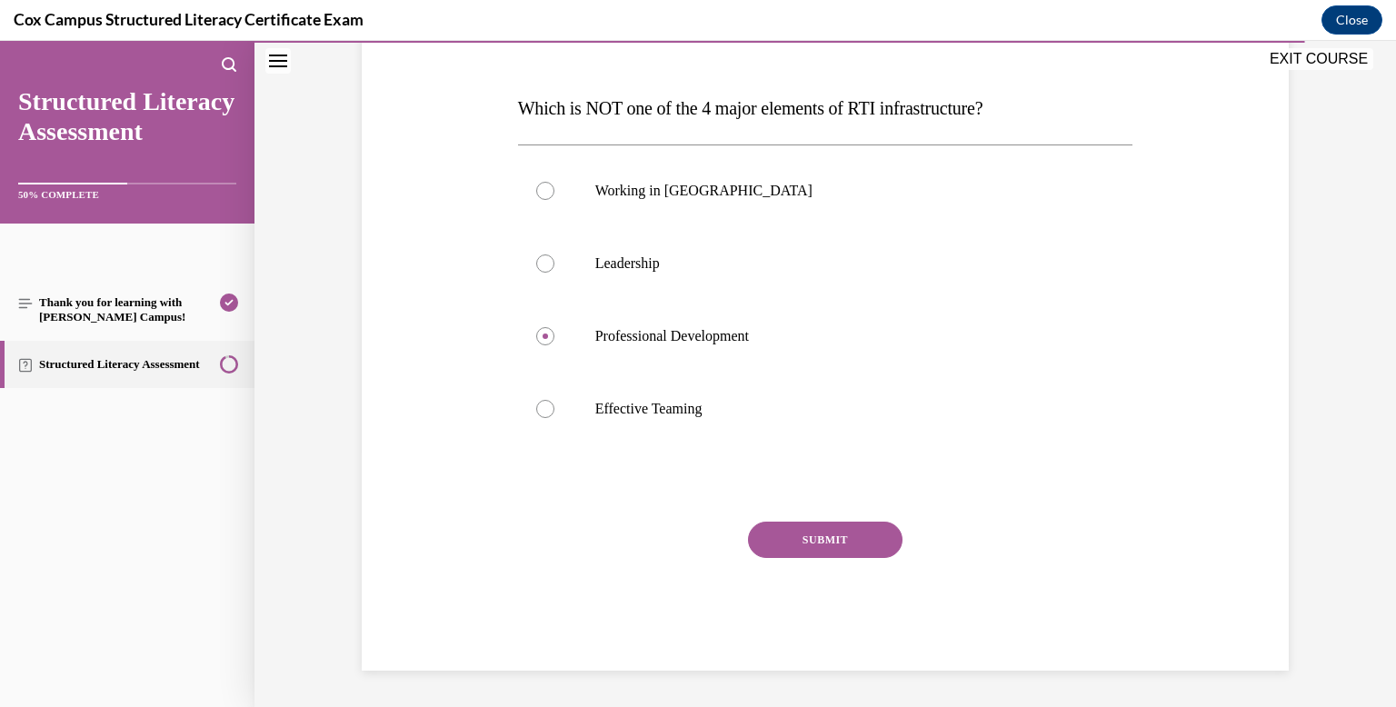
click at [822, 535] on button "SUBMIT" at bounding box center [825, 540] width 154 height 36
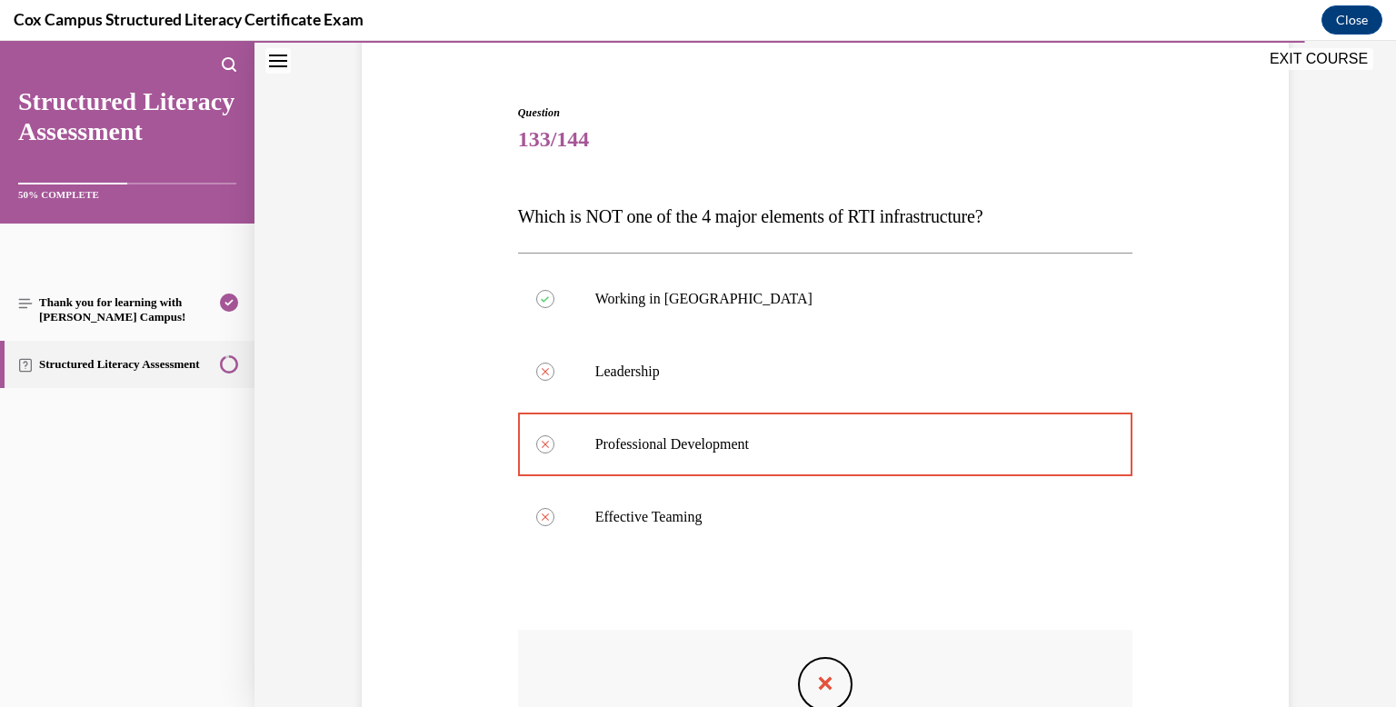
scroll to position [406, 0]
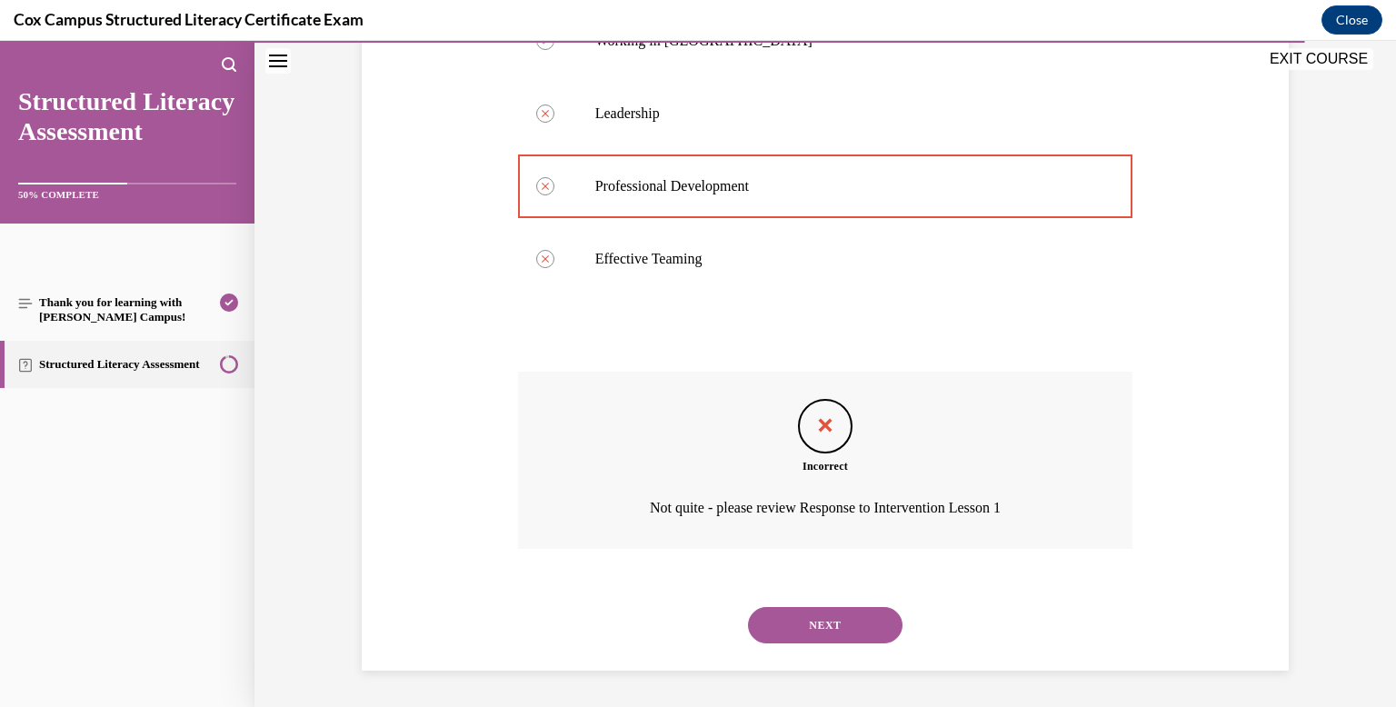
click at [818, 620] on button "NEXT" at bounding box center [825, 625] width 154 height 36
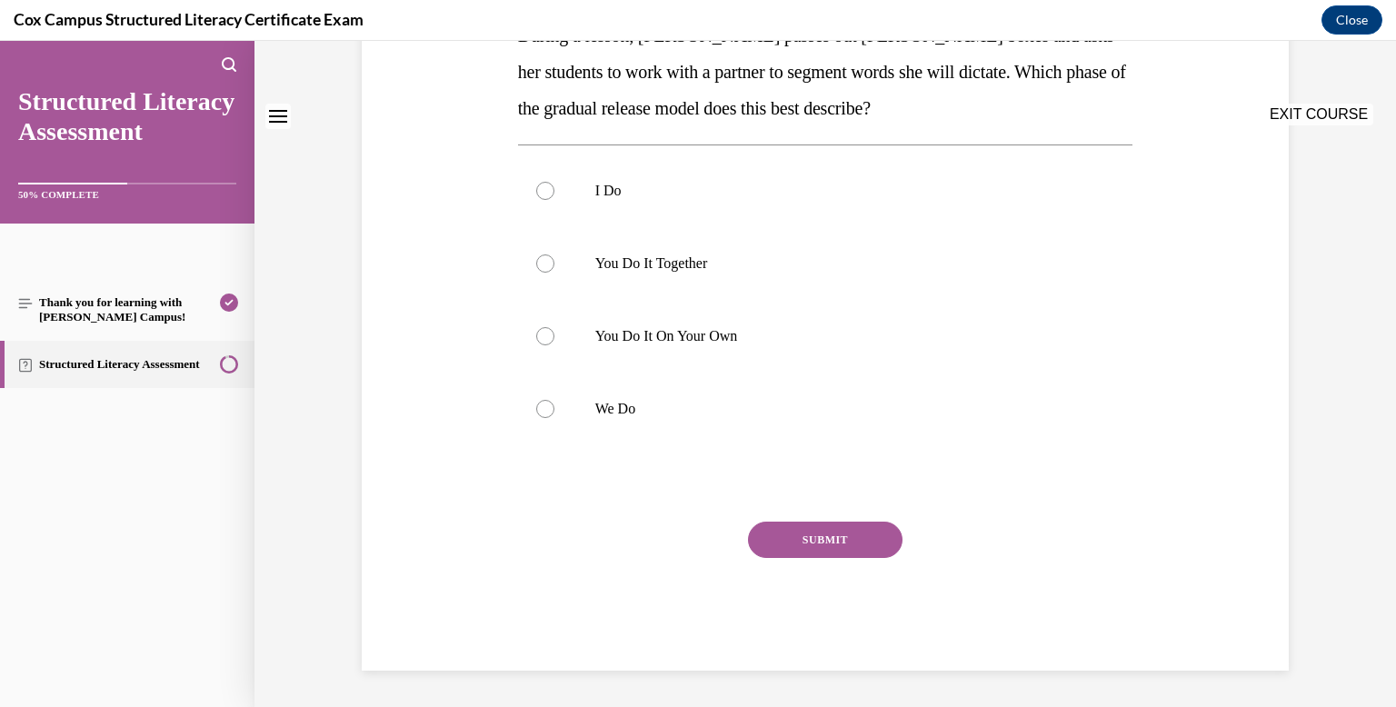
scroll to position [0, 0]
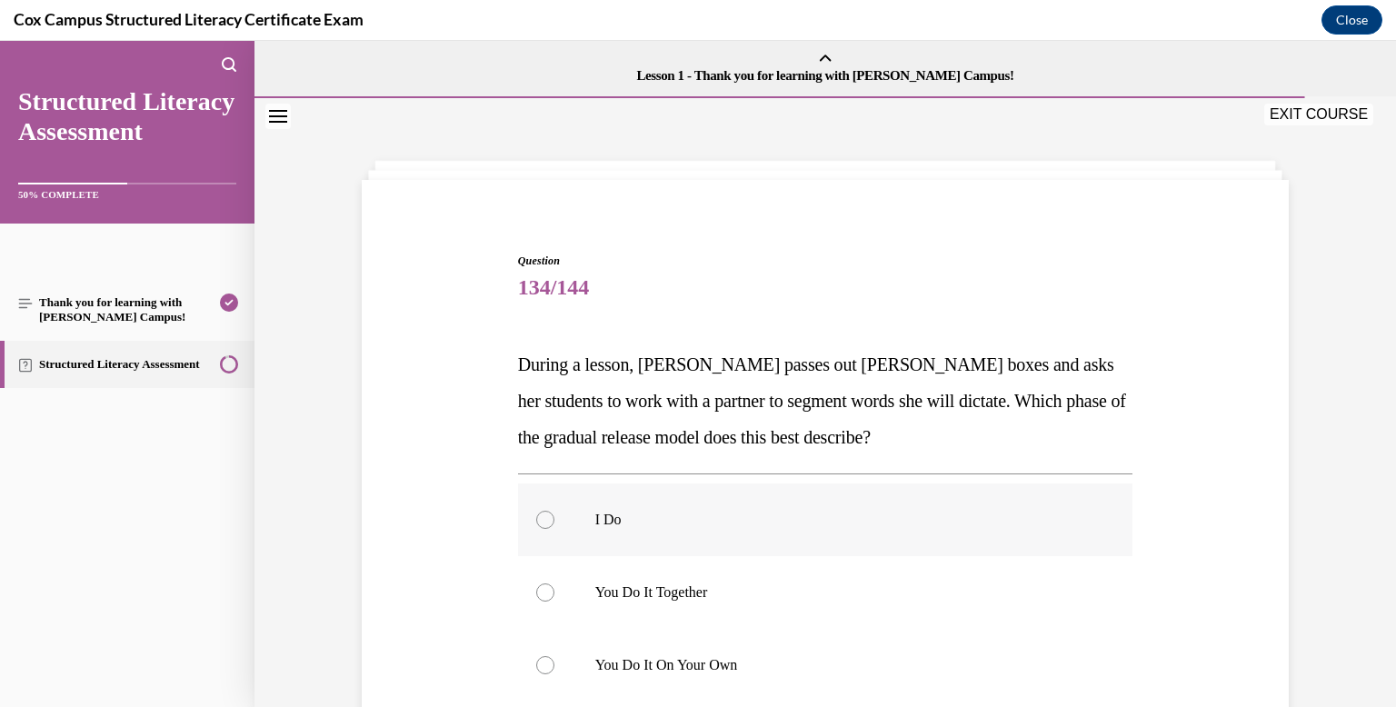
click at [789, 498] on label "I Do" at bounding box center [825, 519] width 615 height 73
click at [554, 511] on input "I Do" at bounding box center [545, 520] width 18 height 18
radio input "true"
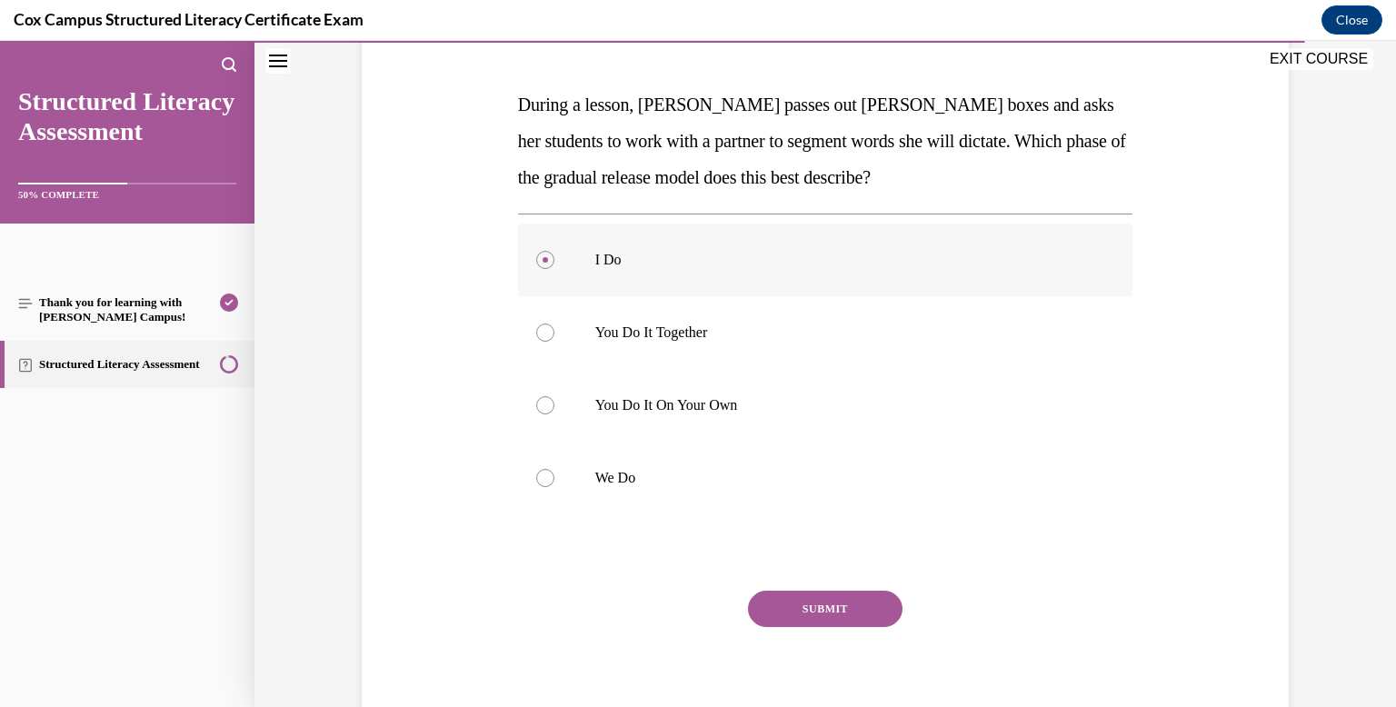
click at [789, 498] on label "We Do" at bounding box center [825, 478] width 615 height 73
click at [554, 487] on input "We Do" at bounding box center [545, 478] width 18 height 18
radio input "true"
click at [820, 602] on button "SUBMIT" at bounding box center [825, 609] width 154 height 36
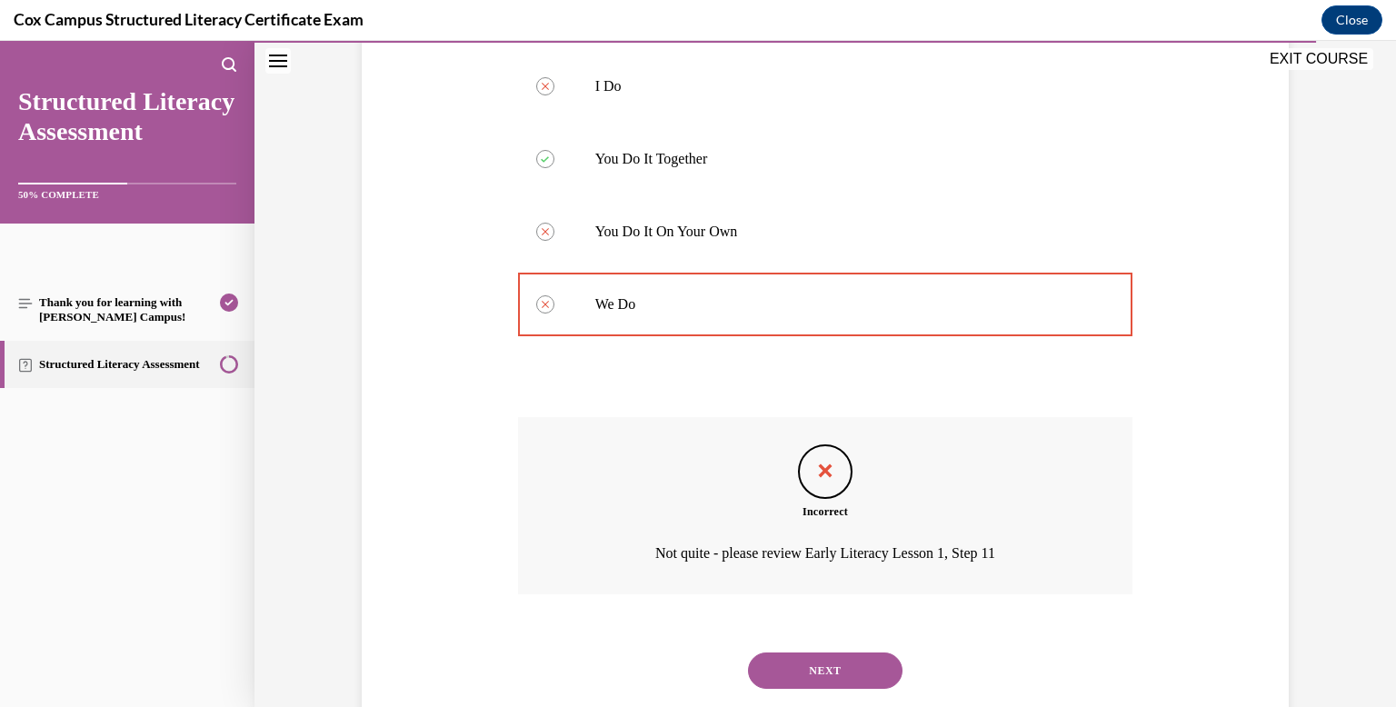
click at [820, 622] on button "SUBMIT" at bounding box center [825, 640] width 154 height 36
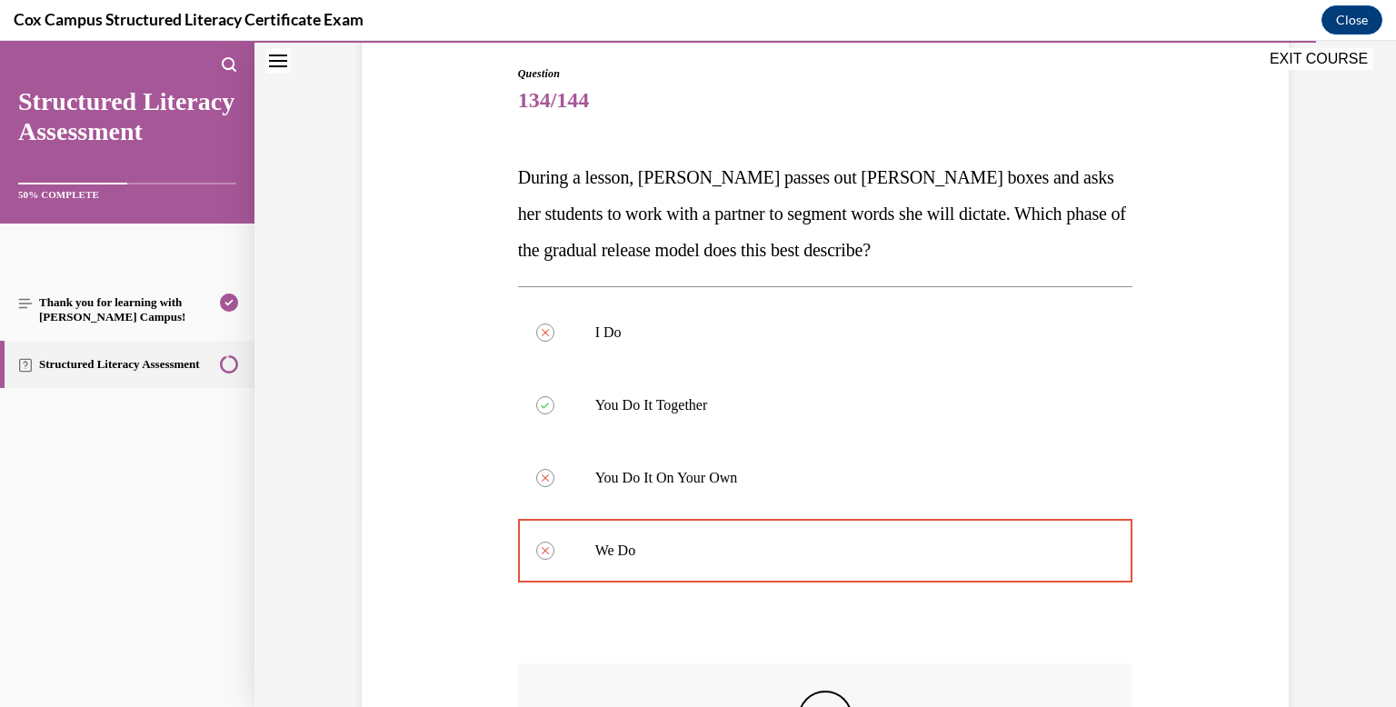
scroll to position [479, 0]
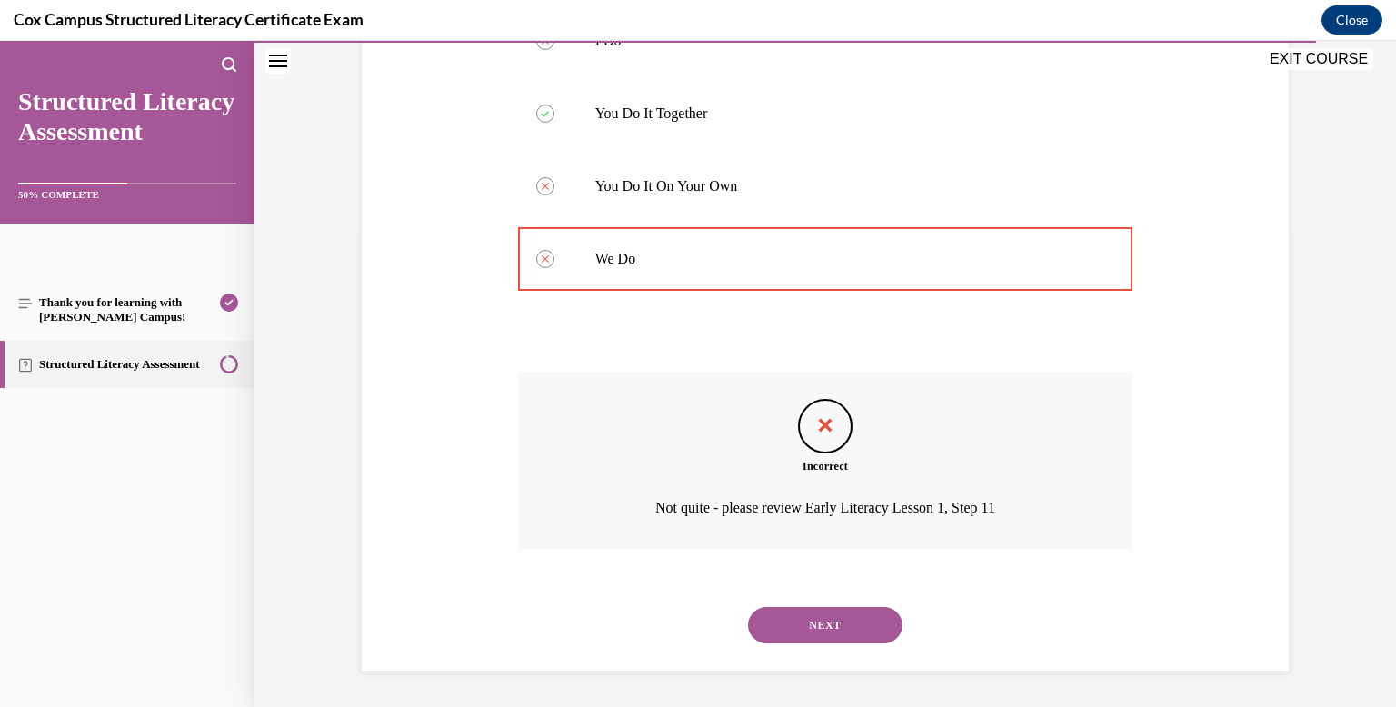
click at [817, 617] on button "NEXT" at bounding box center [825, 625] width 154 height 36
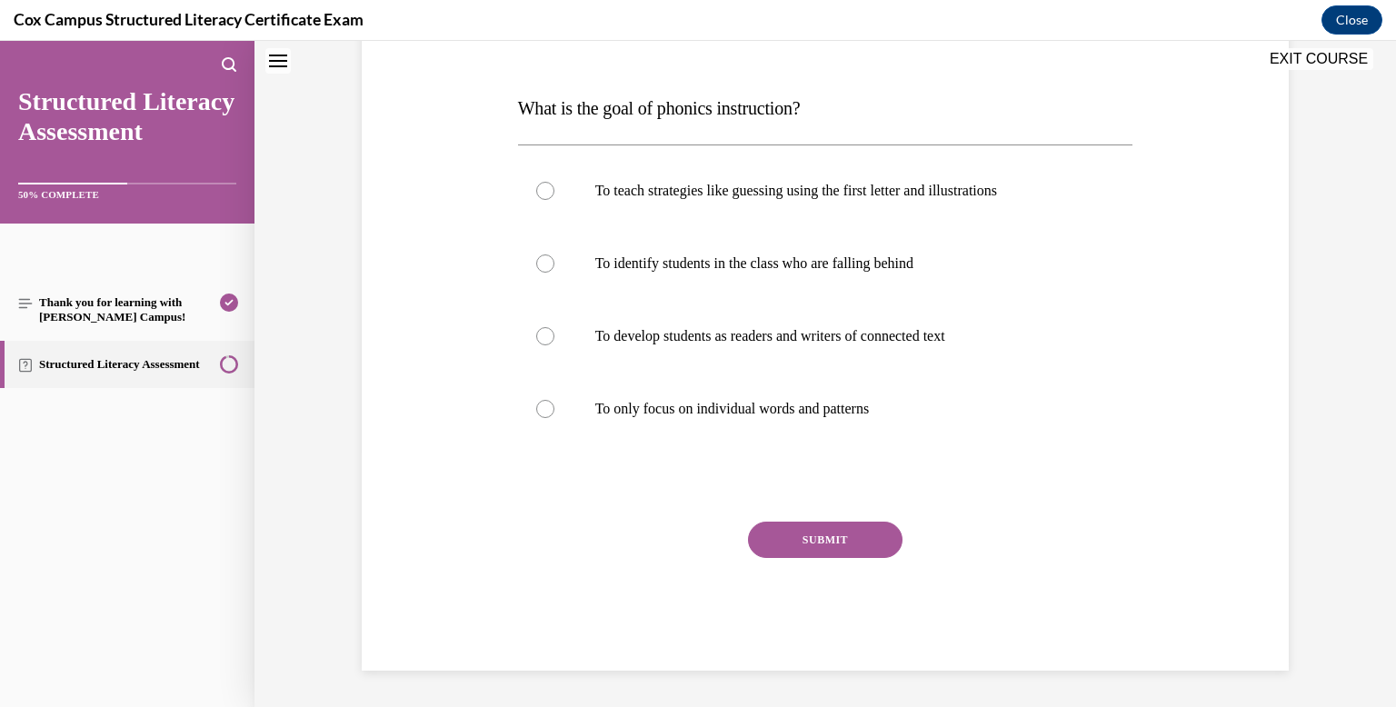
scroll to position [0, 0]
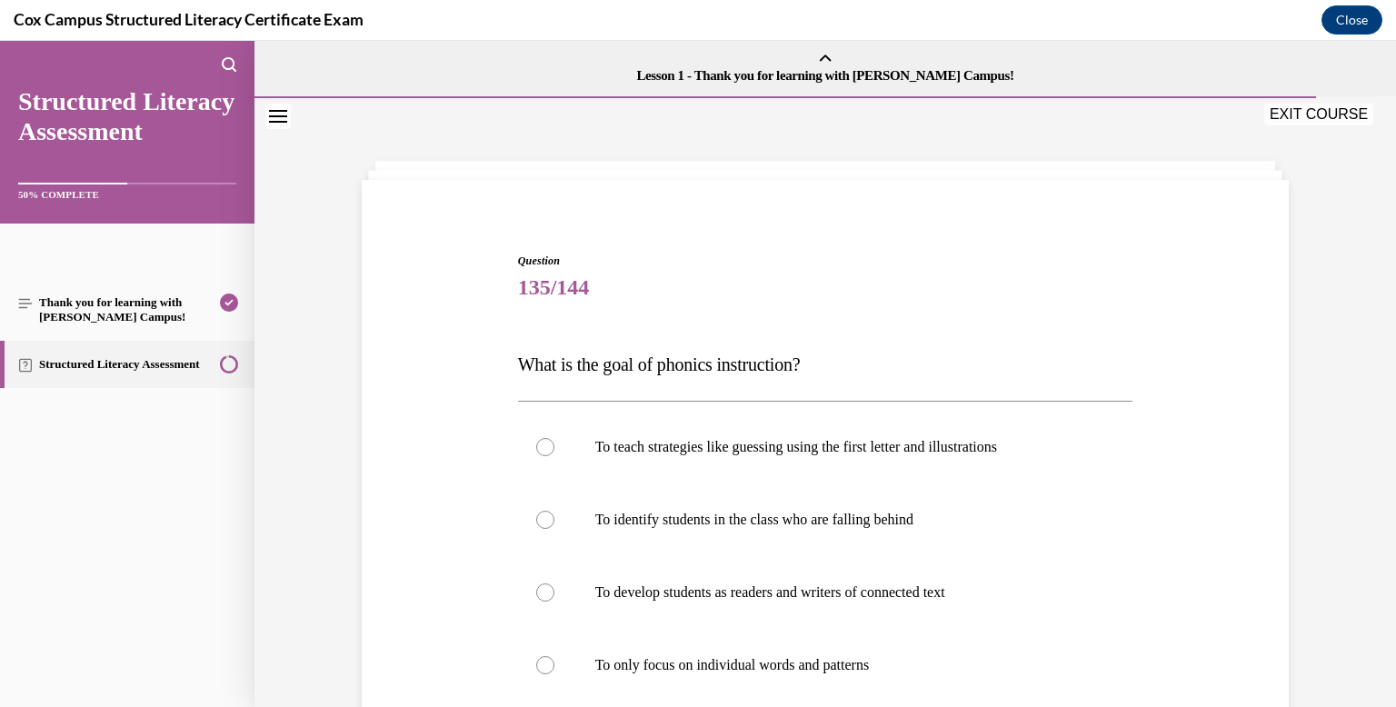
click at [817, 617] on label "To develop students as readers and writers of connected text" at bounding box center [825, 592] width 615 height 73
click at [554, 602] on input "To develop students as readers and writers of connected text" at bounding box center [545, 592] width 18 height 18
radio input "true"
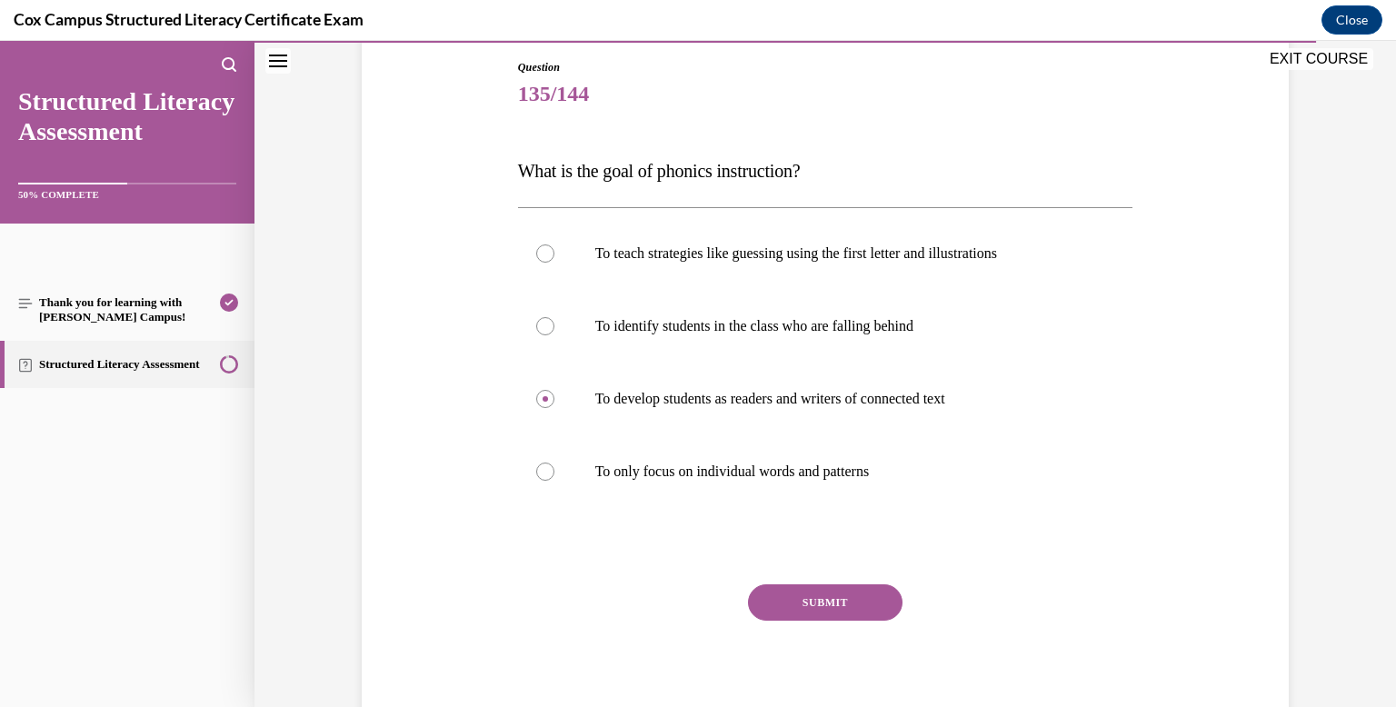
click at [817, 617] on button "SUBMIT" at bounding box center [825, 602] width 154 height 36
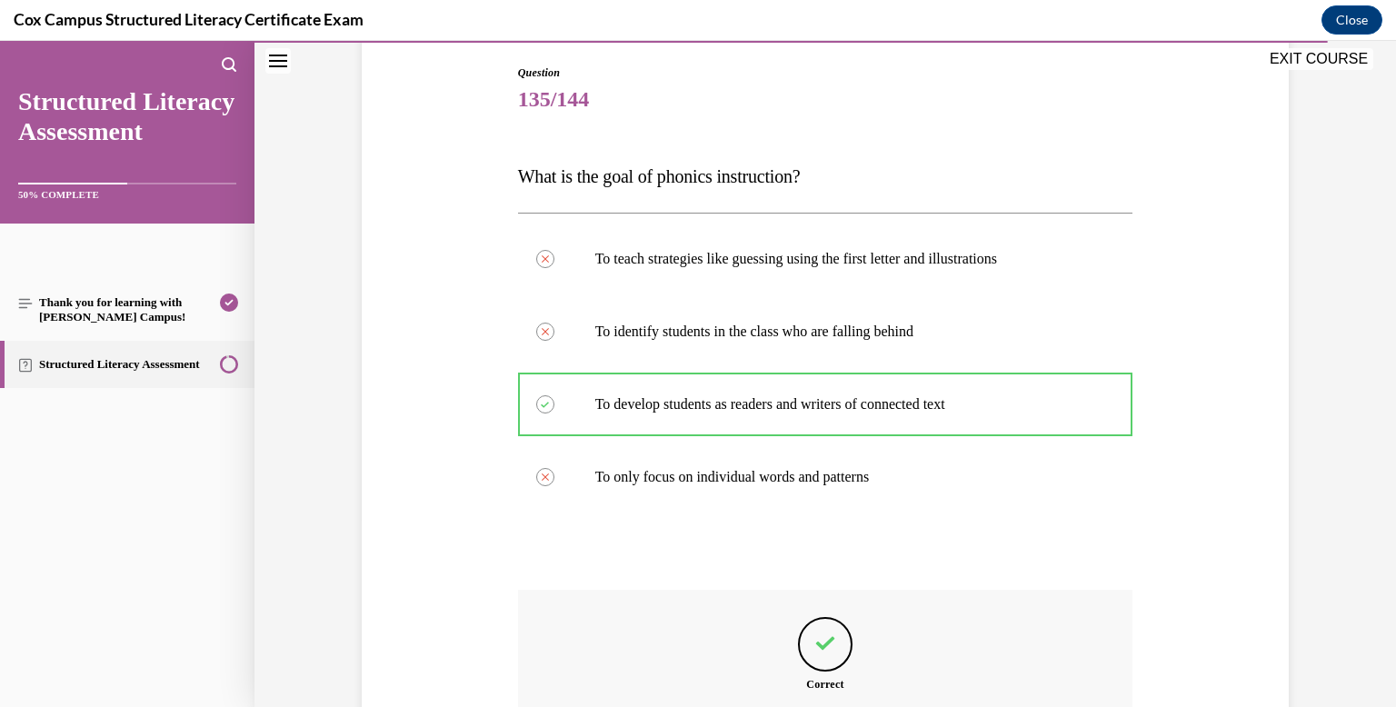
scroll to position [406, 0]
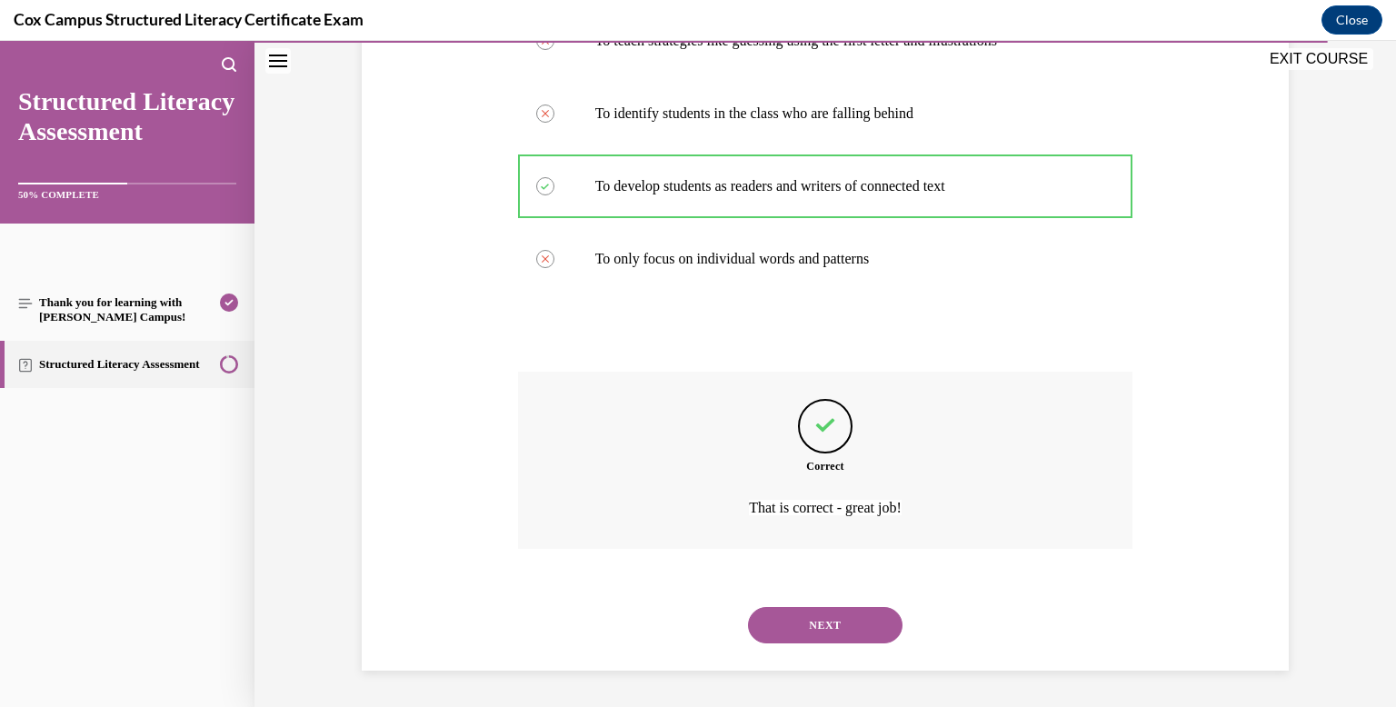
click at [817, 617] on button "NEXT" at bounding box center [825, 625] width 154 height 36
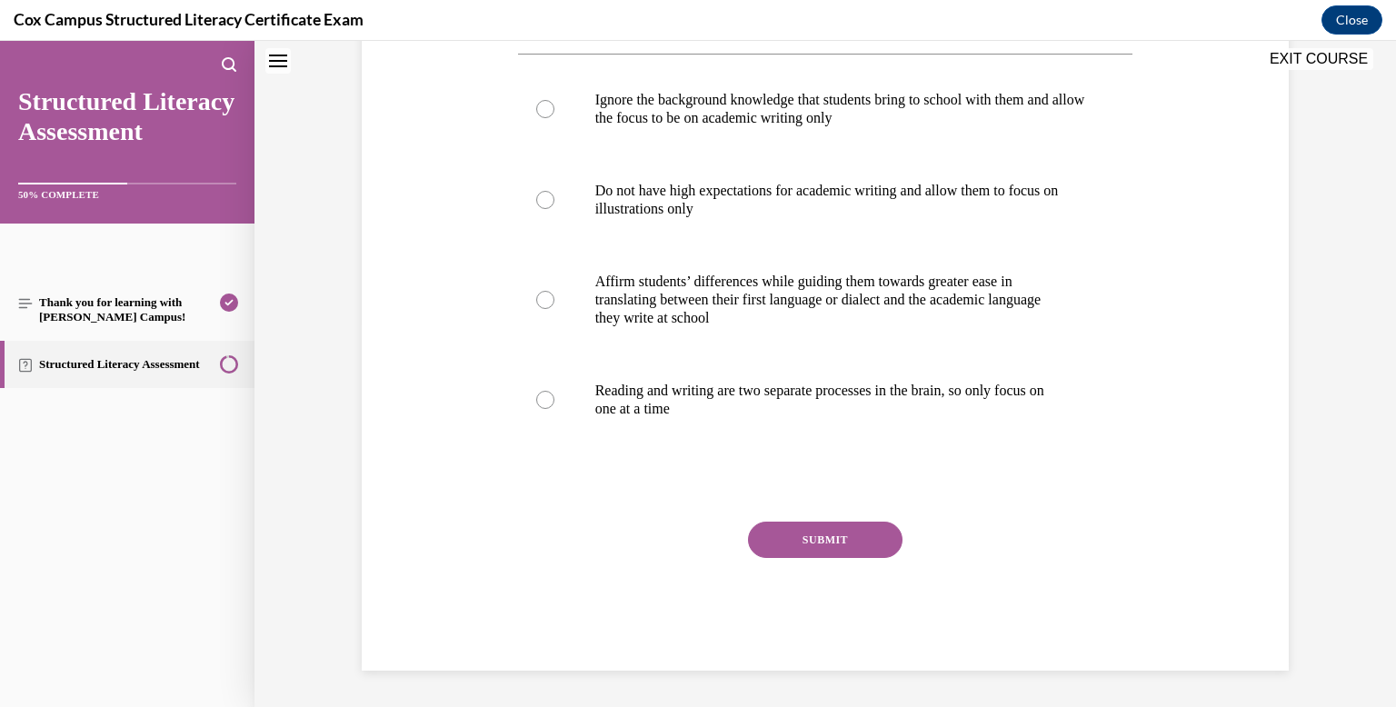
scroll to position [0, 0]
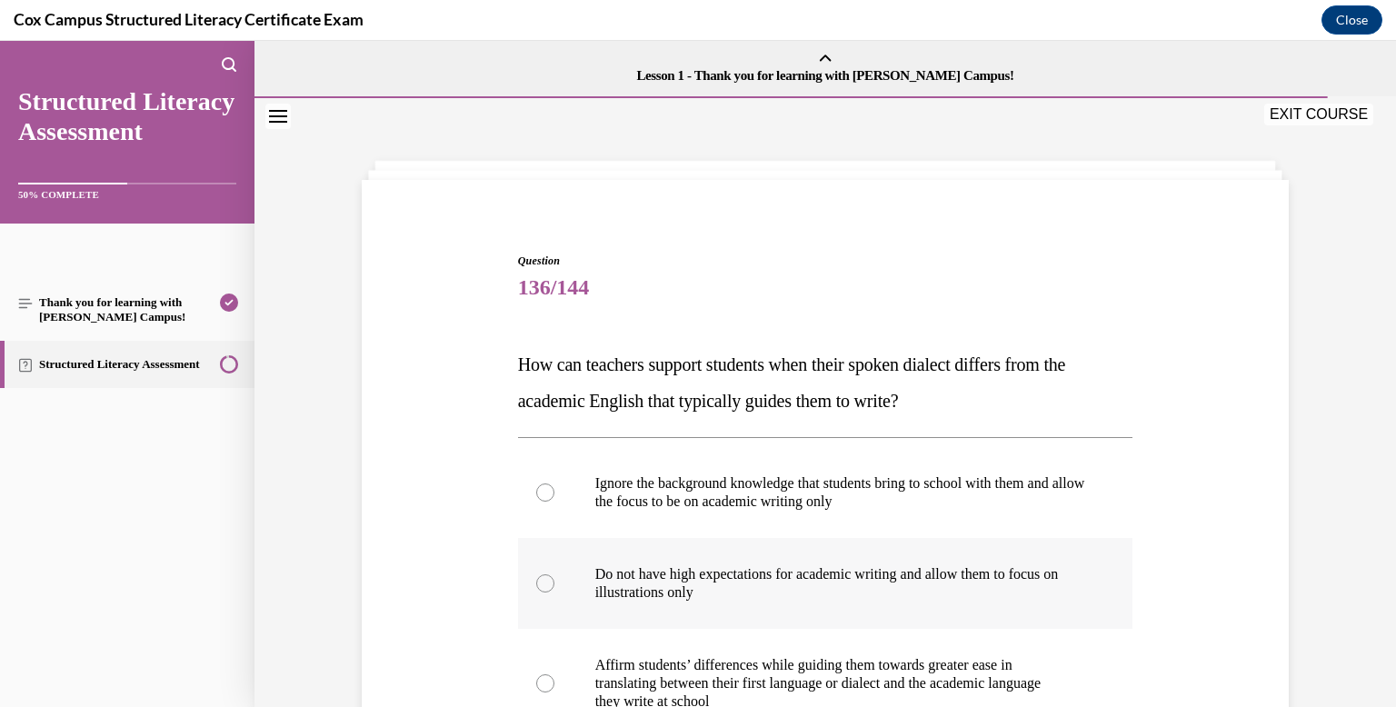
click at [801, 578] on p "Do not have high expectations for academic writing and allow them to focus on i…" at bounding box center [841, 583] width 492 height 36
click at [554, 578] on input "Do not have high expectations for academic writing and allow them to focus on i…" at bounding box center [545, 583] width 18 height 18
radio input "true"
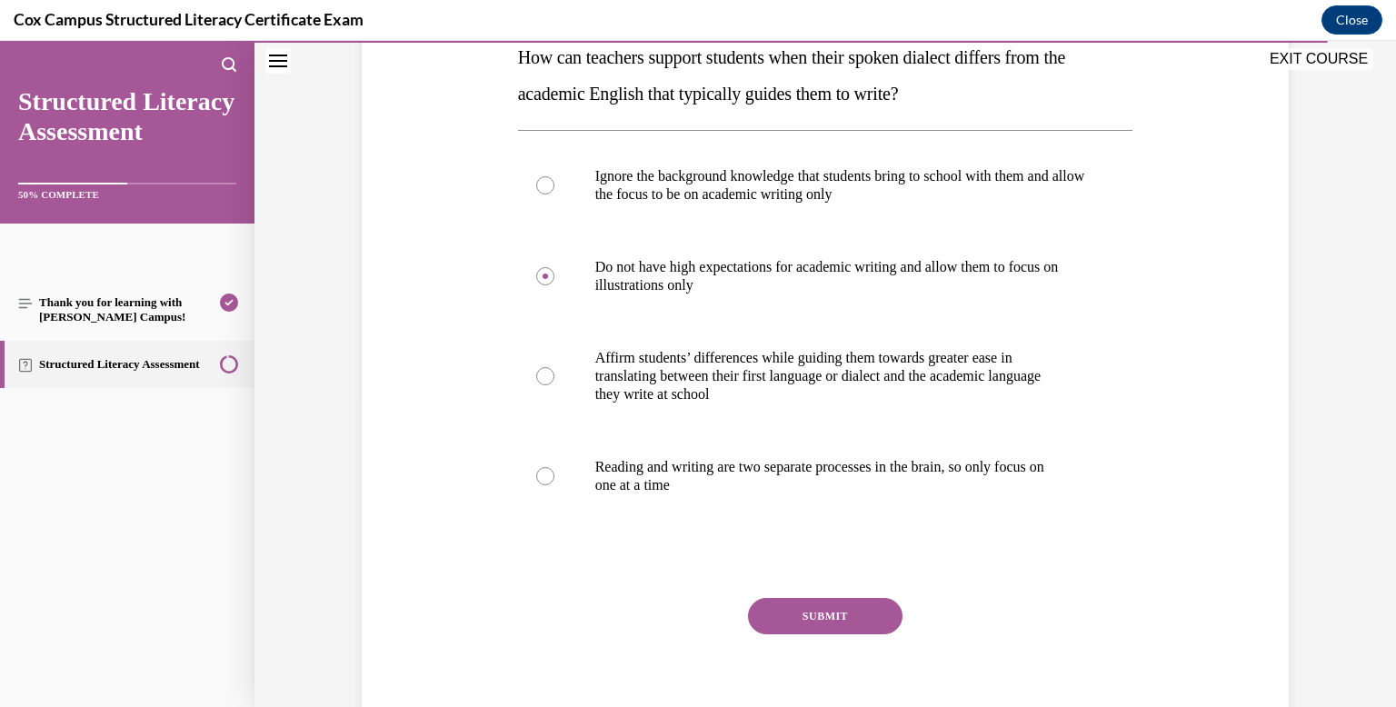
click at [803, 632] on button "SUBMIT" at bounding box center [825, 616] width 154 height 36
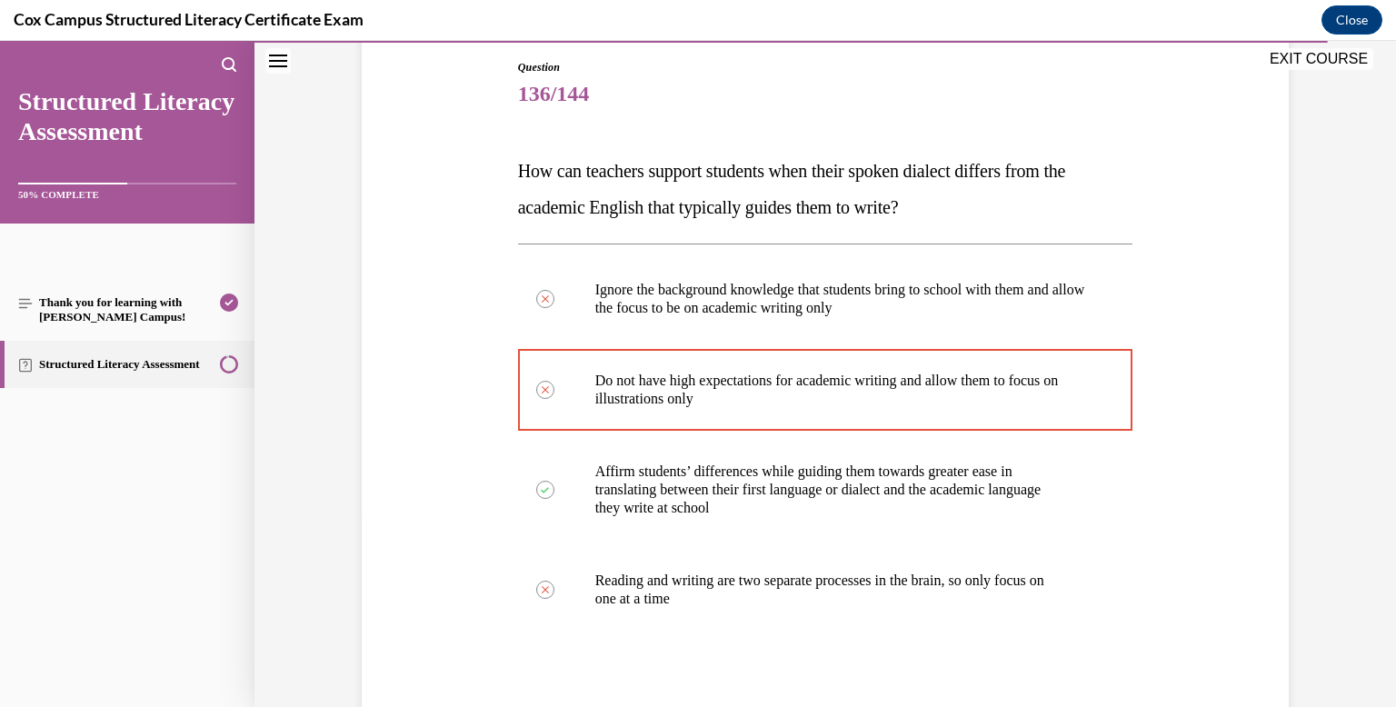
scroll to position [185, 0]
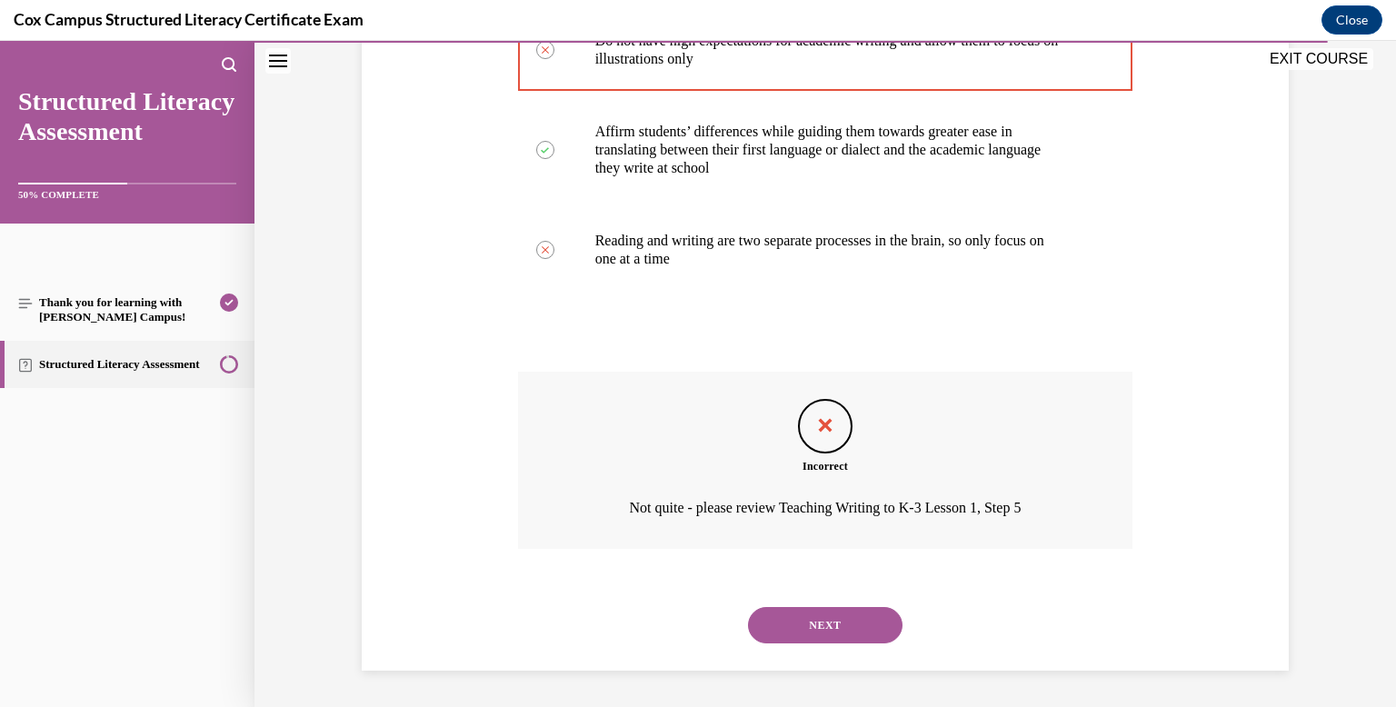
click at [807, 635] on button "NEXT" at bounding box center [825, 625] width 154 height 36
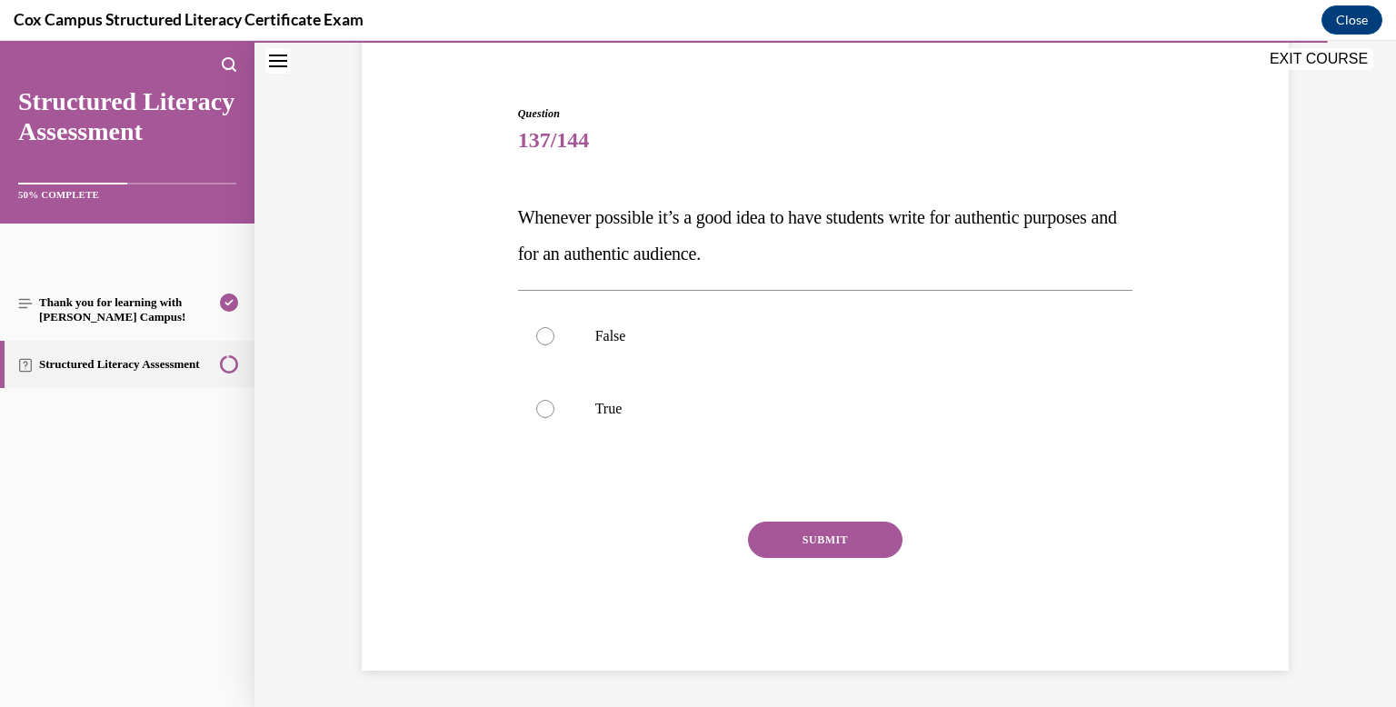
scroll to position [147, 0]
click at [738, 416] on p "True" at bounding box center [841, 409] width 492 height 18
click at [554, 416] on input "True" at bounding box center [545, 409] width 18 height 18
radio input "true"
click at [776, 522] on button "SUBMIT" at bounding box center [825, 540] width 154 height 36
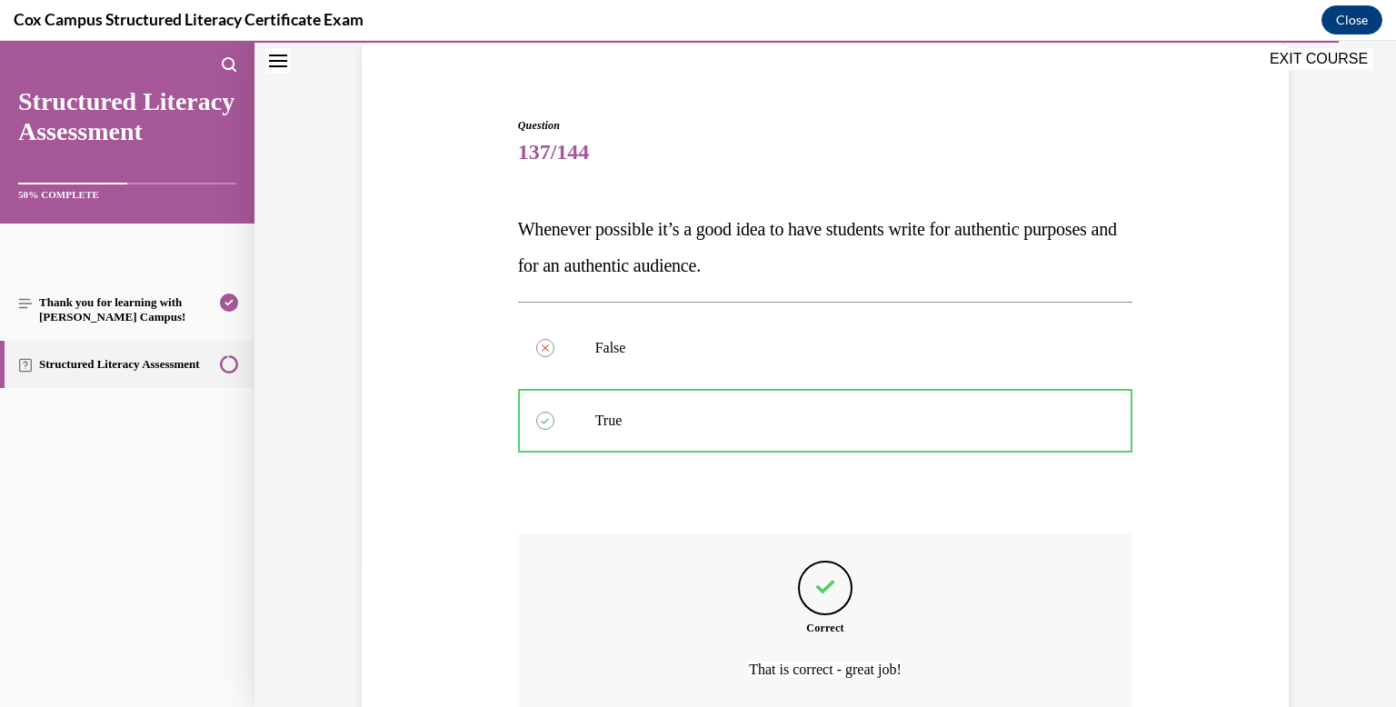
scroll to position [297, 0]
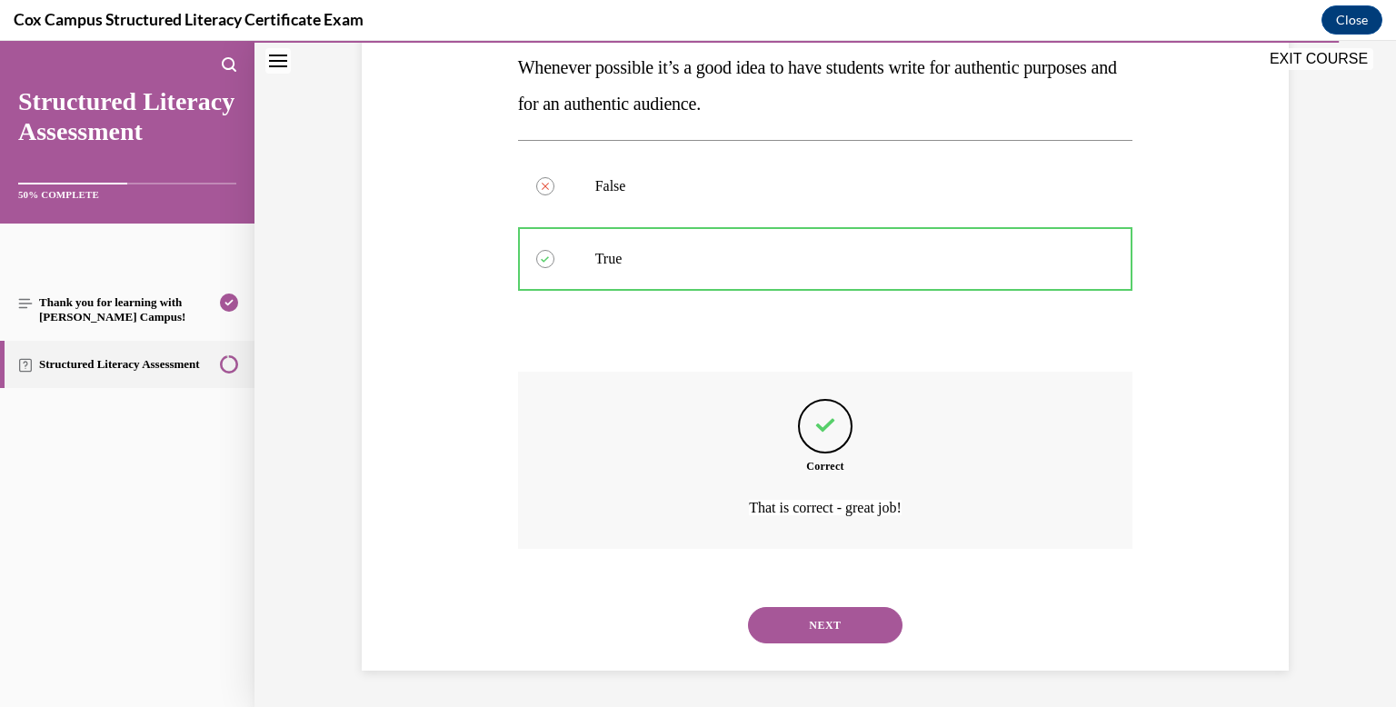
click at [807, 631] on button "NEXT" at bounding box center [825, 625] width 154 height 36
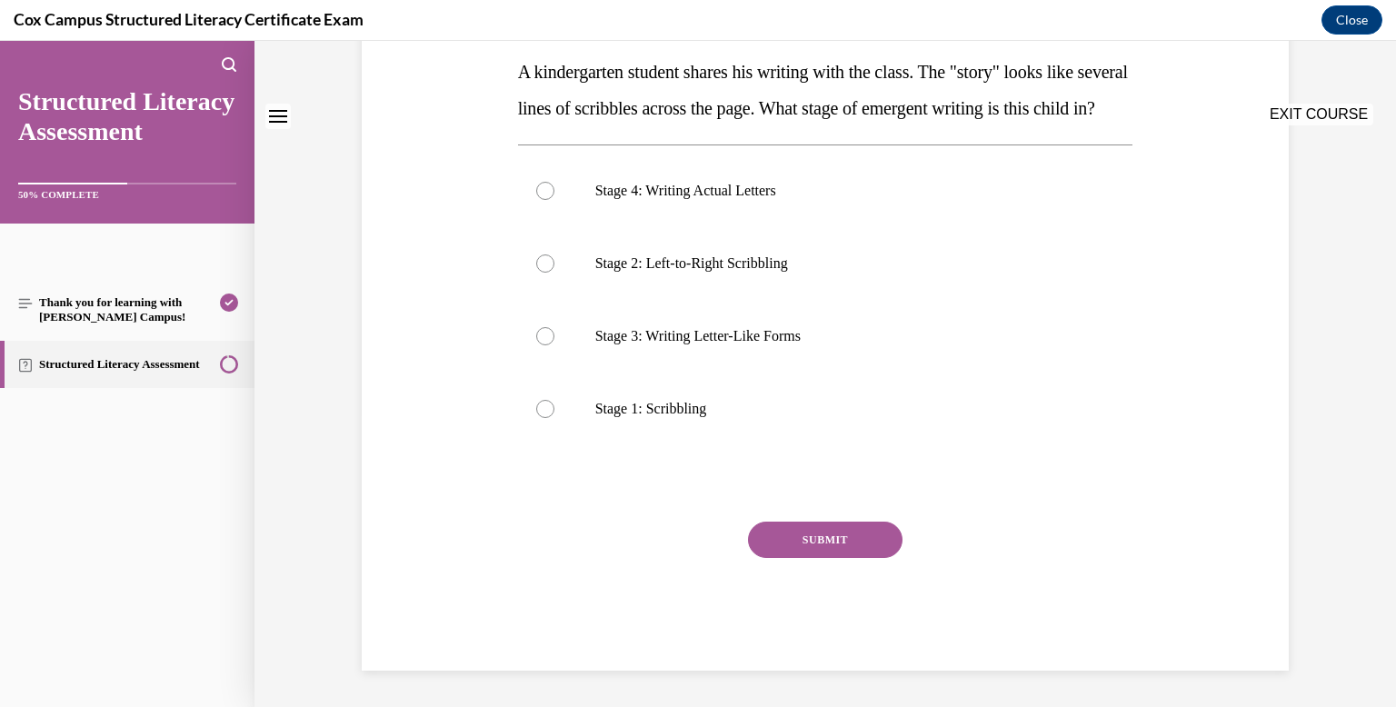
scroll to position [0, 0]
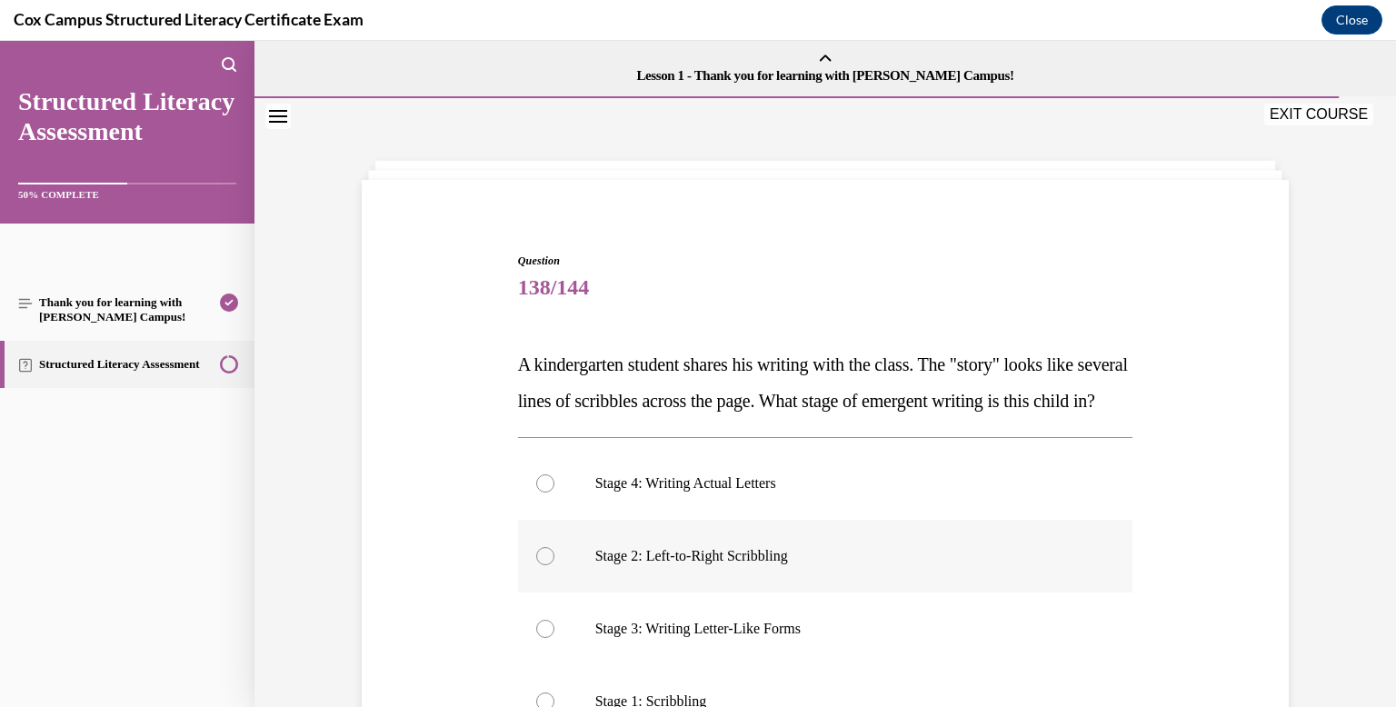
click at [717, 572] on label "Stage 2: Left-to-Right Scribbling" at bounding box center [825, 556] width 615 height 73
click at [554, 565] on input "Stage 2: Left-to-Right Scribbling" at bounding box center [545, 556] width 18 height 18
radio input "true"
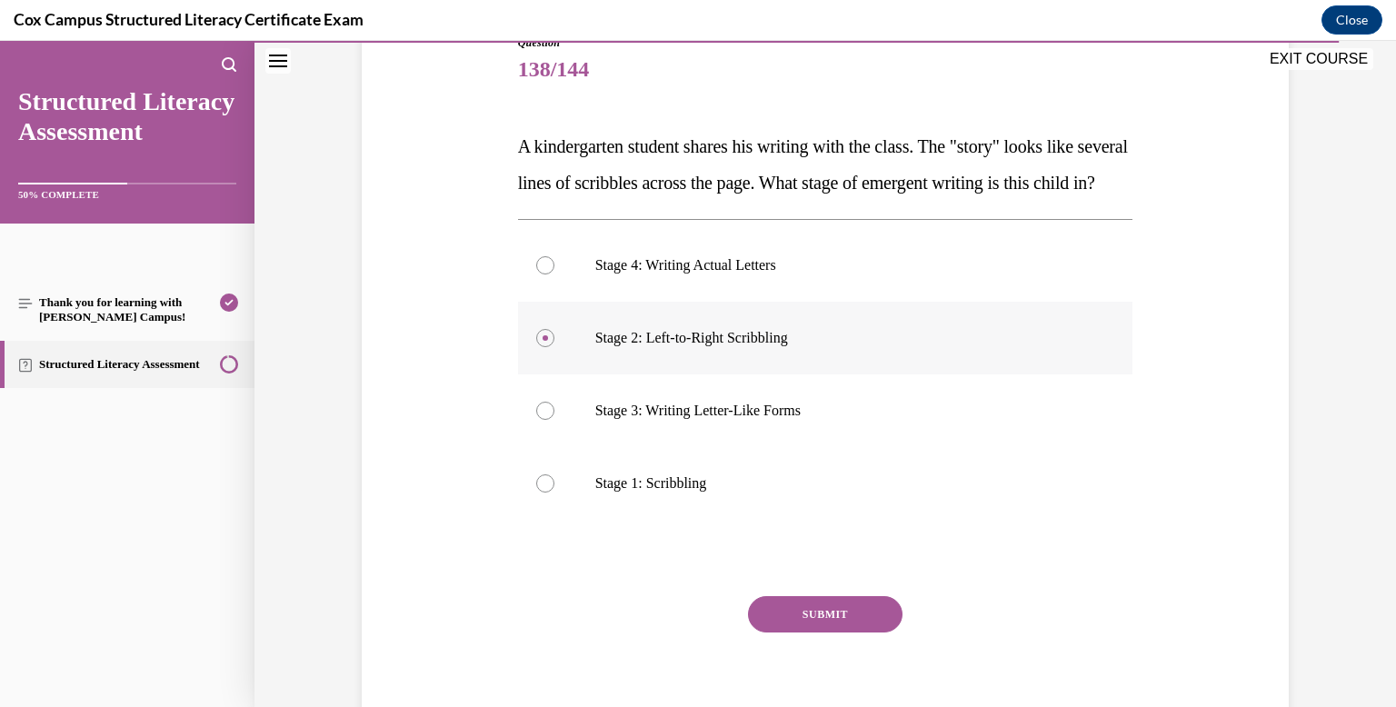
scroll to position [247, 0]
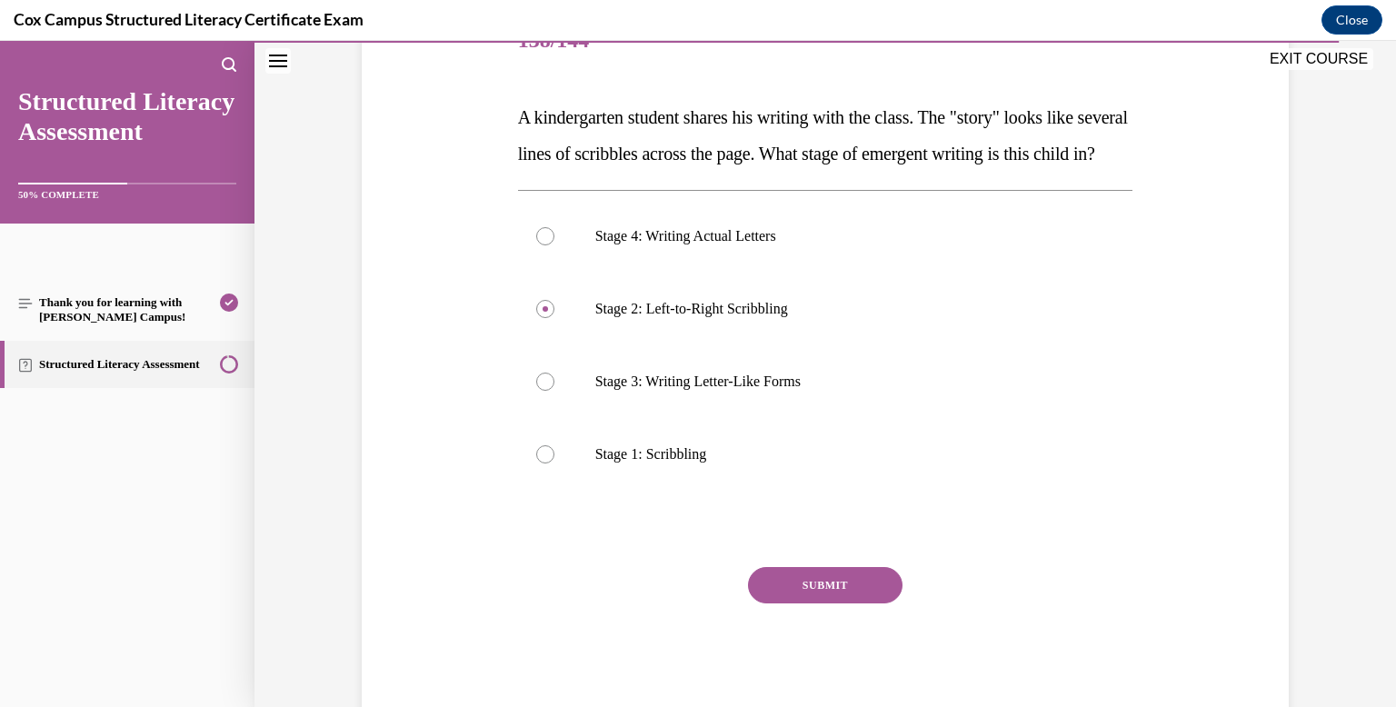
click at [774, 603] on button "SUBMIT" at bounding box center [825, 585] width 154 height 36
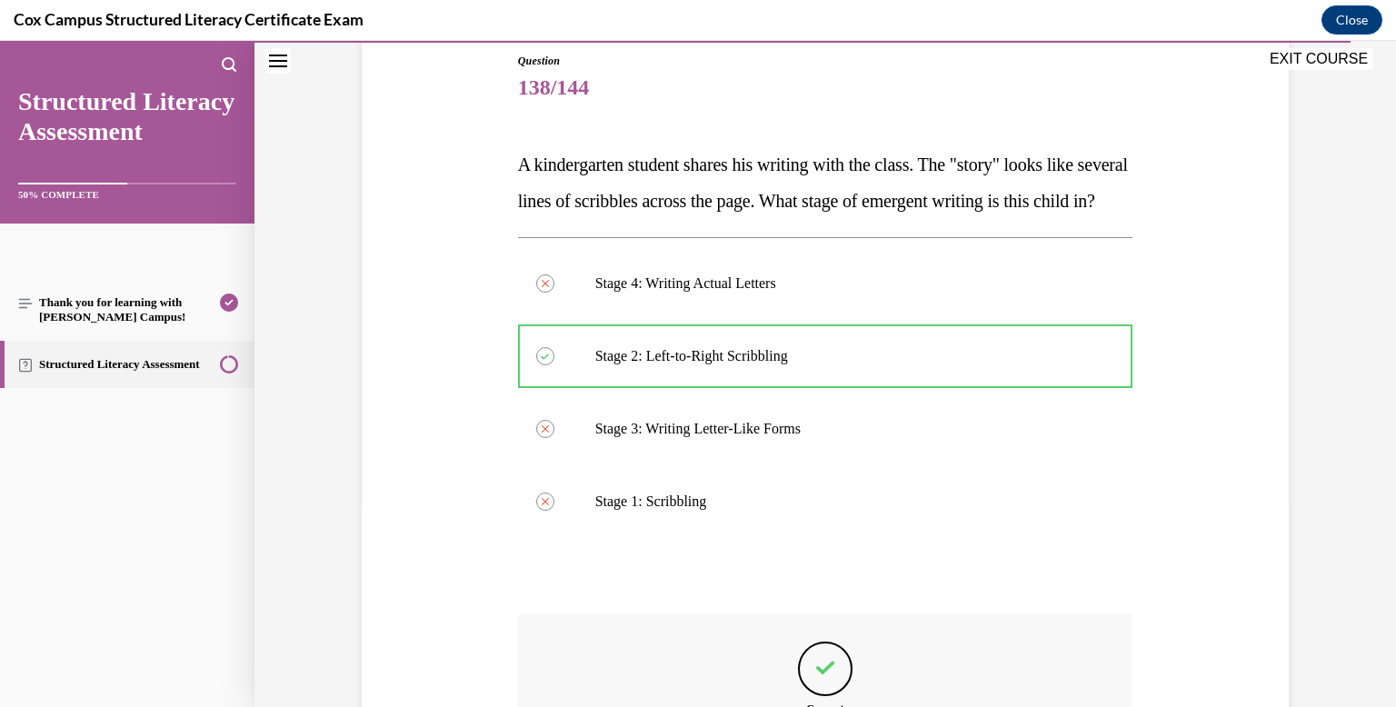
scroll to position [479, 0]
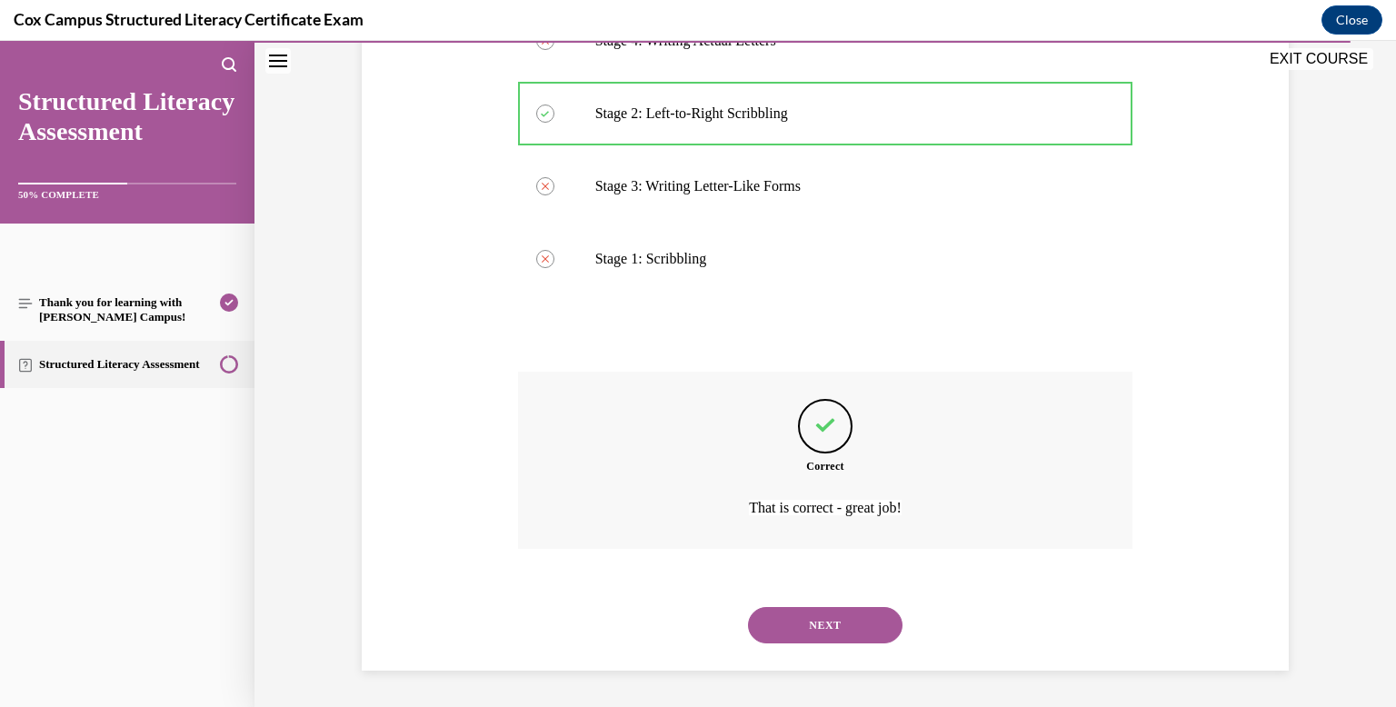
click at [778, 637] on button "NEXT" at bounding box center [825, 625] width 154 height 36
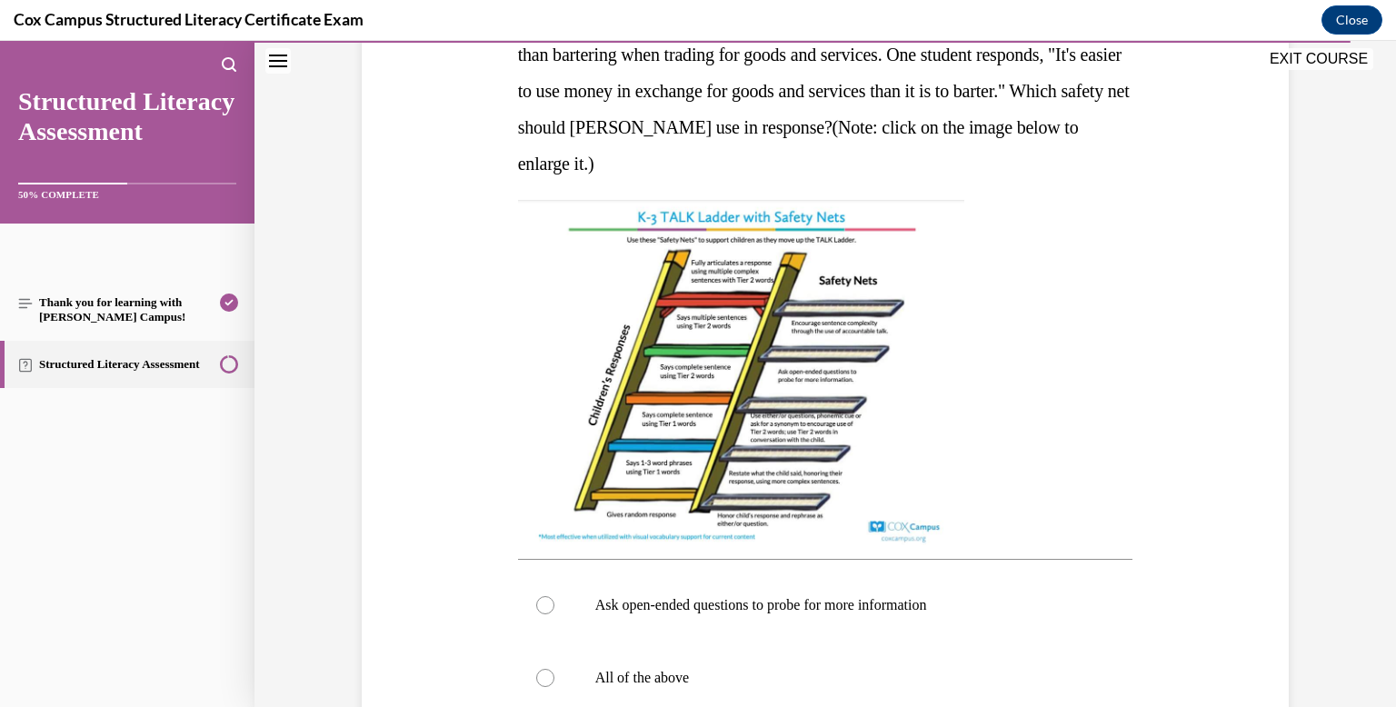
scroll to position [566, 0]
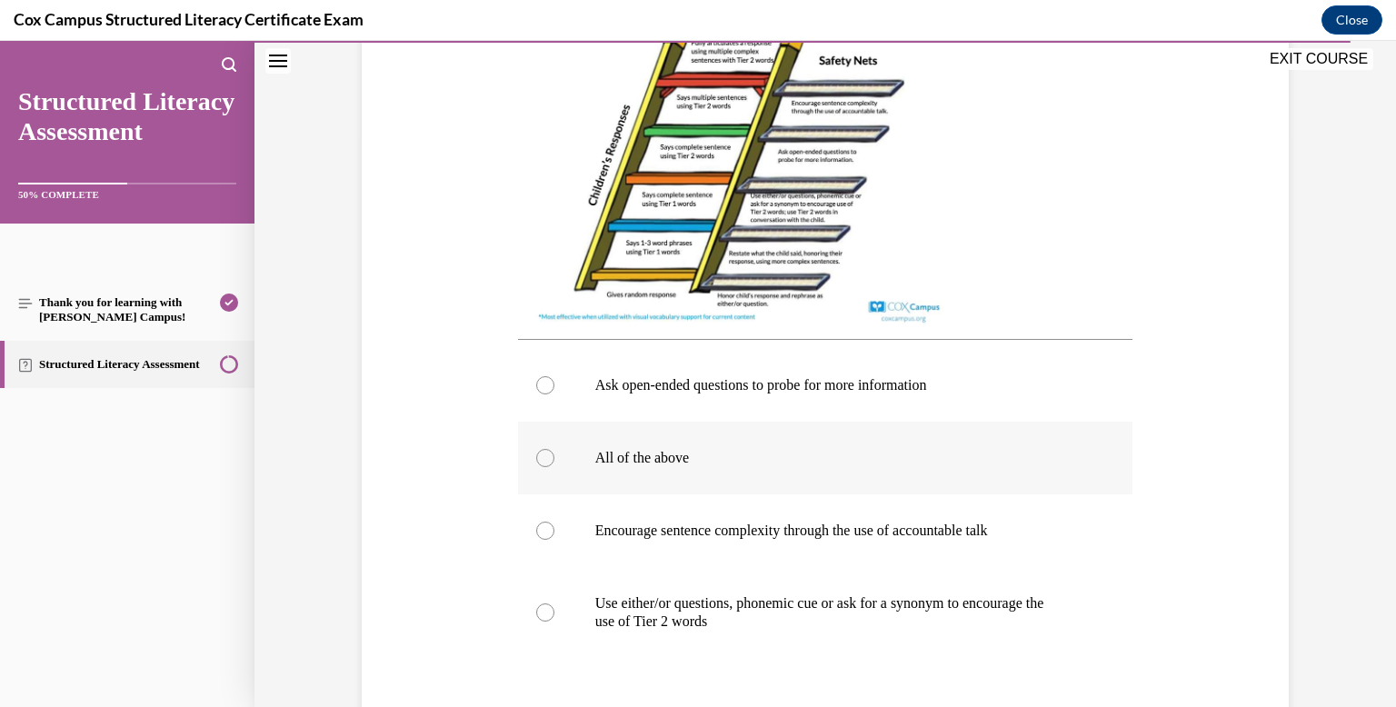
click at [746, 487] on label "All of the above" at bounding box center [825, 458] width 615 height 73
click at [554, 467] on input "All of the above" at bounding box center [545, 458] width 18 height 18
radio input "true"
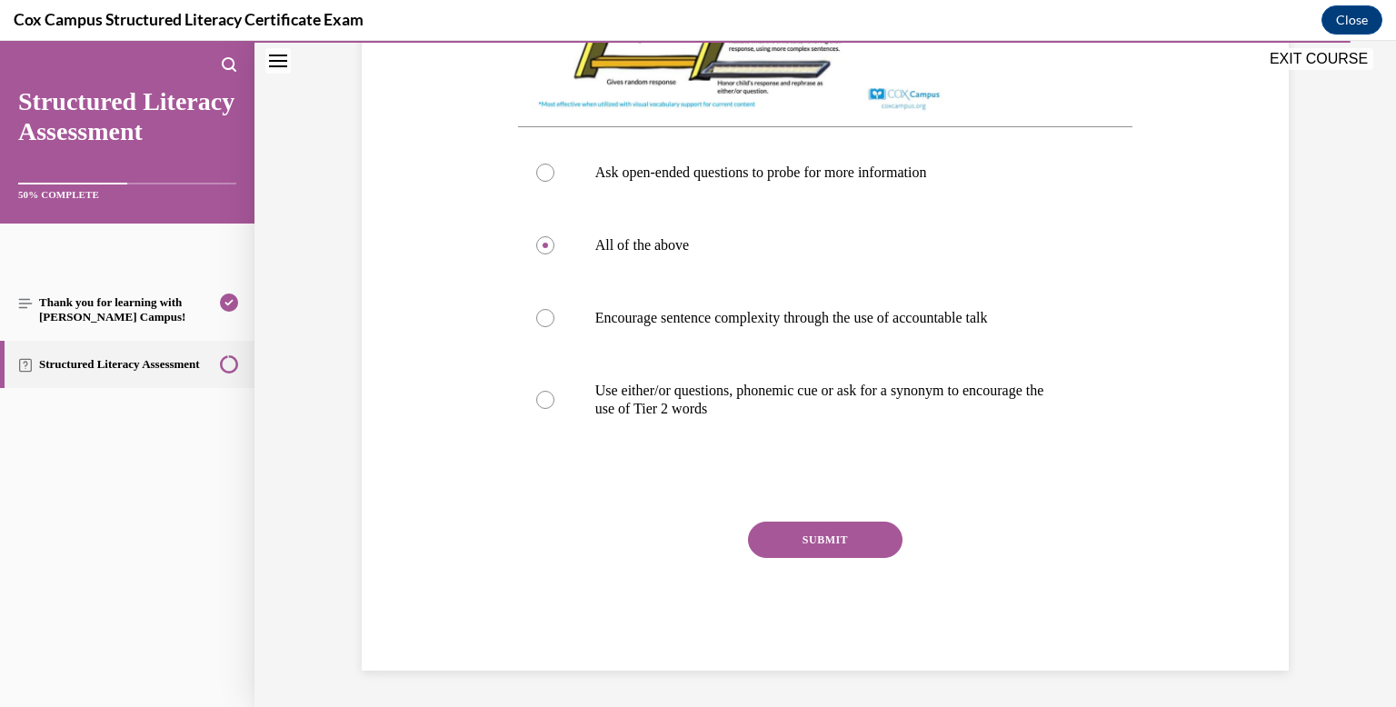
click at [785, 530] on button "SUBMIT" at bounding box center [825, 540] width 154 height 36
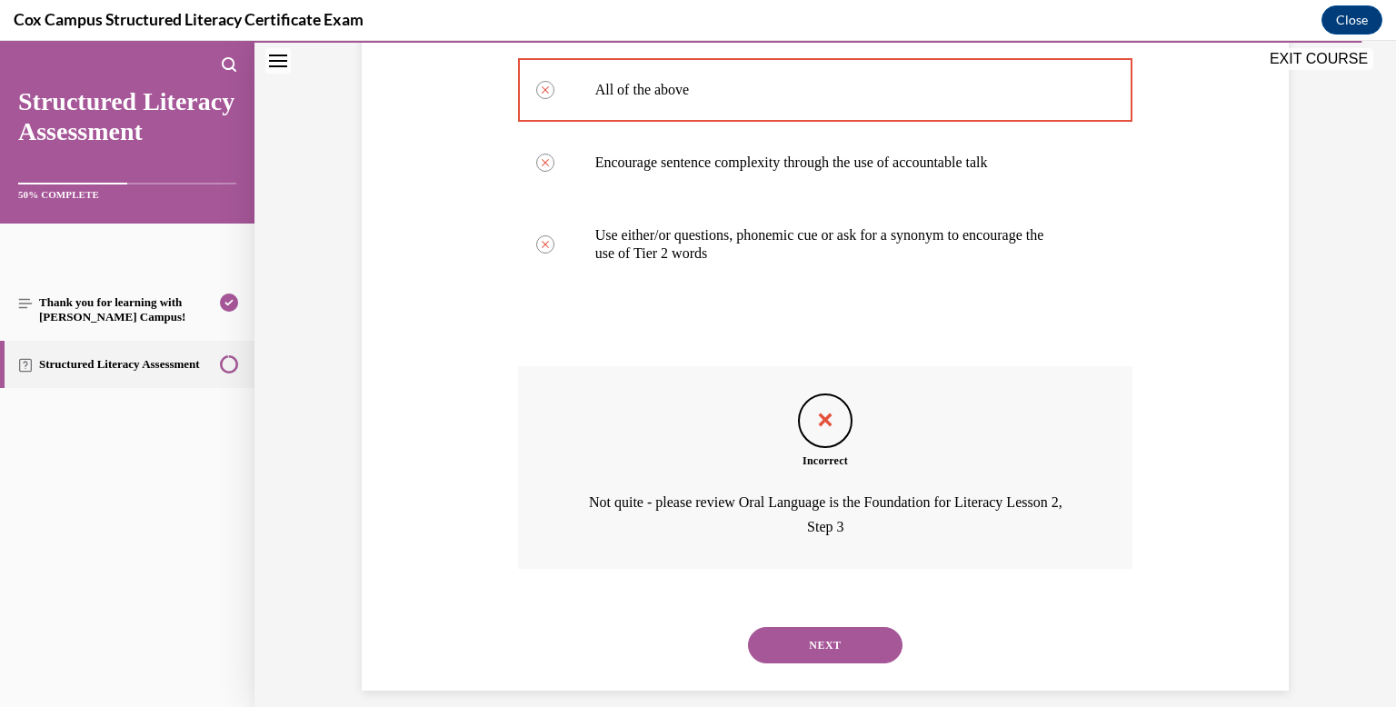
scroll to position [971, 0]
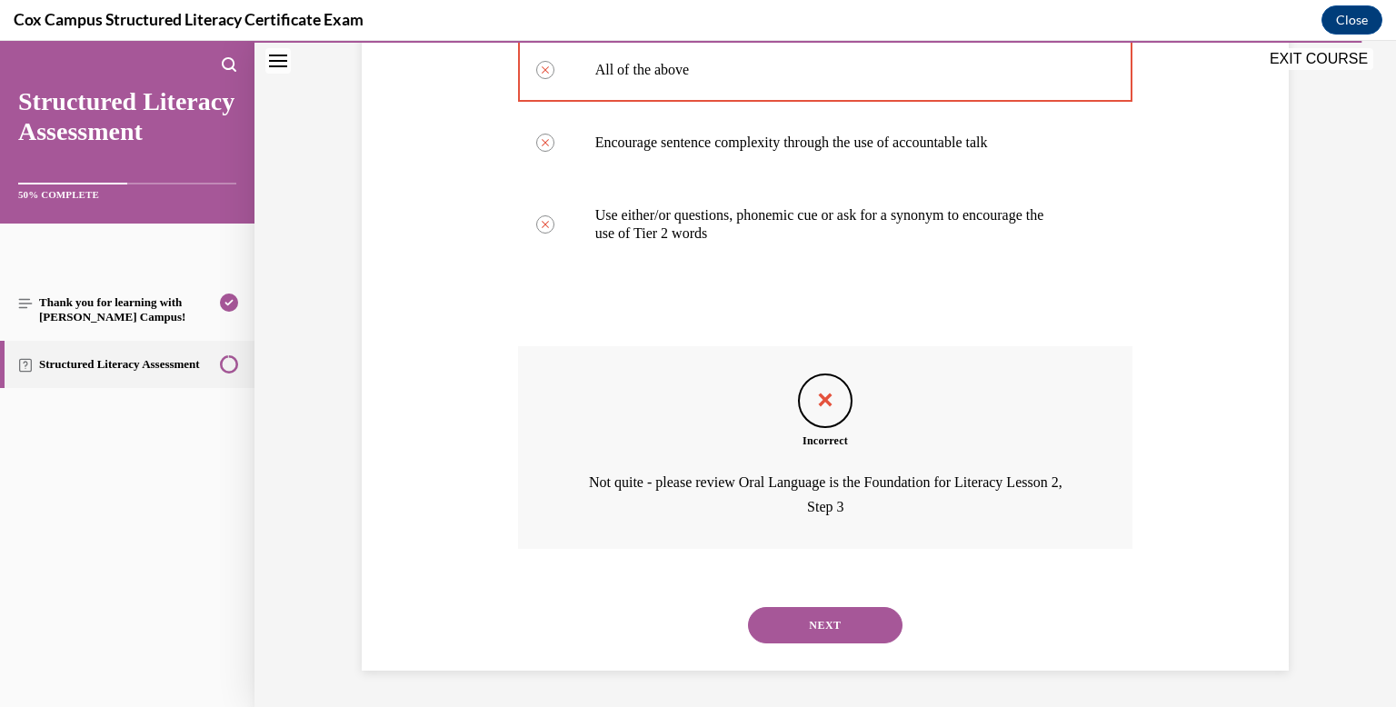
click at [793, 615] on button "NEXT" at bounding box center [825, 625] width 154 height 36
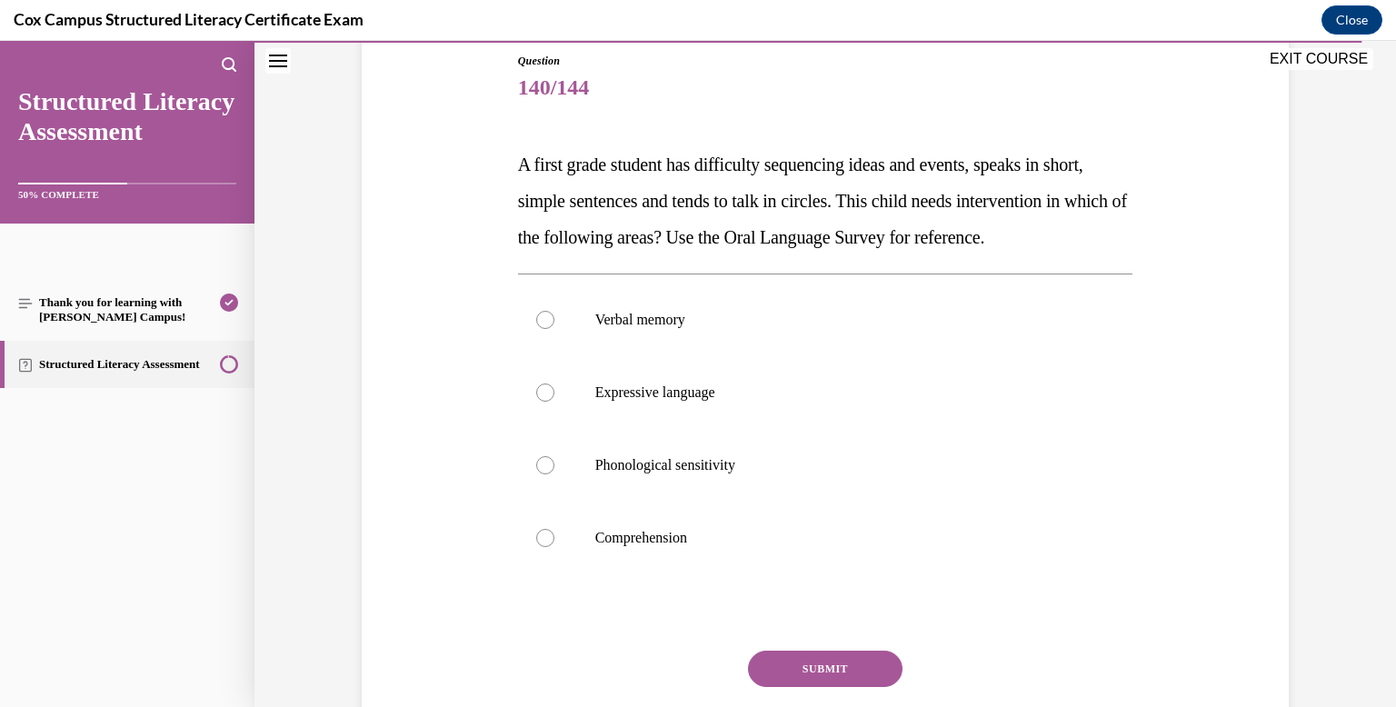
scroll to position [207, 0]
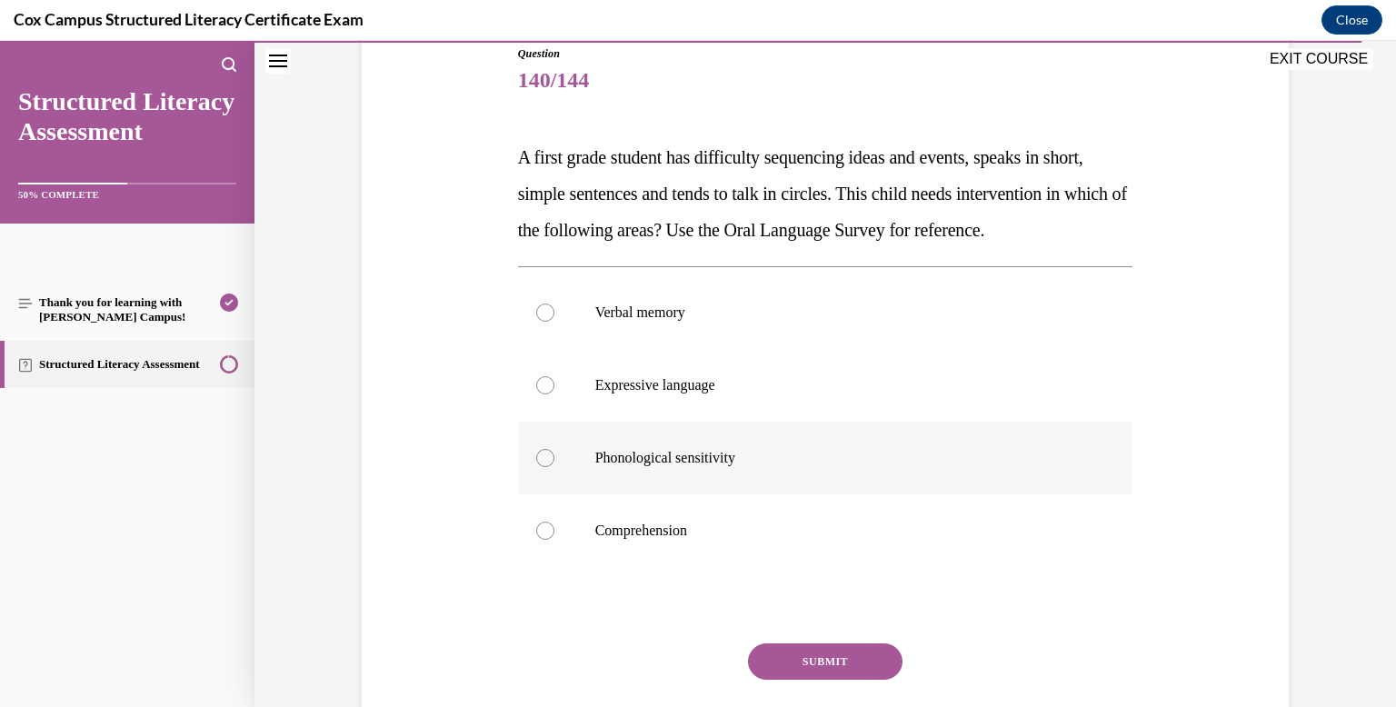
click at [760, 467] on p "Phonological sensitivity" at bounding box center [841, 458] width 492 height 18
click at [554, 467] on input "Phonological sensitivity" at bounding box center [545, 458] width 18 height 18
radio input "true"
click at [798, 680] on button "SUBMIT" at bounding box center [825, 661] width 154 height 36
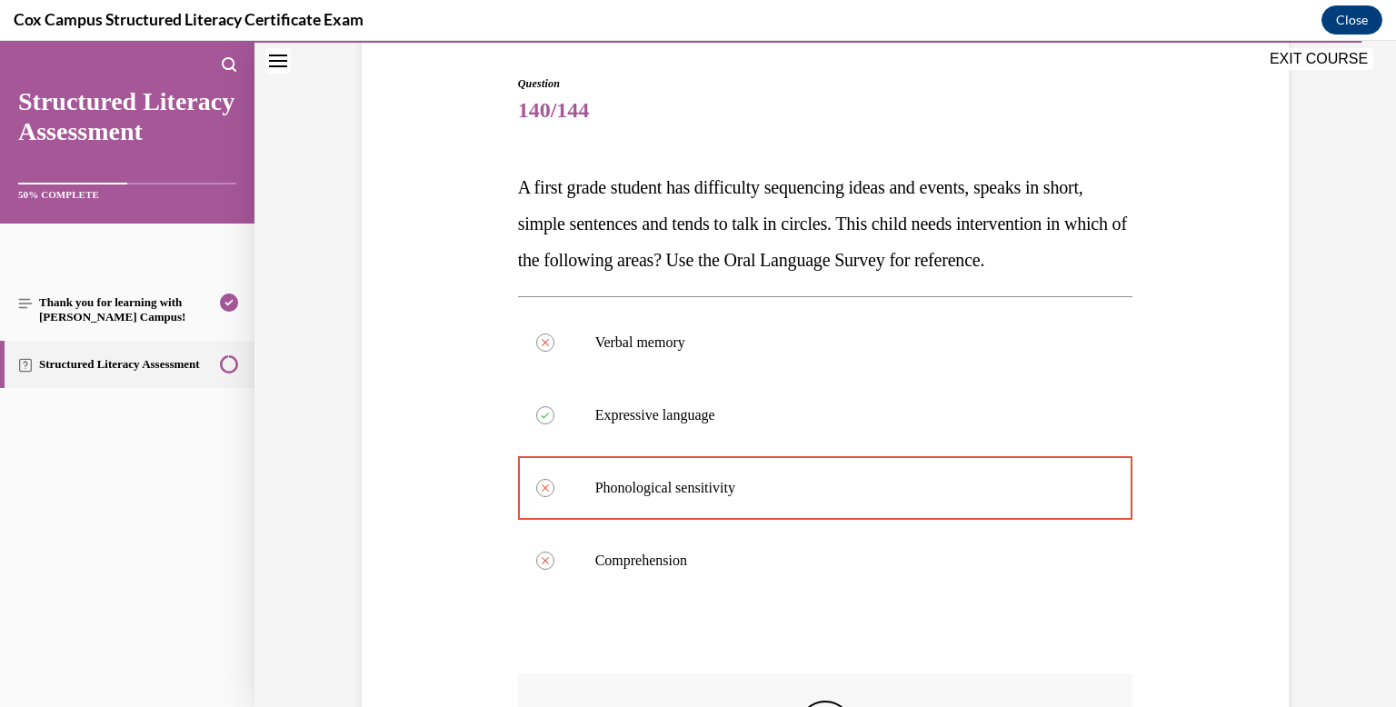
scroll to position [540, 0]
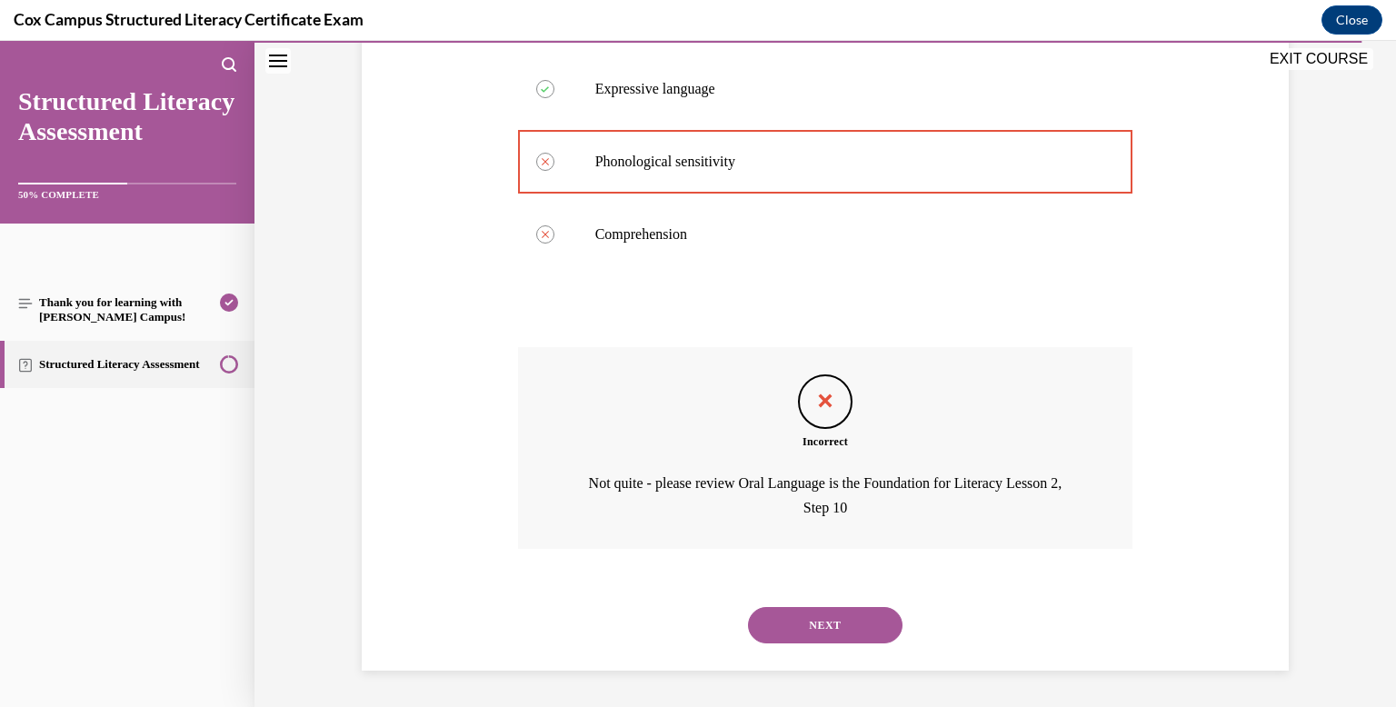
click at [792, 609] on button "NEXT" at bounding box center [825, 625] width 154 height 36
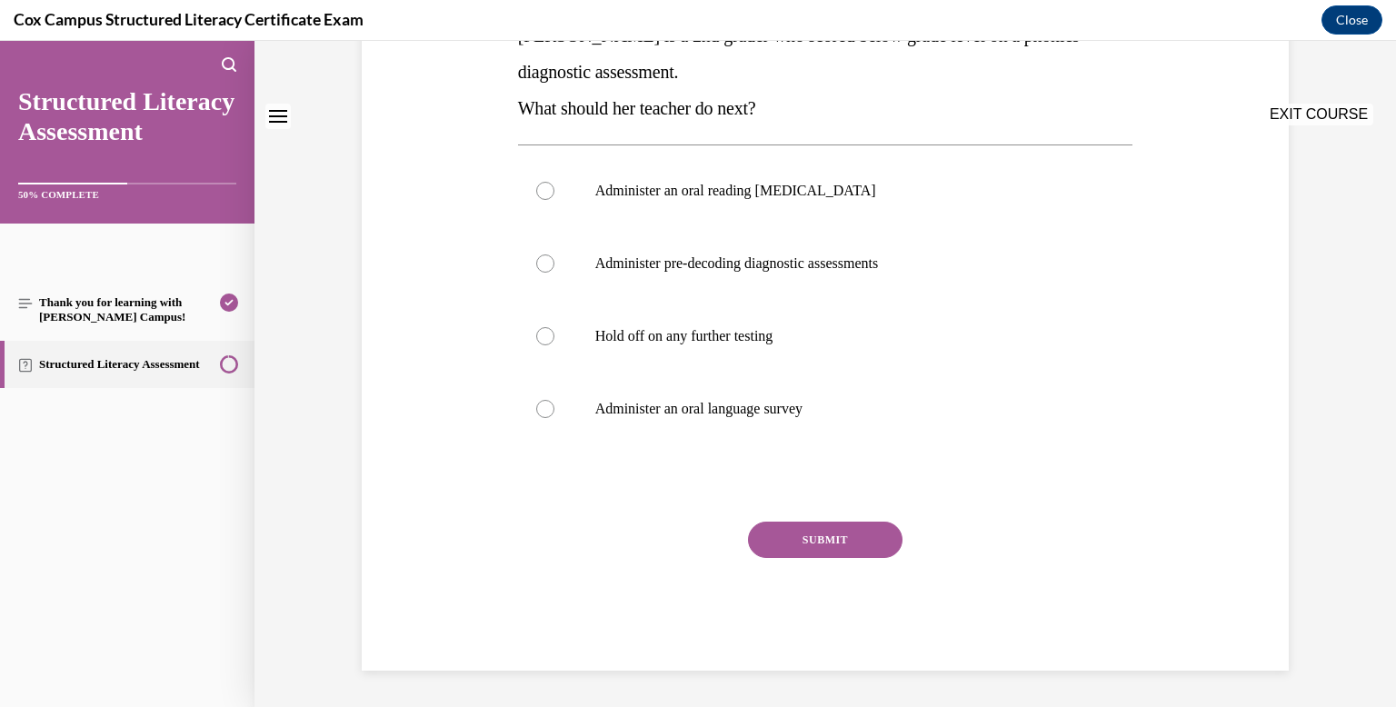
scroll to position [0, 0]
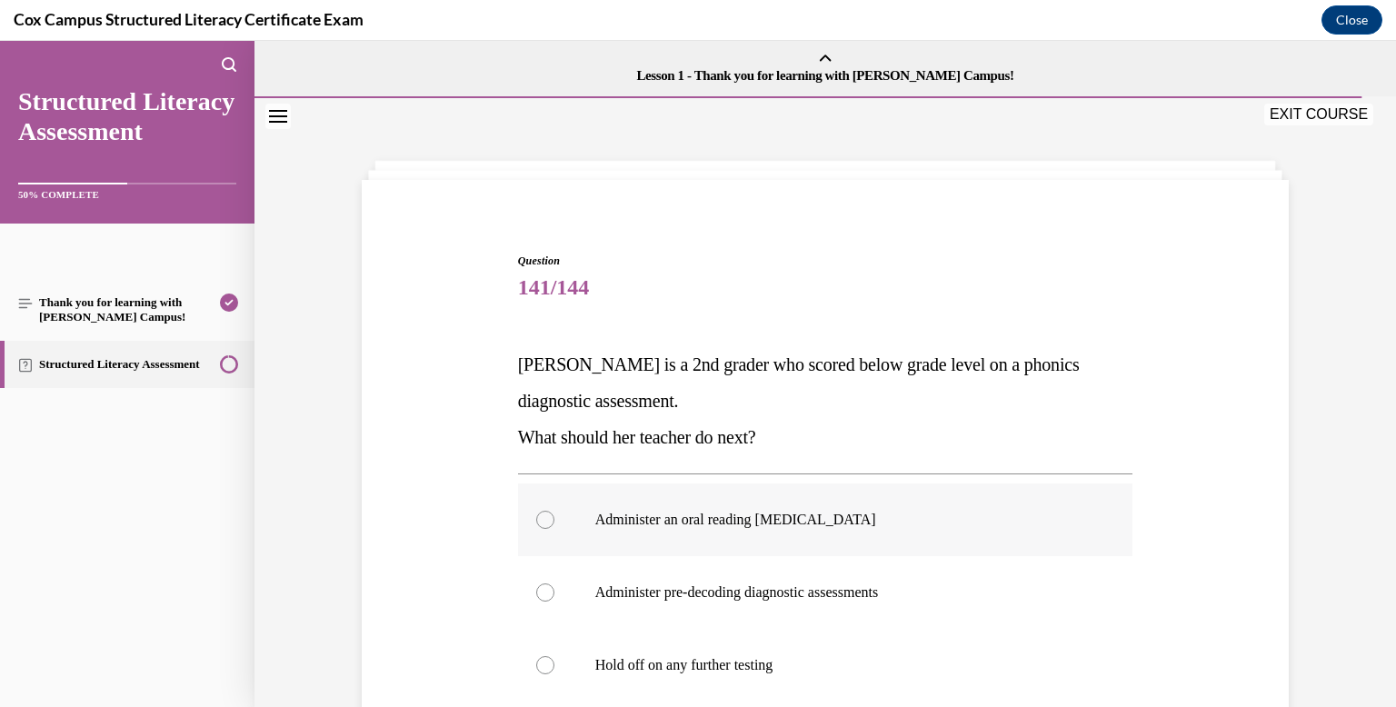
click at [783, 500] on label "Administer an oral reading [MEDICAL_DATA]" at bounding box center [825, 519] width 615 height 73
click at [554, 511] on input "Administer an oral reading [MEDICAL_DATA]" at bounding box center [545, 520] width 18 height 18
radio input "true"
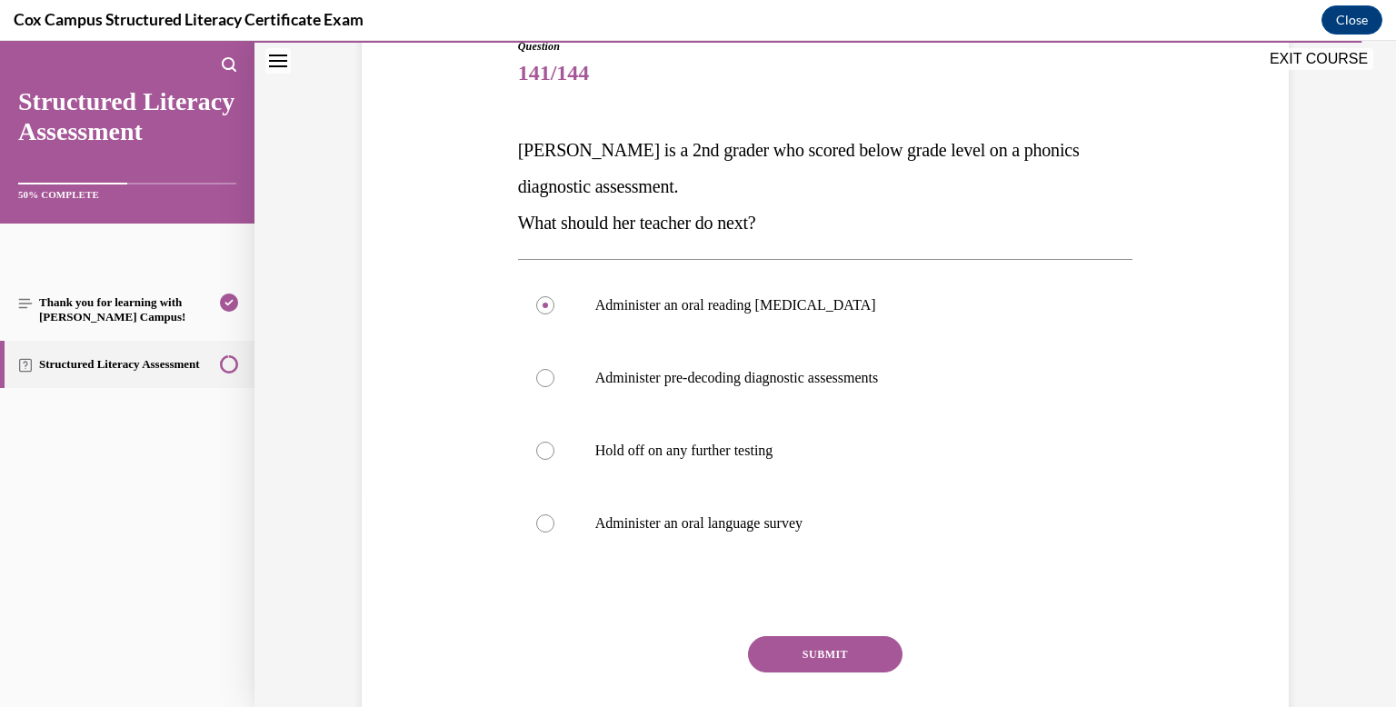
click at [814, 636] on button "SUBMIT" at bounding box center [825, 654] width 154 height 36
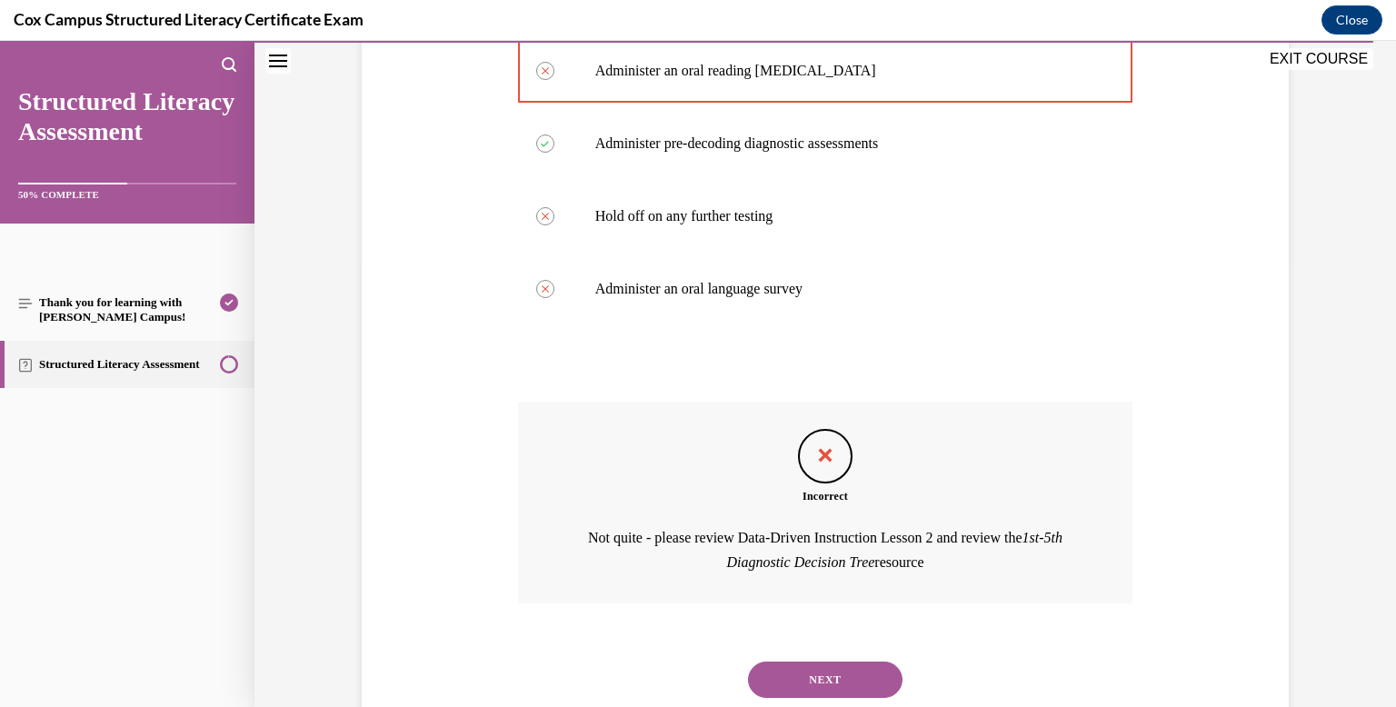
scroll to position [503, 0]
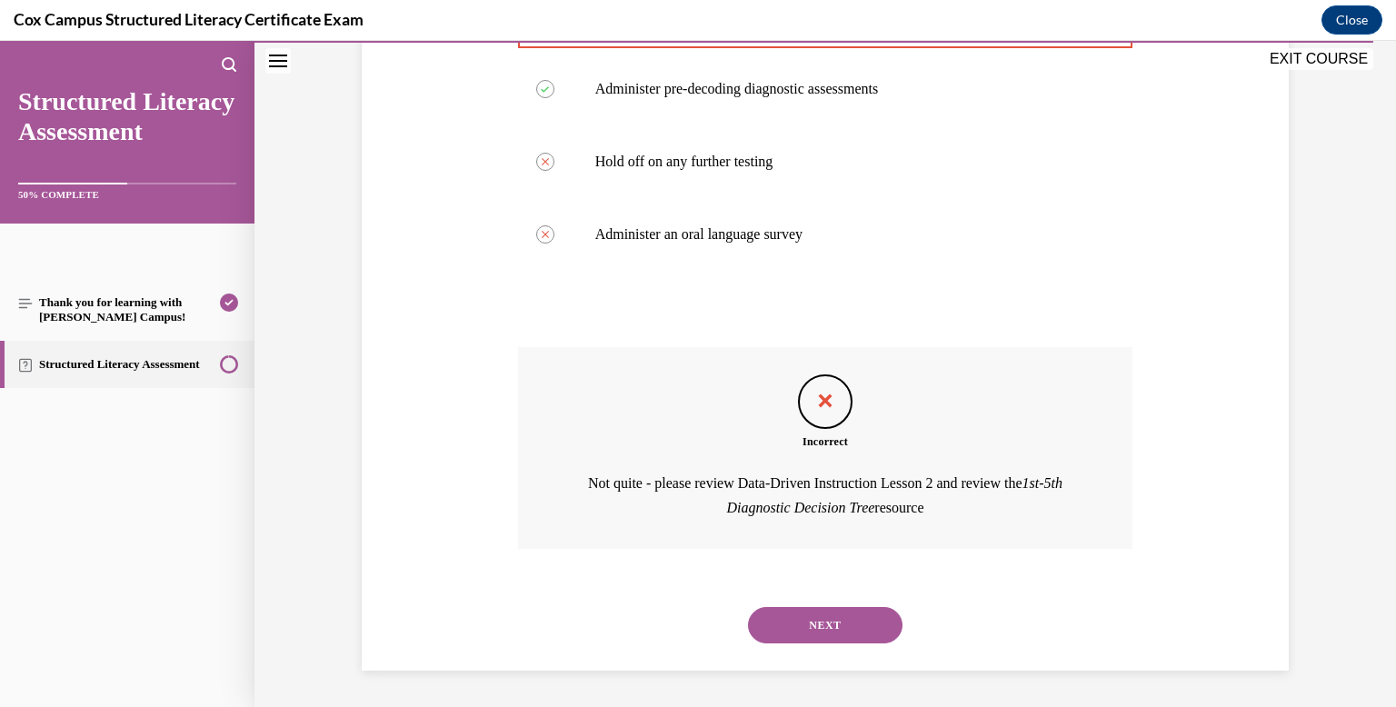
click at [814, 634] on button "NEXT" at bounding box center [825, 625] width 154 height 36
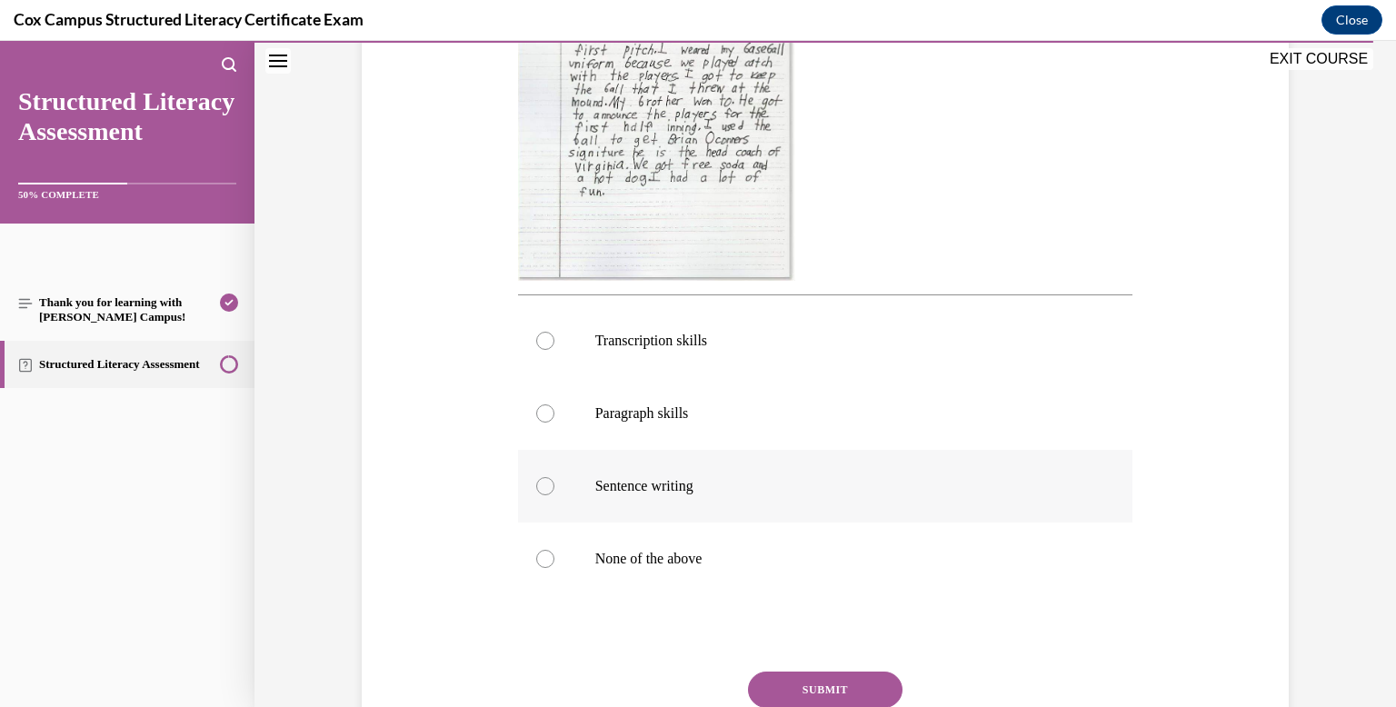
click at [793, 491] on p "Sentence writing" at bounding box center [841, 486] width 492 height 18
click at [554, 491] on input "Sentence writing" at bounding box center [545, 486] width 18 height 18
radio input "true"
click at [812, 683] on button "SUBMIT" at bounding box center [825, 689] width 154 height 36
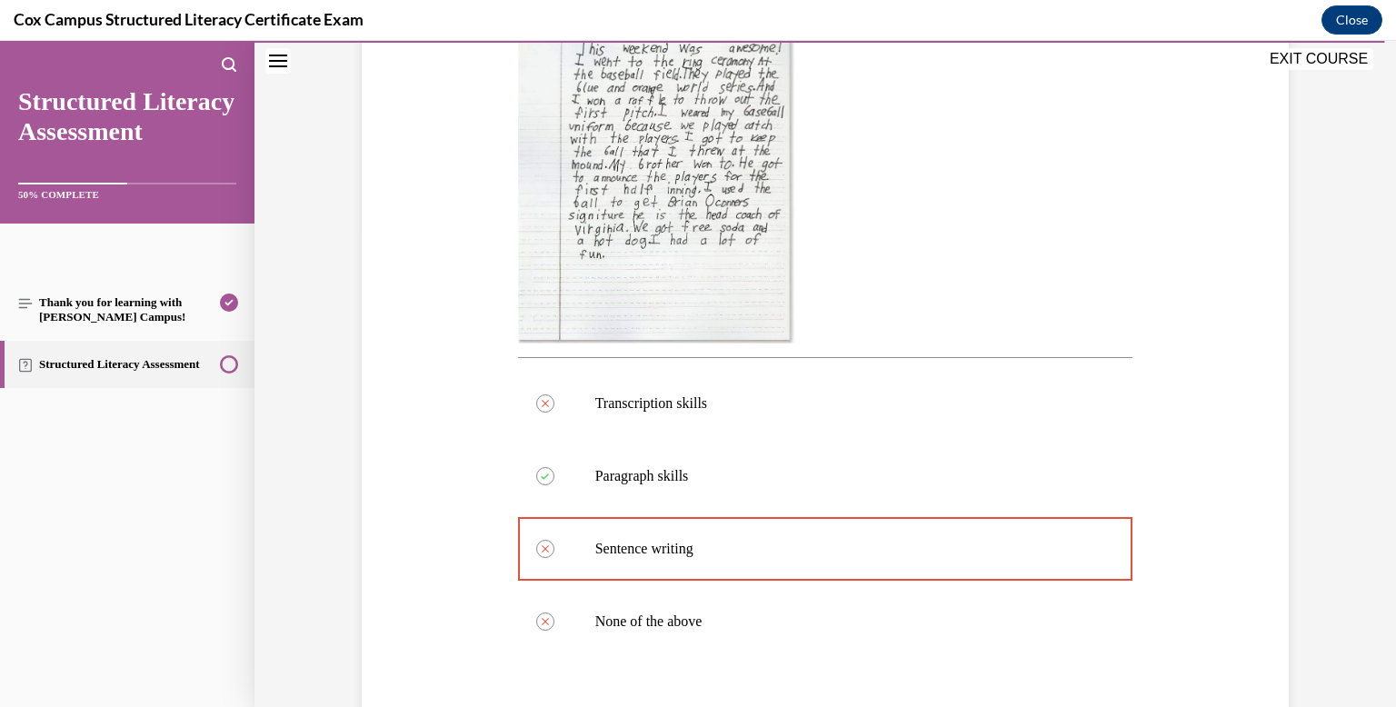
scroll to position [862, 0]
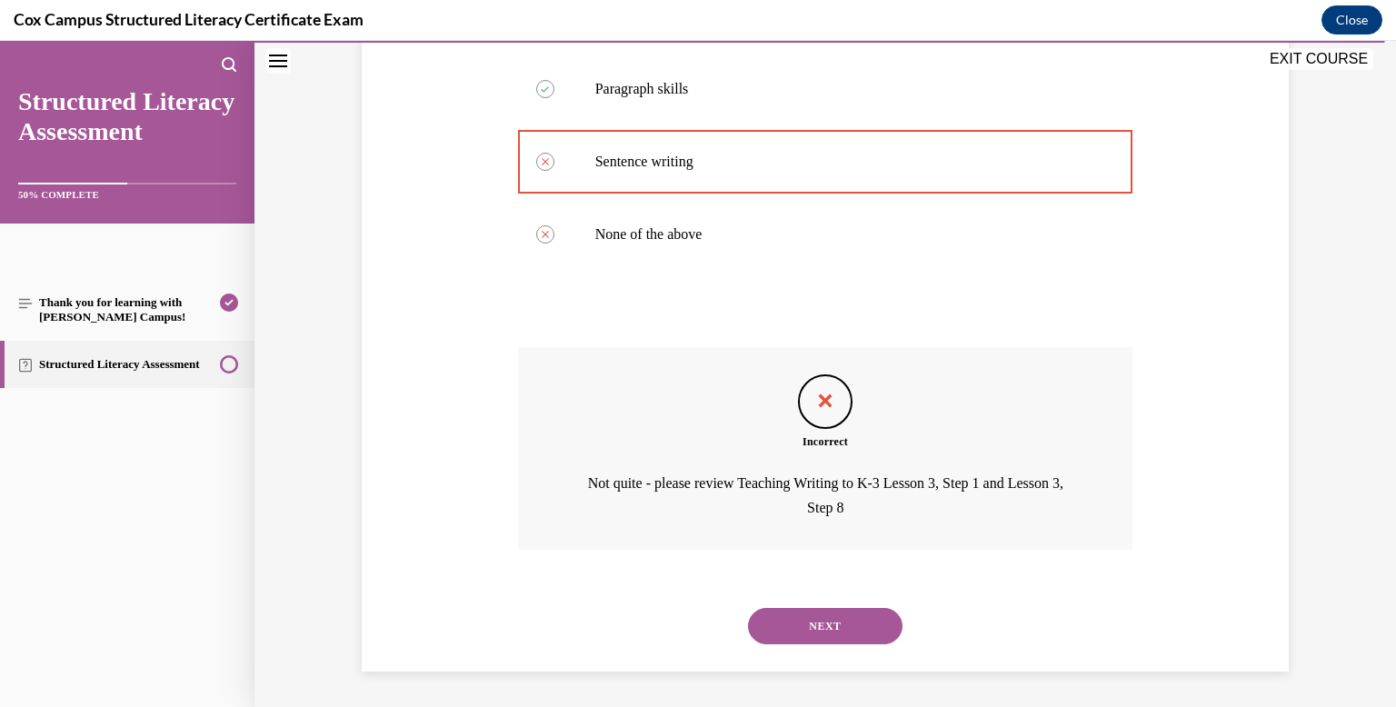
click at [821, 638] on button "NEXT" at bounding box center [825, 626] width 154 height 36
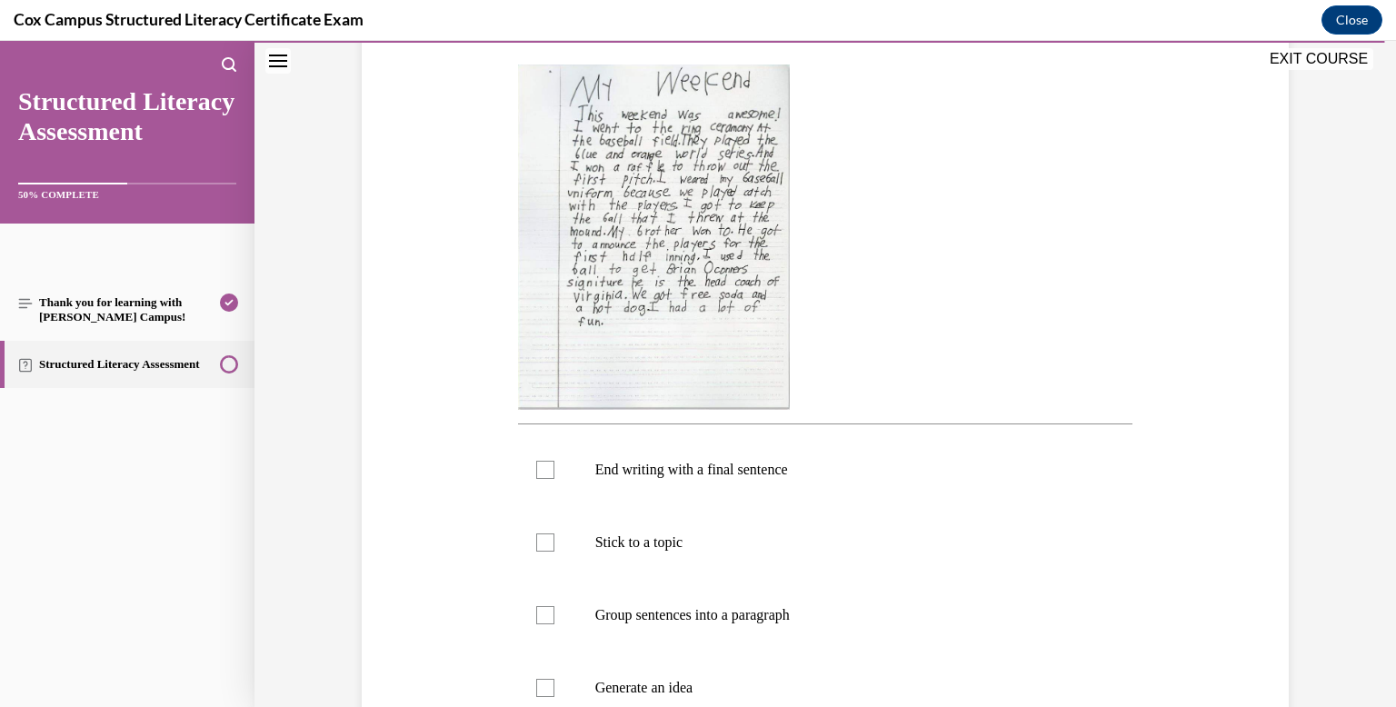
scroll to position [374, 0]
click at [774, 507] on label "Stick to a topic" at bounding box center [825, 540] width 615 height 73
click at [554, 532] on input "Stick to a topic" at bounding box center [545, 541] width 18 height 18
checkbox input "true"
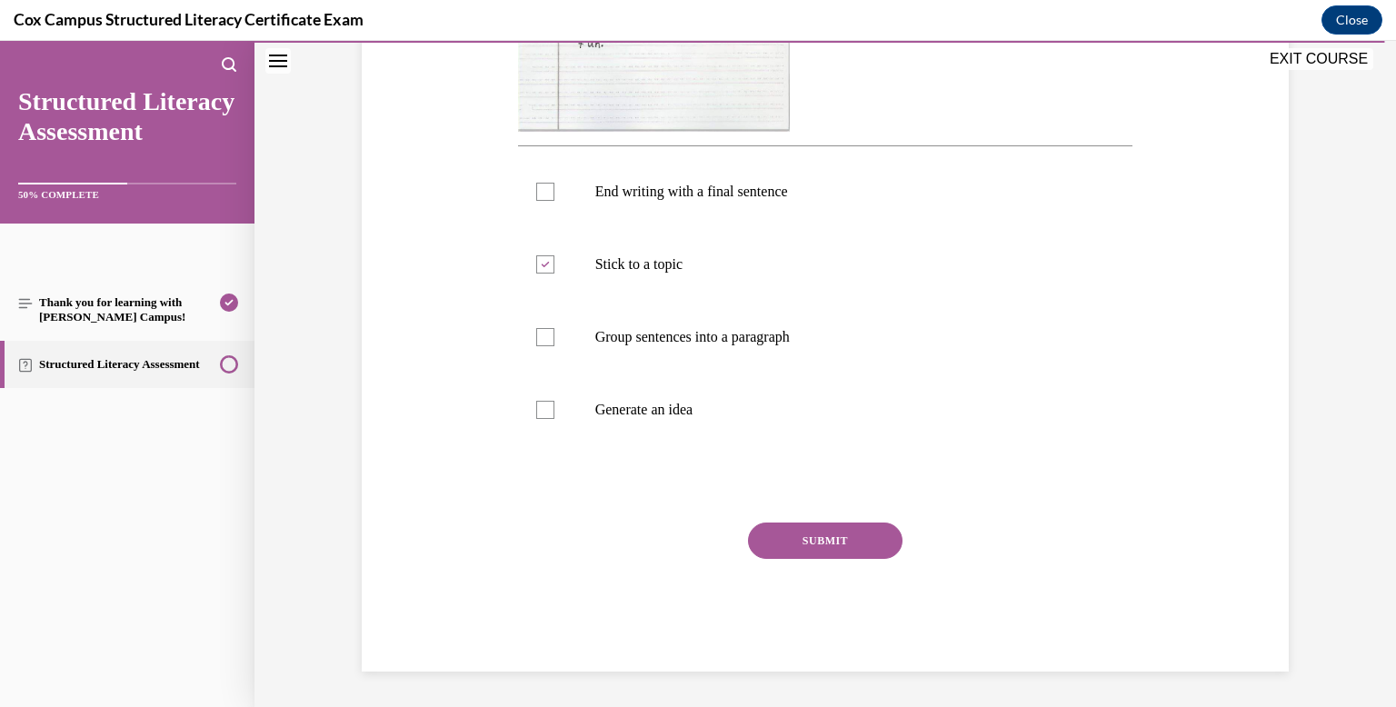
click at [780, 539] on button "SUBMIT" at bounding box center [825, 540] width 154 height 36
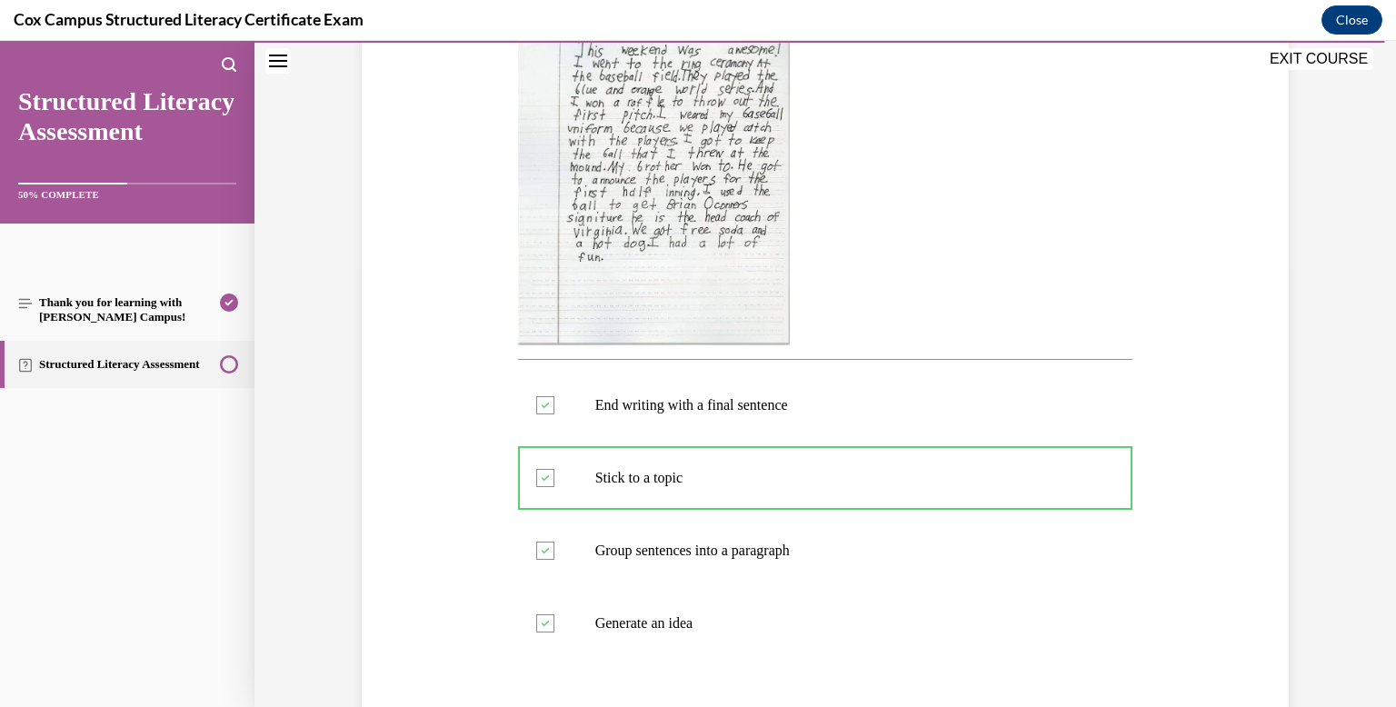
scroll to position [801, 0]
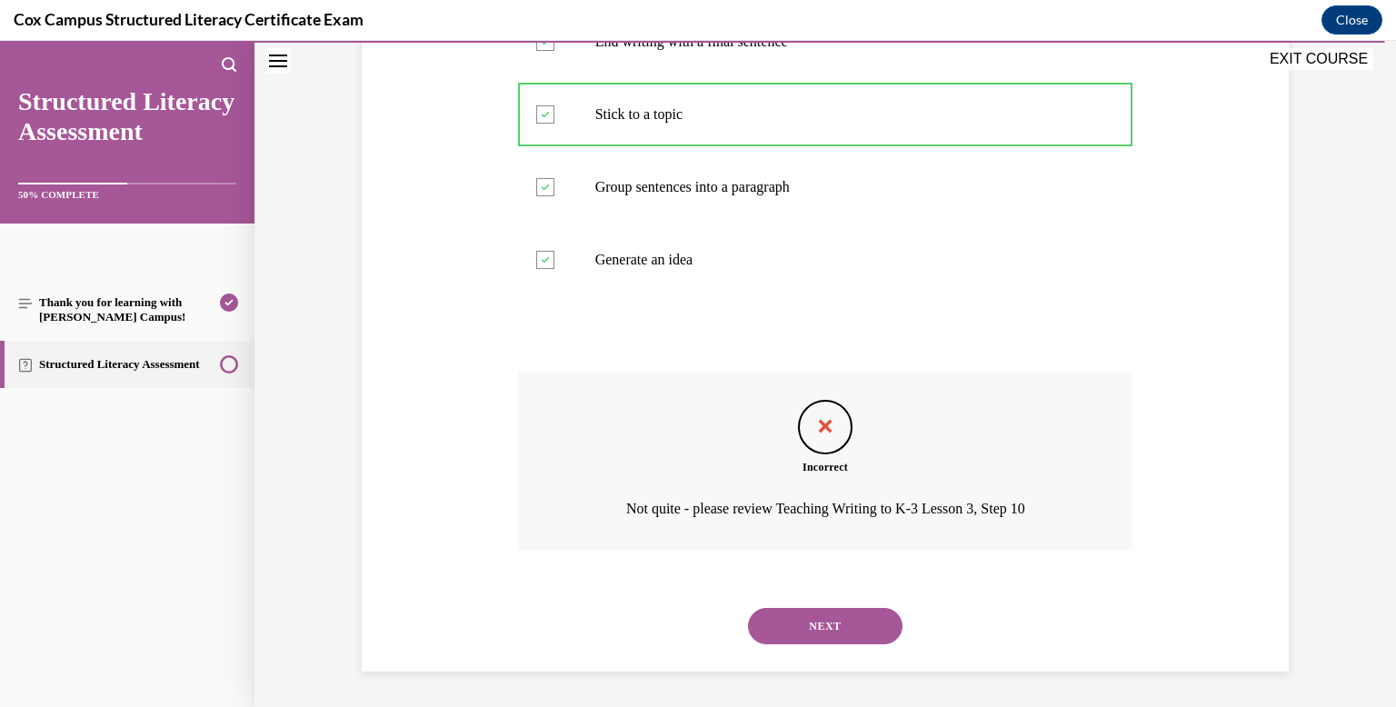
click at [799, 616] on button "NEXT" at bounding box center [825, 626] width 154 height 36
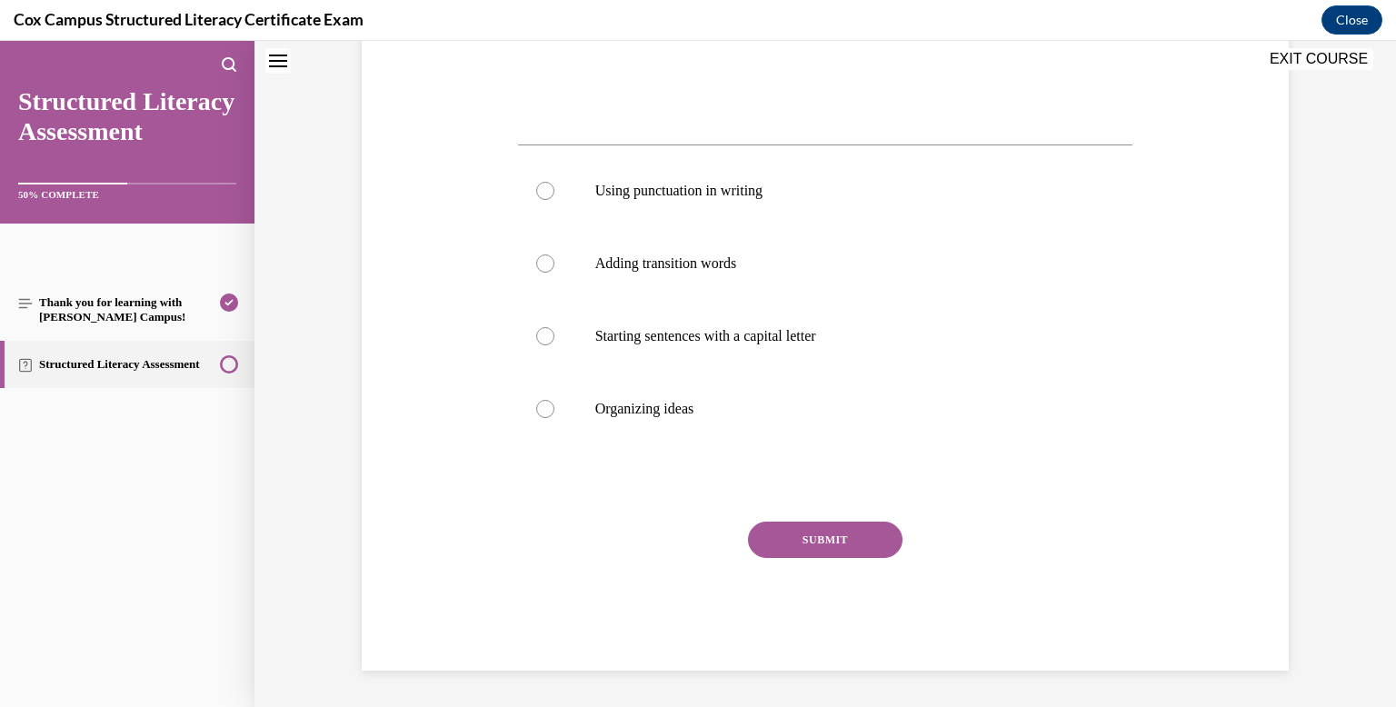
scroll to position [0, 0]
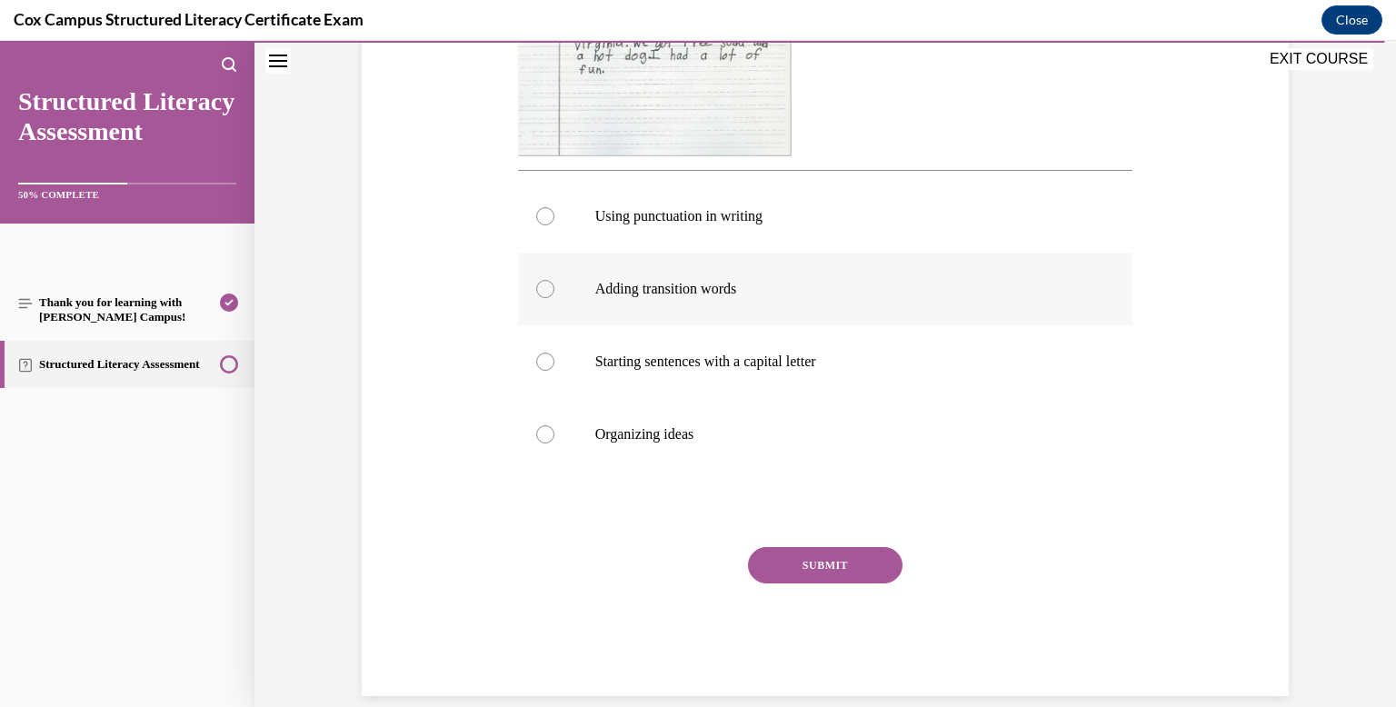
click at [791, 320] on label "Adding transition words" at bounding box center [825, 289] width 615 height 73
click at [554, 298] on input "Adding transition words" at bounding box center [545, 289] width 18 height 18
radio input "true"
click at [817, 561] on button "SUBMIT" at bounding box center [825, 565] width 154 height 36
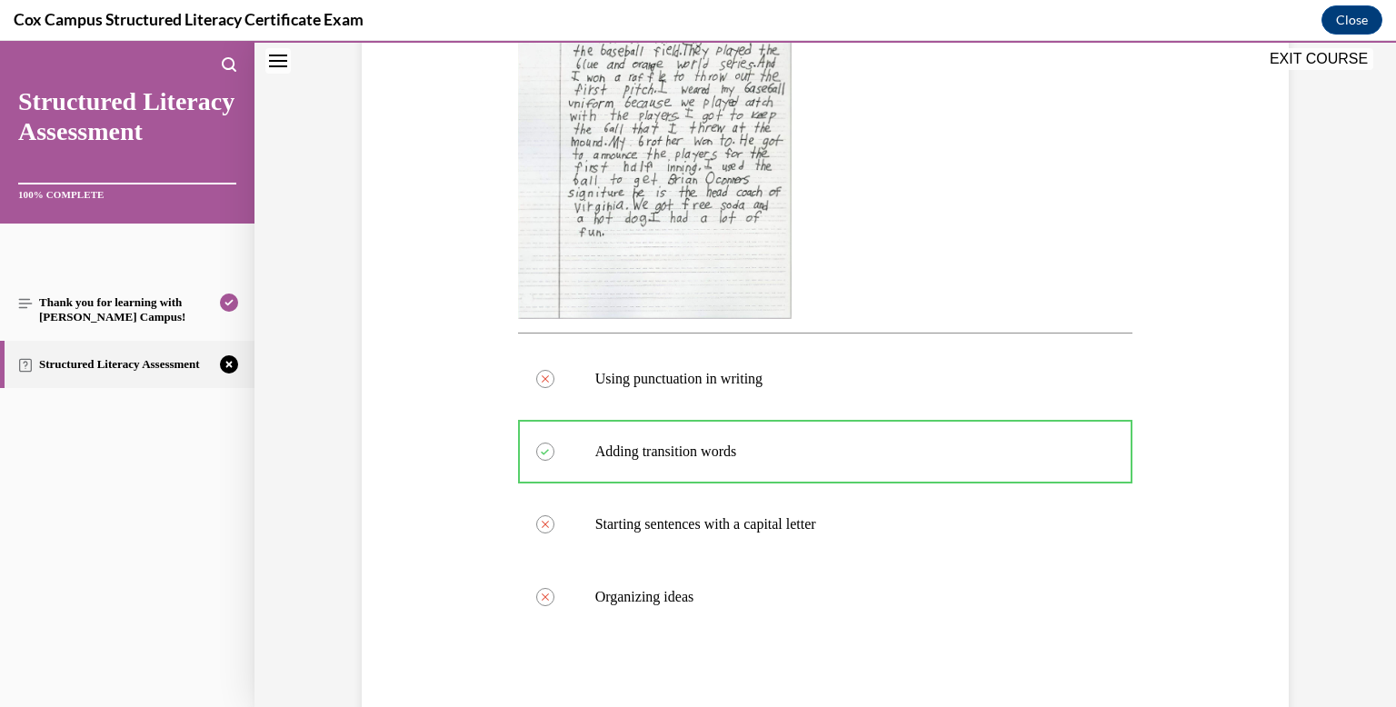
scroll to position [472, 0]
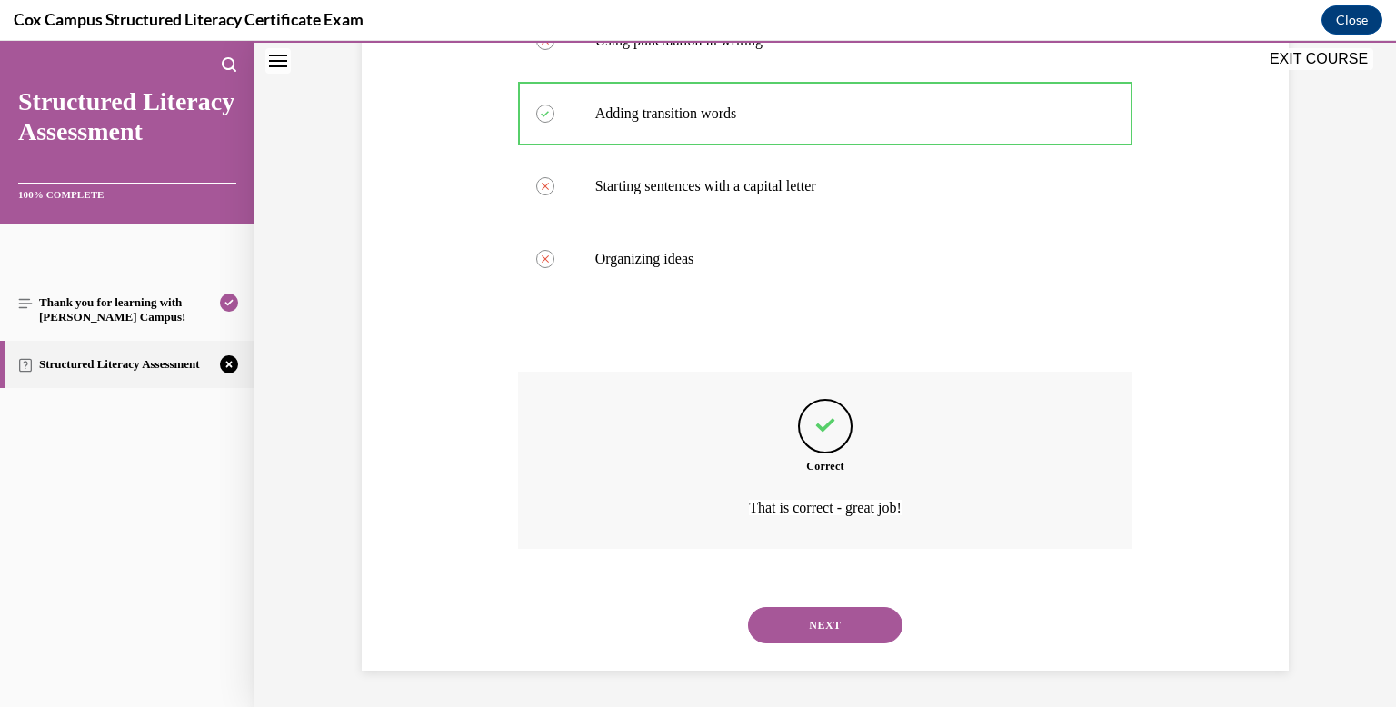
click at [834, 645] on div "NEXT" at bounding box center [825, 625] width 615 height 73
click at [834, 618] on button "NEXT" at bounding box center [825, 625] width 154 height 36
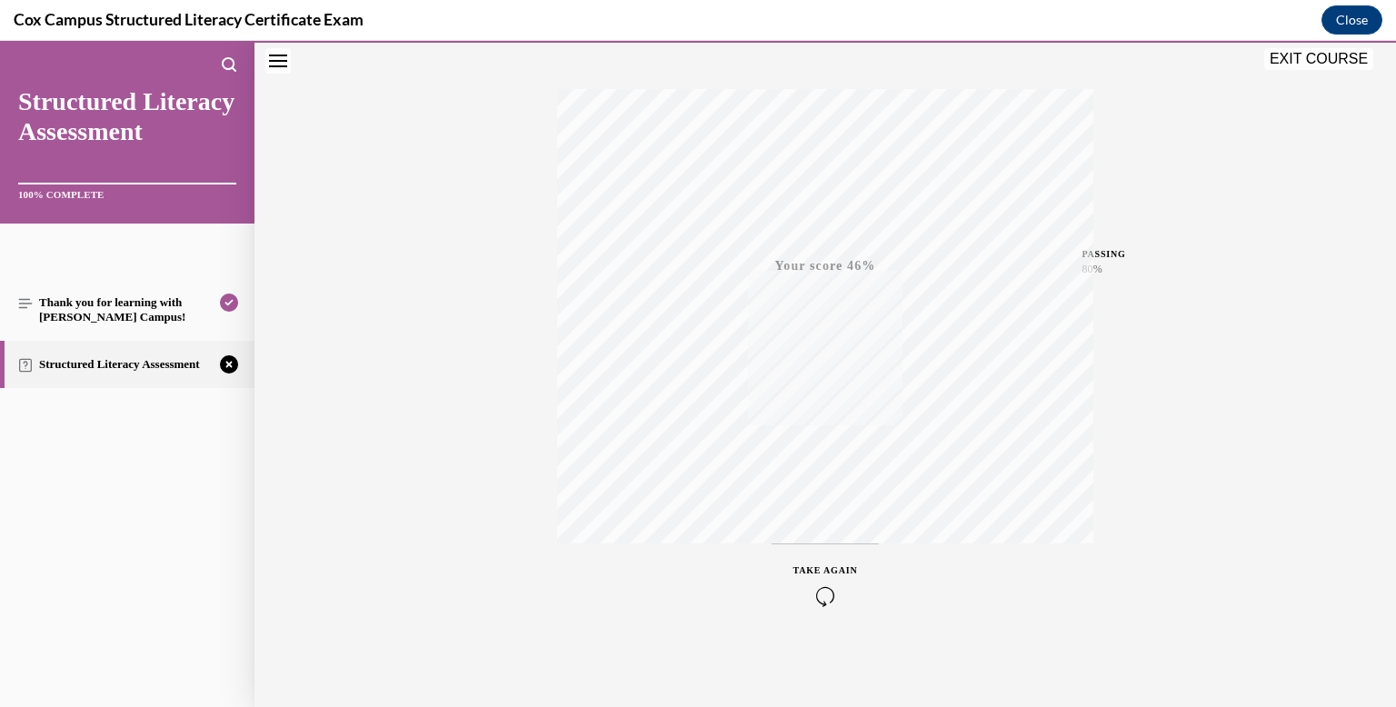
click at [833, 563] on div "TAKE AGAIN" at bounding box center [825, 584] width 65 height 43
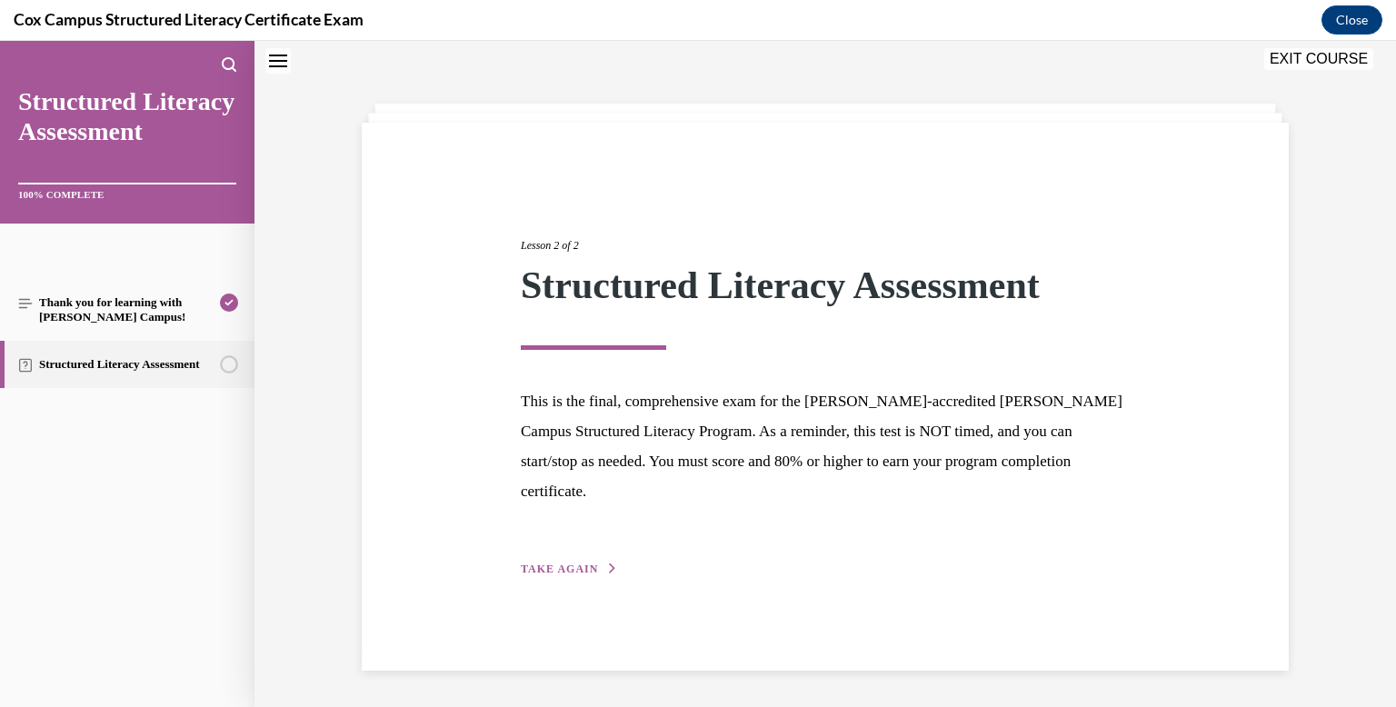
scroll to position [57, 0]
click at [541, 561] on button "TAKE AGAIN" at bounding box center [569, 569] width 97 height 16
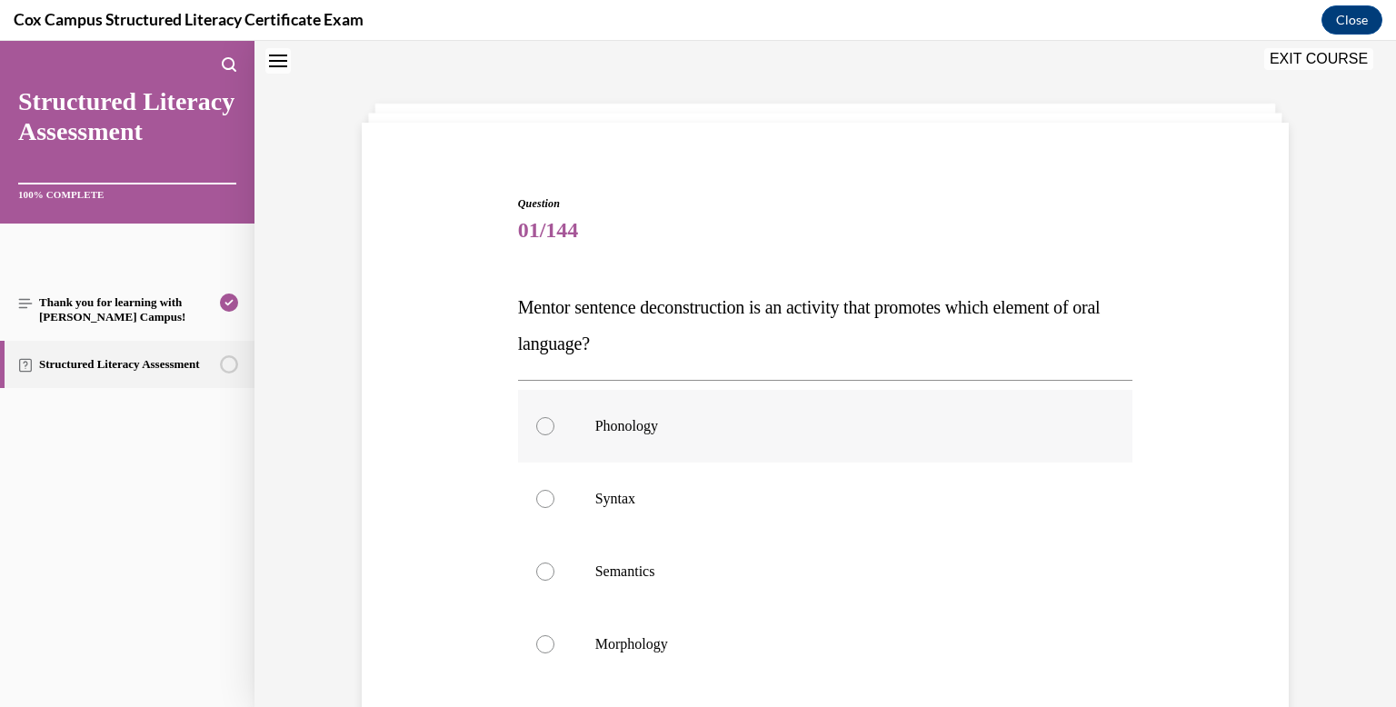
click at [647, 431] on span "Phonology" at bounding box center [626, 425] width 63 height 15
click at [554, 431] on input "Phonology" at bounding box center [545, 426] width 18 height 18
radio input "true"
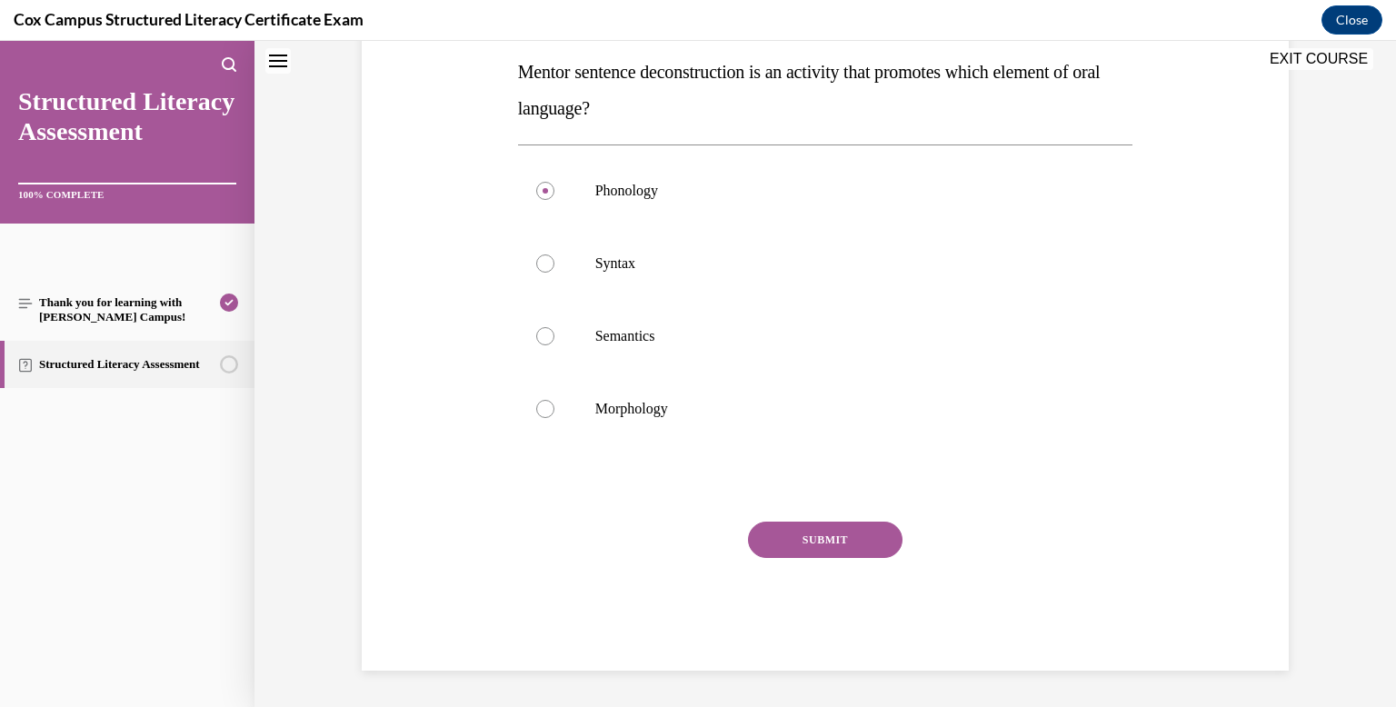
click at [790, 558] on div "SUBMIT" at bounding box center [825, 567] width 615 height 91
click at [791, 554] on button "SUBMIT" at bounding box center [825, 540] width 154 height 36
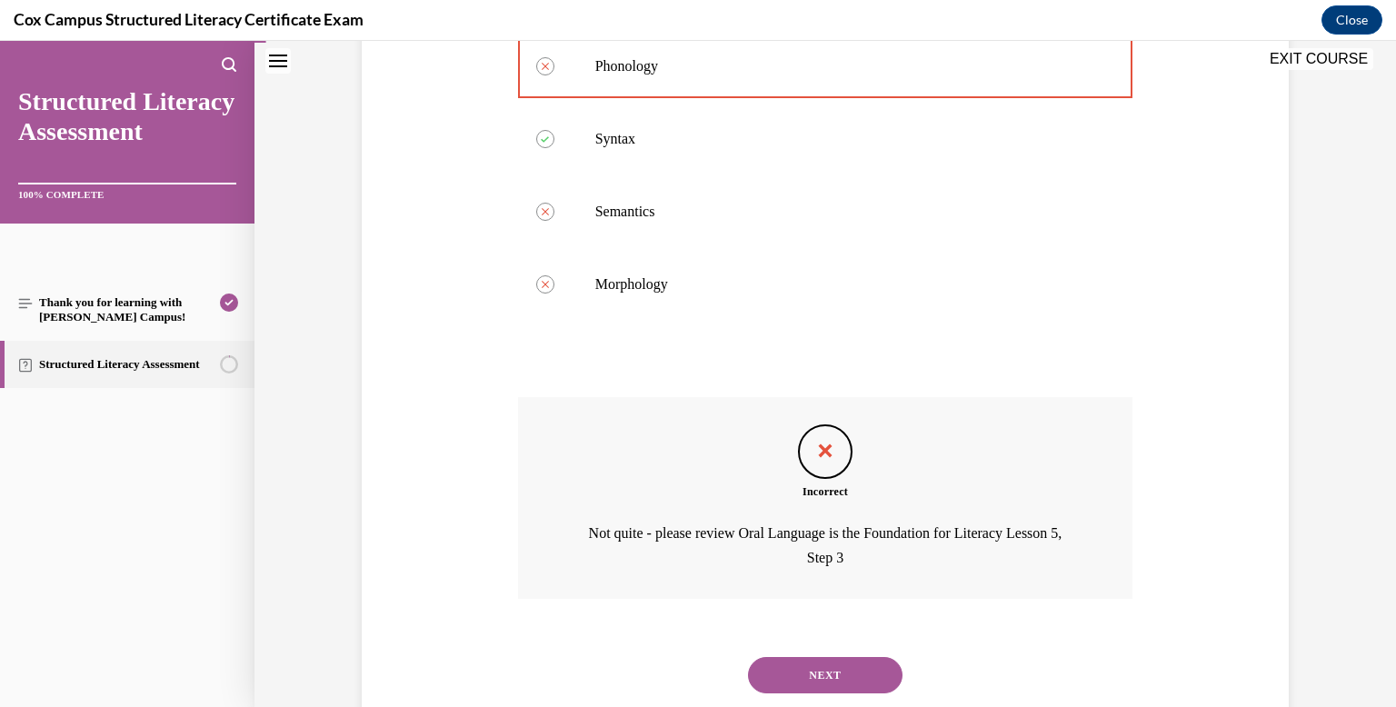
scroll to position [467, 0]
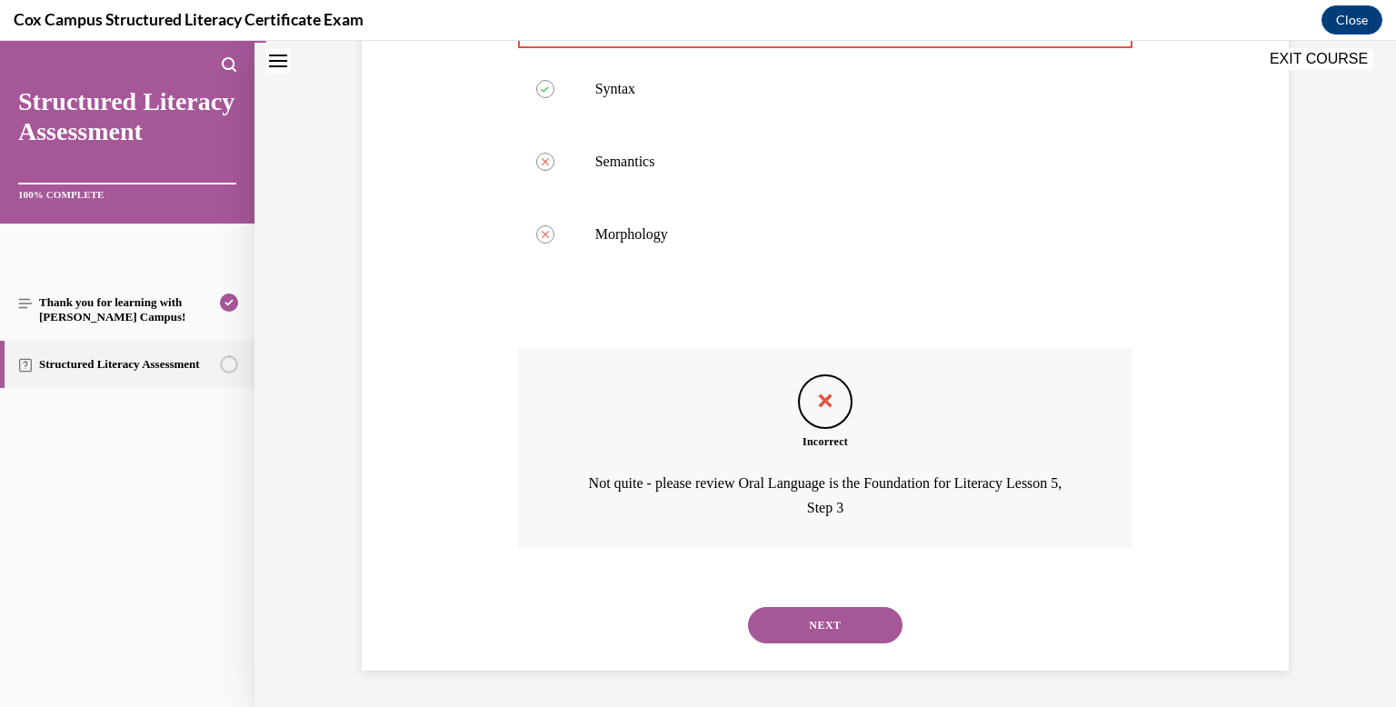
click at [801, 607] on button "NEXT" at bounding box center [825, 625] width 154 height 36
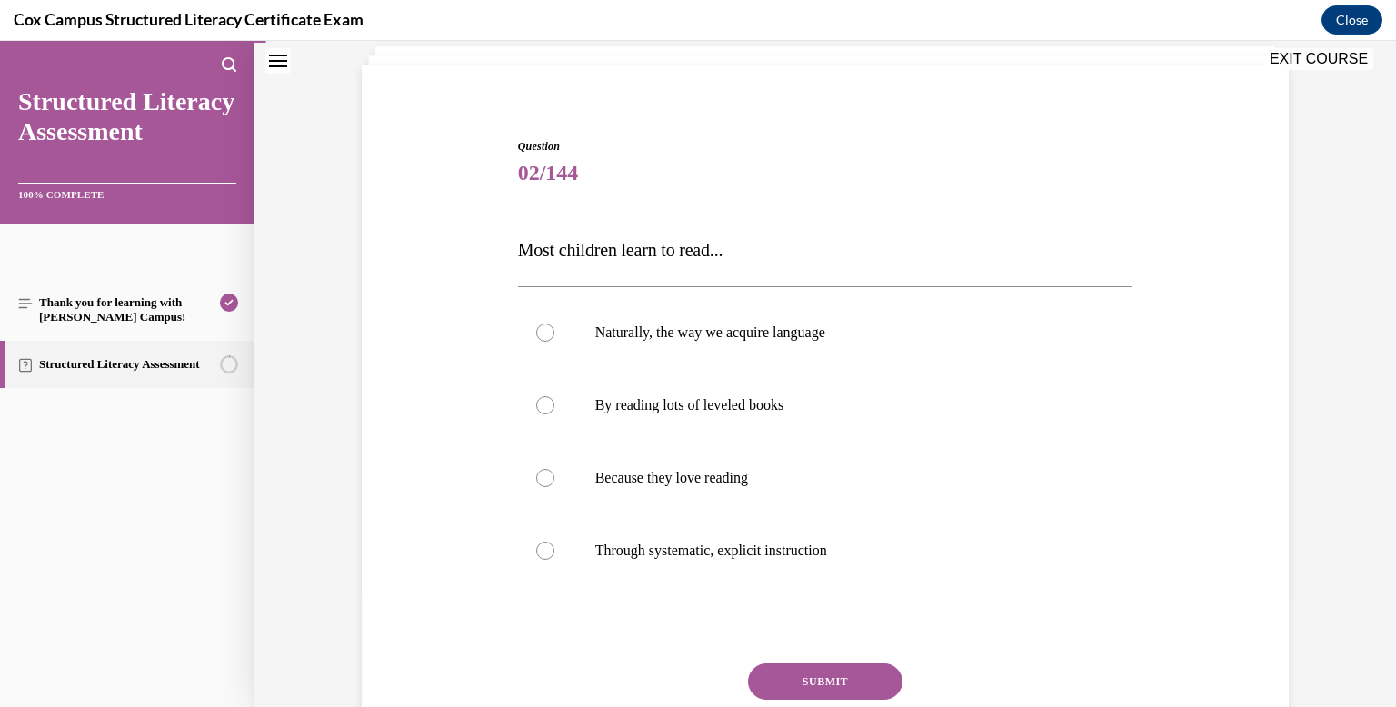
scroll to position [121, 0]
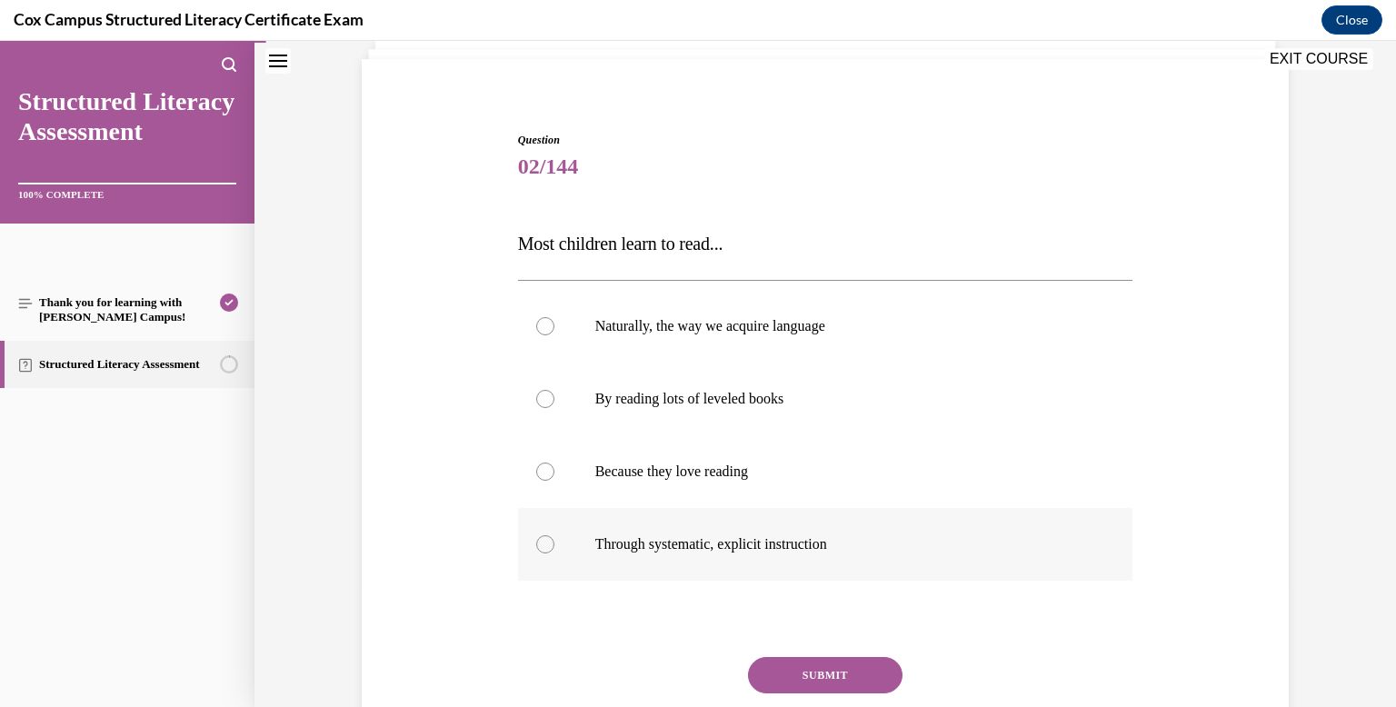
click at [725, 522] on label "Through systematic, explicit instruction" at bounding box center [825, 544] width 615 height 73
click at [554, 535] on input "Through systematic, explicit instruction" at bounding box center [545, 544] width 18 height 18
radio input "true"
click at [803, 399] on p "By reading lots of leveled books" at bounding box center [841, 399] width 492 height 18
click at [554, 399] on input "By reading lots of leveled books" at bounding box center [545, 399] width 18 height 18
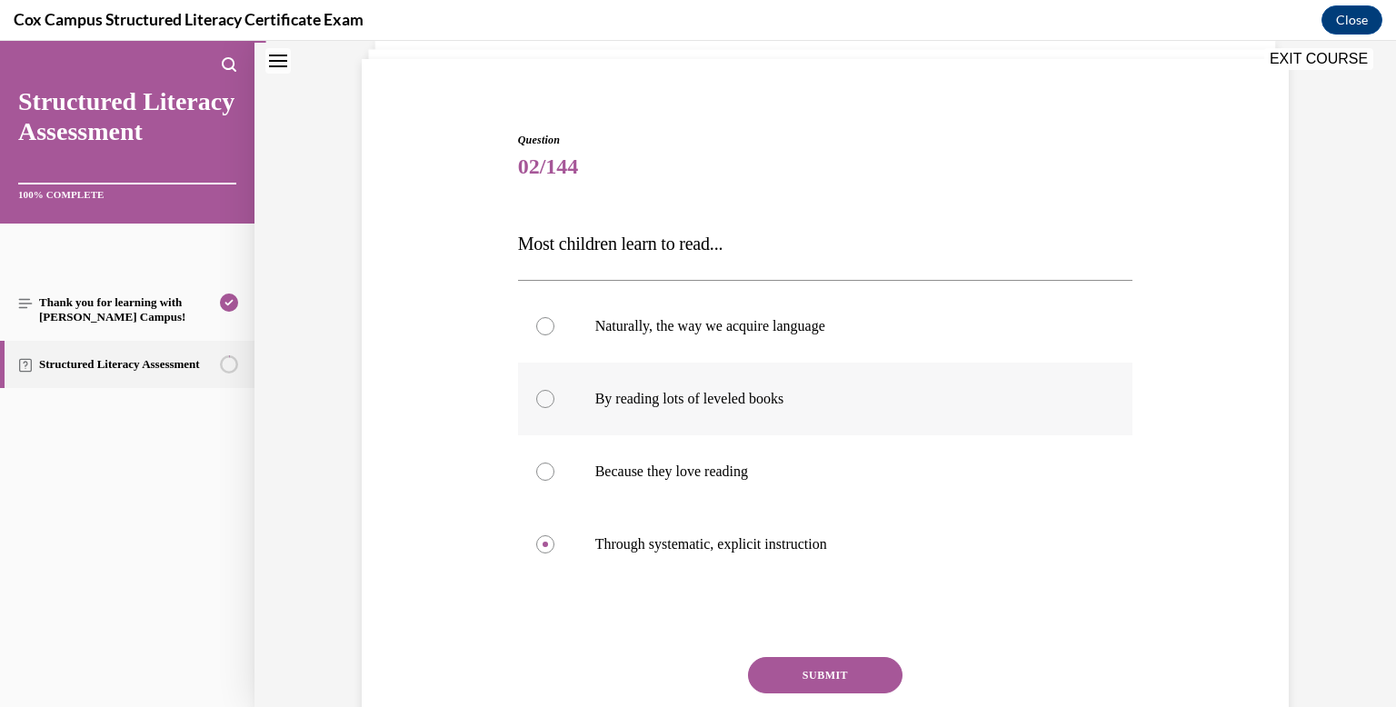
radio input "true"
click at [843, 657] on button "SUBMIT" at bounding box center [825, 675] width 154 height 36
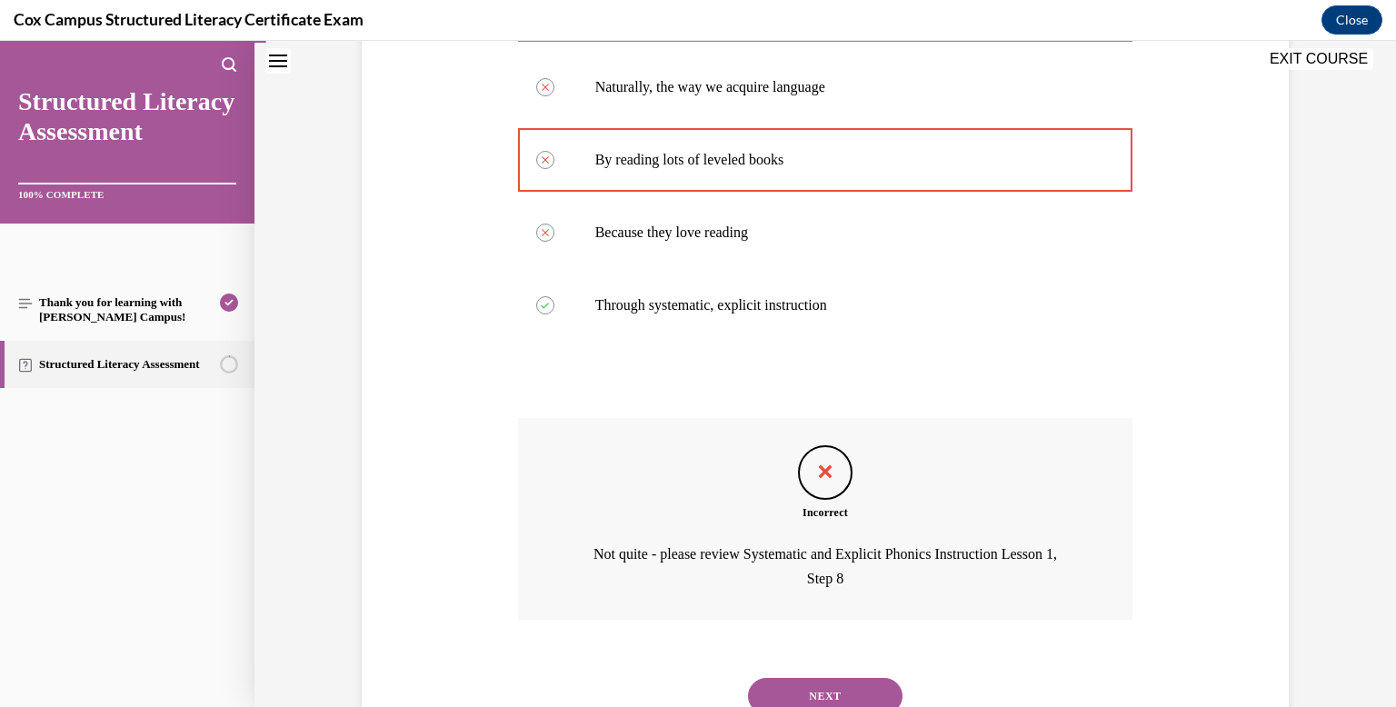
scroll to position [431, 0]
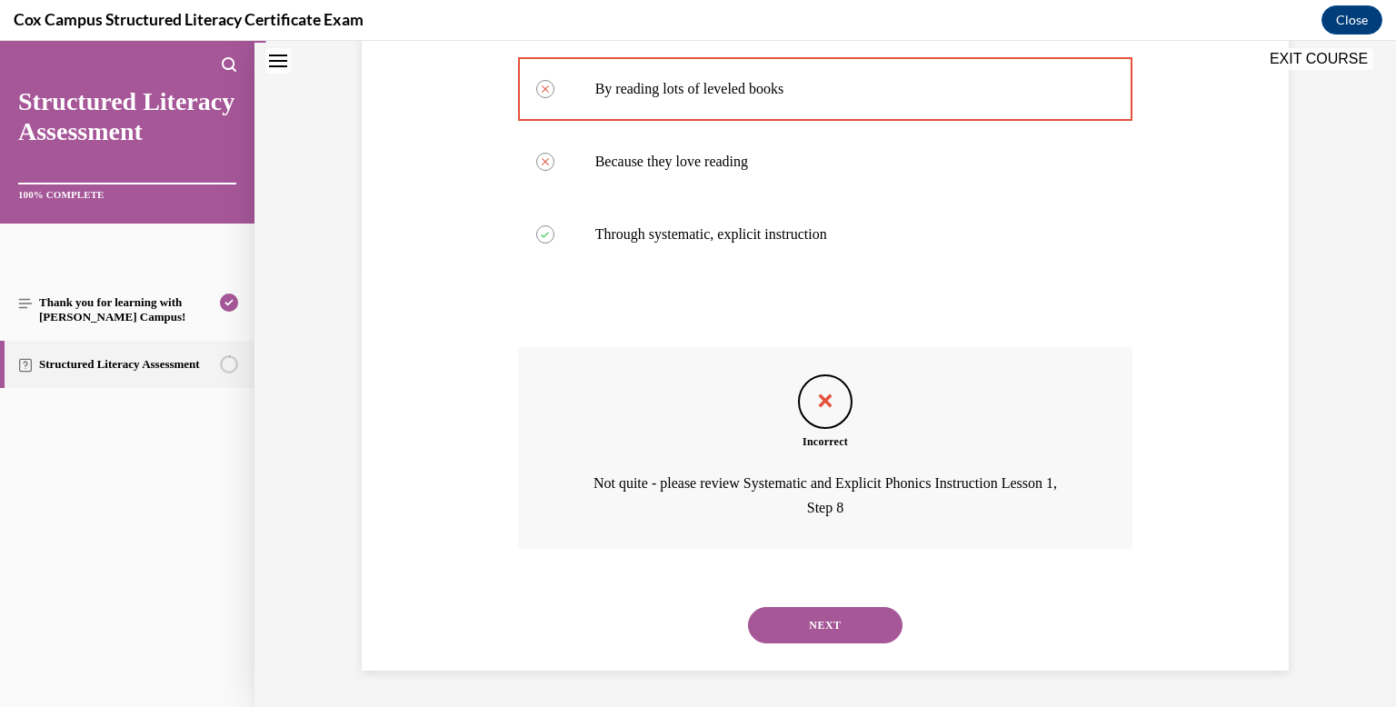
click at [840, 632] on button "NEXT" at bounding box center [825, 625] width 154 height 36
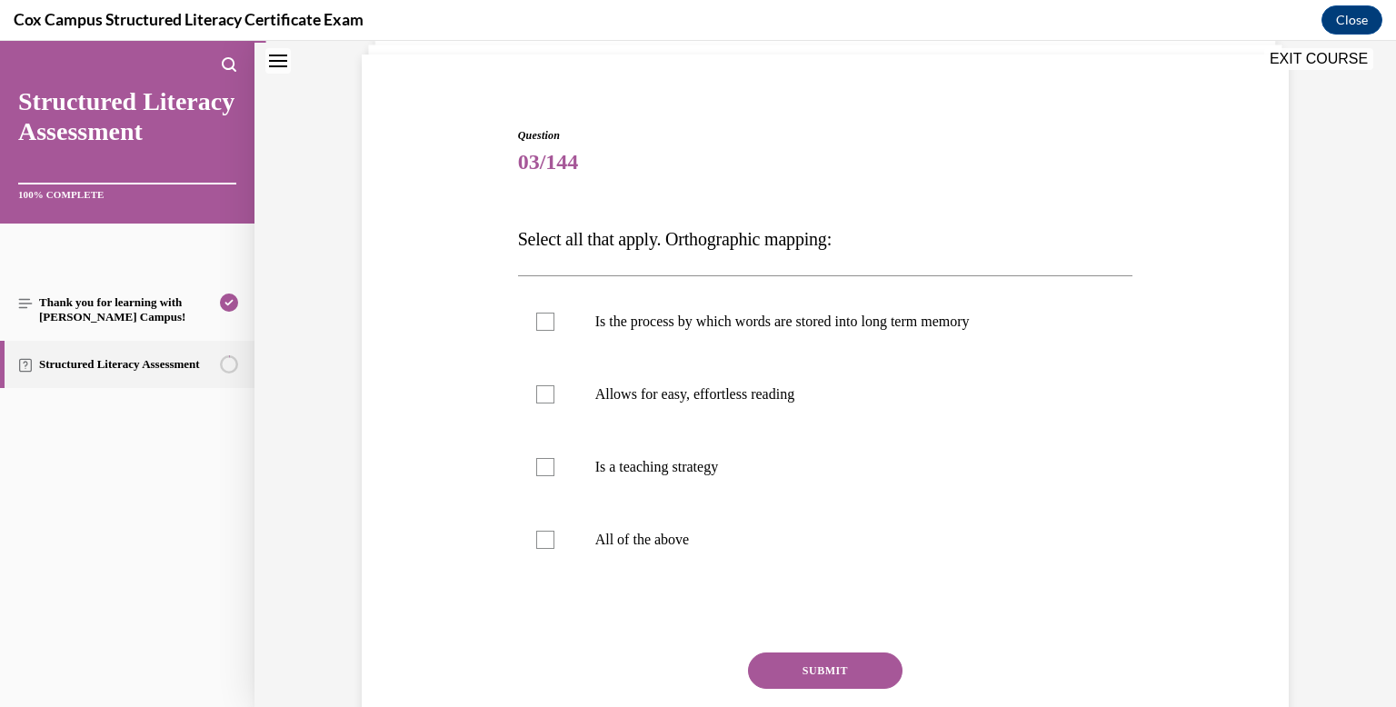
scroll to position [127, 0]
click at [783, 277] on div "Is the process by which words are stored into long term memory Allows for easy,…" at bounding box center [825, 429] width 615 height 310
click at [781, 300] on label "Is the process by which words are stored into long term memory" at bounding box center [825, 319] width 615 height 73
click at [554, 311] on input "Is the process by which words are stored into long term memory" at bounding box center [545, 320] width 18 height 18
checkbox input "true"
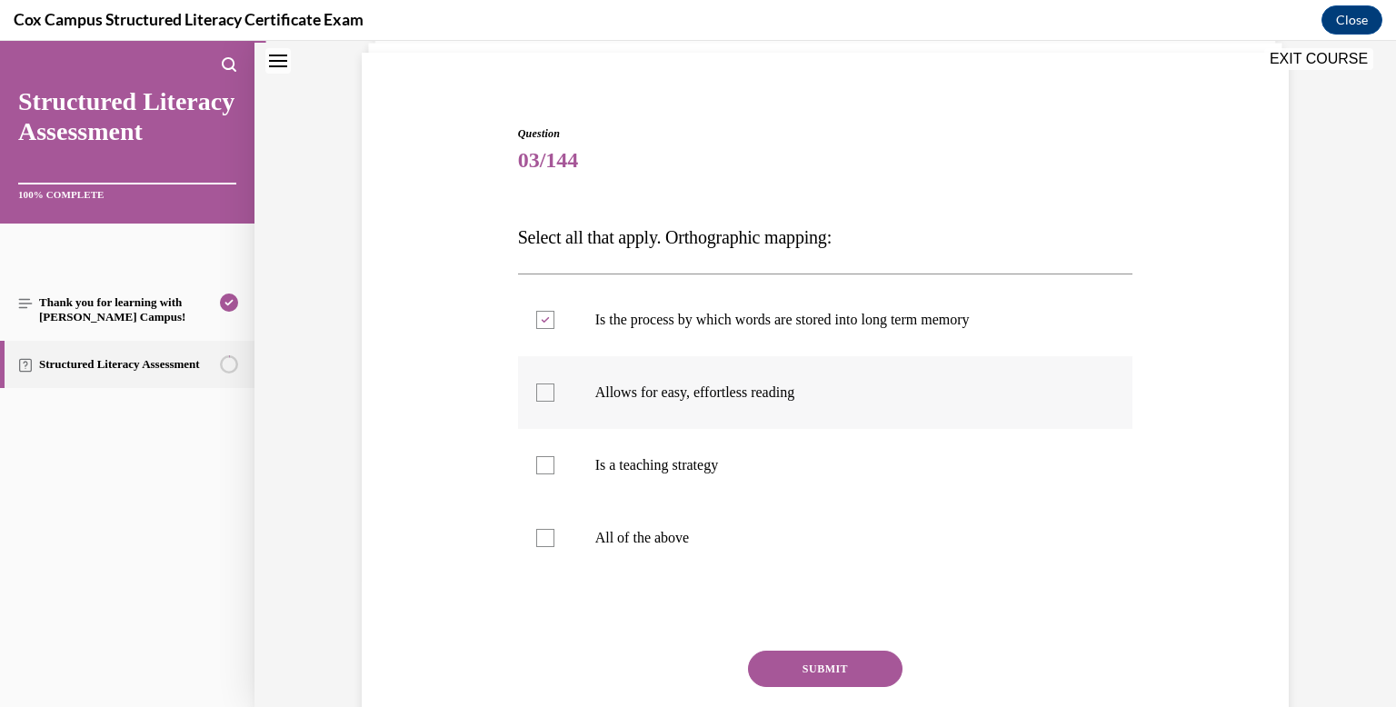
click at [771, 376] on label "Allows for easy, effortless reading" at bounding box center [825, 392] width 615 height 73
click at [554, 383] on input "Allows for easy, effortless reading" at bounding box center [545, 392] width 18 height 18
checkbox input "true"
click at [811, 658] on button "SUBMIT" at bounding box center [825, 669] width 154 height 36
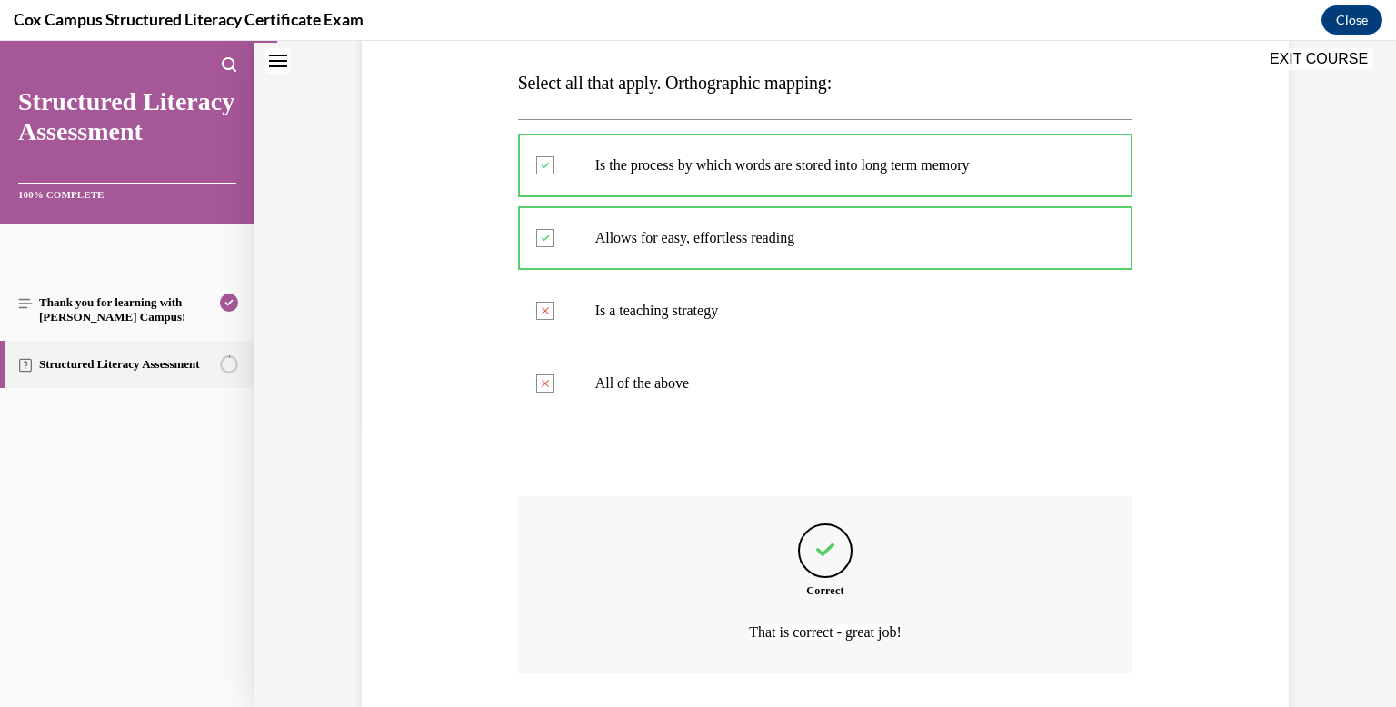
scroll to position [406, 0]
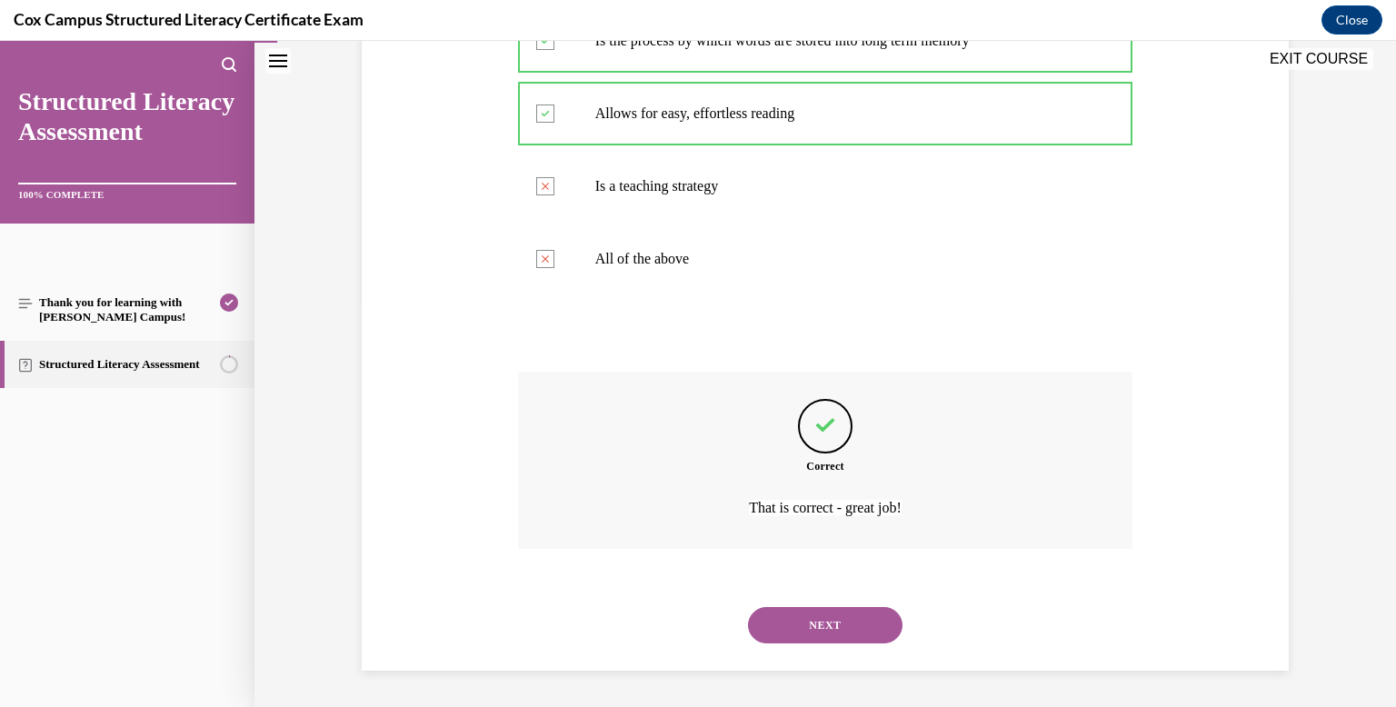
click at [805, 640] on button "NEXT" at bounding box center [825, 625] width 154 height 36
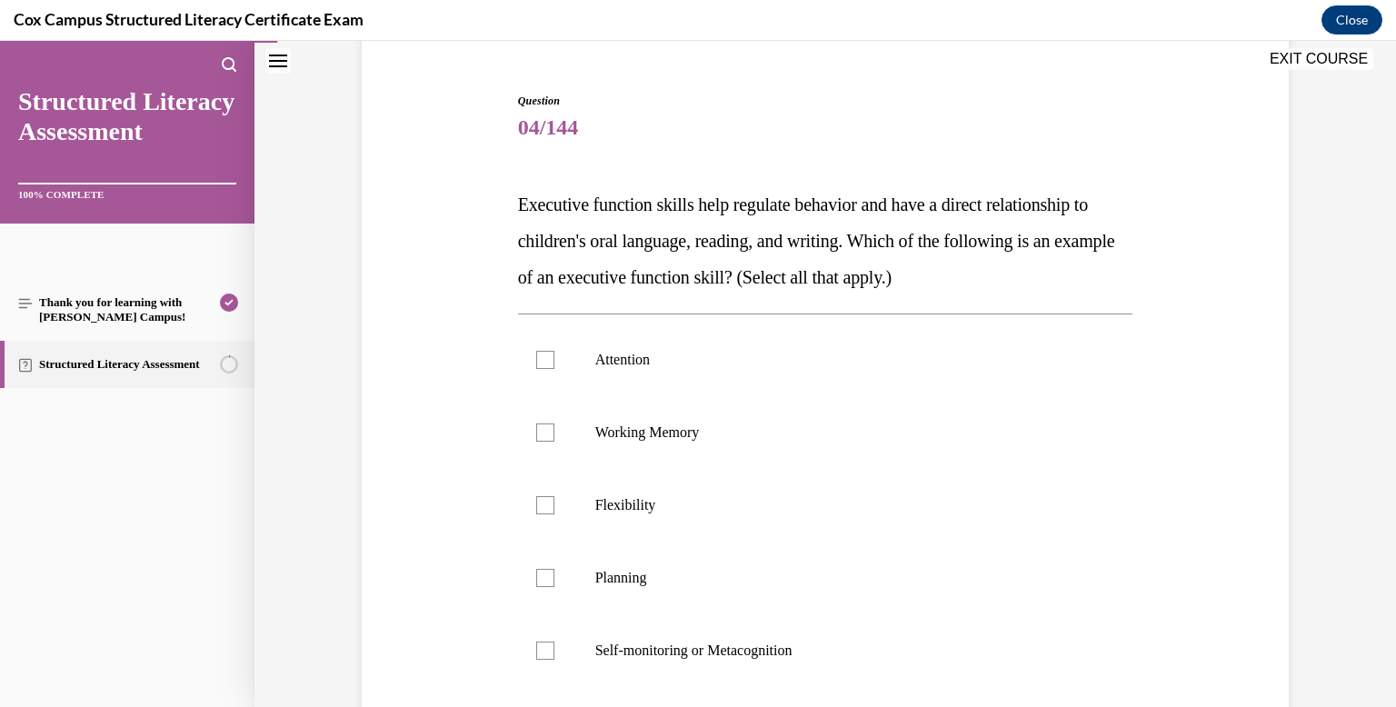
scroll to position [162, 0]
click at [696, 384] on label "Attention" at bounding box center [825, 358] width 615 height 73
click at [554, 367] on input "Attention" at bounding box center [545, 358] width 18 height 18
checkbox input "true"
click at [693, 411] on label "Working Memory" at bounding box center [825, 430] width 615 height 73
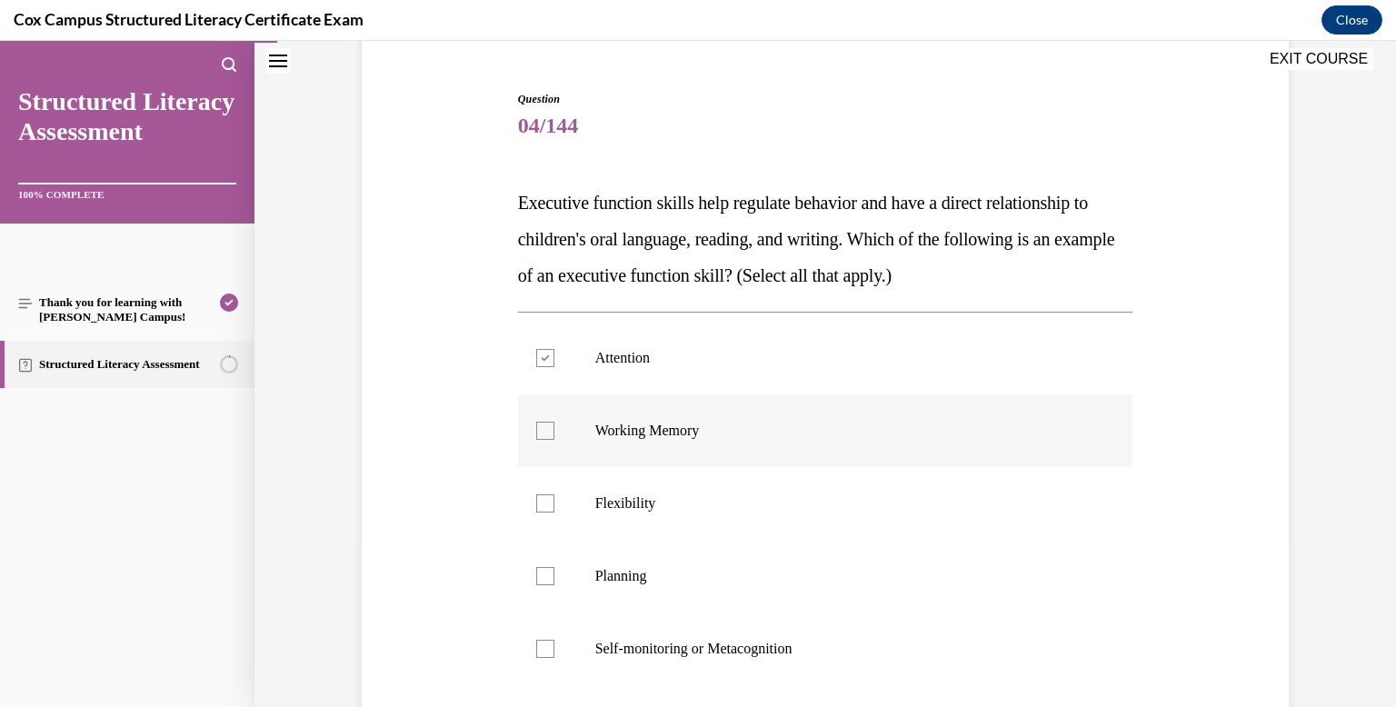
click at [554, 422] on input "Working Memory" at bounding box center [545, 431] width 18 height 18
checkbox input "true"
click at [689, 484] on label "Flexibility" at bounding box center [825, 503] width 615 height 73
click at [554, 494] on input "Flexibility" at bounding box center [545, 503] width 18 height 18
checkbox input "true"
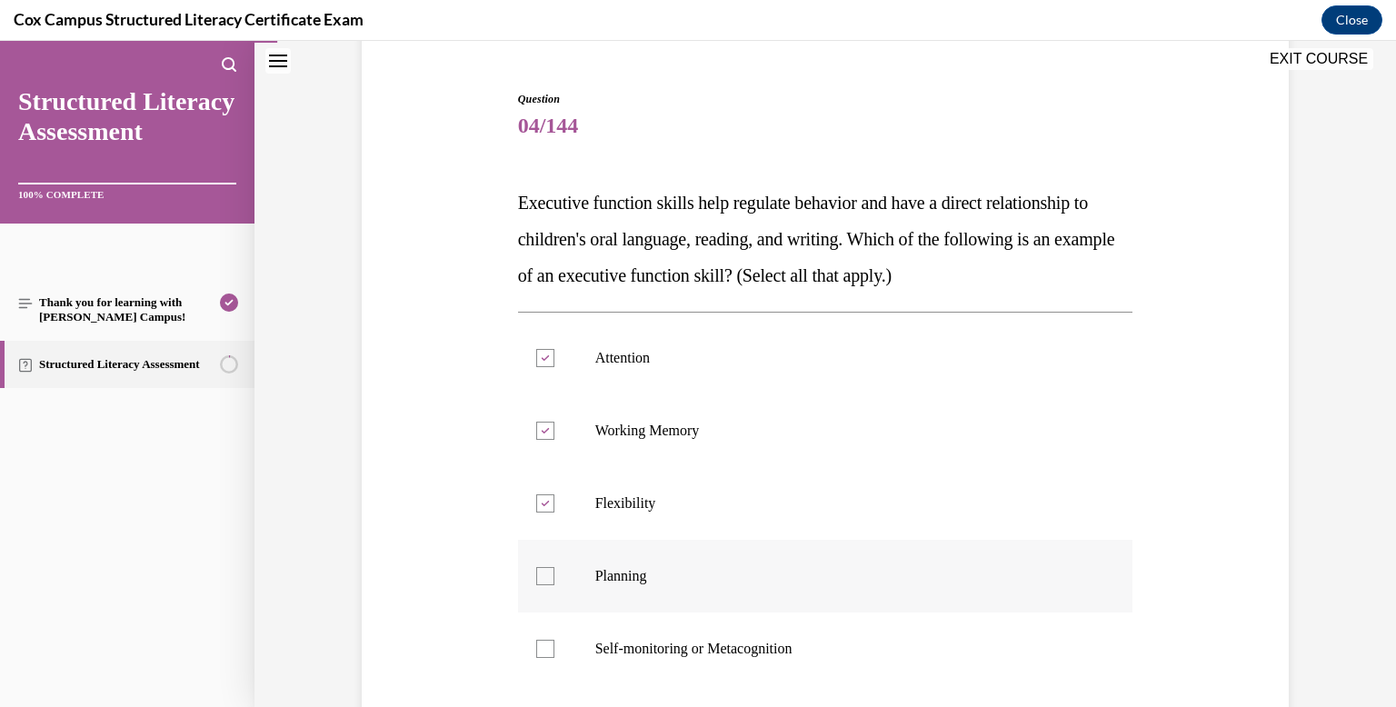
click at [680, 567] on p "Planning" at bounding box center [841, 576] width 492 height 18
click at [554, 567] on input "Planning" at bounding box center [545, 576] width 18 height 18
checkbox input "true"
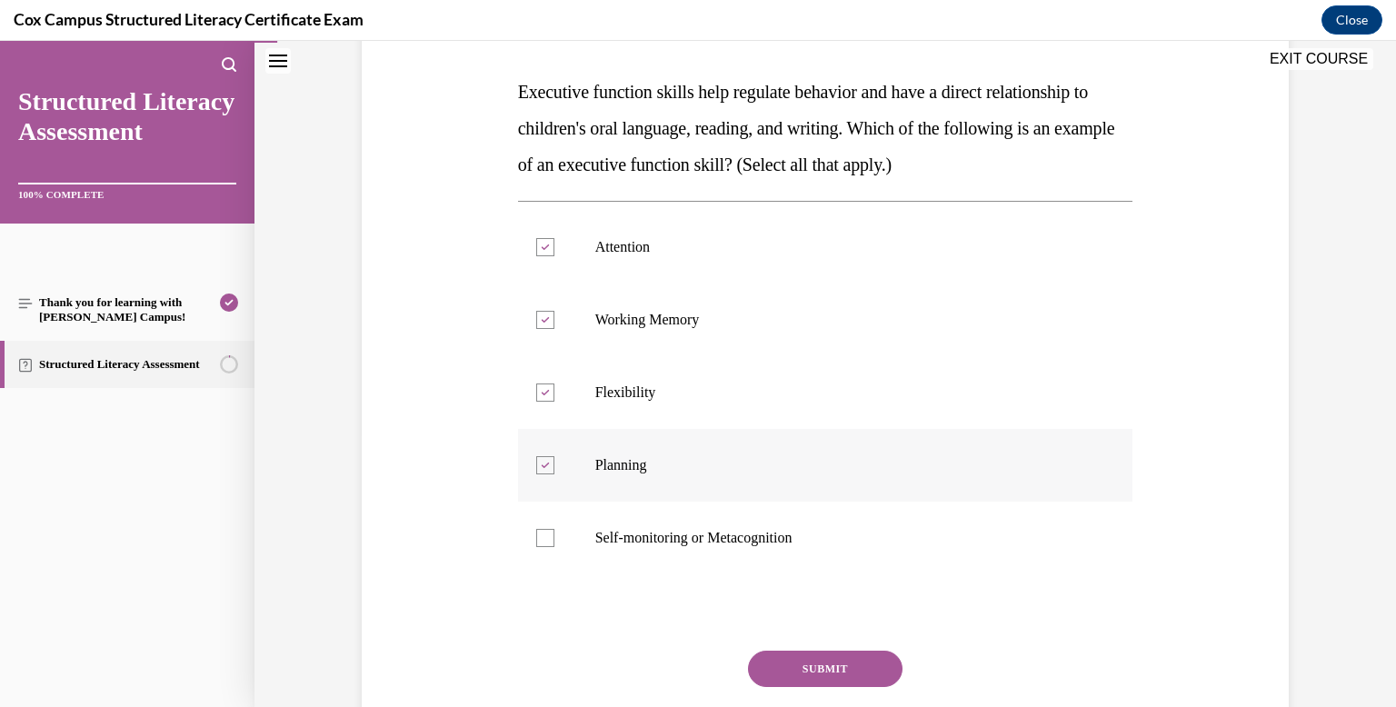
scroll to position [274, 0]
click at [679, 520] on label "Self-monitoring or Metacognition" at bounding box center [825, 537] width 615 height 73
click at [554, 528] on input "Self-monitoring or Metacognition" at bounding box center [545, 537] width 18 height 18
checkbox input "true"
click at [892, 666] on button "SUBMIT" at bounding box center [825, 668] width 154 height 36
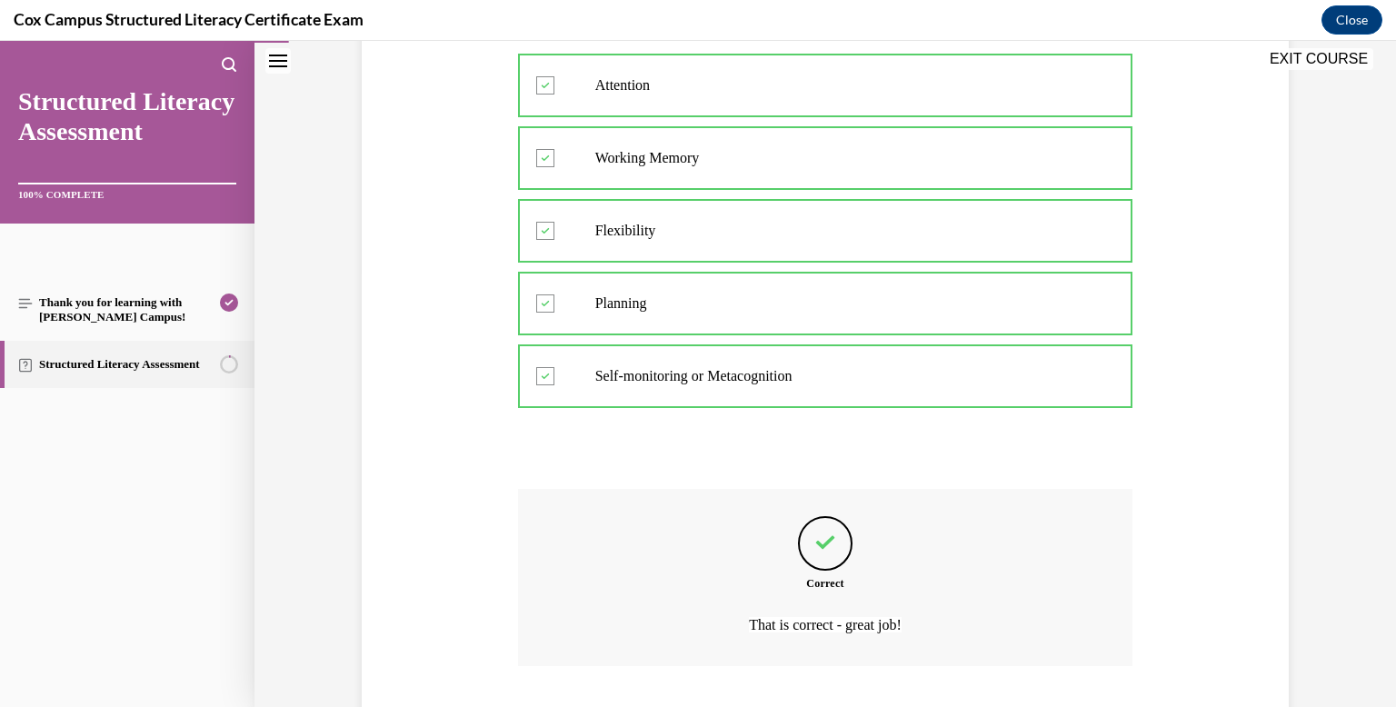
scroll to position [552, 0]
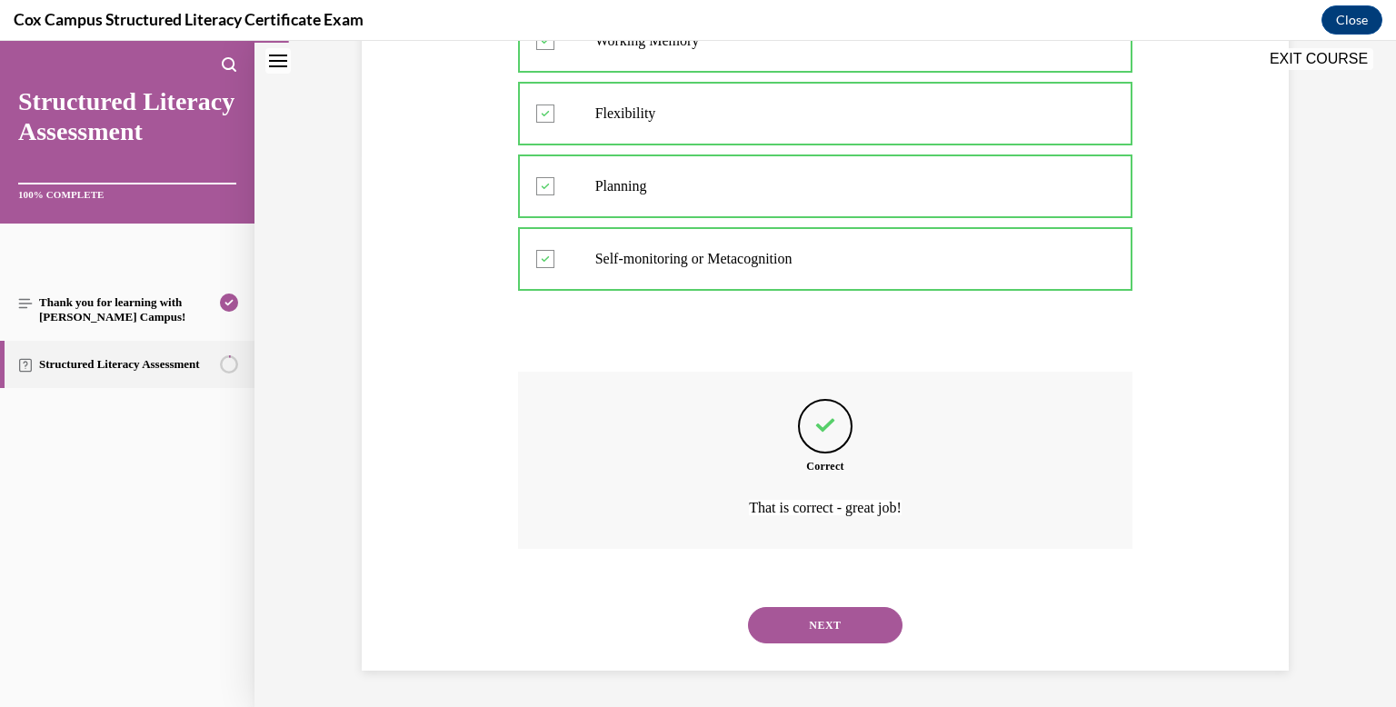
click at [867, 624] on button "NEXT" at bounding box center [825, 625] width 154 height 36
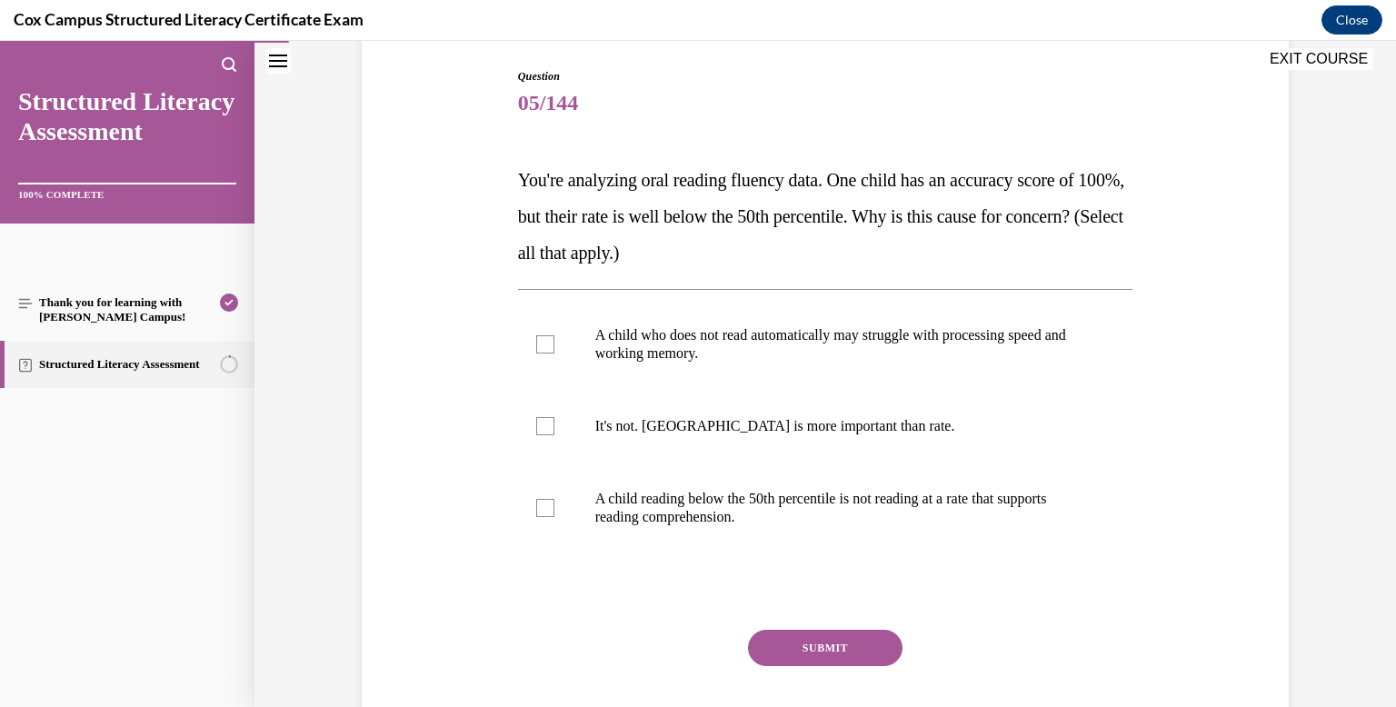
scroll to position [193, 0]
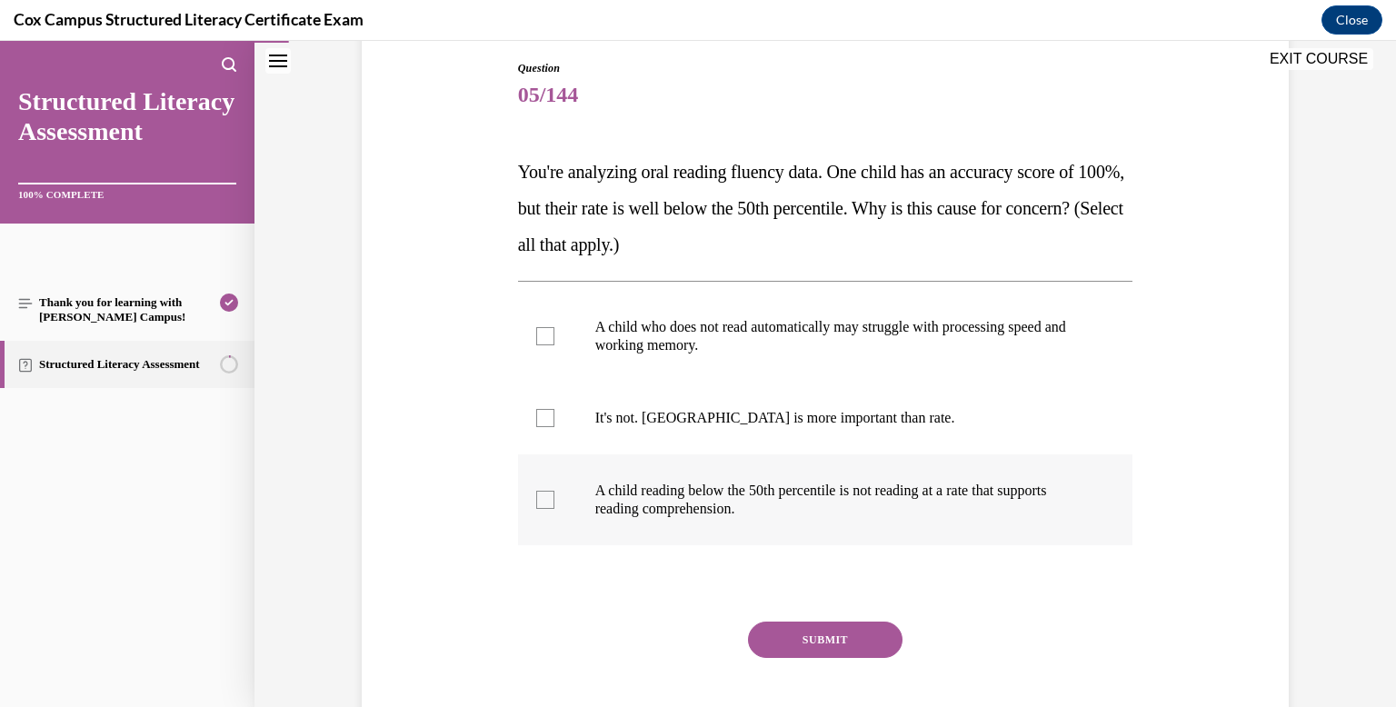
click at [863, 529] on label "A child reading below the 50th percentile is not reading at a rate that support…" at bounding box center [825, 499] width 615 height 91
click at [554, 509] on input "A child reading below the 50th percentile is not reading at a rate that support…" at bounding box center [545, 500] width 18 height 18
checkbox input "true"
click at [867, 362] on label "A child who does not read automatically may struggle with processing speed and …" at bounding box center [825, 336] width 615 height 91
click at [554, 345] on input "A child who does not read automatically may struggle with processing speed and …" at bounding box center [545, 336] width 18 height 18
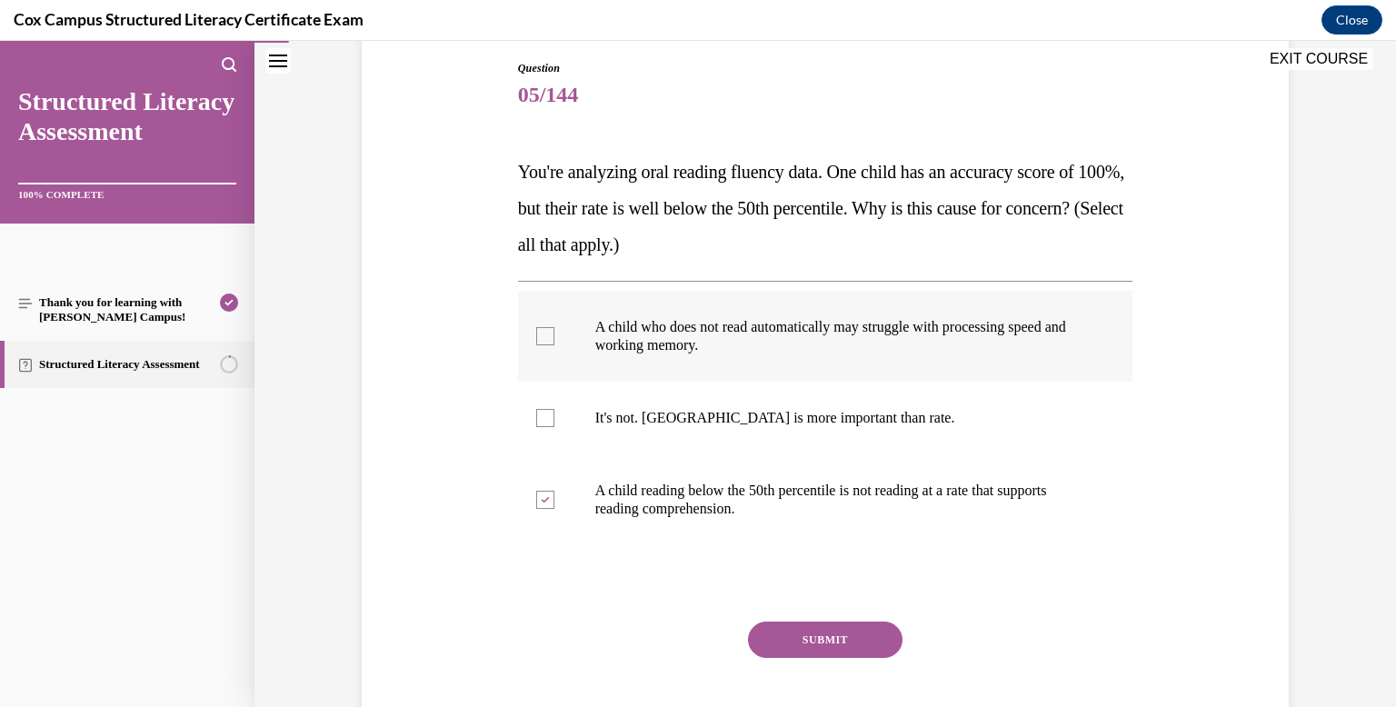
checkbox input "true"
click at [854, 619] on div "Question 05/144 You're analyzing oral reading fluency data. One child has an ac…" at bounding box center [825, 415] width 615 height 711
click at [851, 634] on button "SUBMIT" at bounding box center [825, 640] width 154 height 36
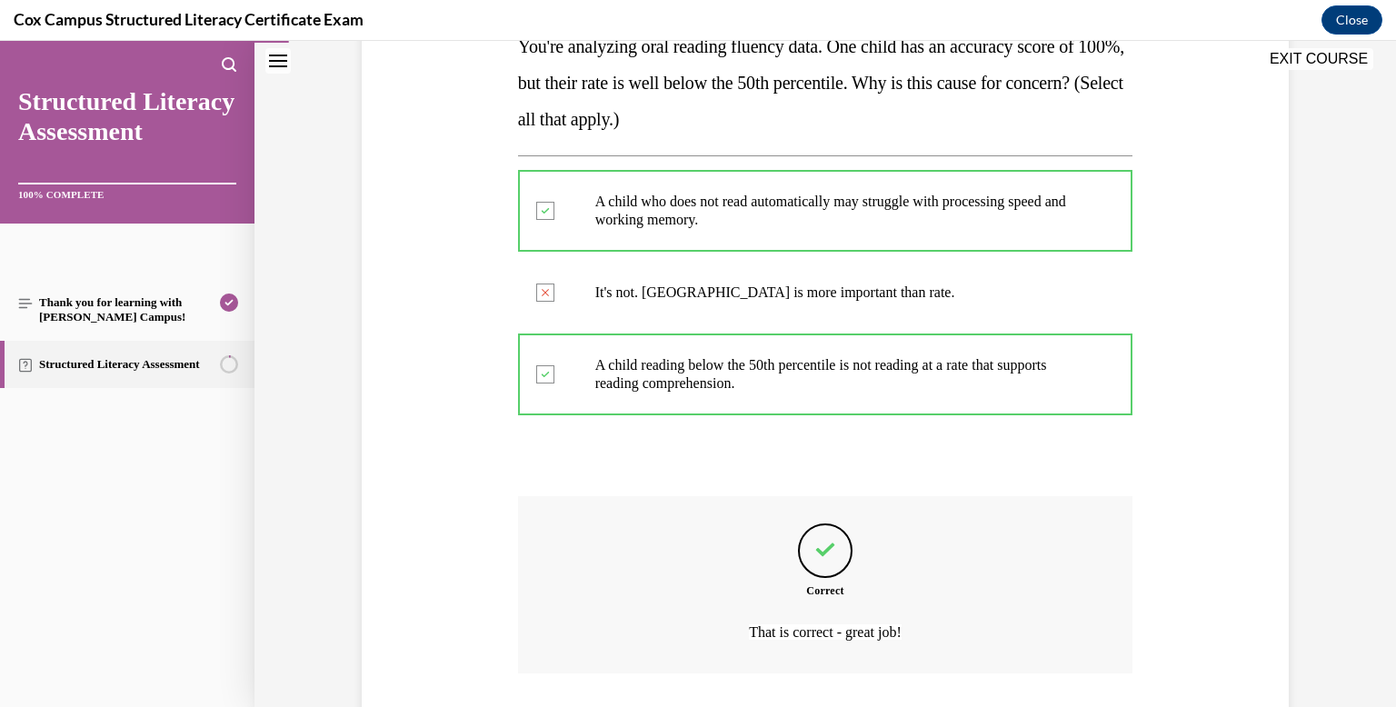
scroll to position [443, 0]
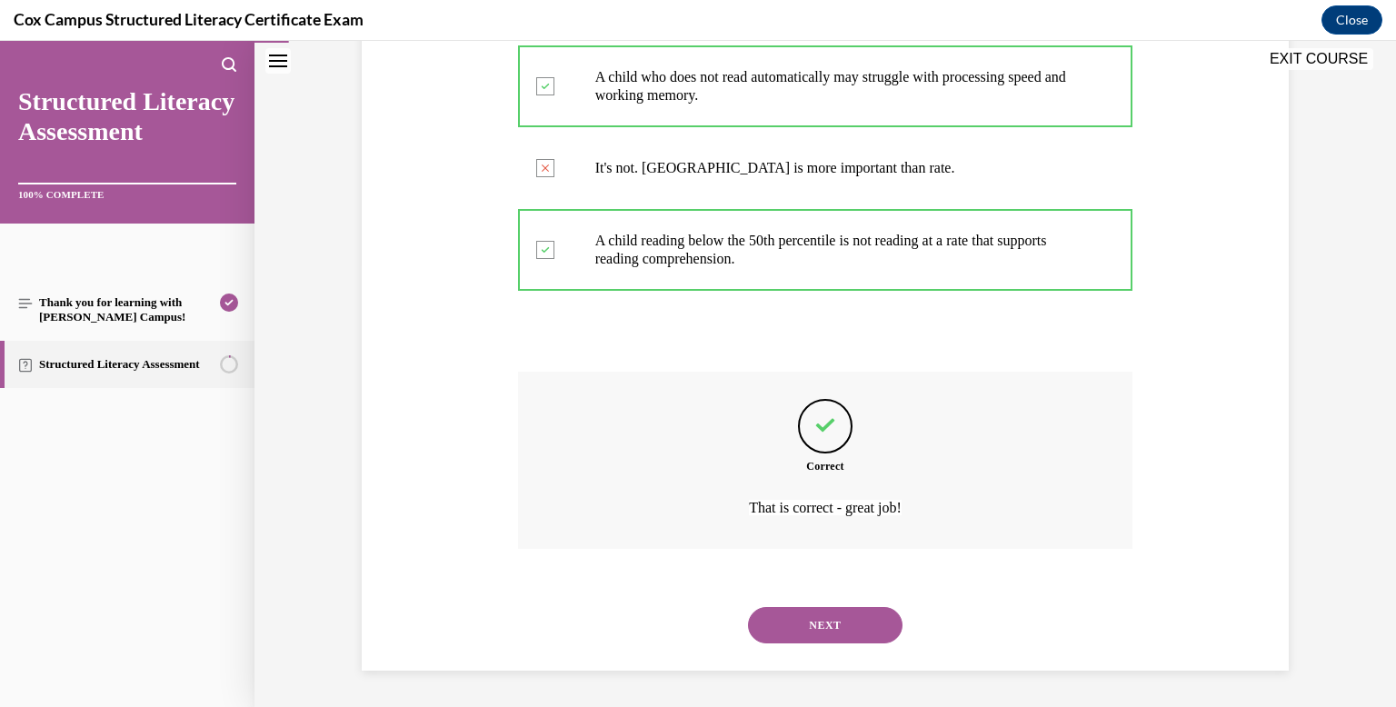
click at [851, 634] on button "NEXT" at bounding box center [825, 625] width 154 height 36
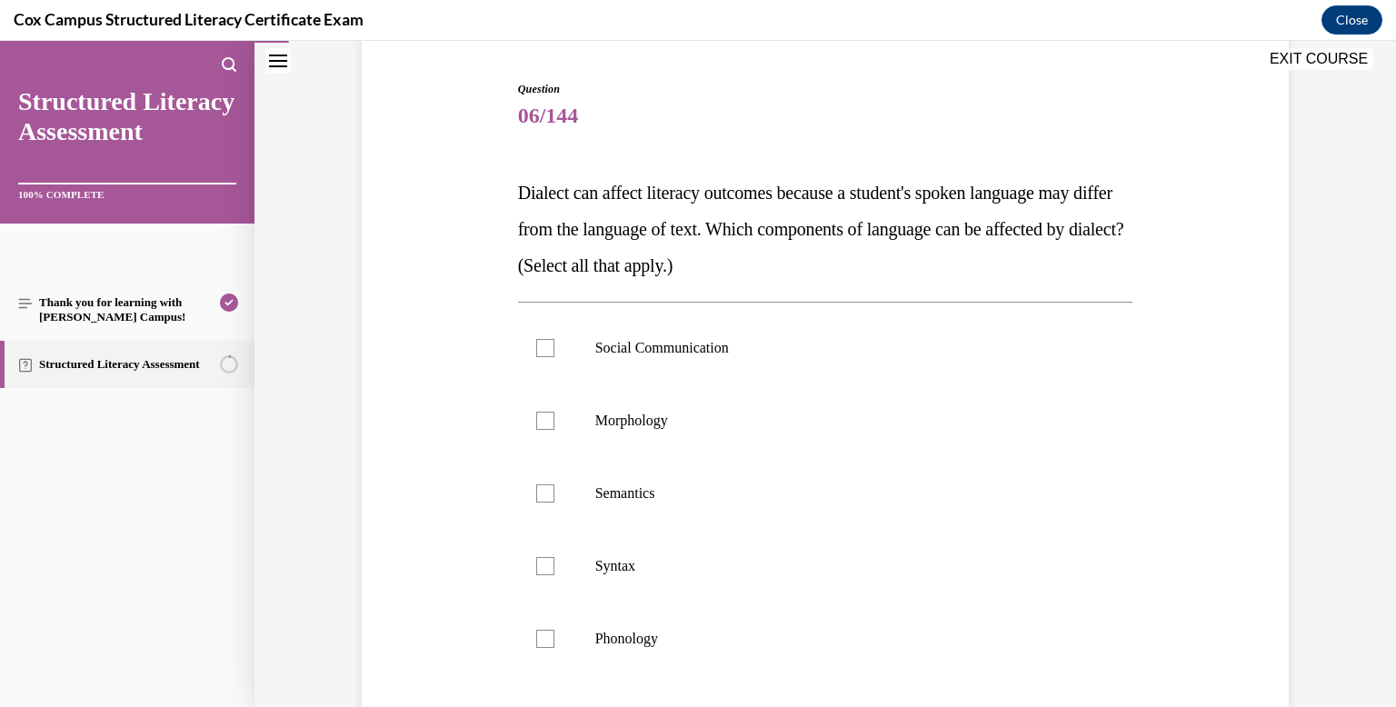
scroll to position [178, 0]
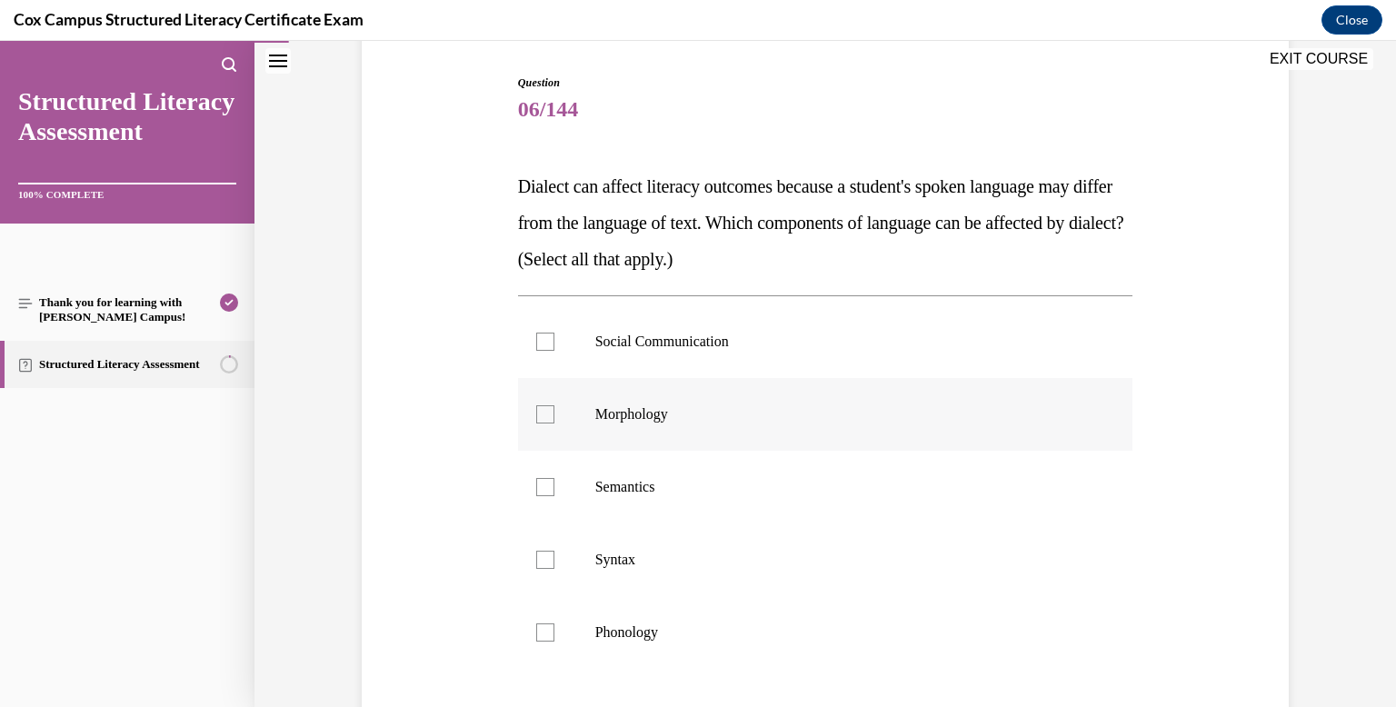
click at [737, 409] on p "Morphology" at bounding box center [841, 414] width 492 height 18
click at [554, 409] on input "Morphology" at bounding box center [545, 414] width 18 height 18
checkbox input "true"
click at [678, 578] on label "Syntax" at bounding box center [825, 559] width 615 height 73
click at [554, 569] on input "Syntax" at bounding box center [545, 560] width 18 height 18
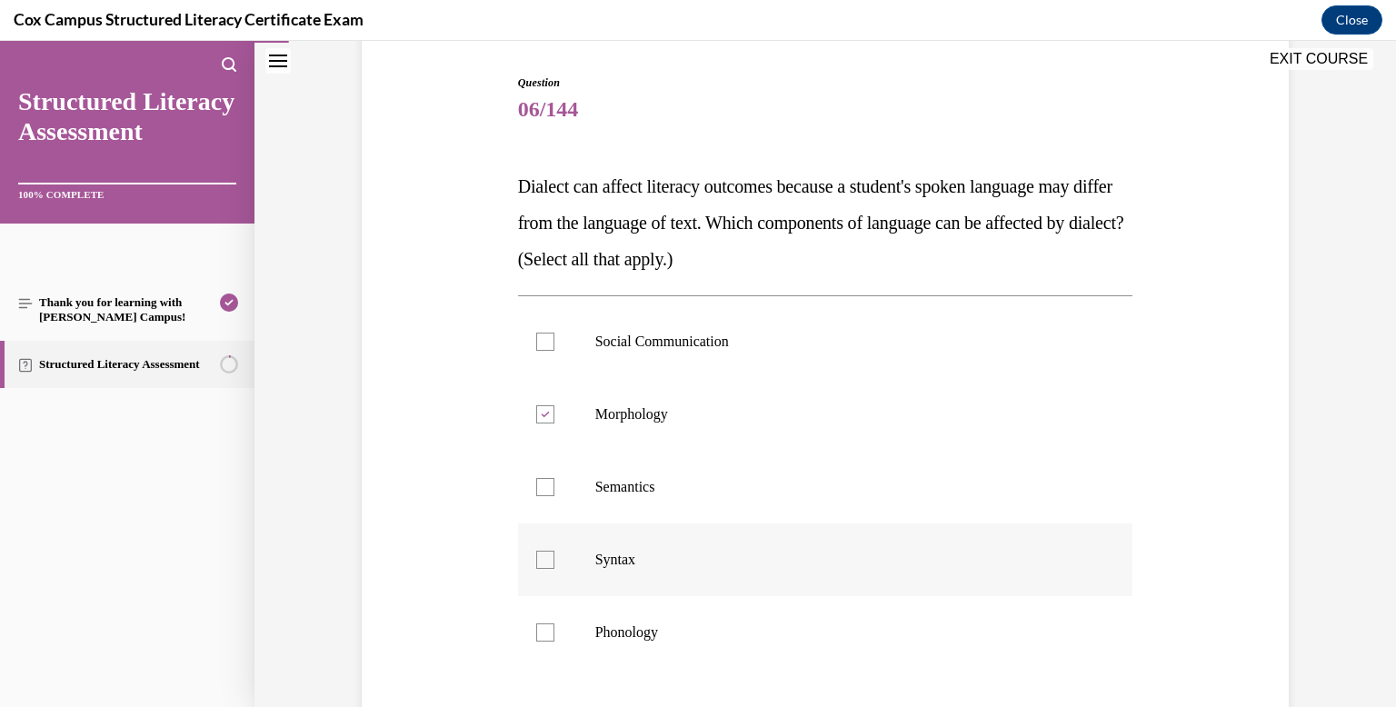
checkbox input "true"
click at [675, 613] on label "Phonology" at bounding box center [825, 632] width 615 height 73
click at [554, 623] on input "Phonology" at bounding box center [545, 632] width 18 height 18
checkbox input "true"
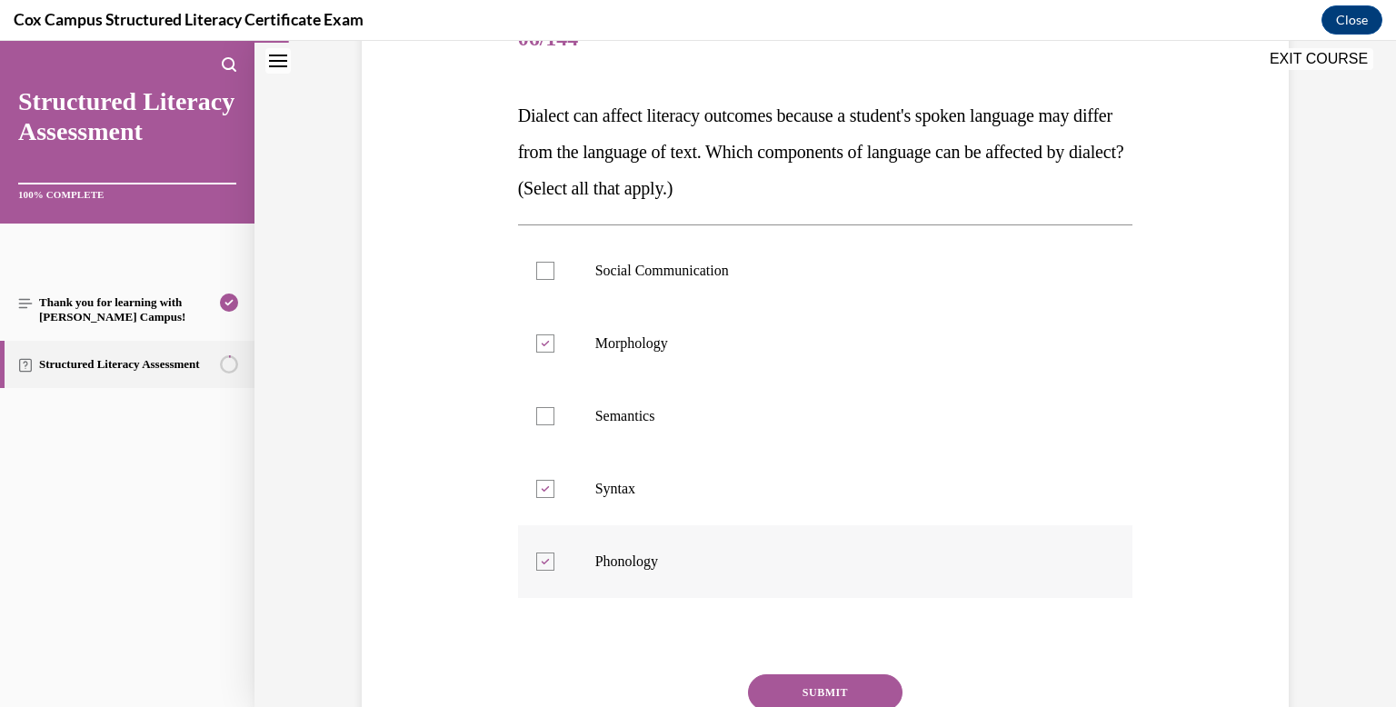
scroll to position [254, 0]
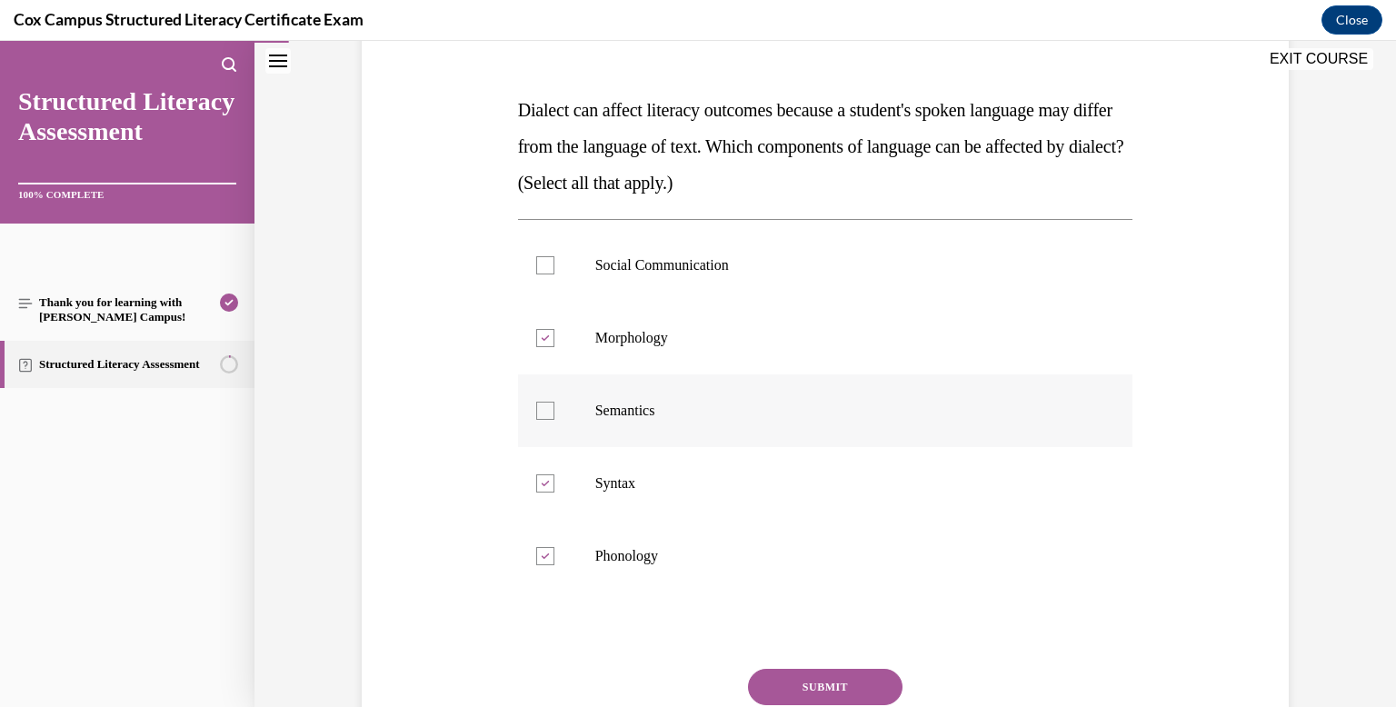
click at [670, 423] on label "Semantics" at bounding box center [825, 410] width 615 height 73
click at [554, 420] on input "Semantics" at bounding box center [545, 411] width 18 height 18
checkbox input "true"
click at [678, 249] on label "Social Communication" at bounding box center [825, 265] width 615 height 73
click at [554, 256] on input "Social Communication" at bounding box center [545, 265] width 18 height 18
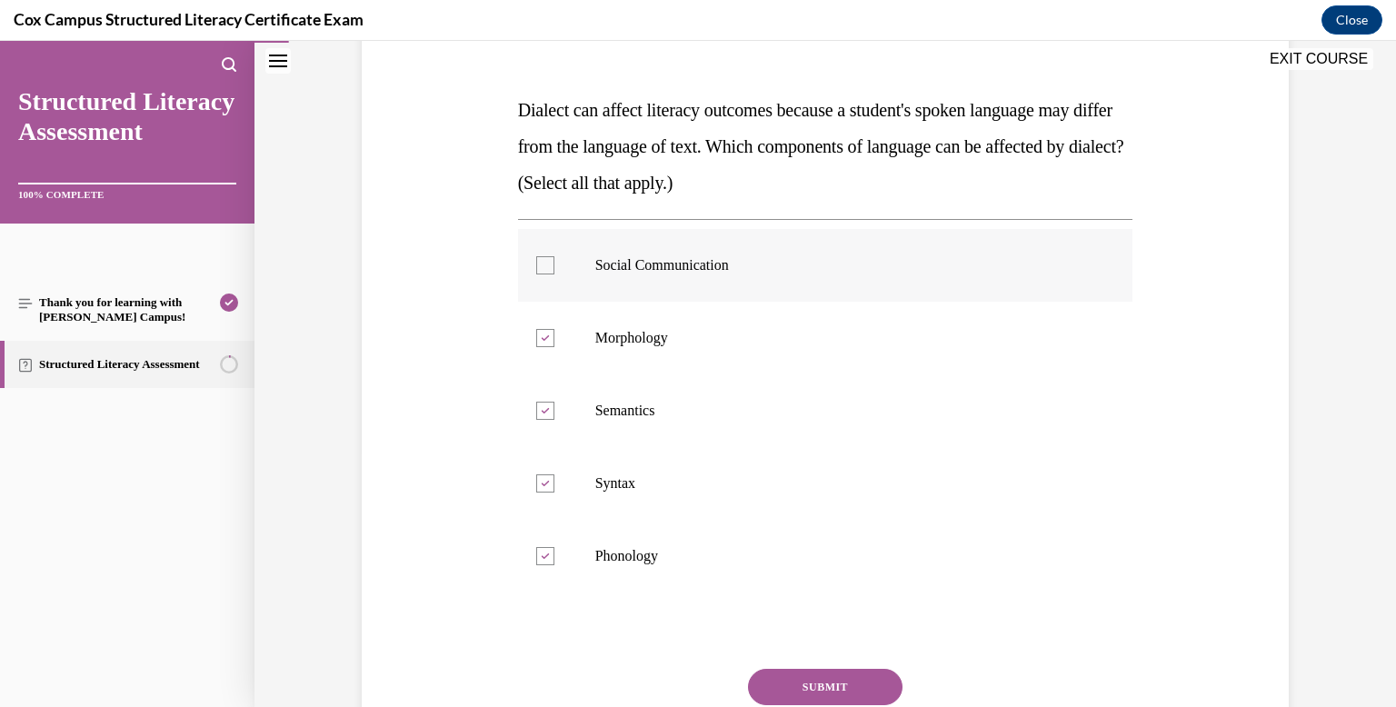
checkbox input "true"
click at [805, 690] on button "SUBMIT" at bounding box center [825, 687] width 154 height 36
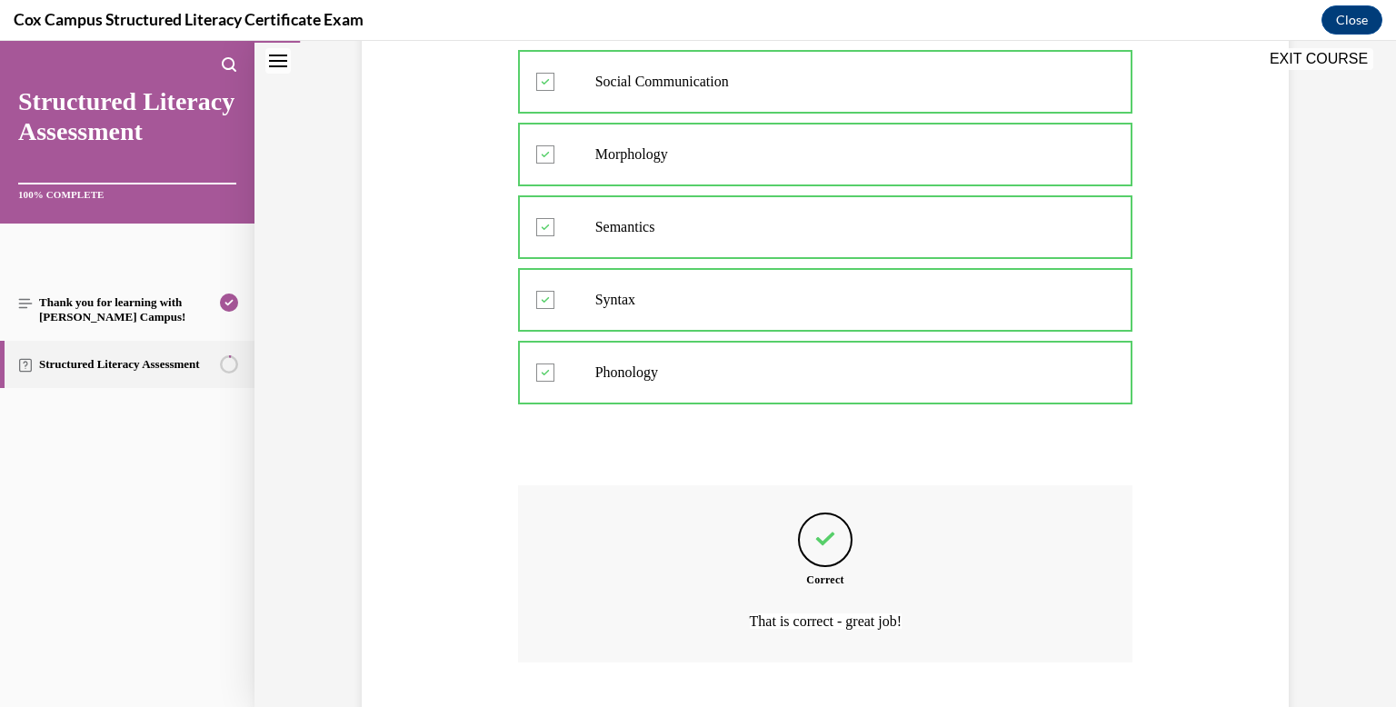
scroll to position [552, 0]
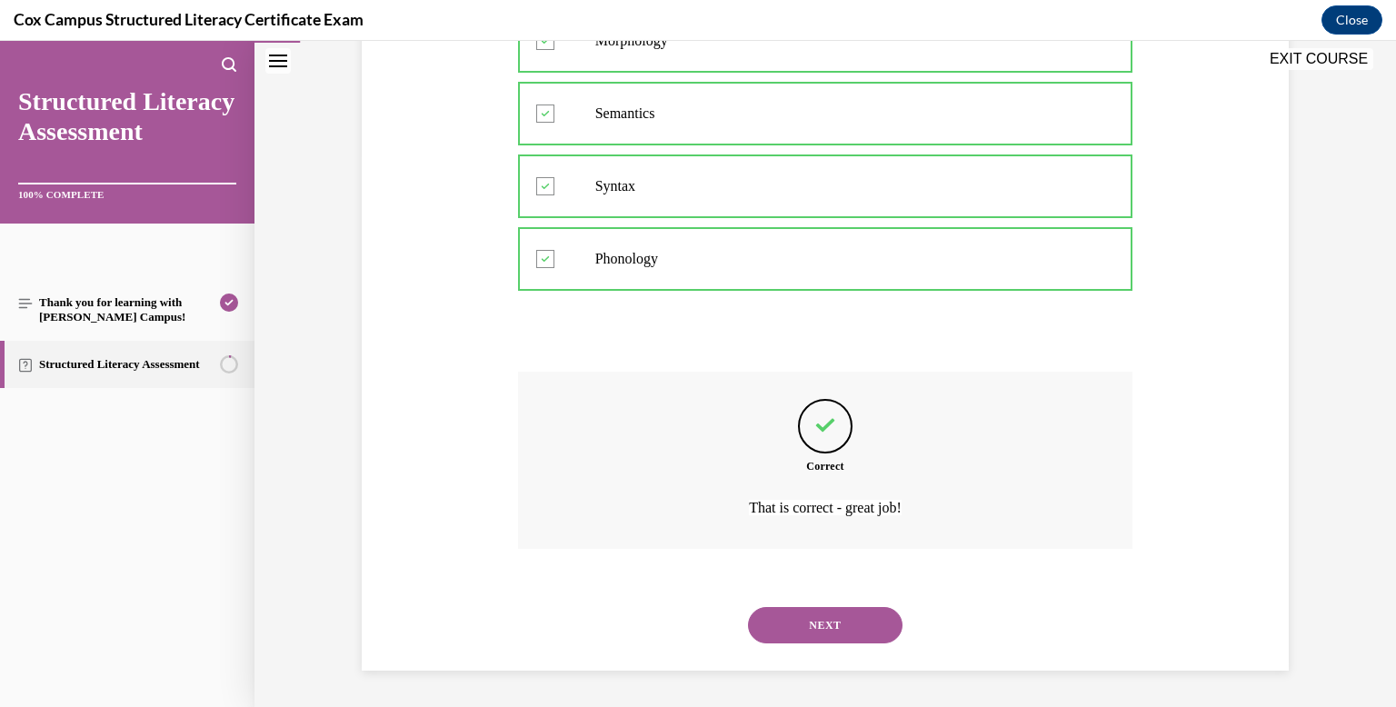
click at [804, 636] on button "NEXT" at bounding box center [825, 625] width 154 height 36
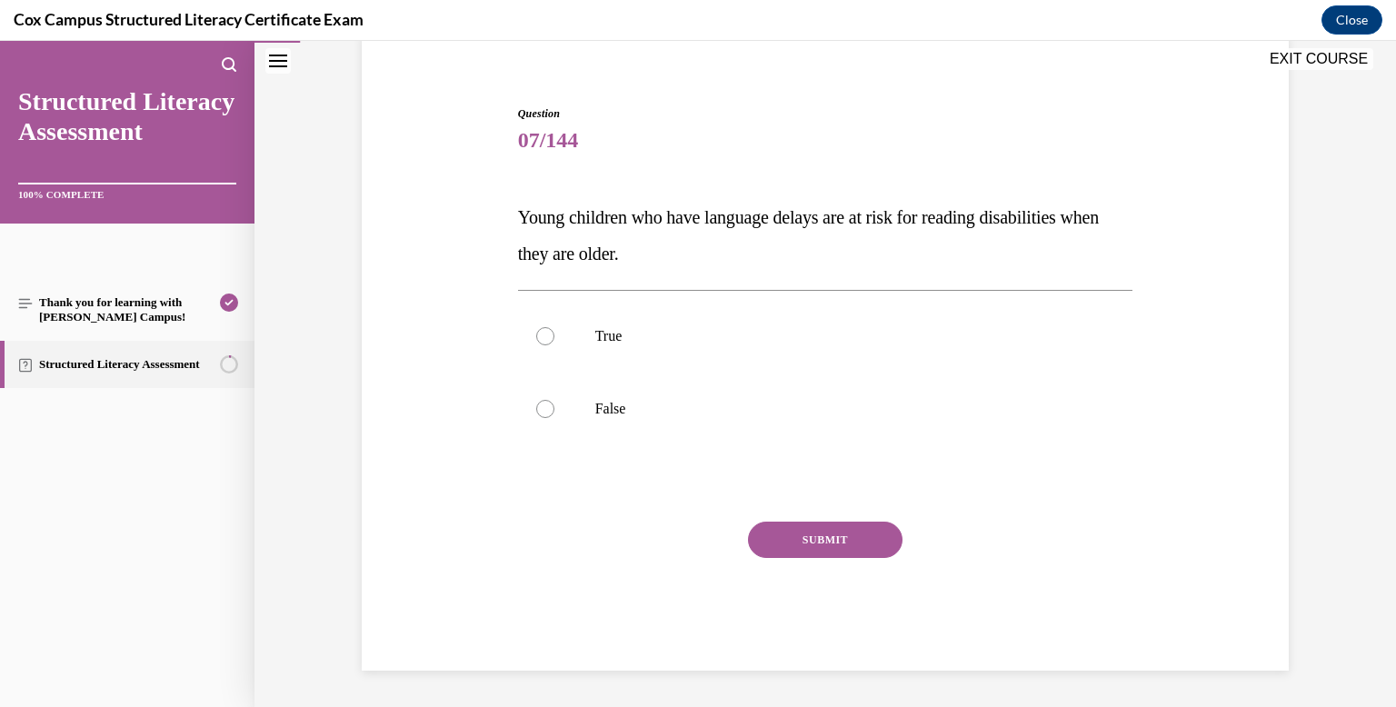
scroll to position [147, 0]
click at [669, 338] on p "True" at bounding box center [841, 336] width 492 height 18
click at [554, 338] on input "True" at bounding box center [545, 336] width 18 height 18
radio input "true"
click at [794, 532] on button "SUBMIT" at bounding box center [825, 540] width 154 height 36
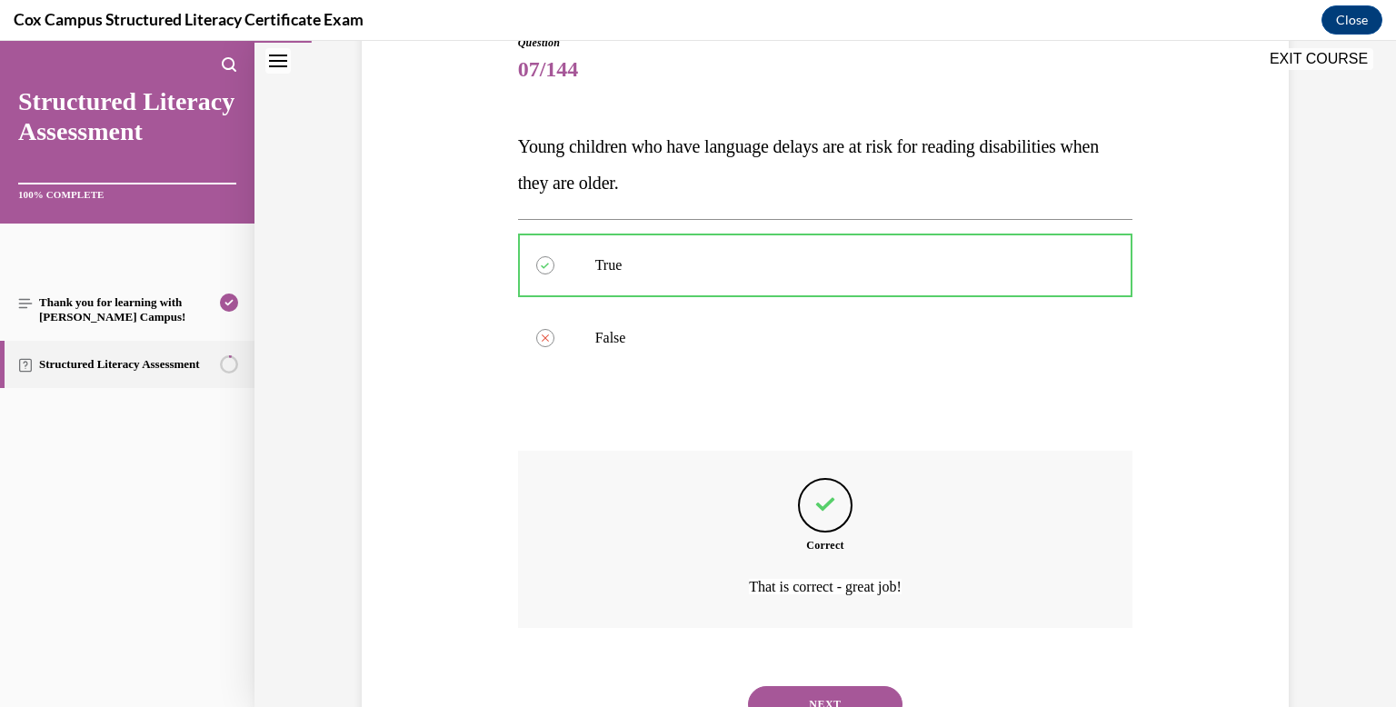
scroll to position [297, 0]
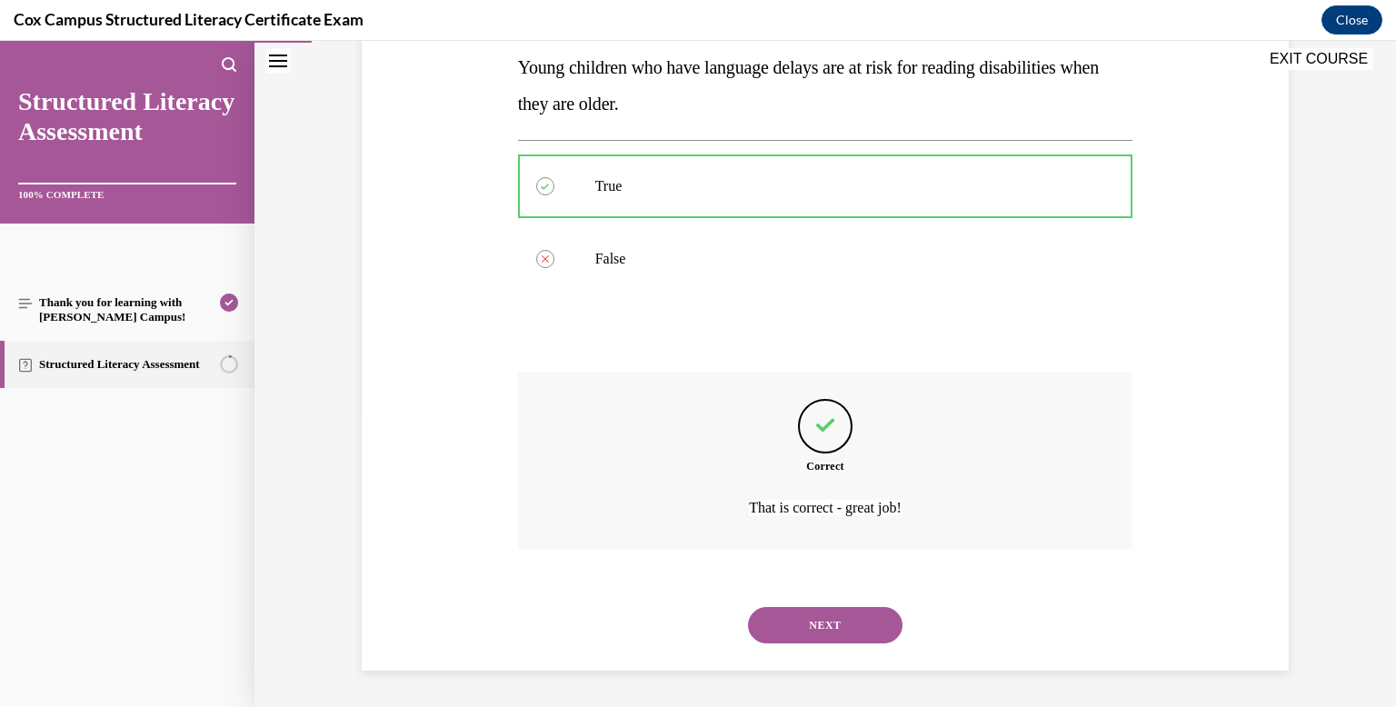
click at [804, 634] on button "NEXT" at bounding box center [825, 625] width 154 height 36
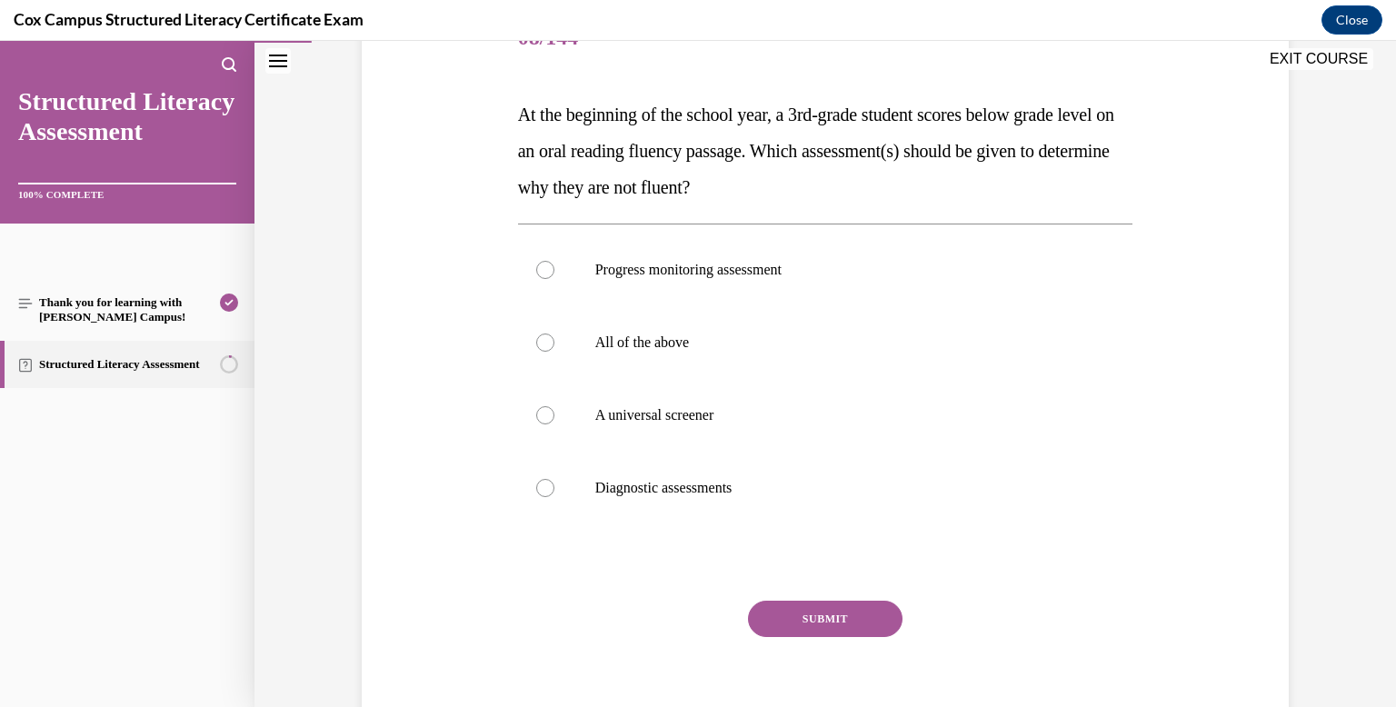
scroll to position [263, 0]
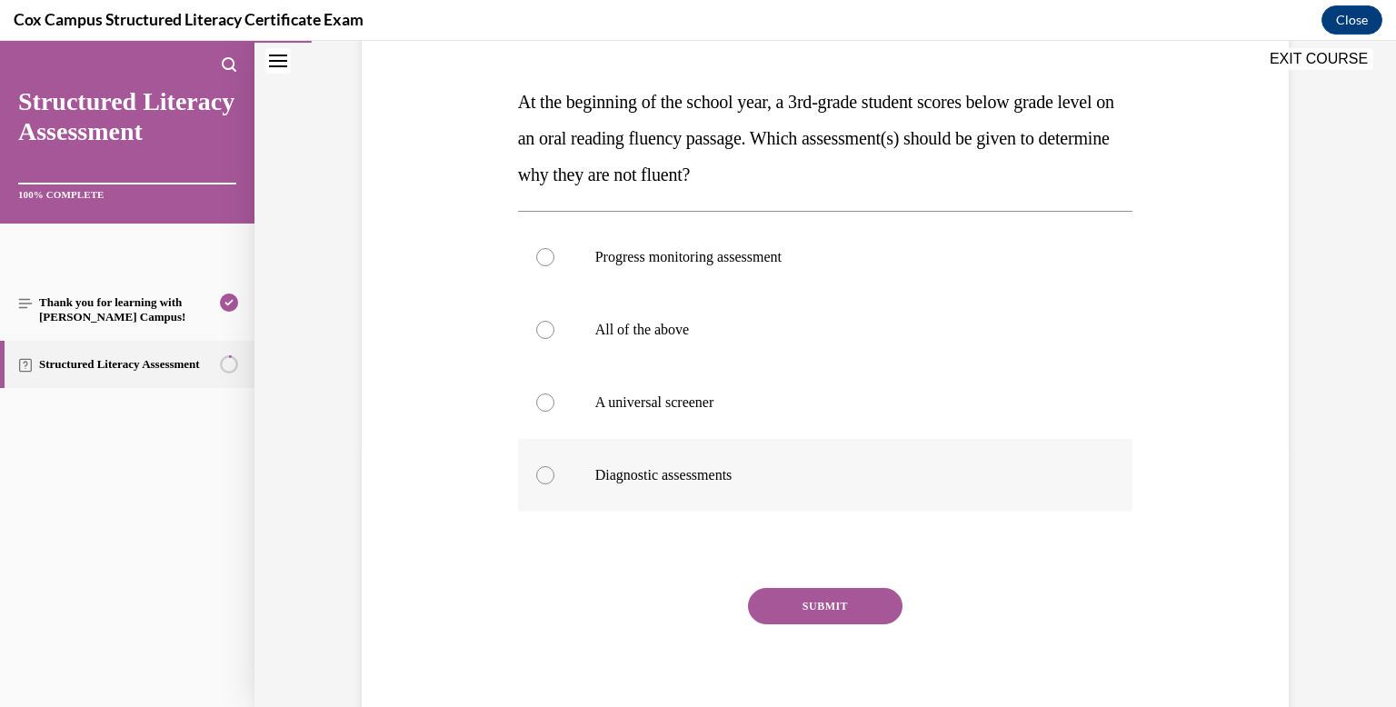
click at [692, 455] on label "Diagnostic assessments" at bounding box center [825, 475] width 615 height 73
click at [554, 466] on input "Diagnostic assessments" at bounding box center [545, 475] width 18 height 18
radio input "true"
click at [805, 605] on button "SUBMIT" at bounding box center [825, 606] width 154 height 36
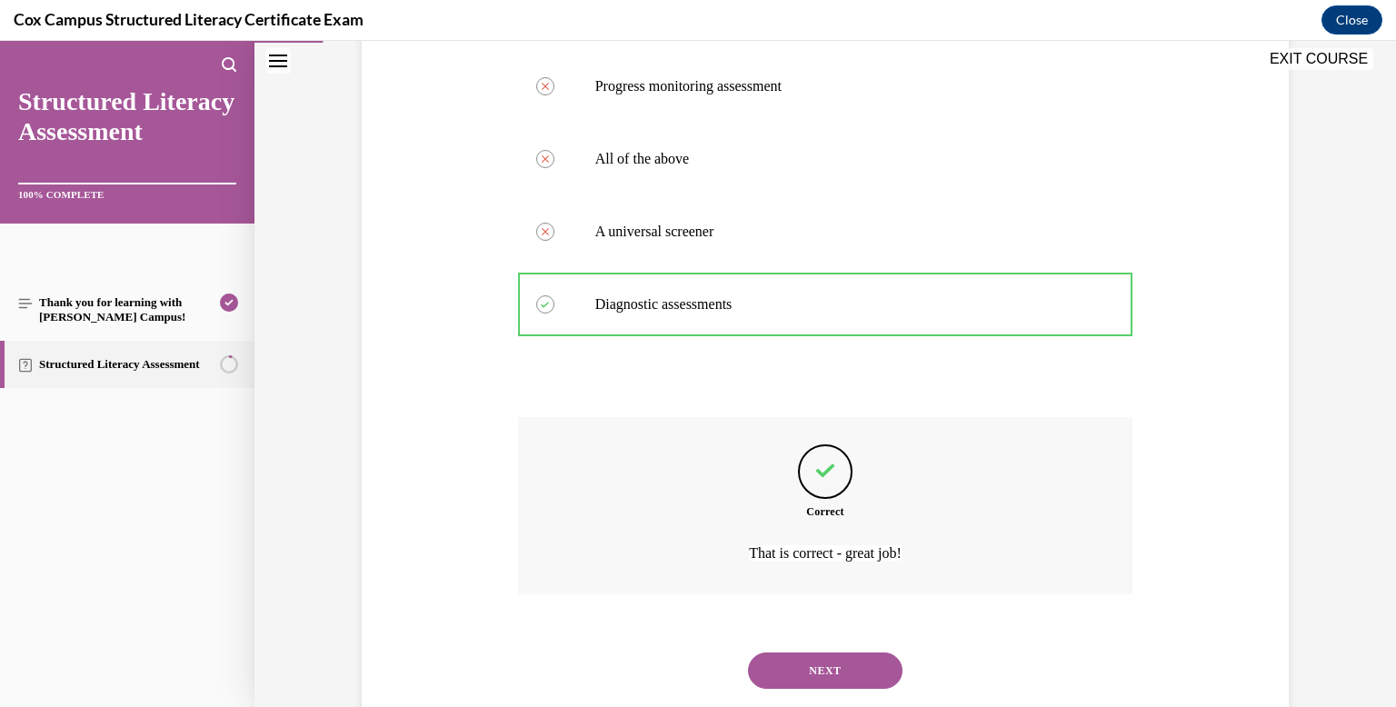
scroll to position [479, 0]
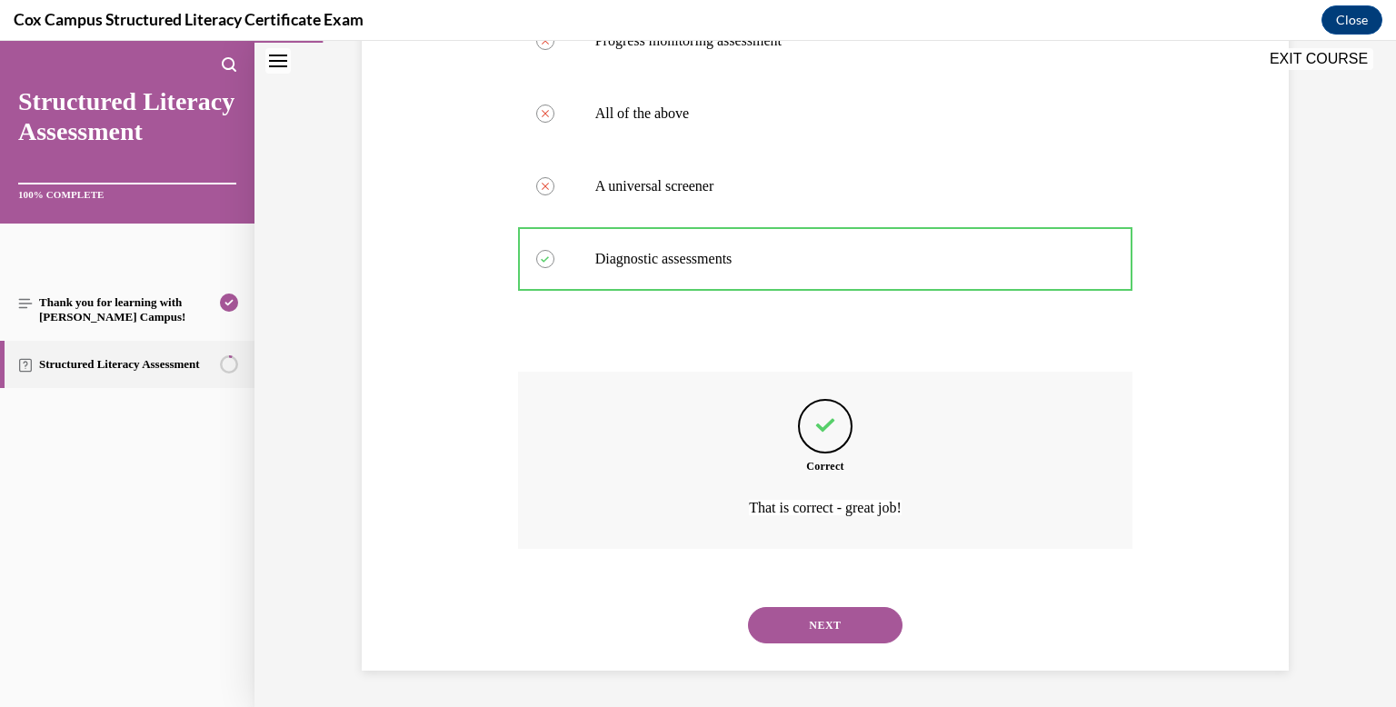
click at [805, 605] on div "NEXT" at bounding box center [825, 625] width 615 height 73
click at [804, 617] on button "NEXT" at bounding box center [825, 625] width 154 height 36
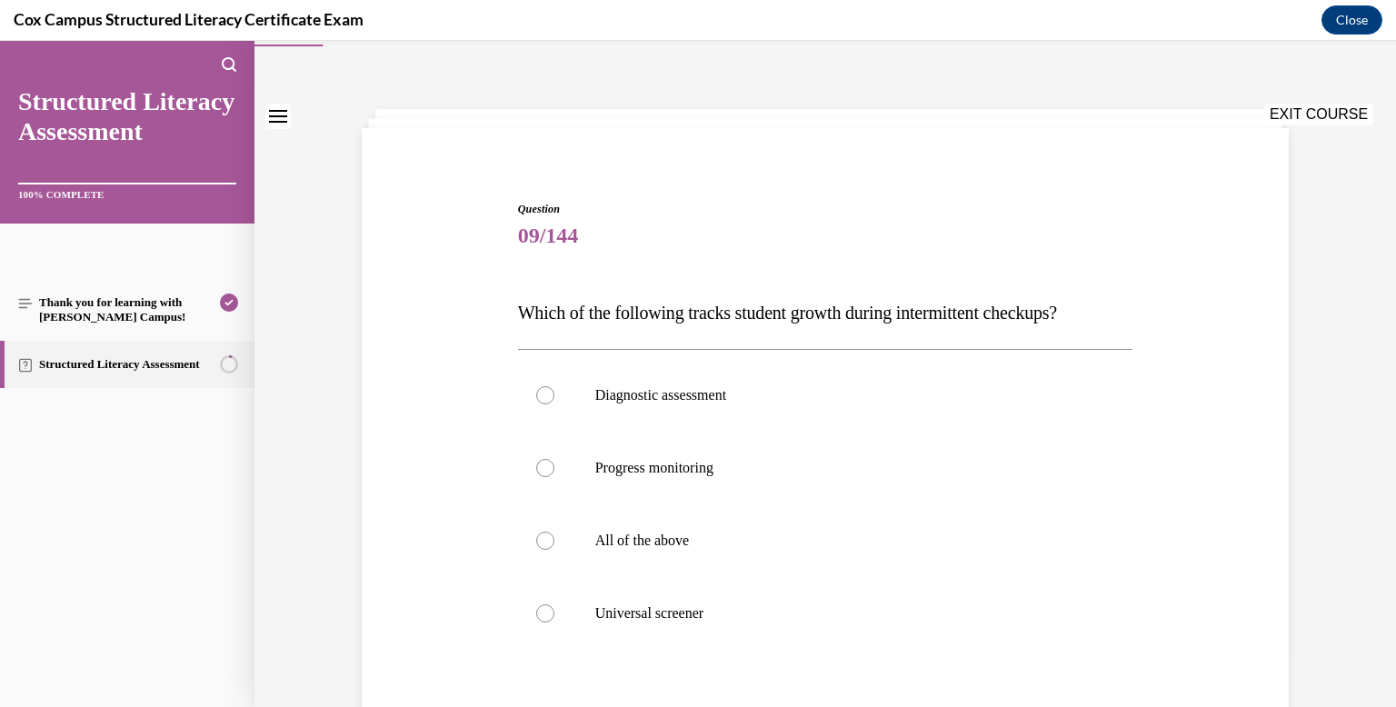
scroll to position [54, 0]
click at [713, 453] on label "Progress monitoring" at bounding box center [825, 466] width 615 height 73
click at [554, 457] on input "Progress monitoring" at bounding box center [545, 466] width 18 height 18
radio input "true"
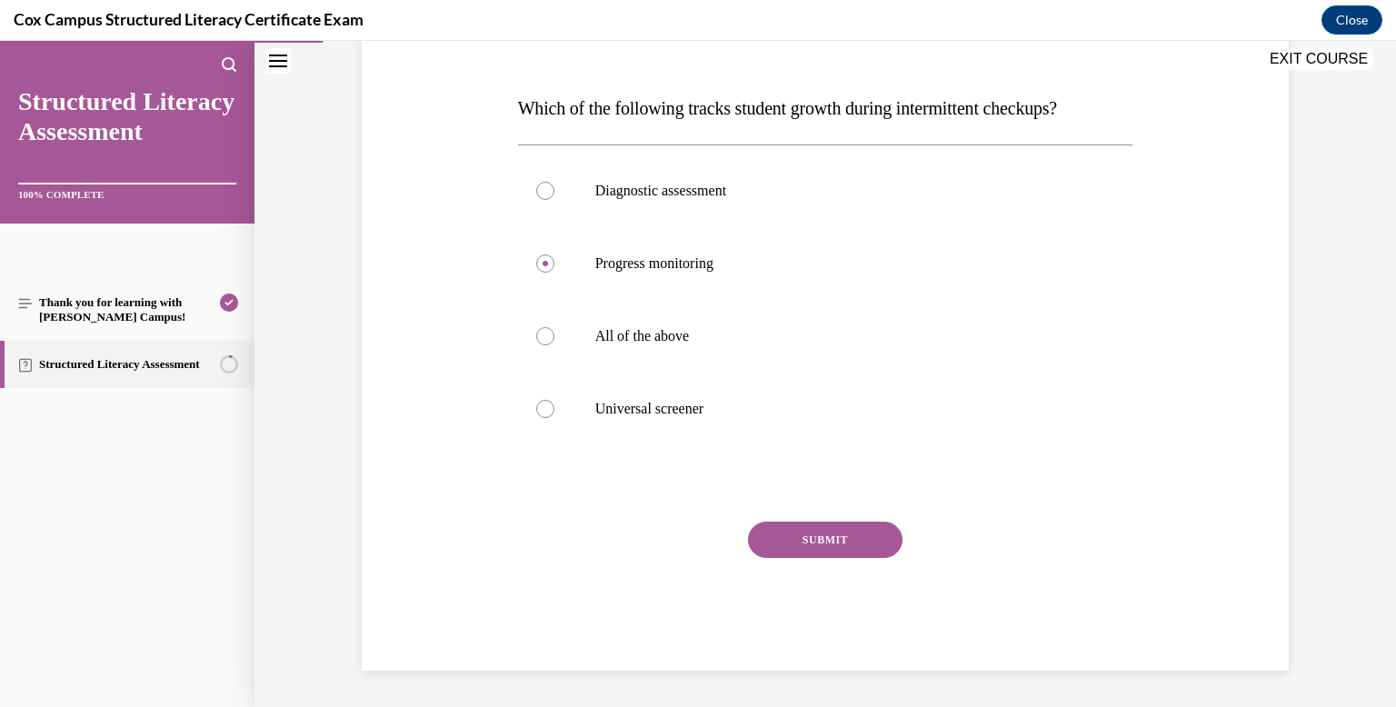
click at [782, 522] on button "SUBMIT" at bounding box center [825, 540] width 154 height 36
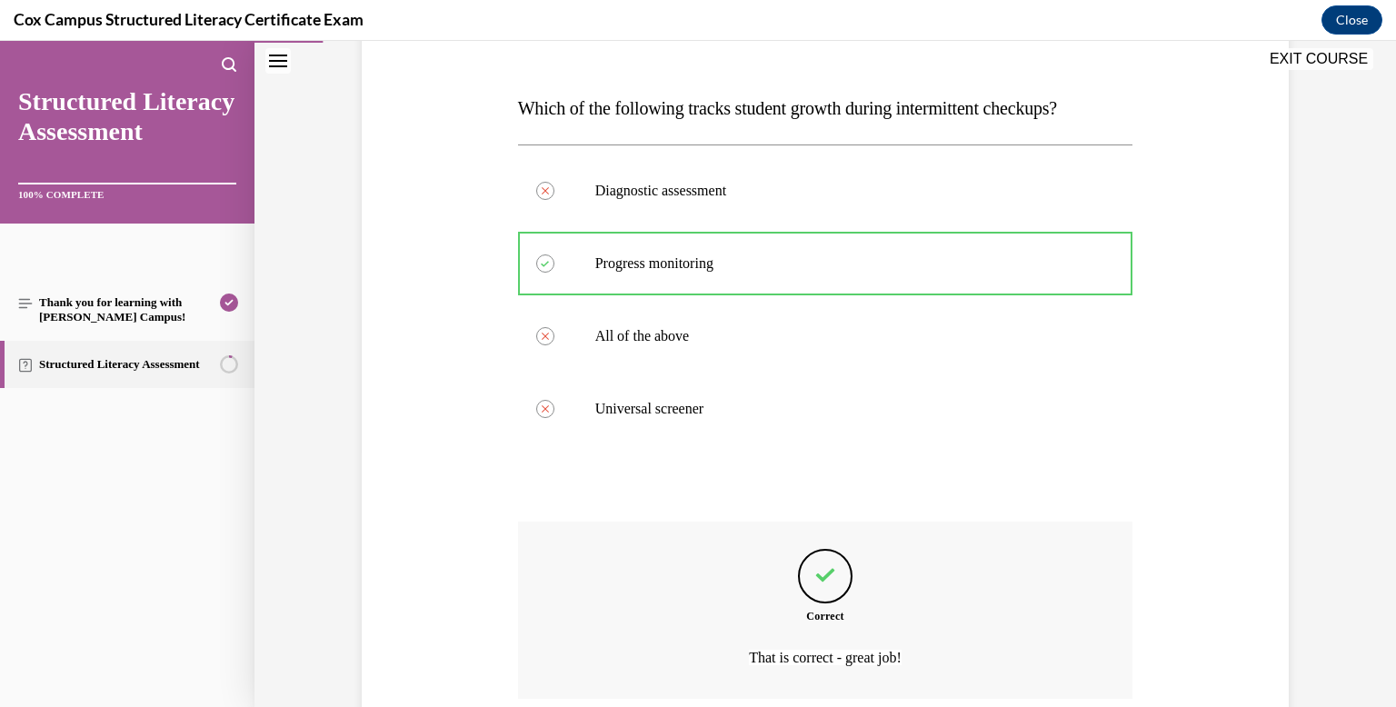
scroll to position [406, 0]
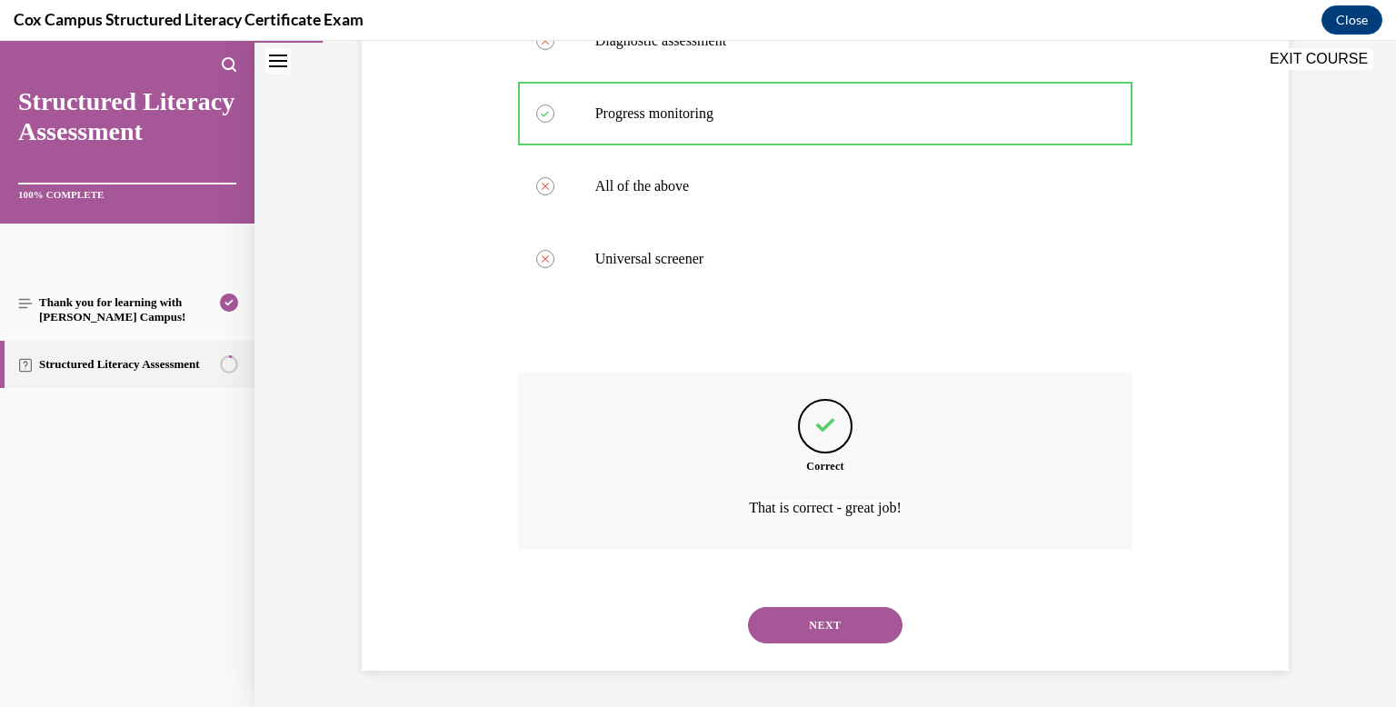
click at [800, 609] on button "NEXT" at bounding box center [825, 625] width 154 height 36
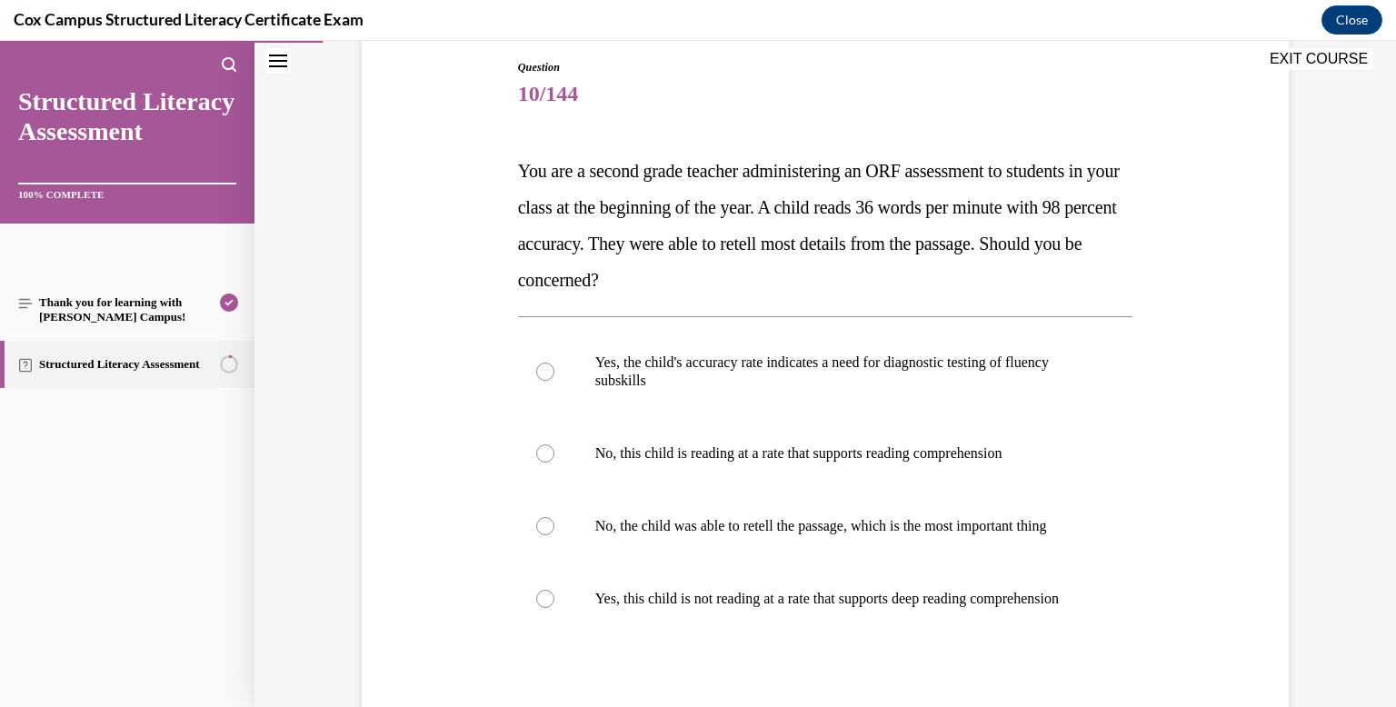
scroll to position [195, 0]
click at [800, 606] on p "Yes, this child is not reading at a rate that supports deep reading comprehensi…" at bounding box center [841, 597] width 492 height 18
click at [554, 606] on input "Yes, this child is not reading at a rate that supports deep reading comprehensi…" at bounding box center [545, 597] width 18 height 18
radio input "true"
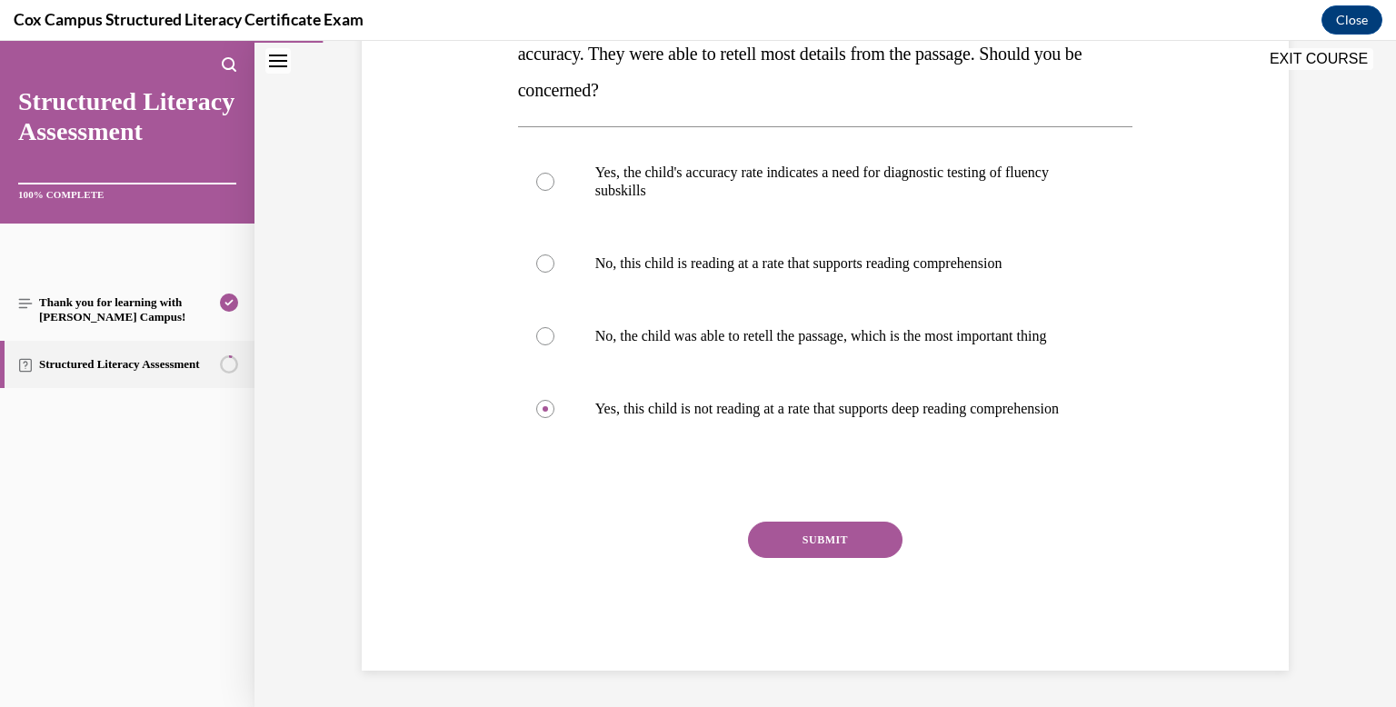
scroll to position [412, 0]
click at [818, 543] on button "SUBMIT" at bounding box center [825, 540] width 154 height 36
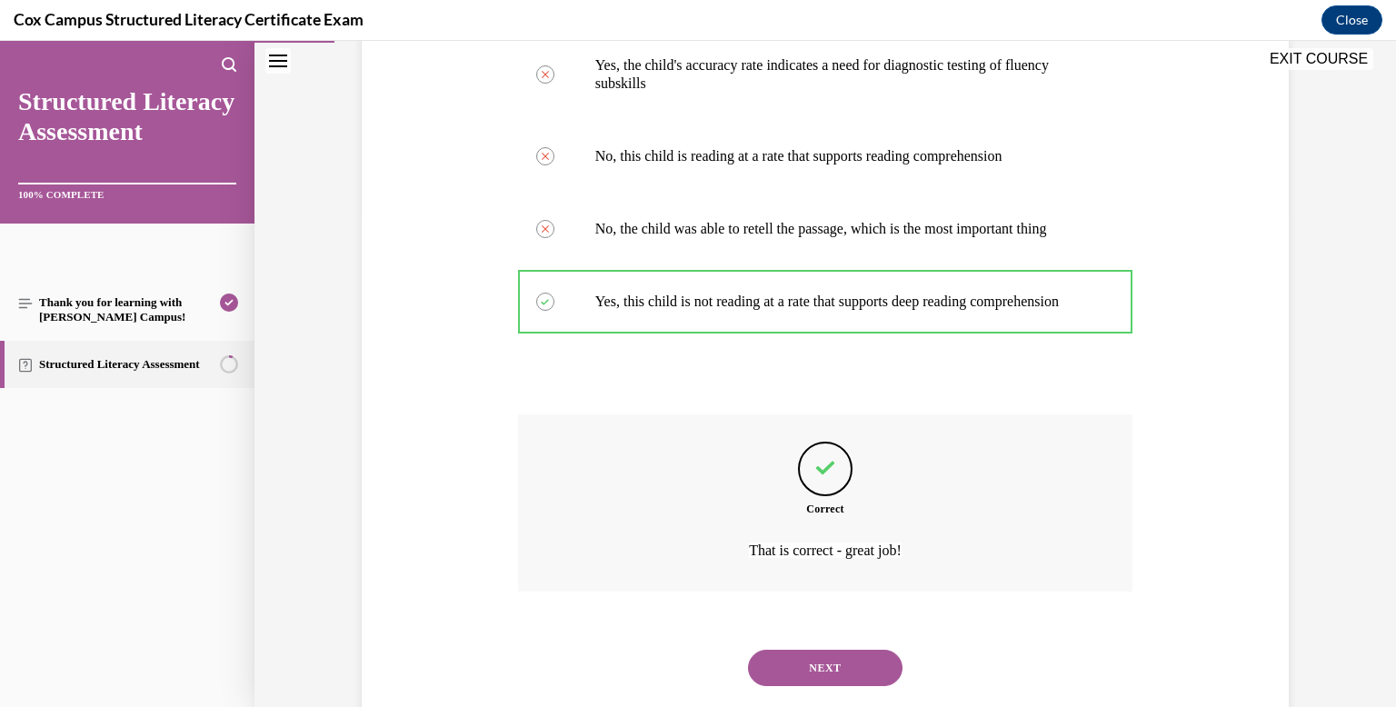
scroll to position [570, 0]
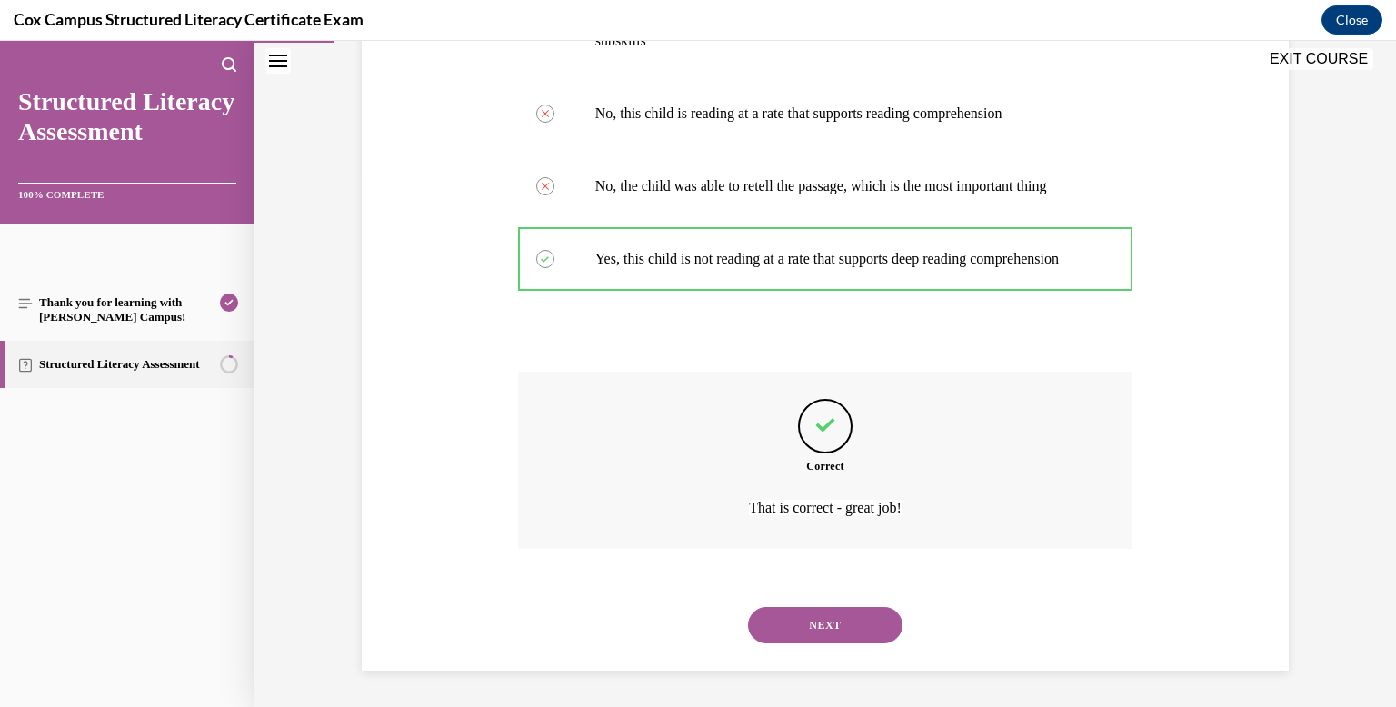
click at [811, 632] on button "NEXT" at bounding box center [825, 625] width 154 height 36
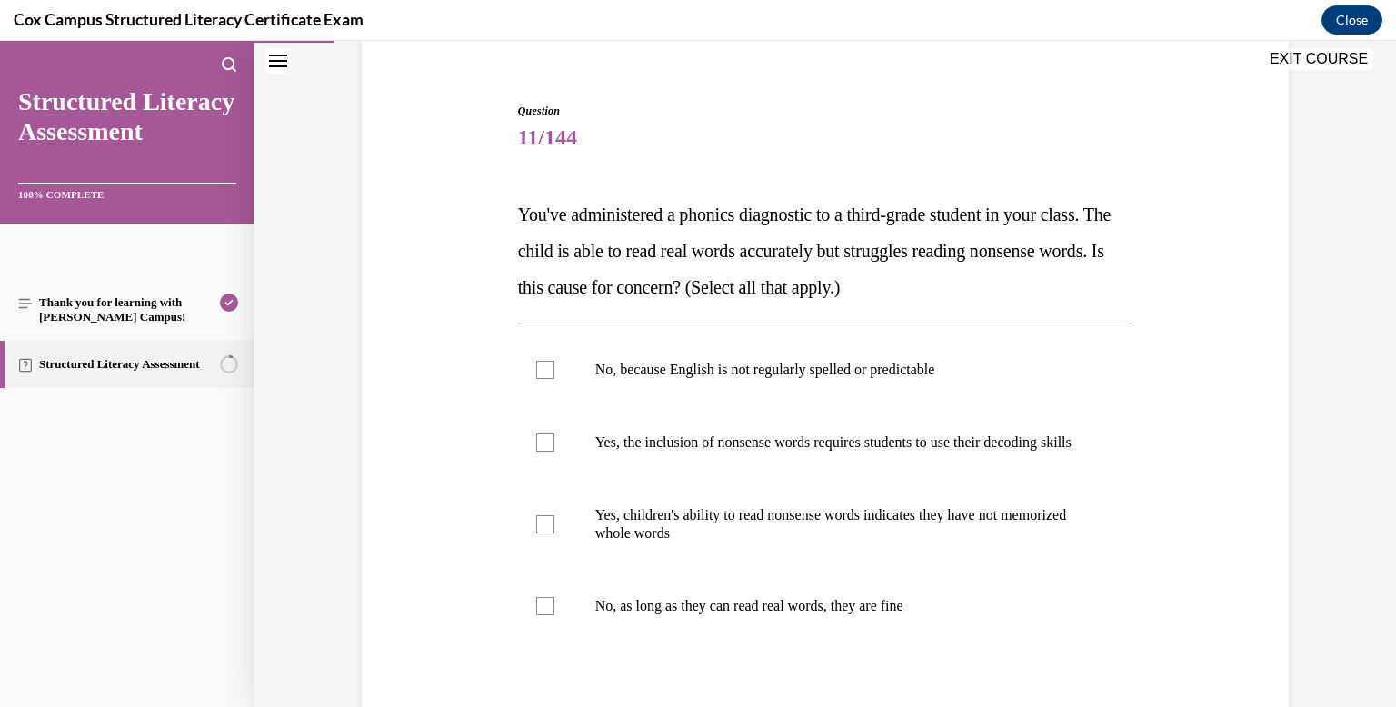
scroll to position [153, 0]
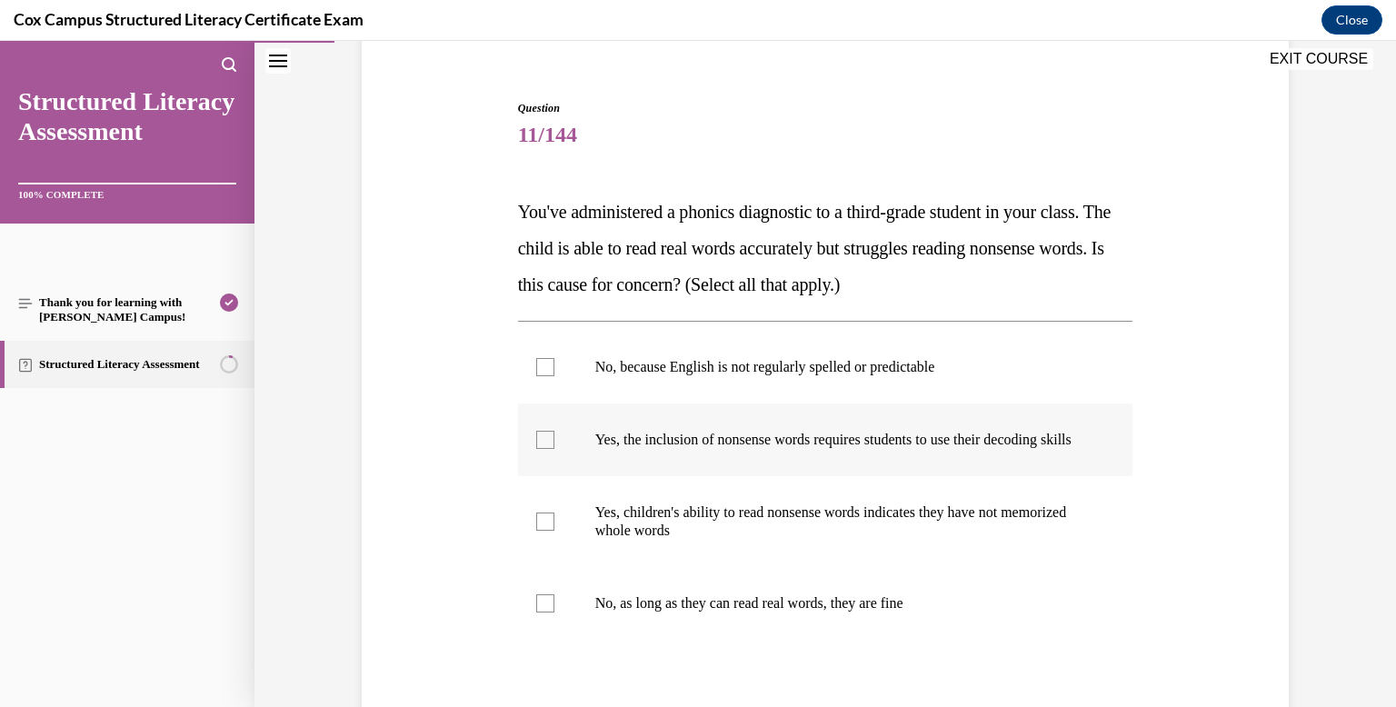
click at [781, 449] on p "Yes, the inclusion of nonsense words requires students to use their decoding sk…" at bounding box center [841, 440] width 492 height 18
click at [554, 449] on input "Yes, the inclusion of nonsense words requires students to use their decoding sk…" at bounding box center [545, 440] width 18 height 18
checkbox input "true"
click at [776, 565] on label "Yes, children's ability to read nonsense words indicates they have not memorize…" at bounding box center [825, 521] width 615 height 91
click at [554, 531] on input "Yes, children's ability to read nonsense words indicates they have not memorize…" at bounding box center [545, 521] width 18 height 18
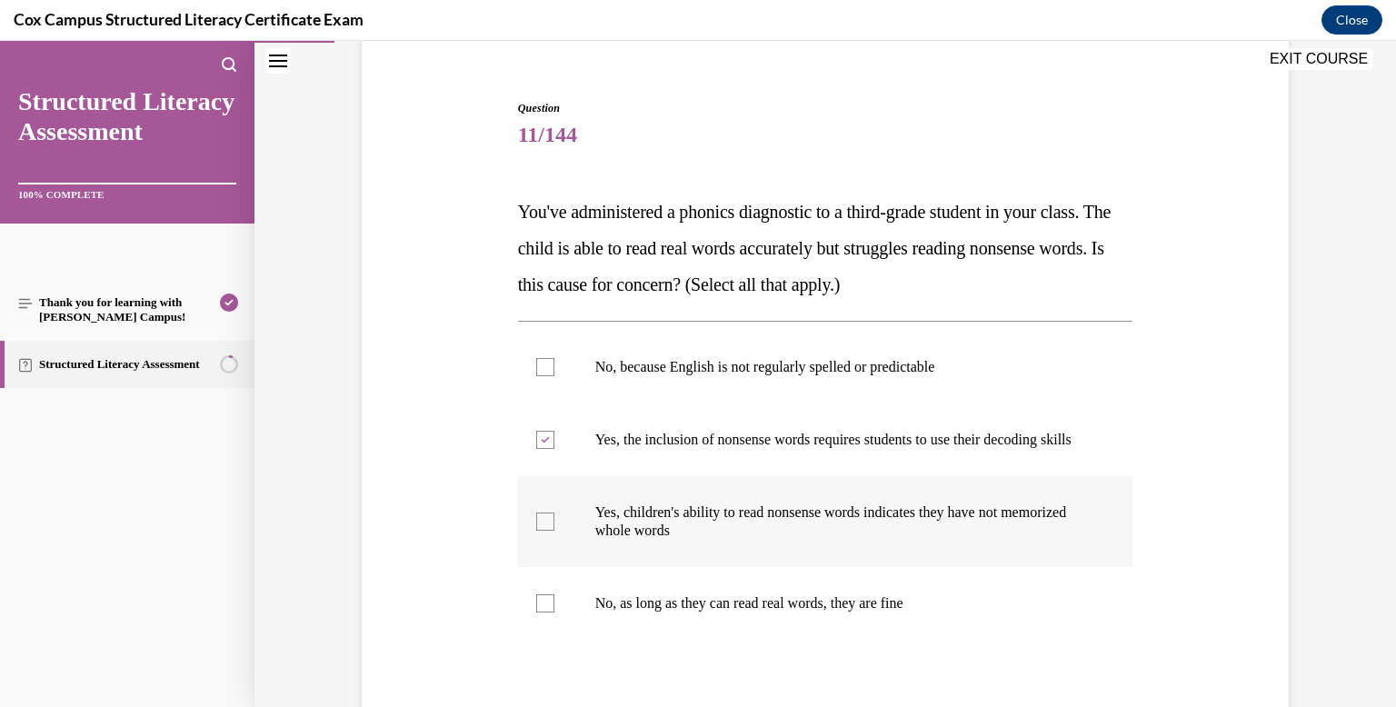
checkbox input "true"
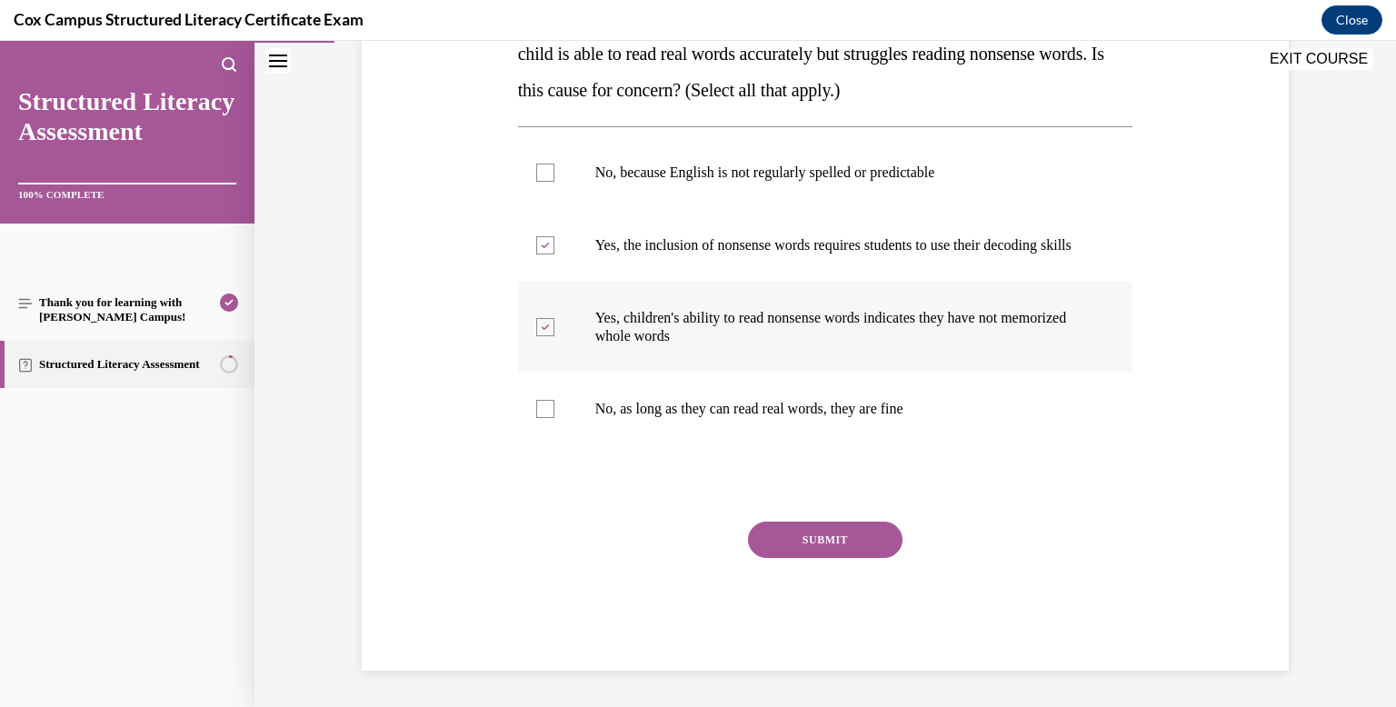
scroll to position [365, 0]
click at [778, 562] on div "SUBMIT" at bounding box center [825, 567] width 615 height 91
click at [781, 544] on button "SUBMIT" at bounding box center [825, 540] width 154 height 36
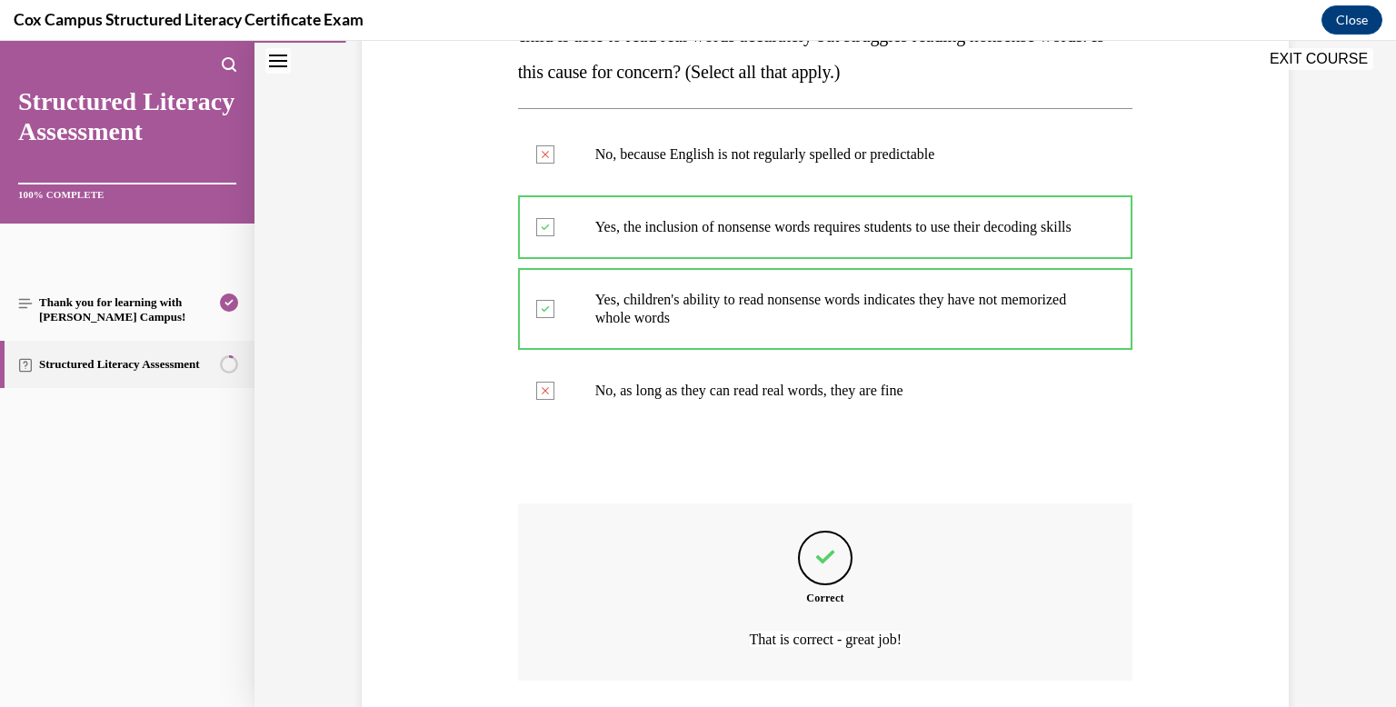
scroll to position [515, 0]
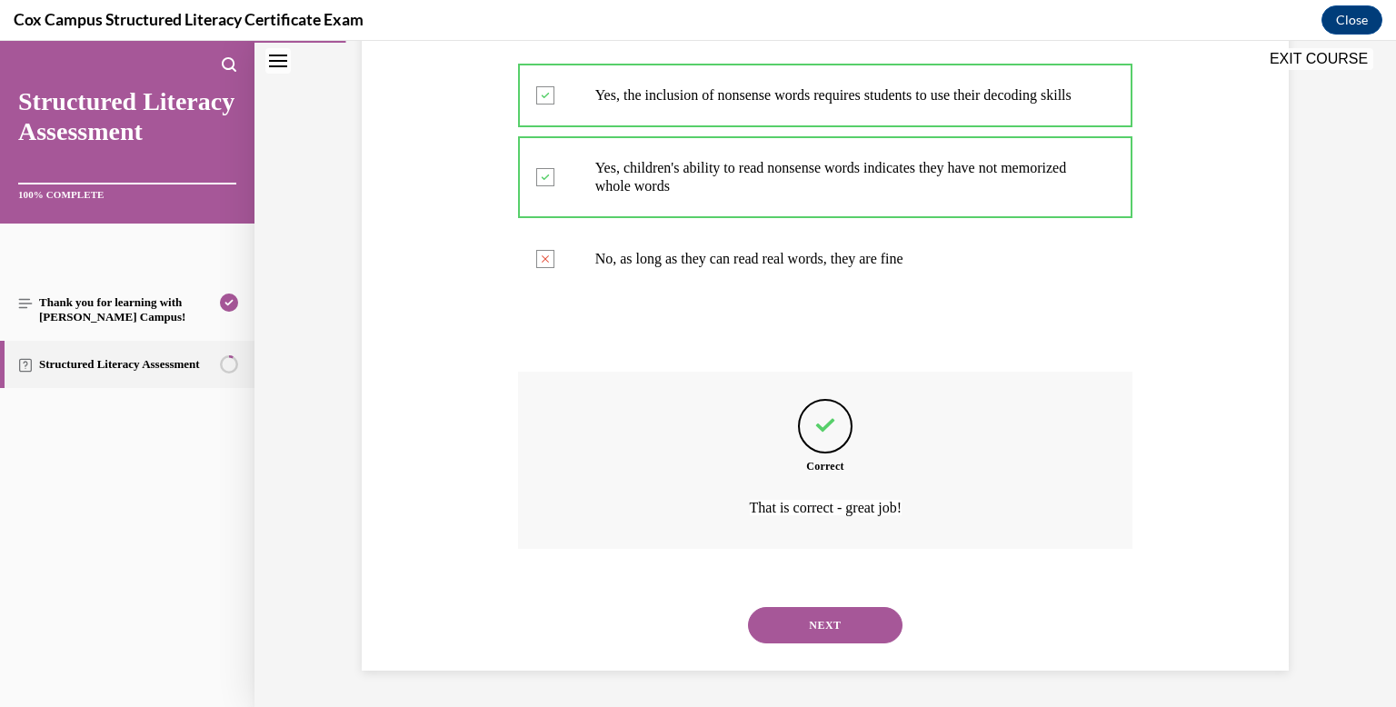
click at [801, 617] on button "NEXT" at bounding box center [825, 625] width 154 height 36
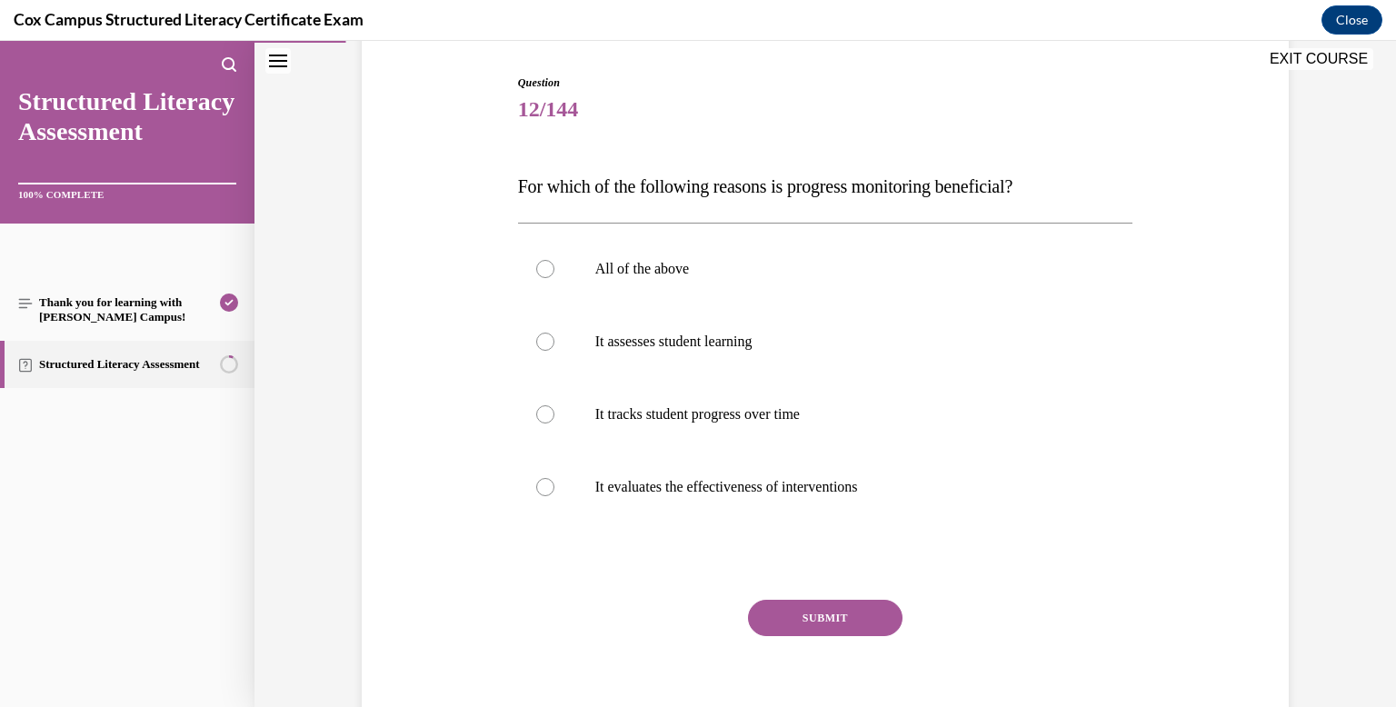
scroll to position [178, 0]
click at [664, 302] on label "All of the above" at bounding box center [825, 269] width 615 height 73
click at [554, 278] on input "All of the above" at bounding box center [545, 269] width 18 height 18
radio input "true"
click at [771, 615] on button "SUBMIT" at bounding box center [825, 618] width 154 height 36
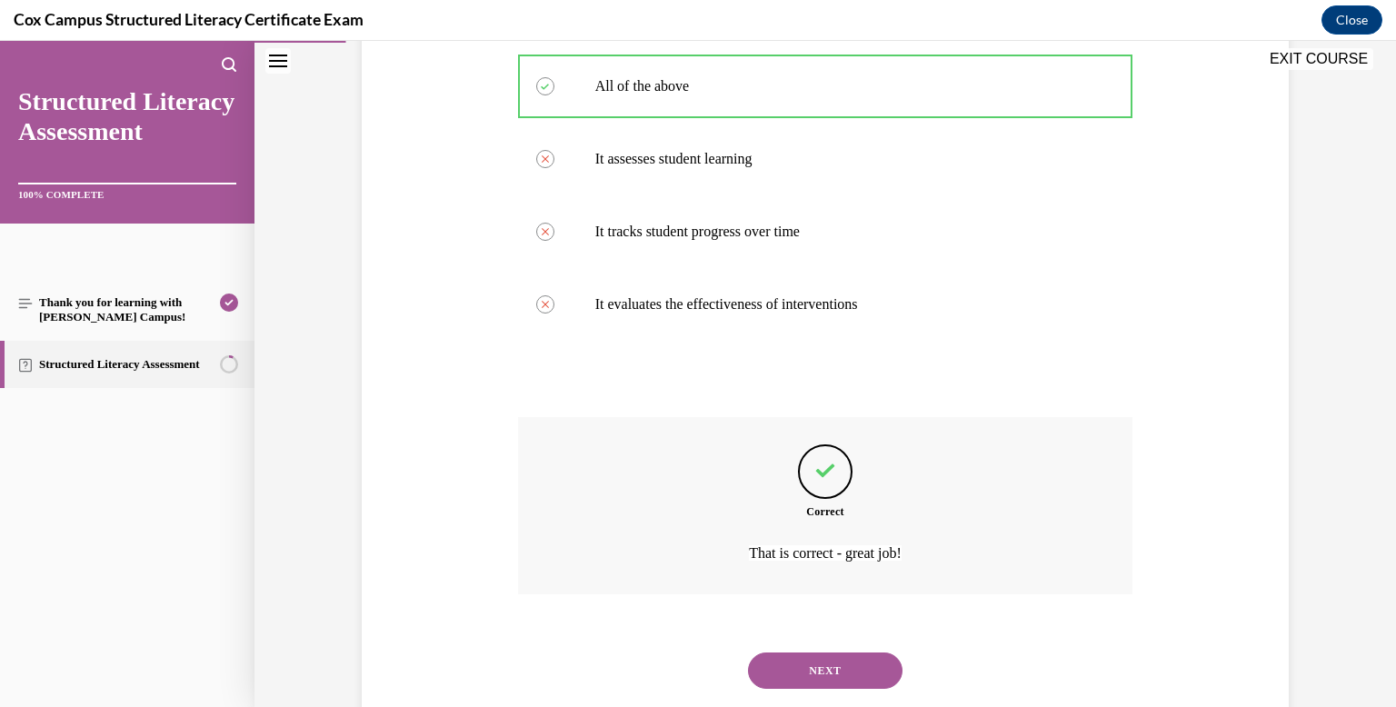
scroll to position [406, 0]
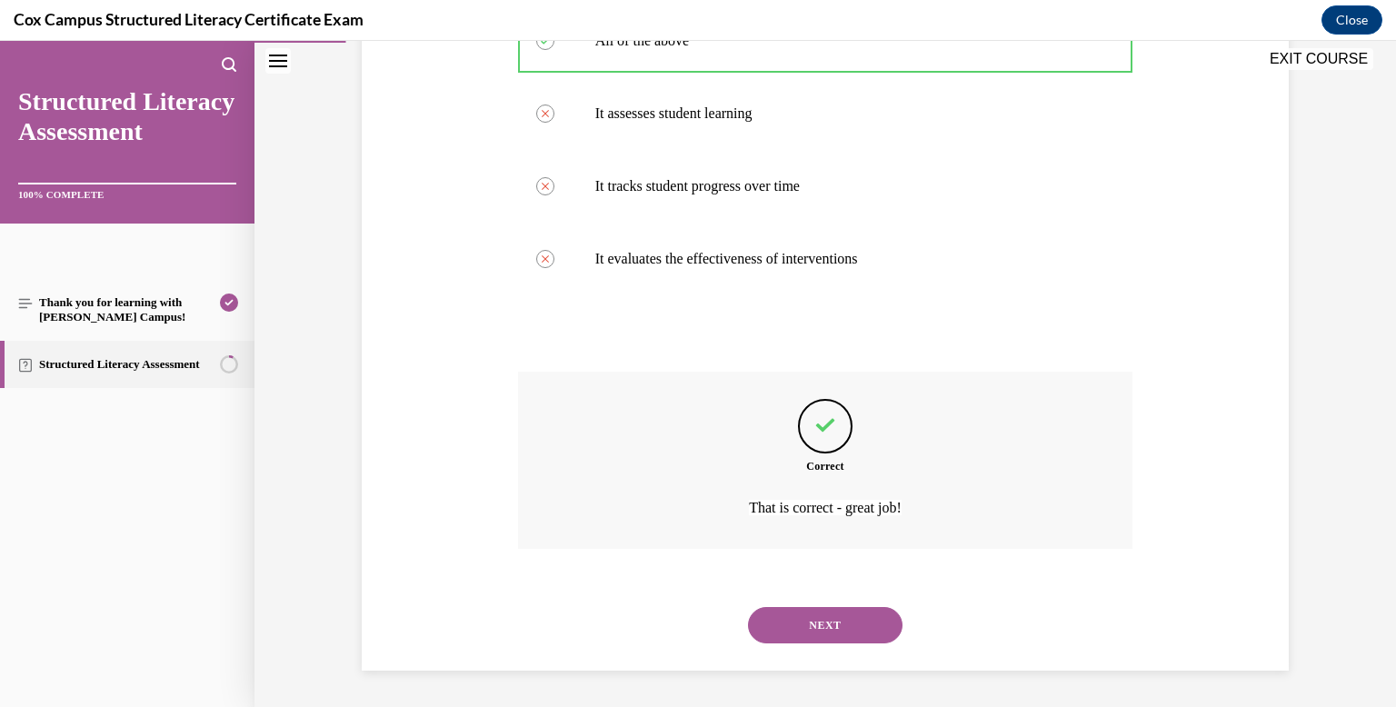
click at [774, 627] on button "NEXT" at bounding box center [825, 625] width 154 height 36
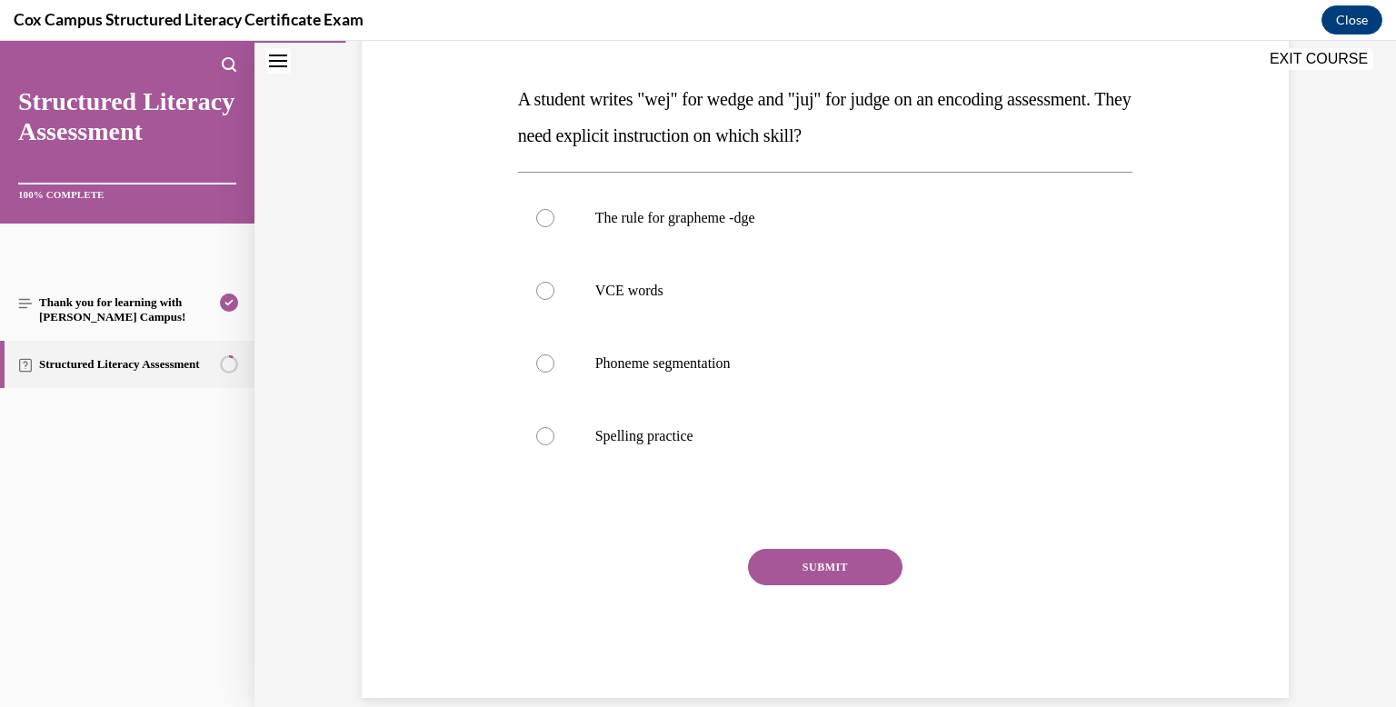
scroll to position [268, 0]
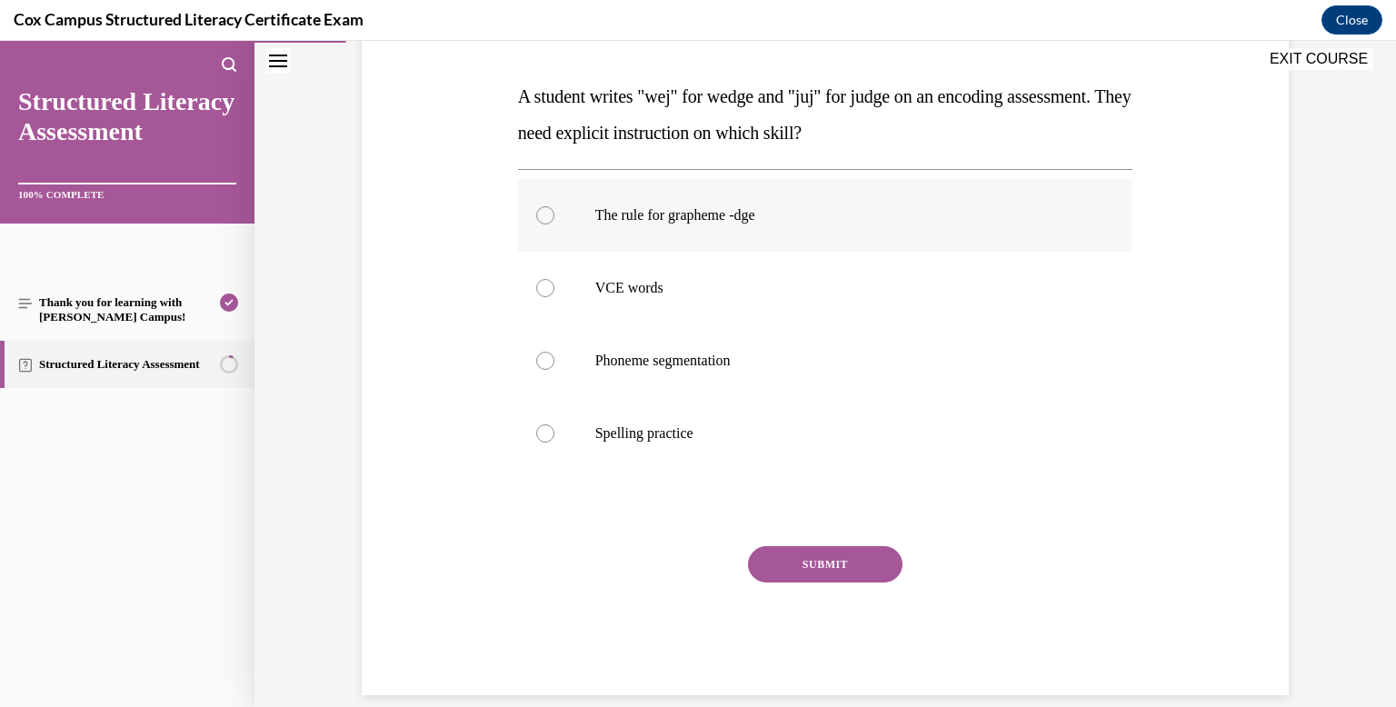
click at [717, 202] on label "The rule for grapheme -dge" at bounding box center [825, 215] width 615 height 73
click at [554, 206] on input "The rule for grapheme -dge" at bounding box center [545, 215] width 18 height 18
radio input "true"
click at [817, 561] on button "SUBMIT" at bounding box center [825, 564] width 154 height 36
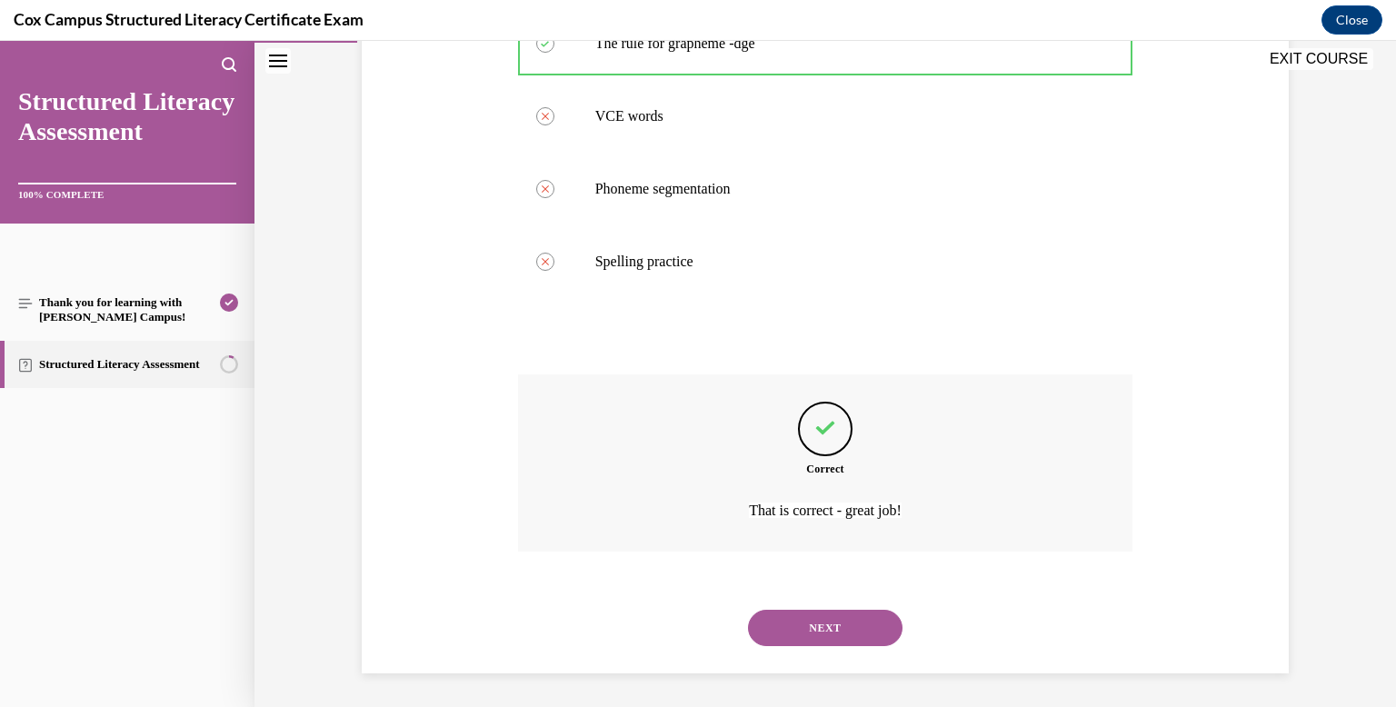
scroll to position [443, 0]
click at [816, 614] on button "NEXT" at bounding box center [825, 625] width 154 height 36
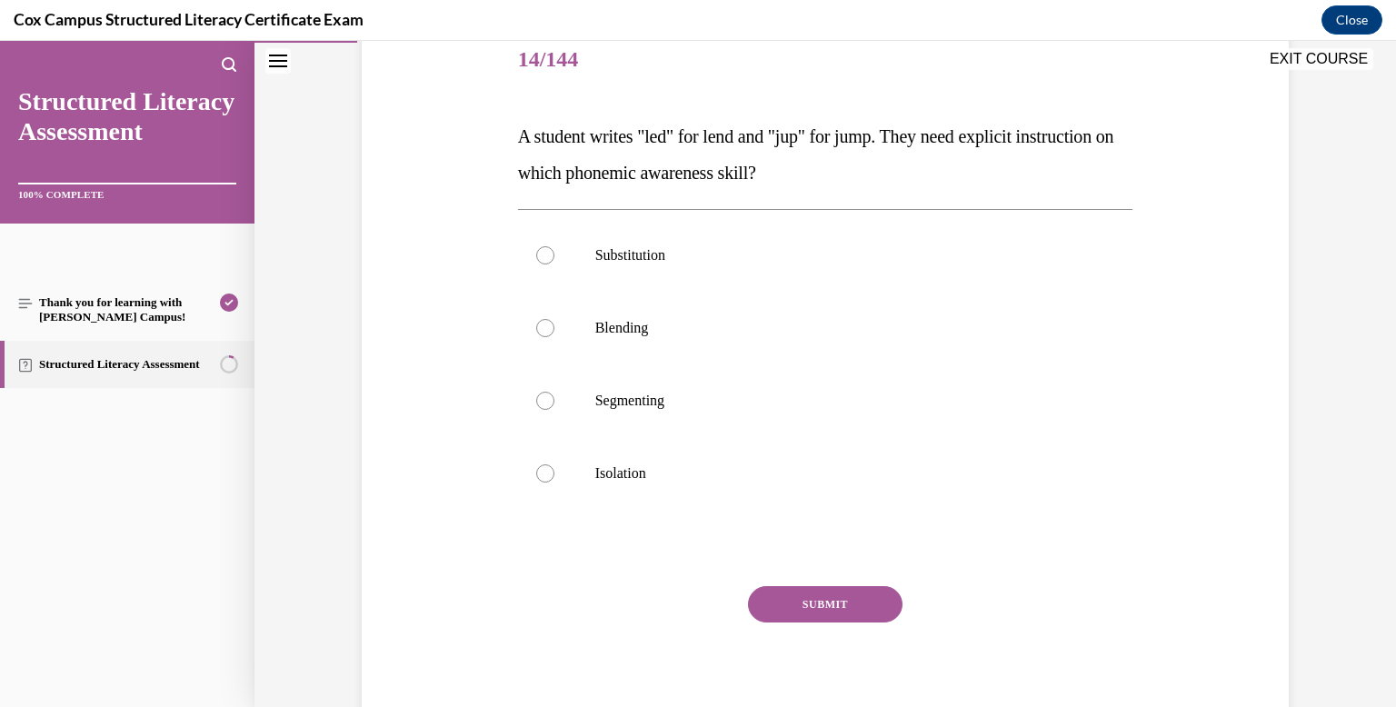
scroll to position [205, 0]
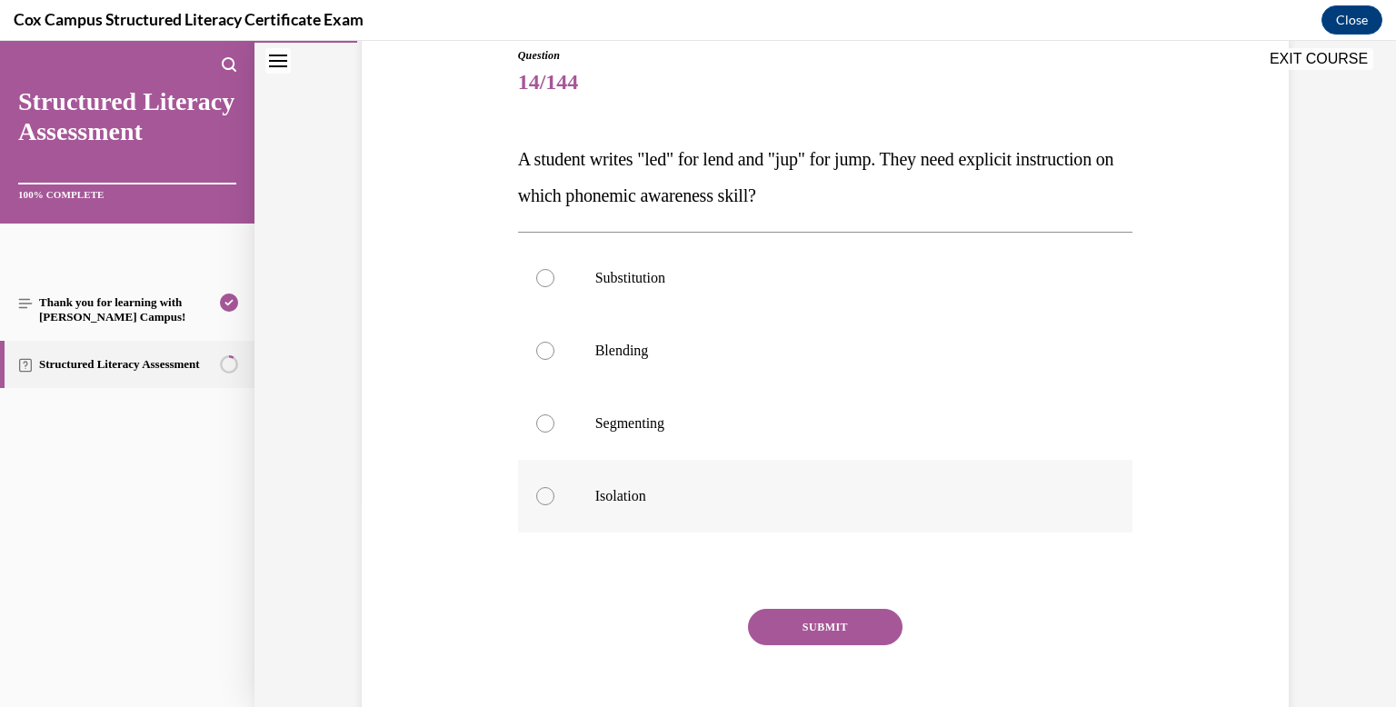
click at [731, 460] on label "Isolation" at bounding box center [825, 496] width 615 height 73
click at [554, 487] on input "Isolation" at bounding box center [545, 496] width 18 height 18
radio input "true"
click at [728, 449] on label "Segmenting" at bounding box center [825, 423] width 615 height 73
click at [554, 433] on input "Segmenting" at bounding box center [545, 423] width 18 height 18
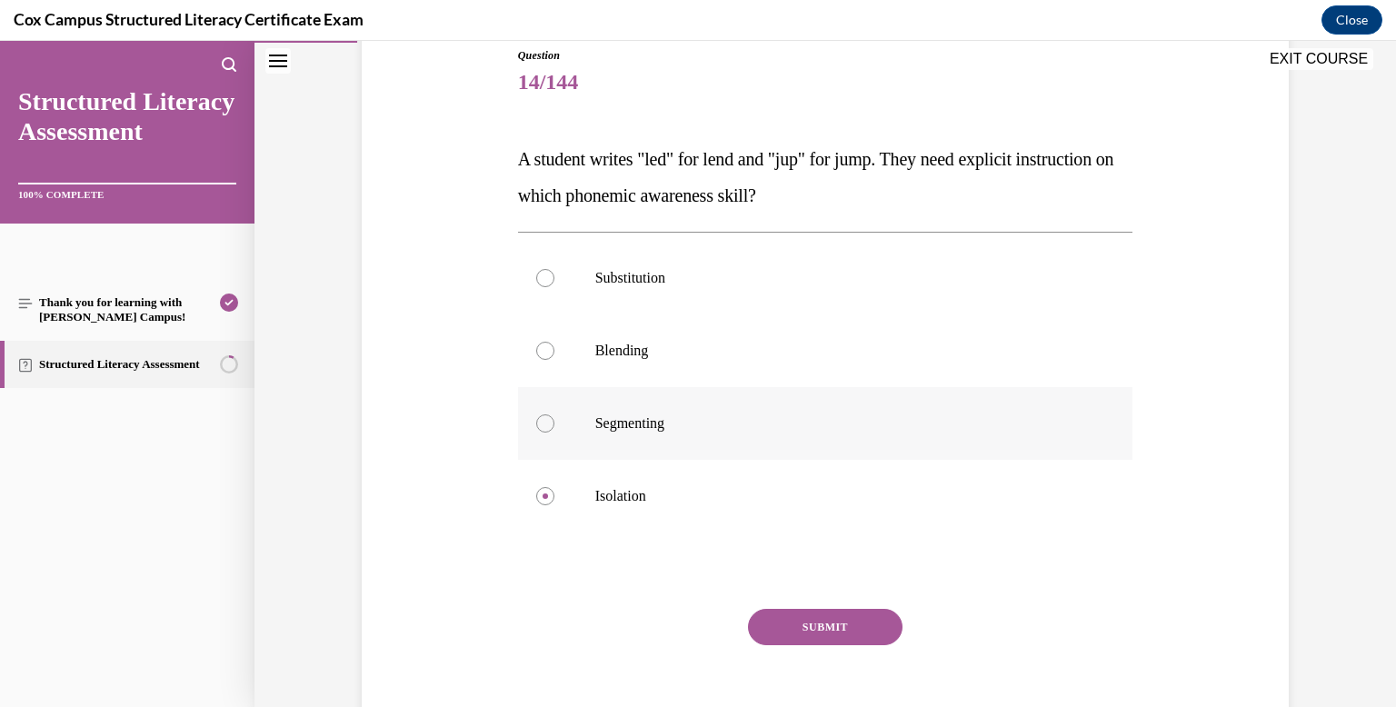
radio input "true"
click at [818, 625] on button "SUBMIT" at bounding box center [825, 627] width 154 height 36
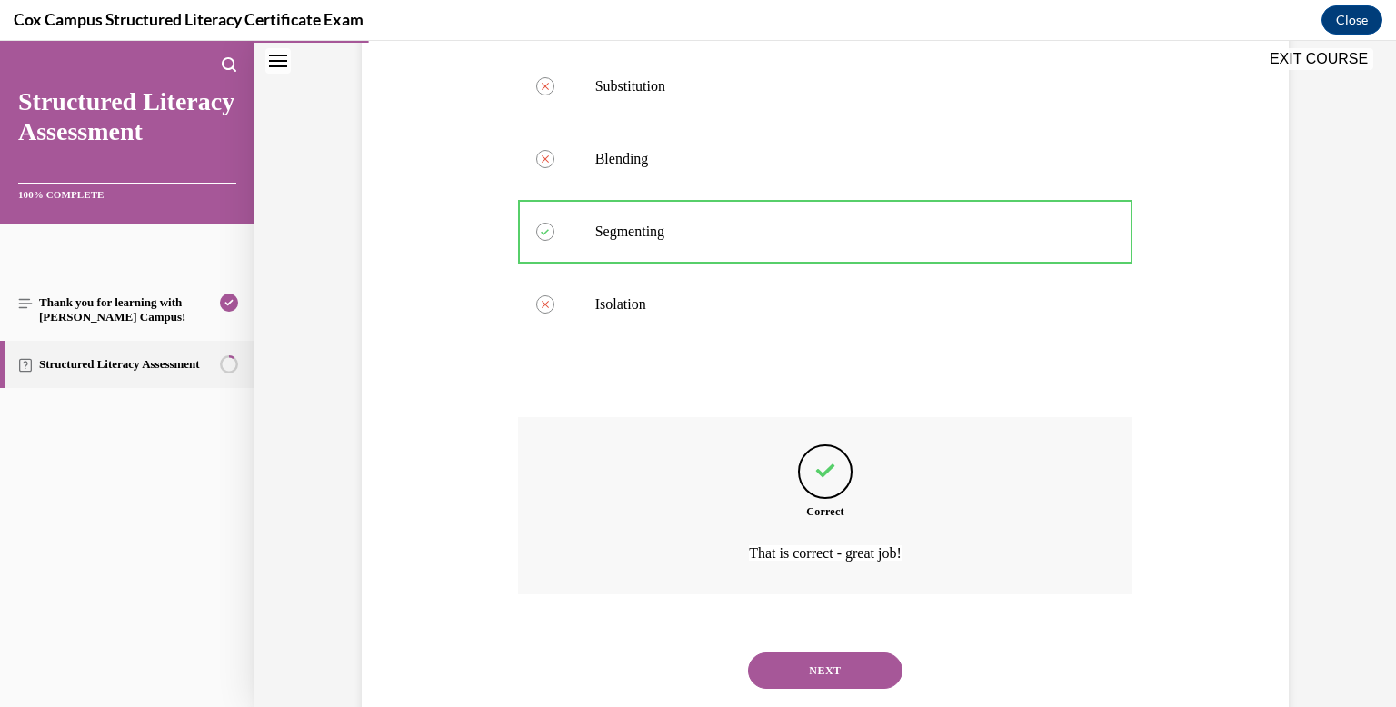
scroll to position [443, 0]
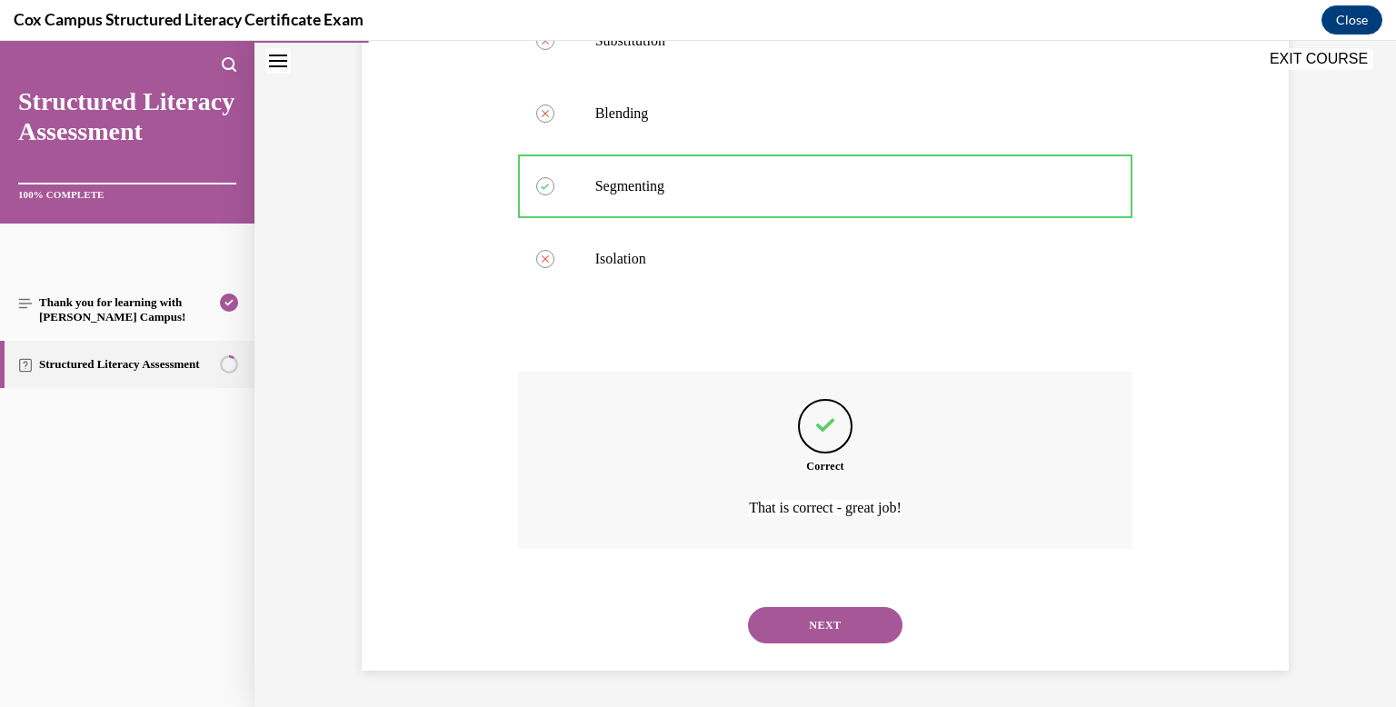
click at [818, 625] on button "NEXT" at bounding box center [825, 625] width 154 height 36
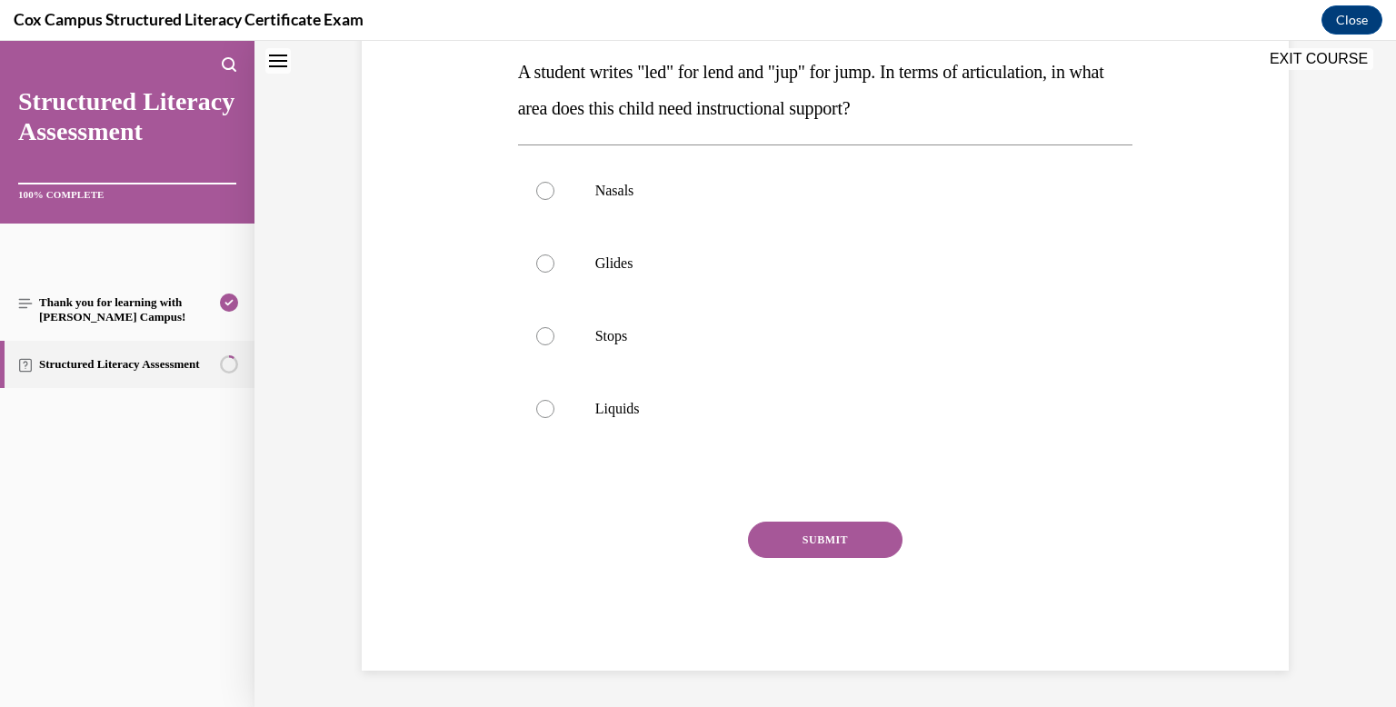
scroll to position [0, 0]
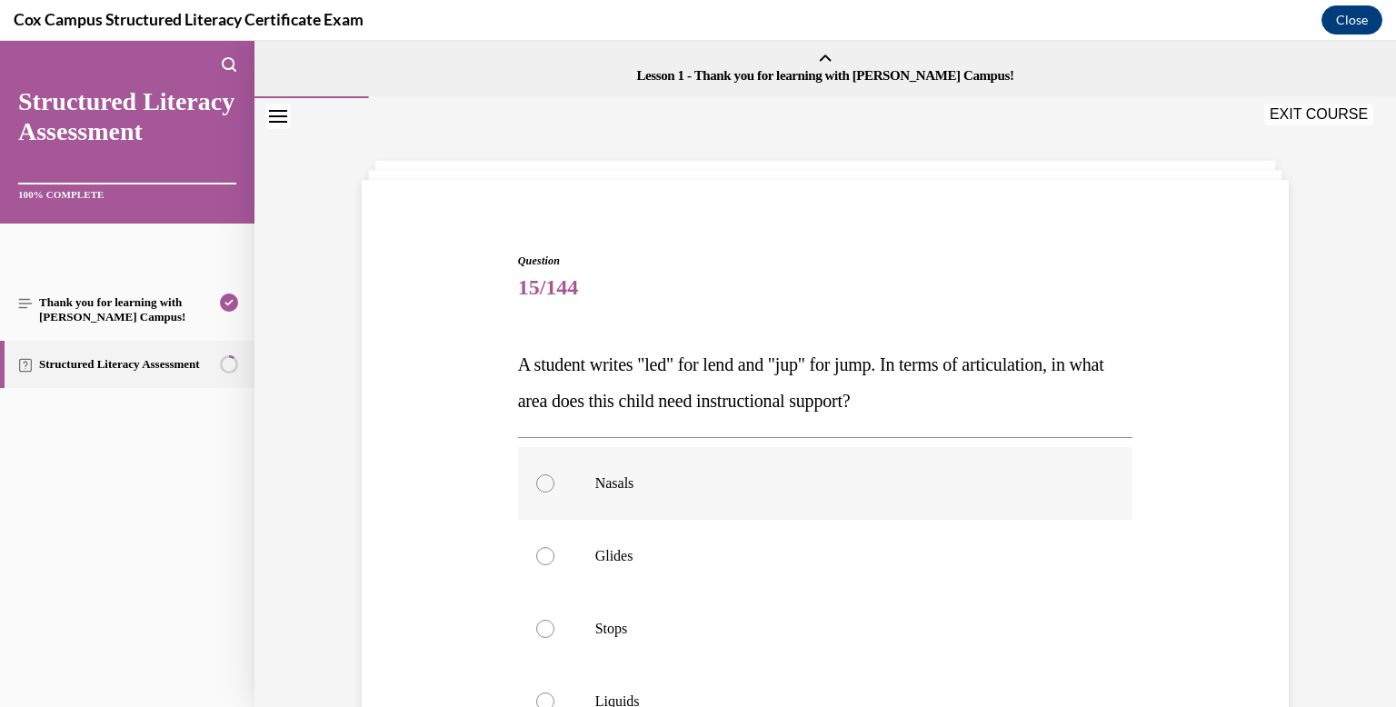
click at [775, 467] on label "Nasals" at bounding box center [825, 483] width 615 height 73
click at [554, 474] on input "Nasals" at bounding box center [545, 483] width 18 height 18
radio input "true"
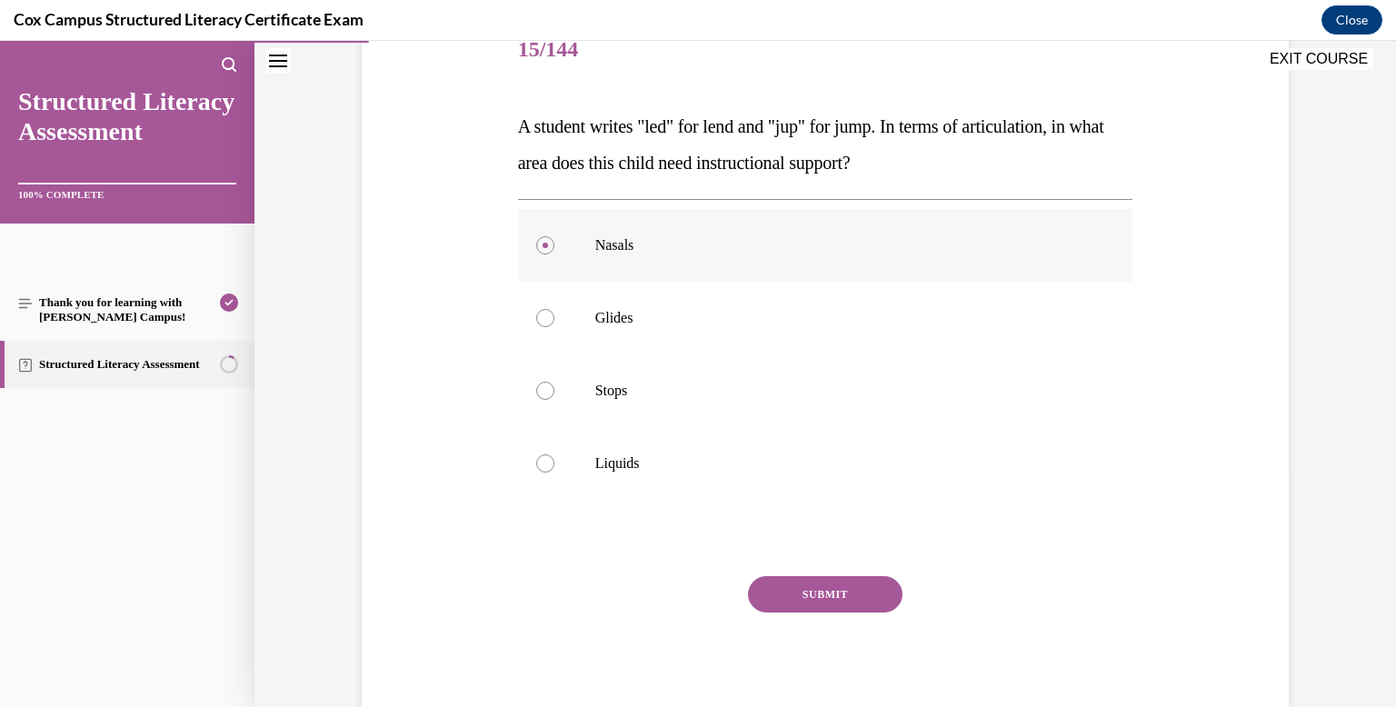
scroll to position [263, 0]
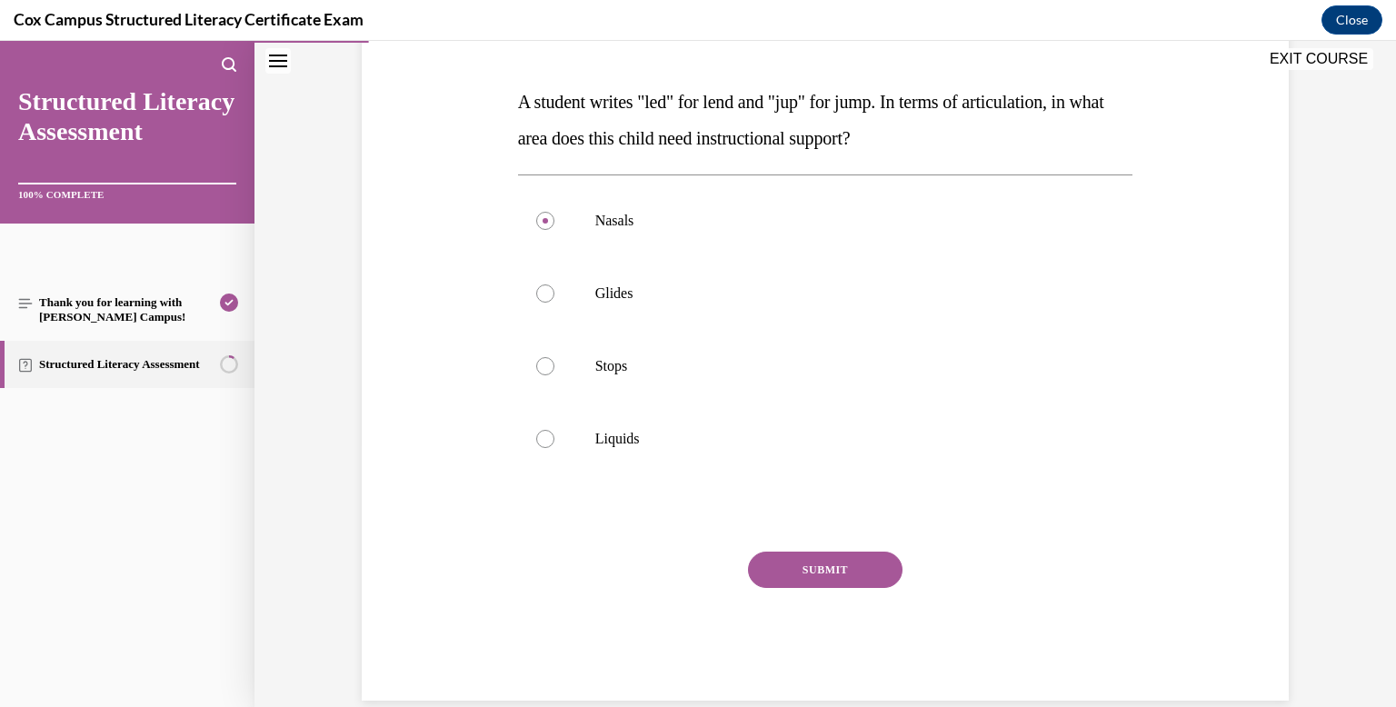
click at [778, 557] on button "SUBMIT" at bounding box center [825, 570] width 154 height 36
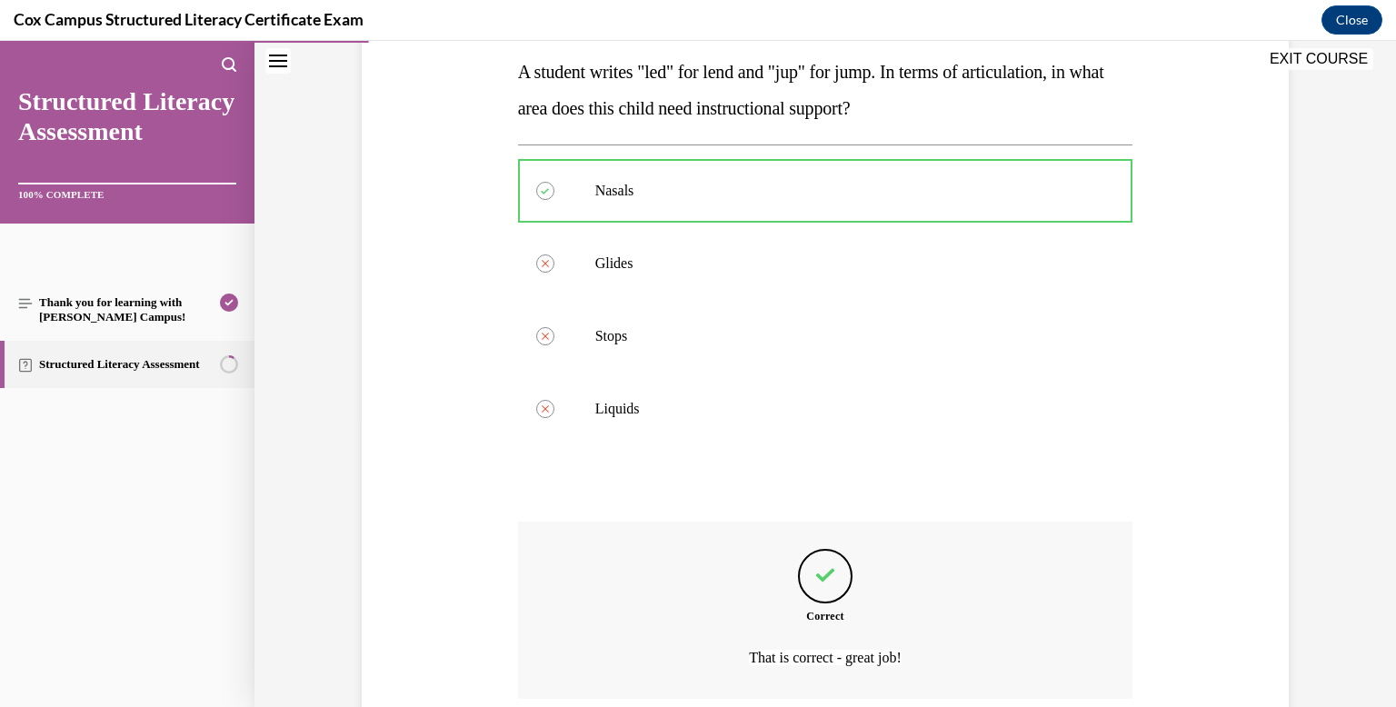
scroll to position [443, 0]
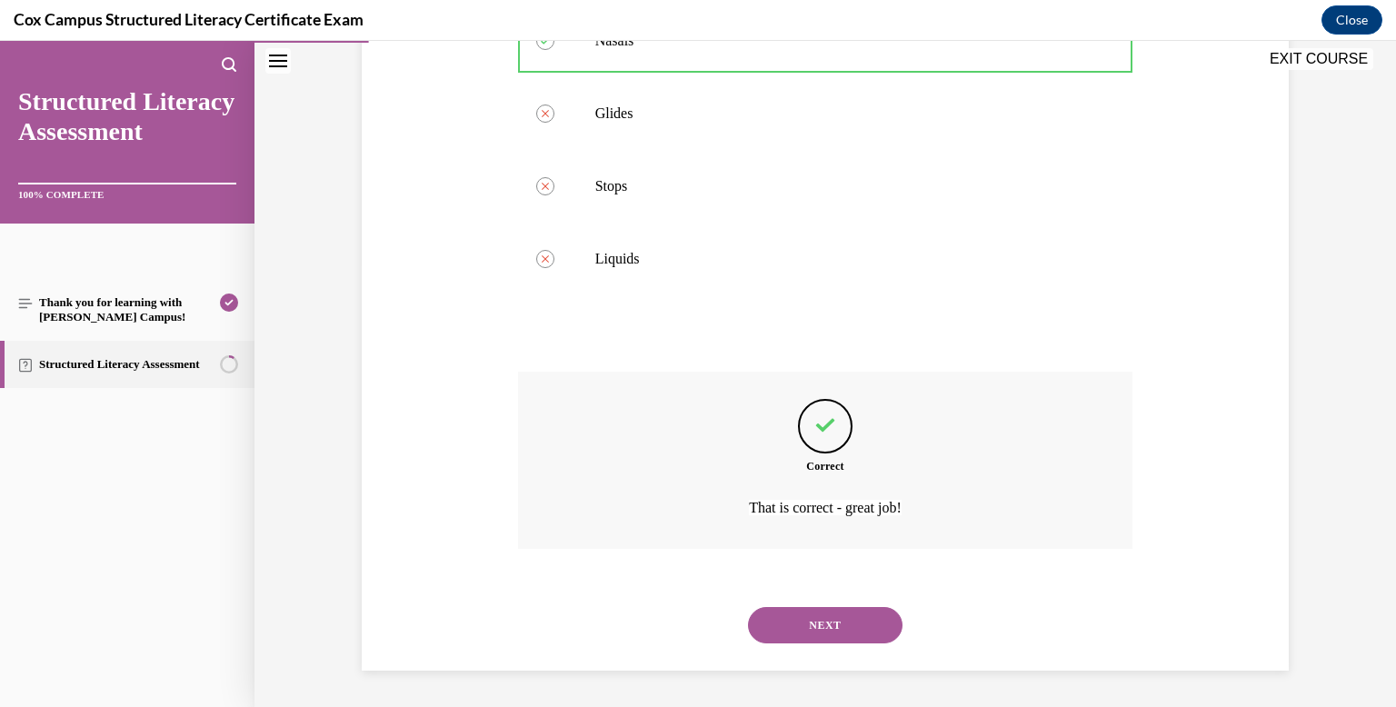
click at [789, 626] on button "NEXT" at bounding box center [825, 625] width 154 height 36
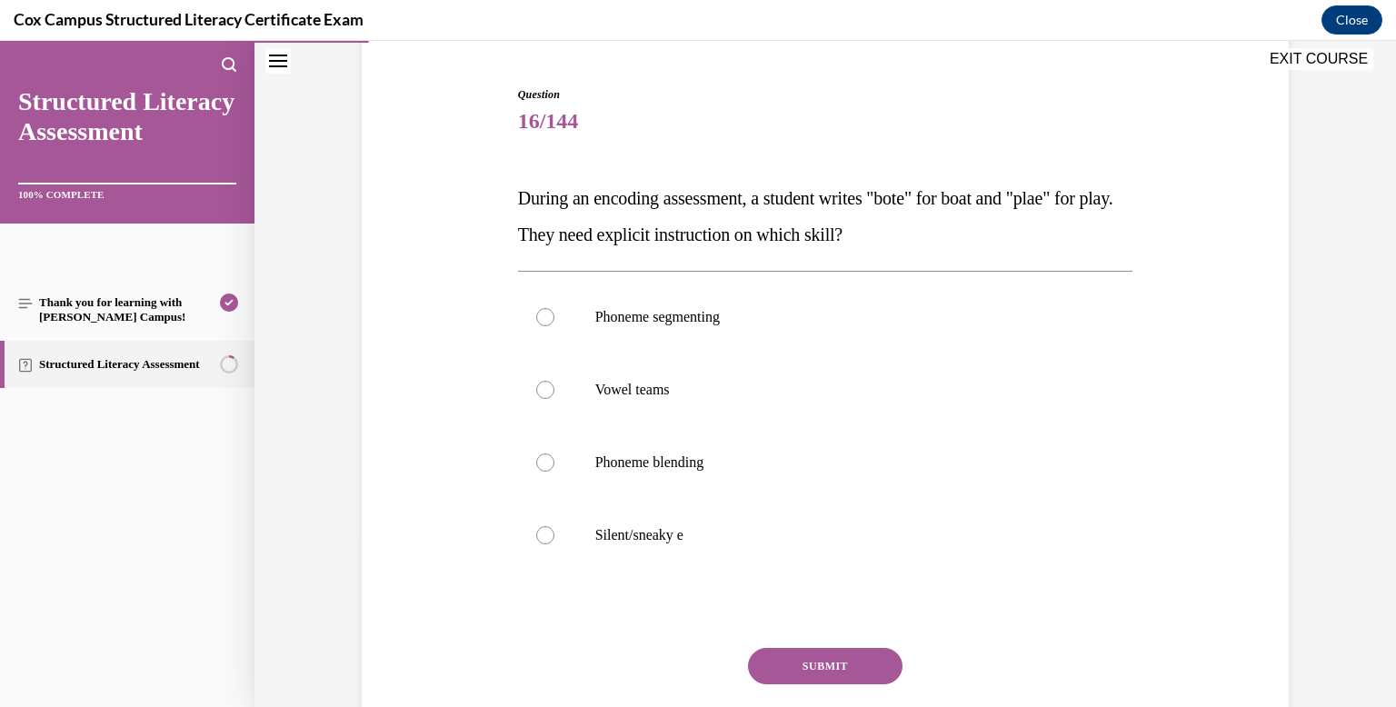
scroll to position [170, 0]
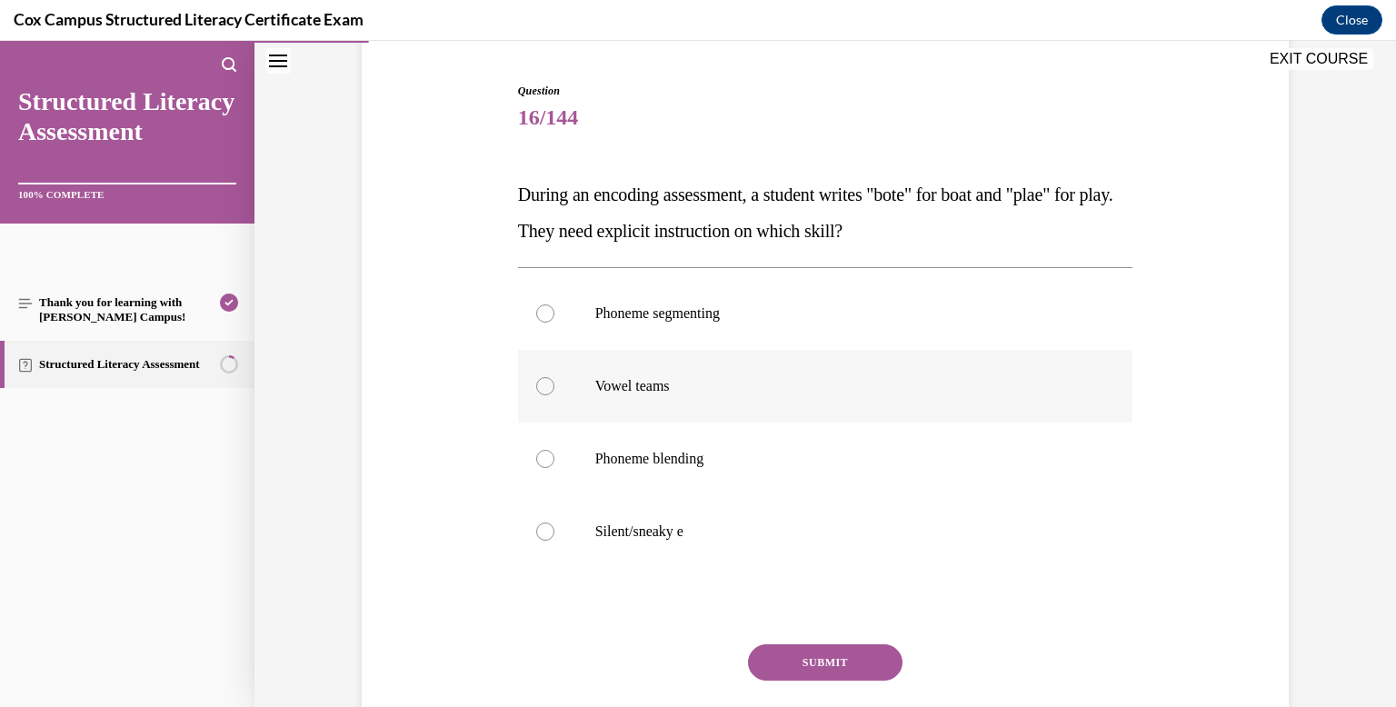
click at [673, 398] on label "Vowel teams" at bounding box center [825, 386] width 615 height 73
click at [554, 395] on input "Vowel teams" at bounding box center [545, 386] width 18 height 18
radio input "true"
click at [847, 667] on button "SUBMIT" at bounding box center [825, 662] width 154 height 36
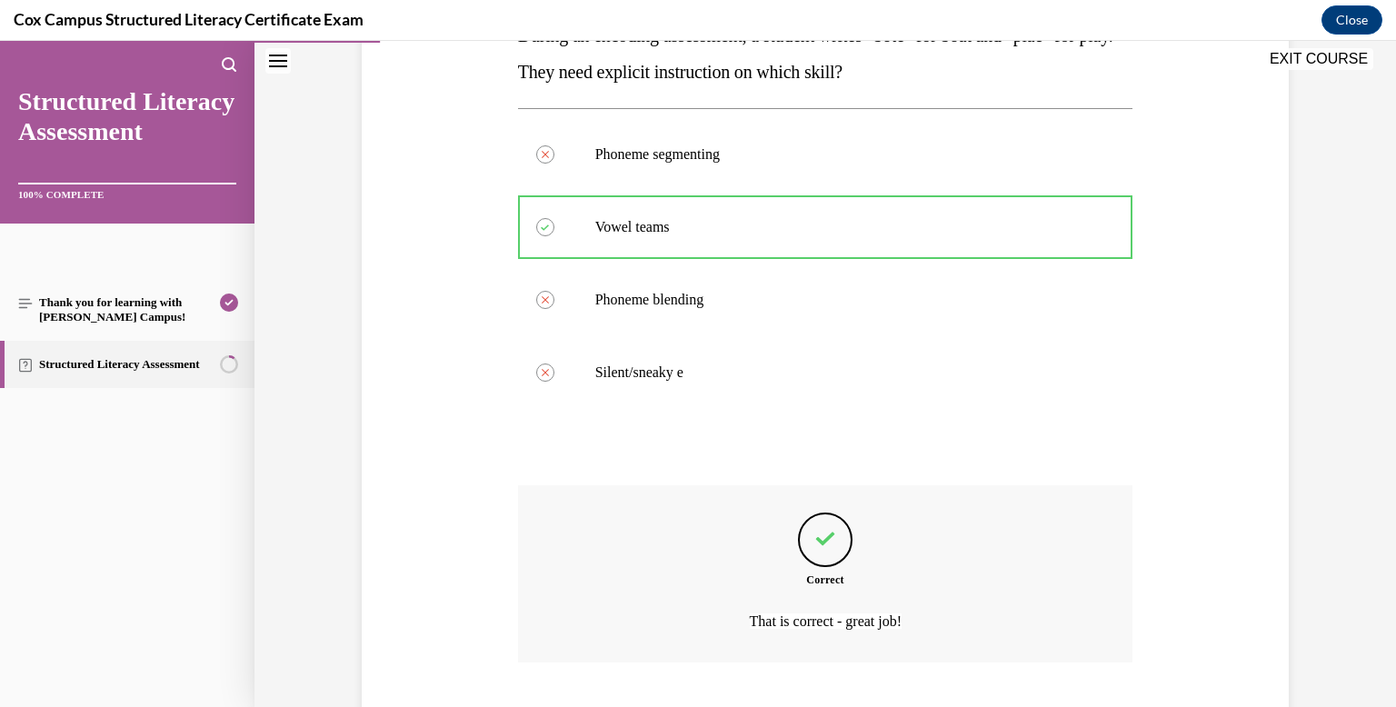
scroll to position [443, 0]
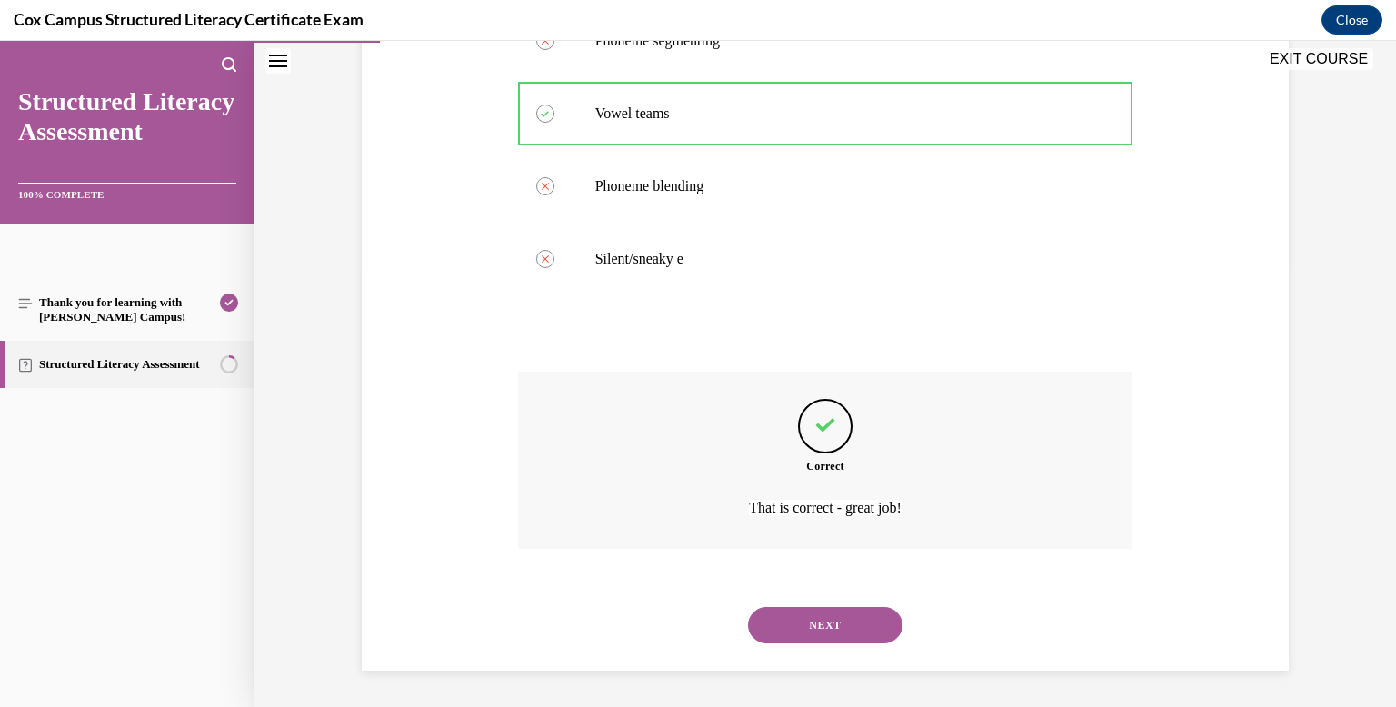
click at [824, 613] on button "NEXT" at bounding box center [825, 625] width 154 height 36
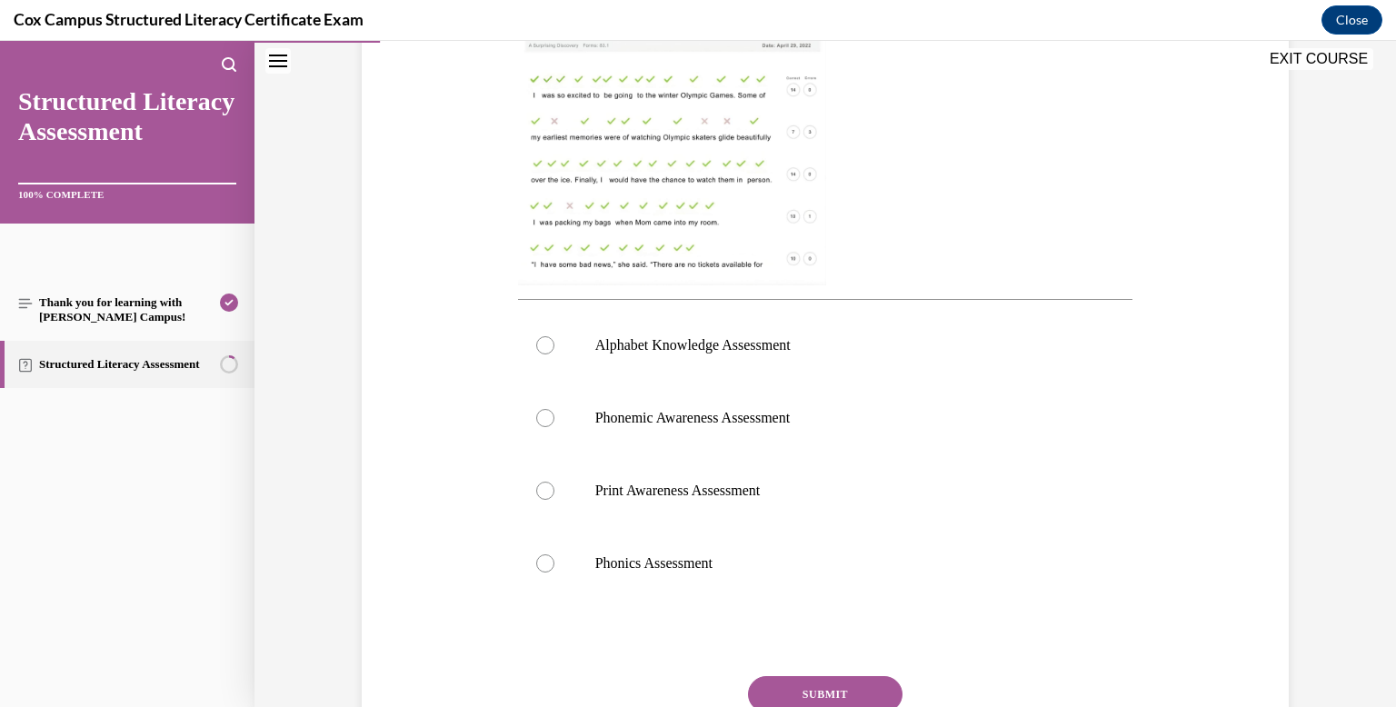
scroll to position [534, 0]
click at [773, 462] on label "Print Awareness Assessment" at bounding box center [825, 489] width 615 height 73
click at [554, 481] on input "Print Awareness Assessment" at bounding box center [545, 490] width 18 height 18
radio input "true"
click at [766, 413] on p "Phonemic Awareness Assessment" at bounding box center [841, 417] width 492 height 18
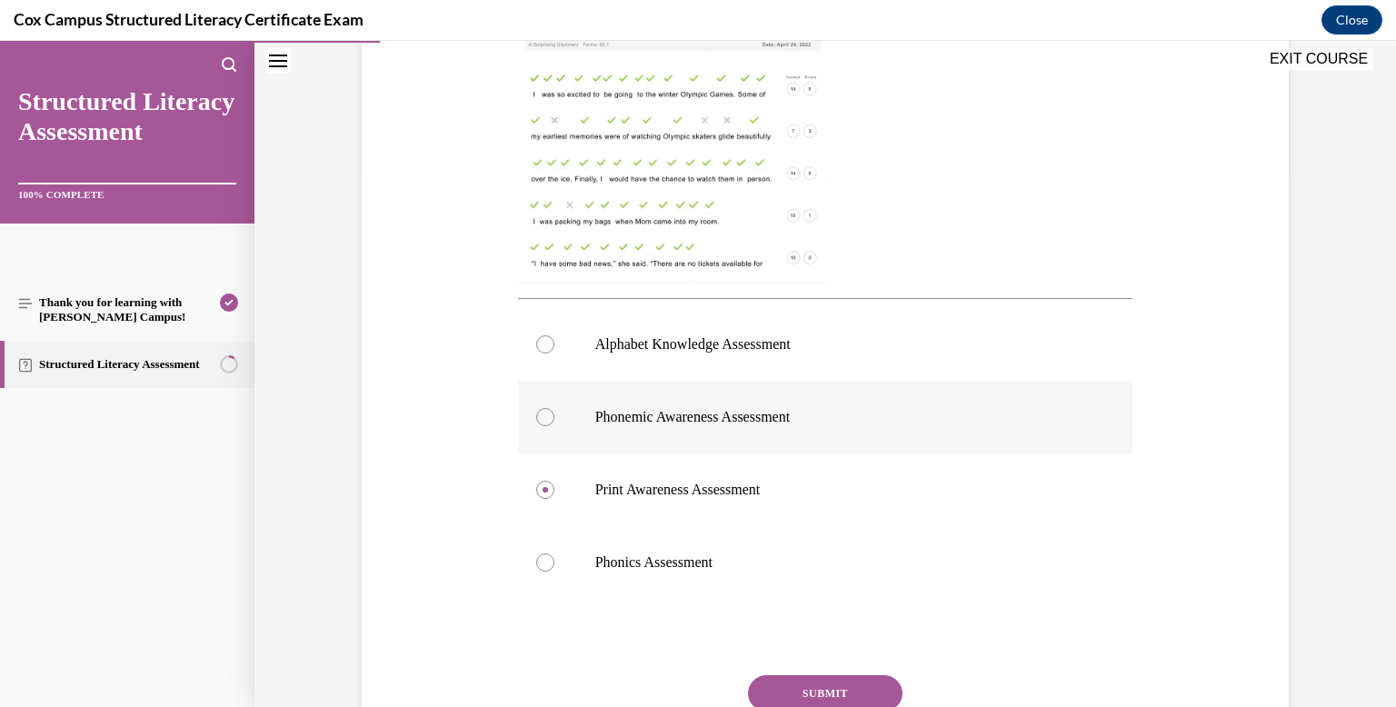
click at [554, 413] on input "Phonemic Awareness Assessment" at bounding box center [545, 417] width 18 height 18
radio input "true"
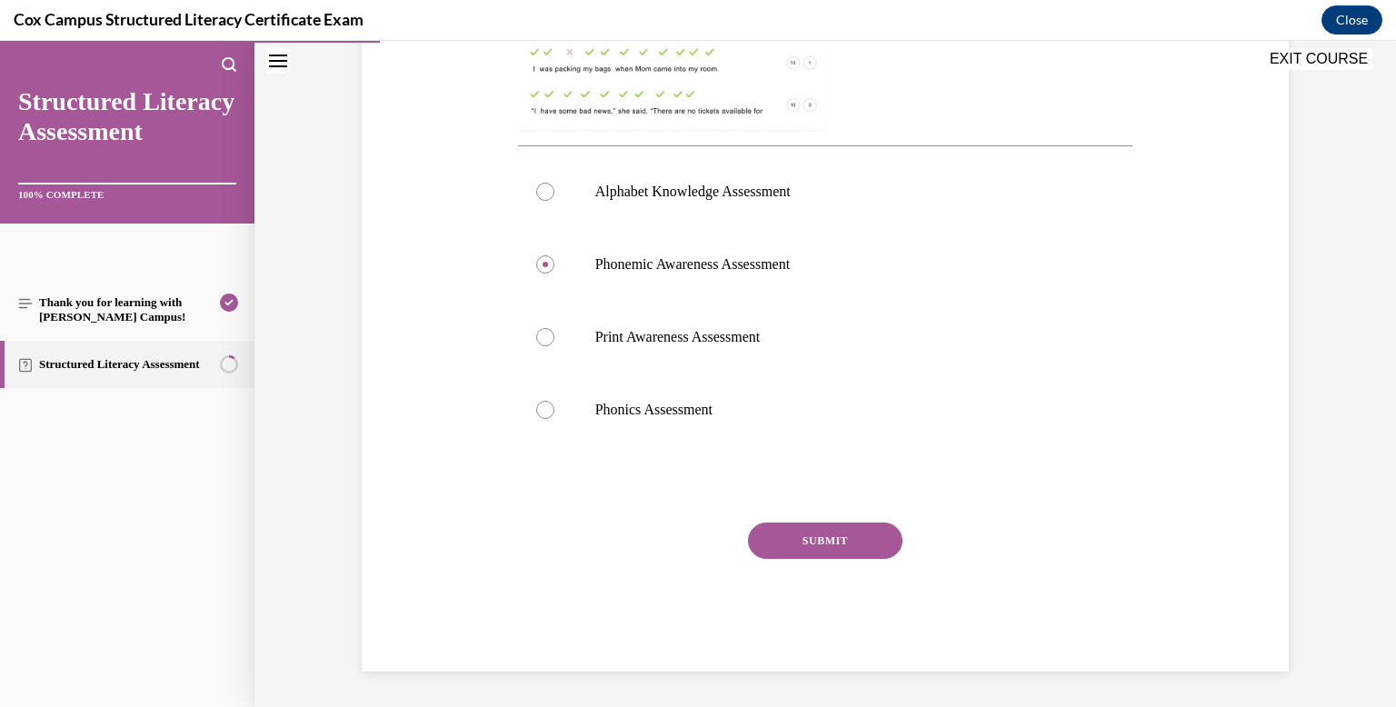
click at [810, 537] on button "SUBMIT" at bounding box center [825, 540] width 154 height 36
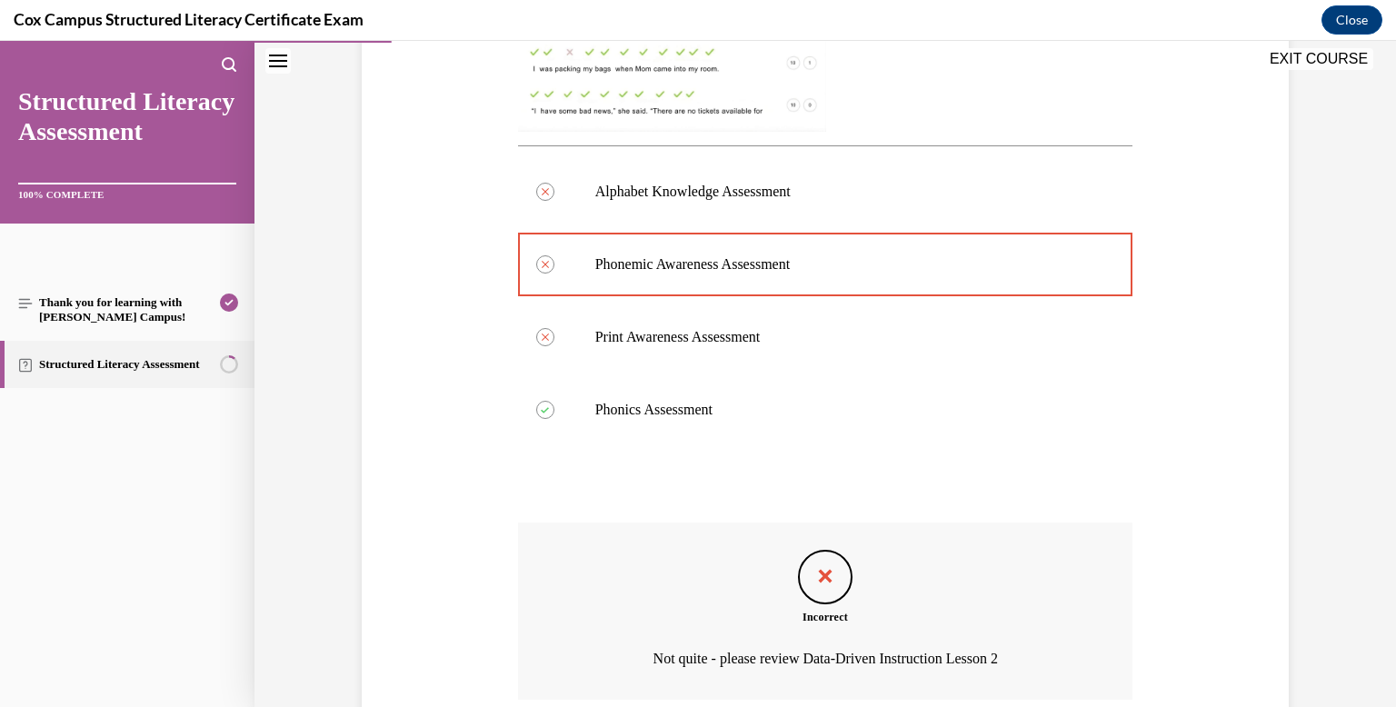
scroll to position [838, 0]
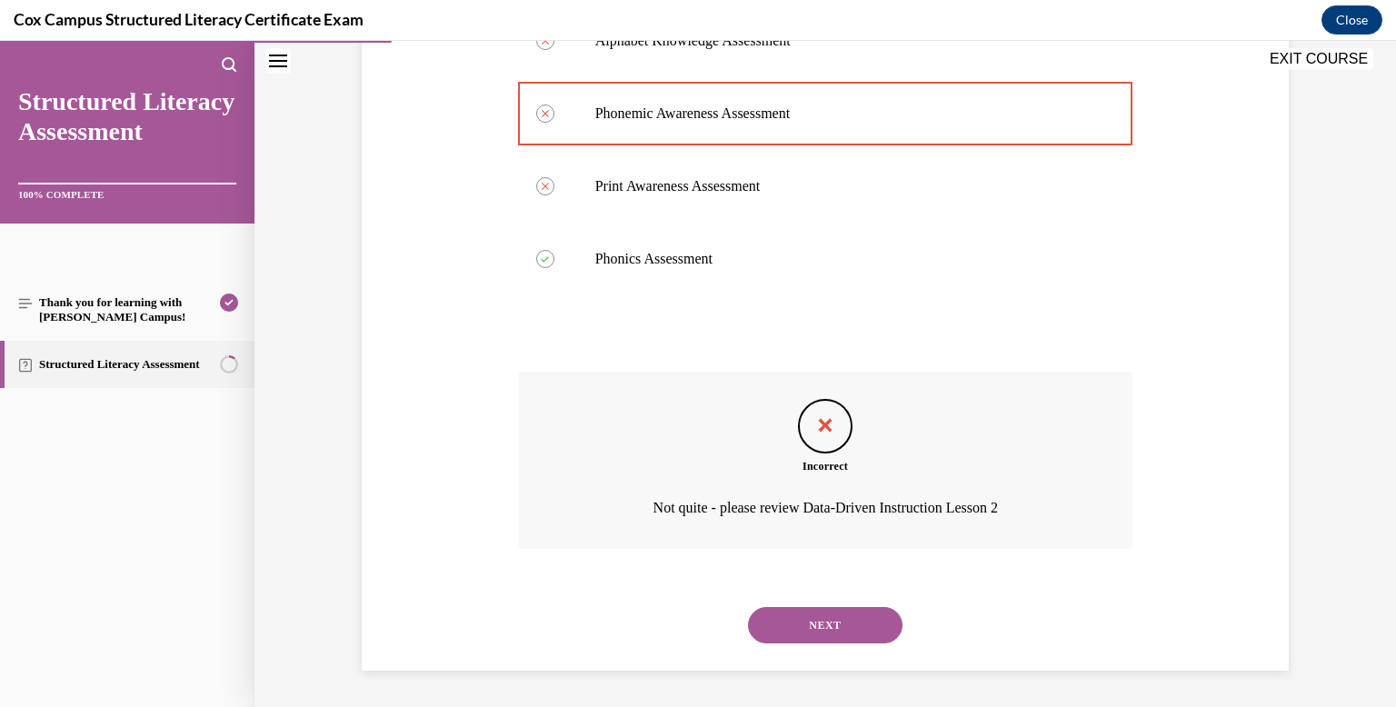
click at [800, 639] on button "NEXT" at bounding box center [825, 625] width 154 height 36
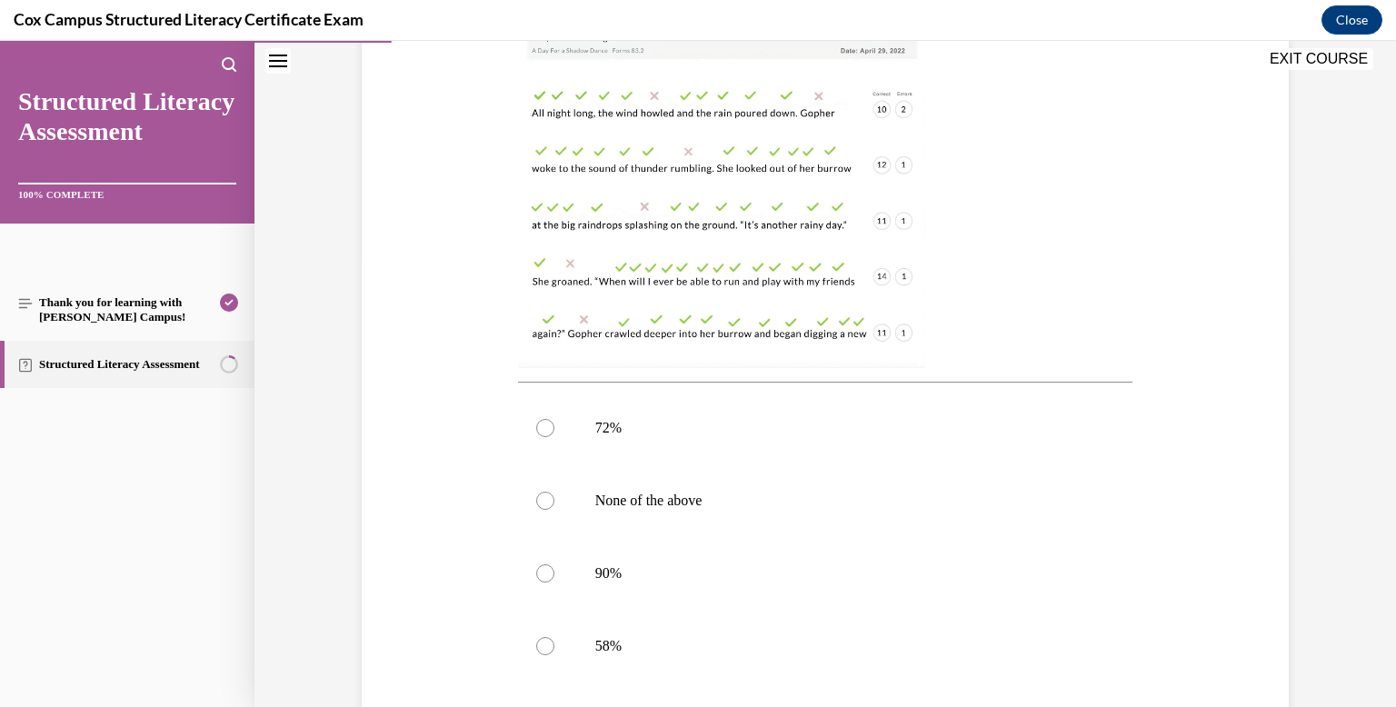
scroll to position [456, 0]
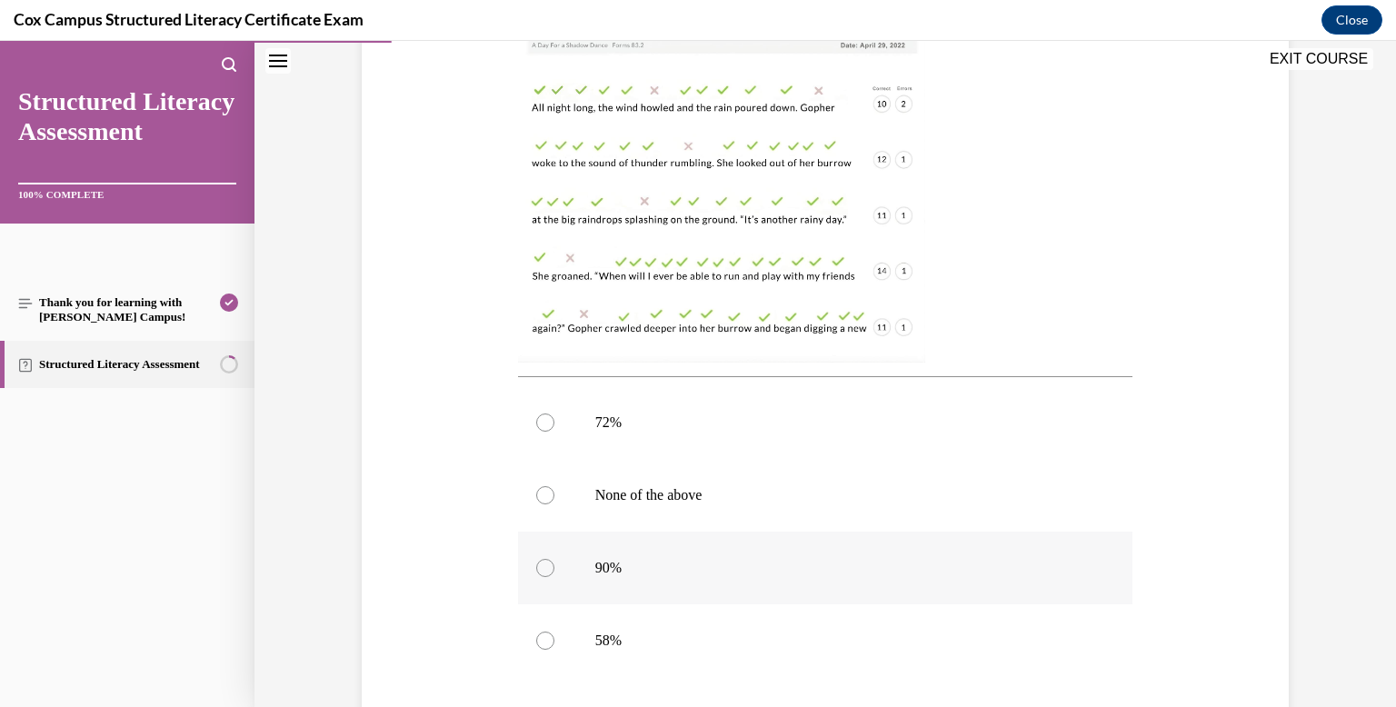
click at [774, 583] on label "90%" at bounding box center [825, 568] width 615 height 73
click at [554, 577] on input "90%" at bounding box center [545, 568] width 18 height 18
radio input "true"
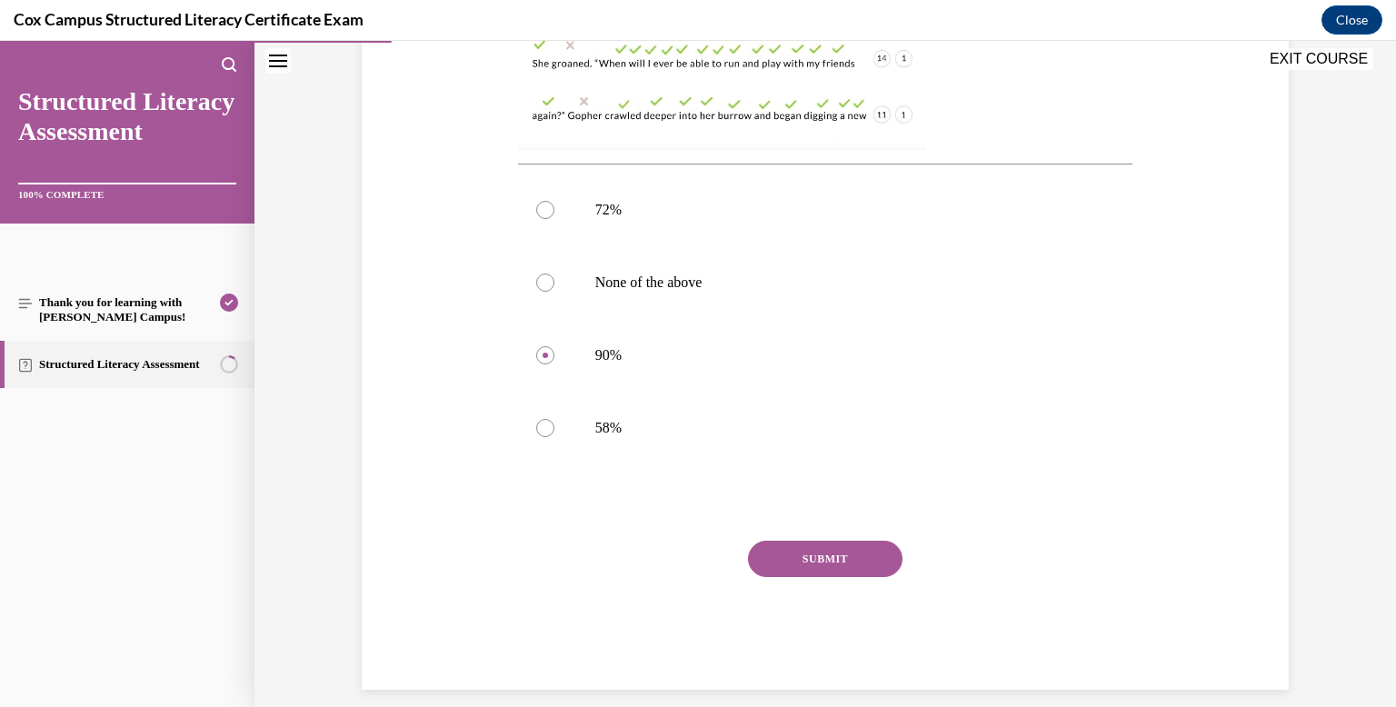
click at [779, 568] on button "SUBMIT" at bounding box center [825, 559] width 154 height 36
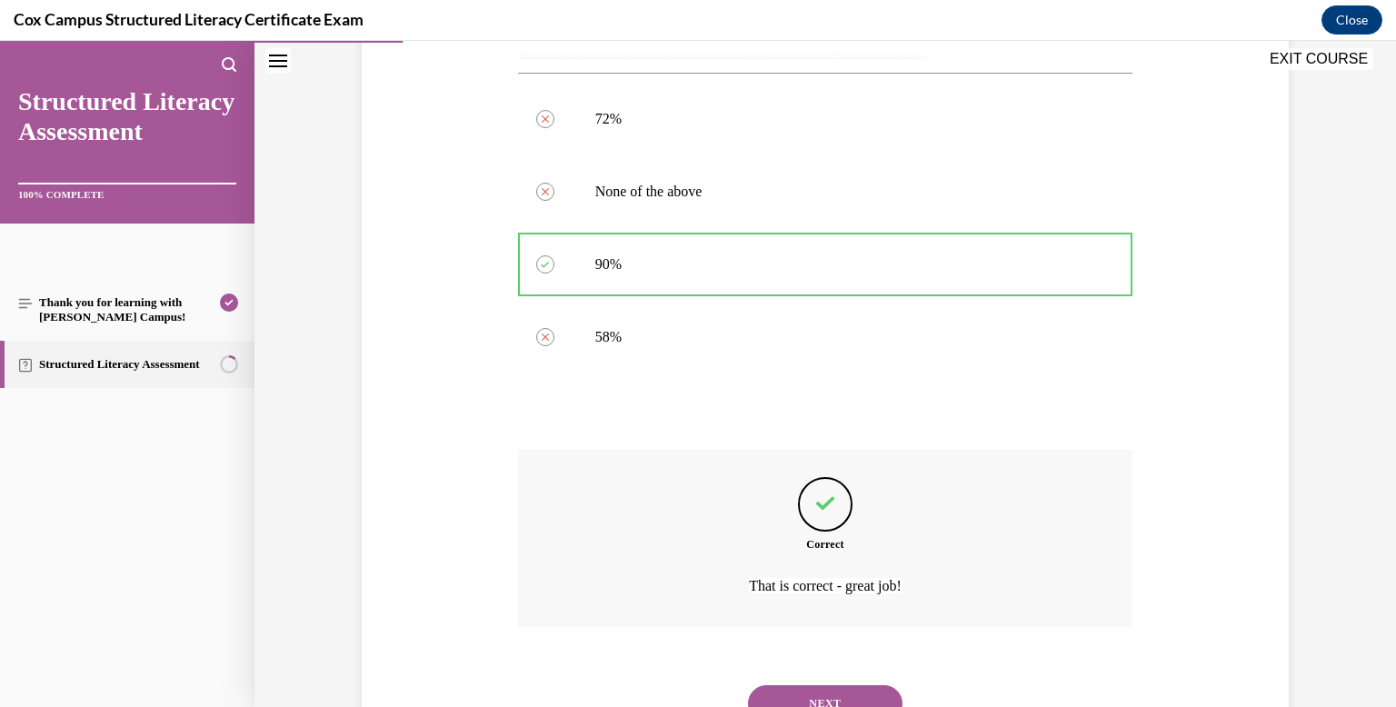
scroll to position [838, 0]
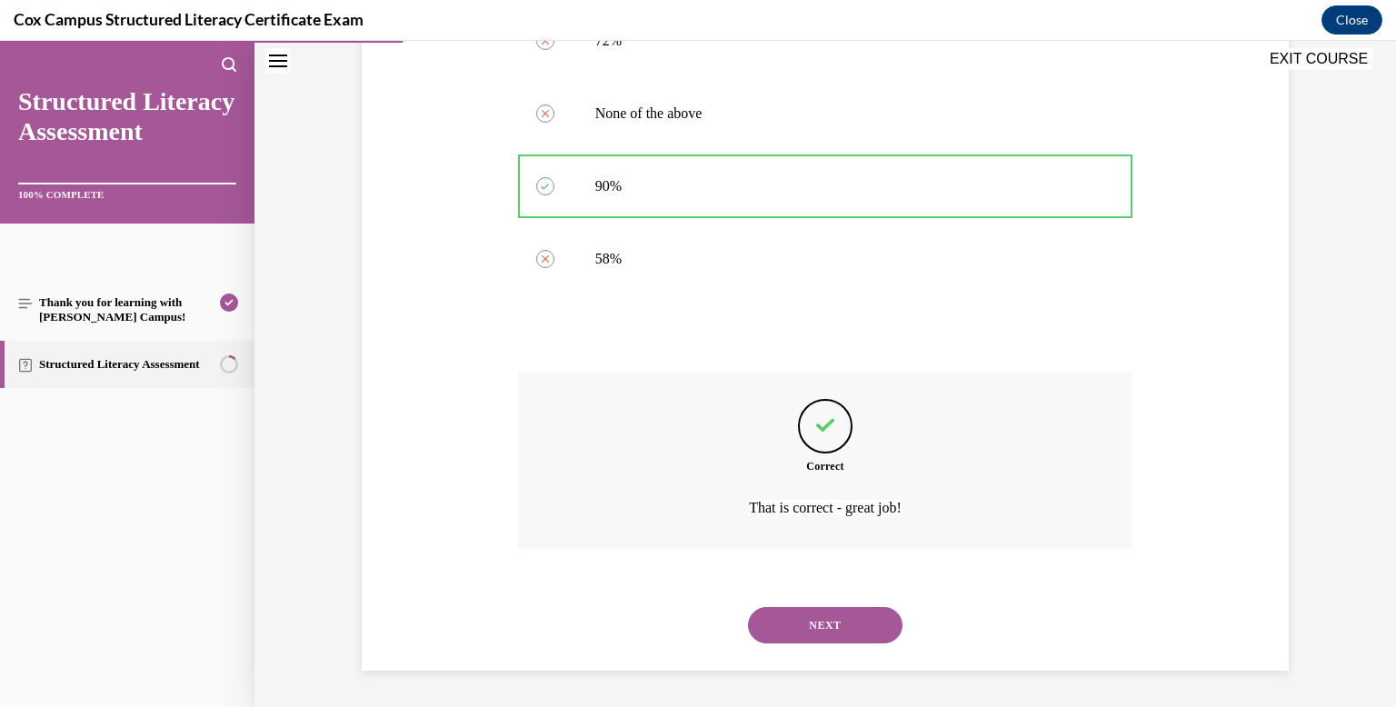
click at [791, 622] on button "NEXT" at bounding box center [825, 625] width 154 height 36
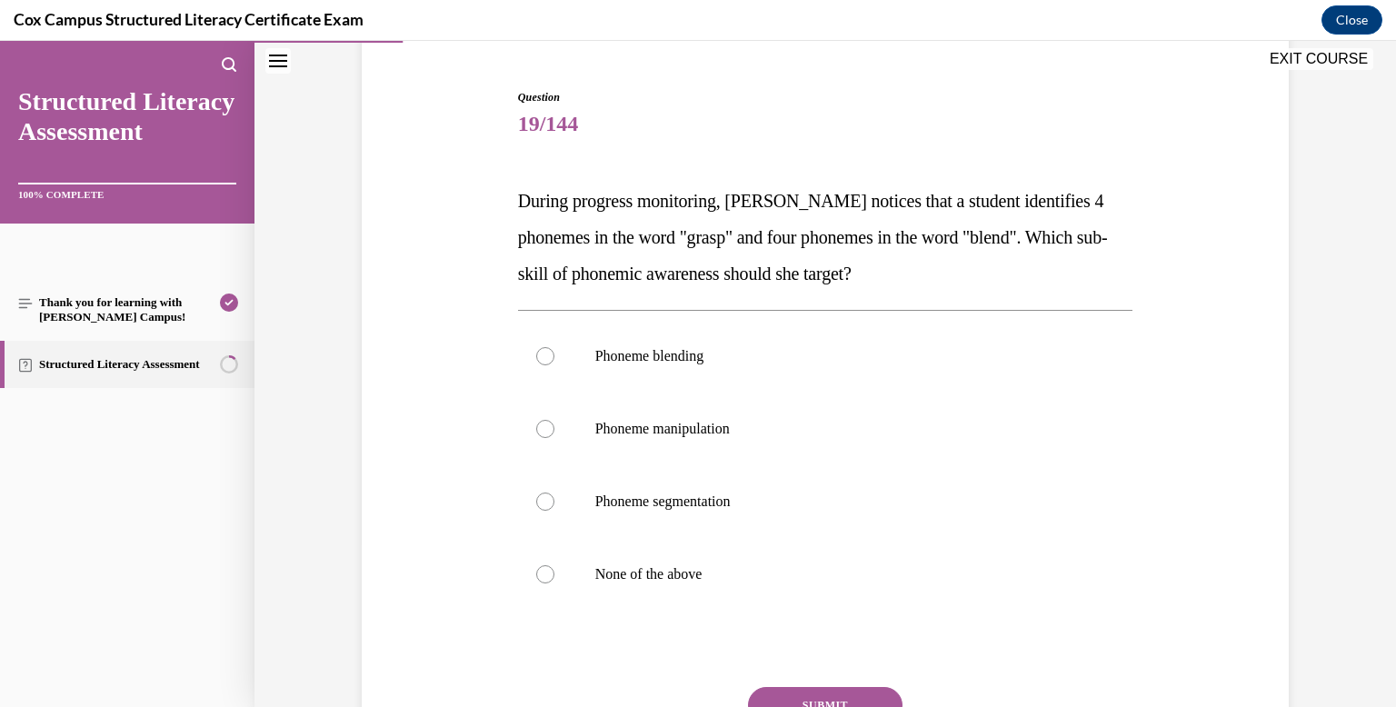
scroll to position [165, 0]
click at [761, 517] on label "Phoneme segmentation" at bounding box center [825, 499] width 615 height 73
click at [554, 509] on input "Phoneme segmentation" at bounding box center [545, 500] width 18 height 18
radio input "true"
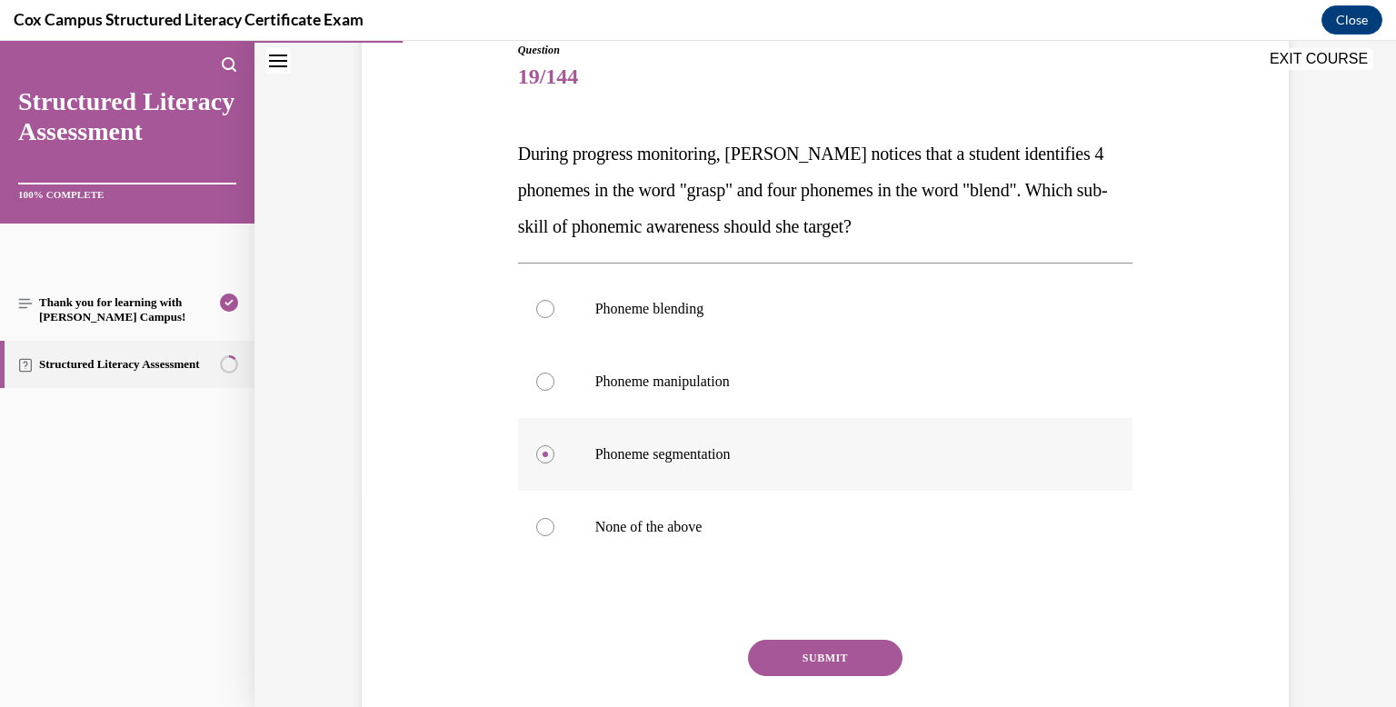
scroll to position [214, 0]
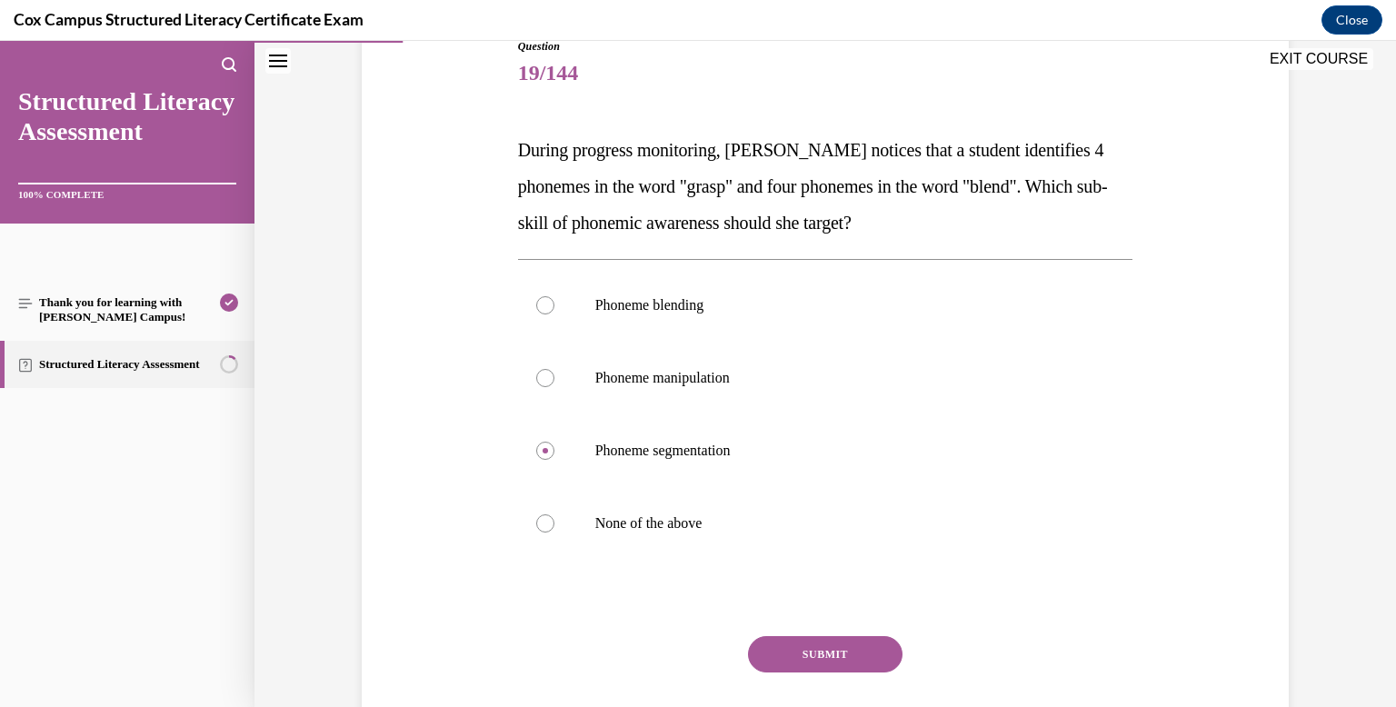
click at [788, 651] on button "SUBMIT" at bounding box center [825, 654] width 154 height 36
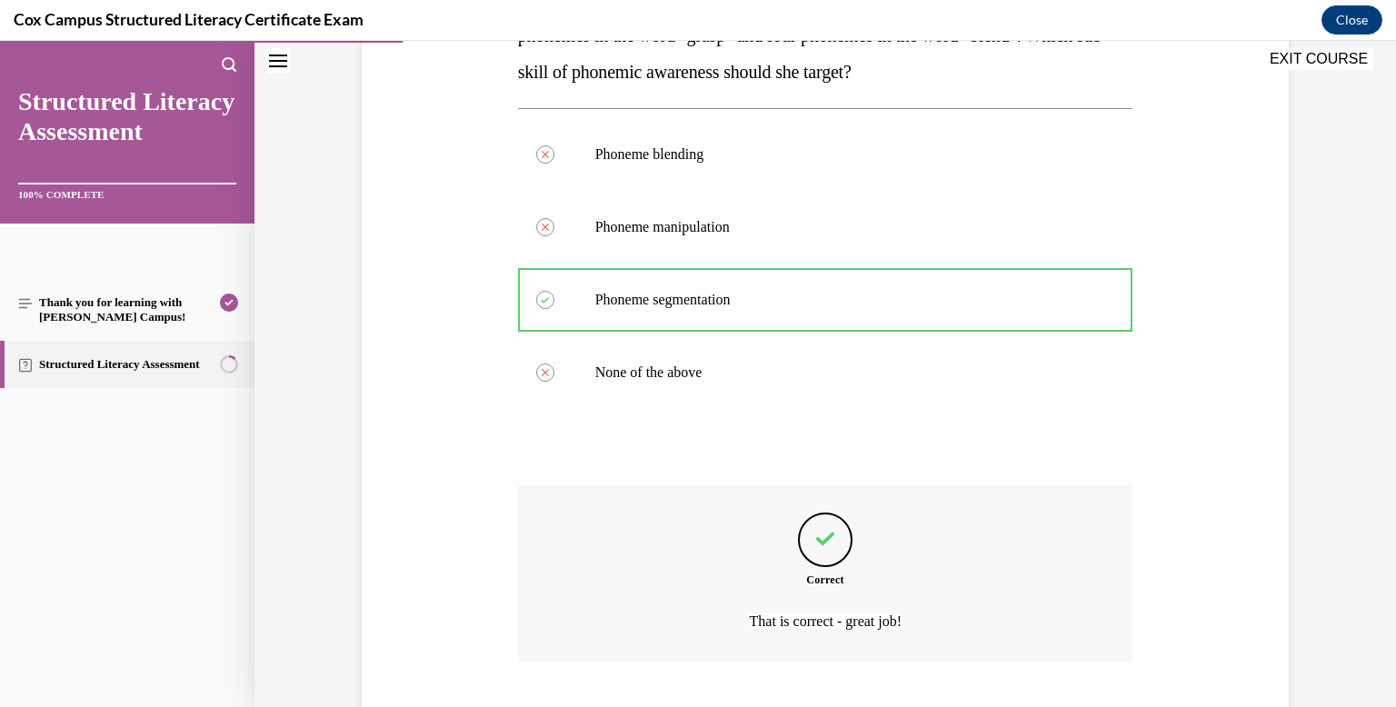
scroll to position [479, 0]
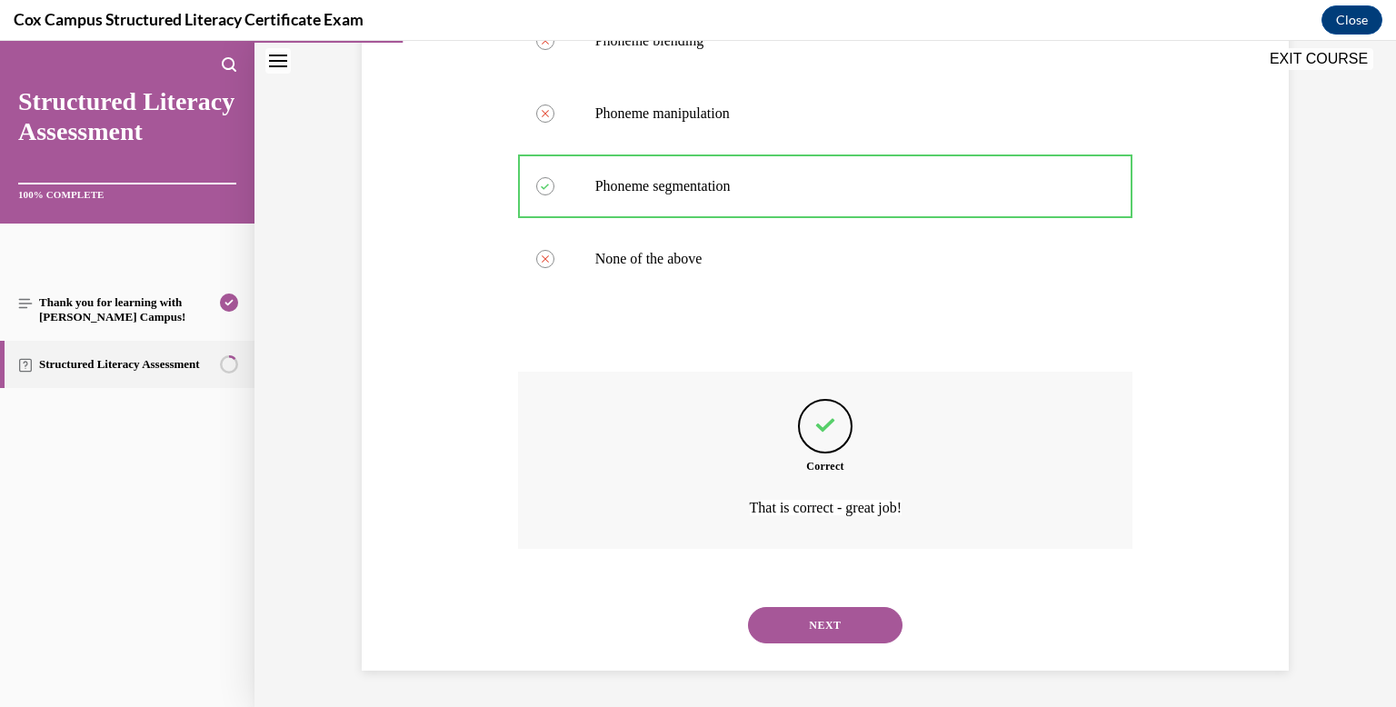
click at [779, 622] on button "NEXT" at bounding box center [825, 625] width 154 height 36
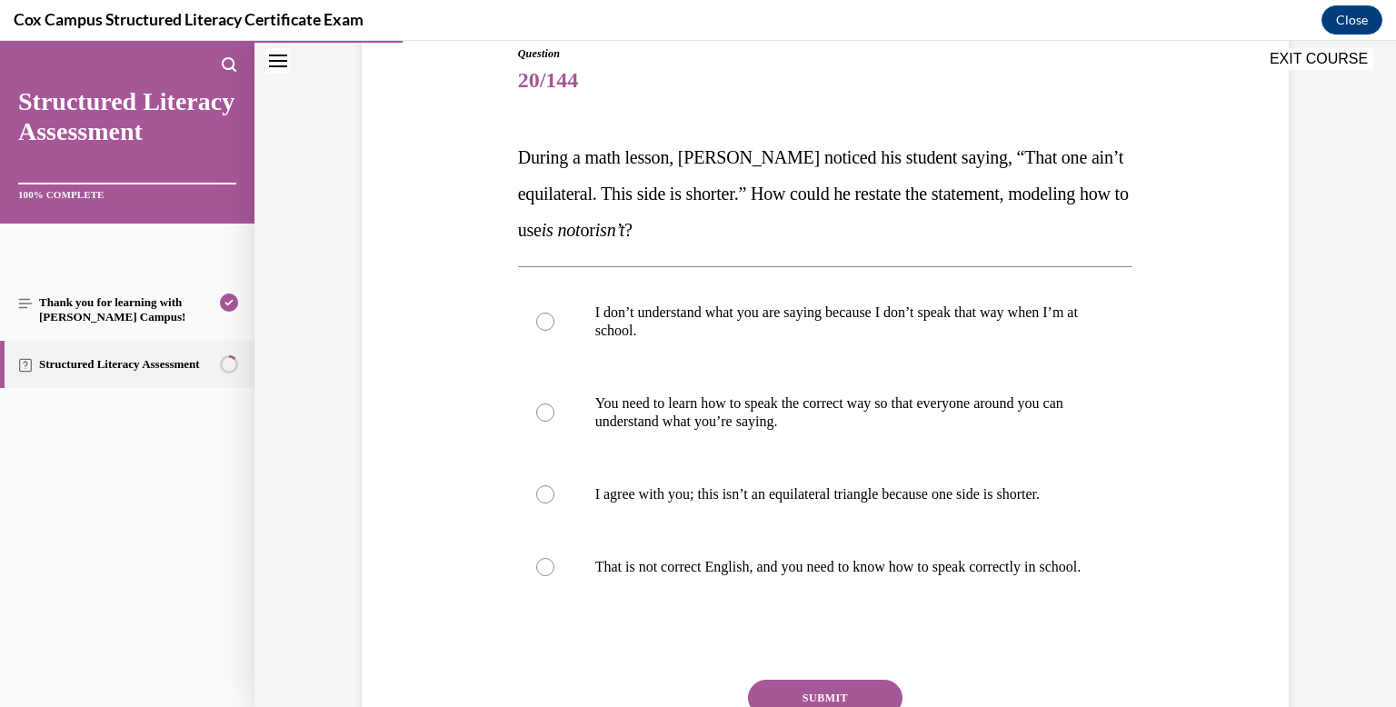
scroll to position [209, 0]
click at [776, 524] on label "I agree with you; this isn’t an equilateral triangle because one side is shorte…" at bounding box center [825, 492] width 615 height 73
click at [554, 502] on input "I agree with you; this isn’t an equilateral triangle because one side is shorte…" at bounding box center [545, 492] width 18 height 18
radio input "true"
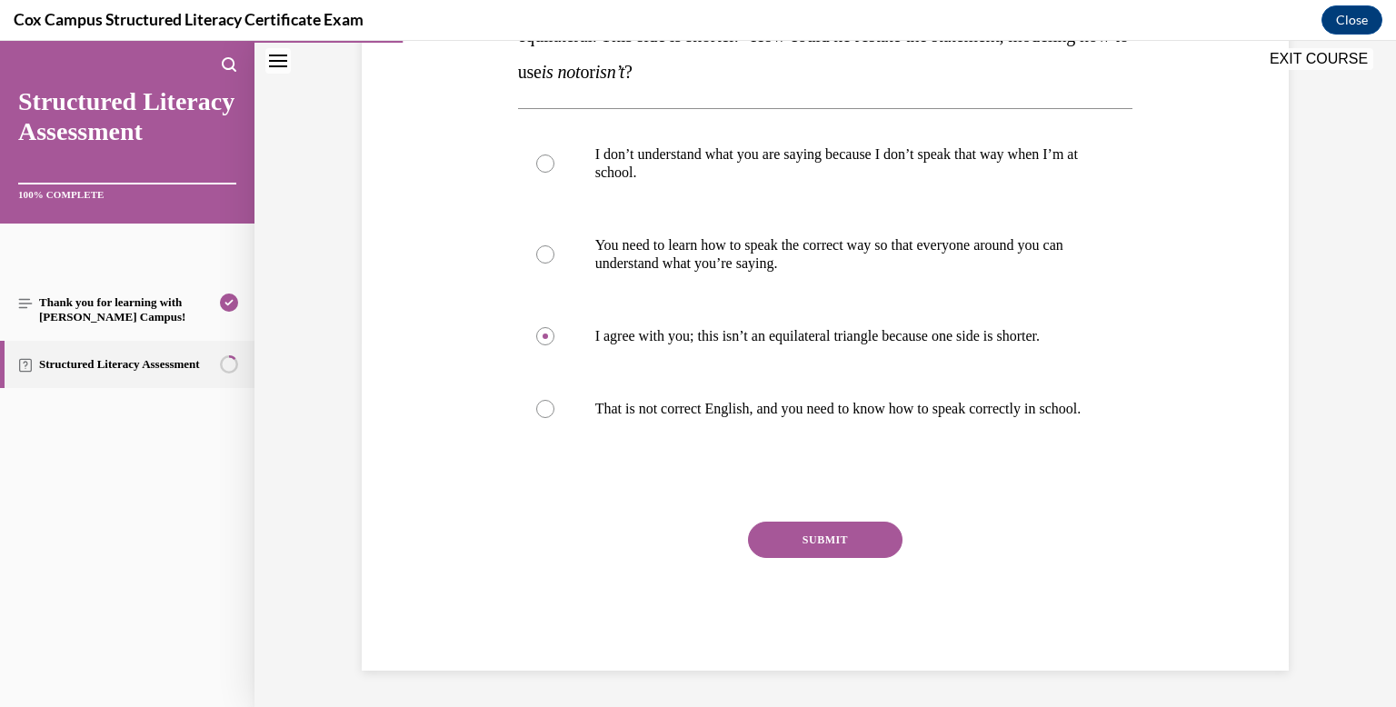
click at [783, 548] on button "SUBMIT" at bounding box center [825, 540] width 154 height 36
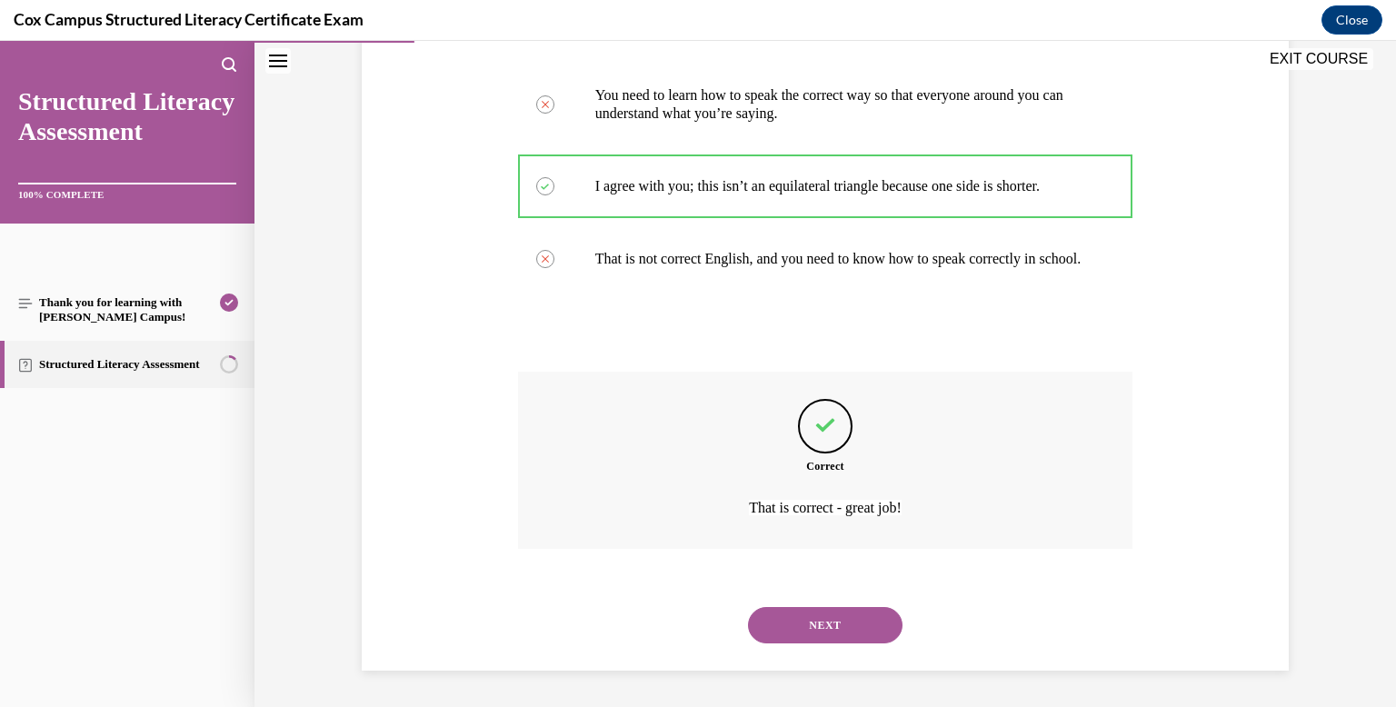
scroll to position [533, 0]
click at [791, 612] on button "NEXT" at bounding box center [825, 625] width 154 height 36
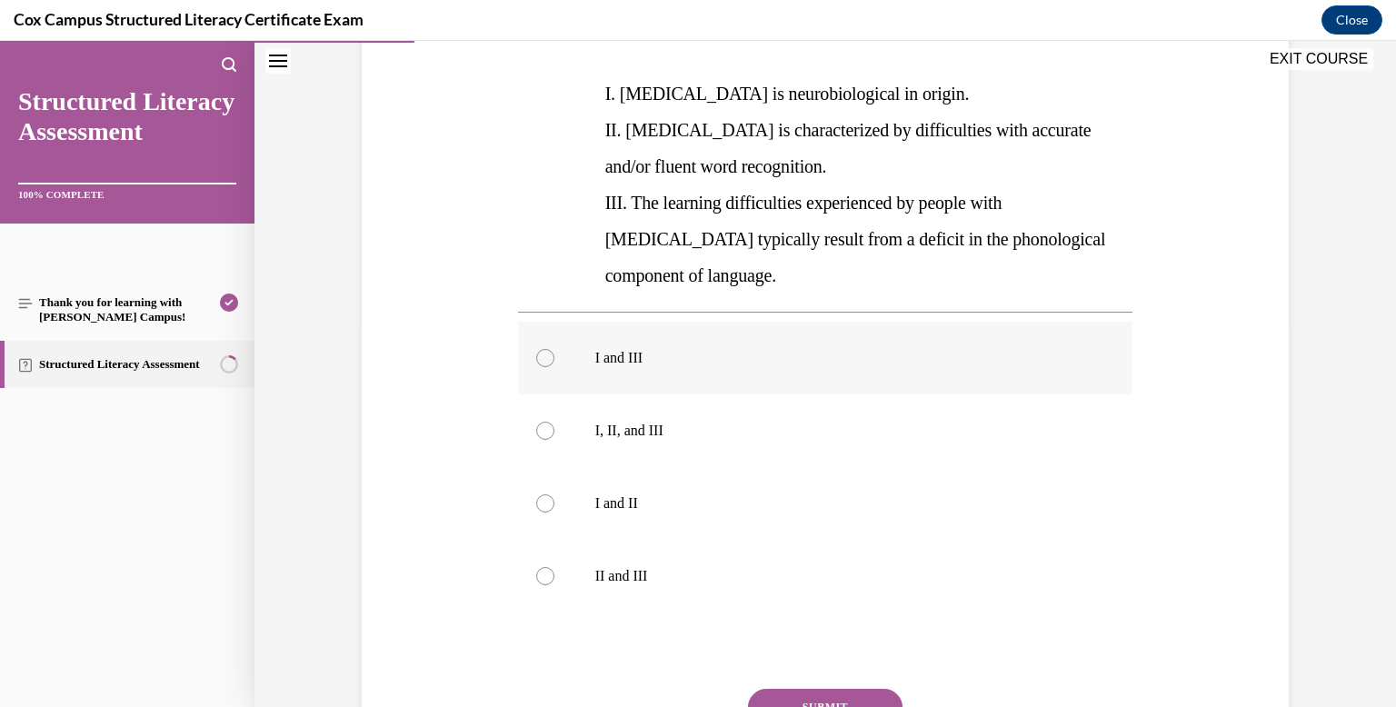
scroll to position [500, 0]
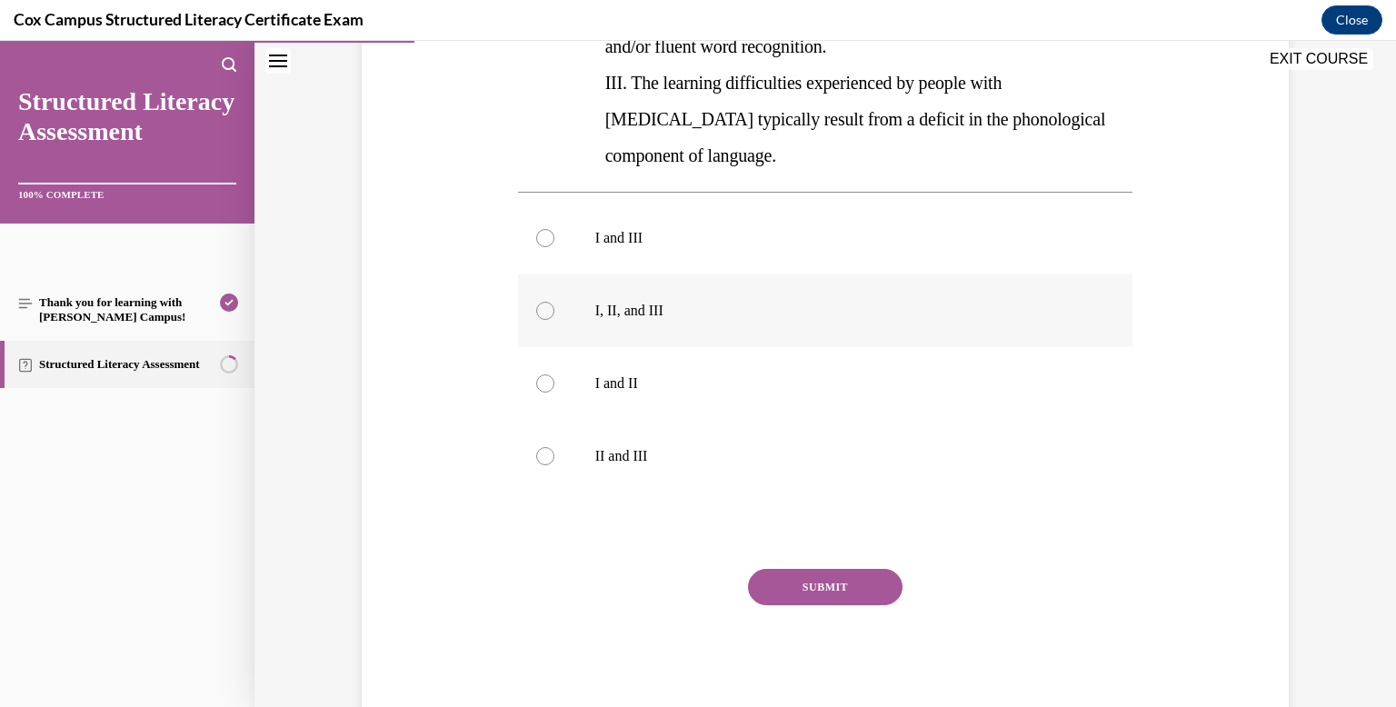
click at [752, 274] on label "I, II, and III" at bounding box center [825, 310] width 615 height 73
click at [554, 302] on input "I, II, and III" at bounding box center [545, 311] width 18 height 18
radio input "true"
click at [828, 569] on button "SUBMIT" at bounding box center [825, 587] width 154 height 36
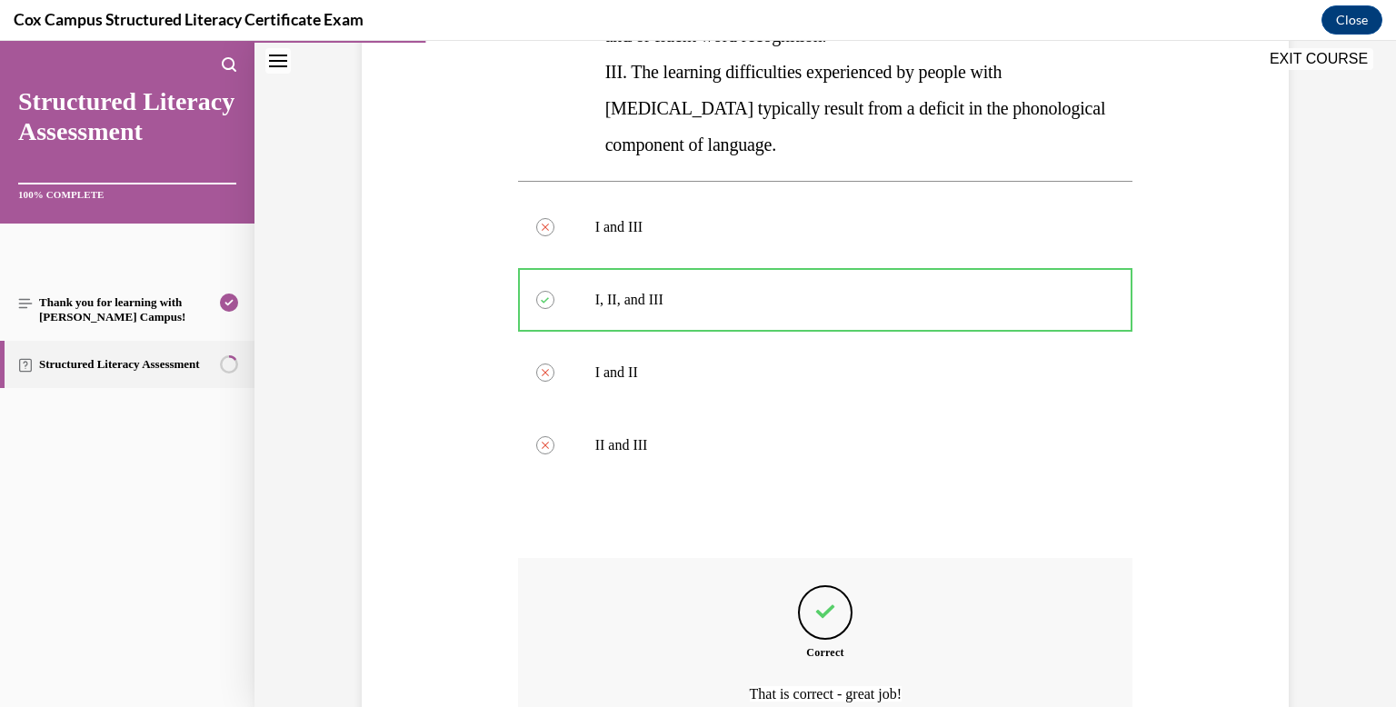
scroll to position [661, 0]
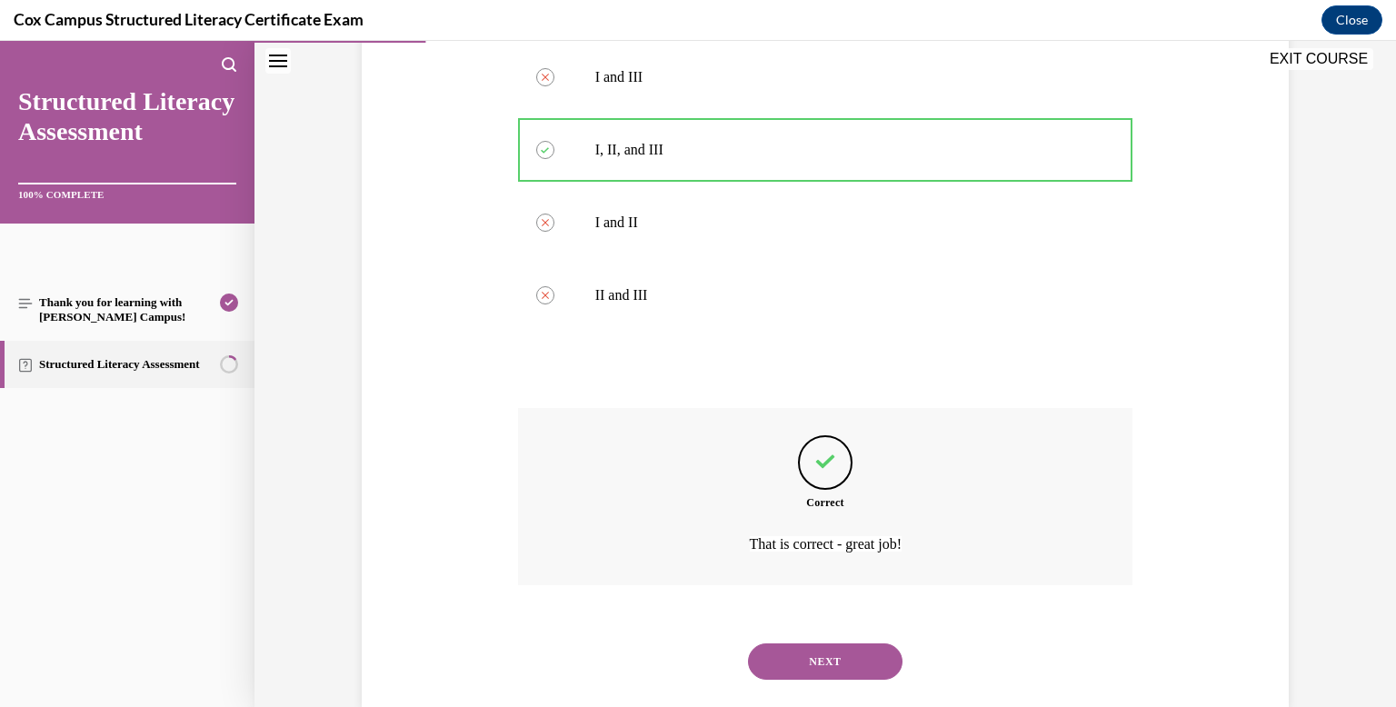
click at [818, 643] on button "NEXT" at bounding box center [825, 661] width 154 height 36
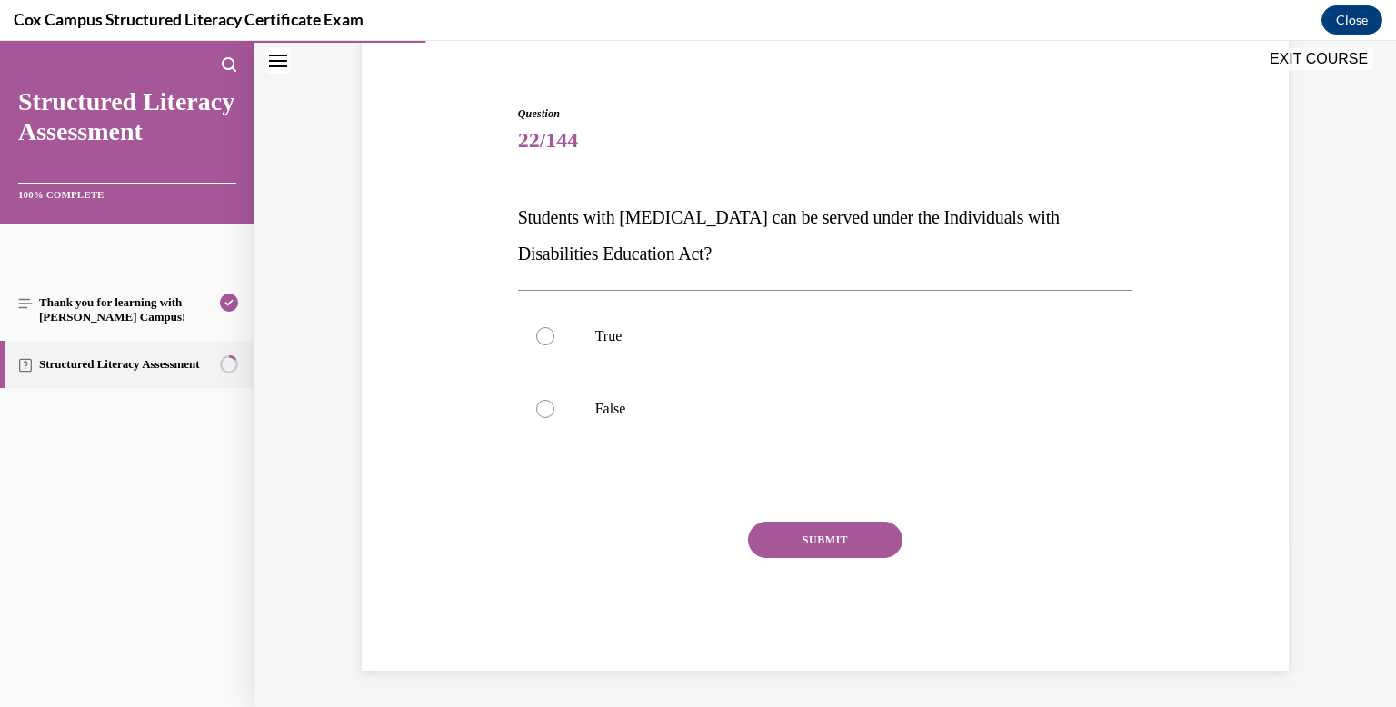
scroll to position [147, 0]
click at [711, 323] on label "True" at bounding box center [825, 336] width 615 height 73
click at [554, 327] on input "True" at bounding box center [545, 336] width 18 height 18
radio input "true"
click at [771, 522] on button "SUBMIT" at bounding box center [825, 540] width 154 height 36
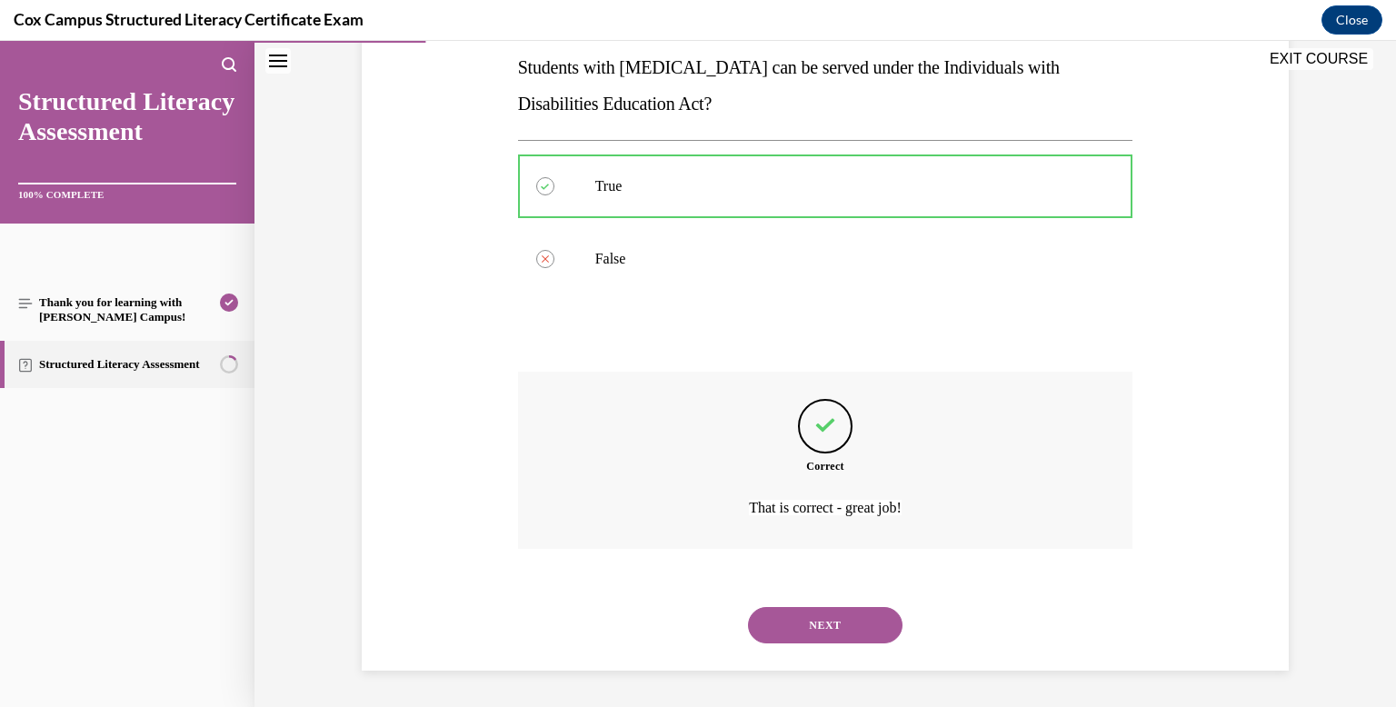
click at [795, 615] on button "NEXT" at bounding box center [825, 625] width 154 height 36
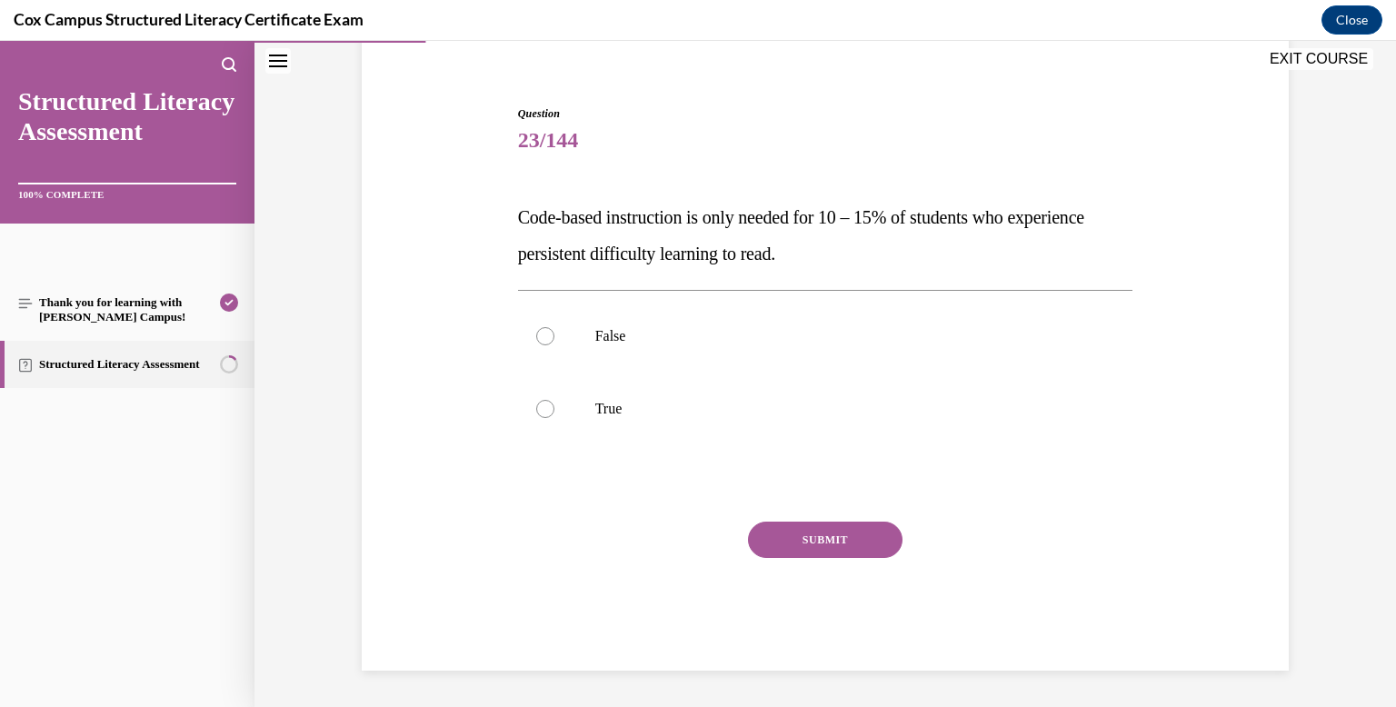
click at [795, 615] on div "SUBMIT NEXT" at bounding box center [825, 596] width 615 height 149
click at [737, 362] on label "False" at bounding box center [825, 336] width 615 height 73
click at [554, 345] on input "False" at bounding box center [545, 336] width 18 height 18
radio input "true"
click at [811, 543] on button "SUBMIT" at bounding box center [825, 540] width 154 height 36
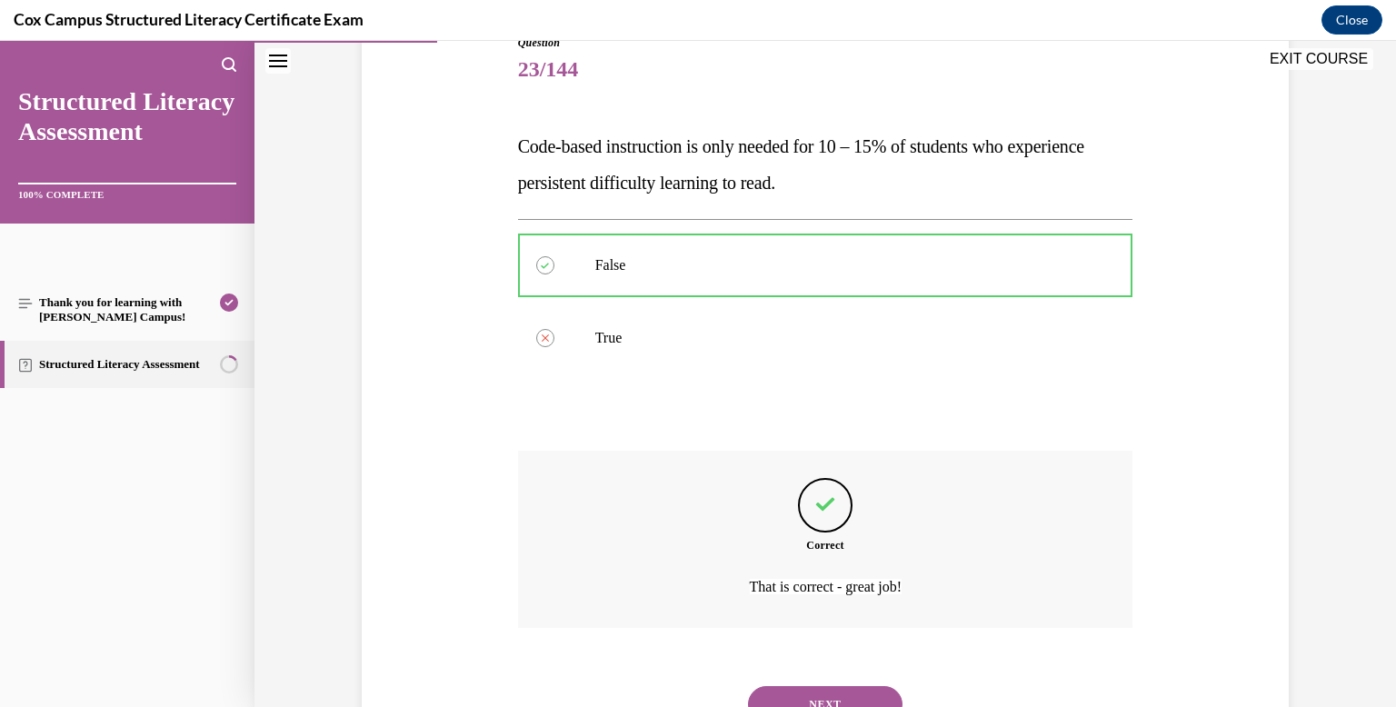
scroll to position [297, 0]
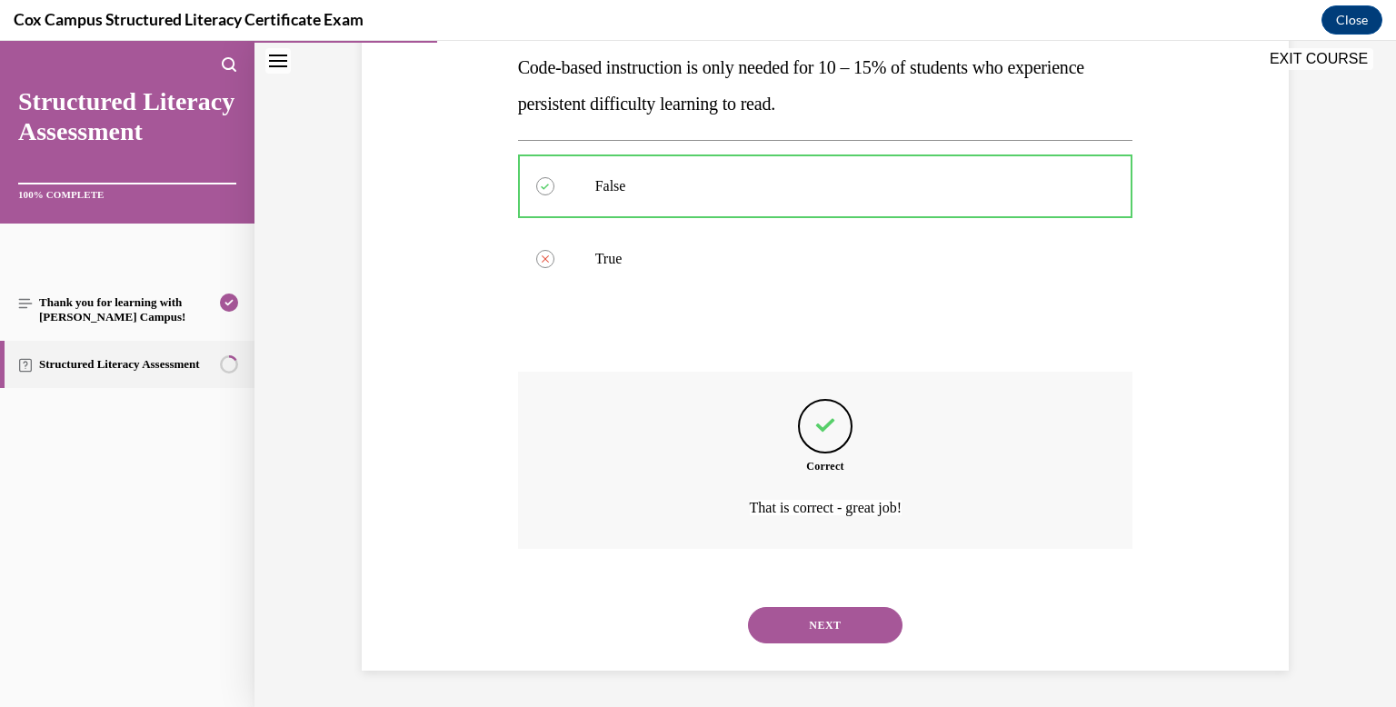
click at [792, 621] on button "NEXT" at bounding box center [825, 625] width 154 height 36
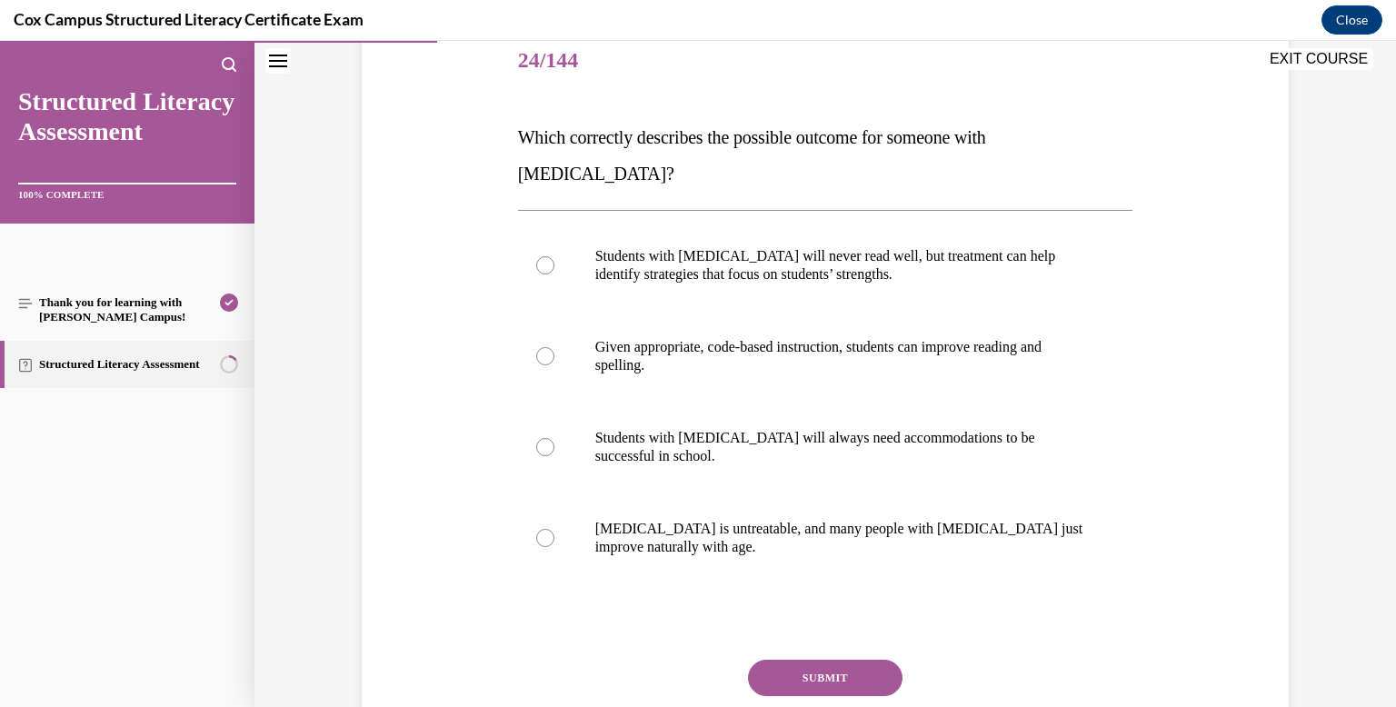
scroll to position [234, 0]
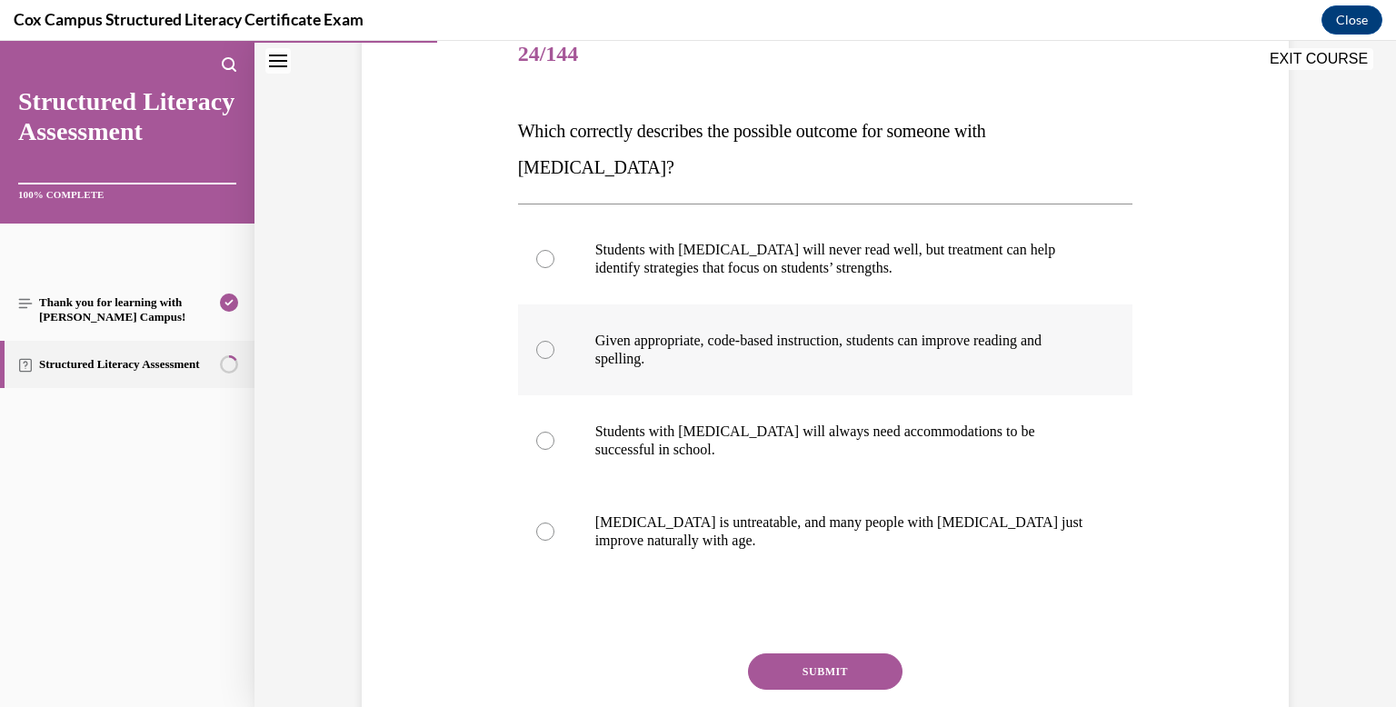
click at [764, 304] on label "Given appropriate, code-based instruction, students can improve reading and spe…" at bounding box center [825, 349] width 615 height 91
click at [554, 341] on input "Given appropriate, code-based instruction, students can improve reading and spe…" at bounding box center [545, 350] width 18 height 18
radio input "true"
click at [837, 653] on button "SUBMIT" at bounding box center [825, 671] width 154 height 36
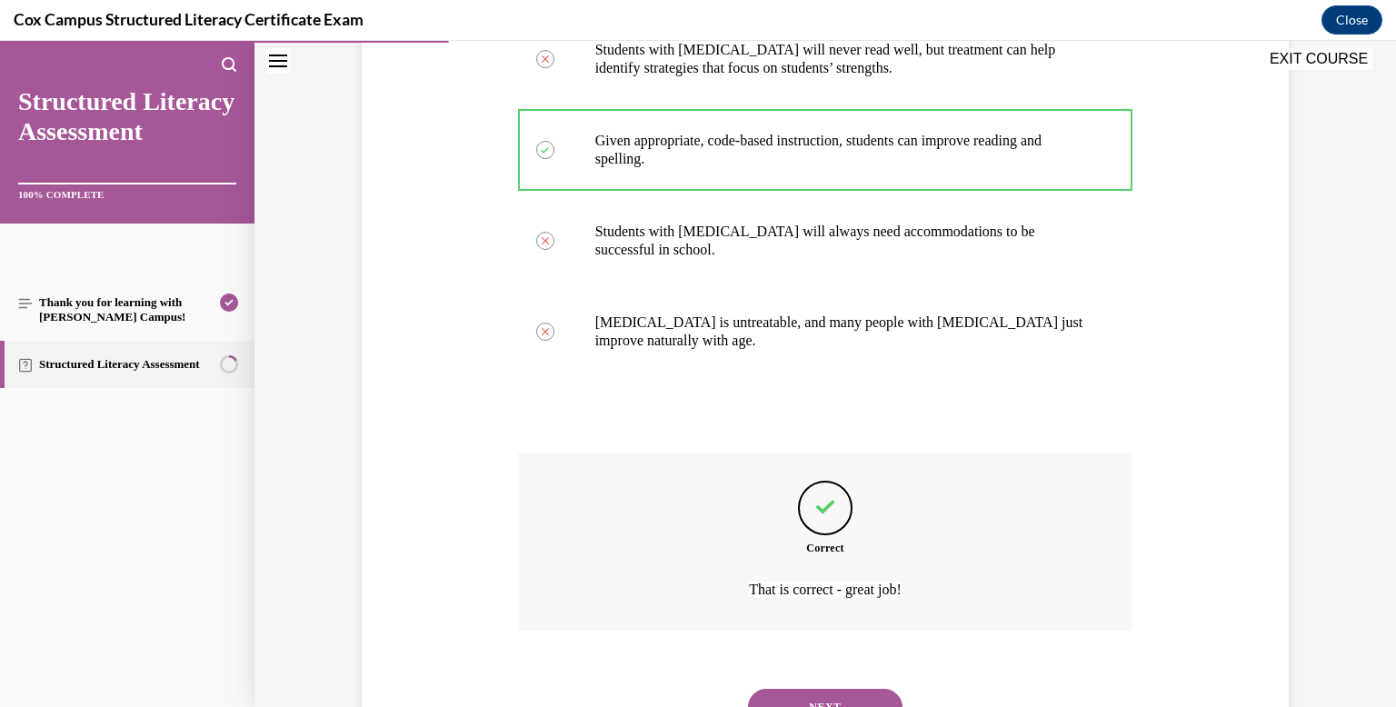
scroll to position [479, 0]
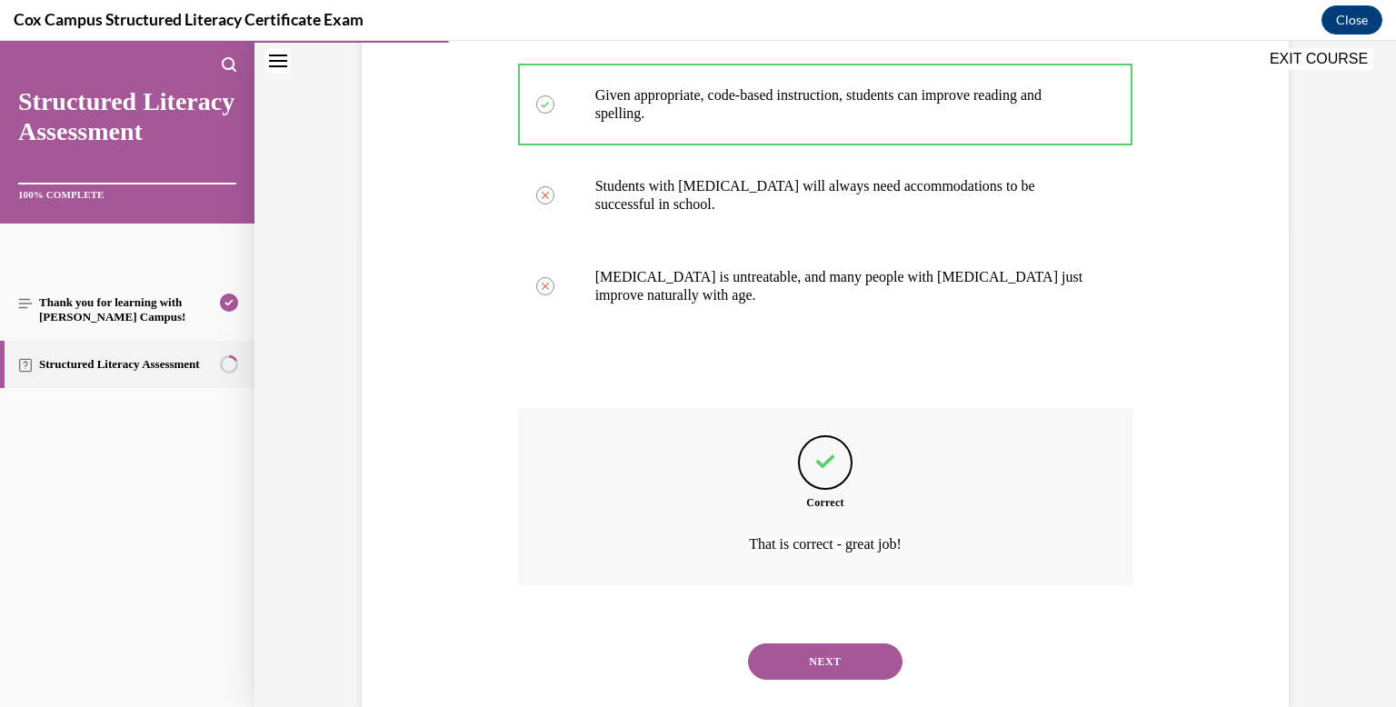
click at [833, 643] on button "NEXT" at bounding box center [825, 661] width 154 height 36
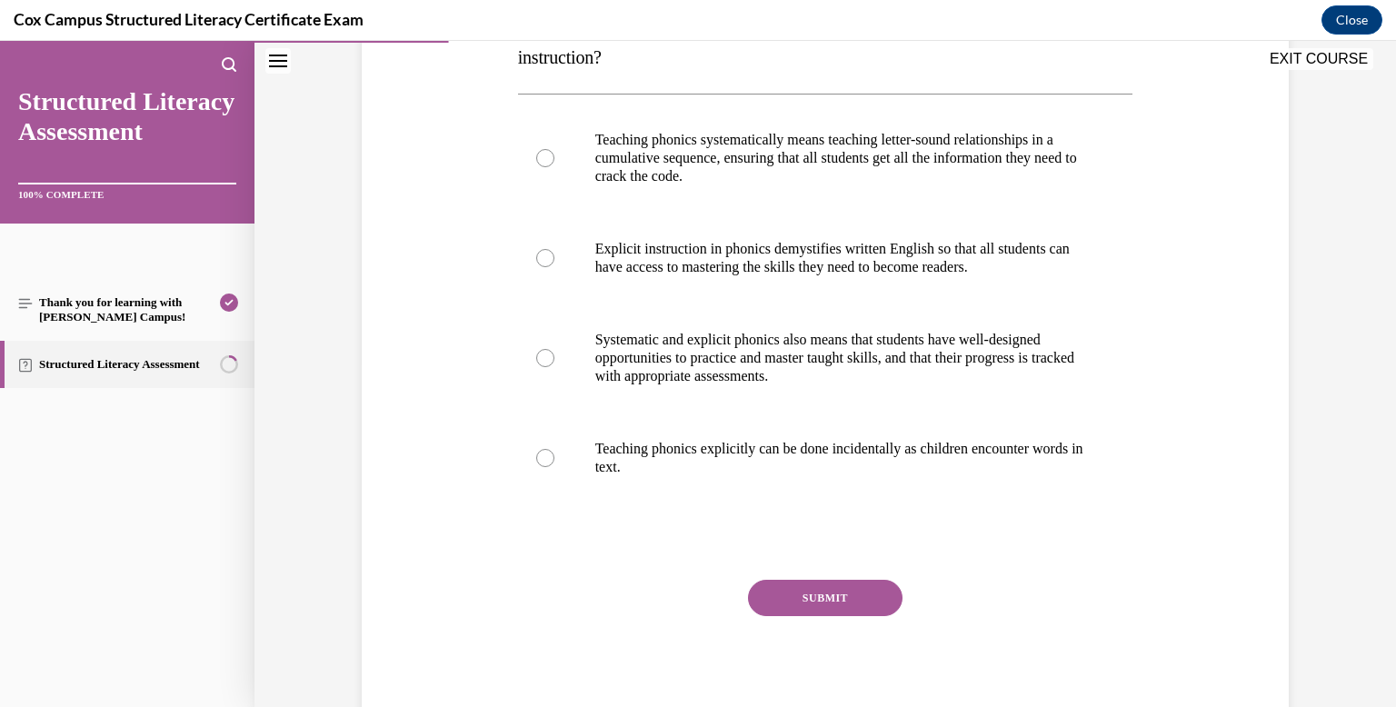
scroll to position [344, 0]
click at [813, 483] on label "Teaching phonics explicitly can be done incidentally as children encounter word…" at bounding box center [825, 457] width 615 height 91
click at [554, 466] on input "Teaching phonics explicitly can be done incidentally as children encounter word…" at bounding box center [545, 457] width 18 height 18
radio input "true"
click at [832, 590] on button "SUBMIT" at bounding box center [825, 597] width 154 height 36
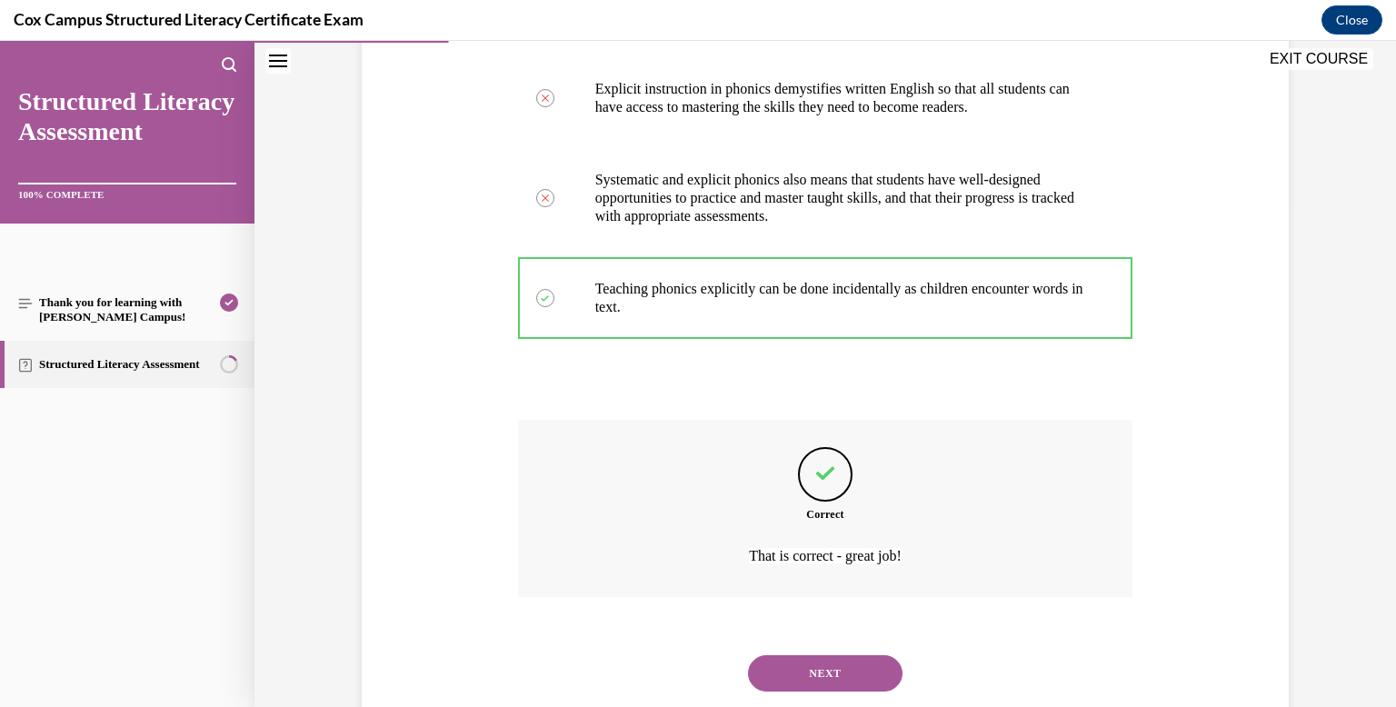
scroll to position [552, 0]
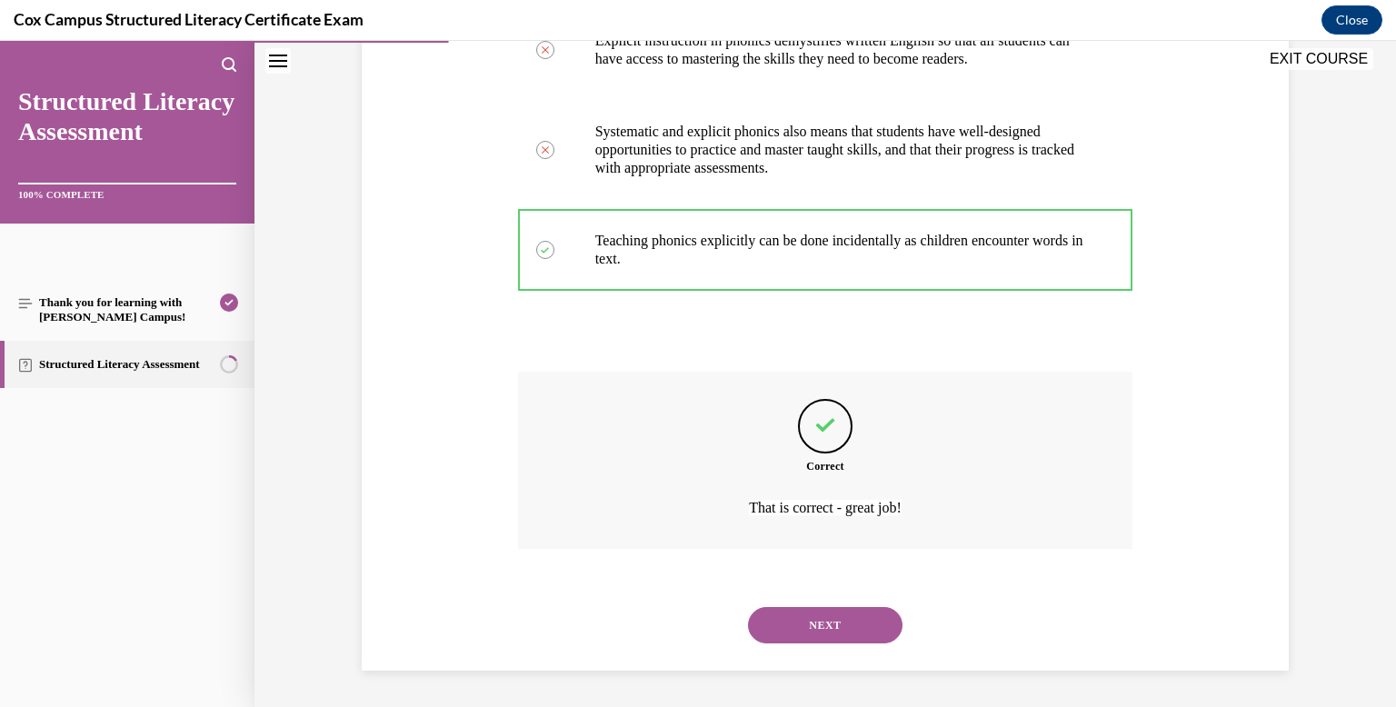
click at [828, 614] on button "NEXT" at bounding box center [825, 625] width 154 height 36
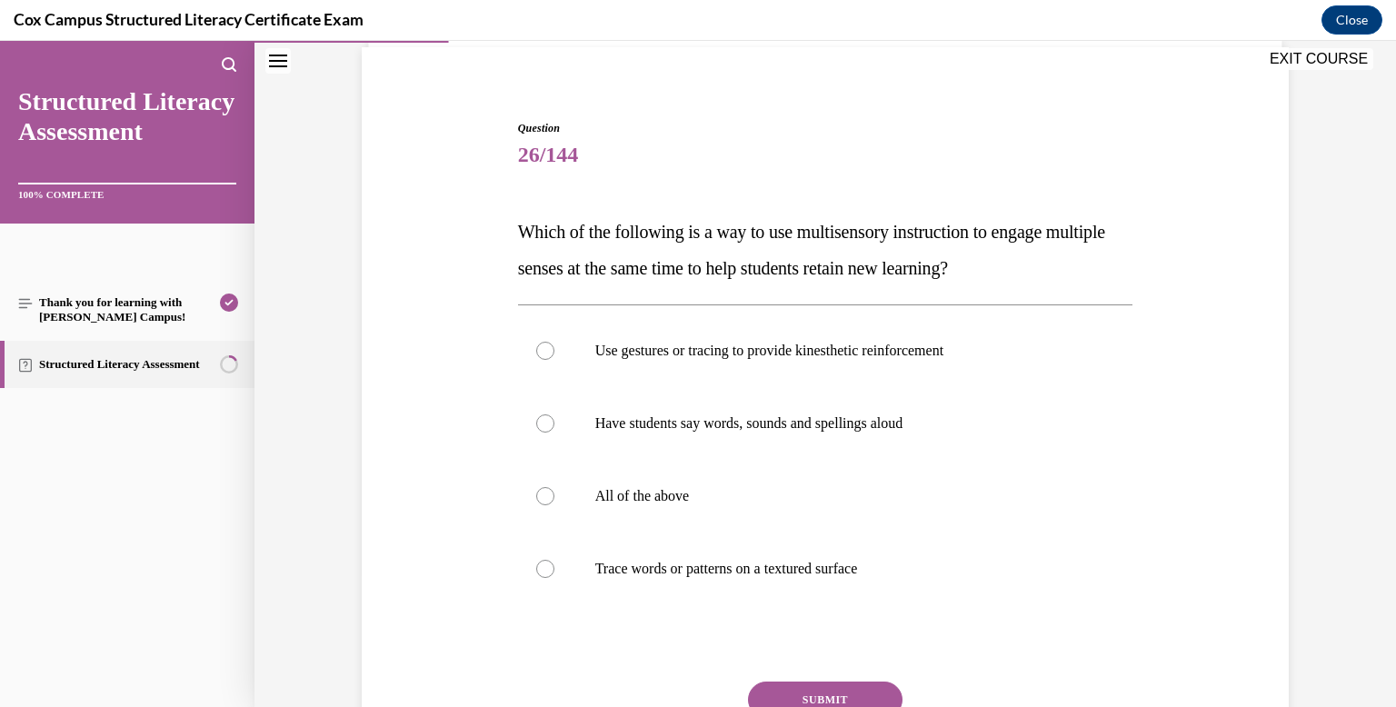
scroll to position [134, 0]
click at [759, 476] on label "All of the above" at bounding box center [825, 495] width 615 height 73
click at [554, 486] on input "All of the above" at bounding box center [545, 495] width 18 height 18
click at [782, 666] on div "Question 26/144 Which of the following is a way to use multisensory instruction…" at bounding box center [825, 474] width 615 height 711
click at [790, 684] on button "SUBMIT" at bounding box center [825, 699] width 154 height 36
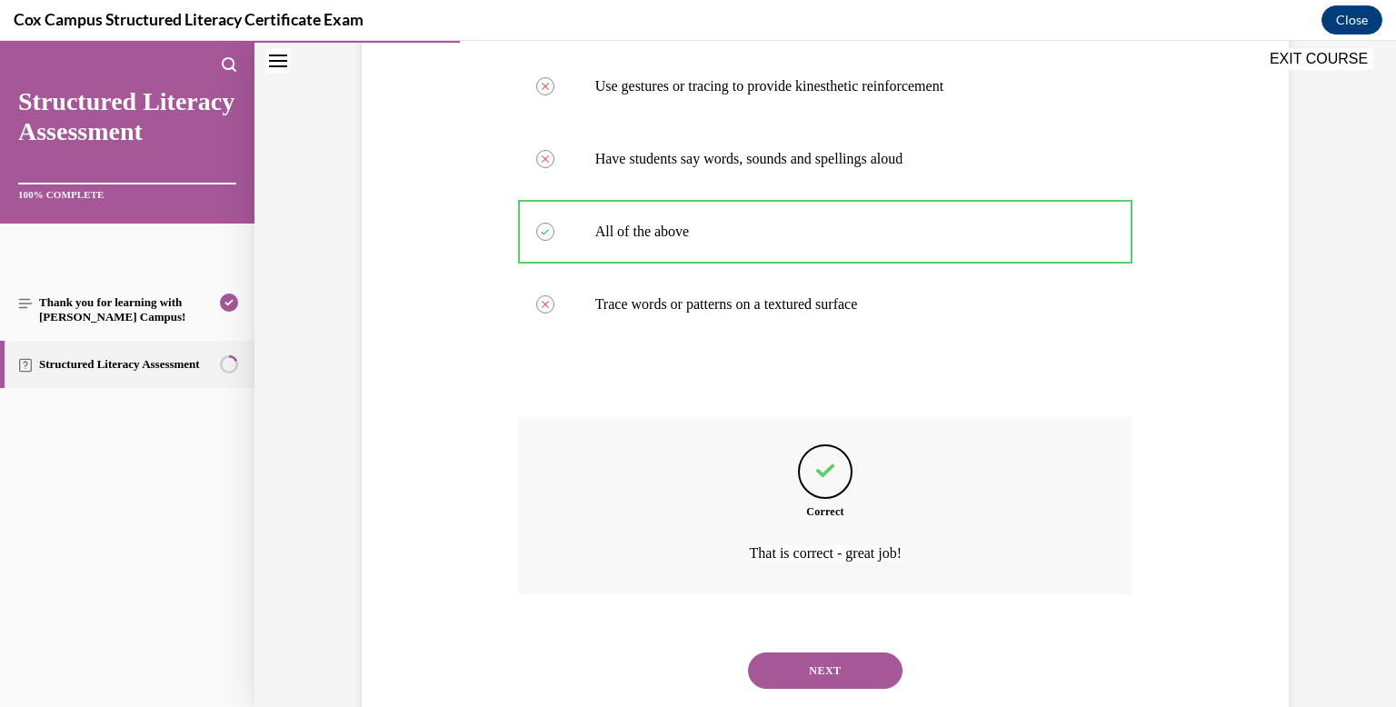
scroll to position [443, 0]
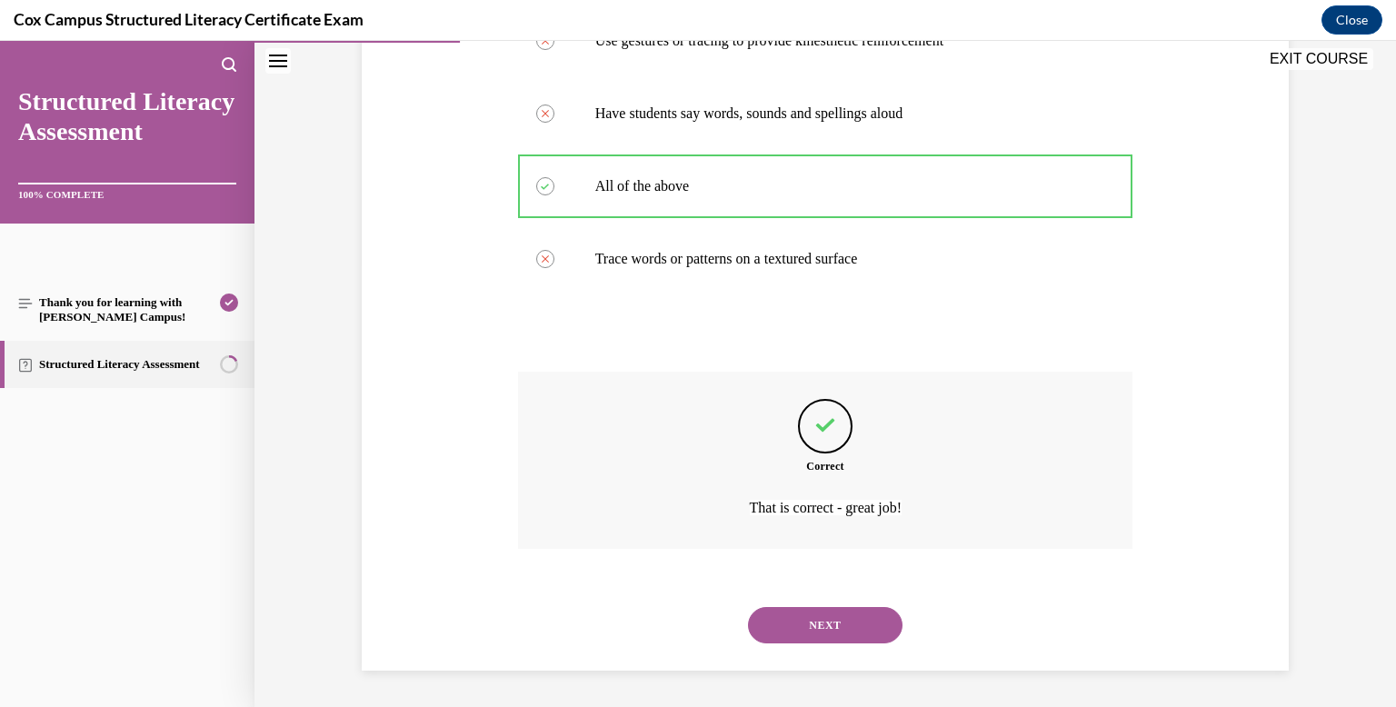
click at [781, 626] on button "NEXT" at bounding box center [825, 625] width 154 height 36
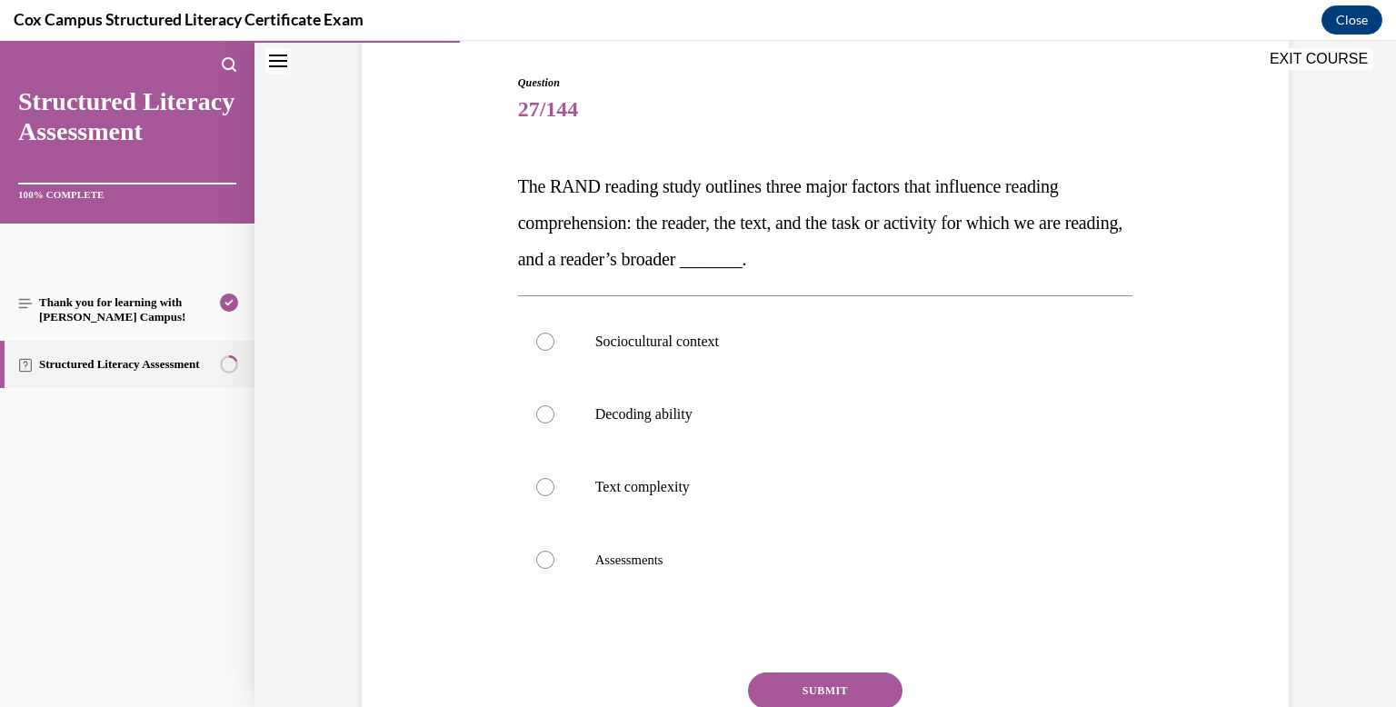
scroll to position [180, 0]
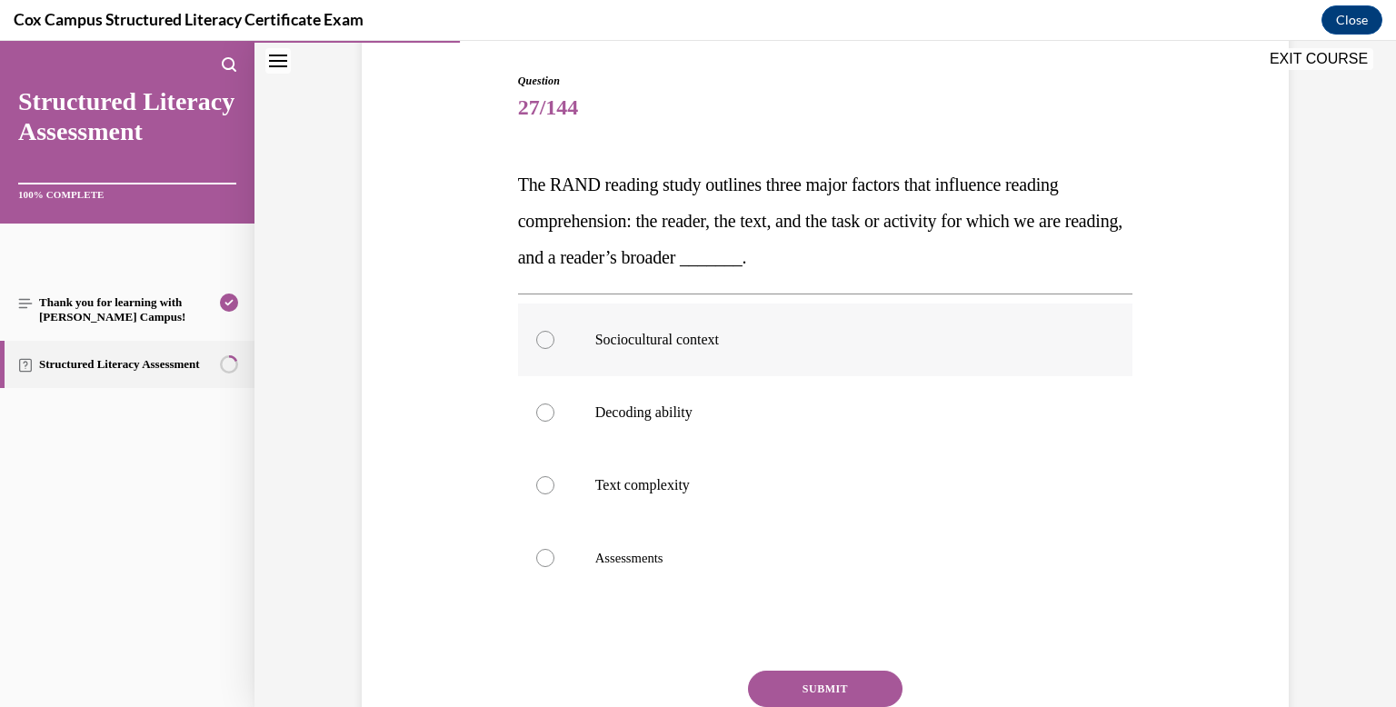
click at [753, 355] on label "Sociocultural context" at bounding box center [825, 339] width 615 height 73
click at [554, 349] on input "Sociocultural context" at bounding box center [545, 340] width 18 height 18
click at [813, 676] on button "SUBMIT" at bounding box center [825, 689] width 154 height 36
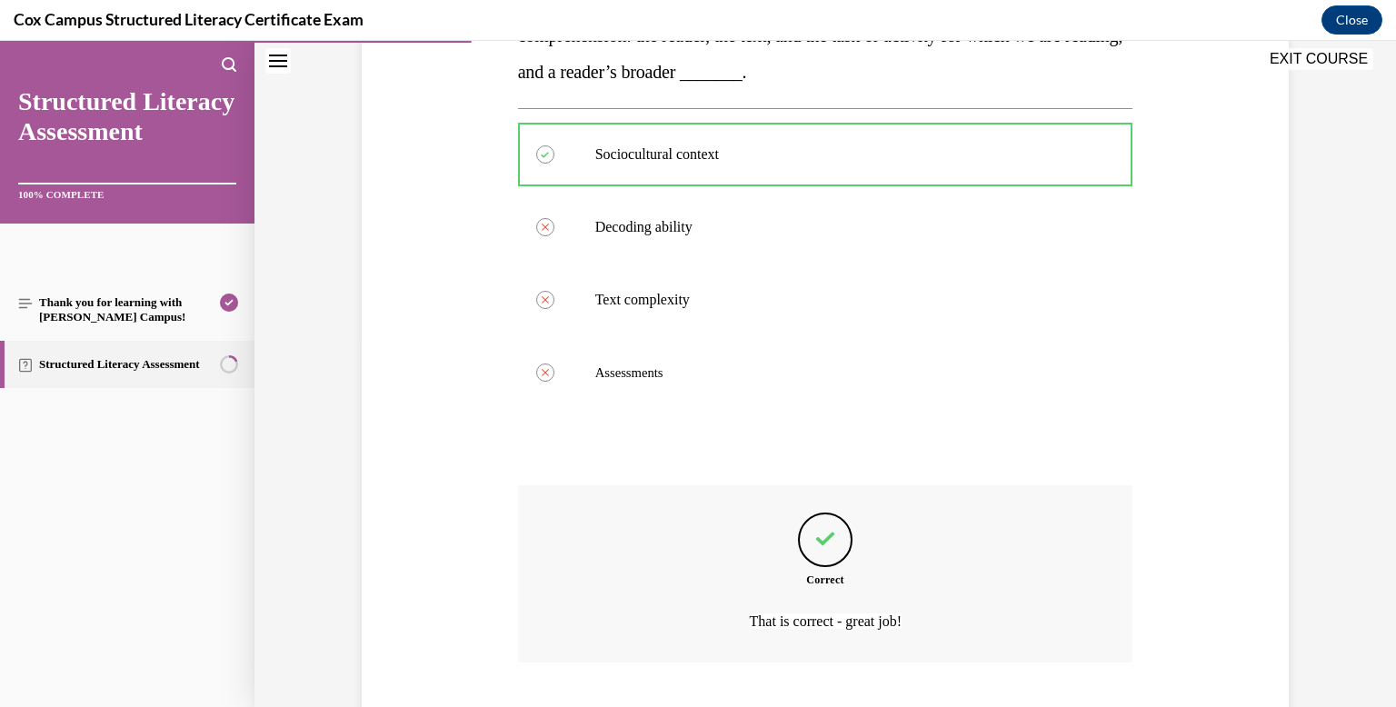
scroll to position [479, 0]
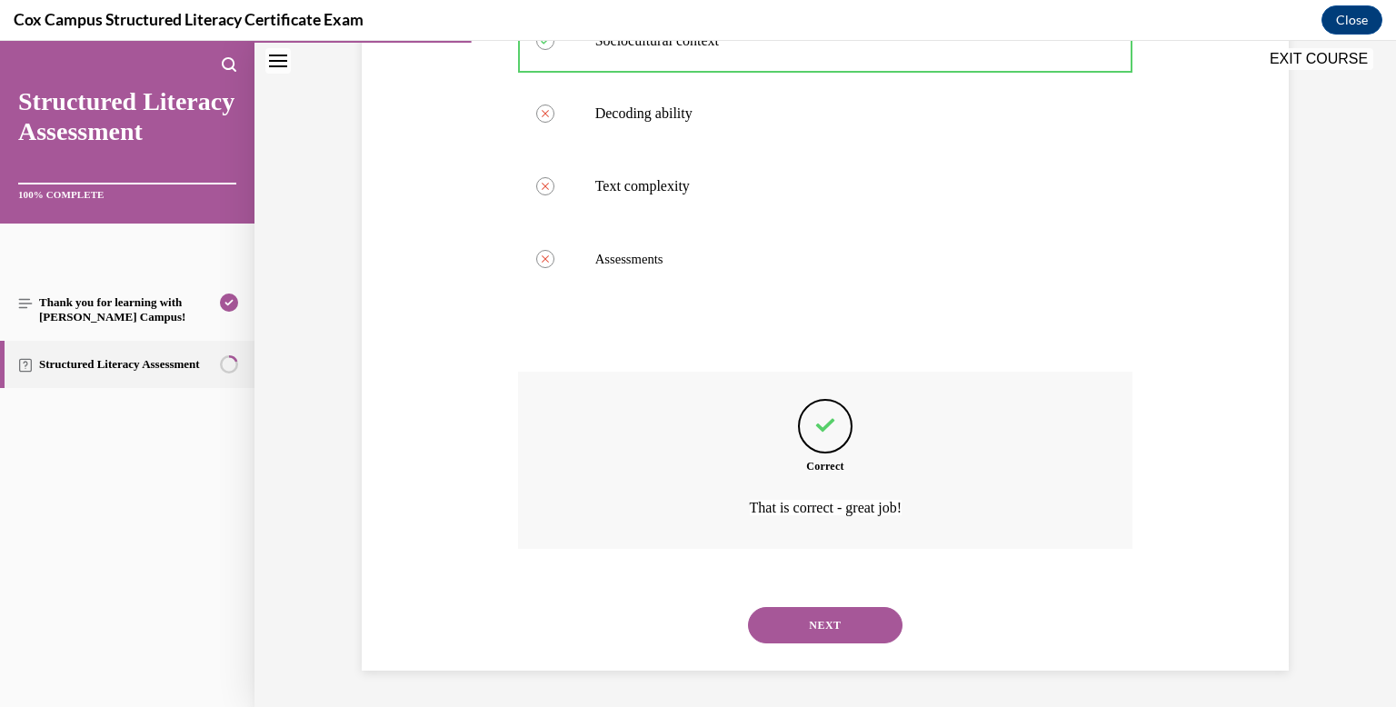
click at [806, 642] on button "NEXT" at bounding box center [825, 625] width 154 height 36
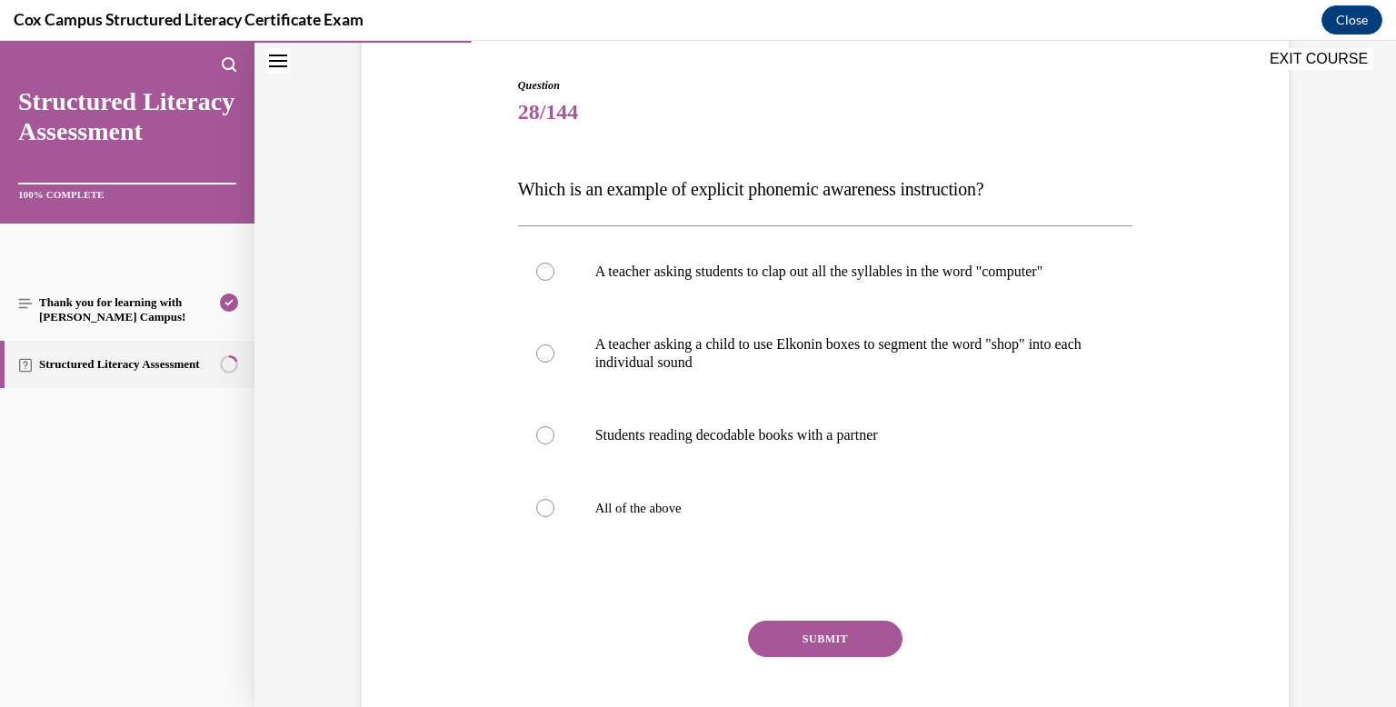
scroll to position [178, 0]
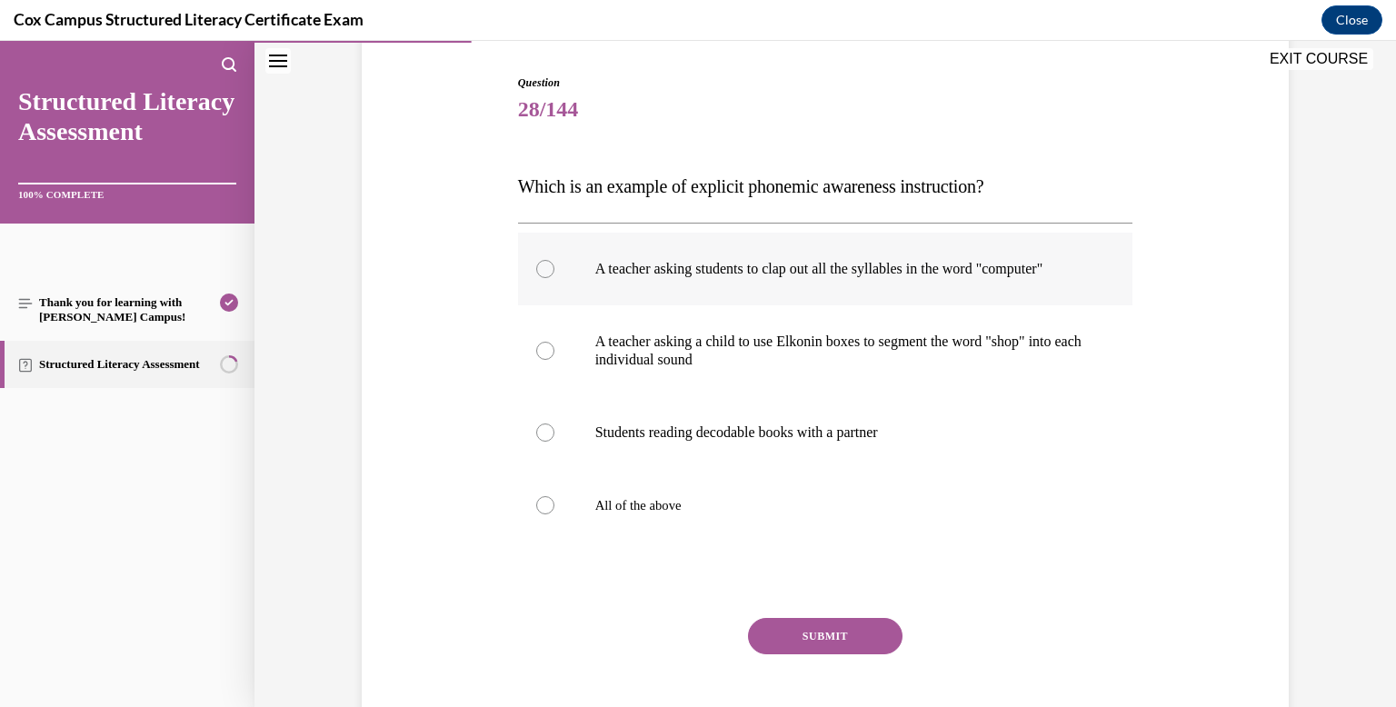
click at [791, 243] on label "A teacher asking students to clap out all the syllables in the word "computer"" at bounding box center [825, 269] width 615 height 73
click at [554, 260] on input "A teacher asking students to clap out all the syllables in the word "computer"" at bounding box center [545, 269] width 18 height 18
click at [801, 369] on p "A teacher asking a child to use Elkonin boxes to segment the word "shop" into e…" at bounding box center [841, 351] width 492 height 36
click at [554, 360] on input "A teacher asking a child to use Elkonin boxes to segment the word "shop" into e…" at bounding box center [545, 351] width 18 height 18
click at [831, 653] on button "SUBMIT" at bounding box center [825, 636] width 154 height 36
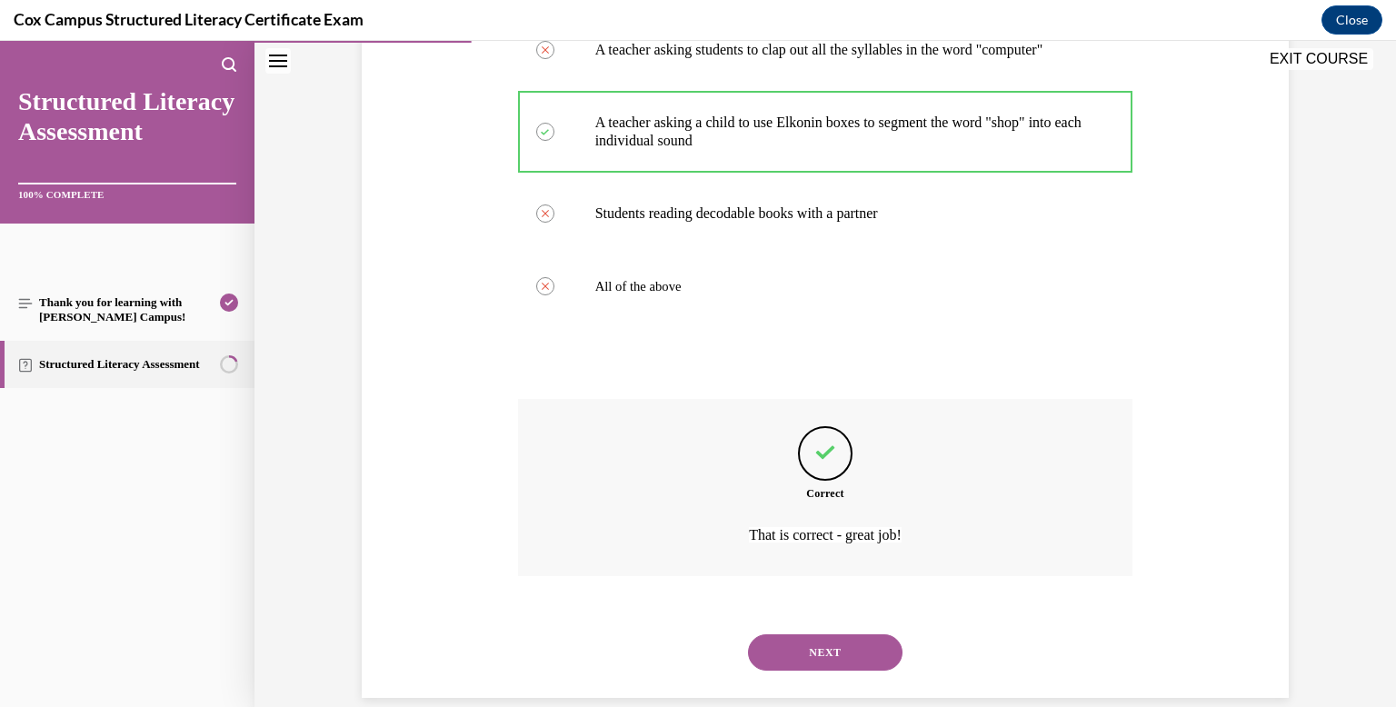
scroll to position [443, 0]
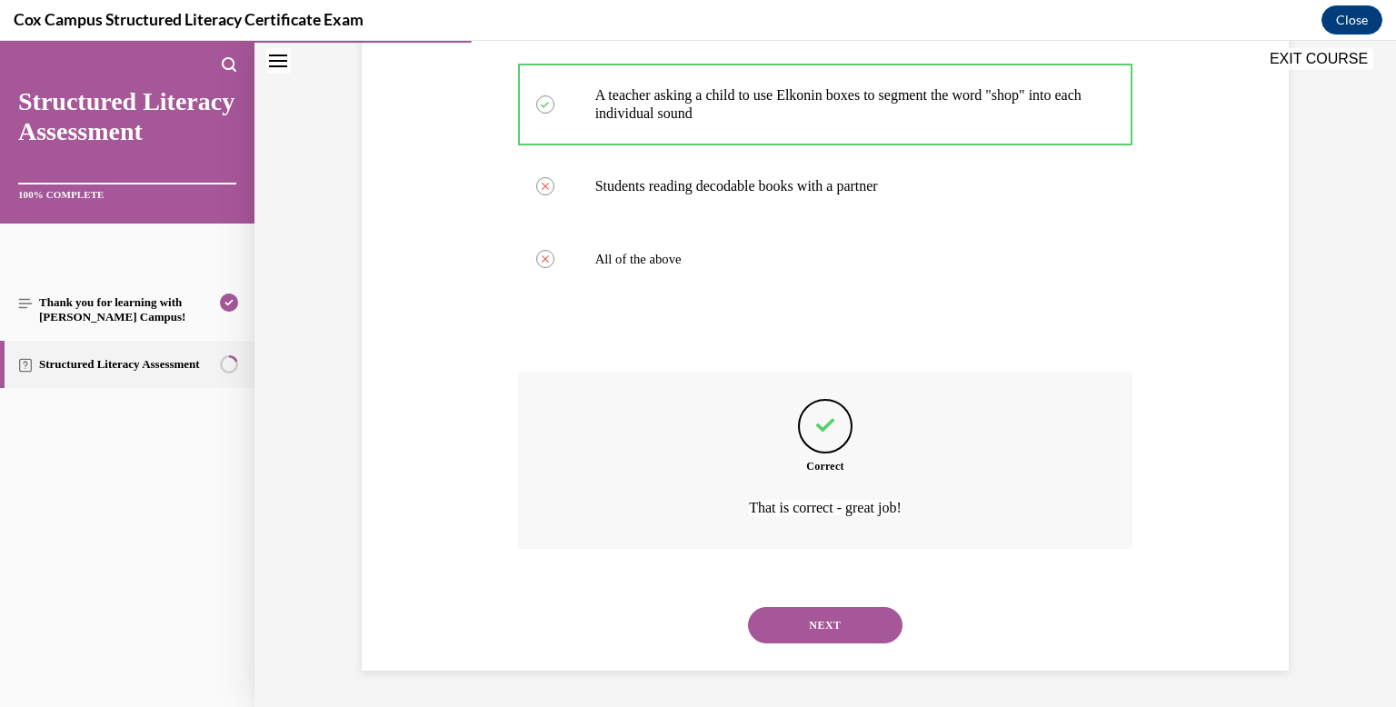
click at [819, 629] on button "NEXT" at bounding box center [825, 625] width 154 height 36
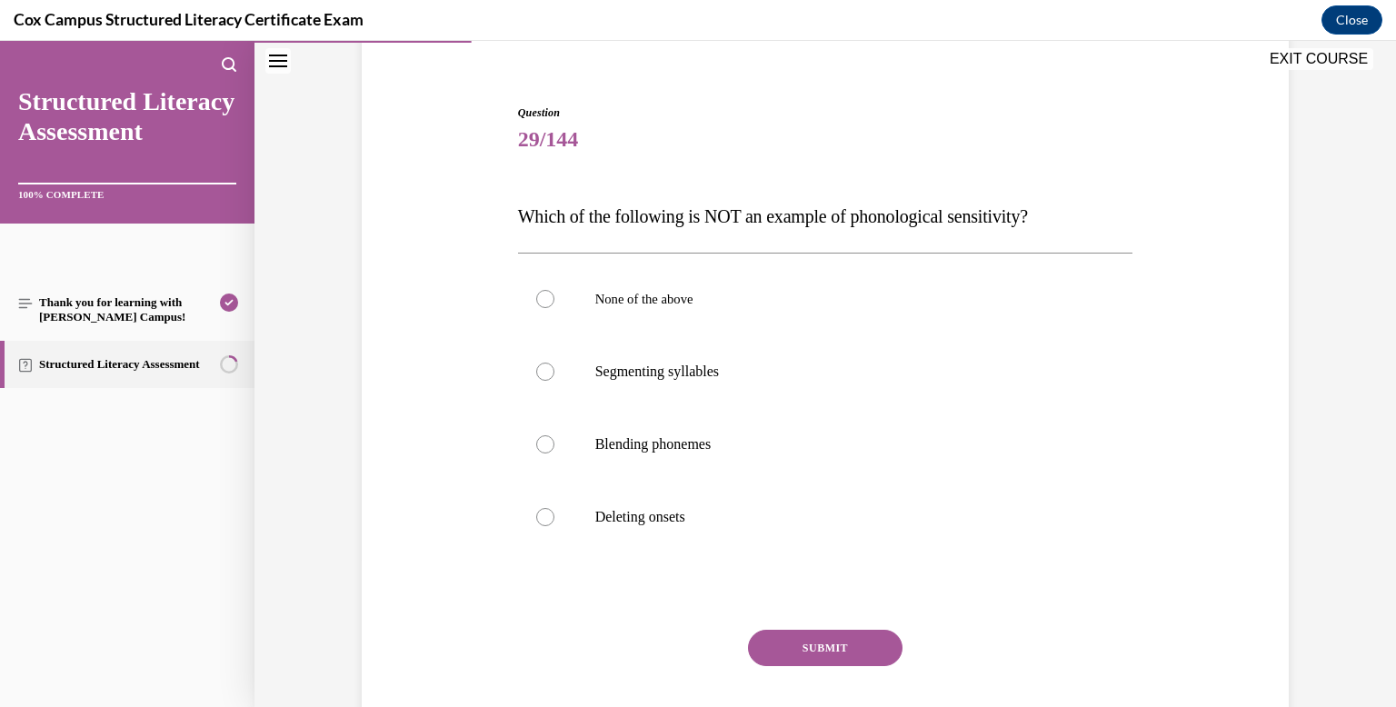
scroll to position [153, 0]
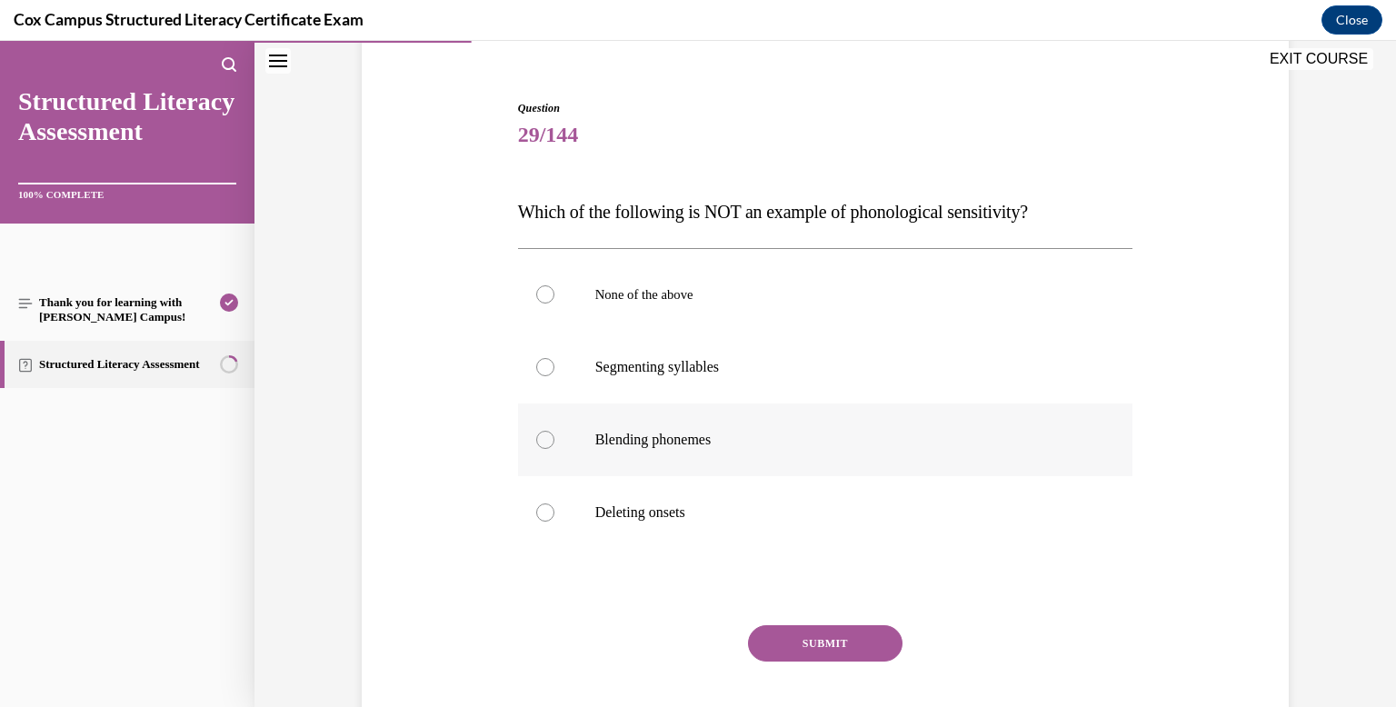
click at [776, 423] on label "Blending phonemes" at bounding box center [825, 439] width 615 height 73
click at [554, 431] on input "Blending phonemes" at bounding box center [545, 440] width 18 height 18
click at [821, 617] on div "Question 29/144 Which of the following is NOT an example of phonological sensit…" at bounding box center [825, 437] width 615 height 674
click at [821, 625] on button "SUBMIT" at bounding box center [825, 643] width 154 height 36
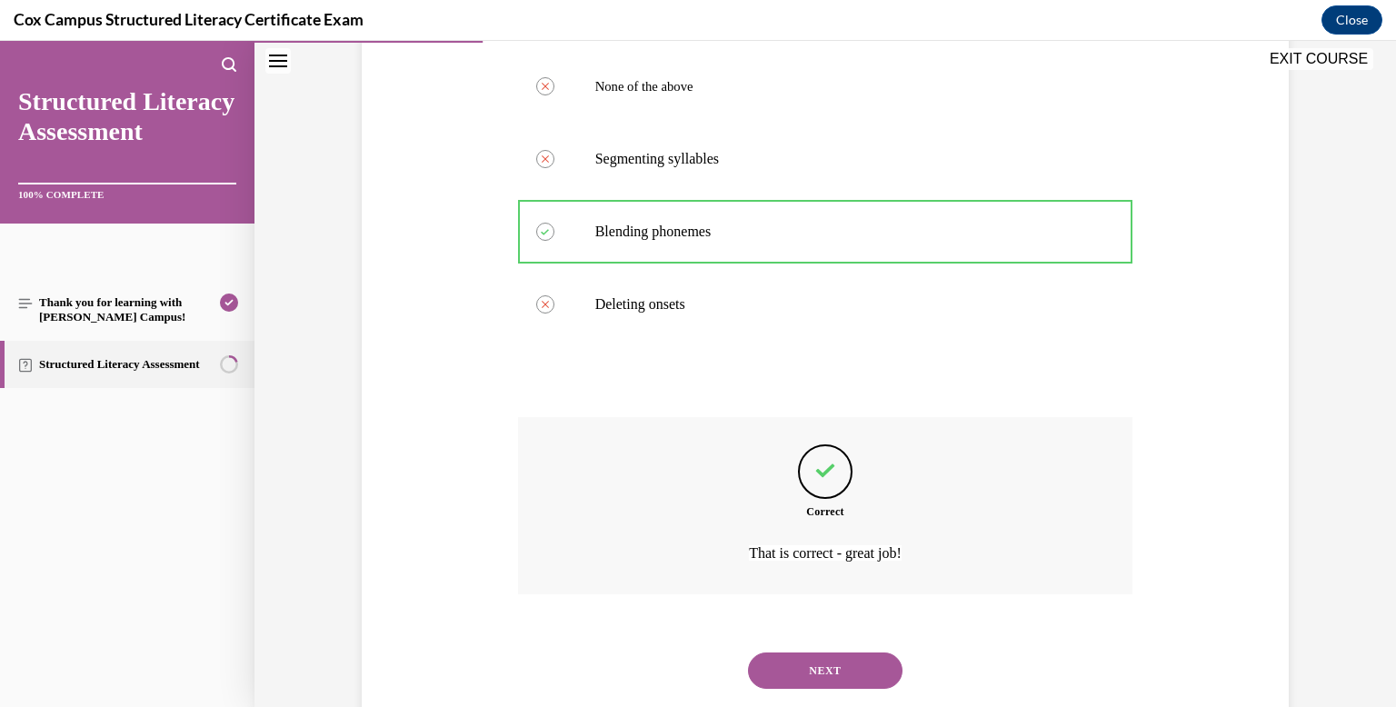
scroll to position [406, 0]
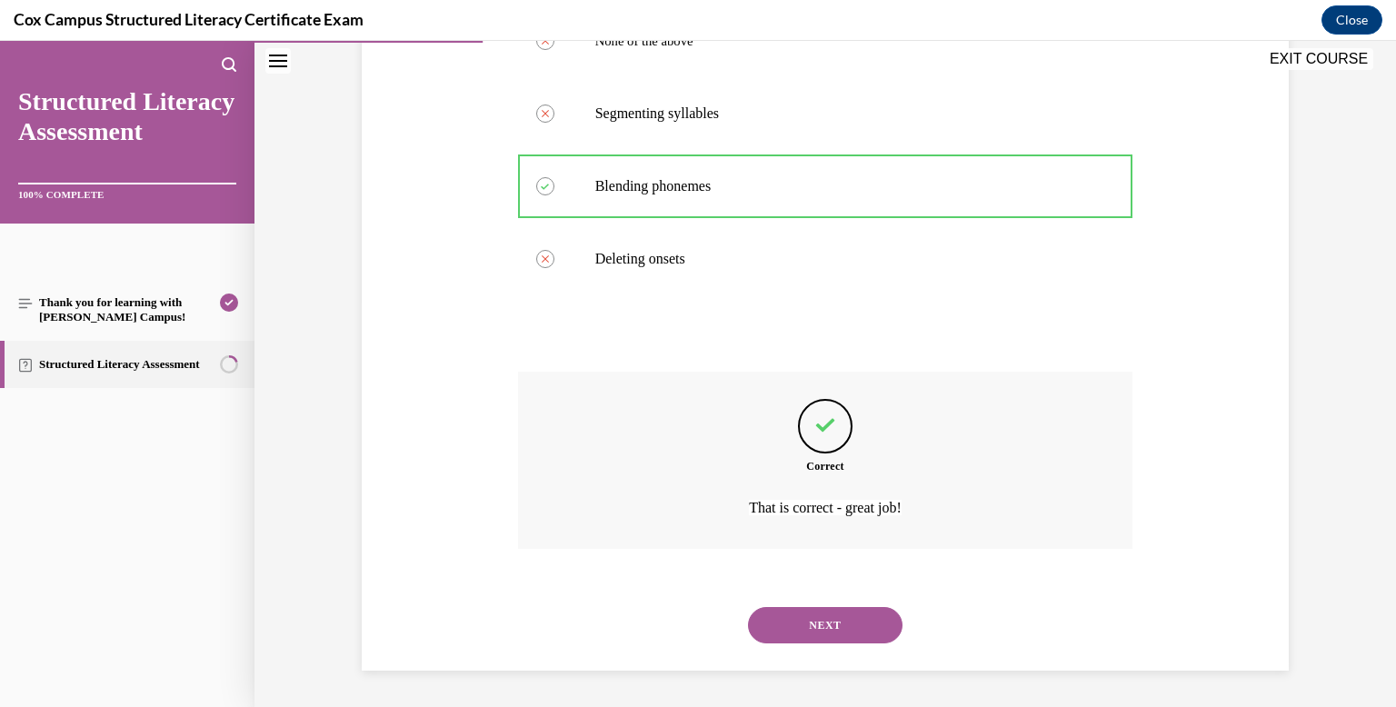
click at [821, 624] on button "NEXT" at bounding box center [825, 625] width 154 height 36
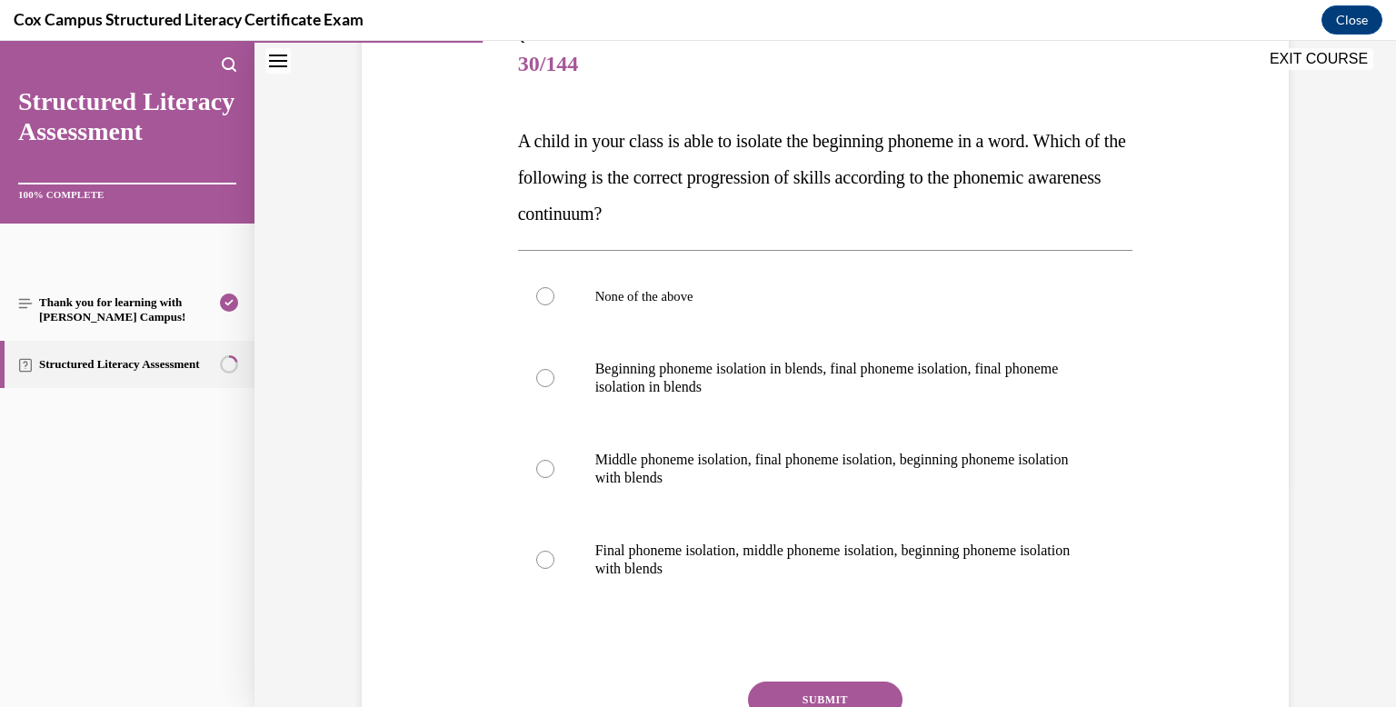
scroll to position [226, 0]
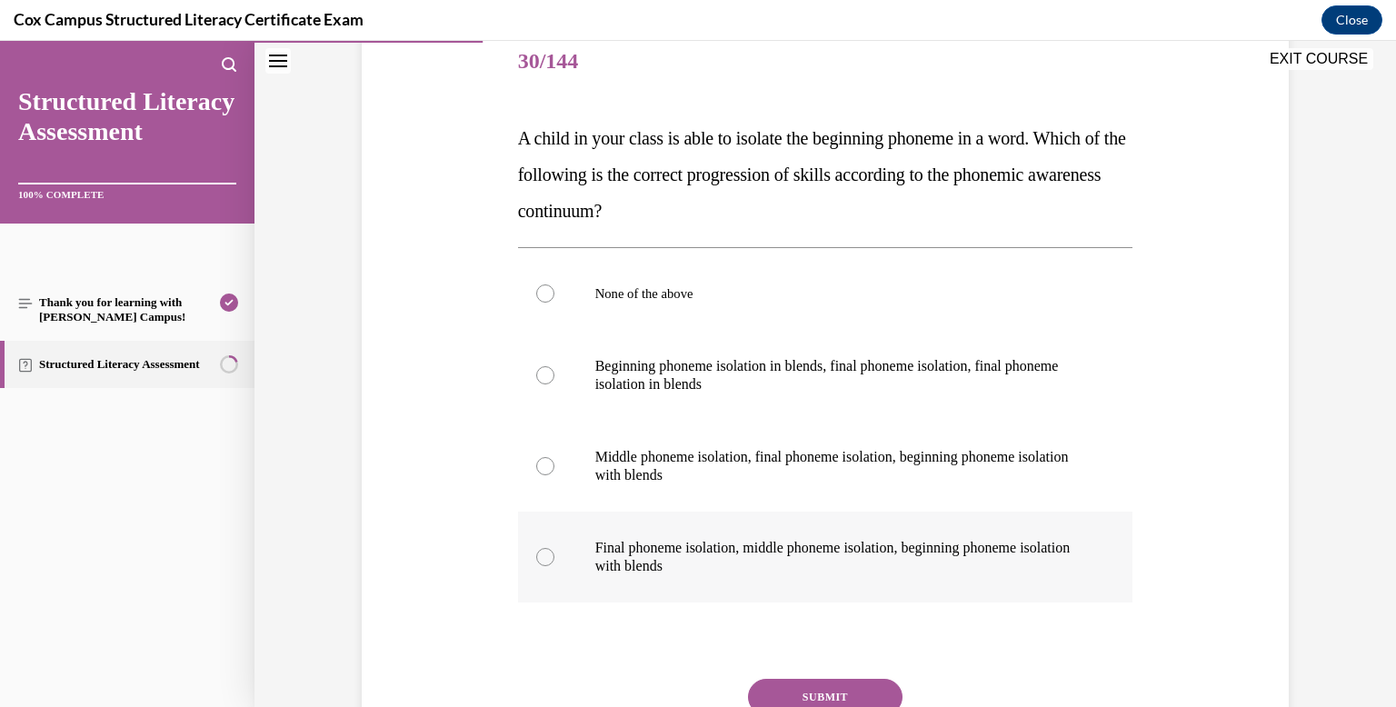
click at [696, 527] on label "Final phoneme isolation, middle phoneme isolation, beginning phoneme isolation …" at bounding box center [825, 557] width 615 height 91
click at [554, 548] on input "Final phoneme isolation, middle phoneme isolation, beginning phoneme isolation …" at bounding box center [545, 557] width 18 height 18
click at [784, 686] on button "SUBMIT" at bounding box center [825, 697] width 154 height 36
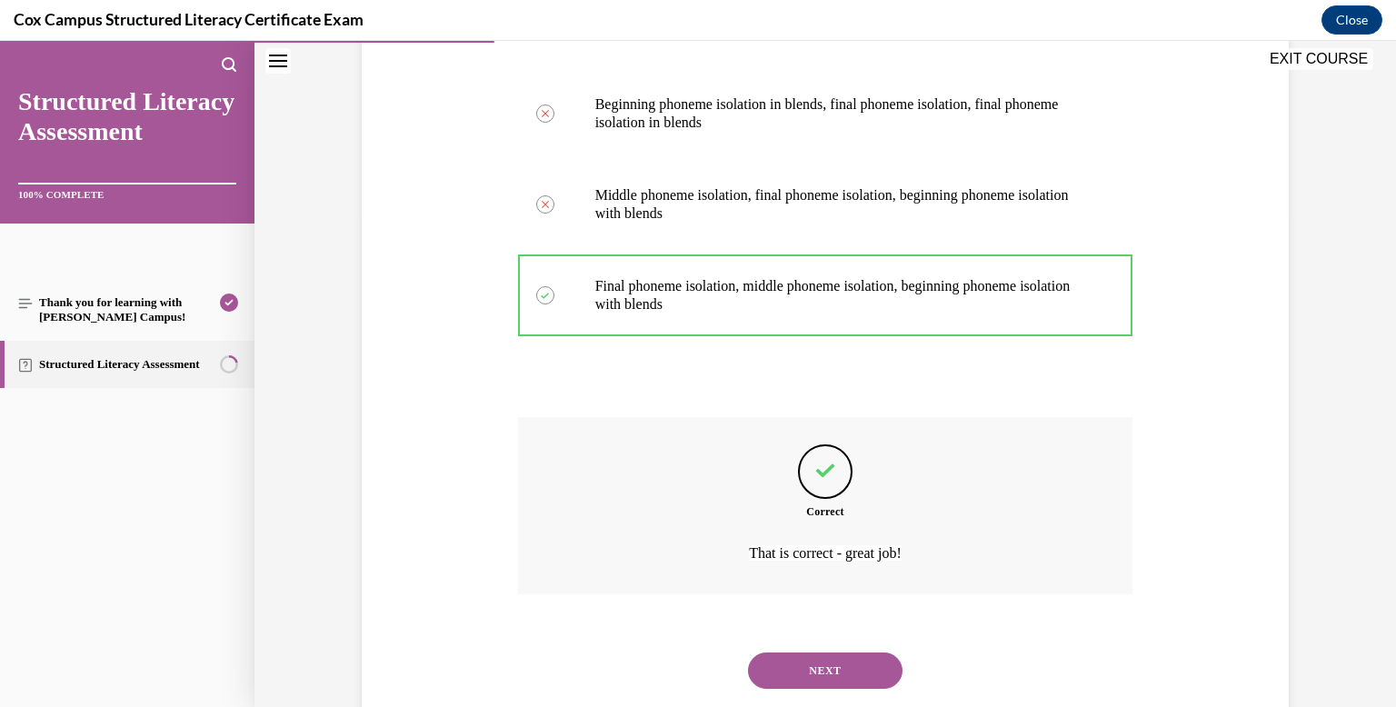
scroll to position [533, 0]
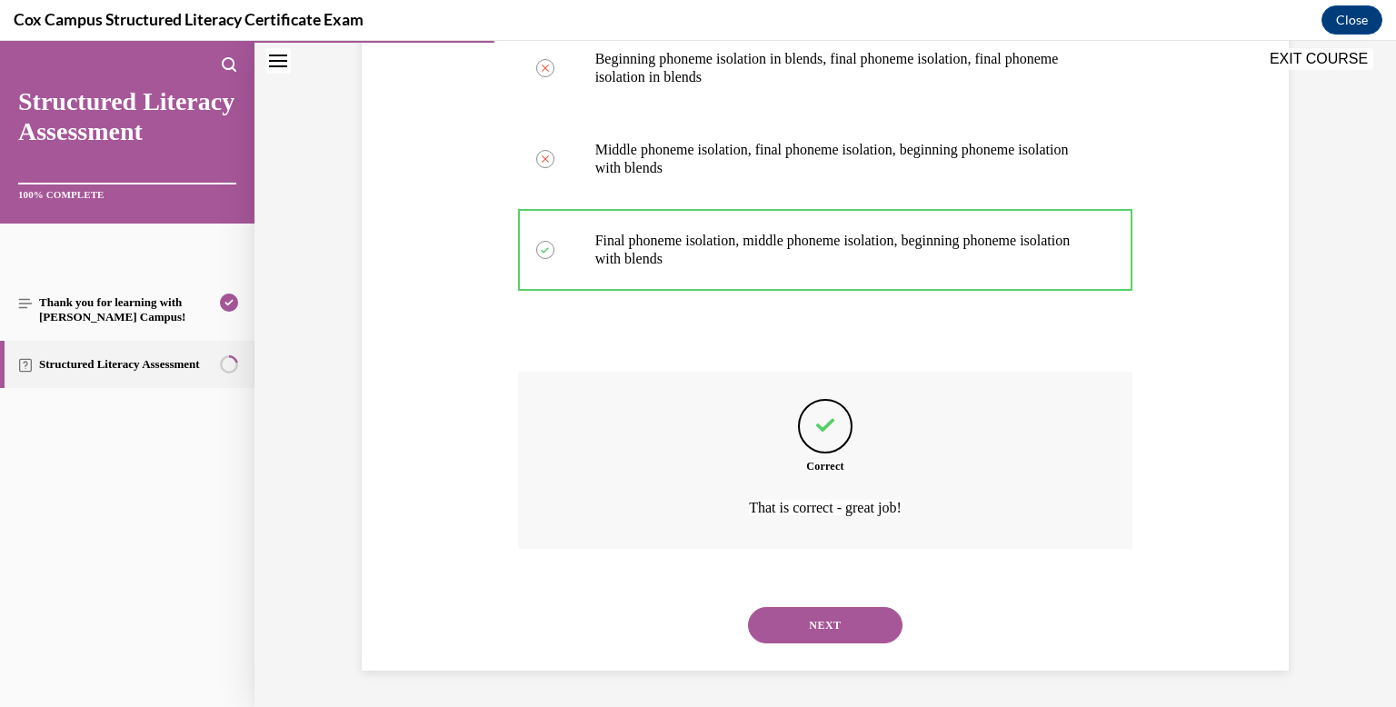
click at [802, 638] on button "NEXT" at bounding box center [825, 625] width 154 height 36
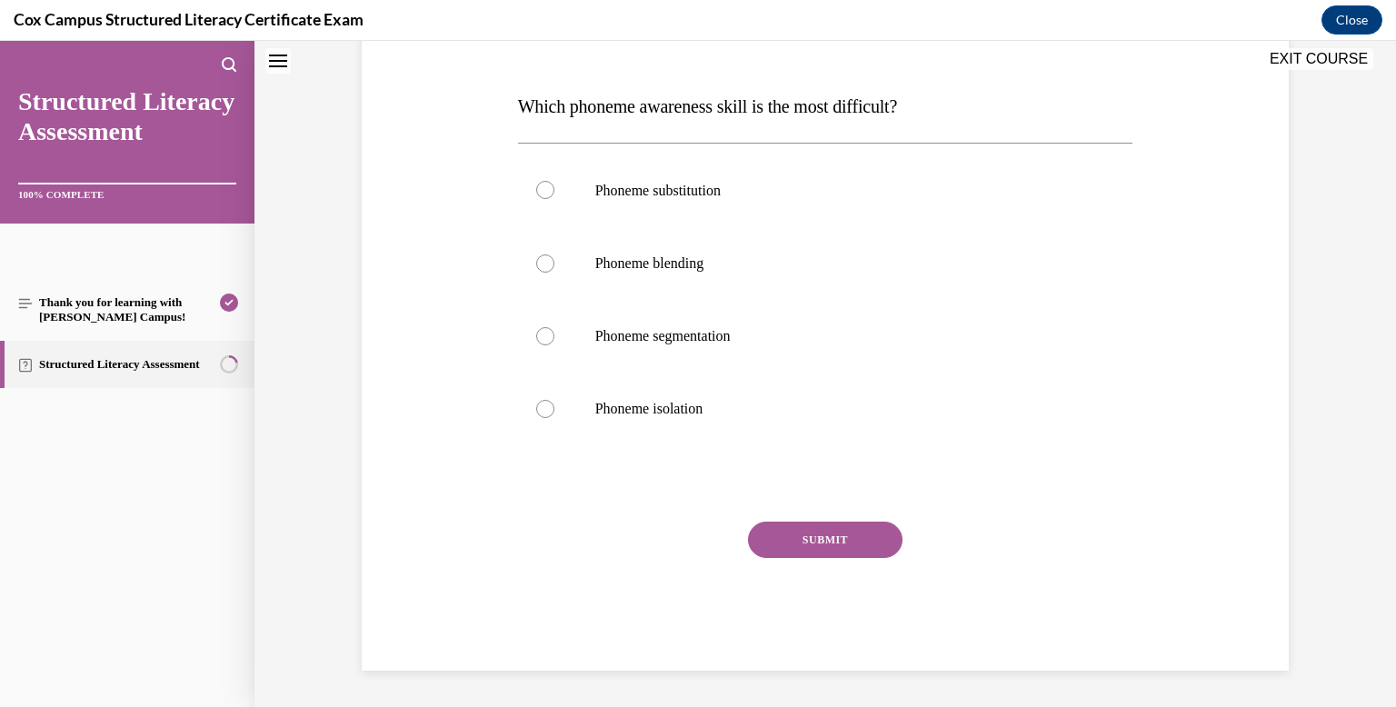
scroll to position [0, 0]
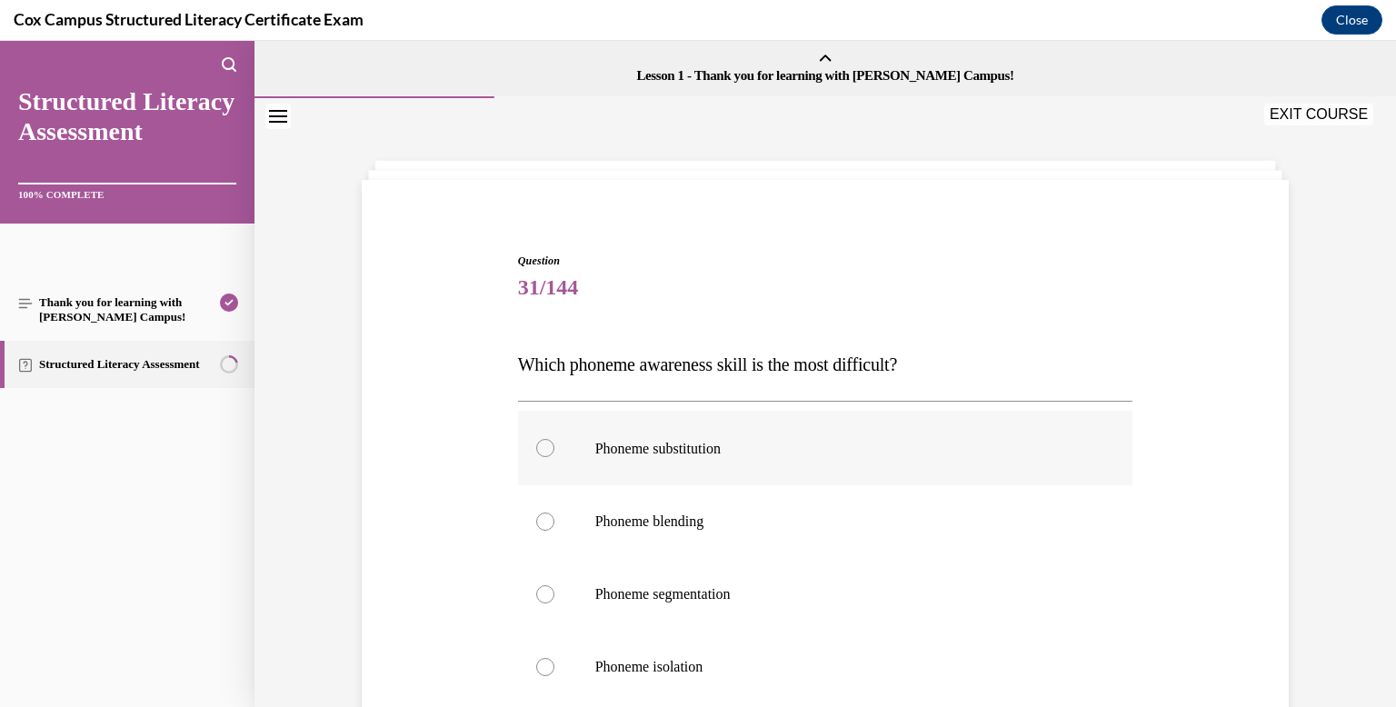
click at [758, 479] on label "Phoneme substitution" at bounding box center [825, 448] width 615 height 75
click at [554, 457] on input "Phoneme substitution" at bounding box center [545, 448] width 18 height 18
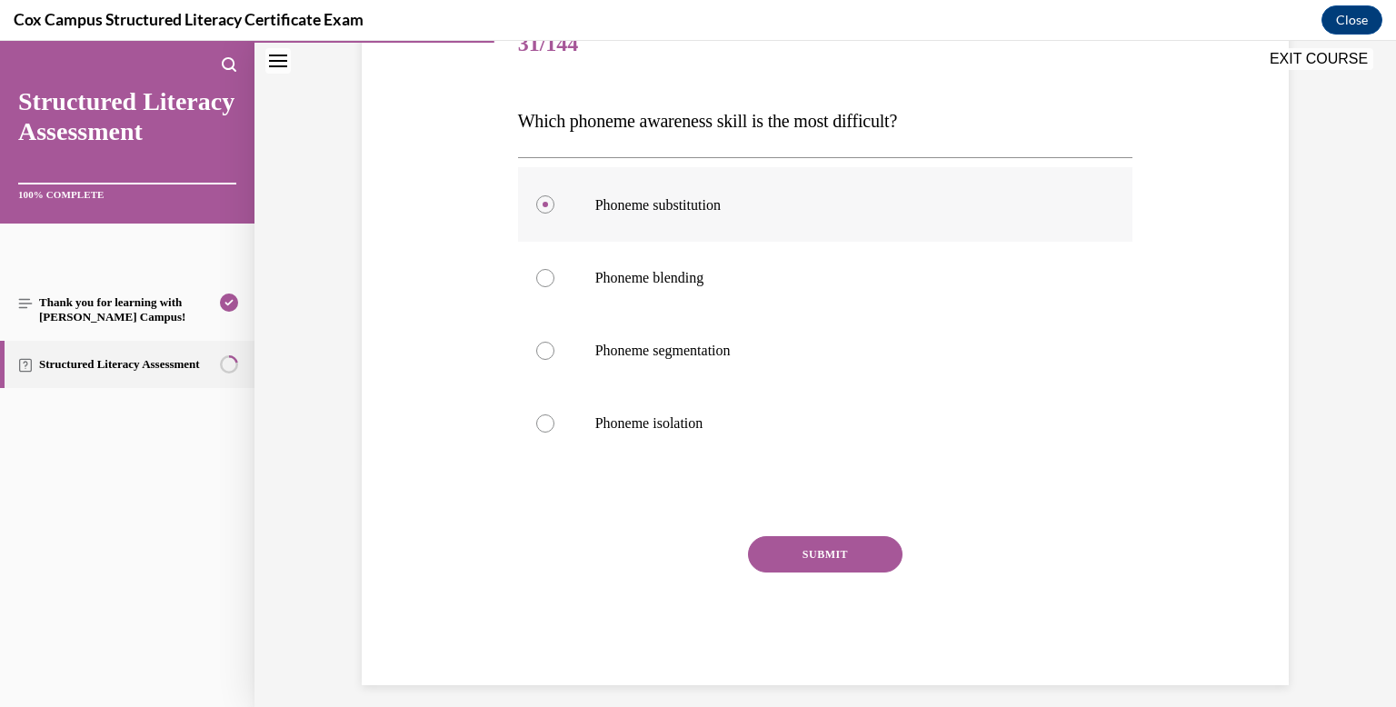
scroll to position [258, 0]
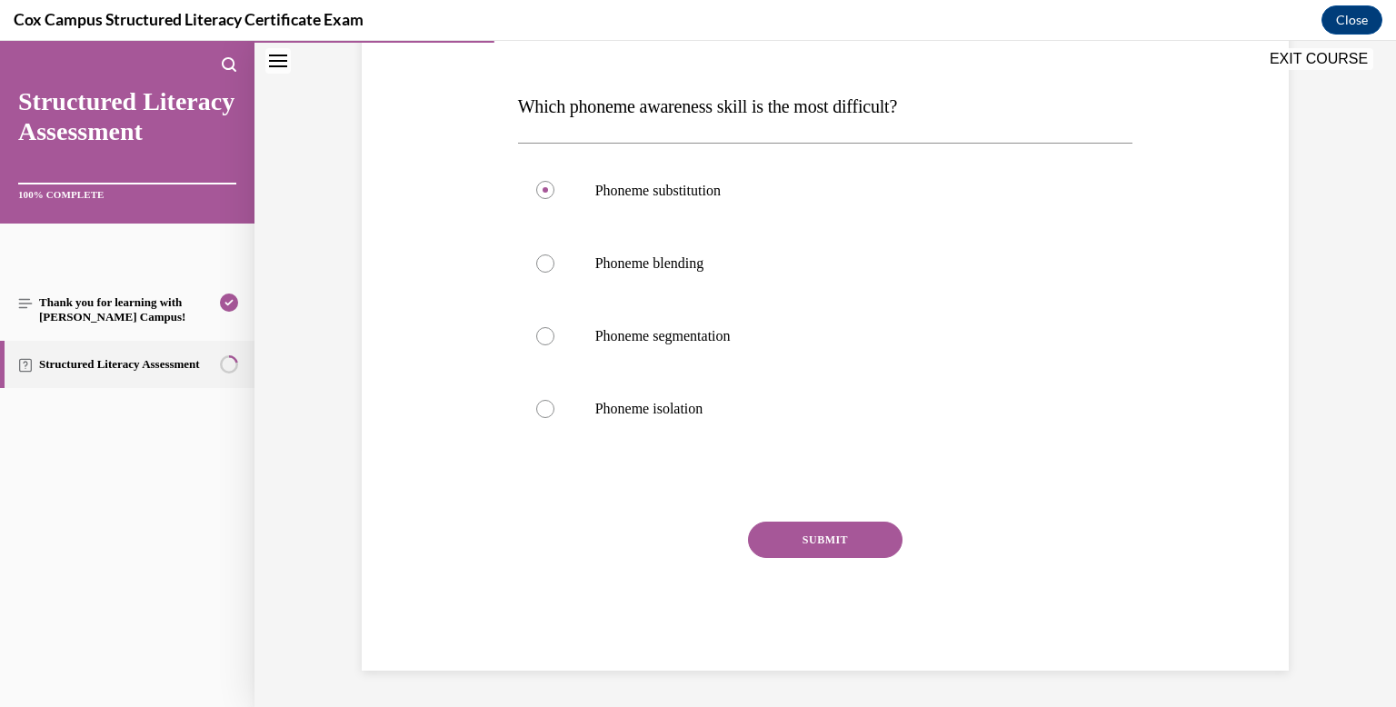
click at [757, 536] on button "SUBMIT" at bounding box center [825, 540] width 154 height 36
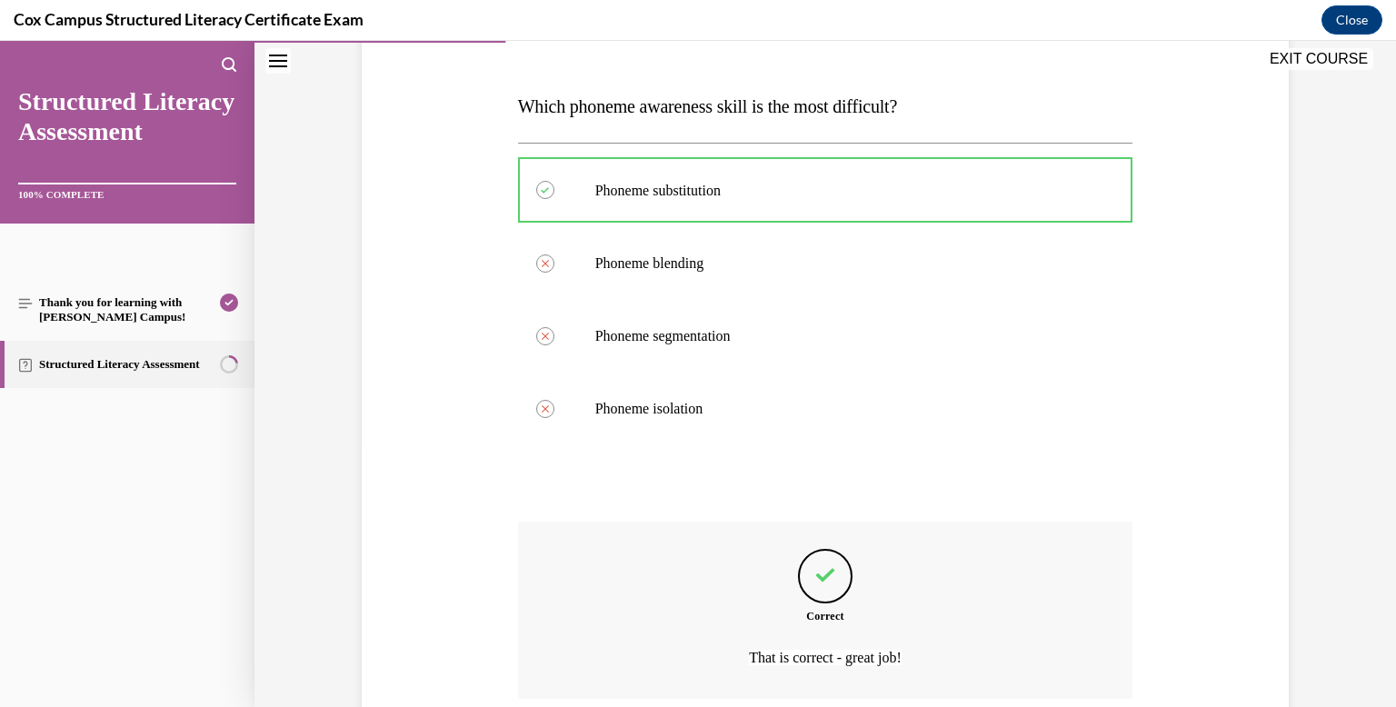
scroll to position [407, 0]
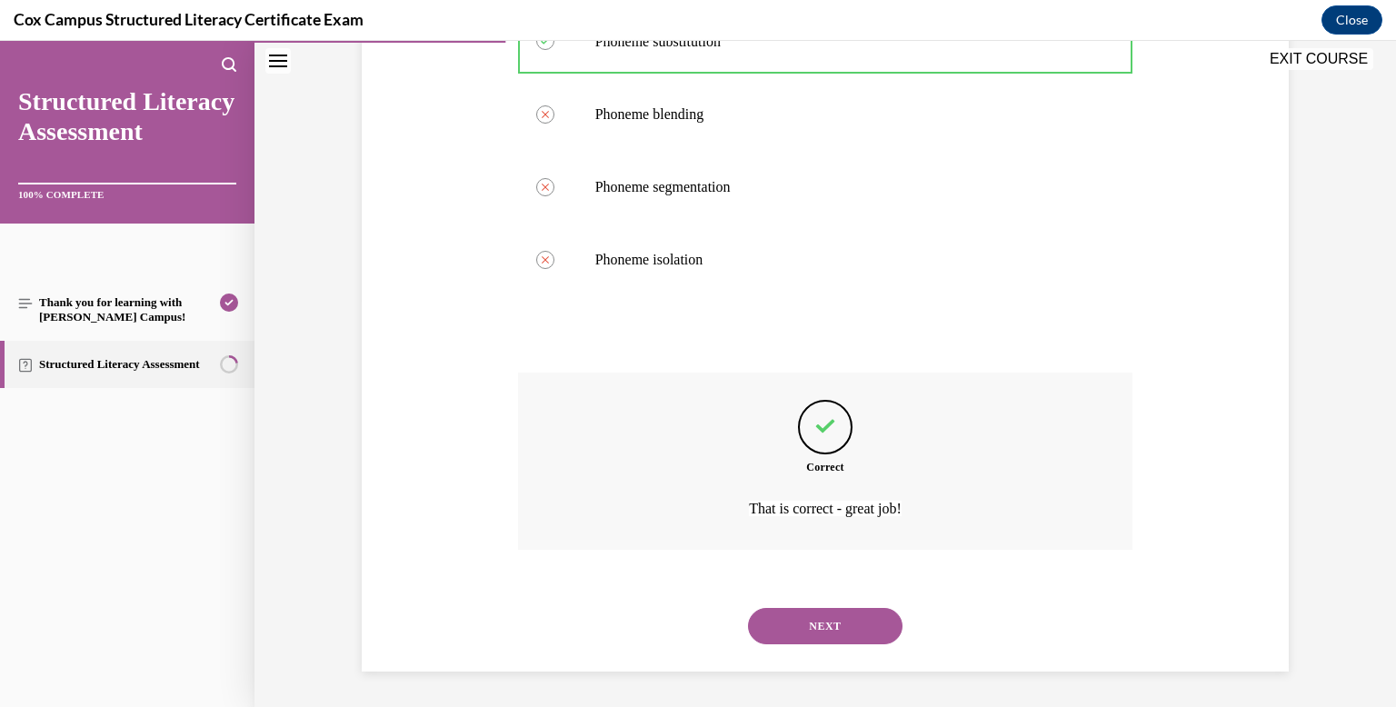
click at [767, 618] on button "NEXT" at bounding box center [825, 626] width 154 height 36
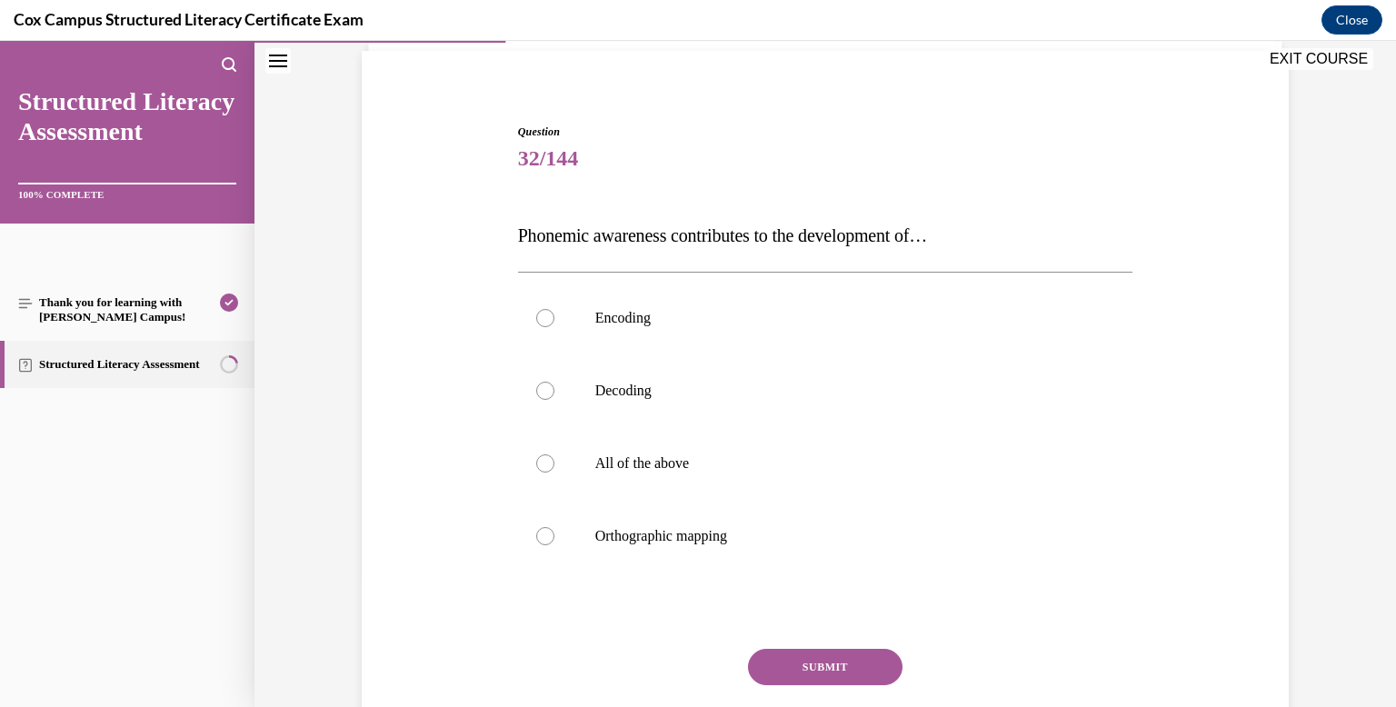
scroll to position [131, 0]
click at [700, 447] on label "All of the above" at bounding box center [825, 461] width 615 height 73
click at [554, 453] on input "All of the above" at bounding box center [545, 462] width 18 height 18
click at [821, 678] on button "SUBMIT" at bounding box center [825, 665] width 154 height 36
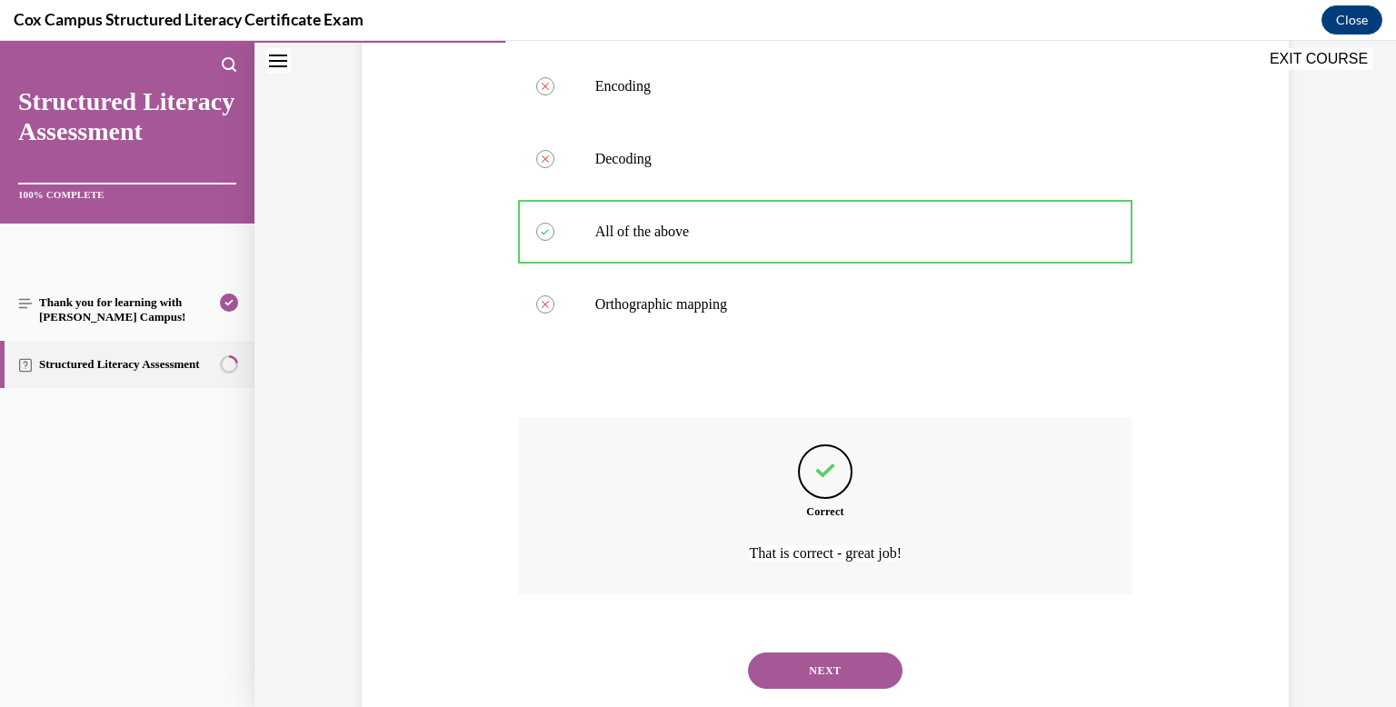
scroll to position [406, 0]
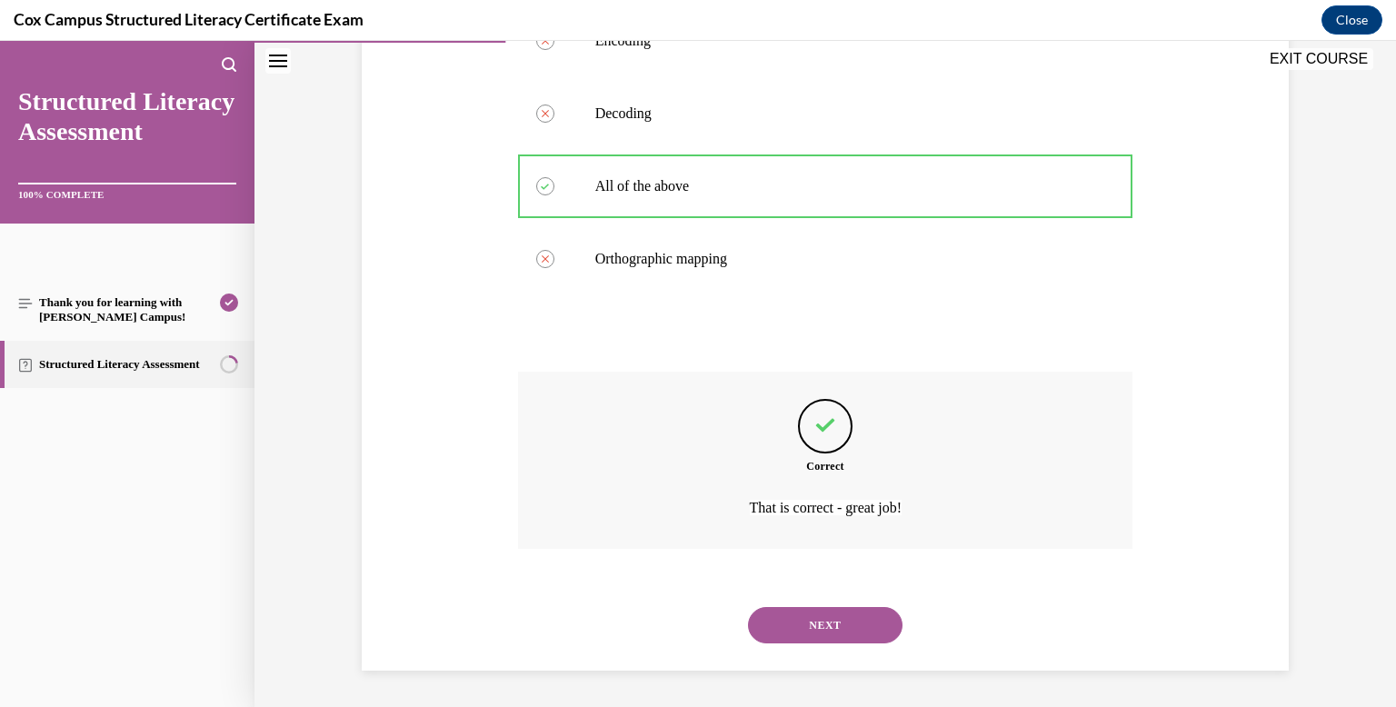
click at [813, 621] on button "NEXT" at bounding box center [825, 625] width 154 height 36
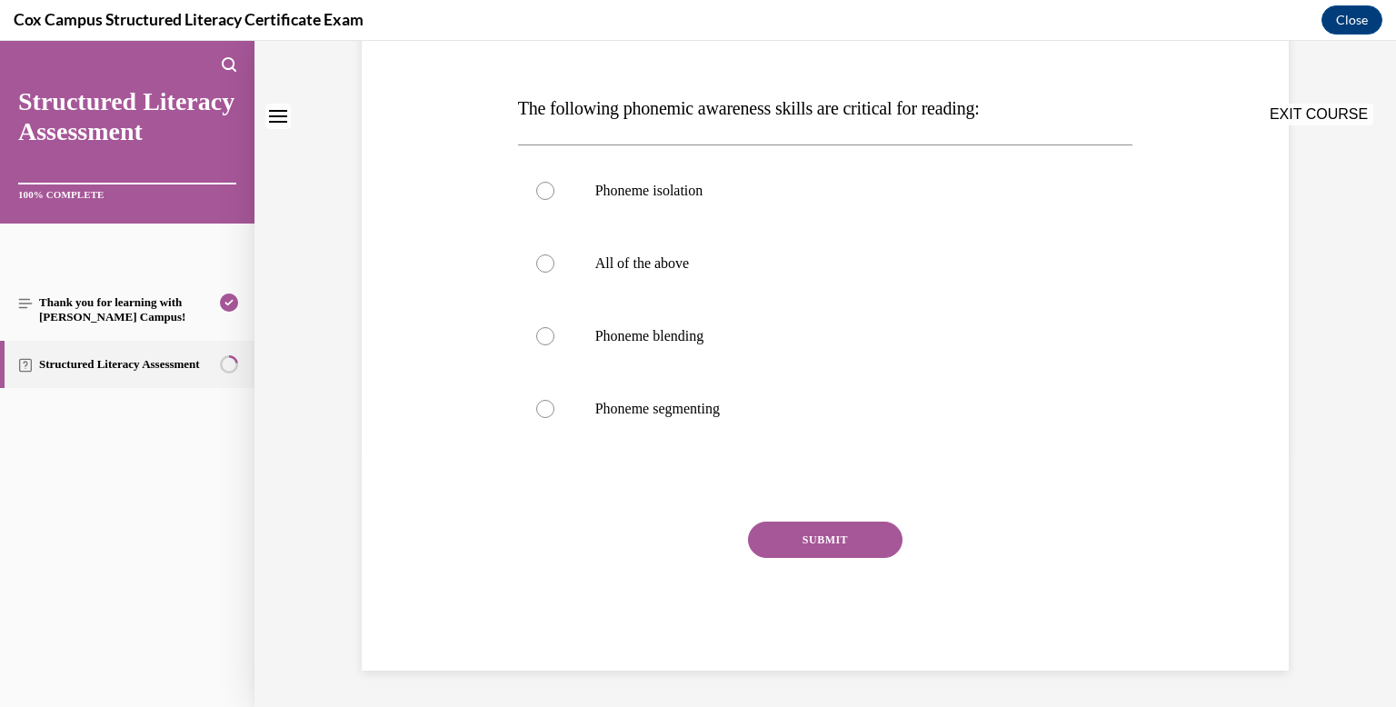
scroll to position [0, 0]
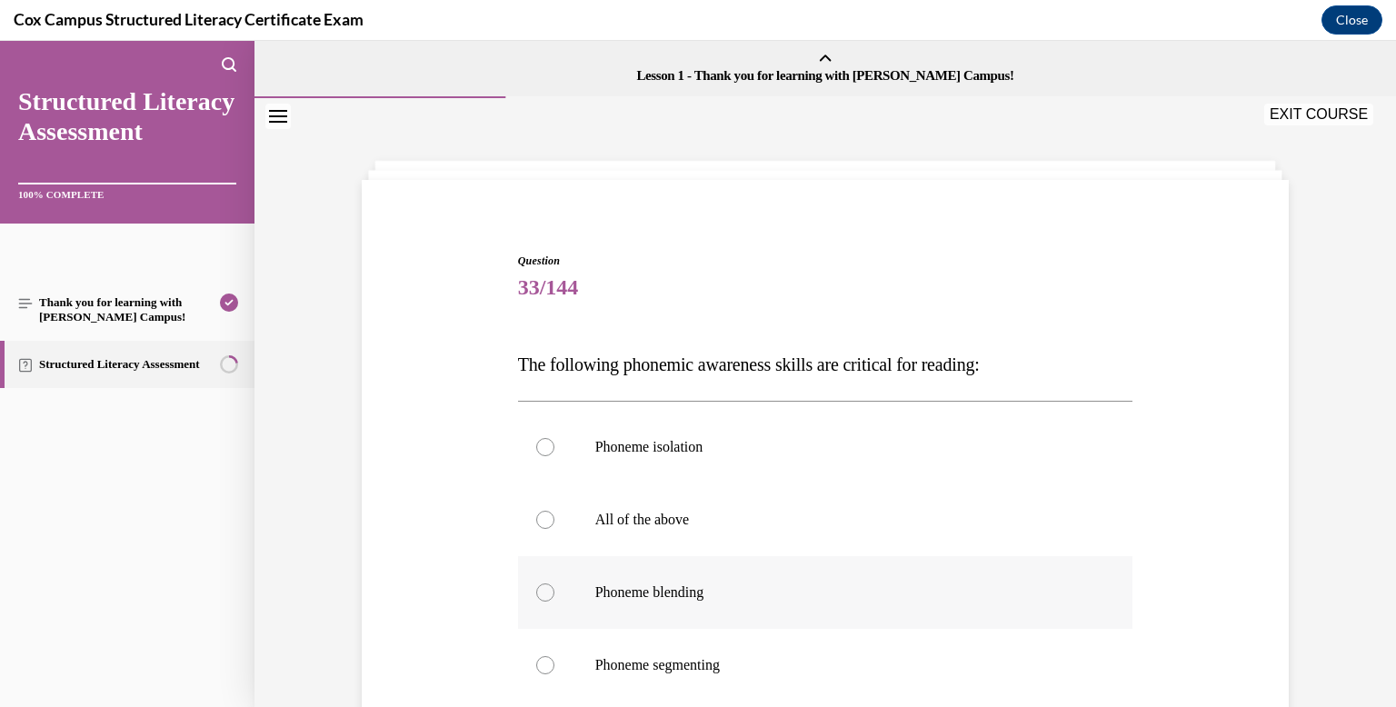
click at [784, 557] on label "Phoneme blending" at bounding box center [825, 592] width 615 height 73
click at [554, 583] on input "Phoneme blending" at bounding box center [545, 592] width 18 height 18
click at [776, 506] on label "All of the above" at bounding box center [825, 519] width 615 height 73
click at [554, 511] on input "All of the above" at bounding box center [545, 520] width 18 height 18
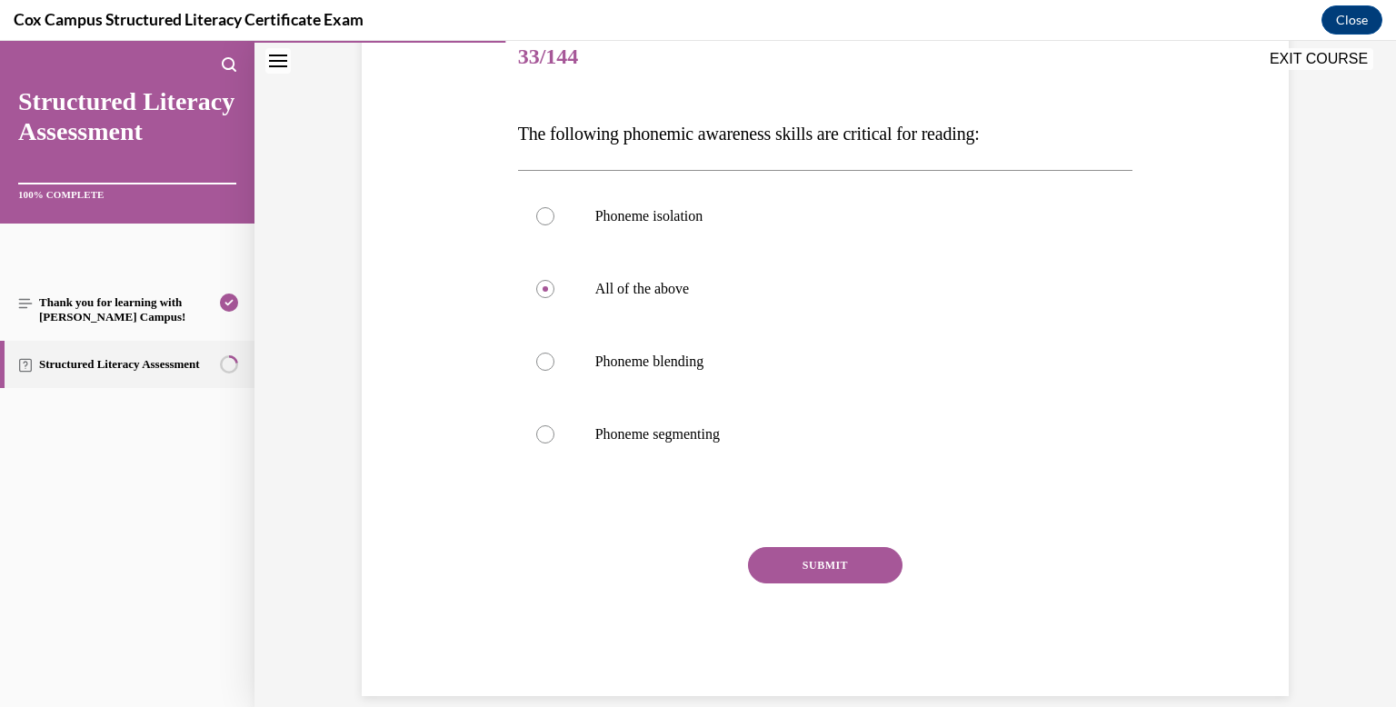
click at [793, 563] on button "SUBMIT" at bounding box center [825, 565] width 154 height 36
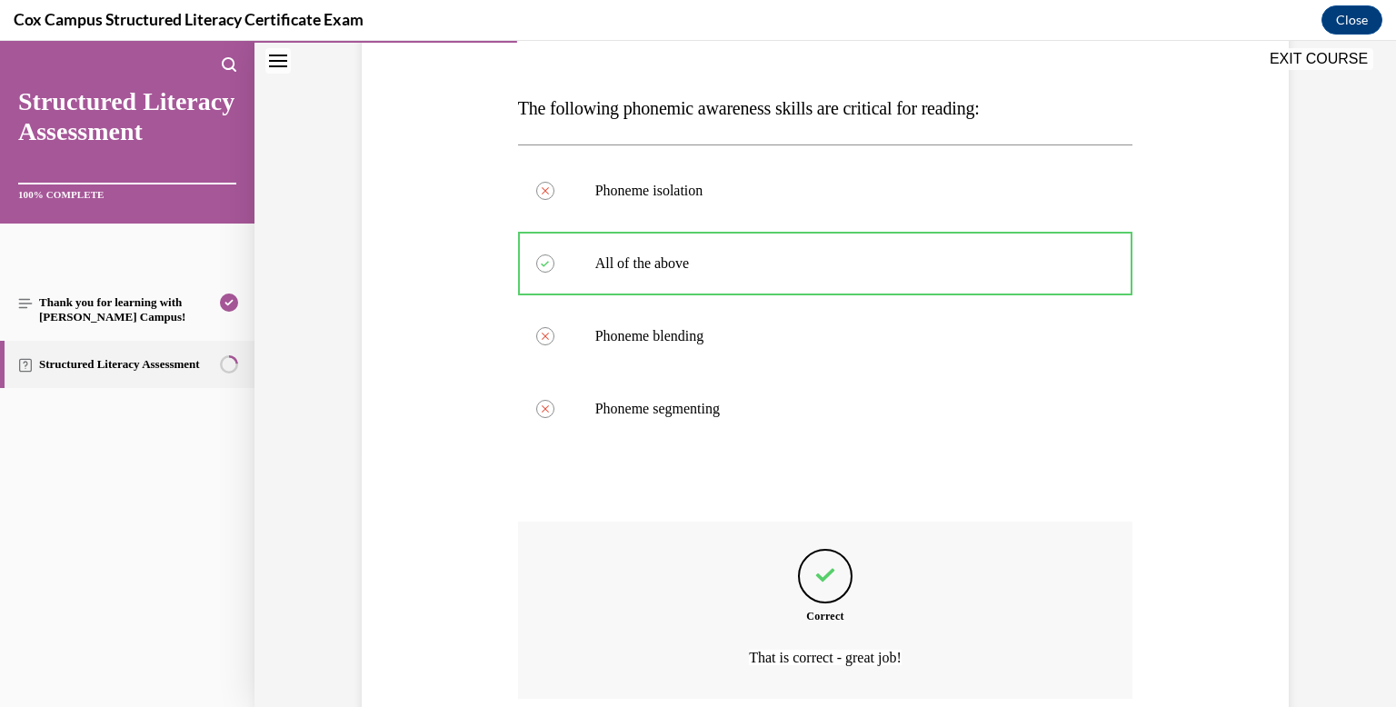
scroll to position [406, 0]
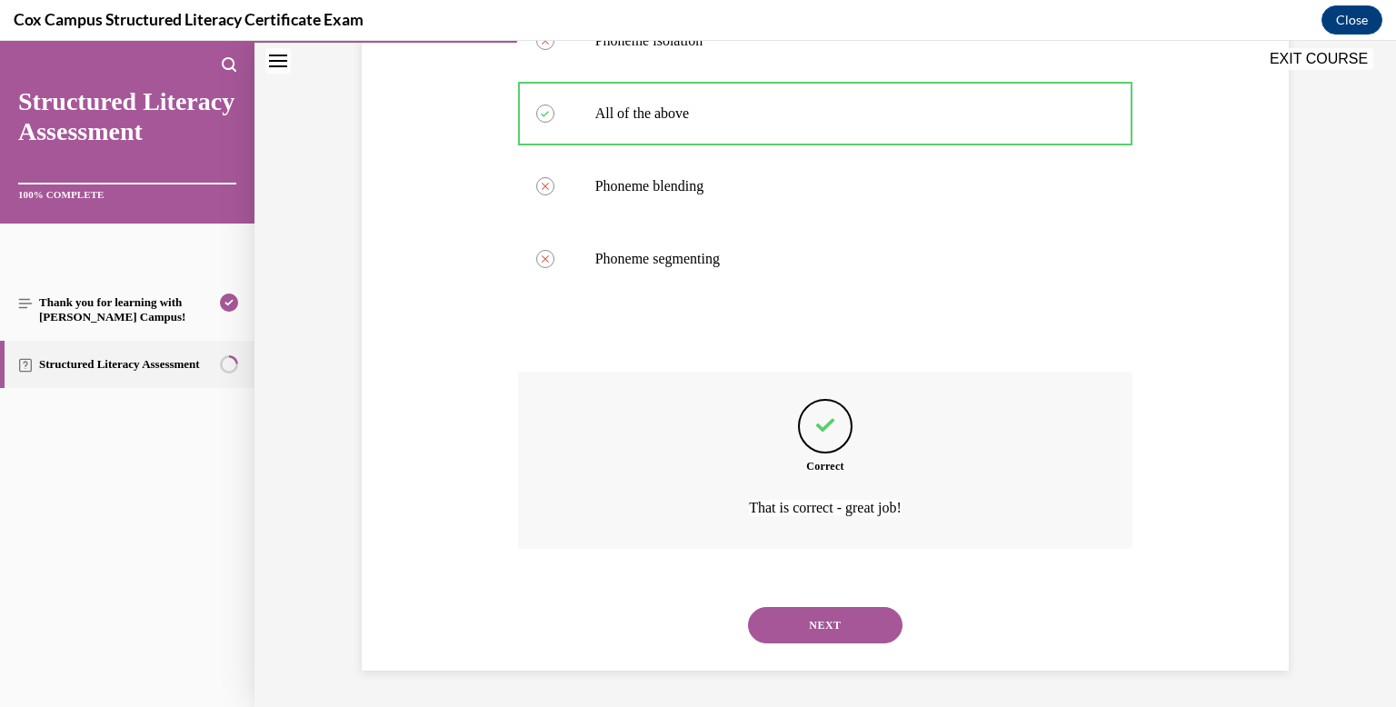
click at [812, 656] on div "NEXT" at bounding box center [825, 625] width 615 height 73
click at [809, 632] on button "NEXT" at bounding box center [825, 625] width 154 height 36
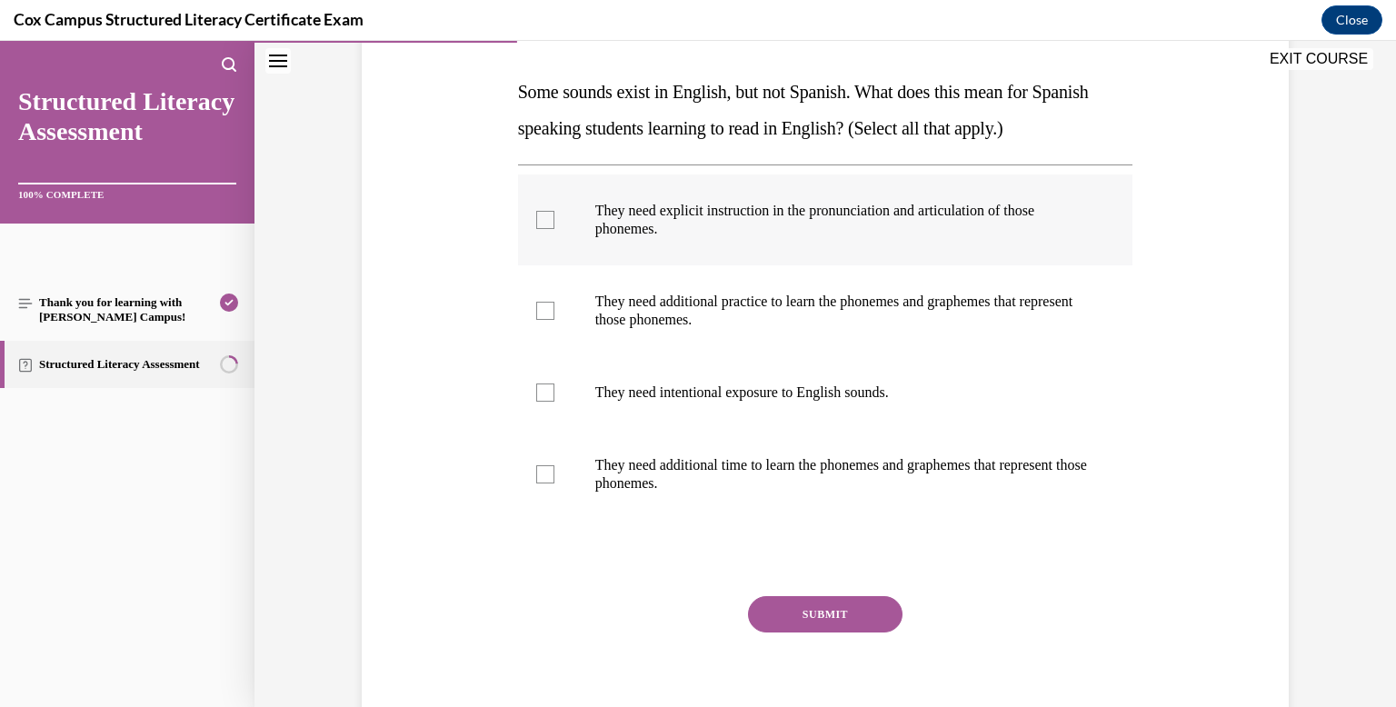
scroll to position [281, 0]
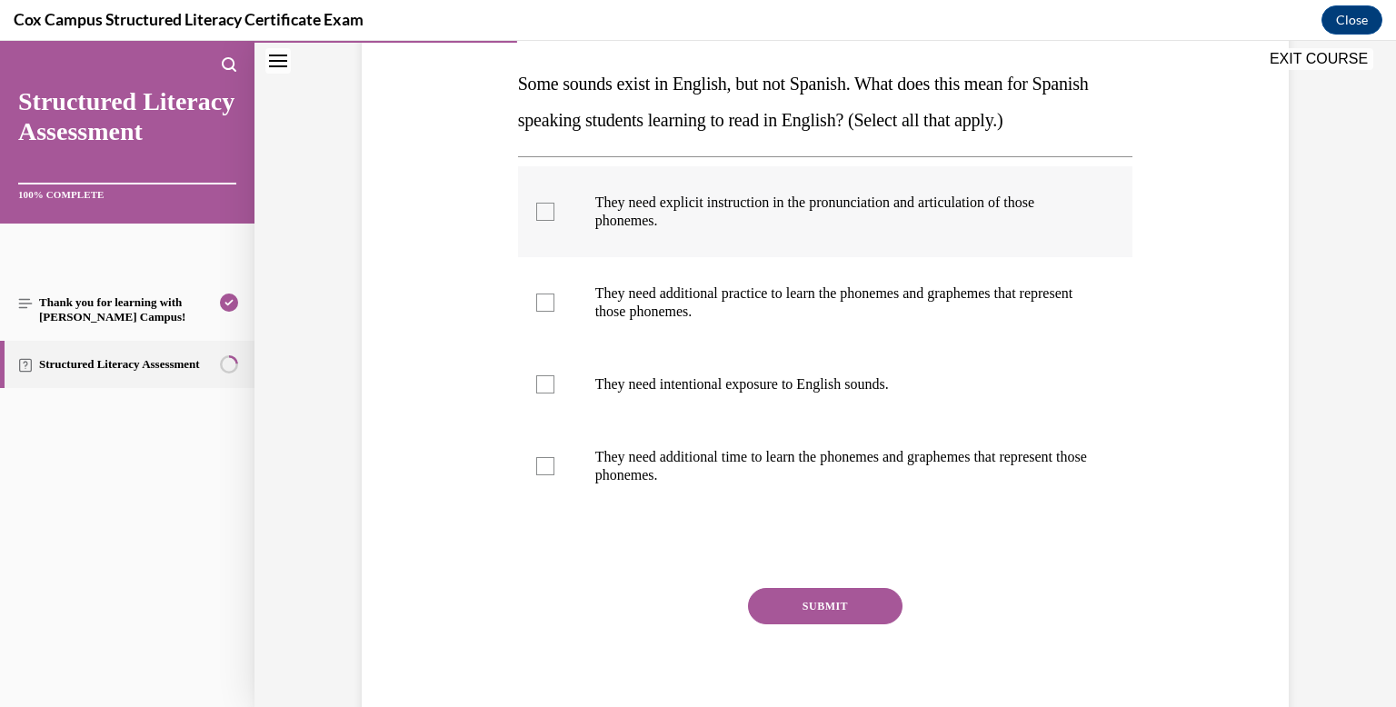
click at [863, 214] on p "They need explicit instruction in the pronunciation and articulation of those p…" at bounding box center [841, 212] width 492 height 36
click at [554, 214] on input "They need explicit instruction in the pronunciation and articulation of those p…" at bounding box center [545, 212] width 18 height 18
click at [875, 306] on p "They need additional practice to learn the phonemes and graphemes that represen…" at bounding box center [841, 302] width 492 height 36
click at [554, 306] on input "They need additional practice to learn the phonemes and graphemes that represen…" at bounding box center [545, 302] width 18 height 18
click at [875, 357] on label "They need intentional exposure to English sounds." at bounding box center [825, 384] width 615 height 73
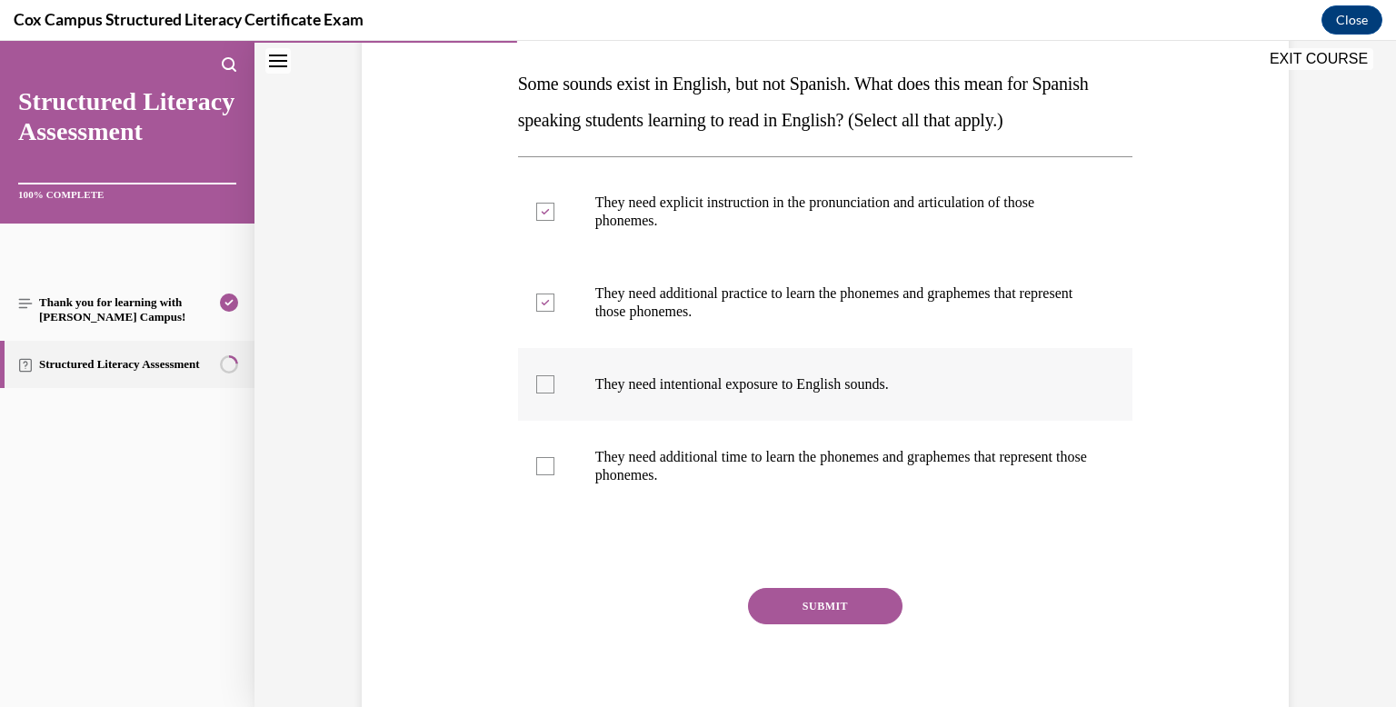
click at [554, 375] on input "They need intentional exposure to English sounds." at bounding box center [545, 384] width 18 height 18
click at [872, 426] on label "They need additional time to learn the phonemes and graphemes that represent th…" at bounding box center [825, 466] width 615 height 91
click at [554, 457] on input "They need additional time to learn the phonemes and graphemes that represent th…" at bounding box center [545, 466] width 18 height 18
click at [850, 595] on button "SUBMIT" at bounding box center [825, 606] width 154 height 36
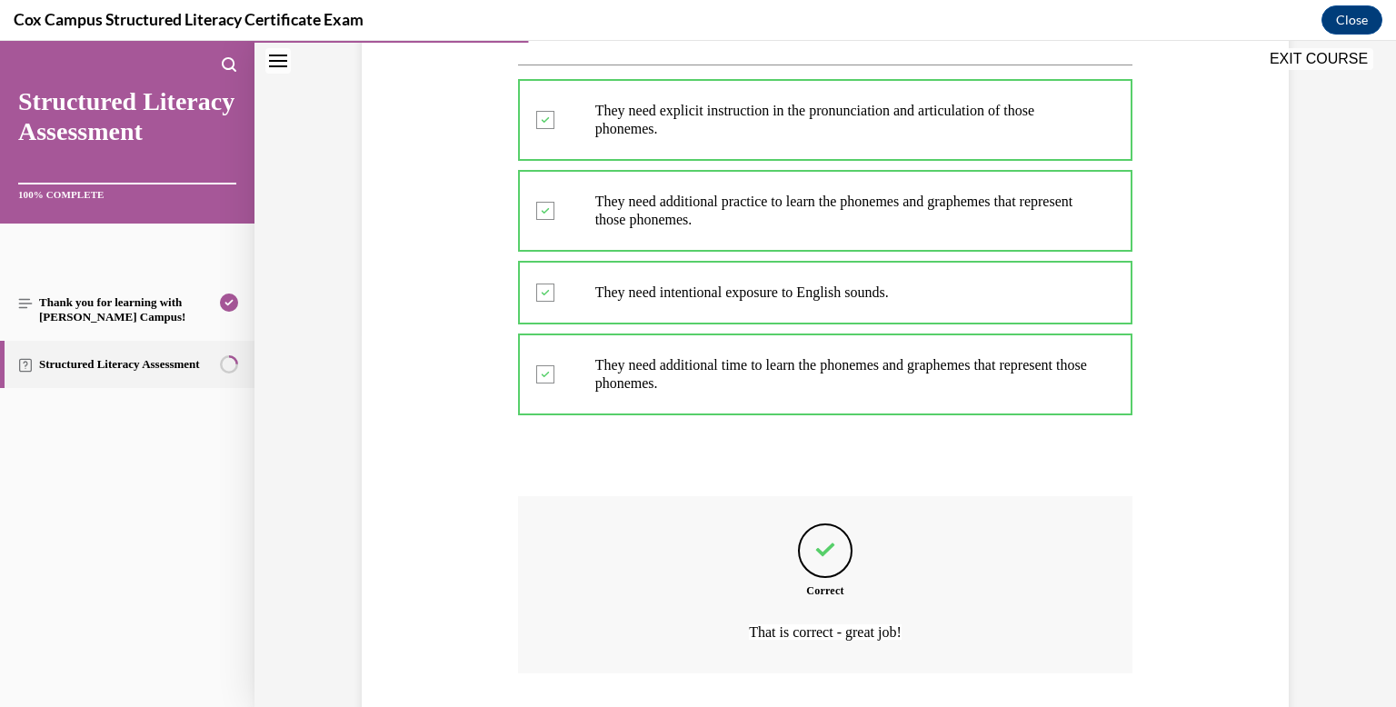
scroll to position [497, 0]
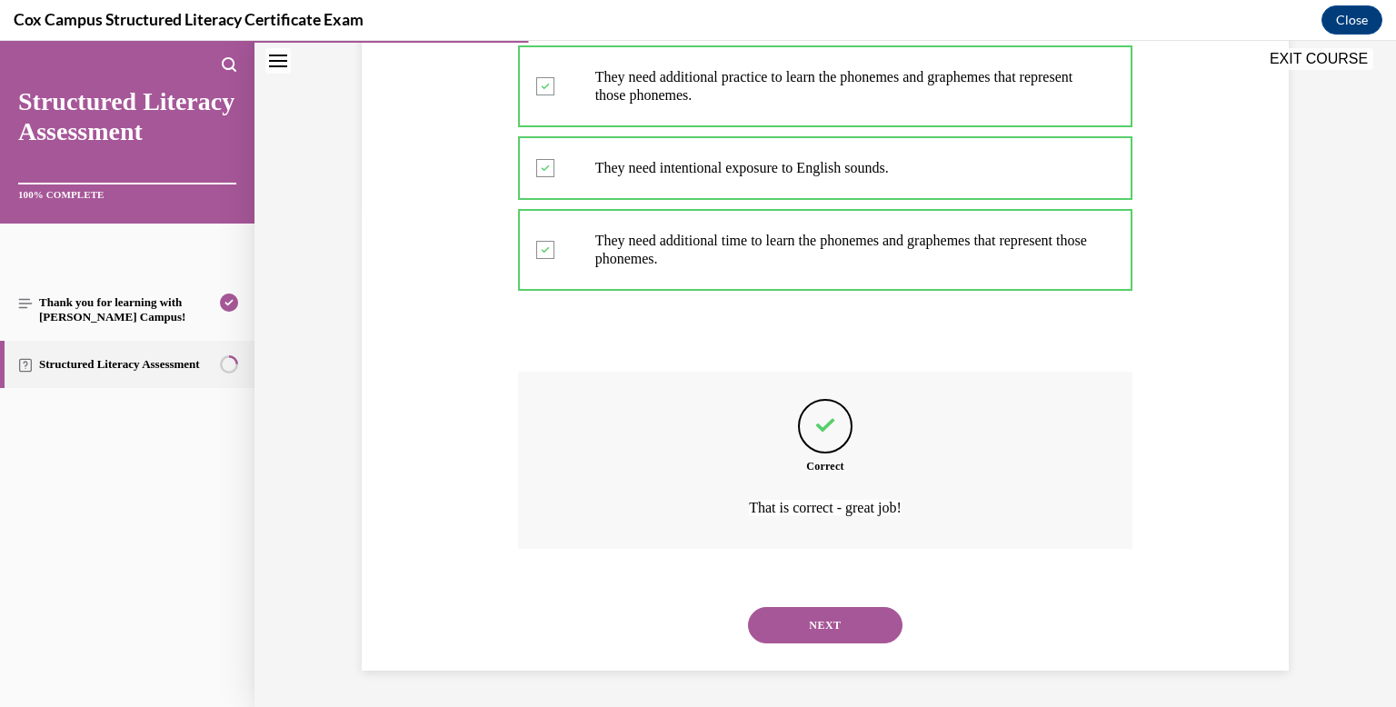
click at [853, 622] on button "NEXT" at bounding box center [825, 625] width 154 height 36
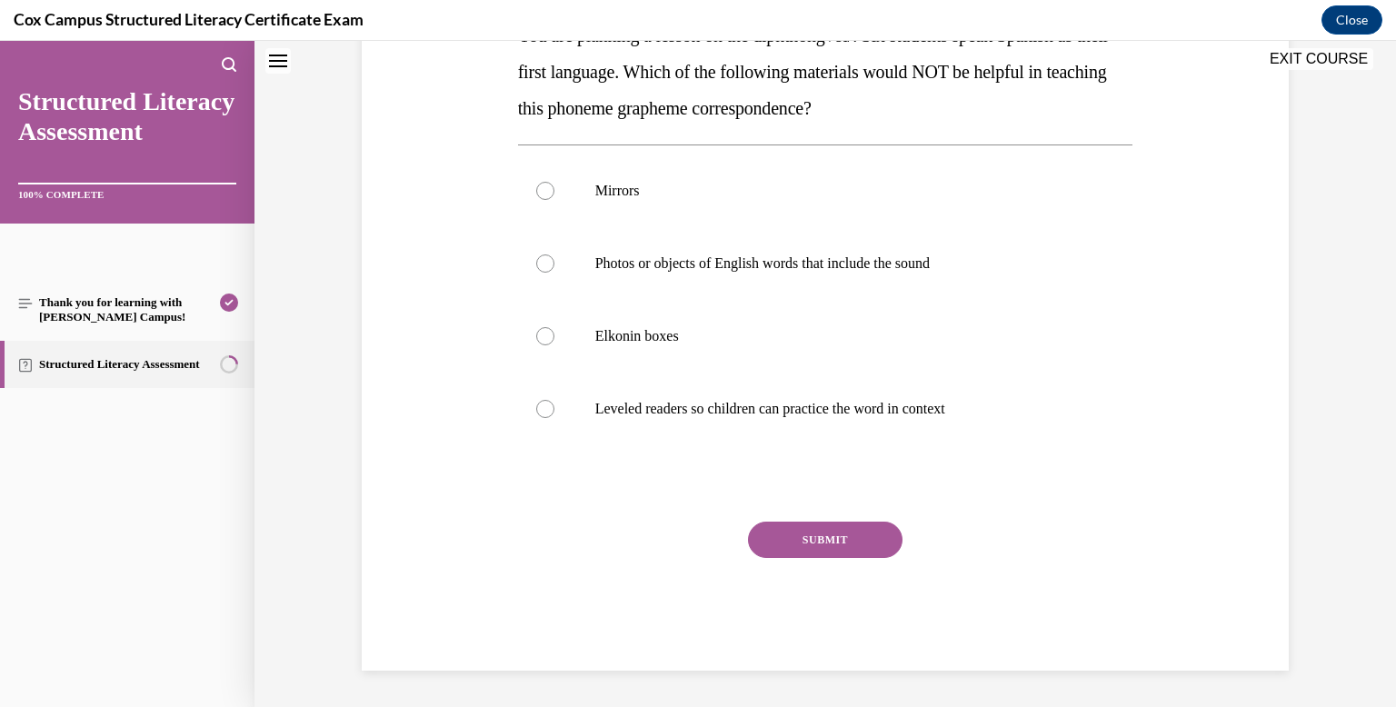
scroll to position [0, 0]
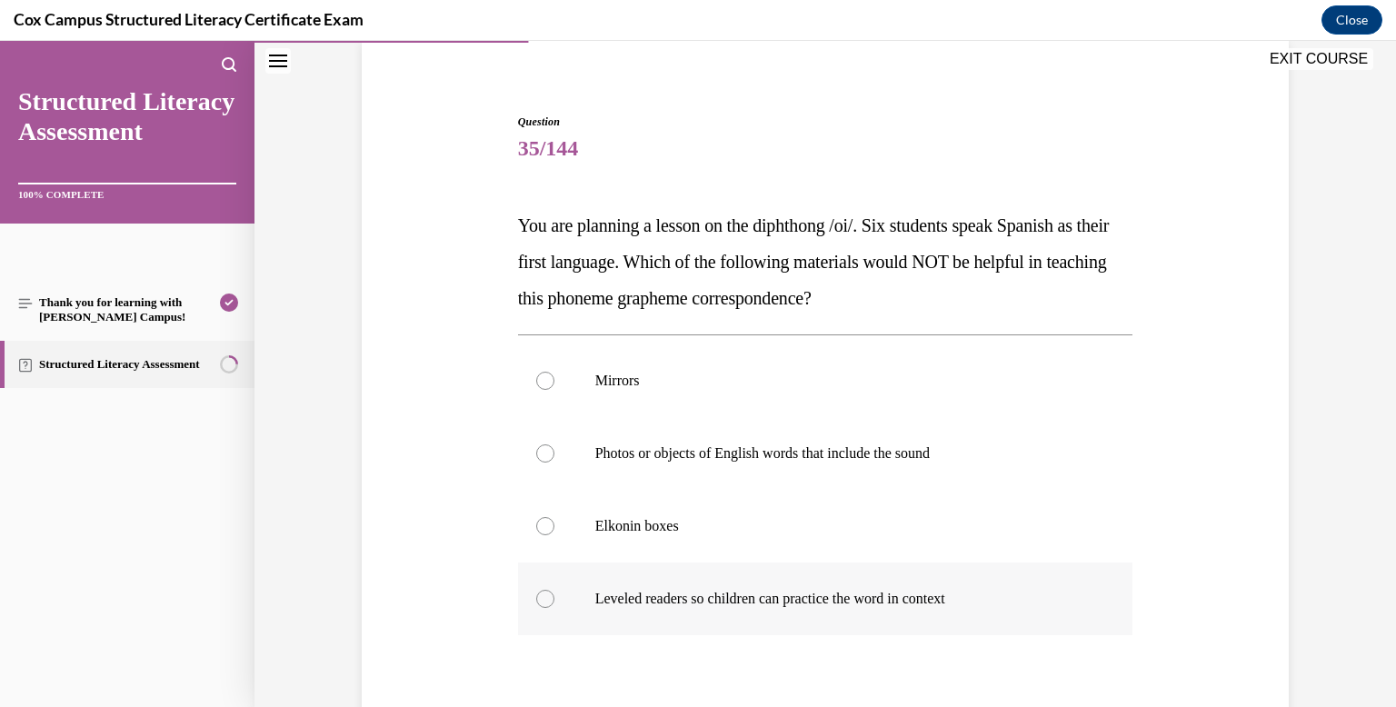
click at [852, 616] on label "Leveled readers so children can practice the word in context" at bounding box center [825, 598] width 615 height 73
click at [554, 608] on input "Leveled readers so children can practice the word in context" at bounding box center [545, 599] width 18 height 18
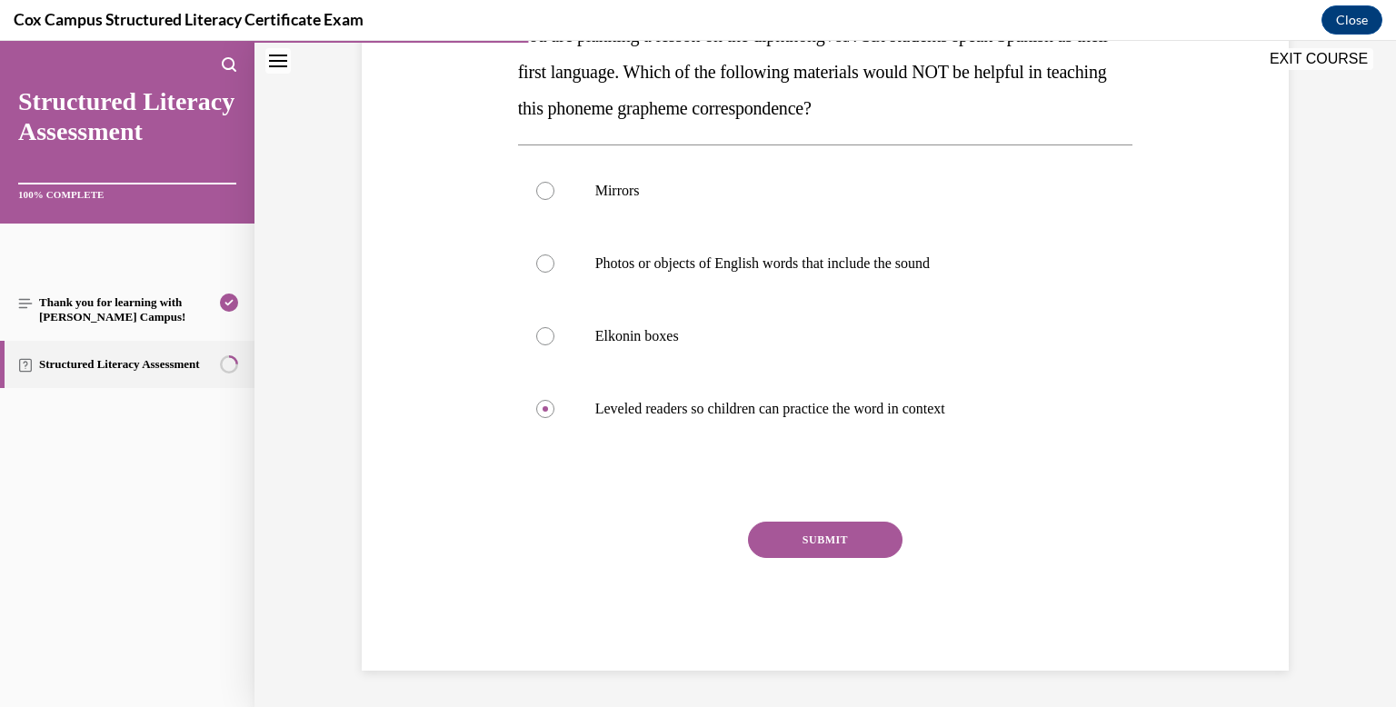
click at [835, 549] on button "SUBMIT" at bounding box center [825, 540] width 154 height 36
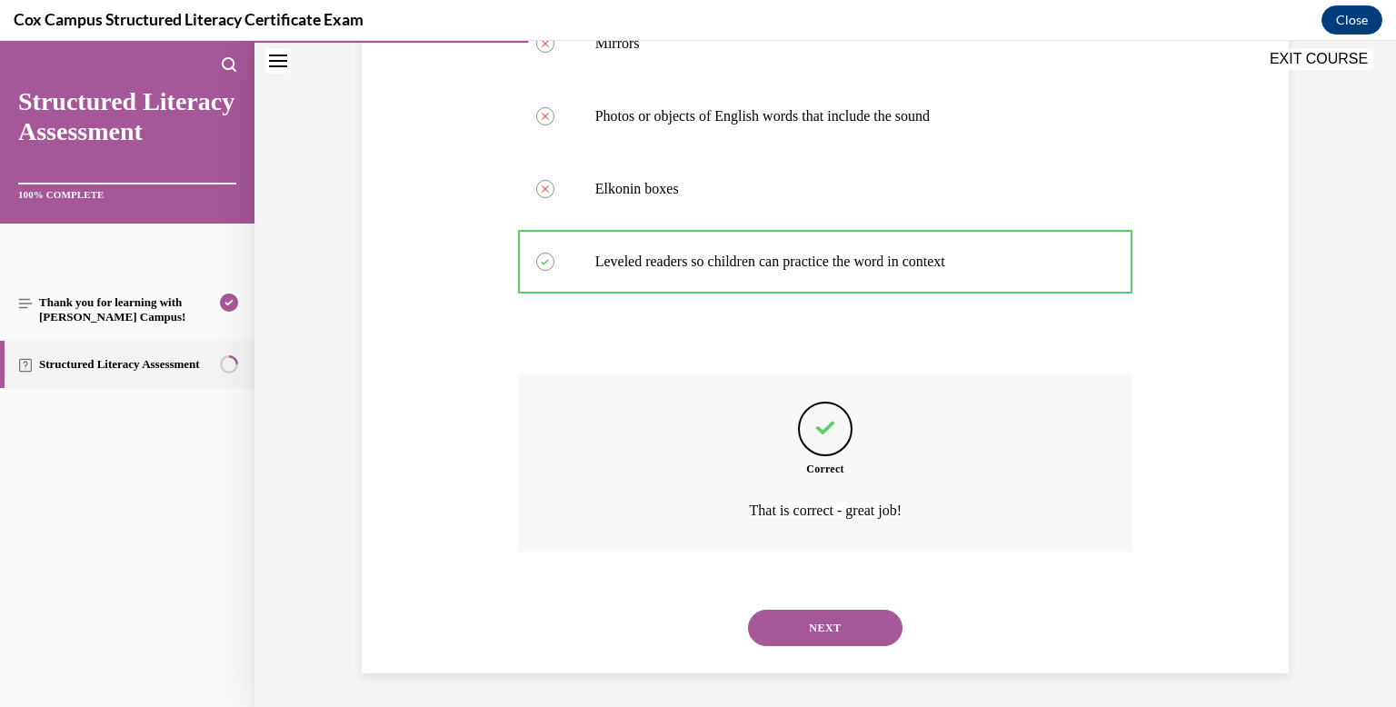
scroll to position [479, 0]
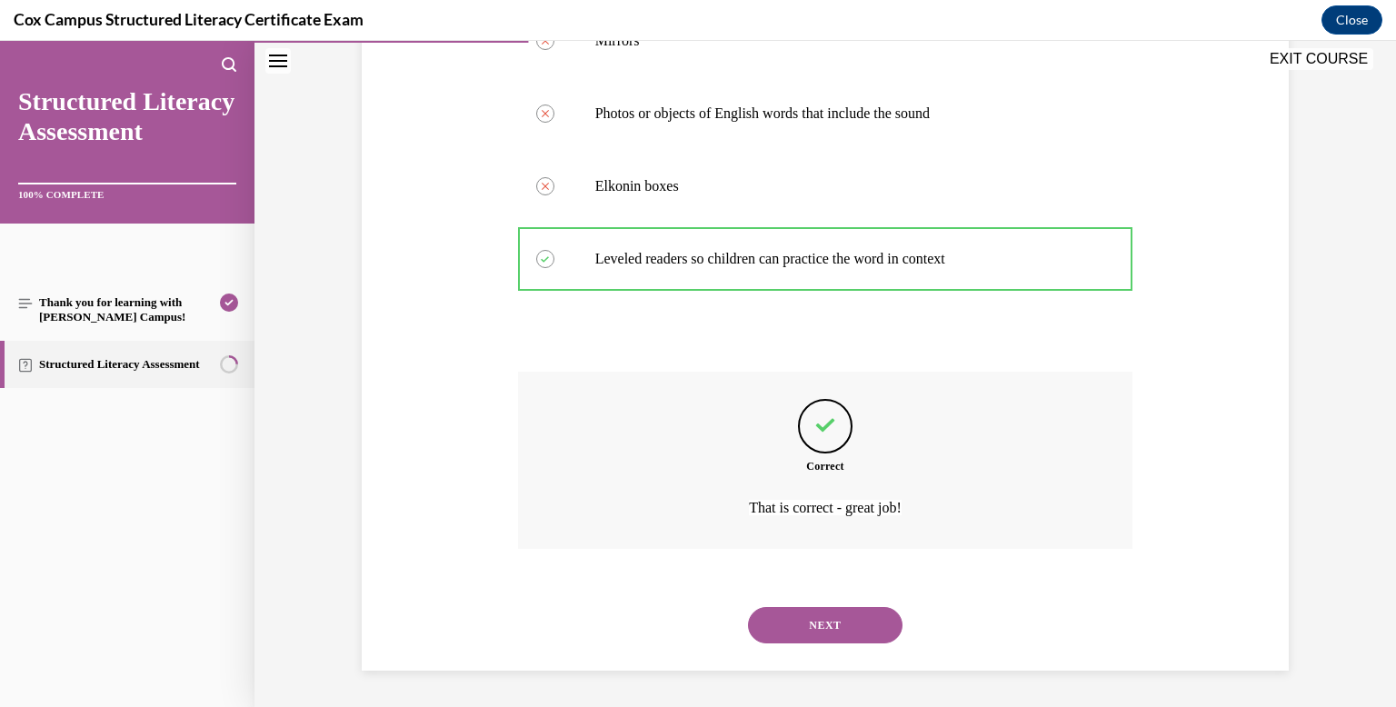
click at [840, 611] on button "NEXT" at bounding box center [825, 625] width 154 height 36
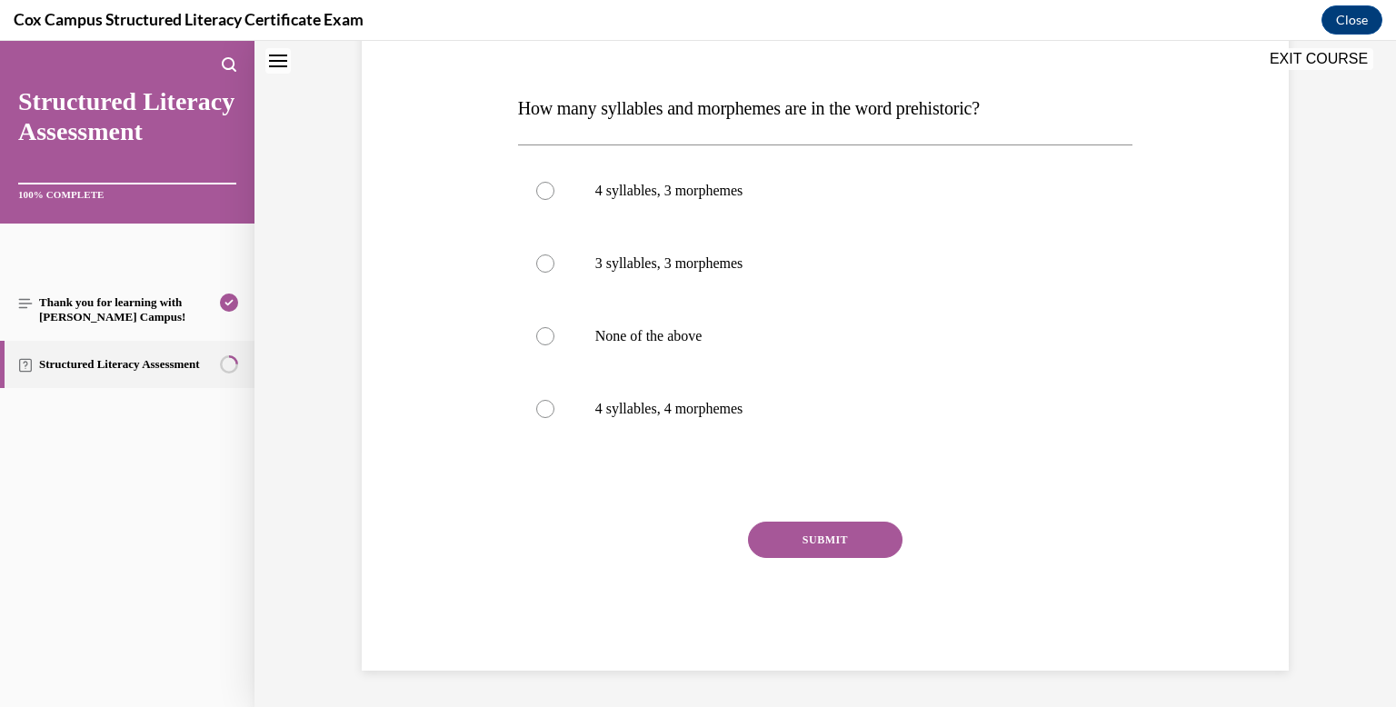
scroll to position [0, 0]
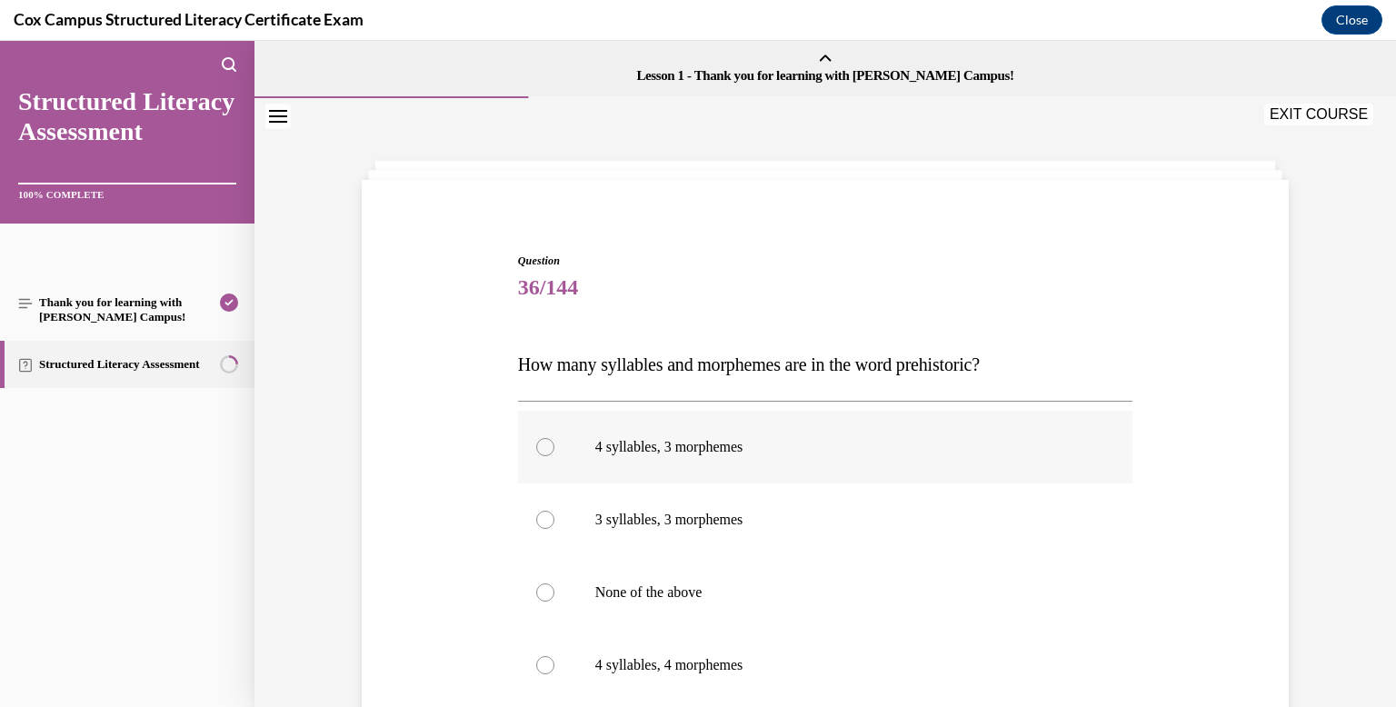
click at [799, 454] on p "4 syllables, 3 morphemes" at bounding box center [841, 447] width 492 height 18
click at [554, 454] on input "4 syllables, 3 morphemes" at bounding box center [545, 447] width 18 height 18
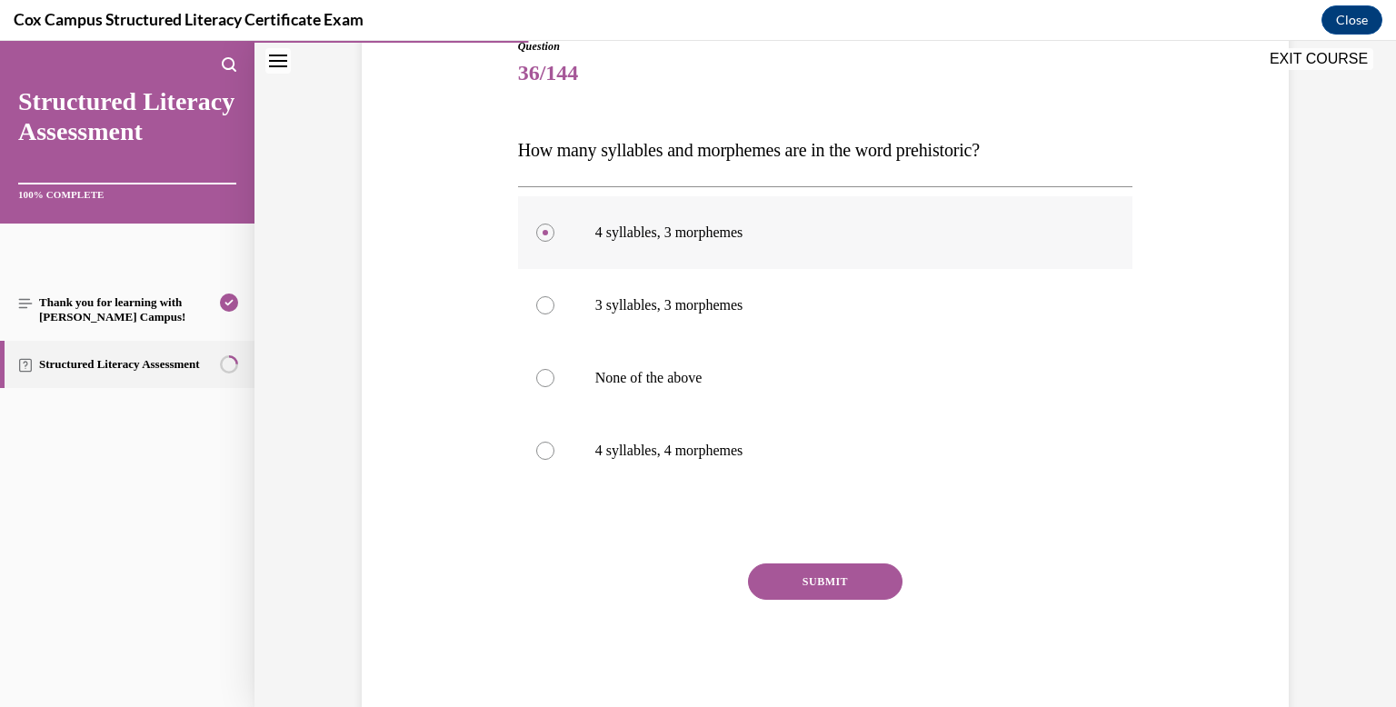
scroll to position [222, 0]
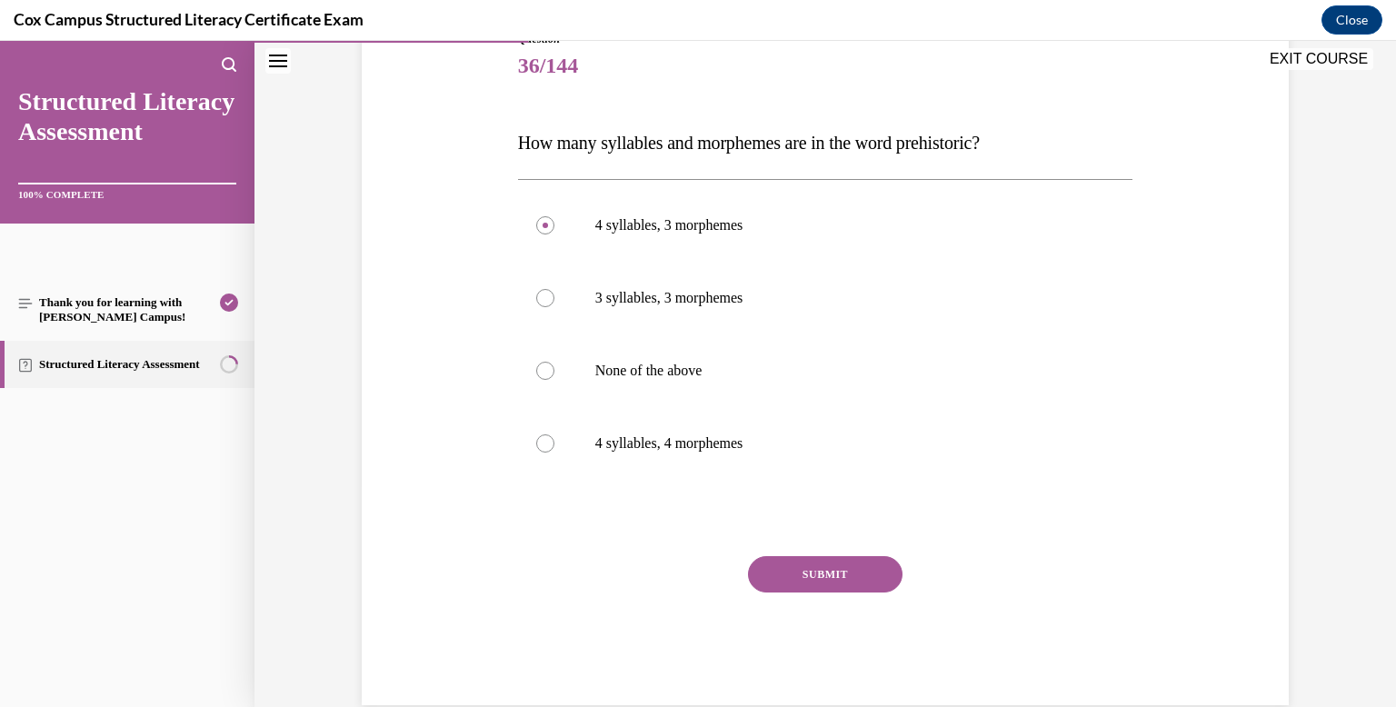
click at [822, 567] on button "SUBMIT" at bounding box center [825, 574] width 154 height 36
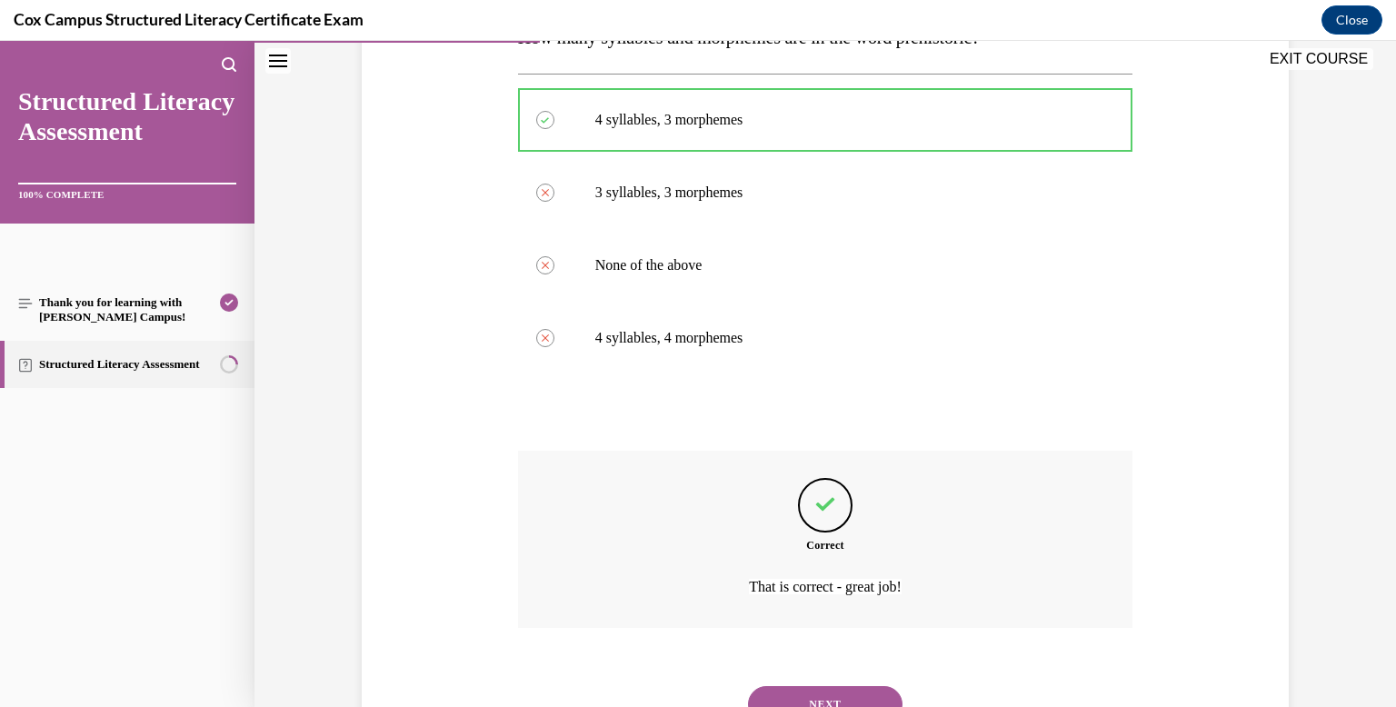
scroll to position [406, 0]
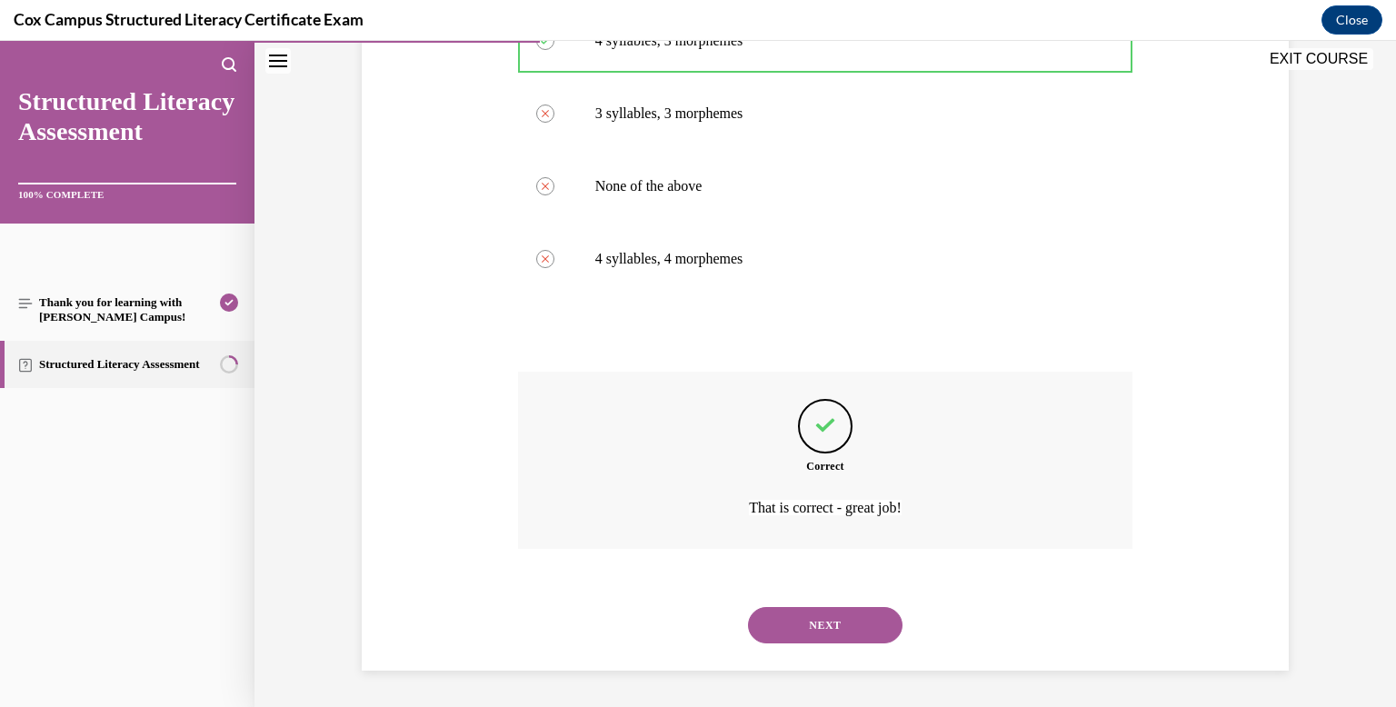
click at [836, 623] on button "NEXT" at bounding box center [825, 625] width 154 height 36
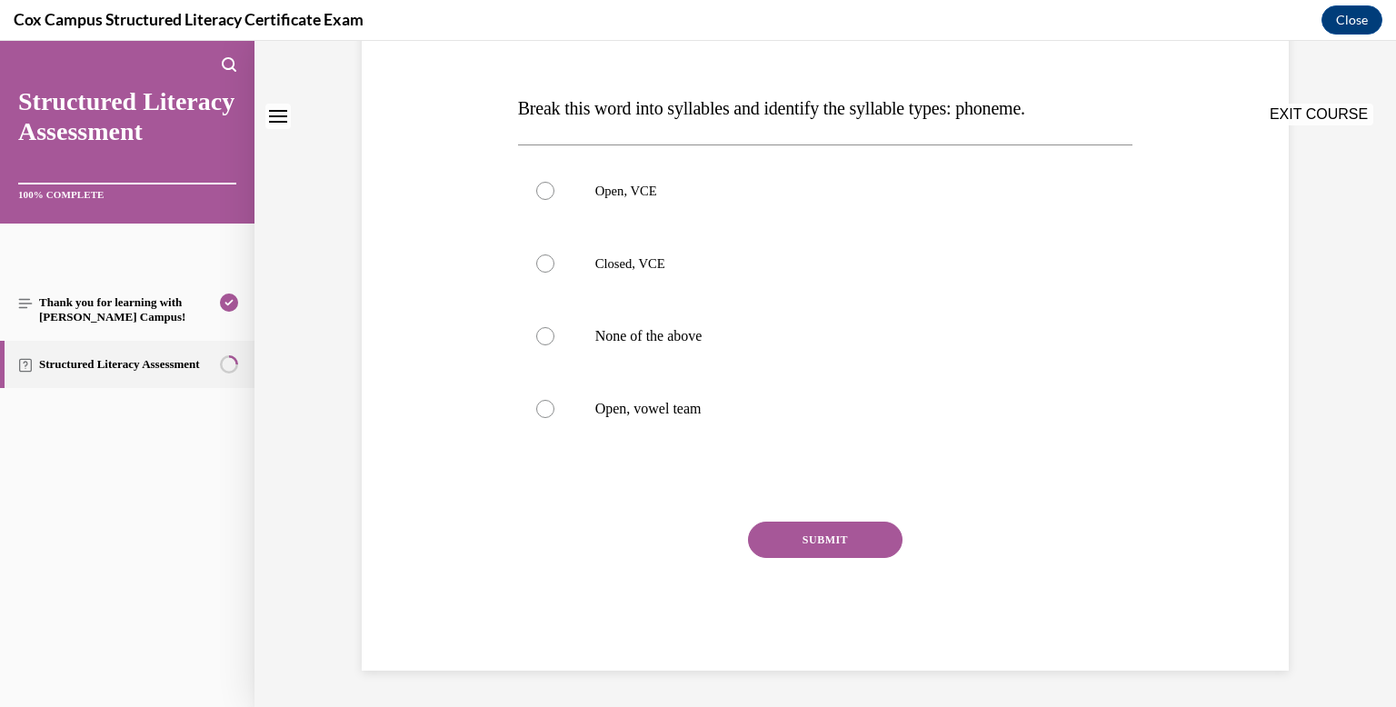
scroll to position [0, 0]
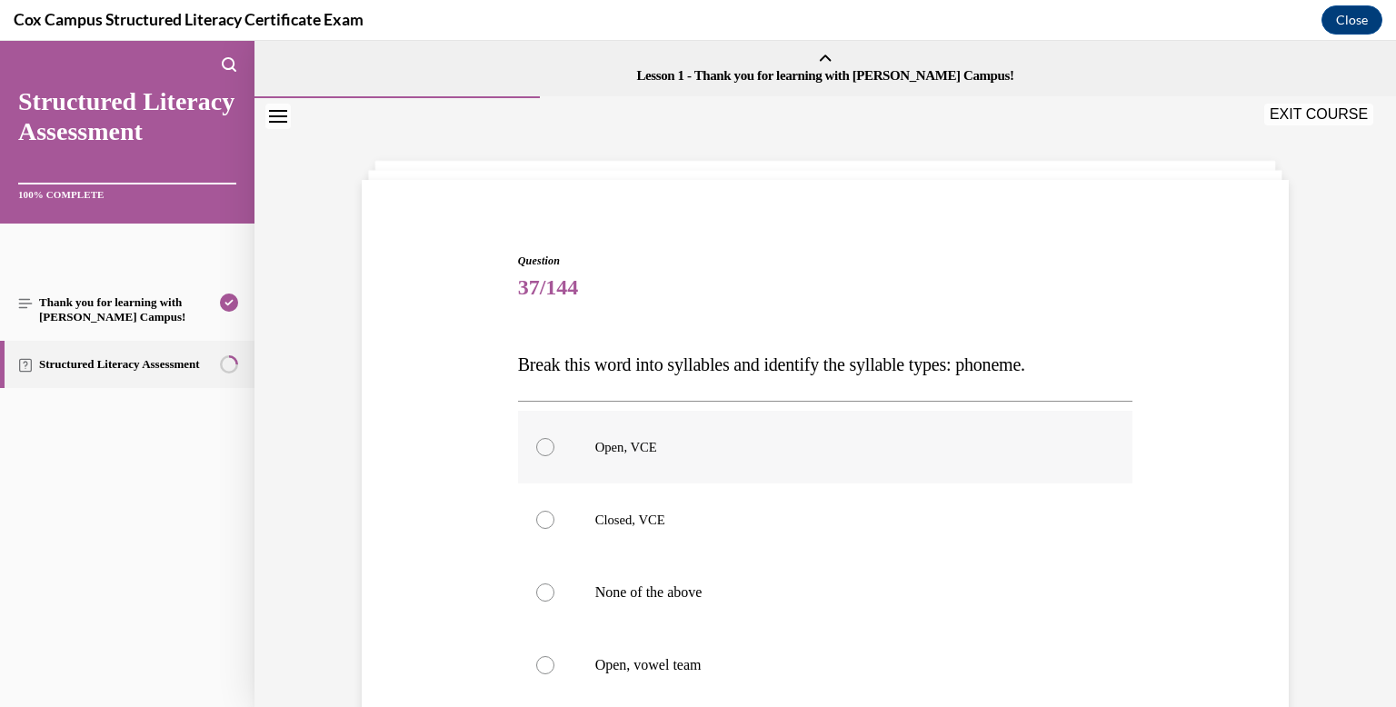
click at [787, 481] on label "Open, VCE" at bounding box center [825, 447] width 615 height 73
click at [554, 456] on input "Open, VCE" at bounding box center [545, 447] width 18 height 18
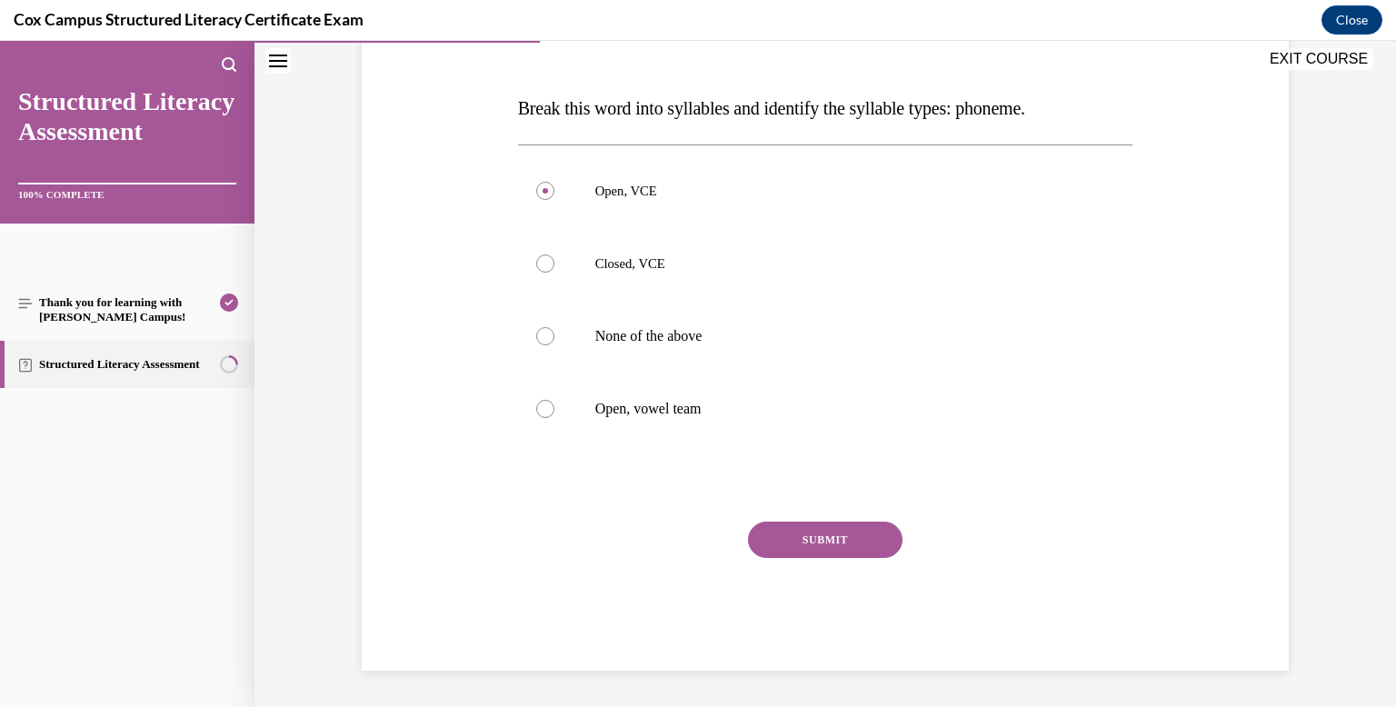
click at [791, 528] on button "SUBMIT" at bounding box center [825, 540] width 154 height 36
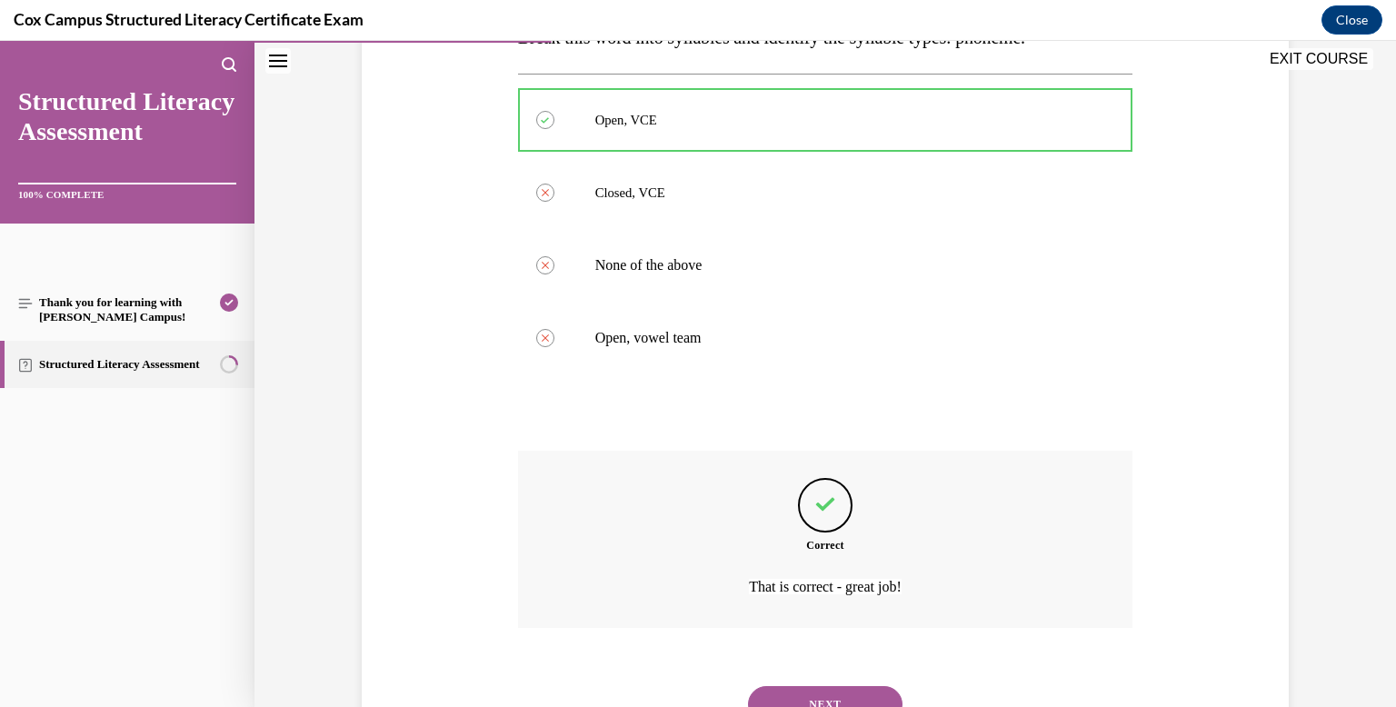
scroll to position [406, 0]
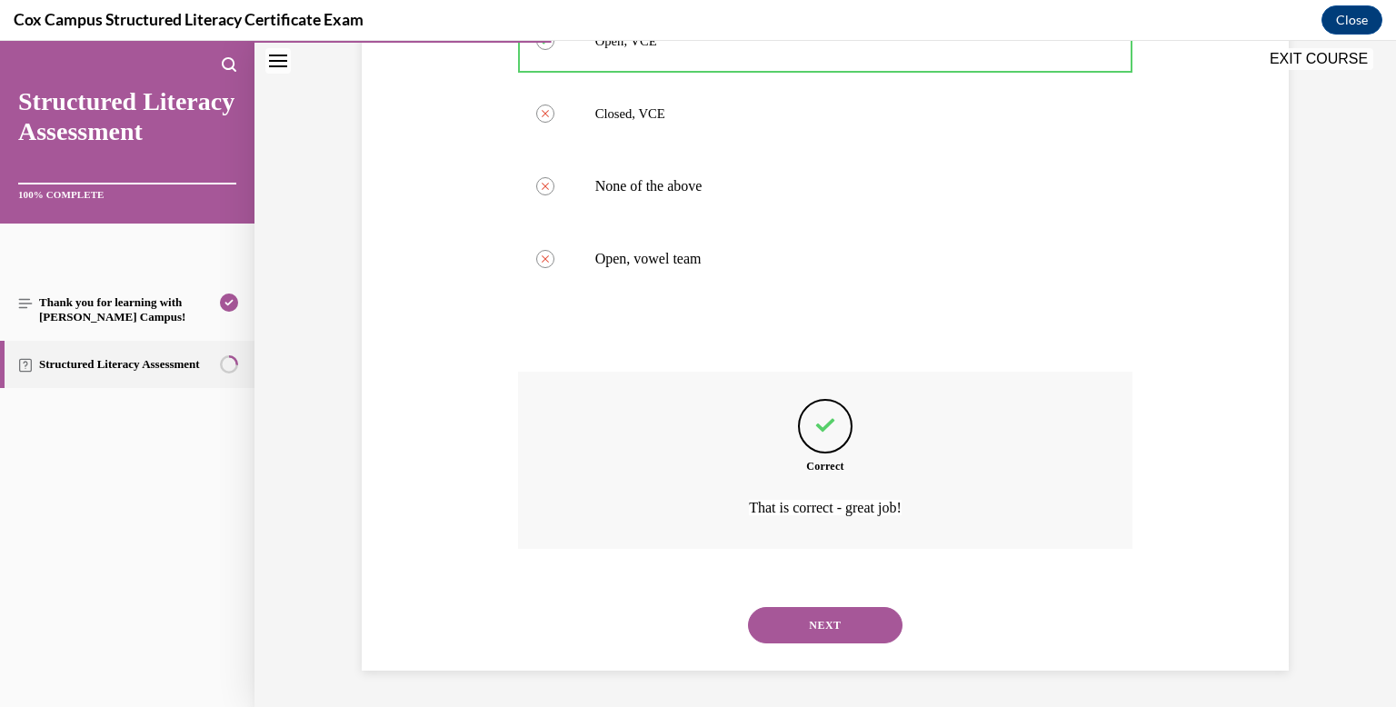
click at [810, 640] on button "NEXT" at bounding box center [825, 625] width 154 height 36
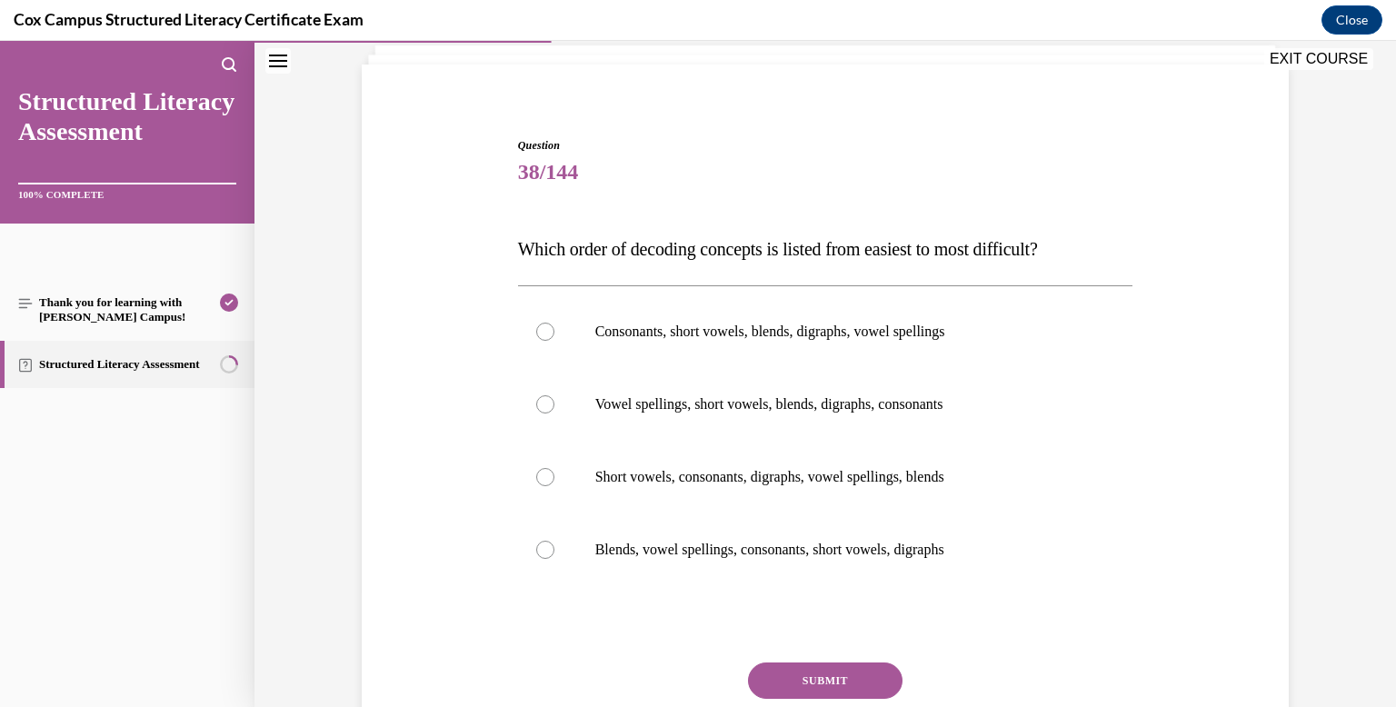
scroll to position [123, 0]
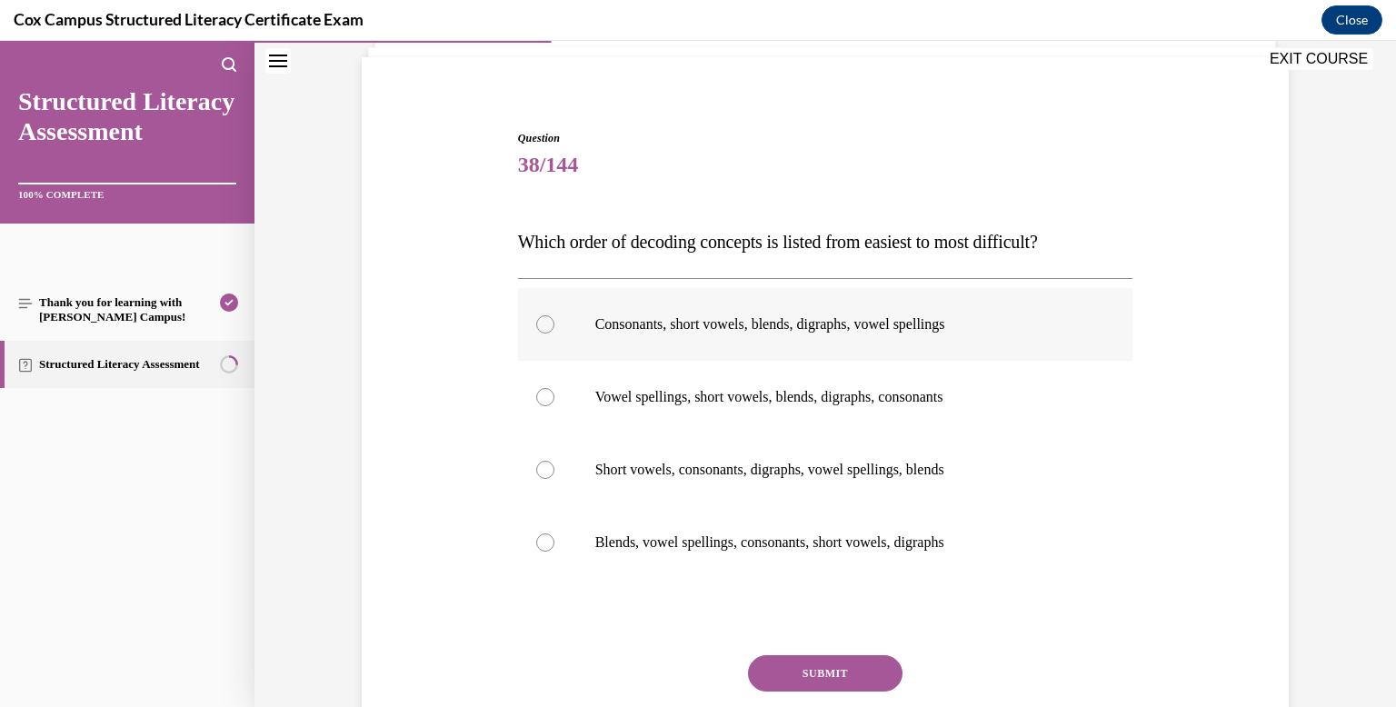
click at [741, 310] on label "Consonants, short vowels, blends, digraphs, vowel spellings" at bounding box center [825, 324] width 615 height 73
click at [554, 315] on input "Consonants, short vowels, blends, digraphs, vowel spellings" at bounding box center [545, 324] width 18 height 18
click at [835, 670] on button "SUBMIT" at bounding box center [825, 673] width 154 height 36
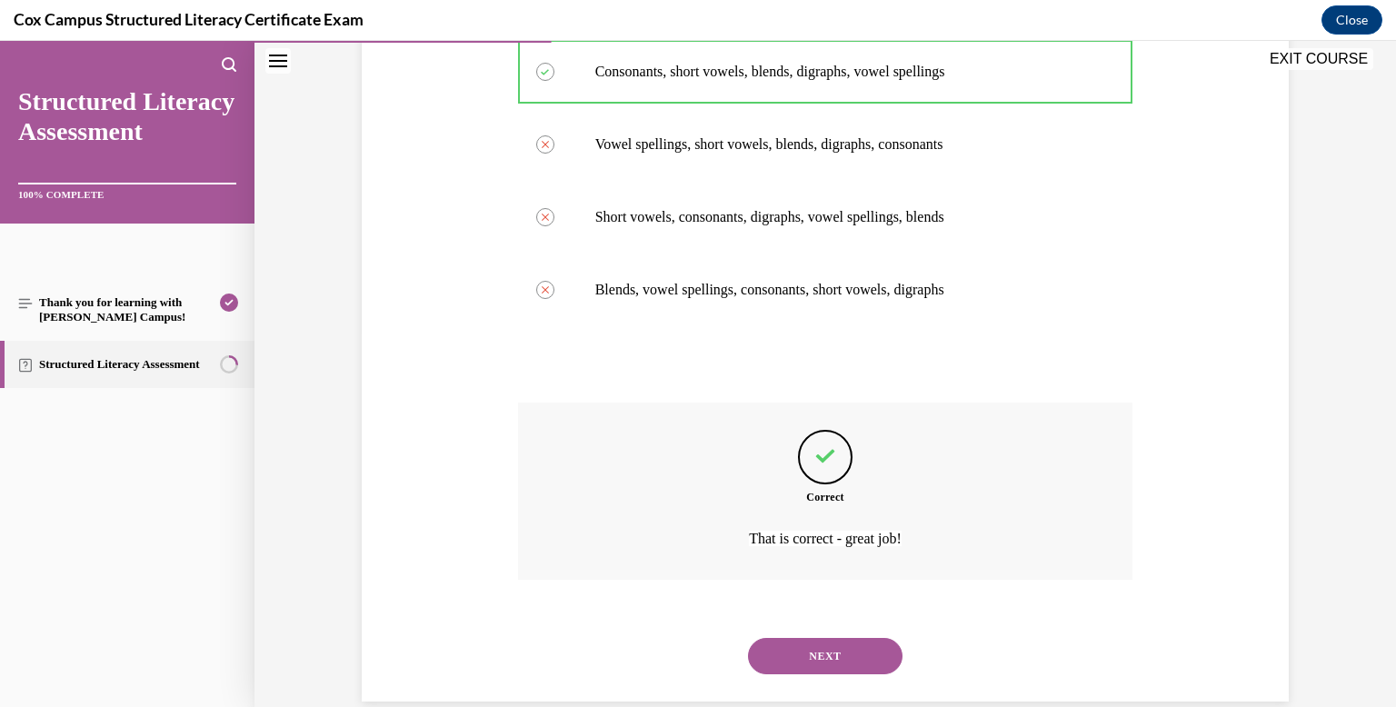
scroll to position [406, 0]
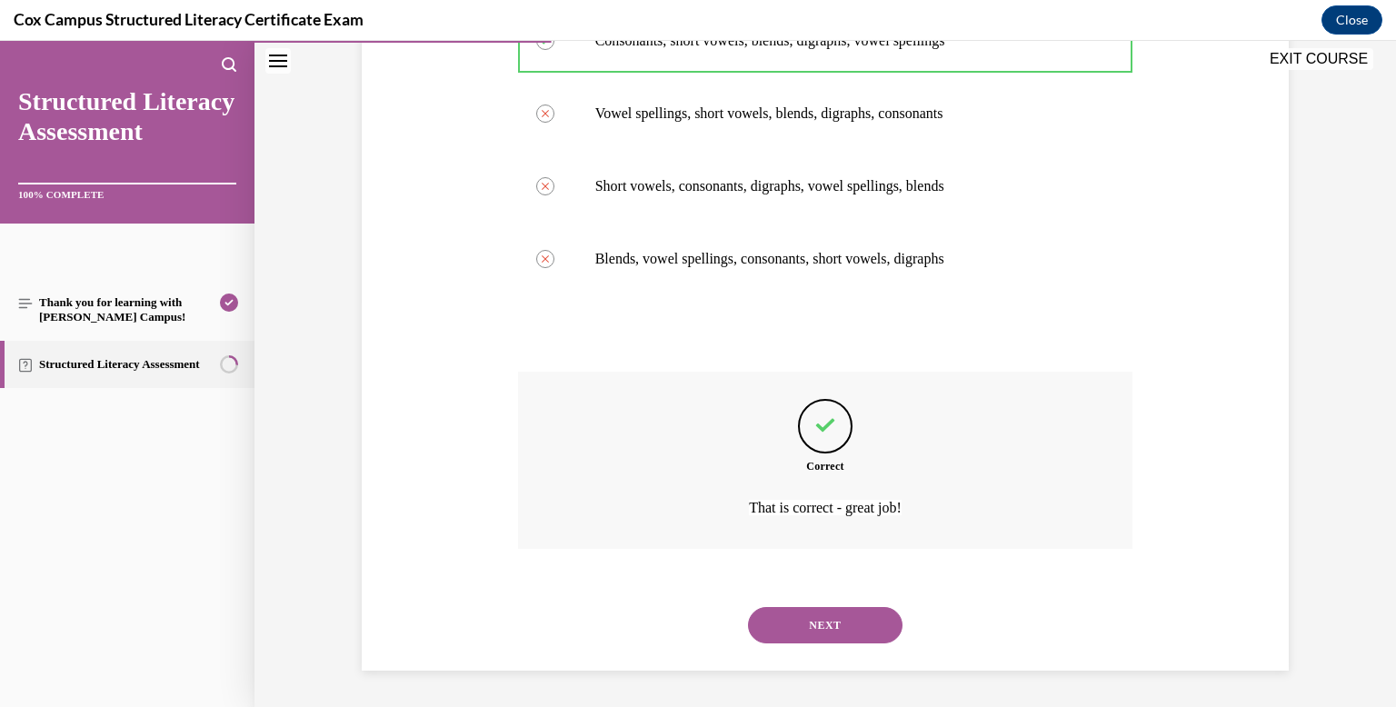
click at [818, 622] on button "NEXT" at bounding box center [825, 625] width 154 height 36
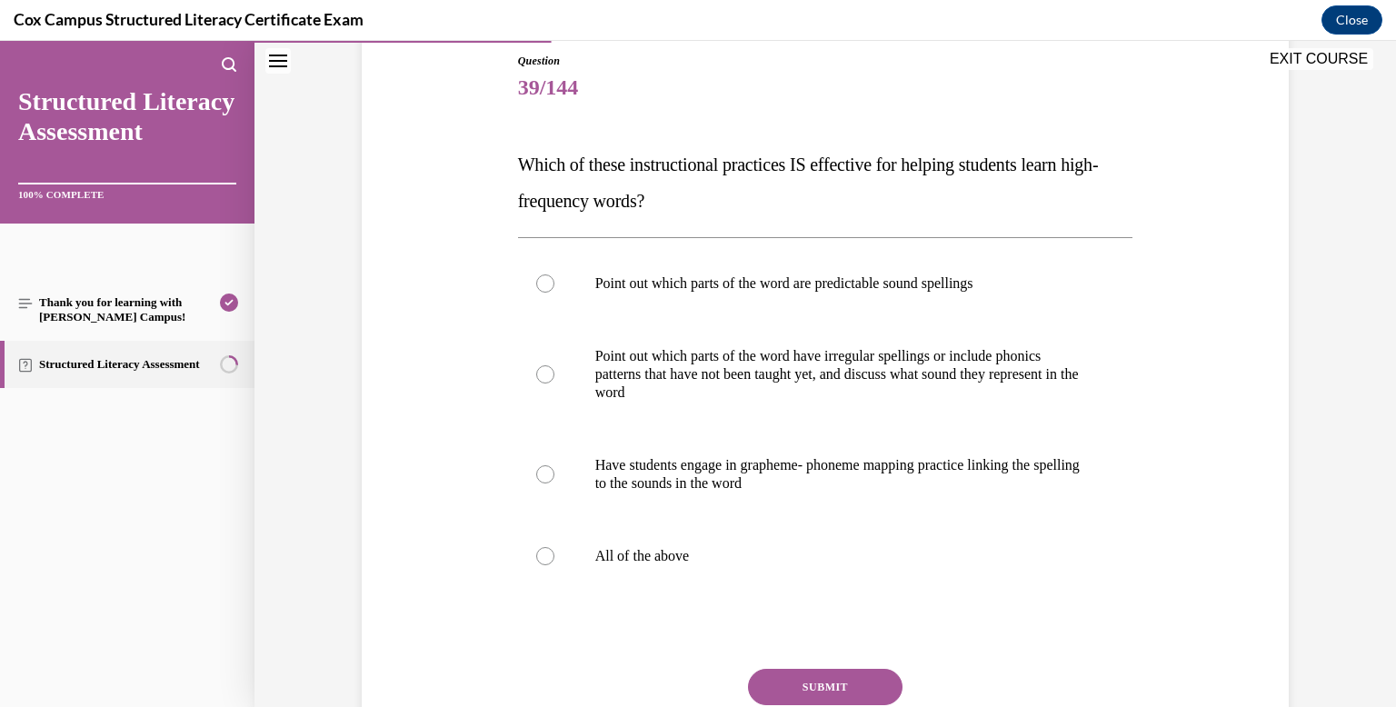
scroll to position [204, 0]
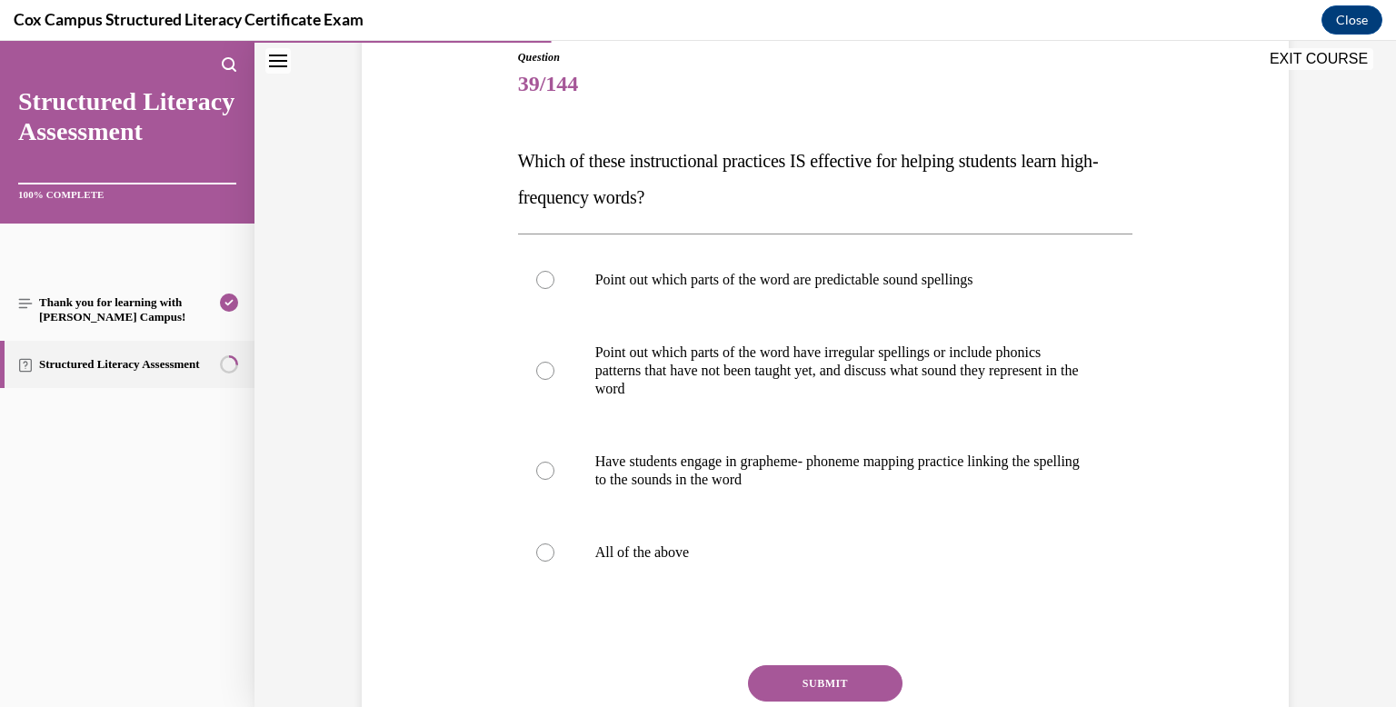
click at [797, 592] on div "Point out which parts of the word are predictable sound spellings Point out whi…" at bounding box center [825, 416] width 615 height 364
click at [778, 541] on label "All of the above" at bounding box center [825, 552] width 615 height 73
click at [554, 543] on input "All of the above" at bounding box center [545, 552] width 18 height 18
click at [801, 678] on button "SUBMIT" at bounding box center [825, 683] width 154 height 36
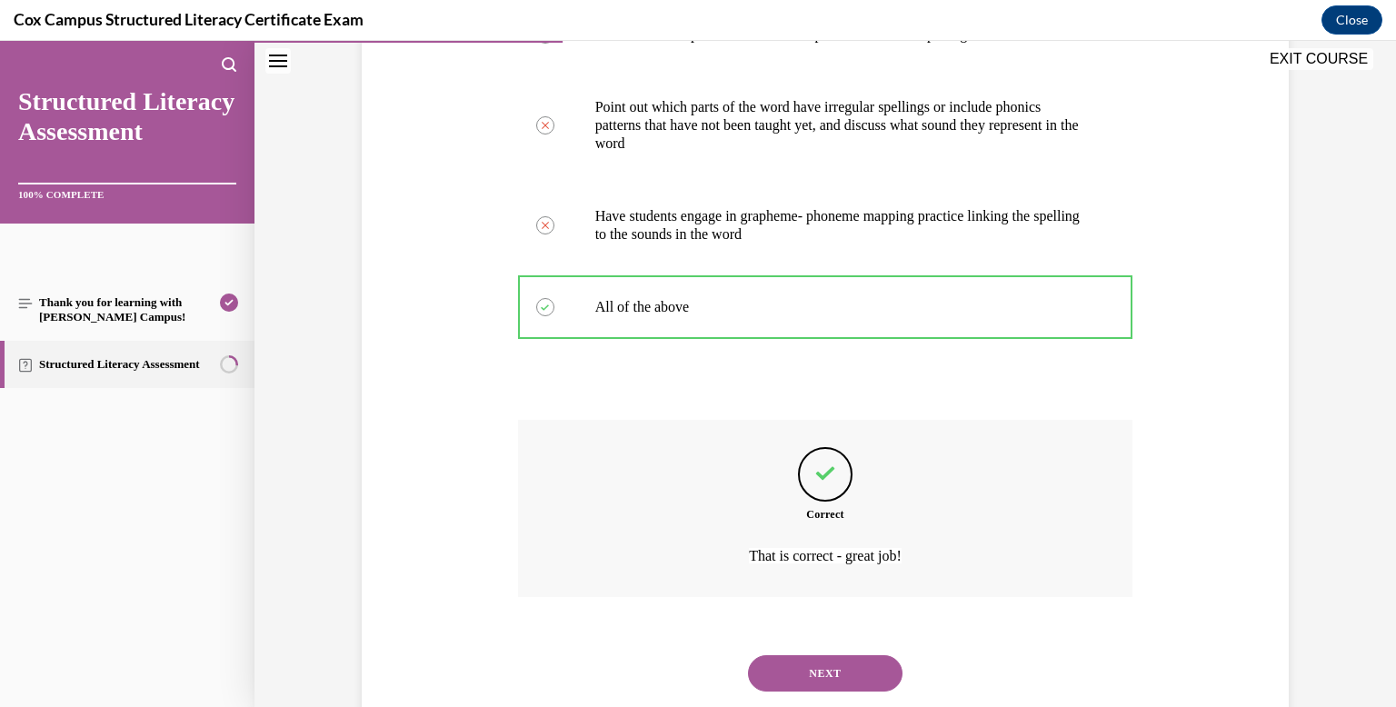
scroll to position [497, 0]
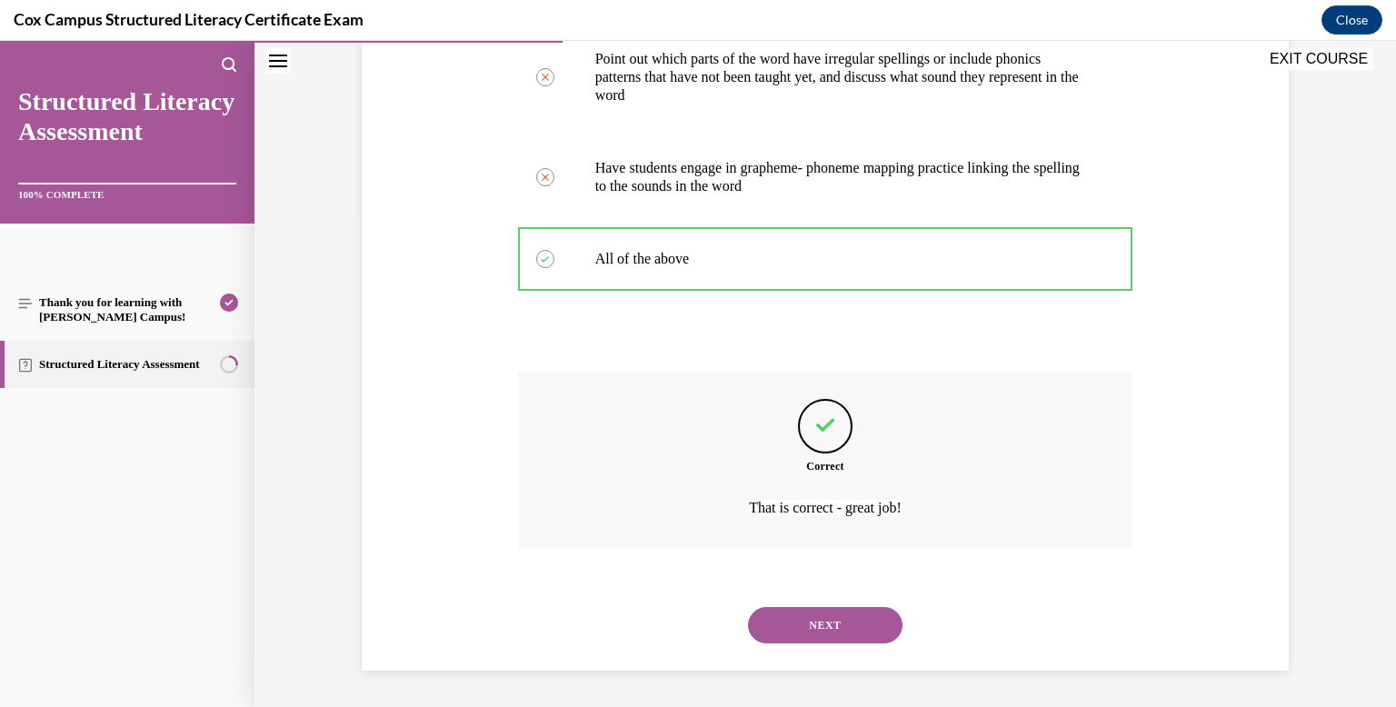
click at [792, 632] on button "NEXT" at bounding box center [825, 625] width 154 height 36
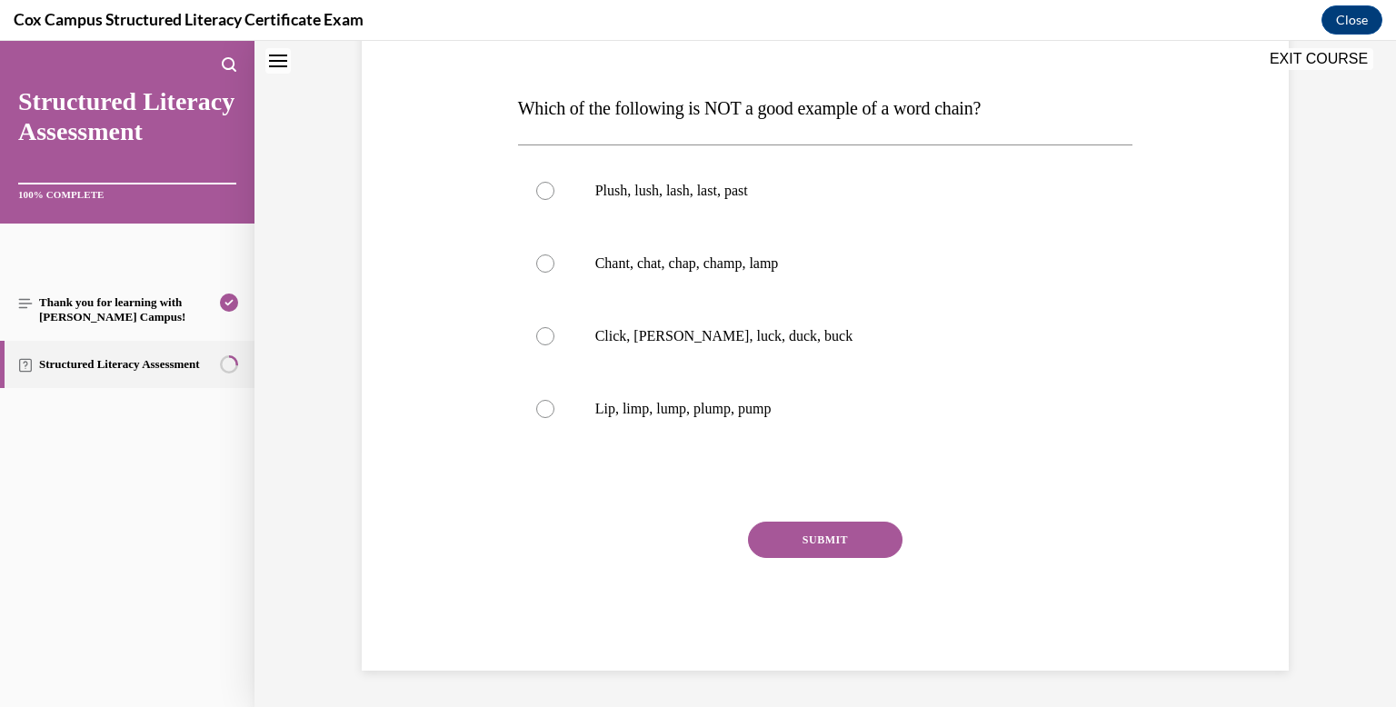
scroll to position [0, 0]
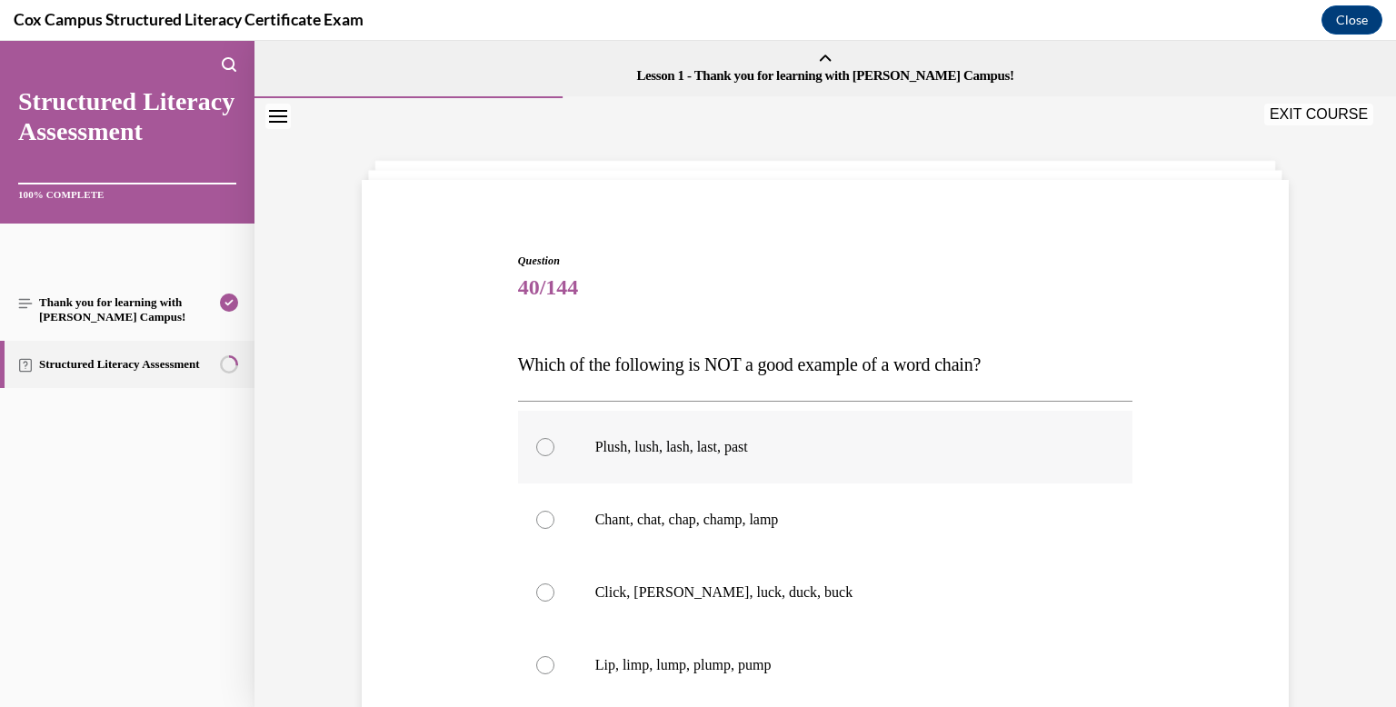
click at [765, 450] on p "Plush, lush, lash, last, past" at bounding box center [841, 447] width 492 height 18
click at [554, 450] on input "Plush, lush, lash, last, past" at bounding box center [545, 447] width 18 height 18
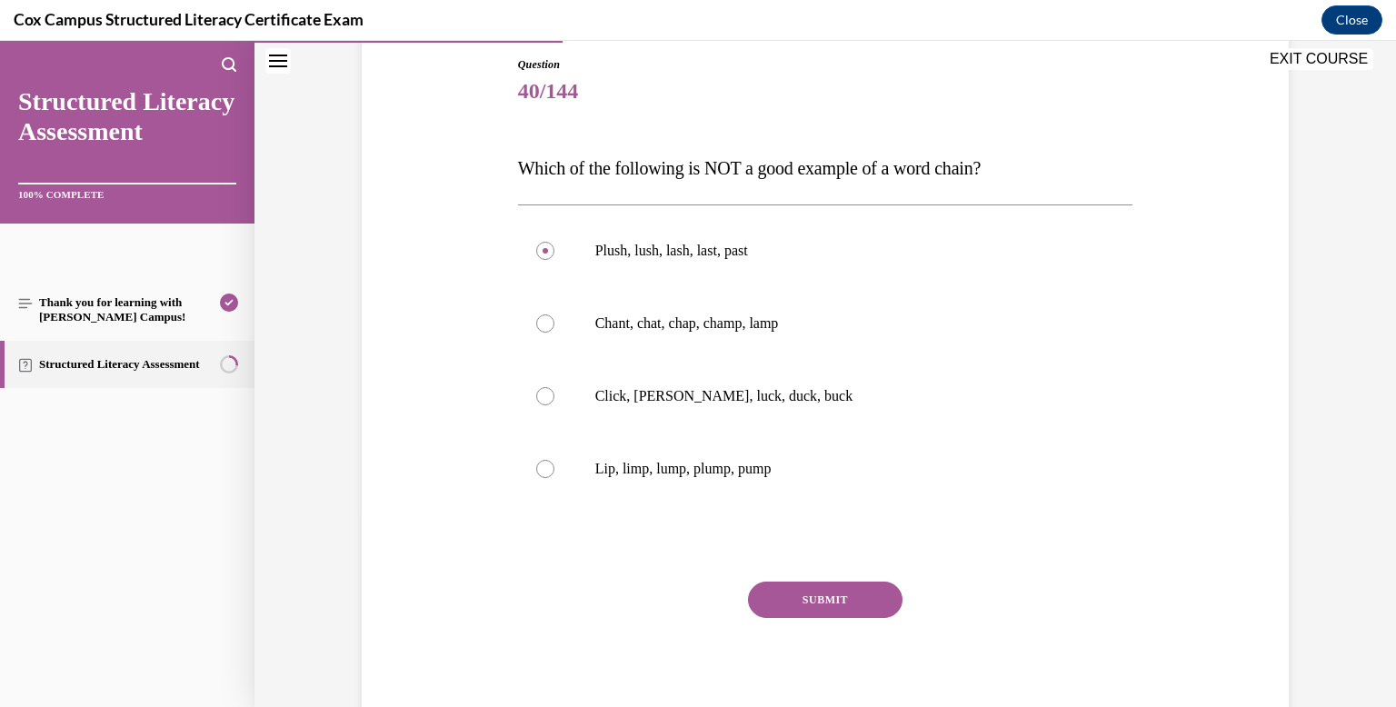
scroll to position [204, 0]
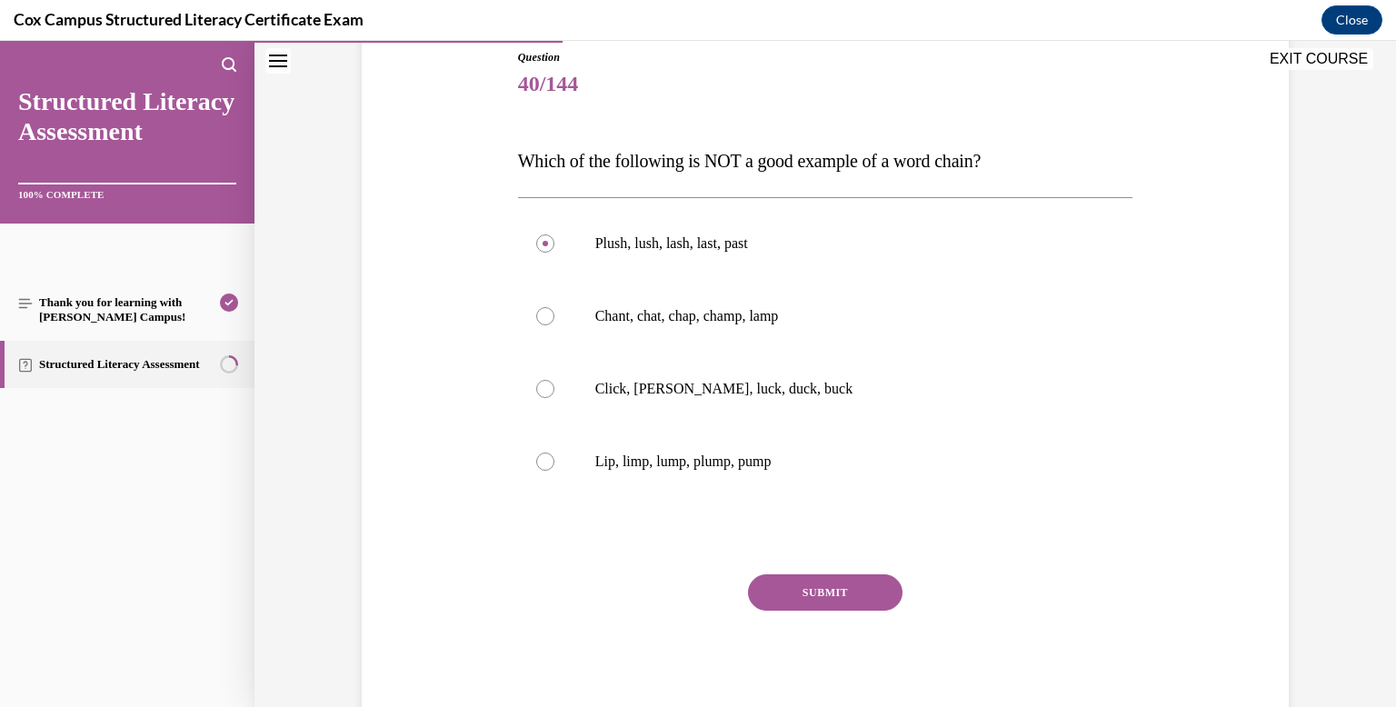
click at [782, 612] on div "SUBMIT" at bounding box center [825, 619] width 615 height 91
click at [781, 605] on button "SUBMIT" at bounding box center [825, 592] width 154 height 36
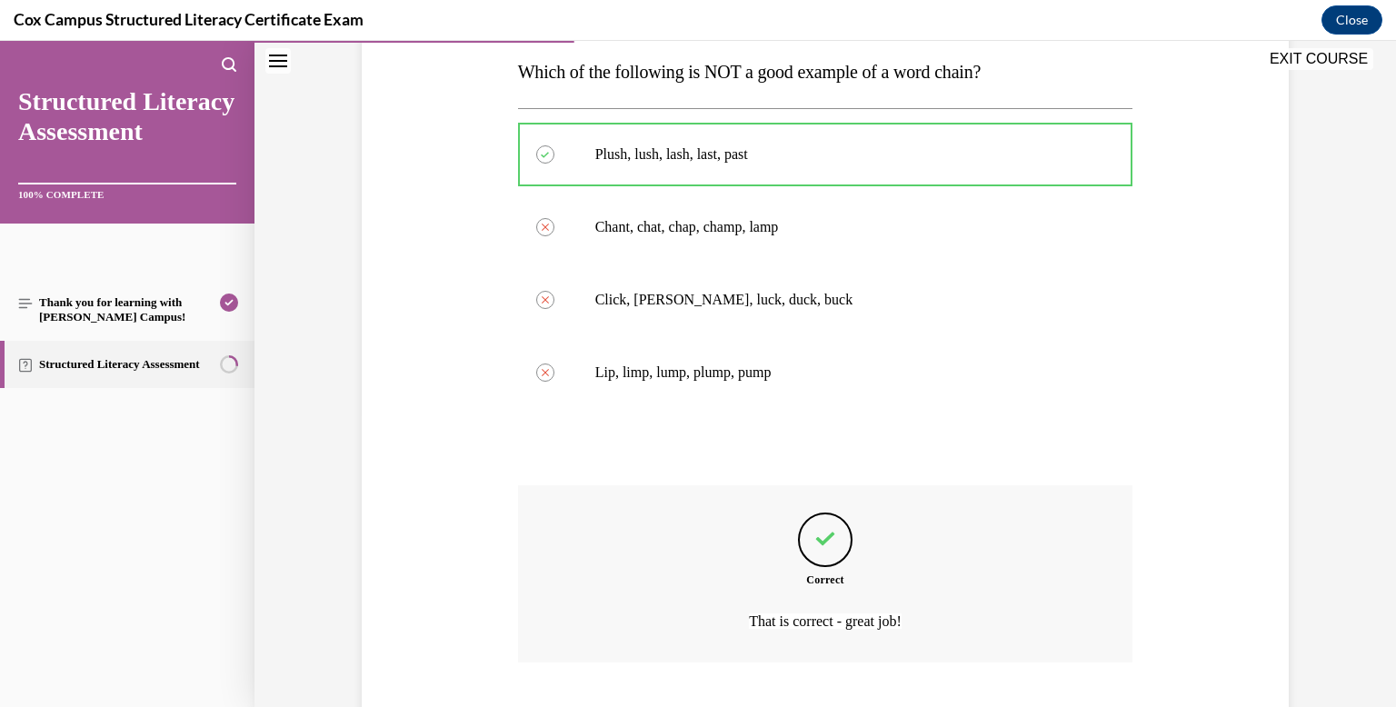
scroll to position [406, 0]
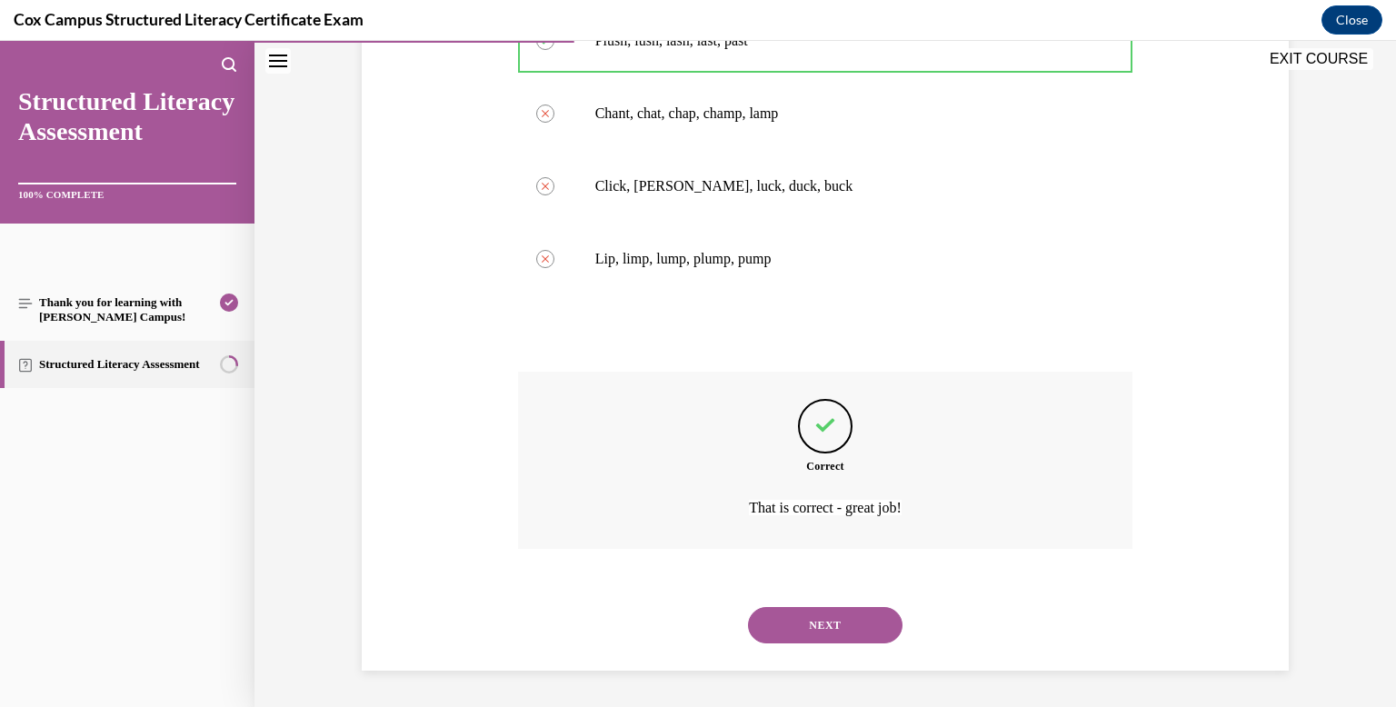
click at [781, 605] on div "NEXT" at bounding box center [825, 625] width 615 height 73
click at [787, 620] on button "NEXT" at bounding box center [825, 625] width 154 height 36
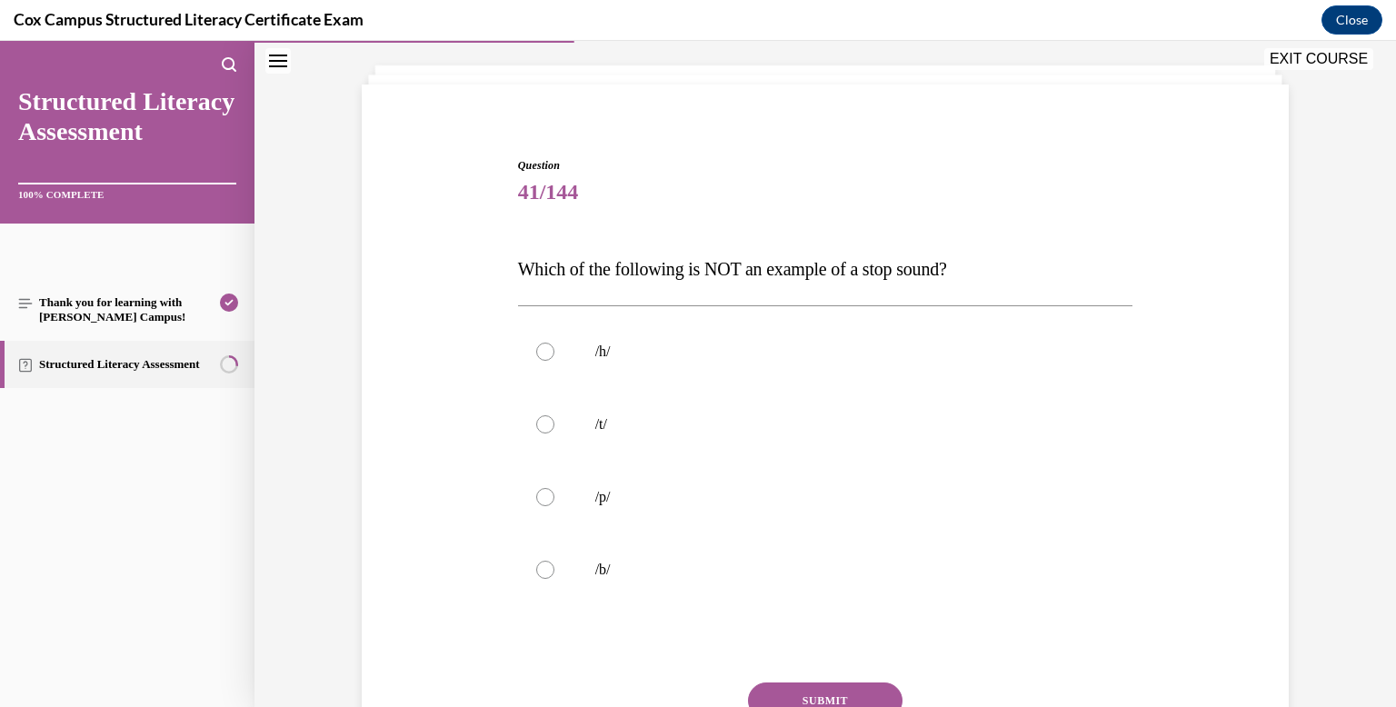
scroll to position [96, 0]
click at [675, 329] on label "/h/" at bounding box center [825, 350] width 615 height 73
click at [554, 342] on input "/h/" at bounding box center [545, 351] width 18 height 18
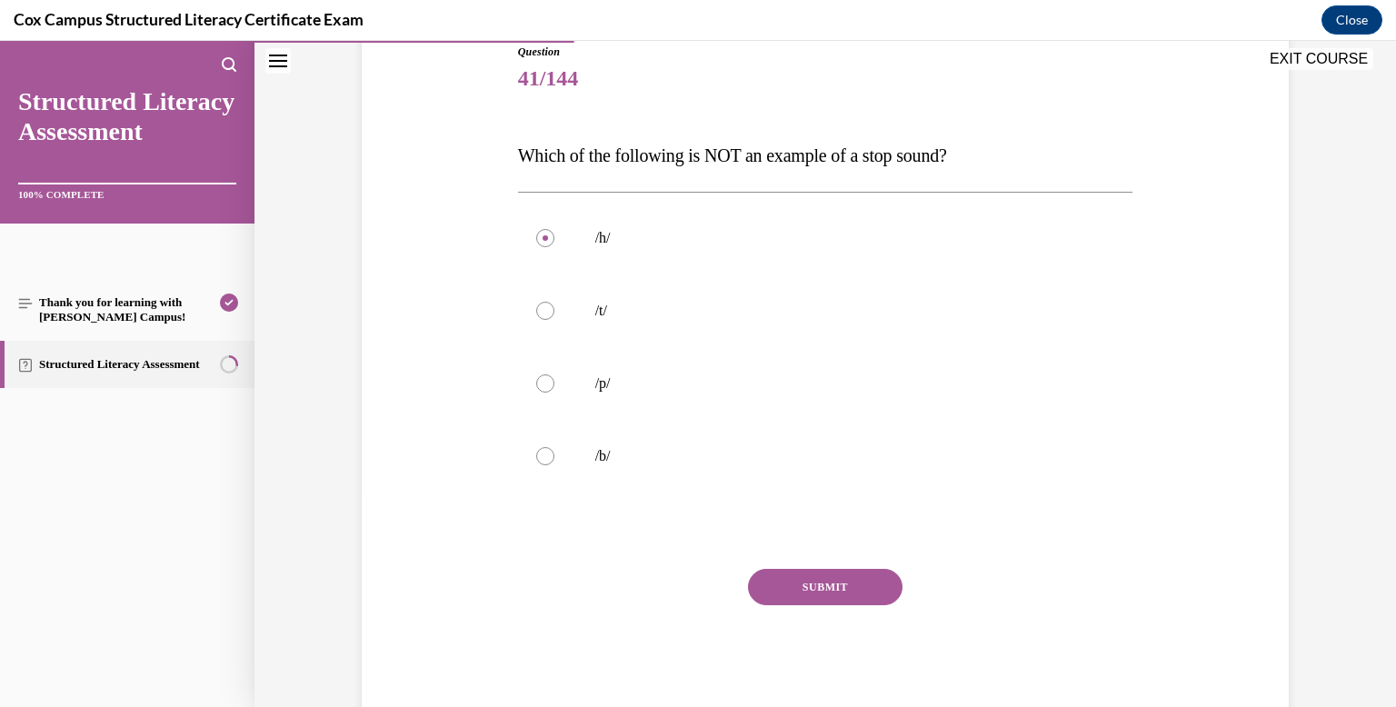
click at [846, 583] on button "SUBMIT" at bounding box center [825, 587] width 154 height 36
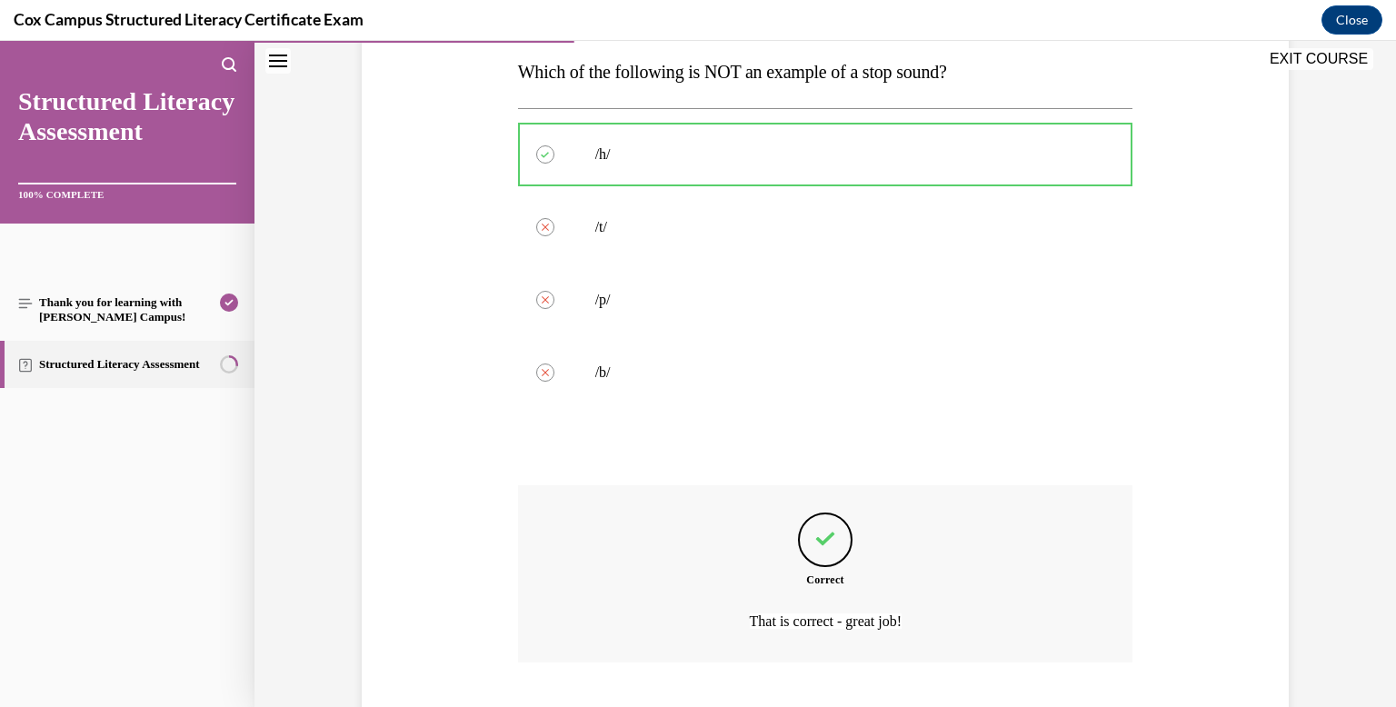
scroll to position [406, 0]
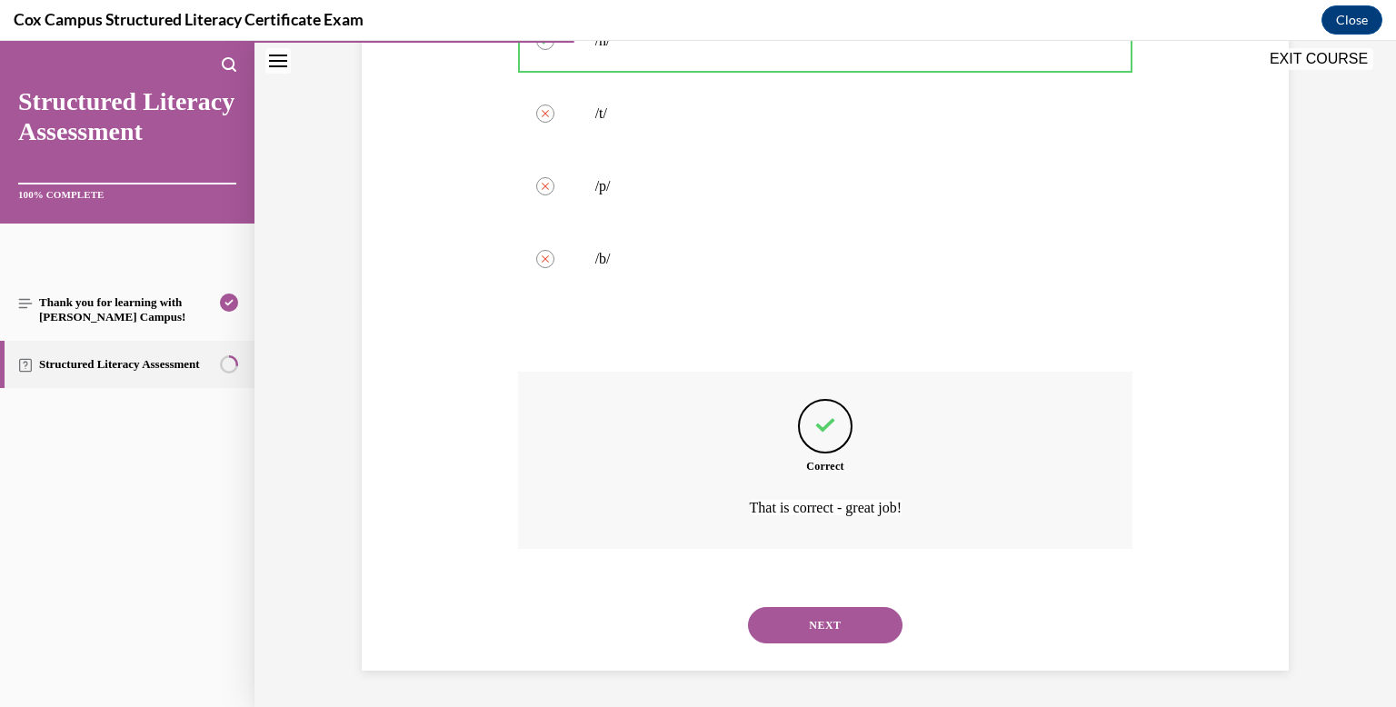
click at [844, 612] on button "NEXT" at bounding box center [825, 625] width 154 height 36
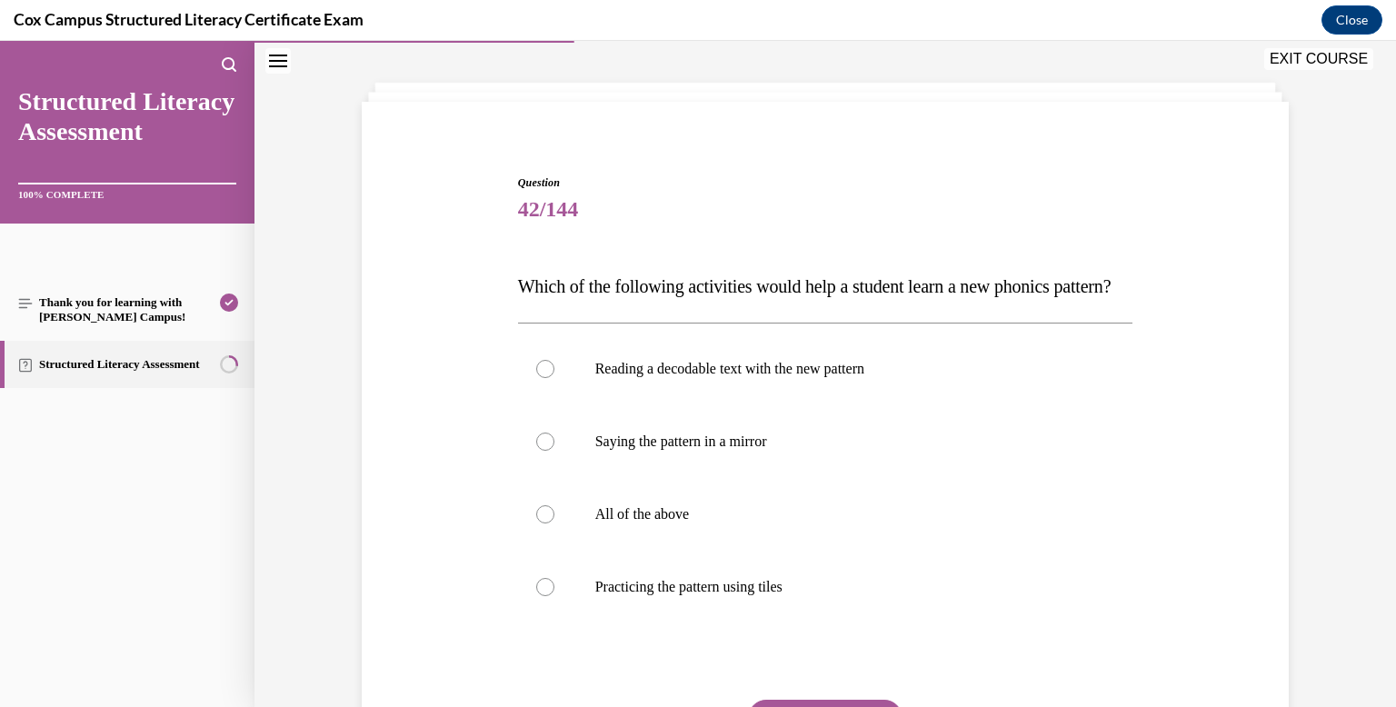
scroll to position [79, 0]
click at [840, 585] on label "Practicing the pattern using tiles" at bounding box center [825, 586] width 615 height 73
click at [554, 585] on input "Practicing the pattern using tiles" at bounding box center [545, 586] width 18 height 18
click at [836, 530] on label "All of the above" at bounding box center [825, 513] width 615 height 73
click at [554, 522] on input "All of the above" at bounding box center [545, 513] width 18 height 18
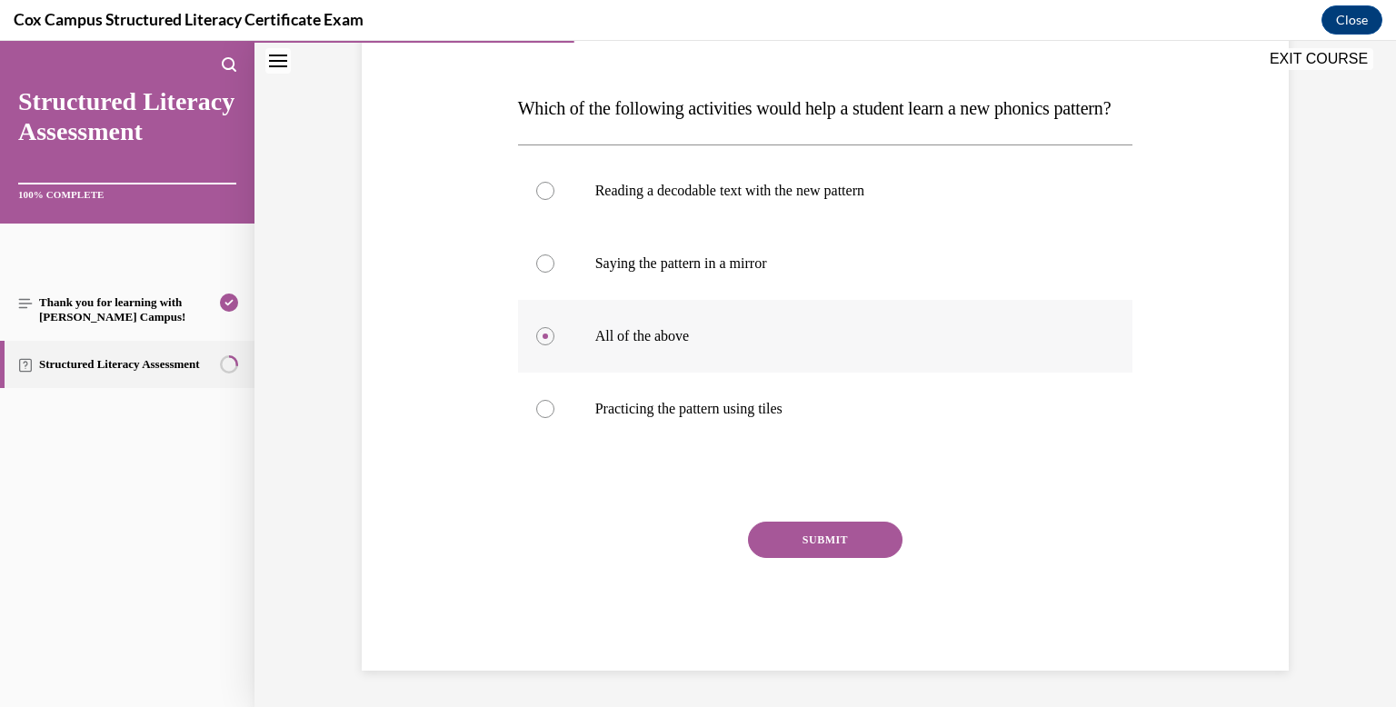
scroll to position [287, 0]
click at [836, 537] on button "SUBMIT" at bounding box center [825, 540] width 154 height 36
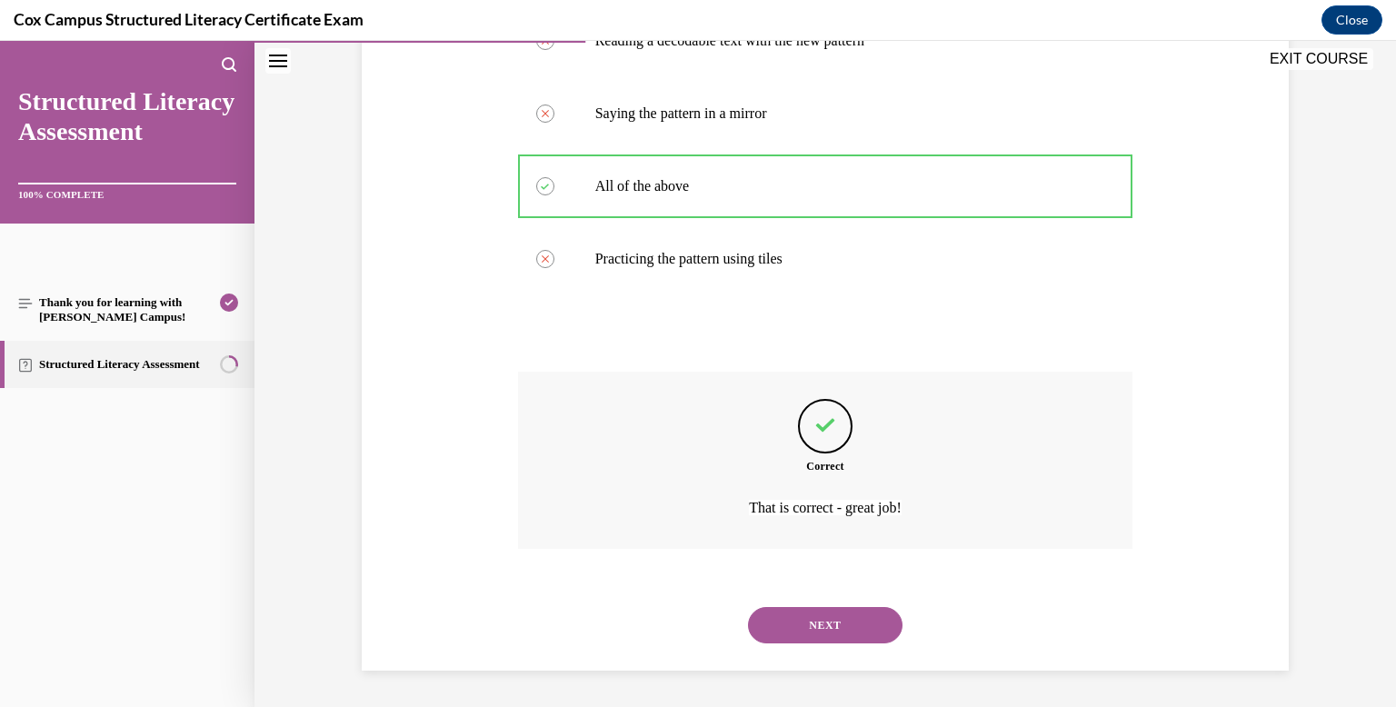
scroll to position [443, 0]
click at [831, 614] on button "NEXT" at bounding box center [825, 625] width 154 height 36
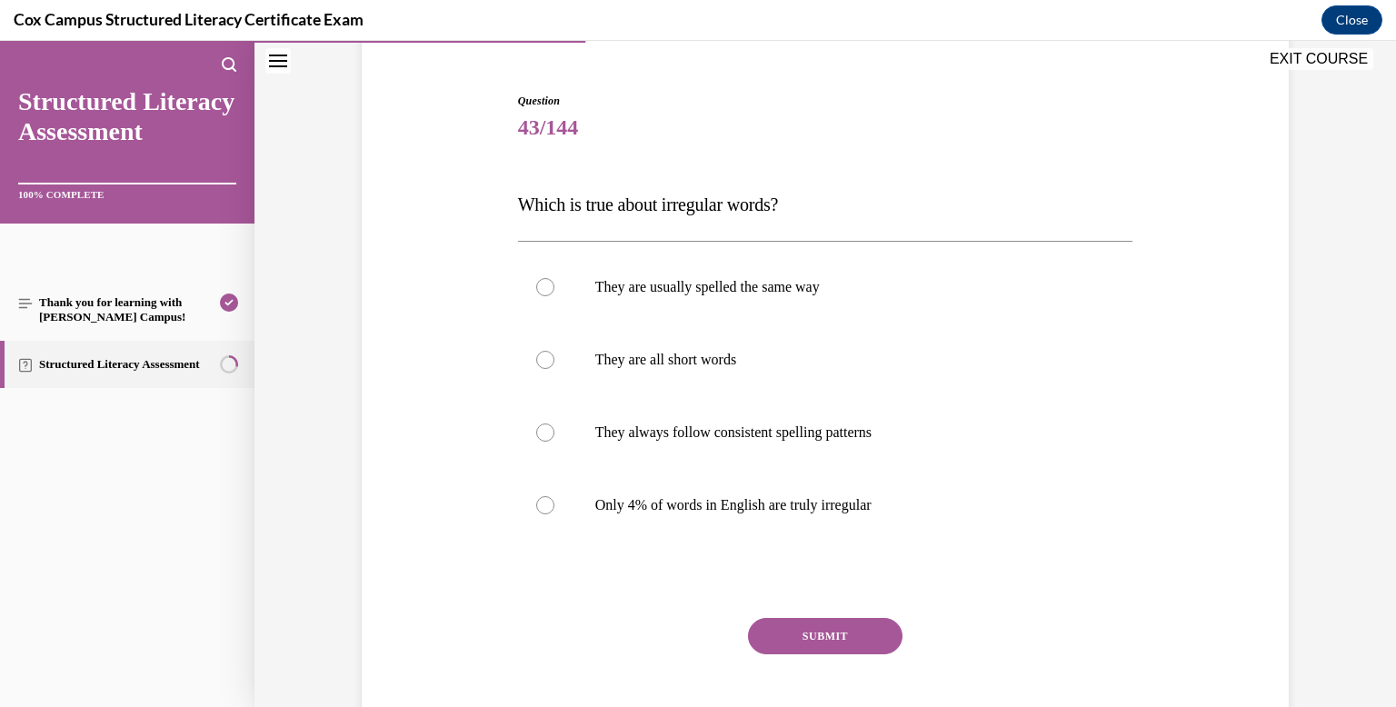
scroll to position [164, 0]
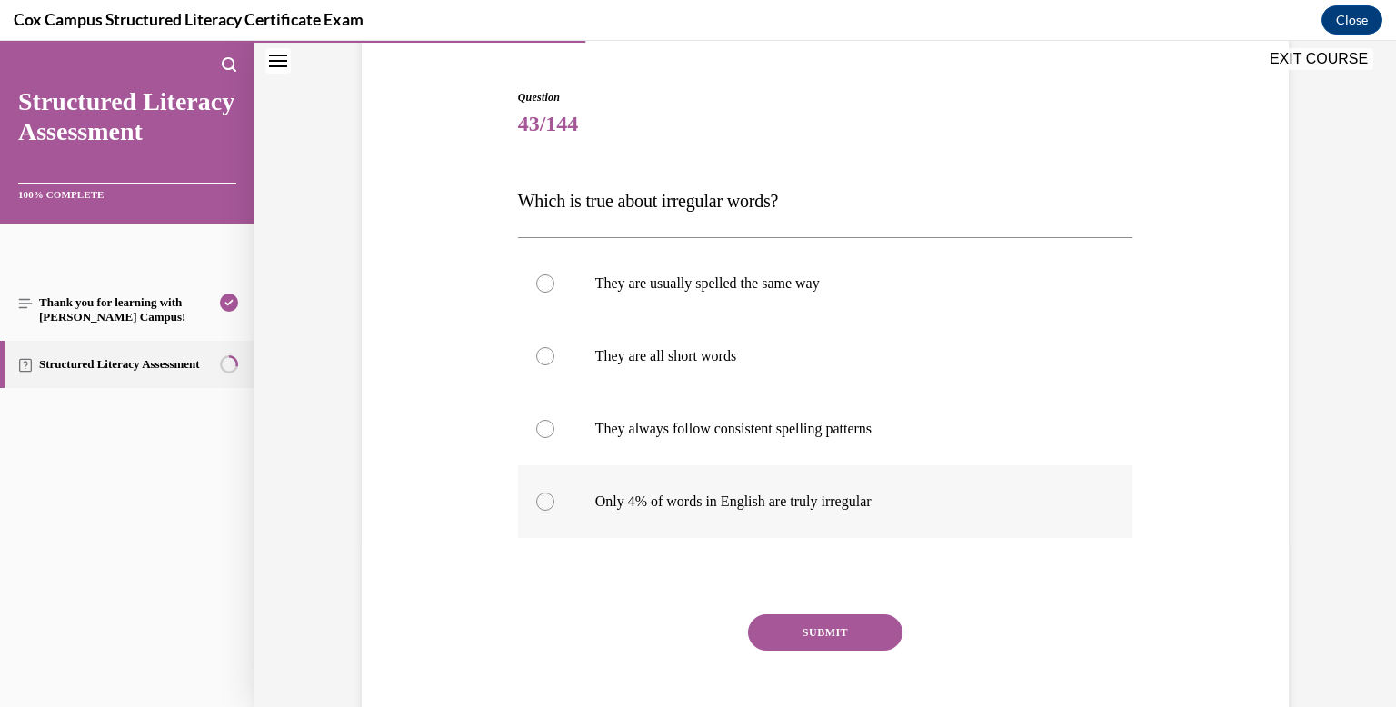
click at [695, 475] on label "Only 4% of words in English are truly irregular" at bounding box center [825, 501] width 615 height 73
click at [554, 492] on input "Only 4% of words in English are truly irregular" at bounding box center [545, 501] width 18 height 18
click at [773, 625] on button "SUBMIT" at bounding box center [825, 632] width 154 height 36
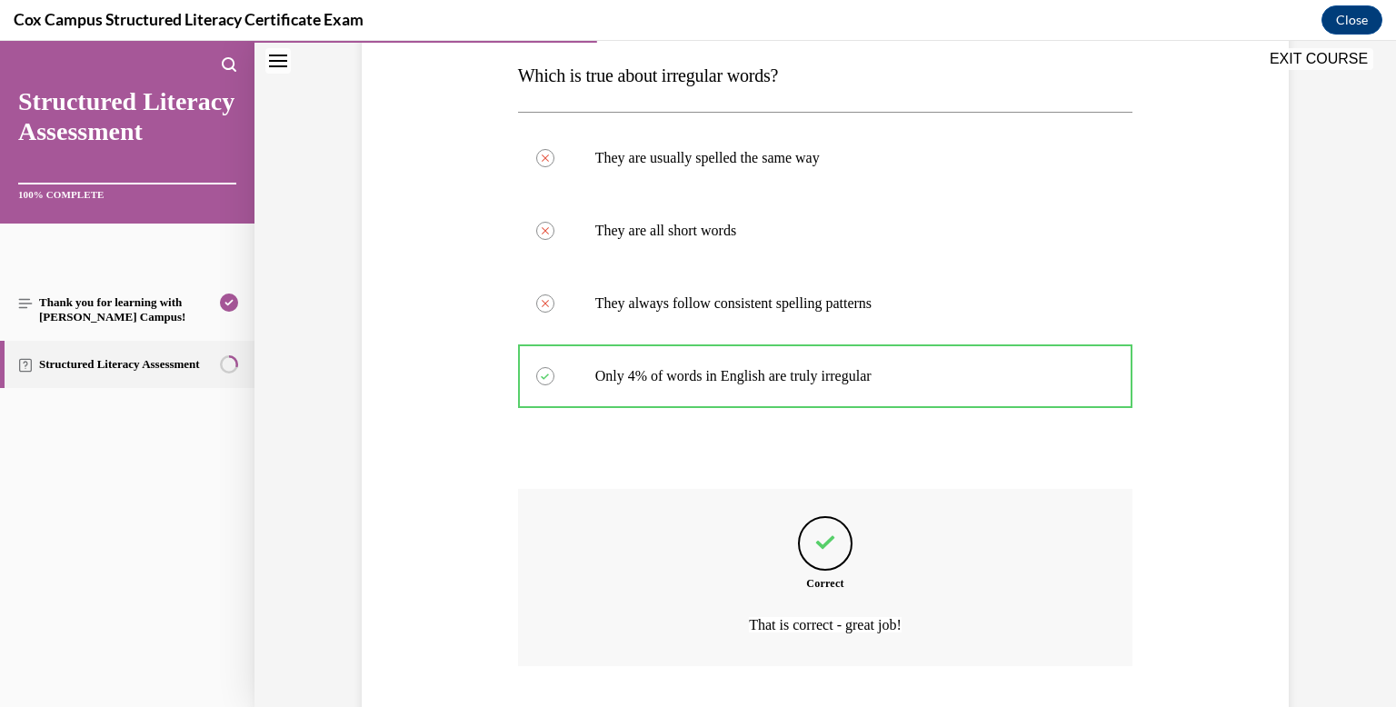
scroll to position [406, 0]
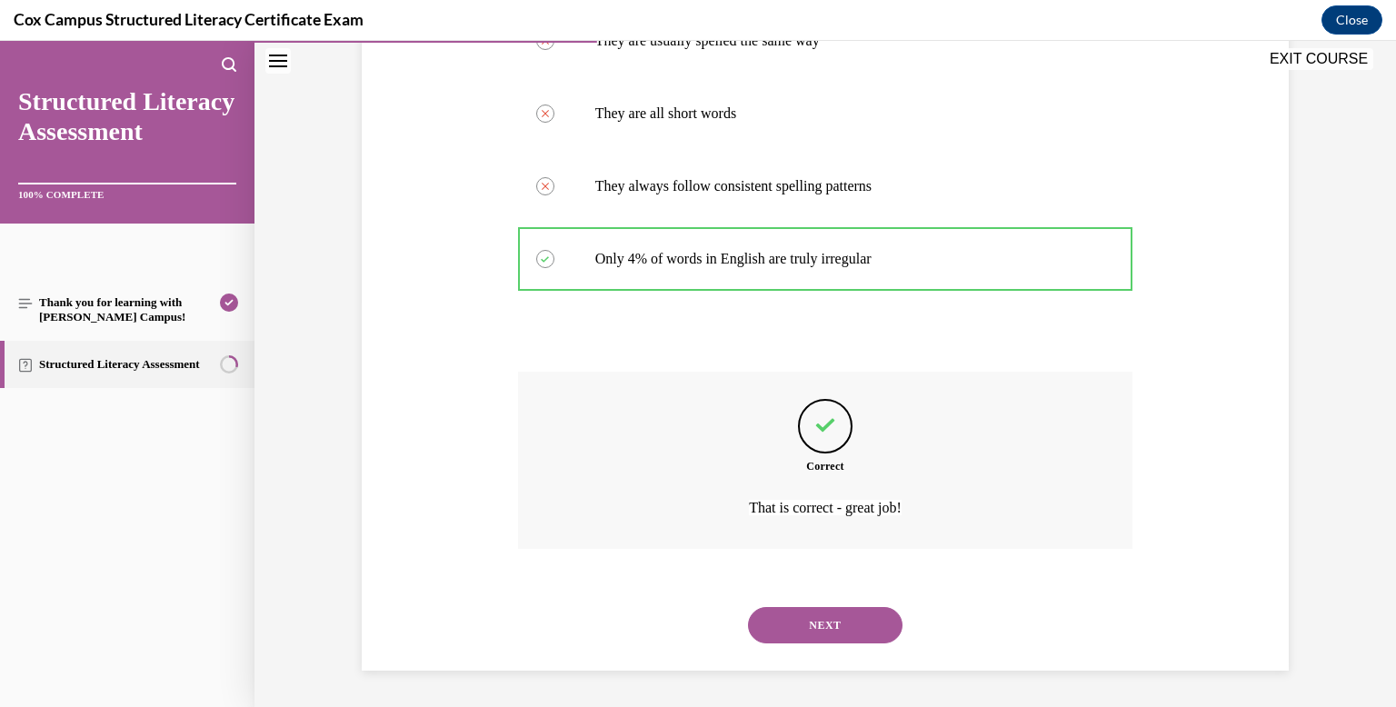
click at [773, 625] on button "NEXT" at bounding box center [825, 625] width 154 height 36
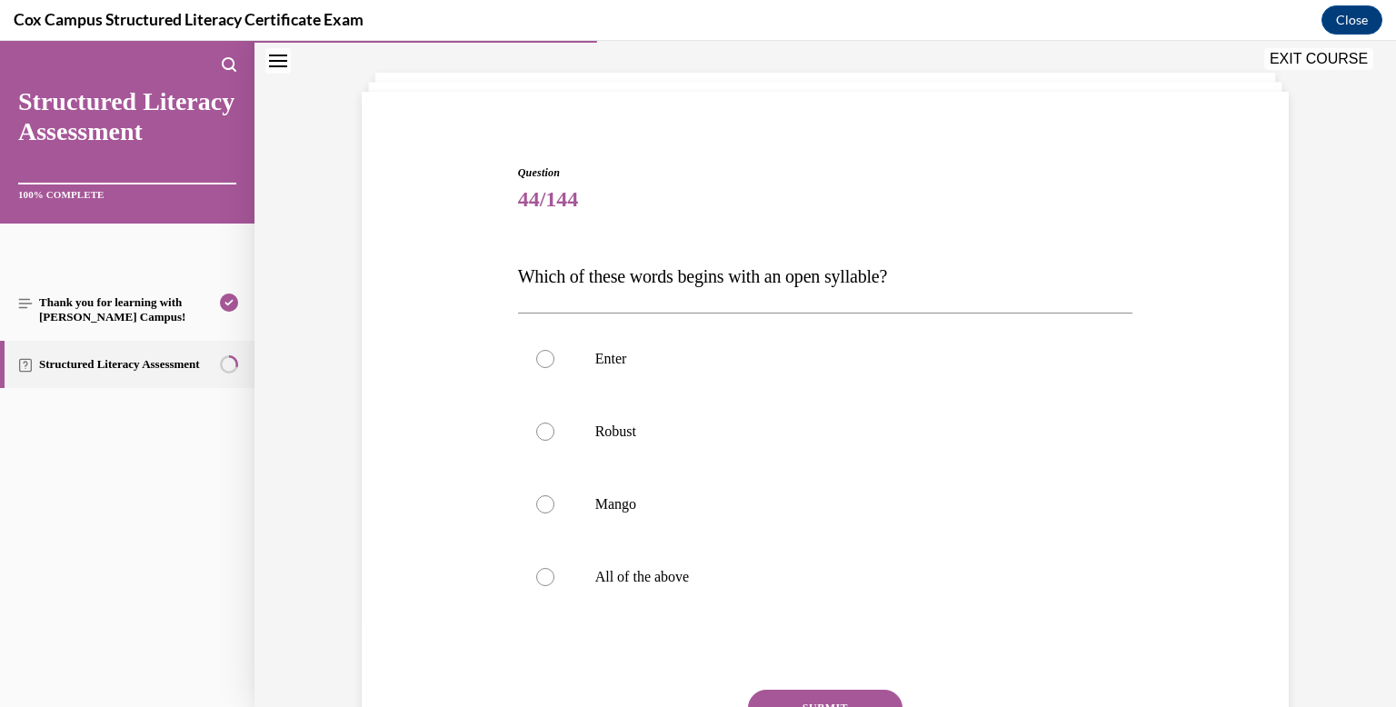
scroll to position [94, 0]
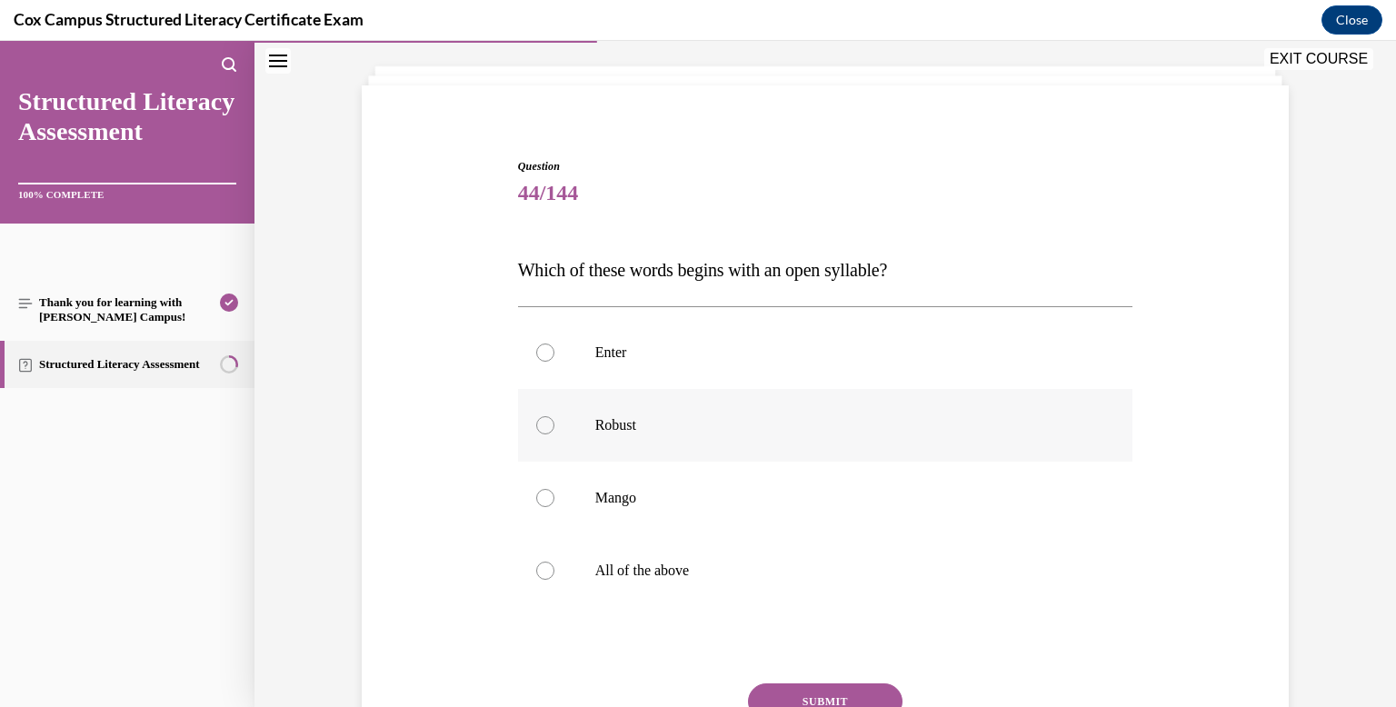
click at [699, 429] on p "Robust" at bounding box center [841, 425] width 492 height 18
click at [554, 429] on input "Robust" at bounding box center [545, 425] width 18 height 18
click at [790, 690] on button "SUBMIT" at bounding box center [825, 701] width 154 height 36
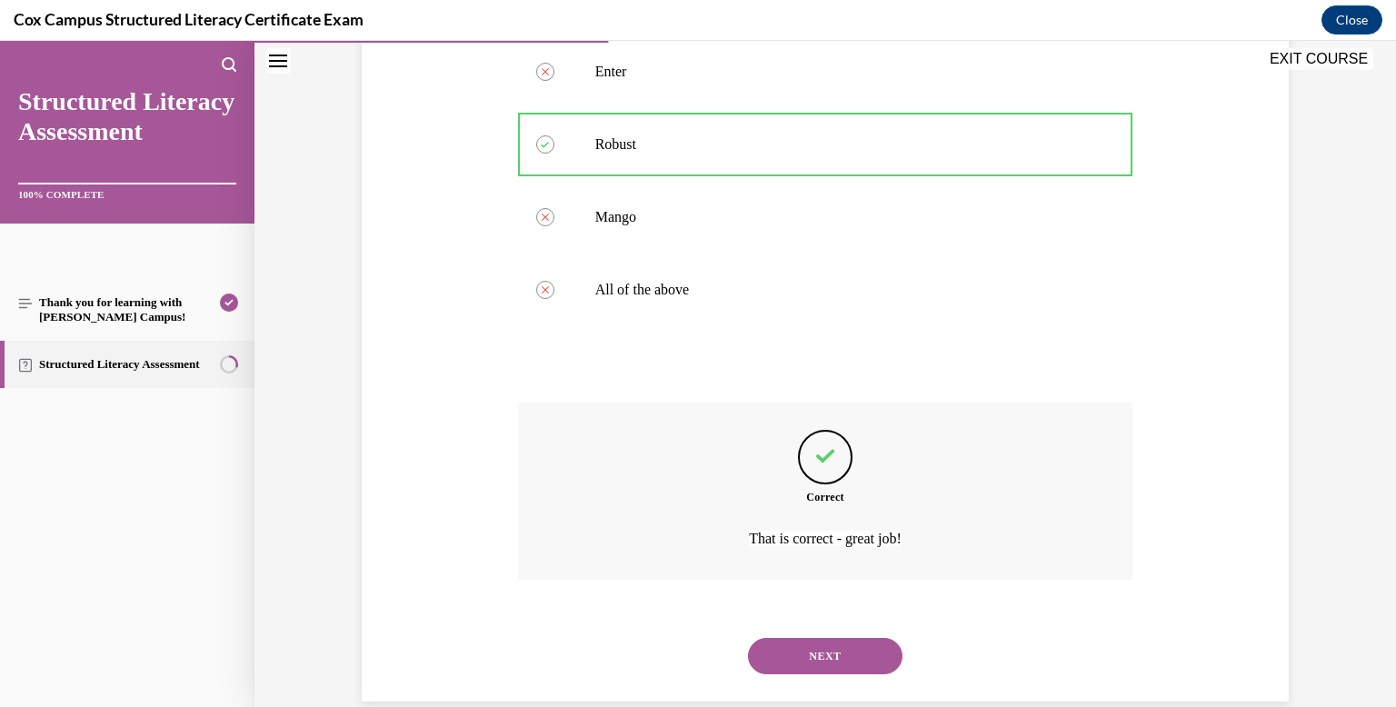
scroll to position [406, 0]
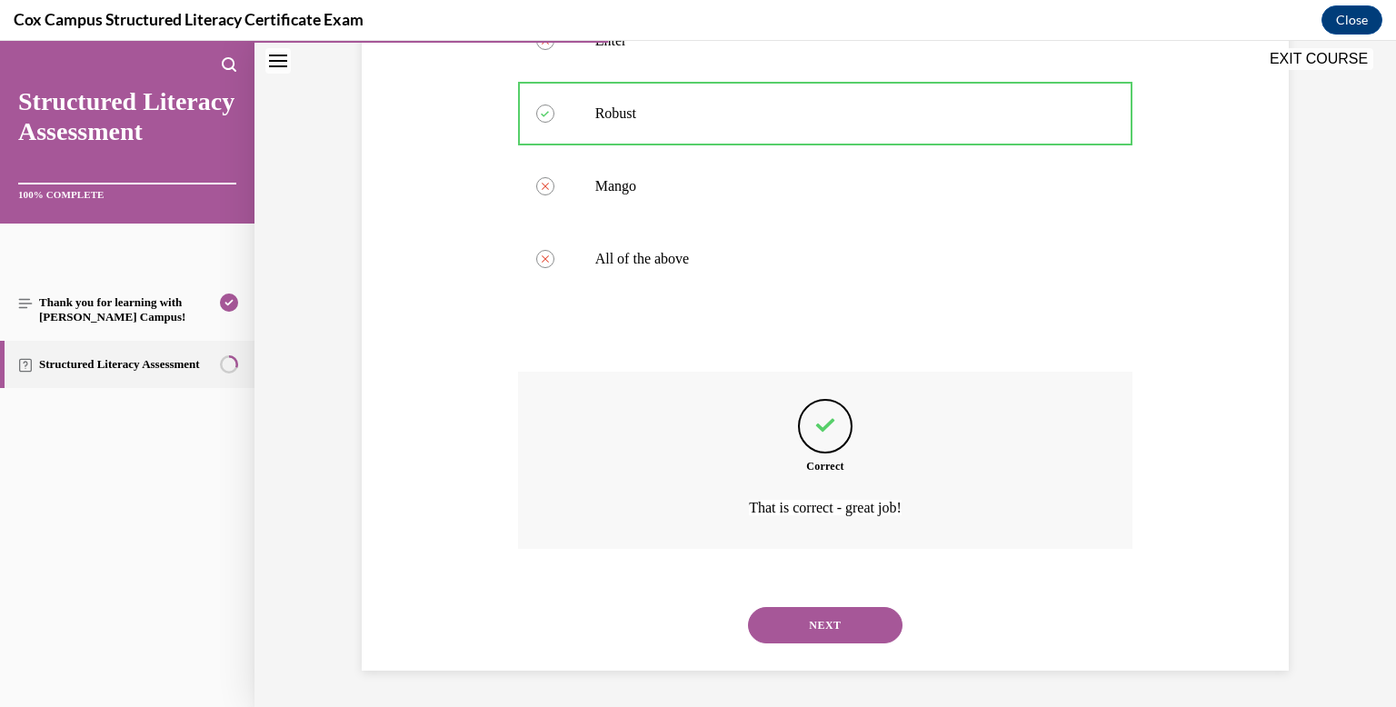
click at [801, 611] on button "NEXT" at bounding box center [825, 625] width 154 height 36
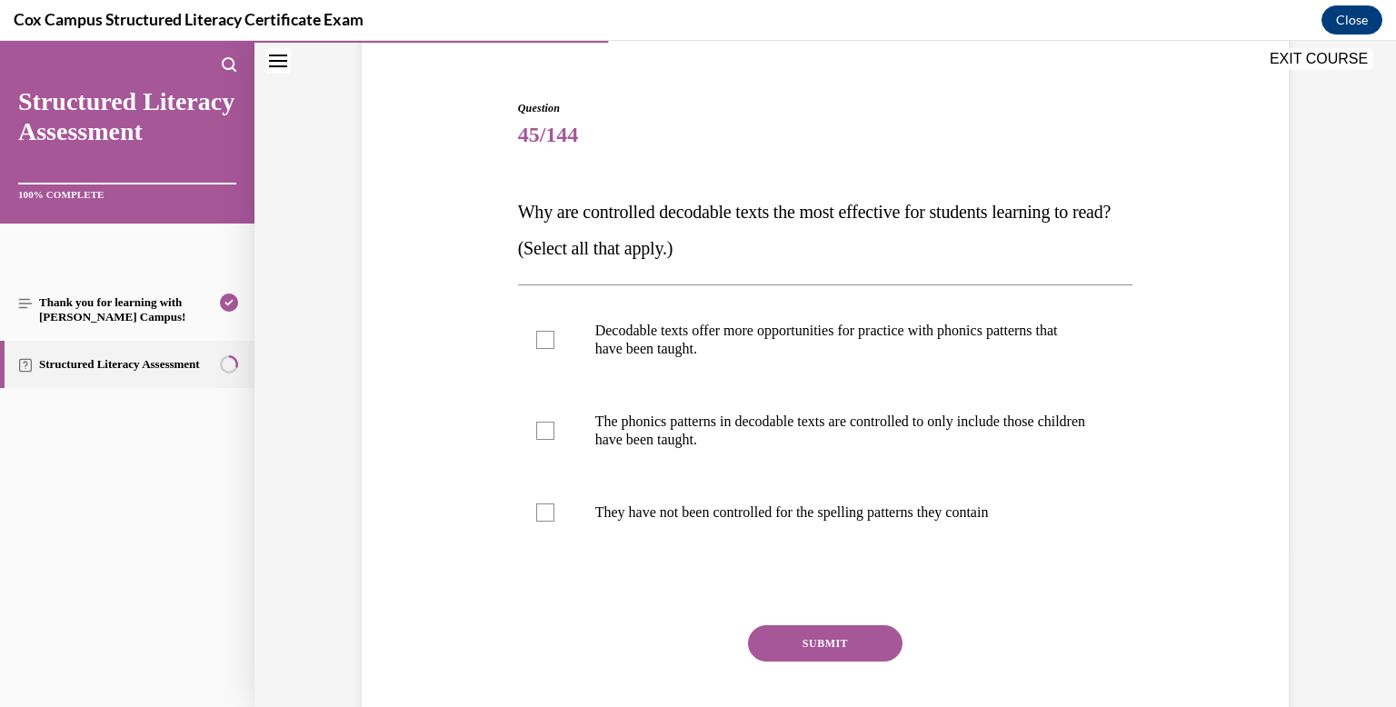
scroll to position [154, 0]
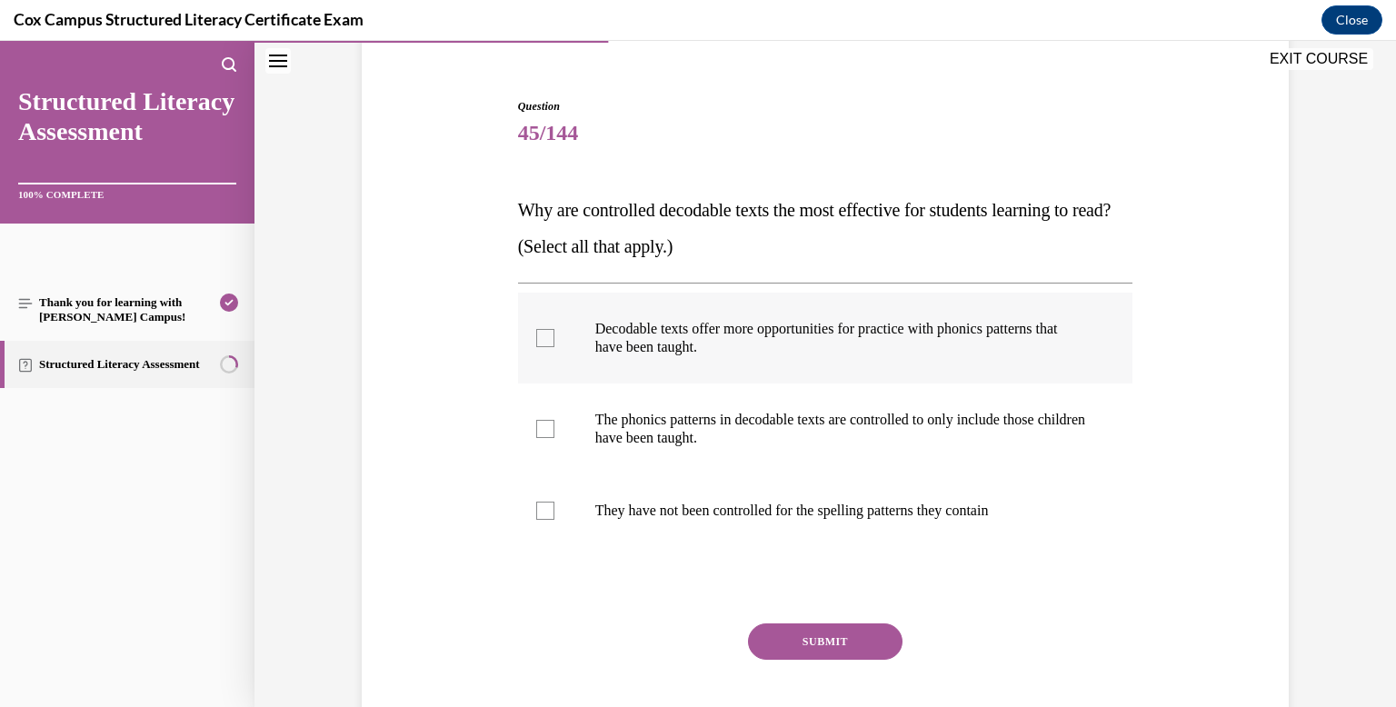
click at [786, 372] on label "Decodable texts offer more opportunities for practice with phonics patterns tha…" at bounding box center [825, 338] width 615 height 91
click at [554, 347] on input "Decodable texts offer more opportunities for practice with phonics patterns tha…" at bounding box center [545, 338] width 18 height 18
click at [778, 431] on p "The phonics patterns in decodable texts are controlled to only include those ch…" at bounding box center [841, 429] width 492 height 36
click at [554, 431] on input "The phonics patterns in decodable texts are controlled to only include those ch…" at bounding box center [545, 429] width 18 height 18
click at [838, 644] on button "SUBMIT" at bounding box center [825, 641] width 154 height 36
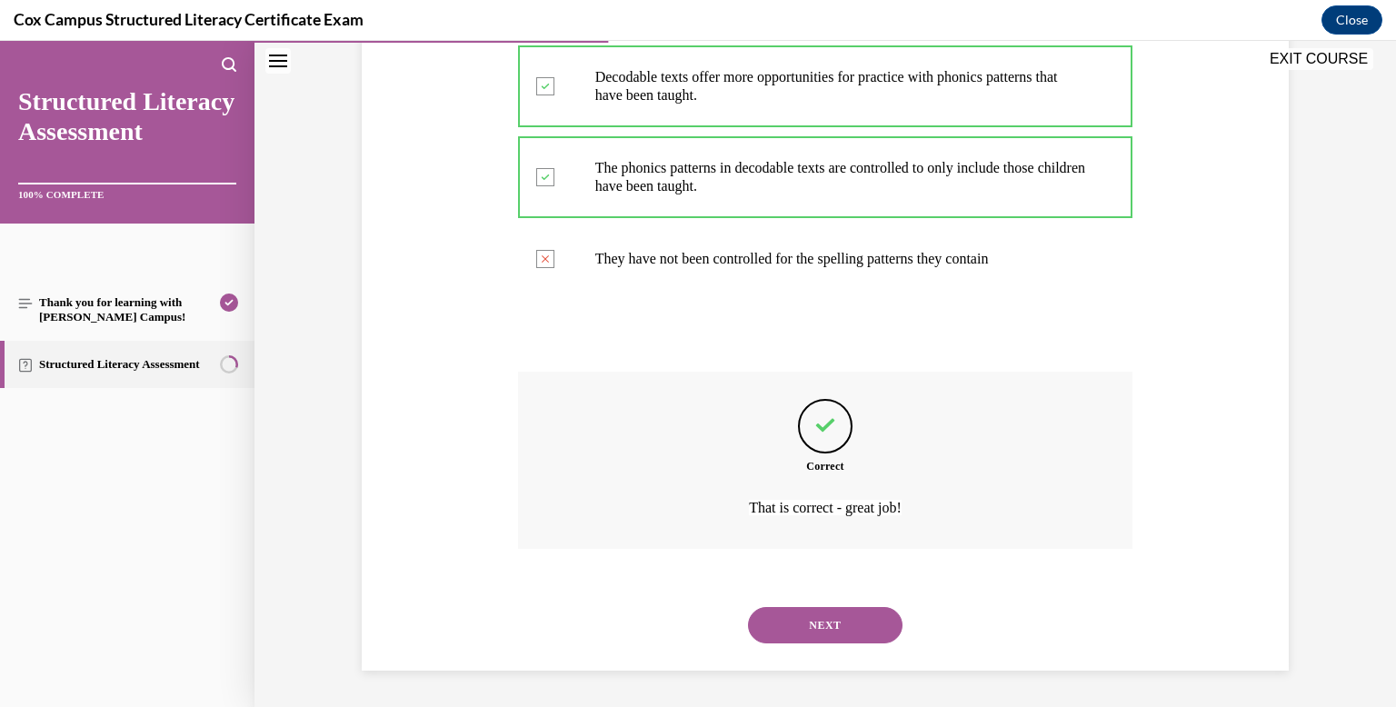
click at [819, 639] on button "NEXT" at bounding box center [825, 625] width 154 height 36
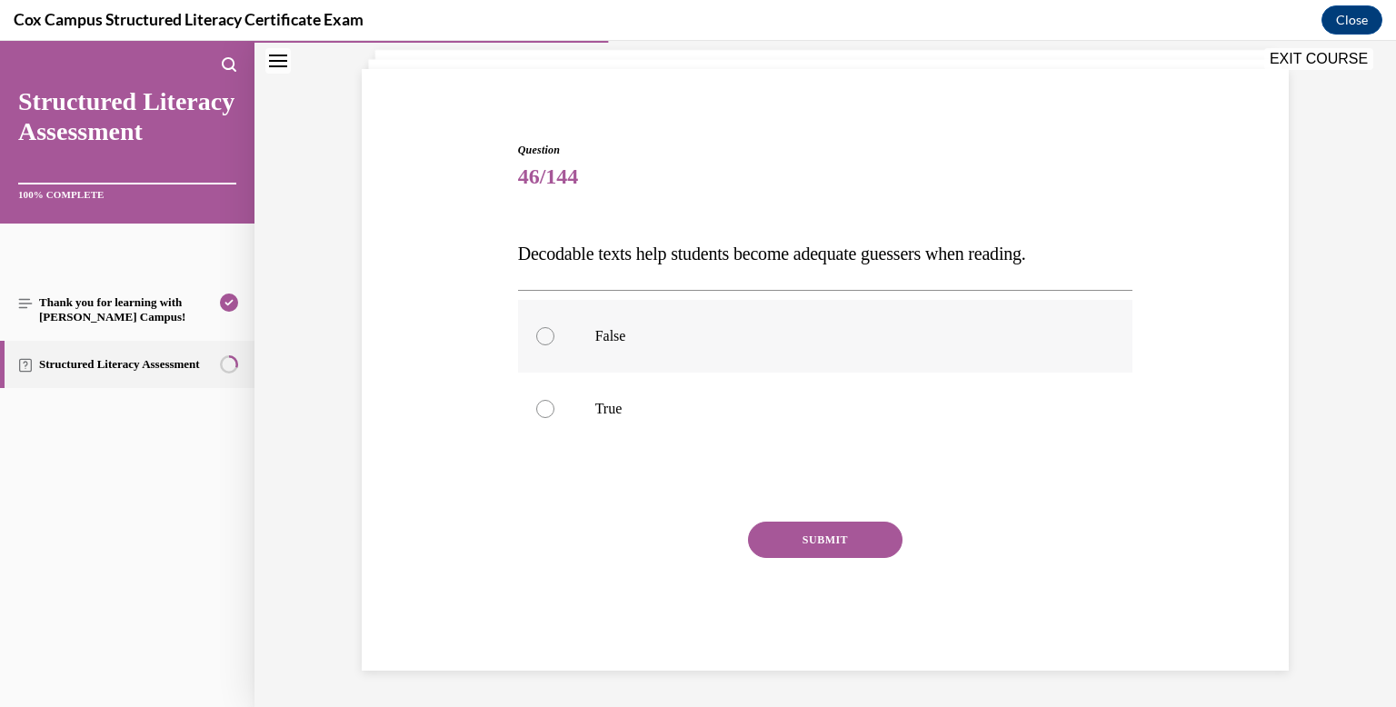
click at [699, 367] on label "False" at bounding box center [825, 336] width 615 height 73
click at [554, 345] on input "False" at bounding box center [545, 336] width 18 height 18
click at [794, 543] on button "SUBMIT" at bounding box center [825, 540] width 154 height 36
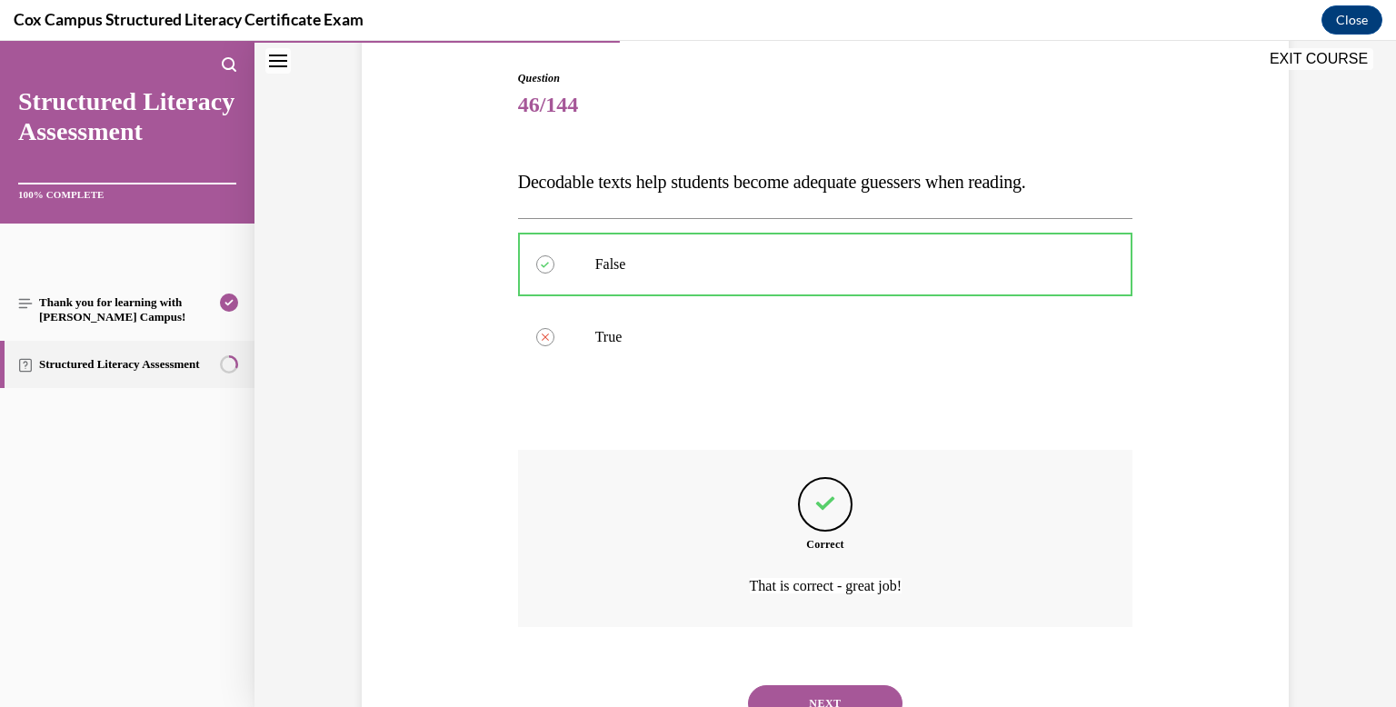
scroll to position [261, 0]
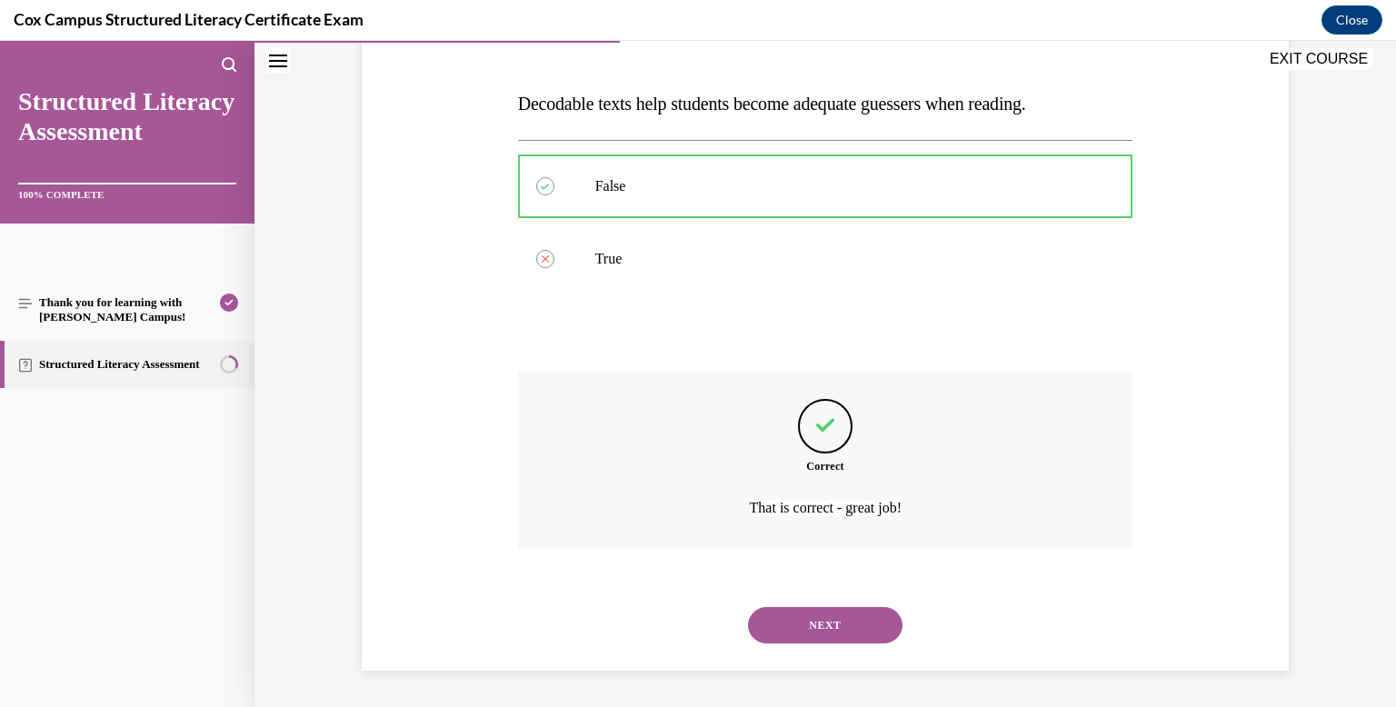
click at [809, 615] on button "NEXT" at bounding box center [825, 625] width 154 height 36
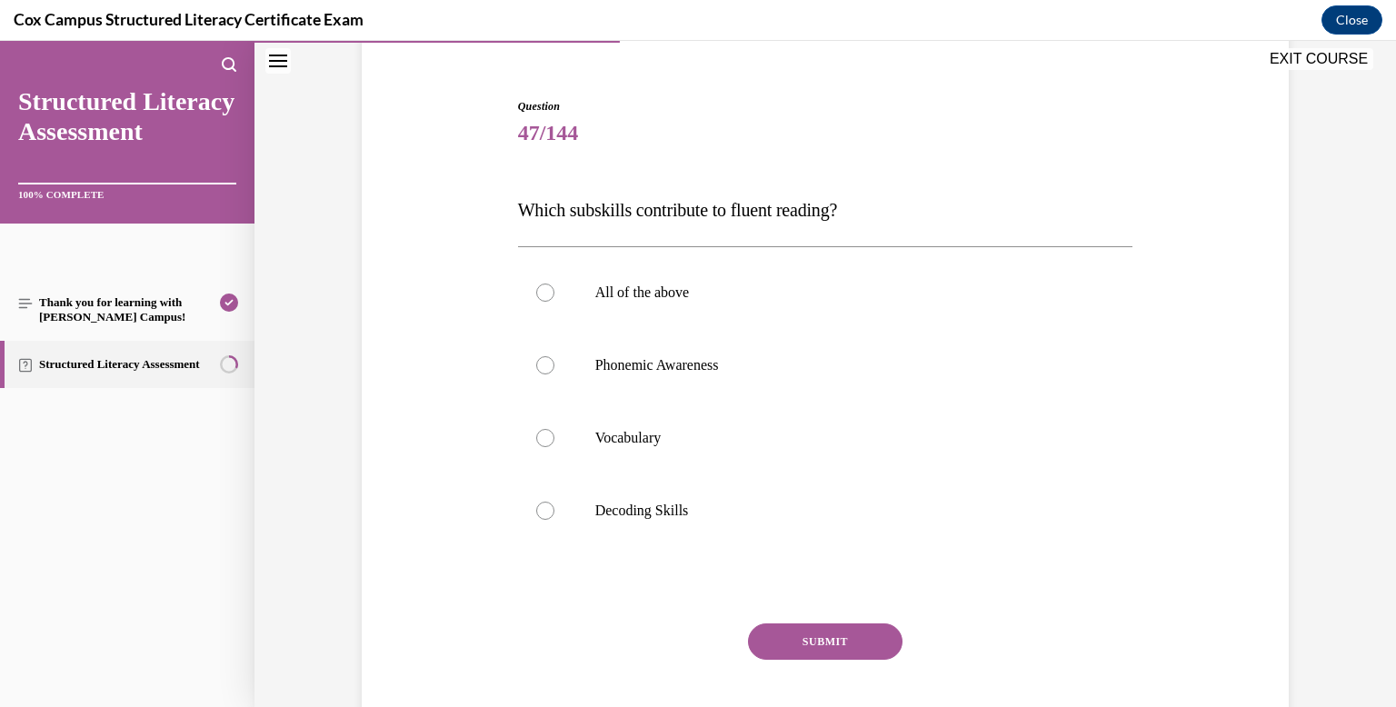
scroll to position [157, 0]
click at [703, 315] on label "All of the above" at bounding box center [825, 290] width 615 height 73
click at [554, 299] on input "All of the above" at bounding box center [545, 290] width 18 height 18
click at [833, 632] on button "SUBMIT" at bounding box center [825, 639] width 154 height 36
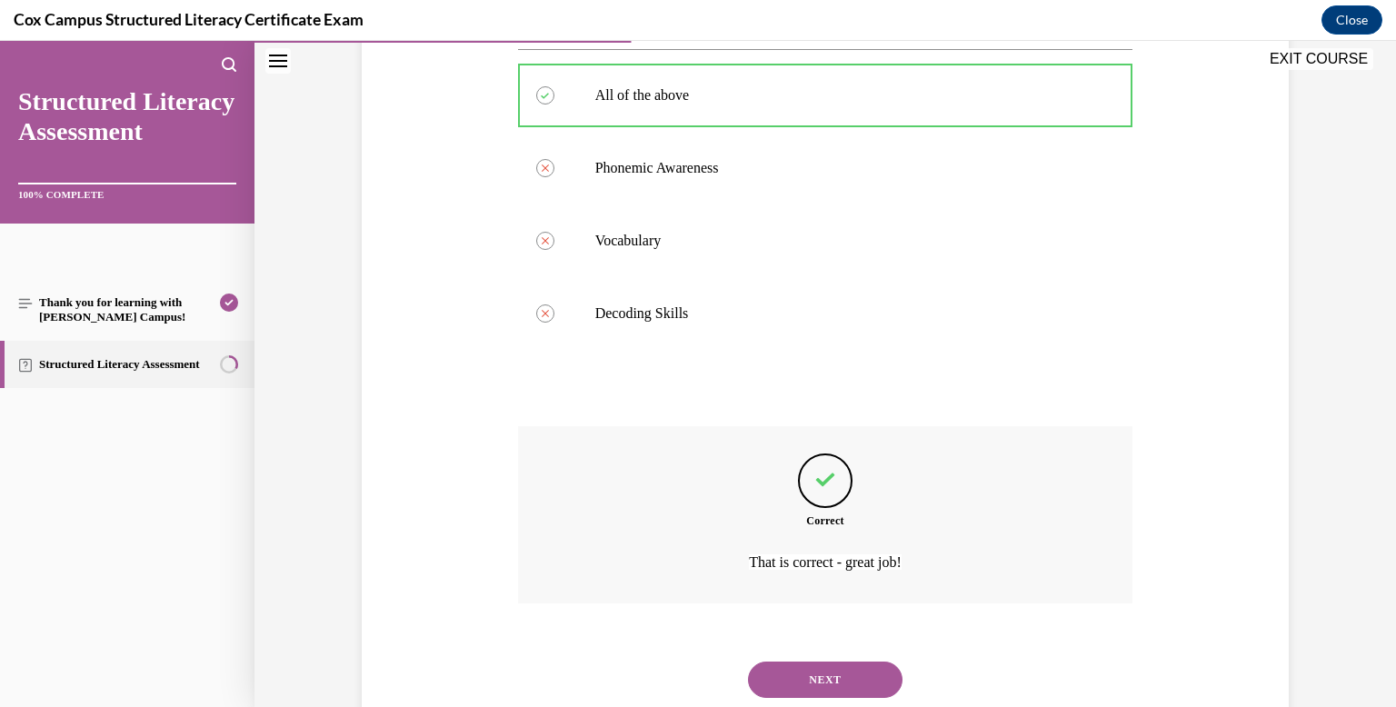
scroll to position [406, 0]
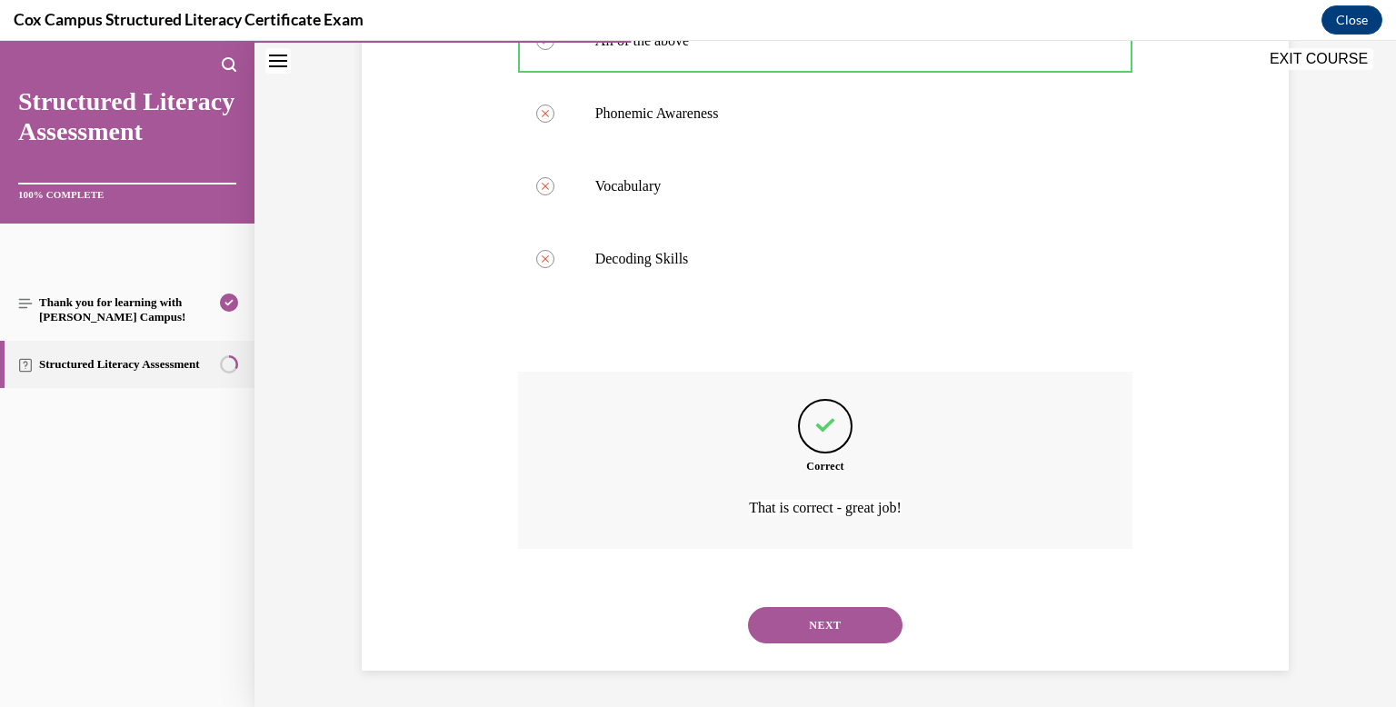
click at [822, 624] on button "NEXT" at bounding box center [825, 625] width 154 height 36
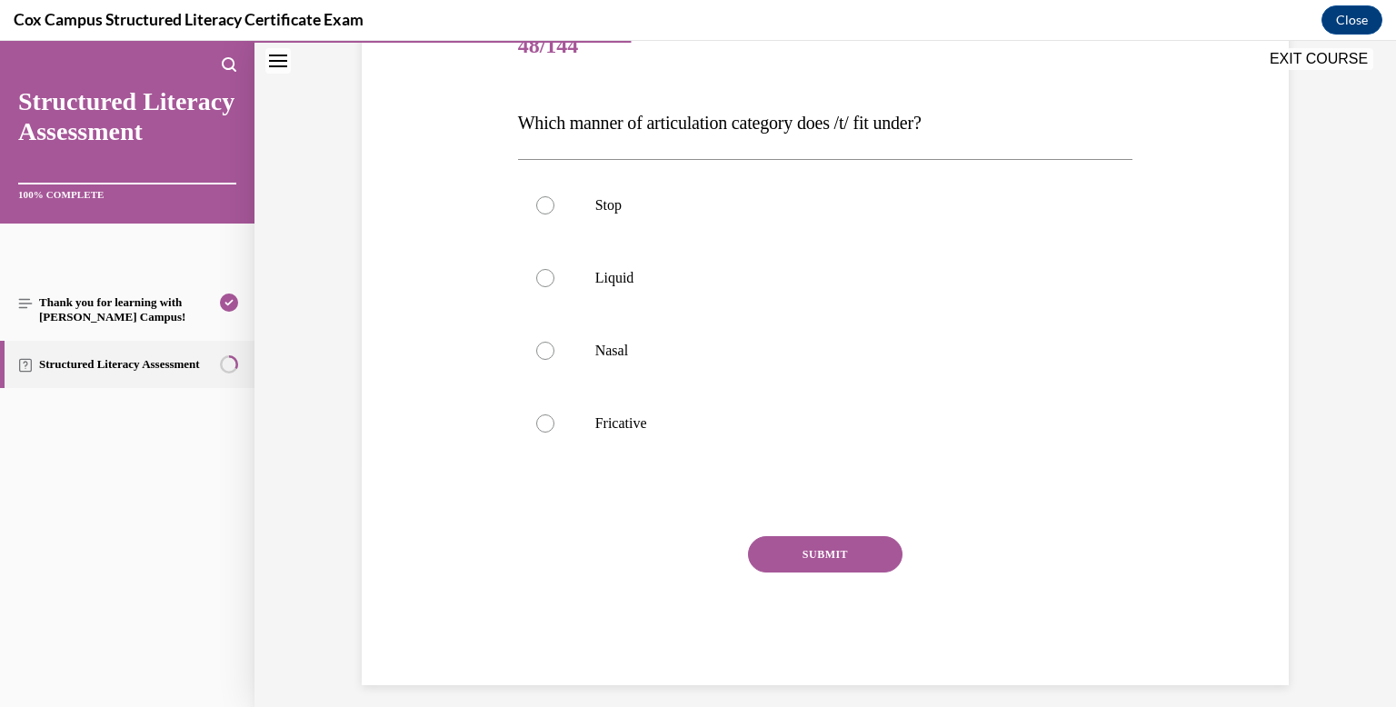
scroll to position [256, 0]
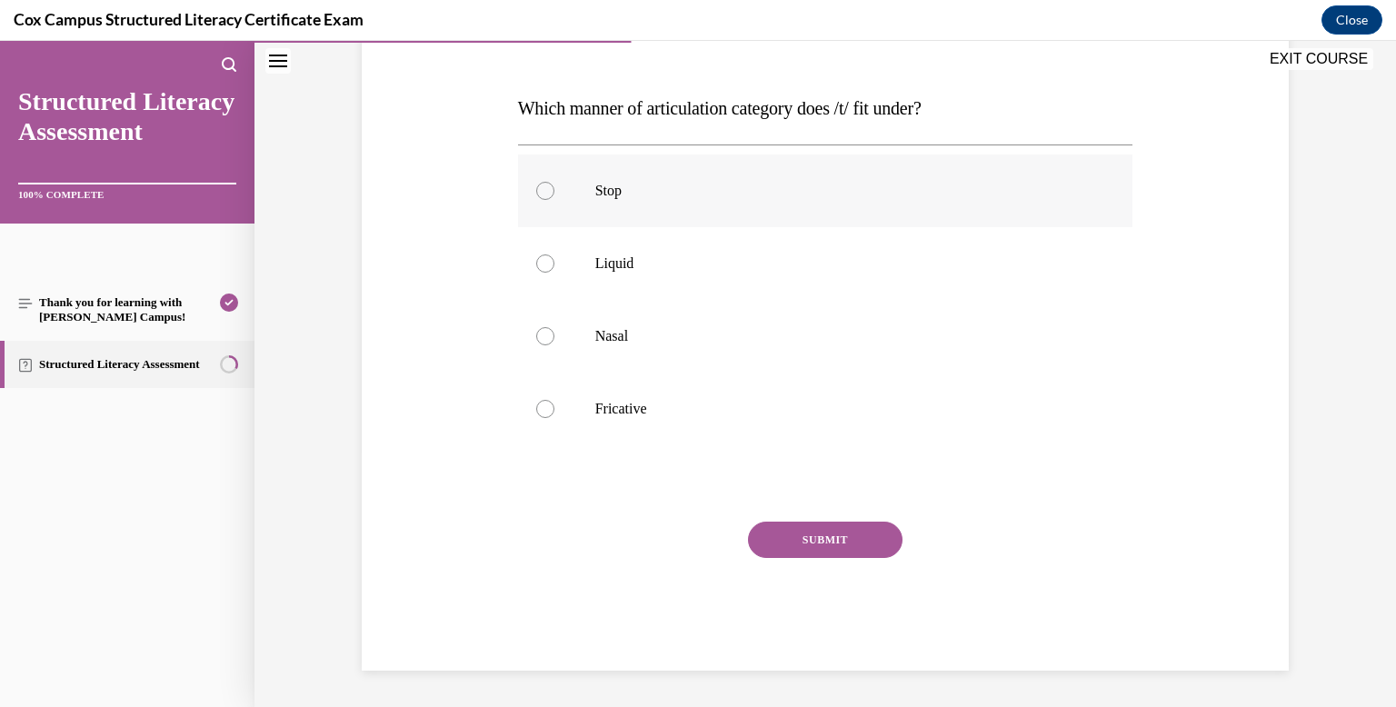
click at [630, 175] on label "Stop" at bounding box center [825, 190] width 615 height 73
click at [554, 182] on input "Stop" at bounding box center [545, 191] width 18 height 18
click at [777, 520] on div "Question 48/144 Which manner of articulation category does /t/ fit under? Stop …" at bounding box center [825, 333] width 615 height 674
click at [781, 534] on button "SUBMIT" at bounding box center [825, 540] width 154 height 36
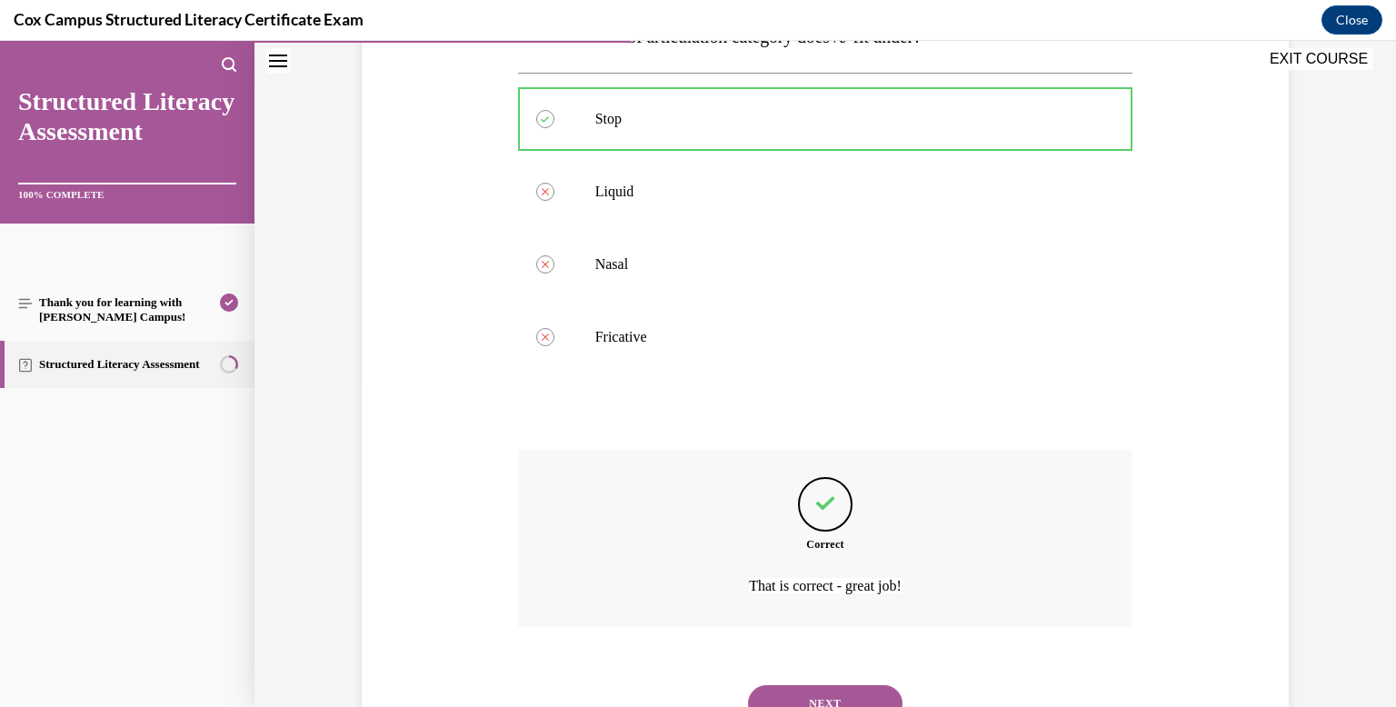
scroll to position [406, 0]
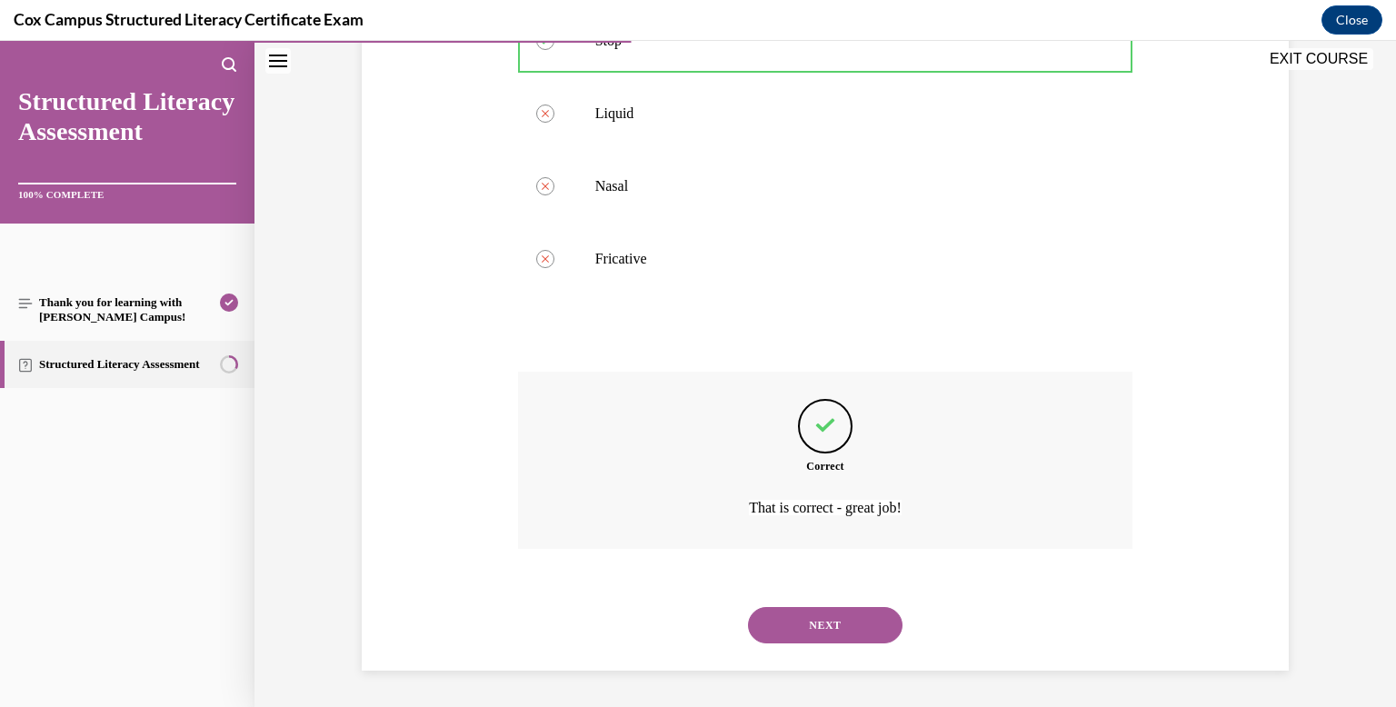
click at [795, 617] on button "NEXT" at bounding box center [825, 625] width 154 height 36
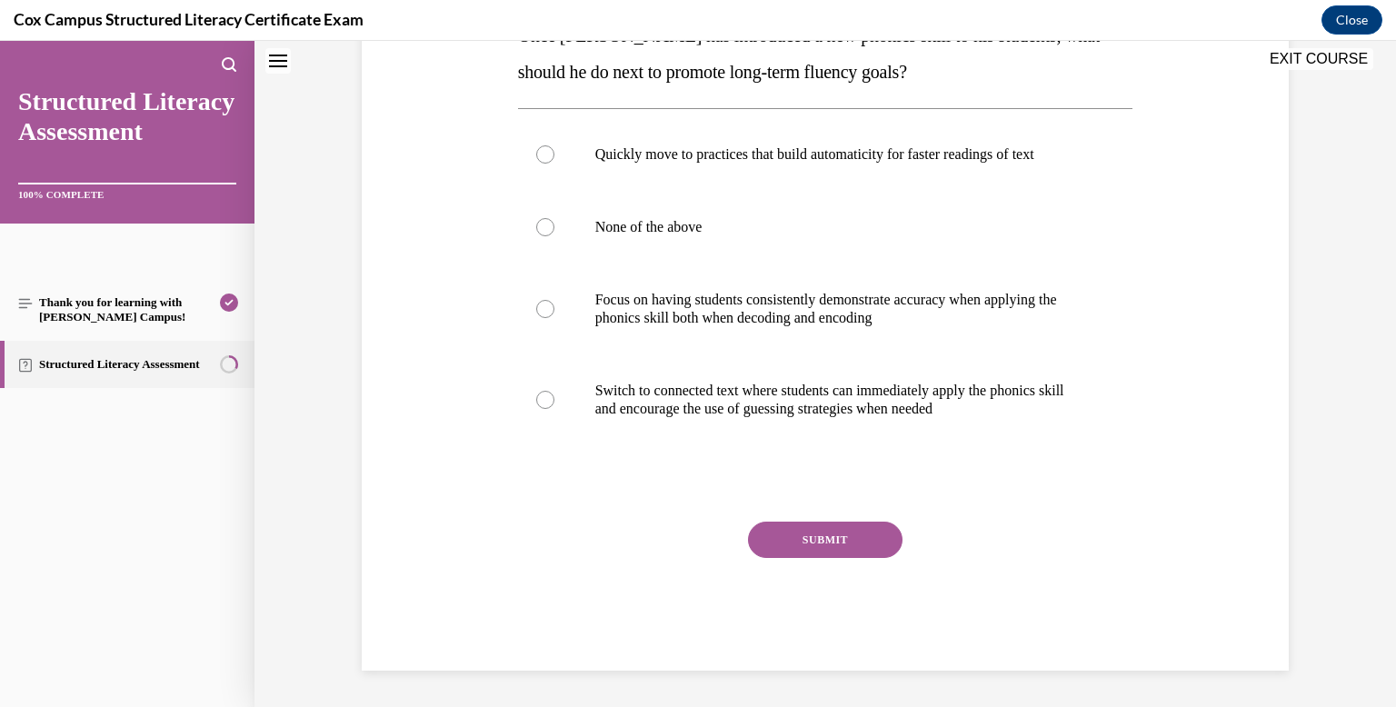
scroll to position [0, 0]
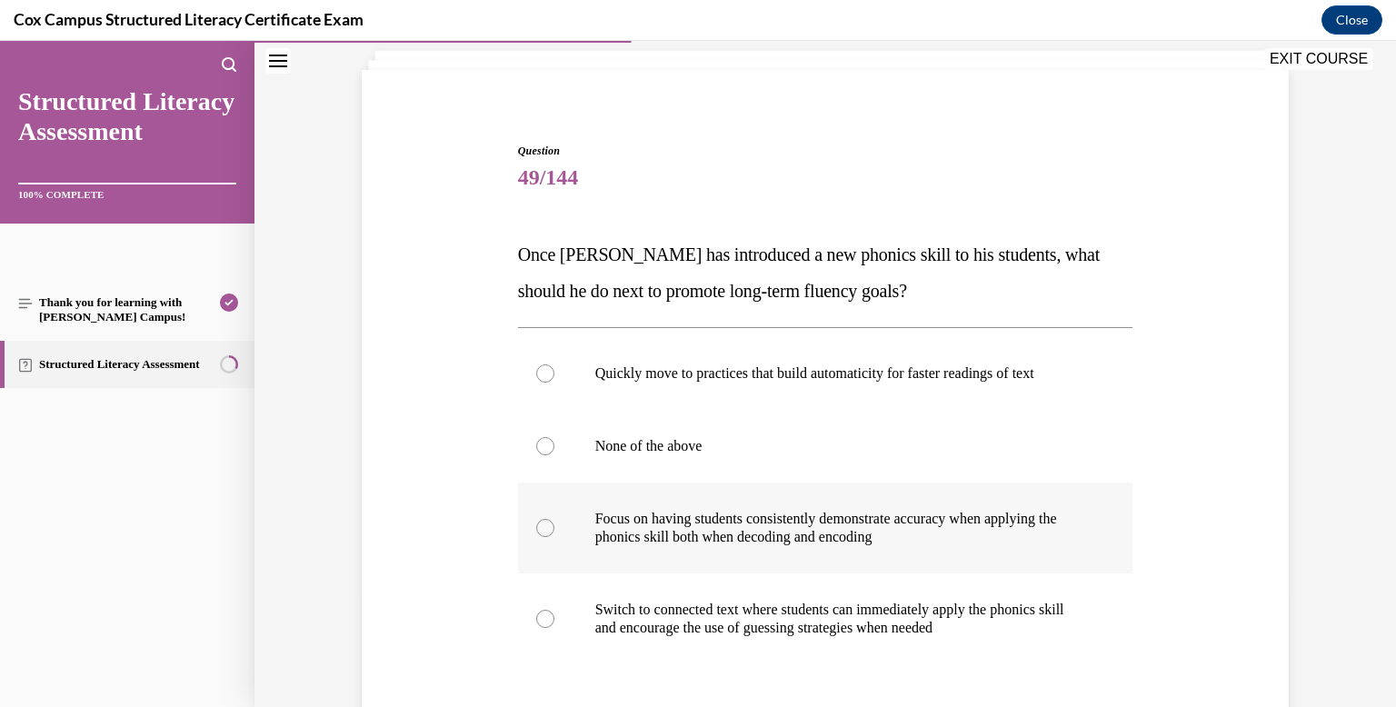
click at [791, 544] on p "Focus on having students consistently demonstrate accuracy when applying the ph…" at bounding box center [841, 528] width 492 height 36
click at [554, 537] on input "Focus on having students consistently demonstrate accuracy when applying the ph…" at bounding box center [545, 528] width 18 height 18
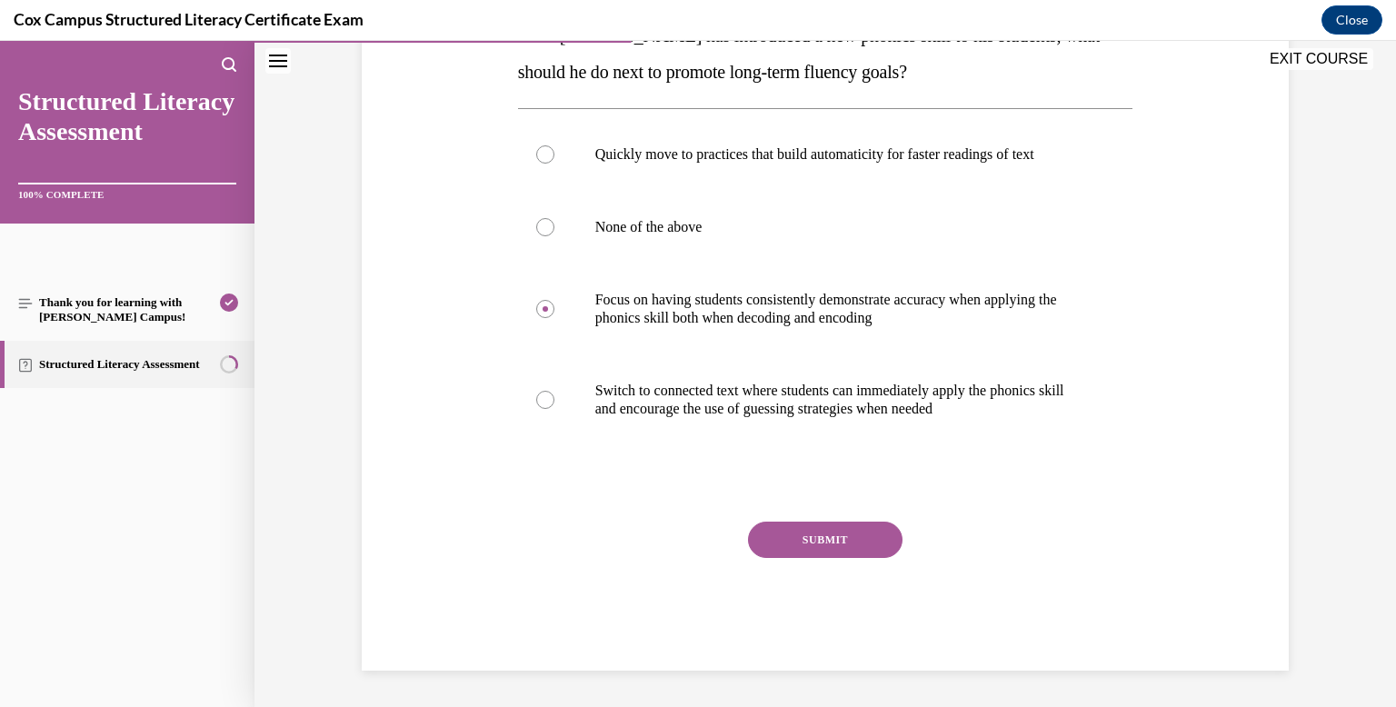
click at [791, 540] on button "SUBMIT" at bounding box center [825, 540] width 154 height 36
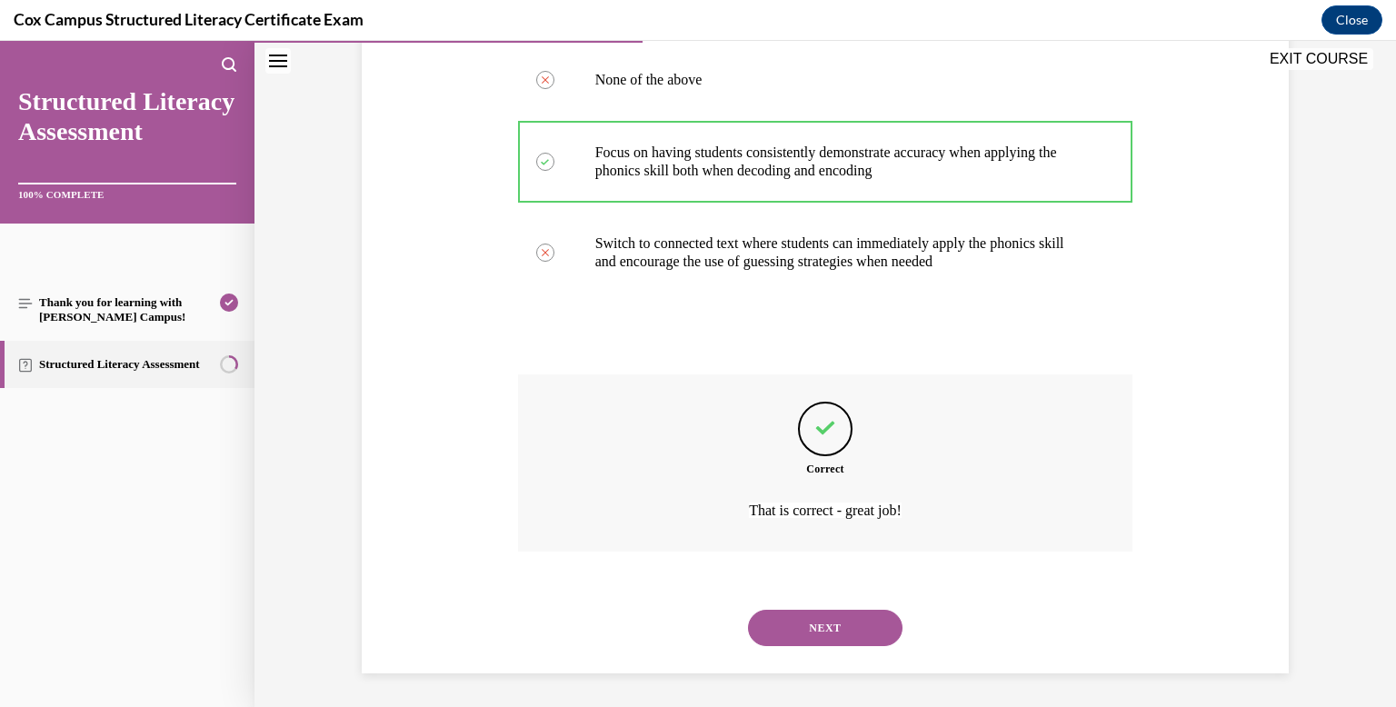
scroll to position [479, 0]
click at [814, 617] on button "NEXT" at bounding box center [825, 625] width 154 height 36
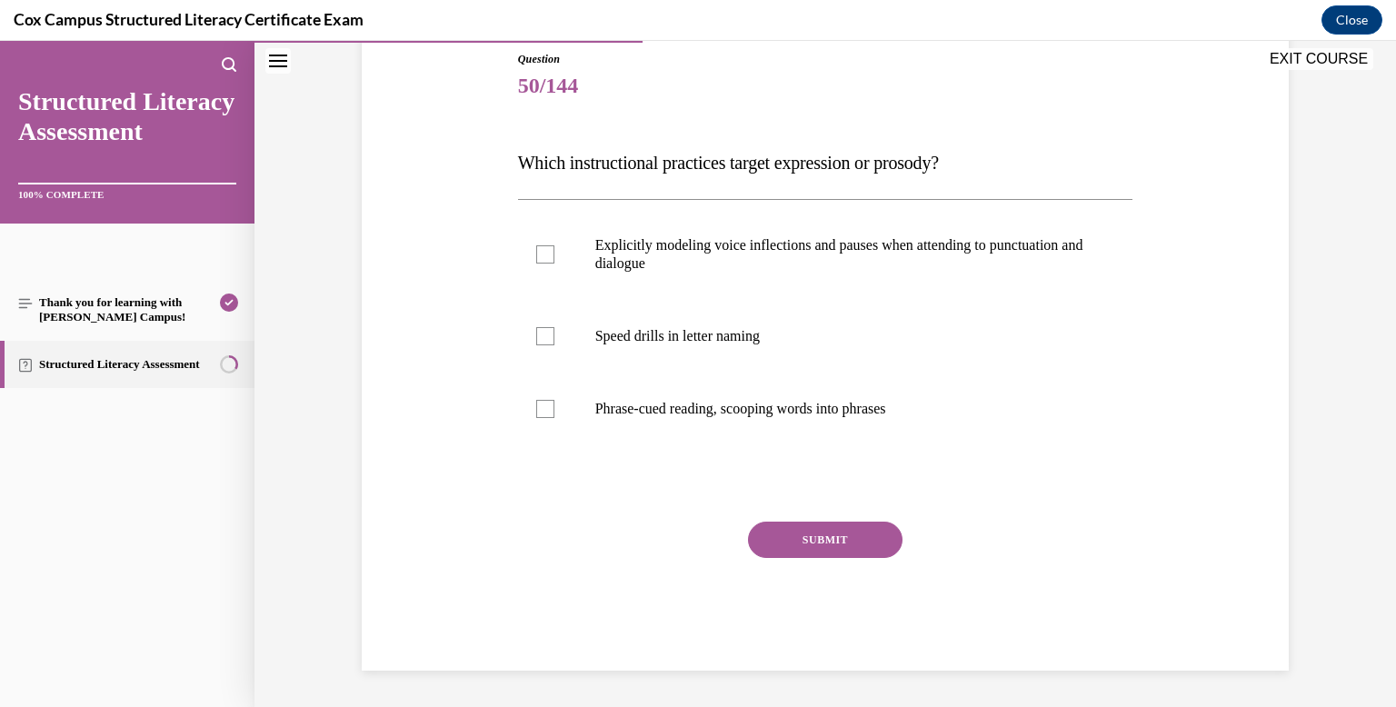
scroll to position [202, 0]
click at [775, 257] on p "Explicitly modeling voice inflections and pauses when attending to punctuation …" at bounding box center [841, 254] width 492 height 36
click at [554, 257] on input "Explicitly modeling voice inflections and pauses when attending to punctuation …" at bounding box center [545, 254] width 18 height 18
click at [797, 425] on label "Phrase-cued reading, scooping words into phrases" at bounding box center [825, 409] width 615 height 73
click at [554, 418] on input "Phrase-cued reading, scooping words into phrases" at bounding box center [545, 409] width 18 height 18
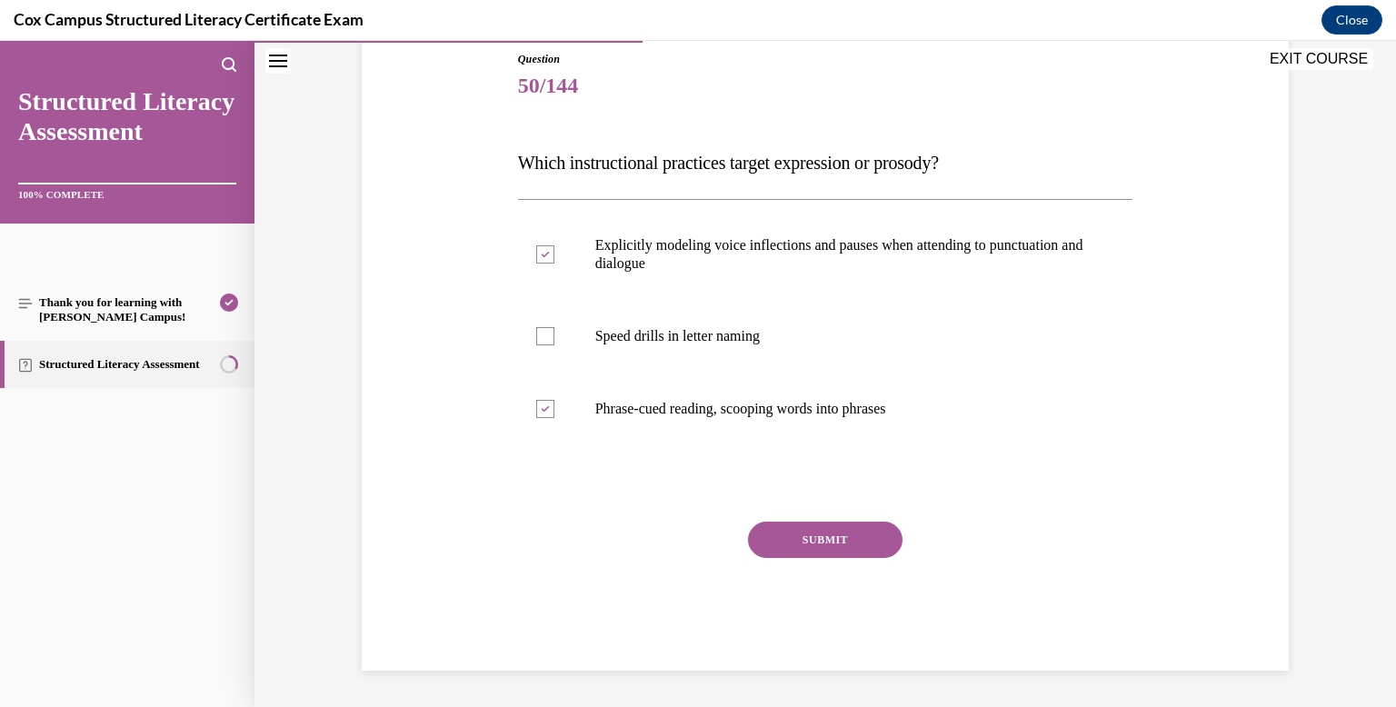
click at [808, 528] on button "SUBMIT" at bounding box center [825, 540] width 154 height 36
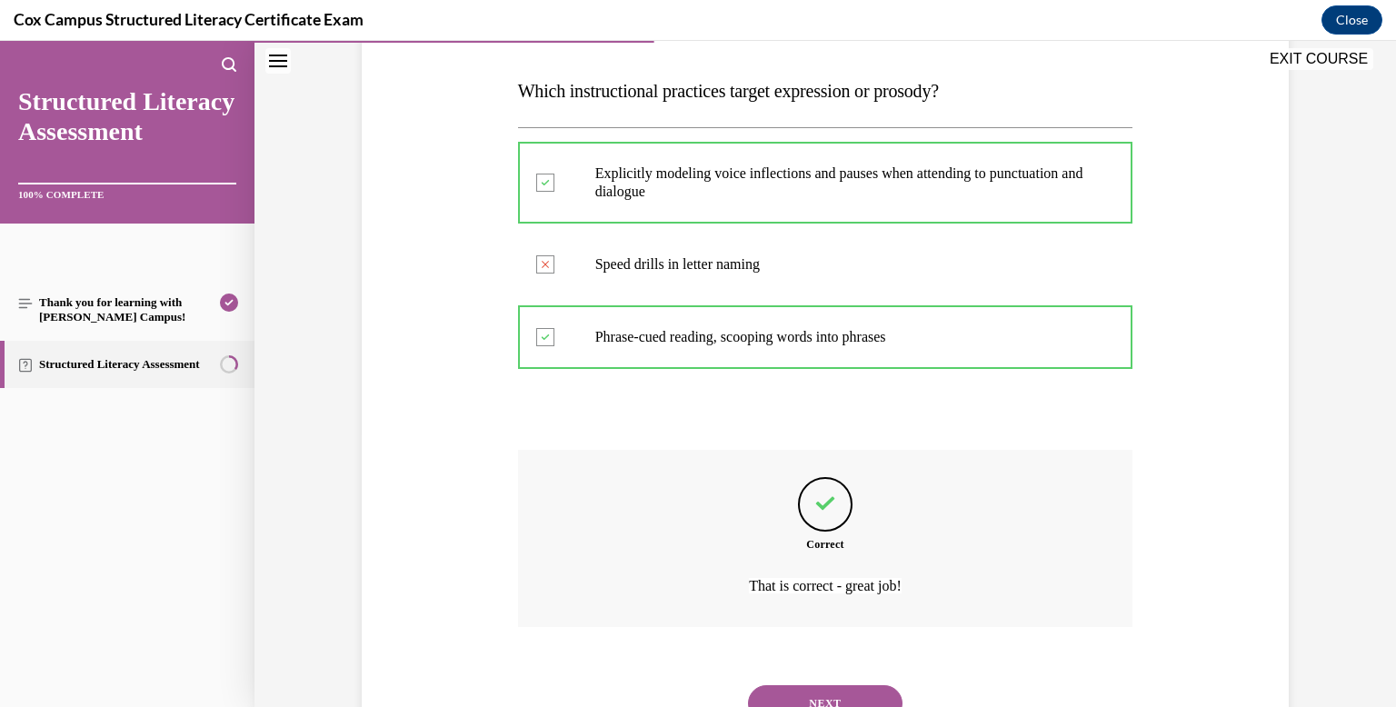
scroll to position [352, 0]
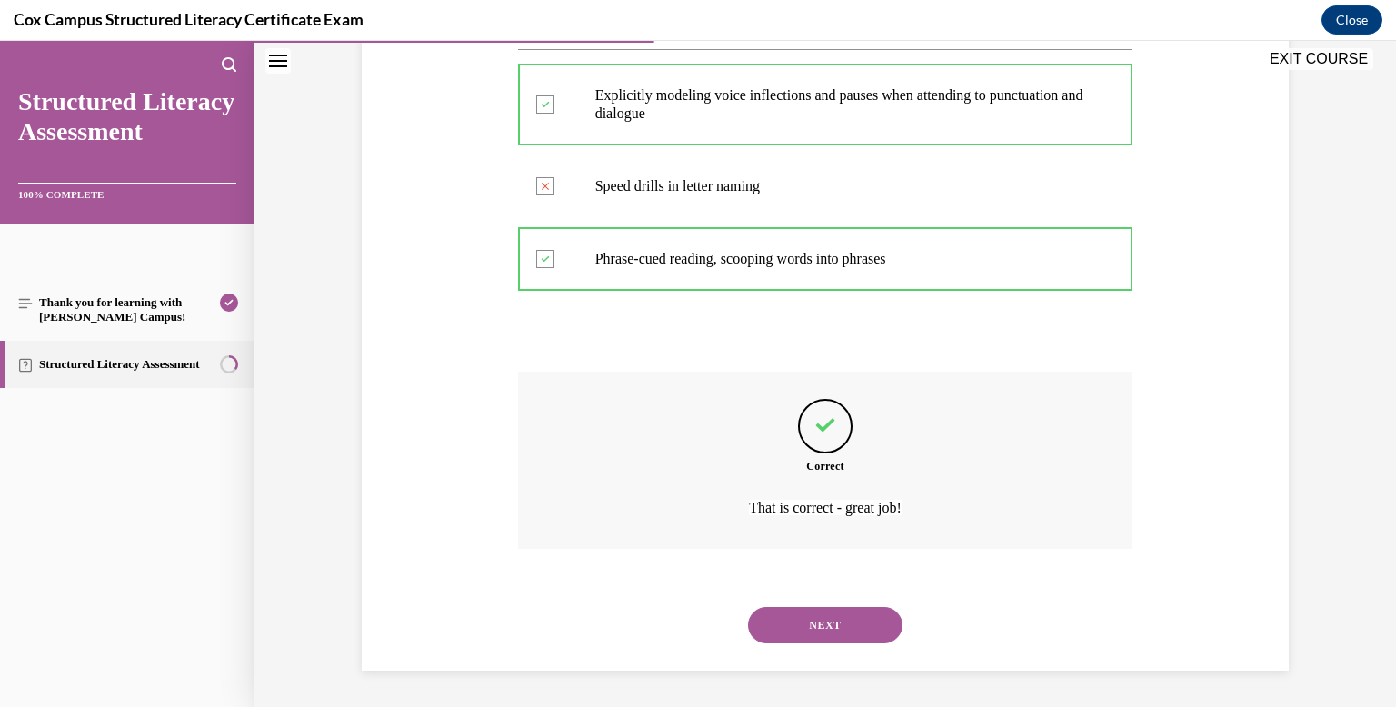
click at [826, 628] on button "NEXT" at bounding box center [825, 625] width 154 height 36
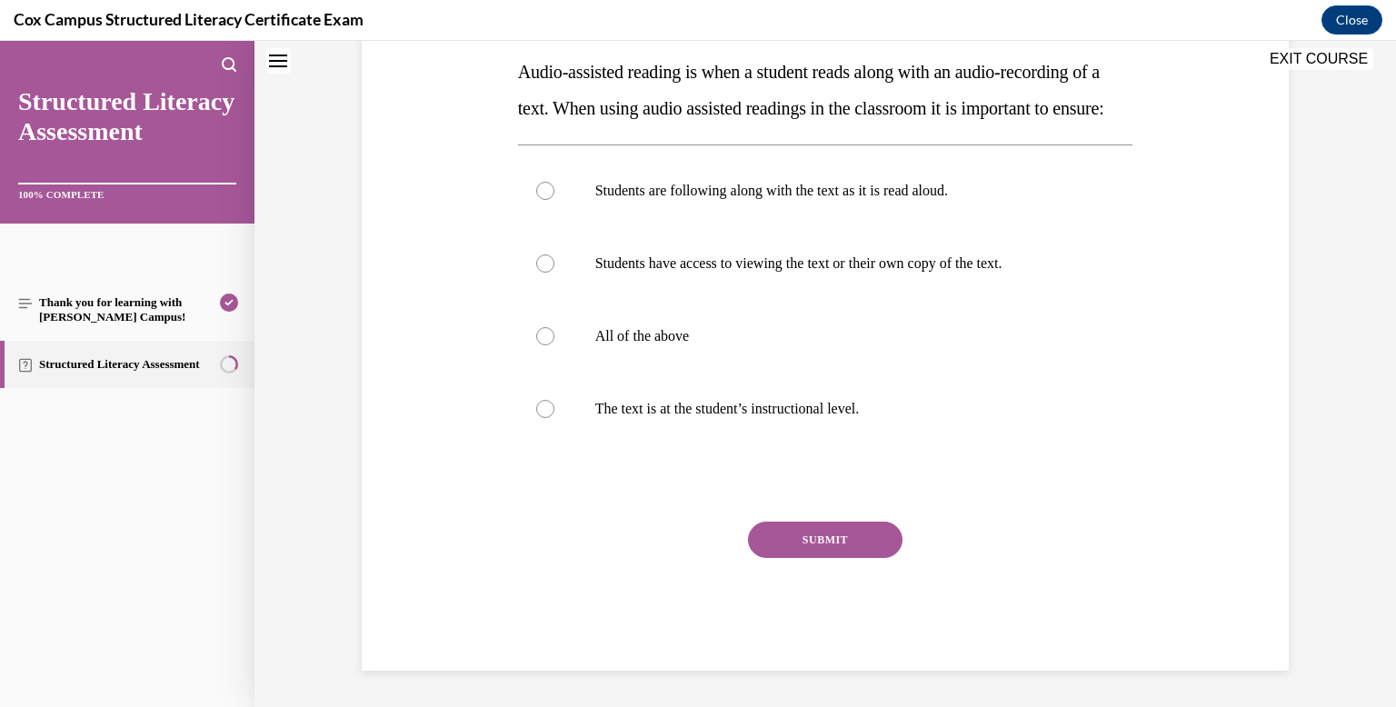
scroll to position [0, 0]
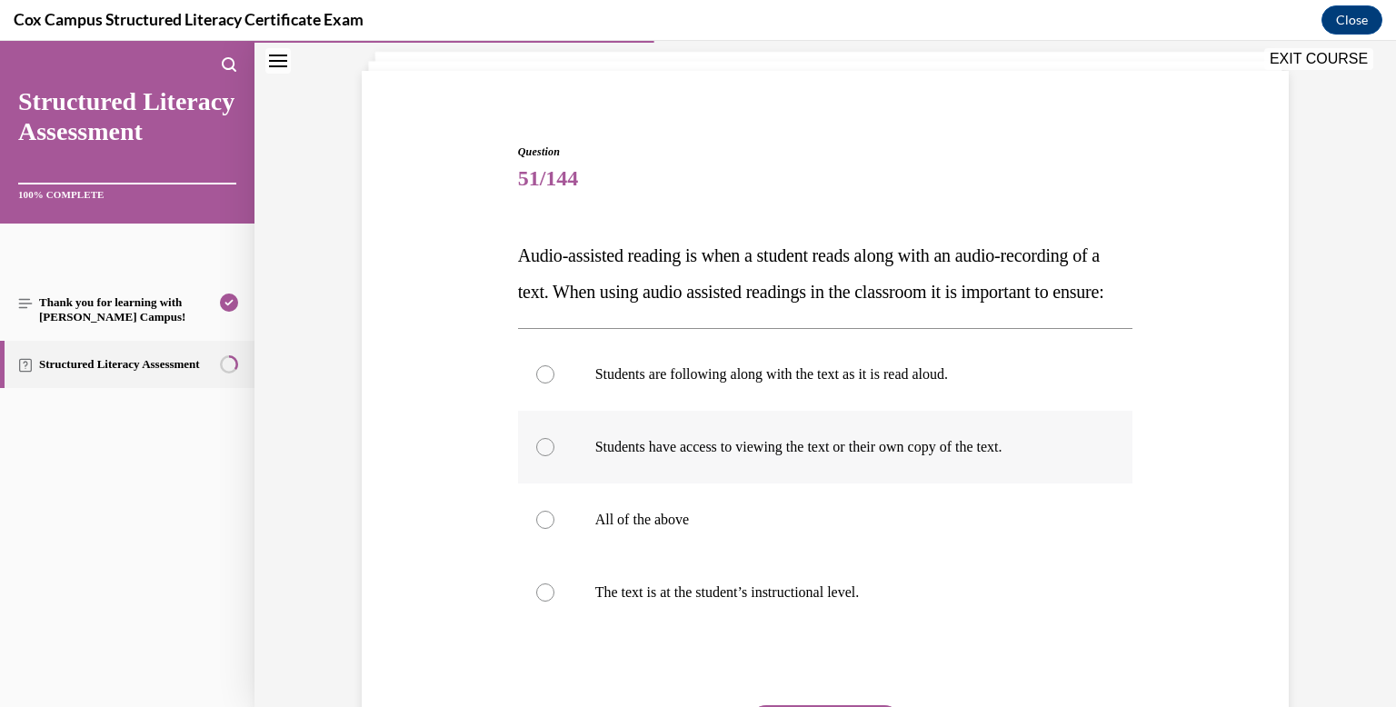
click at [793, 556] on label "All of the above" at bounding box center [825, 519] width 615 height 73
click at [554, 529] on input "All of the above" at bounding box center [545, 520] width 18 height 18
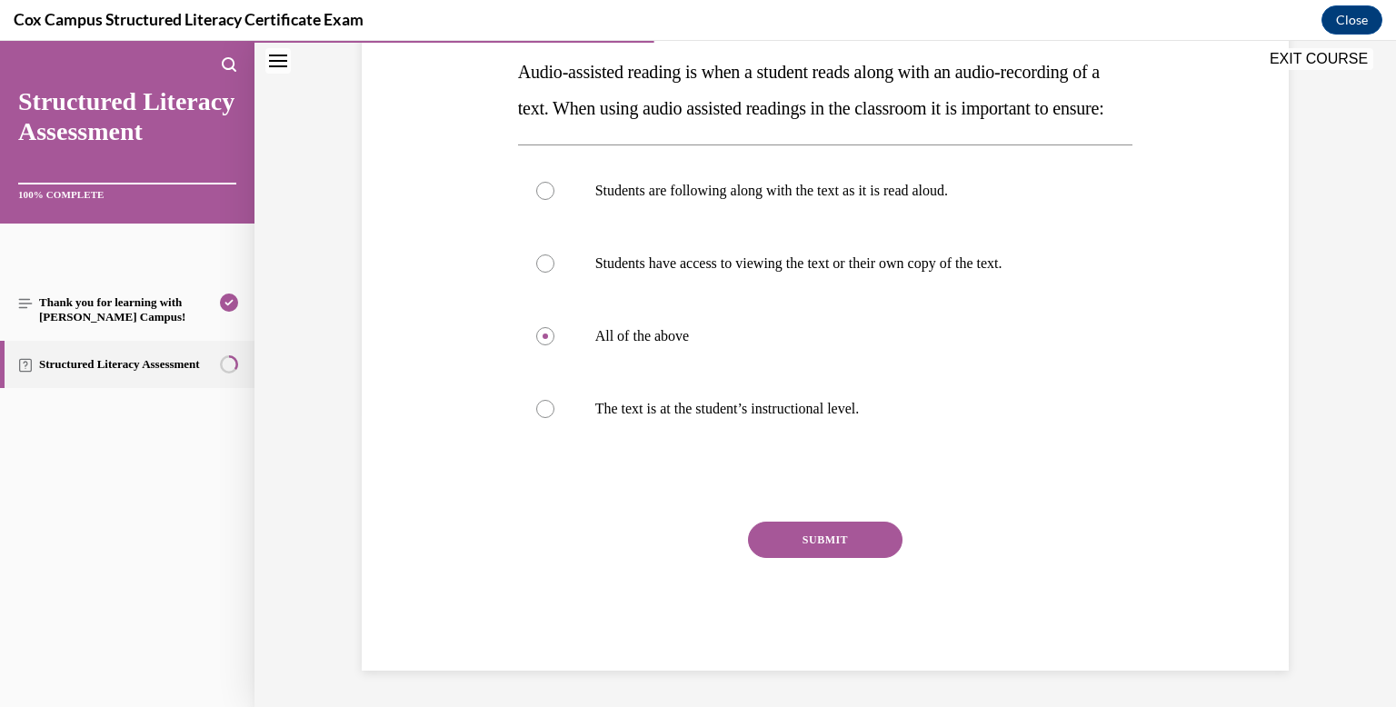
click at [795, 533] on button "SUBMIT" at bounding box center [825, 540] width 154 height 36
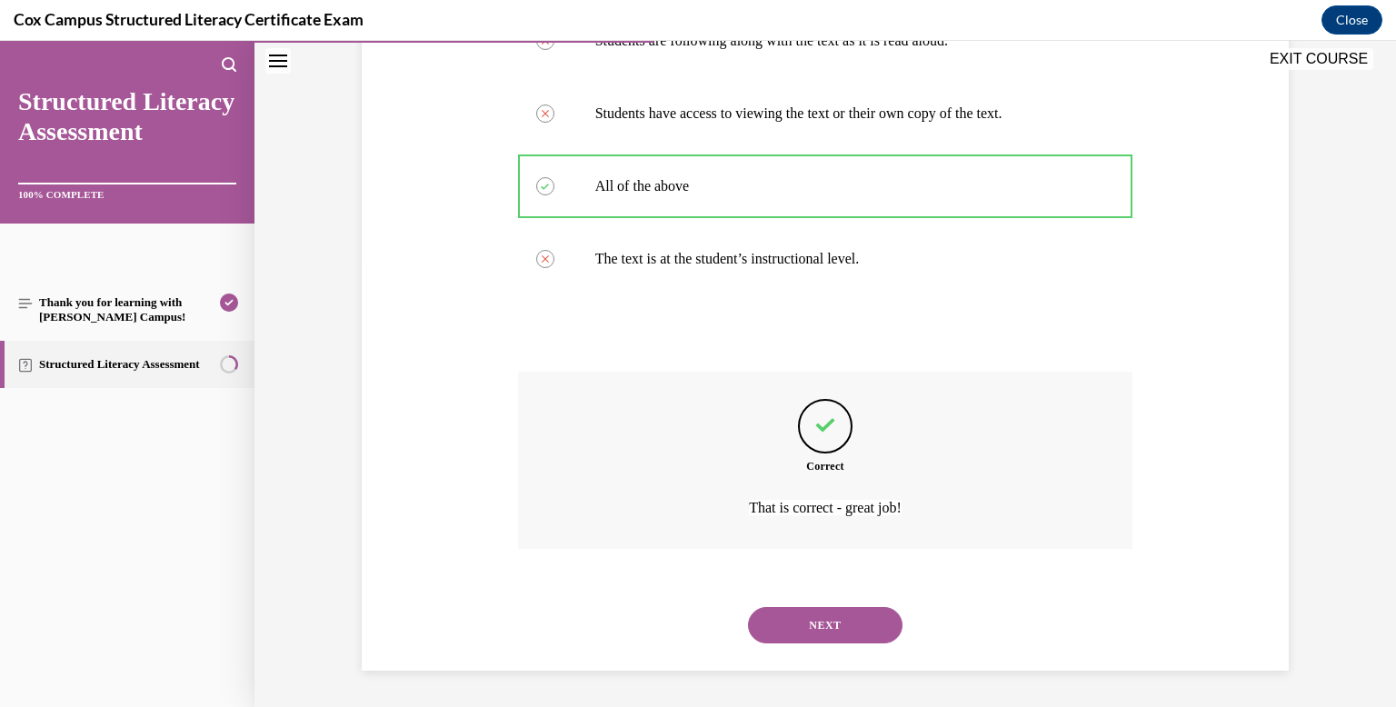
scroll to position [479, 0]
click at [797, 621] on button "NEXT" at bounding box center [825, 625] width 154 height 36
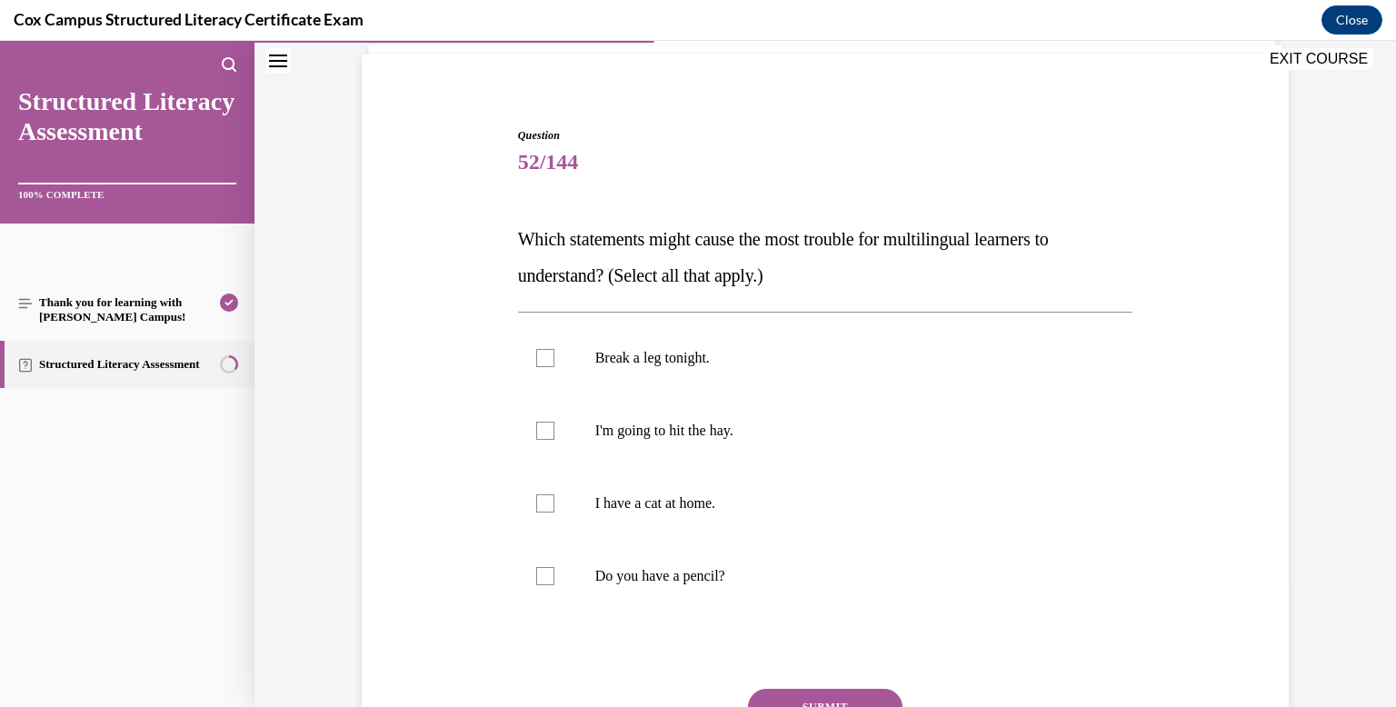
scroll to position [127, 0]
click at [751, 355] on p "Break a leg tonight." at bounding box center [841, 356] width 492 height 18
click at [554, 355] on input "Break a leg tonight." at bounding box center [545, 356] width 18 height 18
click at [750, 393] on label "I'm going to hit the hay." at bounding box center [825, 429] width 615 height 73
click at [554, 420] on input "I'm going to hit the hay." at bounding box center [545, 429] width 18 height 18
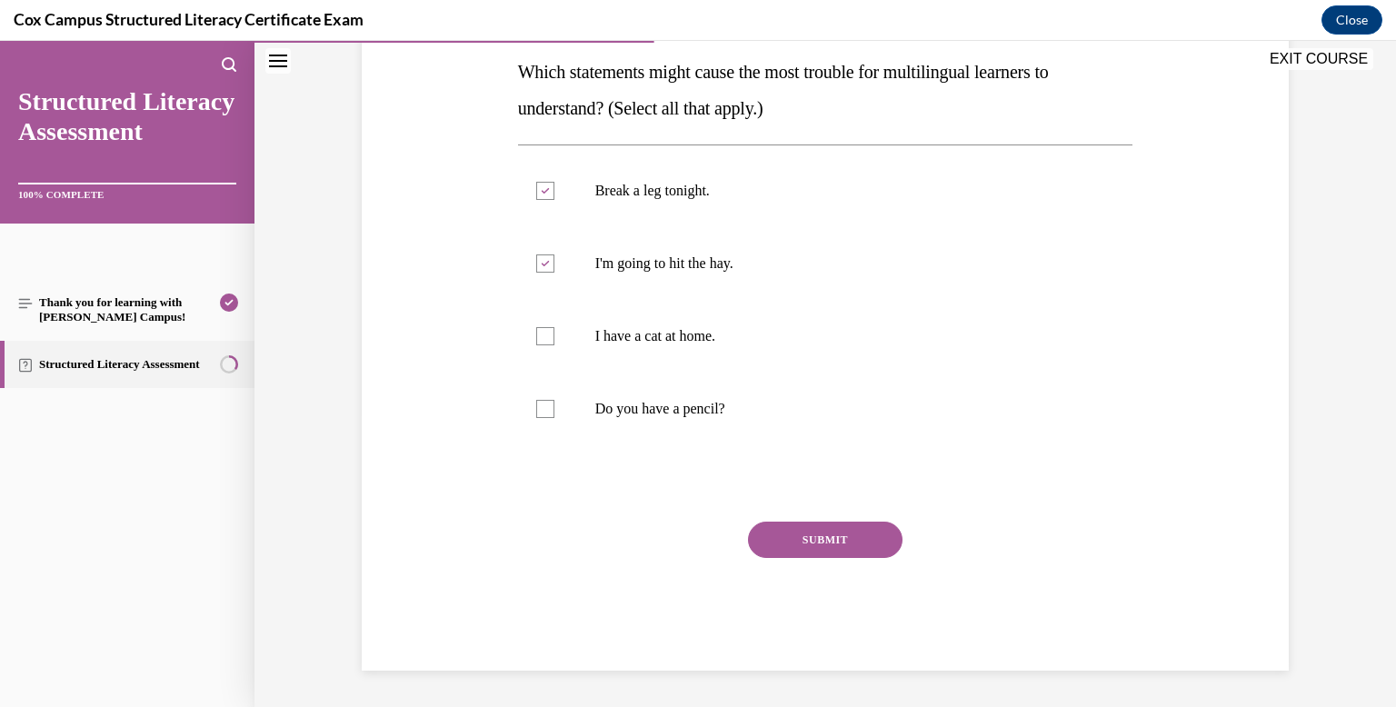
click at [849, 525] on button "SUBMIT" at bounding box center [825, 540] width 154 height 36
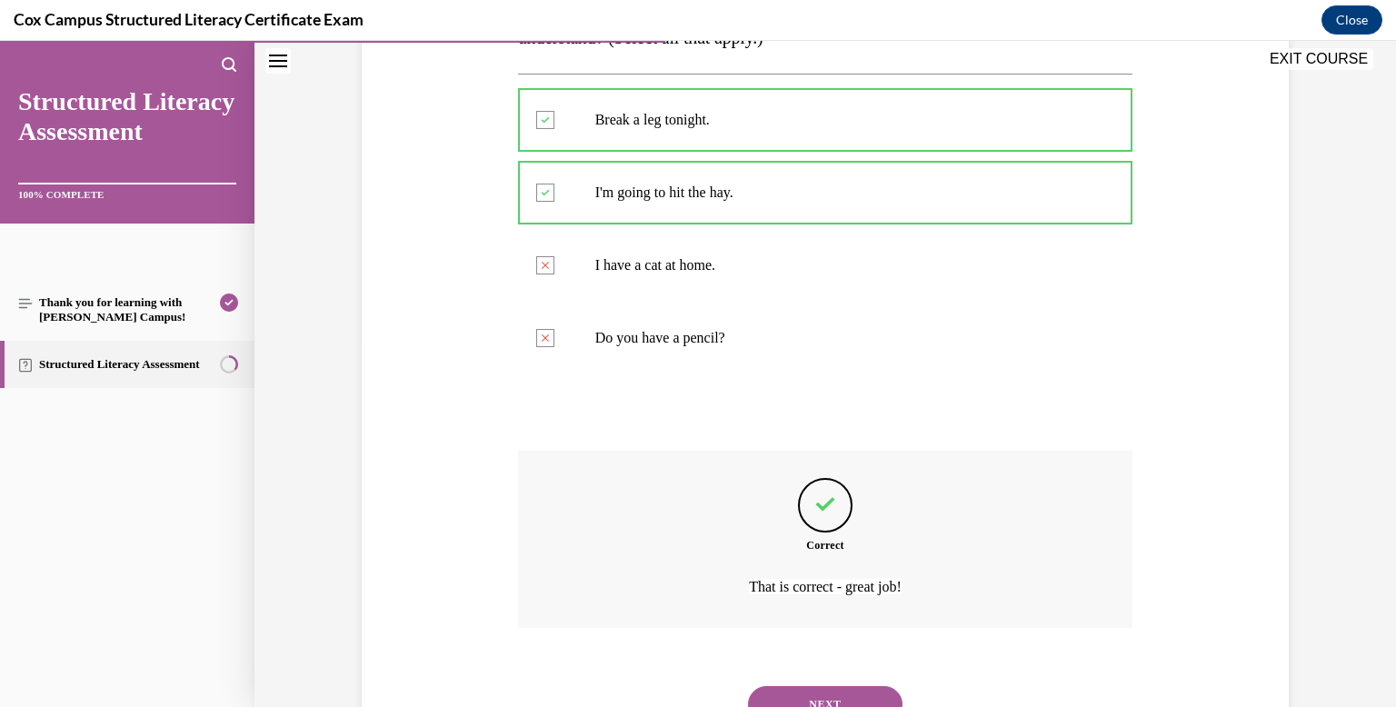
scroll to position [443, 0]
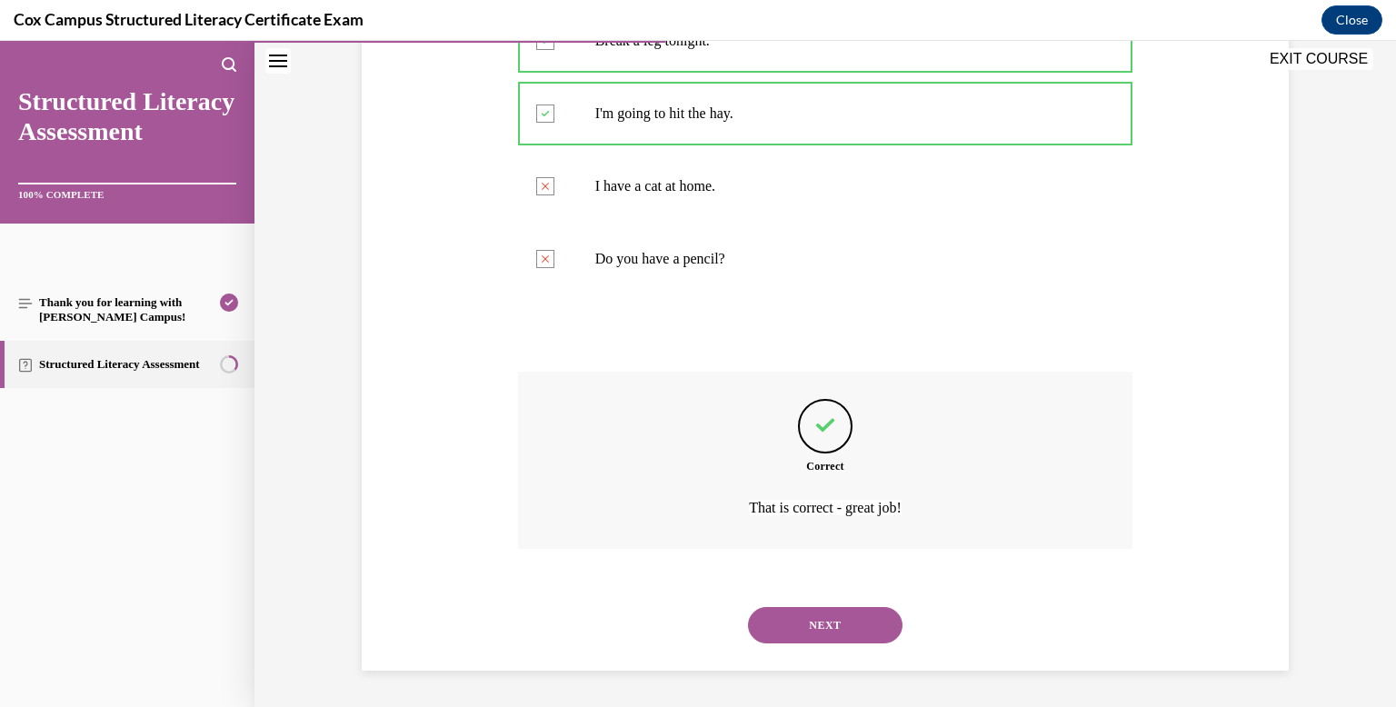
click at [861, 619] on button "NEXT" at bounding box center [825, 625] width 154 height 36
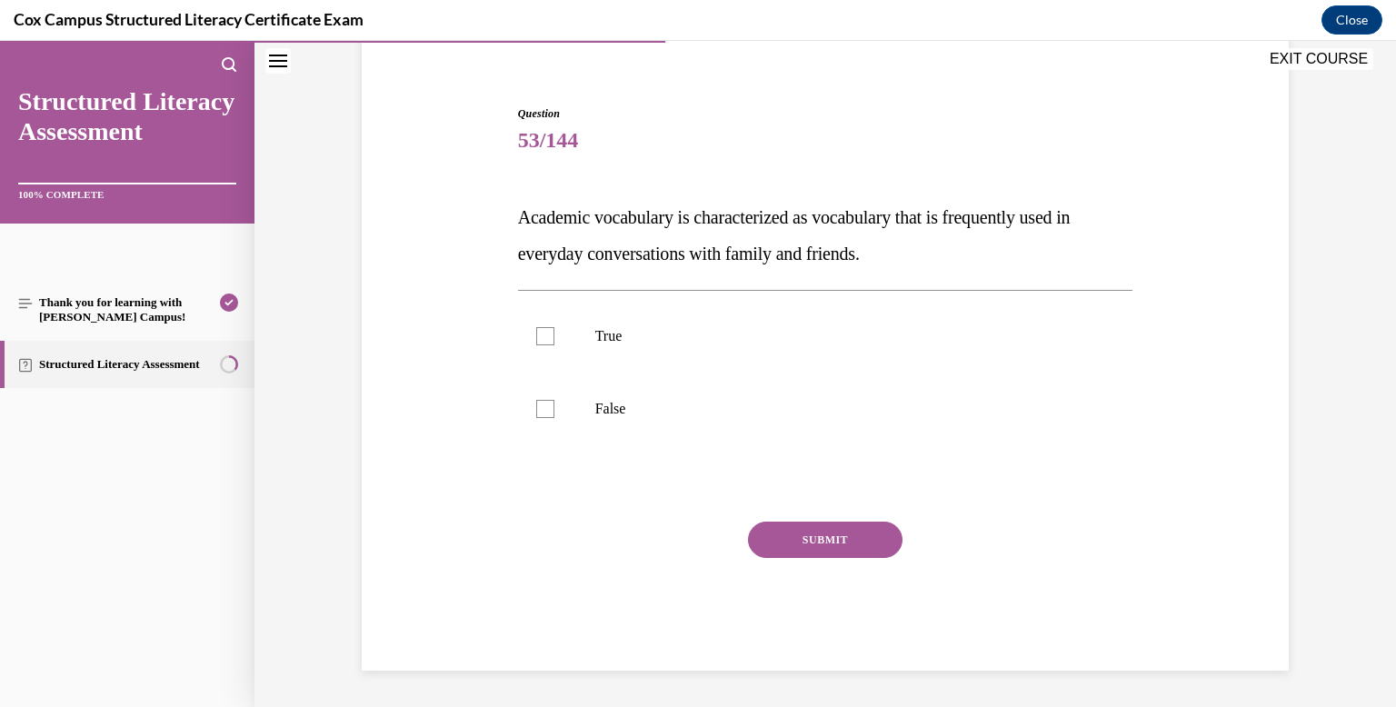
scroll to position [147, 0]
click at [718, 400] on p "False" at bounding box center [841, 409] width 492 height 18
click at [554, 400] on input "False" at bounding box center [545, 409] width 18 height 18
click at [800, 546] on button "SUBMIT" at bounding box center [825, 540] width 154 height 36
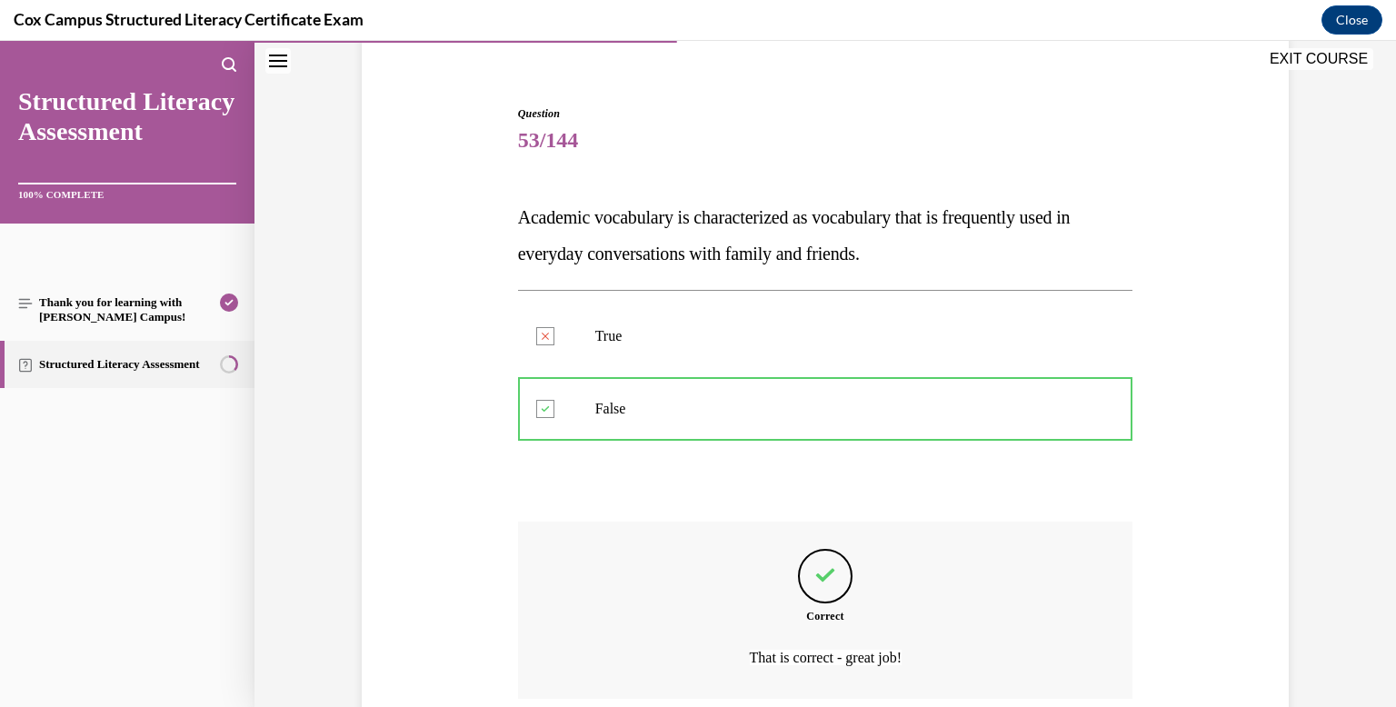
scroll to position [297, 0]
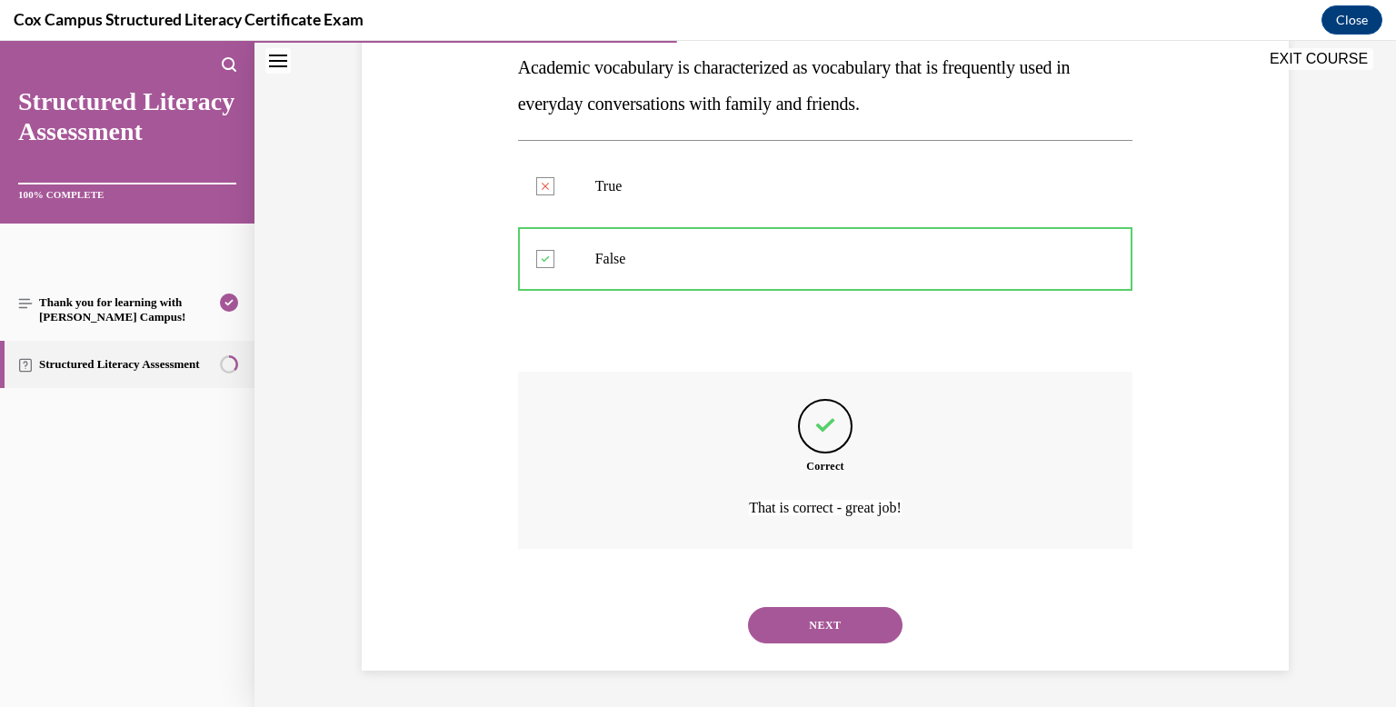
click at [810, 632] on button "NEXT" at bounding box center [825, 625] width 154 height 36
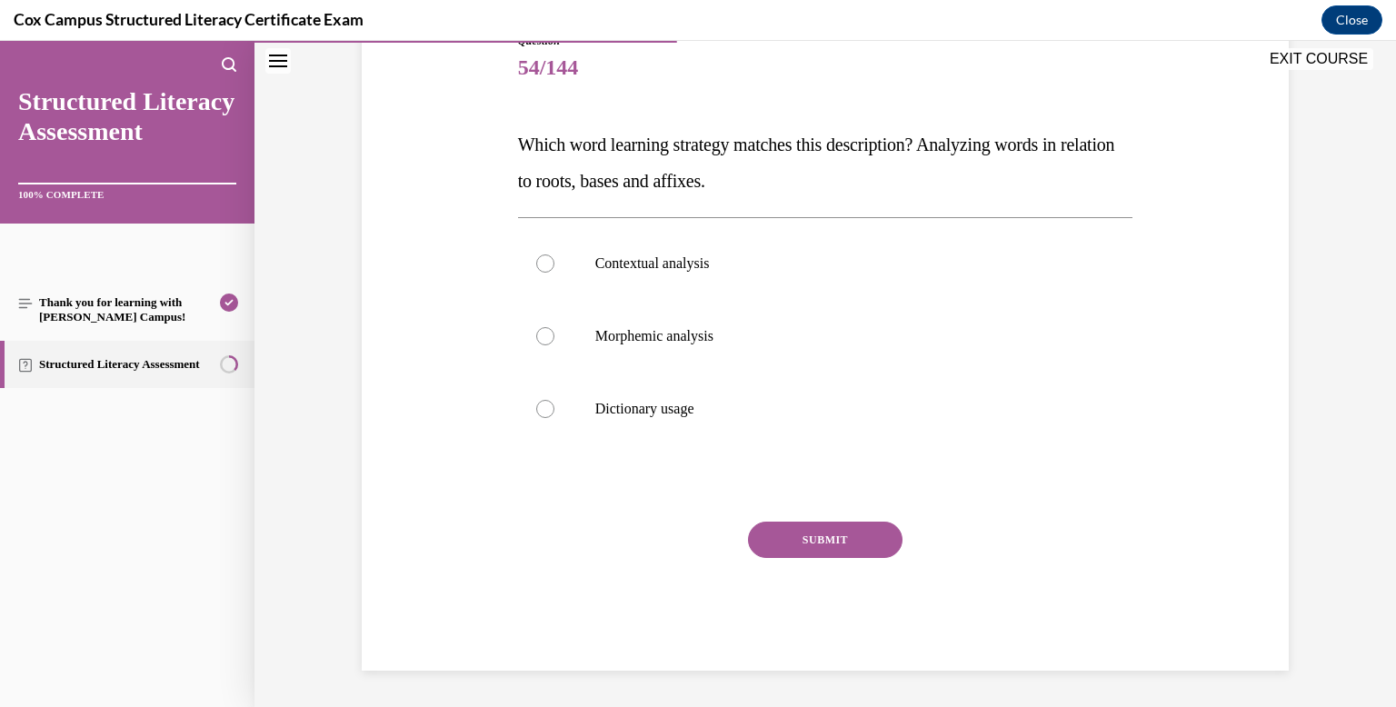
scroll to position [202, 0]
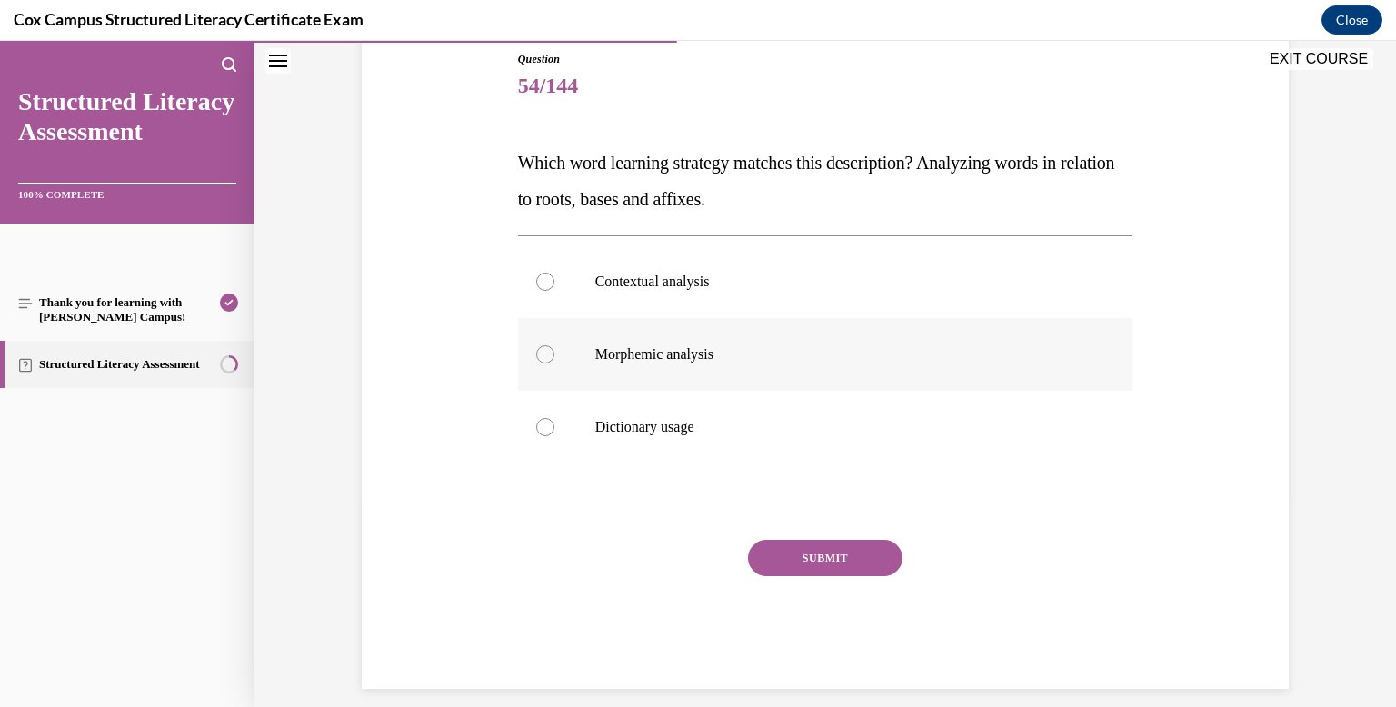
click at [776, 318] on label "Morphemic analysis" at bounding box center [825, 354] width 615 height 73
click at [554, 345] on input "Morphemic analysis" at bounding box center [545, 354] width 18 height 18
click at [794, 562] on button "SUBMIT" at bounding box center [825, 558] width 154 height 36
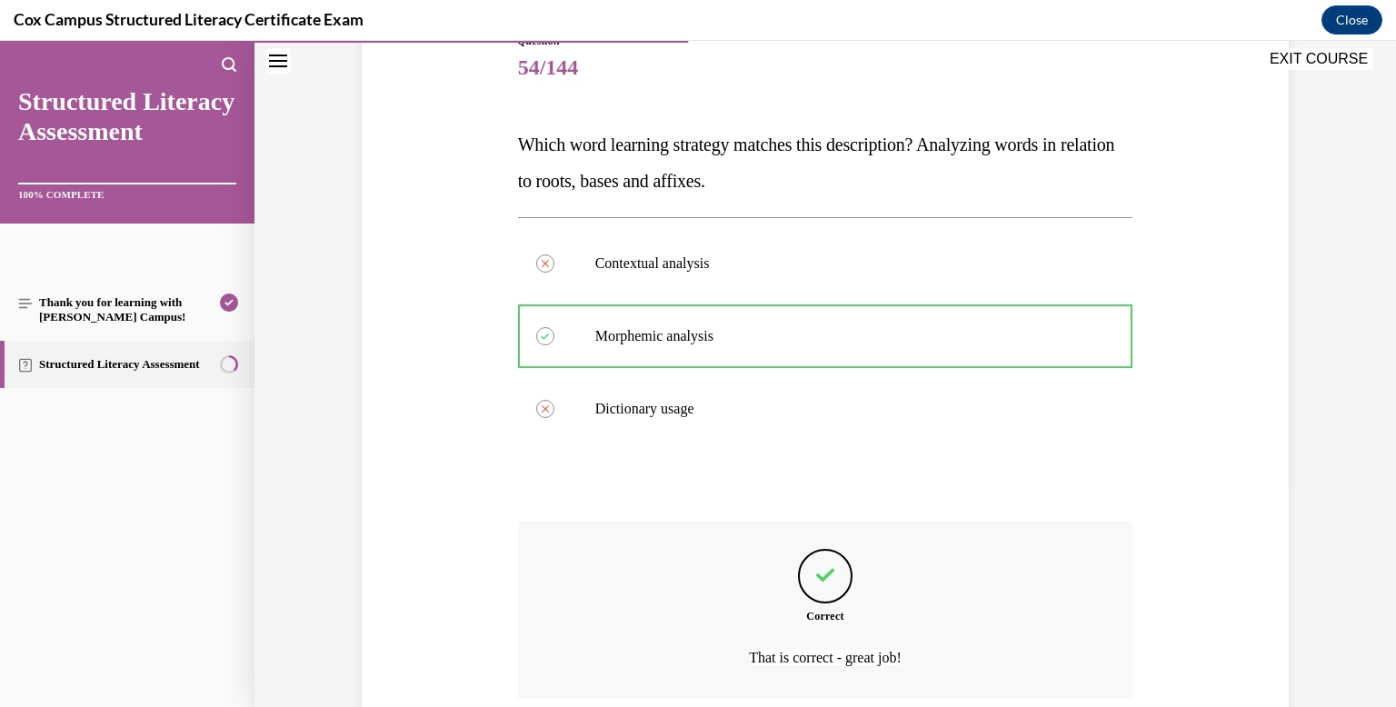
scroll to position [370, 0]
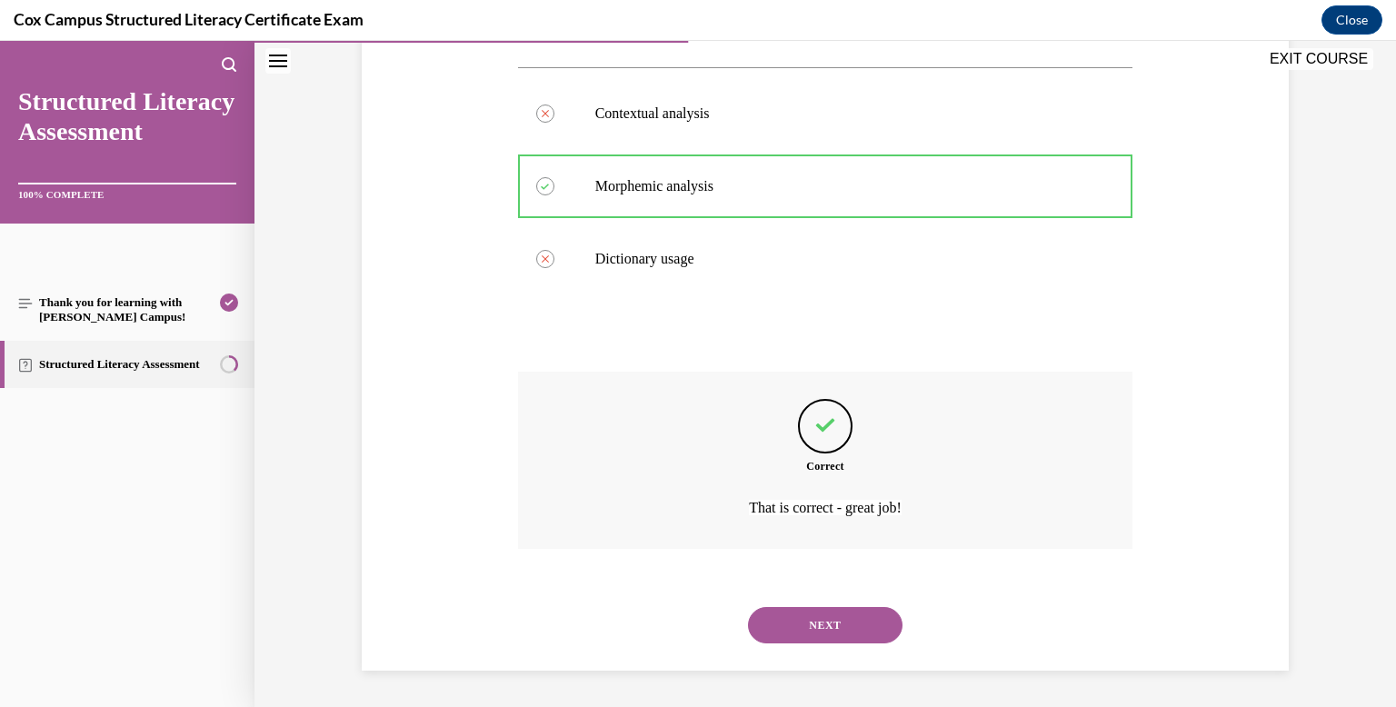
click at [849, 612] on button "NEXT" at bounding box center [825, 625] width 154 height 36
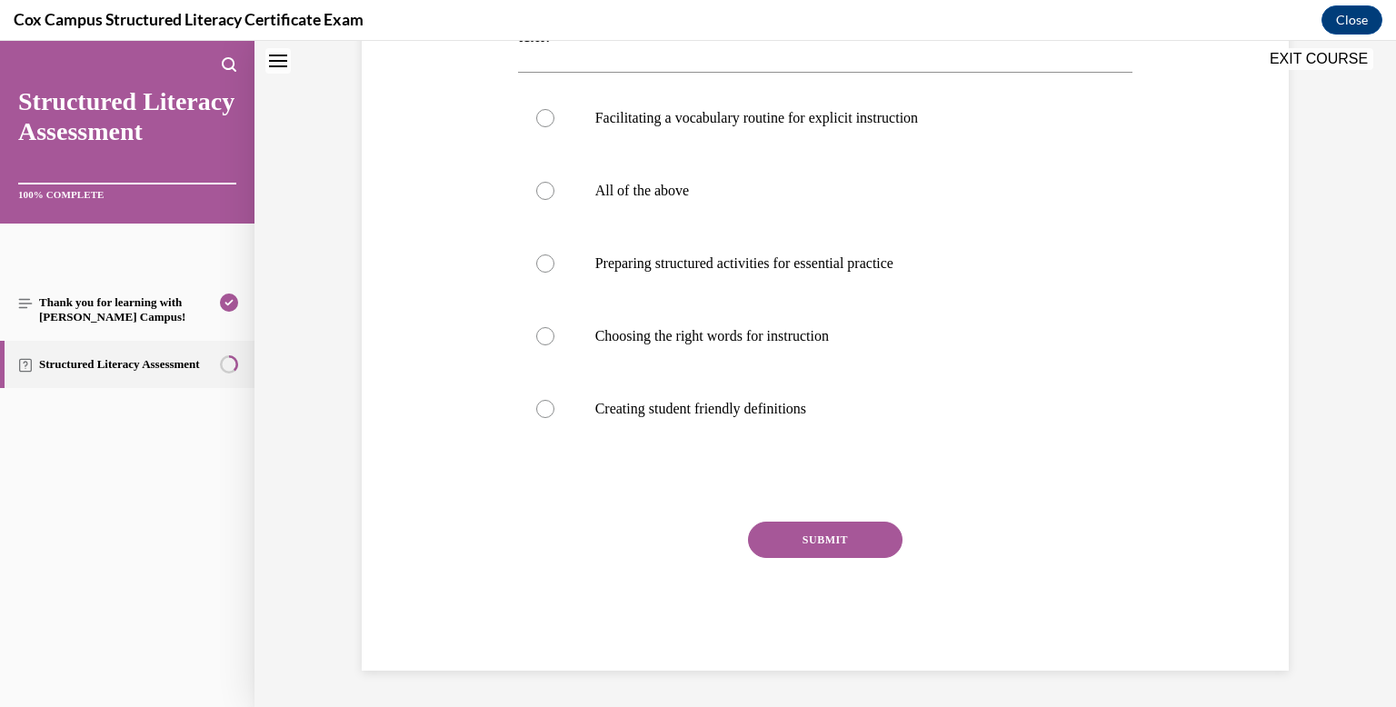
scroll to position [0, 0]
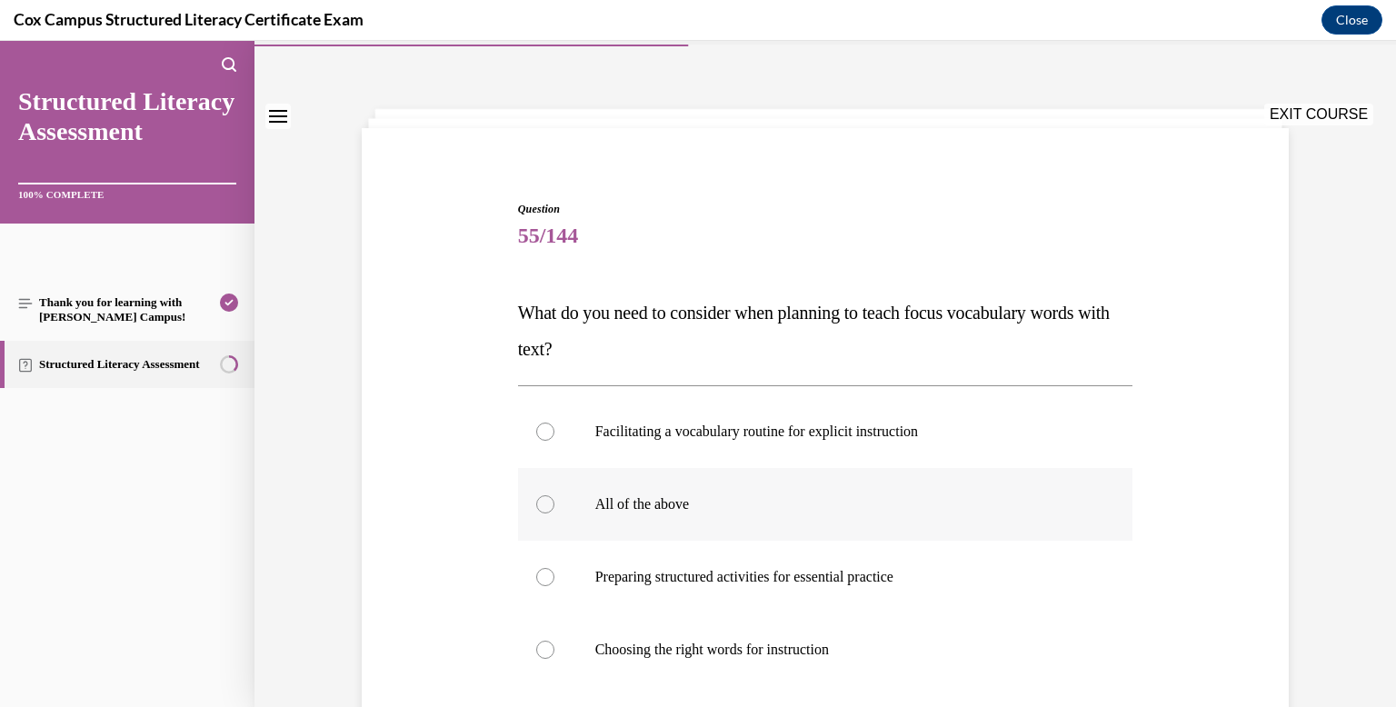
click at [784, 538] on label "All of the above" at bounding box center [825, 504] width 615 height 73
click at [554, 513] on input "All of the above" at bounding box center [545, 504] width 18 height 18
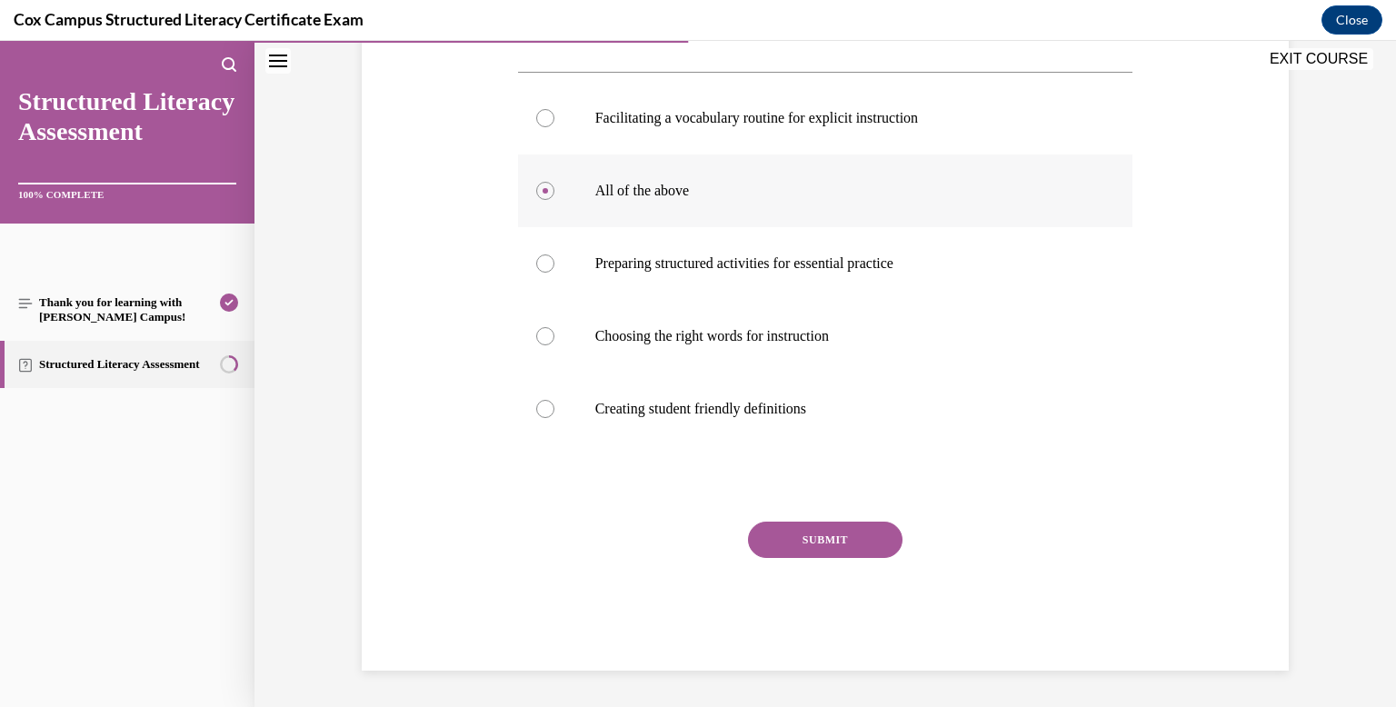
click at [784, 538] on button "SUBMIT" at bounding box center [825, 540] width 154 height 36
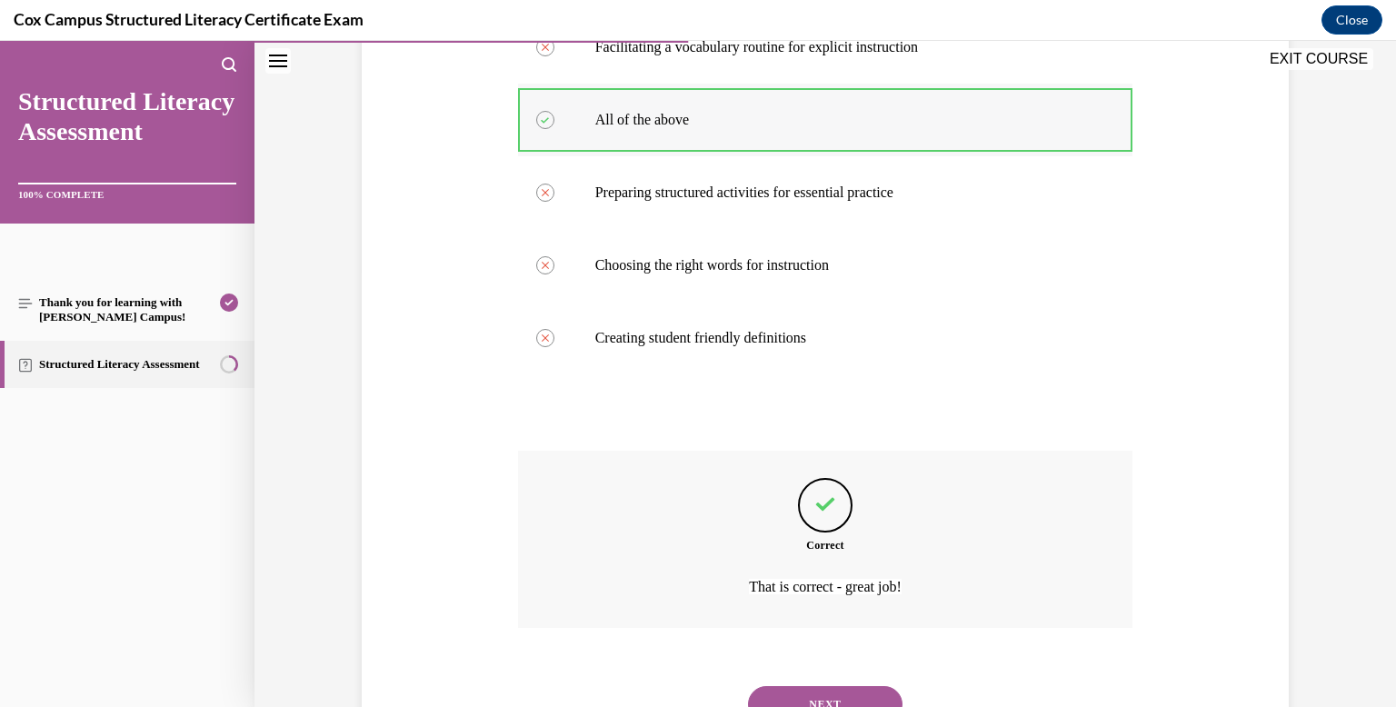
scroll to position [515, 0]
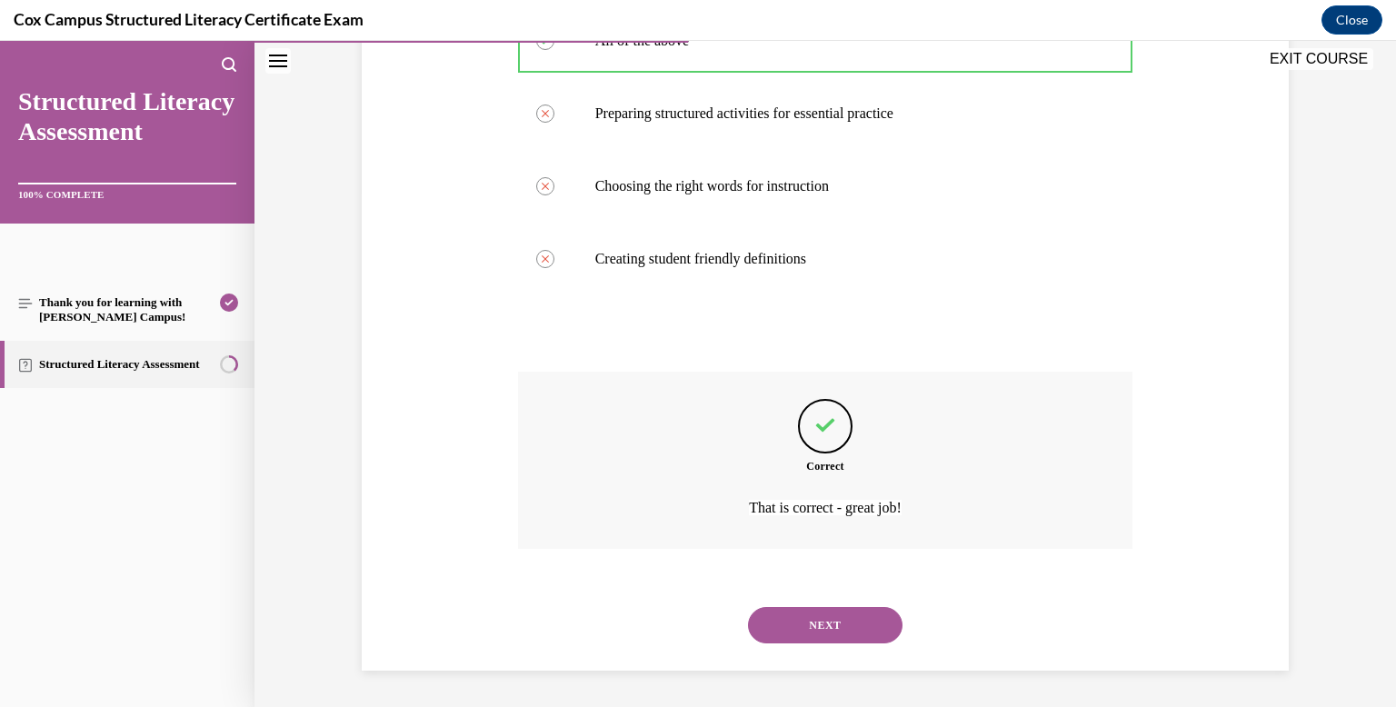
click at [815, 611] on button "NEXT" at bounding box center [825, 625] width 154 height 36
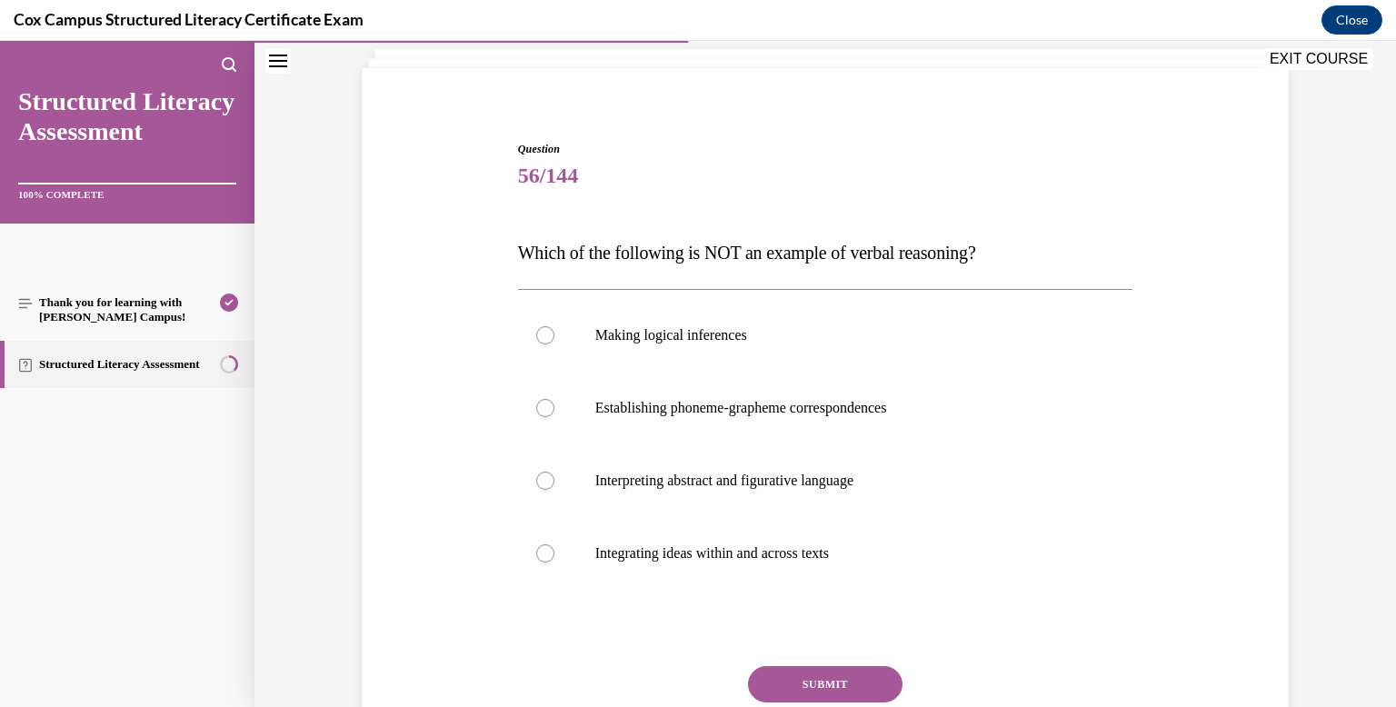
scroll to position [114, 0]
click at [790, 423] on label "Establishing phoneme-grapheme correspondences" at bounding box center [825, 406] width 615 height 73
click at [554, 415] on input "Establishing phoneme-grapheme correspondences" at bounding box center [545, 406] width 18 height 18
click at [822, 682] on button "SUBMIT" at bounding box center [825, 682] width 154 height 36
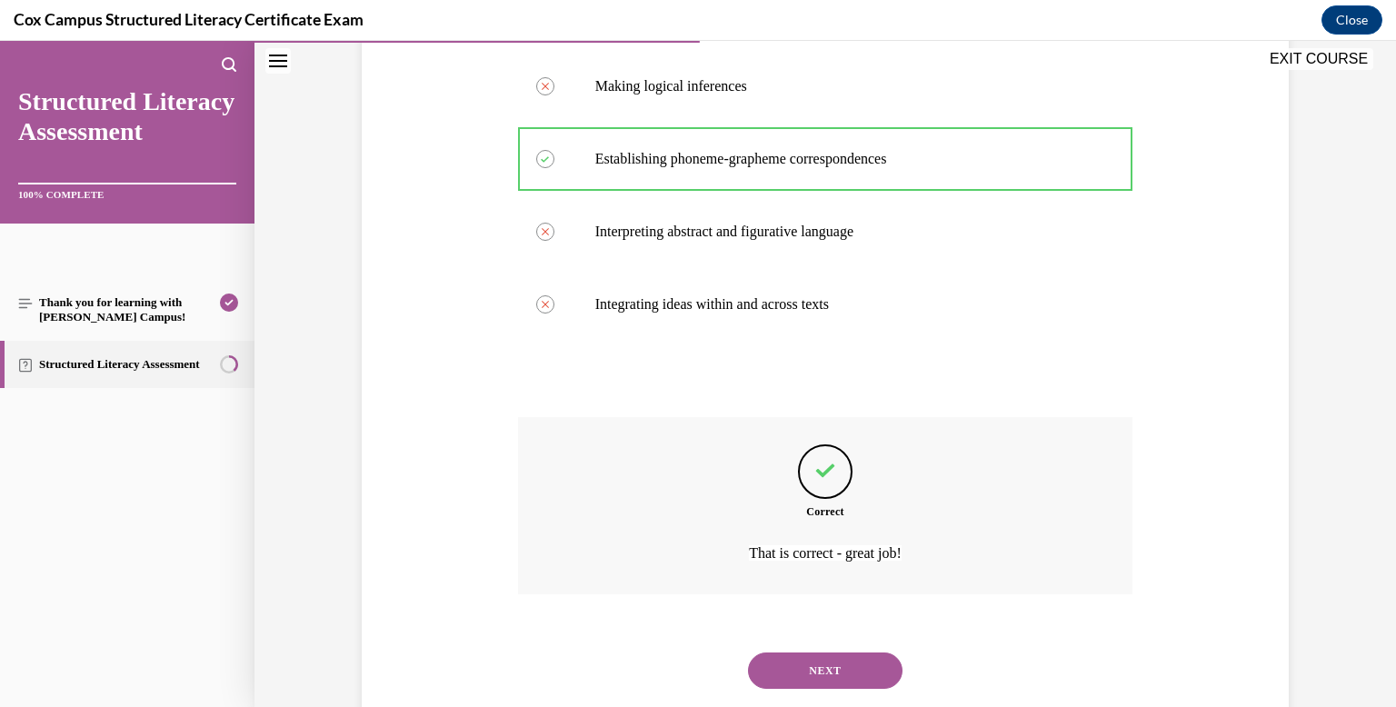
scroll to position [406, 0]
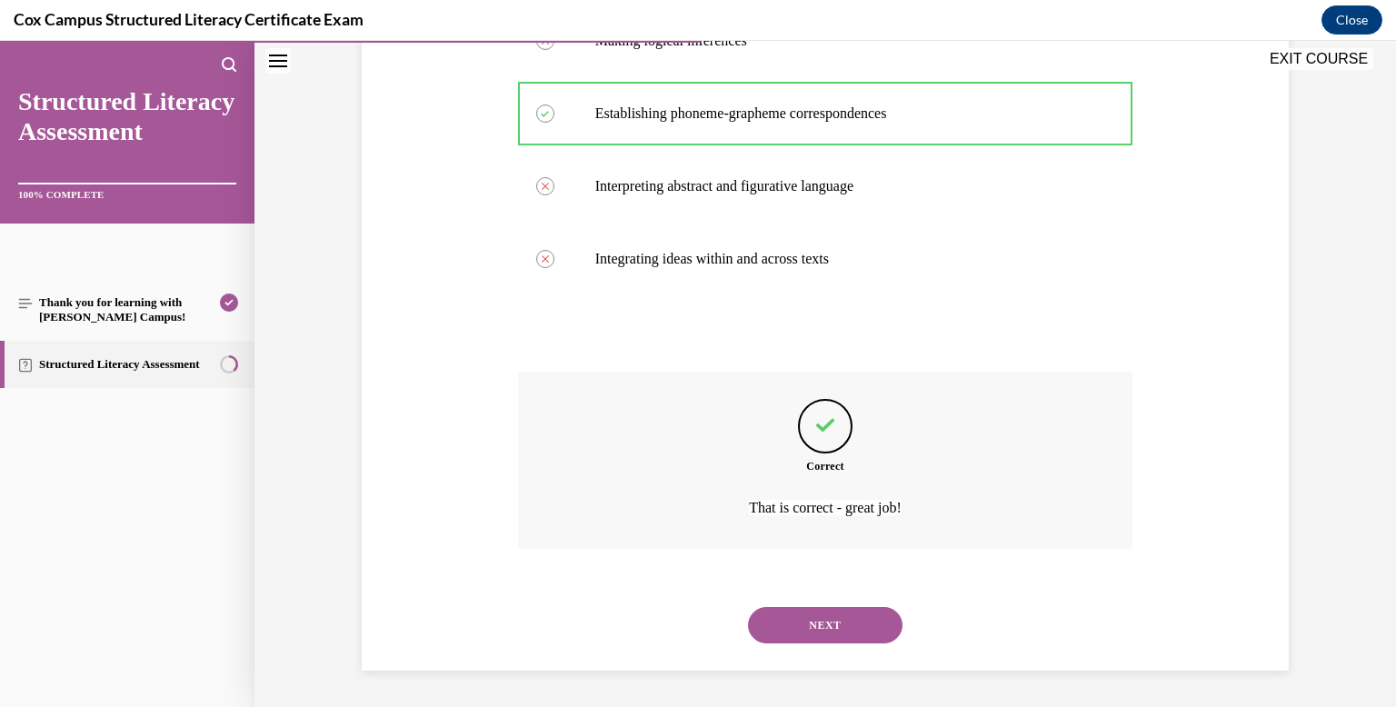
click at [809, 632] on button "NEXT" at bounding box center [825, 625] width 154 height 36
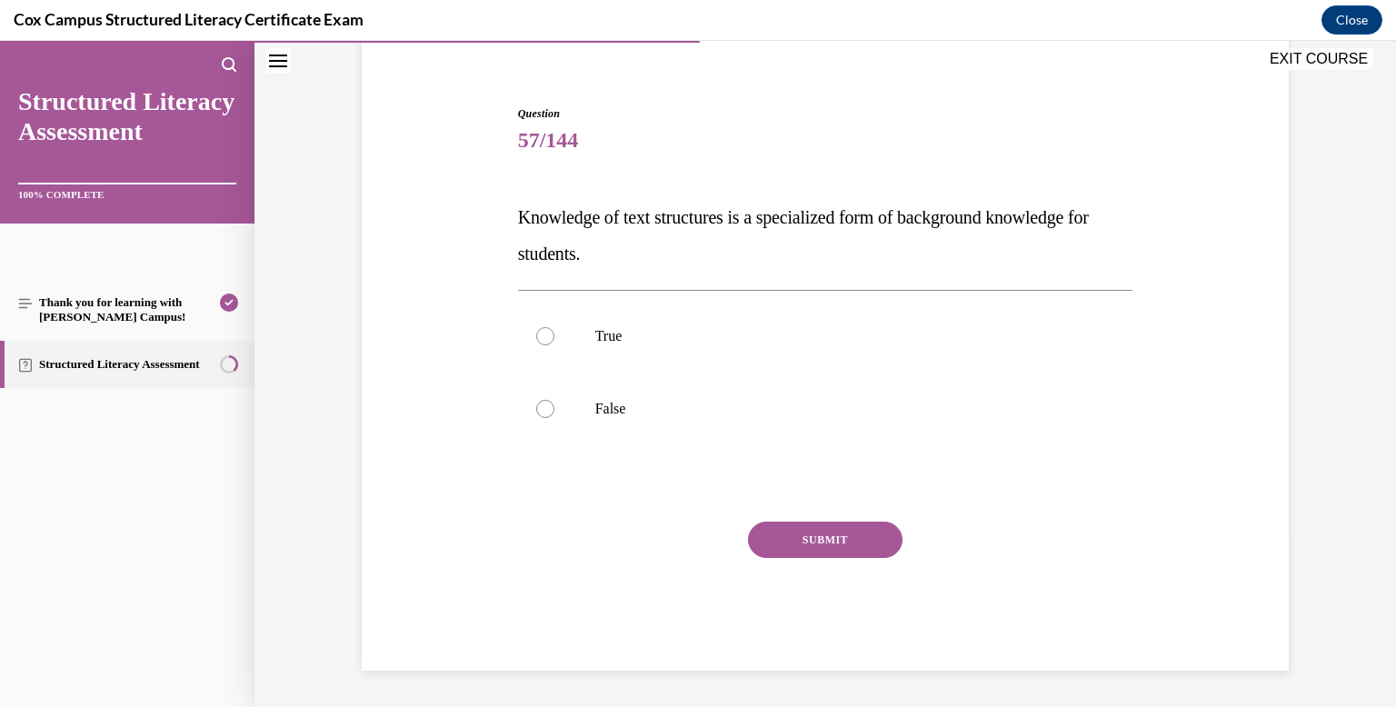
scroll to position [147, 0]
click at [710, 317] on label "True" at bounding box center [825, 336] width 615 height 73
click at [554, 327] on input "True" at bounding box center [545, 336] width 18 height 18
click at [832, 541] on button "SUBMIT" at bounding box center [825, 540] width 154 height 36
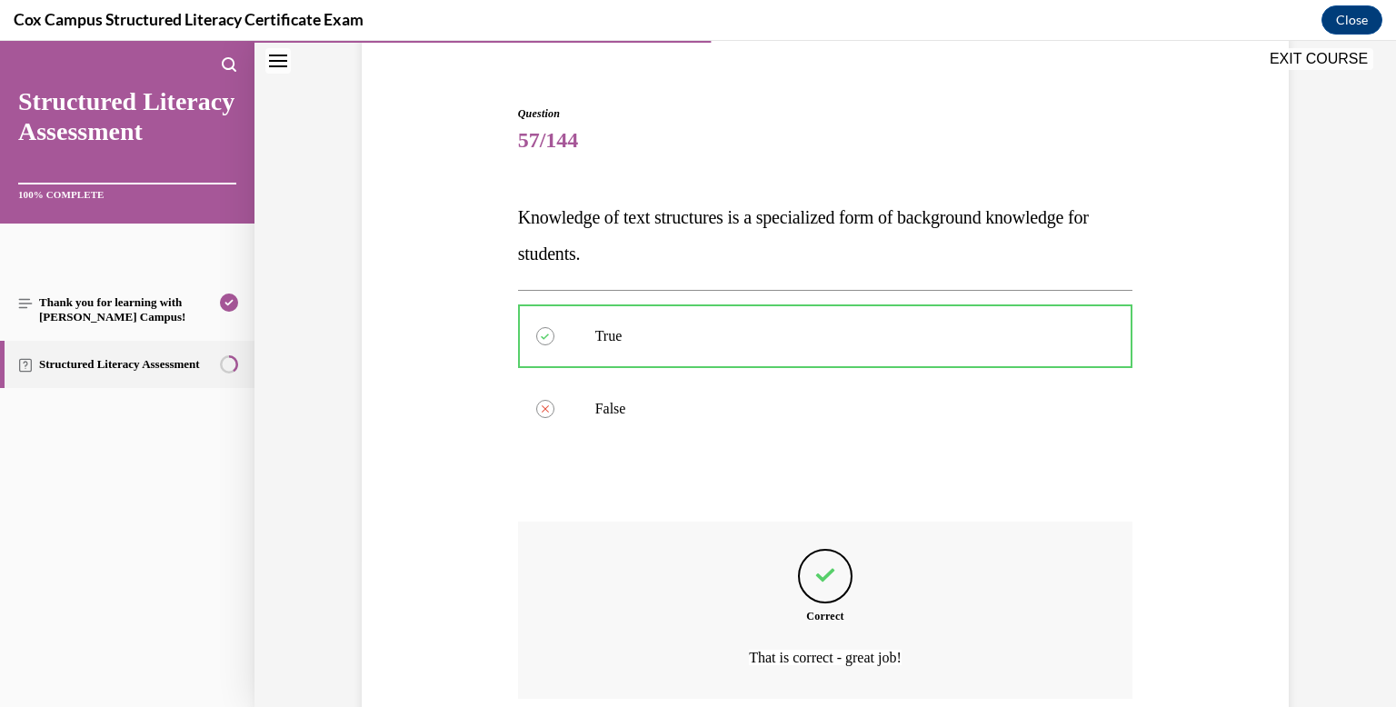
scroll to position [297, 0]
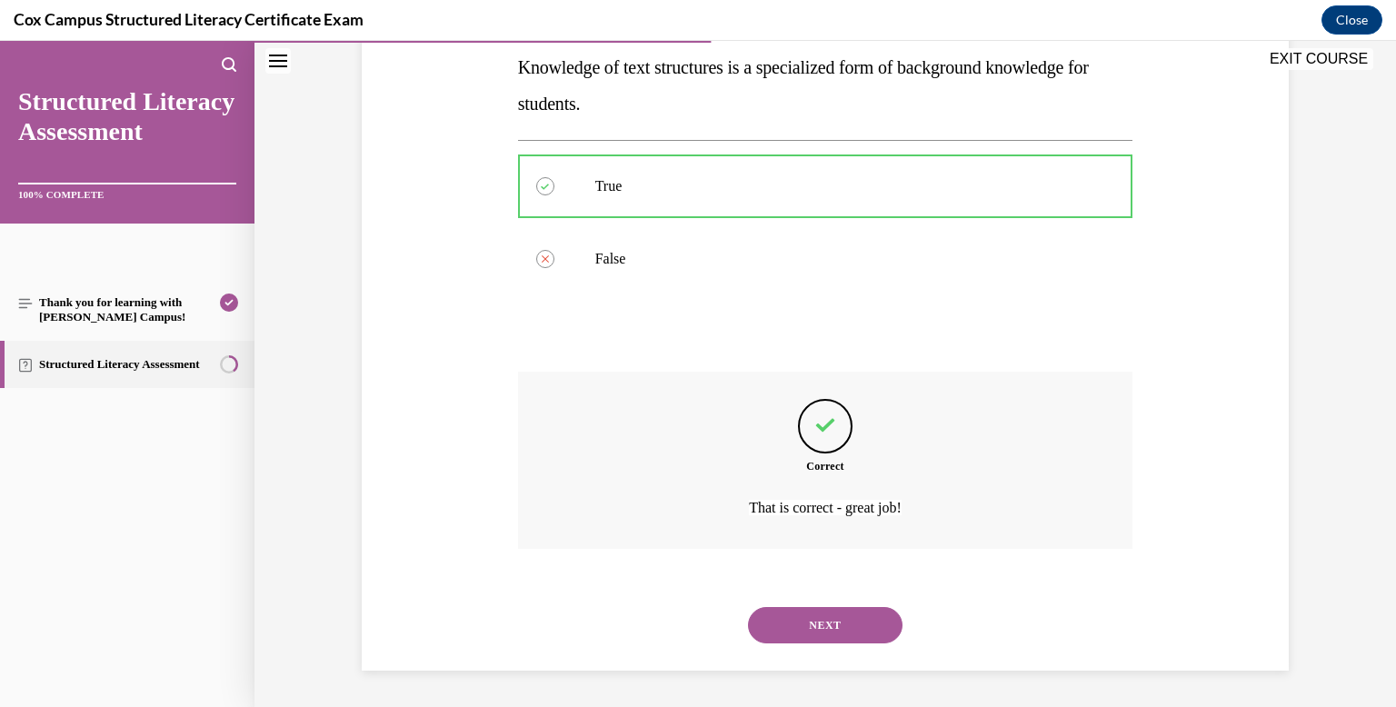
click at [856, 631] on button "NEXT" at bounding box center [825, 625] width 154 height 36
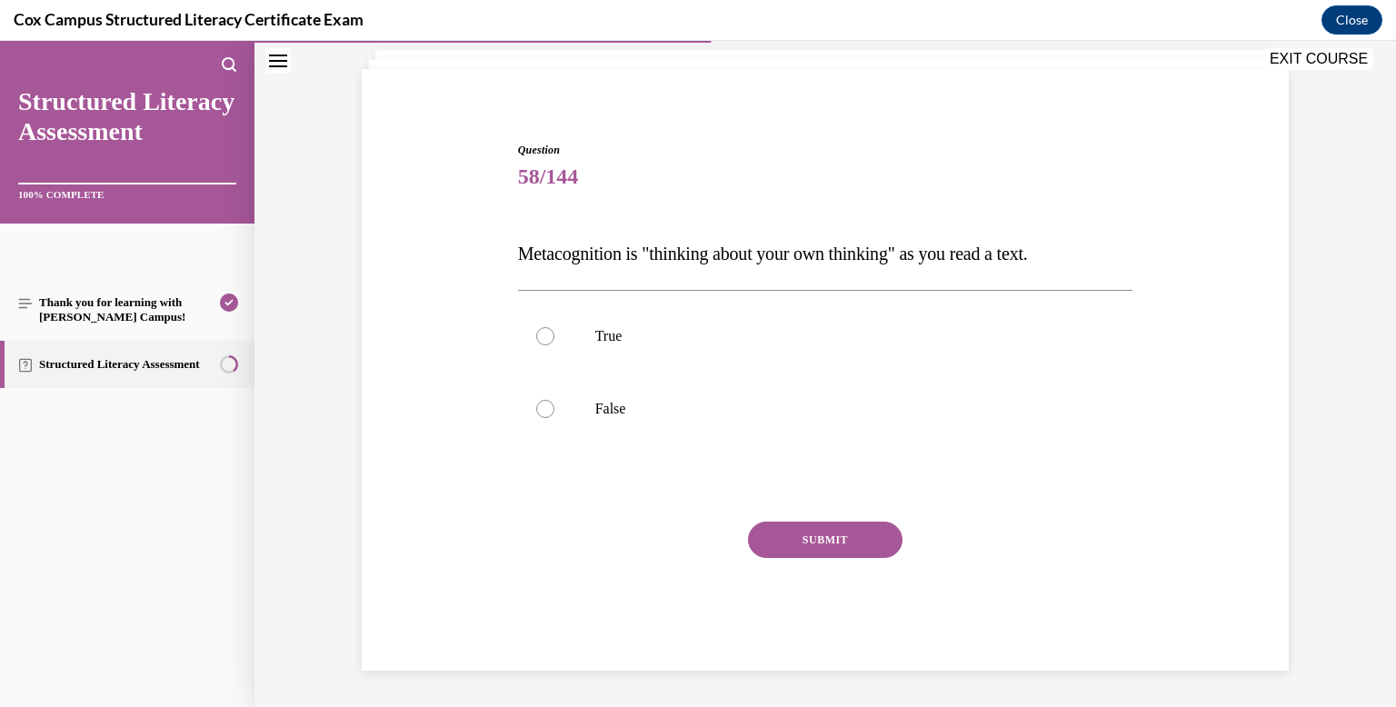
scroll to position [111, 0]
click at [729, 349] on label "True" at bounding box center [825, 336] width 615 height 73
click at [554, 345] on input "True" at bounding box center [545, 336] width 18 height 18
click at [810, 524] on button "SUBMIT" at bounding box center [825, 540] width 154 height 36
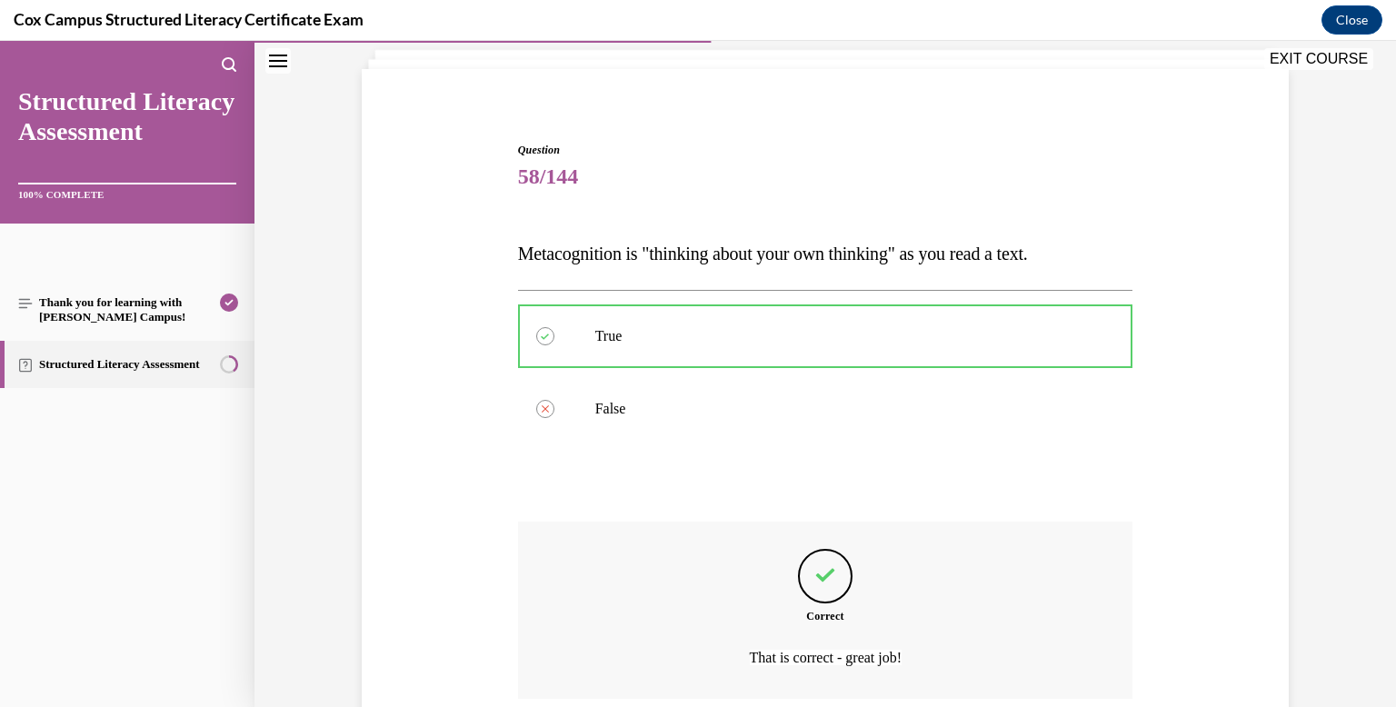
scroll to position [261, 0]
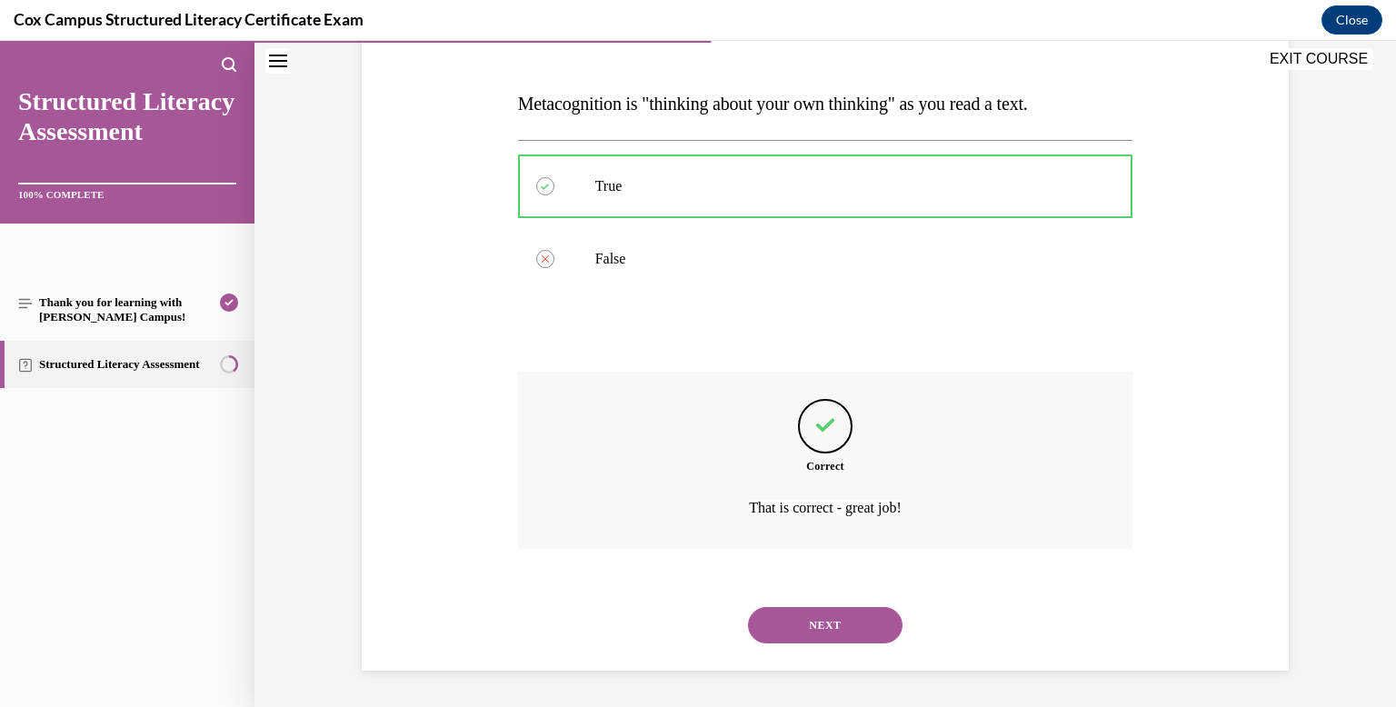
click at [802, 621] on button "NEXT" at bounding box center [825, 625] width 154 height 36
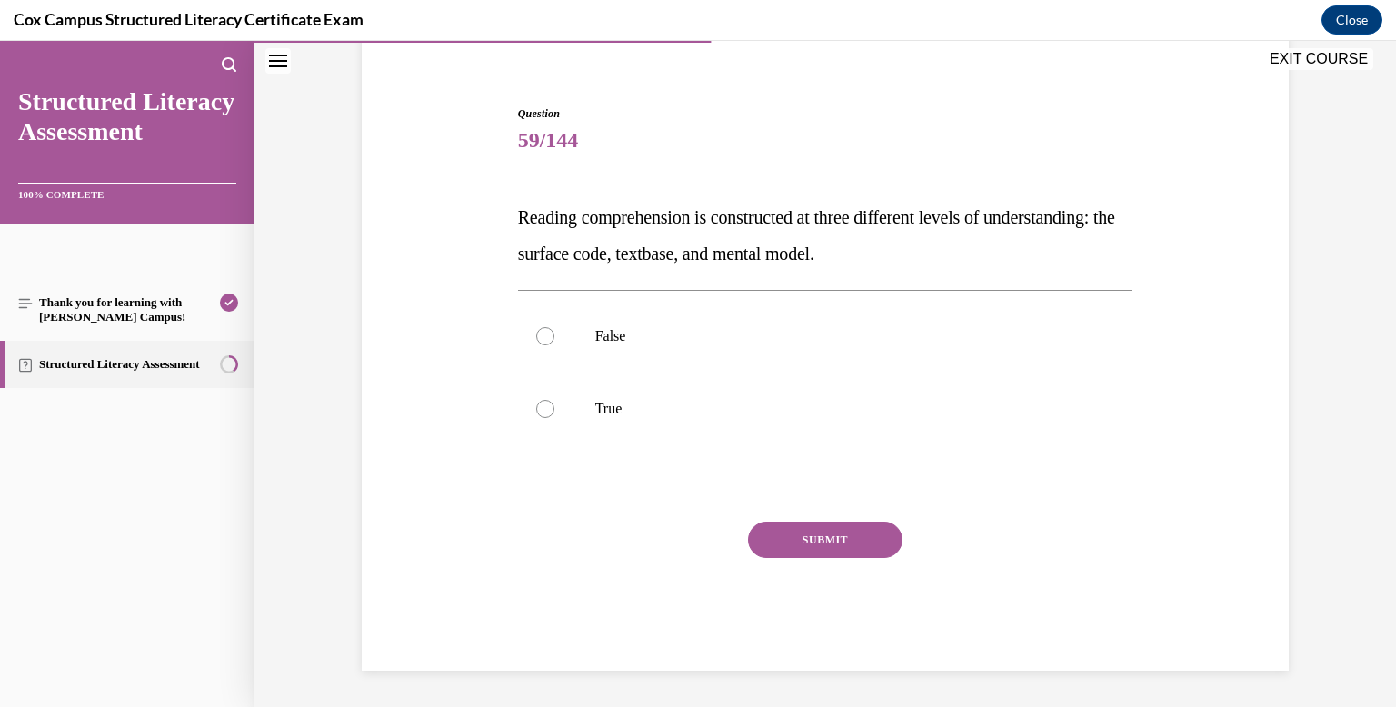
scroll to position [147, 0]
click at [659, 343] on p "False" at bounding box center [841, 336] width 492 height 18
click at [554, 343] on input "False" at bounding box center [545, 336] width 18 height 18
click at [667, 425] on label "True" at bounding box center [825, 409] width 615 height 73
click at [554, 418] on input "True" at bounding box center [545, 409] width 18 height 18
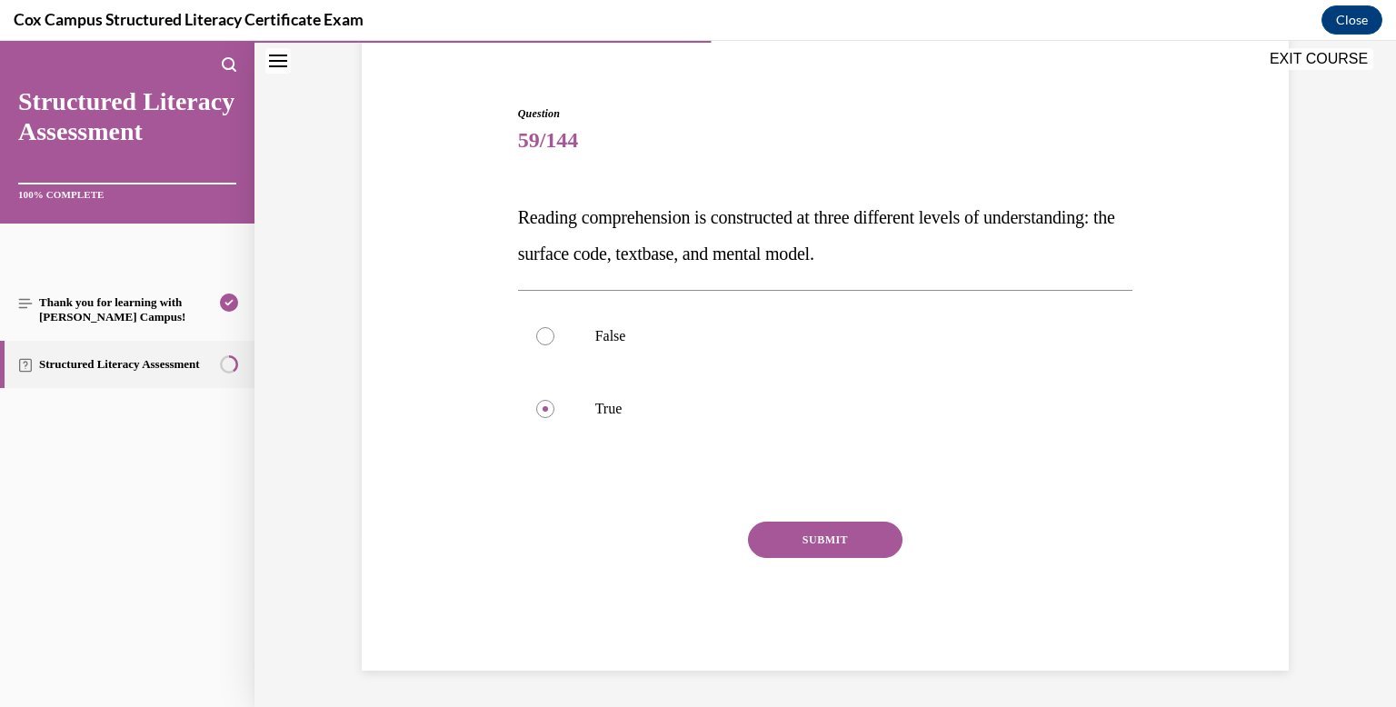
click at [798, 541] on button "SUBMIT" at bounding box center [825, 540] width 154 height 36
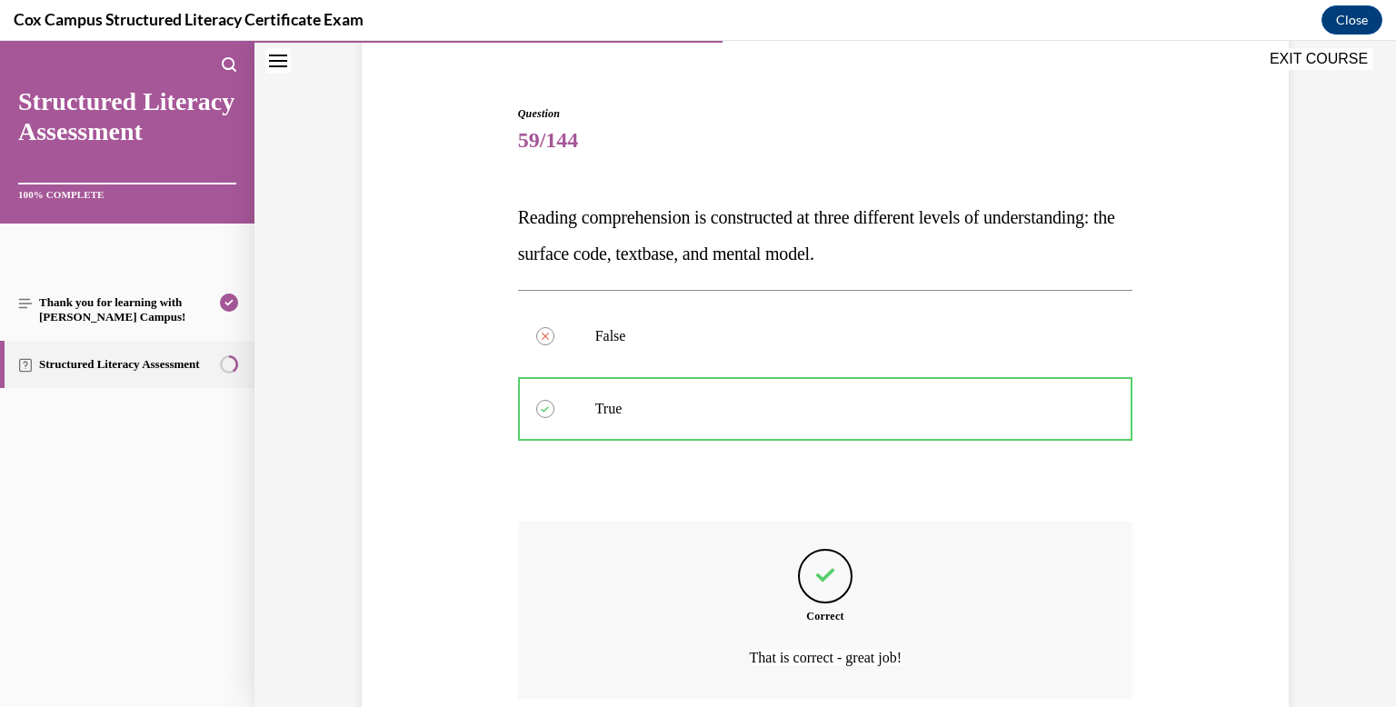
scroll to position [297, 0]
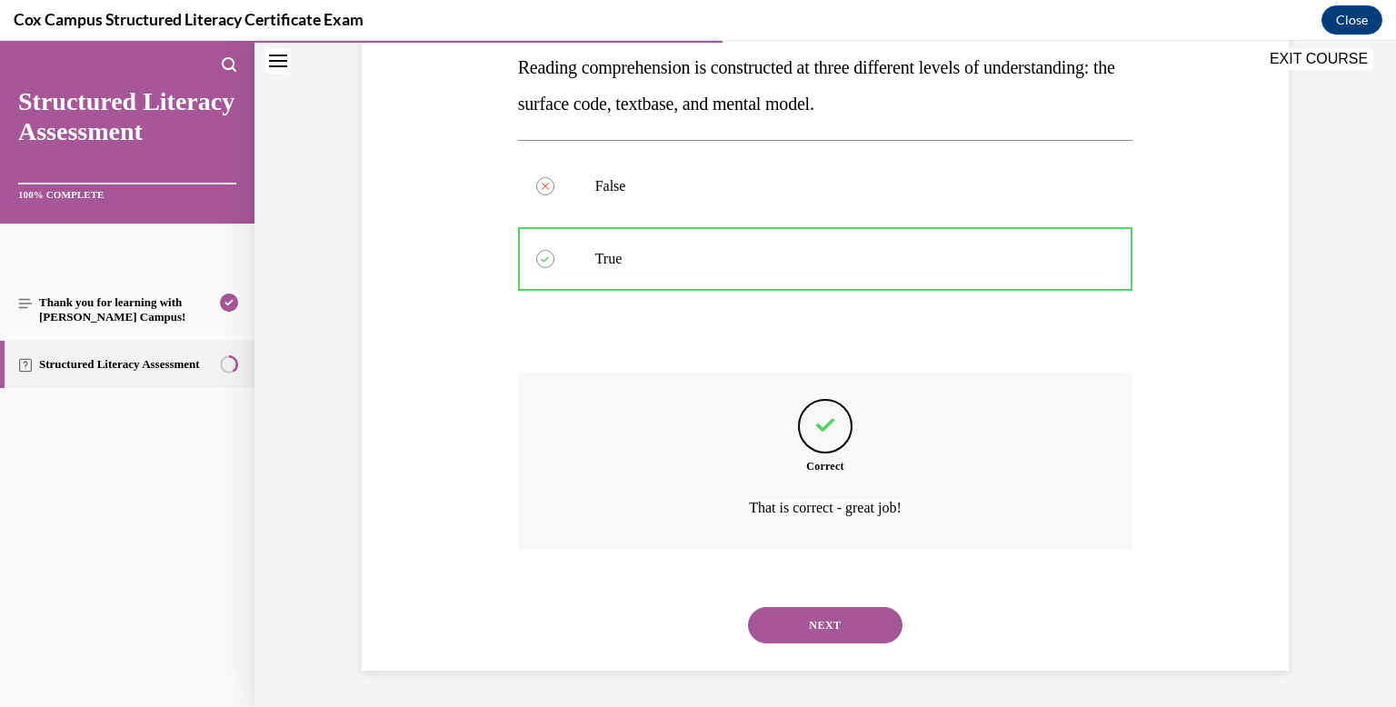
click at [812, 622] on button "NEXT" at bounding box center [825, 625] width 154 height 36
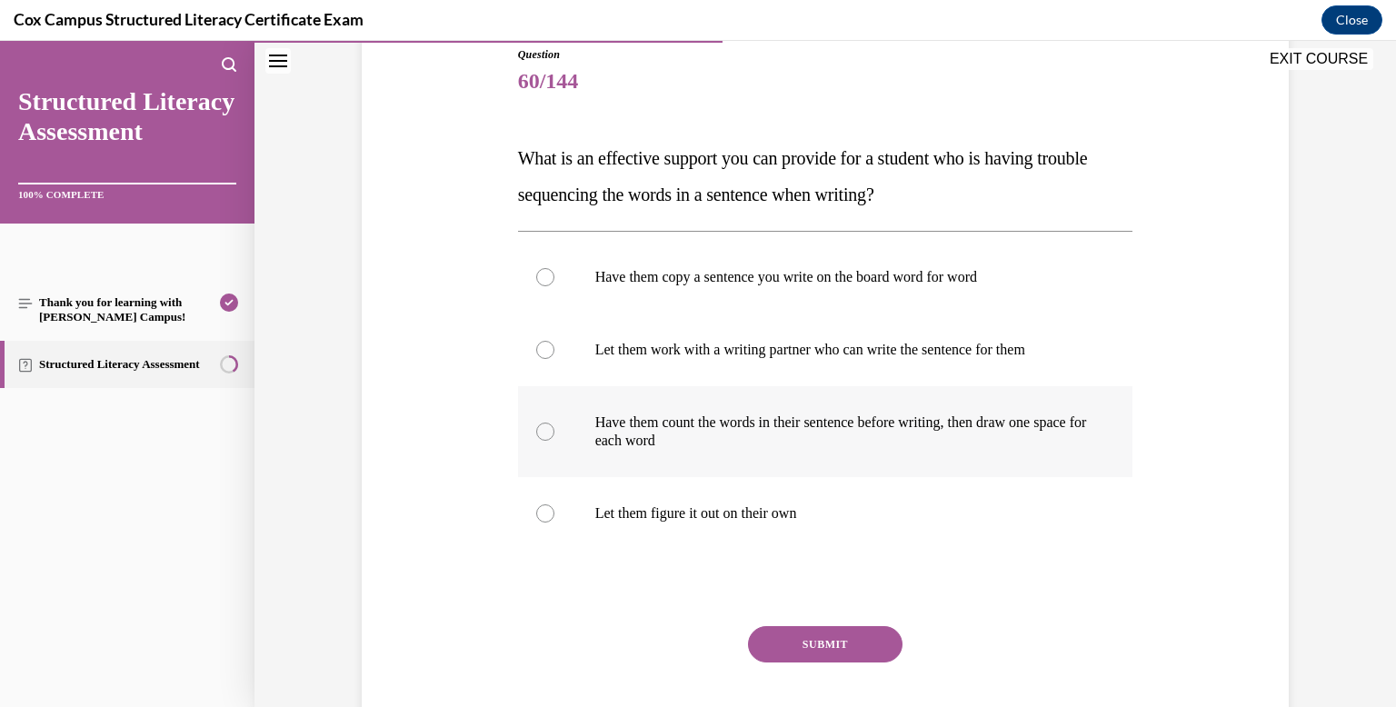
scroll to position [207, 0]
click at [748, 413] on p "Have them count the words in their sentence before writing, then draw one space…" at bounding box center [841, 431] width 492 height 36
click at [554, 422] on input "Have them count the words in their sentence before writing, then draw one space…" at bounding box center [545, 431] width 18 height 18
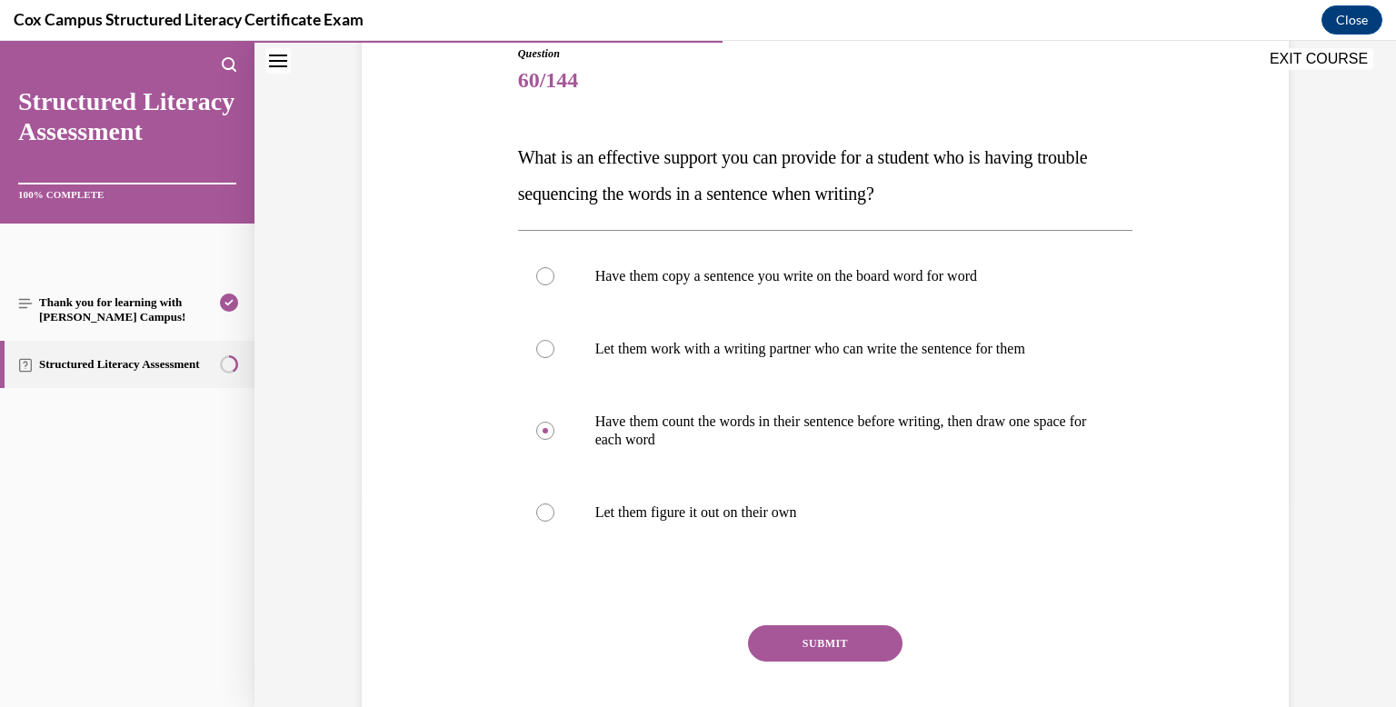
click at [808, 645] on button "SUBMIT" at bounding box center [825, 643] width 154 height 36
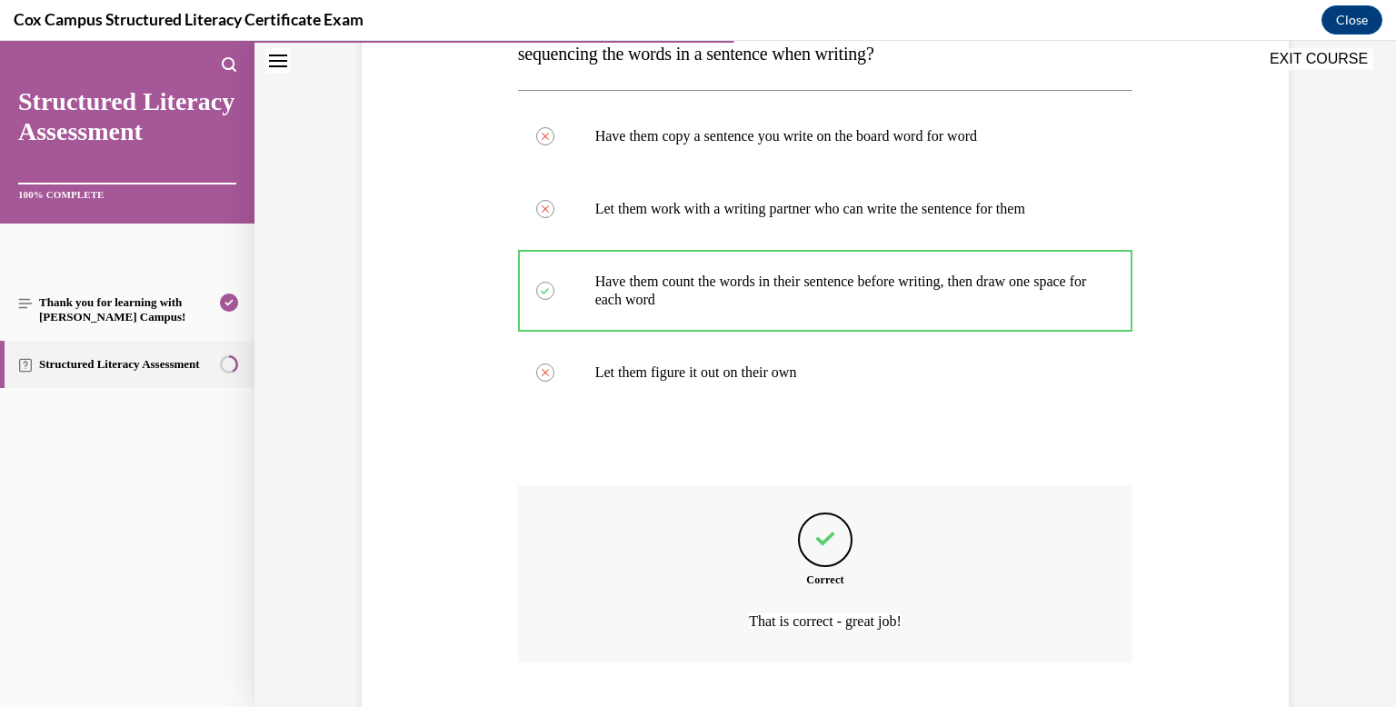
scroll to position [461, 0]
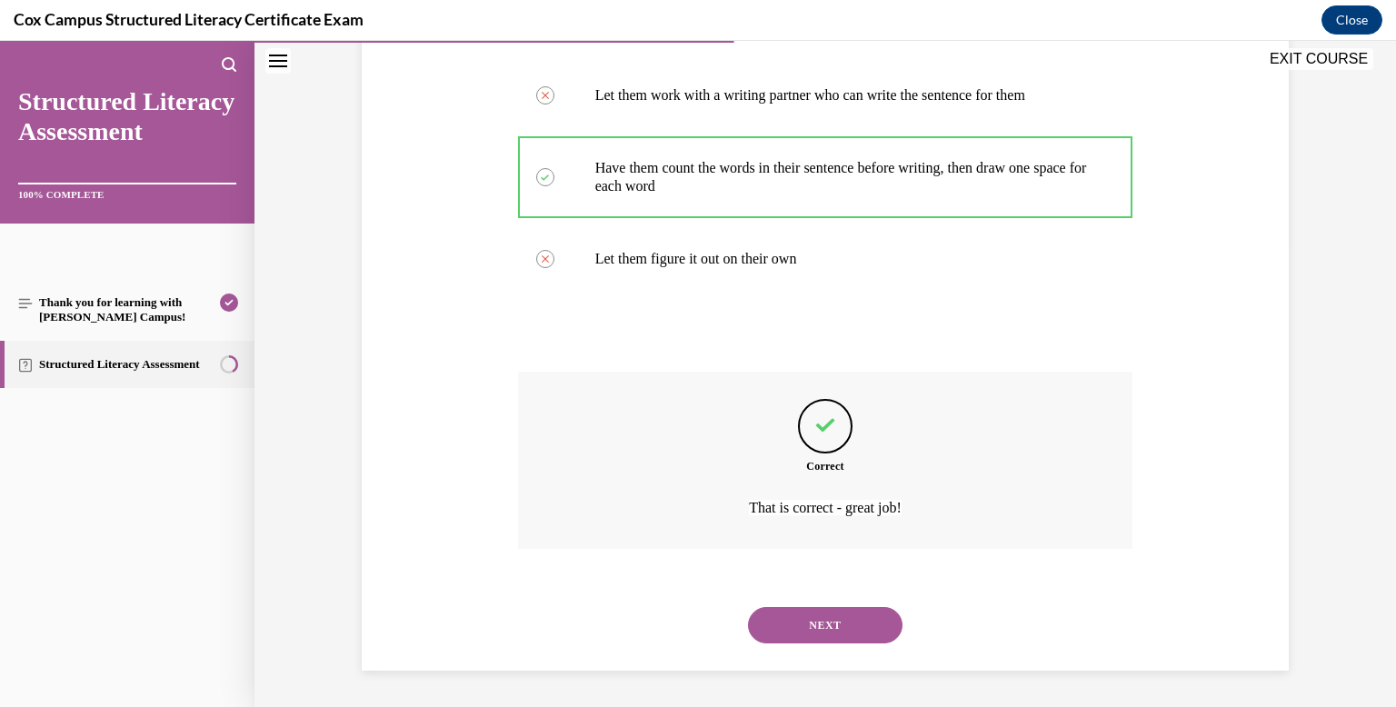
click at [866, 648] on div "NEXT" at bounding box center [825, 625] width 615 height 73
click at [855, 616] on button "NEXT" at bounding box center [825, 625] width 154 height 36
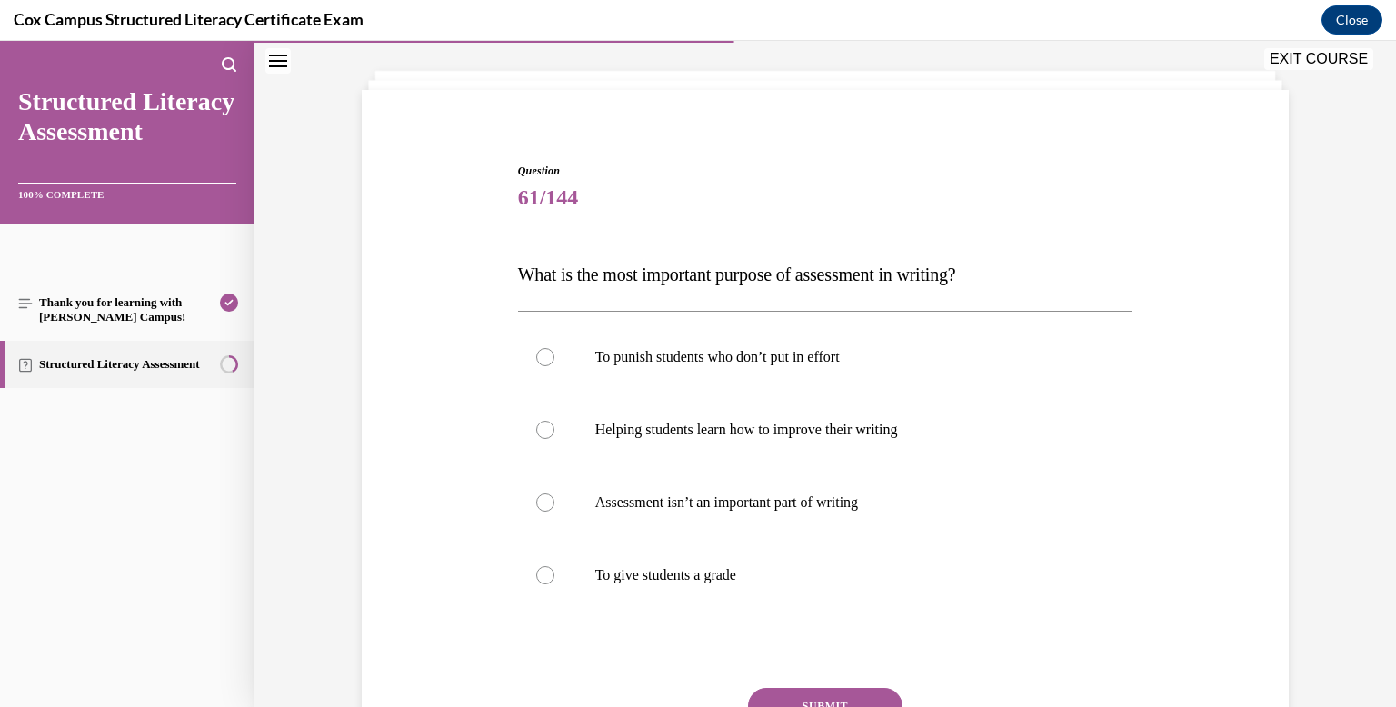
scroll to position [126, 0]
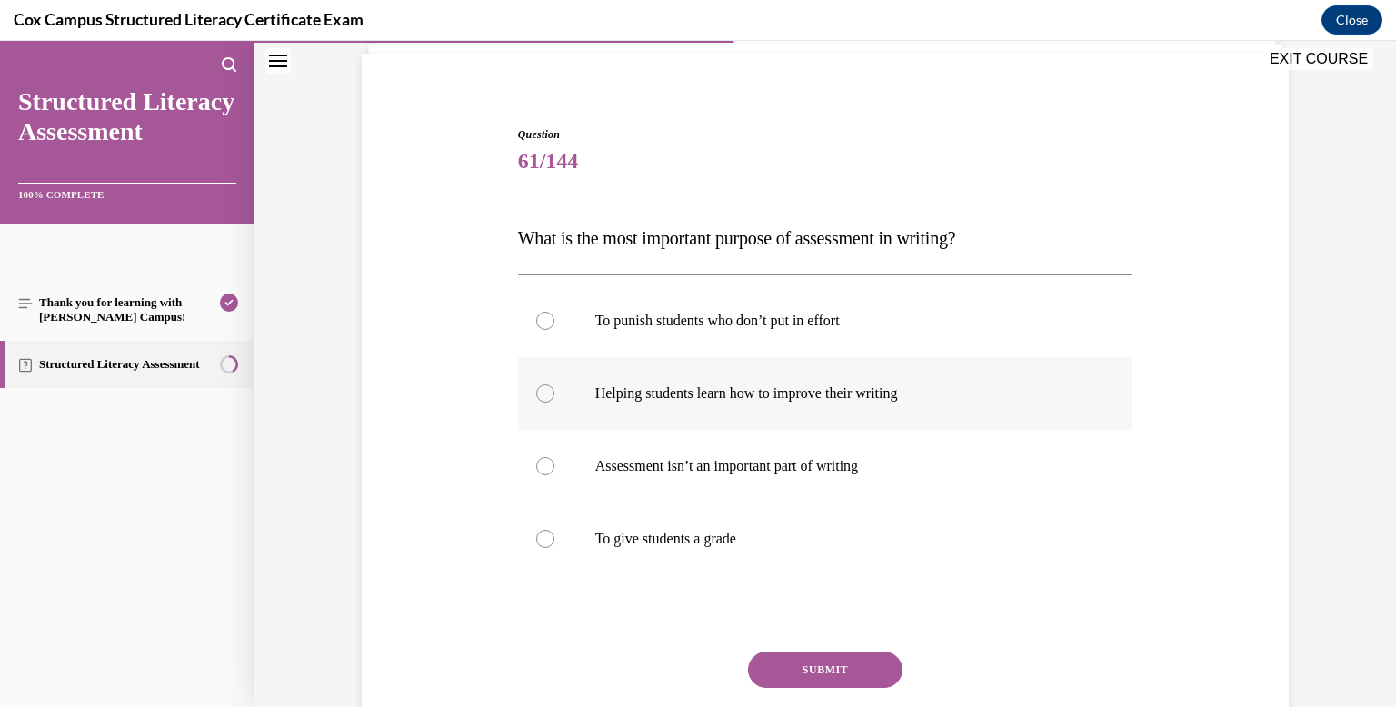
click at [806, 416] on label "Helping students learn how to improve their writing" at bounding box center [825, 393] width 615 height 73
click at [554, 403] on input "Helping students learn how to improve their writing" at bounding box center [545, 393] width 18 height 18
click at [808, 661] on button "SUBMIT" at bounding box center [825, 669] width 154 height 36
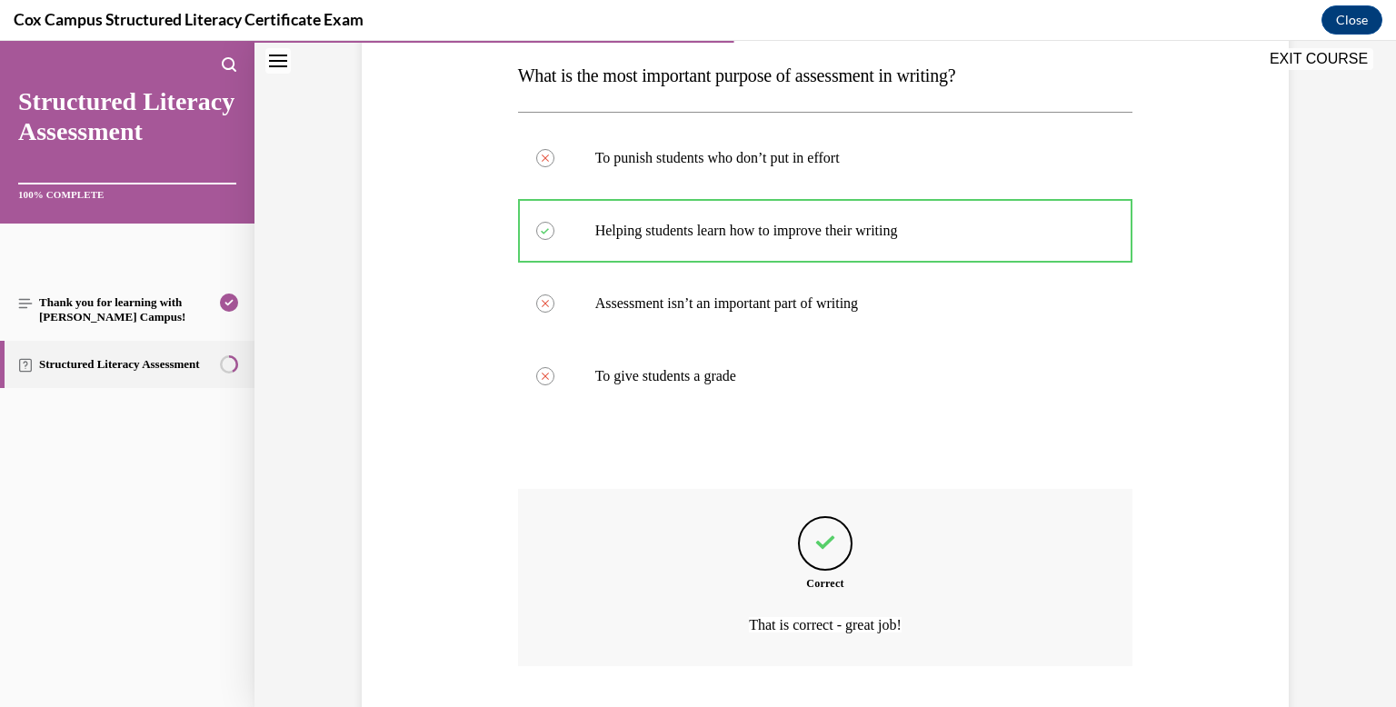
scroll to position [406, 0]
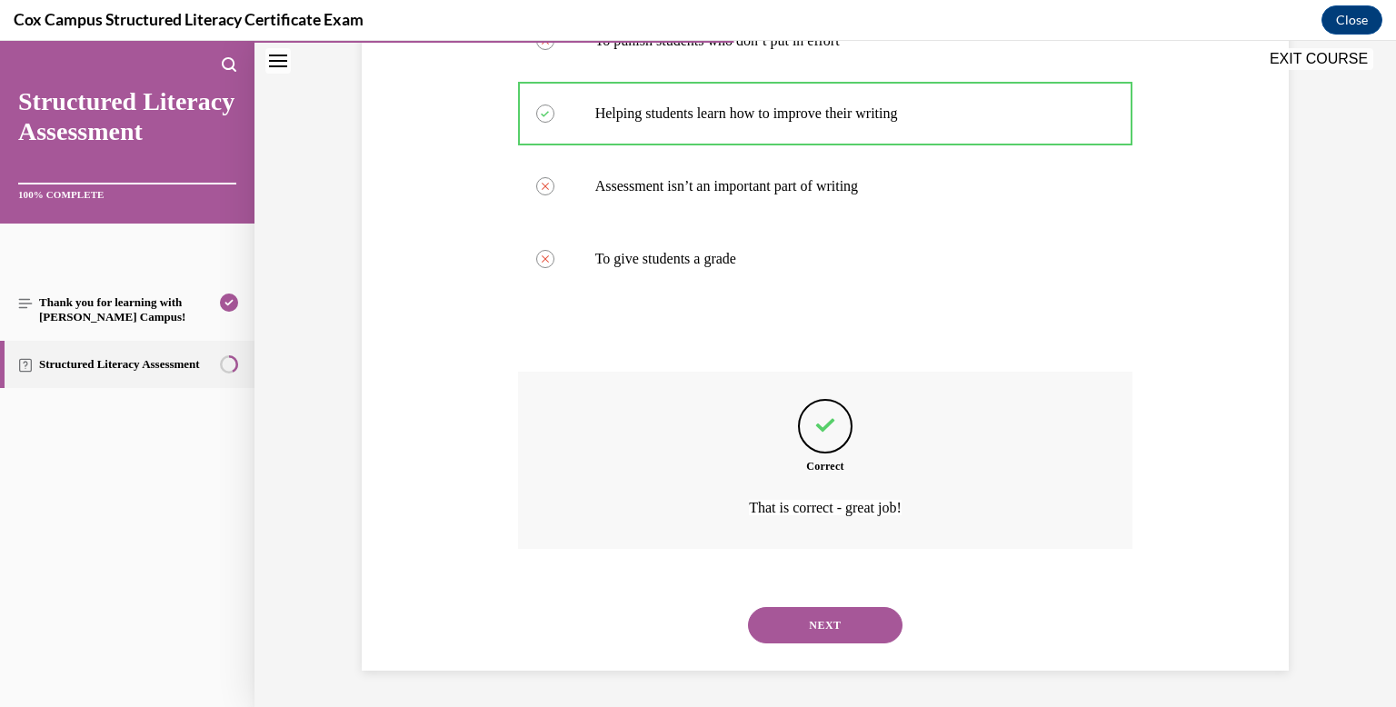
click at [814, 619] on button "NEXT" at bounding box center [825, 625] width 154 height 36
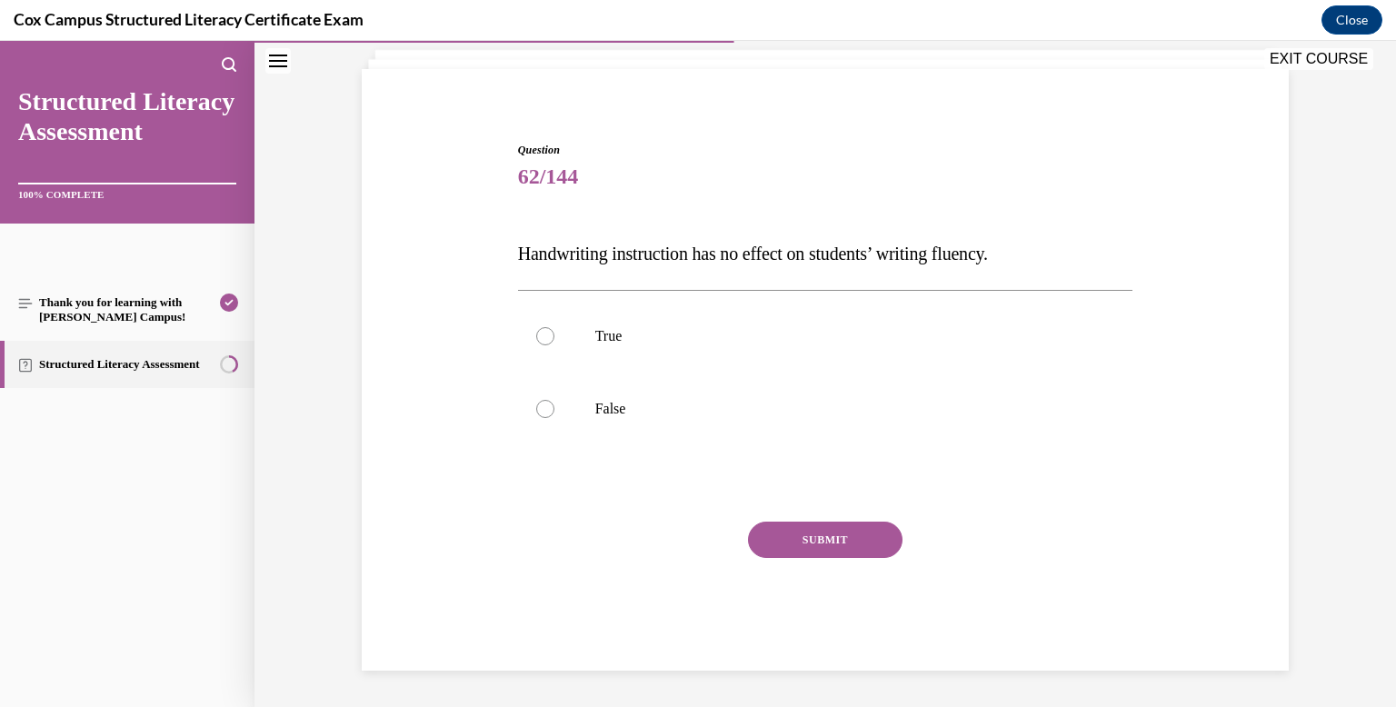
scroll to position [111, 0]
click at [694, 398] on label "False" at bounding box center [825, 409] width 615 height 73
click at [554, 400] on input "False" at bounding box center [545, 409] width 18 height 18
click at [831, 555] on button "SUBMIT" at bounding box center [825, 540] width 154 height 36
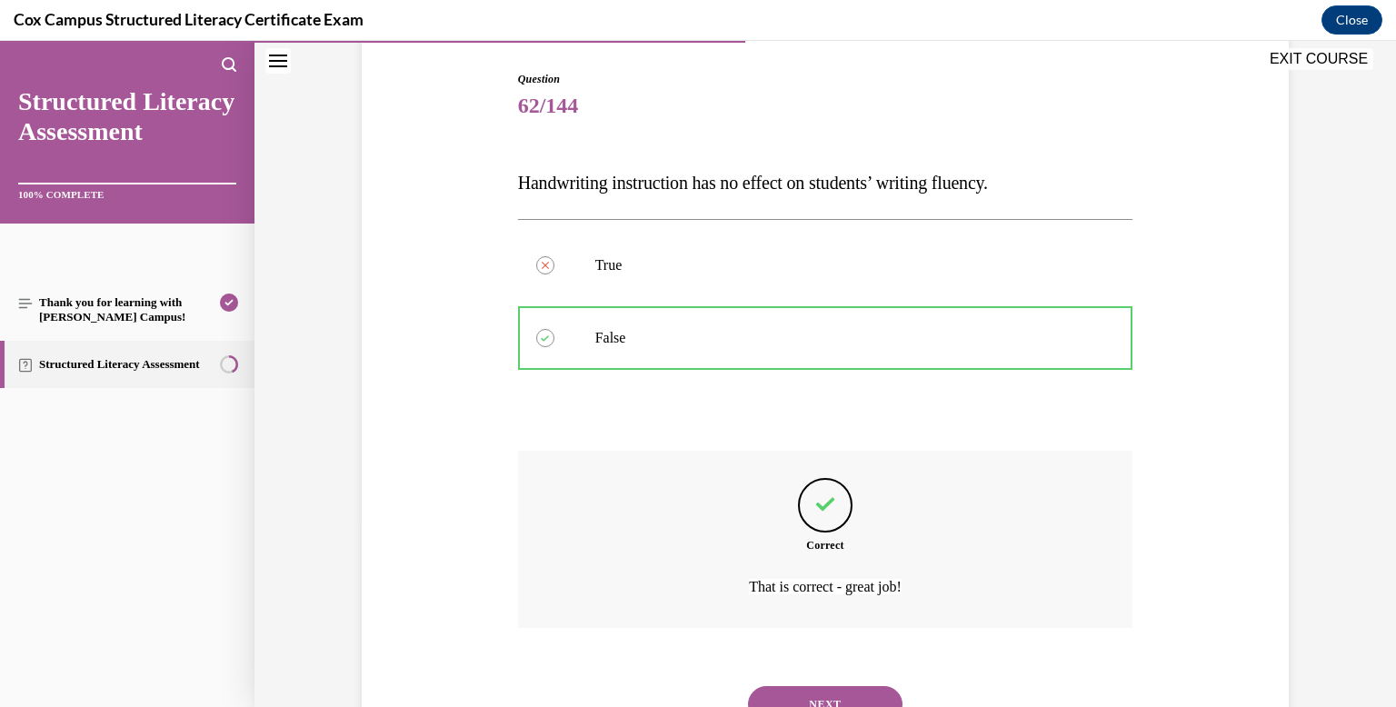
scroll to position [261, 0]
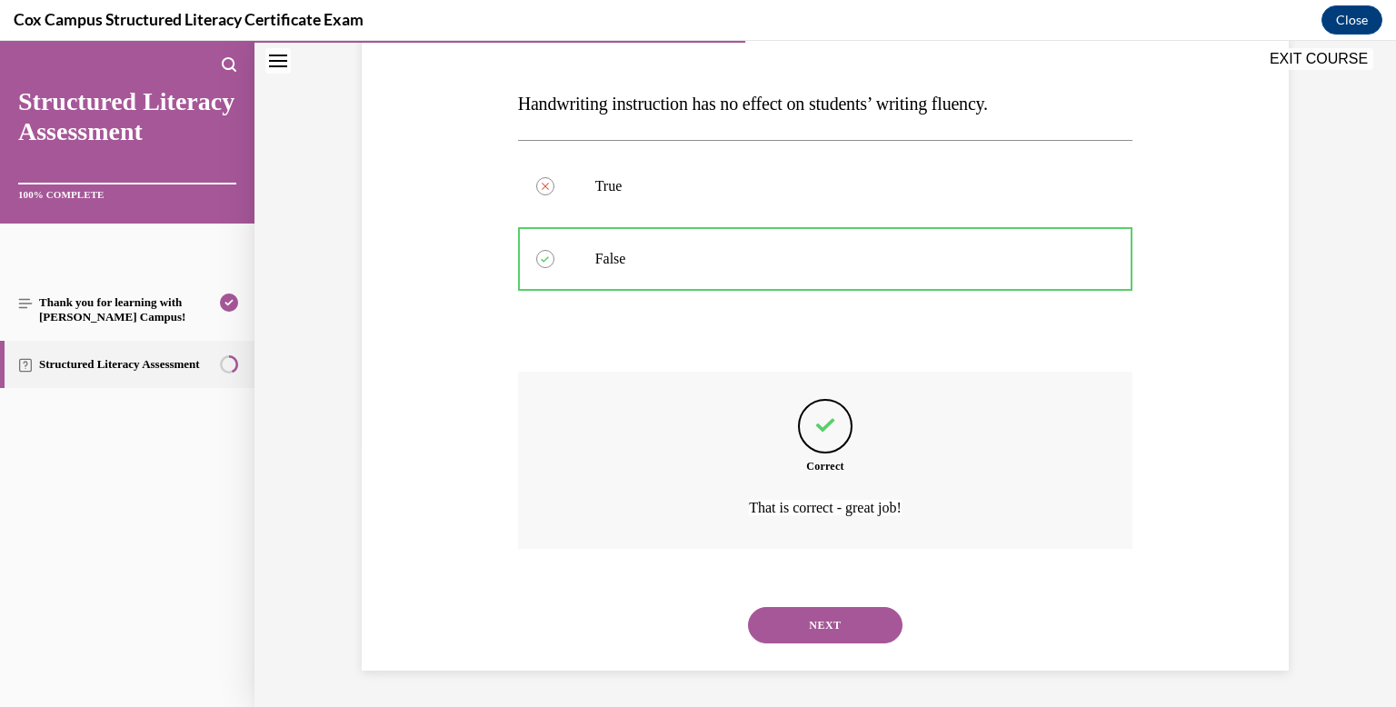
click at [852, 622] on button "NEXT" at bounding box center [825, 625] width 154 height 36
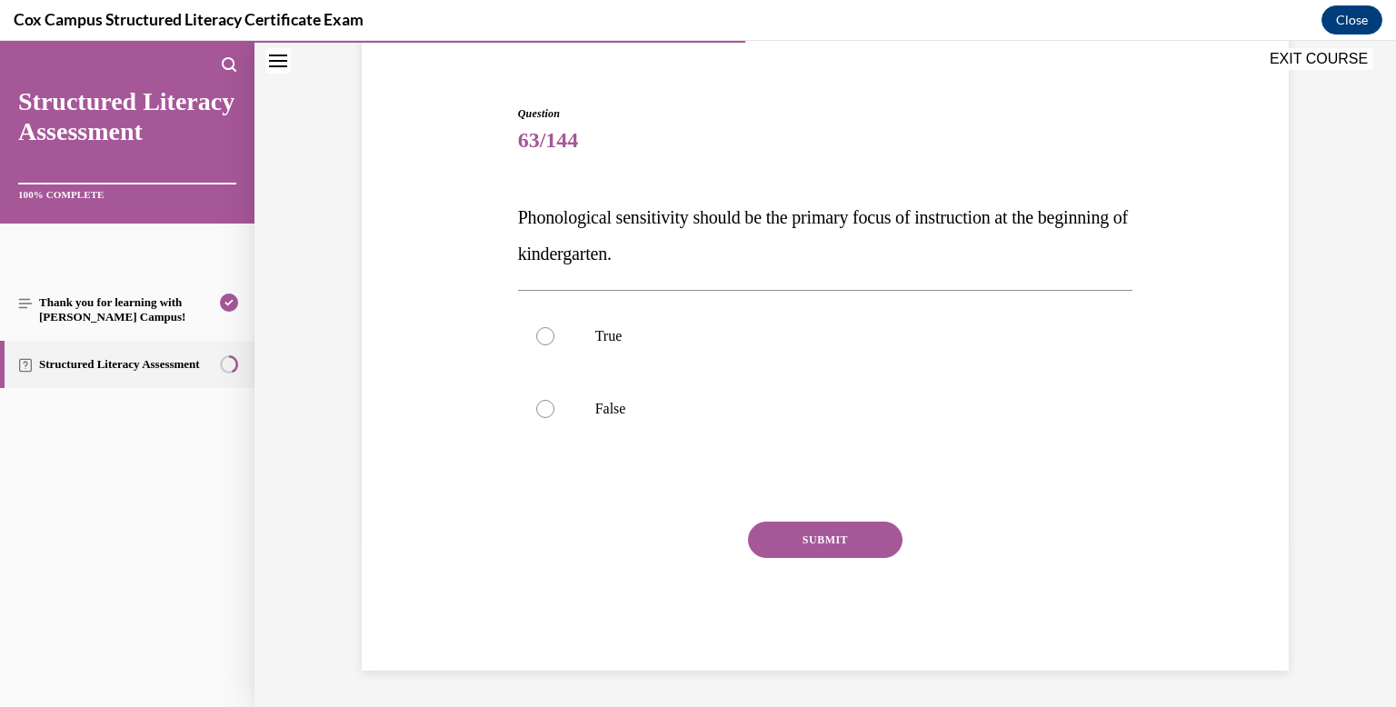
scroll to position [147, 0]
click at [760, 463] on div "Question 63/144 Phonological sensitivity should be the primary focus of instruc…" at bounding box center [825, 387] width 615 height 565
click at [741, 439] on label "False" at bounding box center [825, 409] width 615 height 73
click at [554, 418] on input "False" at bounding box center [545, 409] width 18 height 18
click at [801, 550] on button "SUBMIT" at bounding box center [825, 540] width 154 height 36
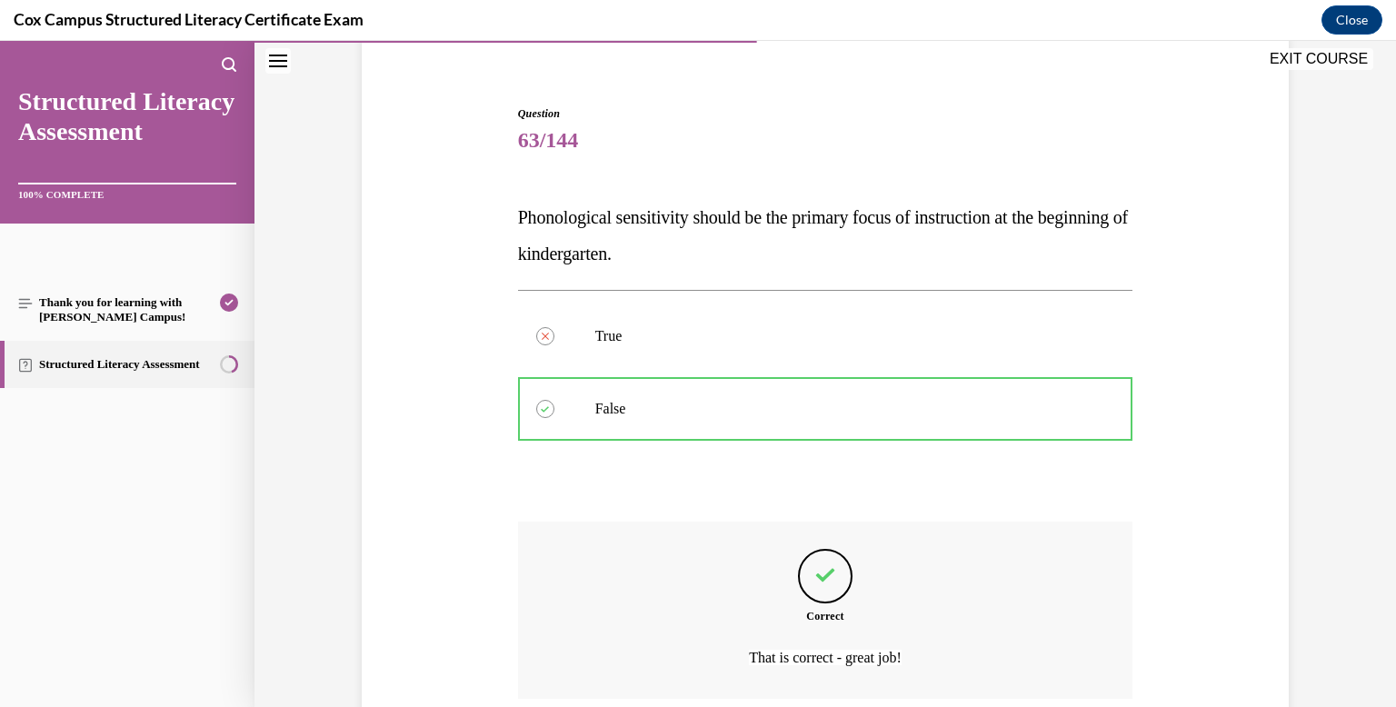
scroll to position [297, 0]
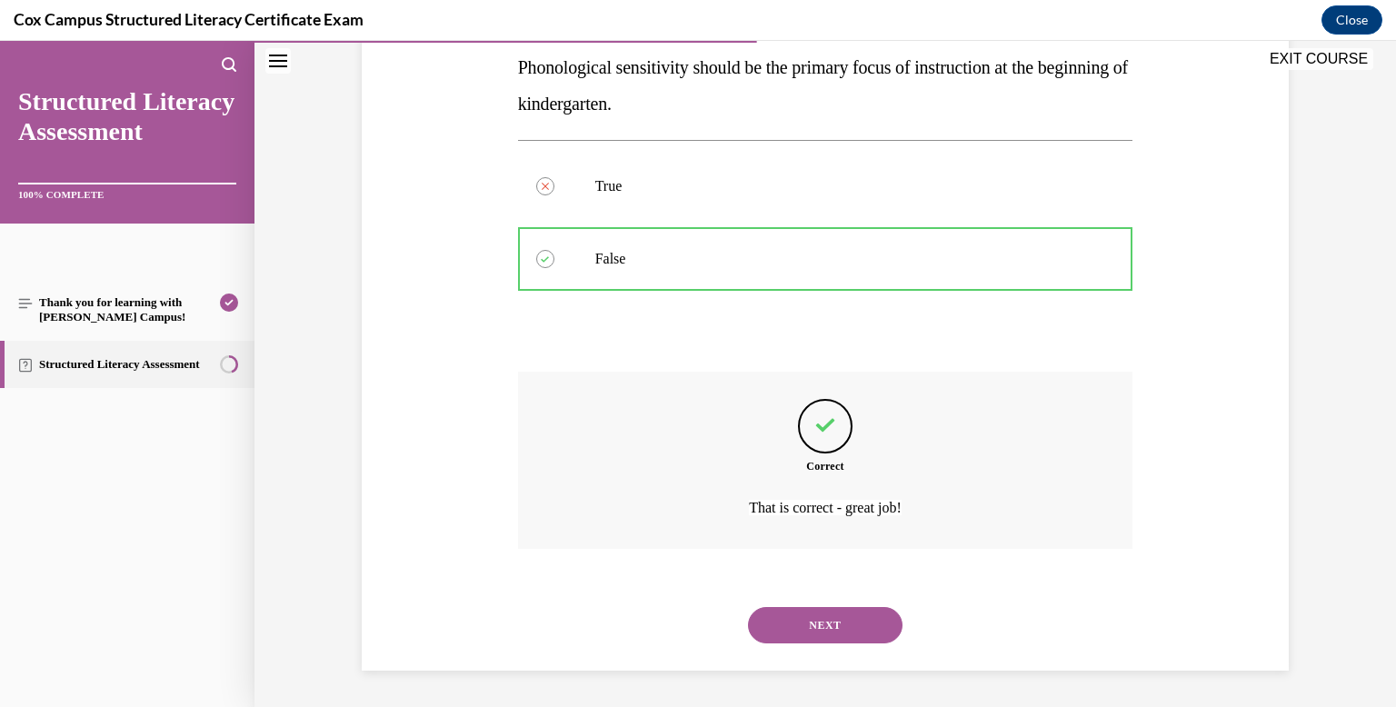
click at [815, 640] on button "NEXT" at bounding box center [825, 625] width 154 height 36
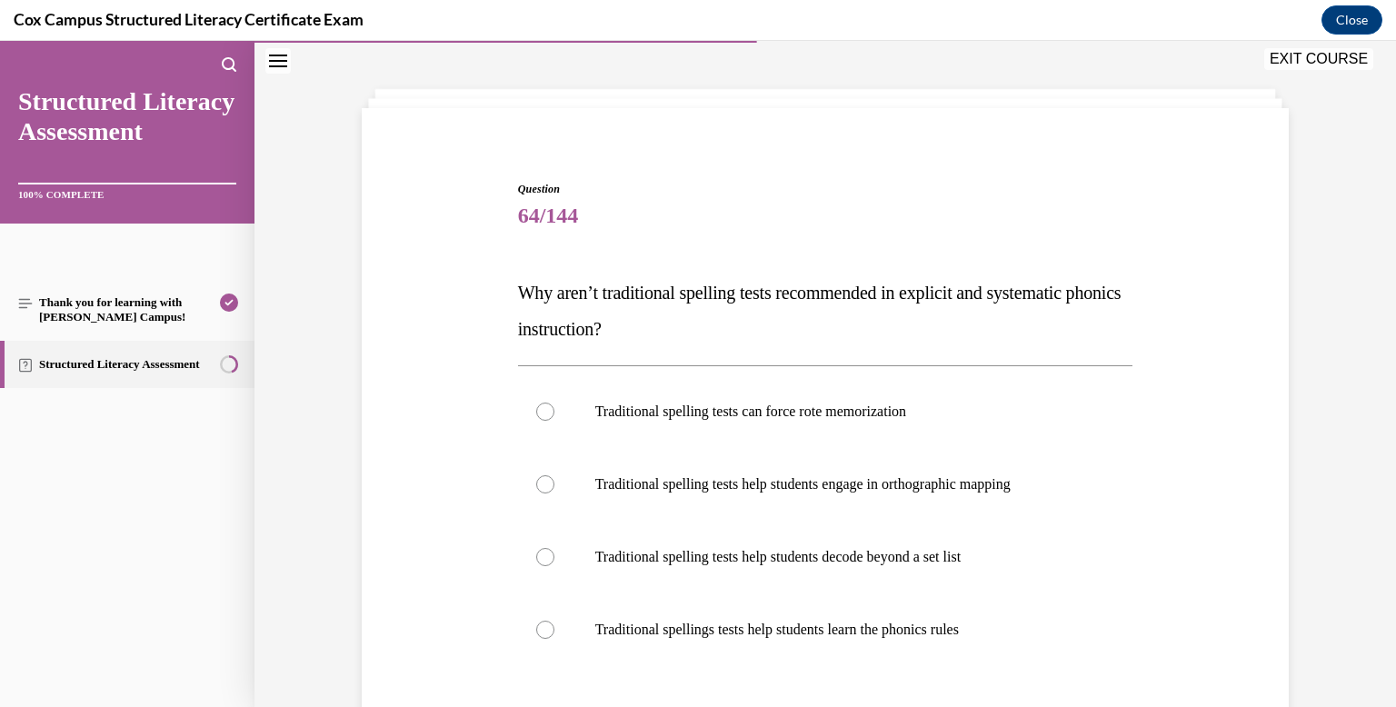
scroll to position [80, 0]
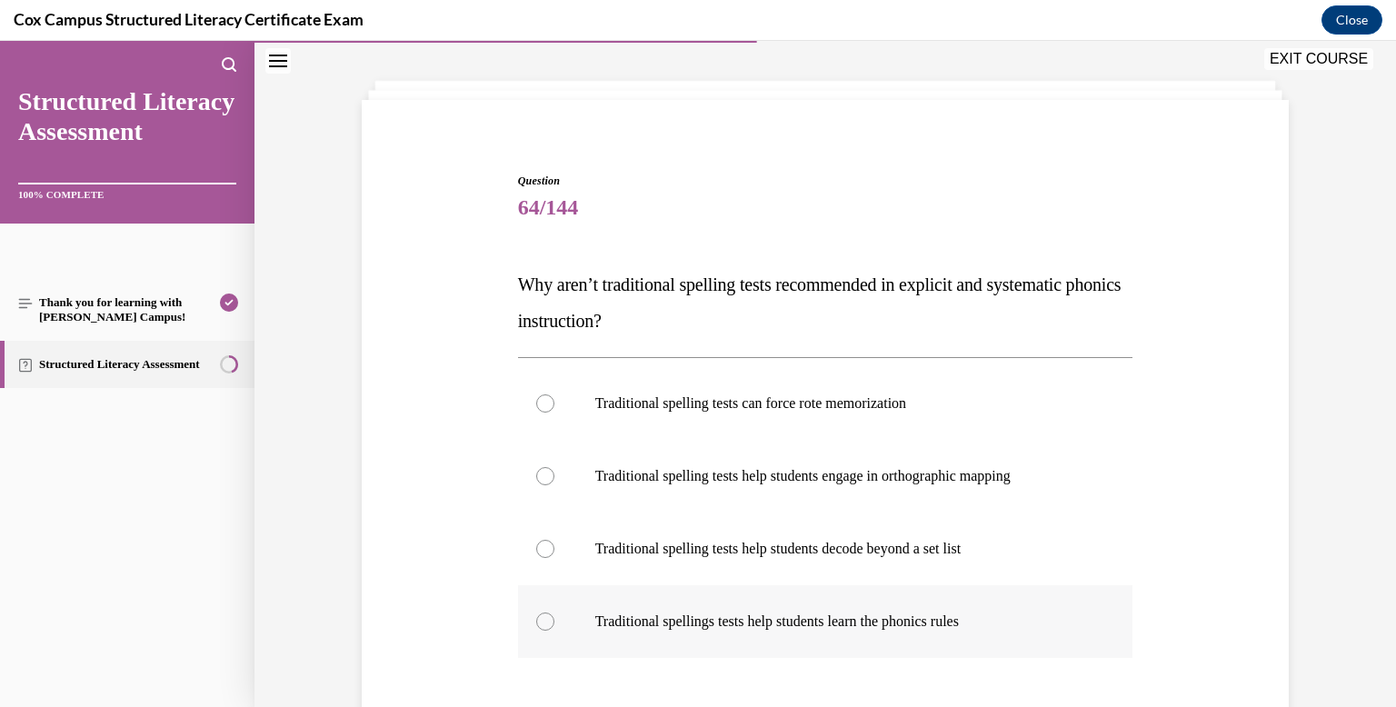
click at [813, 655] on label "Traditional spellings tests help students learn the phonics rules" at bounding box center [825, 621] width 615 height 73
click at [554, 631] on input "Traditional spellings tests help students learn the phonics rules" at bounding box center [545, 621] width 18 height 18
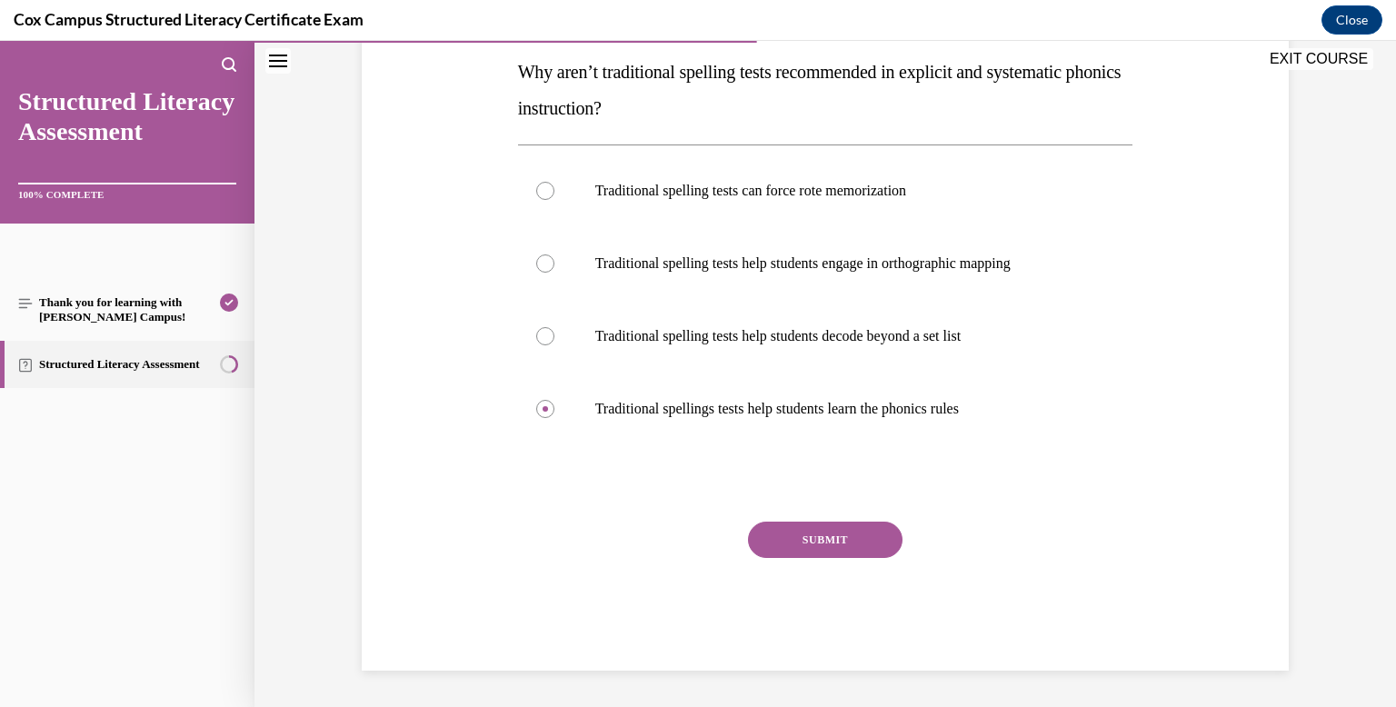
click at [821, 552] on button "SUBMIT" at bounding box center [825, 540] width 154 height 36
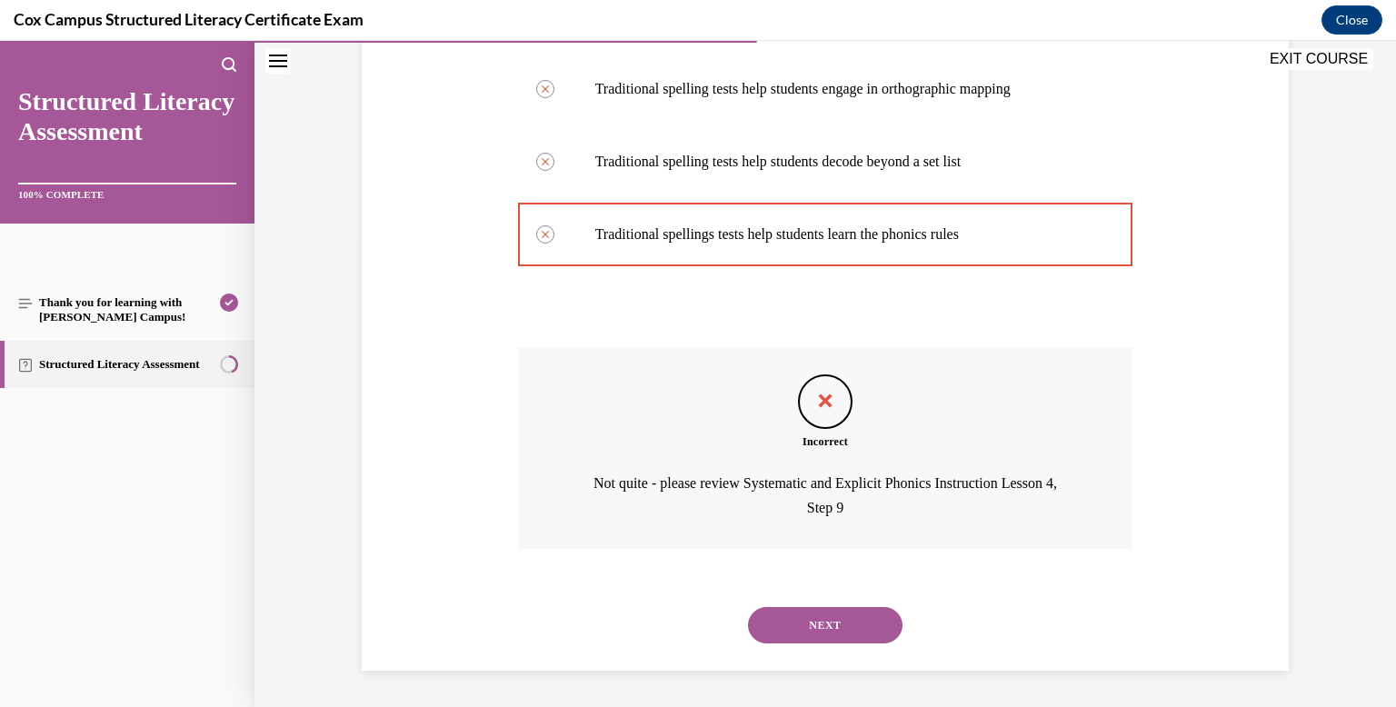
click at [831, 629] on button "NEXT" at bounding box center [825, 625] width 154 height 36
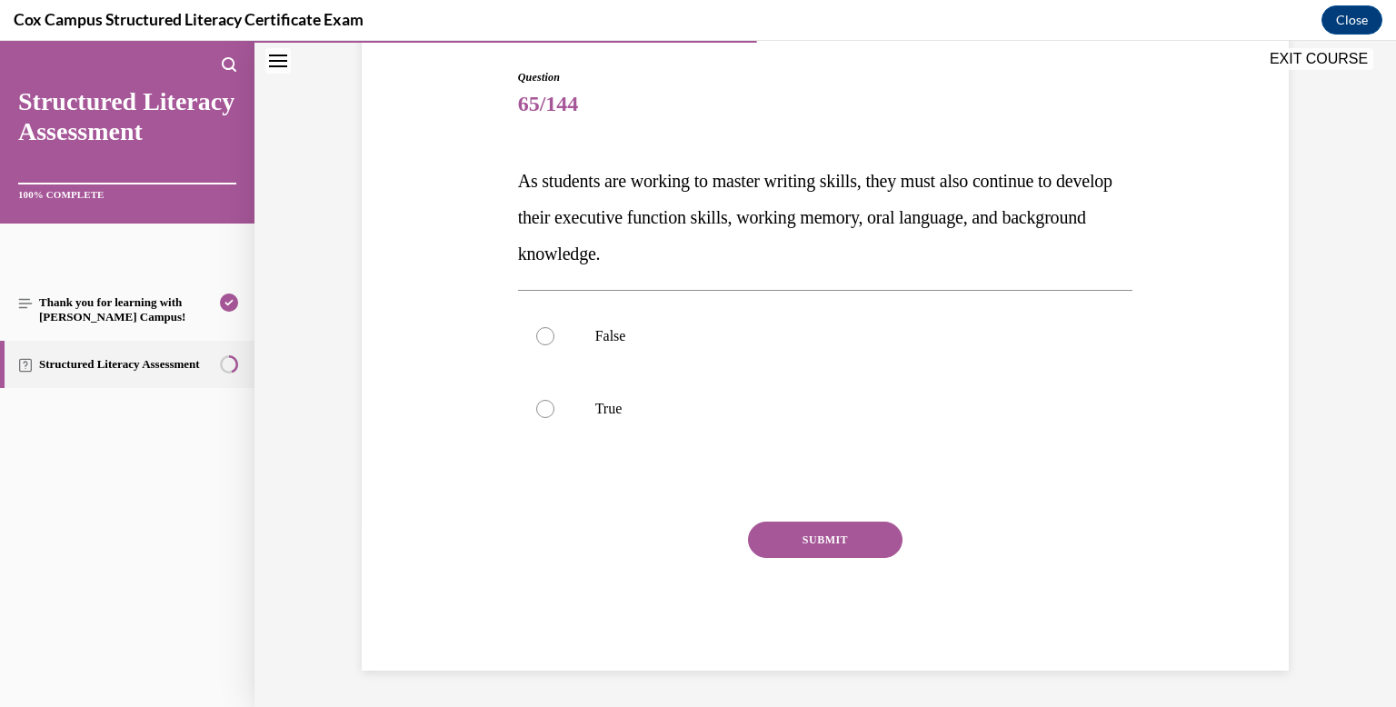
scroll to position [184, 0]
click at [726, 405] on p "True" at bounding box center [841, 409] width 492 height 18
click at [554, 405] on input "True" at bounding box center [545, 409] width 18 height 18
click at [816, 554] on button "SUBMIT" at bounding box center [825, 540] width 154 height 36
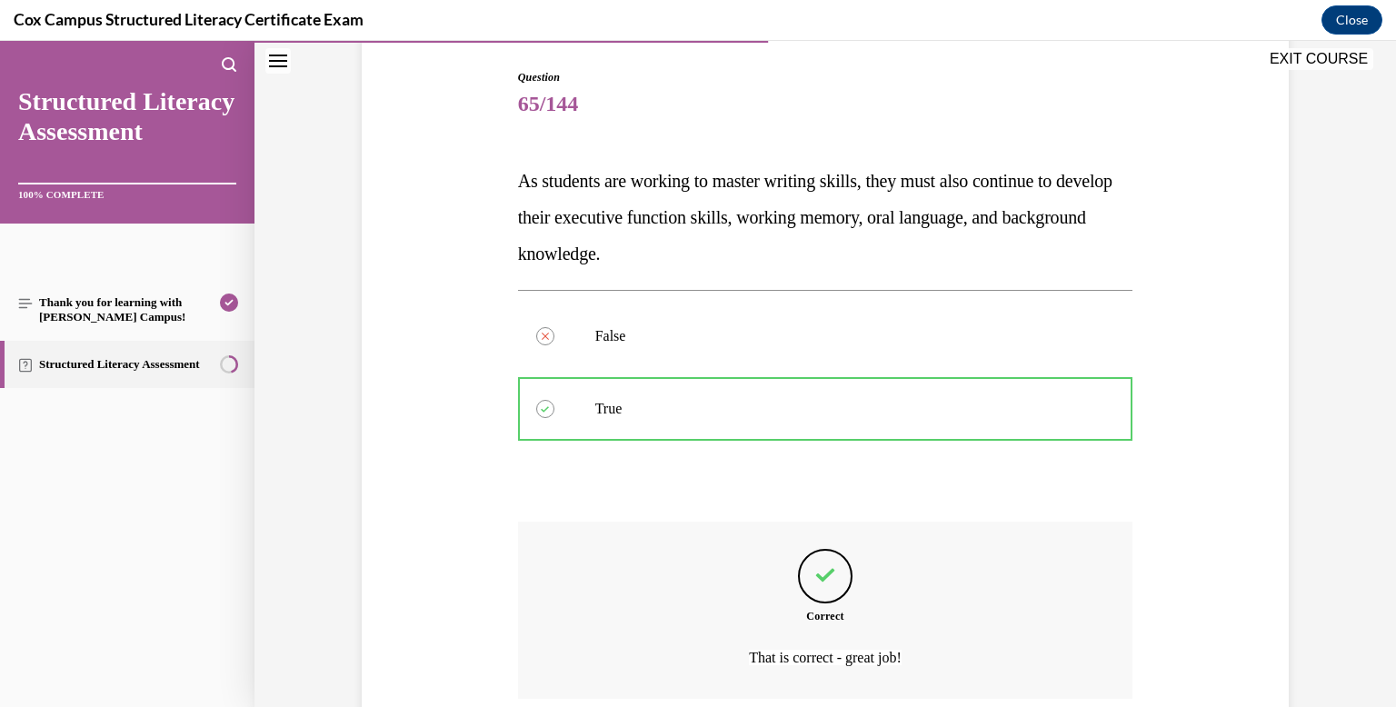
scroll to position [333, 0]
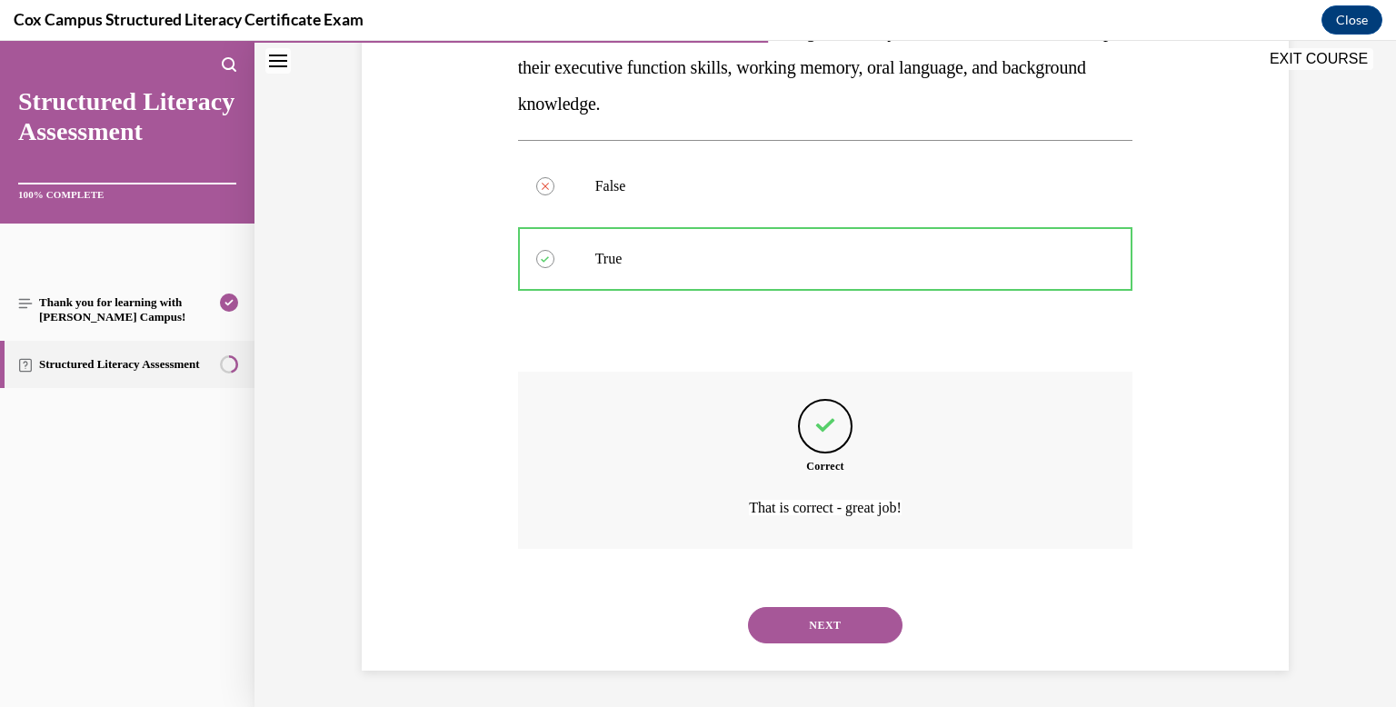
click at [822, 615] on button "NEXT" at bounding box center [825, 625] width 154 height 36
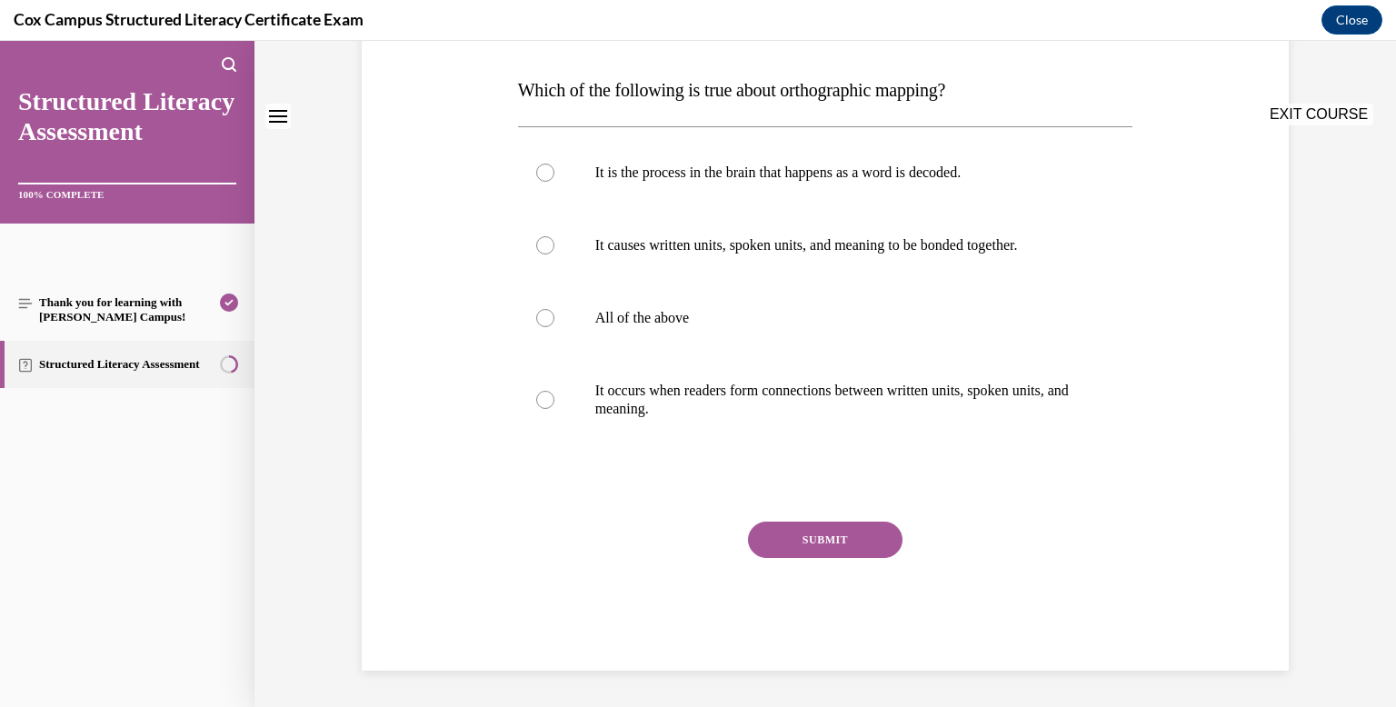
scroll to position [0, 0]
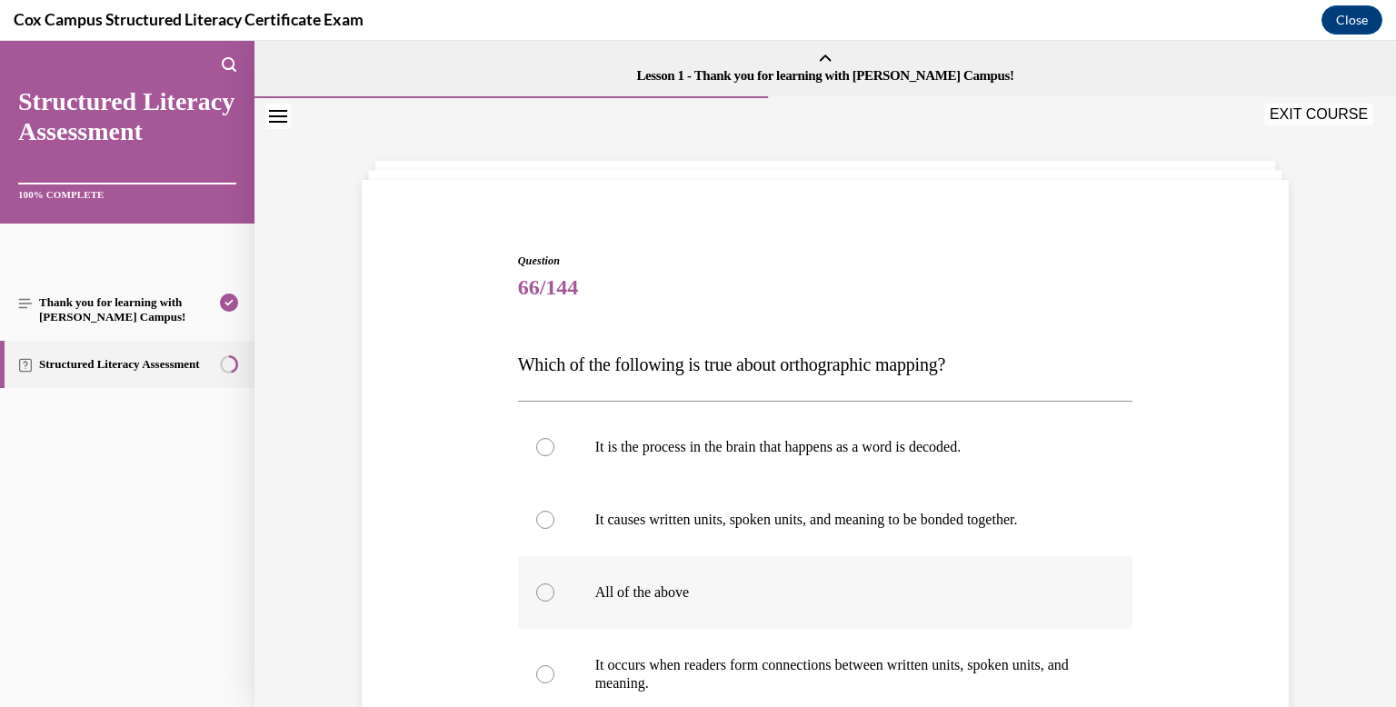
click at [739, 568] on label "All of the above" at bounding box center [825, 592] width 615 height 73
click at [554, 583] on input "All of the above" at bounding box center [545, 592] width 18 height 18
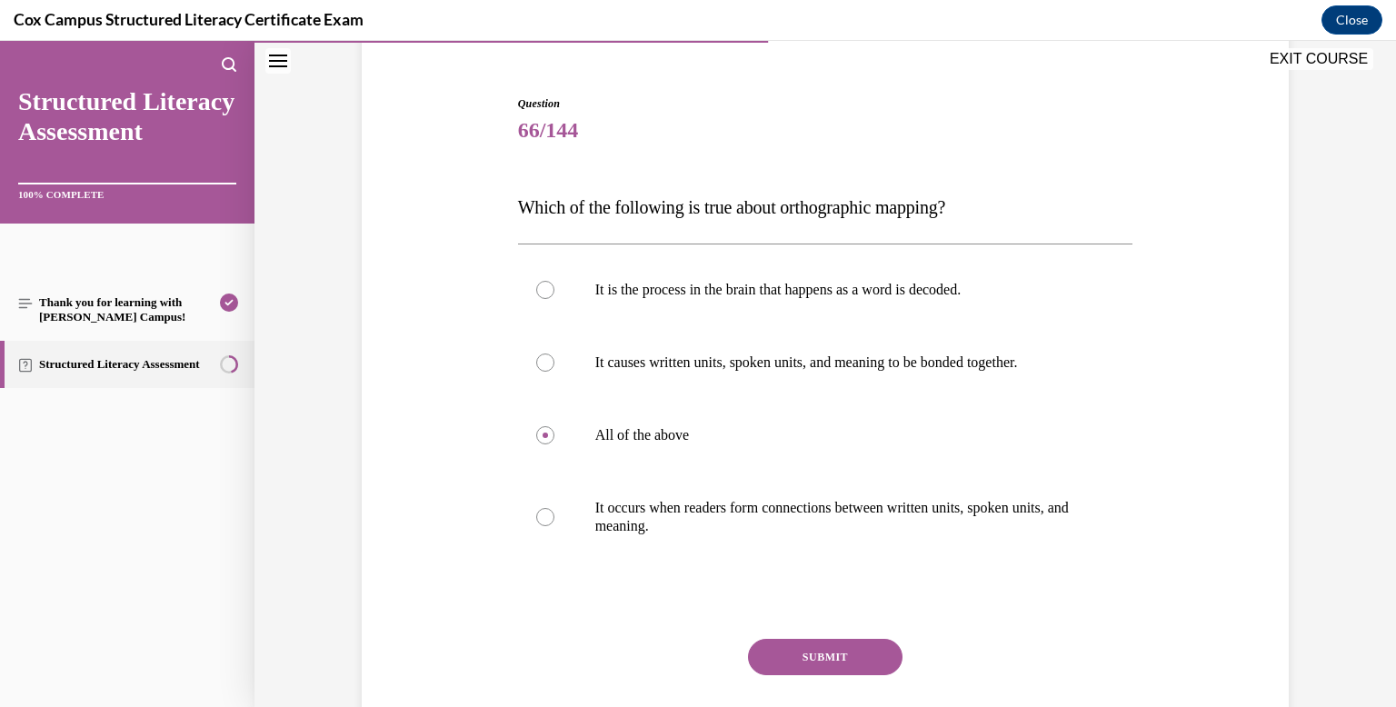
click
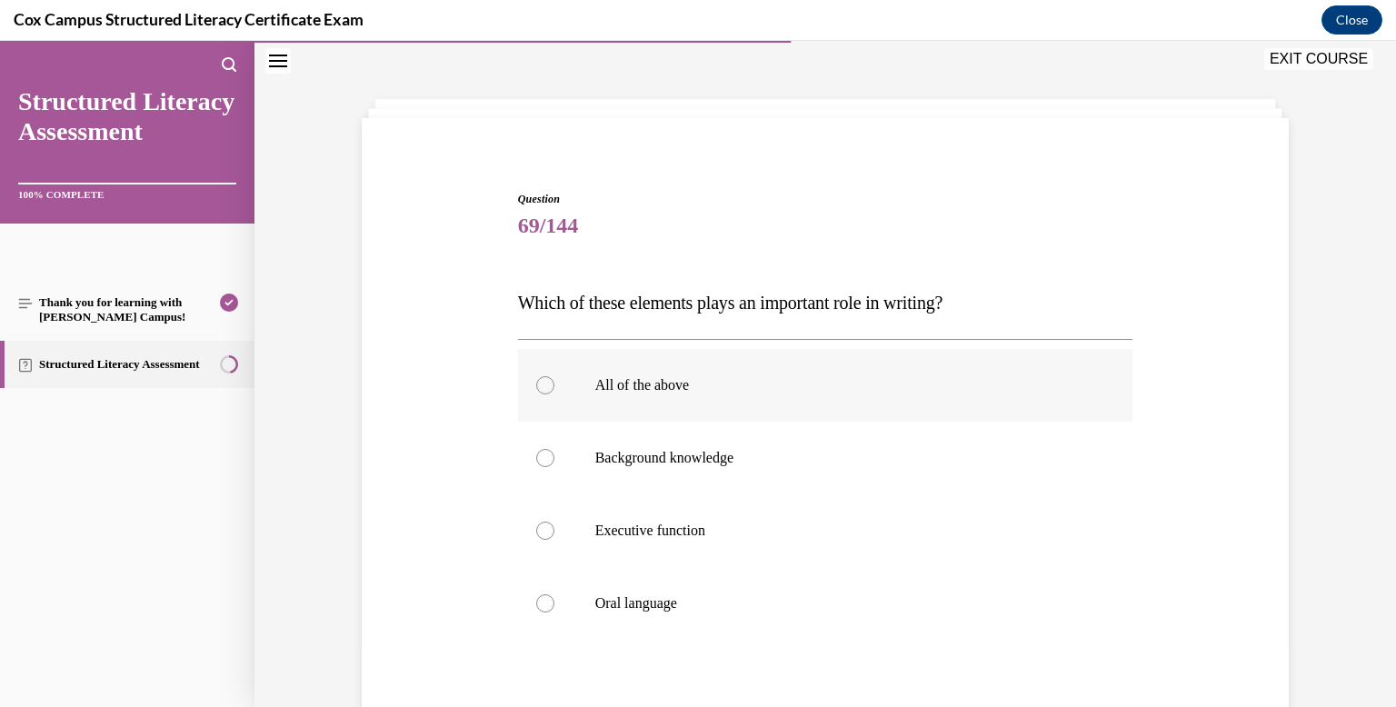
click at [745, 398] on label "All of the above" at bounding box center [825, 385] width 615 height 73
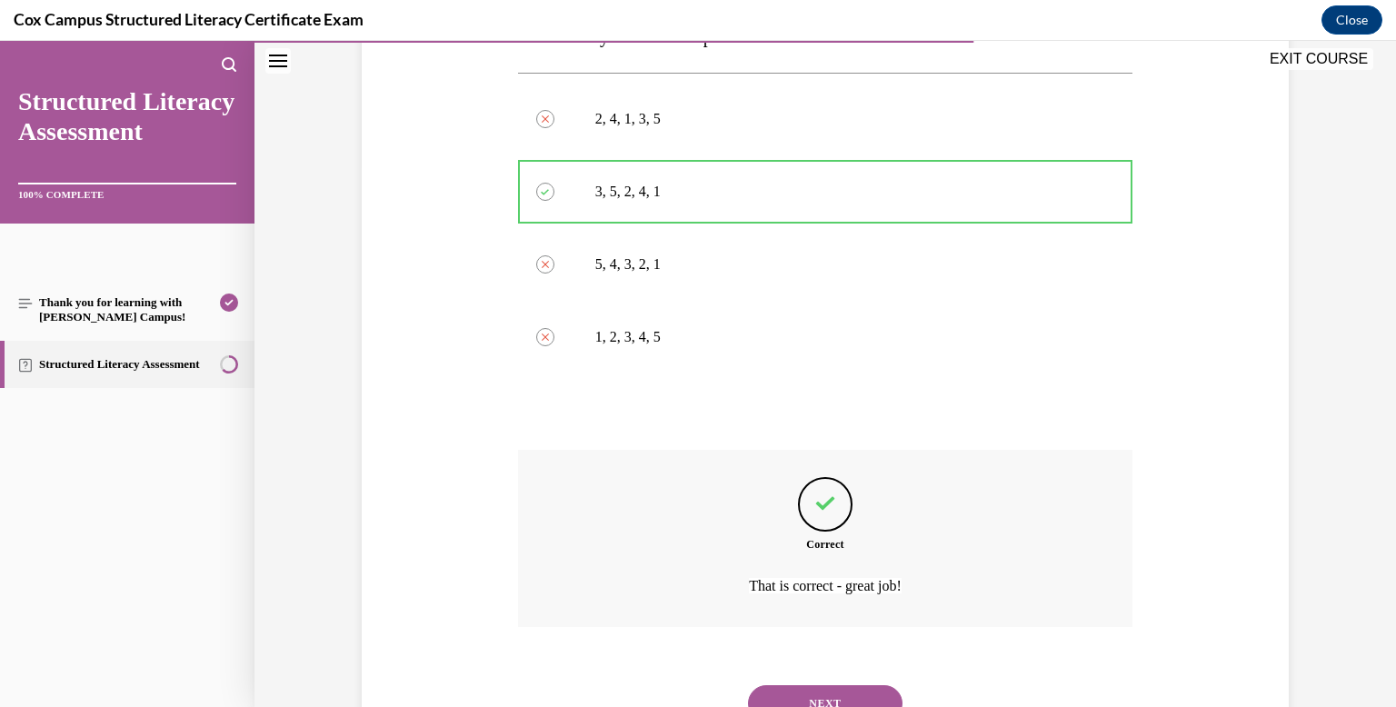
scroll to position [619, 0]
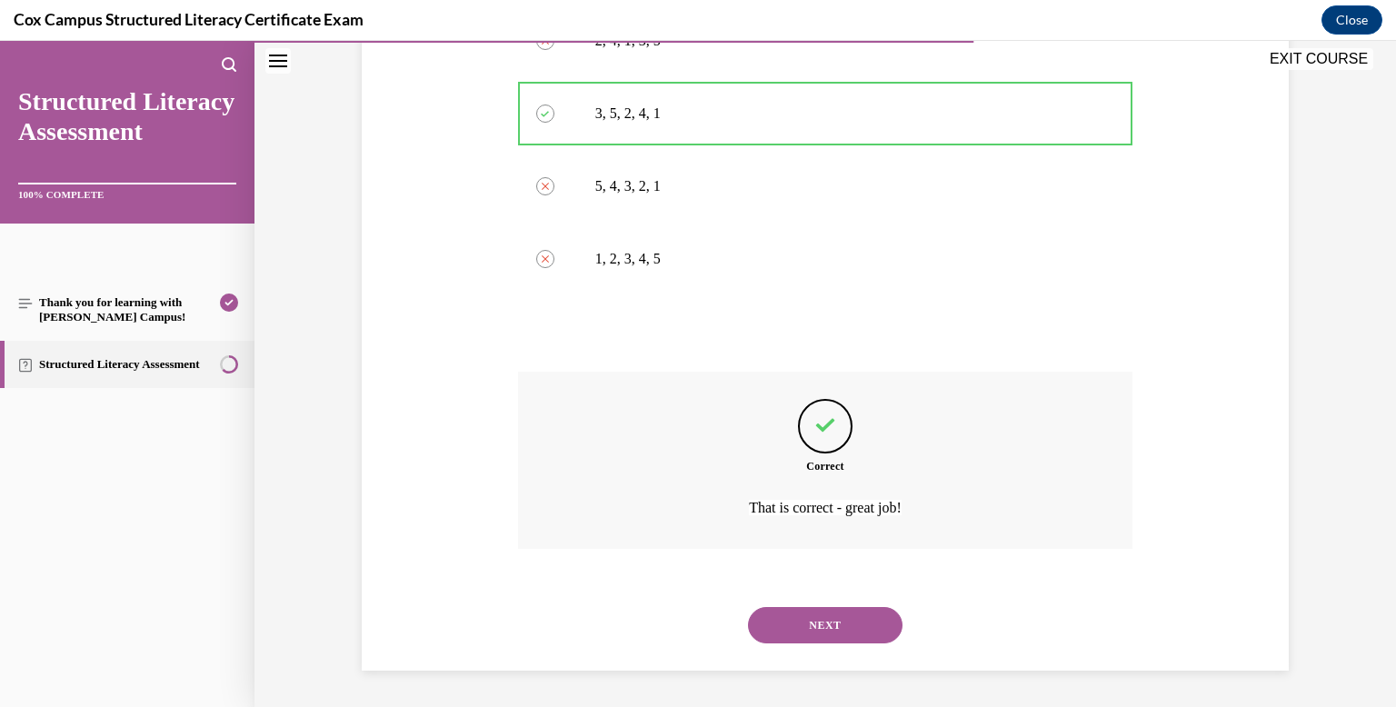
click at [847, 611] on button "NEXT" at bounding box center [825, 625] width 154 height 36
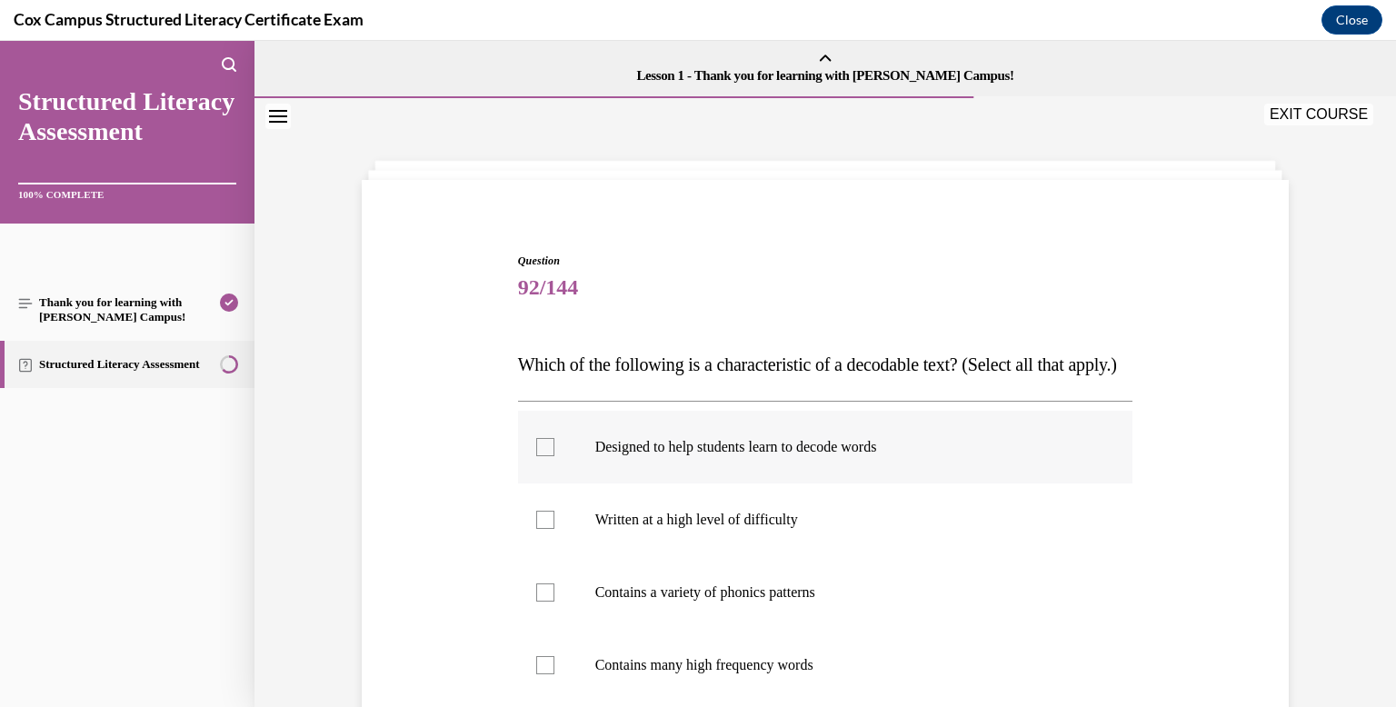
click at [726, 456] on p "Designed to help students learn to decode words" at bounding box center [841, 447] width 492 height 18
click at [554, 456] on input "Designed to help students learn to decode words" at bounding box center [545, 447] width 18 height 18
click at [728, 542] on label "Written at a high level of difficulty" at bounding box center [825, 519] width 615 height 73
click at [554, 529] on input "Written at a high level of difficulty" at bounding box center [545, 520] width 18 height 18
click at [730, 604] on label "Contains a variety of phonics patterns" at bounding box center [825, 592] width 615 height 73
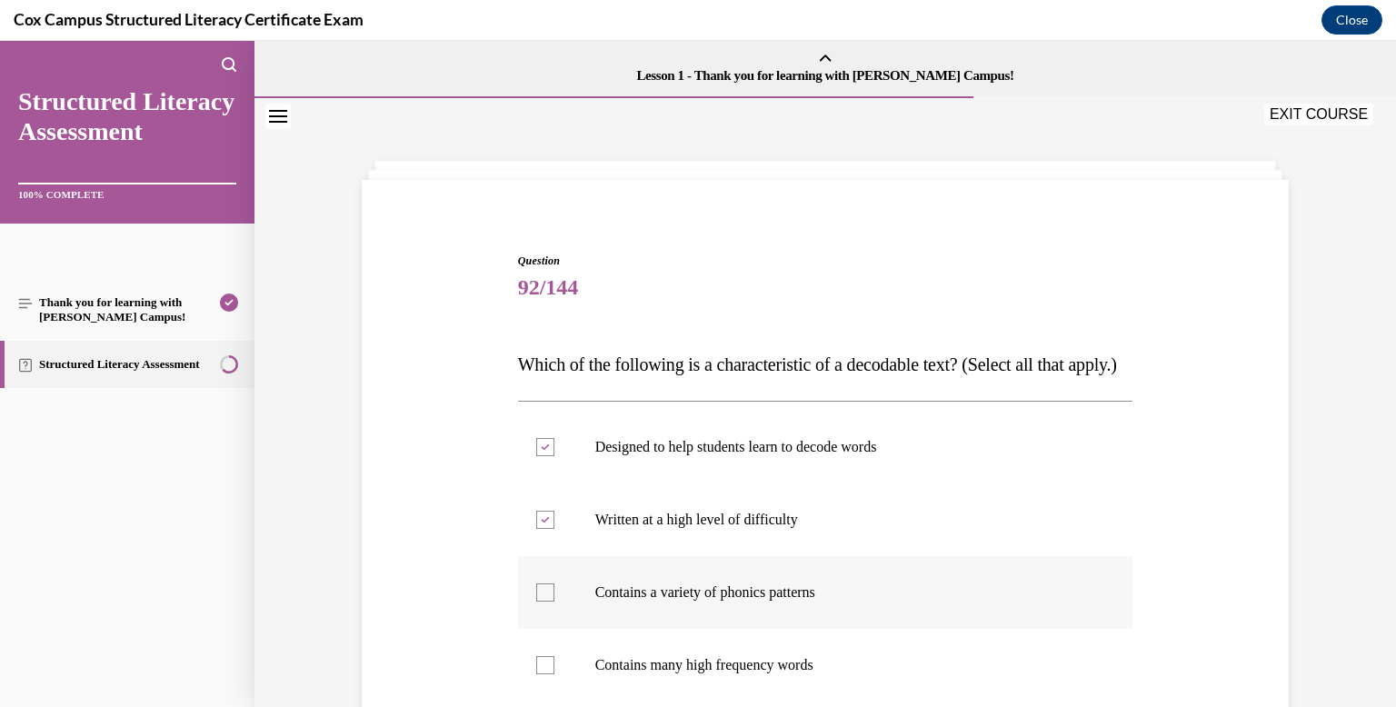
click at [554, 602] on input "Contains a variety of phonics patterns" at bounding box center [545, 592] width 18 height 18
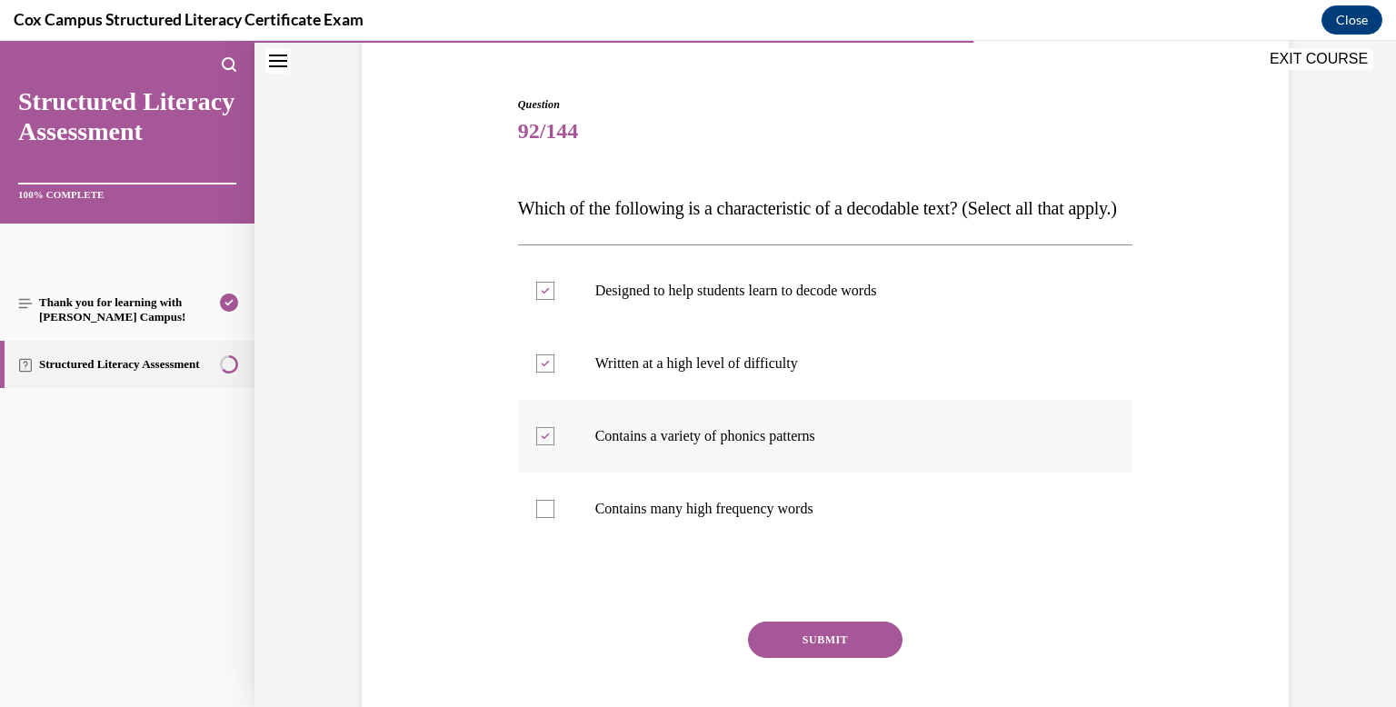
scroll to position [163, 0]
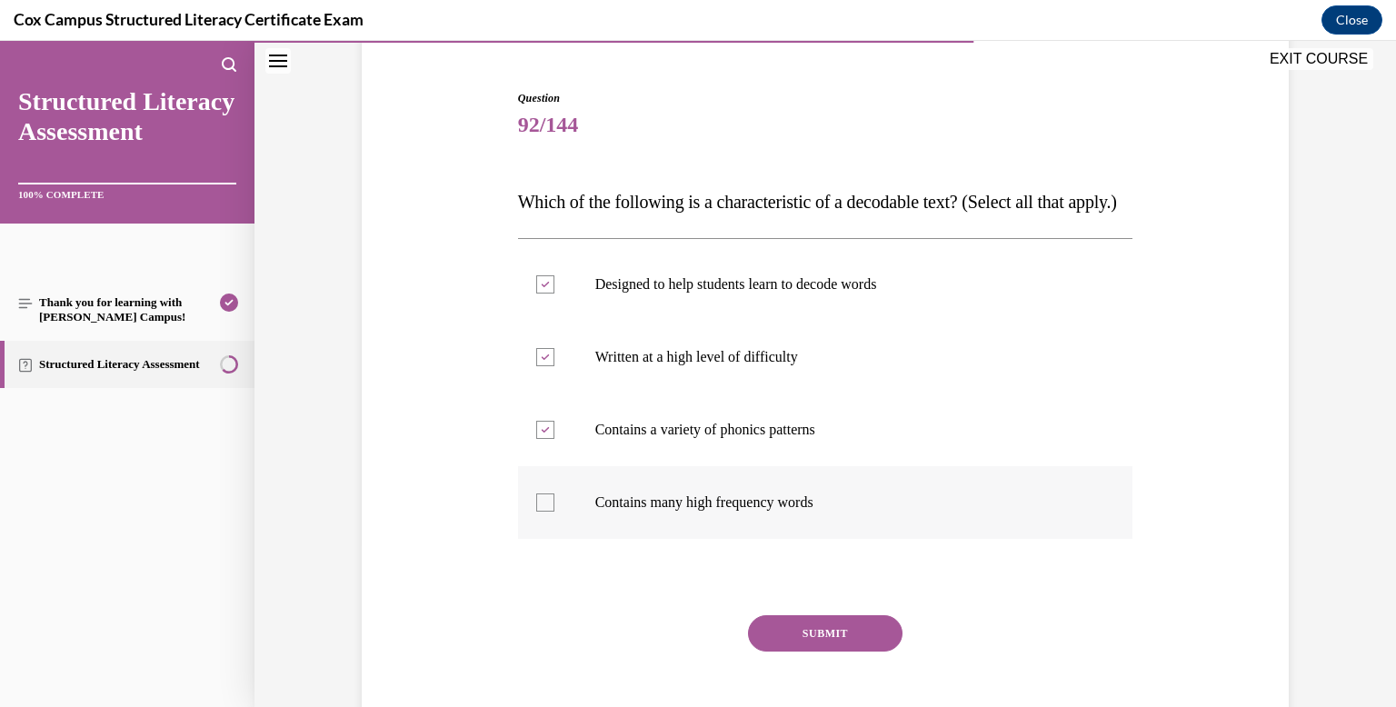
click at [760, 521] on label "Contains many high frequency words" at bounding box center [825, 502] width 615 height 73
click at [554, 512] on input "Contains many high frequency words" at bounding box center [545, 502] width 18 height 18
click at [799, 651] on button "SUBMIT" at bounding box center [825, 633] width 154 height 36
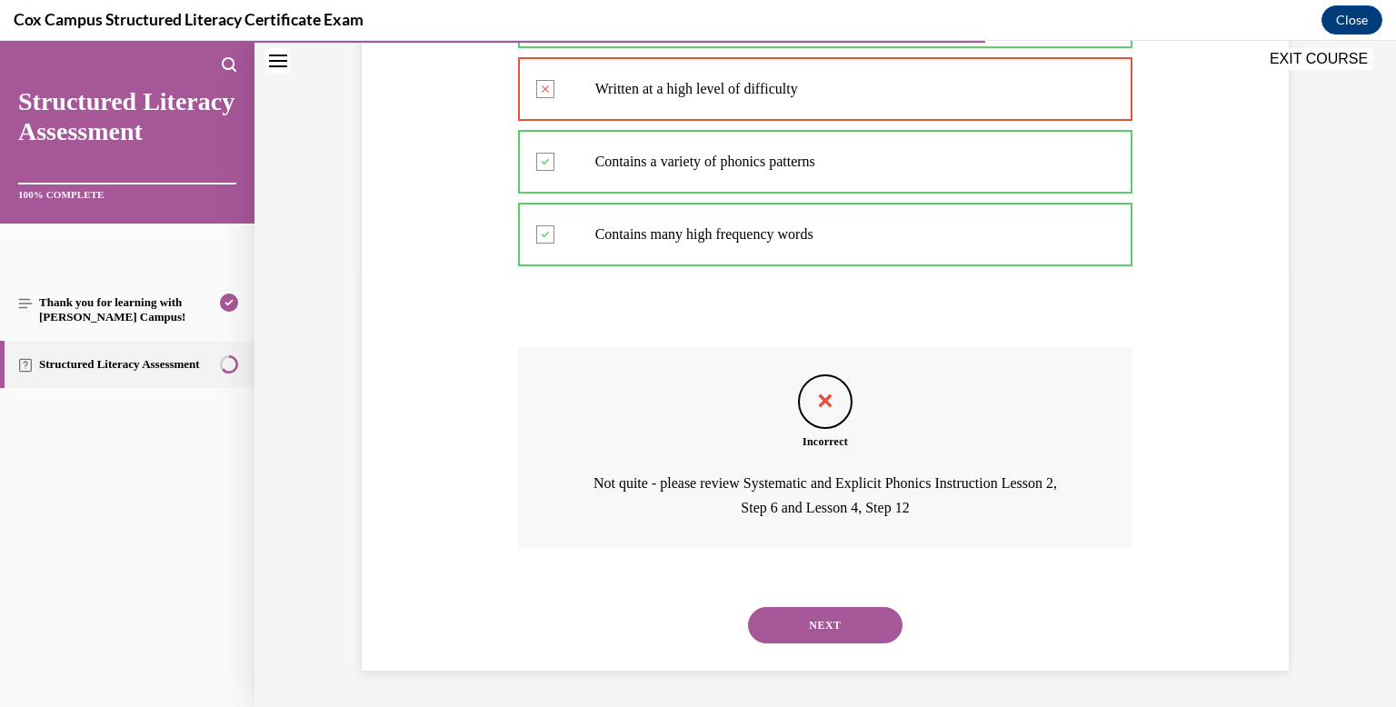
scroll to position [467, 0]
click at [813, 625] on button "NEXT" at bounding box center [825, 625] width 154 height 36
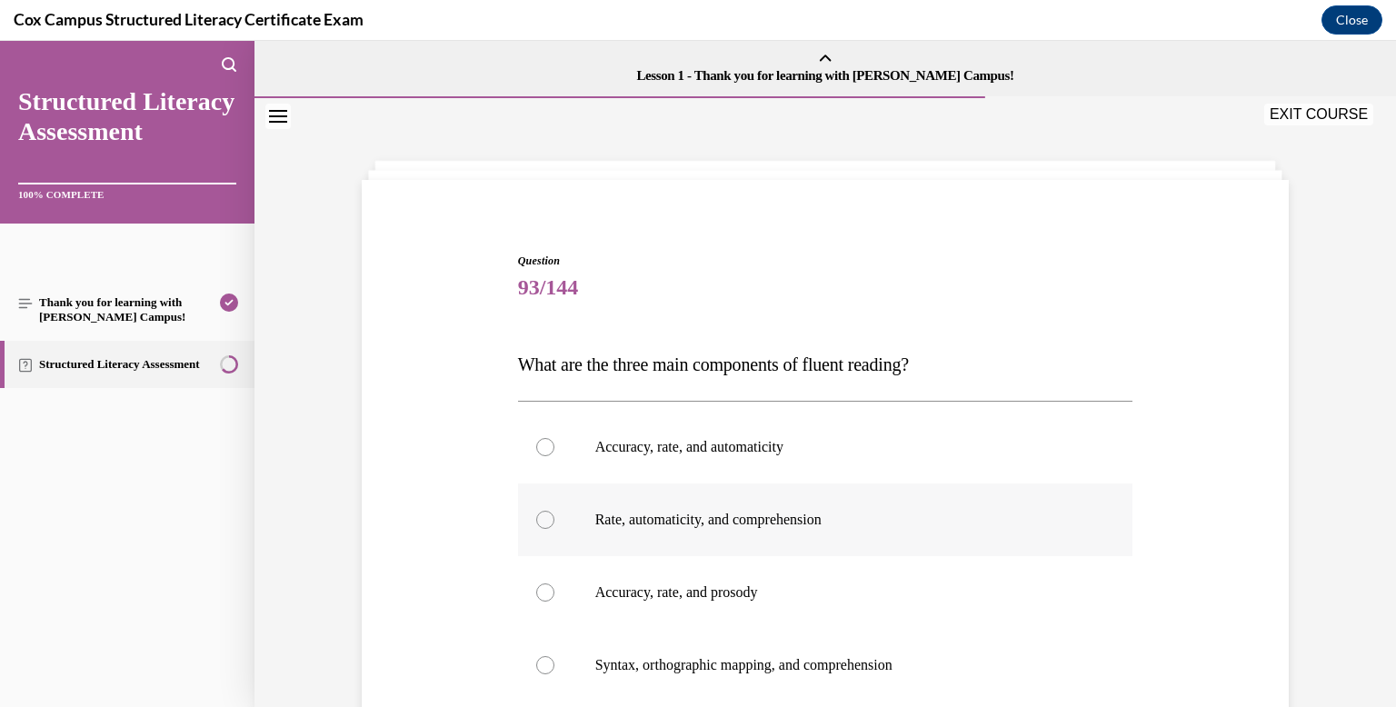
scroll to position [80, 0]
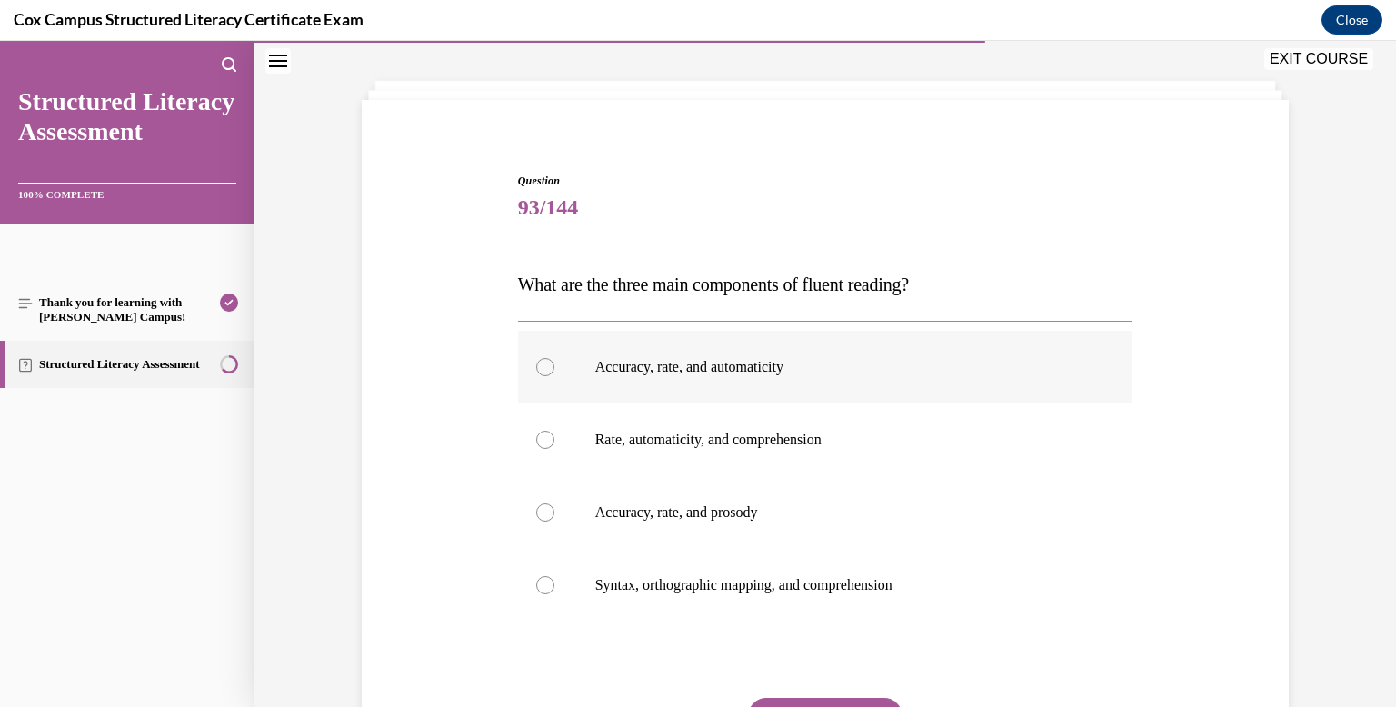
click at [752, 384] on label "Accuracy, rate, and automaticity" at bounding box center [825, 367] width 615 height 73
click at [554, 376] on input "Accuracy, rate, and automaticity" at bounding box center [545, 367] width 18 height 18
click at [764, 508] on p "Accuracy, rate, and prosody" at bounding box center [841, 512] width 492 height 18
click at [554, 508] on input "Accuracy, rate, and prosody" at bounding box center [545, 512] width 18 height 18
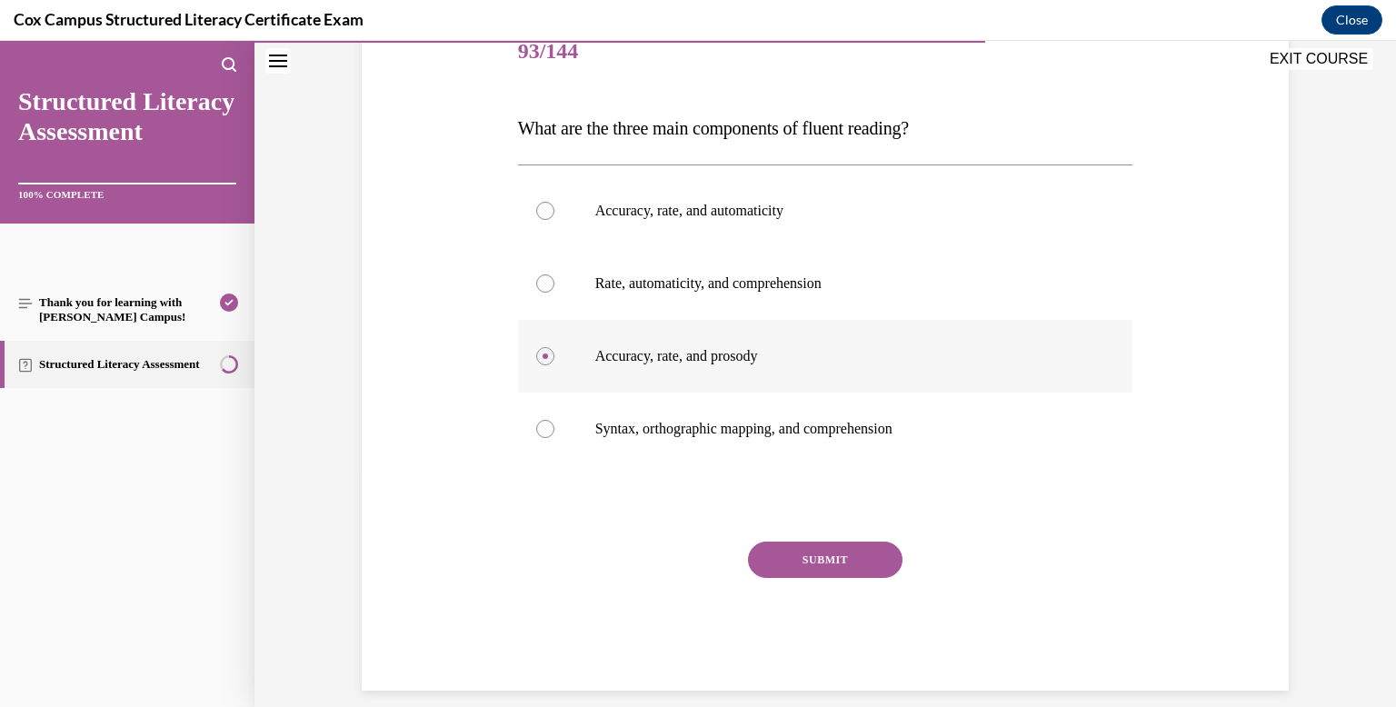
scroll to position [254, 0]
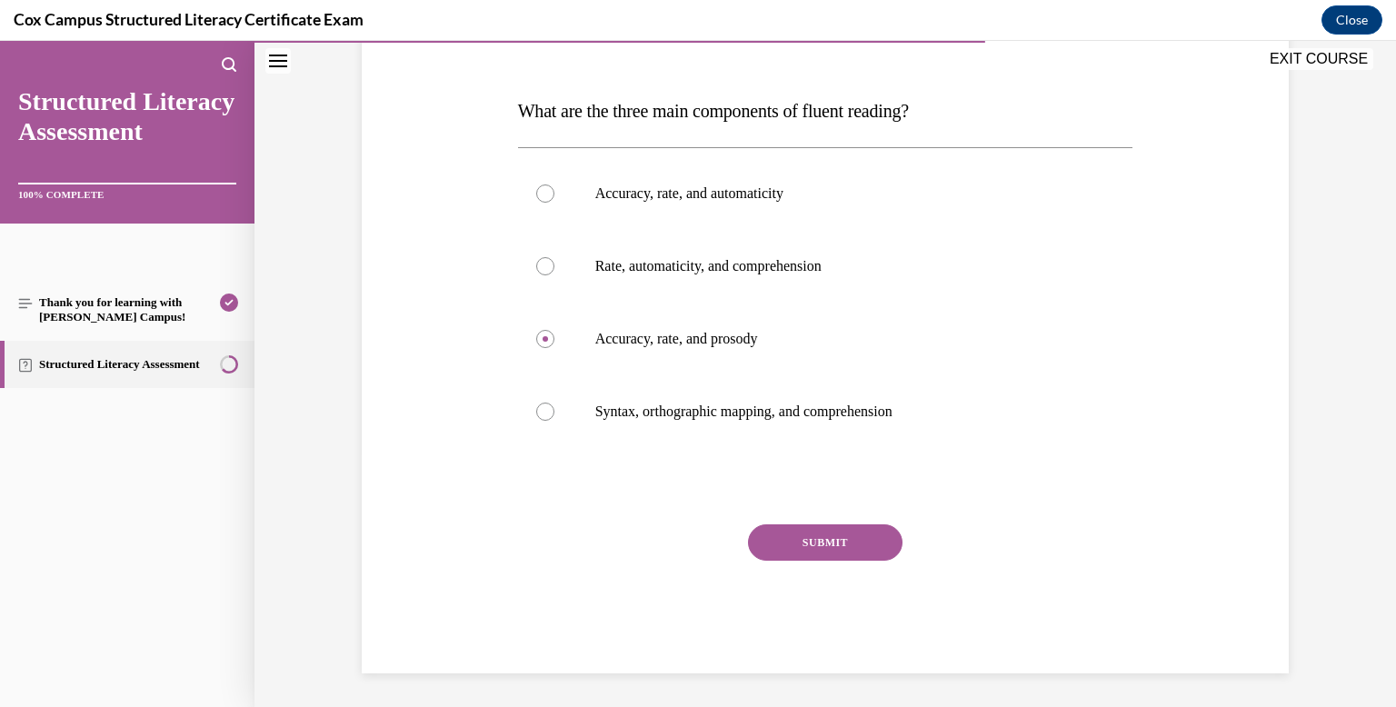
click at [797, 542] on button "SUBMIT" at bounding box center [825, 542] width 154 height 36
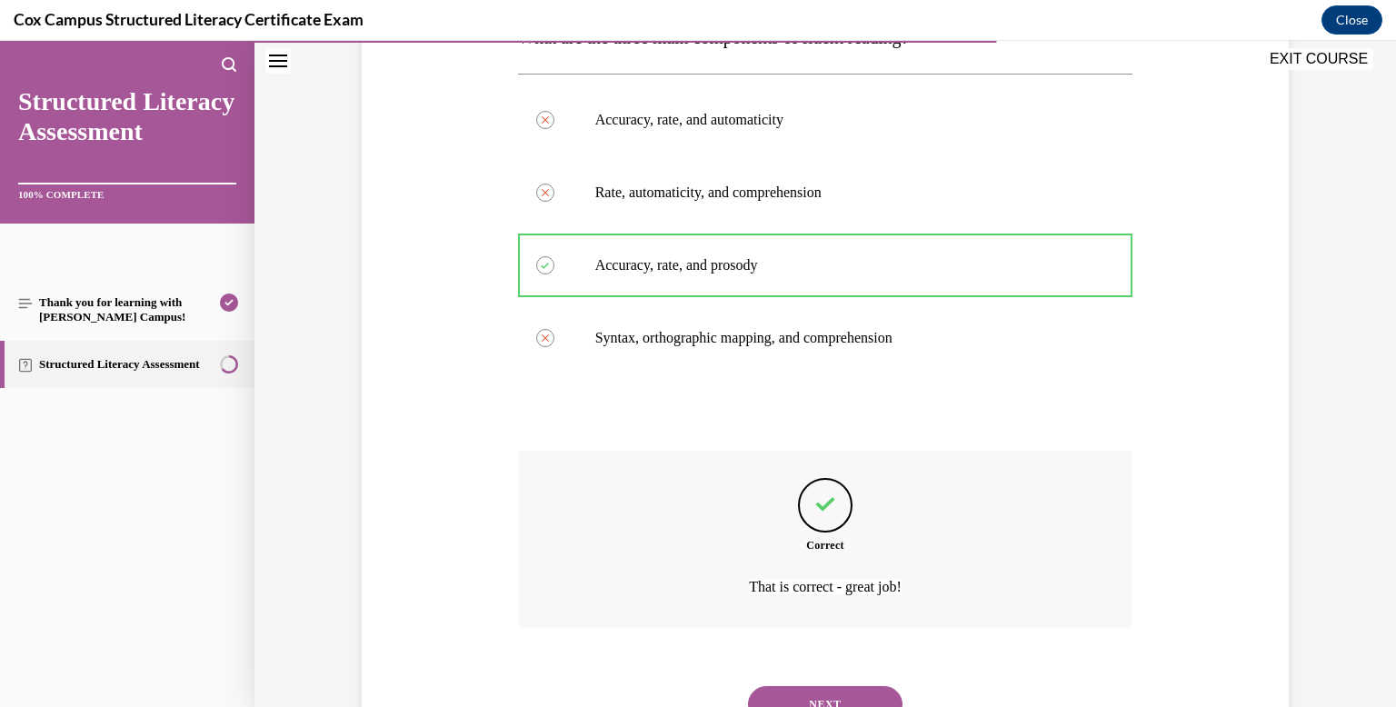
scroll to position [406, 0]
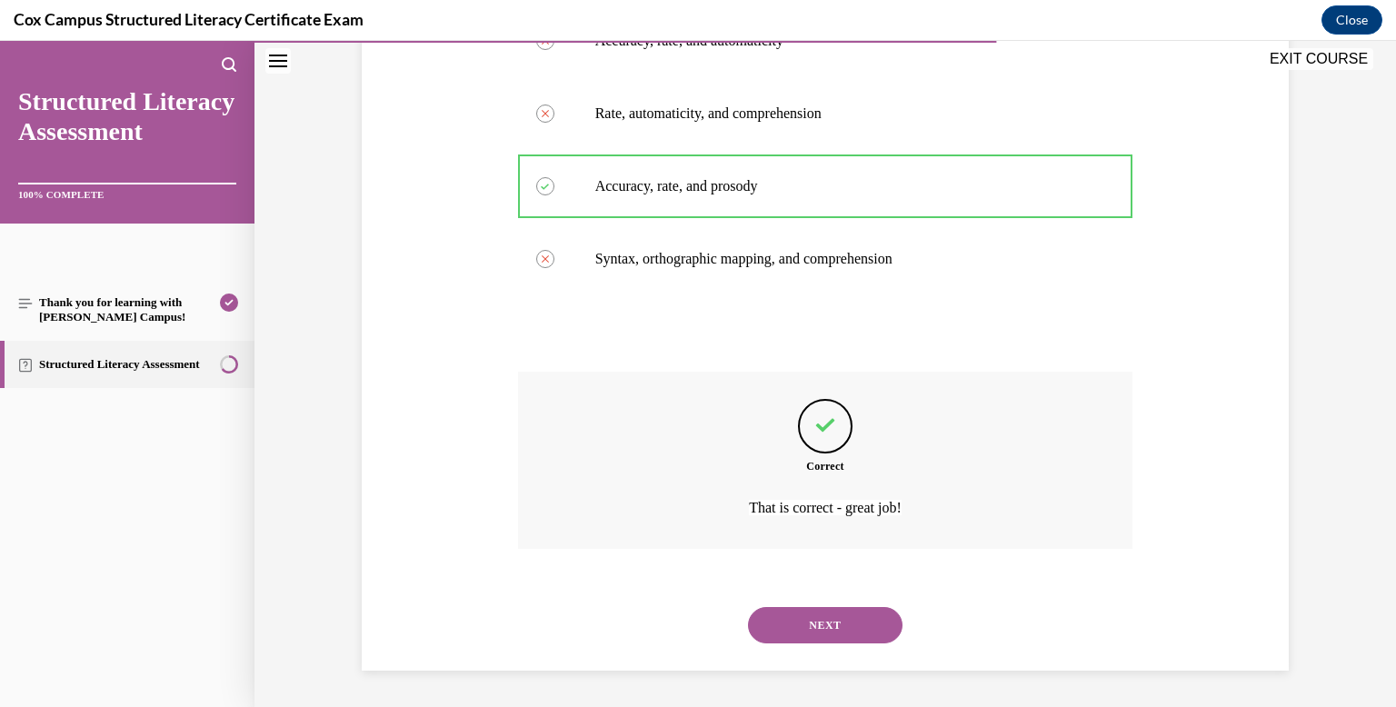
click at [811, 618] on button "NEXT" at bounding box center [825, 625] width 154 height 36
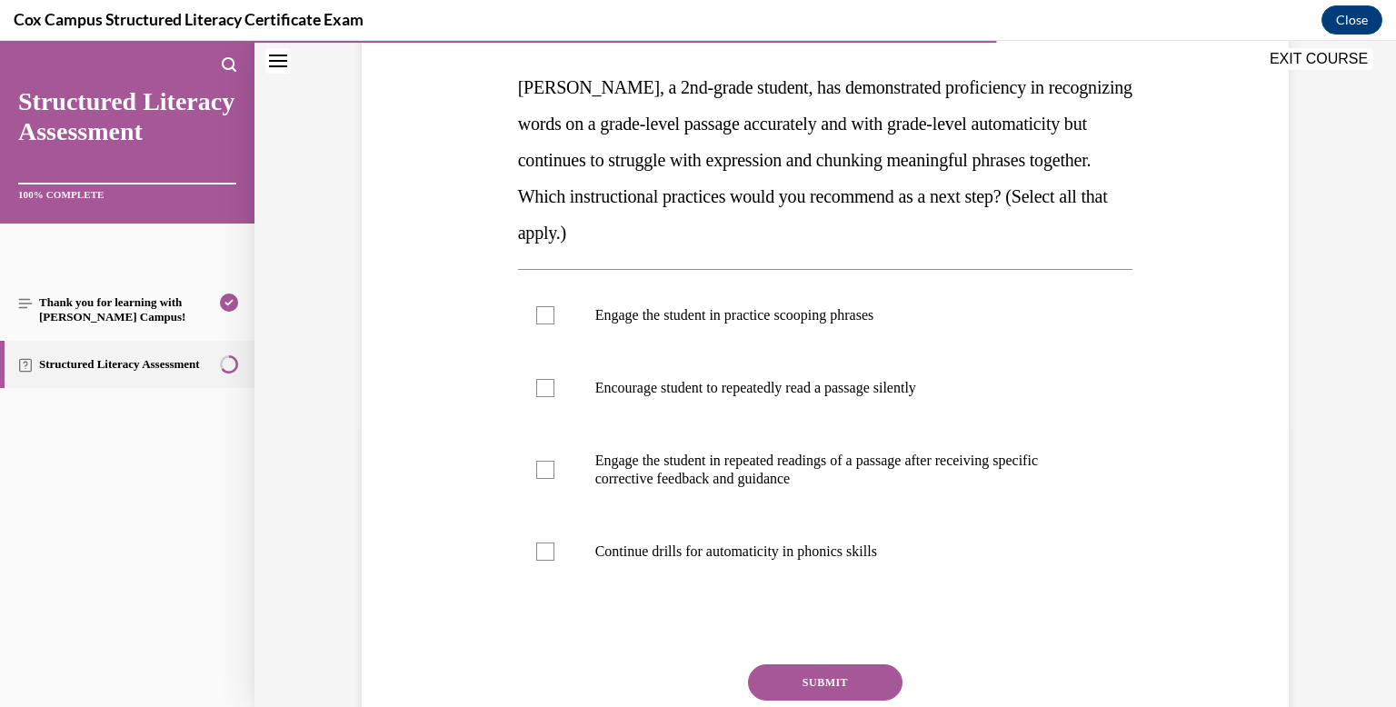
scroll to position [279, 0]
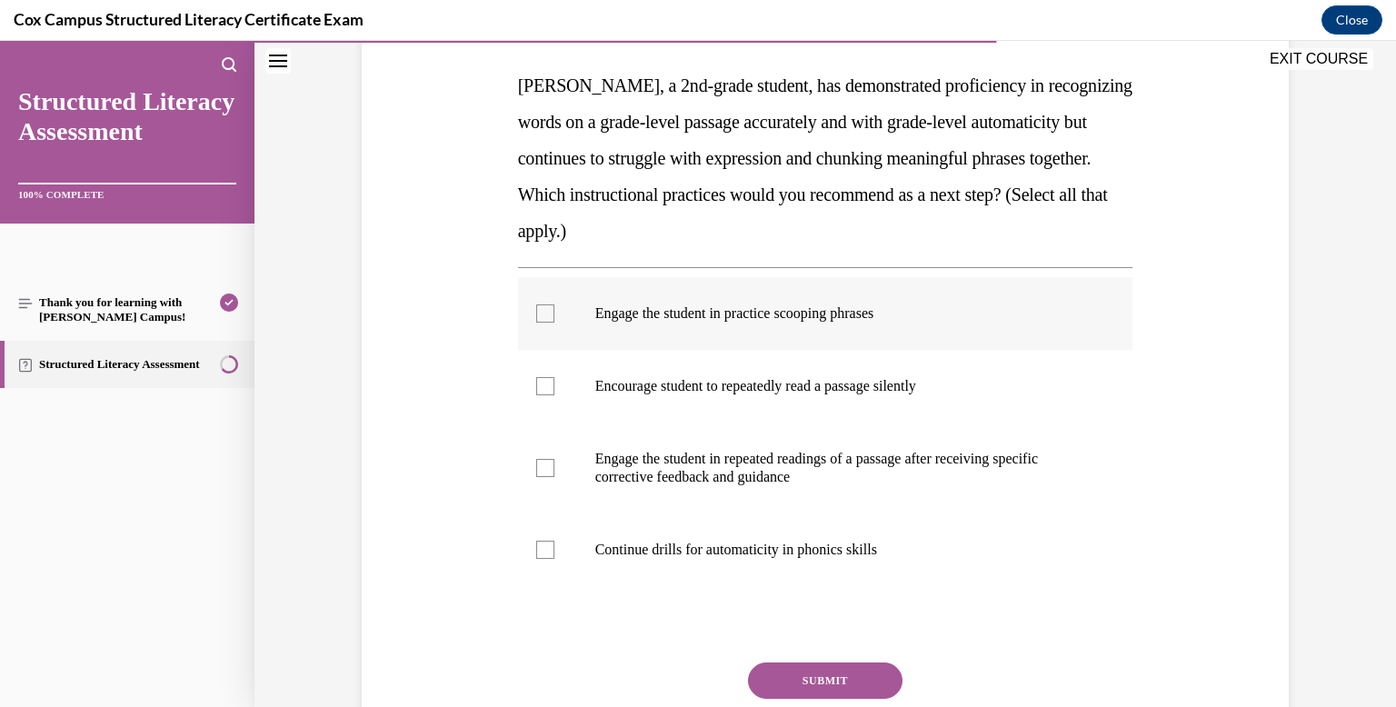
click at [723, 311] on p "Engage the student in practice scooping phrases" at bounding box center [841, 313] width 492 height 18
click at [554, 311] on input "Engage the student in practice scooping phrases" at bounding box center [545, 313] width 18 height 18
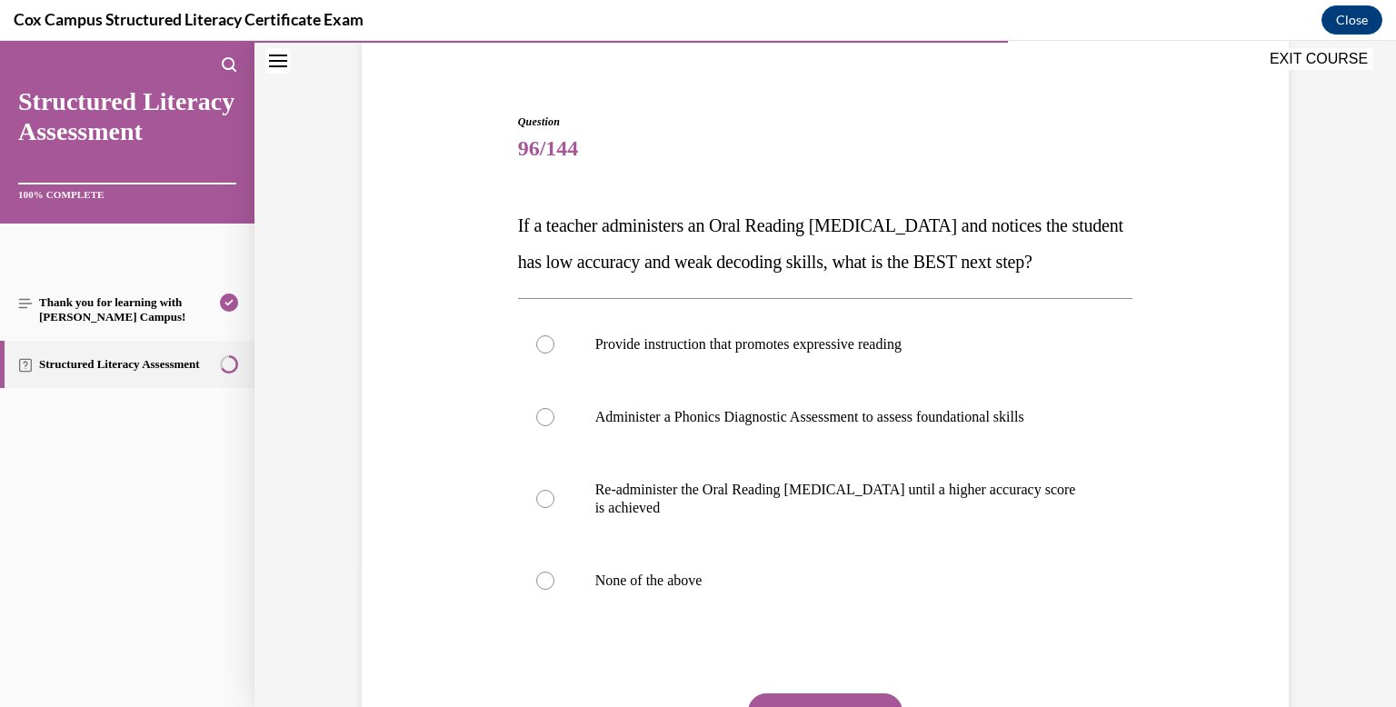
scroll to position [142, 0]
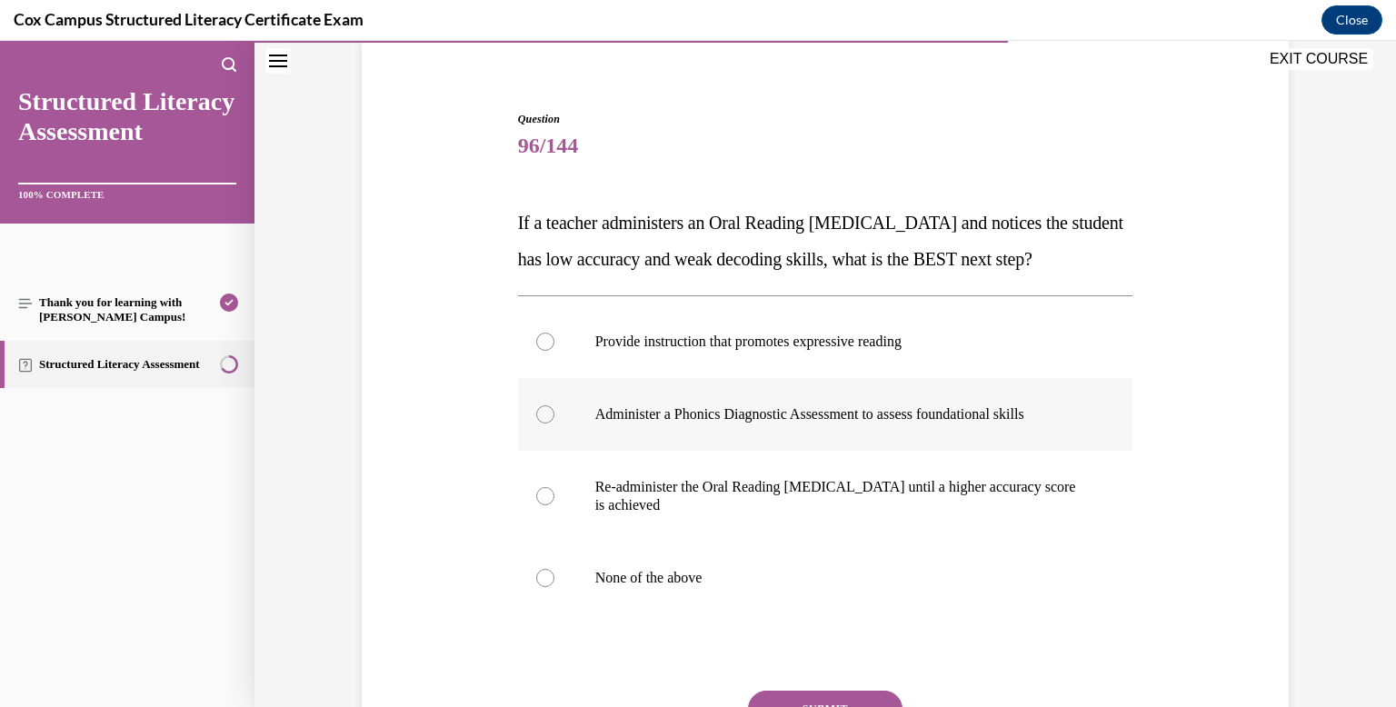
click at [781, 423] on p "Administer a Phonics Diagnostic Assessment to assess foundational skills" at bounding box center [841, 414] width 492 height 18
click at [554, 423] on input "Administer a Phonics Diagnostic Assessment to assess foundational skills" at bounding box center [545, 414] width 18 height 18
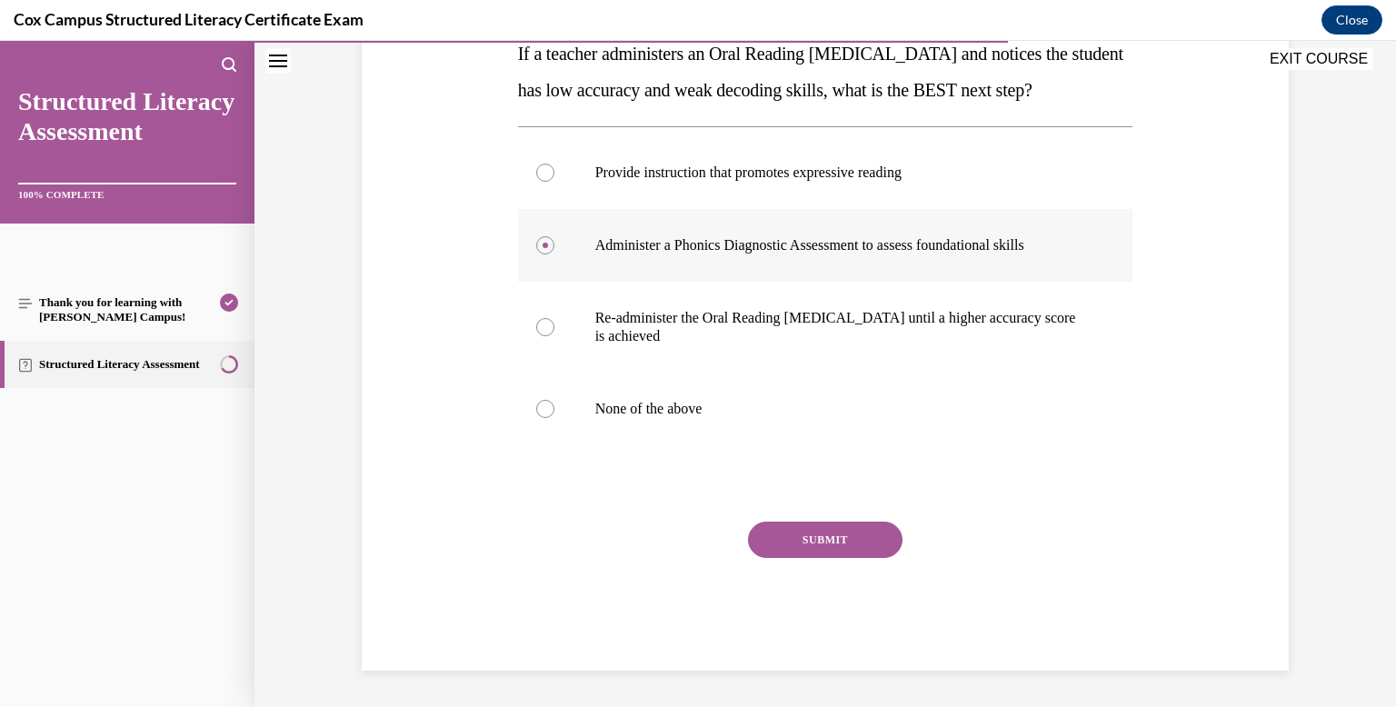
scroll to position [347, 0]
click at [788, 549] on button "SUBMIT" at bounding box center [825, 540] width 154 height 36
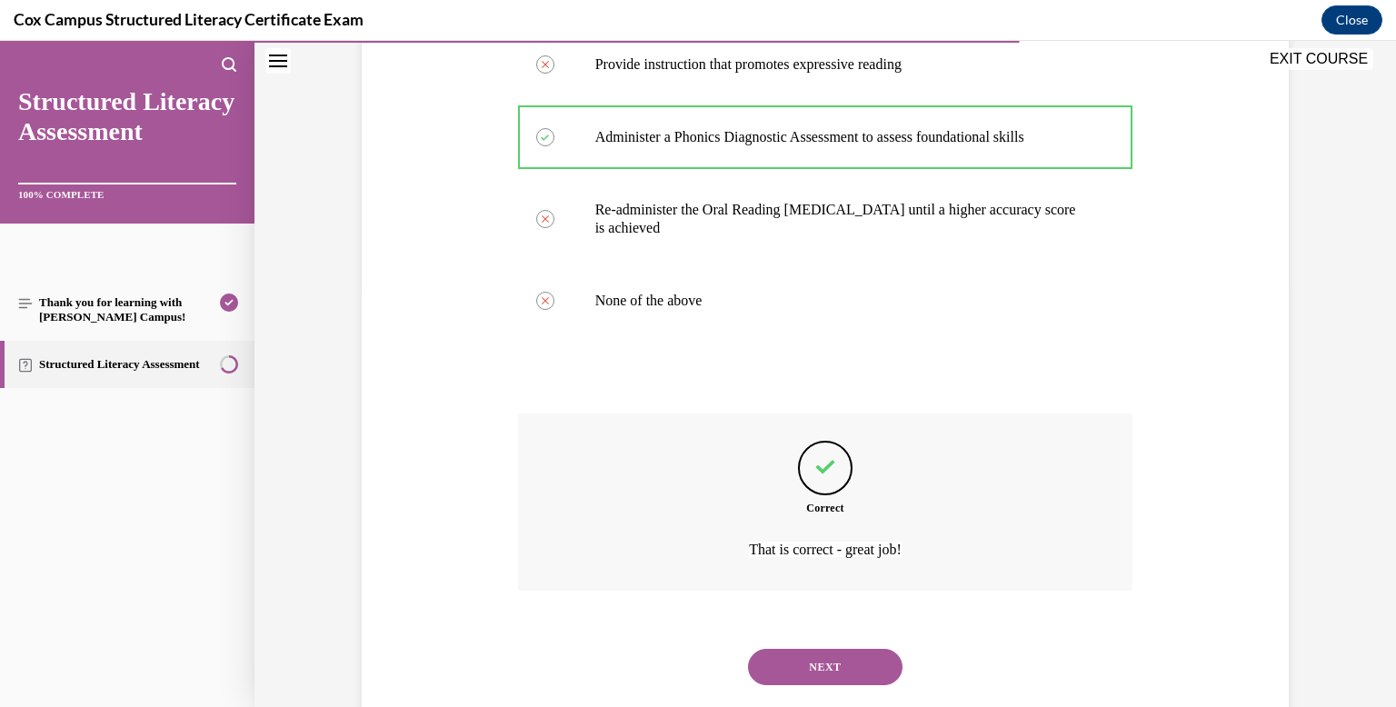
scroll to position [497, 0]
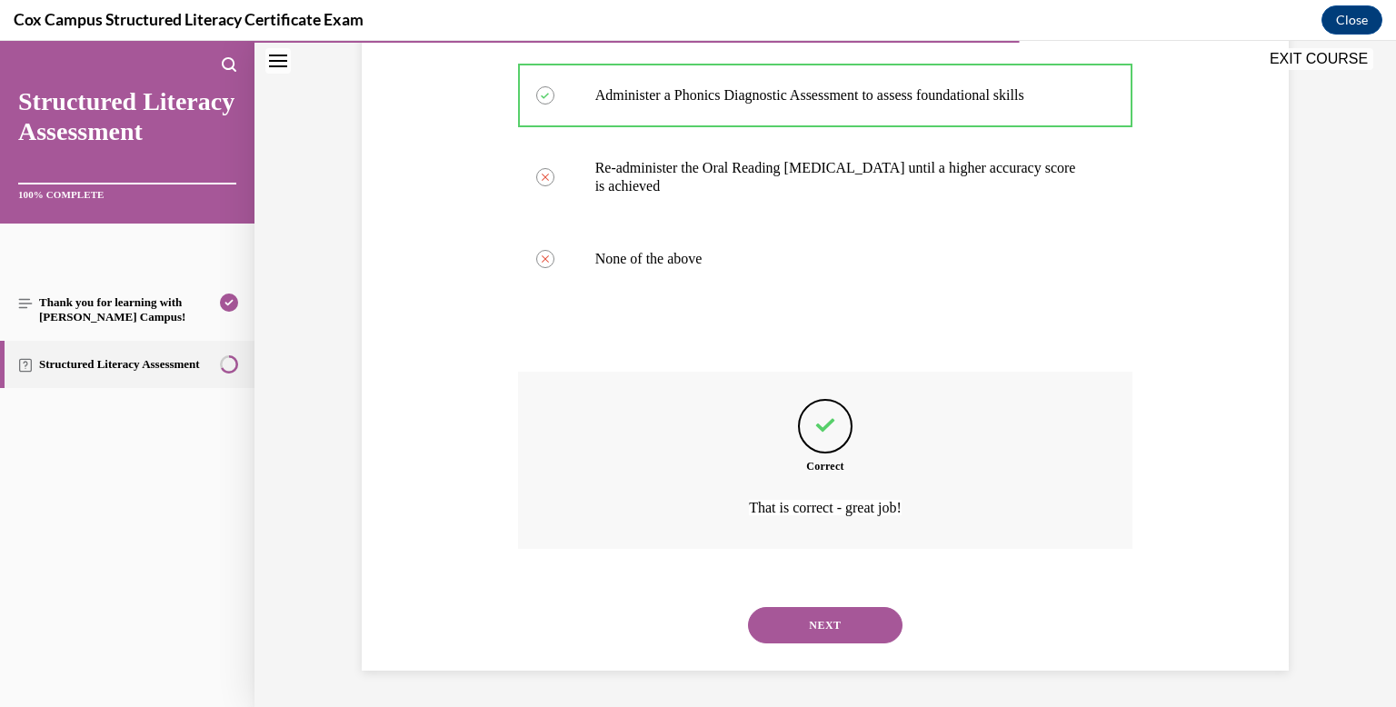
click at [805, 628] on button "NEXT" at bounding box center [825, 625] width 154 height 36
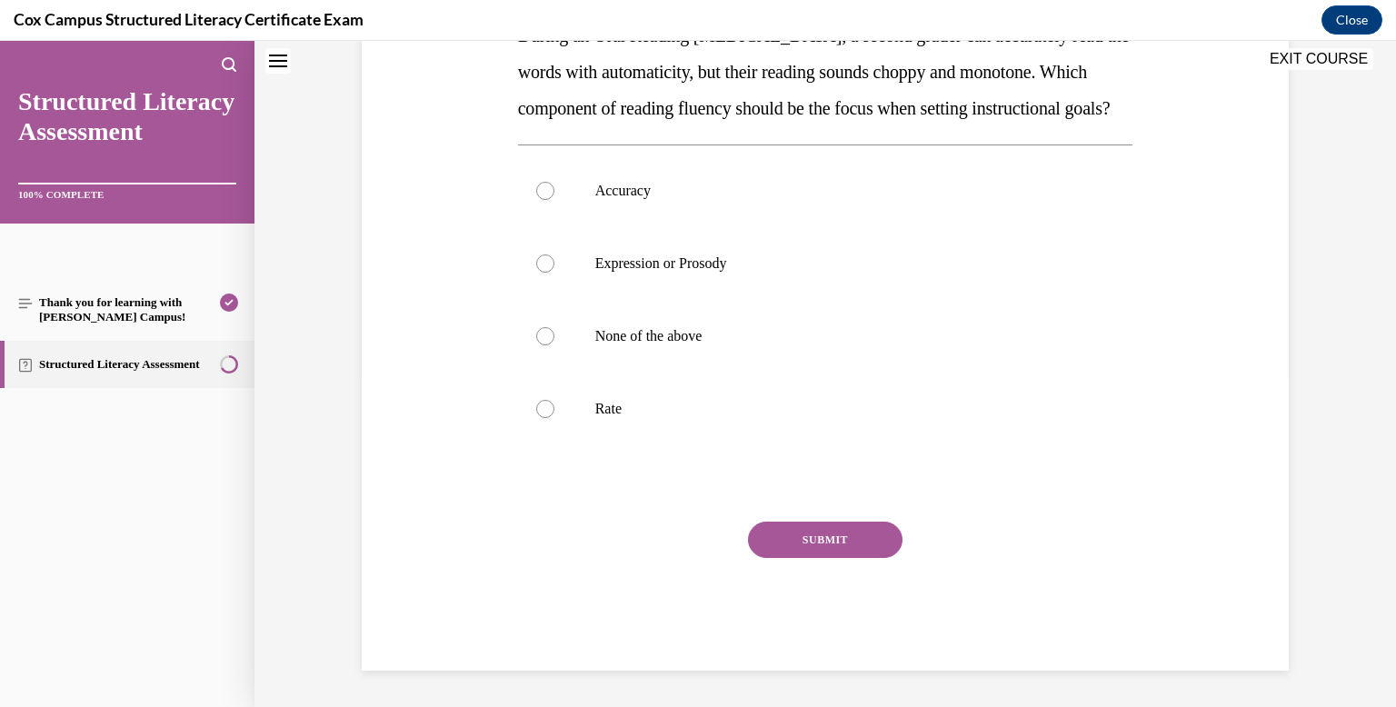
scroll to position [0, 0]
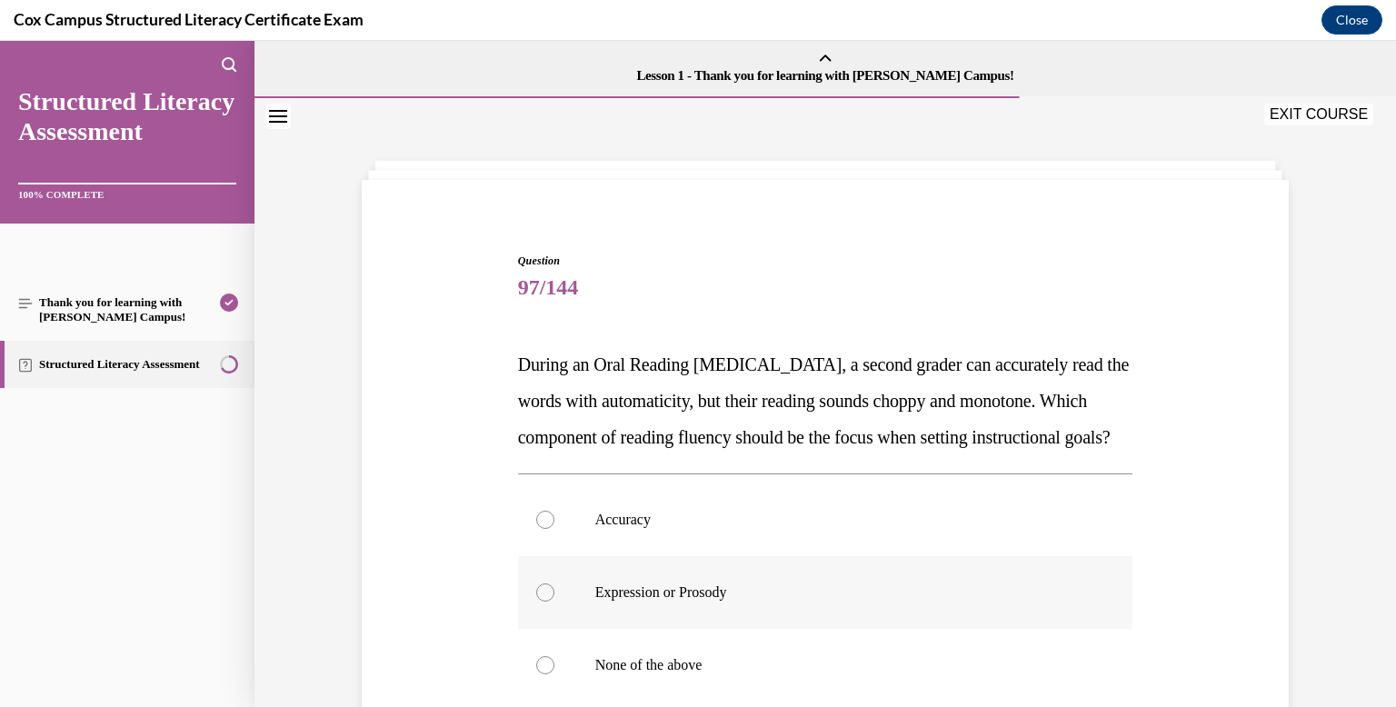
click at [791, 604] on label "Expression or Prosody" at bounding box center [825, 592] width 615 height 73
click at [554, 602] on input "Expression or Prosody" at bounding box center [545, 592] width 18 height 18
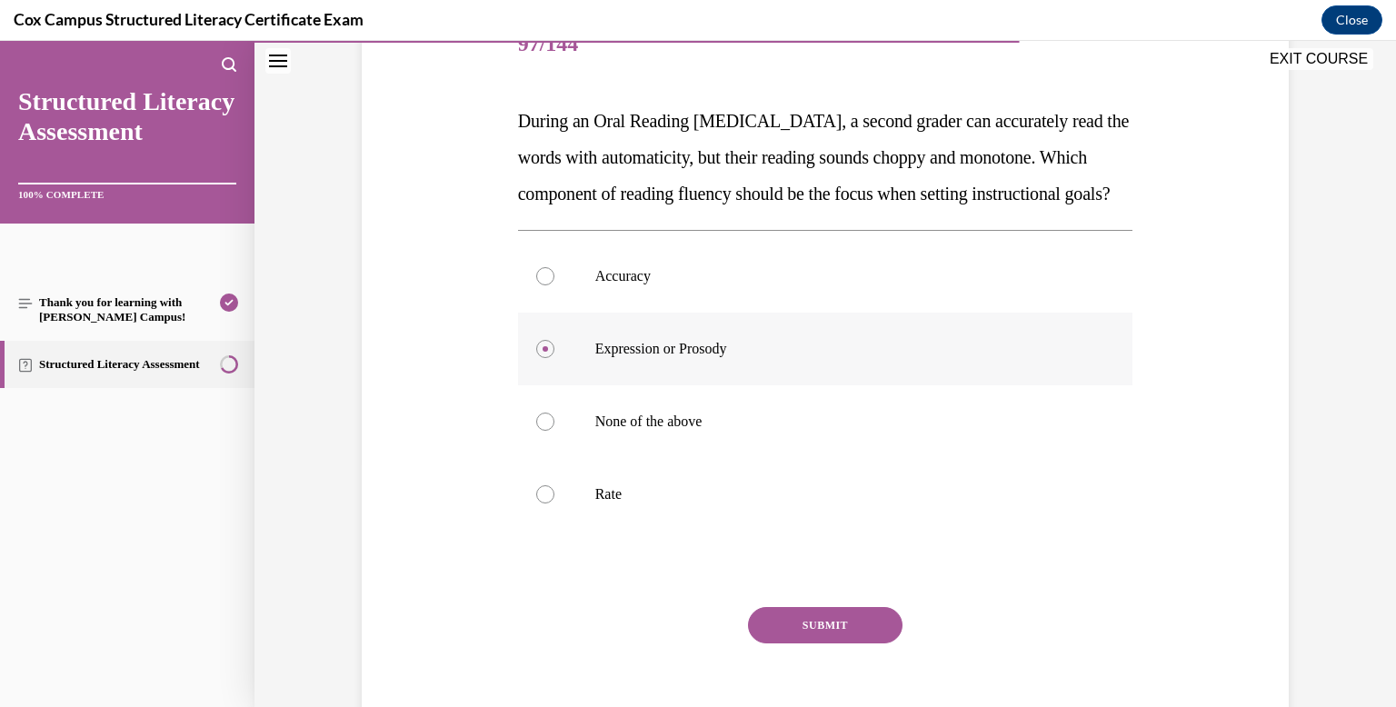
scroll to position [309, 0]
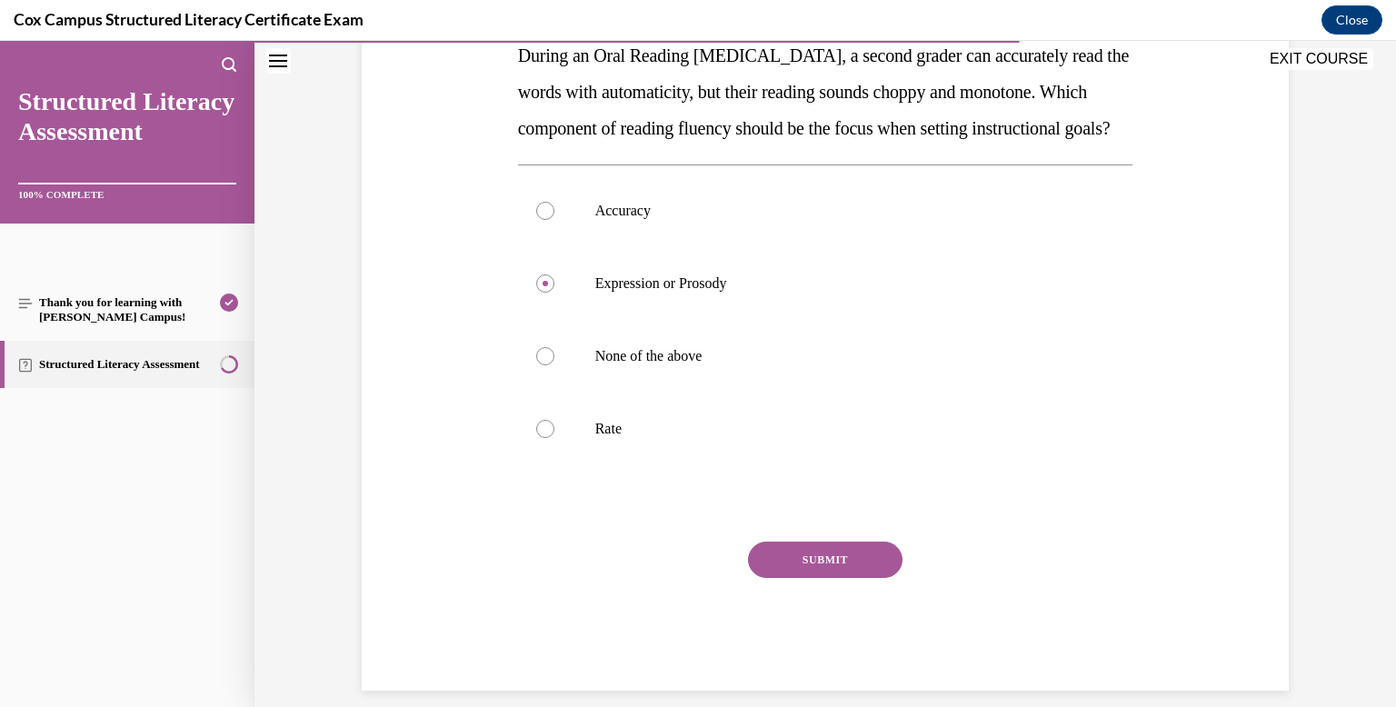
click at [789, 578] on button "SUBMIT" at bounding box center [825, 560] width 154 height 36
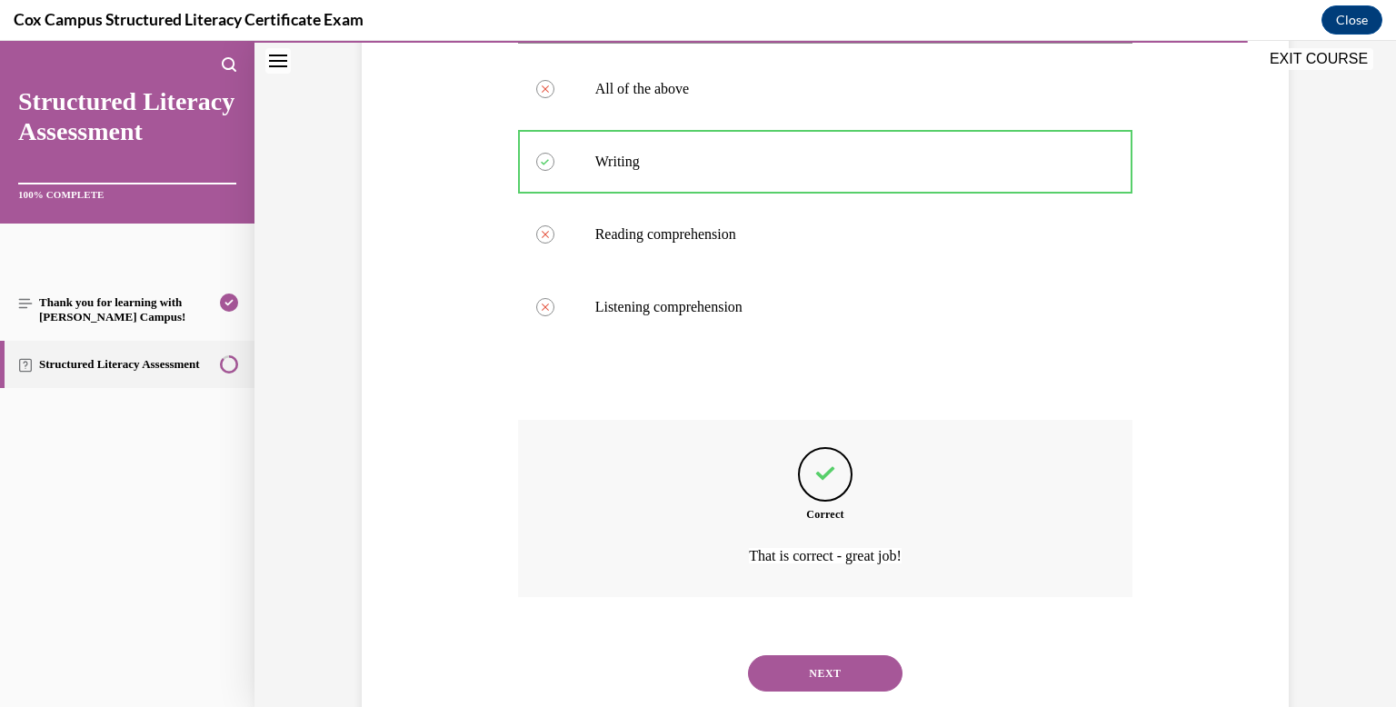
scroll to position [406, 0]
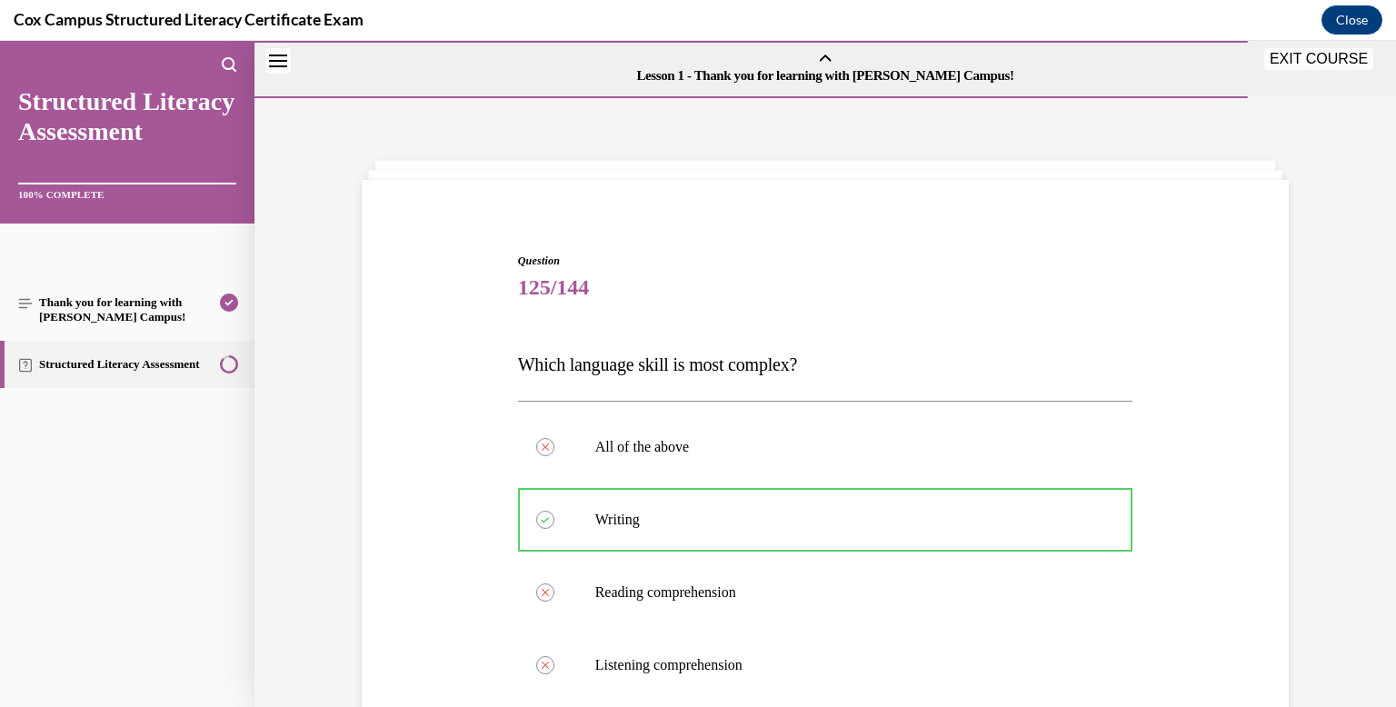
scroll to position [406, 0]
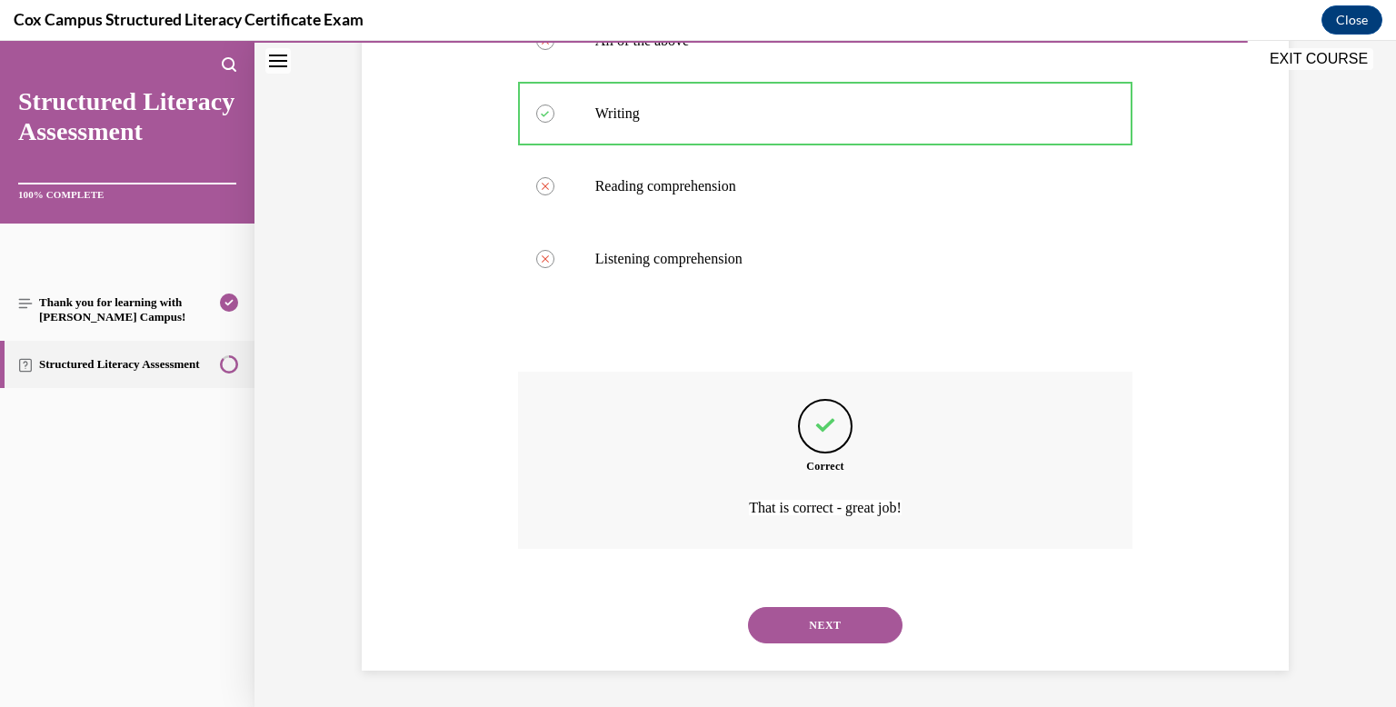
click at [838, 623] on button "NEXT" at bounding box center [825, 625] width 154 height 36
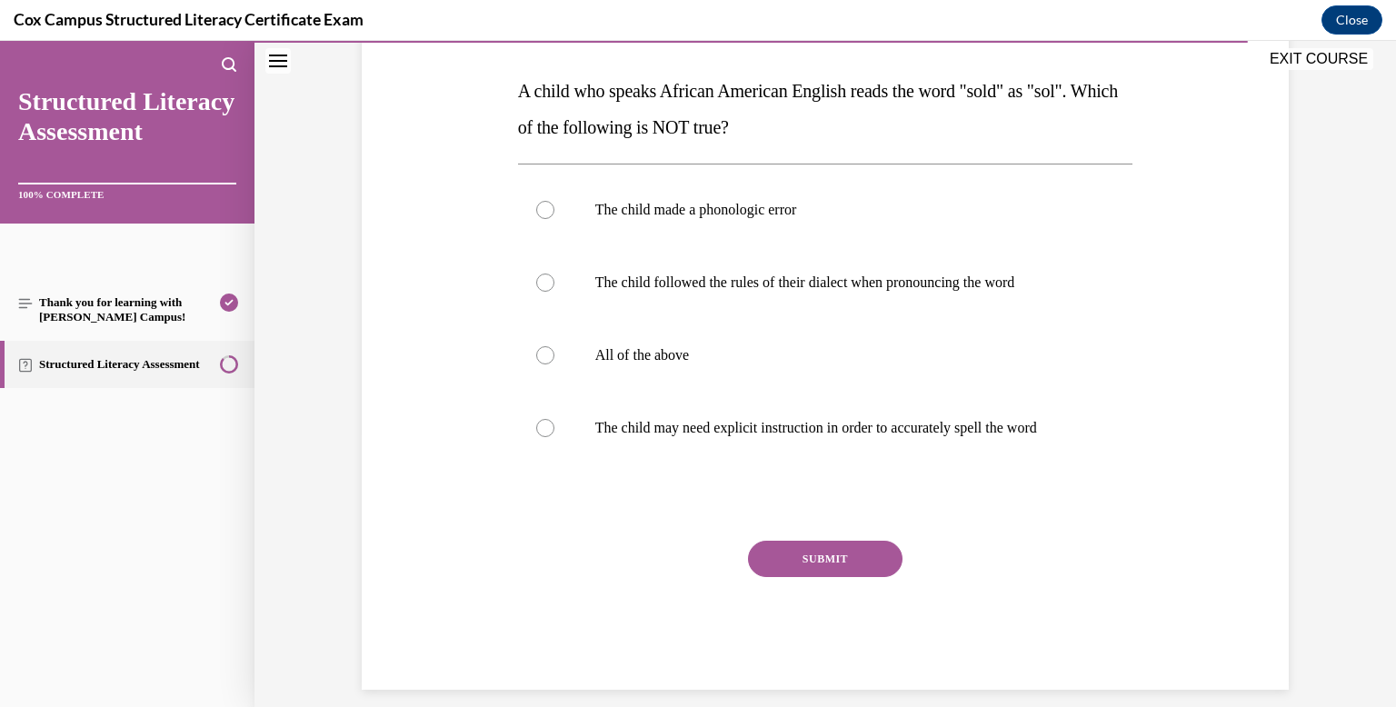
scroll to position [276, 0]
click at [725, 194] on label "The child made a phonologic error" at bounding box center [825, 207] width 615 height 73
click at [554, 198] on input "The child made a phonologic error" at bounding box center [545, 207] width 18 height 18
radio input "true"
click at [879, 547] on button "SUBMIT" at bounding box center [825, 556] width 154 height 36
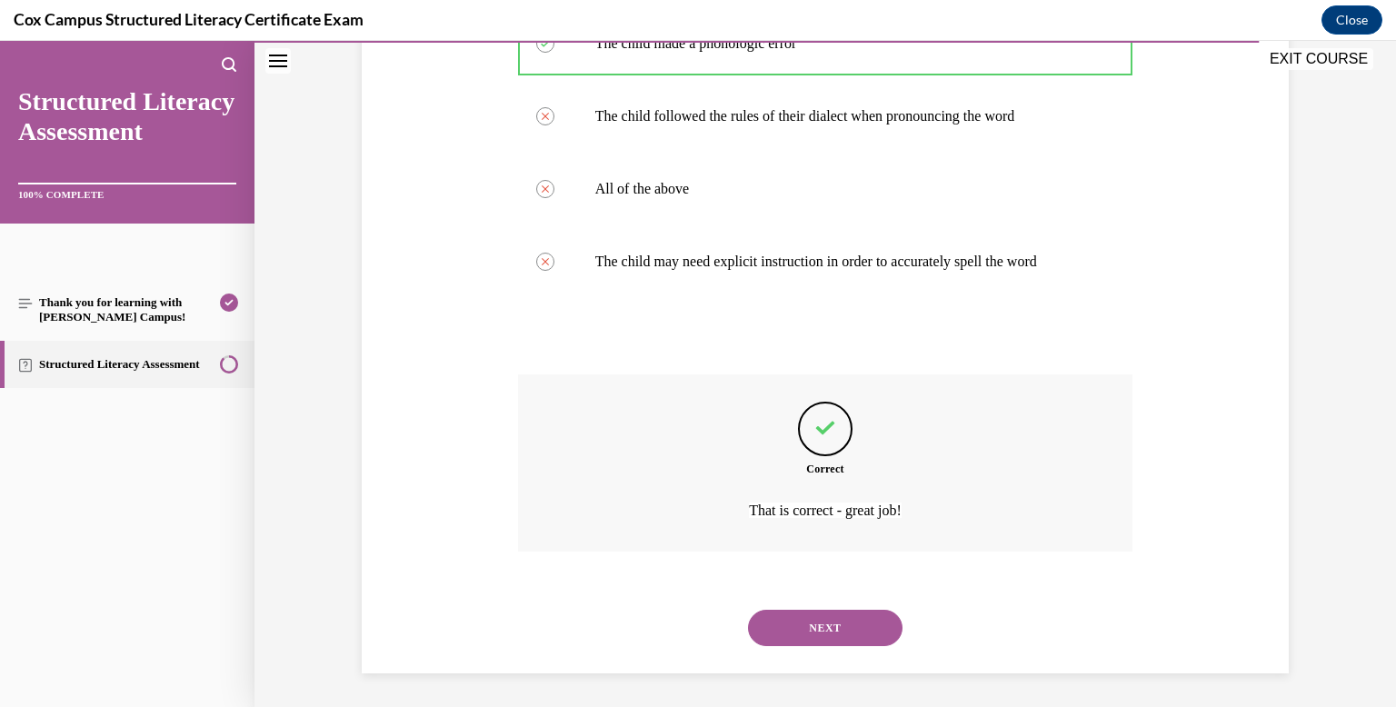
scroll to position [443, 0]
click at [874, 632] on button "NEXT" at bounding box center [825, 625] width 154 height 36
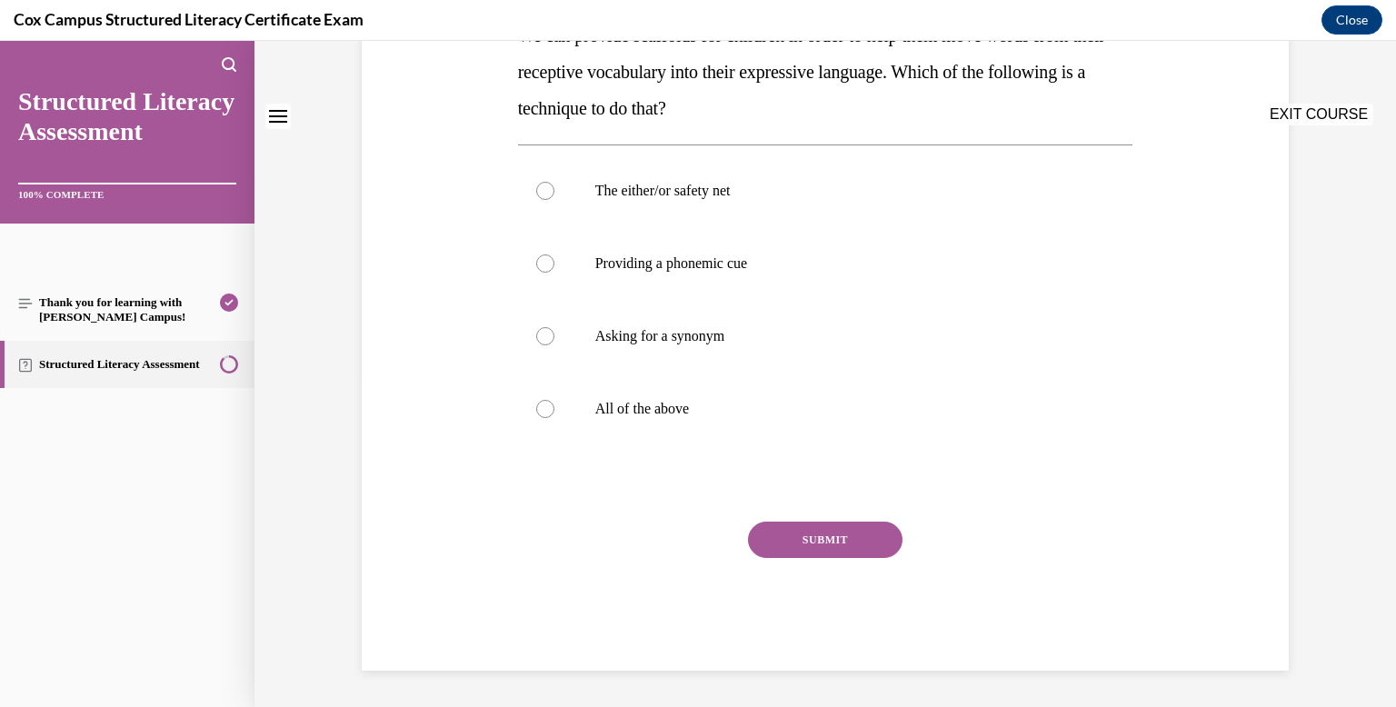
scroll to position [0, 0]
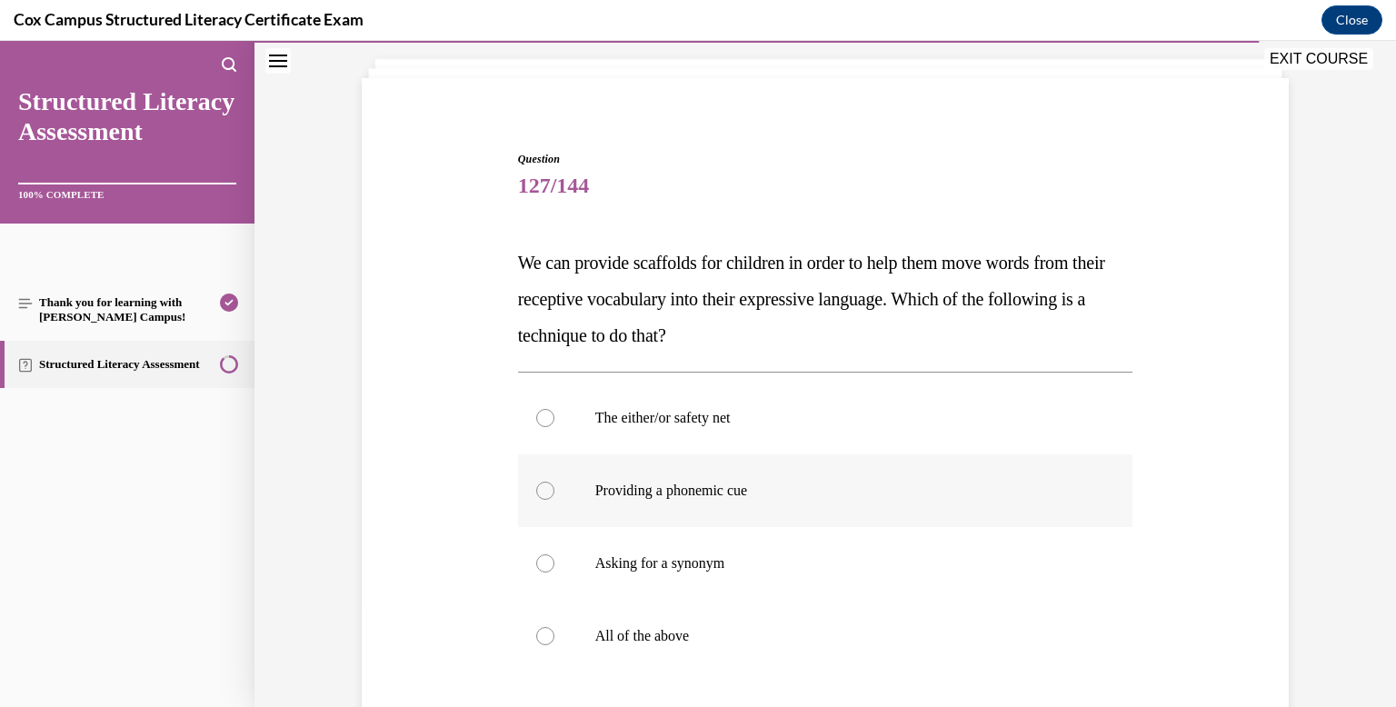
click at [840, 611] on label "All of the above" at bounding box center [825, 636] width 615 height 73
click at [554, 627] on input "All of the above" at bounding box center [545, 636] width 18 height 18
radio input "true"
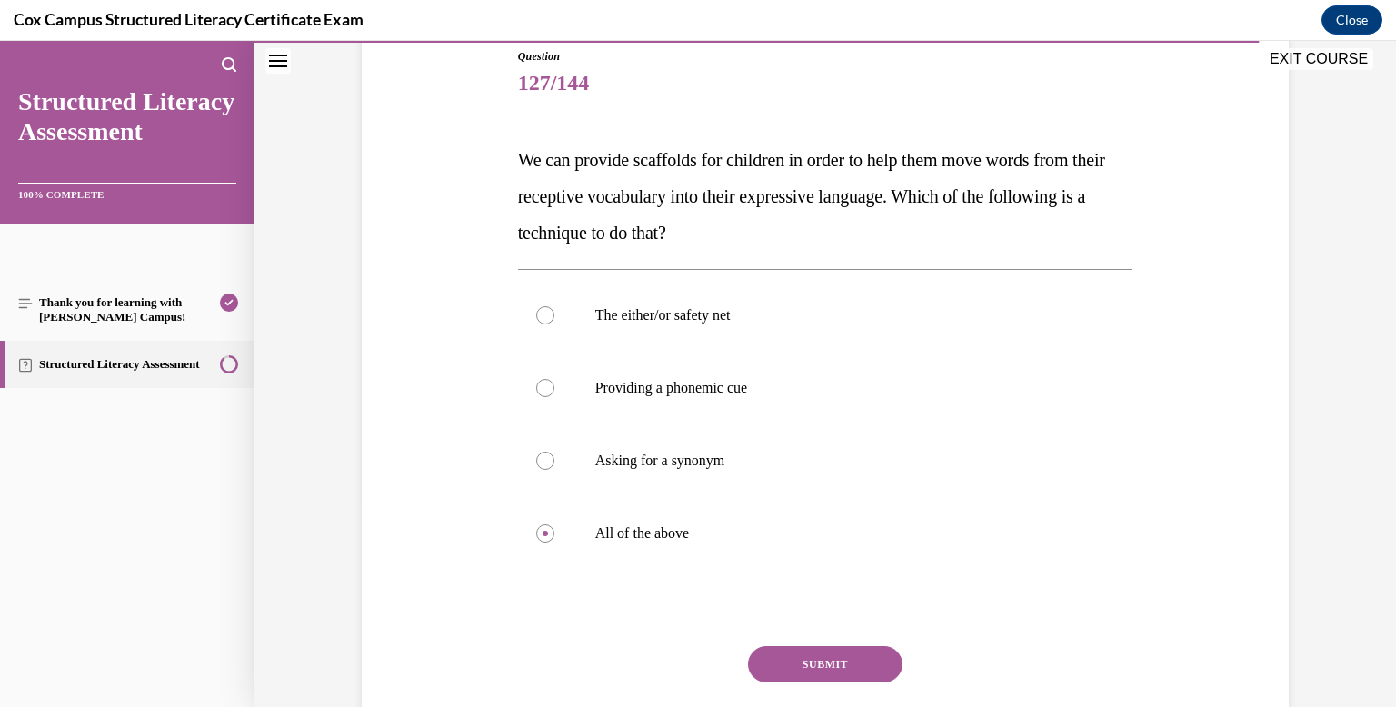
click at [834, 662] on button "SUBMIT" at bounding box center [825, 664] width 154 height 36
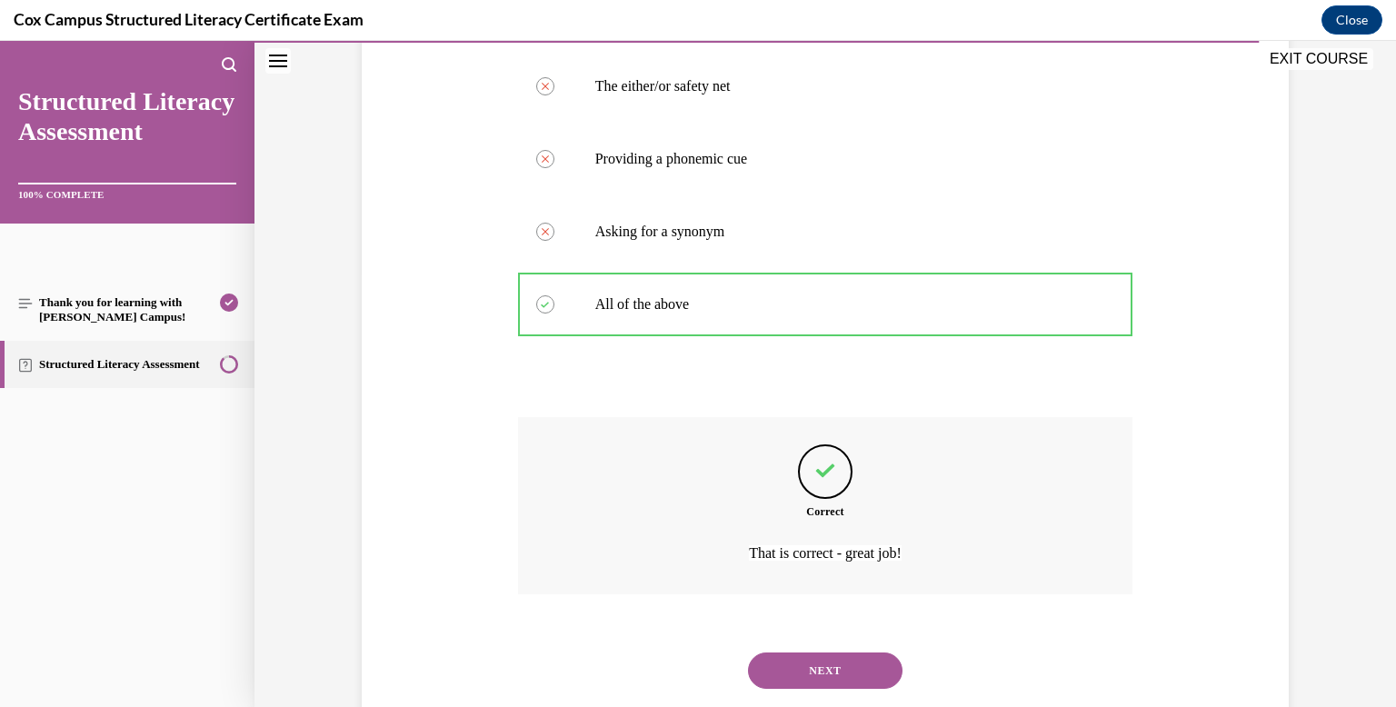
scroll to position [479, 0]
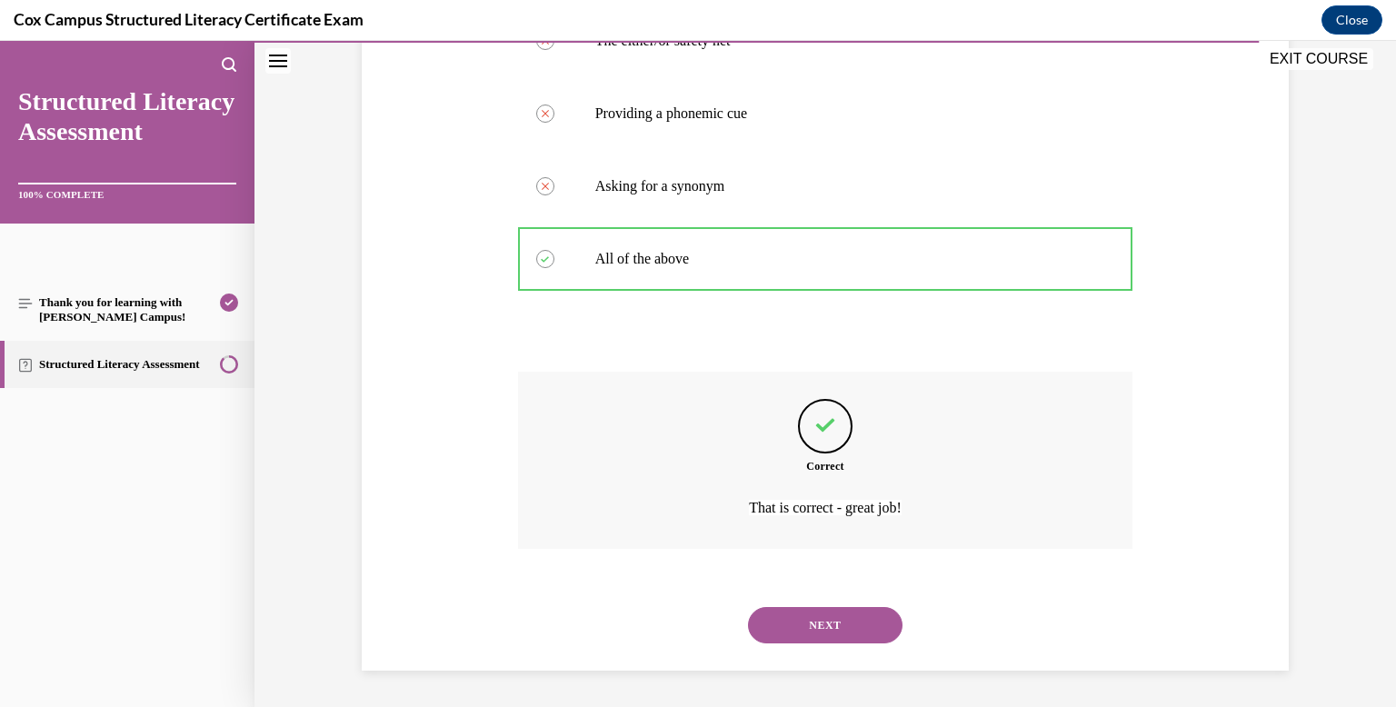
click at [824, 632] on button "NEXT" at bounding box center [825, 625] width 154 height 36
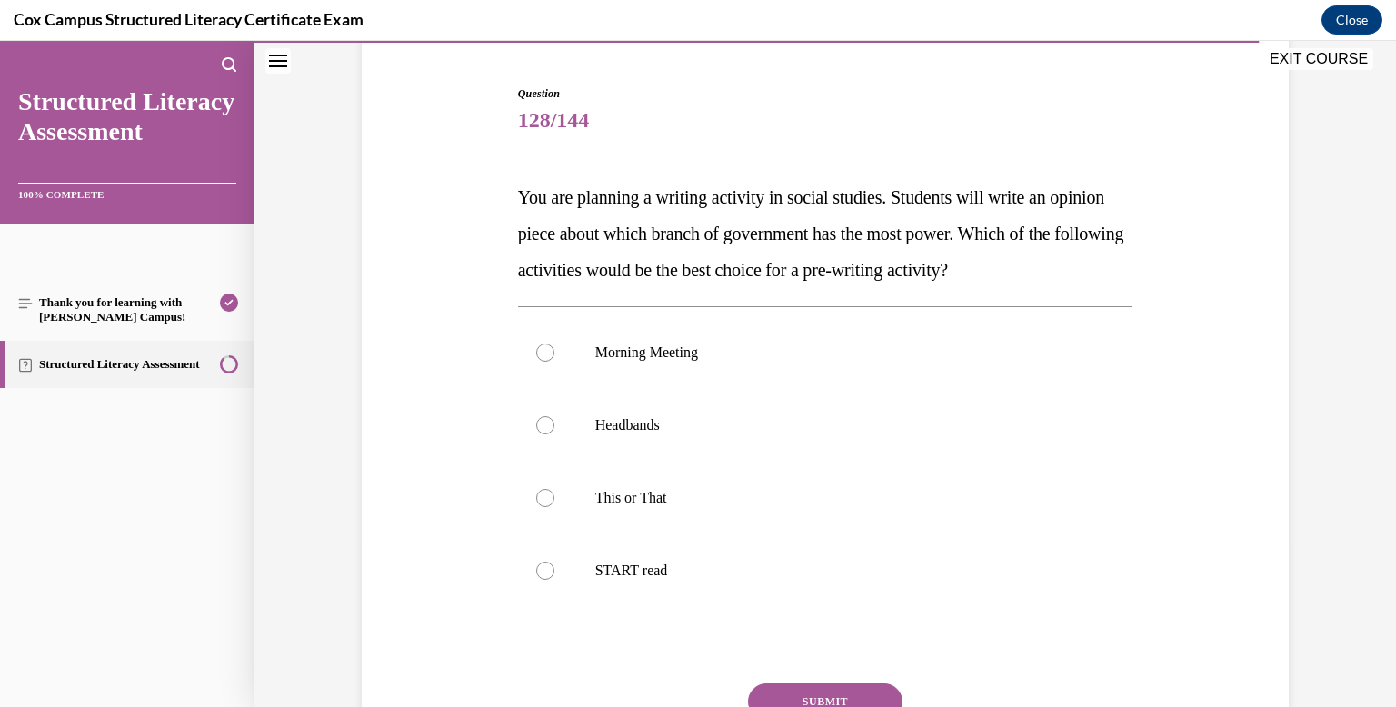
scroll to position [181, 0]
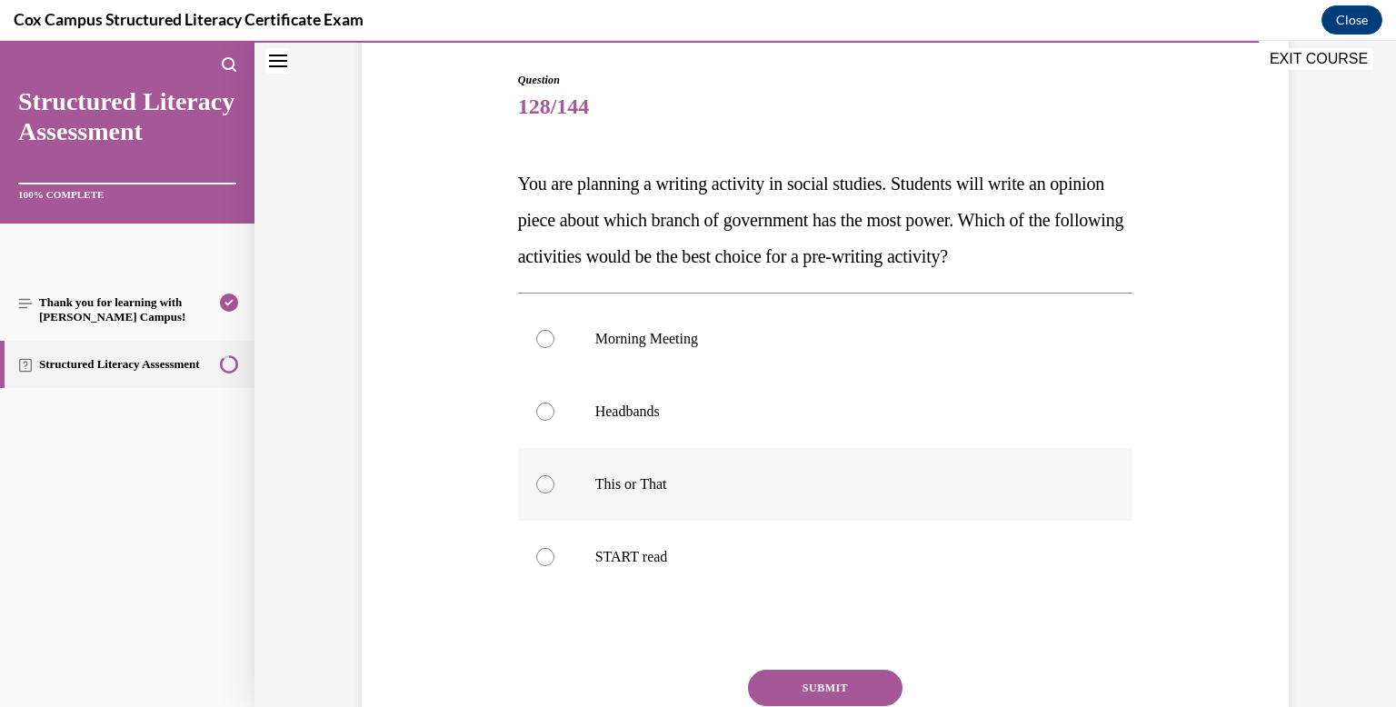
click at [781, 505] on label "This or That" at bounding box center [825, 484] width 615 height 73
click at [554, 493] on input "This or That" at bounding box center [545, 484] width 18 height 18
radio input "true"
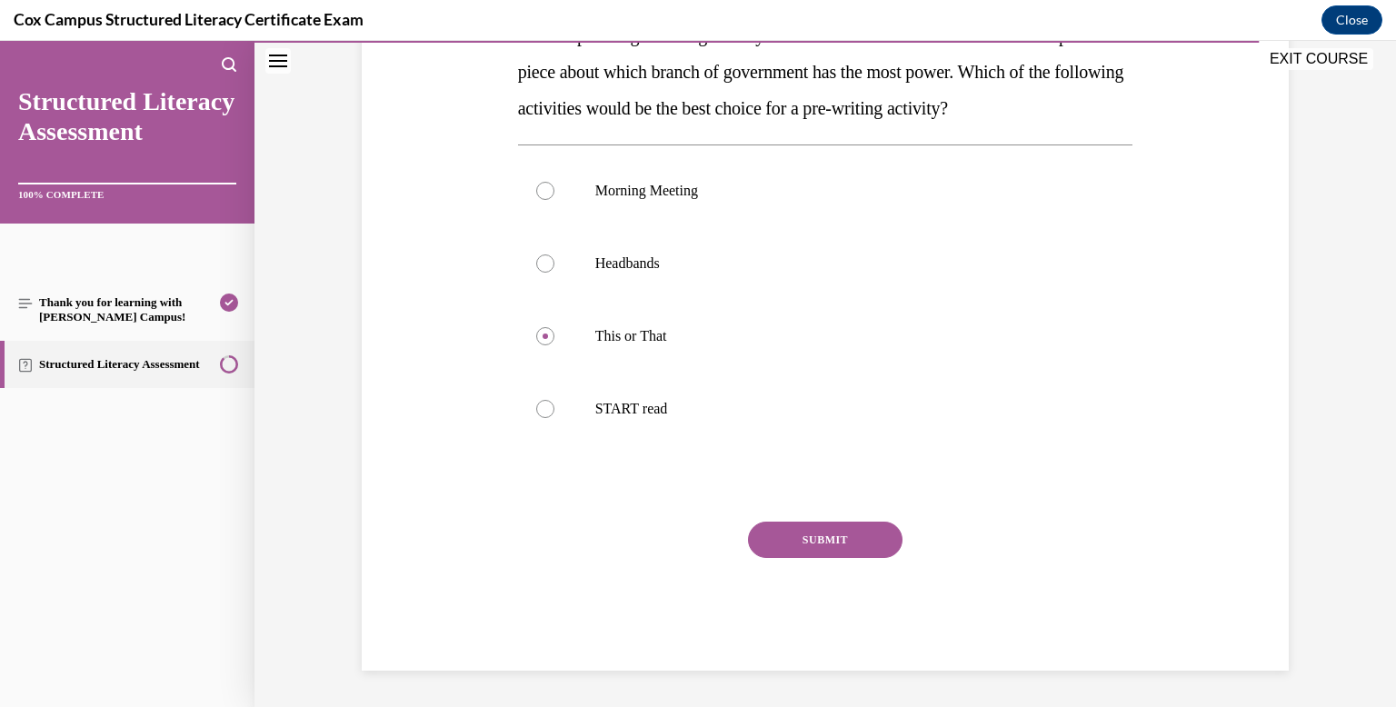
click at [799, 526] on button "SUBMIT" at bounding box center [825, 540] width 154 height 36
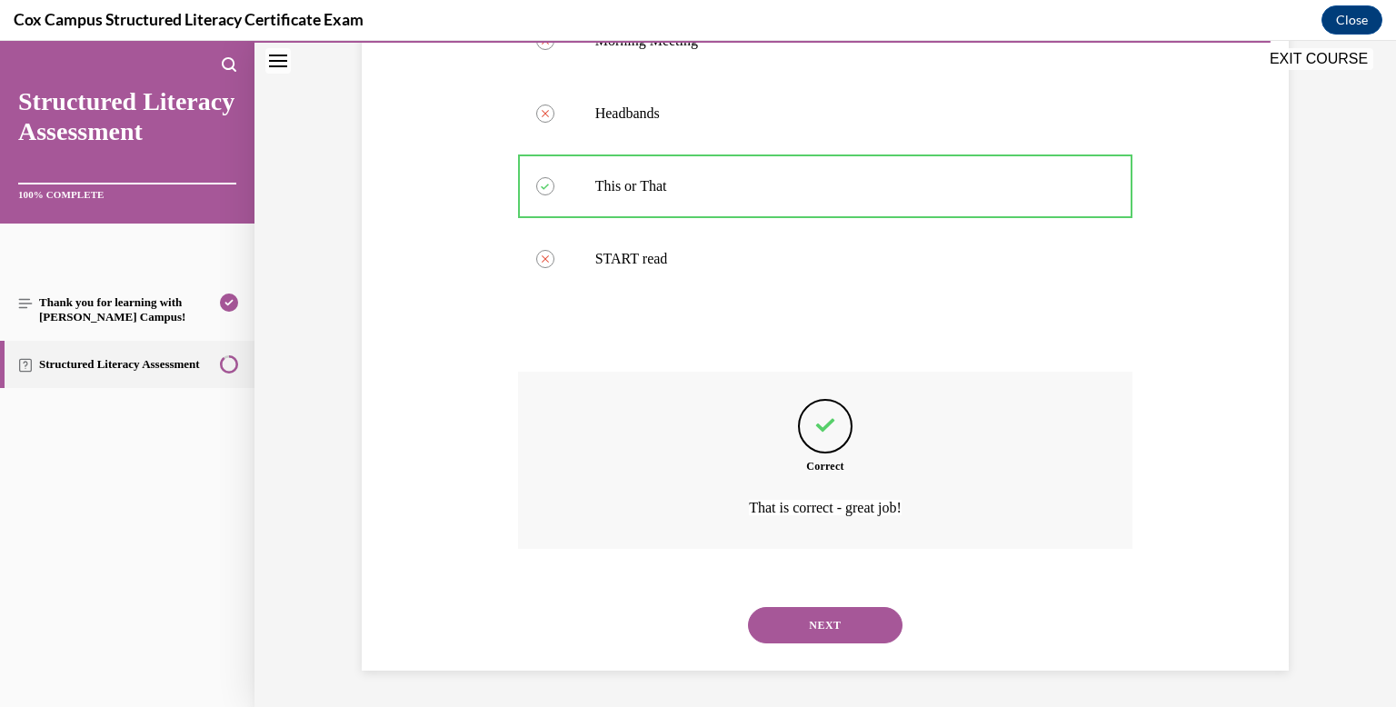
click at [831, 633] on button "NEXT" at bounding box center [825, 625] width 154 height 36
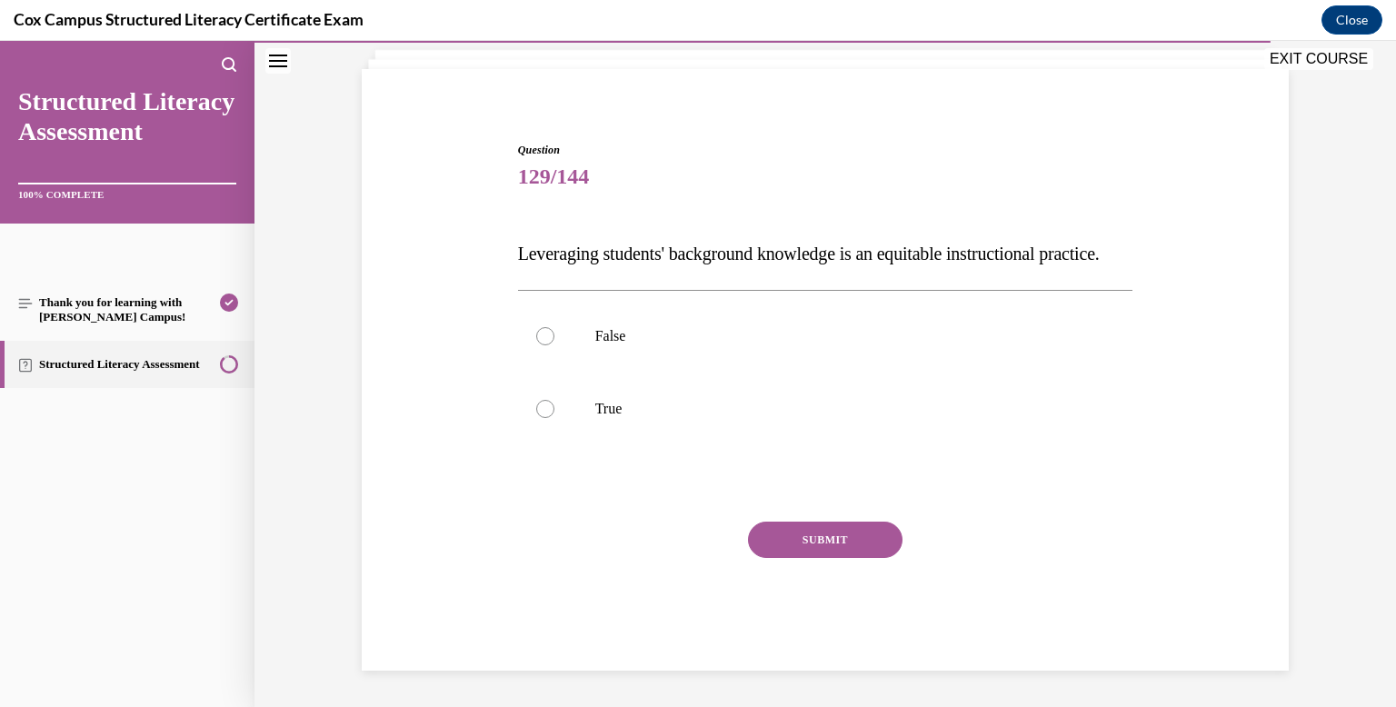
scroll to position [147, 0]
click at [715, 403] on p "True" at bounding box center [841, 409] width 492 height 18
click at [554, 403] on input "True" at bounding box center [545, 409] width 18 height 18
radio input "true"
click at [854, 547] on button "SUBMIT" at bounding box center [825, 540] width 154 height 36
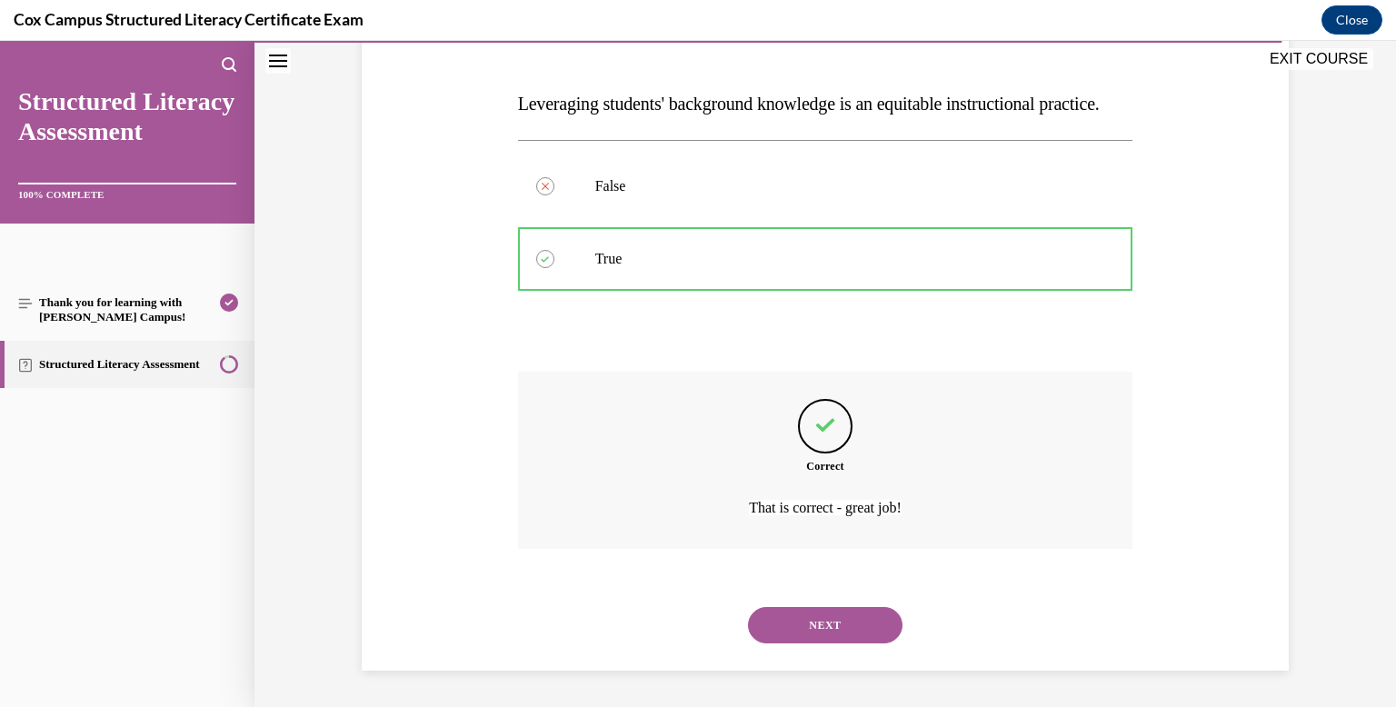
click at [881, 634] on button "NEXT" at bounding box center [825, 625] width 154 height 36
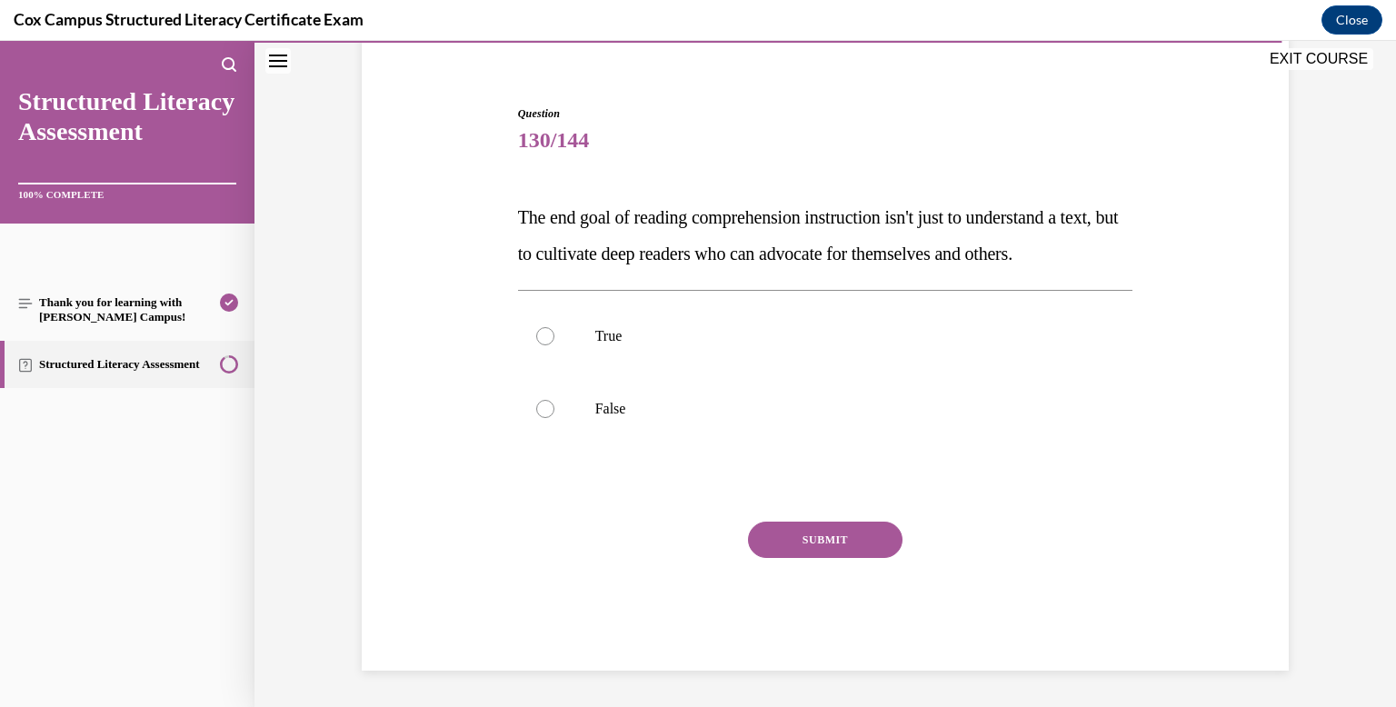
scroll to position [184, 0]
click at [655, 358] on label "True" at bounding box center [825, 336] width 615 height 73
click at [554, 345] on input "True" at bounding box center [545, 336] width 18 height 18
radio input "true"
click at [826, 534] on button "SUBMIT" at bounding box center [825, 540] width 154 height 36
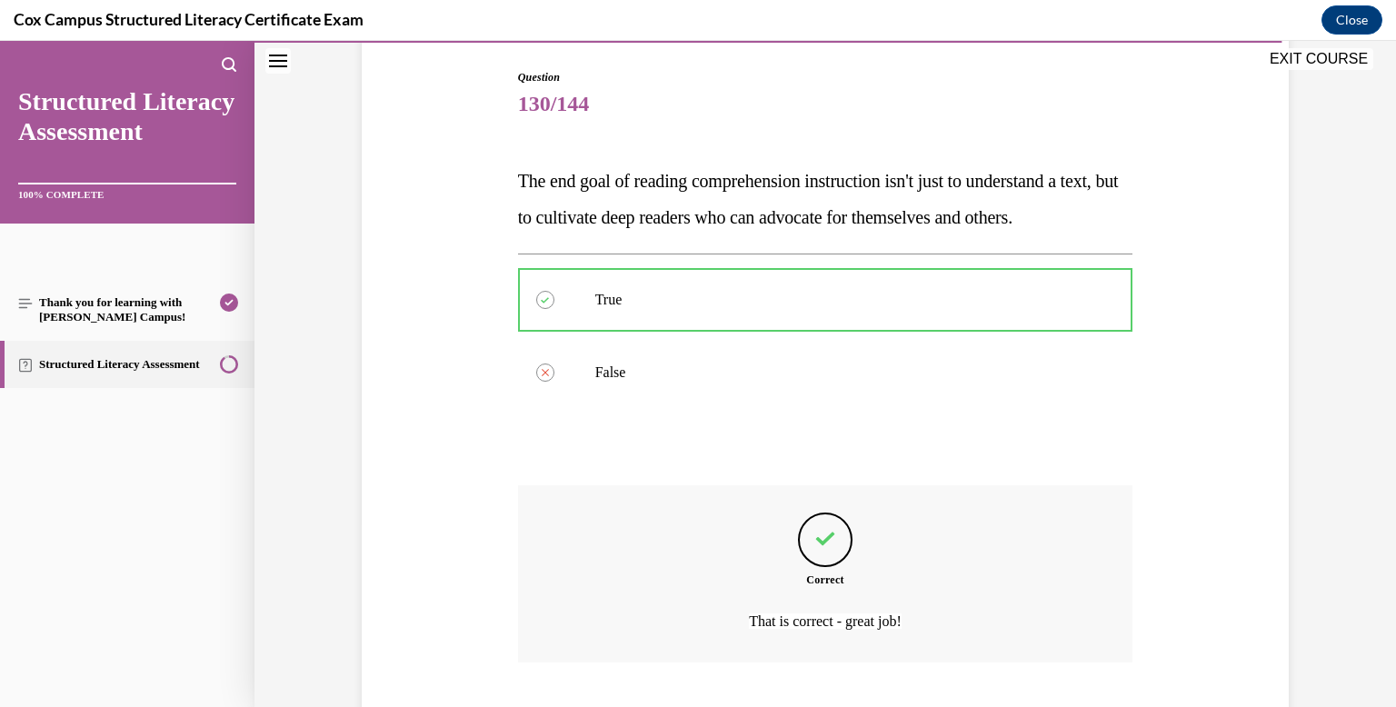
scroll to position [333, 0]
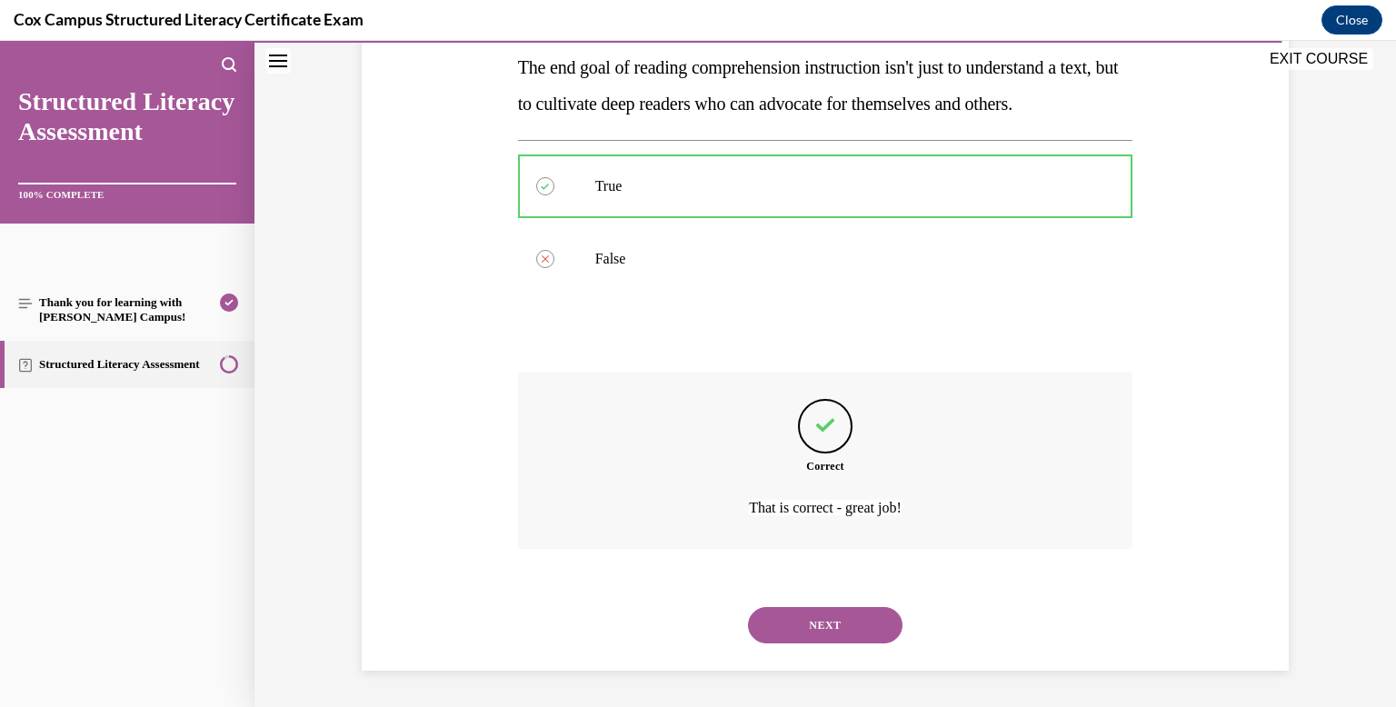
click at [834, 620] on button "NEXT" at bounding box center [825, 625] width 154 height 36
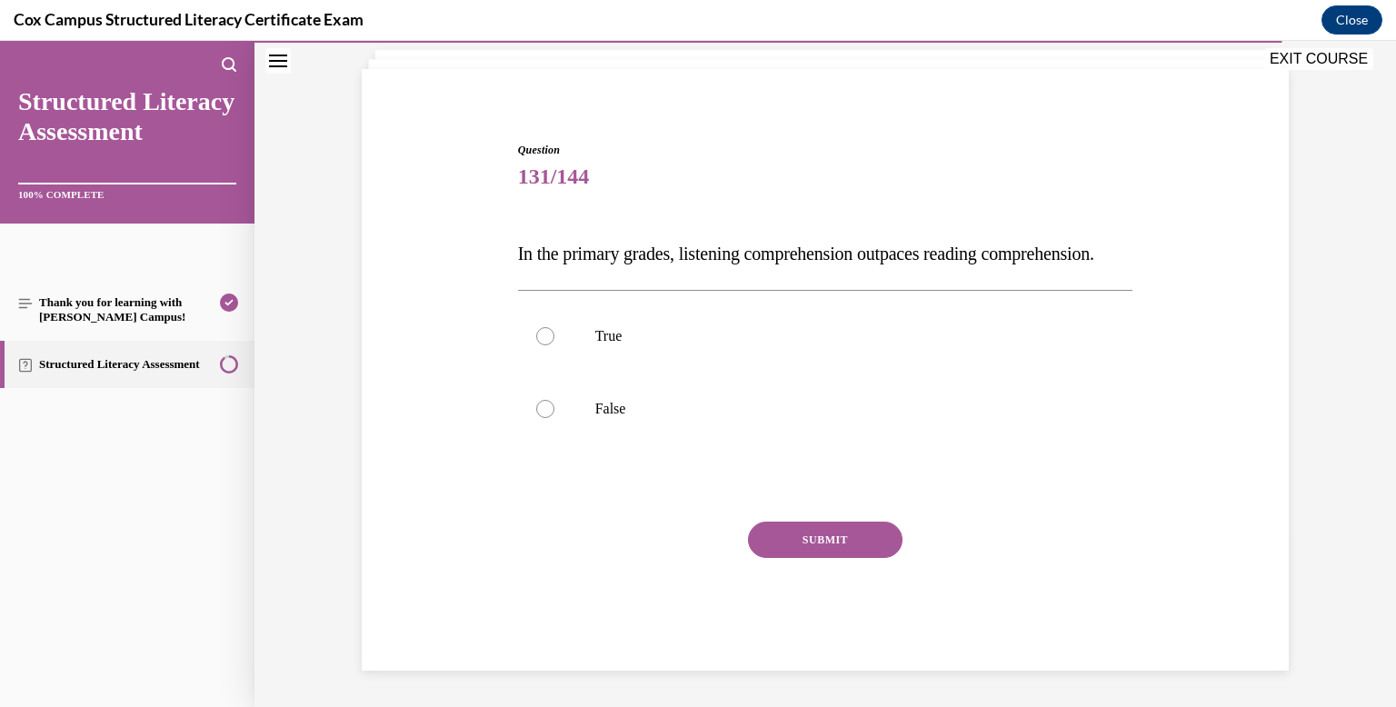
scroll to position [147, 0]
click at [609, 335] on p "True" at bounding box center [841, 336] width 492 height 18
click at [554, 335] on input "True" at bounding box center [545, 336] width 18 height 18
radio input "true"
click at [842, 528] on button "SUBMIT" at bounding box center [825, 540] width 154 height 36
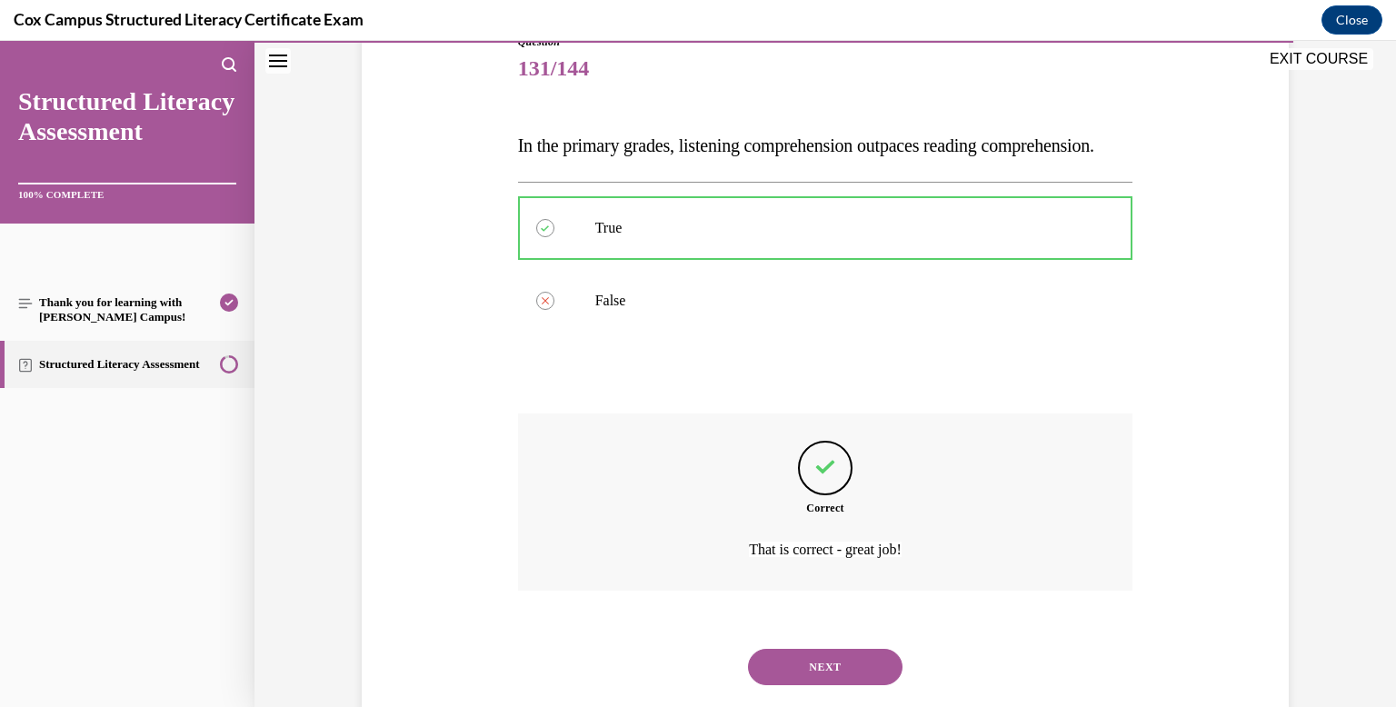
scroll to position [297, 0]
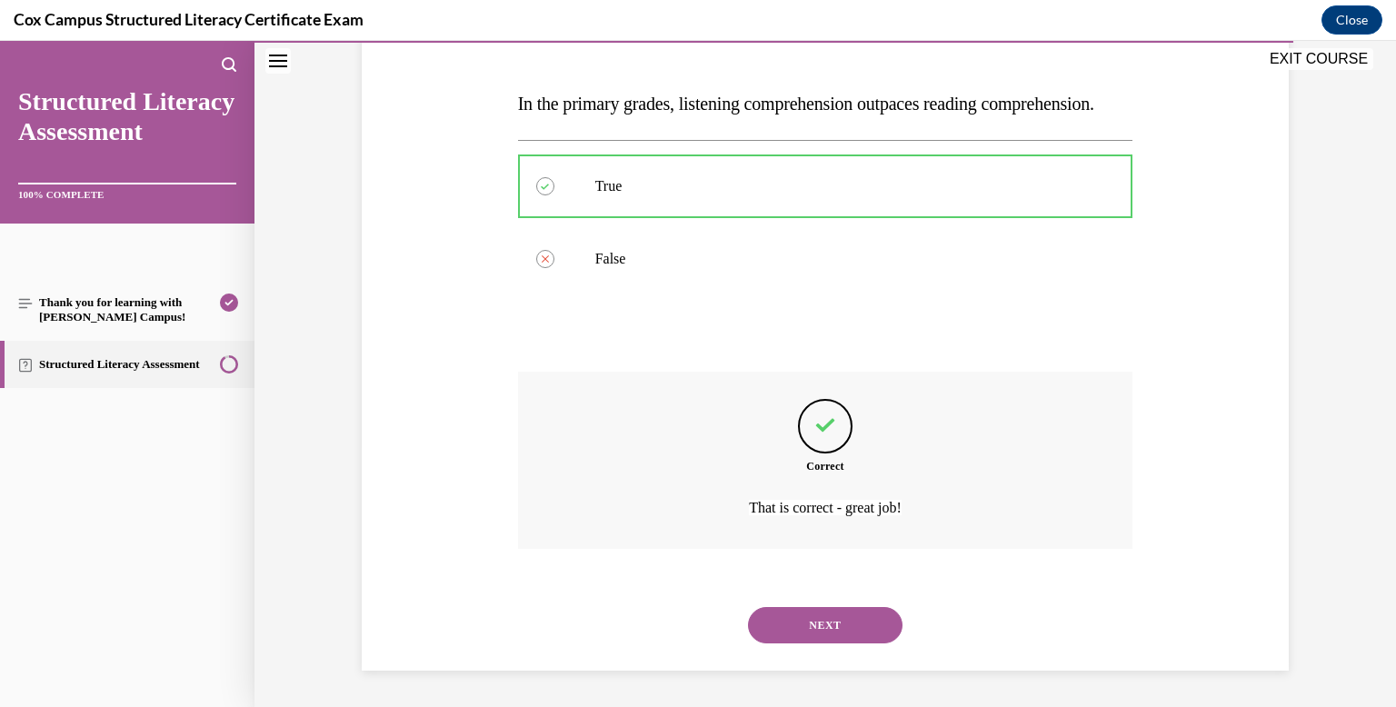
click at [843, 601] on div "NEXT" at bounding box center [825, 625] width 615 height 73
click at [844, 611] on button "NEXT" at bounding box center [825, 625] width 154 height 36
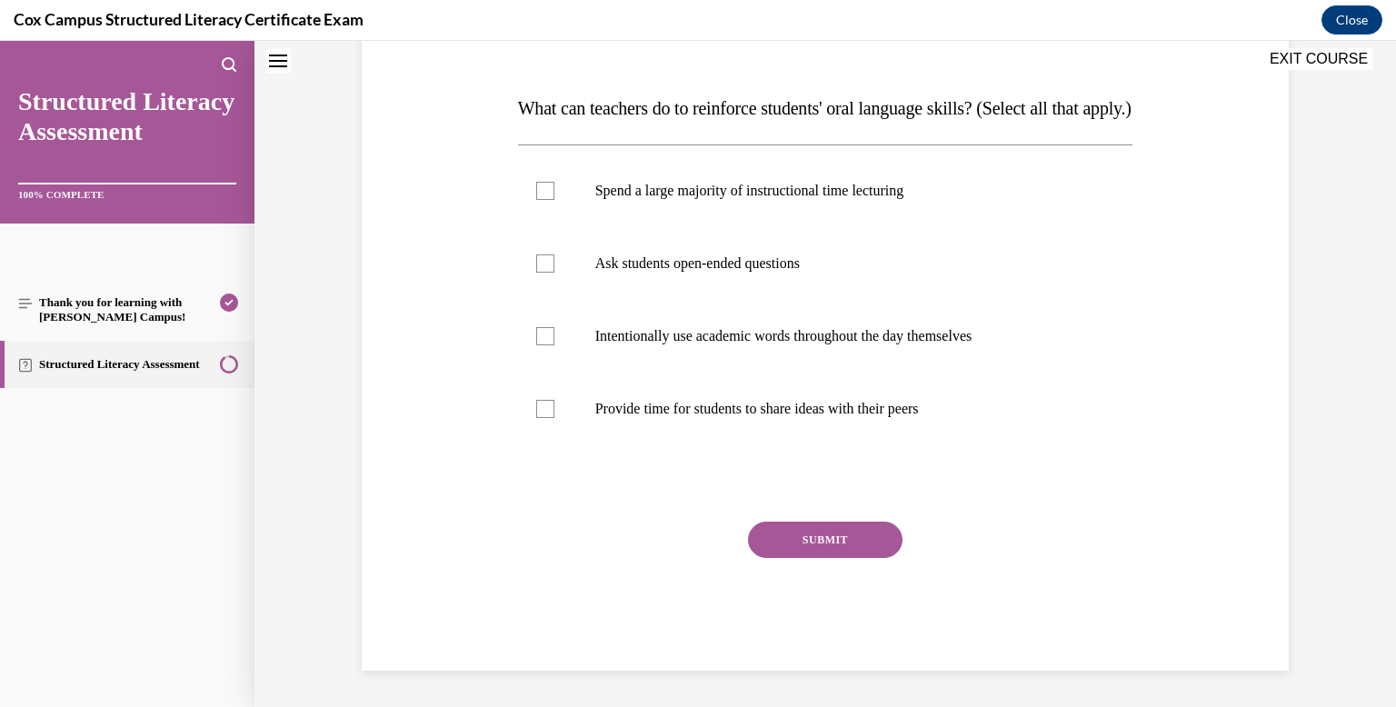
scroll to position [0, 0]
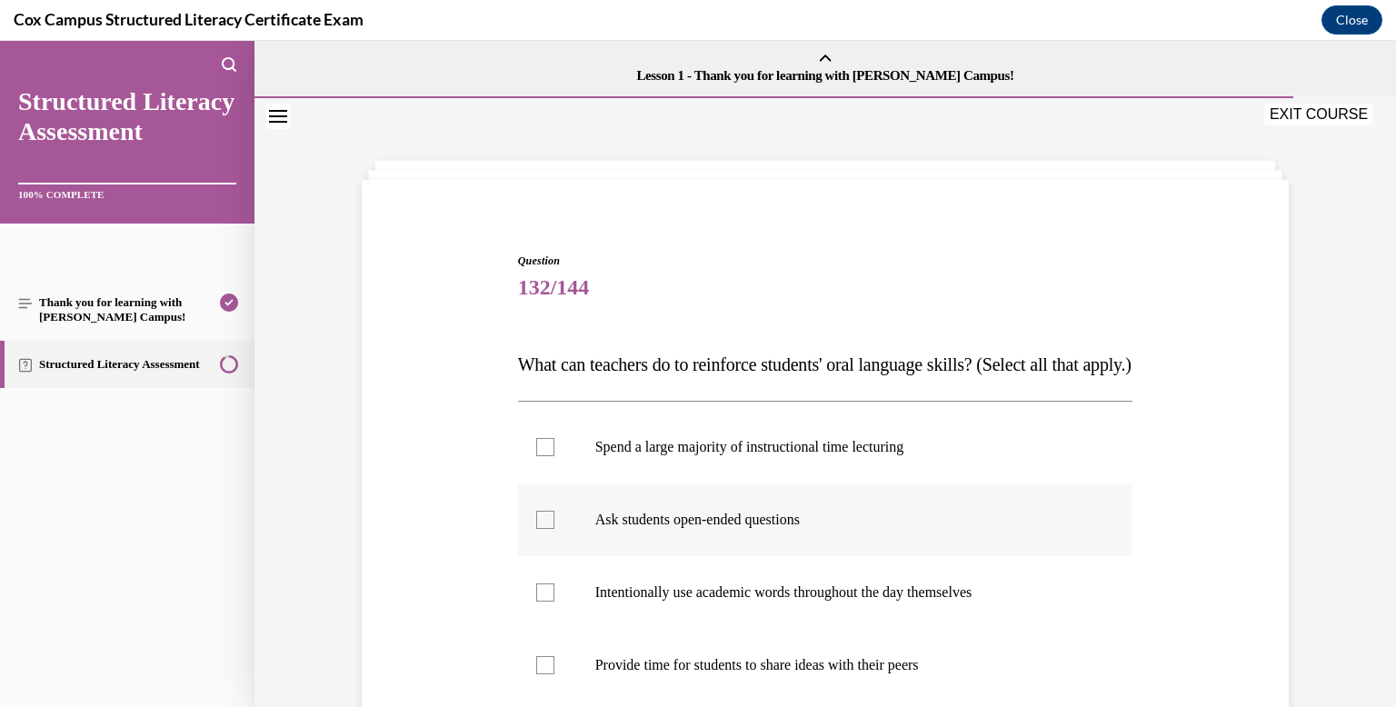
click at [804, 530] on label "Ask students open-ended questions" at bounding box center [825, 519] width 615 height 73
click at [554, 529] on input "Ask students open-ended questions" at bounding box center [545, 520] width 18 height 18
checkbox input "true"
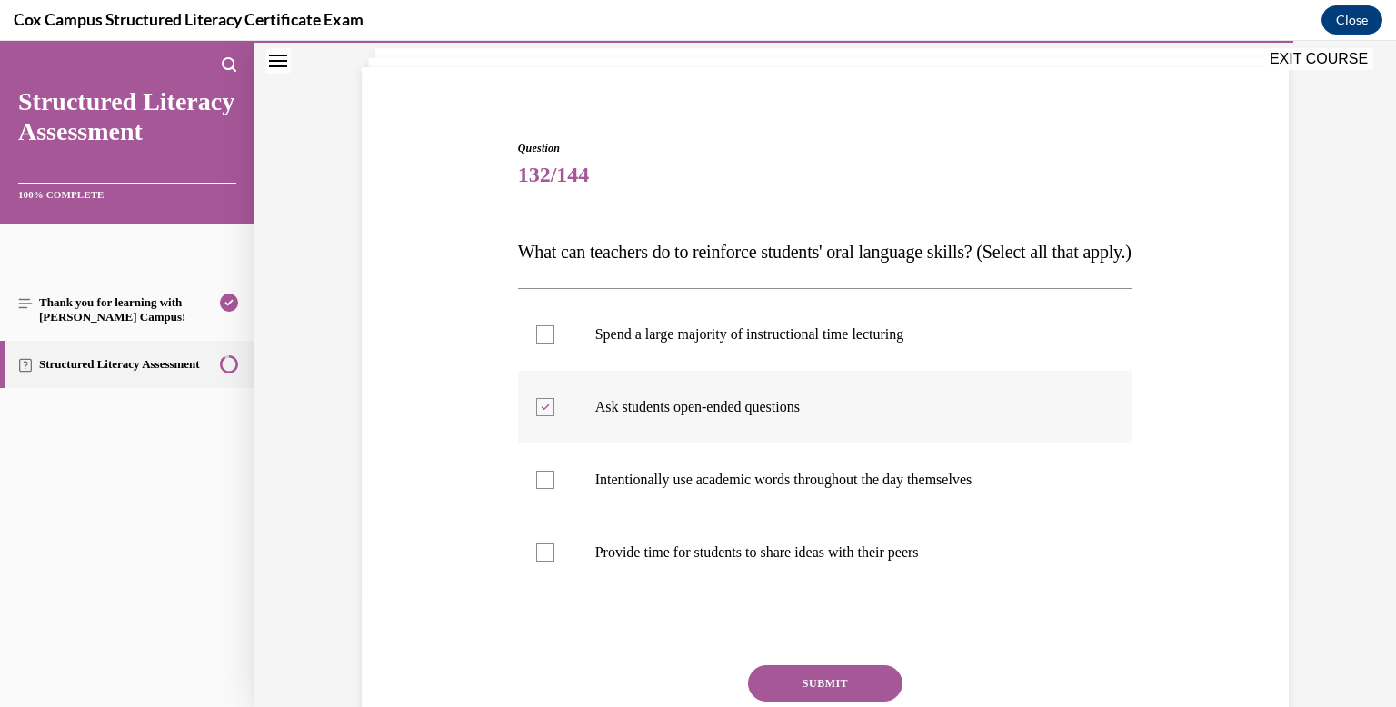
scroll to position [116, 0]
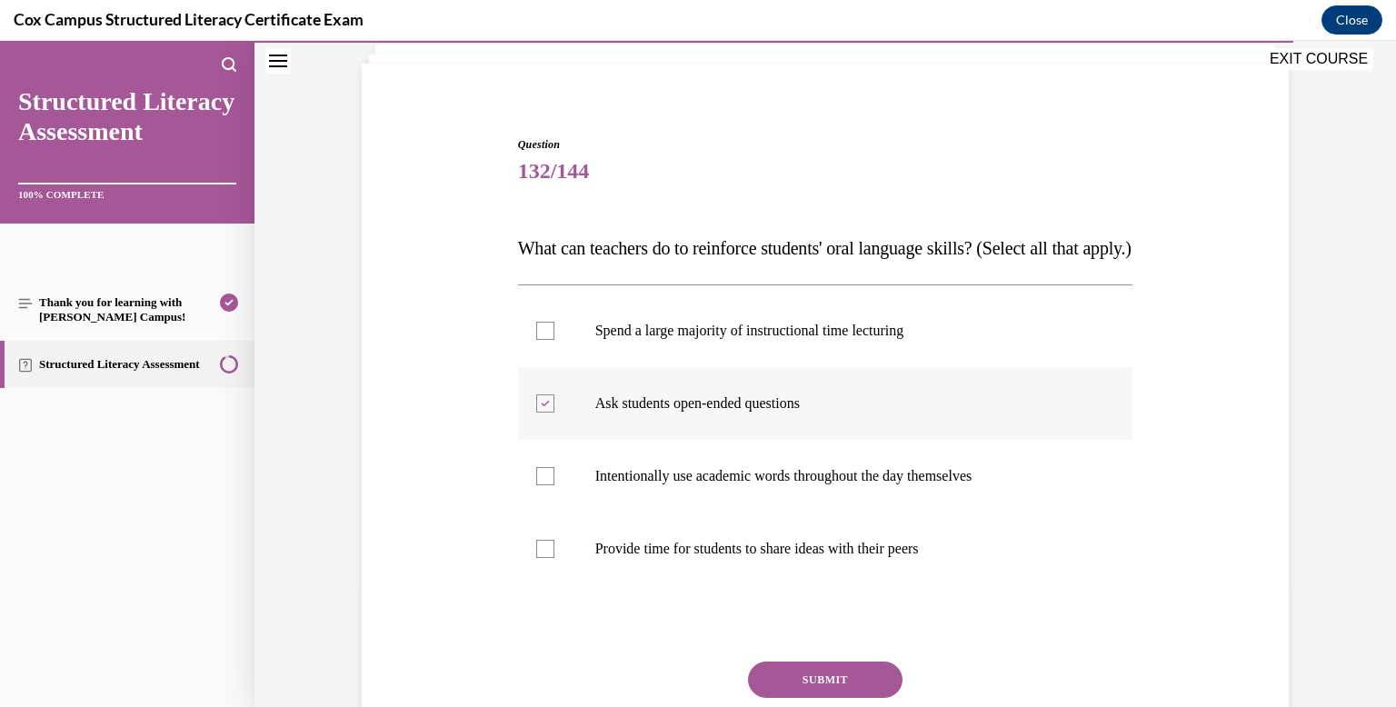
click at [804, 512] on label "Intentionally use academic words throughout the day themselves" at bounding box center [825, 476] width 615 height 73
click at [554, 485] on input "Intentionally use academic words throughout the day themselves" at bounding box center [545, 476] width 18 height 18
checkbox input "true"
click at [806, 562] on label "Provide time for students to share ideas with their peers" at bounding box center [825, 548] width 615 height 73
click at [554, 558] on input "Provide time for students to share ideas with their peers" at bounding box center [545, 549] width 18 height 18
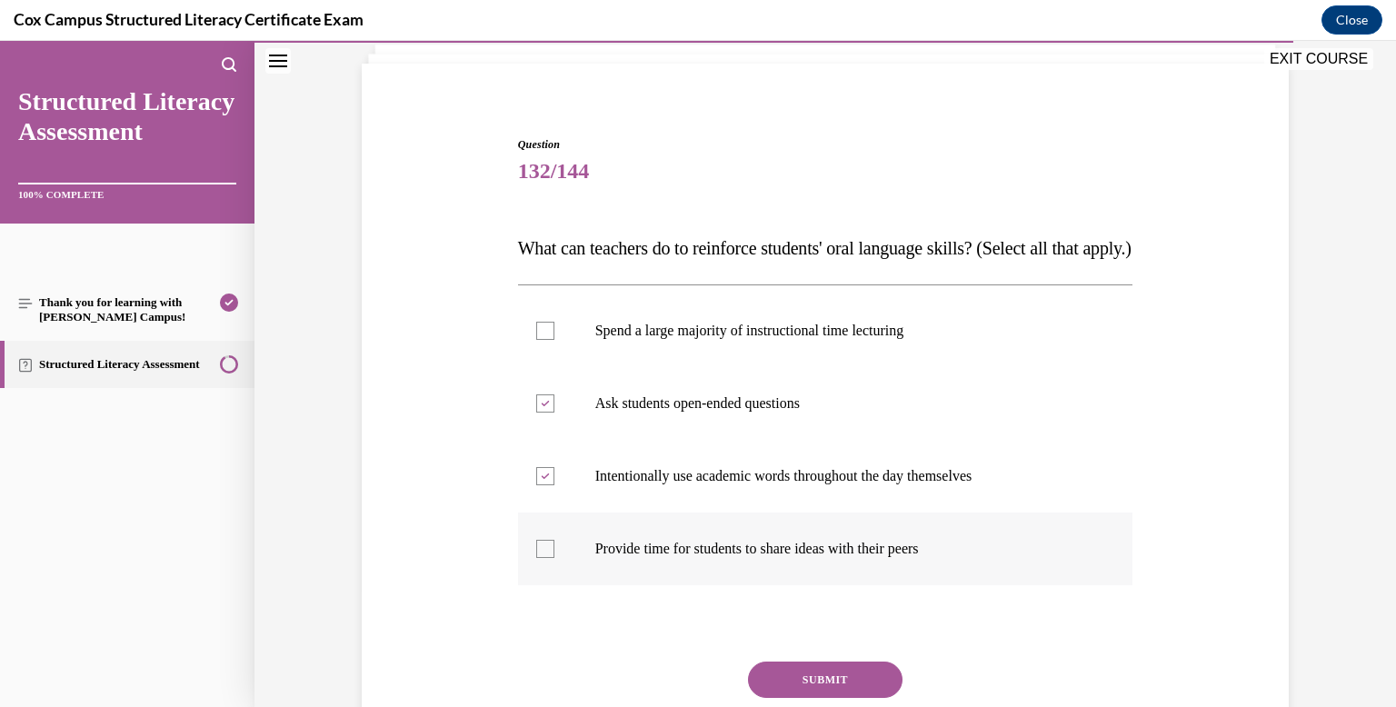
checkbox input "true"
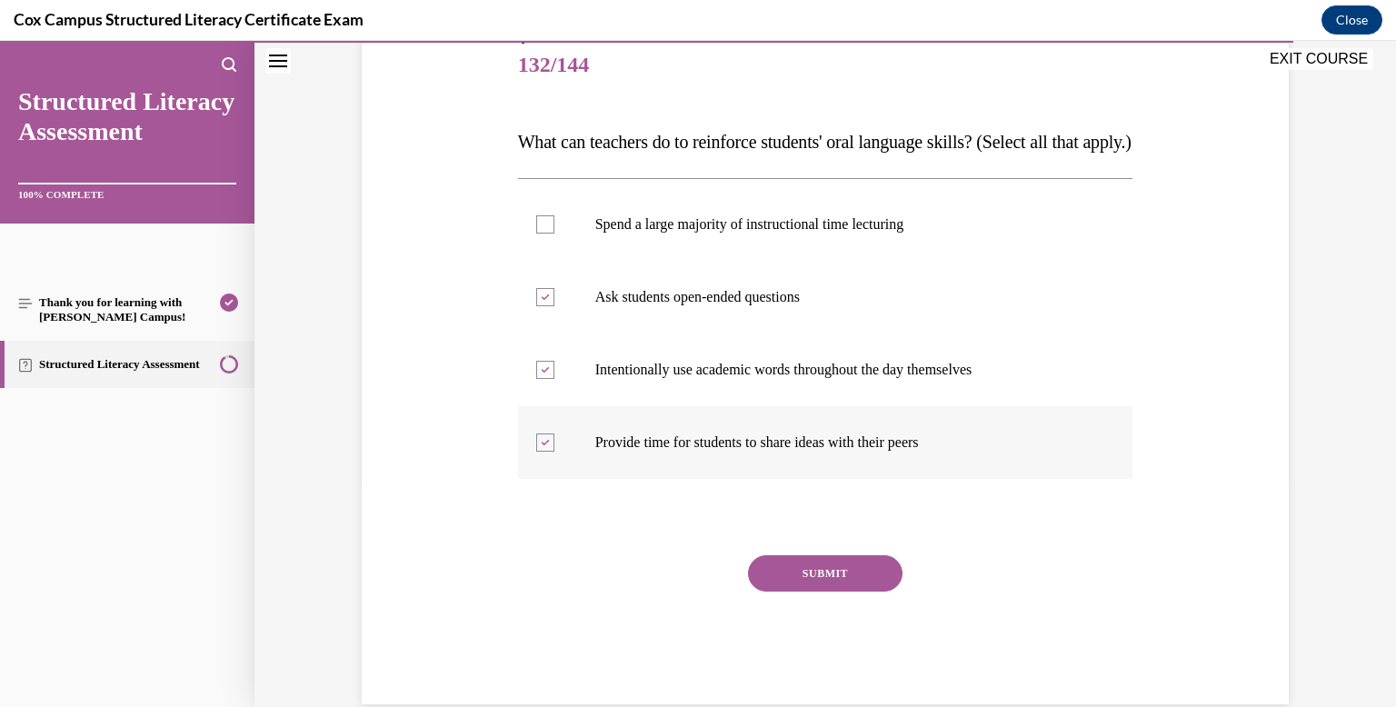
scroll to position [243, 0]
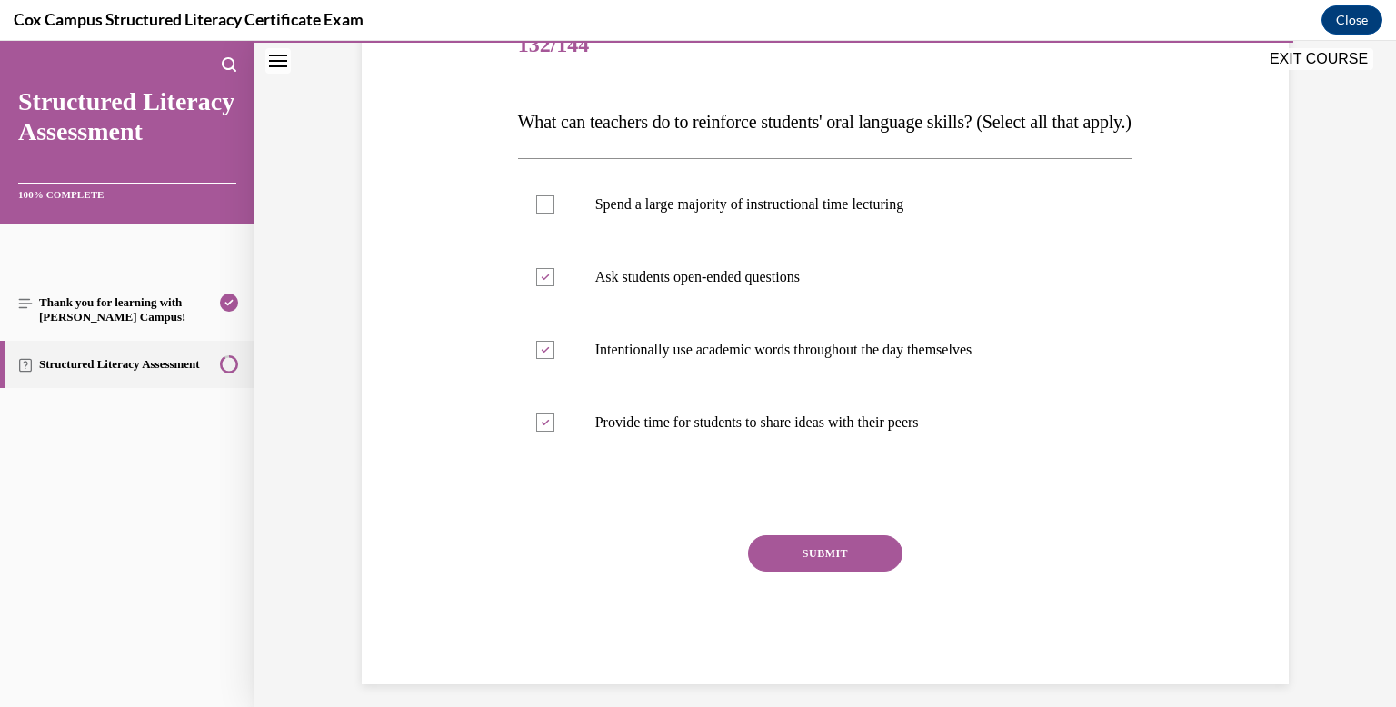
click at [811, 572] on button "SUBMIT" at bounding box center [825, 553] width 154 height 36
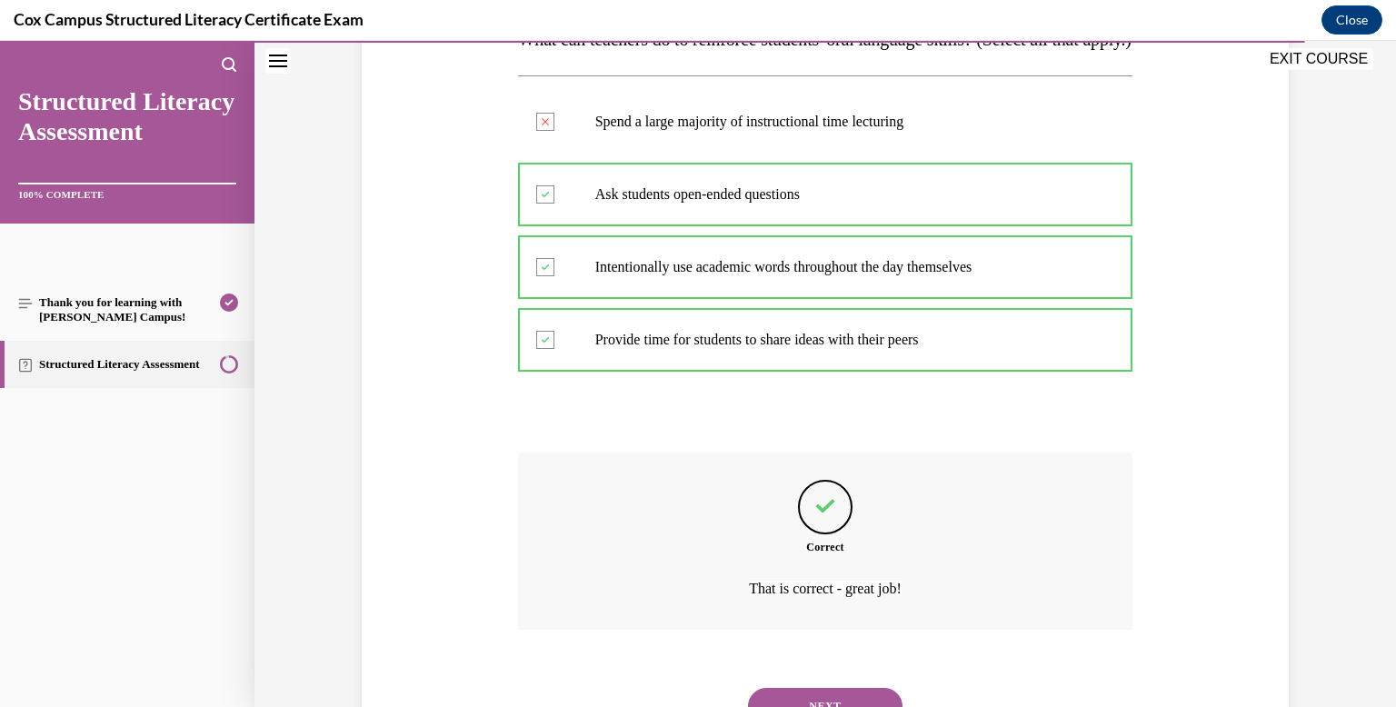
scroll to position [443, 0]
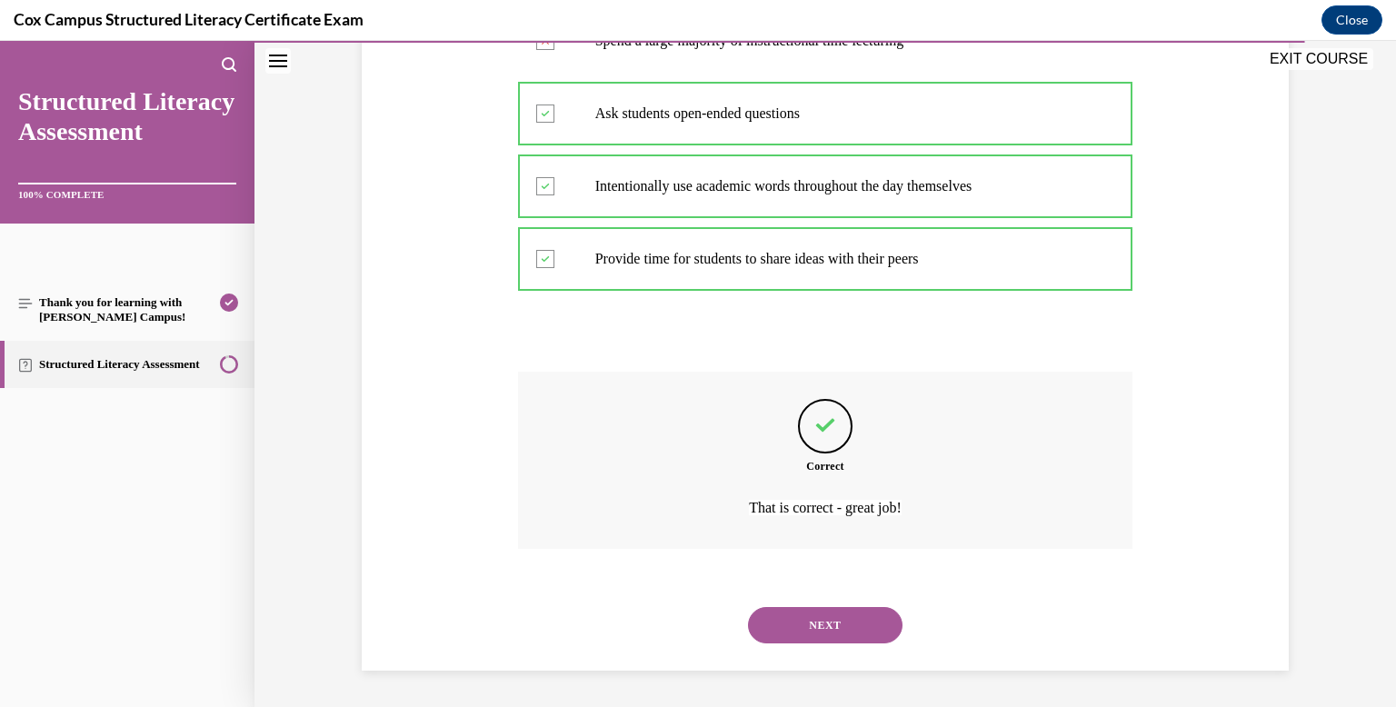
click at [817, 616] on button "NEXT" at bounding box center [825, 625] width 154 height 36
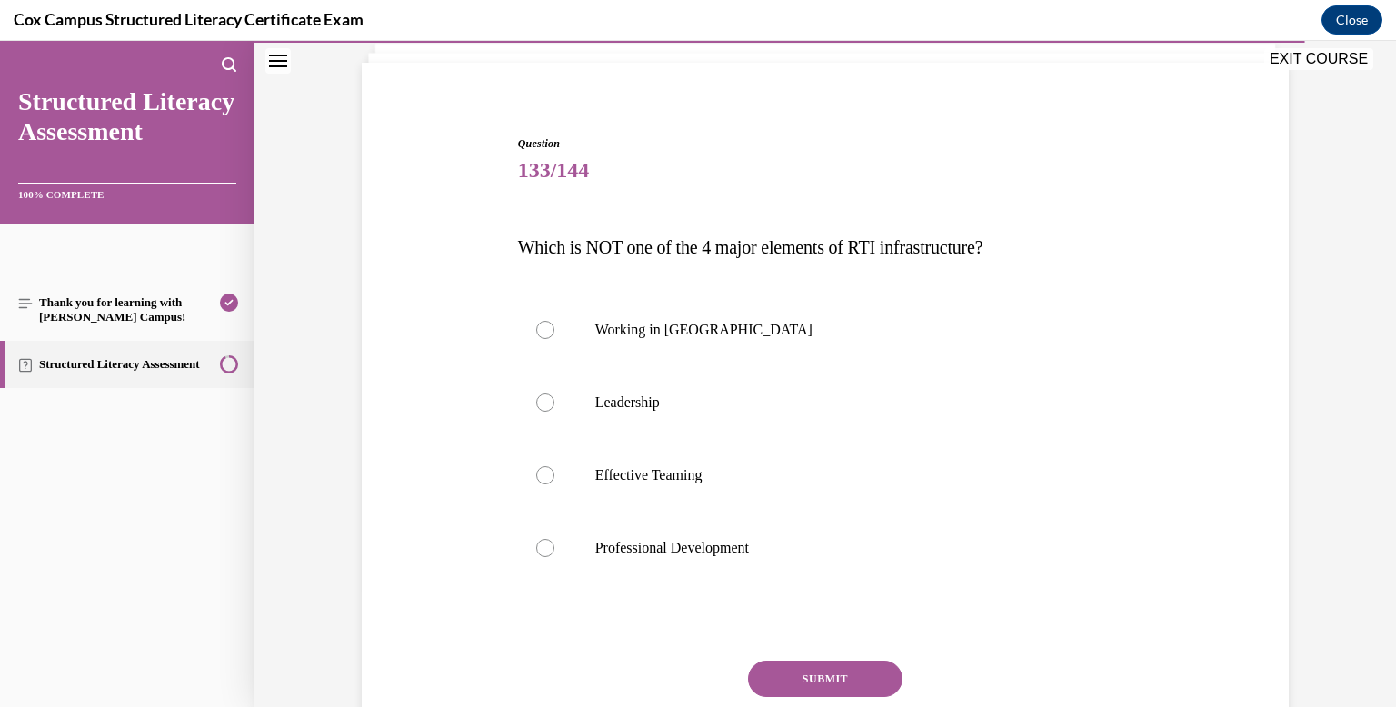
scroll to position [119, 0]
click at [735, 328] on p "Working in [GEOGRAPHIC_DATA]" at bounding box center [841, 328] width 492 height 18
click at [554, 328] on input "Working in [GEOGRAPHIC_DATA]" at bounding box center [545, 328] width 18 height 18
radio input "true"
click at [808, 683] on button "SUBMIT" at bounding box center [825, 677] width 154 height 36
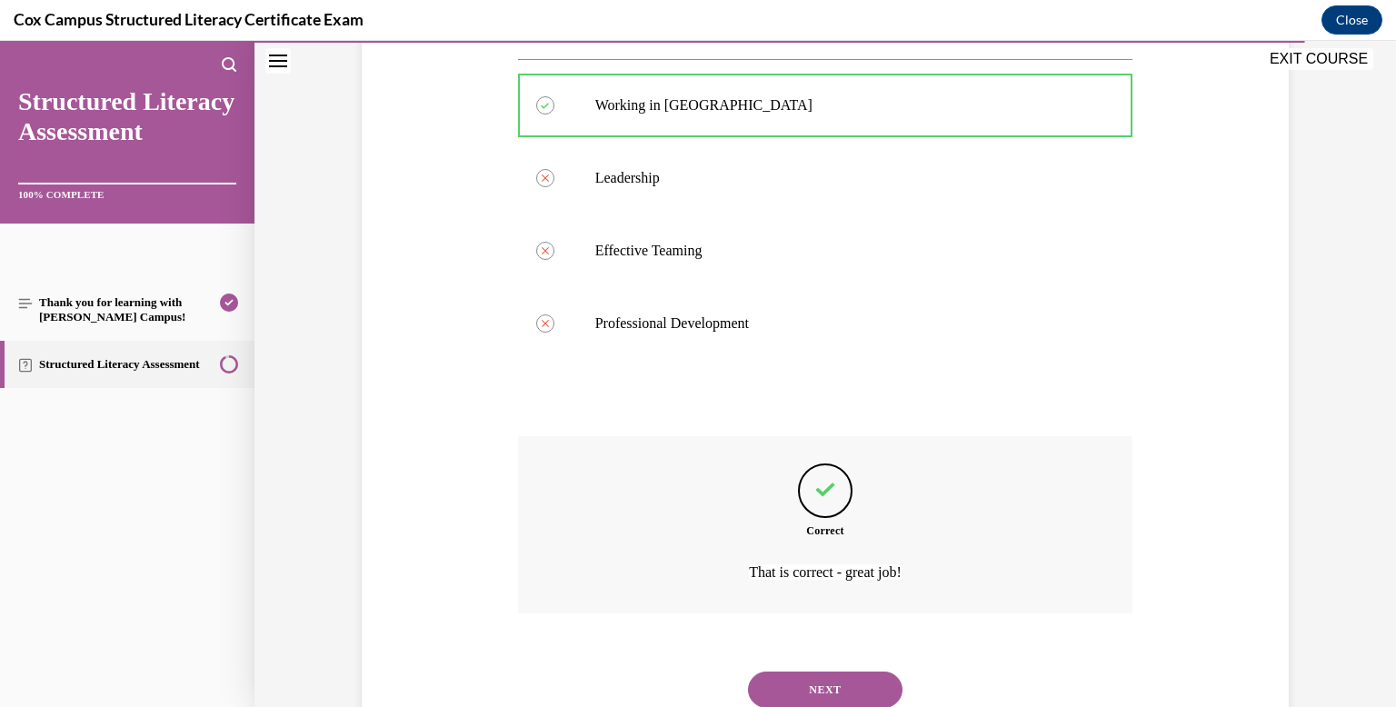
scroll to position [406, 0]
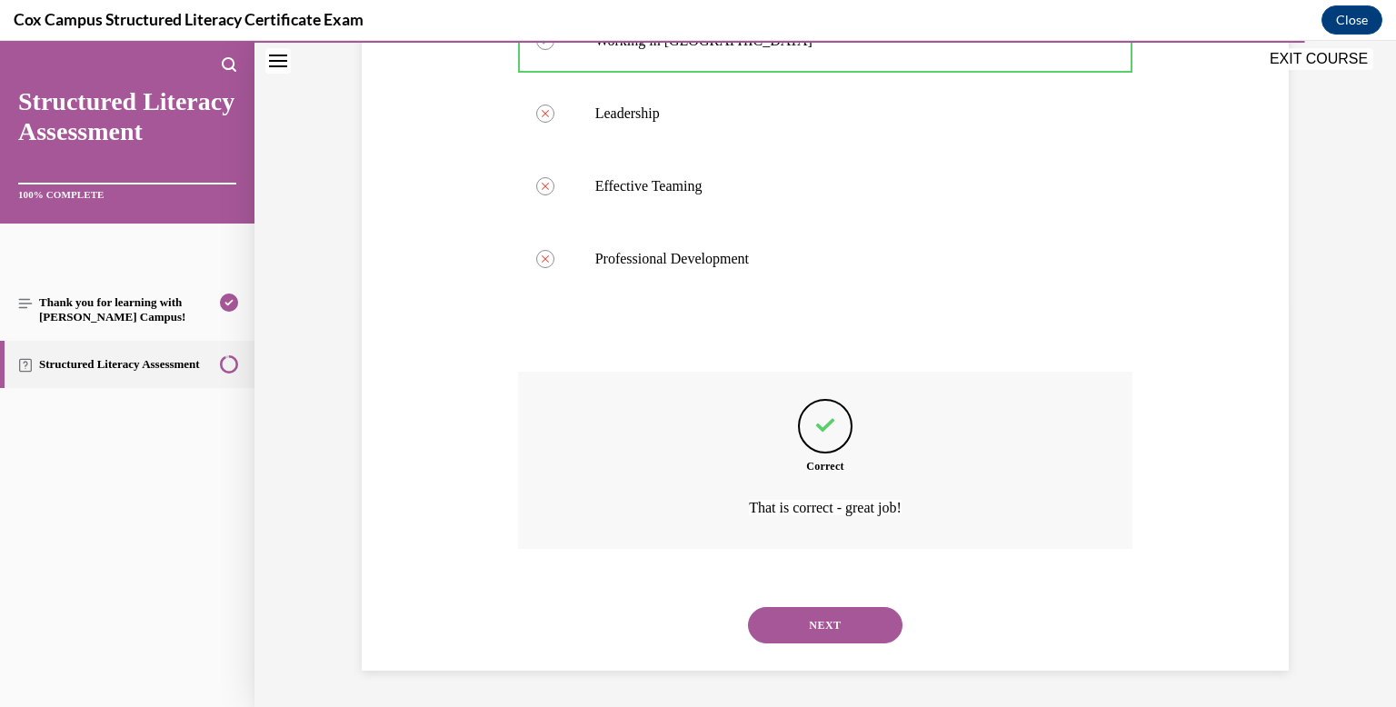
click at [827, 632] on button "NEXT" at bounding box center [825, 625] width 154 height 36
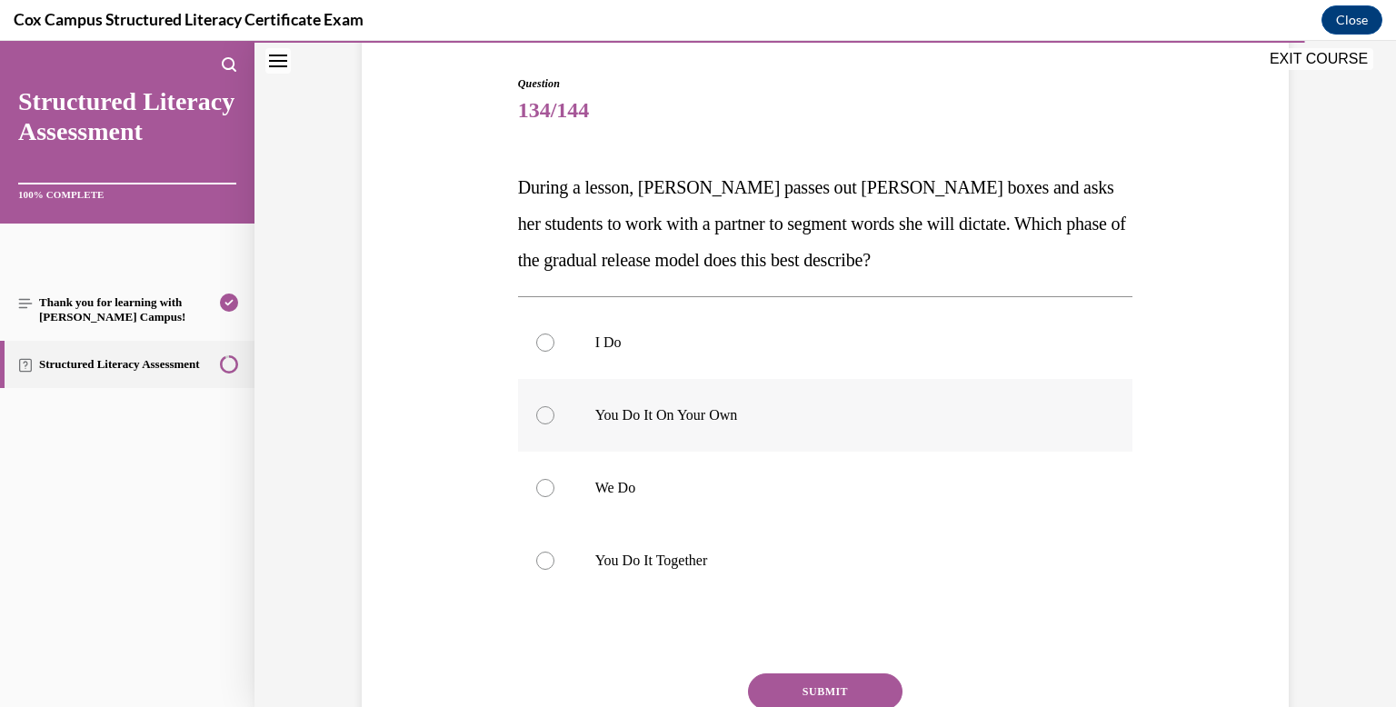
scroll to position [190, 0]
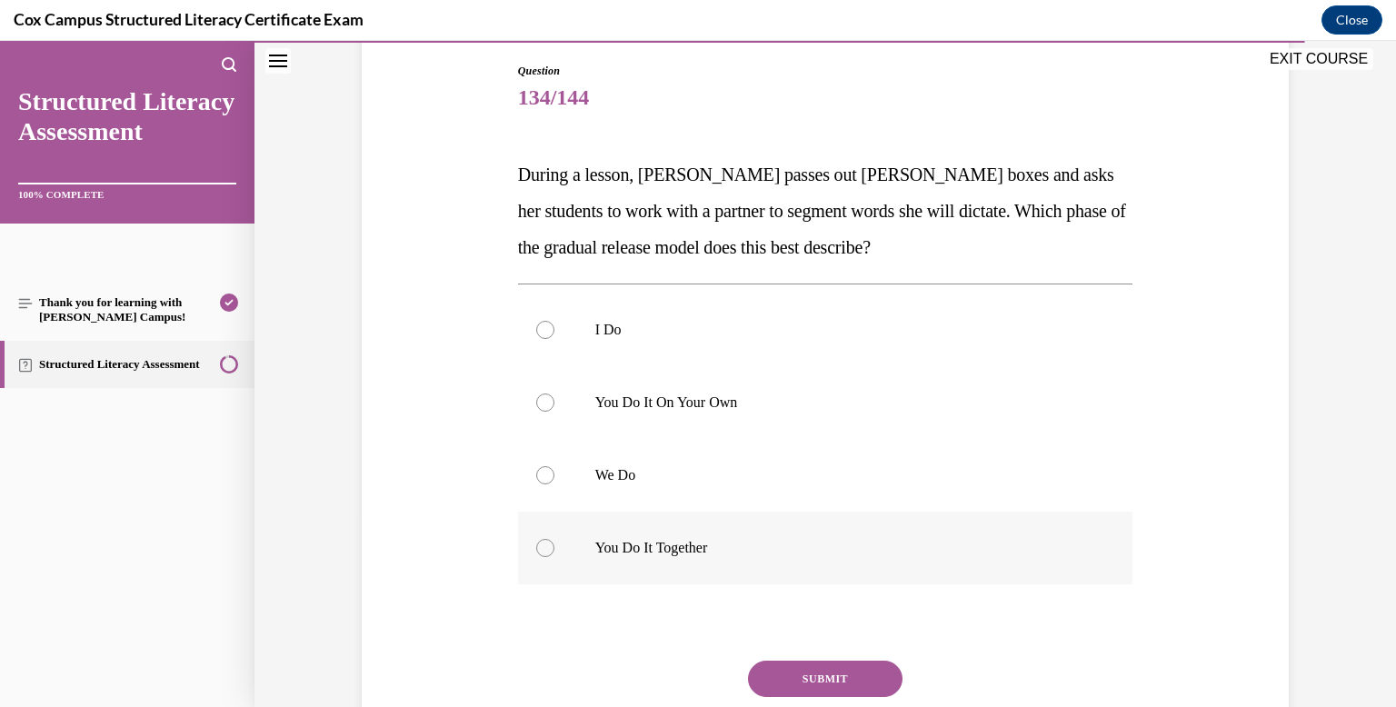
click at [792, 566] on label "You Do It Together" at bounding box center [825, 548] width 615 height 73
click at [554, 557] on input "You Do It Together" at bounding box center [545, 548] width 18 height 18
radio input "true"
click at [827, 681] on button "SUBMIT" at bounding box center [825, 679] width 154 height 36
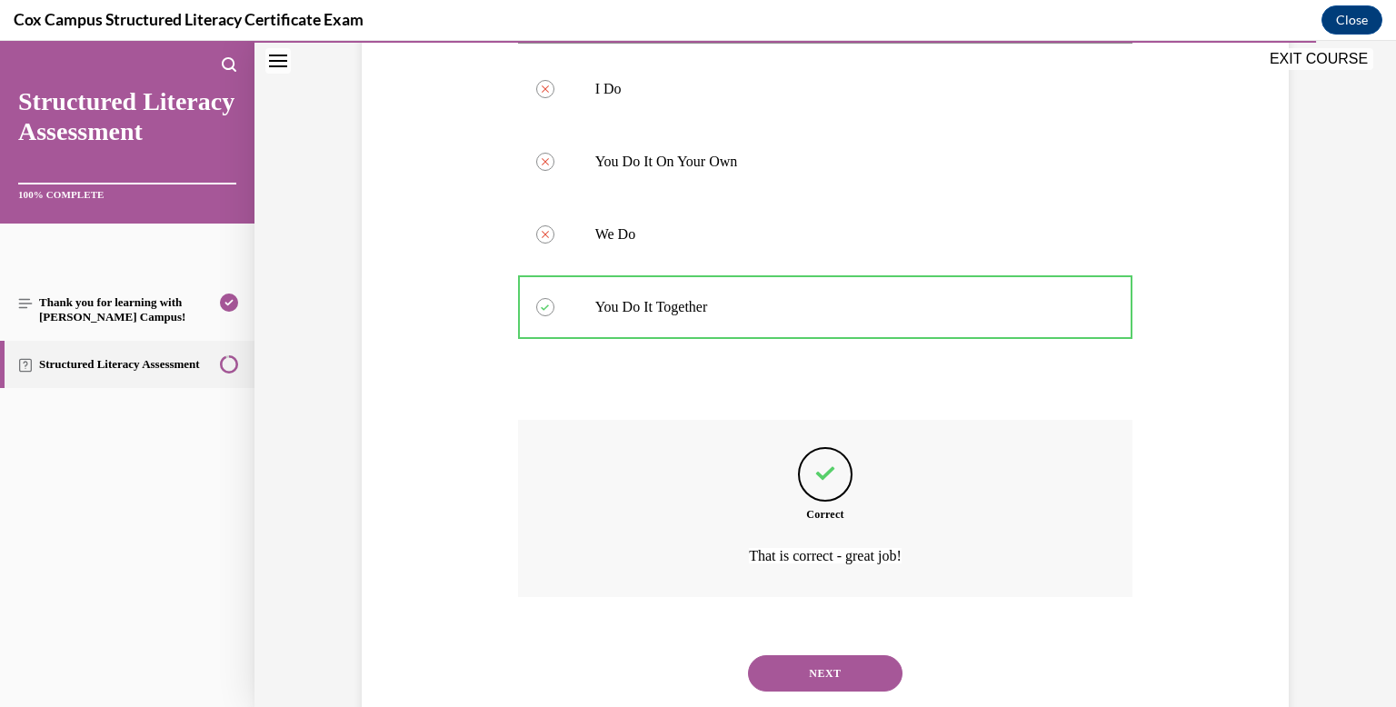
scroll to position [479, 0]
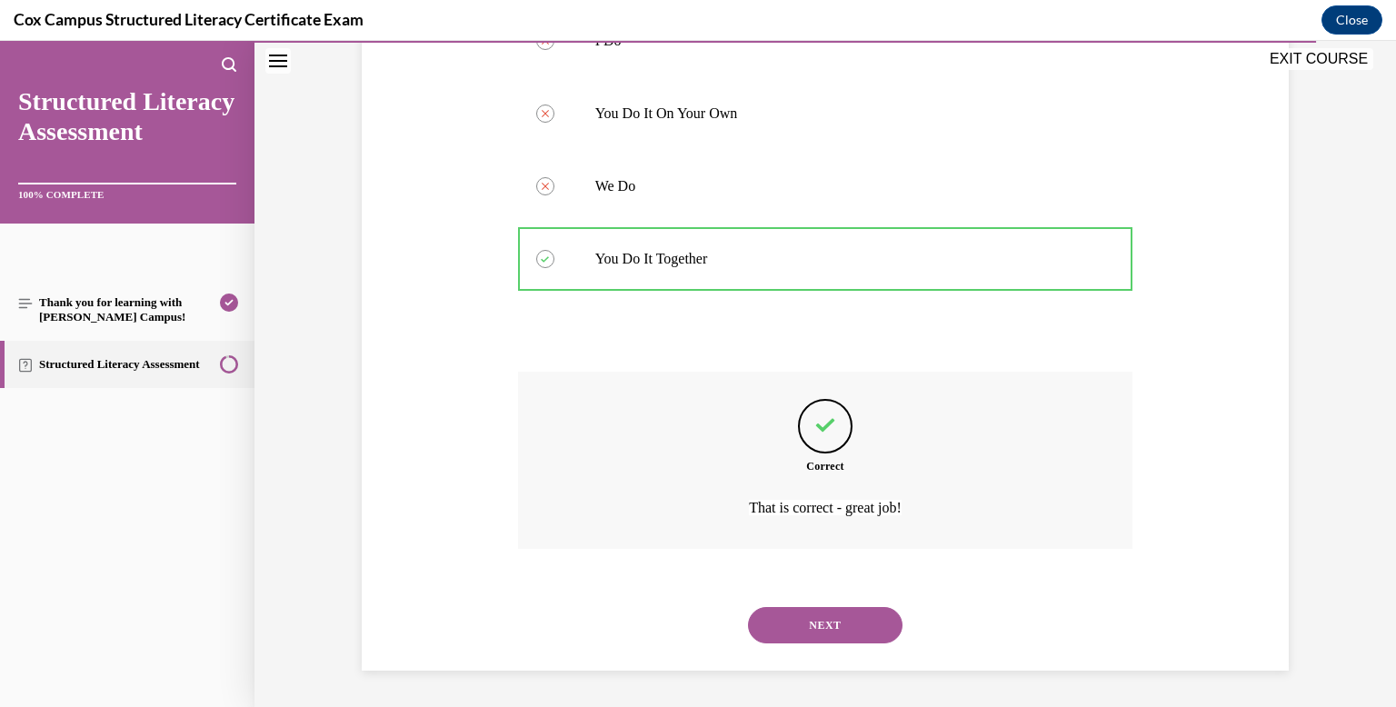
click at [825, 626] on button "NEXT" at bounding box center [825, 625] width 154 height 36
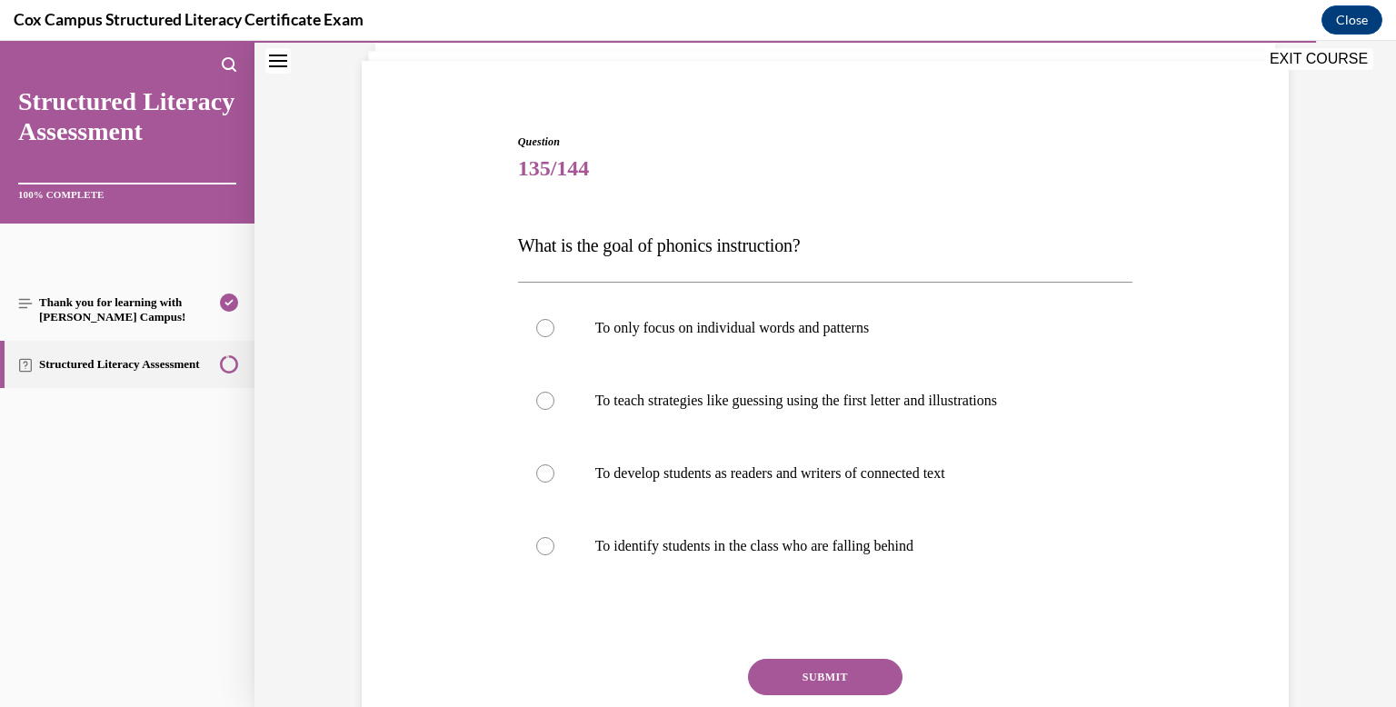
scroll to position [120, 0]
click at [706, 499] on label "To develop students as readers and writers of connected text" at bounding box center [825, 472] width 615 height 73
click at [554, 482] on input "To develop students as readers and writers of connected text" at bounding box center [545, 472] width 18 height 18
radio input "true"
click at [811, 671] on button "SUBMIT" at bounding box center [825, 676] width 154 height 36
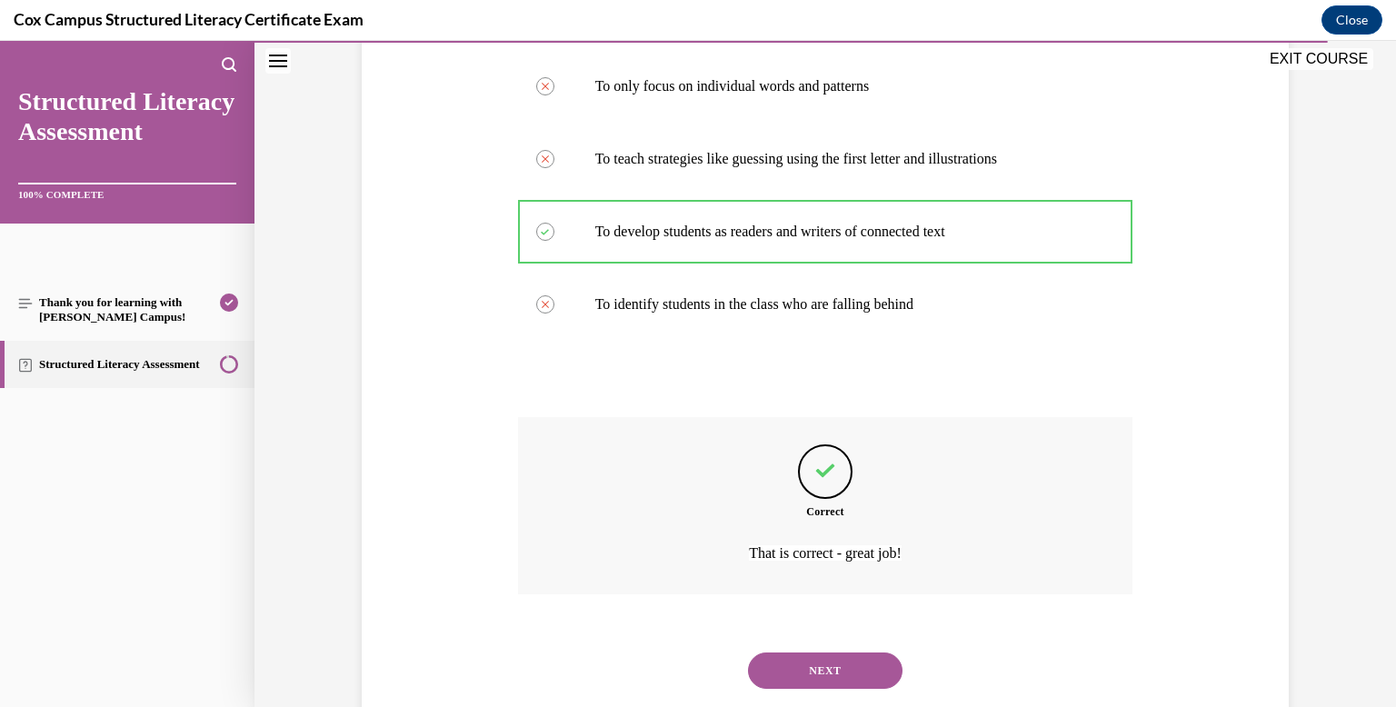
scroll to position [406, 0]
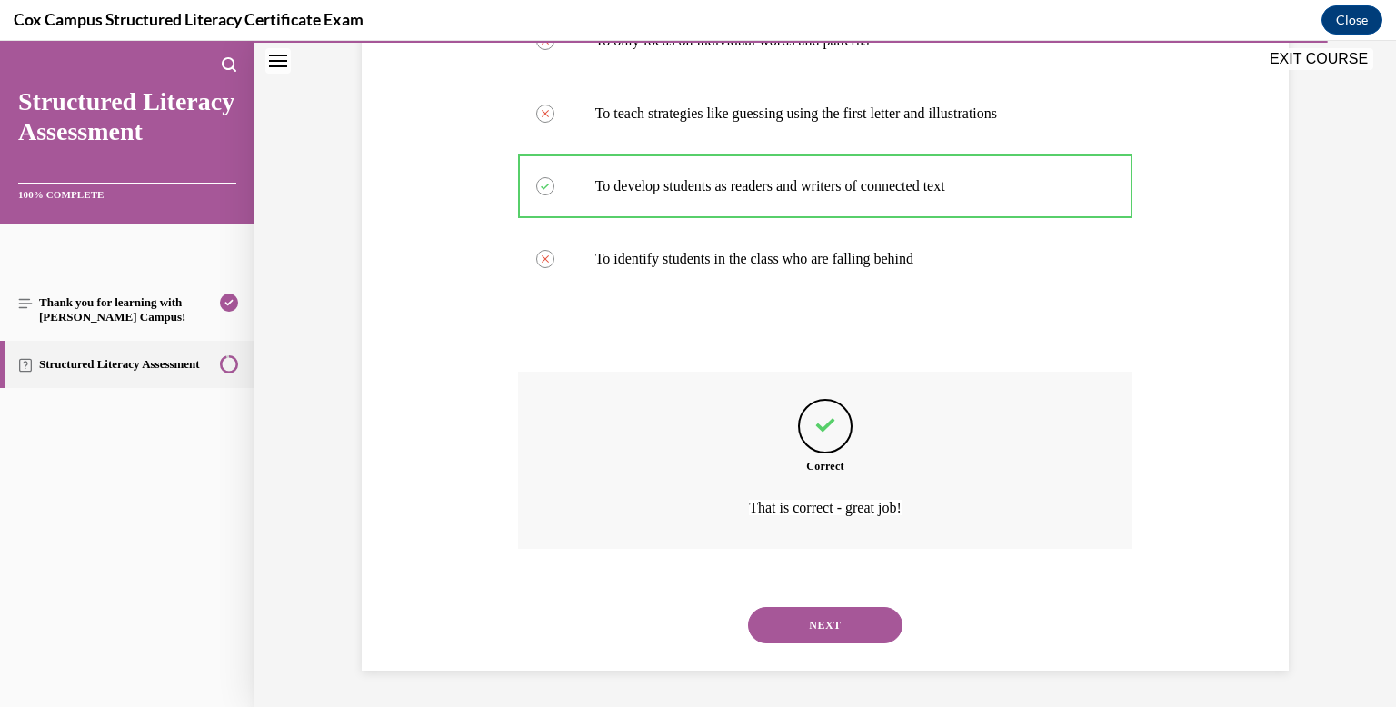
click at [805, 632] on button "NEXT" at bounding box center [825, 625] width 154 height 36
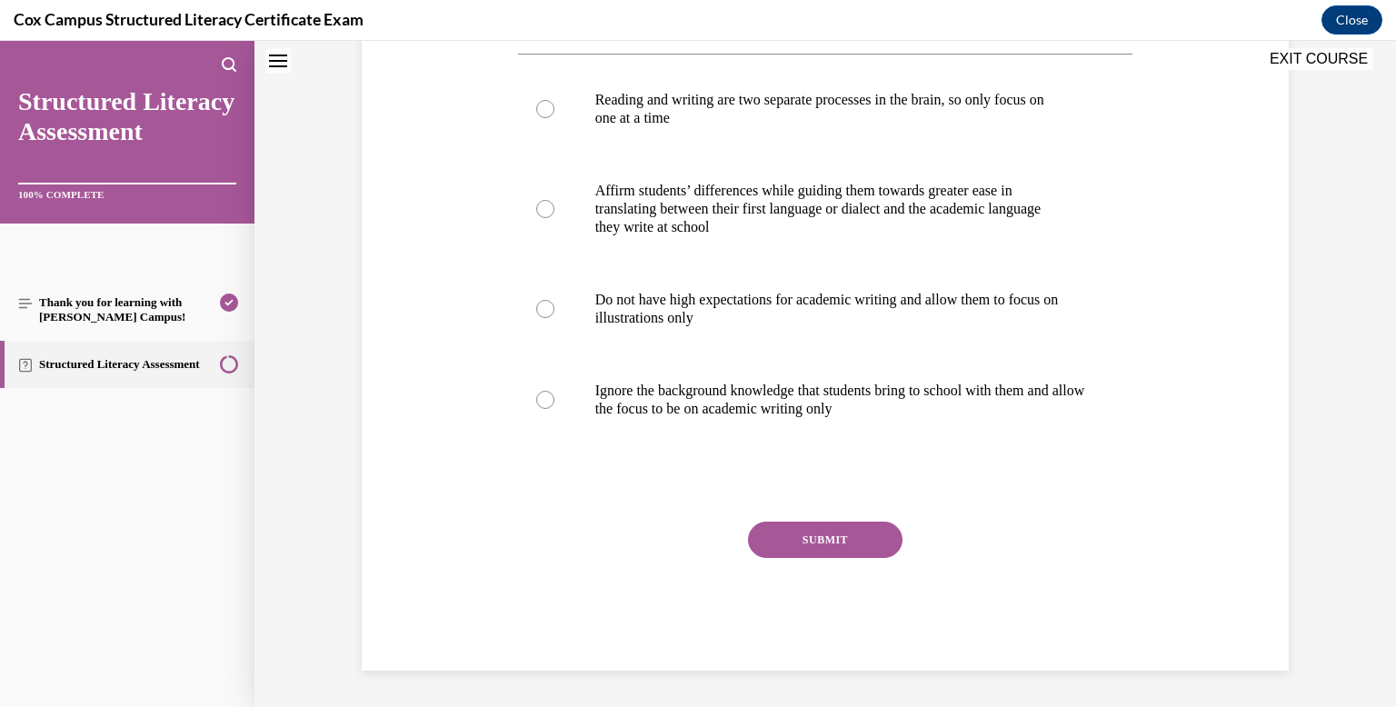
scroll to position [0, 0]
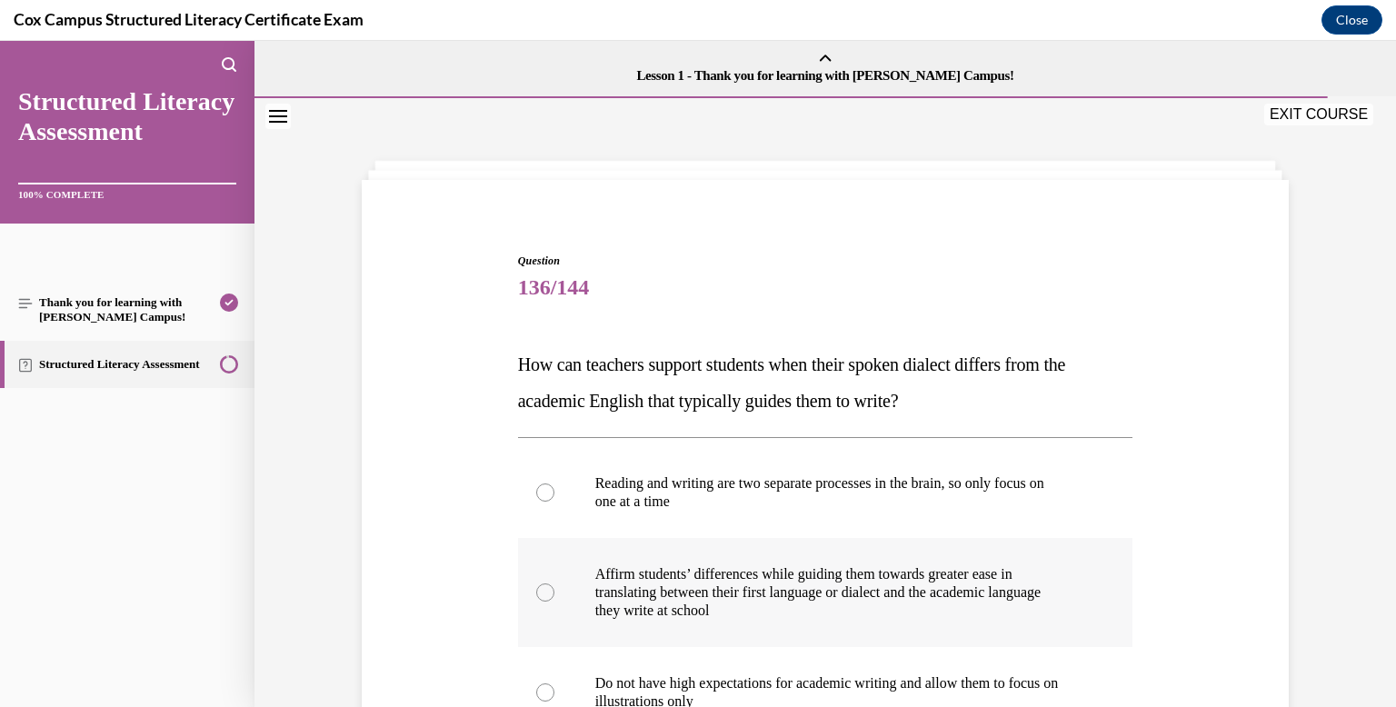
click at [802, 625] on label "Affirm students’ differences while guiding them towards greater ease in transla…" at bounding box center [825, 592] width 615 height 109
click at [554, 602] on input "Affirm students’ differences while guiding them towards greater ease in transla…" at bounding box center [545, 592] width 18 height 18
radio input "true"
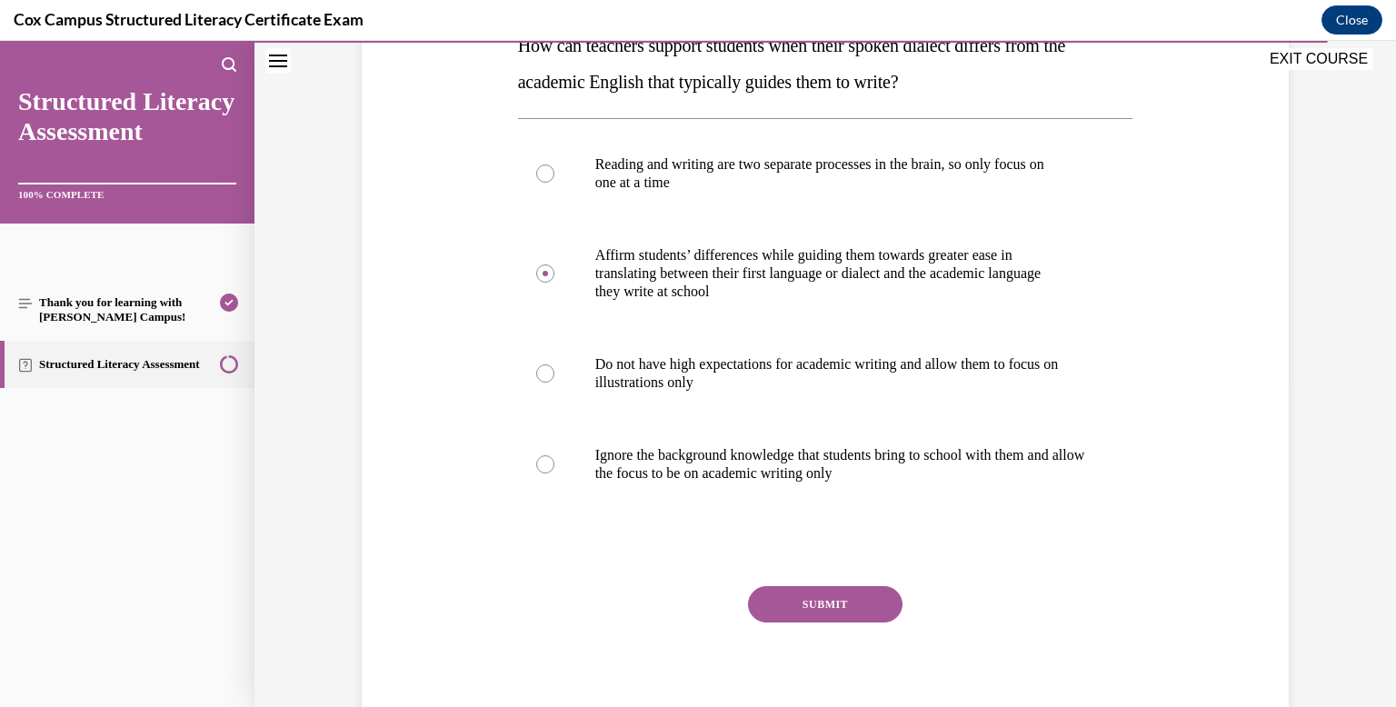
click at [792, 613] on button "SUBMIT" at bounding box center [825, 604] width 154 height 36
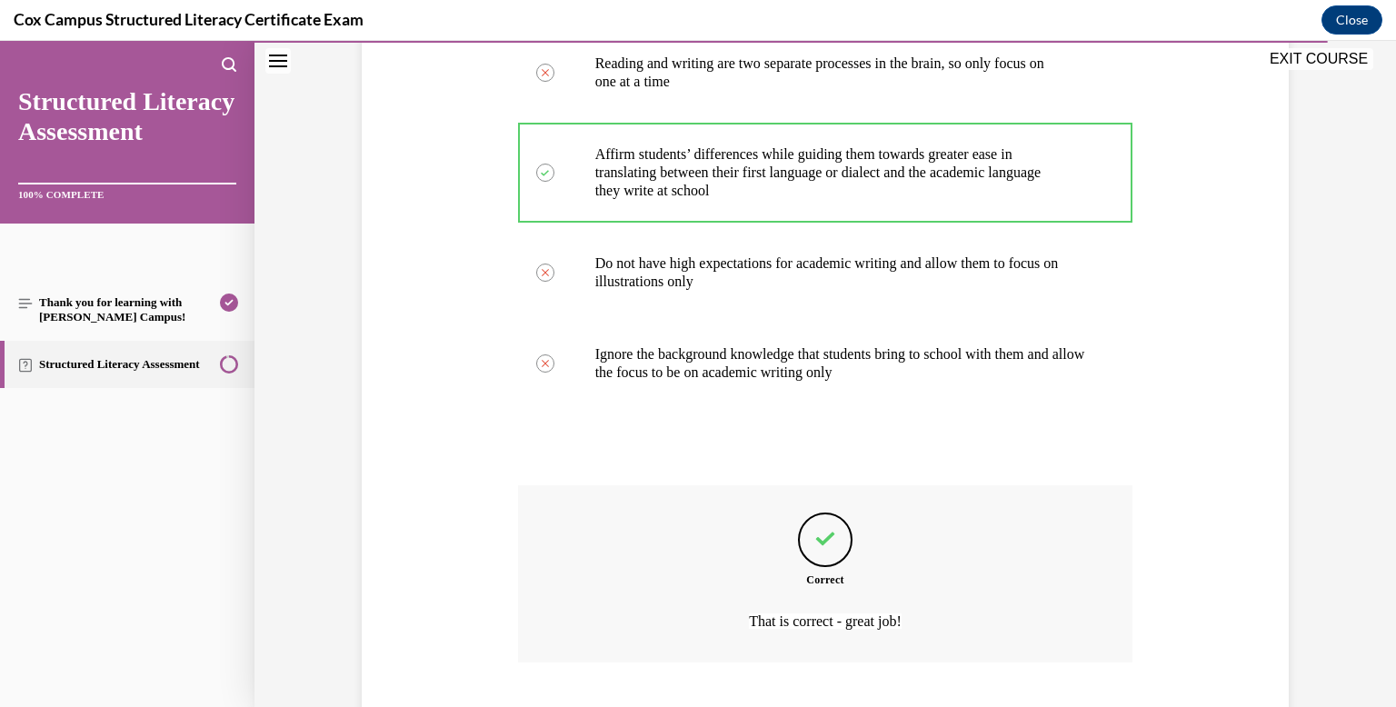
scroll to position [533, 0]
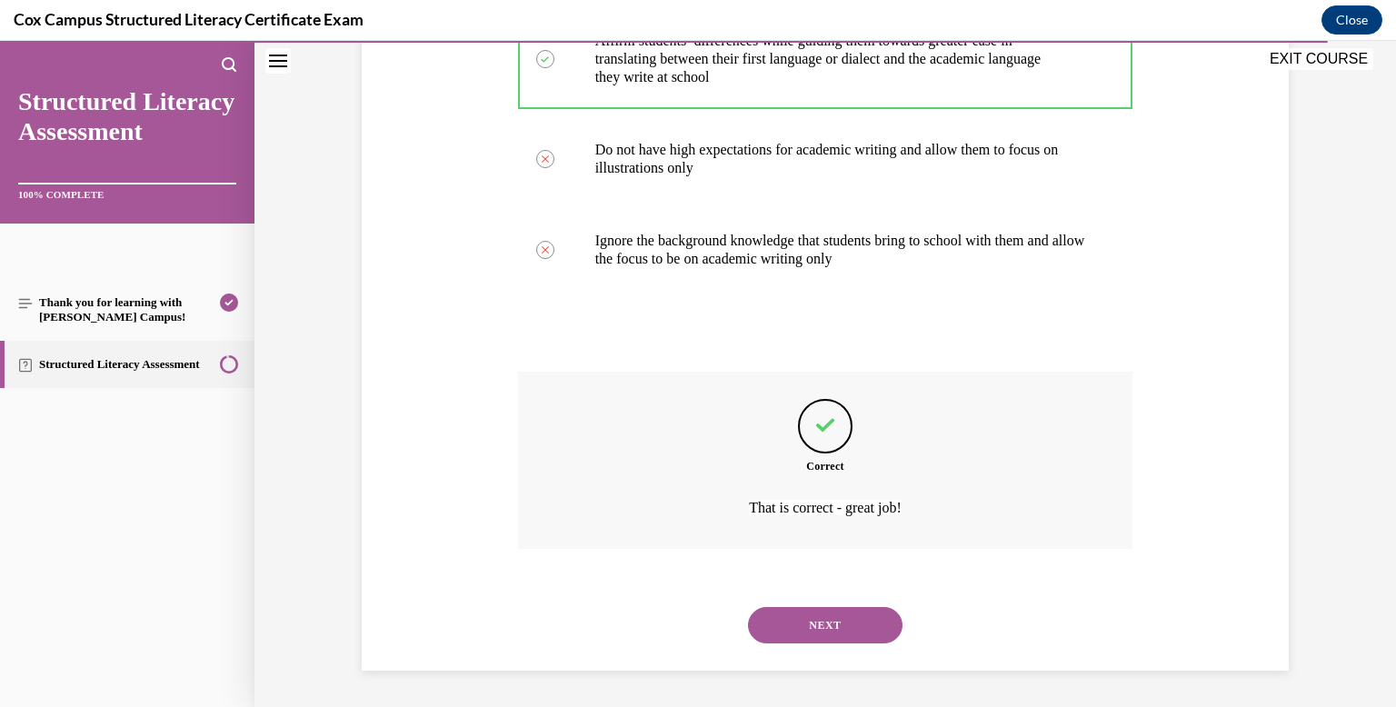
click at [782, 612] on button "NEXT" at bounding box center [825, 625] width 154 height 36
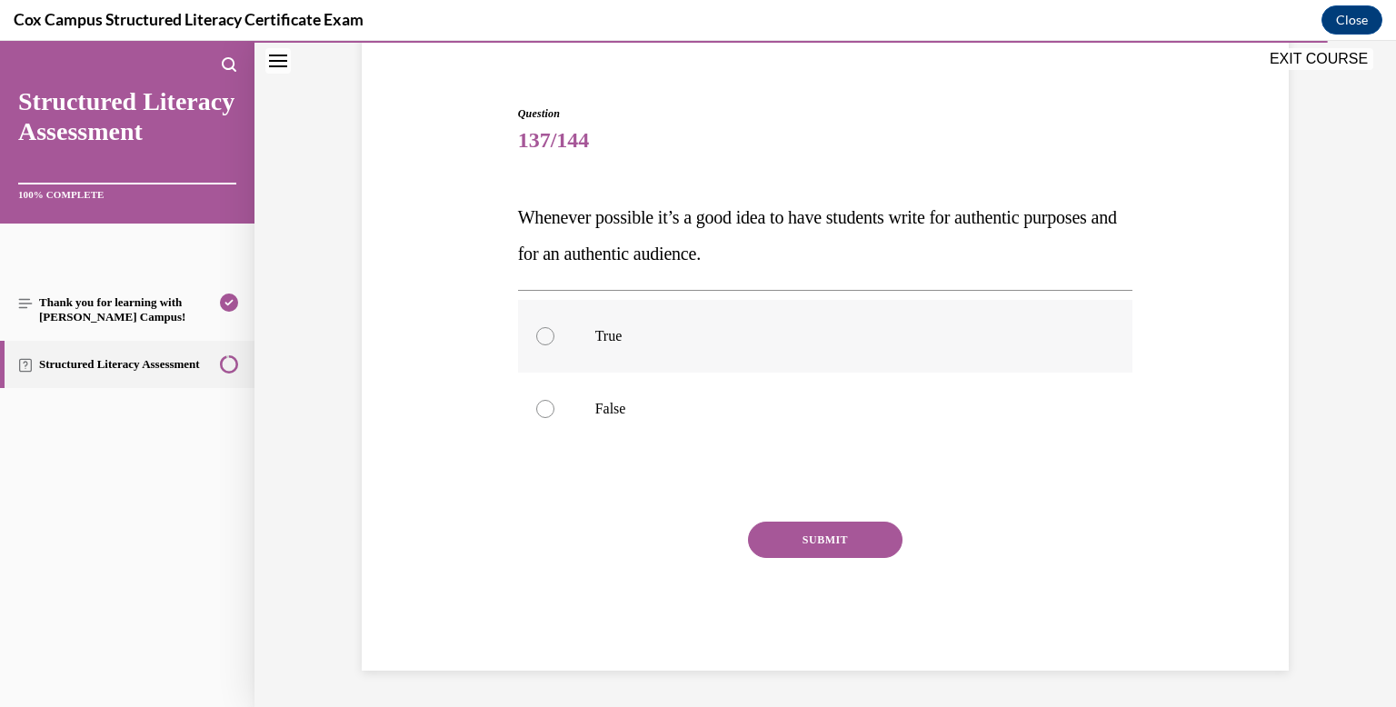
click at [698, 368] on label "True" at bounding box center [825, 336] width 615 height 73
click at [554, 345] on input "True" at bounding box center [545, 336] width 18 height 18
radio input "true"
click at [847, 536] on button "SUBMIT" at bounding box center [825, 540] width 154 height 36
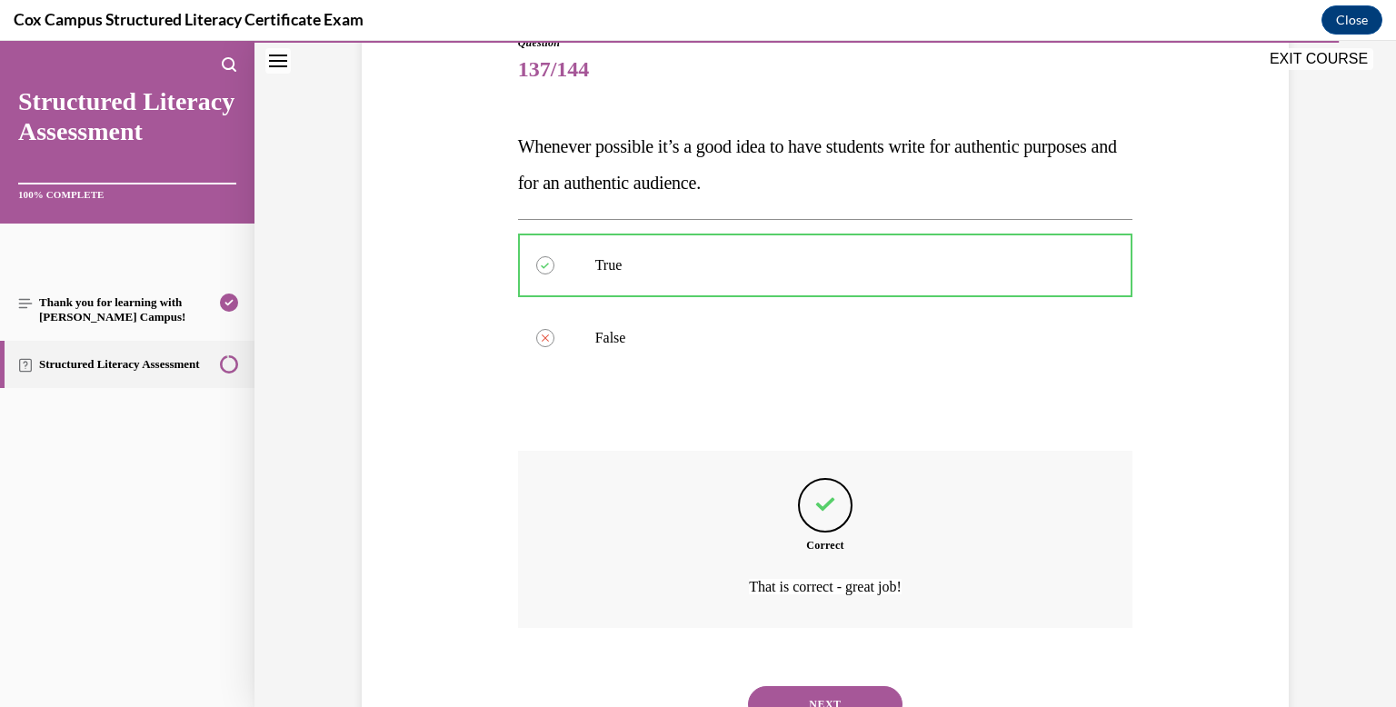
scroll to position [297, 0]
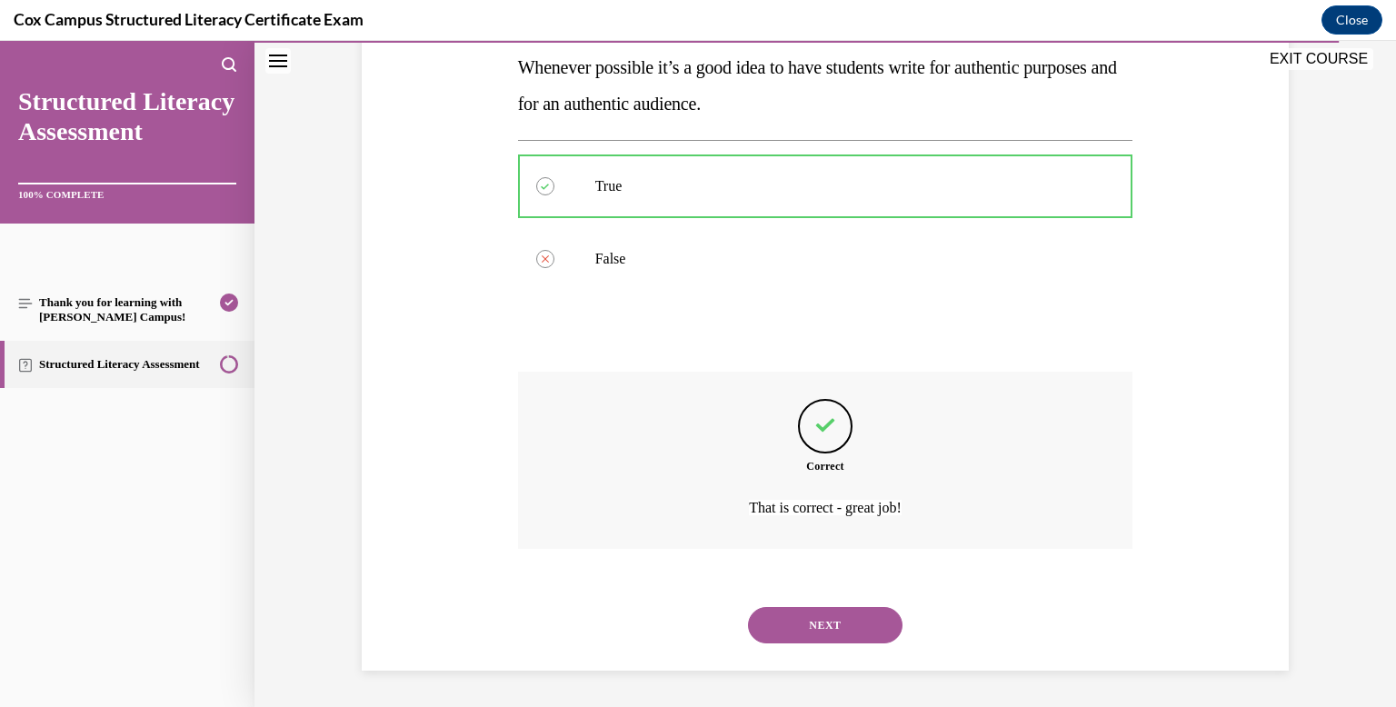
click at [825, 621] on button "NEXT" at bounding box center [825, 625] width 154 height 36
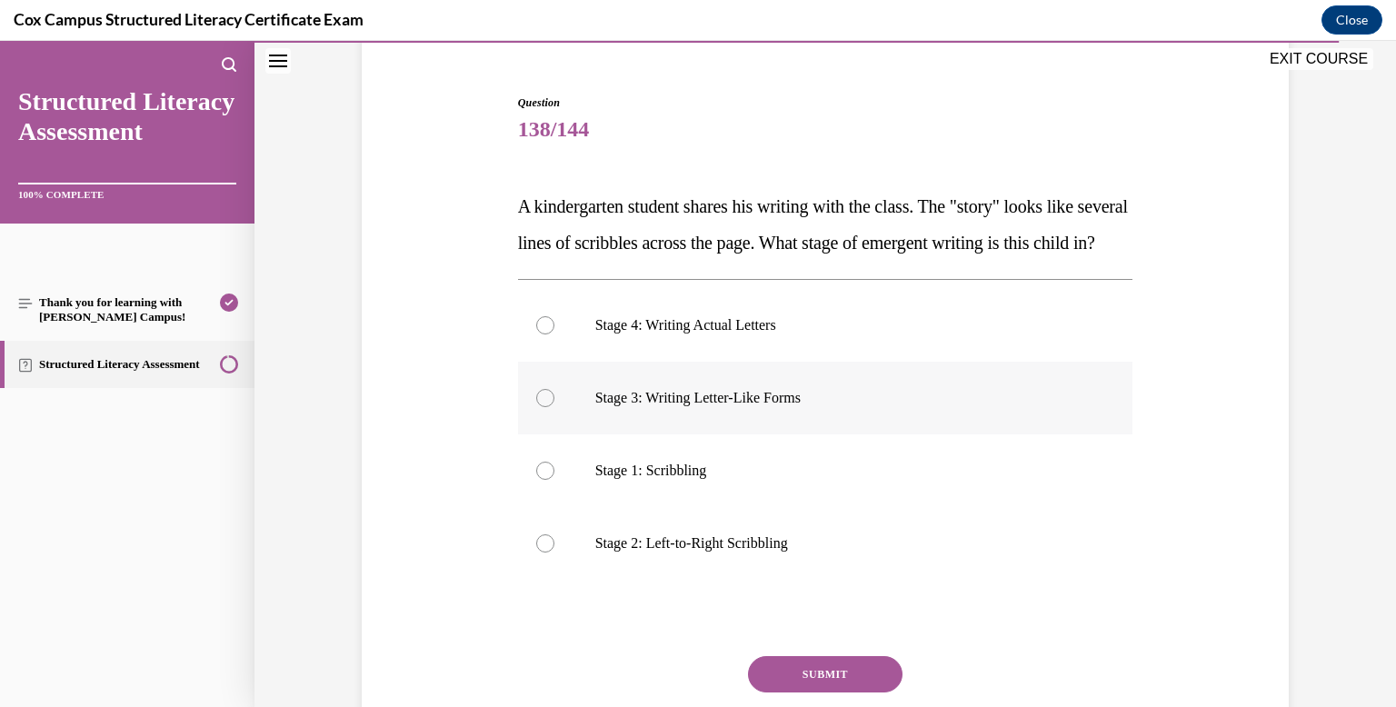
scroll to position [161, 0]
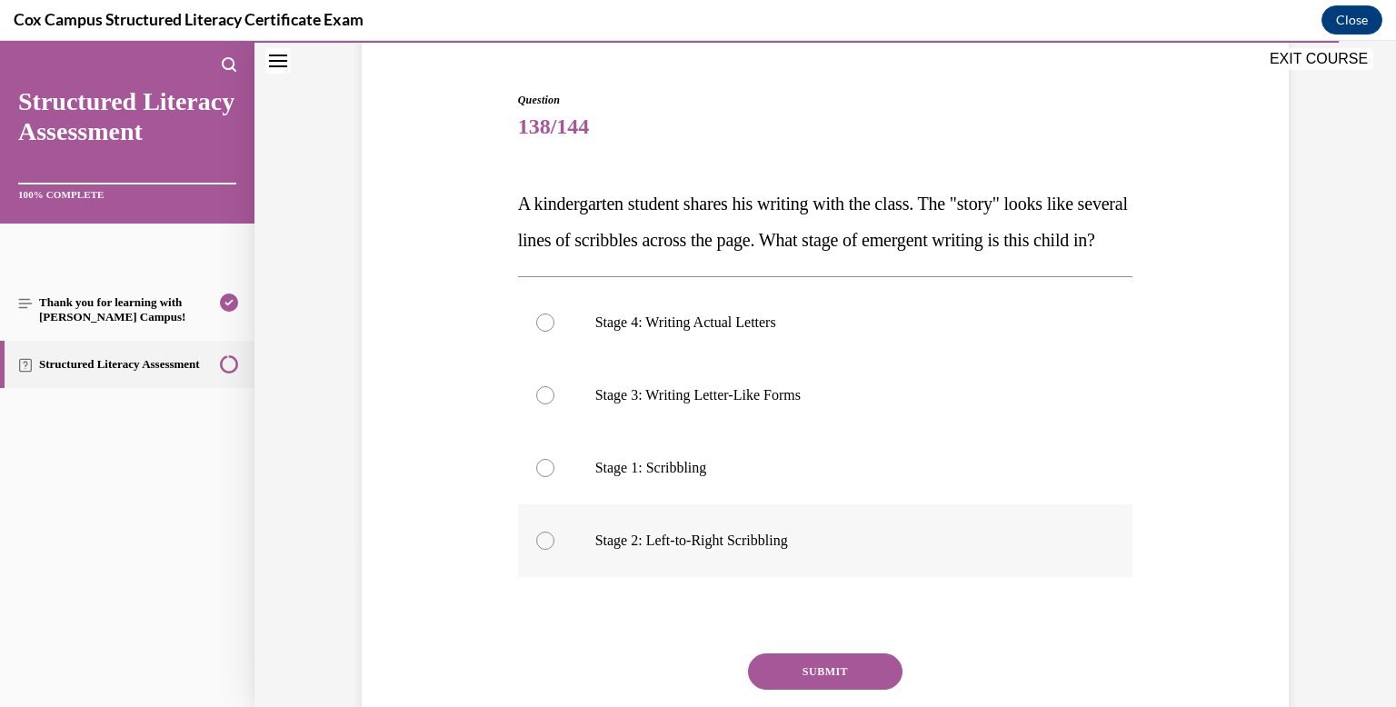
click at [818, 563] on label "Stage 2: Left-to-Right Scribbling" at bounding box center [825, 540] width 615 height 73
click at [554, 550] on input "Stage 2: Left-to-Right Scribbling" at bounding box center [545, 541] width 18 height 18
radio input "true"
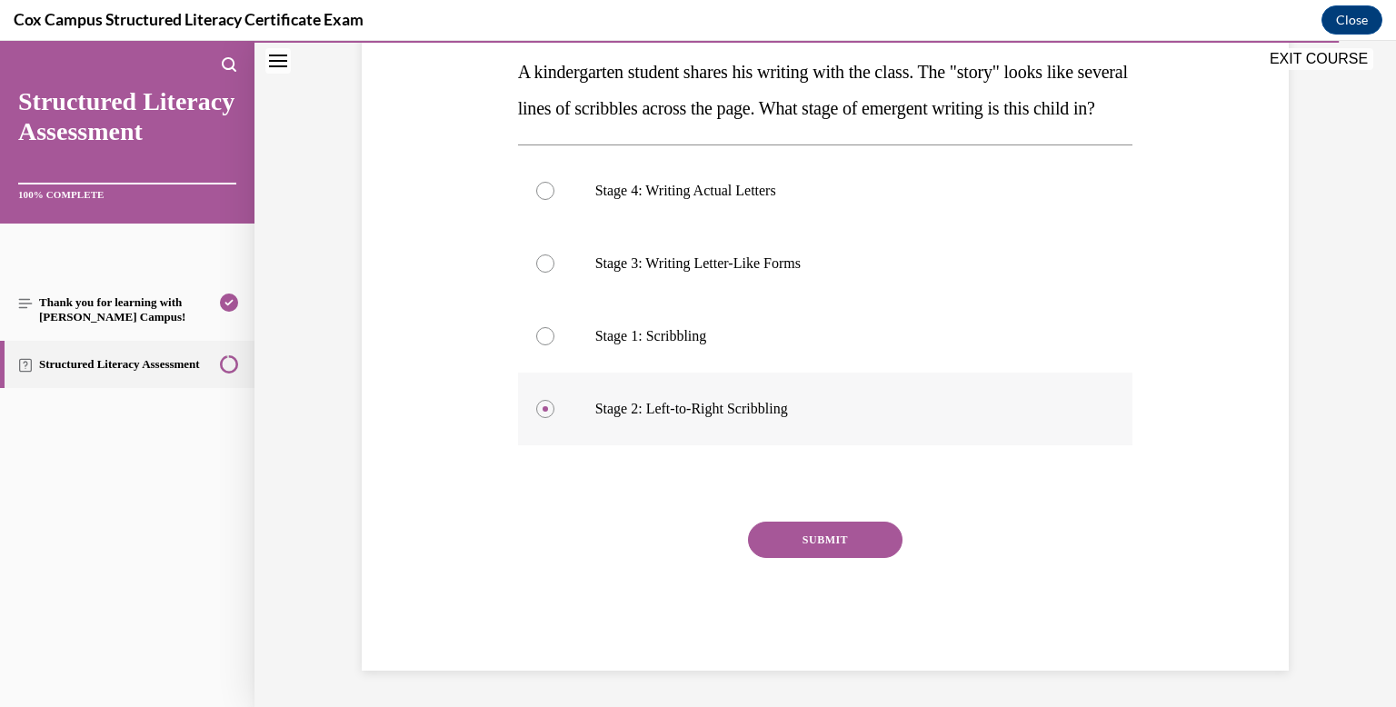
scroll to position [329, 0]
click at [818, 563] on div "SUBMIT" at bounding box center [825, 567] width 615 height 91
click at [819, 540] on button "SUBMIT" at bounding box center [825, 540] width 154 height 36
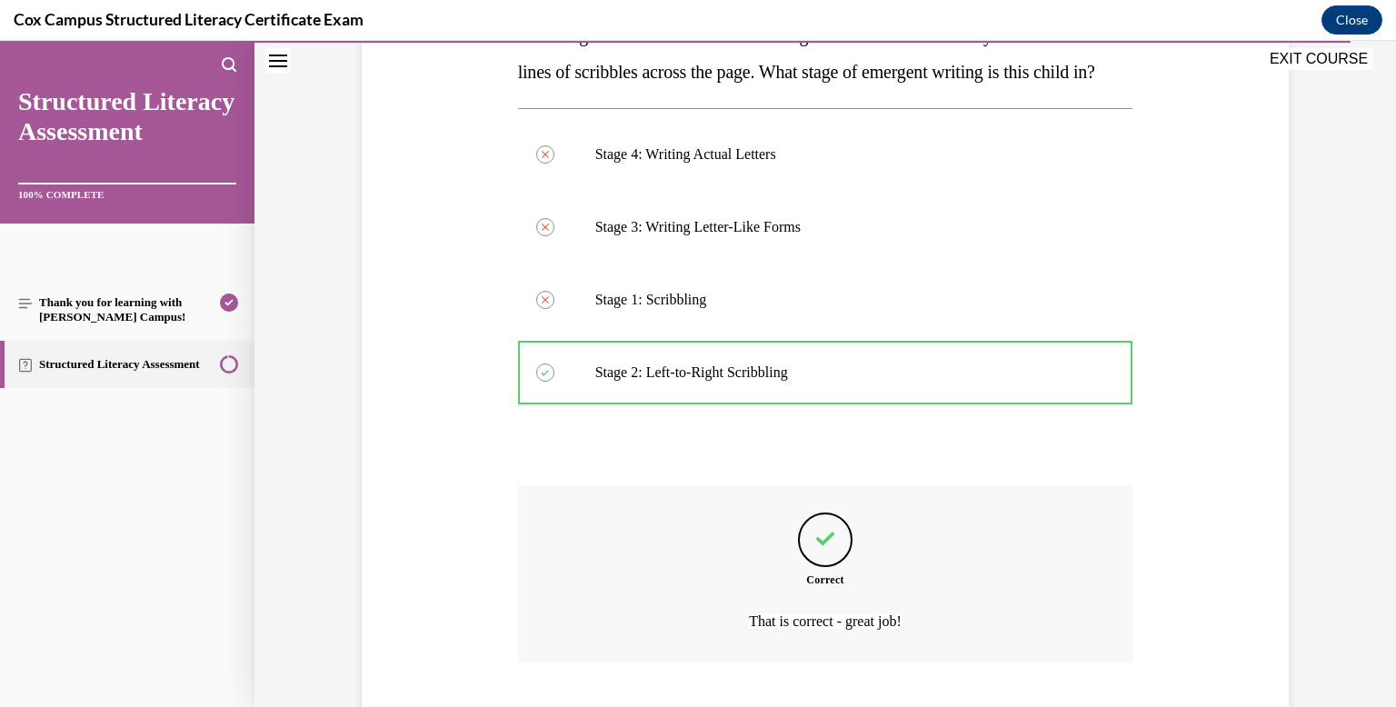
scroll to position [479, 0]
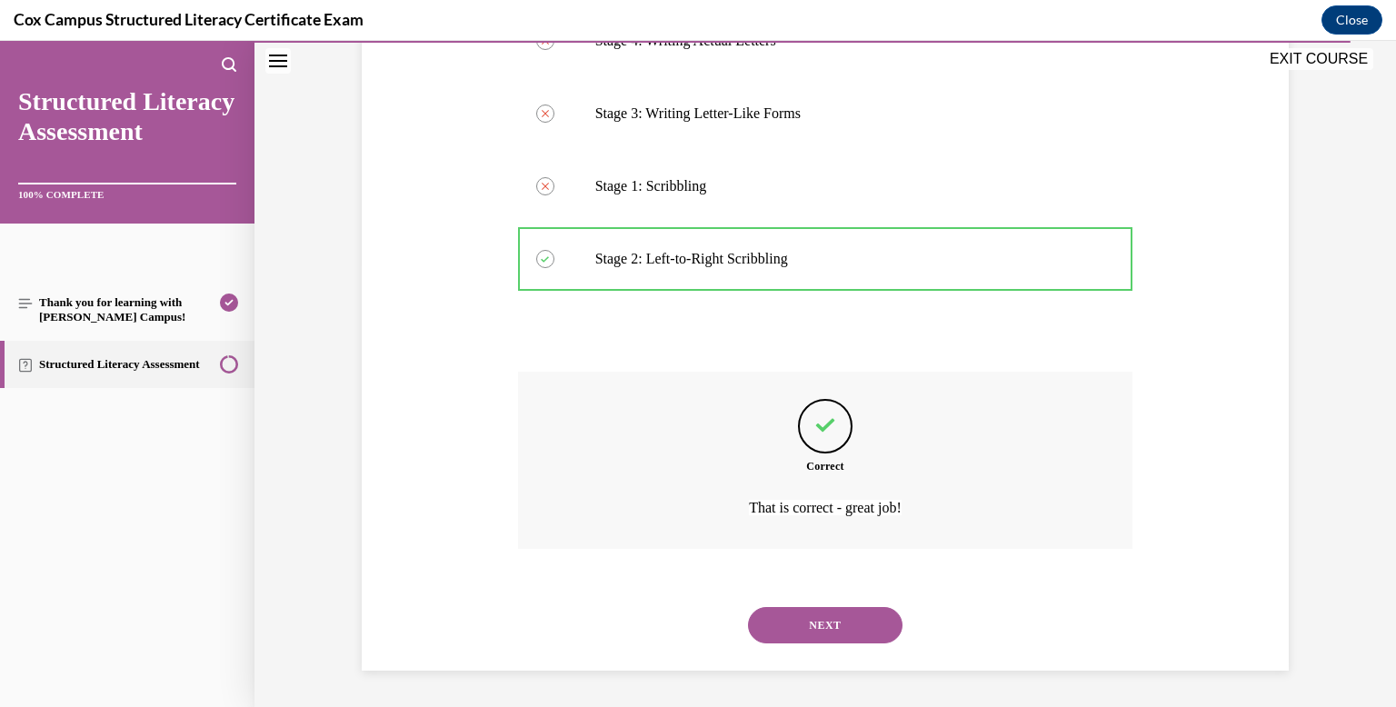
click at [821, 627] on button "NEXT" at bounding box center [825, 625] width 154 height 36
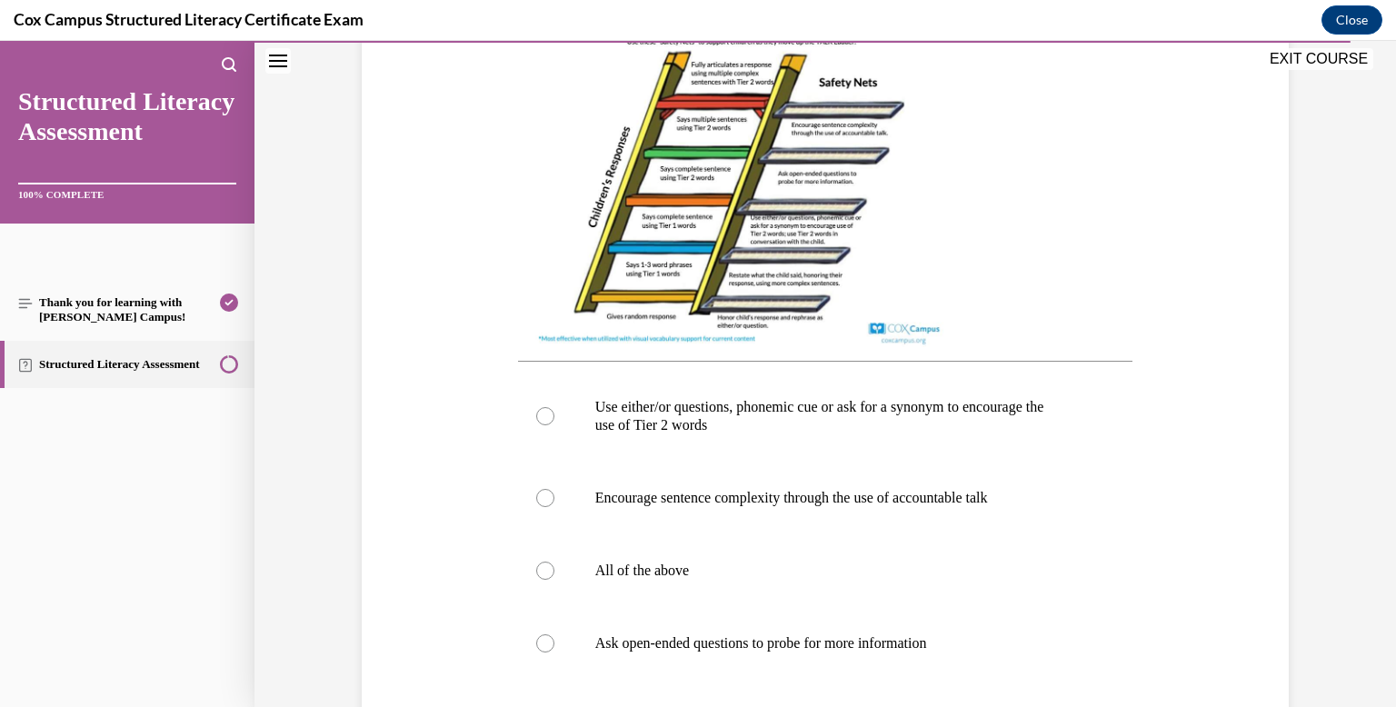
scroll to position [545, 0]
click at [757, 651] on p "Ask open-ended questions to probe for more information" at bounding box center [841, 642] width 492 height 18
click at [554, 651] on input "Ask open-ended questions to probe for more information" at bounding box center [545, 642] width 18 height 18
radio input "true"
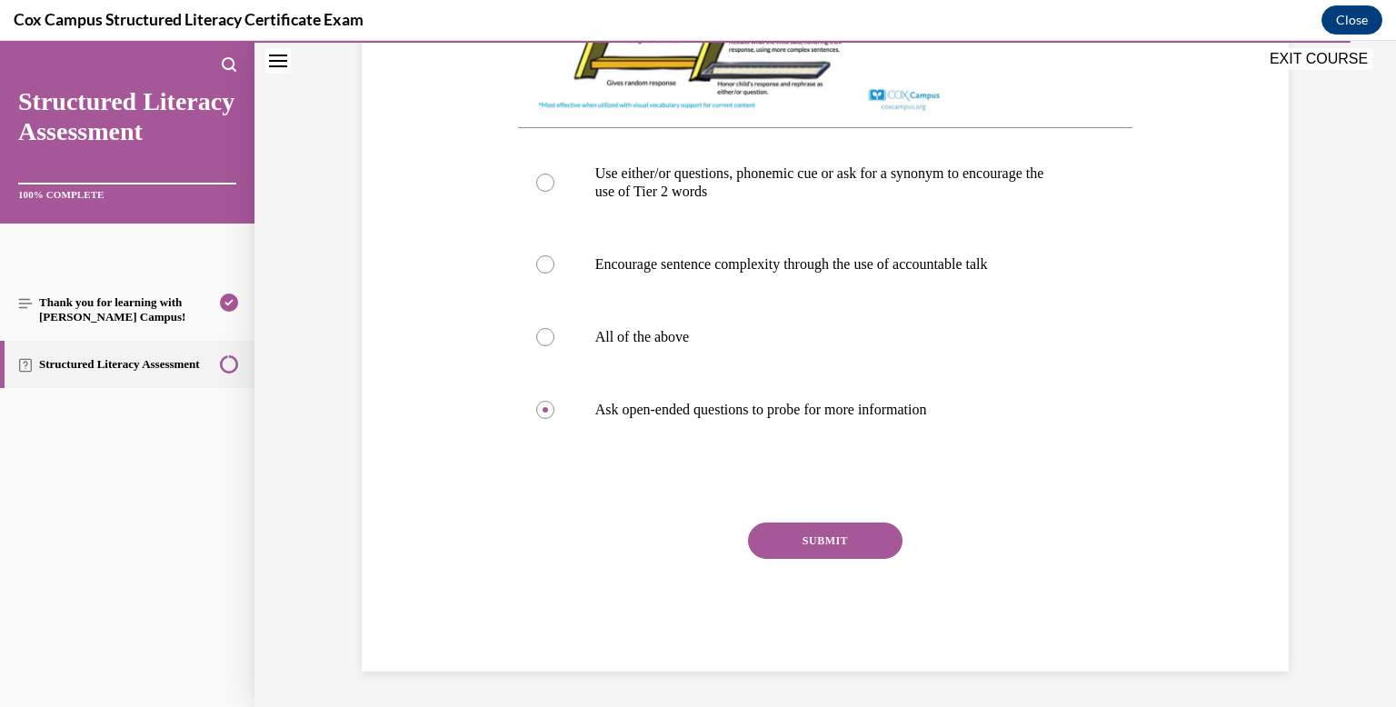
click at [810, 542] on button "SUBMIT" at bounding box center [825, 540] width 154 height 36
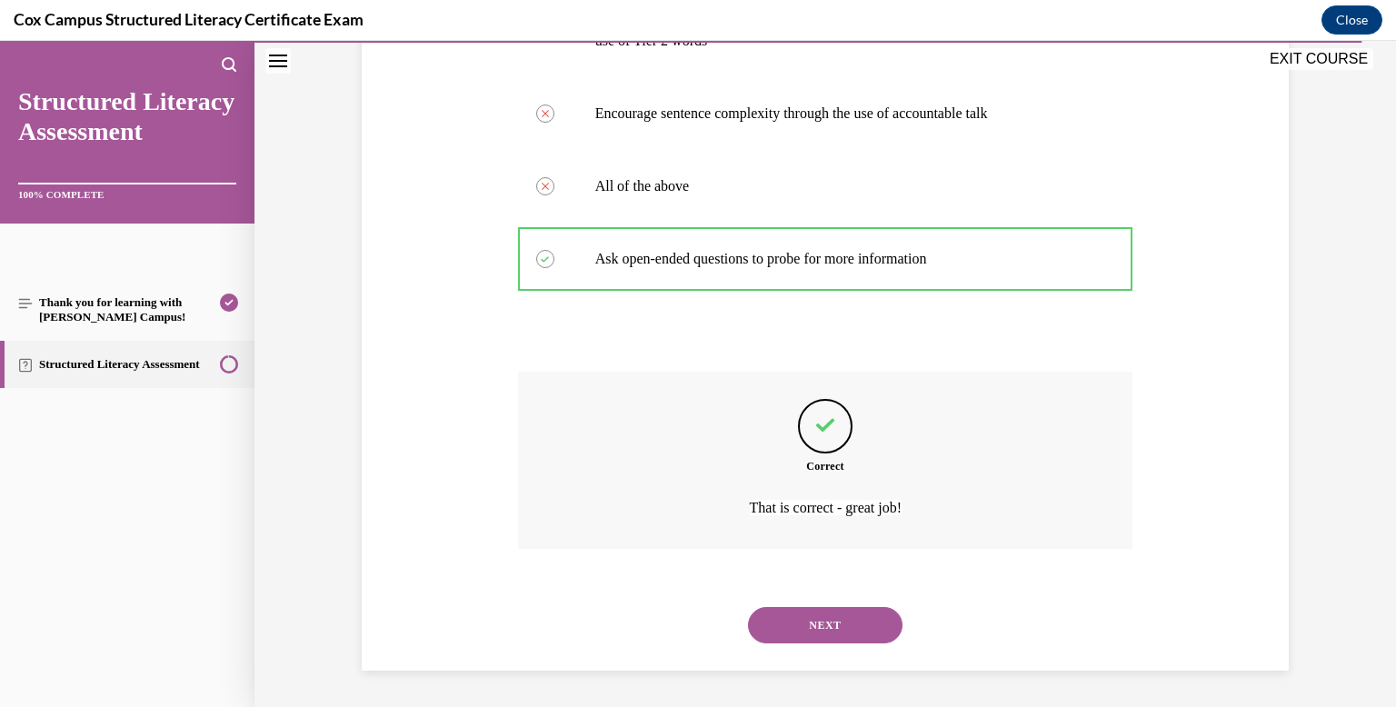
scroll to position [947, 0]
click at [882, 642] on button "NEXT" at bounding box center [825, 625] width 154 height 36
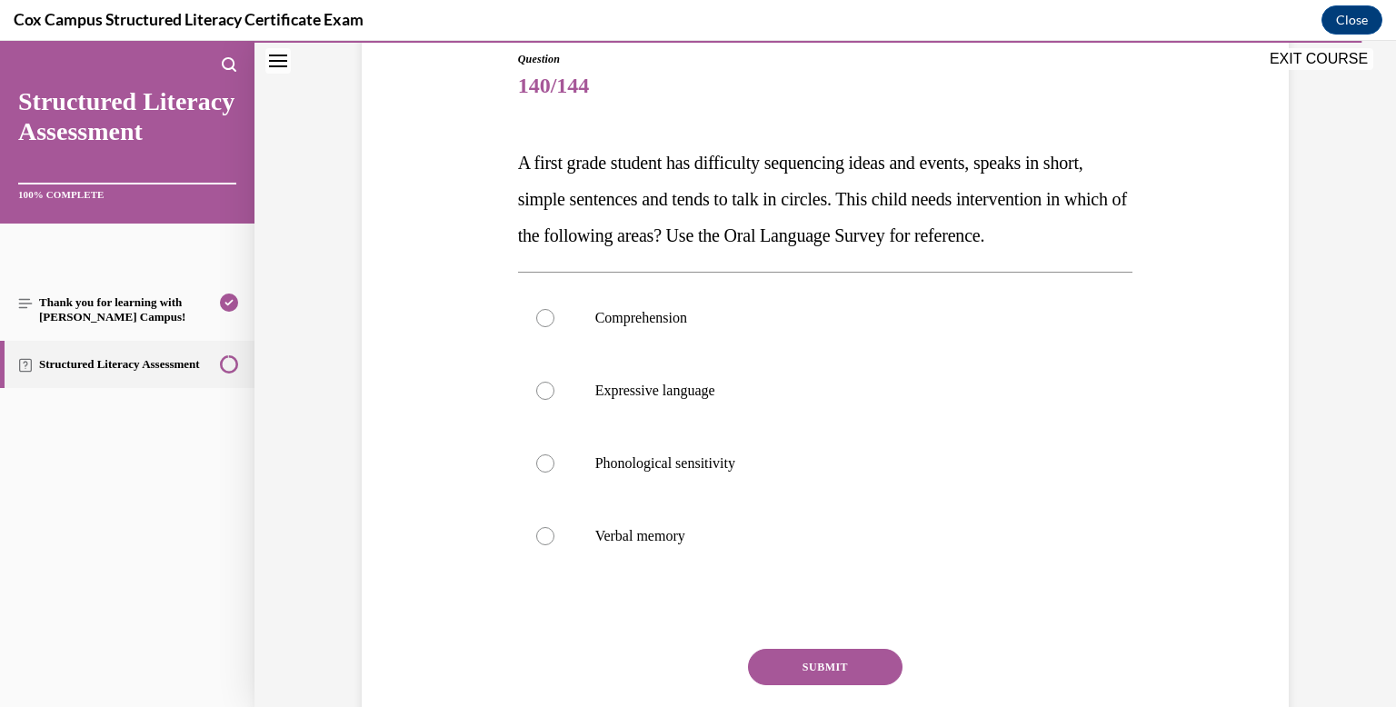
scroll to position [206, 0]
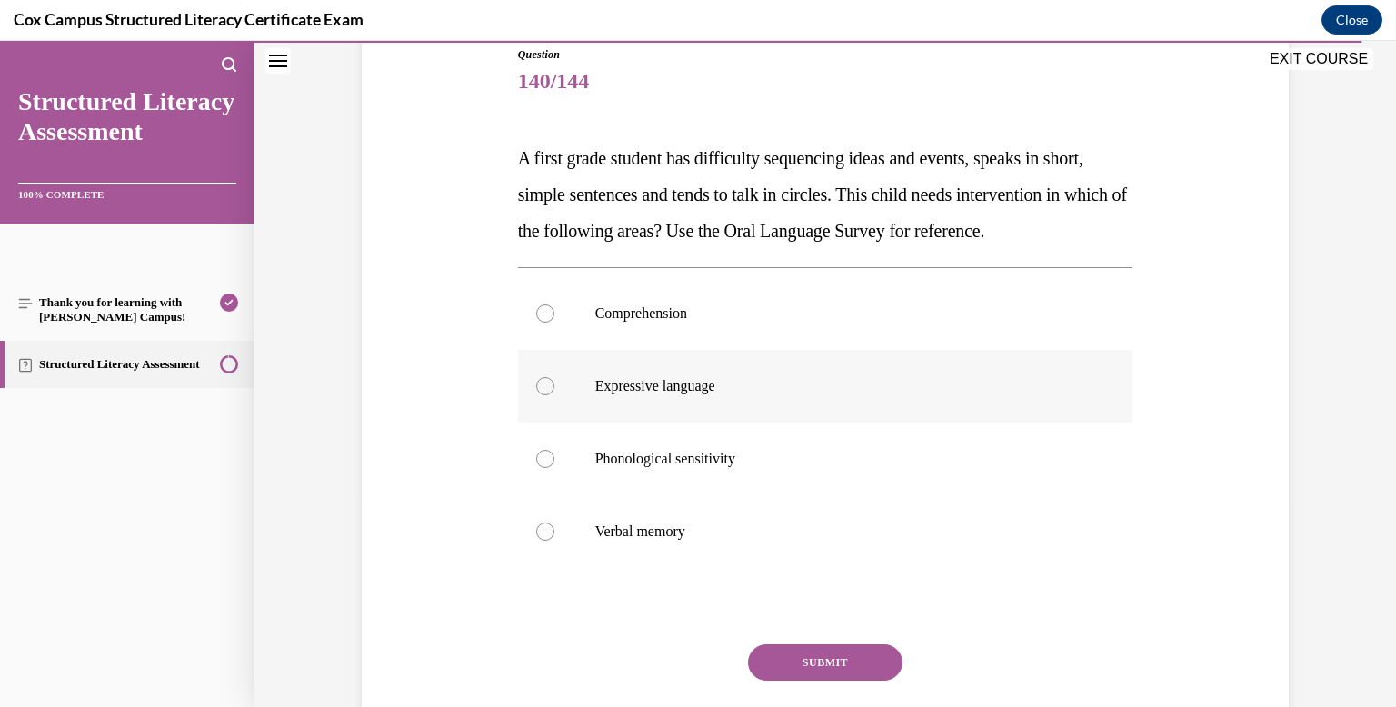
click at [733, 411] on label "Expressive language" at bounding box center [825, 386] width 615 height 73
click at [554, 395] on input "Expressive language" at bounding box center [545, 386] width 18 height 18
radio input "true"
click at [805, 681] on button "SUBMIT" at bounding box center [825, 662] width 154 height 36
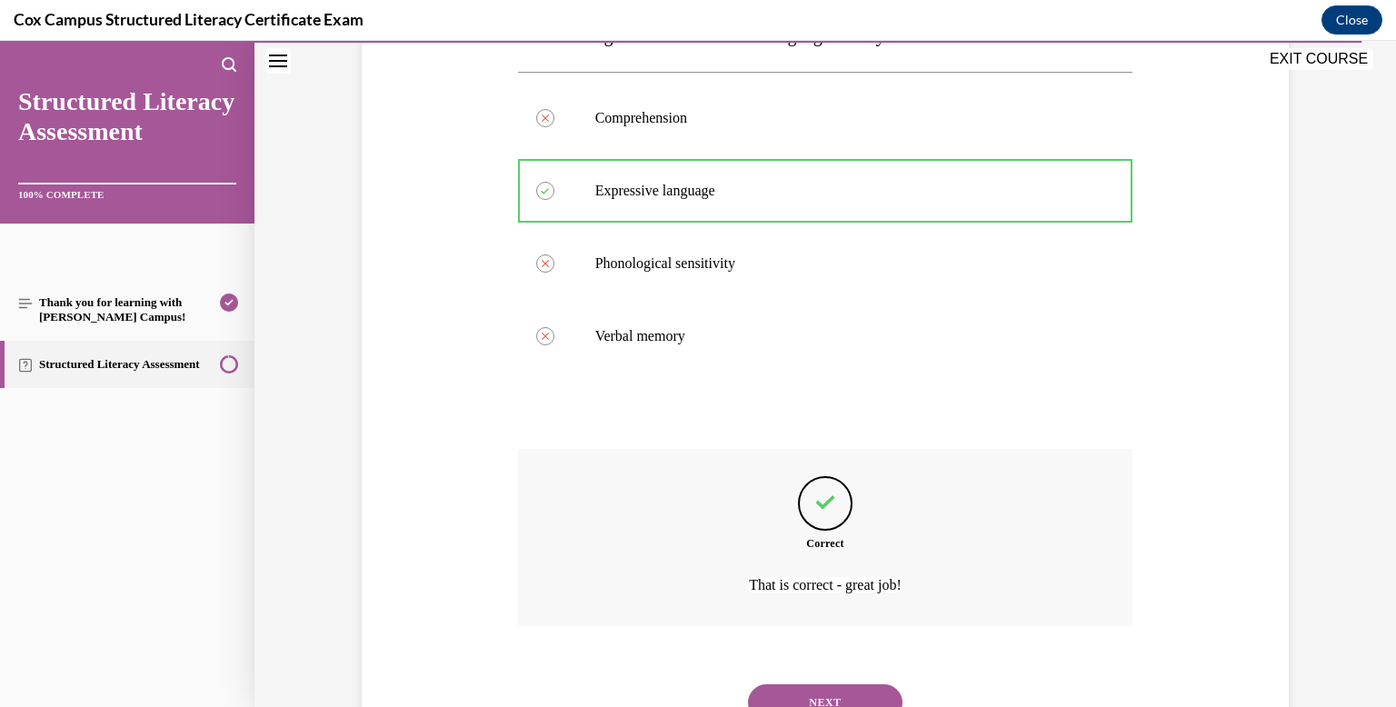
scroll to position [515, 0]
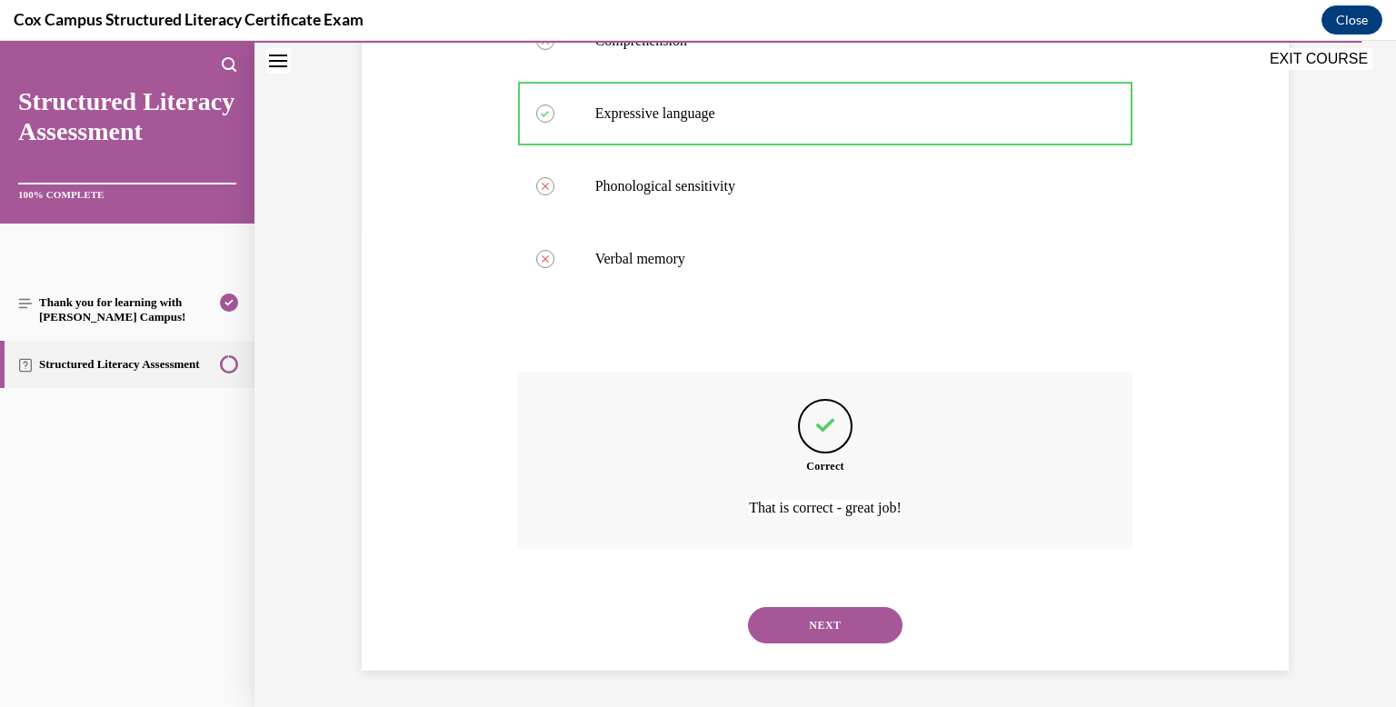
click at [803, 621] on button "NEXT" at bounding box center [825, 625] width 154 height 36
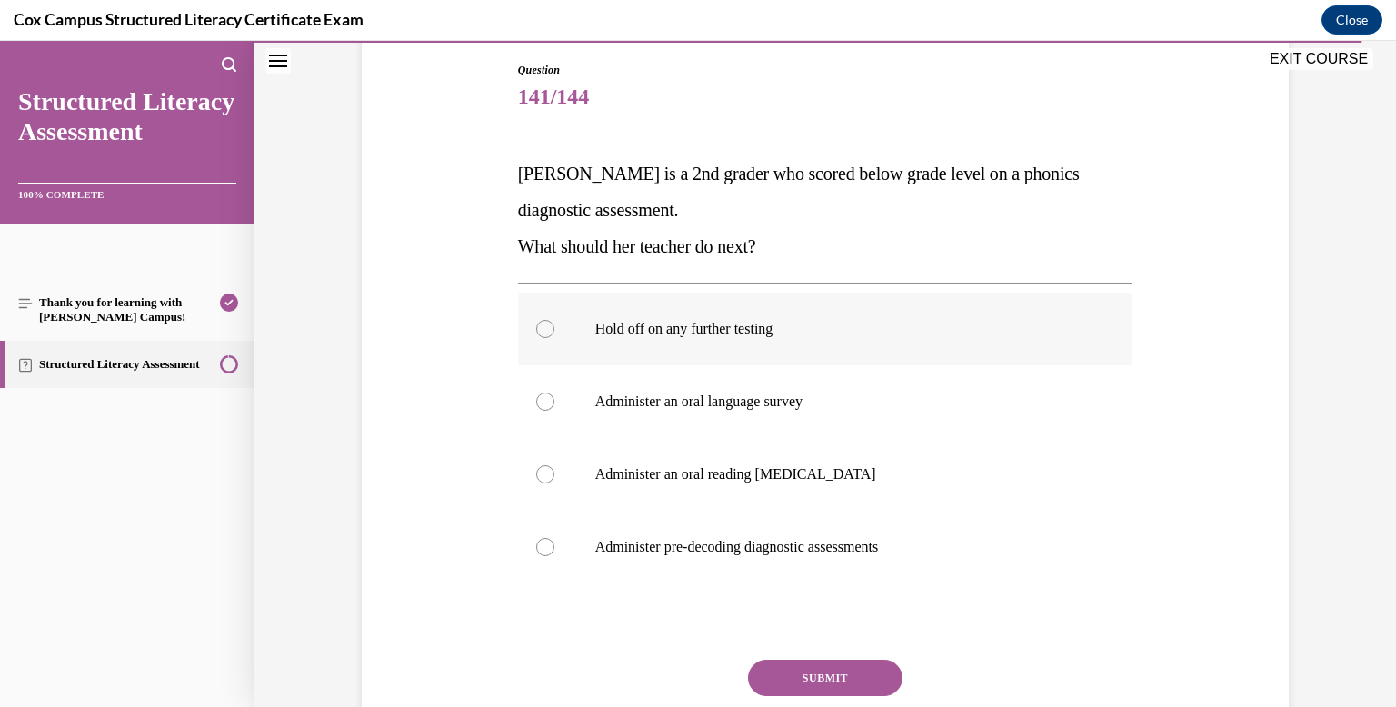
scroll to position [196, 0]
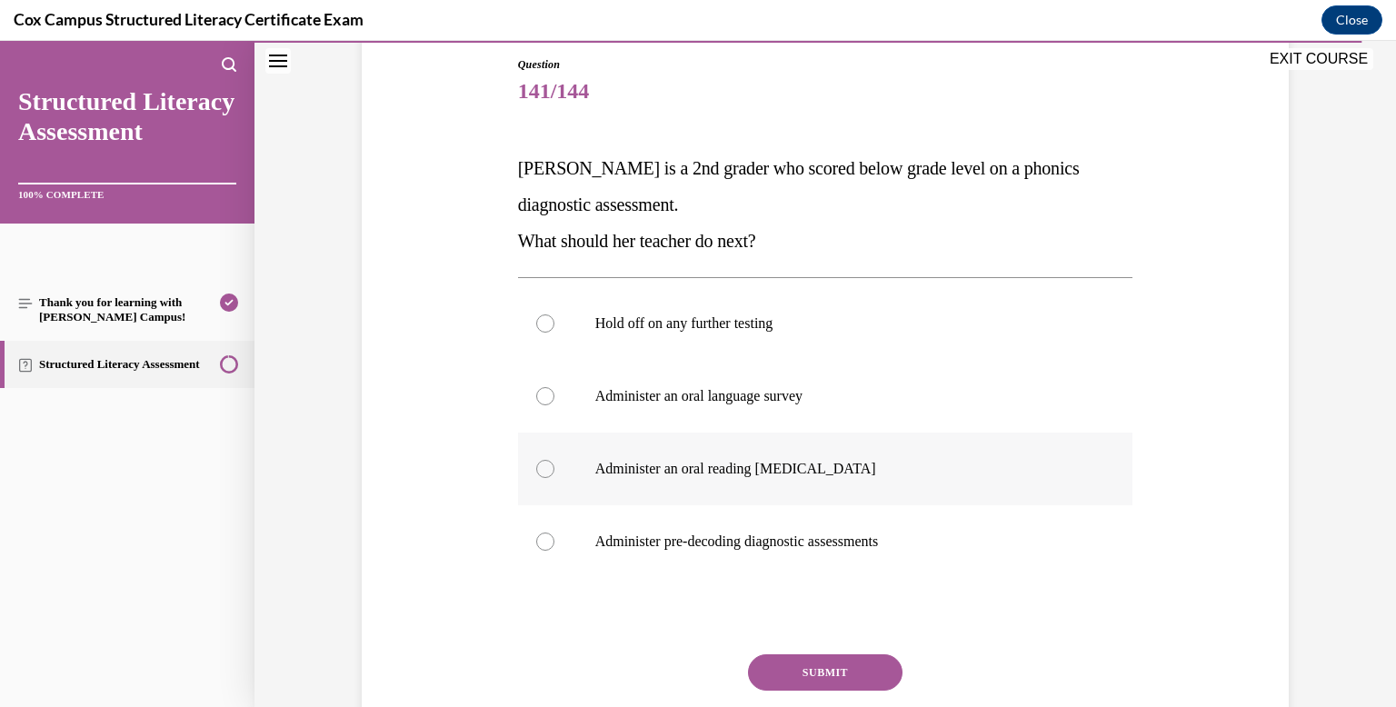
click at [781, 470] on p "Administer an oral reading [MEDICAL_DATA]" at bounding box center [841, 469] width 492 height 18
click at [554, 470] on input "Administer an oral reading [MEDICAL_DATA]" at bounding box center [545, 469] width 18 height 18
radio input "true"
click at [795, 533] on p "Administer pre-decoding diagnostic assessments" at bounding box center [841, 541] width 492 height 18
click at [554, 533] on input "Administer pre-decoding diagnostic assessments" at bounding box center [545, 541] width 18 height 18
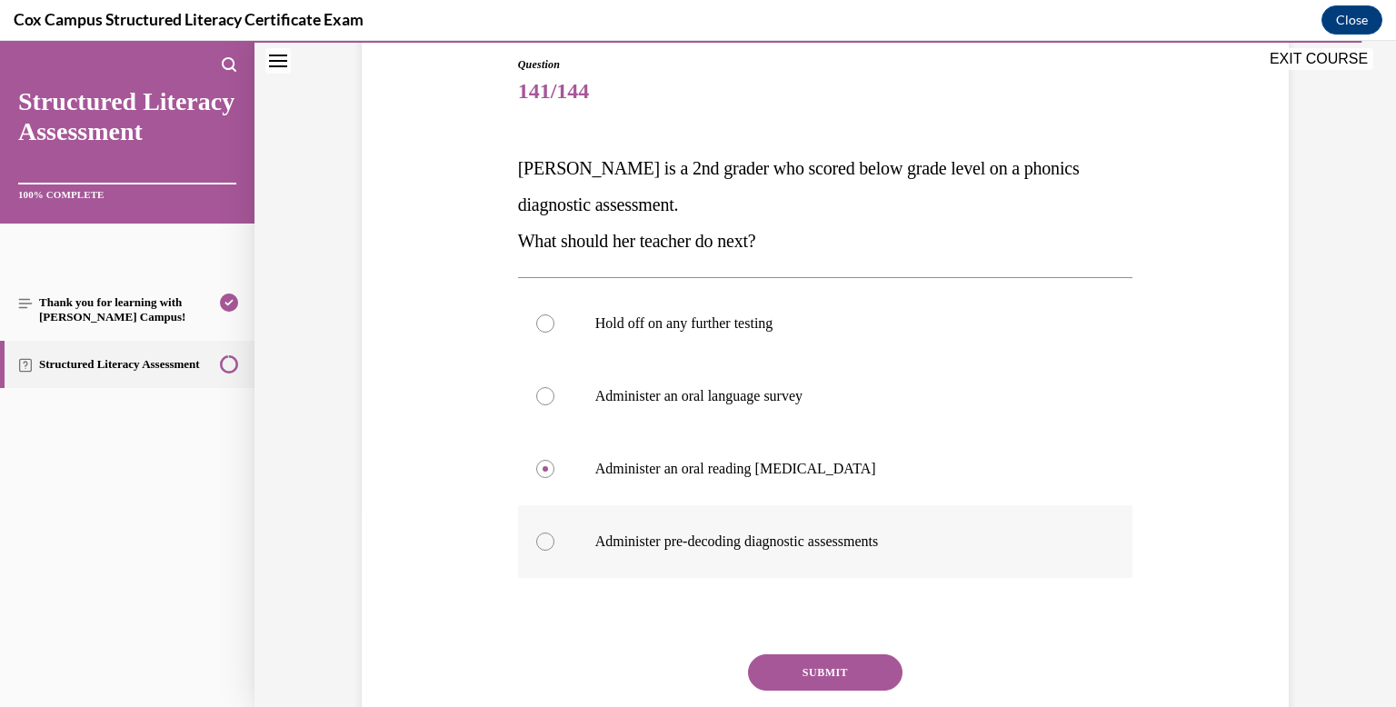
radio input "true"
click at [810, 684] on button "SUBMIT" at bounding box center [825, 672] width 154 height 36
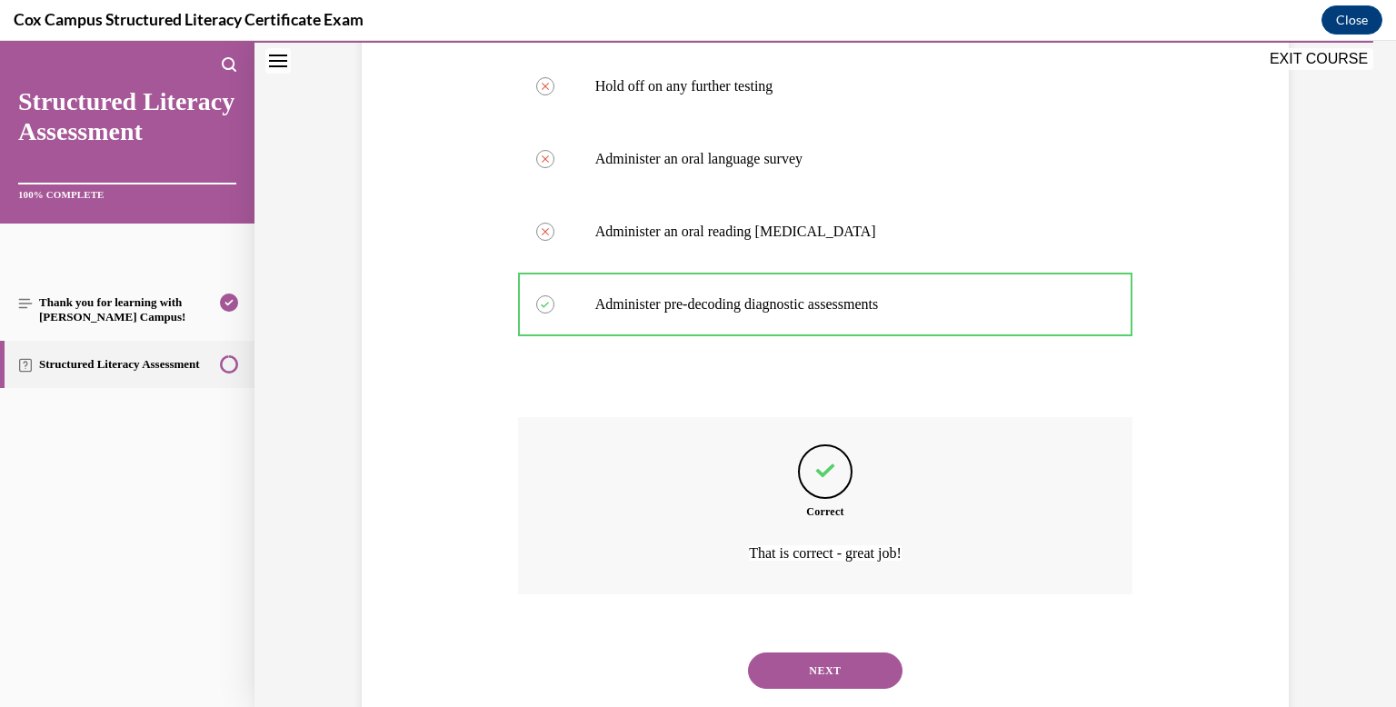
scroll to position [479, 0]
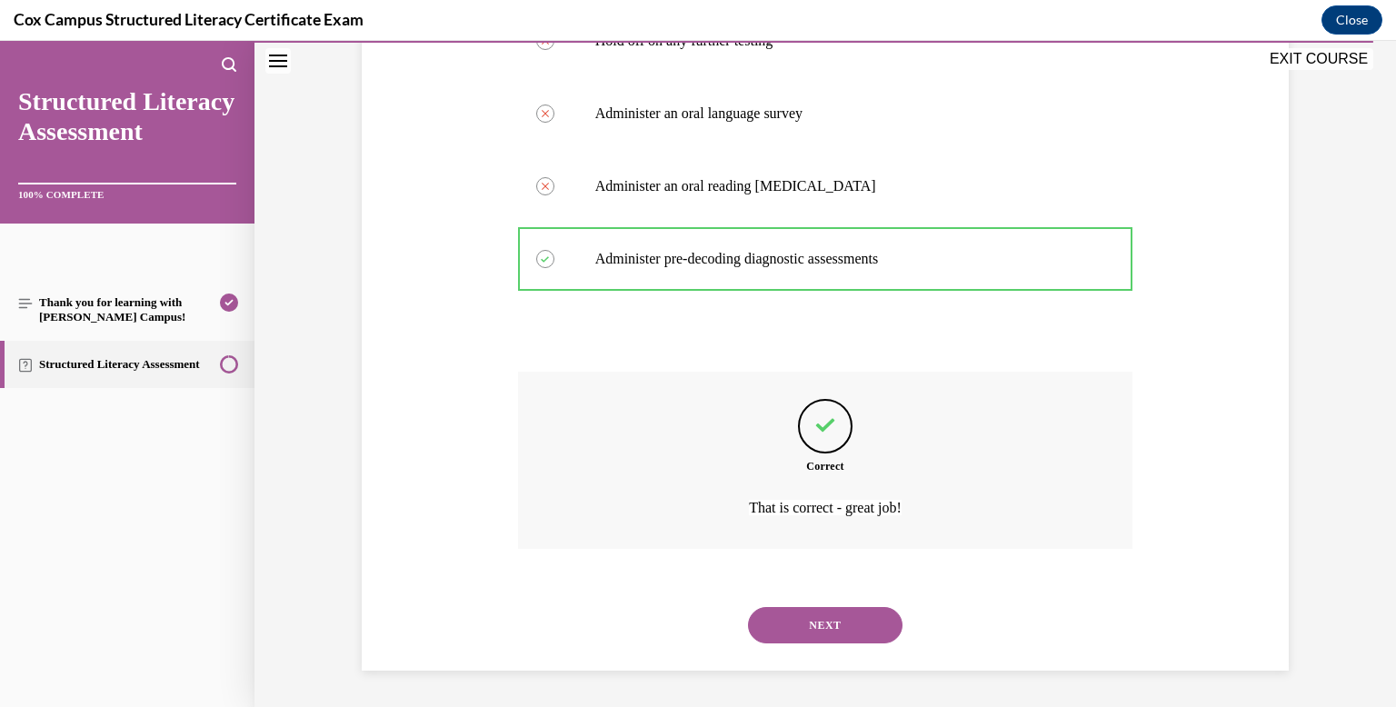
click at [804, 614] on button "NEXT" at bounding box center [825, 625] width 154 height 36
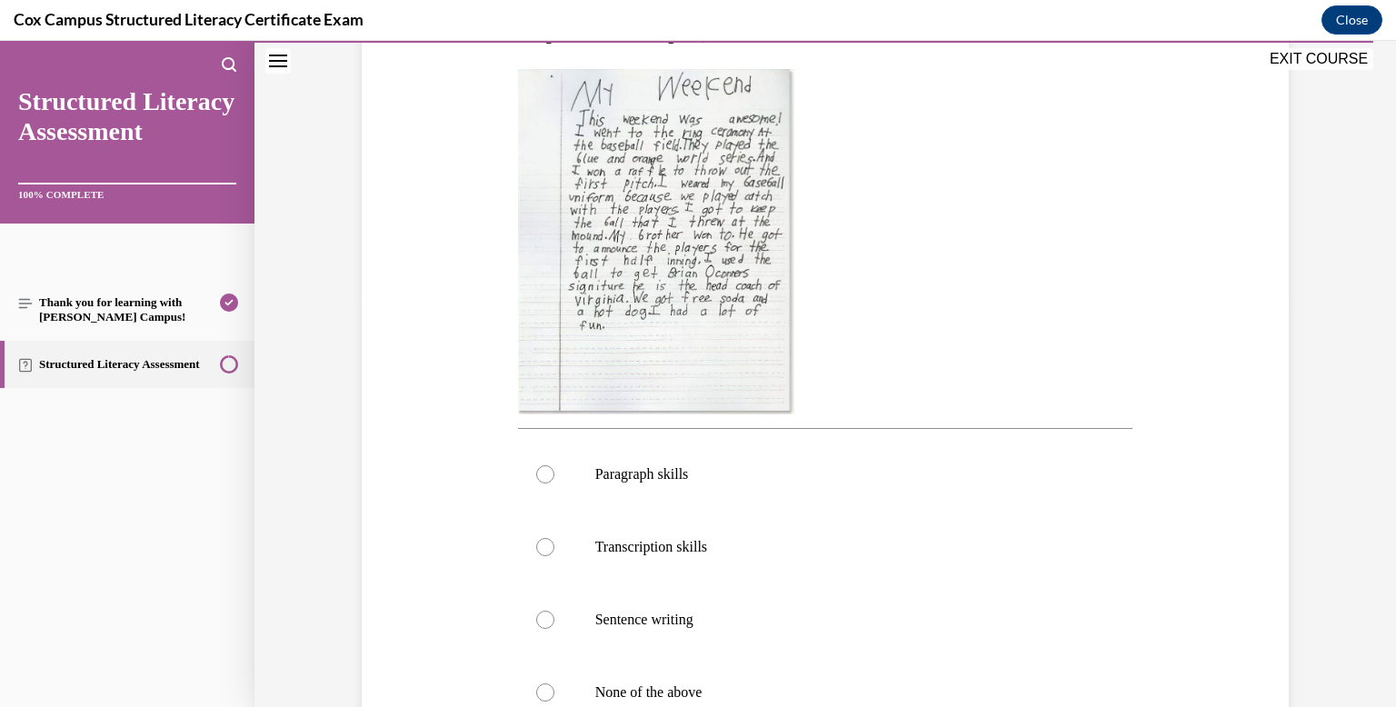
scroll to position [429, 0]
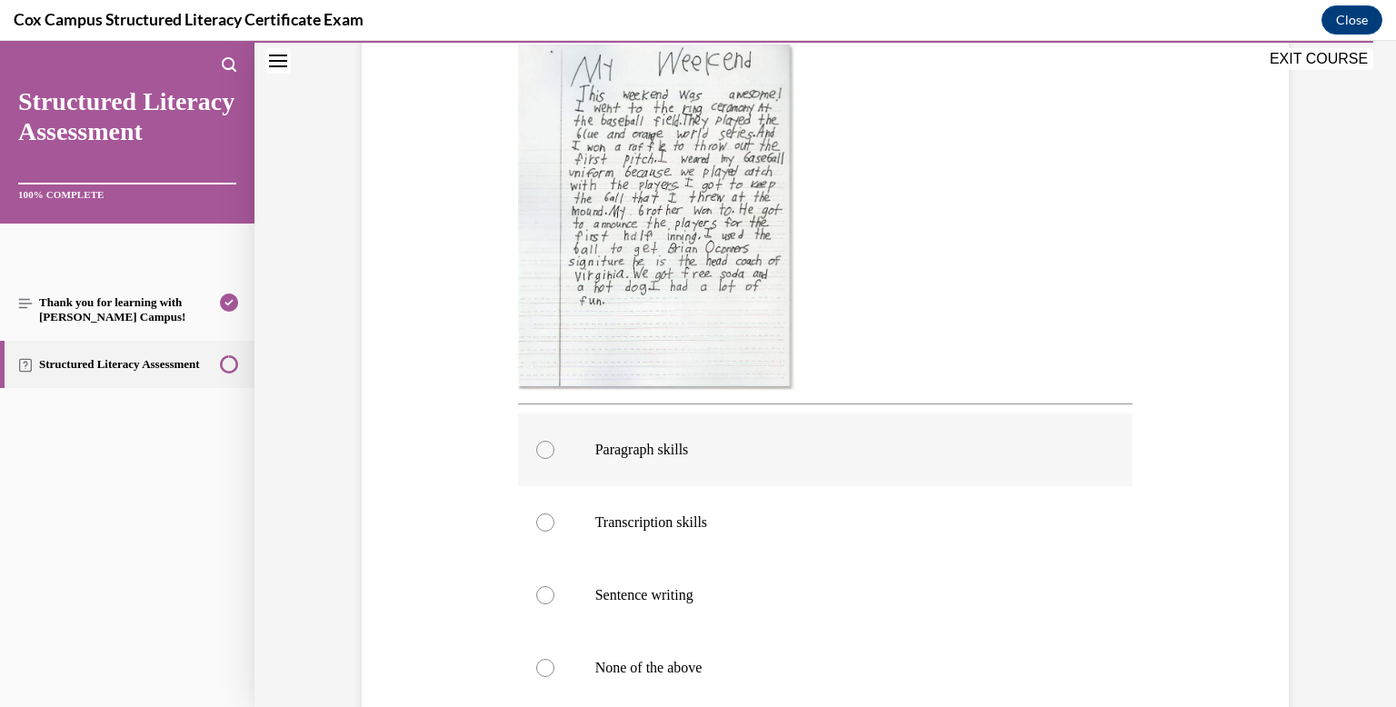
click at [771, 466] on label "Paragraph skills" at bounding box center [825, 449] width 615 height 73
click at [554, 459] on input "Paragraph skills" at bounding box center [545, 450] width 18 height 18
radio input "true"
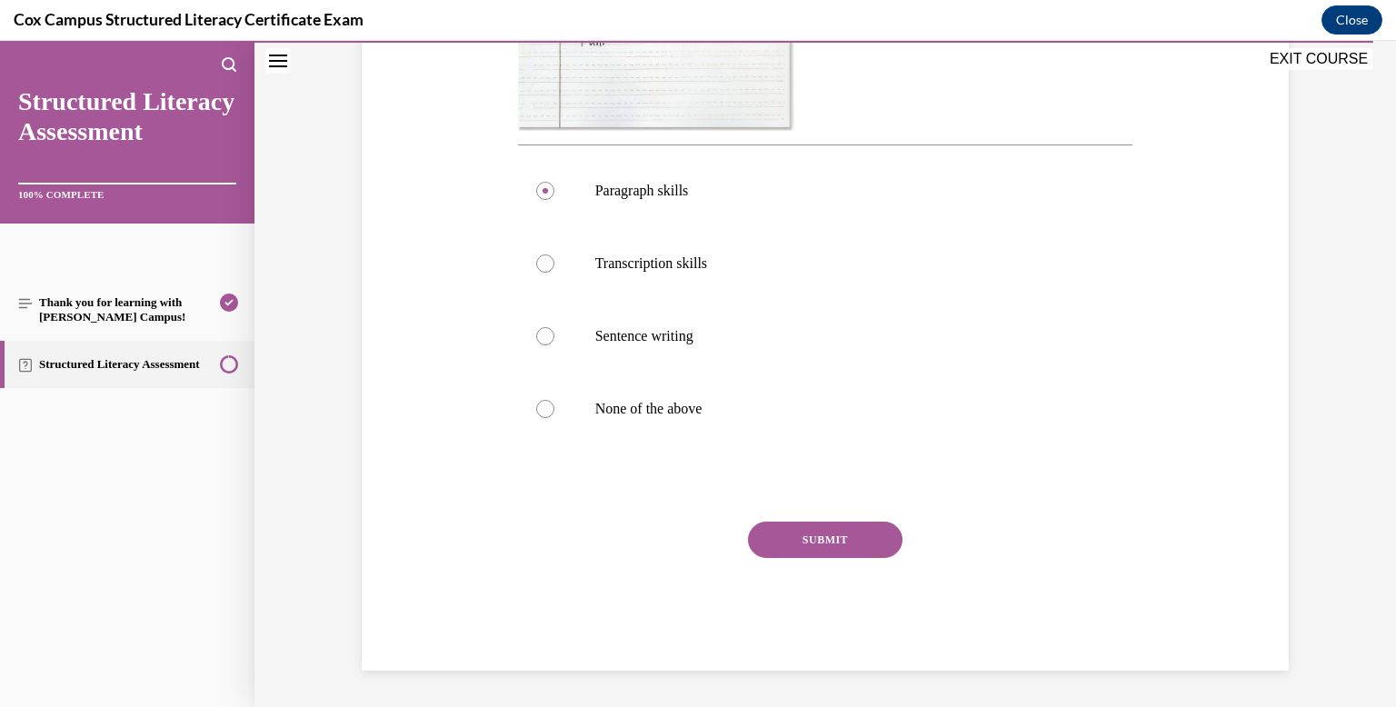
click at [819, 558] on div "SUBMIT" at bounding box center [825, 567] width 615 height 91
click at [821, 552] on button "SUBMIT" at bounding box center [825, 540] width 154 height 36
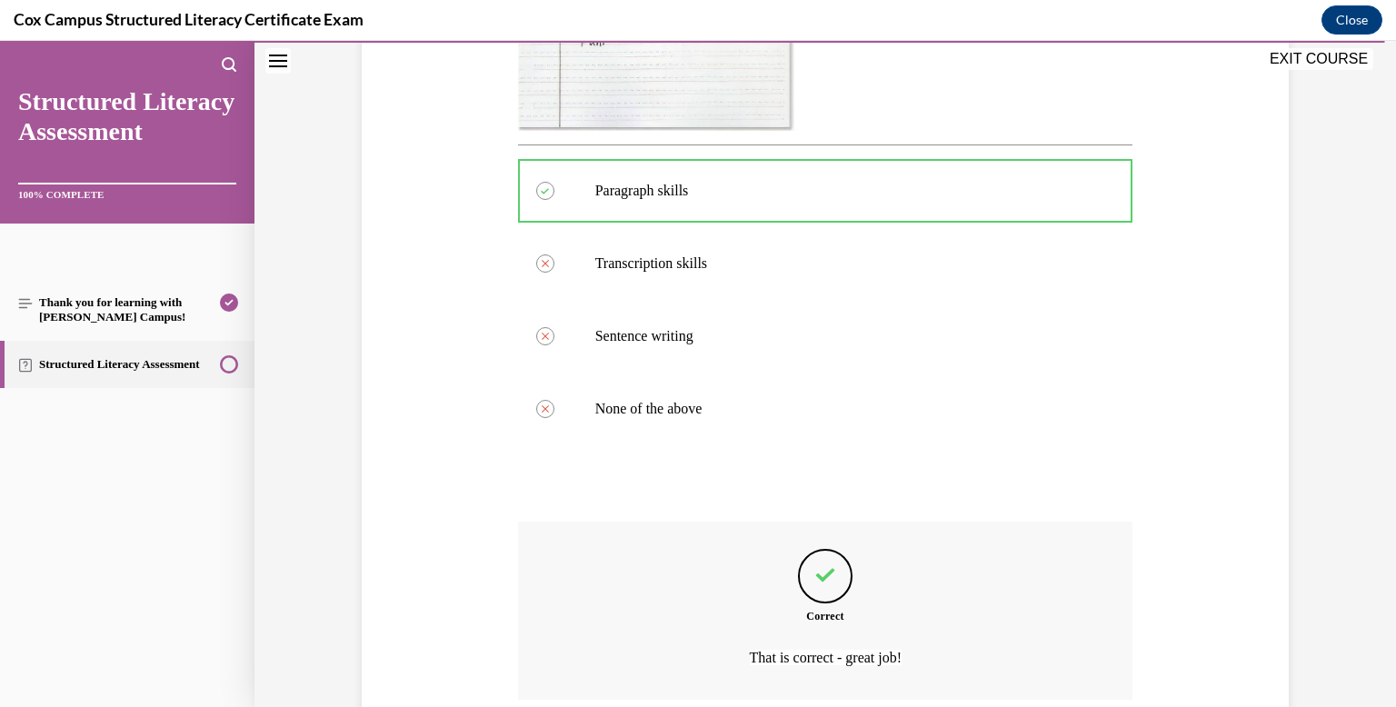
scroll to position [838, 0]
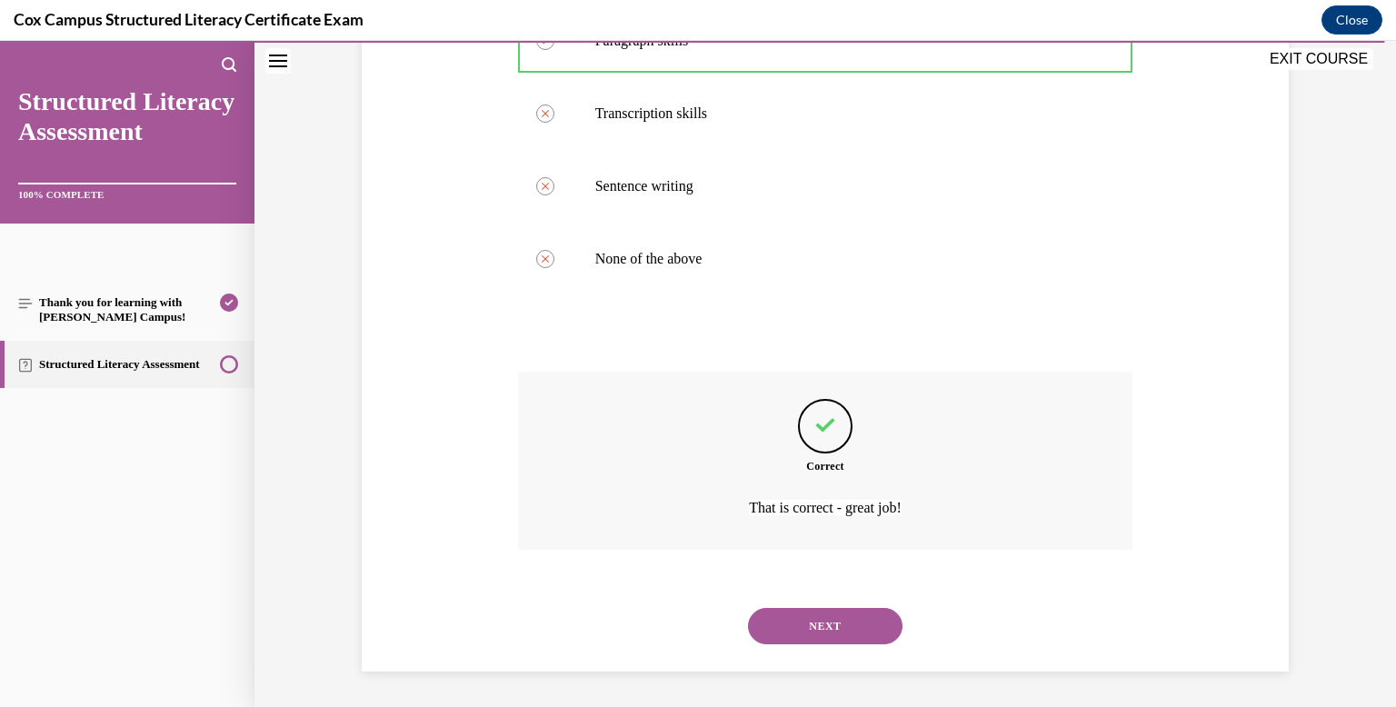
click at [816, 620] on button "NEXT" at bounding box center [825, 626] width 154 height 36
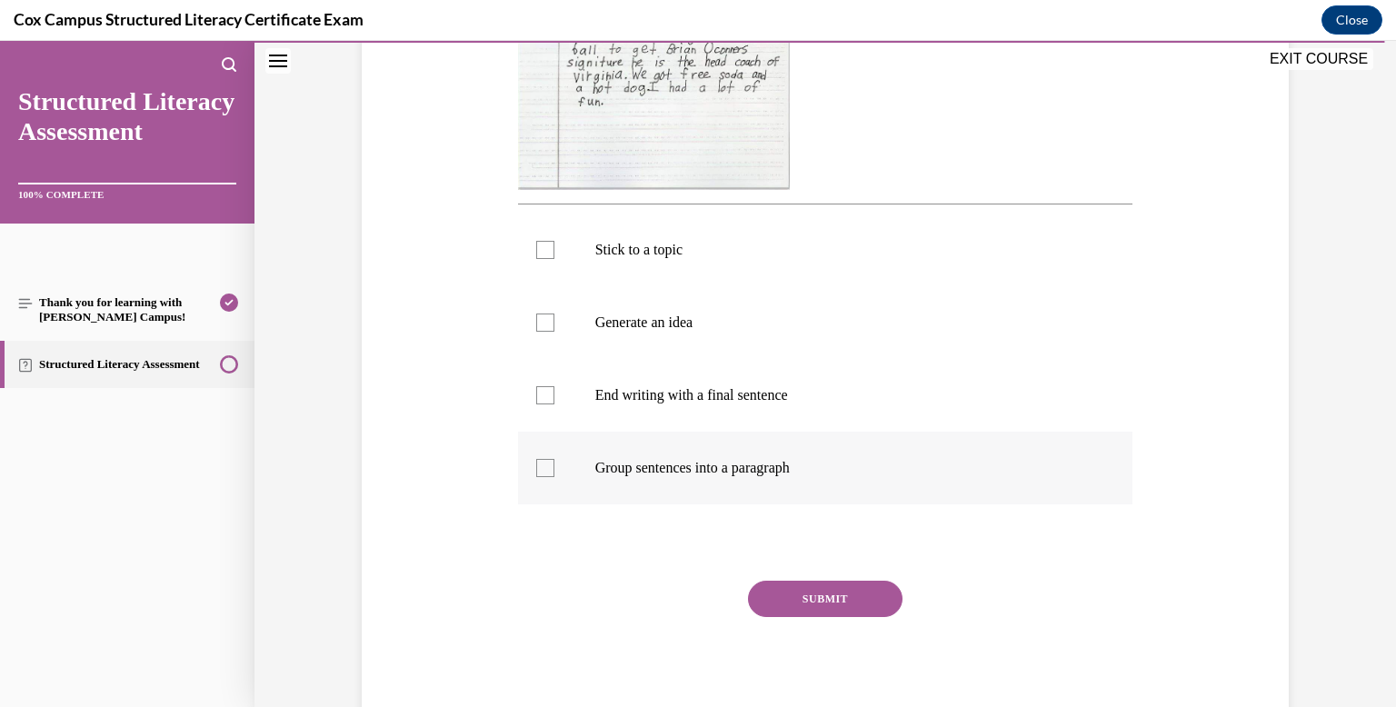
scroll to position [651, 0]
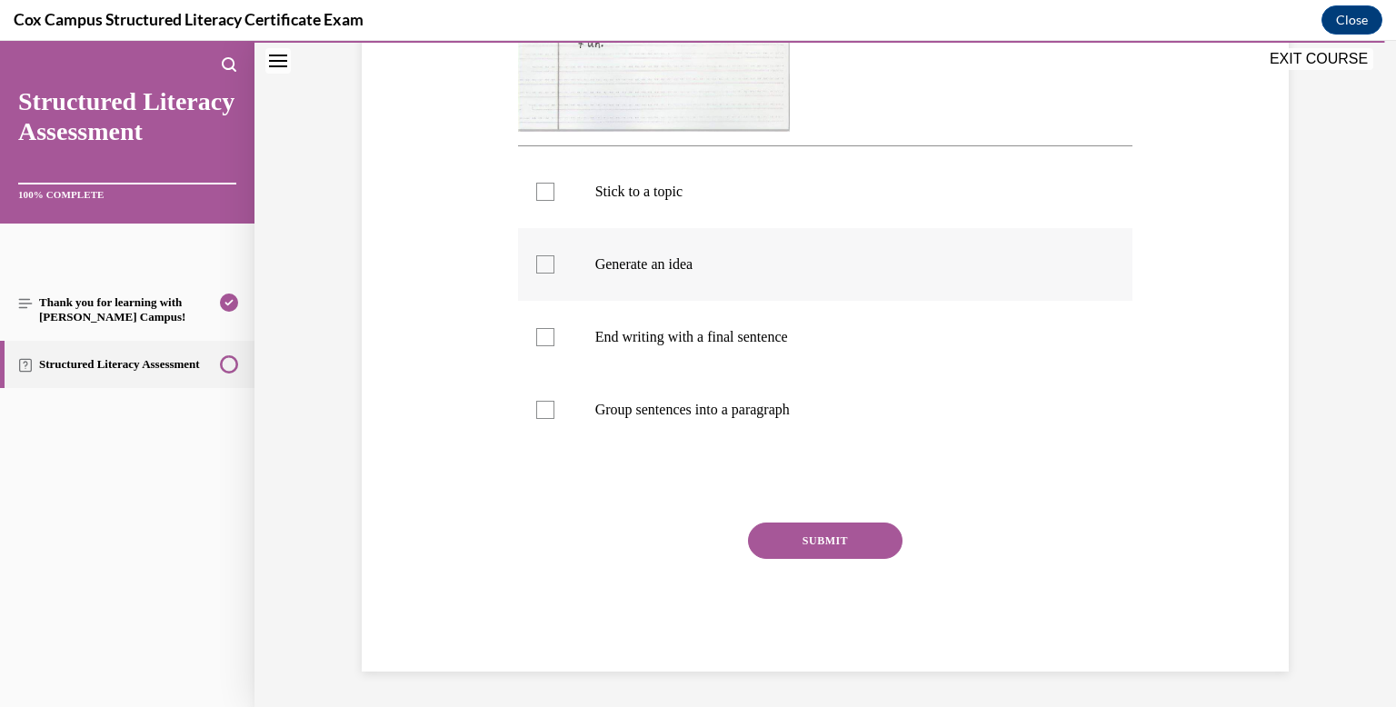
click at [657, 228] on label "Generate an idea" at bounding box center [825, 264] width 615 height 73
click at [554, 255] on input "Generate an idea" at bounding box center [545, 264] width 18 height 18
checkbox input "true"
click at [656, 196] on p "Stick to a topic" at bounding box center [841, 192] width 492 height 18
click at [554, 196] on input "Stick to a topic" at bounding box center [545, 192] width 18 height 18
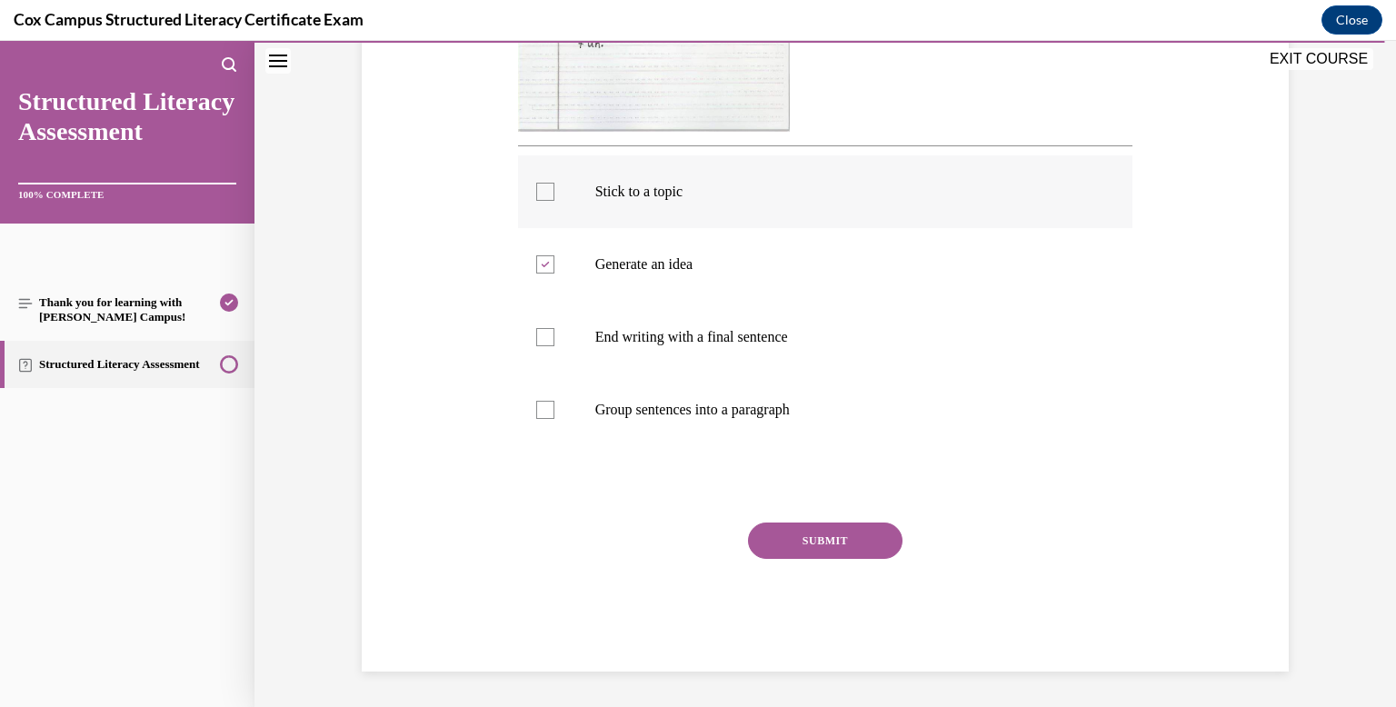
checkbox input "true"
click at [630, 366] on label "End writing with a final sentence" at bounding box center [825, 337] width 615 height 73
click at [554, 346] on input "End writing with a final sentence" at bounding box center [545, 337] width 18 height 18
checkbox input "true"
click at [634, 402] on p "Group sentences into a paragraph" at bounding box center [841, 410] width 492 height 18
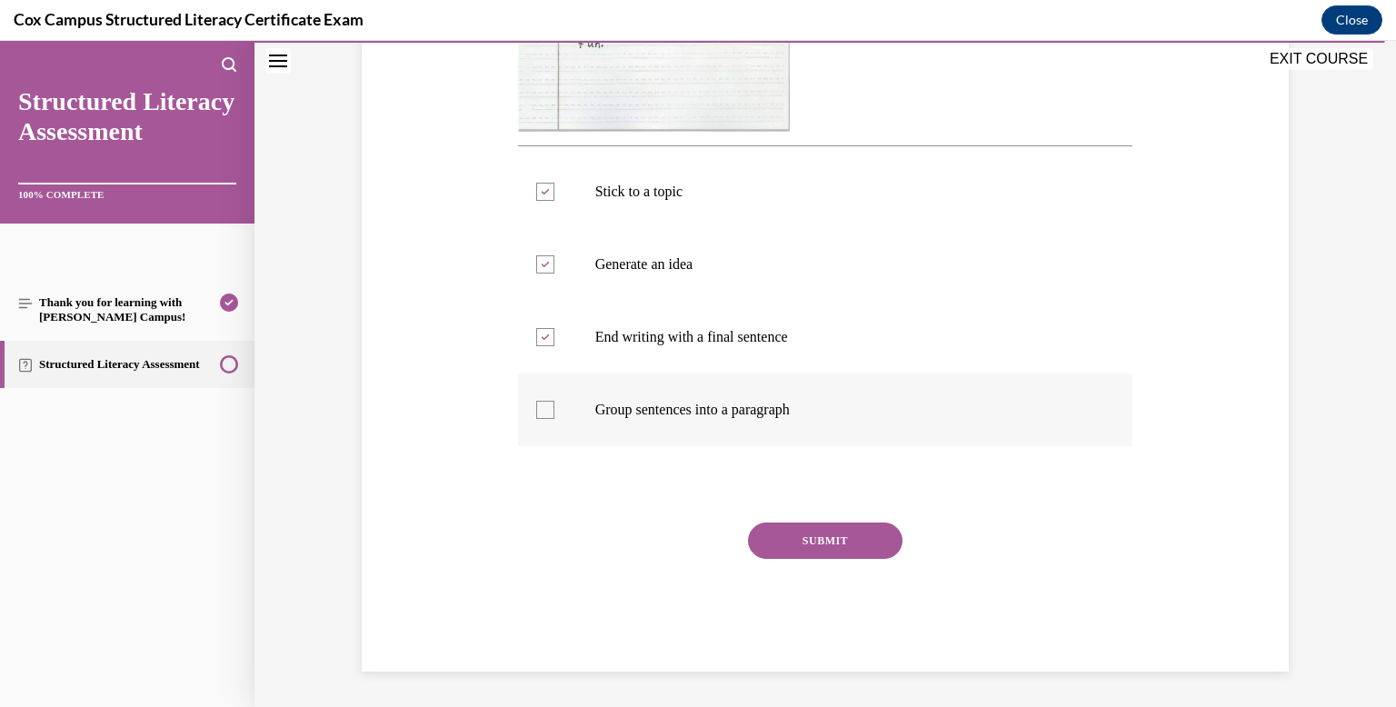
click at [554, 402] on input "Group sentences into a paragraph" at bounding box center [545, 410] width 18 height 18
checkbox input "true"
click at [792, 551] on button "SUBMIT" at bounding box center [825, 540] width 154 height 36
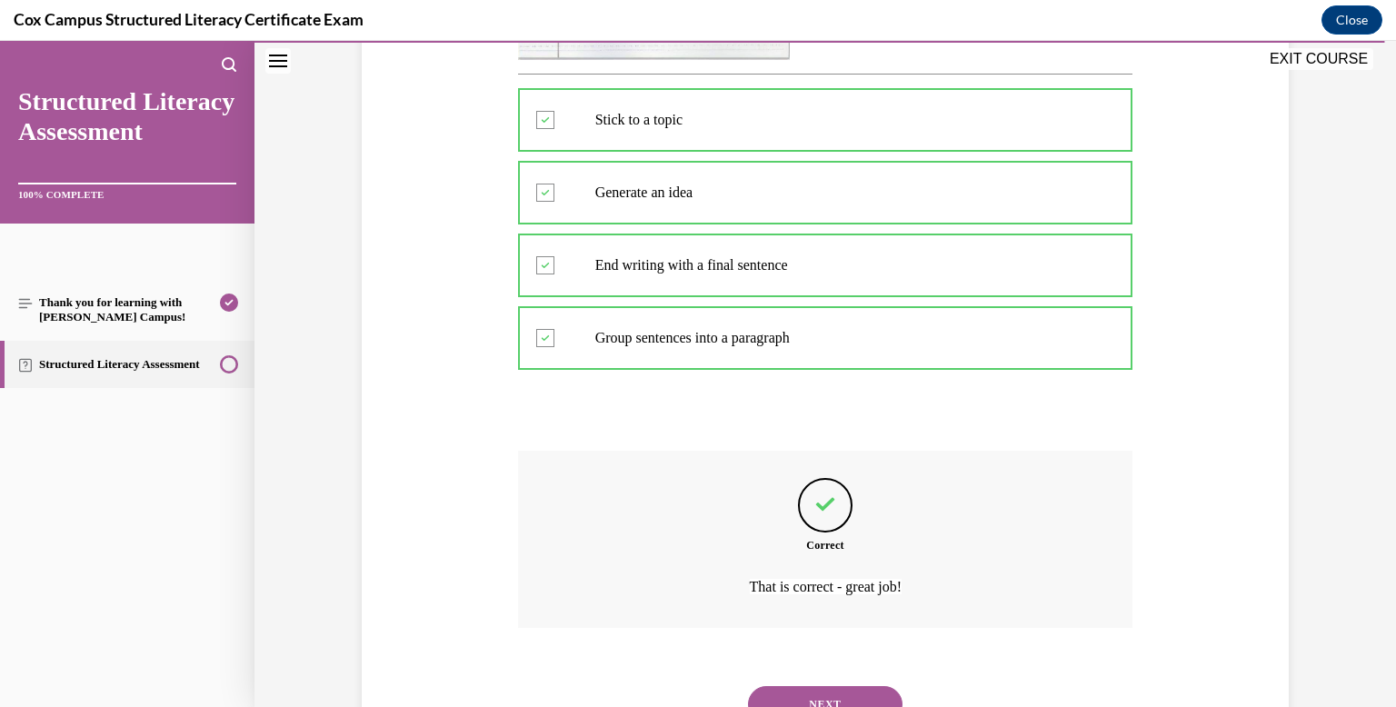
scroll to position [801, 0]
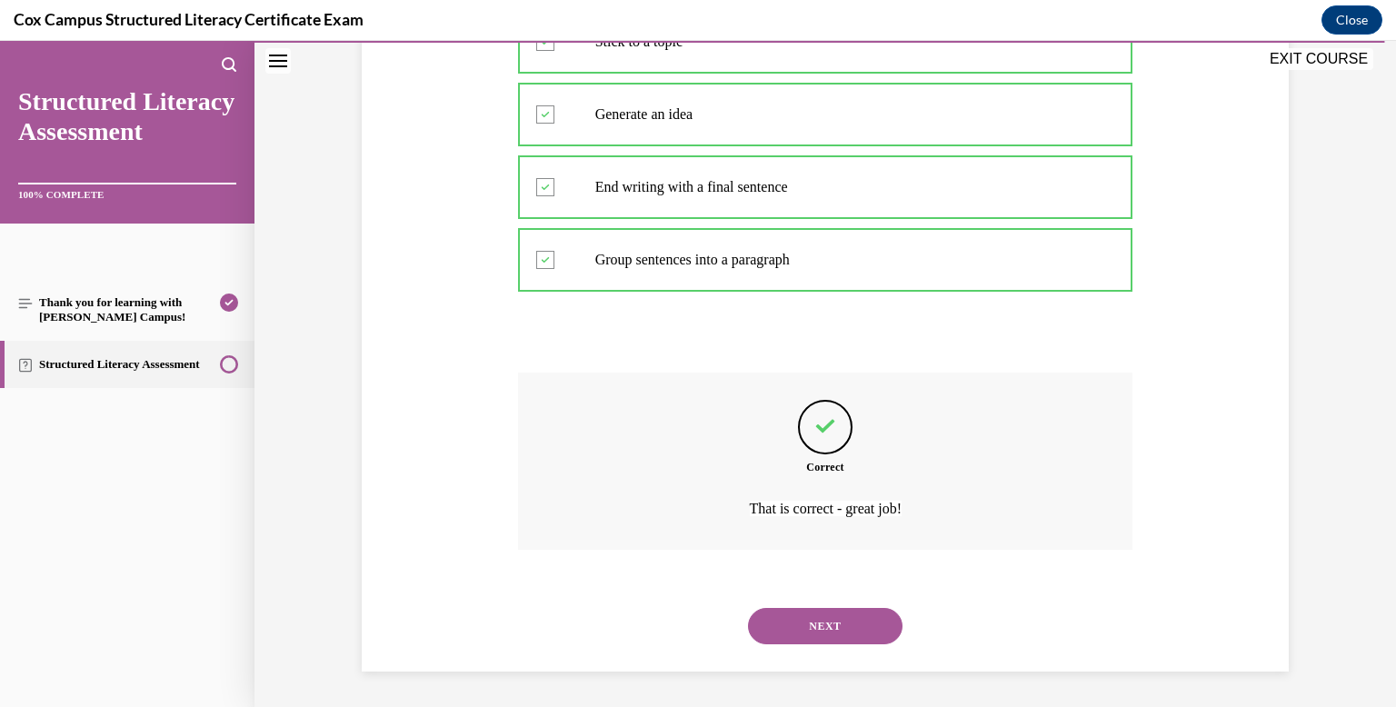
click at [807, 631] on button "NEXT" at bounding box center [825, 626] width 154 height 36
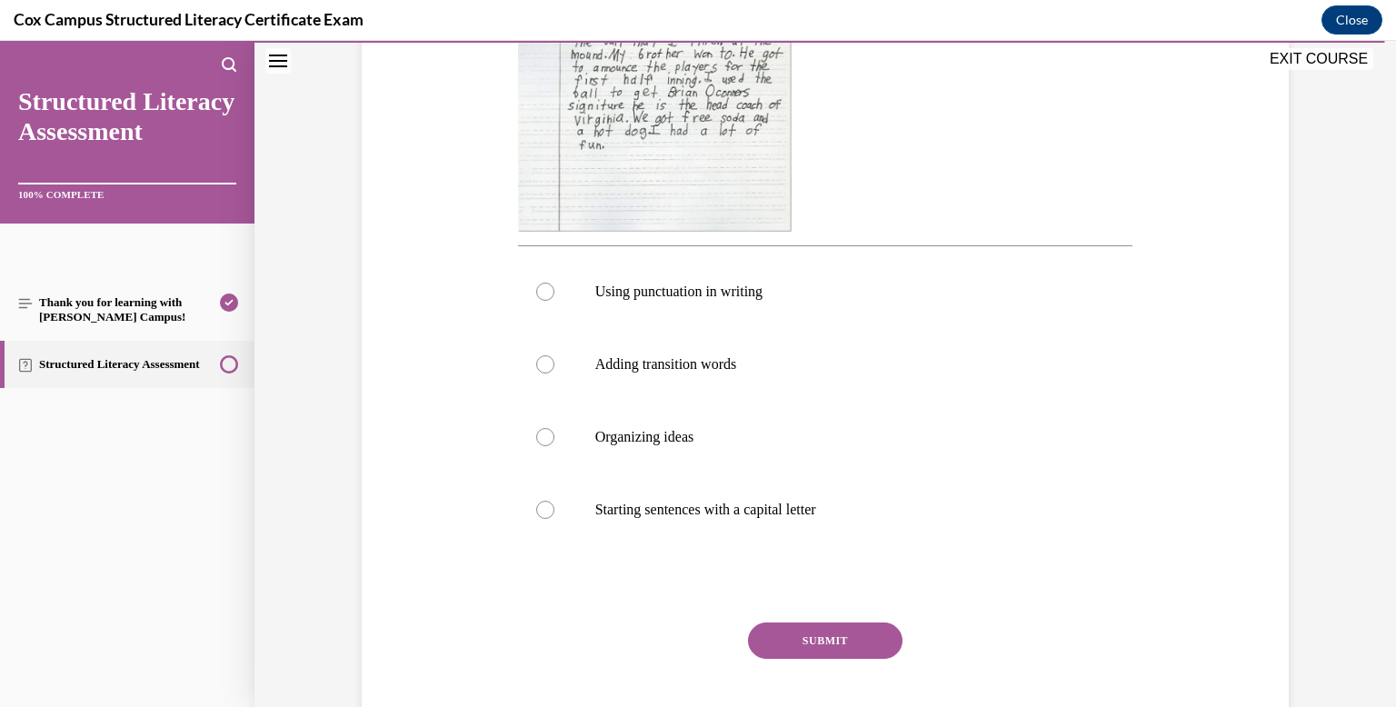
scroll to position [651, 0]
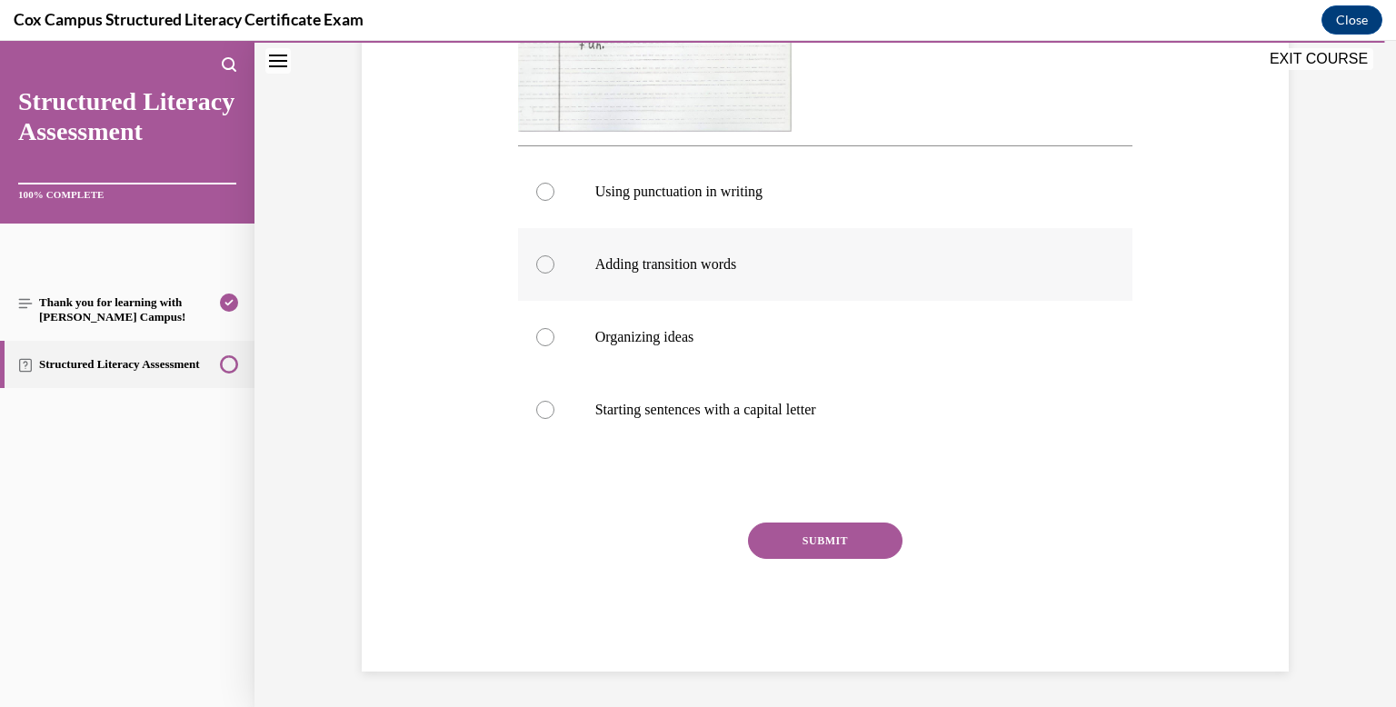
click at [700, 251] on label "Adding transition words" at bounding box center [825, 264] width 615 height 73
click at [554, 255] on input "Adding transition words" at bounding box center [545, 264] width 18 height 18
radio input "true"
click at [805, 529] on button "SUBMIT" at bounding box center [825, 540] width 154 height 36
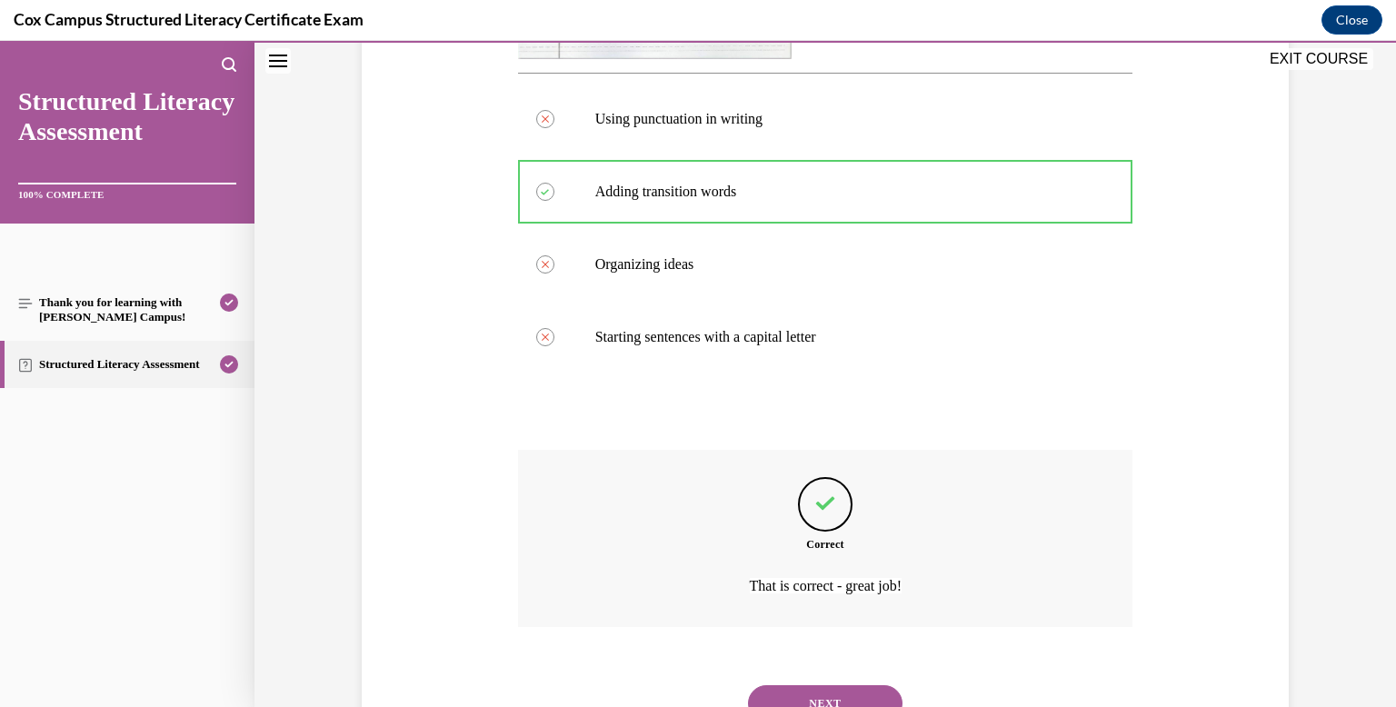
scroll to position [801, 0]
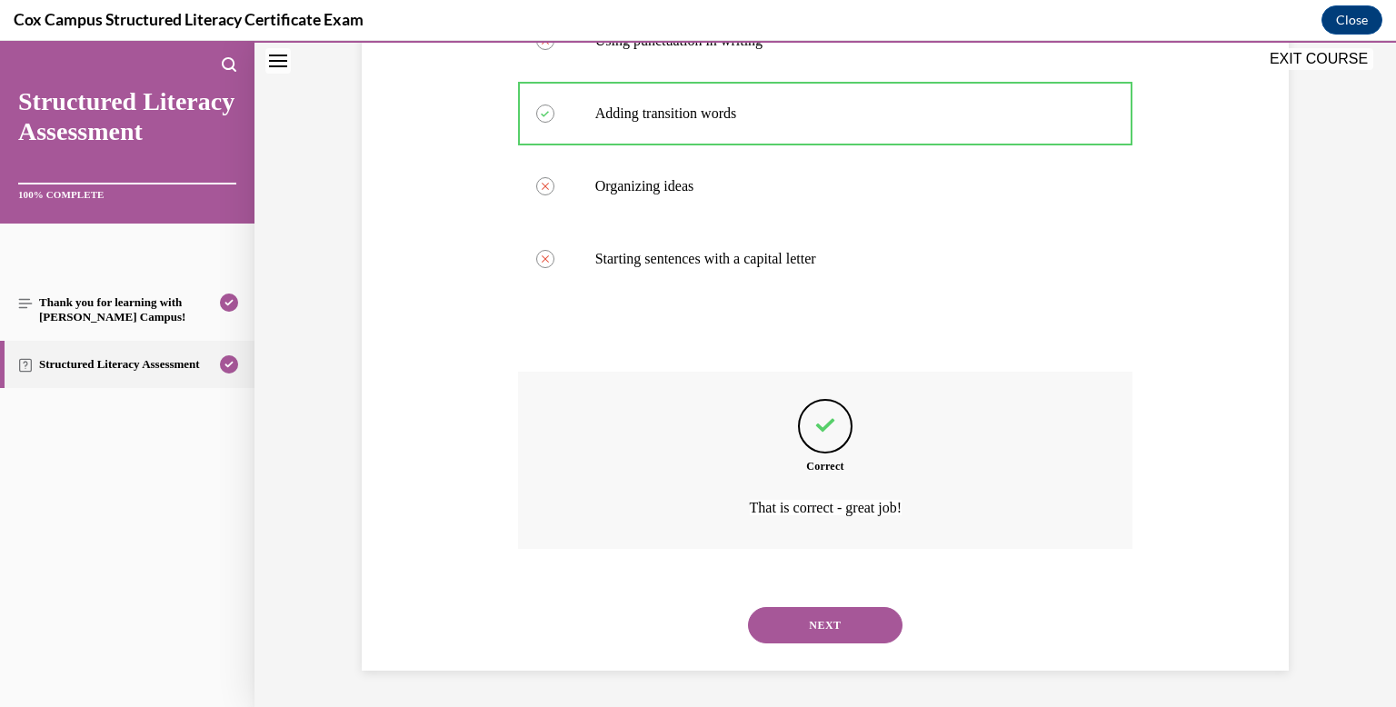
click at [818, 622] on button "NEXT" at bounding box center [825, 625] width 154 height 36
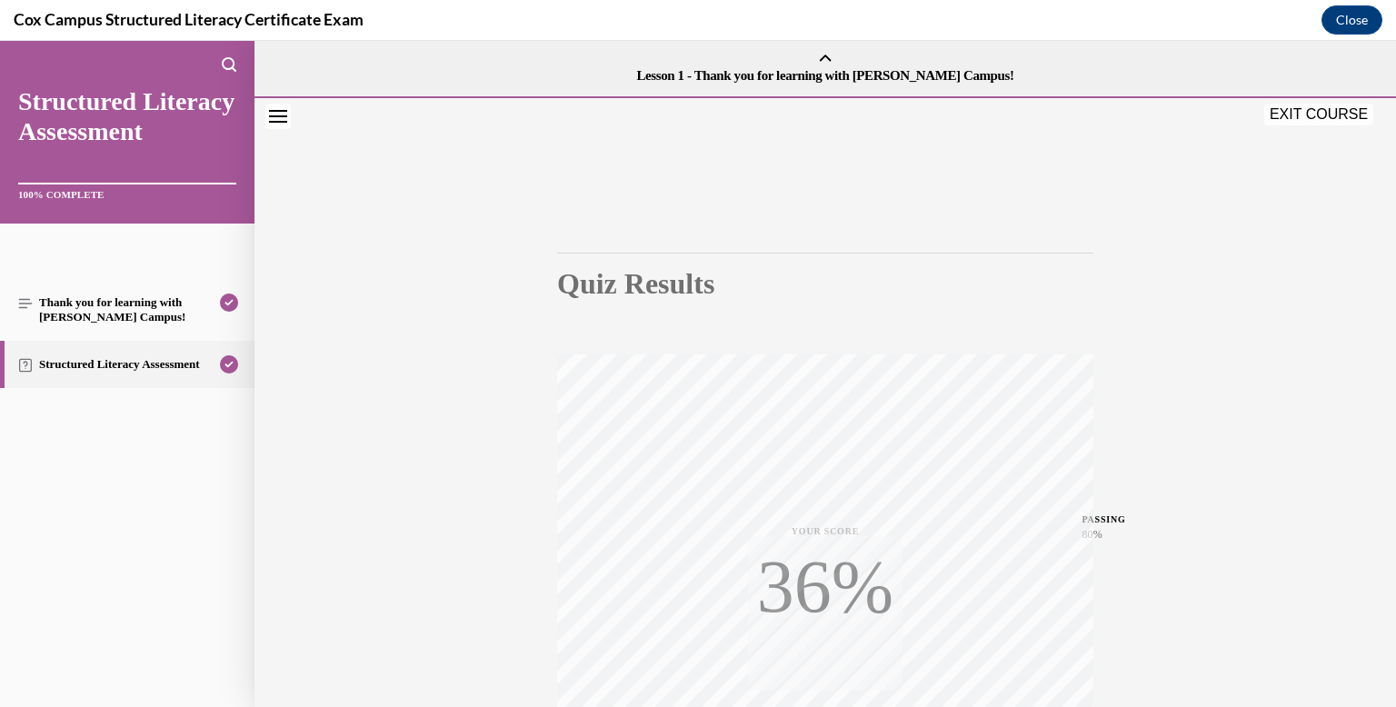
scroll to position [265, 0]
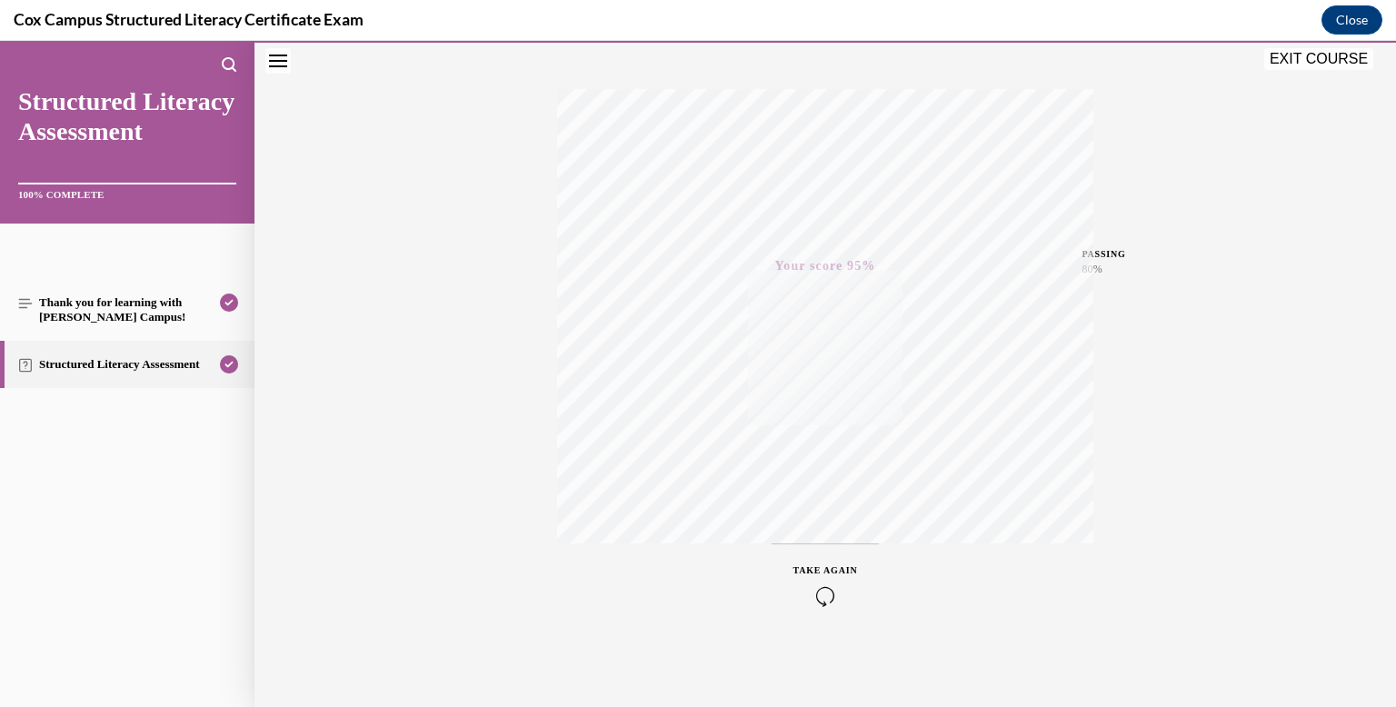
click at [1273, 61] on button "EXIT COURSE" at bounding box center [1318, 59] width 109 height 22
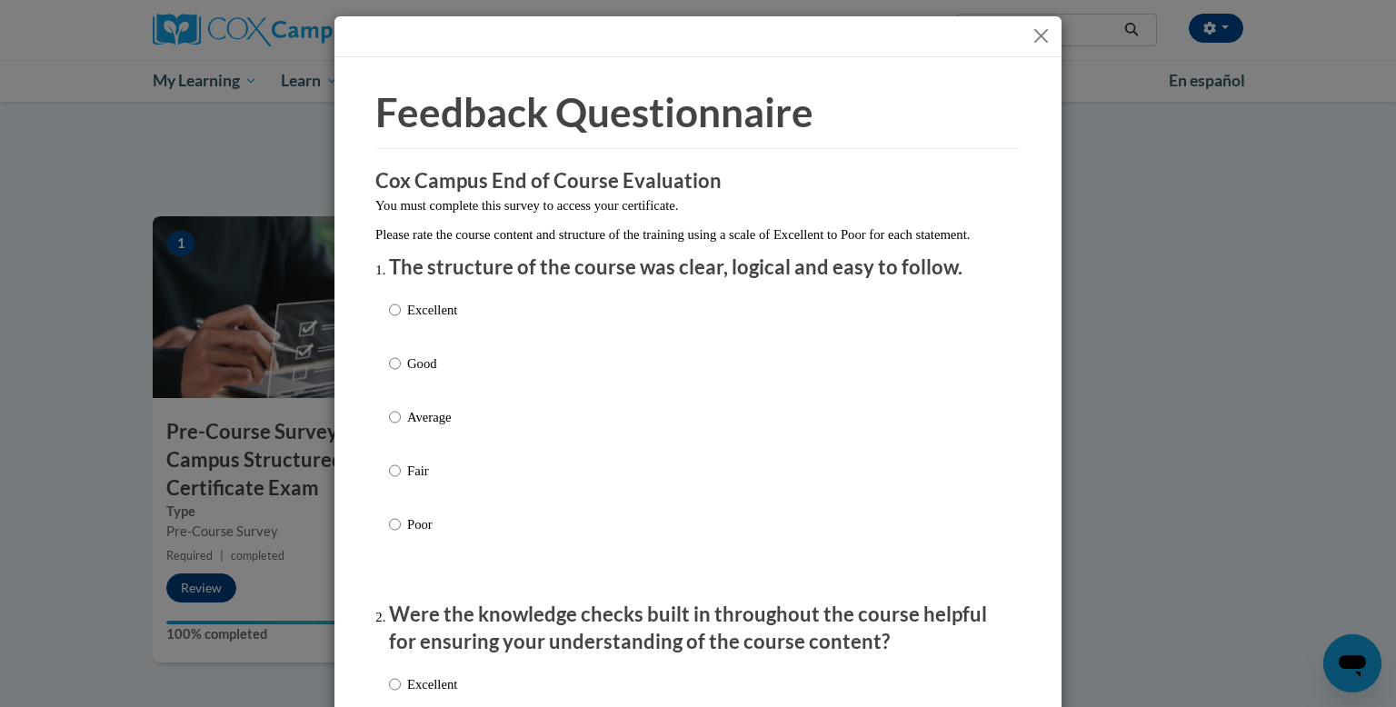
click at [414, 320] on p "Excellent" at bounding box center [432, 310] width 50 height 20
click at [401, 320] on input "Excellent" at bounding box center [395, 310] width 12 height 20
radio input "true"
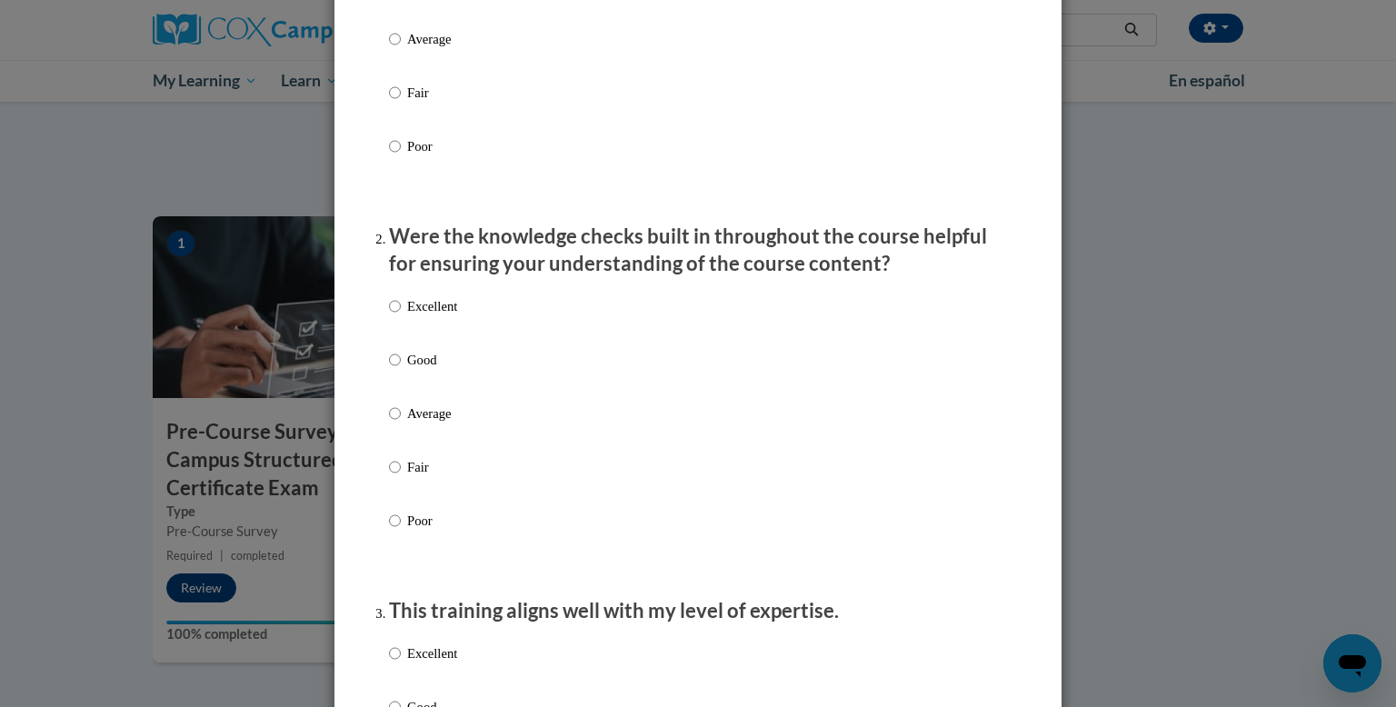
click at [414, 316] on p "Excellent" at bounding box center [432, 306] width 50 height 20
click at [401, 316] on input "Excellent" at bounding box center [395, 306] width 12 height 20
radio input "true"
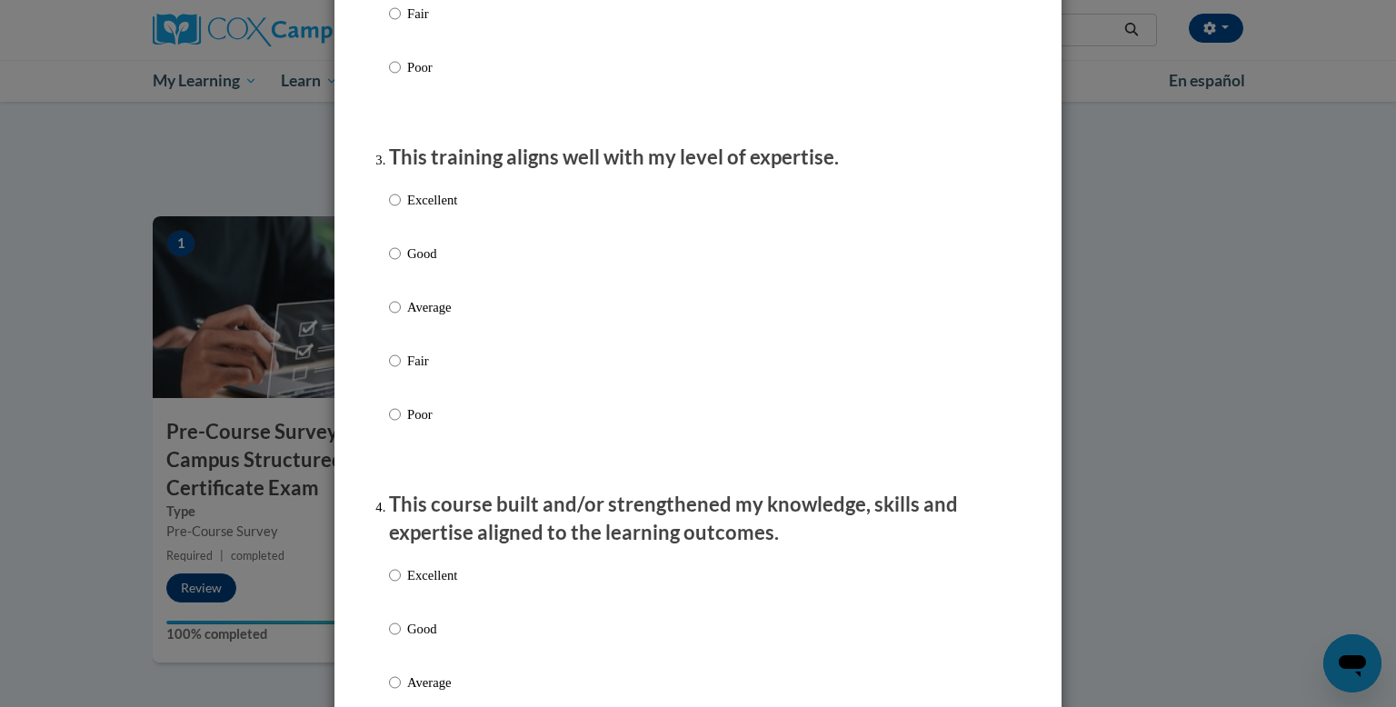
scroll to position [842, 0]
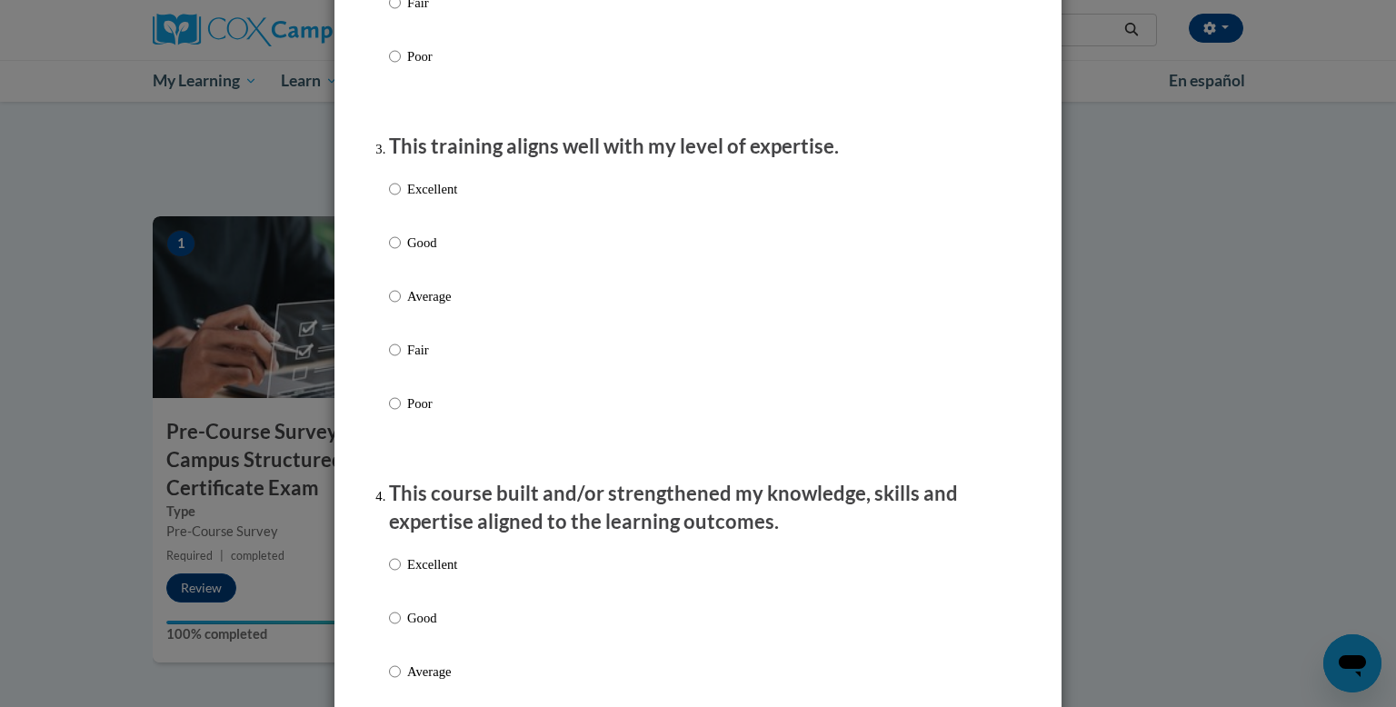
click at [412, 306] on p "Average" at bounding box center [432, 296] width 50 height 20
click at [401, 306] on input "Average" at bounding box center [395, 296] width 12 height 20
radio input "true"
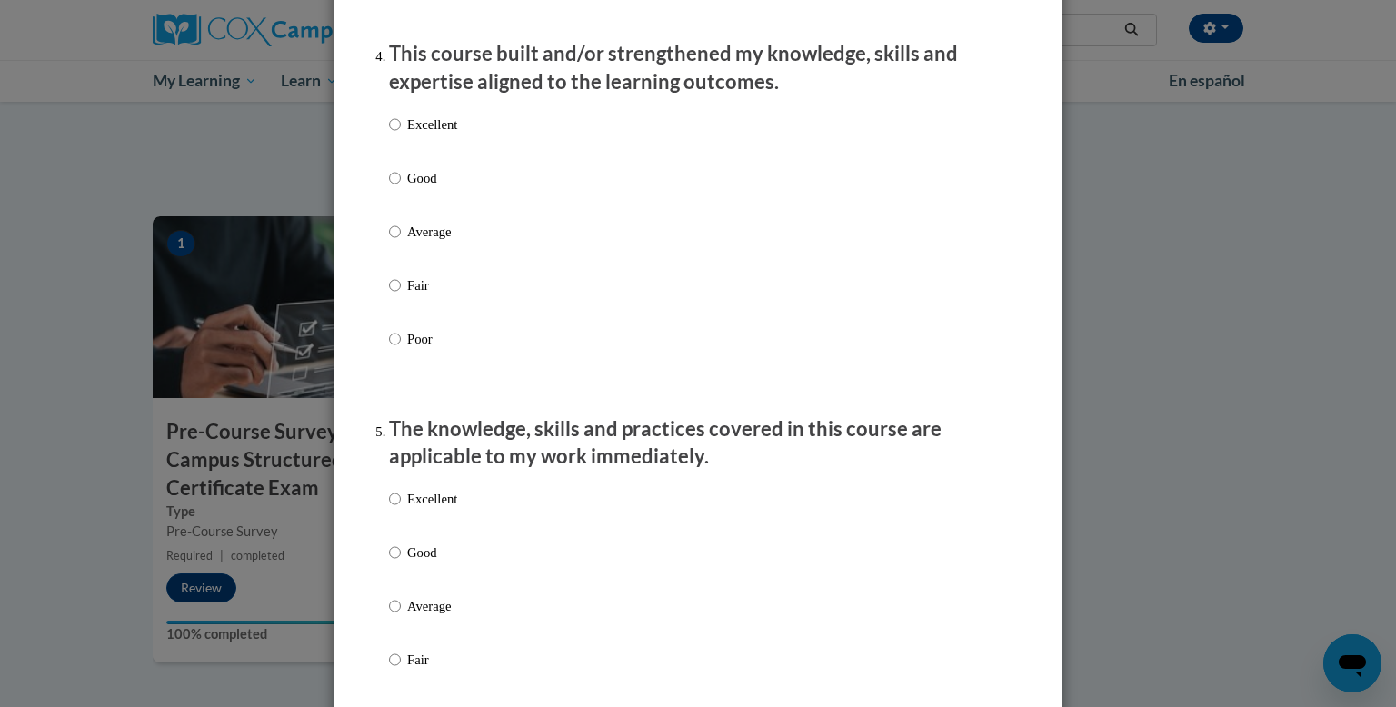
scroll to position [1298, 0]
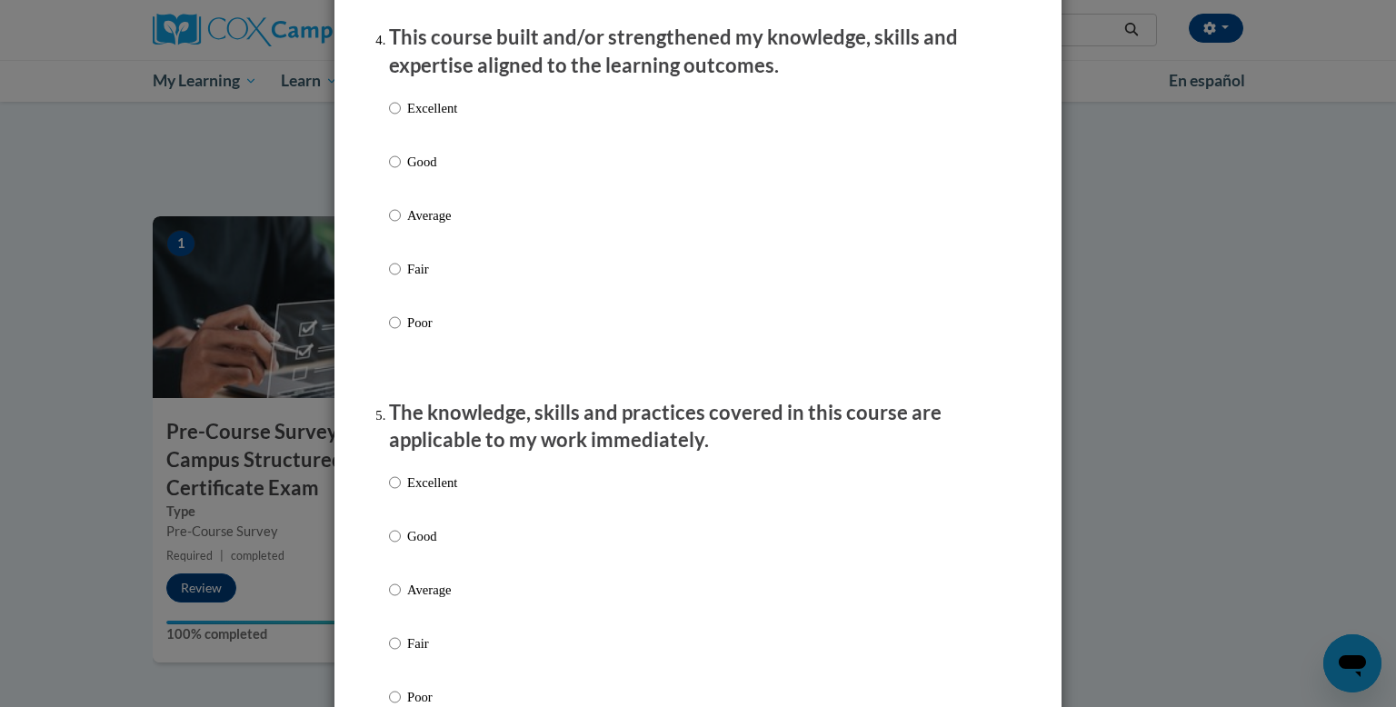
click at [379, 150] on ol "The structure of the course was clear, logical and easy to follow. Excellent Go…" at bounding box center [697, 682] width 645 height 3454
click at [406, 192] on label "Good" at bounding box center [423, 176] width 68 height 49
click at [401, 172] on input "Good" at bounding box center [395, 162] width 12 height 20
radio input "true"
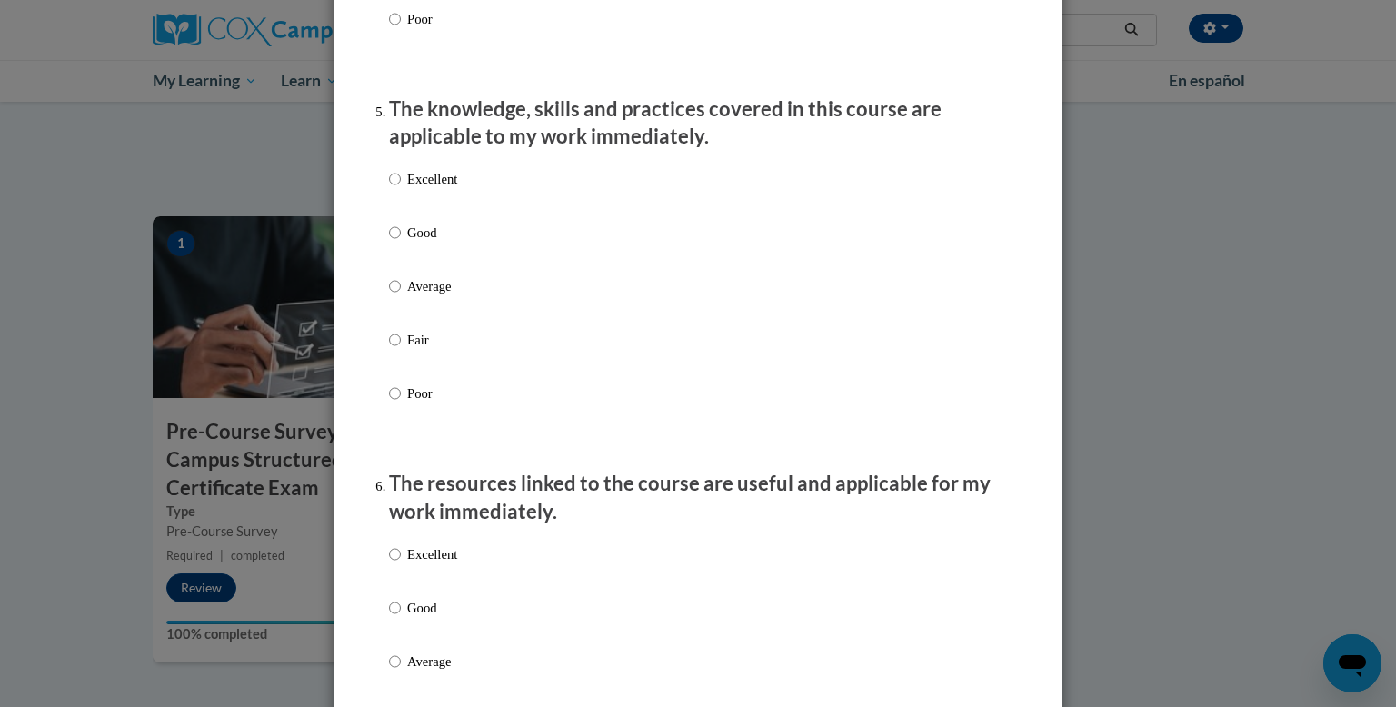
scroll to position [1666, 0]
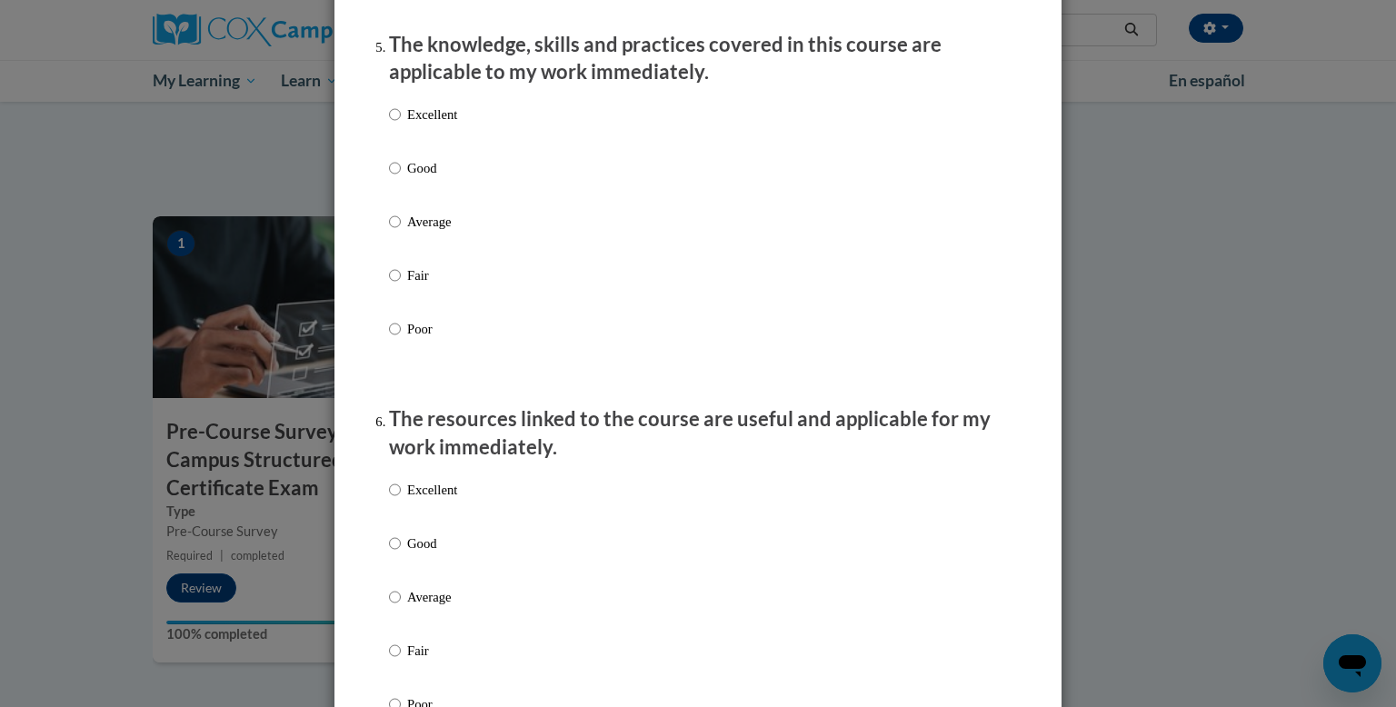
click at [425, 154] on label "Excellent" at bounding box center [423, 128] width 68 height 49
click at [401, 124] on input "Excellent" at bounding box center [395, 114] width 12 height 20
radio input "true"
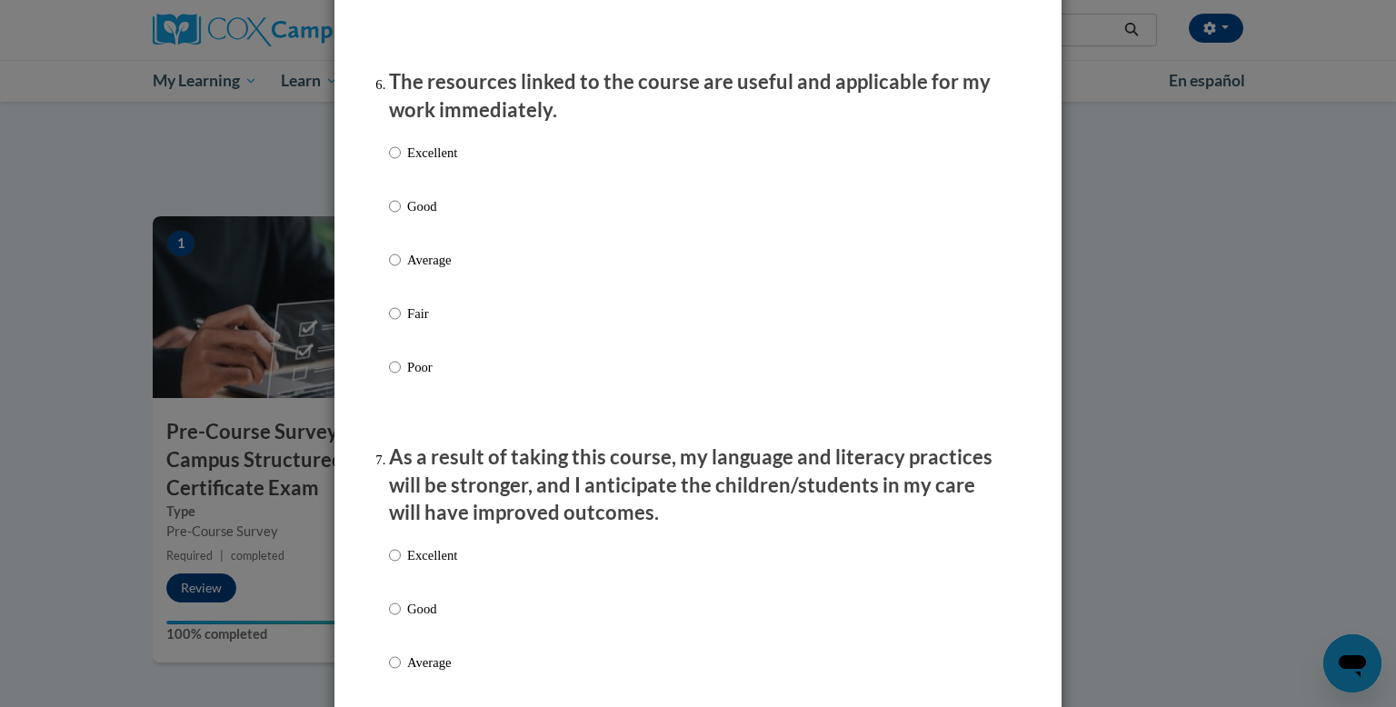
scroll to position [2058, 0]
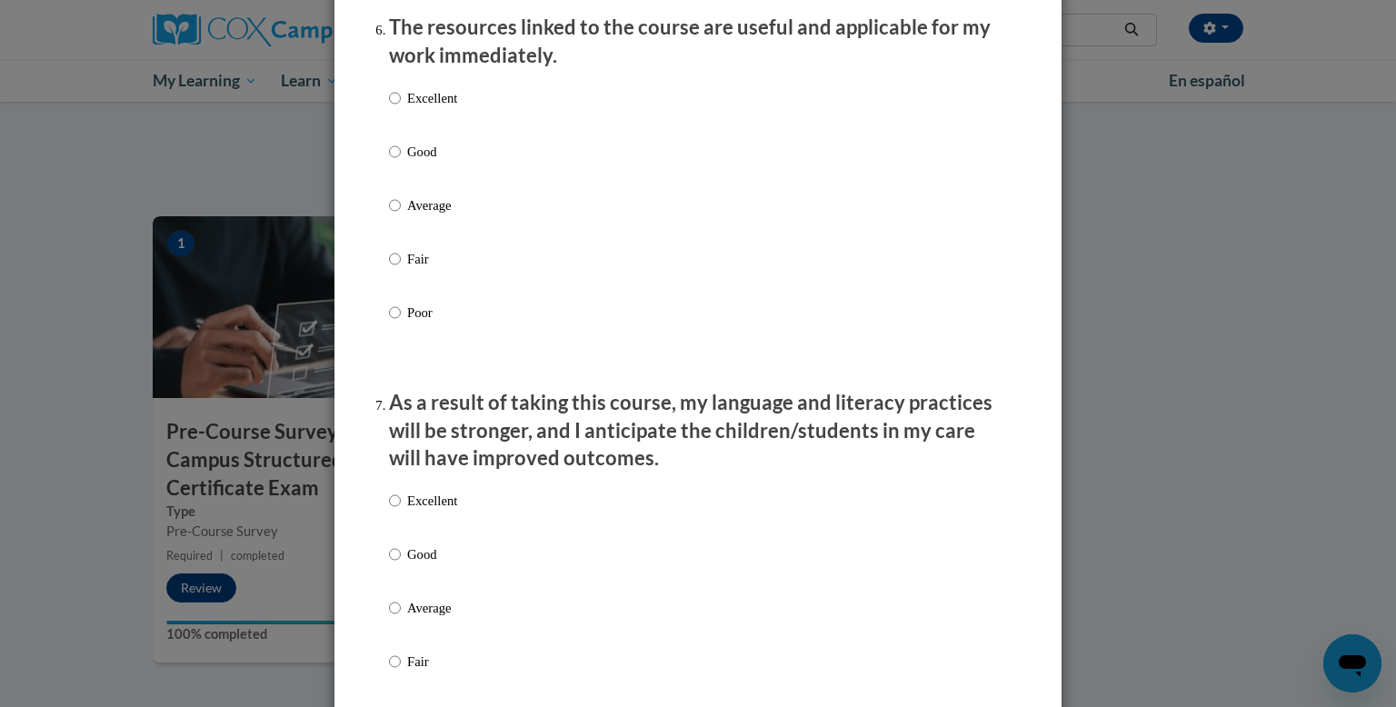
click at [425, 162] on p "Good" at bounding box center [432, 152] width 50 height 20
click at [401, 162] on input "Good" at bounding box center [395, 152] width 12 height 20
radio input "true"
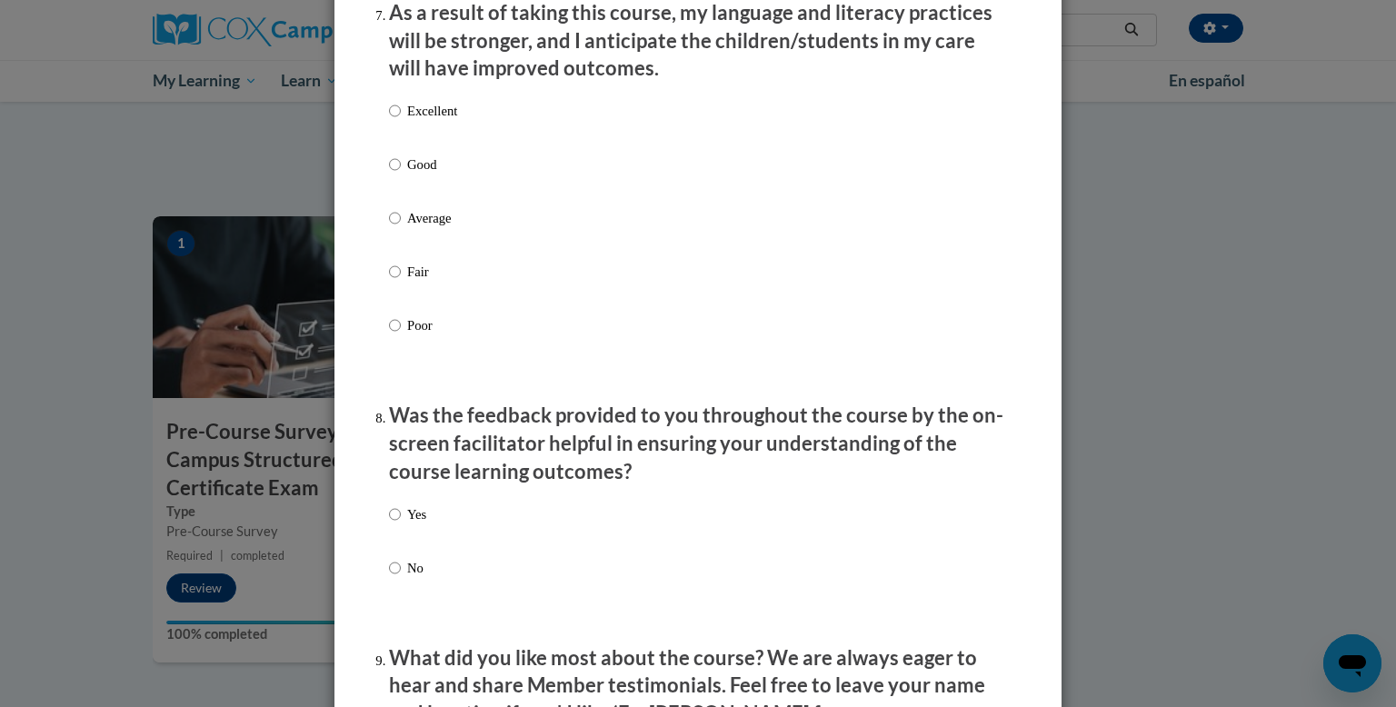
scroll to position [2515, 0]
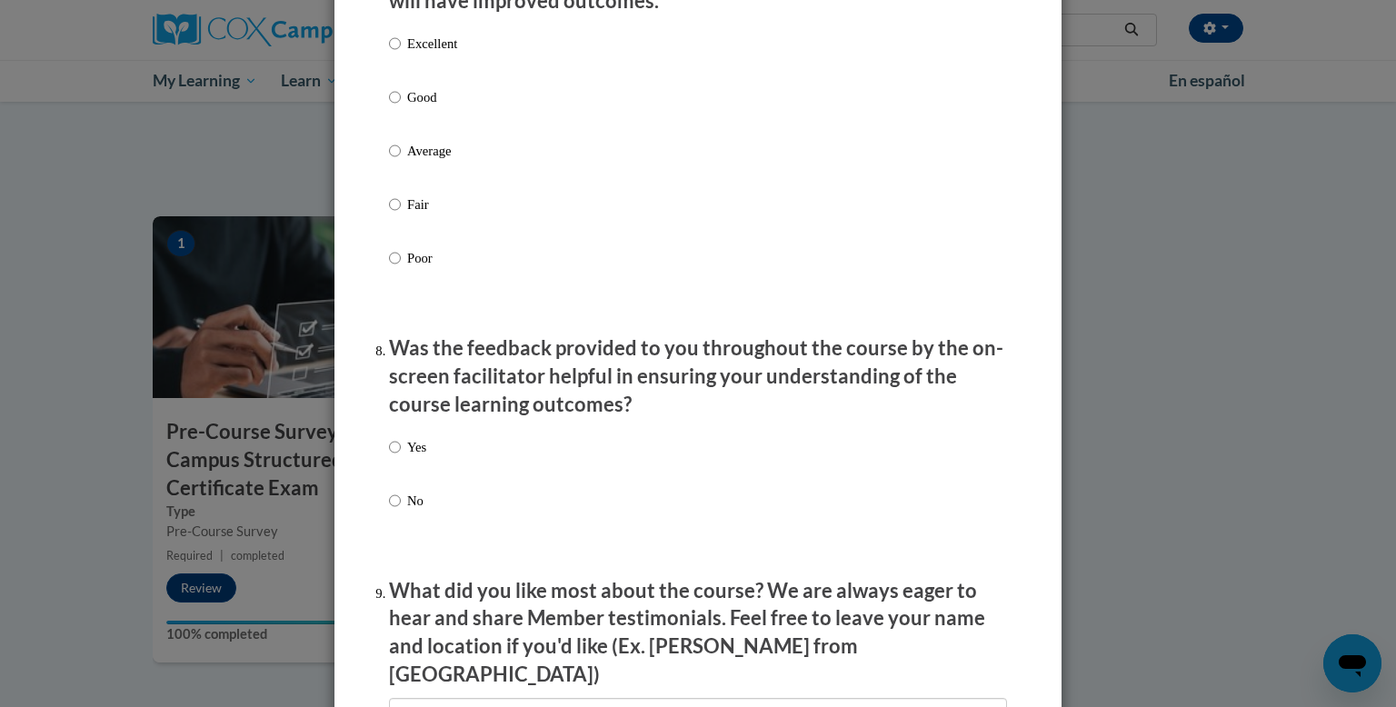
click at [425, 161] on p "Average" at bounding box center [432, 151] width 50 height 20
click at [401, 161] on input "Average" at bounding box center [395, 151] width 12 height 20
radio input "true"
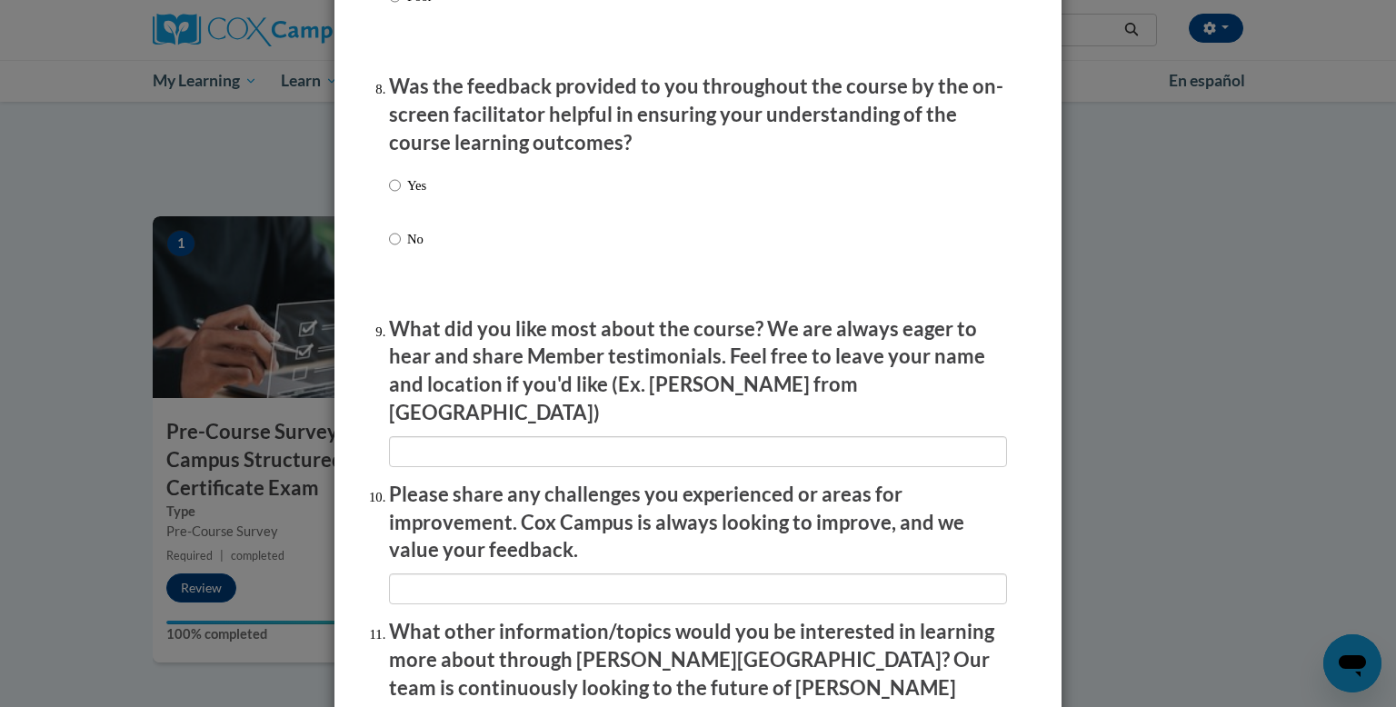
scroll to position [2715, 0]
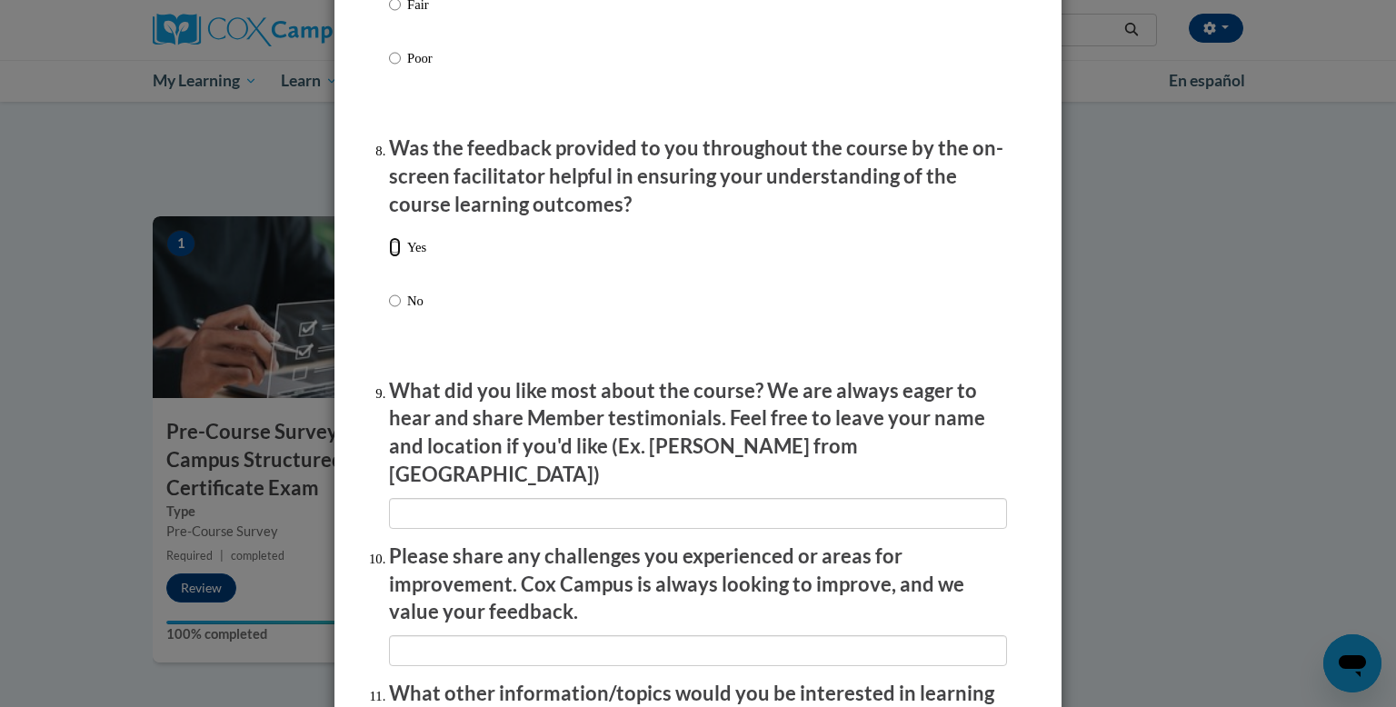
click at [395, 257] on input "Yes" at bounding box center [395, 247] width 12 height 20
radio input "true"
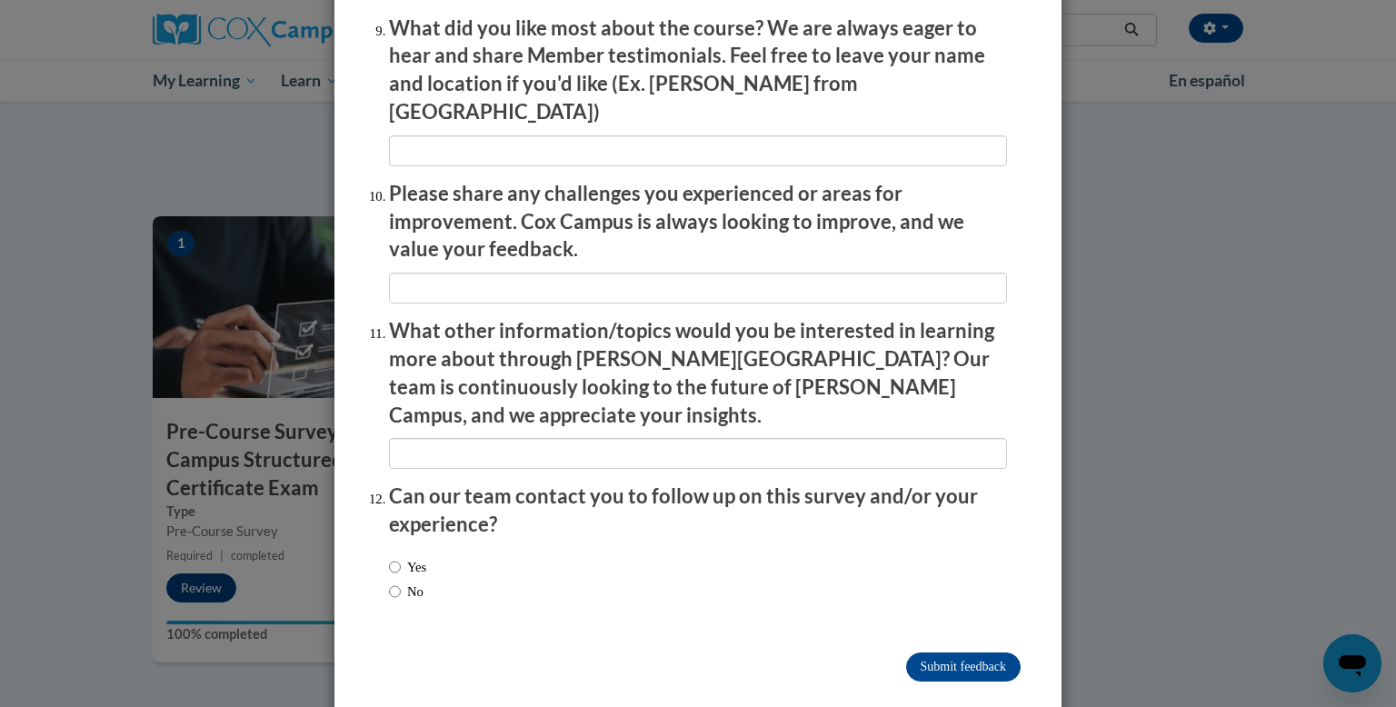
click at [423, 582] on label "No" at bounding box center [406, 592] width 35 height 20
click at [401, 582] on input "No" at bounding box center [395, 592] width 12 height 20
radio input "true"
click at [921, 652] on input "Submit feedback" at bounding box center [963, 666] width 114 height 29
